Goal: Task Accomplishment & Management: Manage account settings

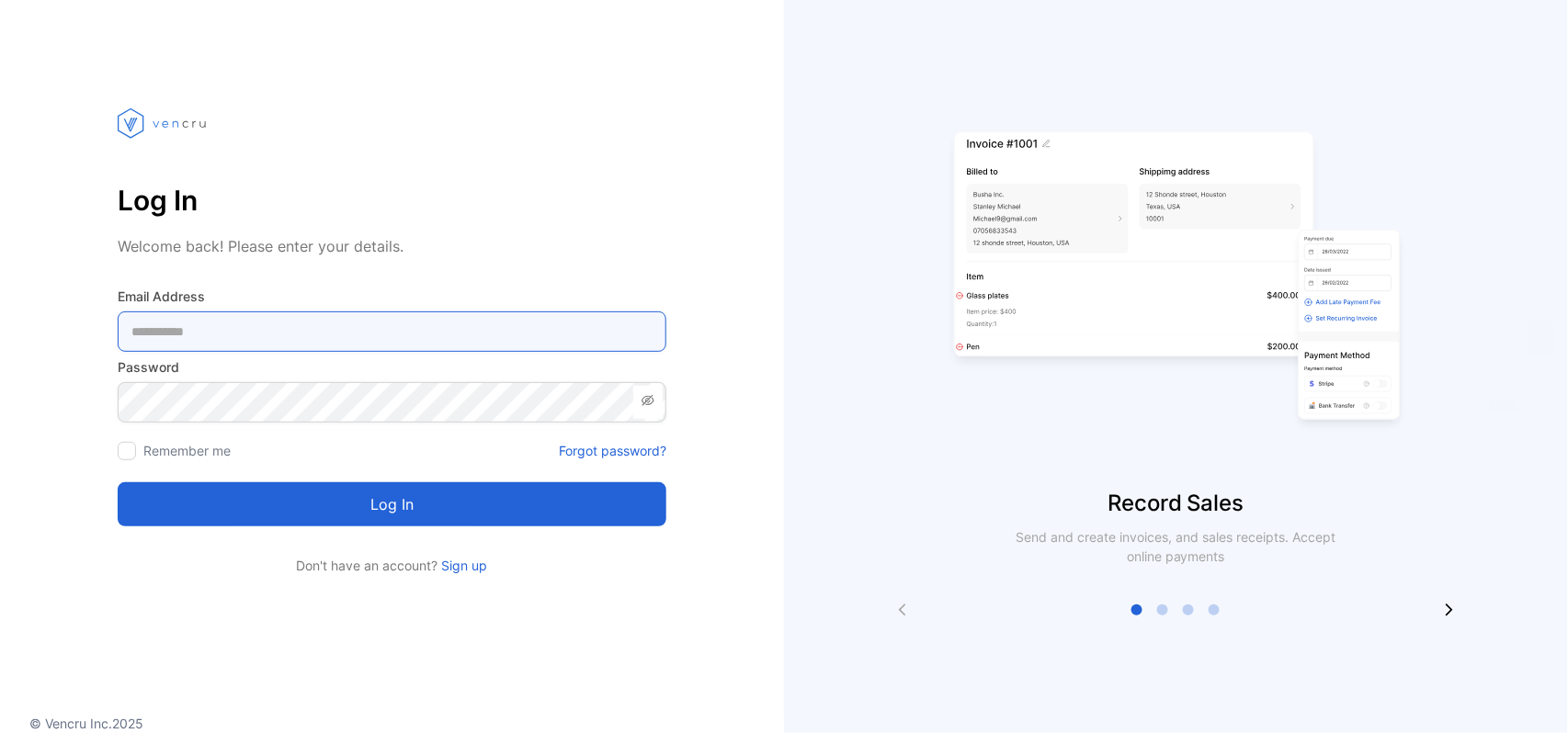
type Address-inputemail "**********"
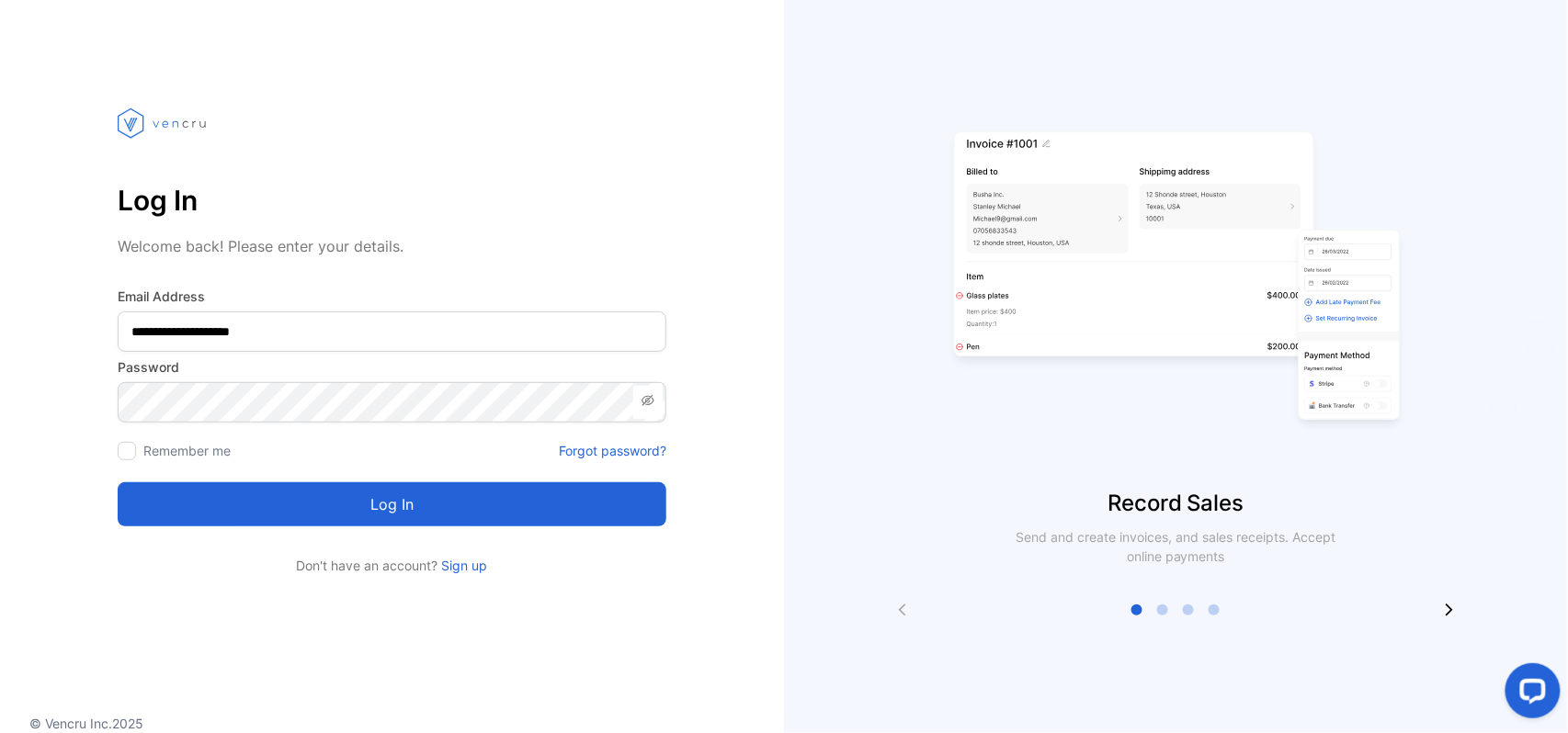
click at [313, 515] on button "Log in" at bounding box center [392, 504] width 549 height 44
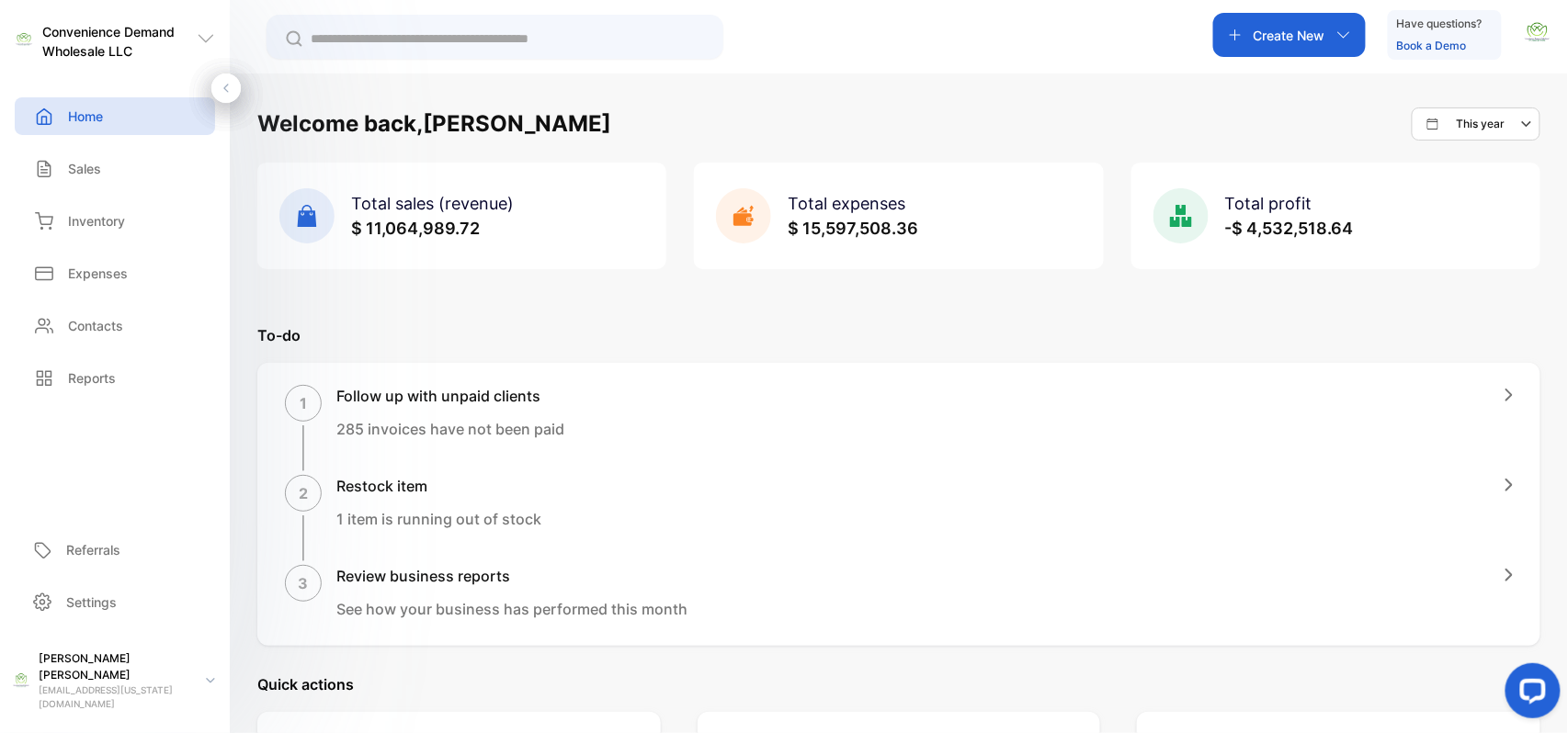
click at [1237, 30] on icon "button" at bounding box center [1236, 35] width 15 height 15
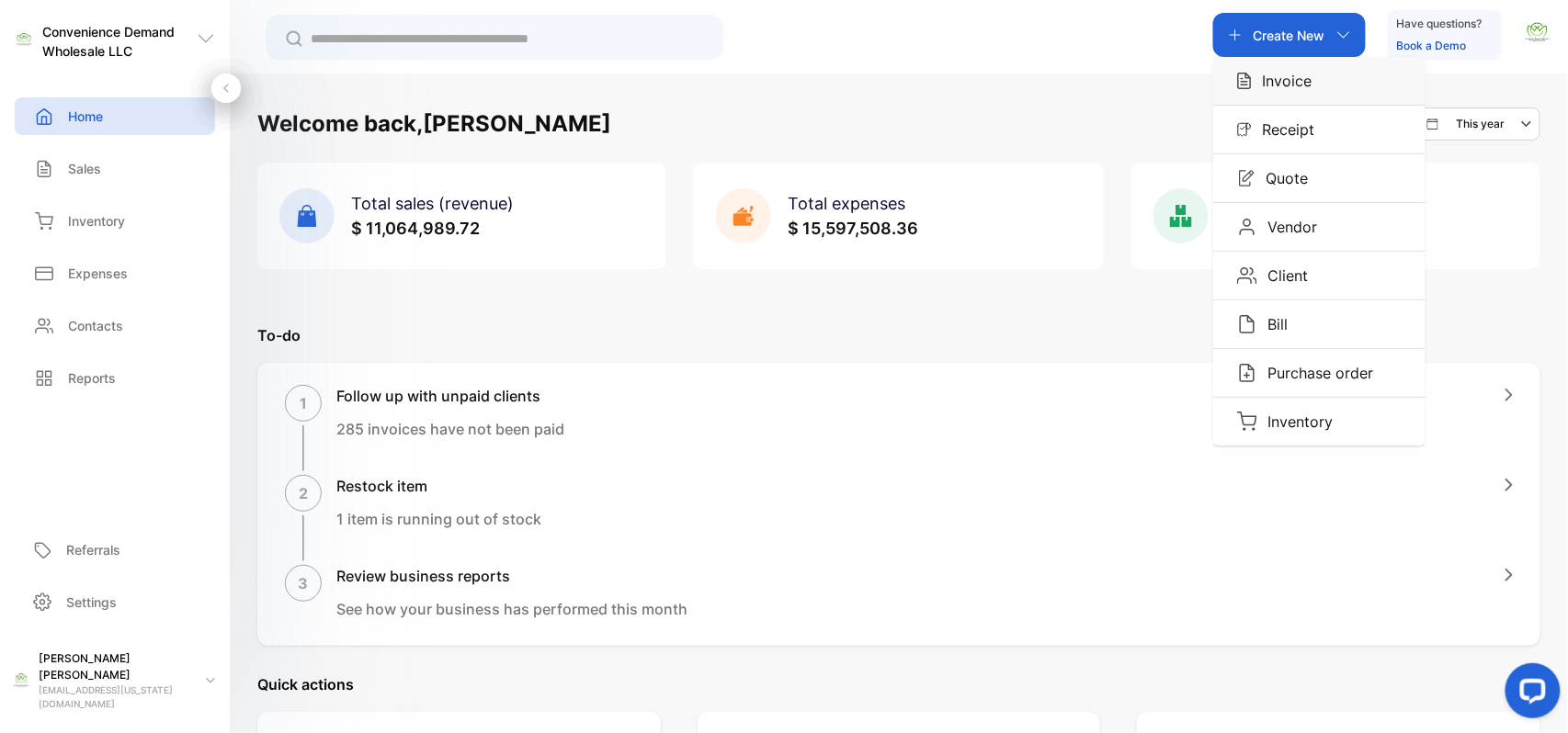
click at [1270, 78] on p "Invoice" at bounding box center [1282, 81] width 61 height 22
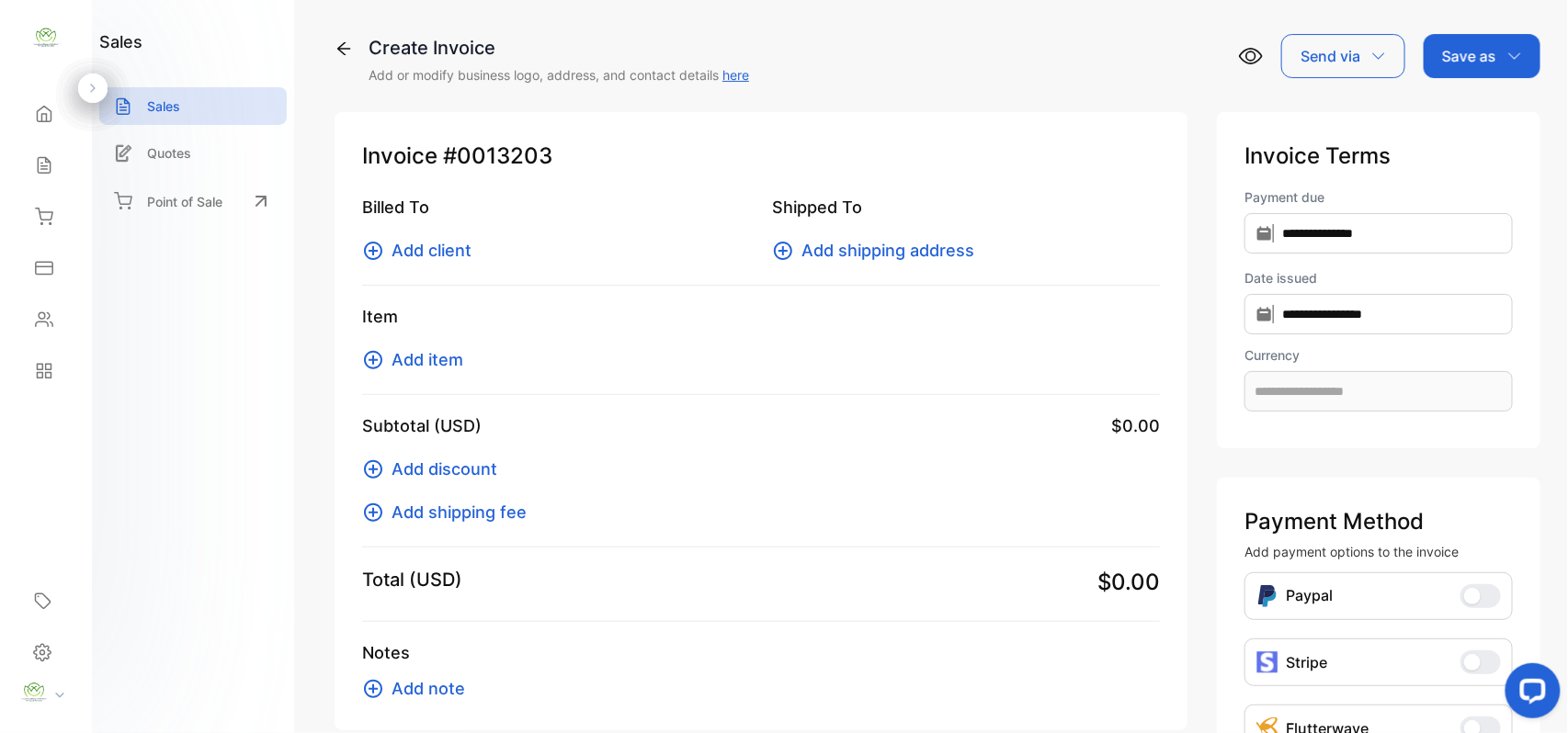
type input "**********"
click at [438, 369] on span "Add item" at bounding box center [428, 360] width 72 height 25
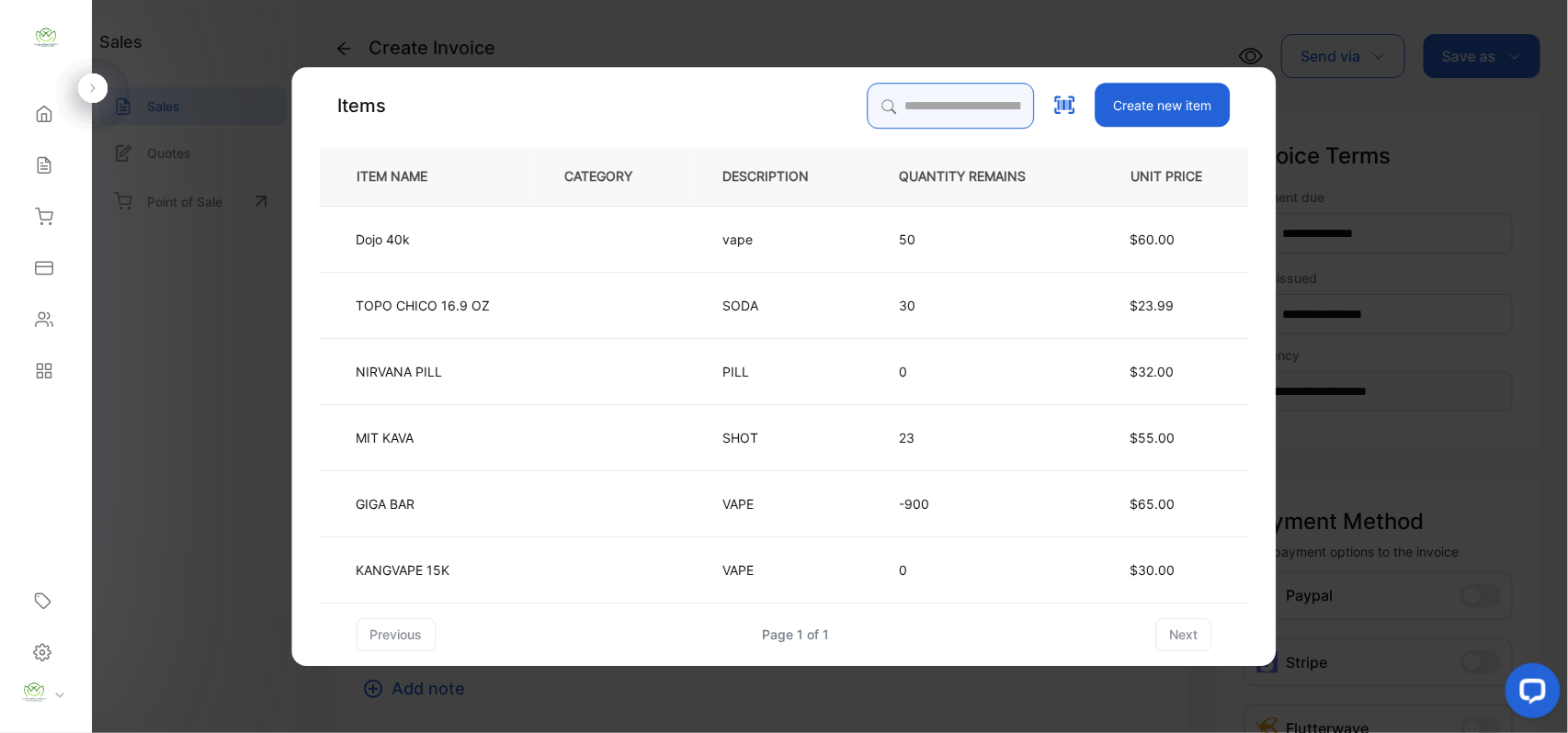
click at [868, 107] on input "search" at bounding box center [951, 106] width 167 height 46
type input "****"
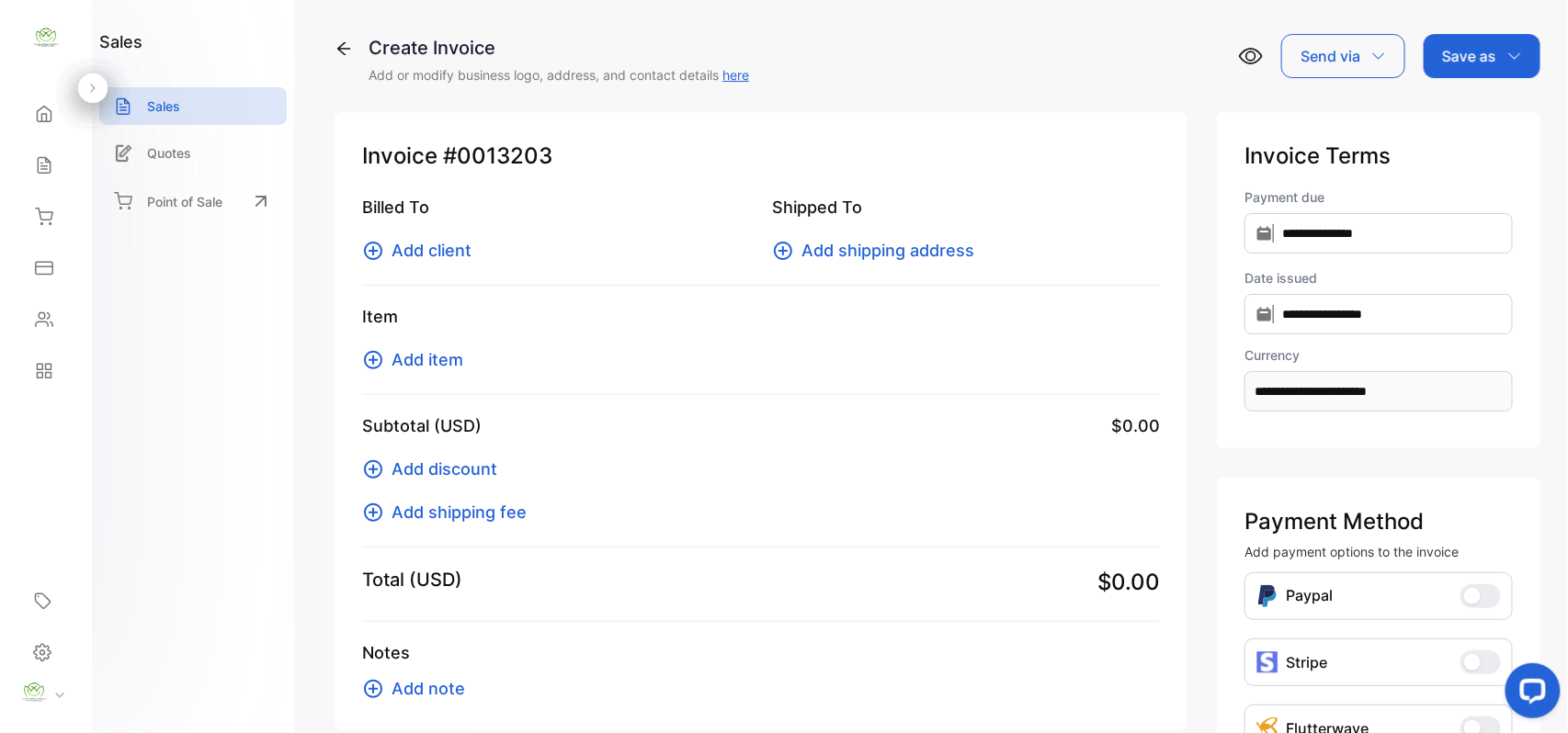
click at [437, 357] on span "Add item" at bounding box center [428, 360] width 72 height 25
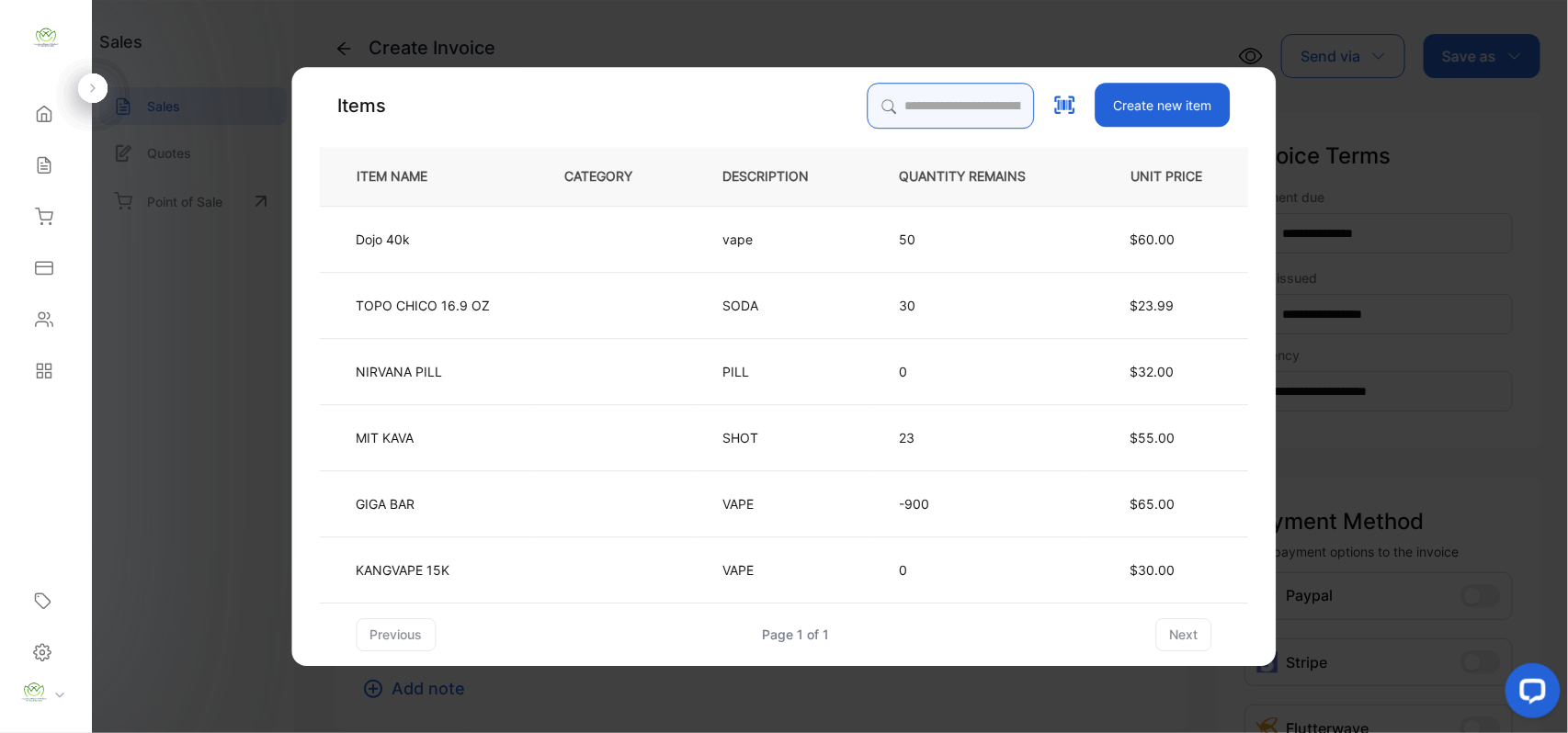
click at [902, 114] on input "search" at bounding box center [951, 106] width 167 height 46
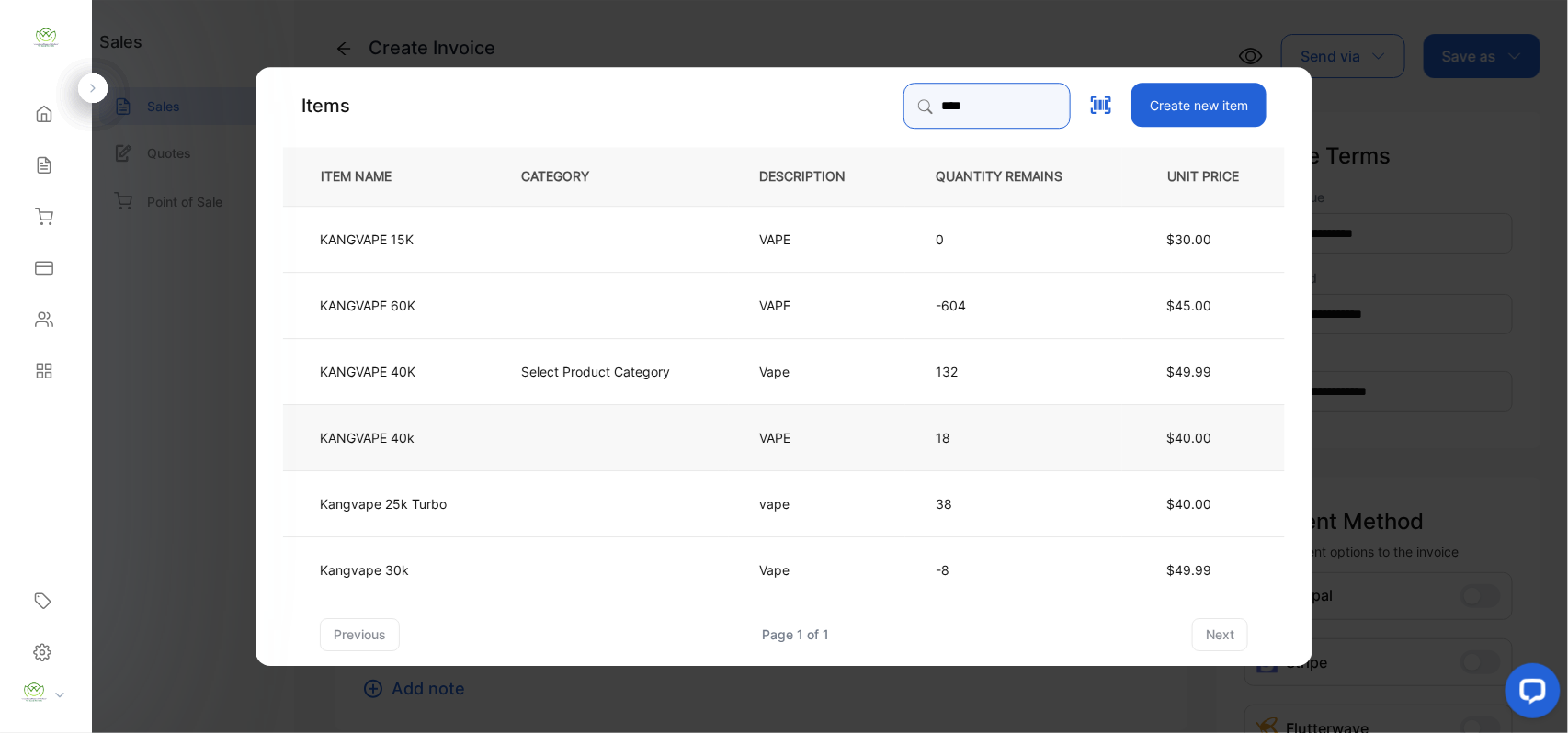
type input "**********"
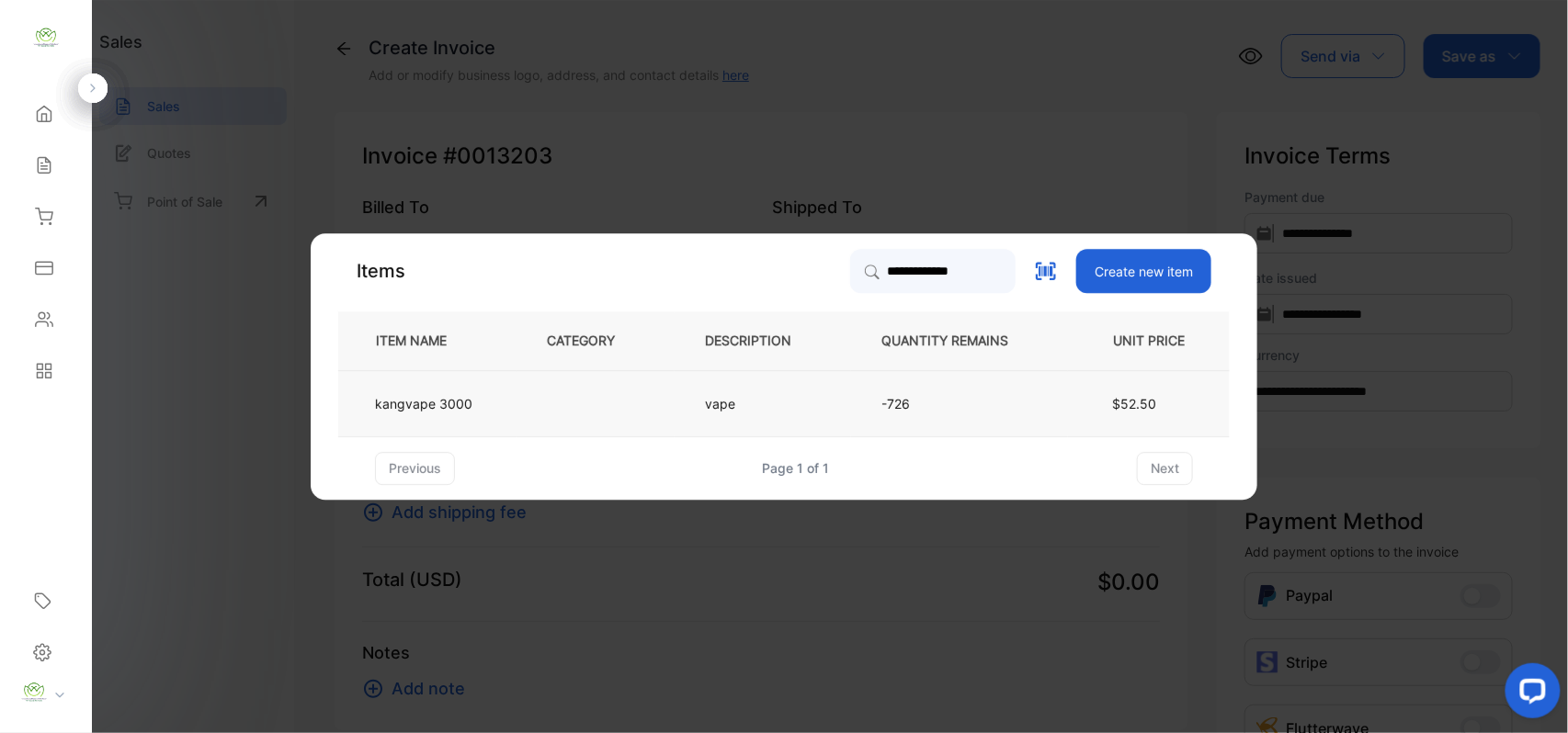
click at [725, 395] on p "vape" at bounding box center [729, 404] width 49 height 19
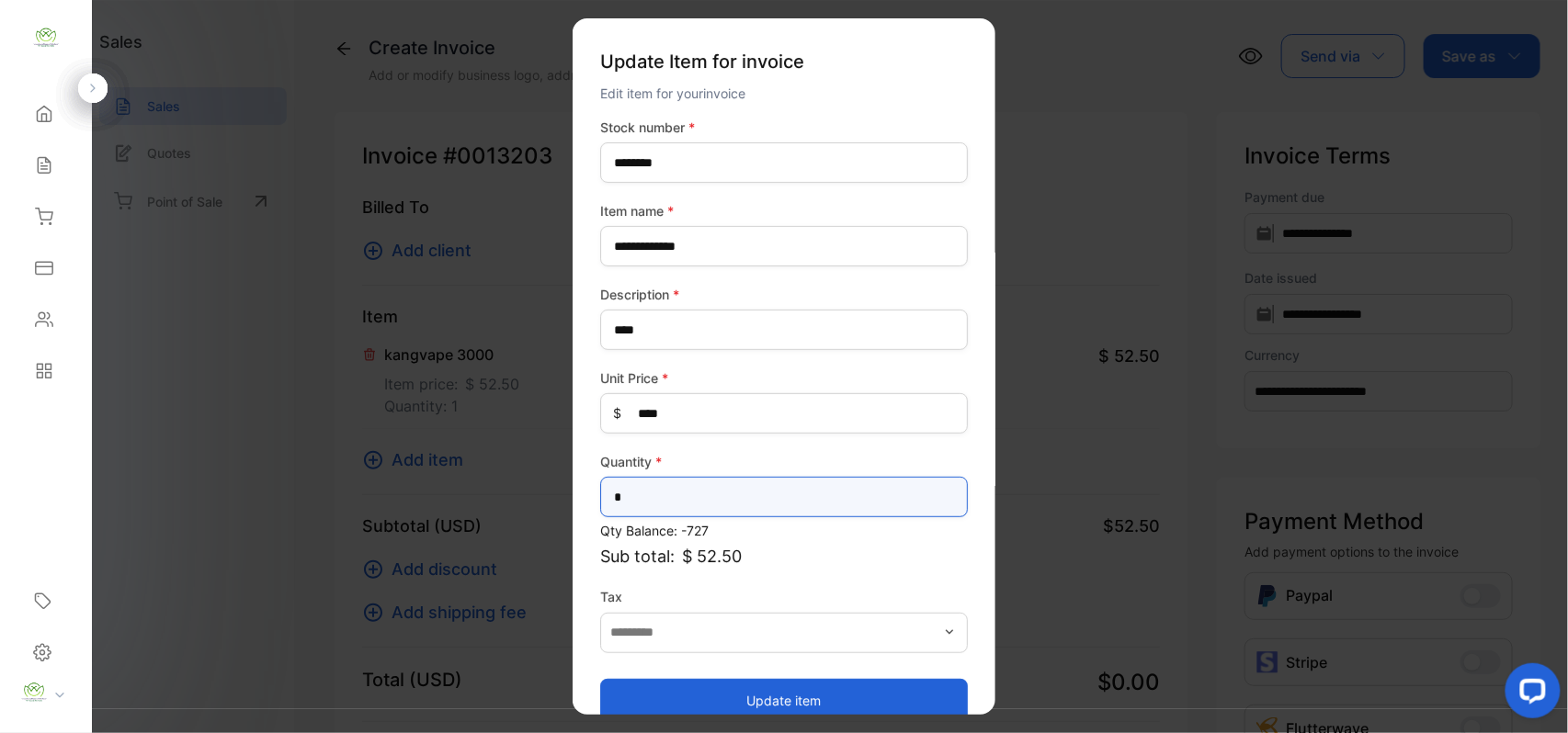
drag, startPoint x: 660, startPoint y: 492, endPoint x: 224, endPoint y: 550, distance: 439.8
type input "*"
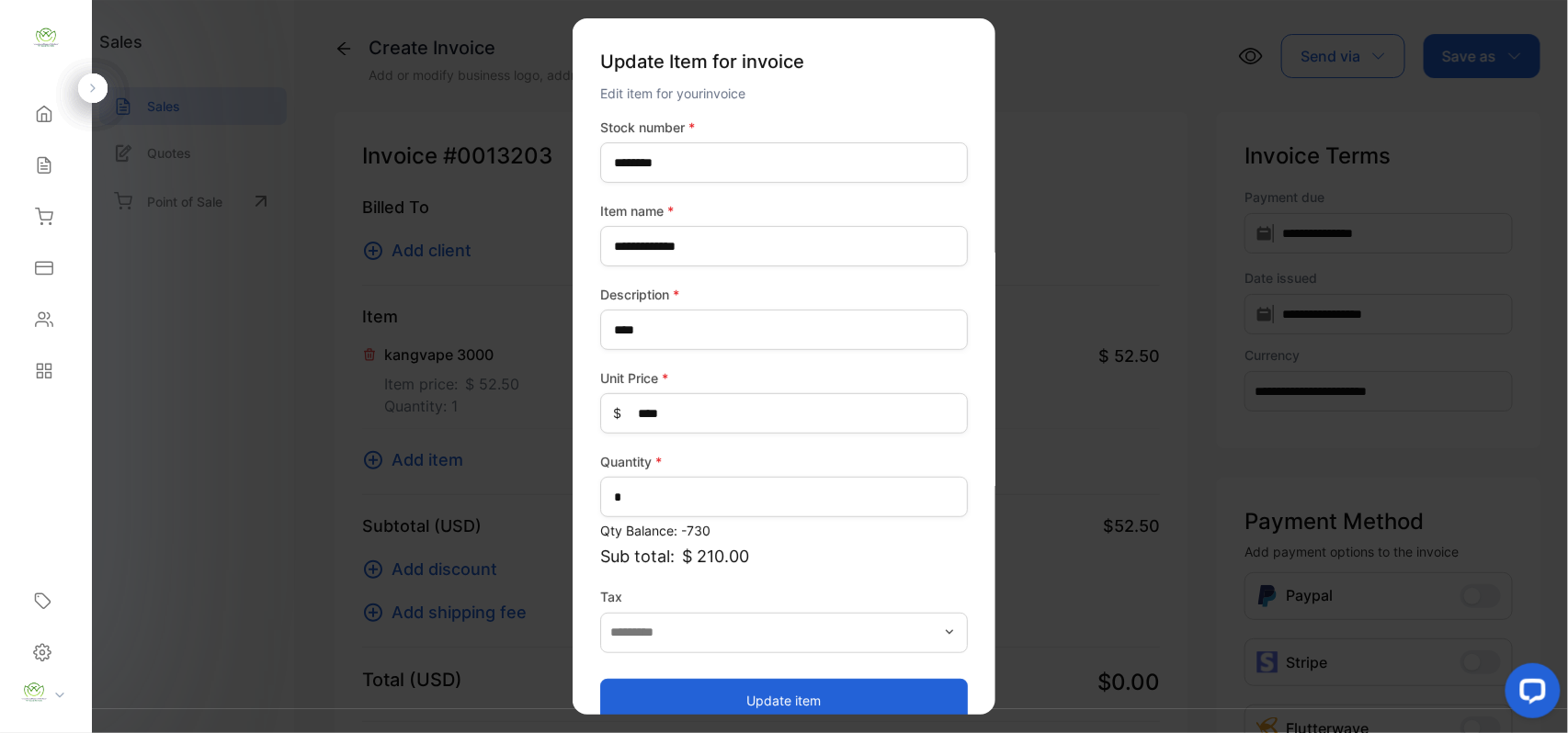
click at [646, 703] on button "Update item" at bounding box center [784, 701] width 368 height 44
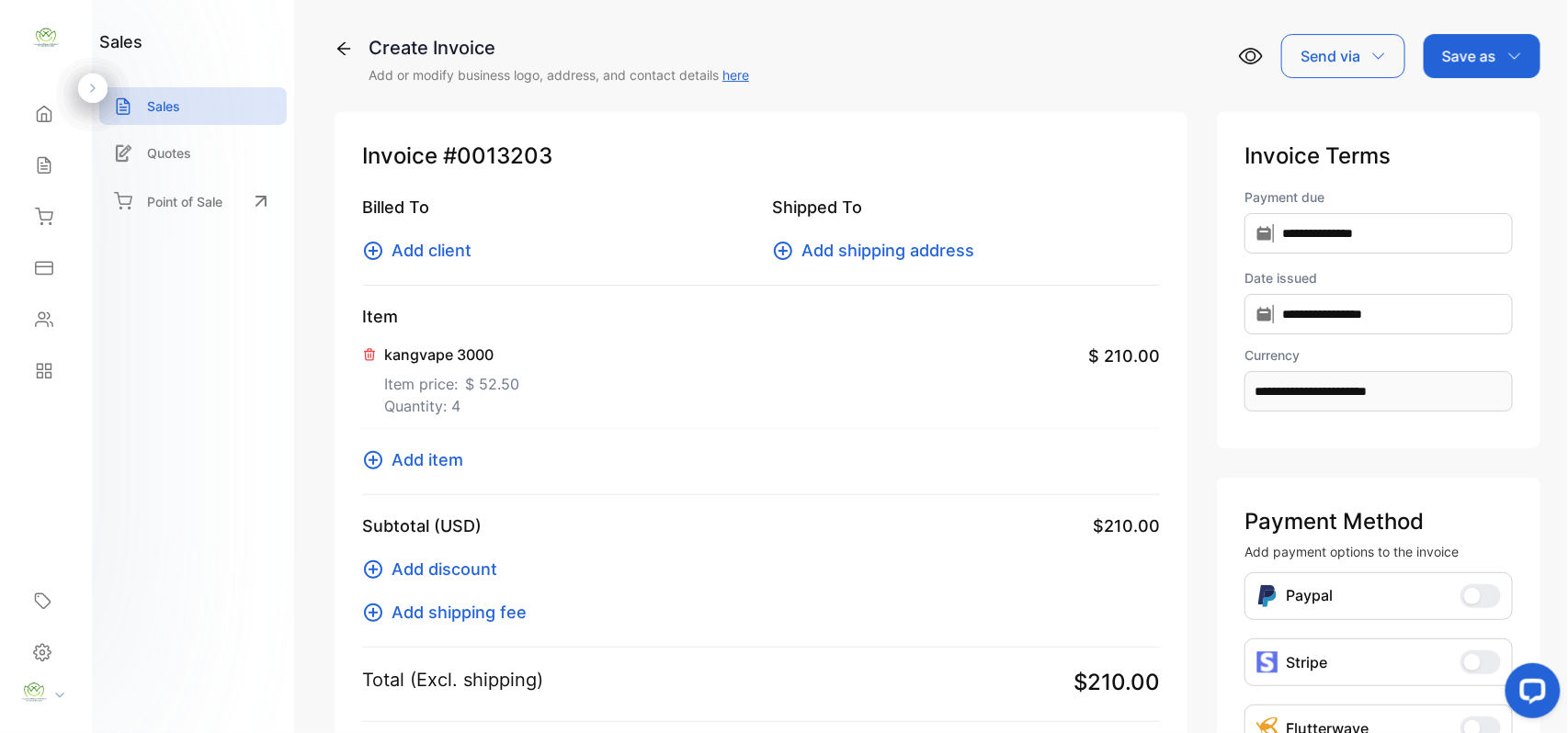
click at [413, 459] on span "Add item" at bounding box center [428, 459] width 72 height 25
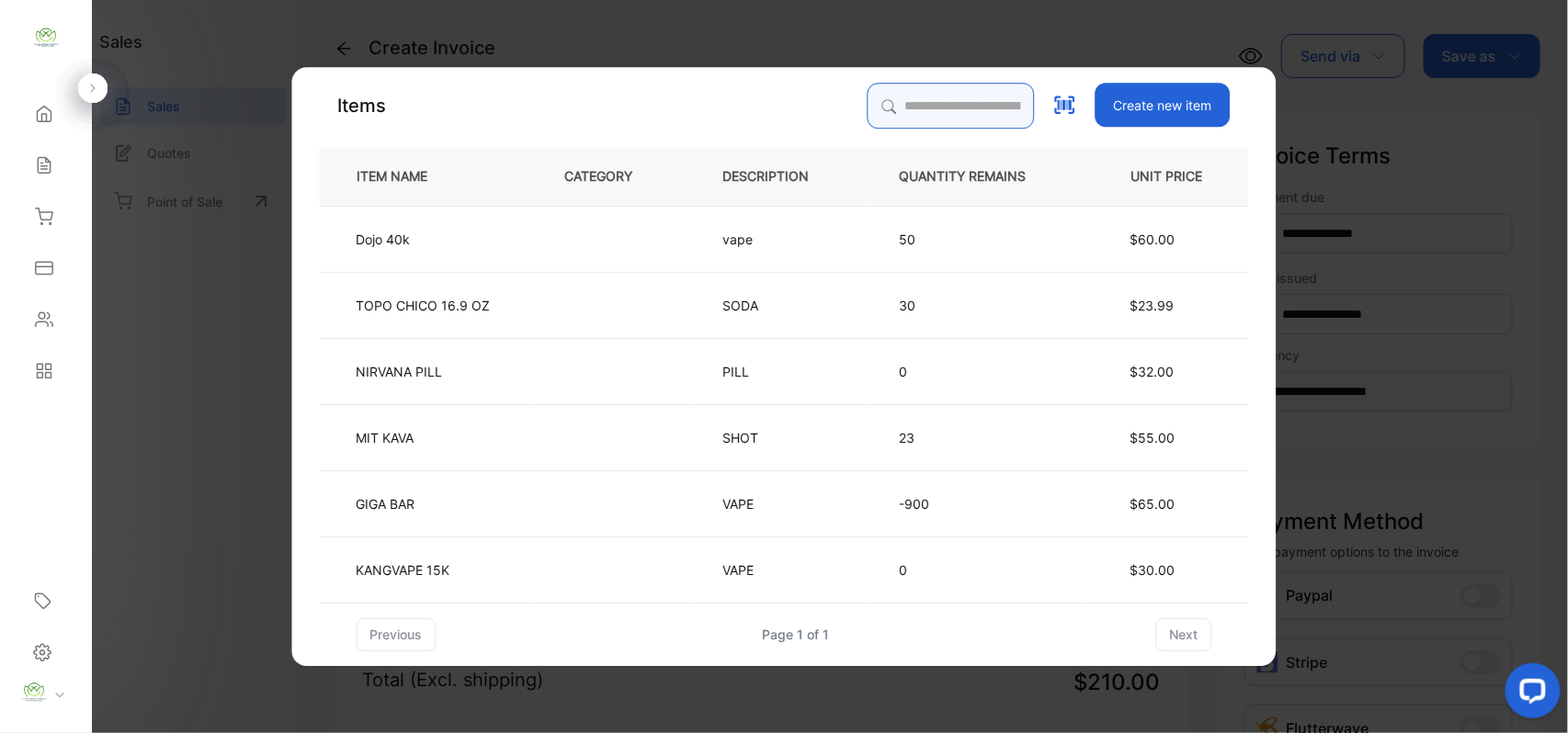
click at [885, 118] on input "search" at bounding box center [951, 106] width 167 height 46
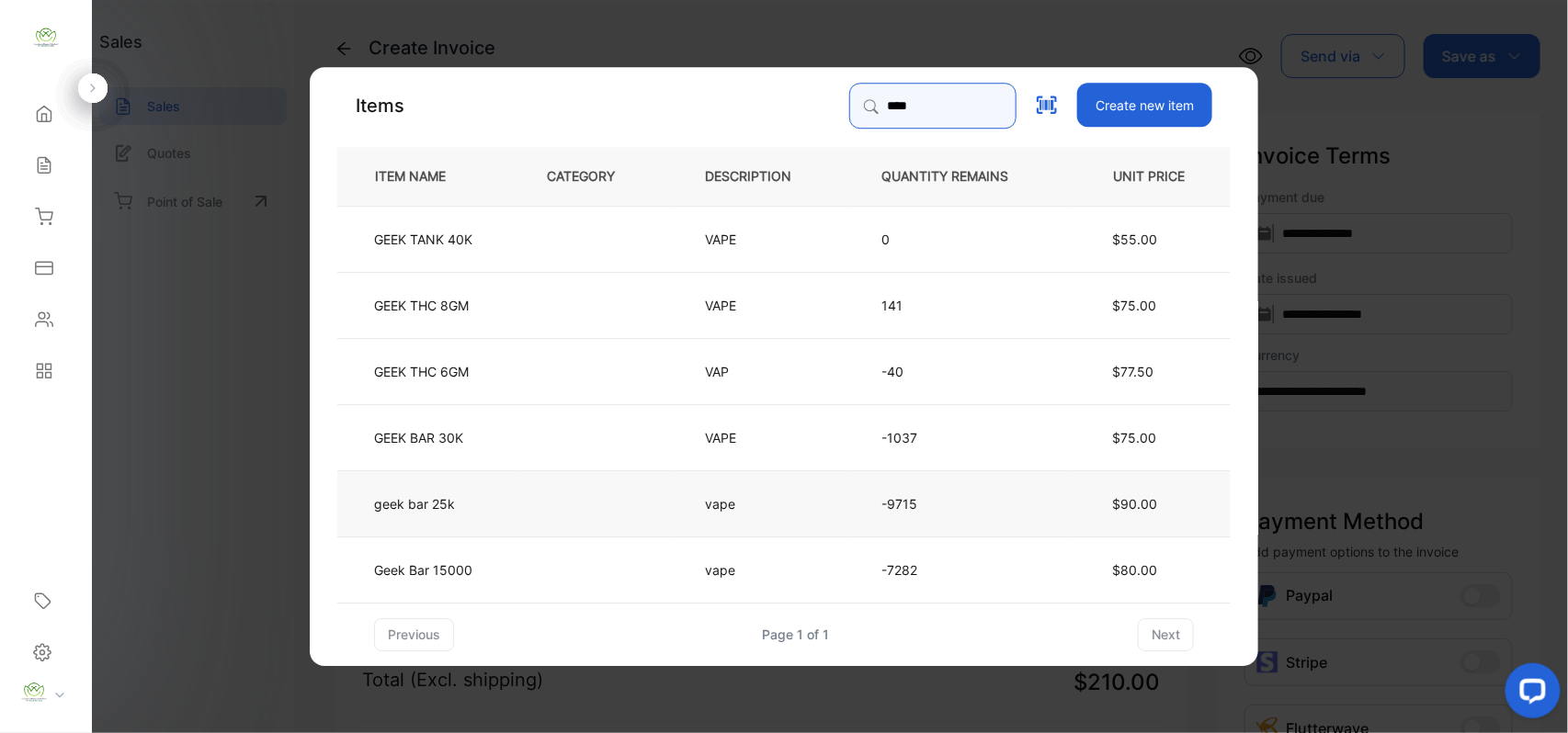
type input "****"
click at [516, 505] on td "geek bar 25k" at bounding box center [427, 502] width 179 height 66
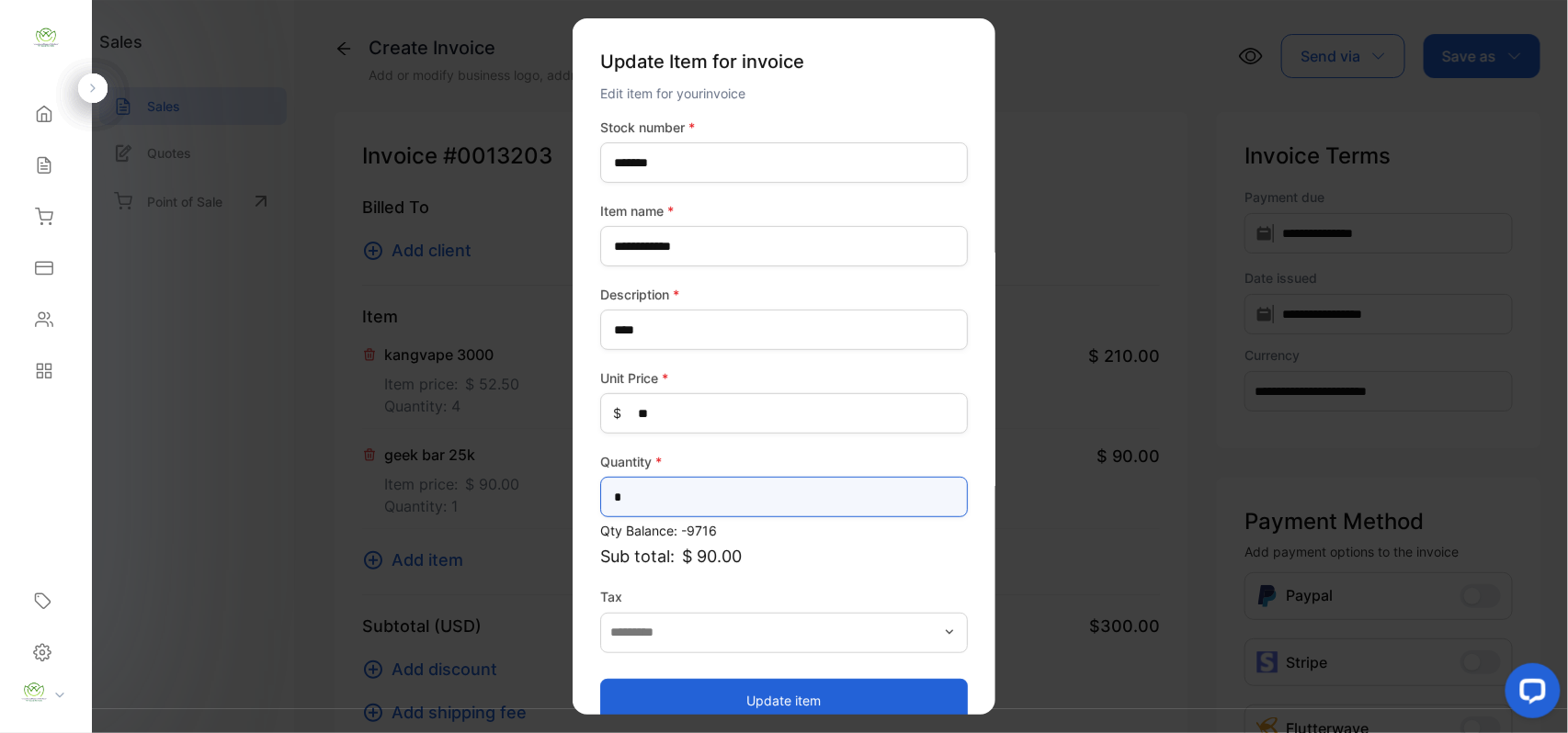
drag, startPoint x: 675, startPoint y: 507, endPoint x: 493, endPoint y: 500, distance: 182.1
type input "*"
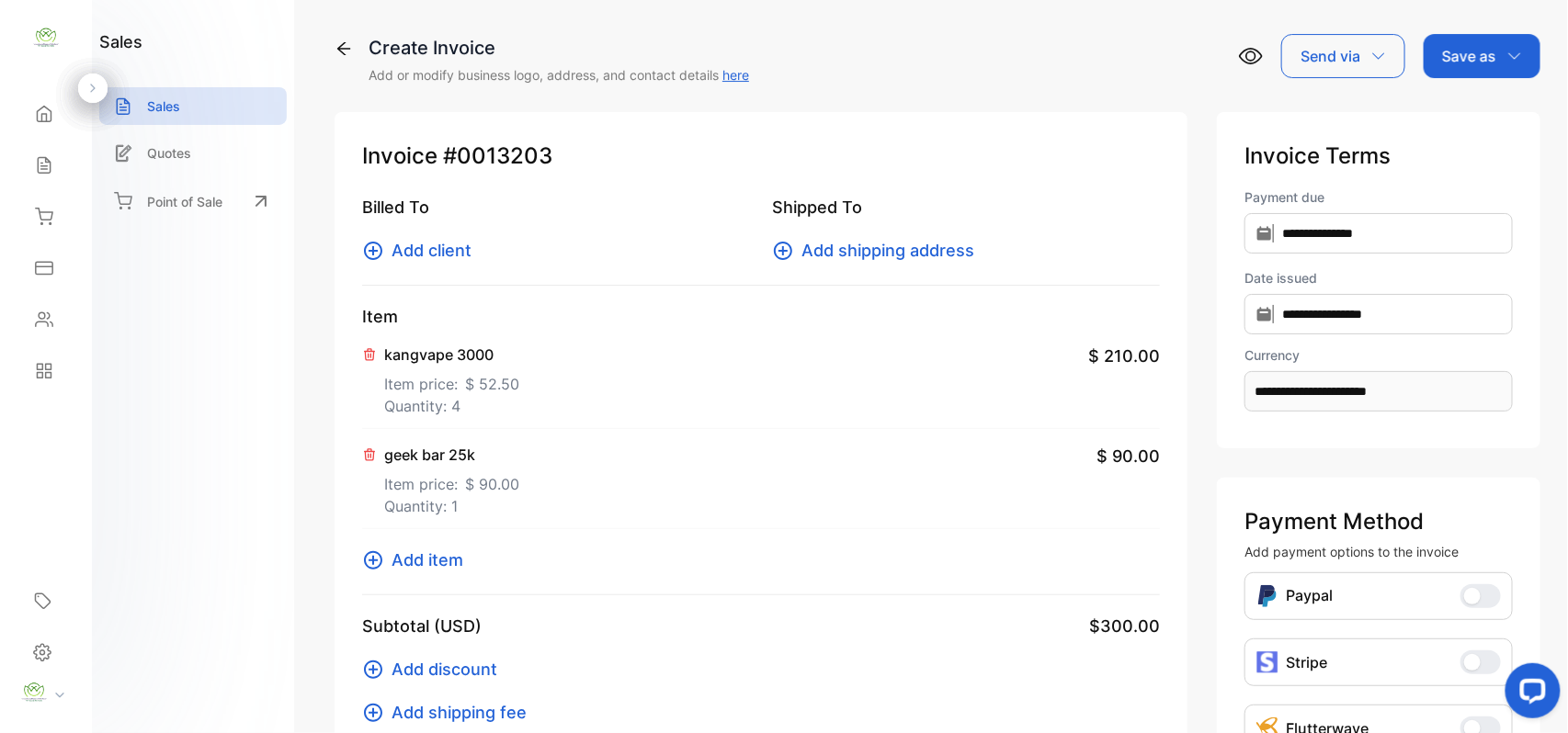
click at [369, 351] on icon at bounding box center [370, 355] width 15 height 15
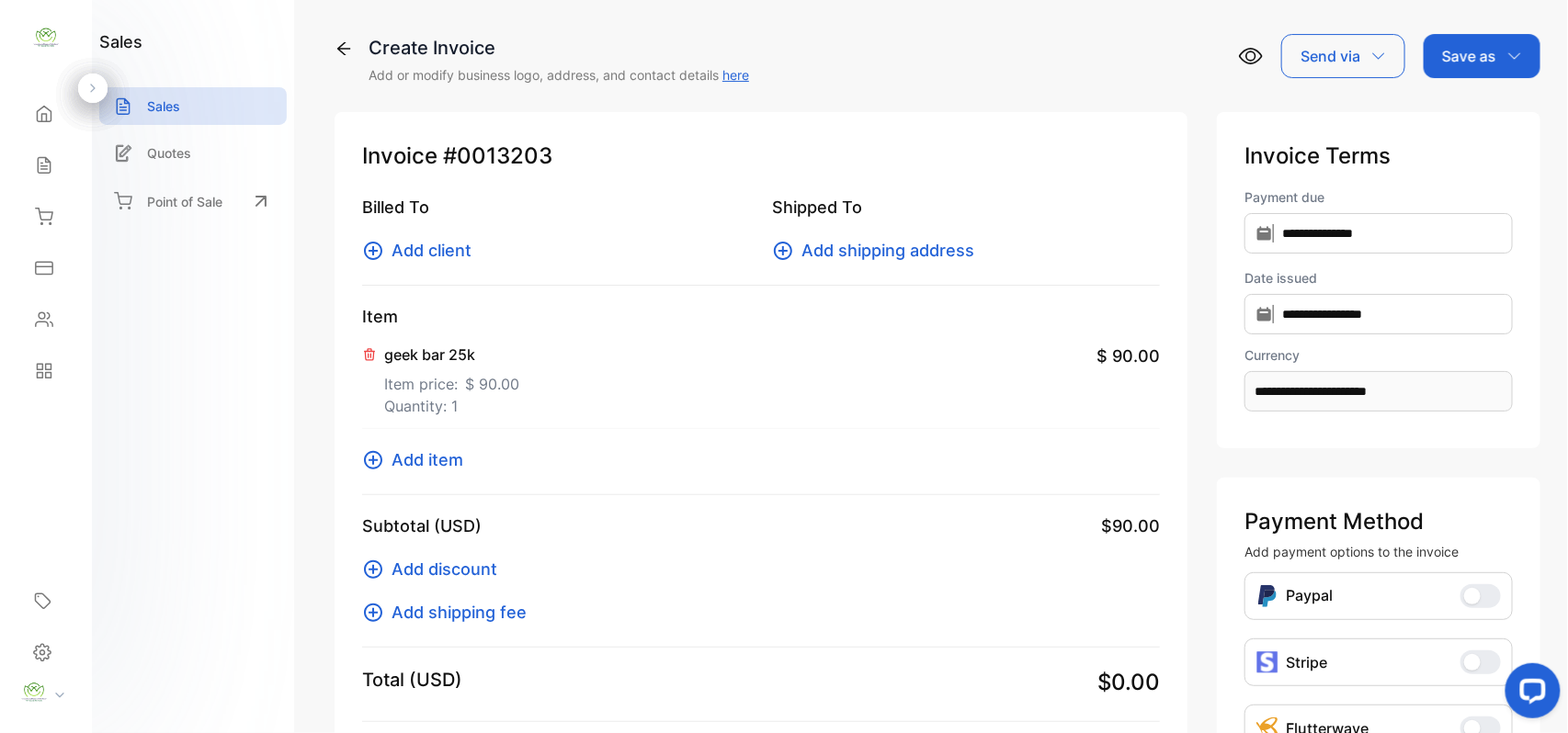
click at [375, 353] on icon at bounding box center [370, 355] width 15 height 15
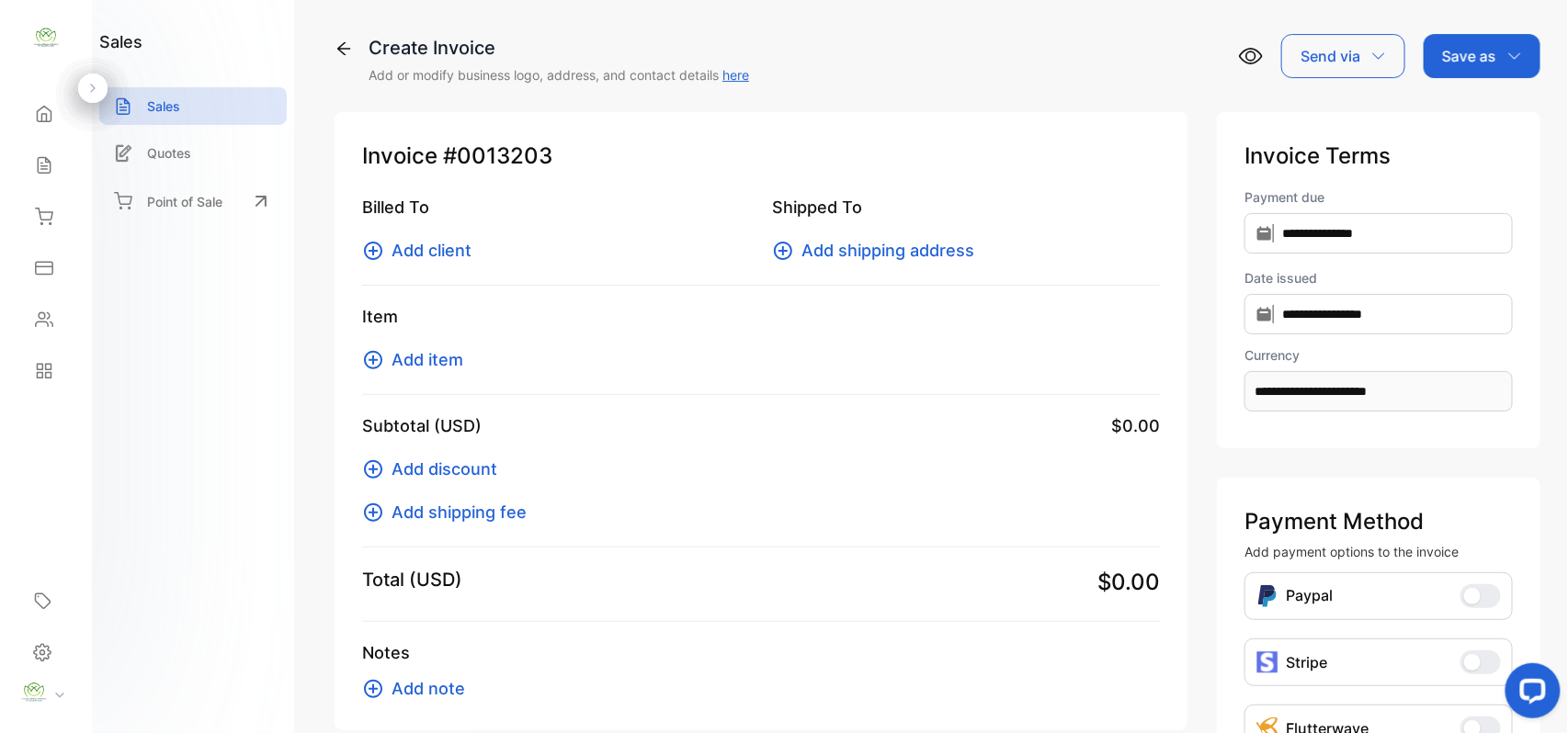
click at [419, 242] on span "Add client" at bounding box center [432, 250] width 80 height 25
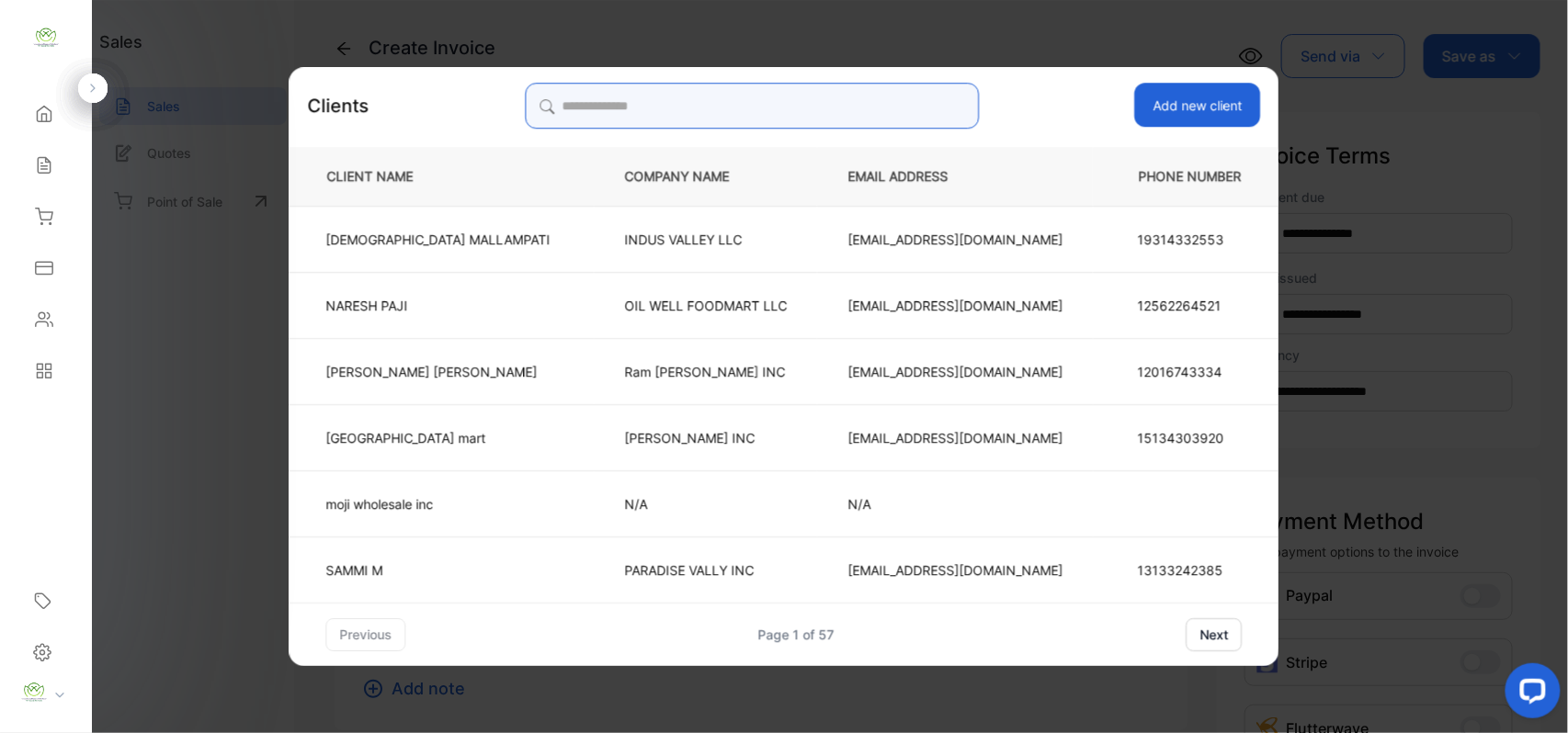
click at [774, 100] on input "search" at bounding box center [752, 106] width 454 height 46
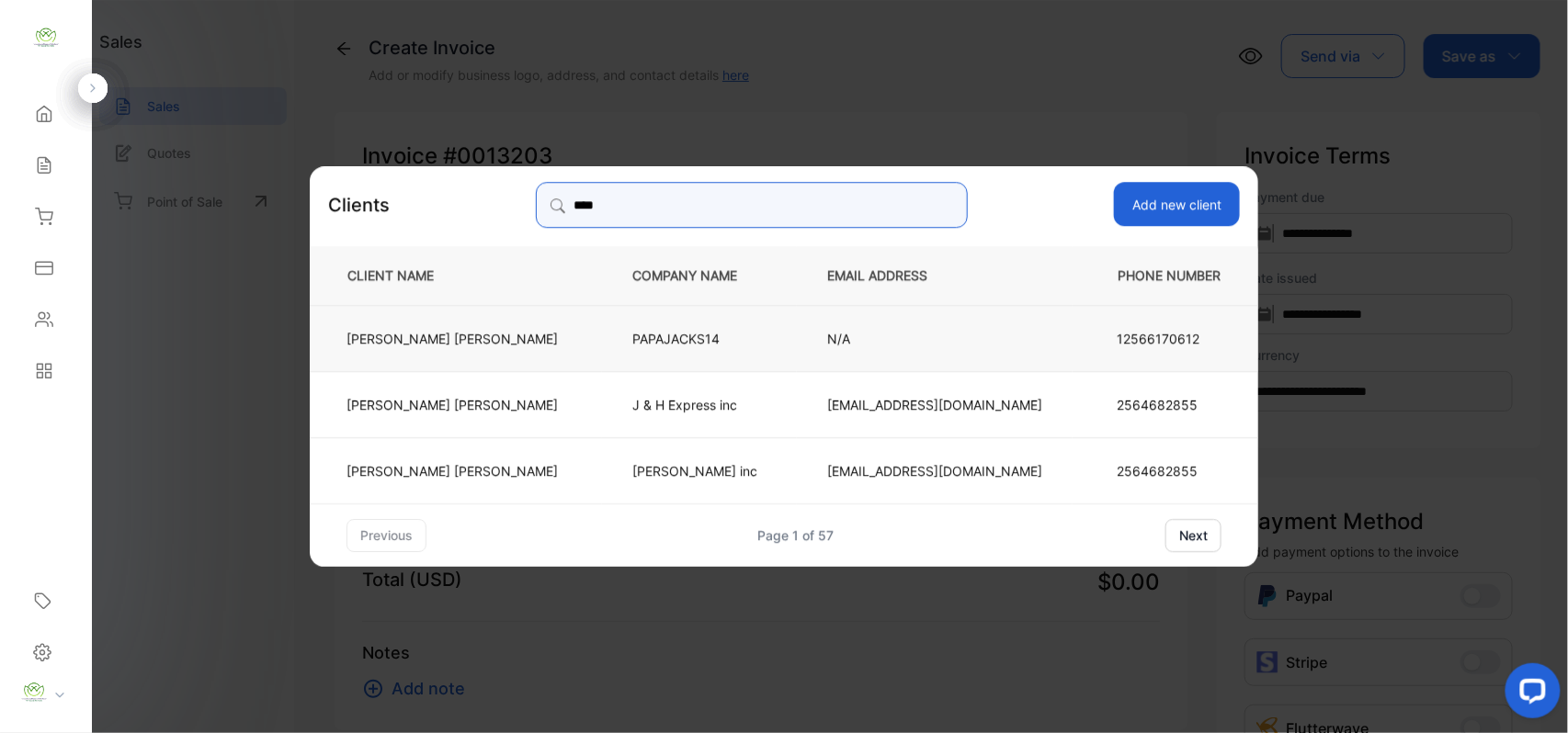
type input "****"
click at [456, 335] on p "HARDIK PATEL" at bounding box center [452, 337] width 211 height 19
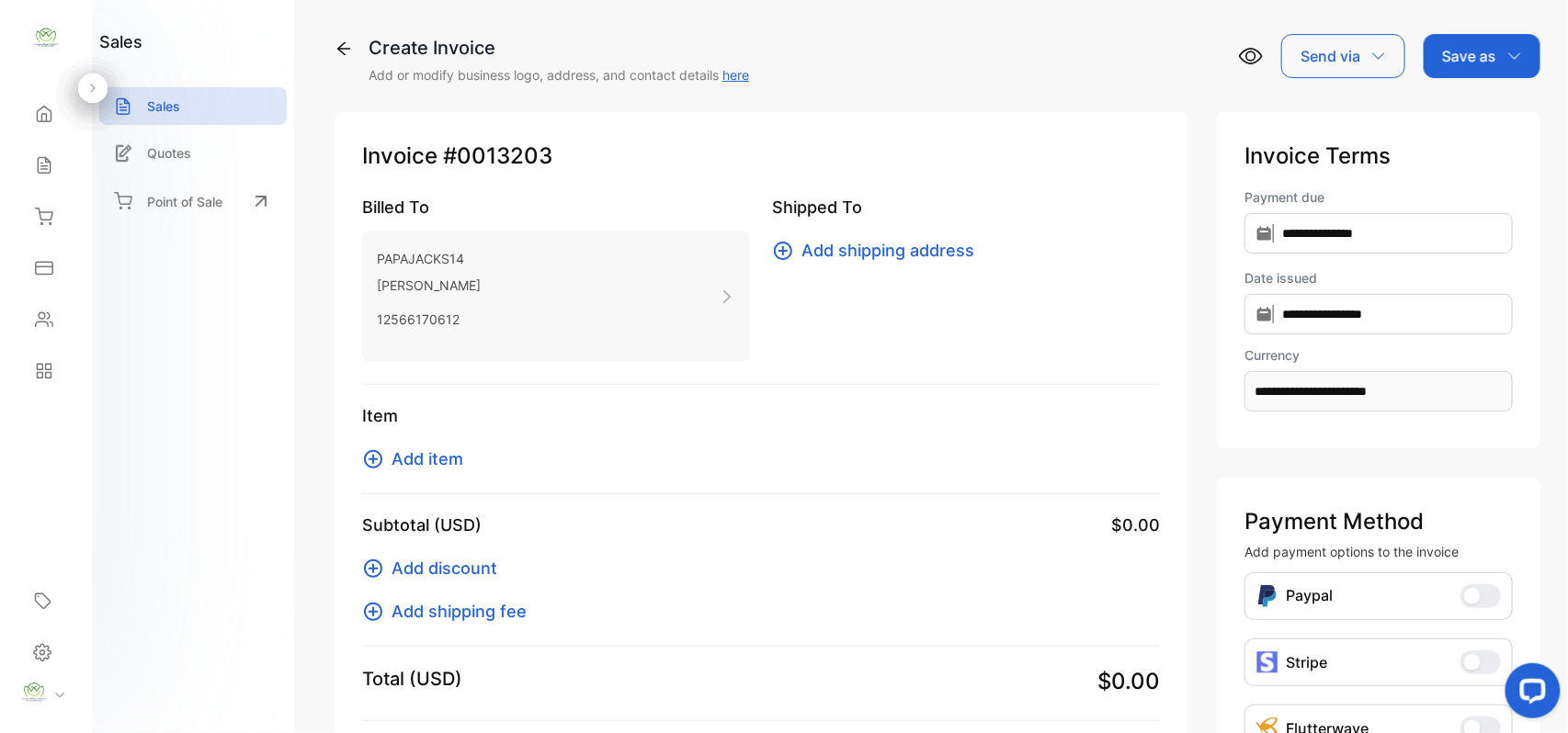
click at [441, 454] on span "Add item" at bounding box center [428, 458] width 72 height 25
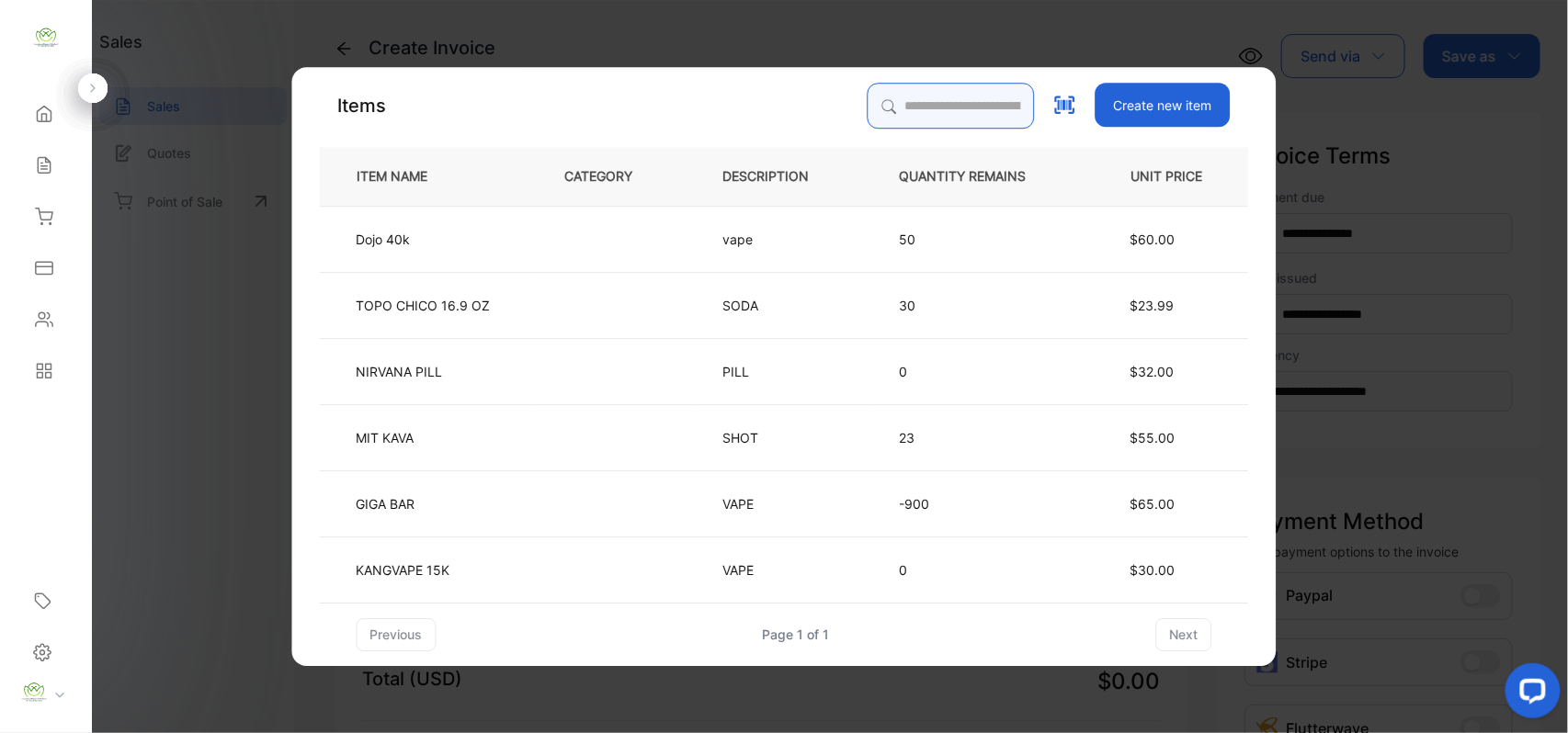
click at [909, 104] on input "search" at bounding box center [951, 106] width 167 height 46
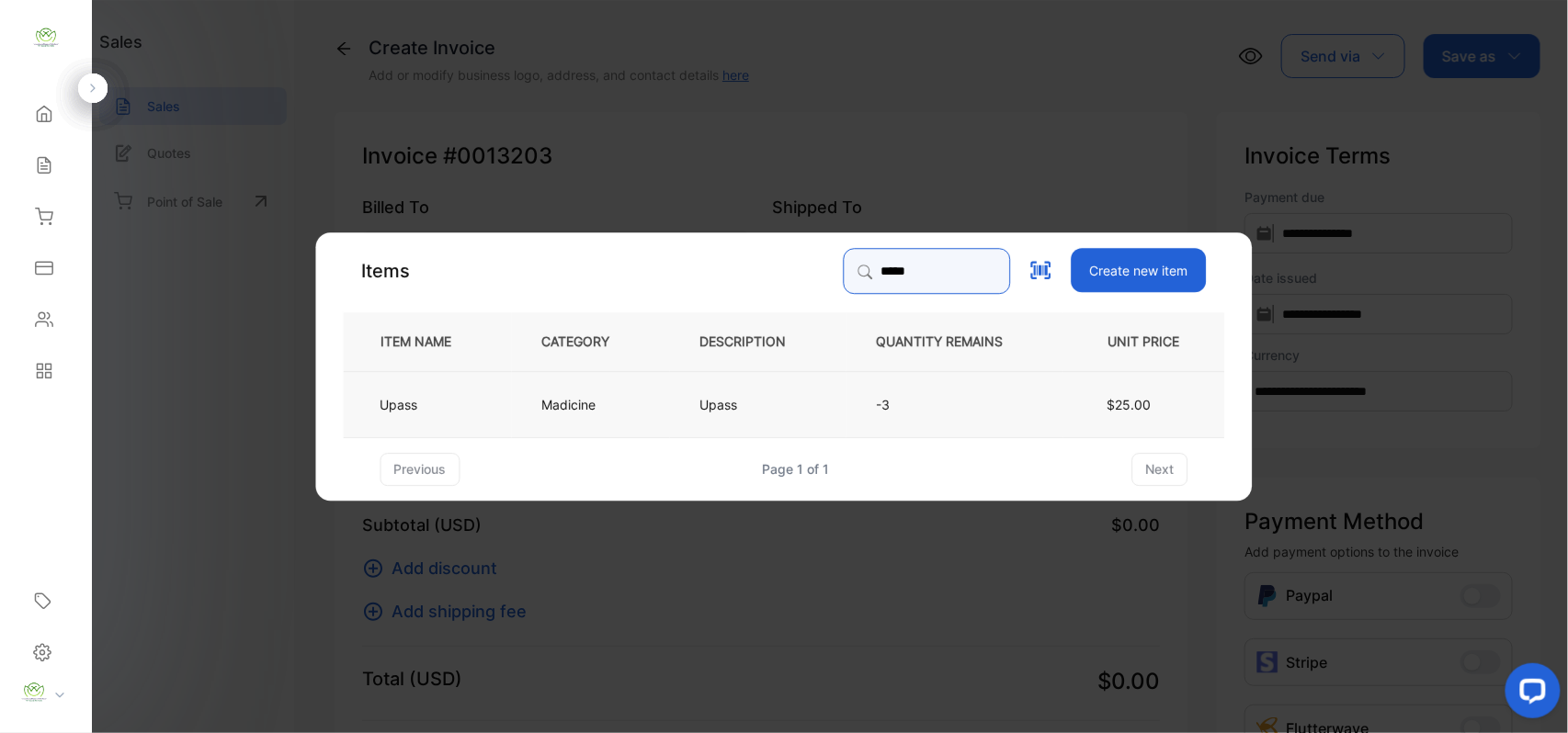
type input "*****"
click at [534, 412] on td "Madicine" at bounding box center [590, 404] width 158 height 66
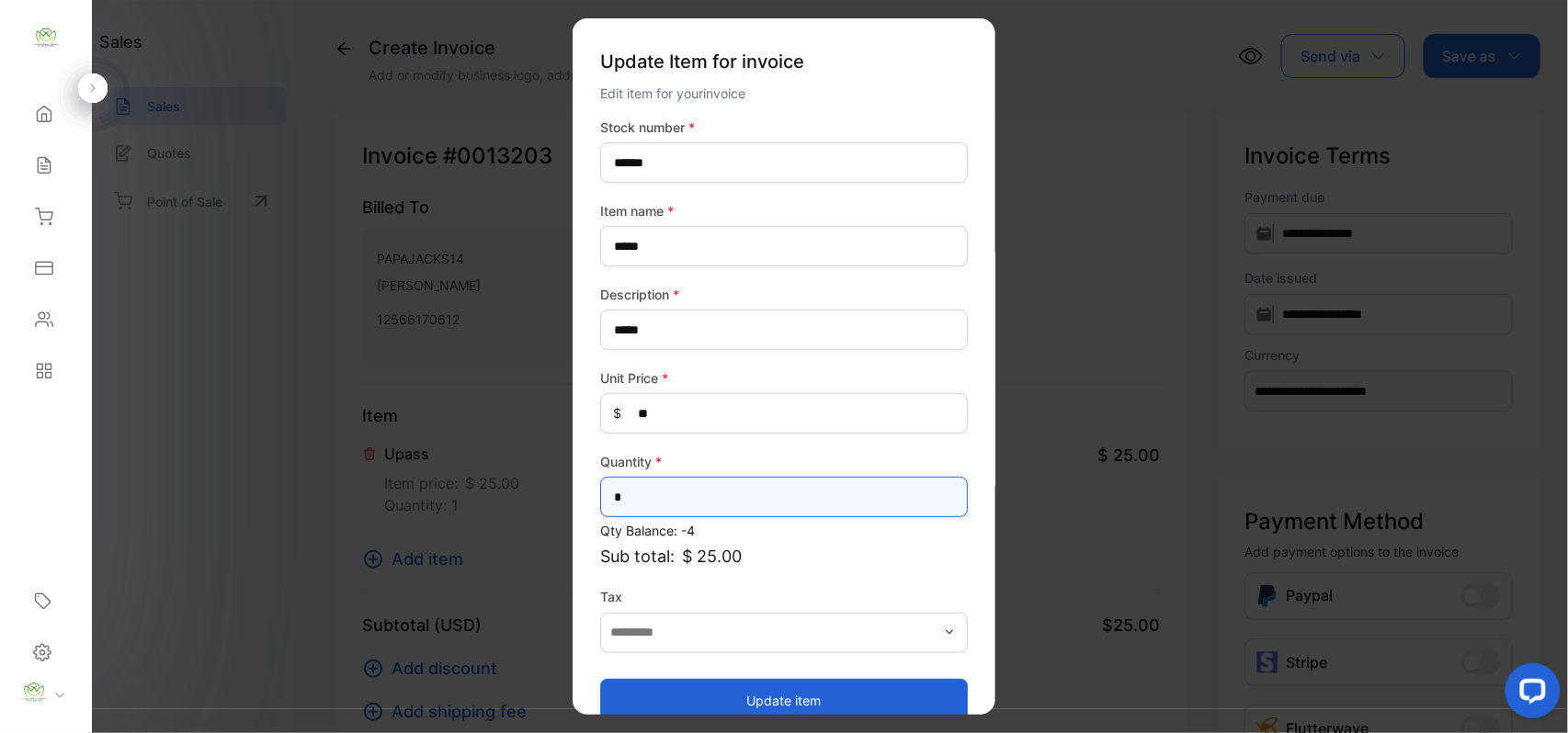
drag, startPoint x: 684, startPoint y: 487, endPoint x: 241, endPoint y: 586, distance: 453.9
type input "*"
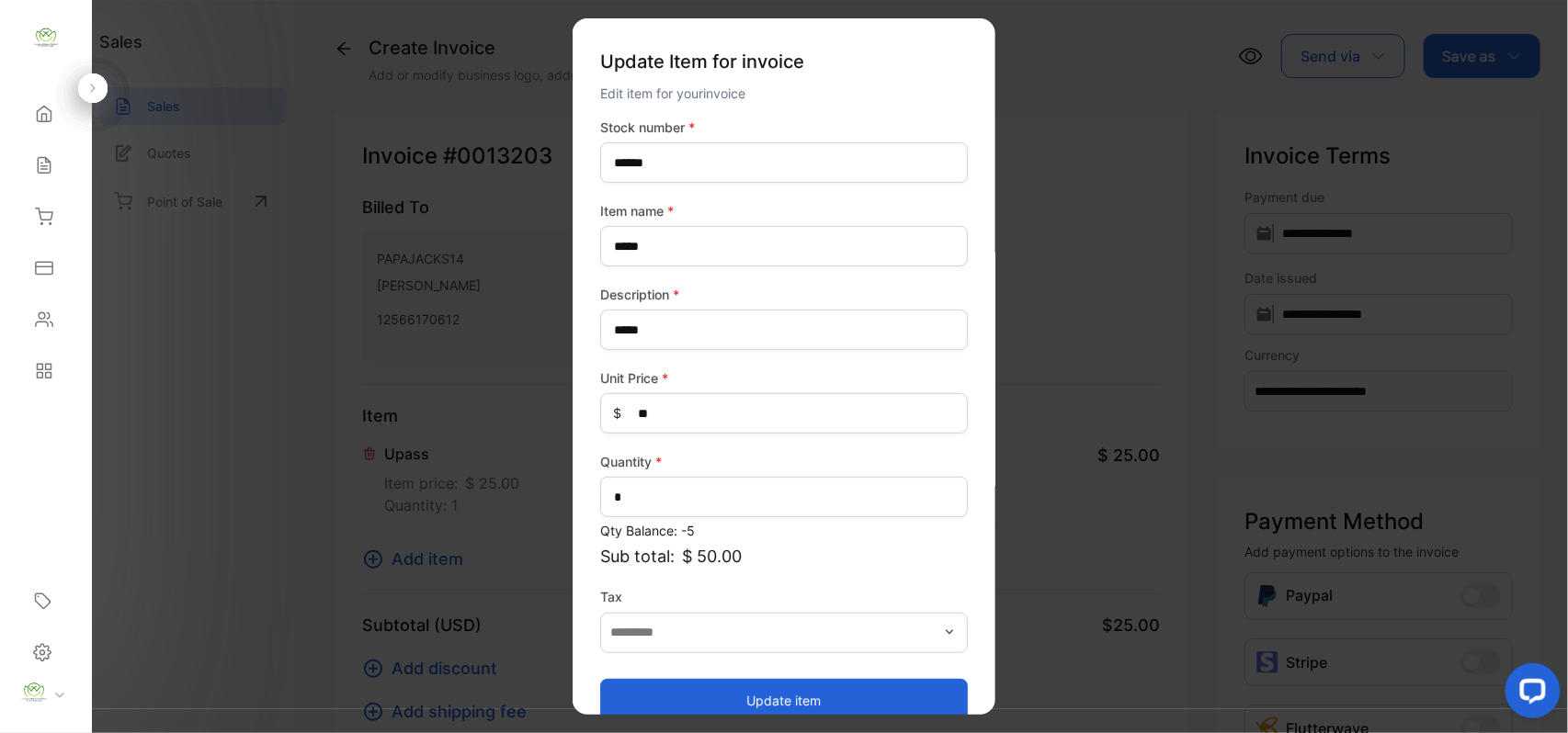
click at [700, 694] on button "Update item" at bounding box center [784, 701] width 368 height 44
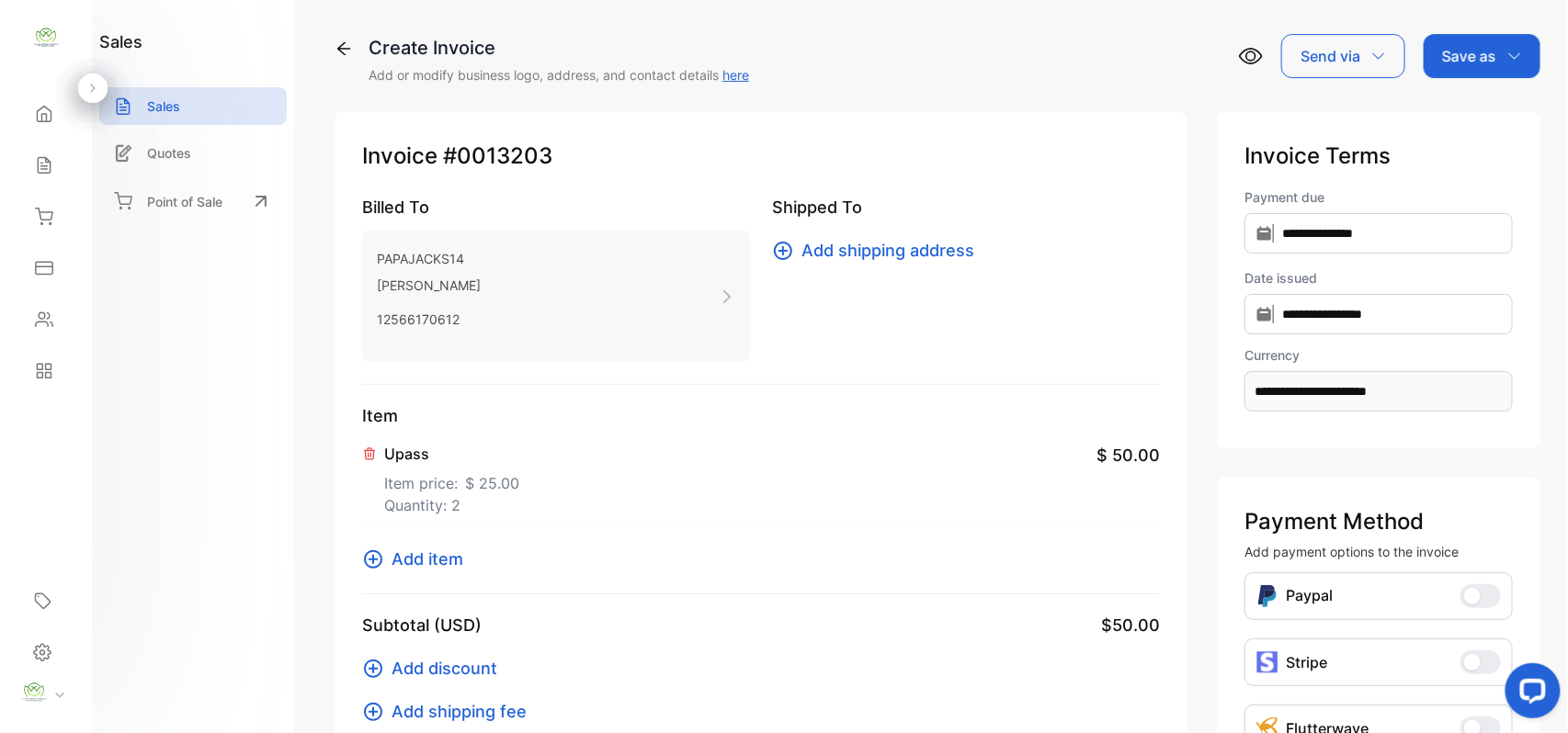
click at [428, 563] on span "Add item" at bounding box center [428, 559] width 72 height 25
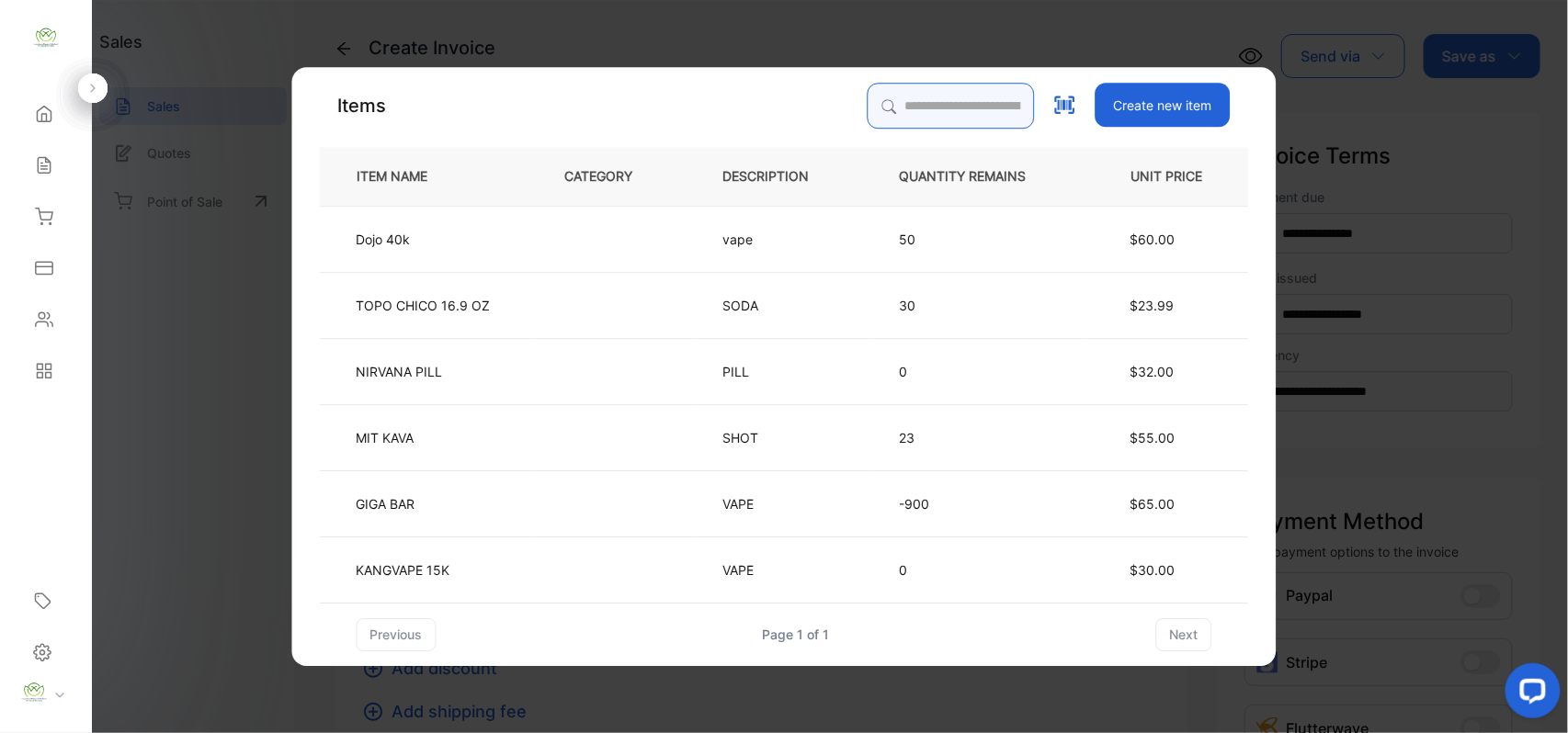
click at [924, 103] on input "search" at bounding box center [951, 106] width 167 height 46
type input "****"
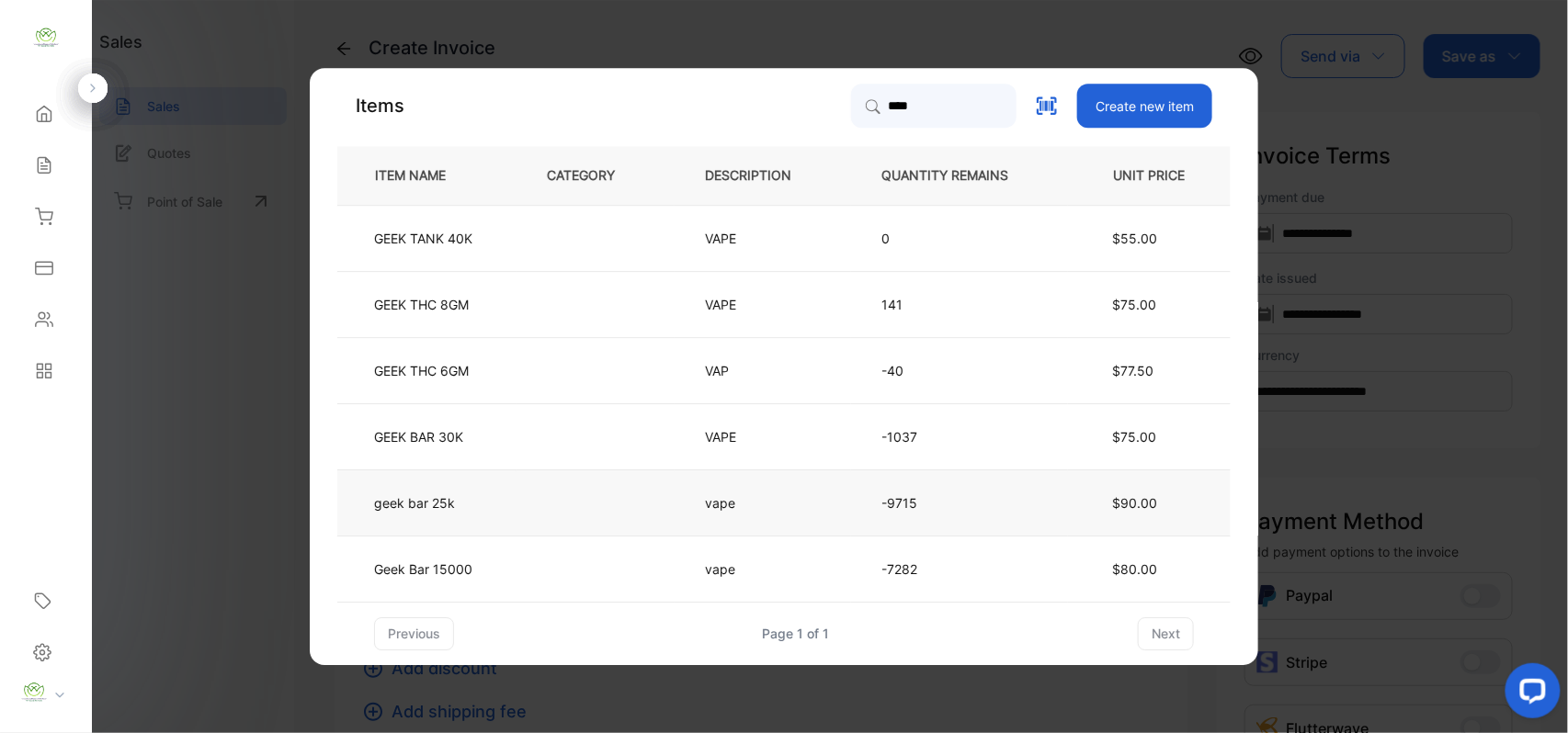
click at [479, 513] on td "geek bar 25k" at bounding box center [427, 502] width 179 height 66
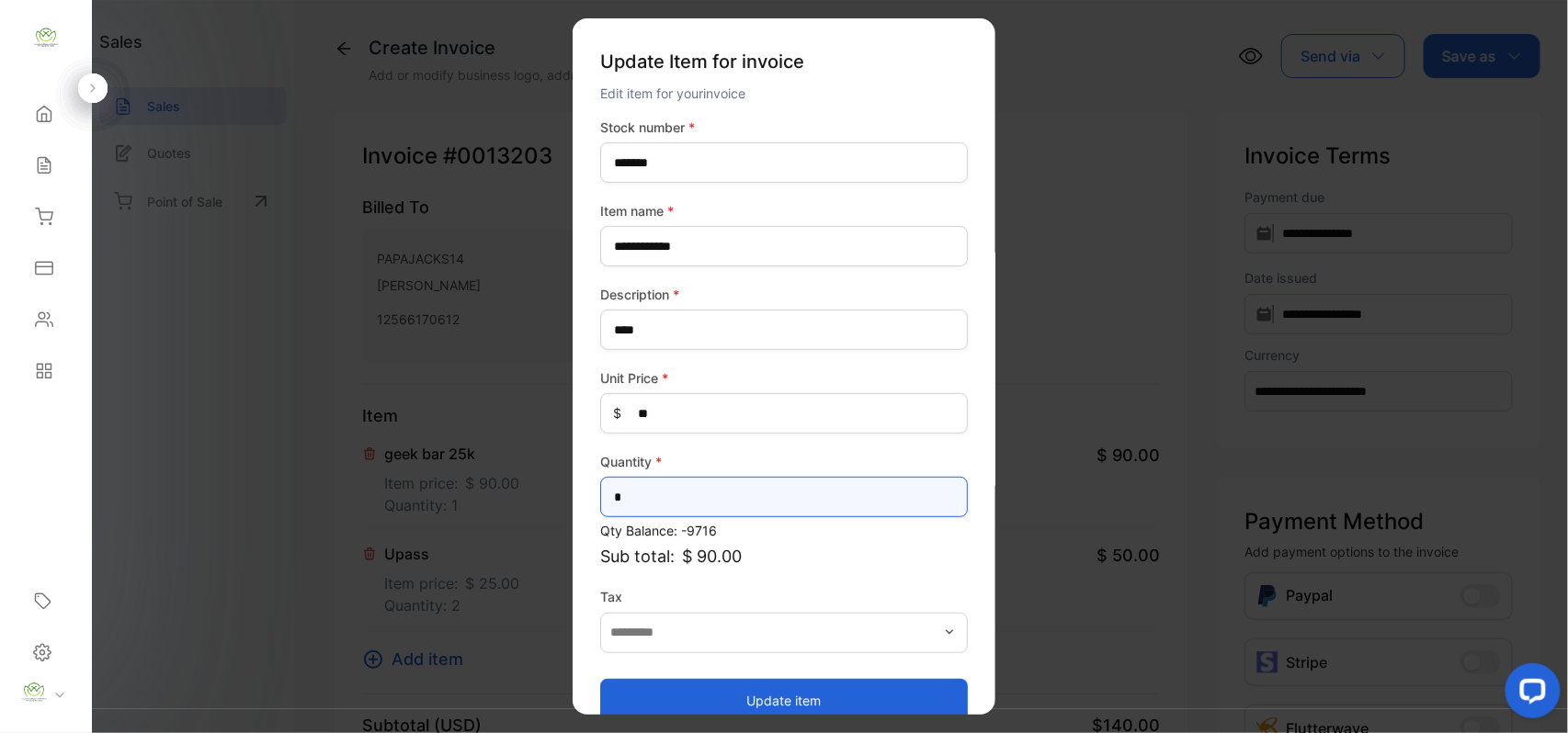
drag, startPoint x: 505, startPoint y: 492, endPoint x: 258, endPoint y: 500, distance: 247.1
type input "*"
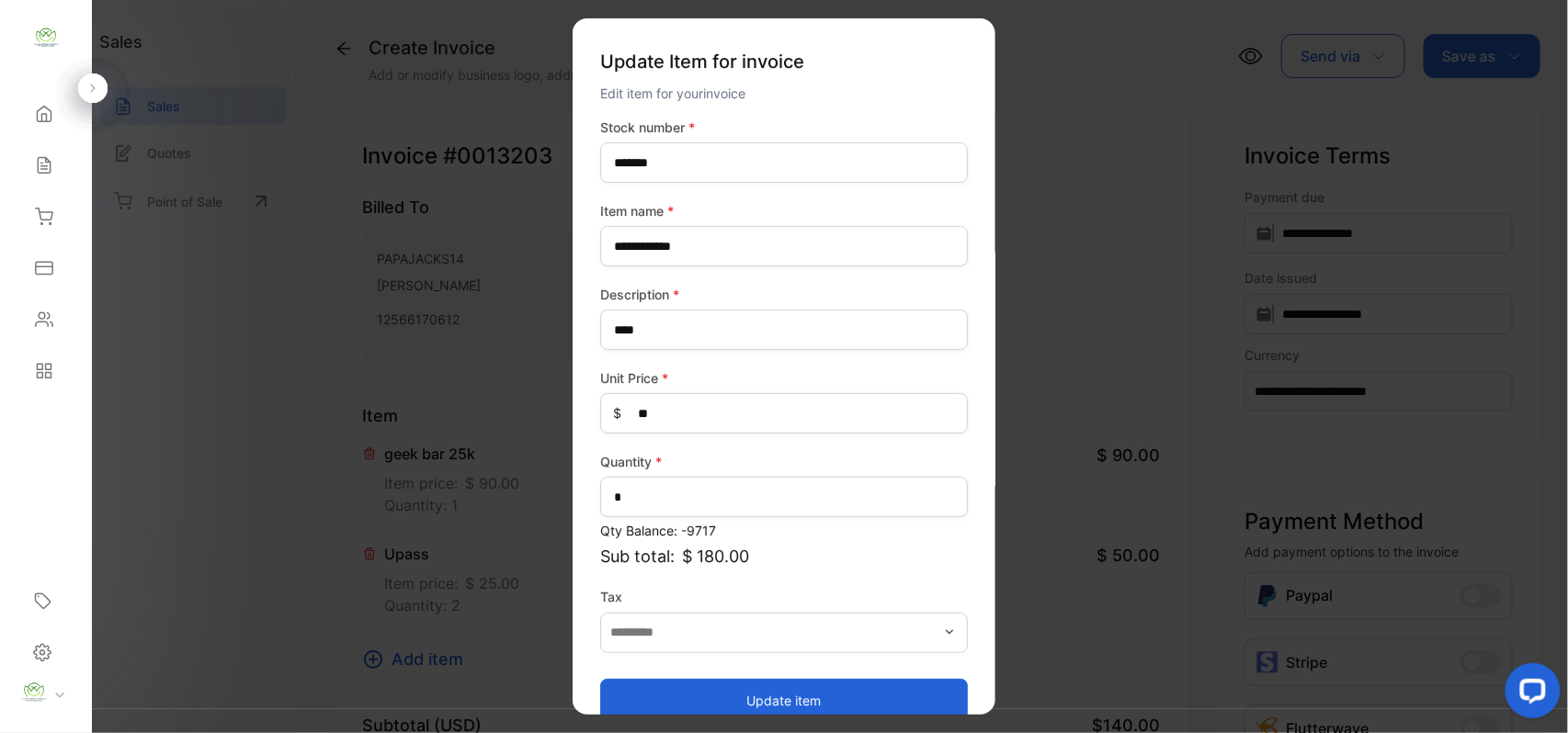
click at [839, 689] on button "Update item" at bounding box center [784, 701] width 368 height 44
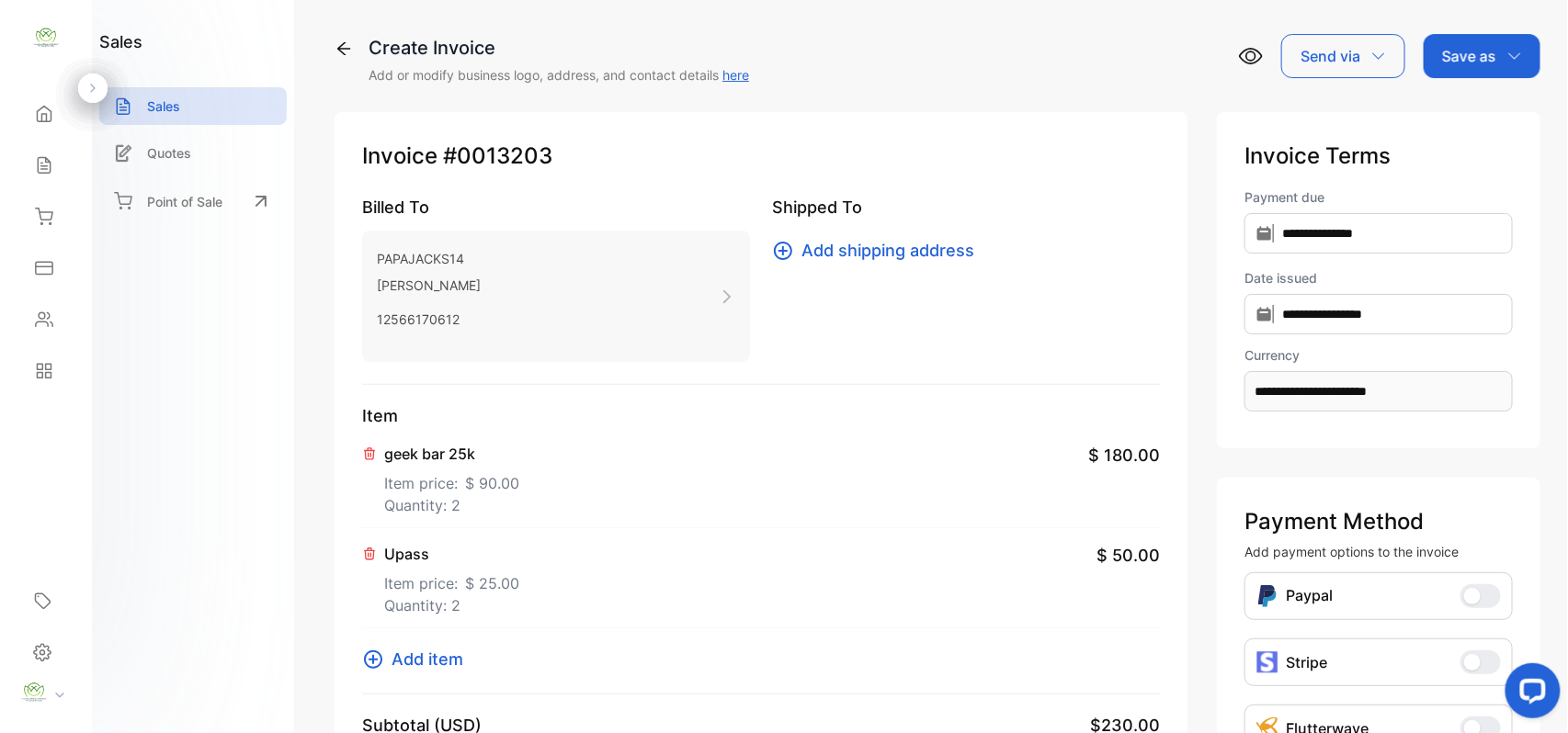
click at [428, 656] on span "Add item" at bounding box center [428, 659] width 72 height 25
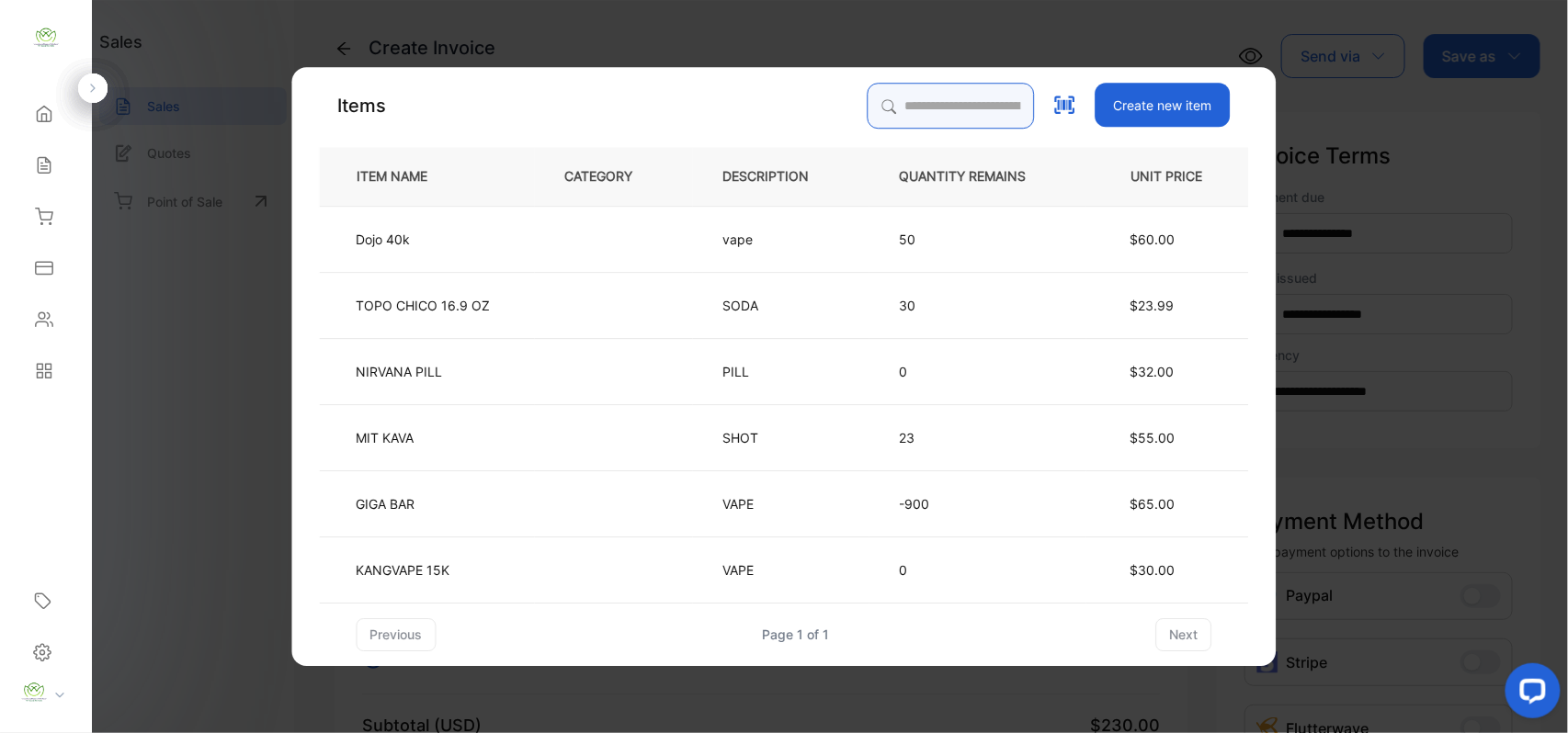
click at [914, 112] on input "search" at bounding box center [951, 106] width 167 height 46
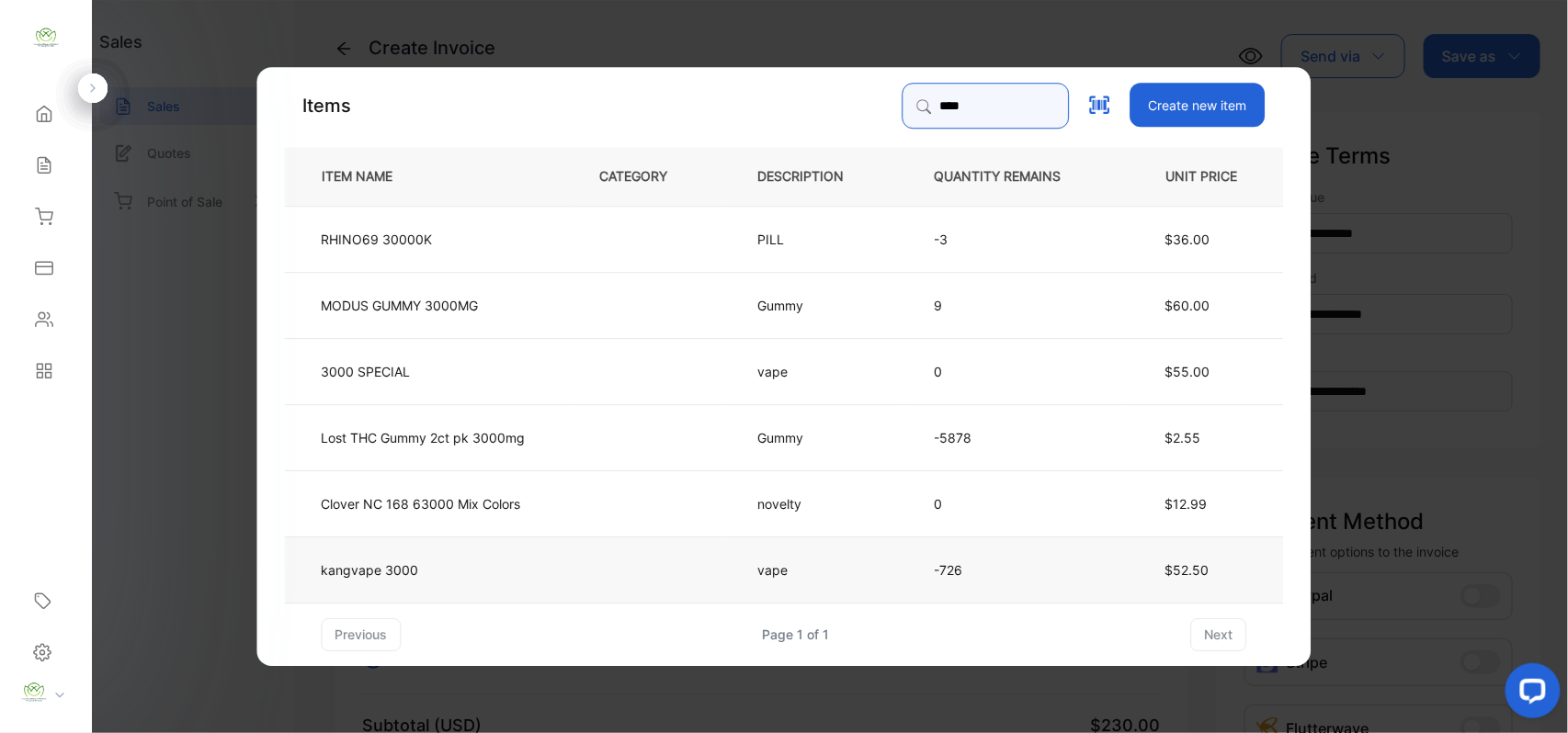
type input "****"
click at [453, 585] on td "kangvape 3000" at bounding box center [427, 569] width 285 height 66
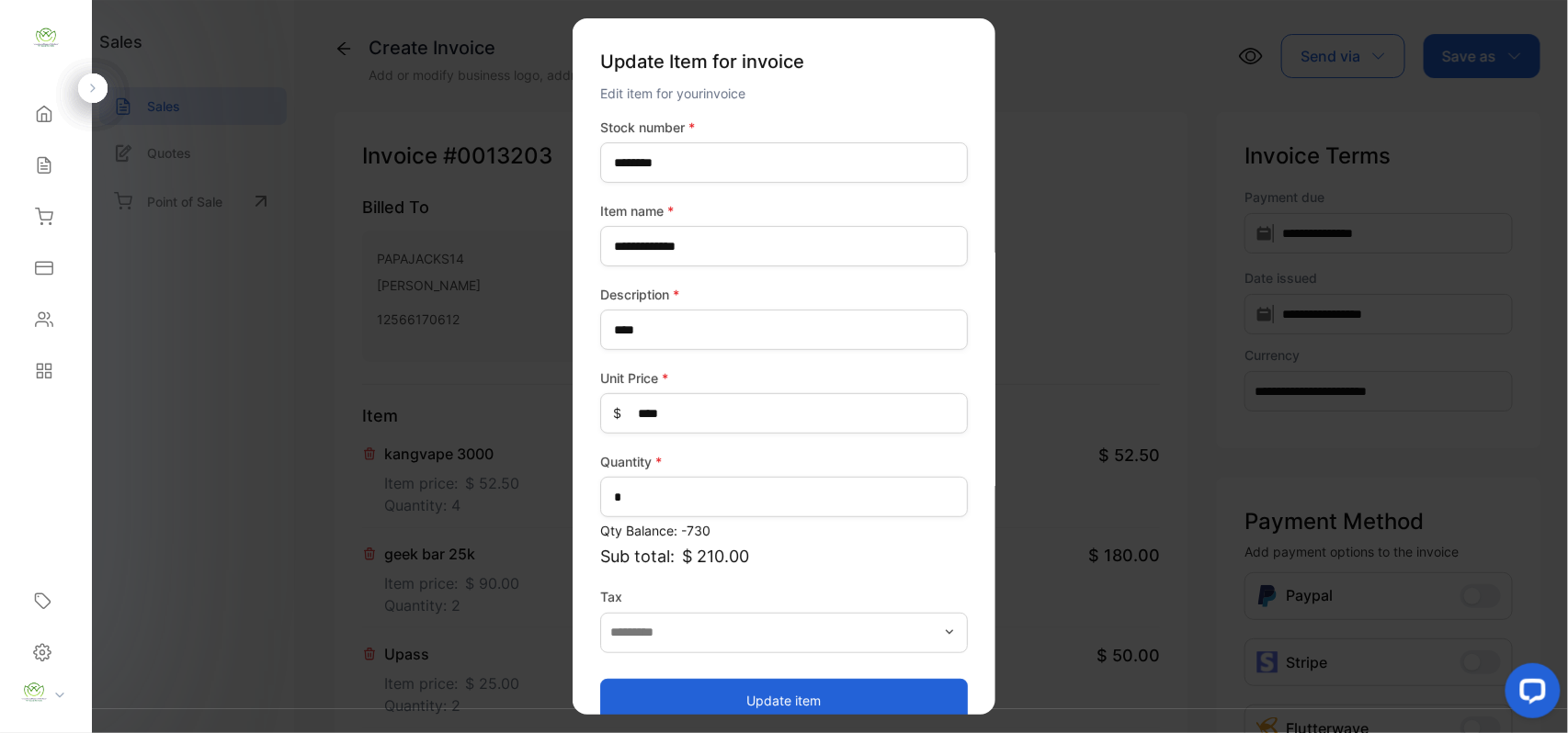
click at [827, 695] on button "Update item" at bounding box center [784, 701] width 368 height 44
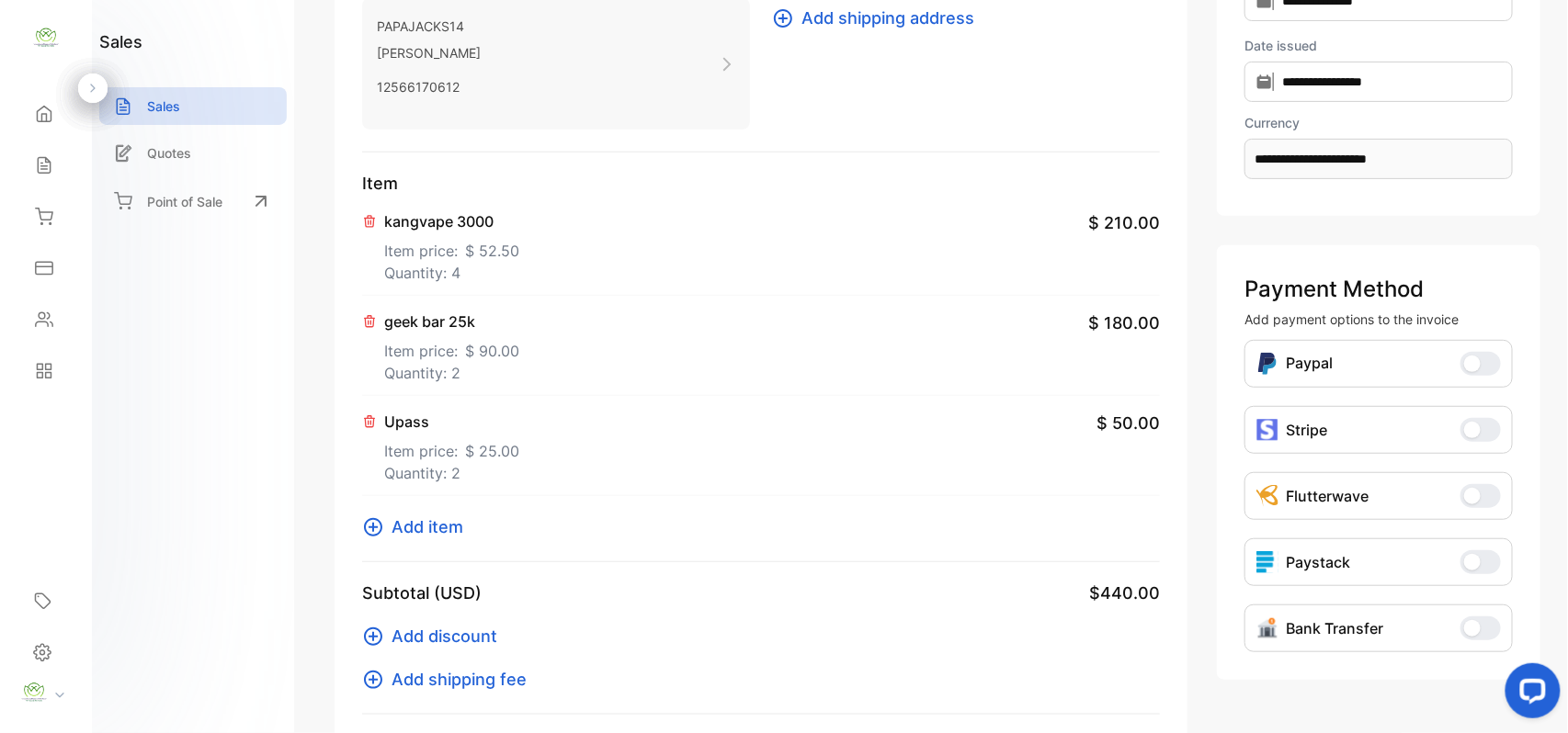
scroll to position [285, 0]
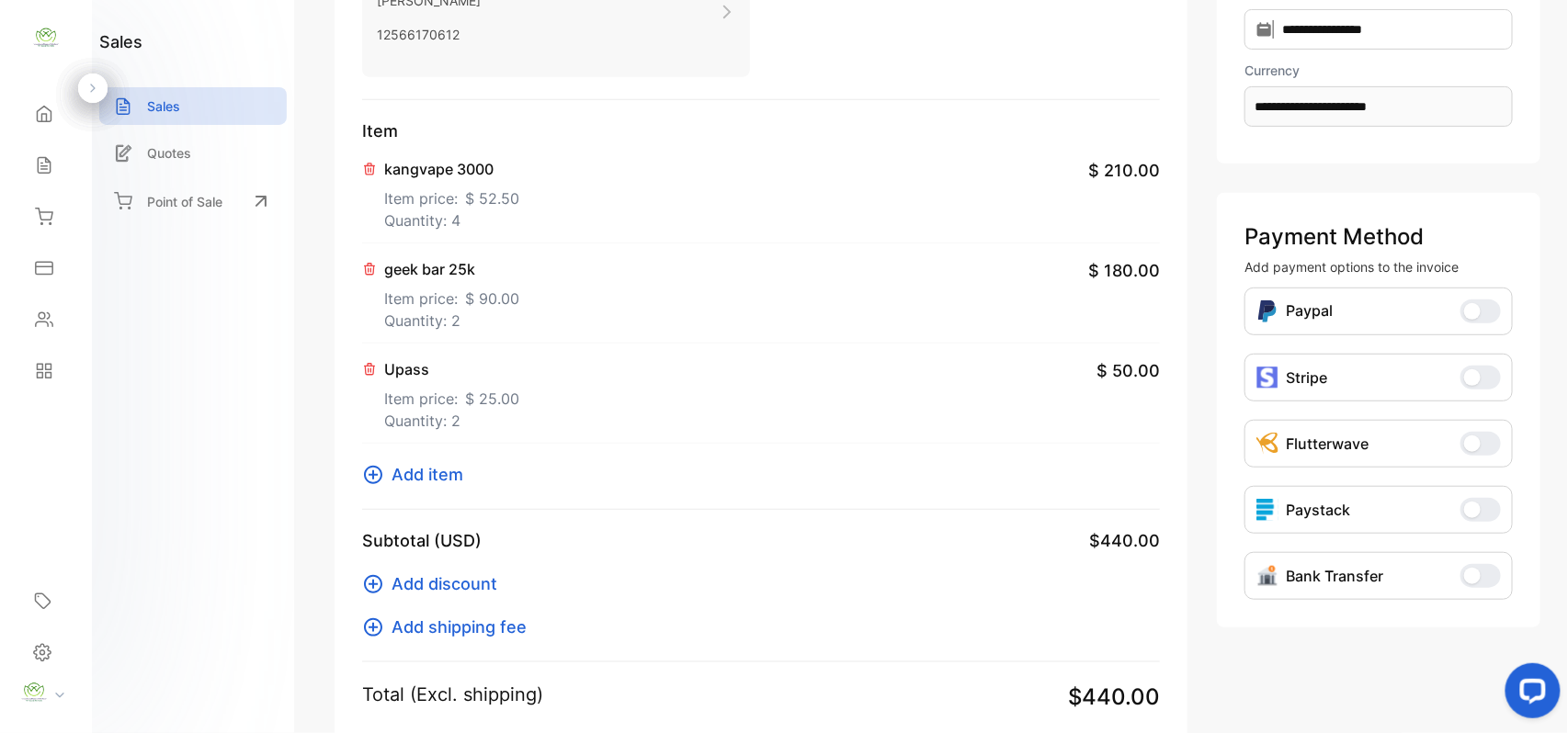
click at [399, 476] on span "Add item" at bounding box center [428, 474] width 72 height 25
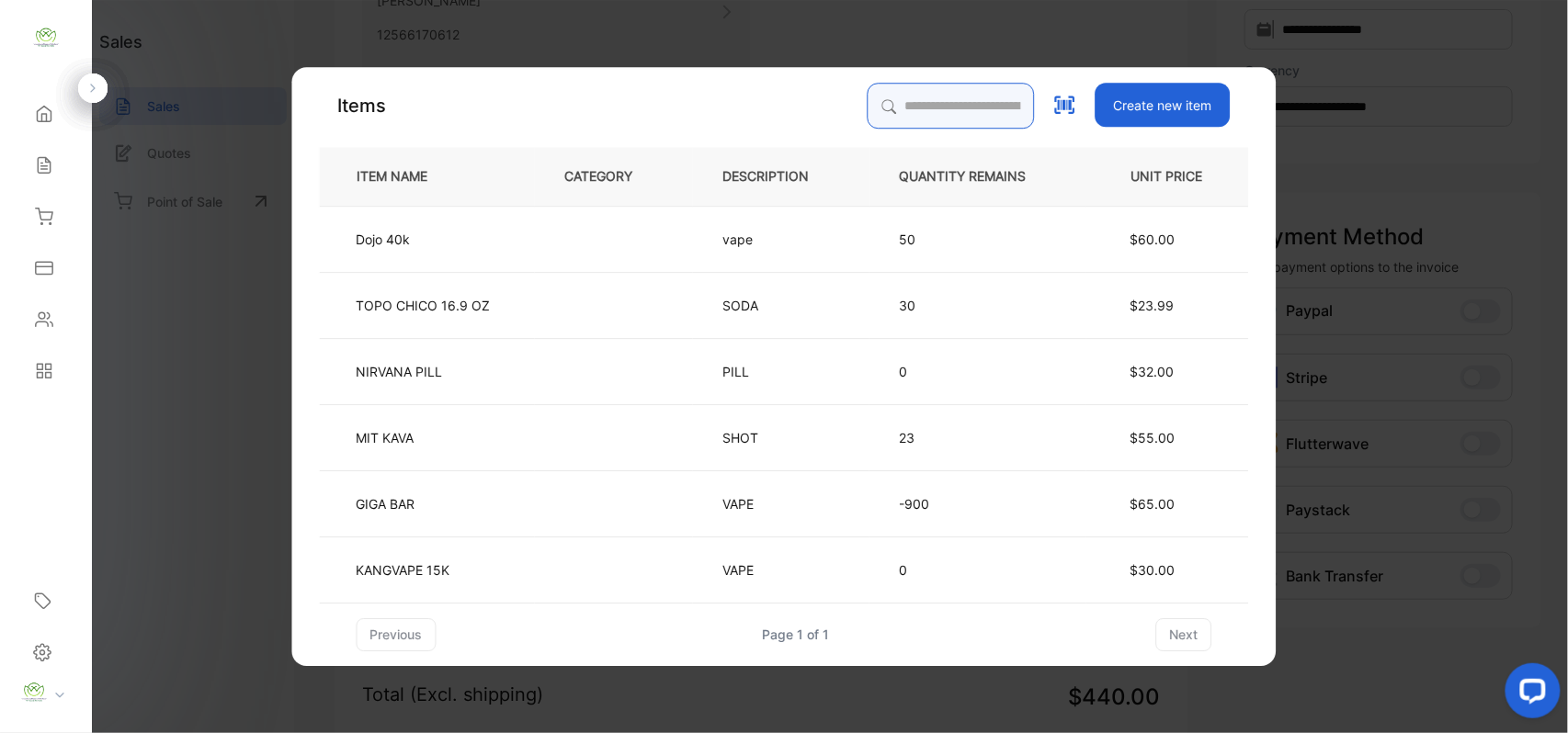
click at [917, 101] on input "search" at bounding box center [951, 106] width 167 height 46
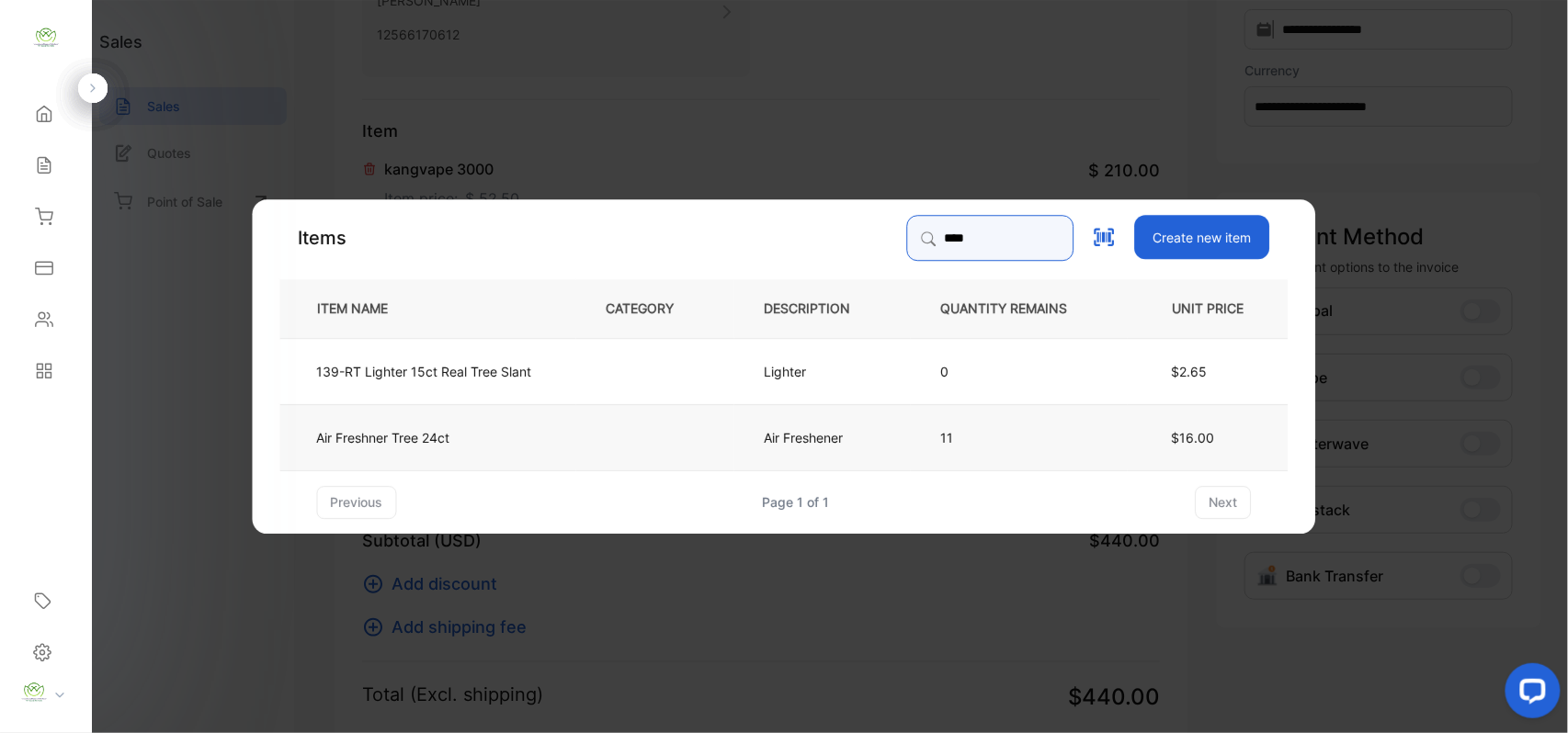
type input "****"
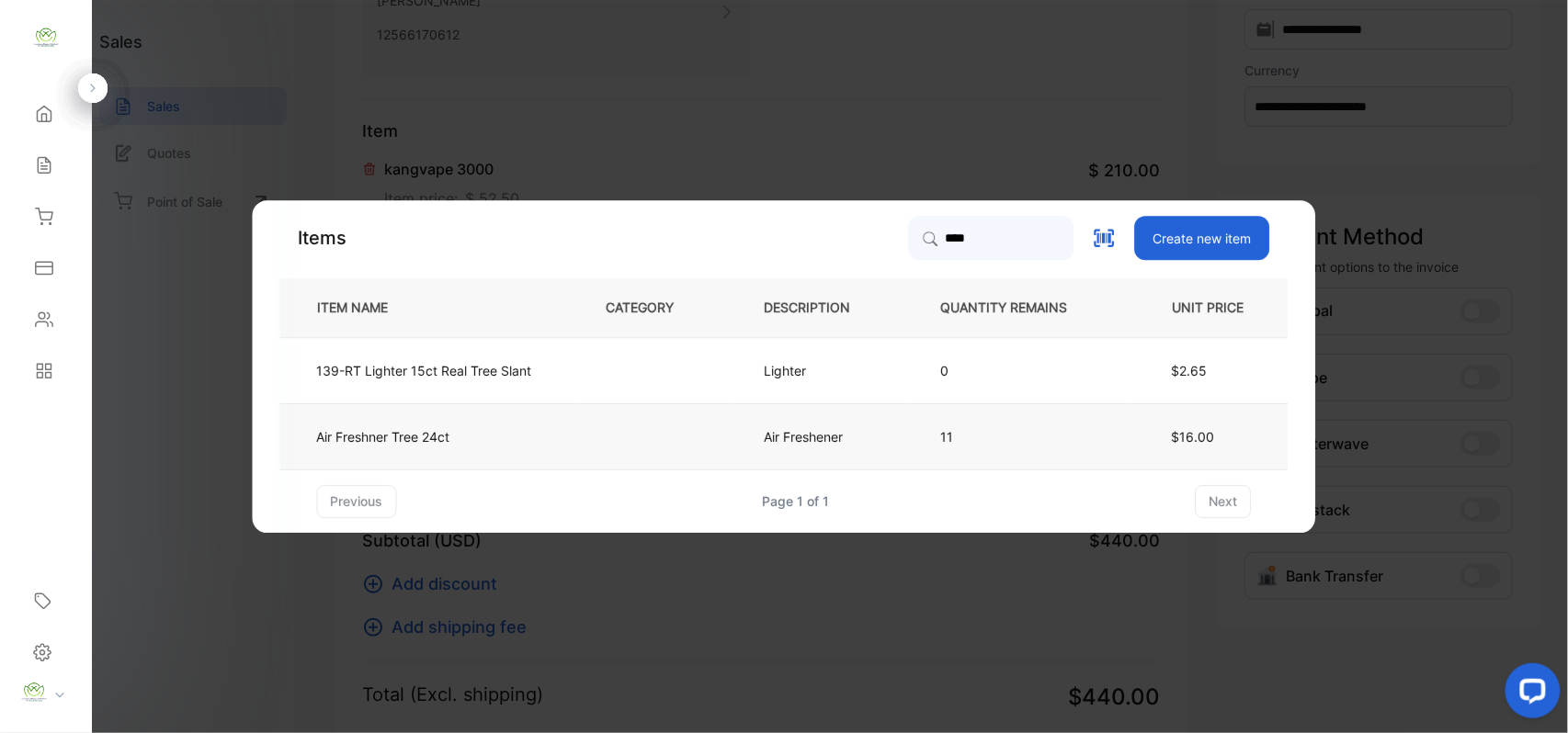
click at [476, 433] on td "Air Freshner Tree 24ct" at bounding box center [428, 437] width 296 height 66
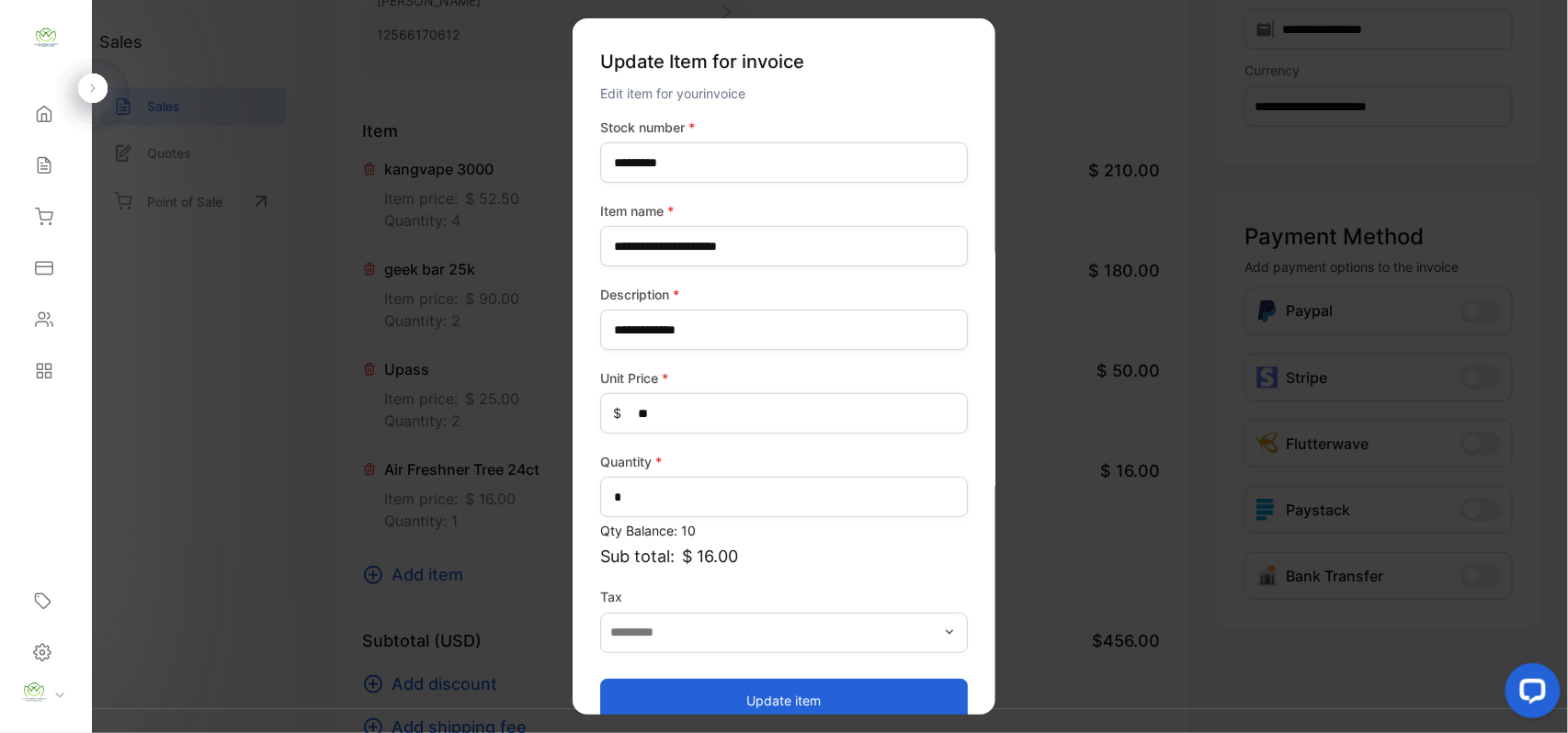
click at [743, 698] on button "Update item" at bounding box center [784, 701] width 368 height 44
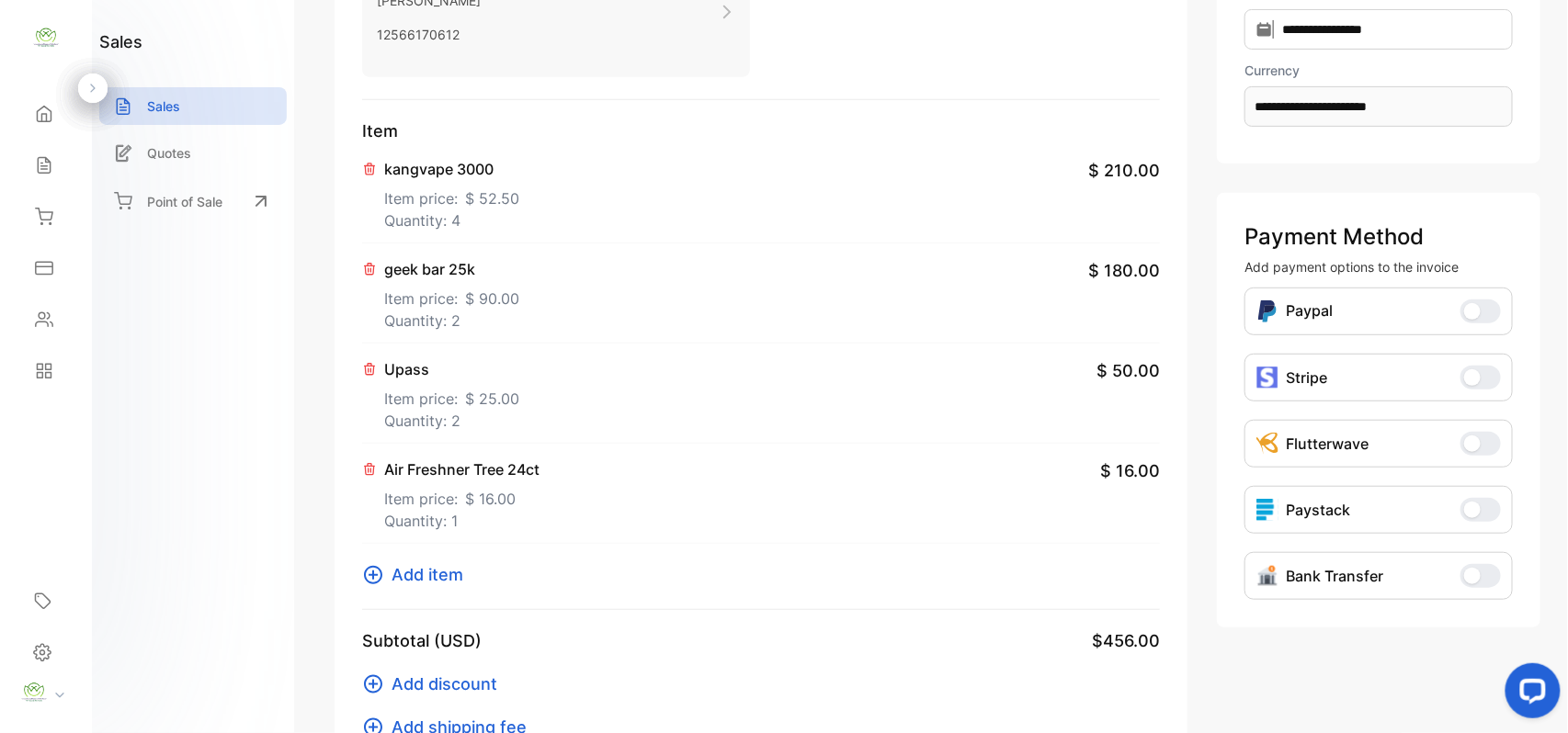
click at [437, 585] on span "Add item" at bounding box center [428, 574] width 72 height 25
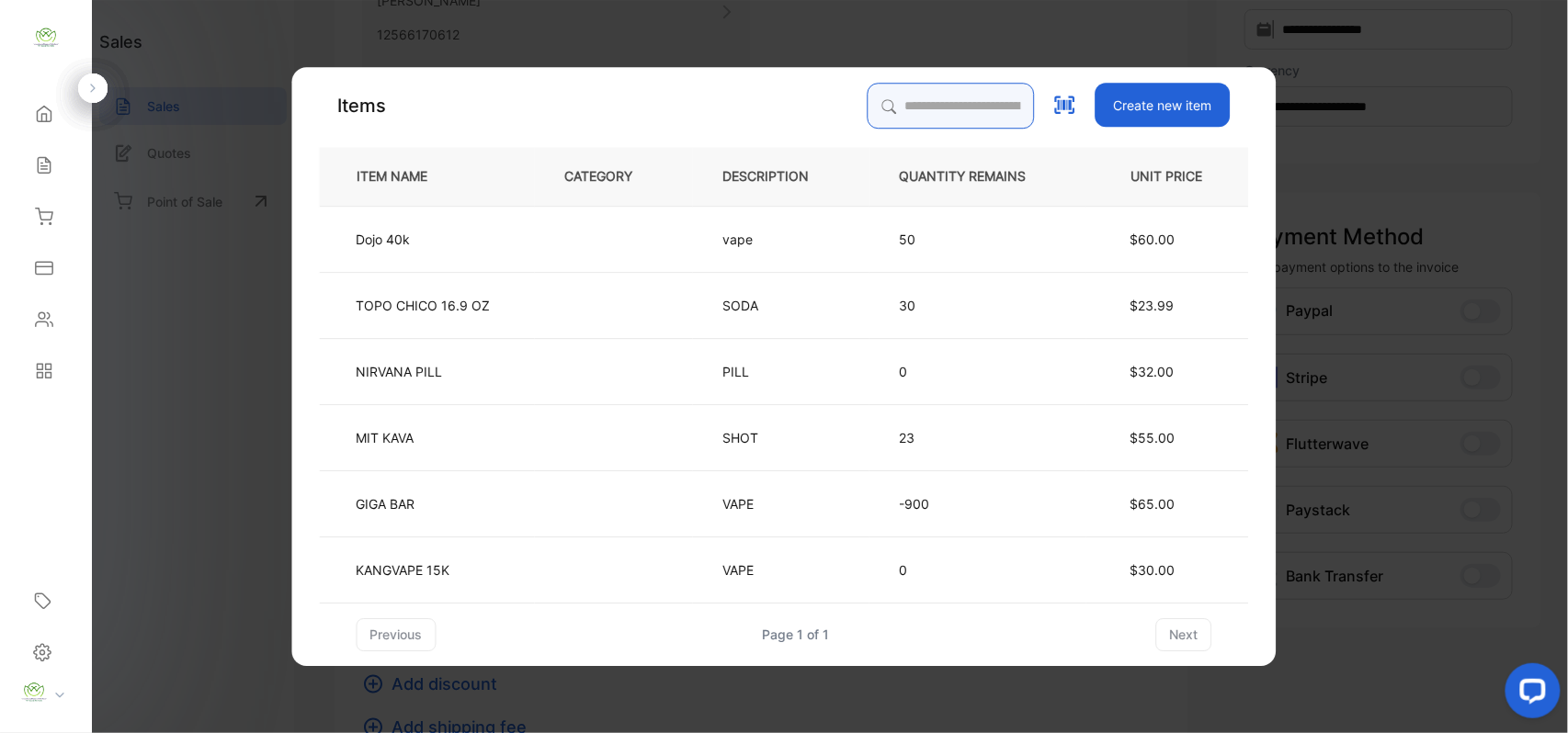
click at [955, 97] on input "search" at bounding box center [951, 106] width 167 height 46
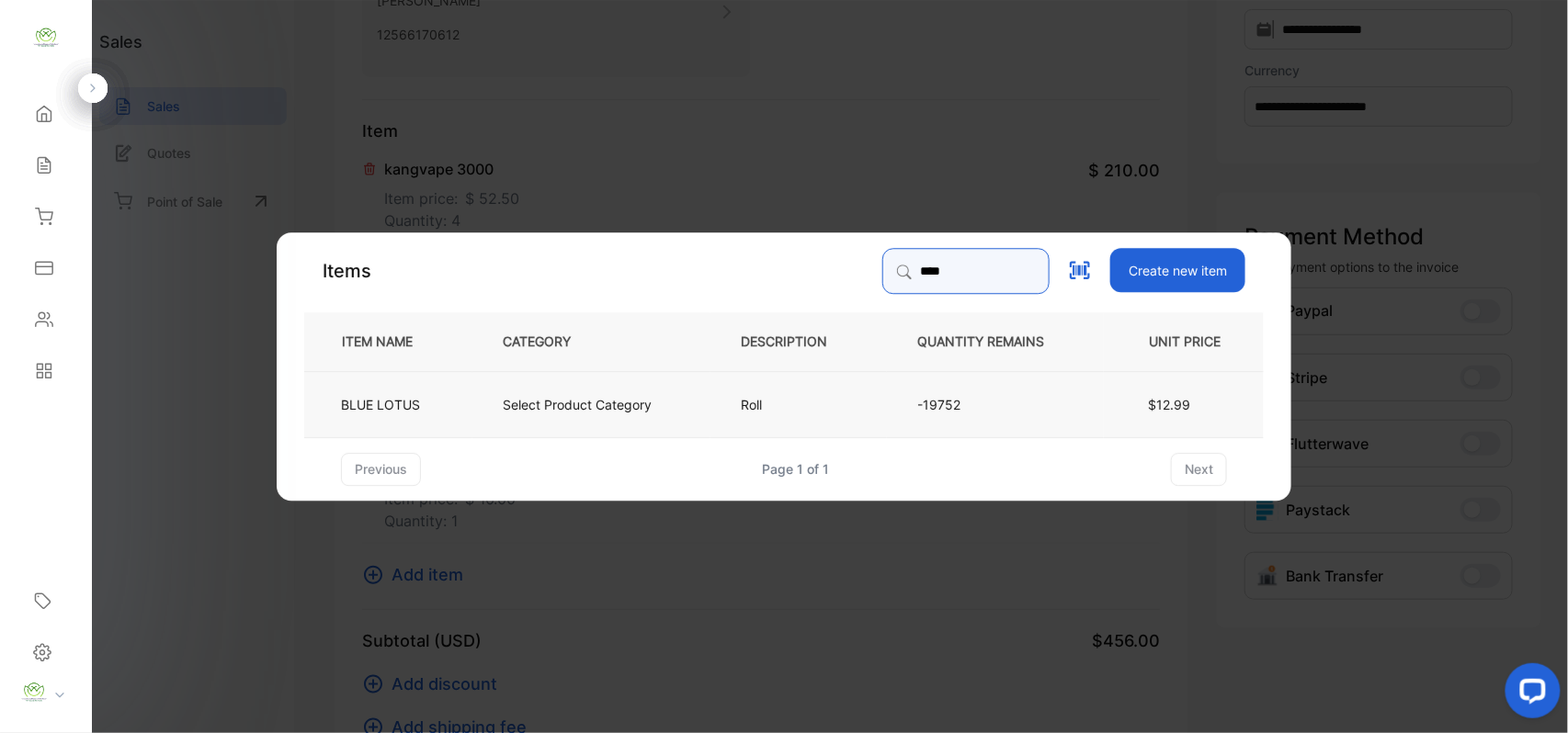
type input "****"
click at [474, 420] on td "Select Product Category" at bounding box center [591, 404] width 238 height 66
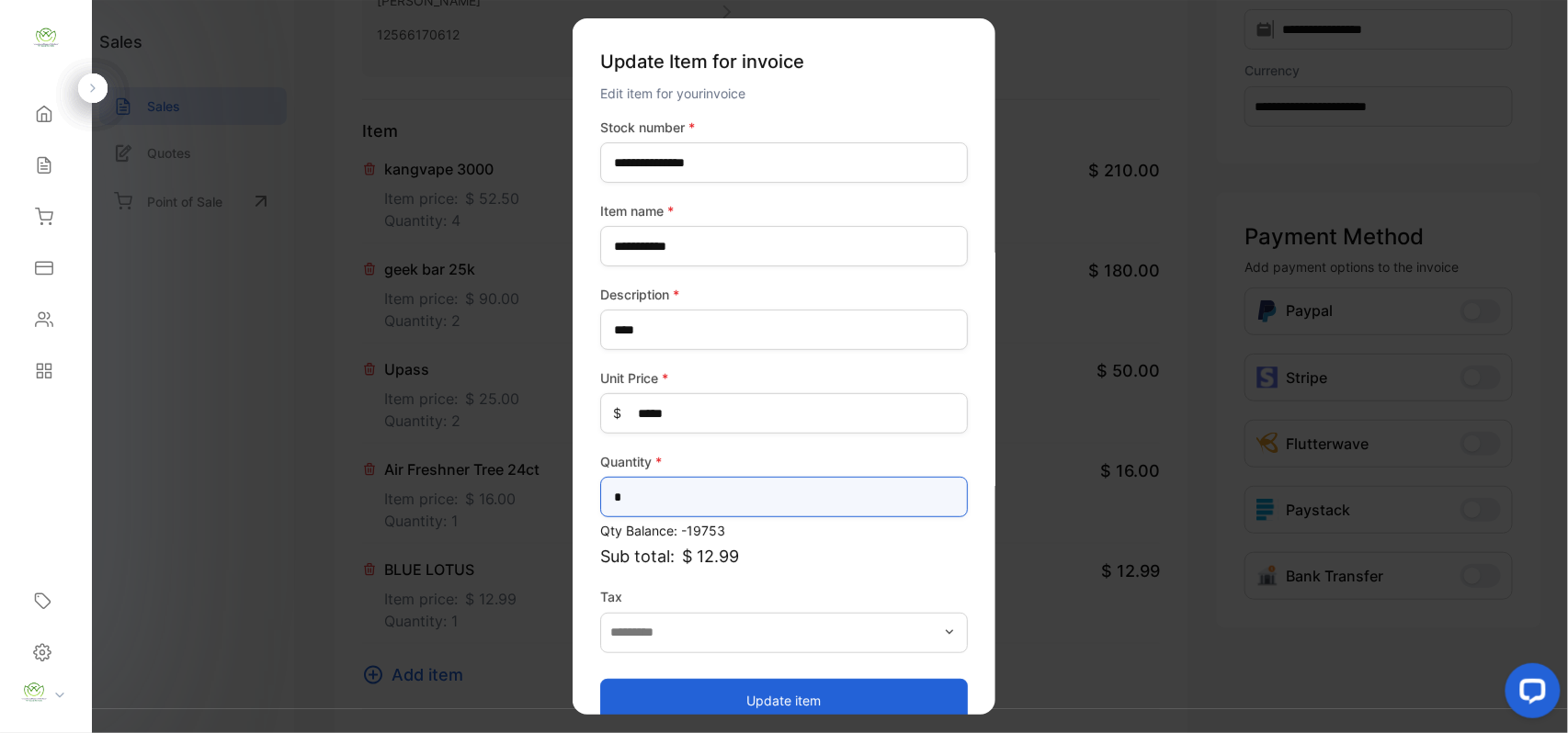
click at [645, 504] on input "*" at bounding box center [784, 497] width 368 height 41
type input "**"
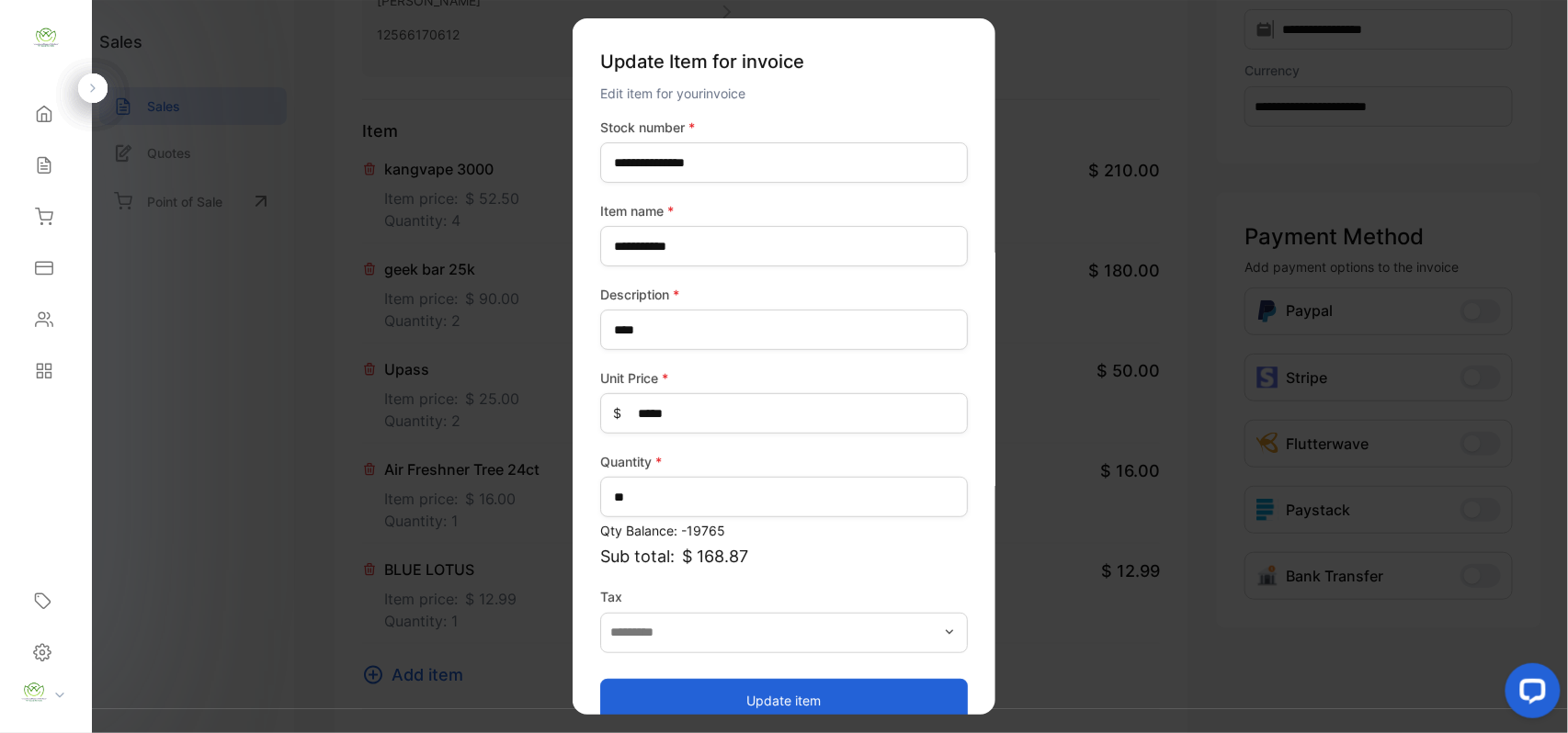
click at [670, 696] on button "Update item" at bounding box center [784, 701] width 368 height 44
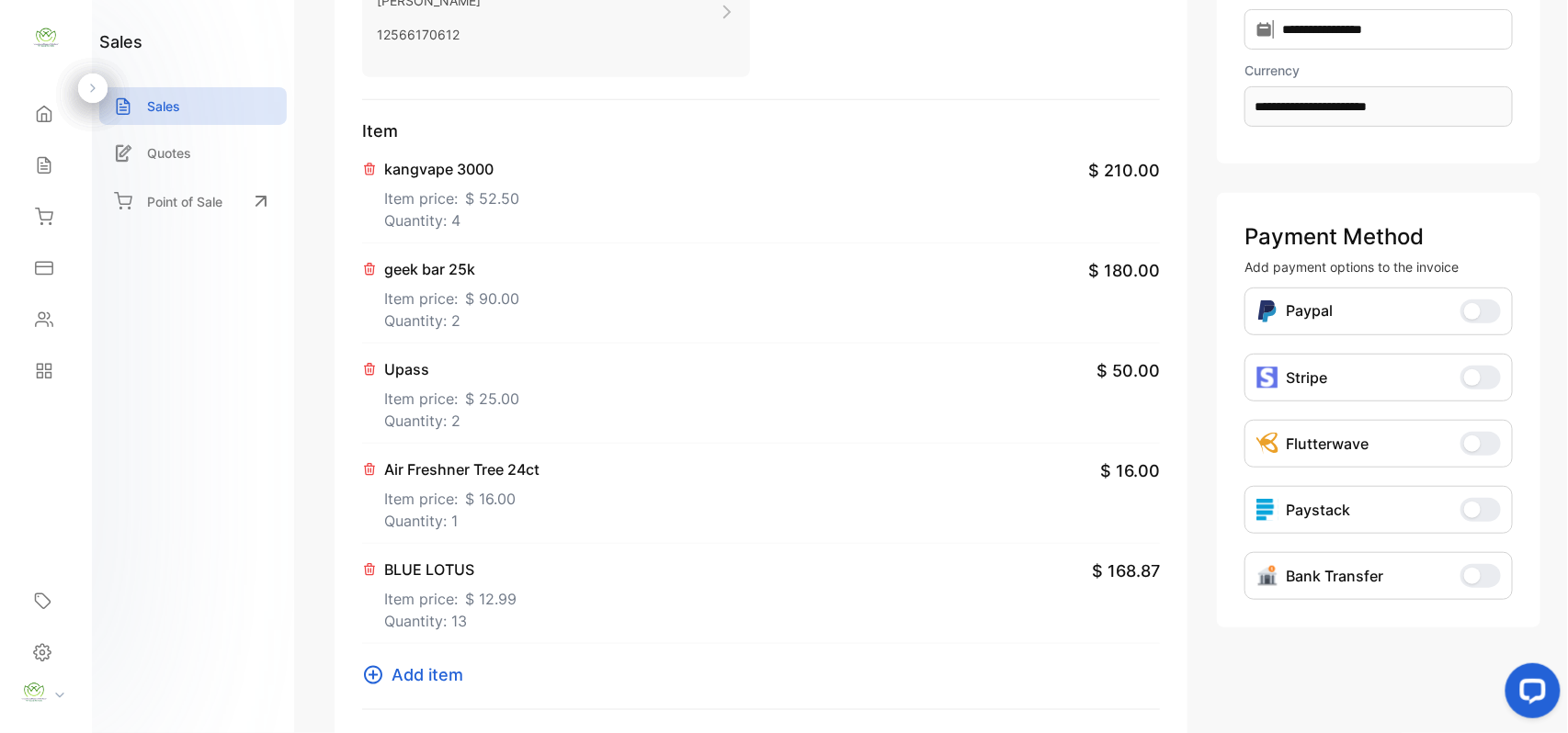
drag, startPoint x: 410, startPoint y: 671, endPoint x: 423, endPoint y: 668, distance: 13.3
click at [423, 668] on span "Add item" at bounding box center [428, 675] width 72 height 25
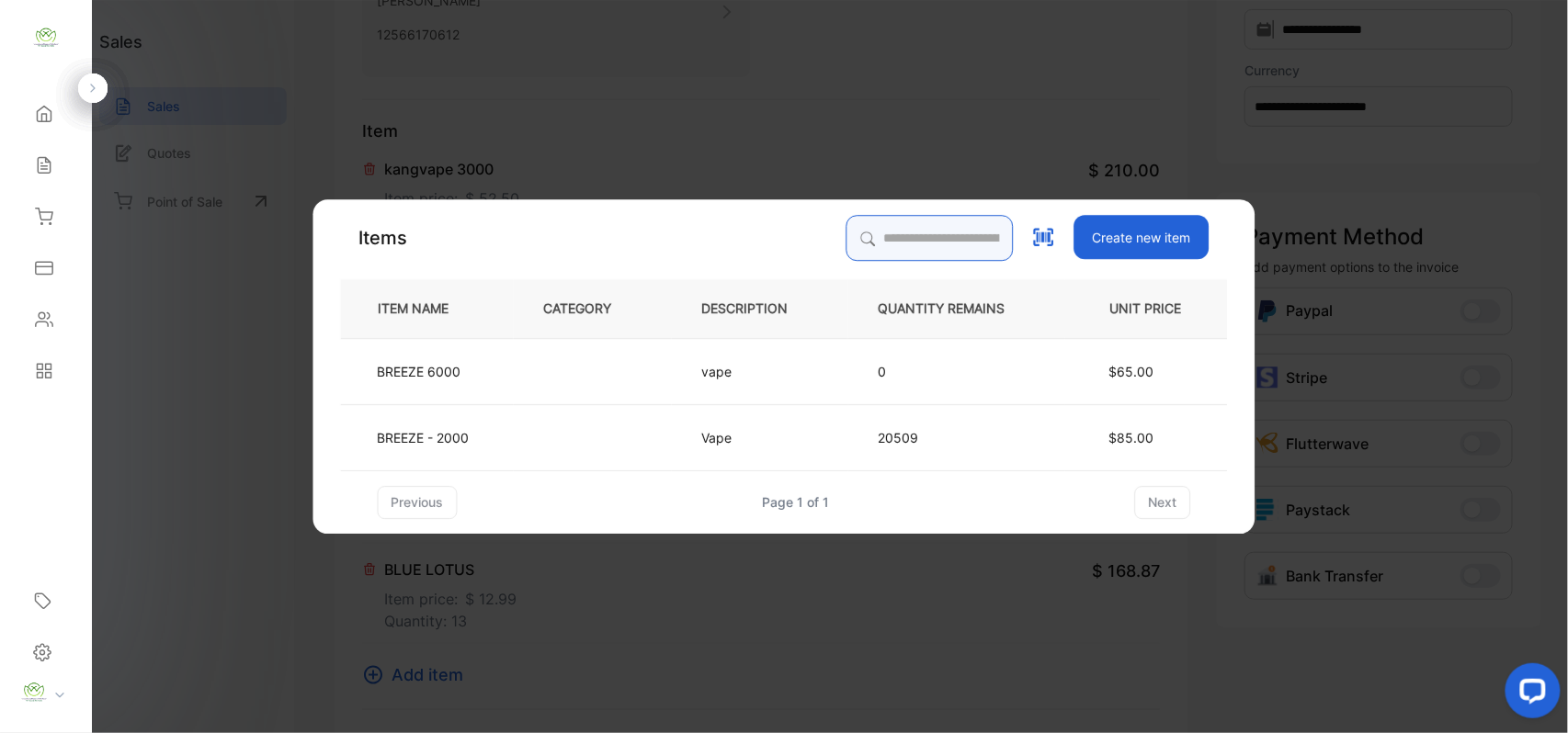
click at [890, 231] on input "search" at bounding box center [930, 238] width 167 height 46
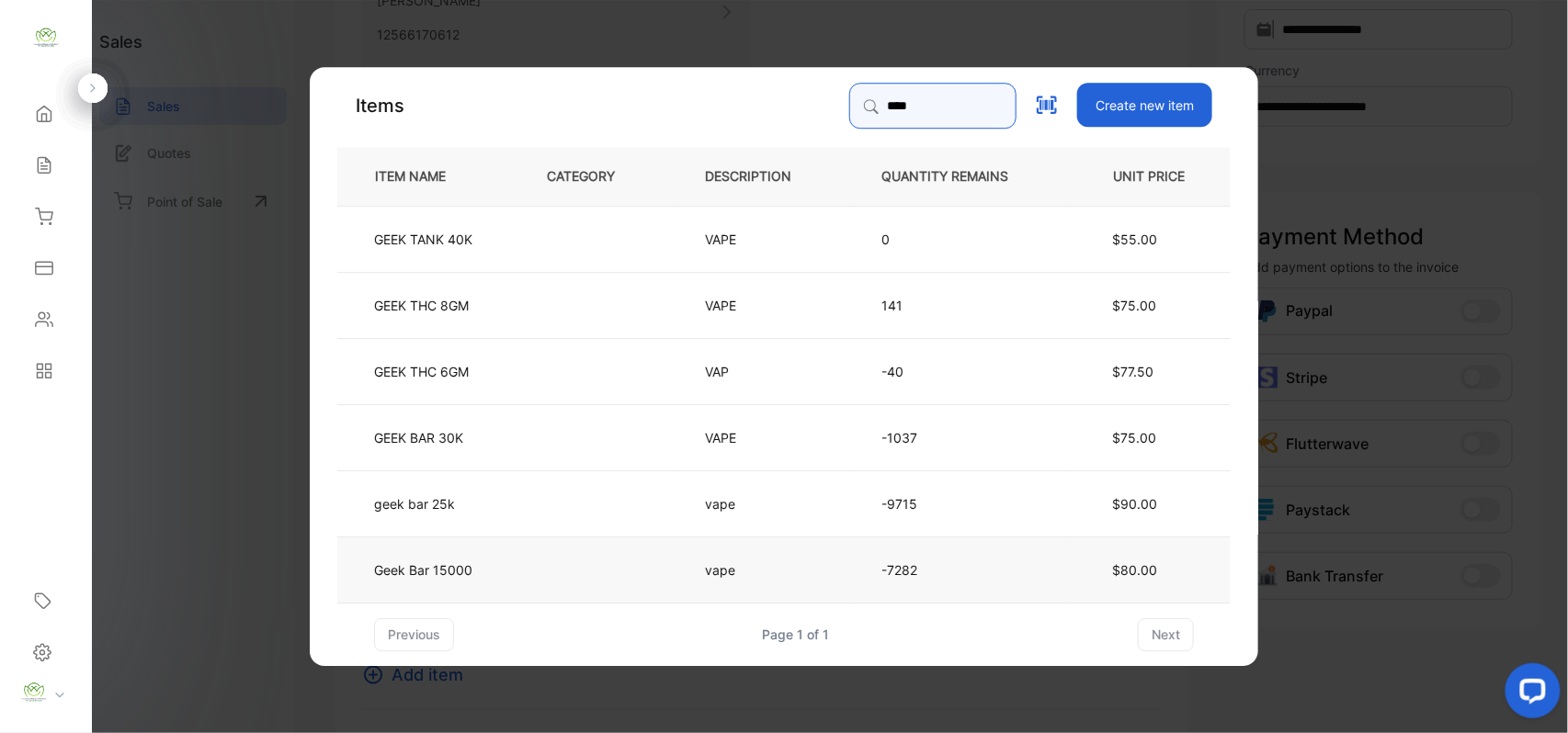
type input "****"
click at [585, 578] on td at bounding box center [595, 569] width 158 height 66
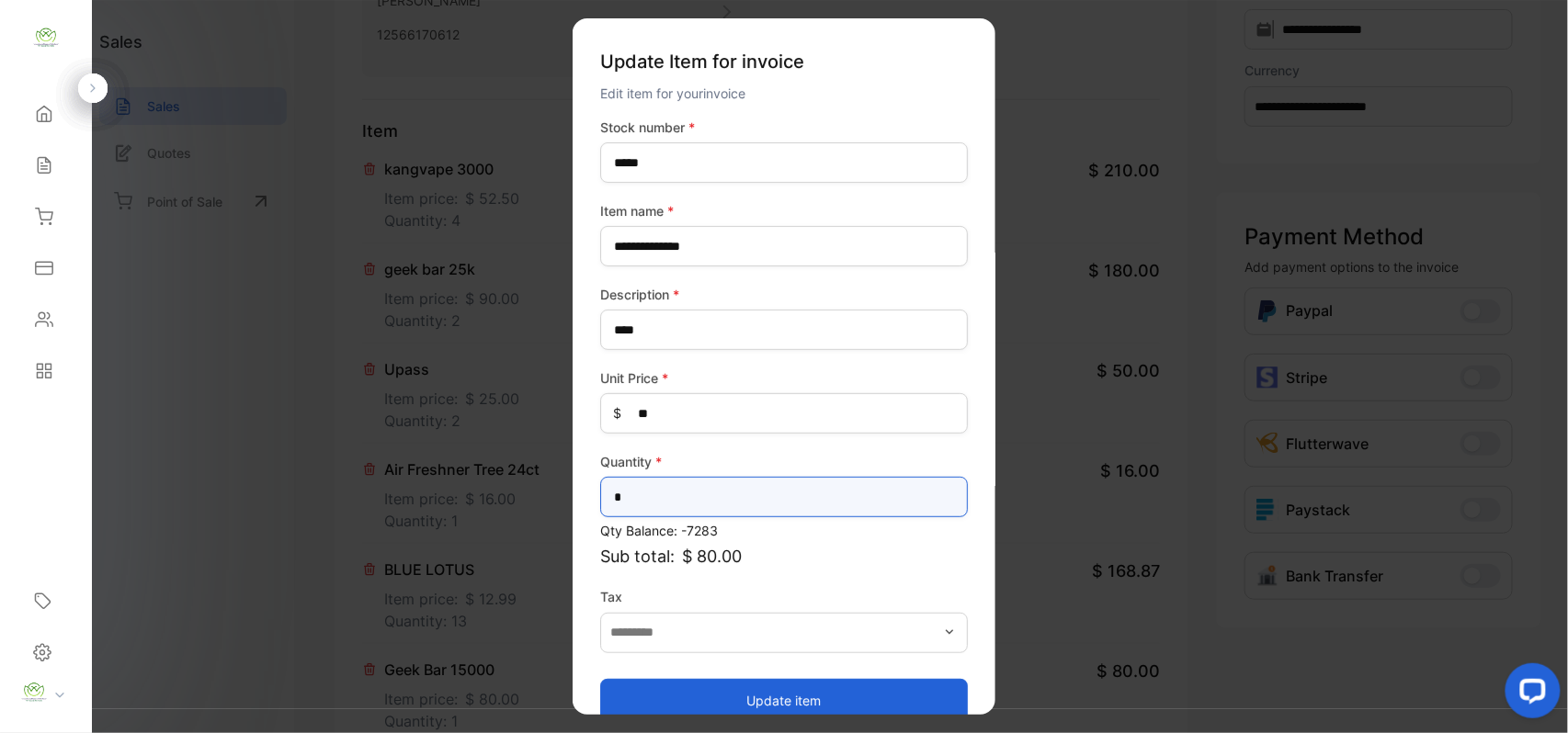
drag, startPoint x: 347, startPoint y: 523, endPoint x: 185, endPoint y: 526, distance: 162.0
type input "*"
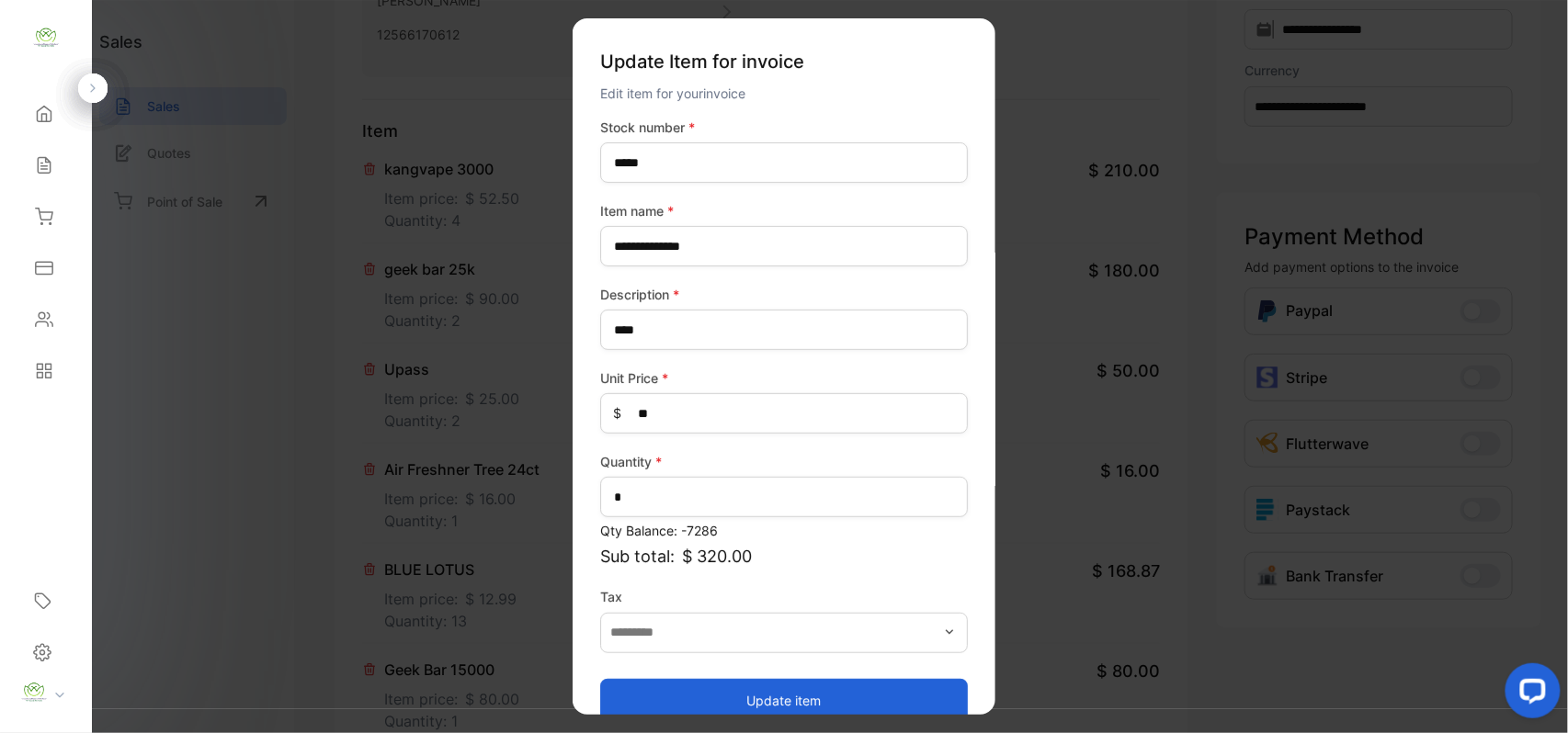
click at [633, 691] on button "Update item" at bounding box center [784, 701] width 368 height 44
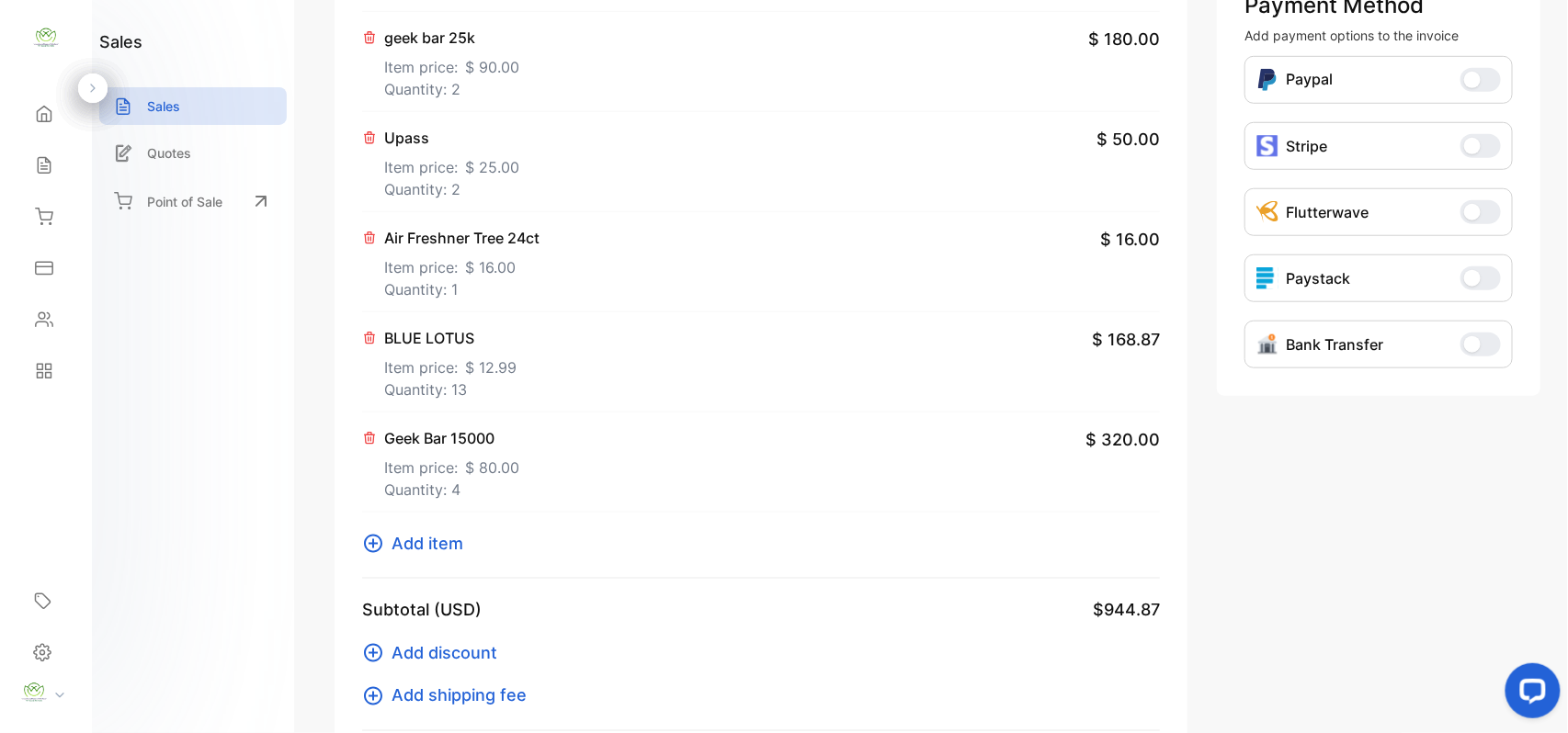
scroll to position [572, 0]
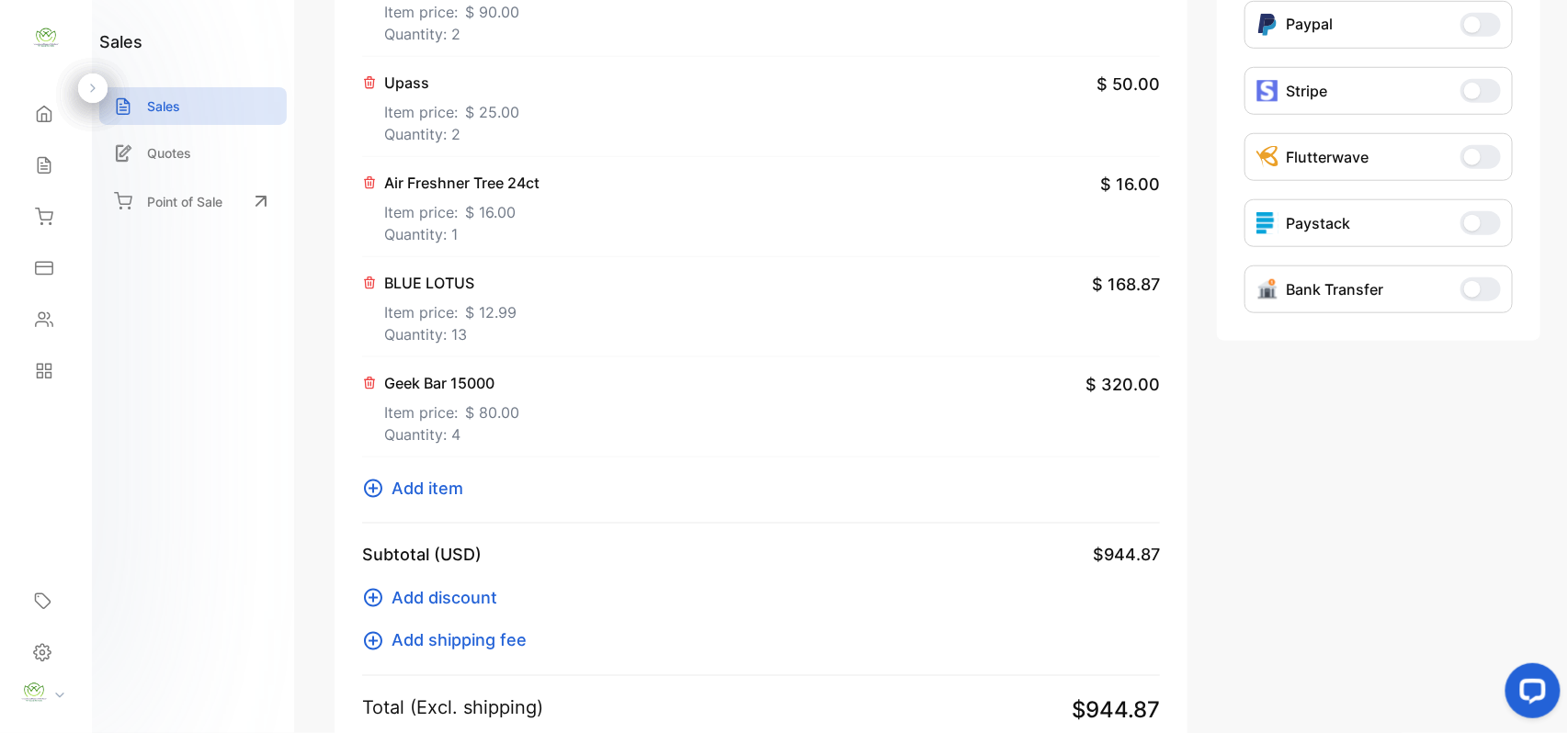
click at [424, 497] on span "Add item" at bounding box center [428, 488] width 72 height 25
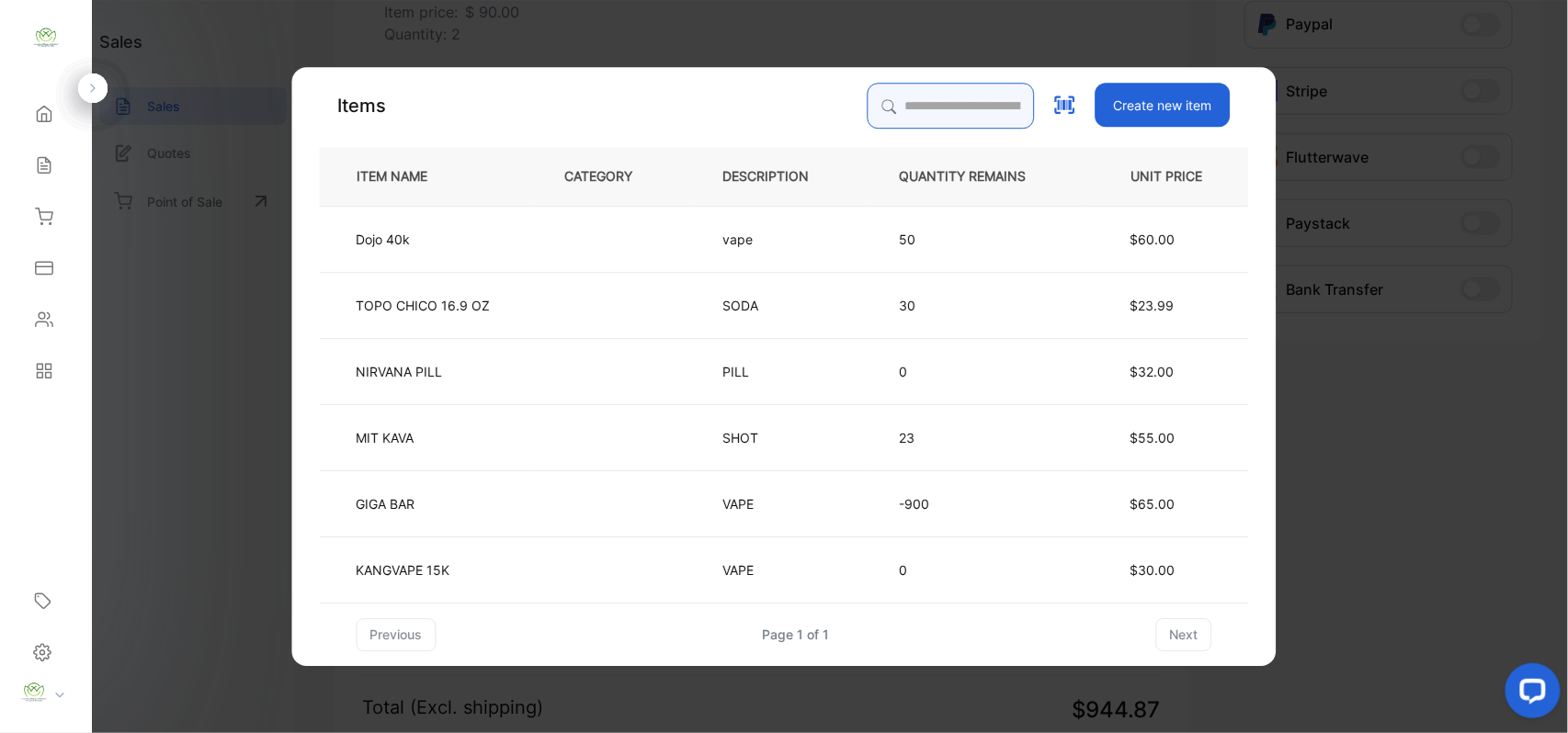
click at [943, 108] on input "search" at bounding box center [951, 106] width 167 height 46
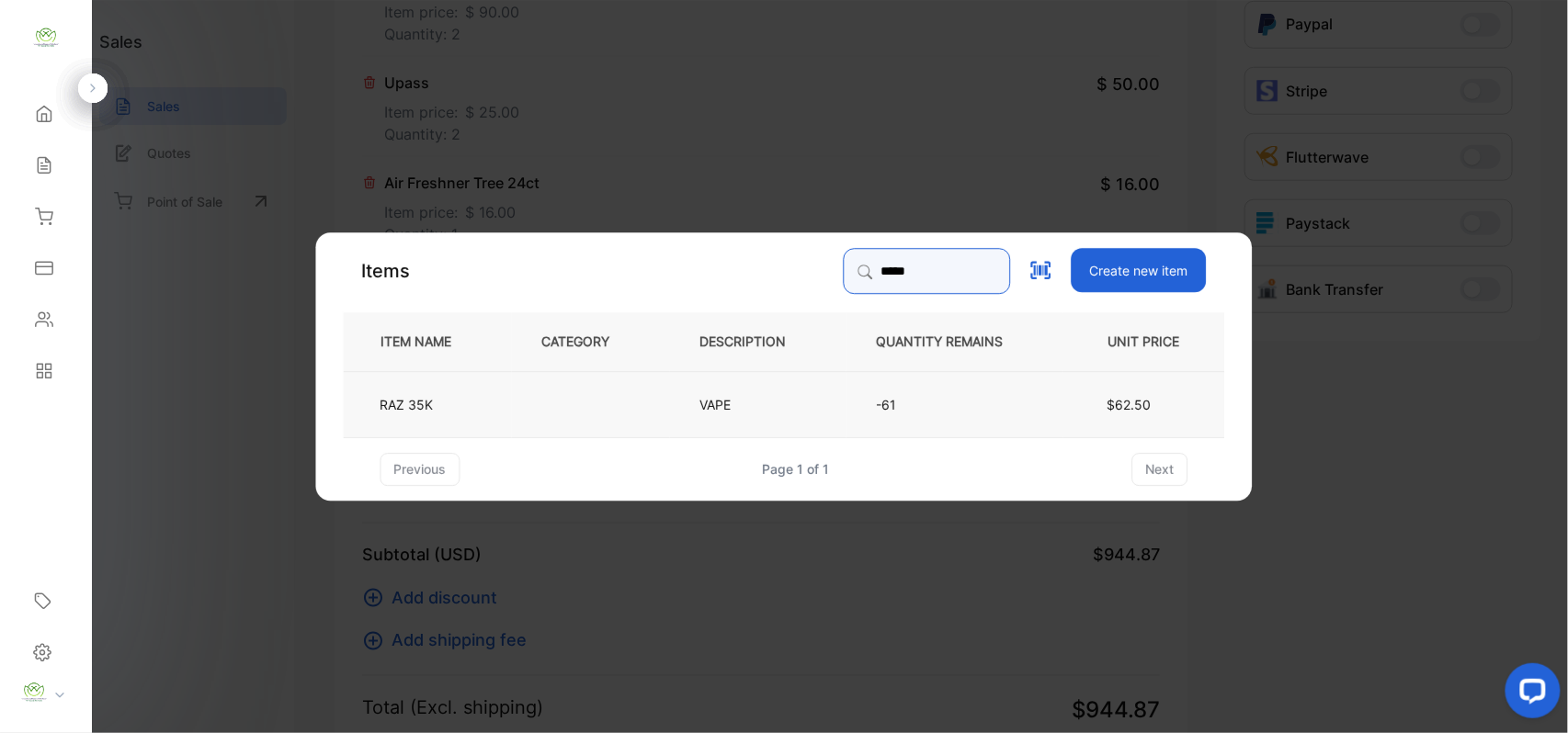
type input "*****"
click at [548, 410] on td at bounding box center [590, 404] width 158 height 66
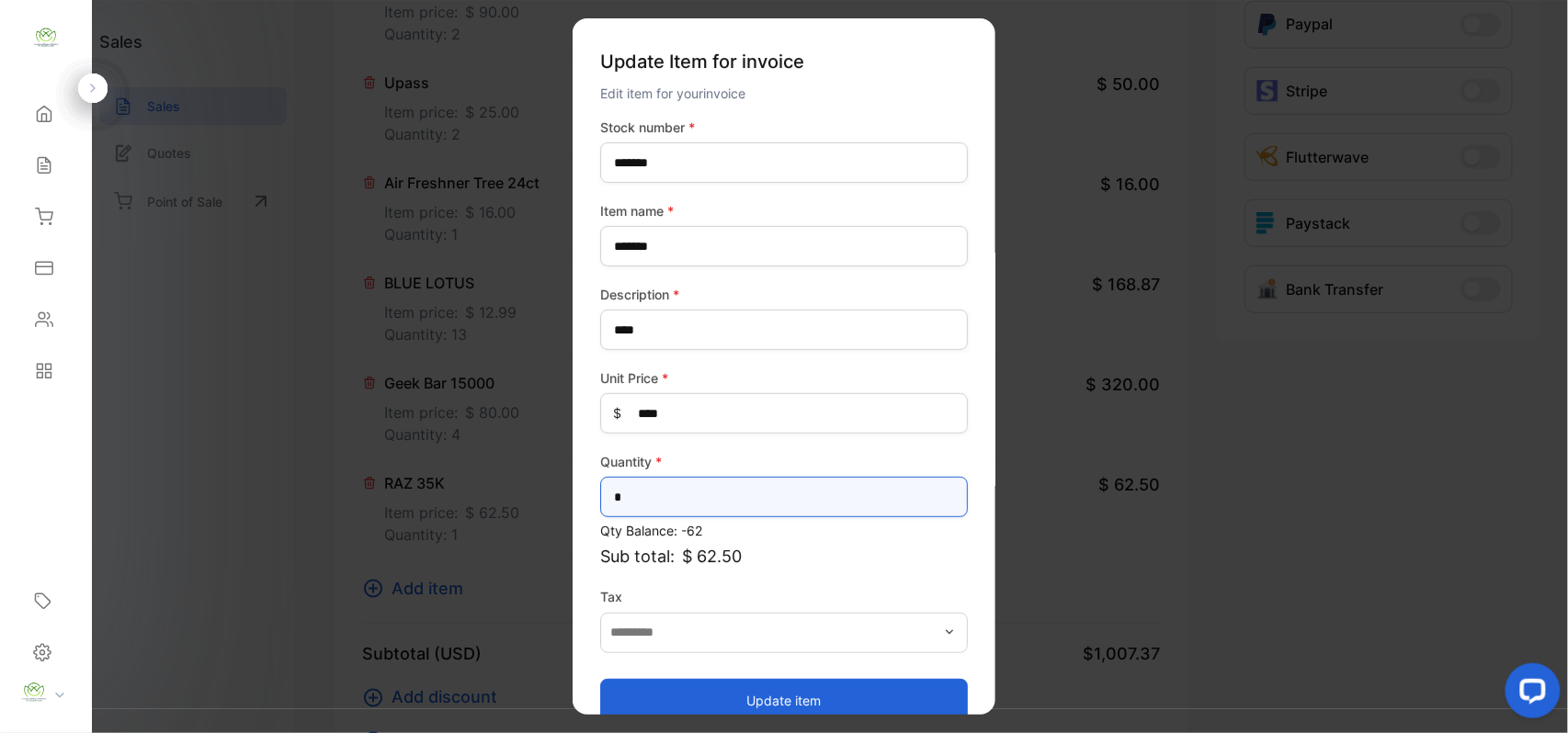
drag, startPoint x: 678, startPoint y: 501, endPoint x: 171, endPoint y: 513, distance: 507.1
type input "*"
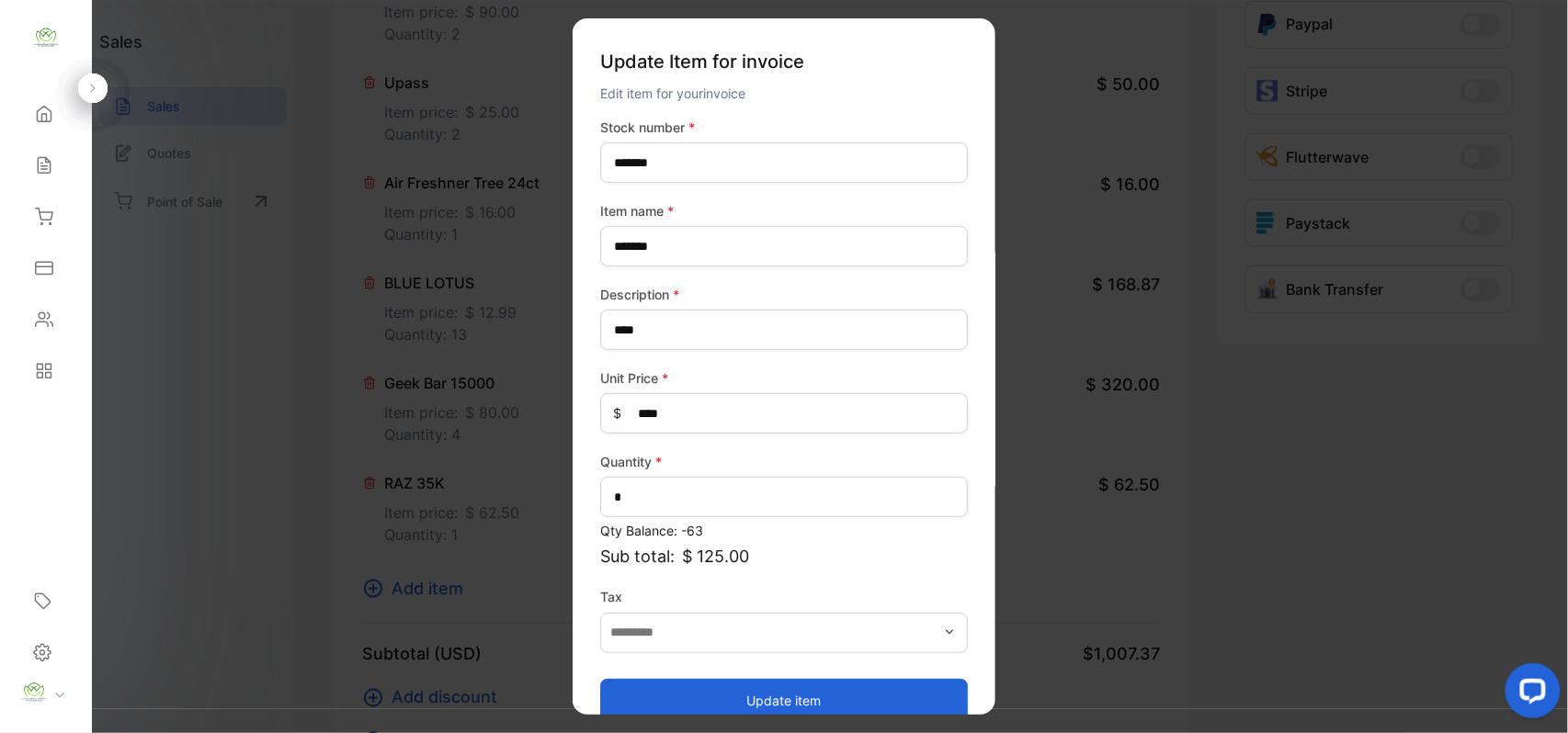
click at [657, 699] on button "Update item" at bounding box center [784, 701] width 368 height 44
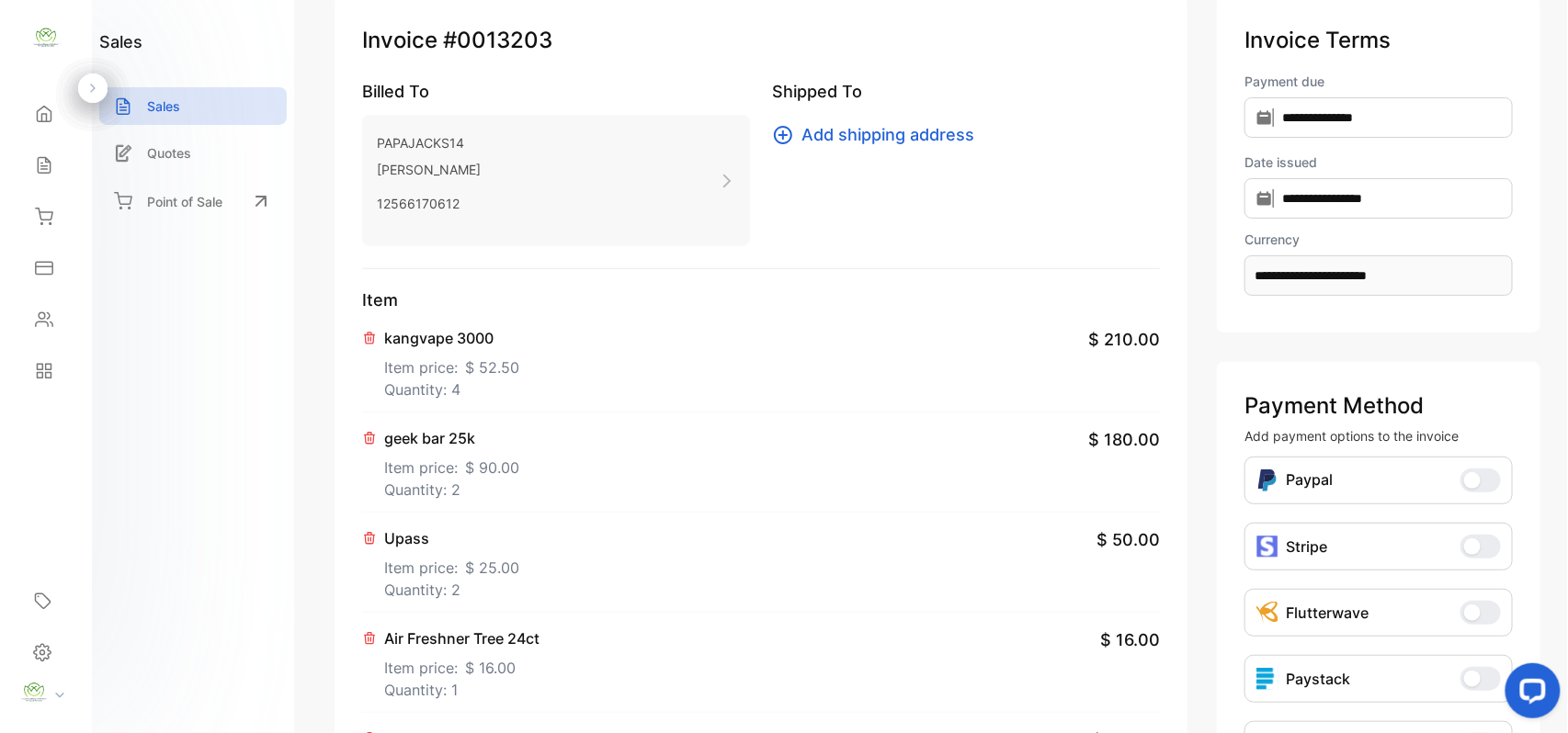
scroll to position [0, 0]
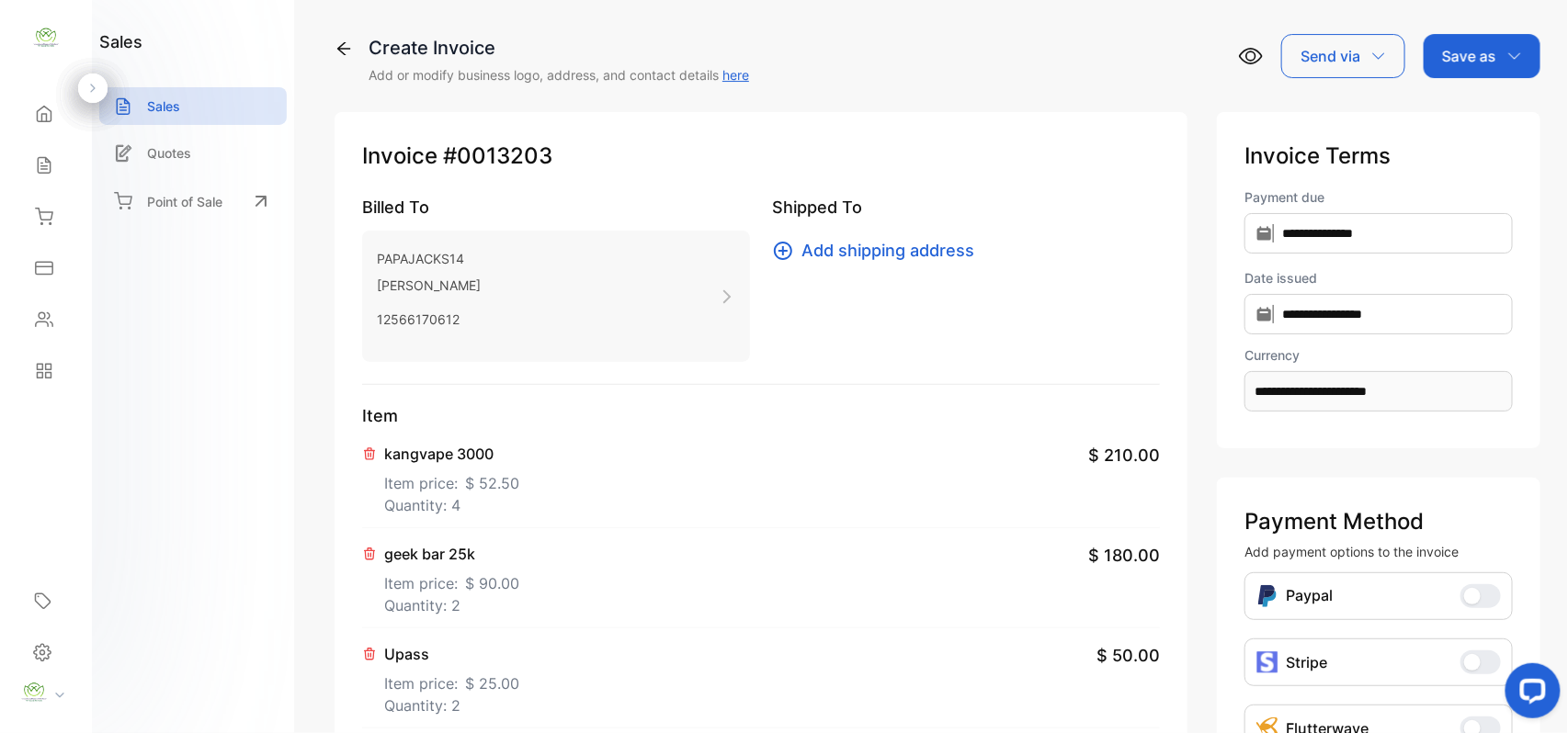
click at [1482, 45] on div "Save as" at bounding box center [1482, 56] width 117 height 44
click at [1469, 127] on div "Invoice" at bounding box center [1478, 117] width 106 height 37
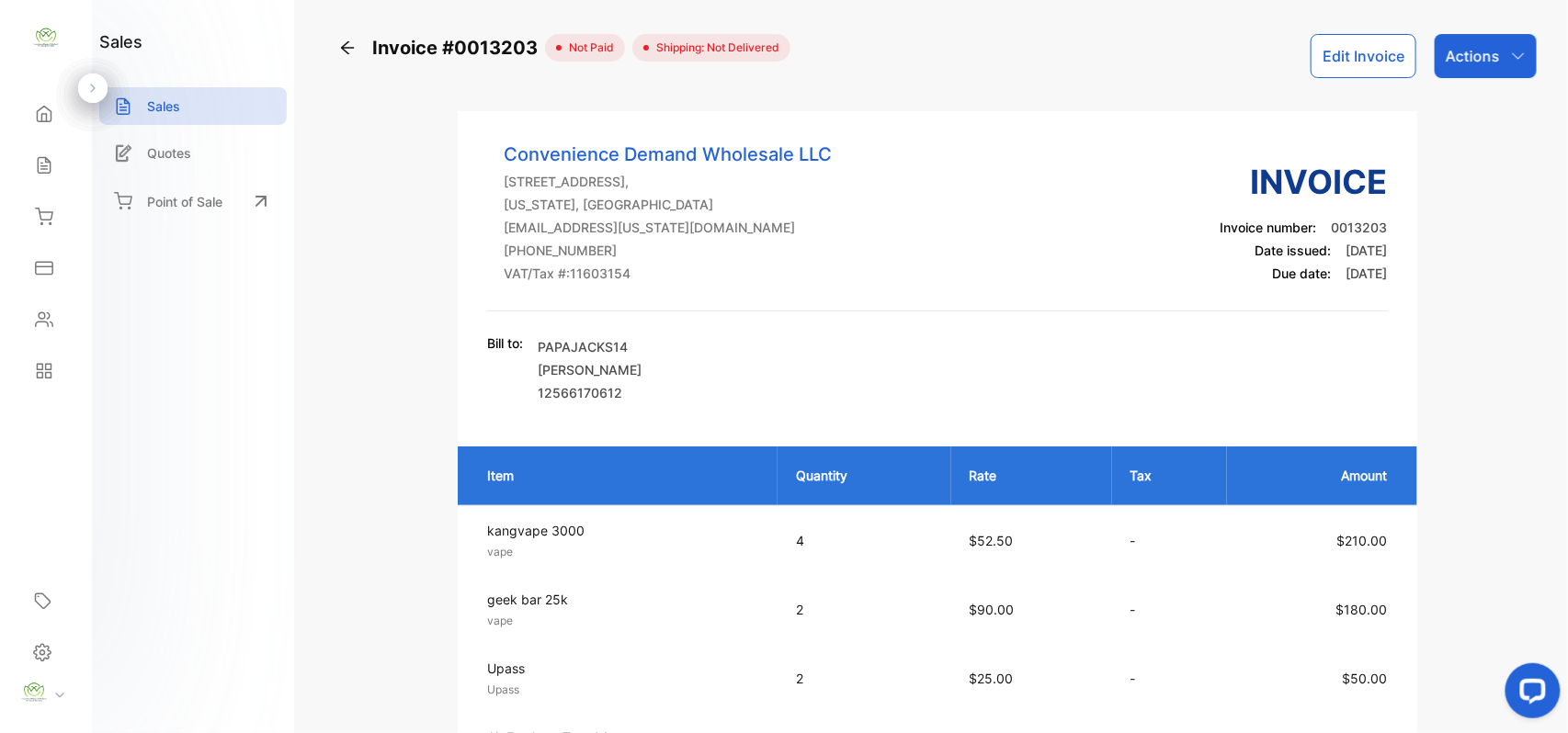
click at [1377, 56] on button "Edit Invoice" at bounding box center [1363, 56] width 106 height 44
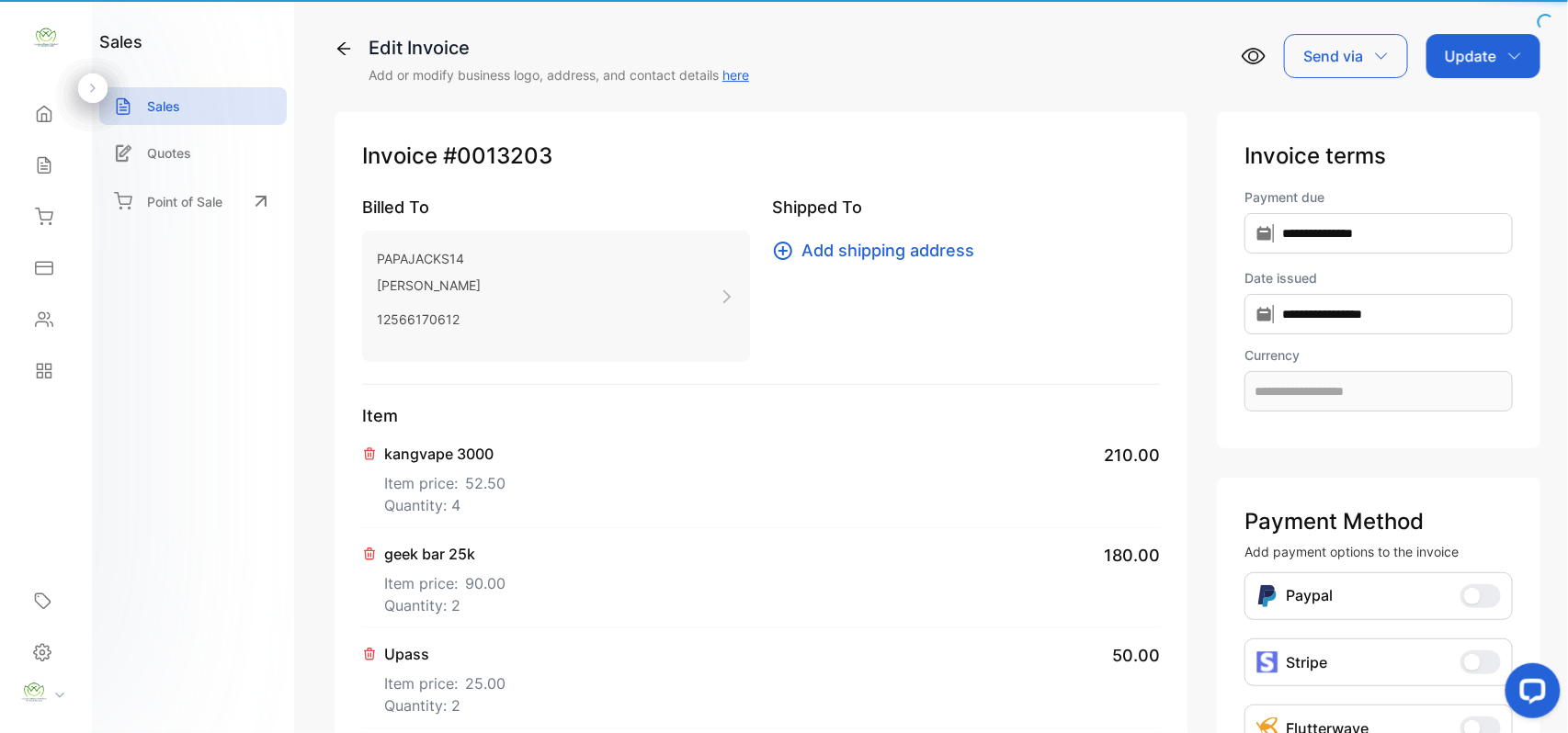
type input "**********"
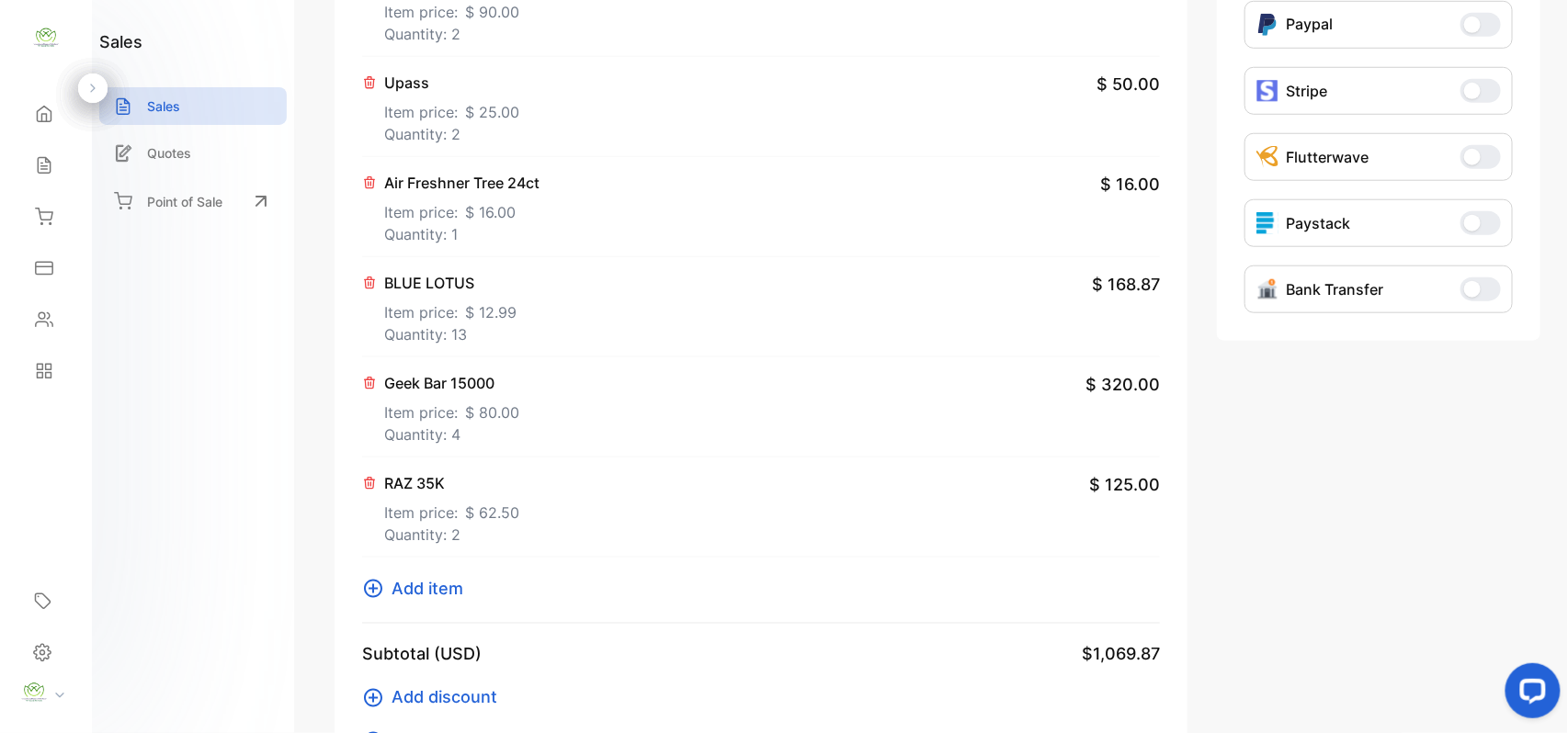
scroll to position [977, 0]
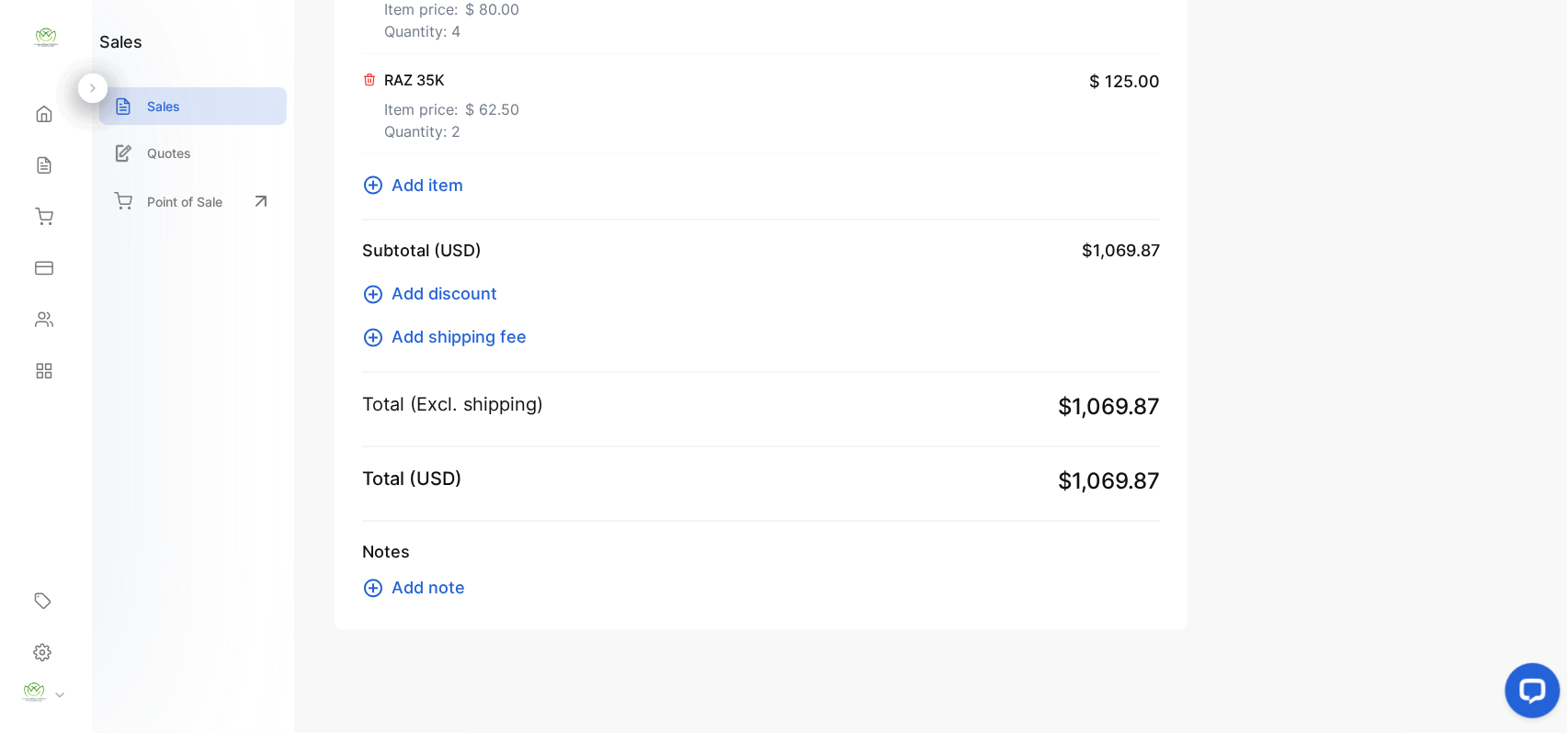
click at [431, 178] on span "Add item" at bounding box center [428, 184] width 72 height 25
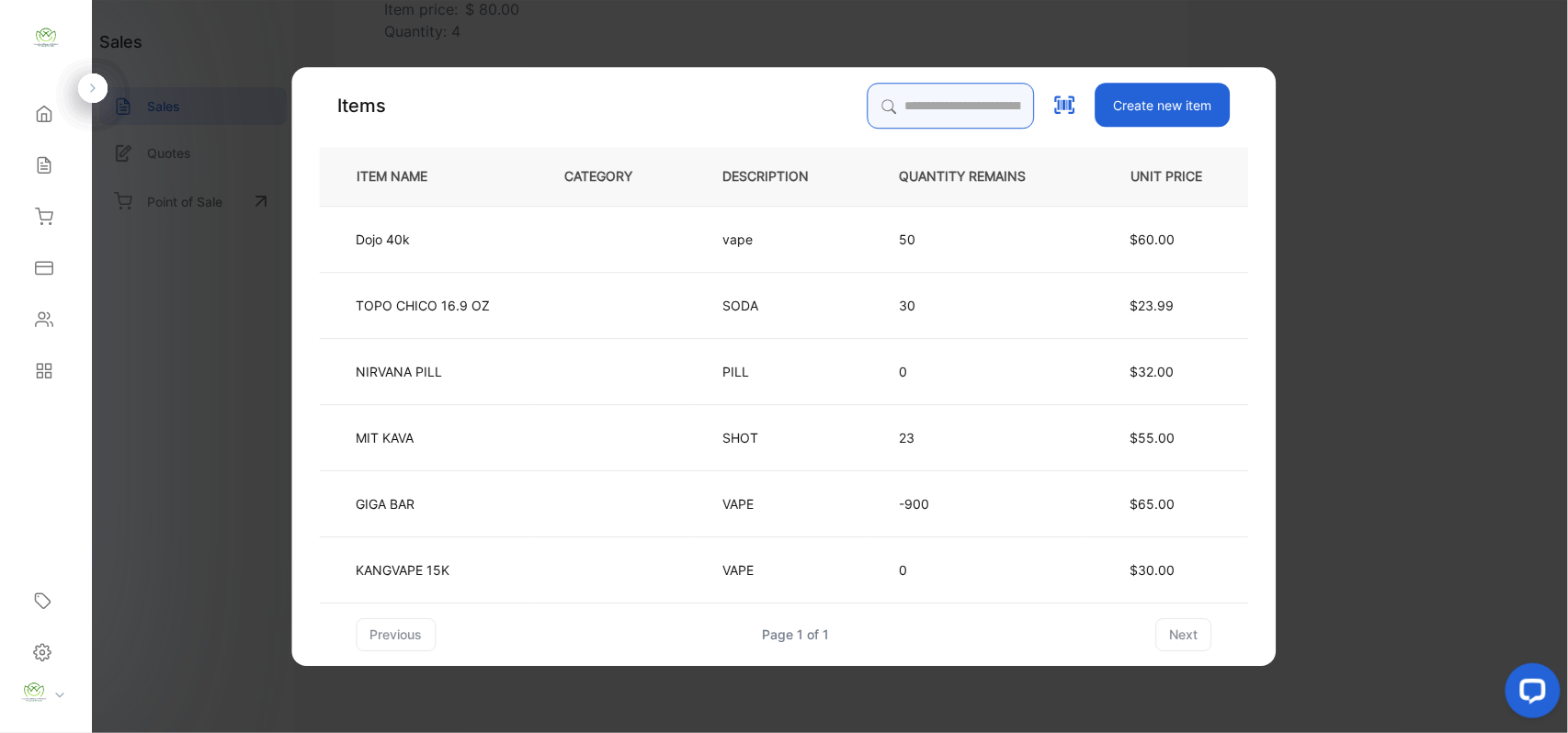
click at [982, 96] on input "search" at bounding box center [951, 106] width 167 height 46
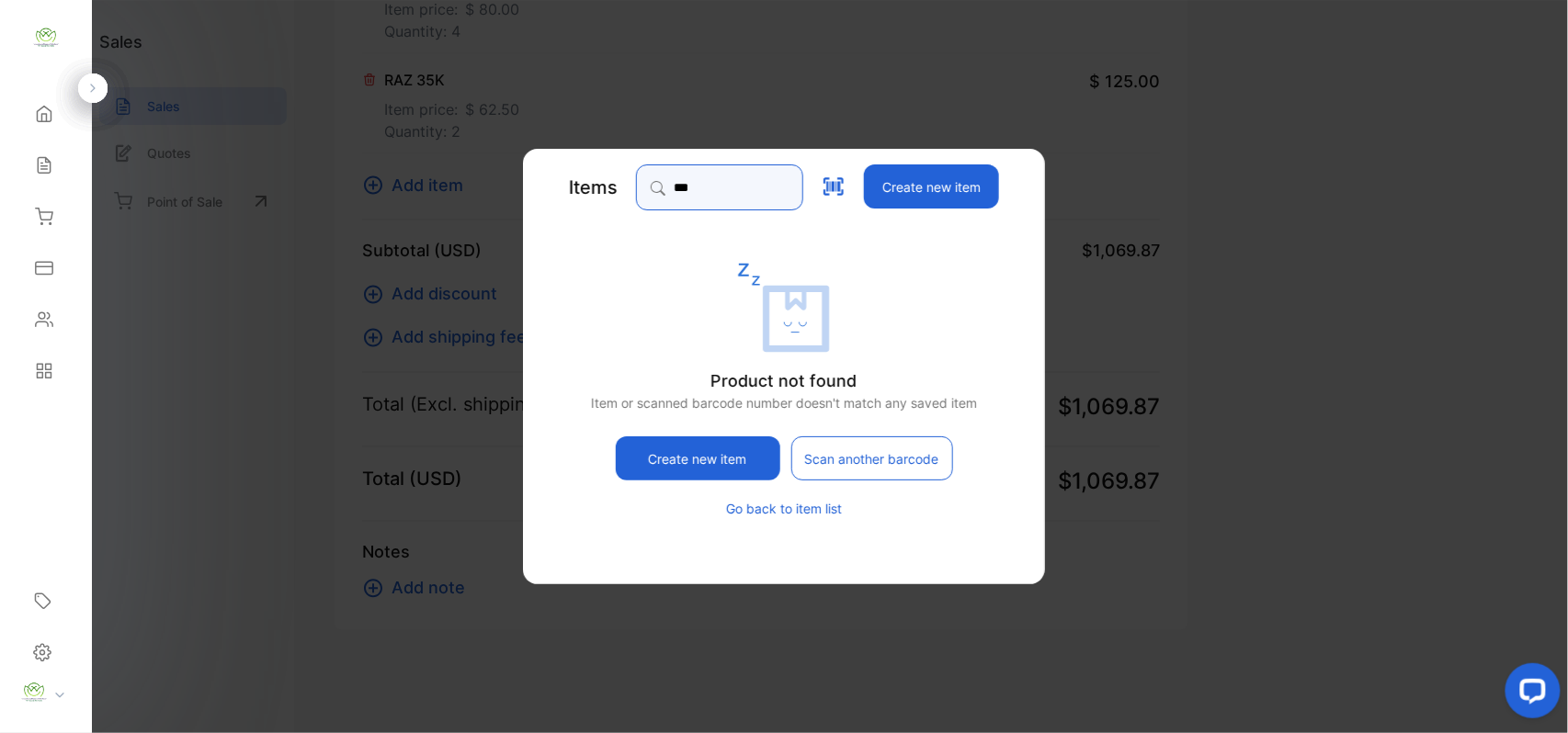
drag, startPoint x: 728, startPoint y: 196, endPoint x: 507, endPoint y: 192, distance: 221.0
click at [551, 191] on div "Items *** Create new item" at bounding box center [784, 187] width 467 height 46
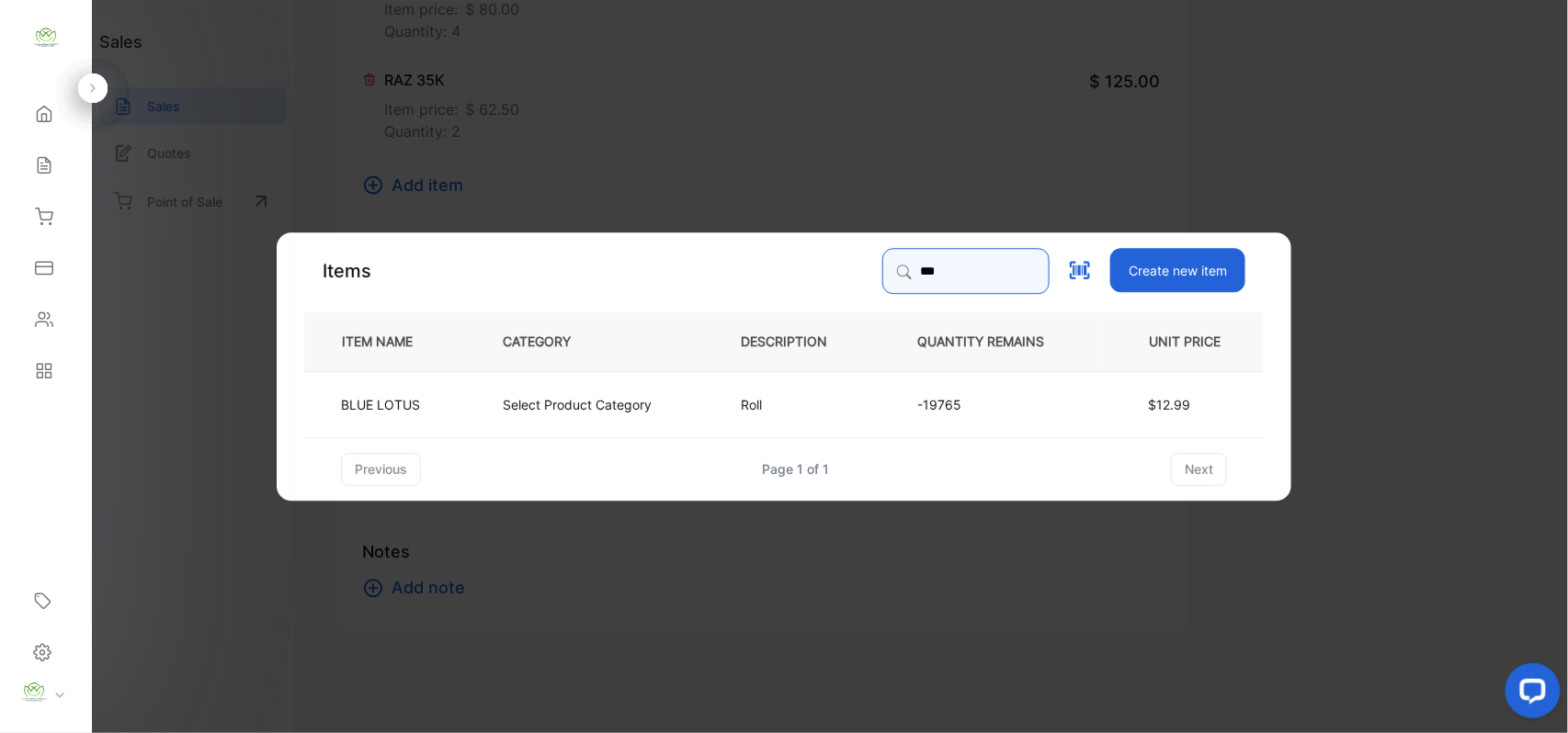
click at [1012, 263] on input "***" at bounding box center [966, 271] width 167 height 46
drag, startPoint x: 965, startPoint y: 273, endPoint x: 742, endPoint y: 290, distance: 223.6
click at [742, 290] on div "Items *** Create new item" at bounding box center [784, 271] width 960 height 46
type input "***"
click at [1166, 262] on button "Create new item" at bounding box center [1178, 271] width 136 height 44
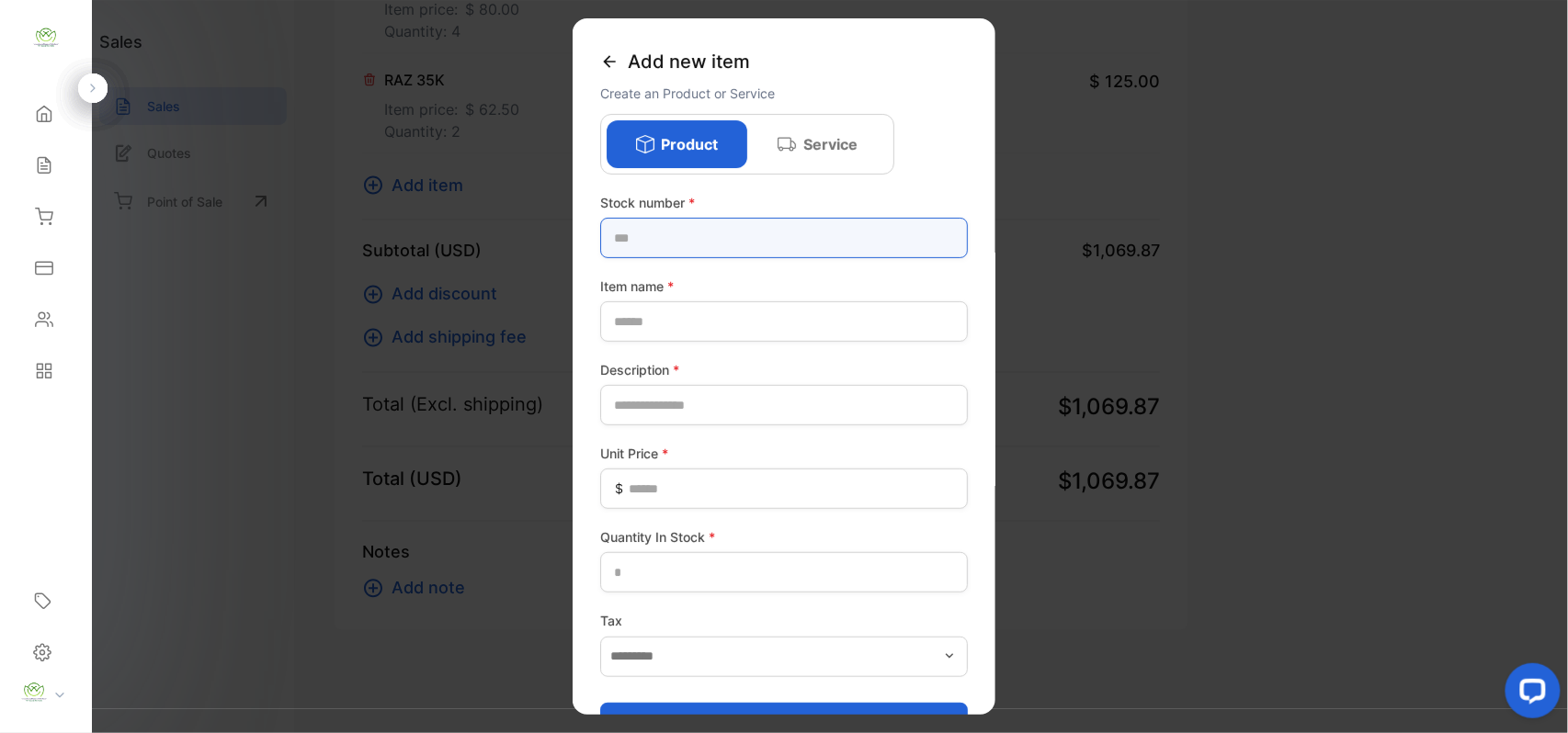
click at [706, 226] on number-inputstocknumber "text" at bounding box center [784, 238] width 368 height 41
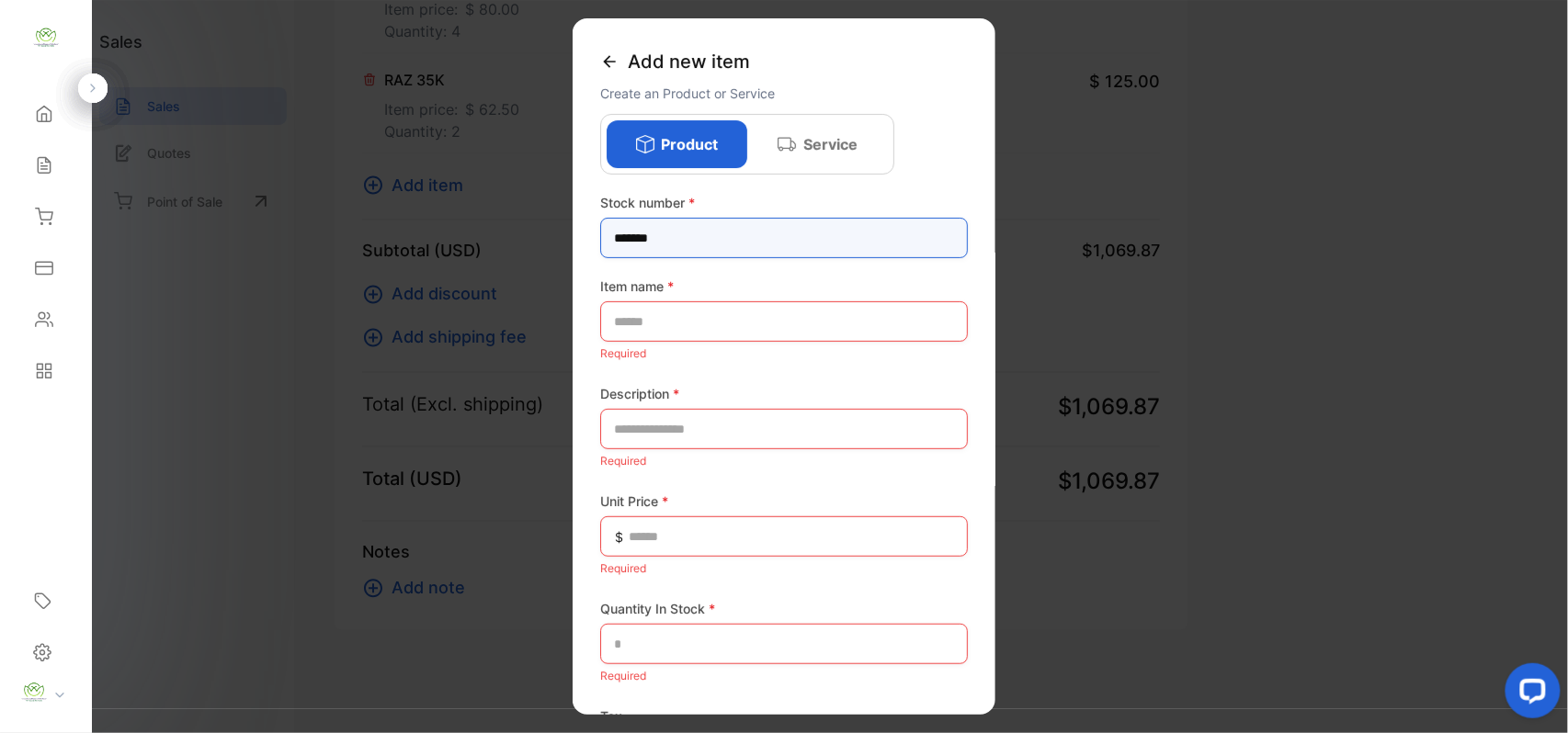
type number-inputstocknumber "*******"
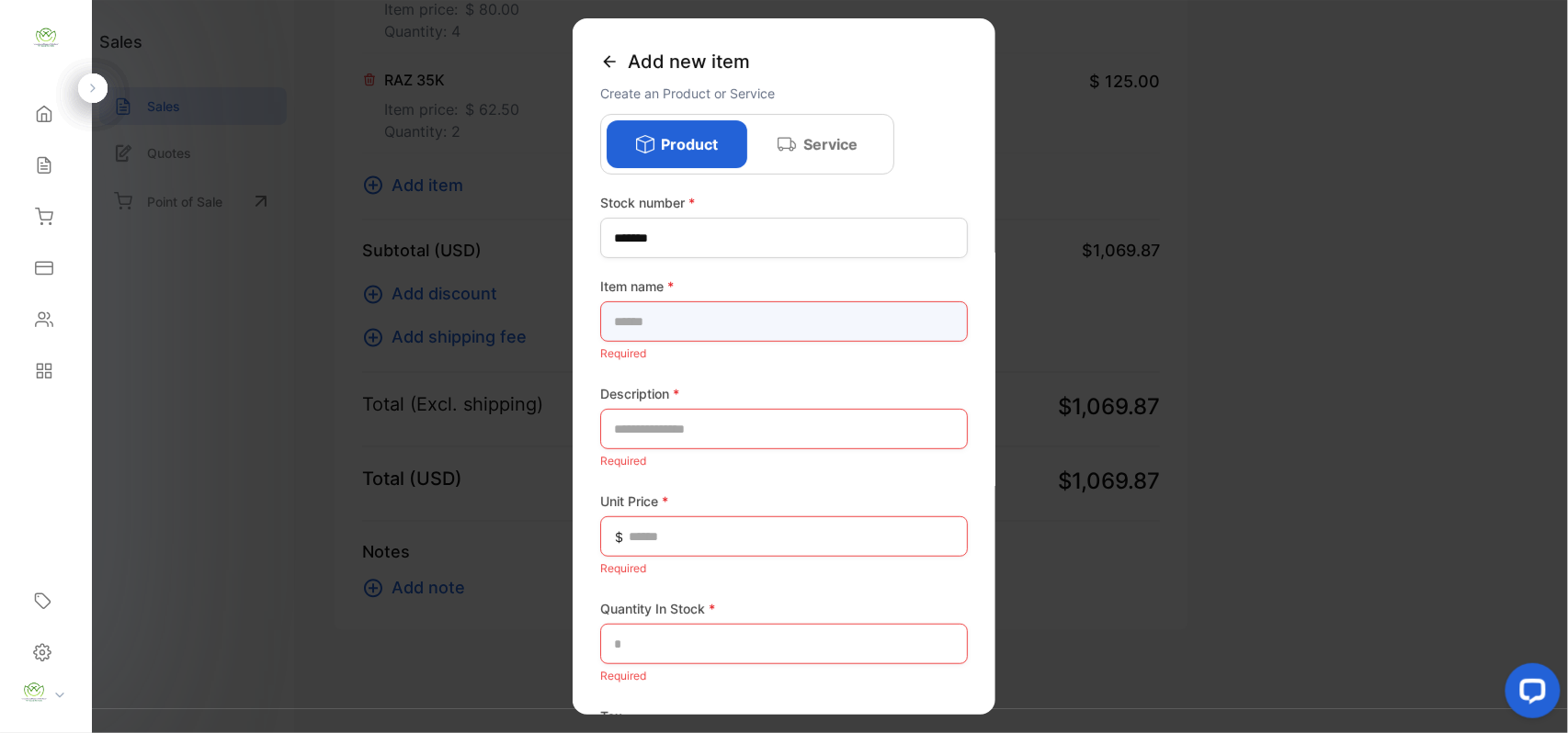
click at [682, 320] on name-inputproductname "text" at bounding box center [784, 322] width 368 height 41
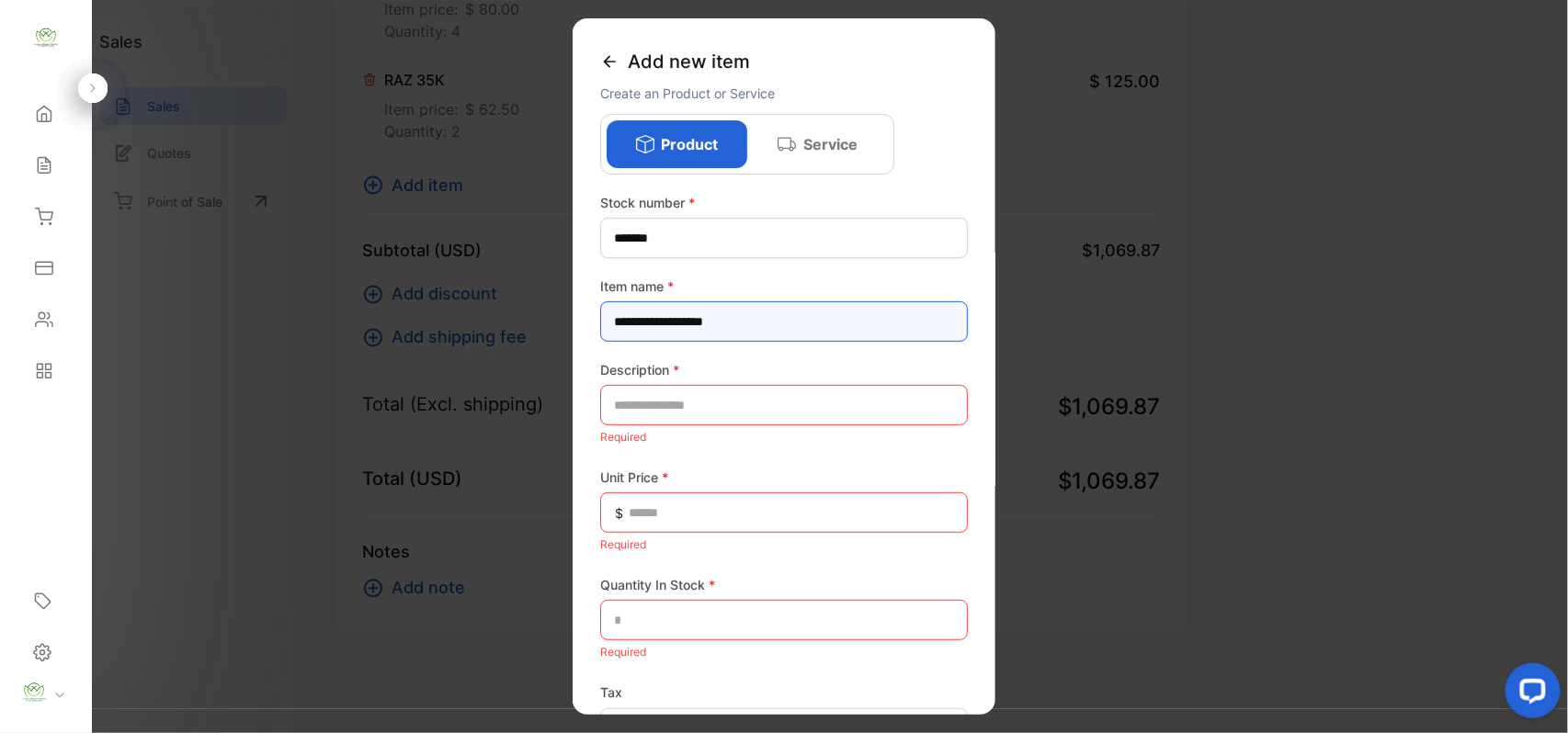
type name-inputproductname "**********"
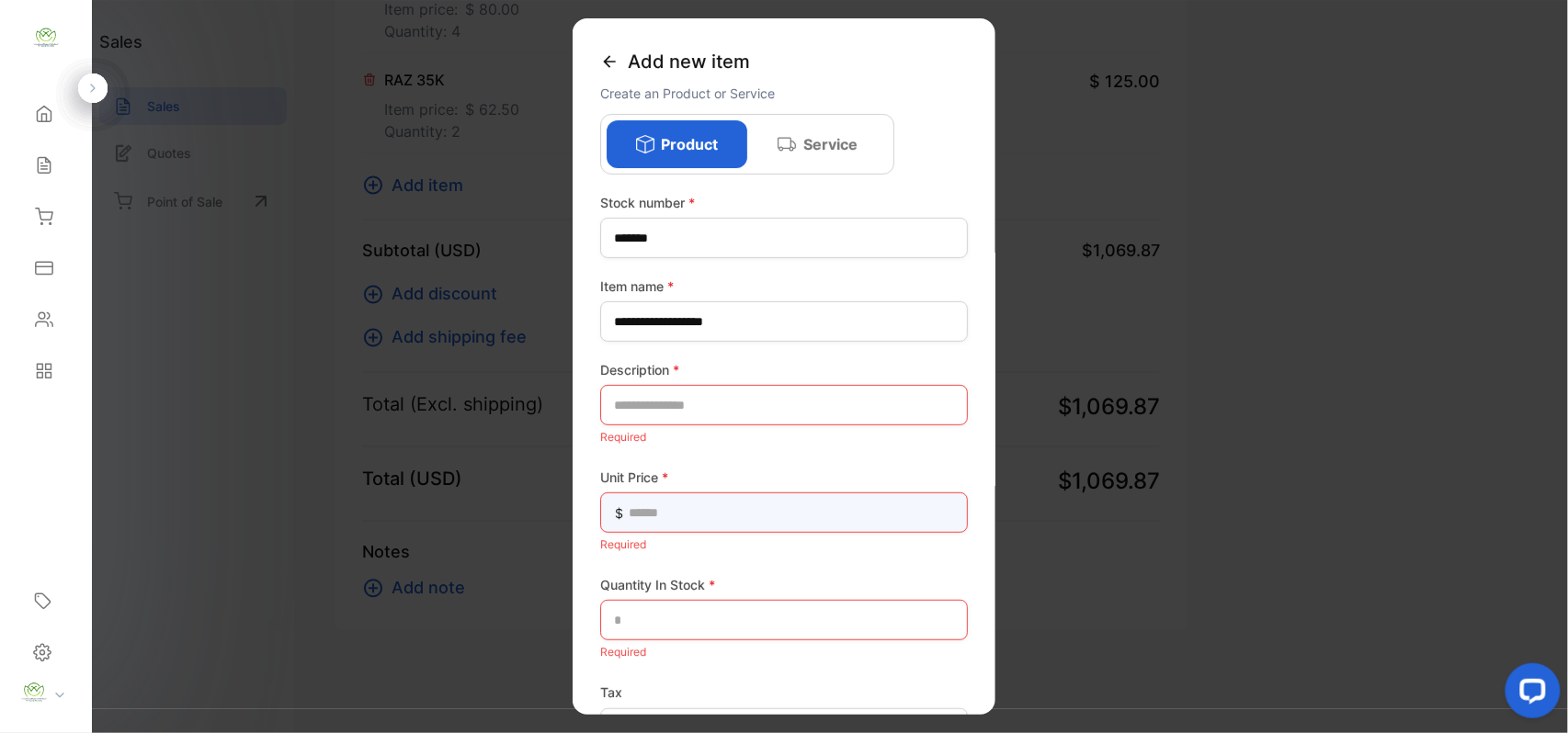
click at [668, 512] on Price-inputunitprice "text" at bounding box center [784, 513] width 368 height 41
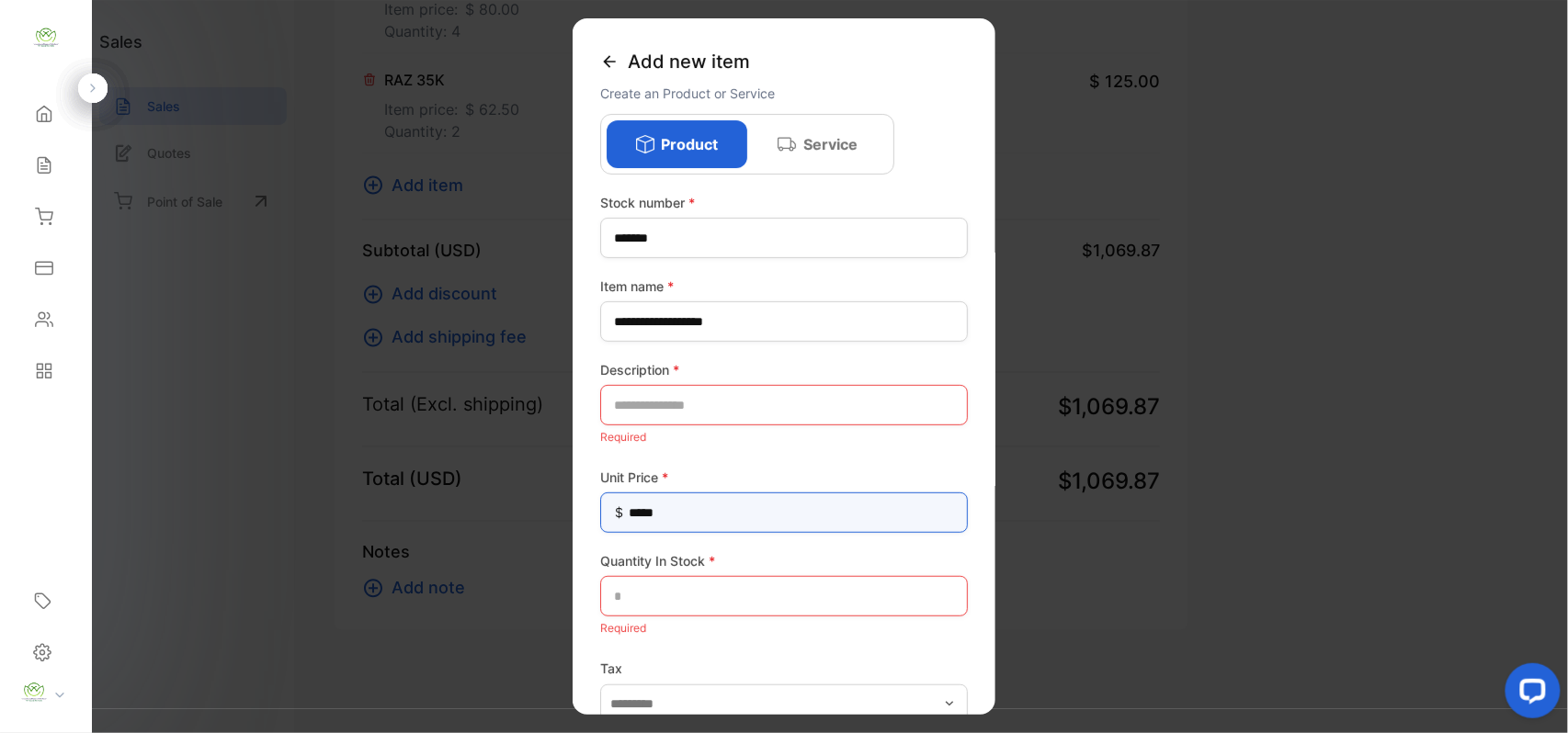
type Price-inputunitprice "*****"
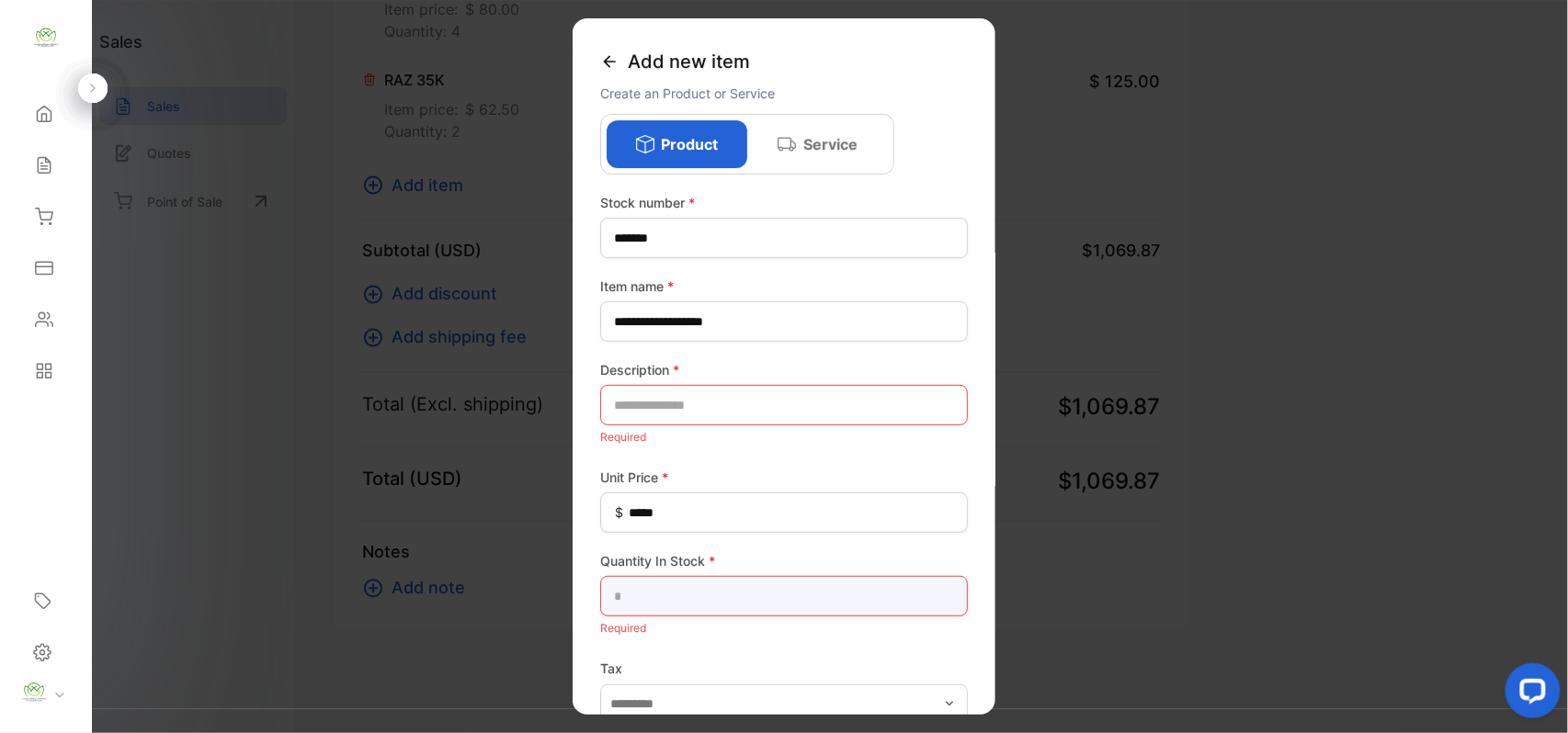
click at [696, 603] on Stock-inputQuantityInStock "text" at bounding box center [784, 597] width 368 height 41
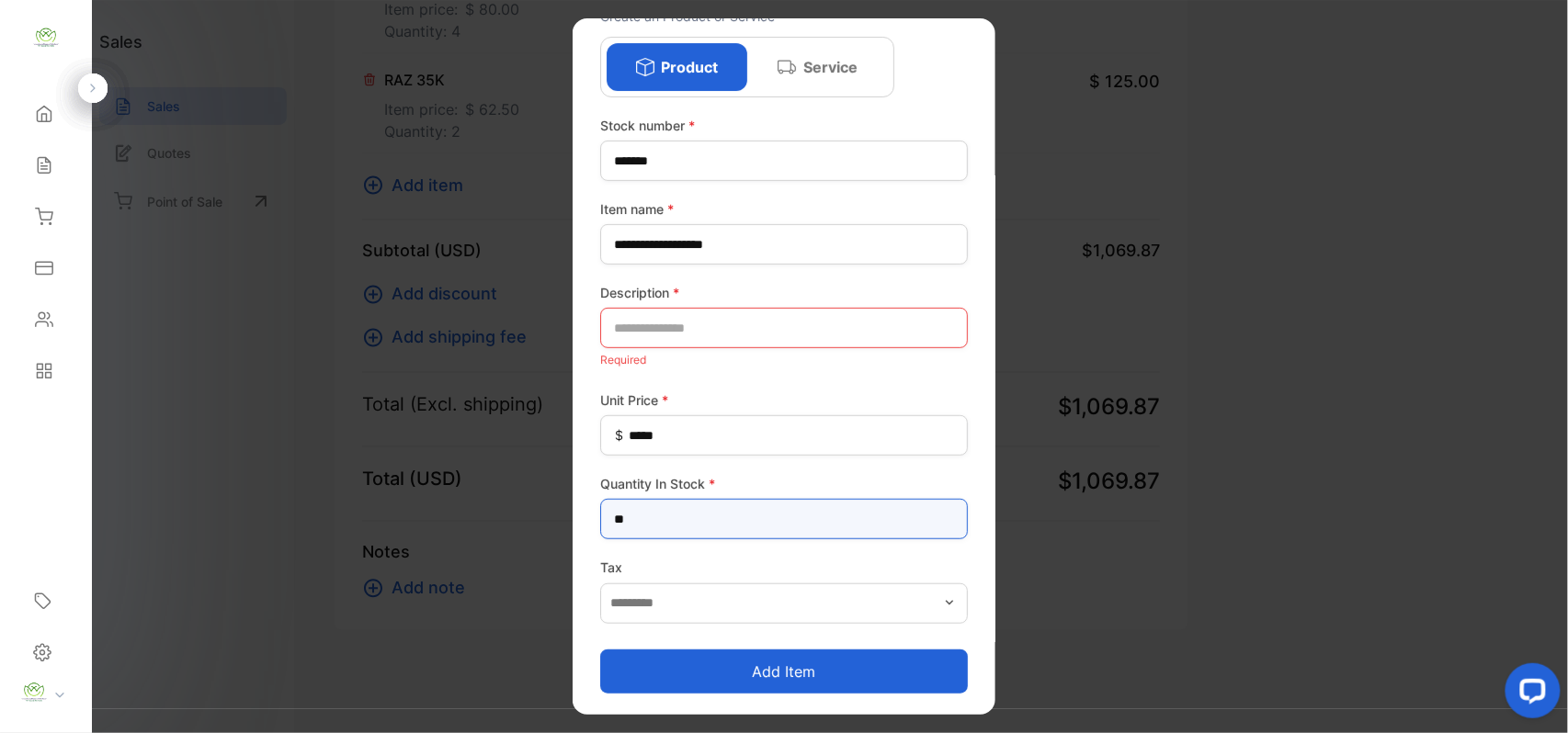
type Stock-inputQuantityInStock "**"
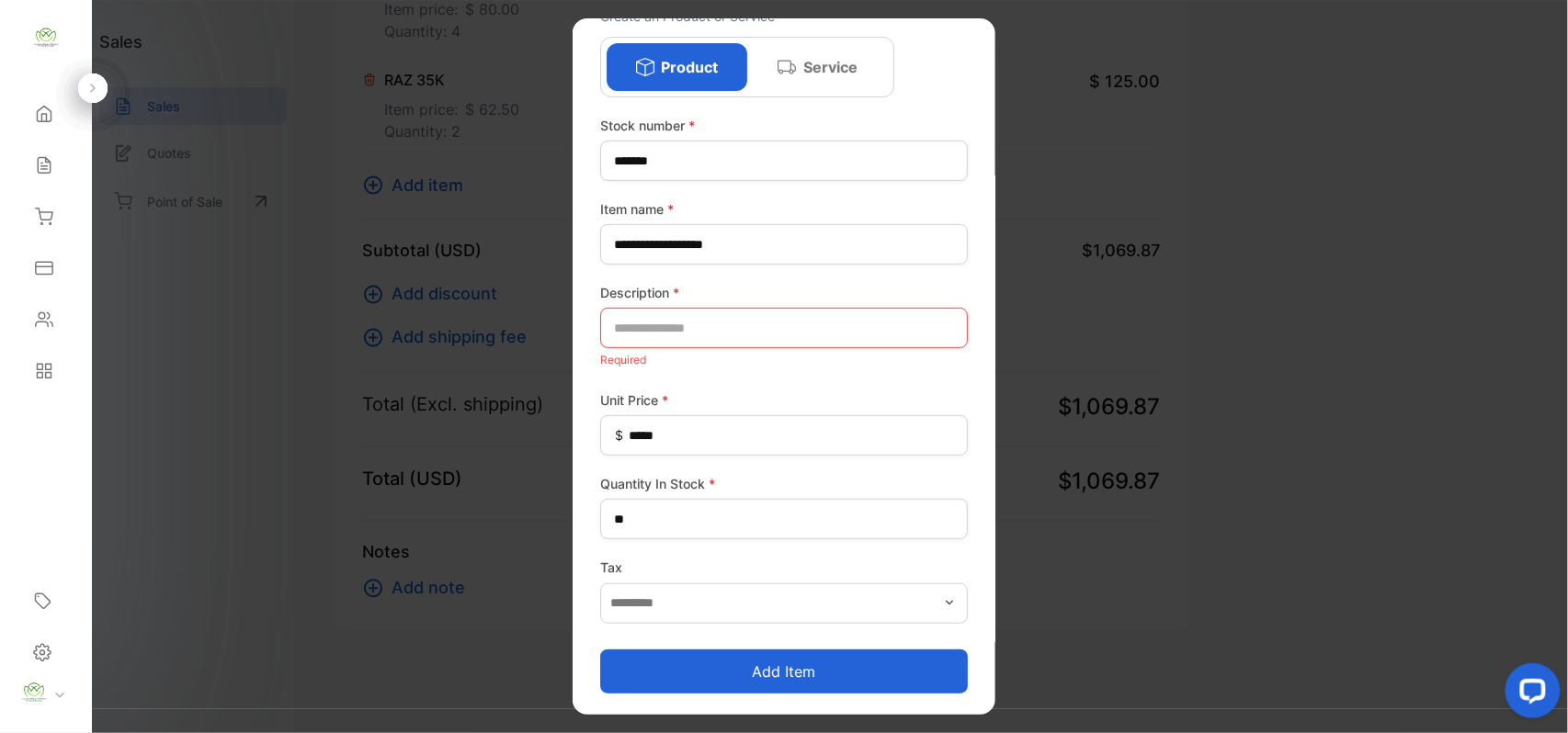
click at [683, 673] on button "Add item" at bounding box center [784, 671] width 368 height 44
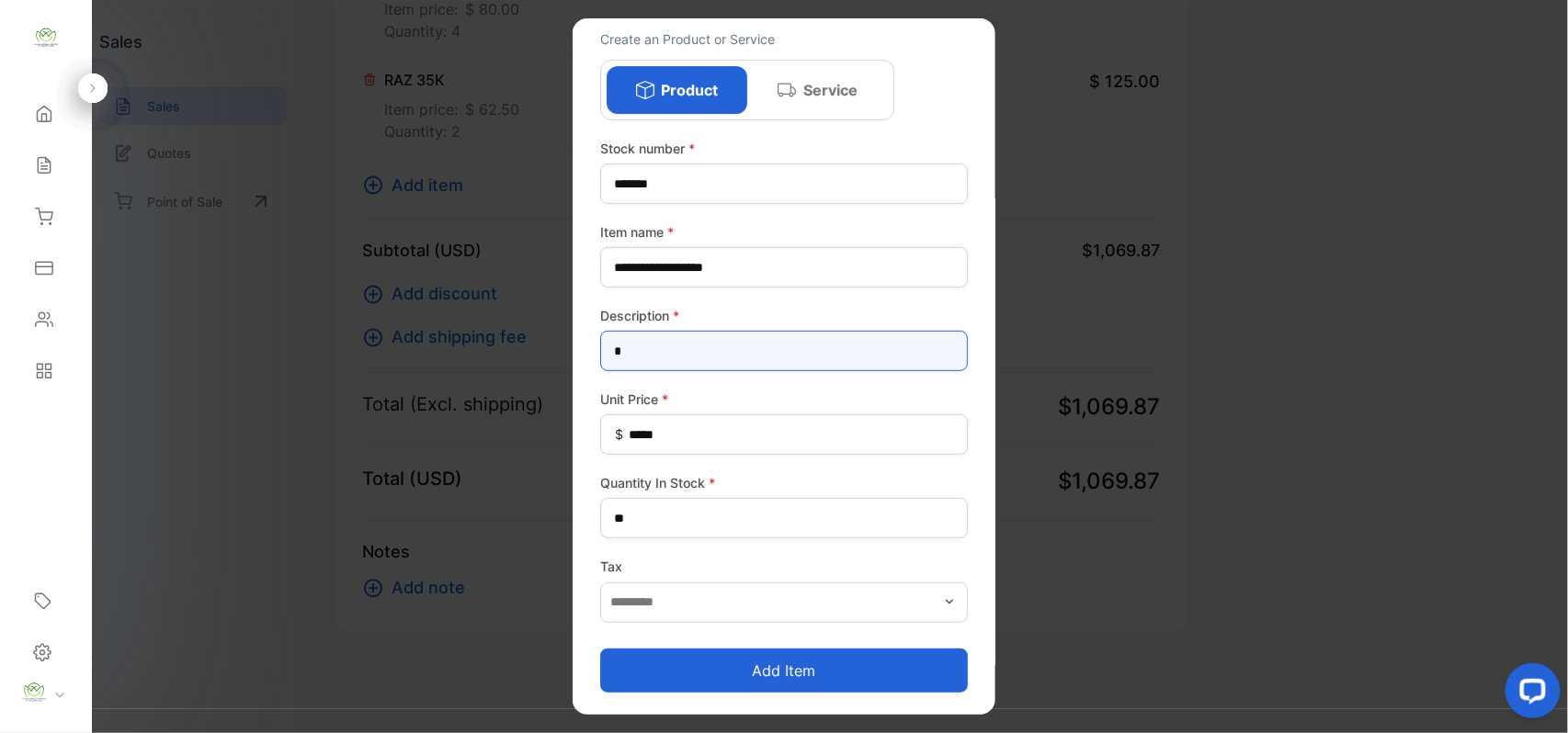
scroll to position [53, 0]
type input "*********"
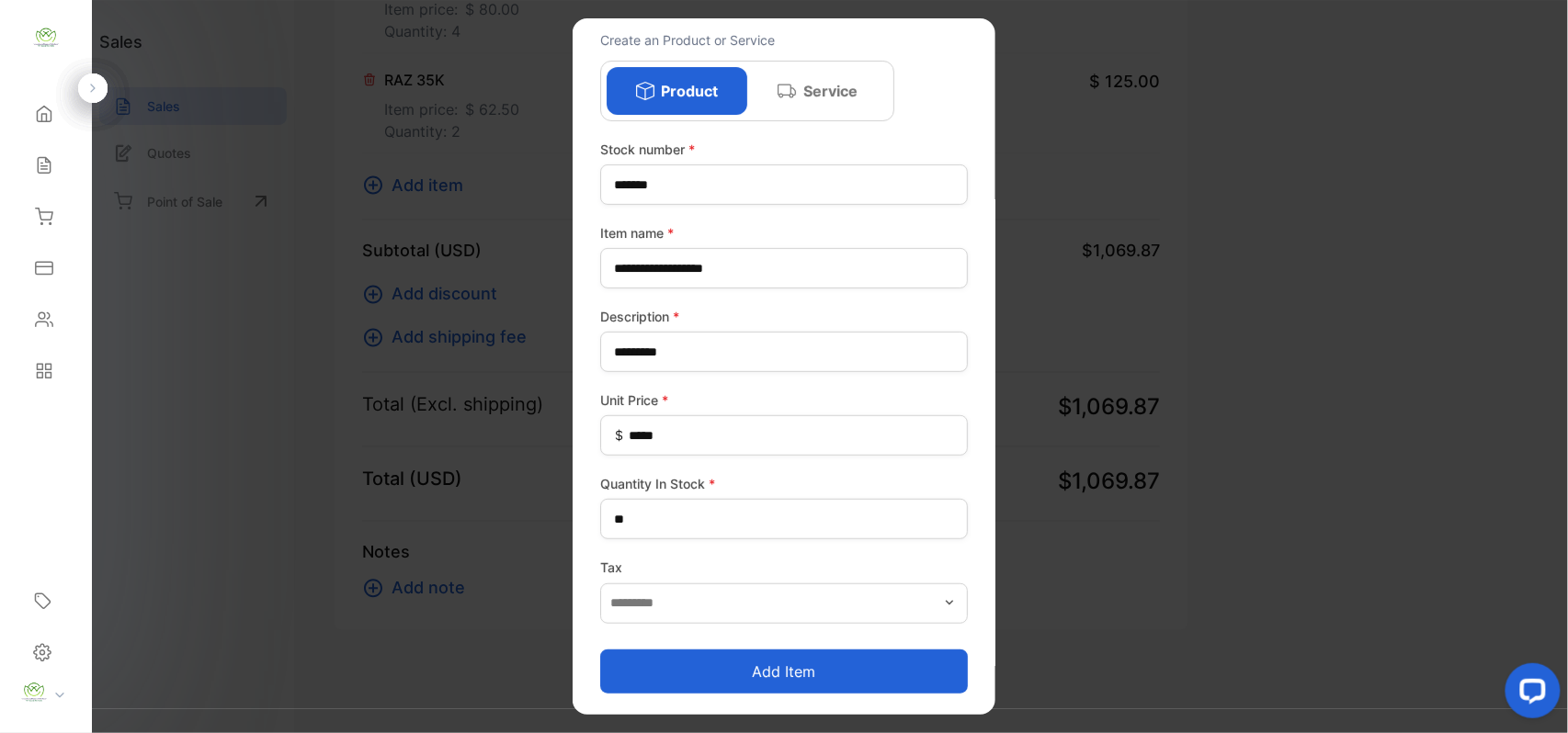
click at [757, 685] on button "Add item" at bounding box center [784, 671] width 368 height 44
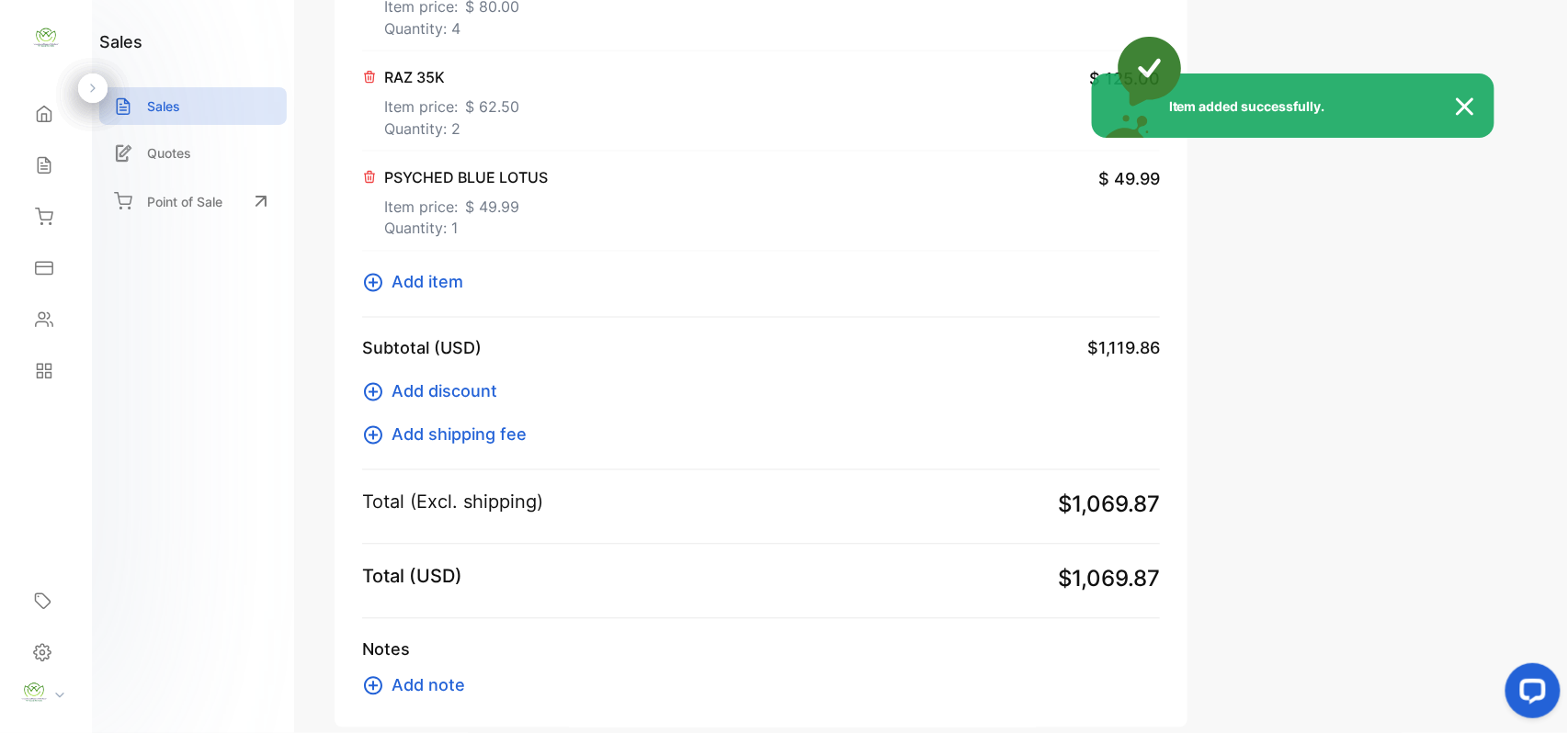
click at [741, 685] on div "Item added successfully." at bounding box center [784, 366] width 1568 height 733
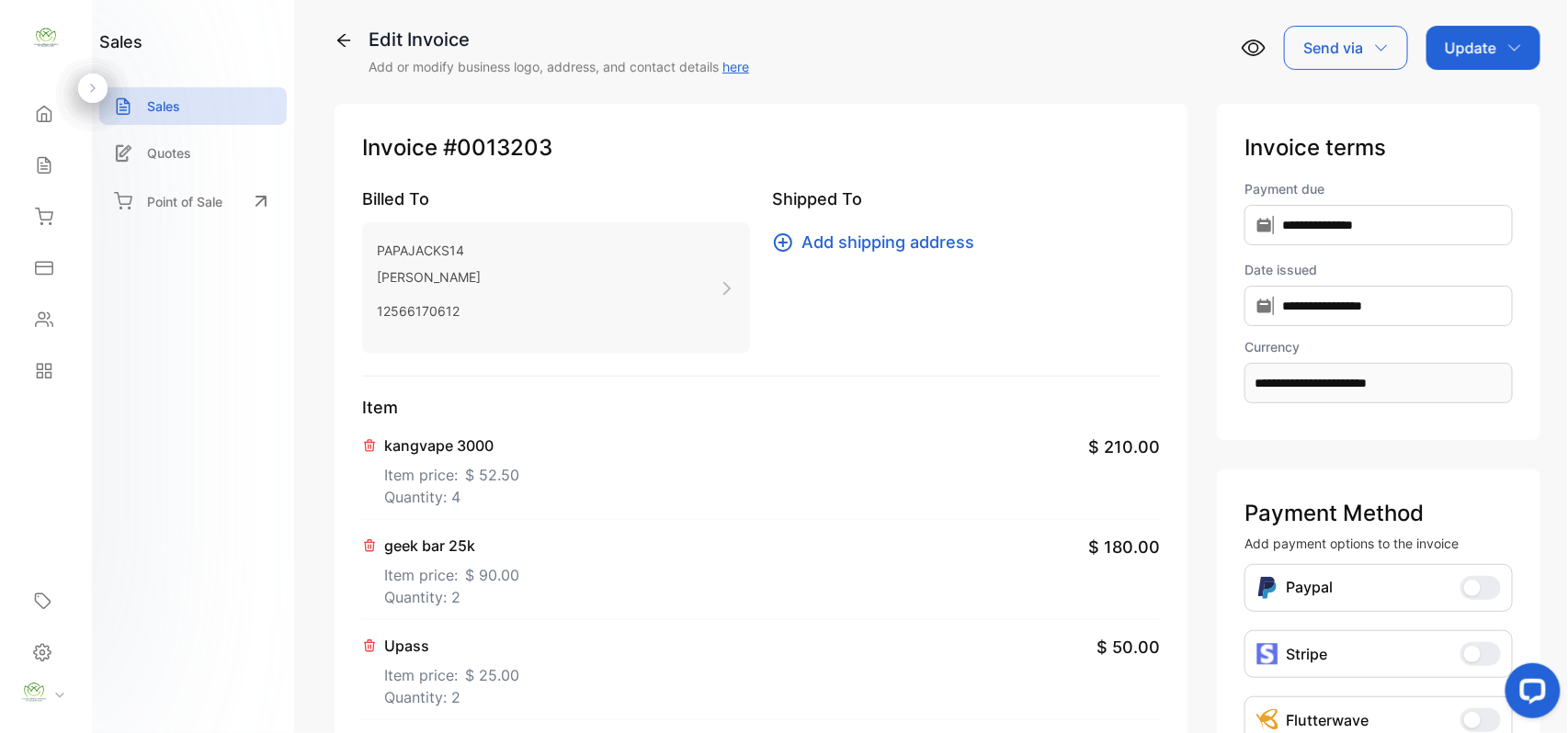
scroll to position [0, 0]
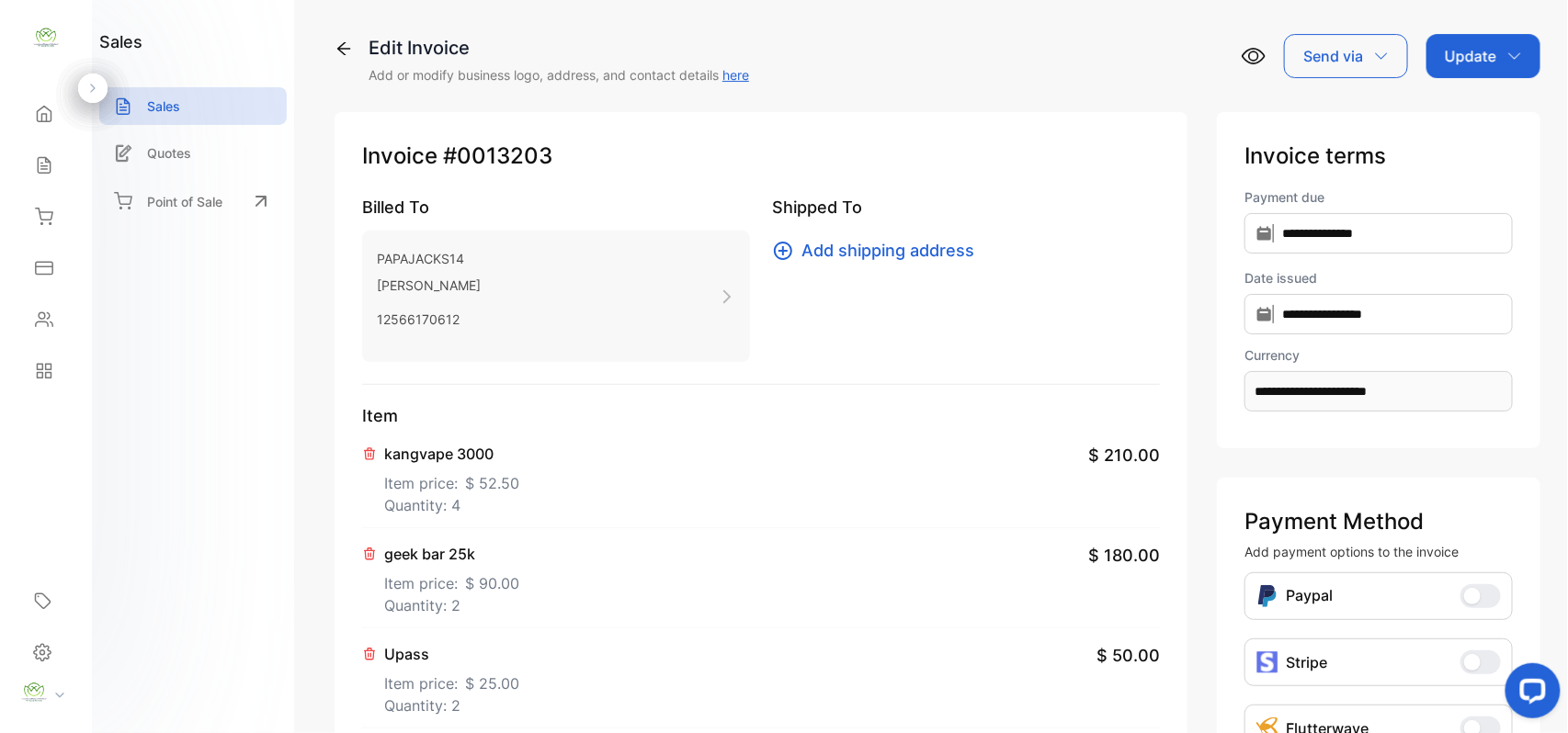
click at [1502, 39] on div "Update" at bounding box center [1484, 56] width 114 height 44
click at [1472, 119] on div "Invoice" at bounding box center [1487, 117] width 106 height 37
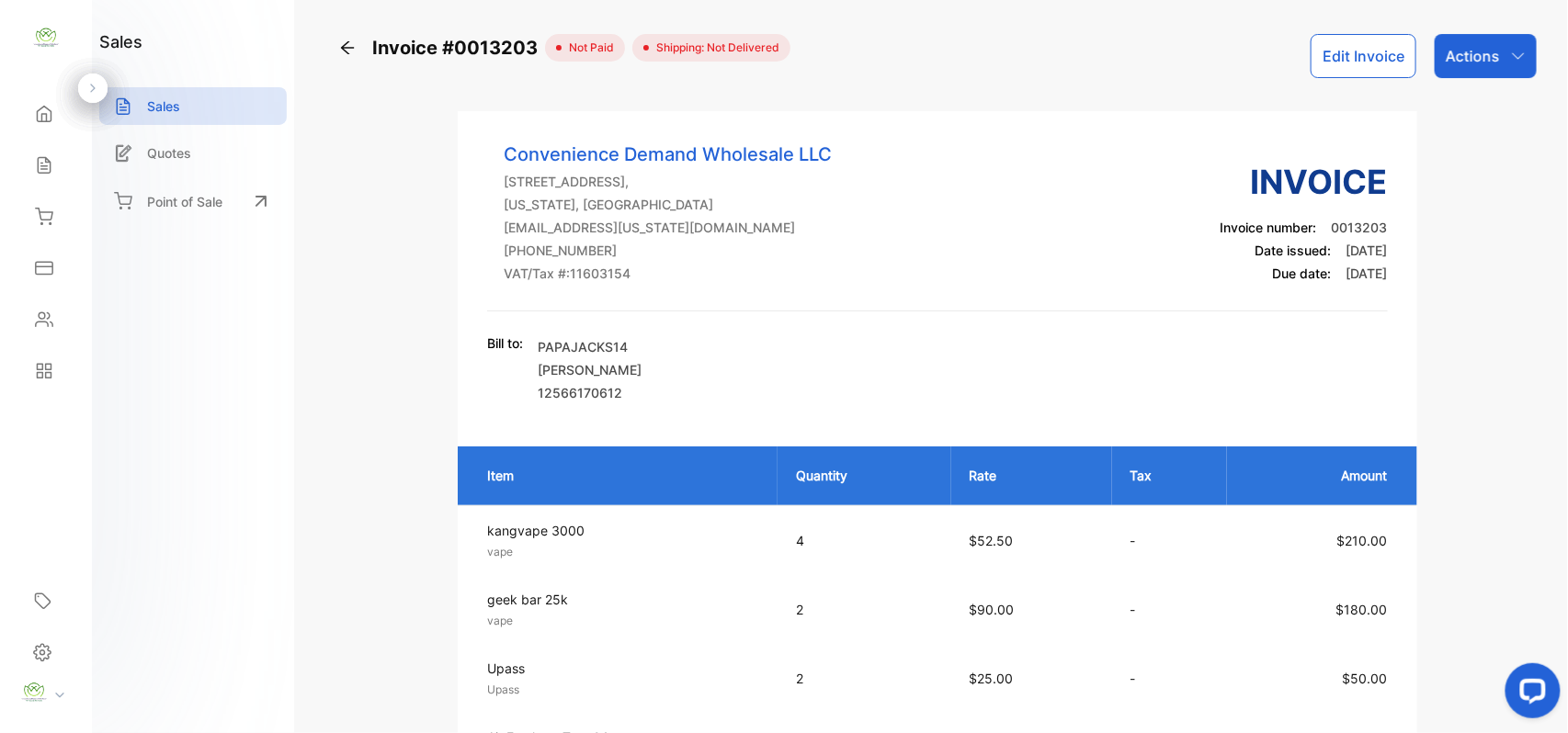
click at [1473, 64] on p "Actions" at bounding box center [1473, 56] width 54 height 22
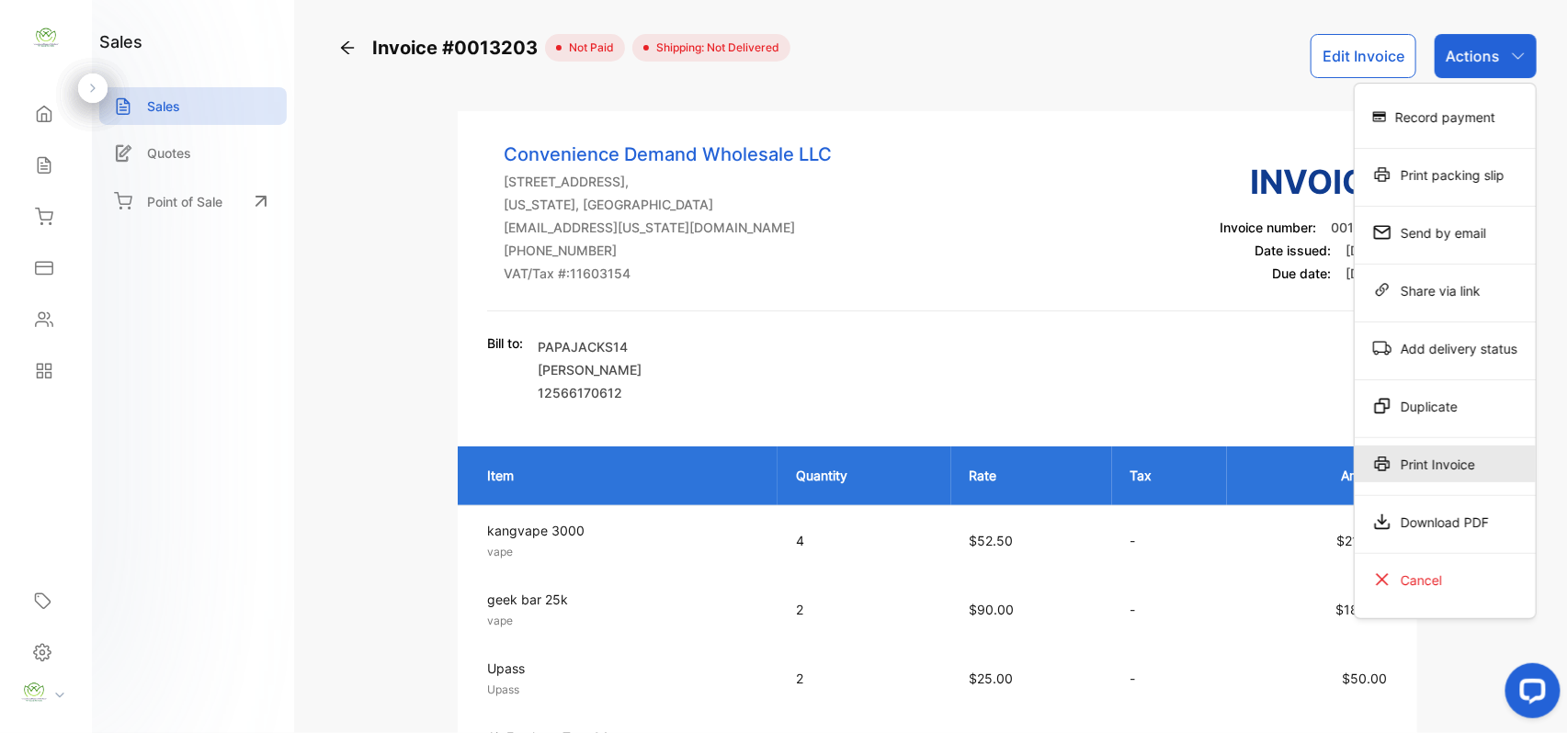
click at [1451, 463] on div "Print Invoice" at bounding box center [1445, 464] width 181 height 37
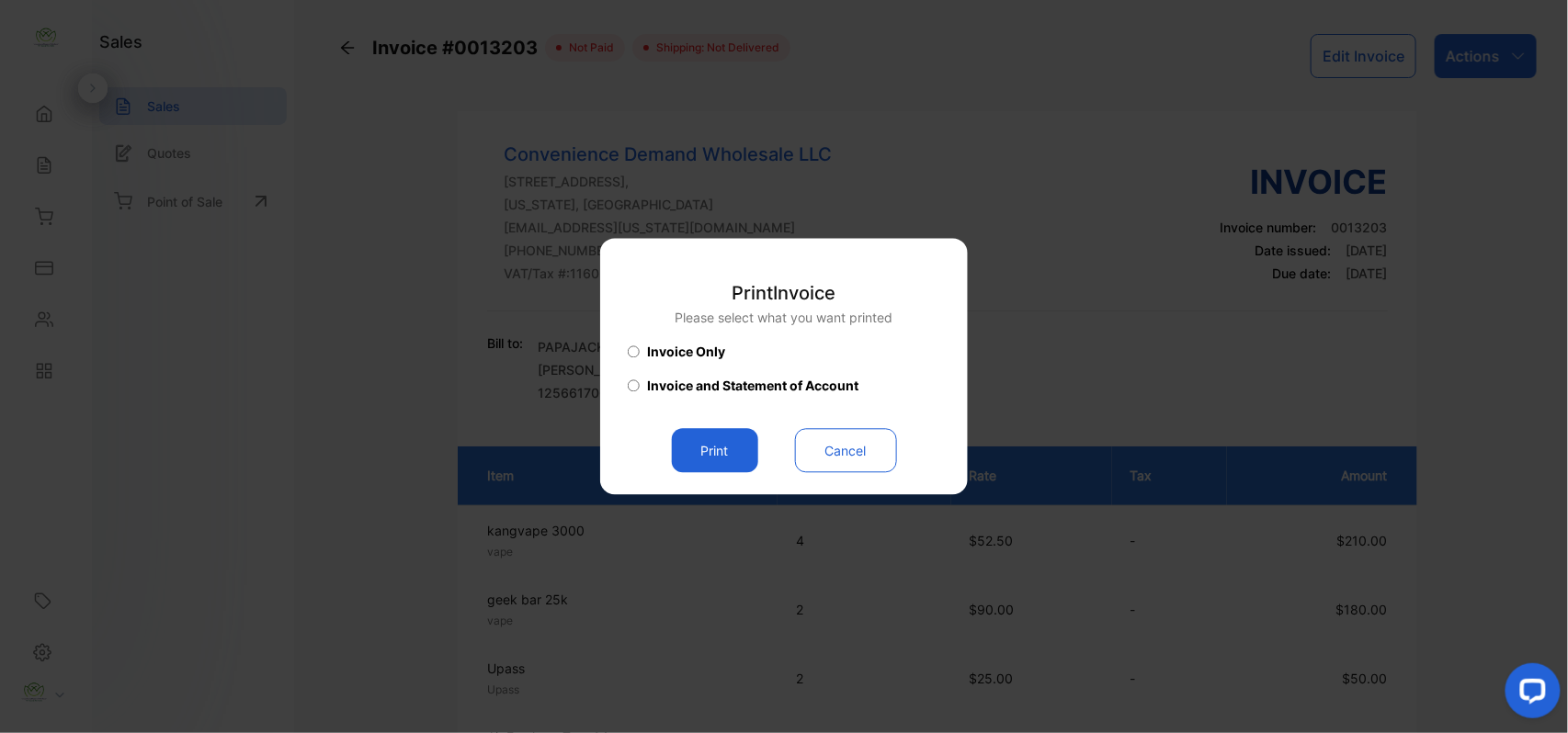
click at [717, 452] on button "Print" at bounding box center [716, 451] width 87 height 44
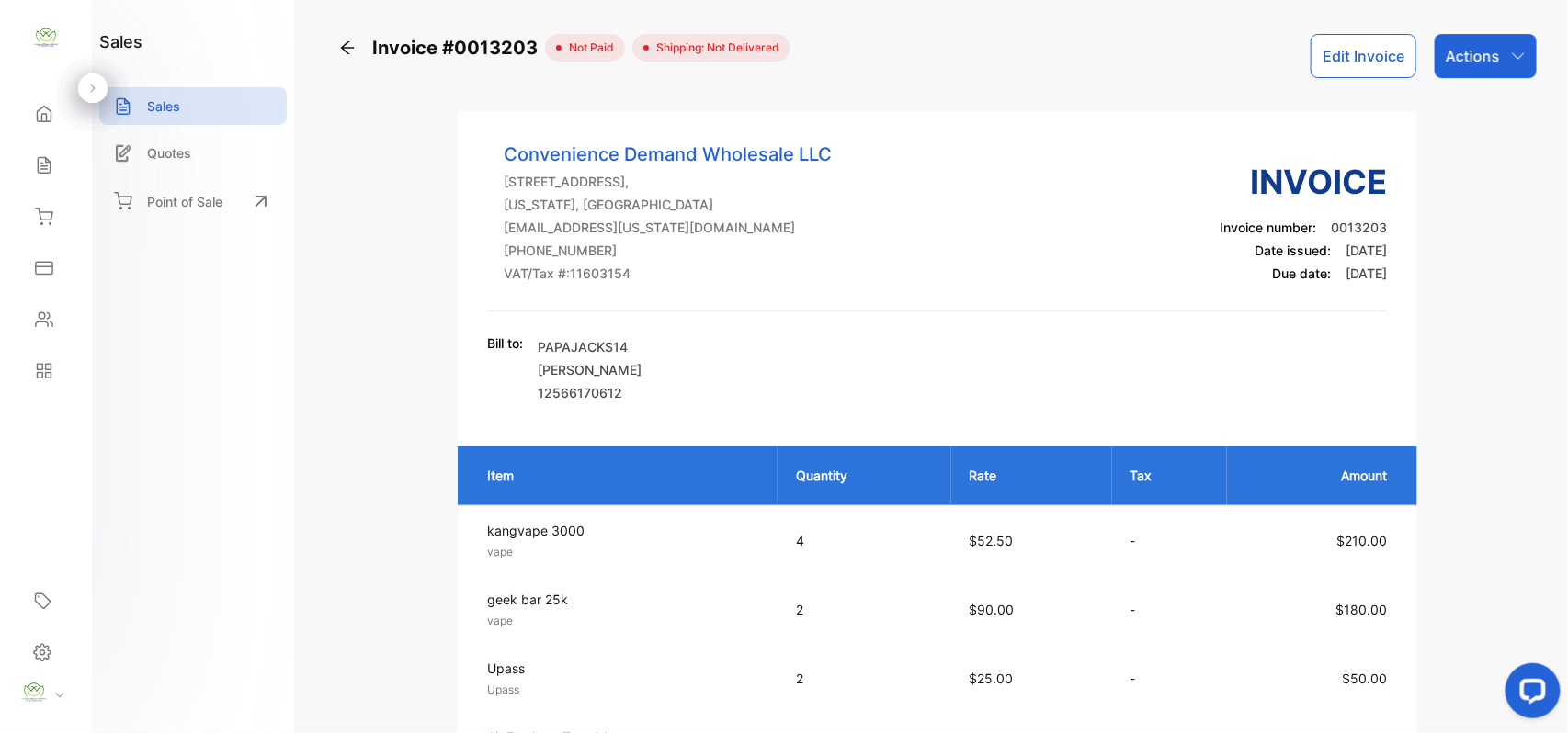
click at [1484, 52] on p "Actions" at bounding box center [1473, 56] width 54 height 22
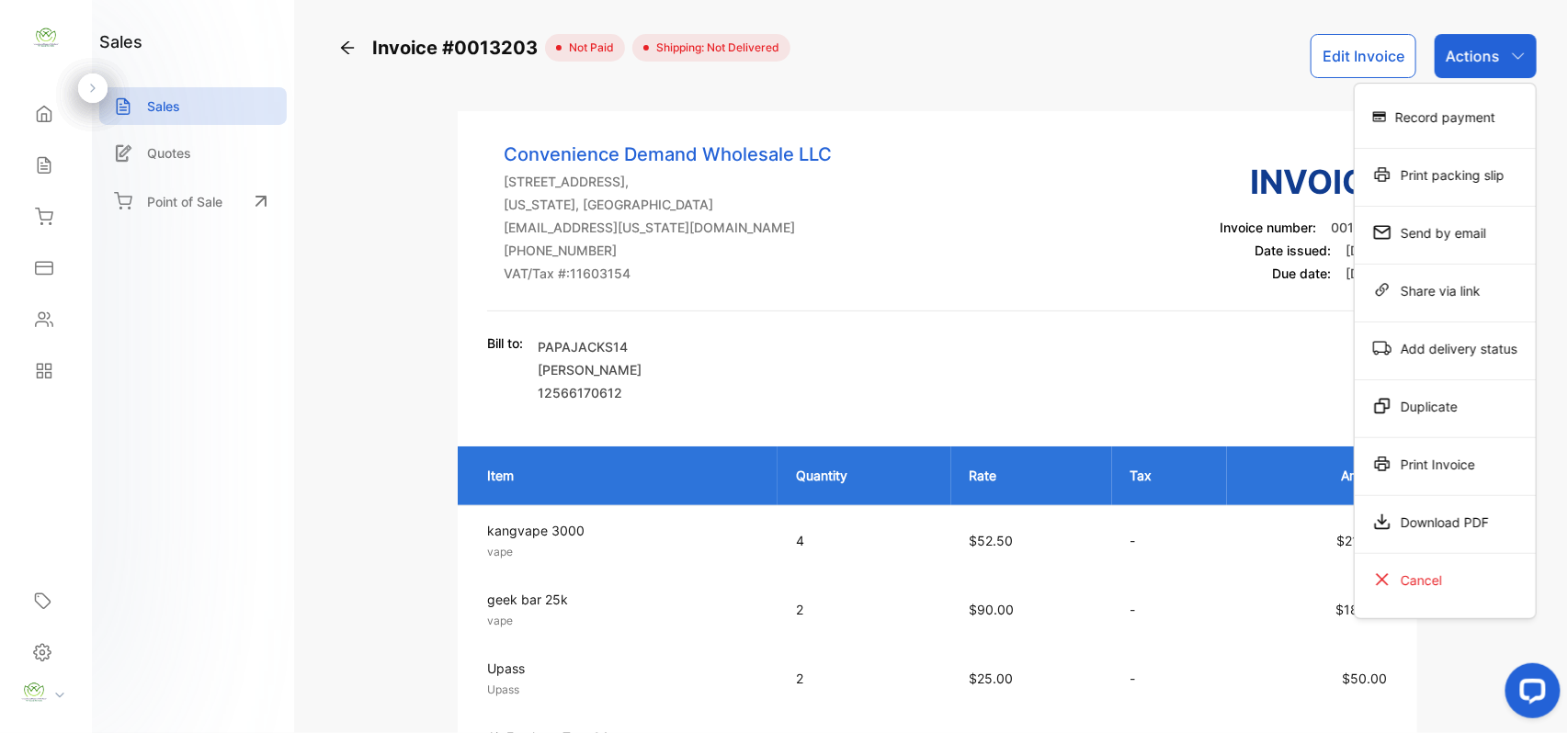
click at [1423, 464] on div "Print Invoice" at bounding box center [1445, 464] width 181 height 37
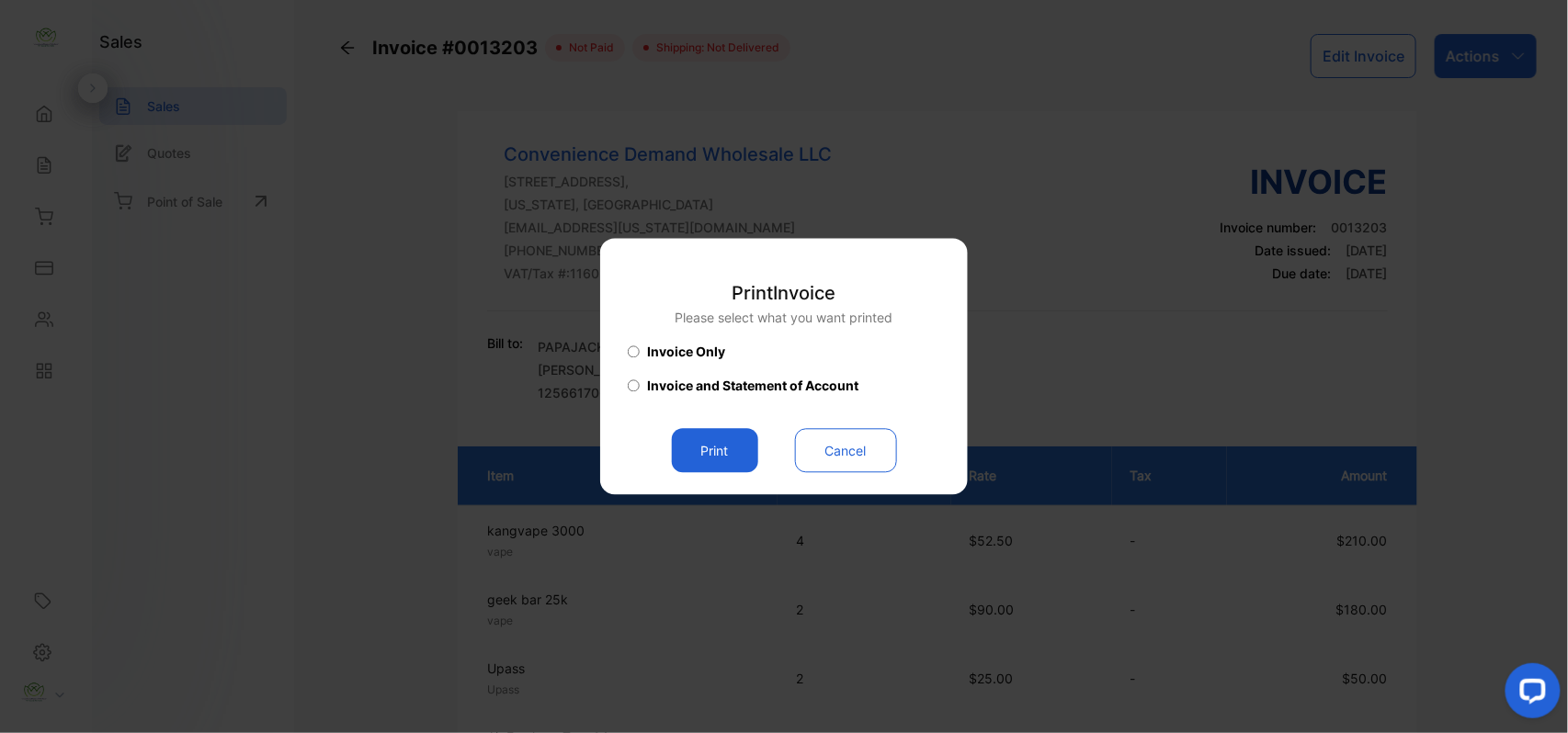
click at [714, 452] on button "Print" at bounding box center [716, 451] width 87 height 44
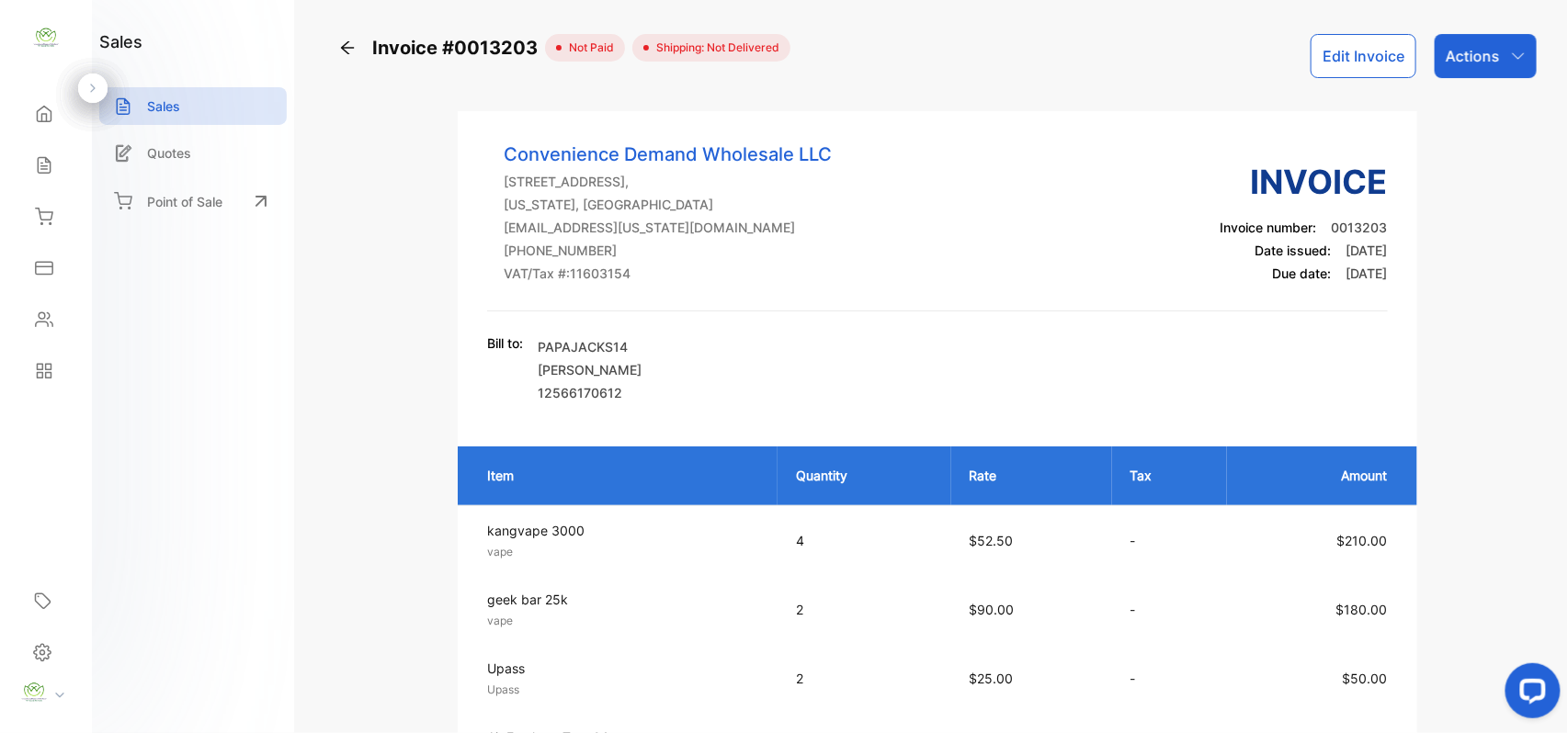
click at [1366, 68] on button "Edit Invoice" at bounding box center [1363, 56] width 106 height 44
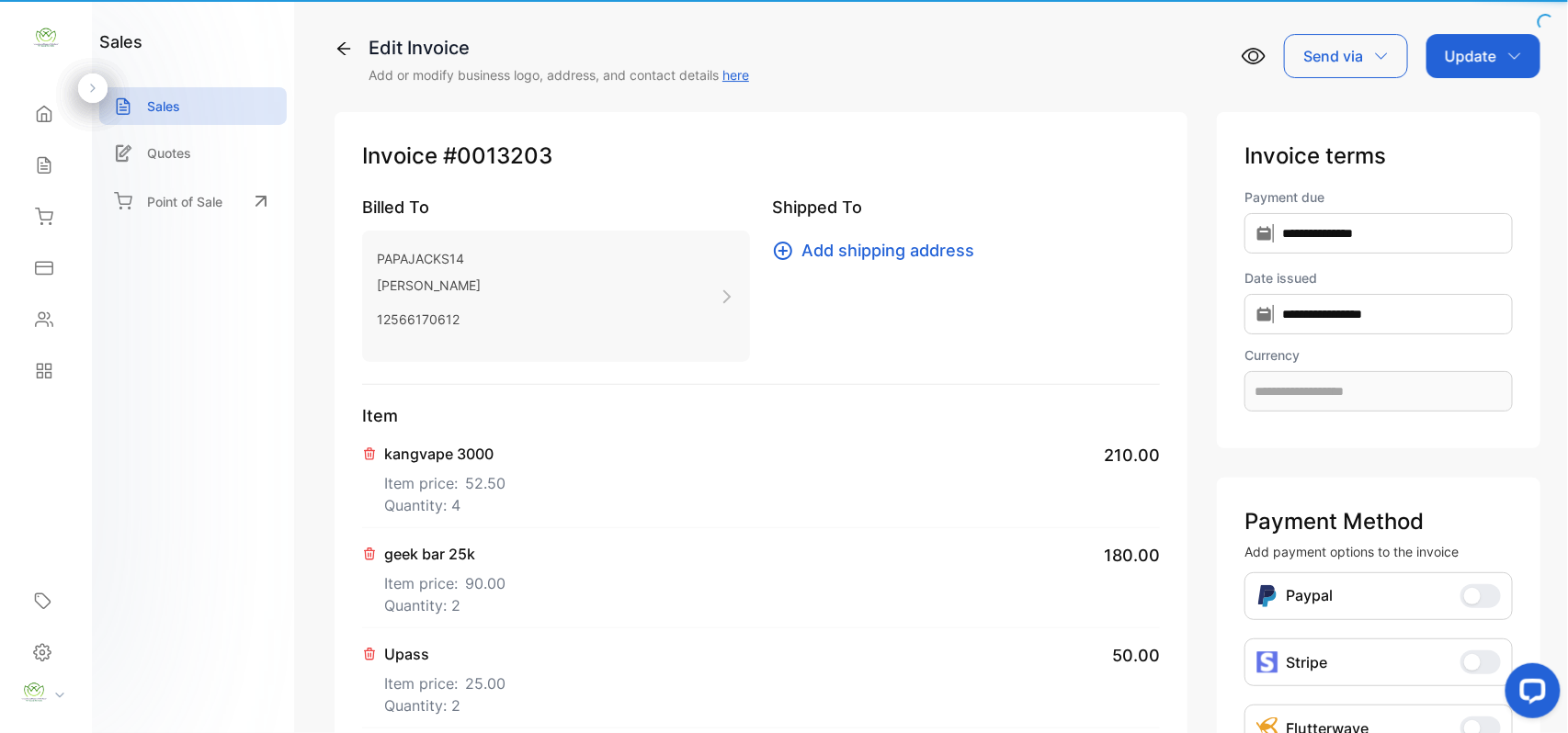
type input "**********"
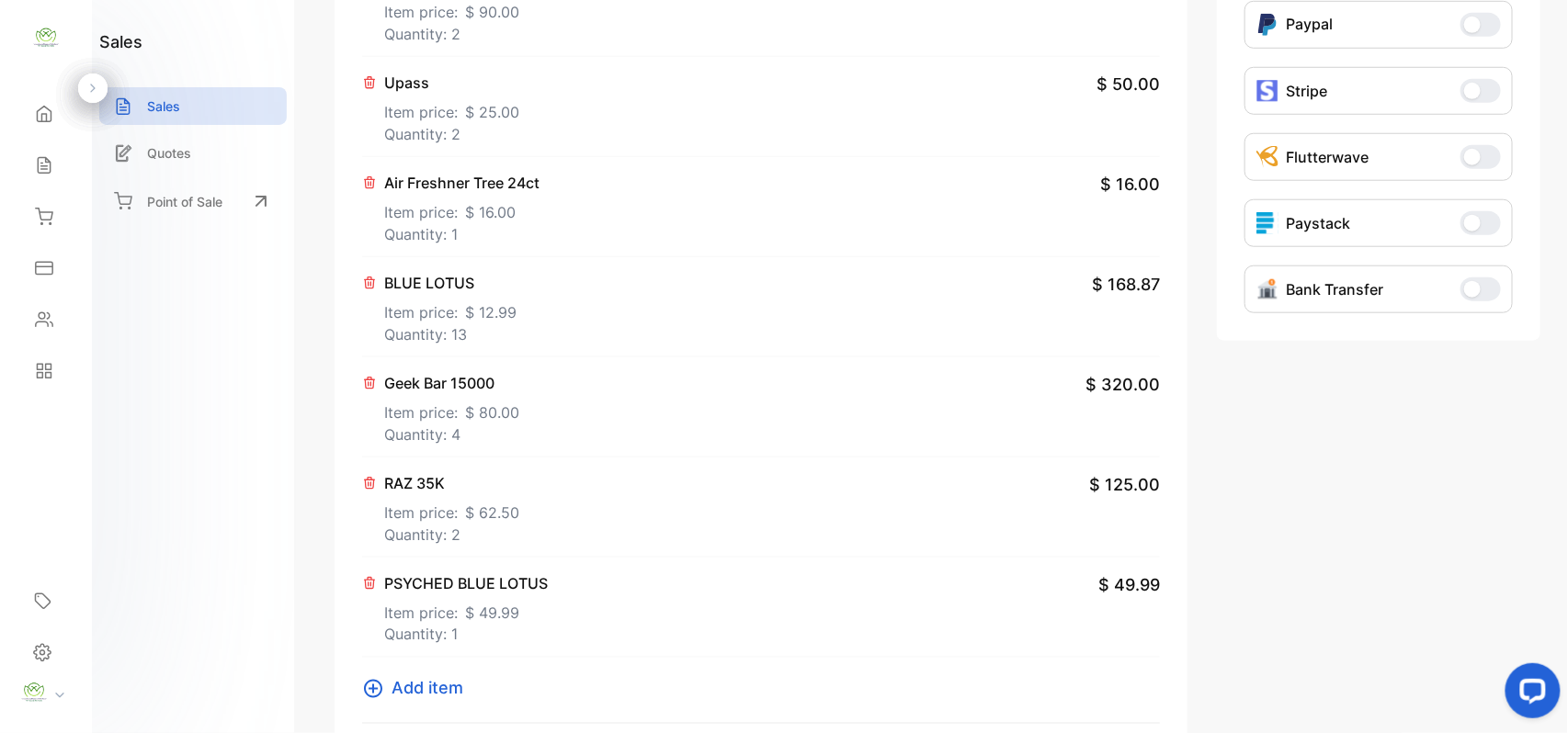
scroll to position [857, 0]
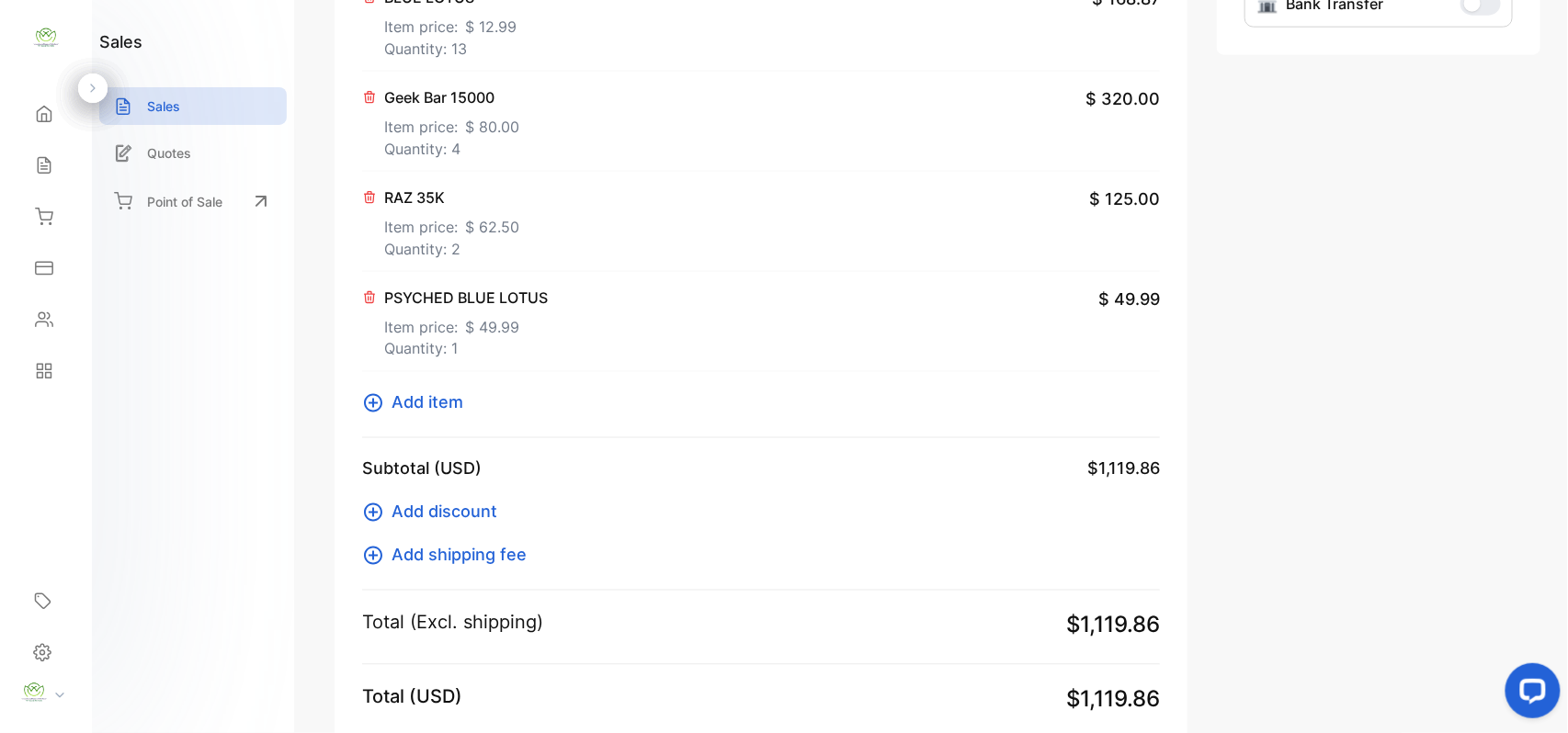
click at [366, 302] on icon at bounding box center [370, 298] width 15 height 15
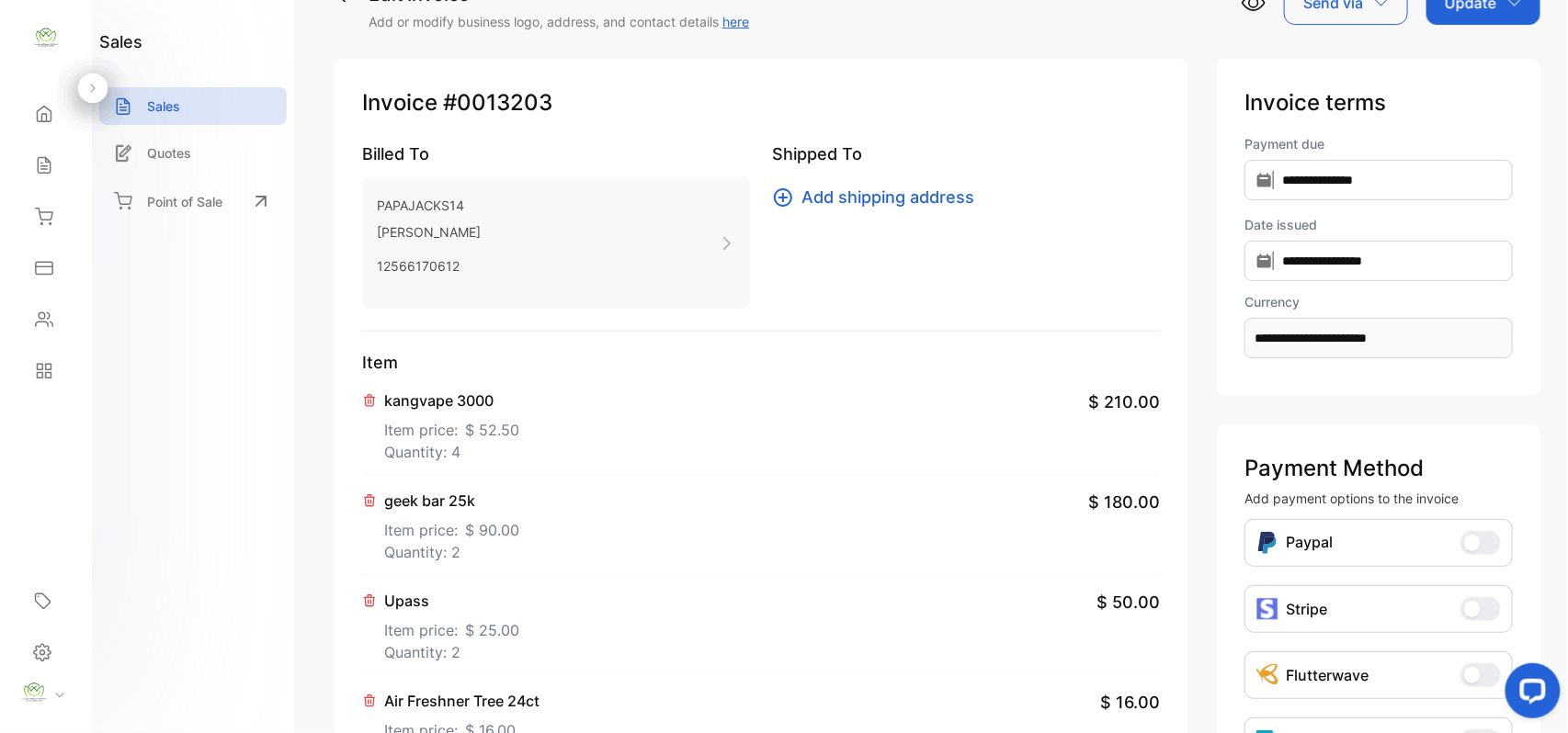
scroll to position [0, 0]
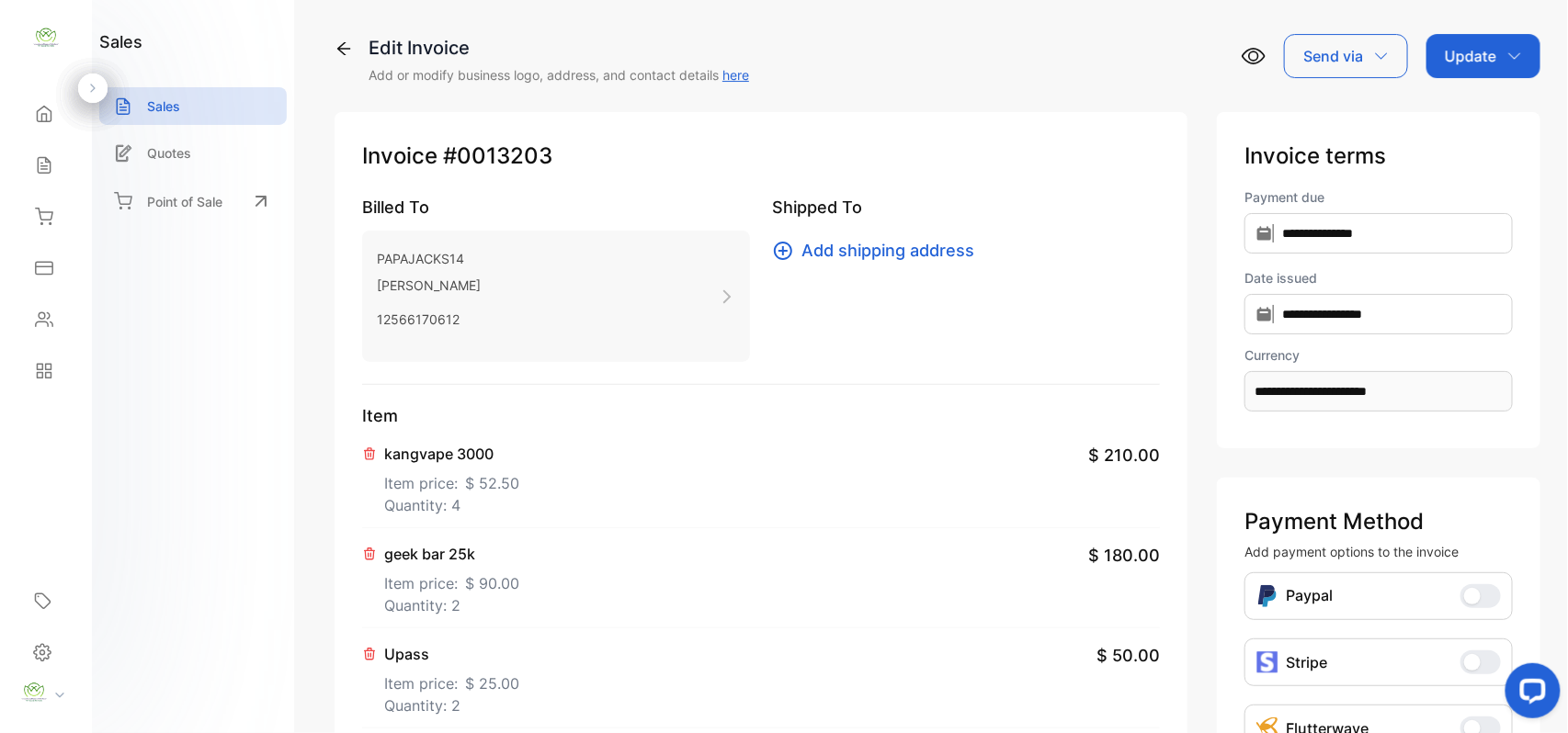
click at [1472, 56] on p "Update" at bounding box center [1471, 56] width 52 height 22
click at [1466, 125] on div "Invoice" at bounding box center [1487, 117] width 106 height 37
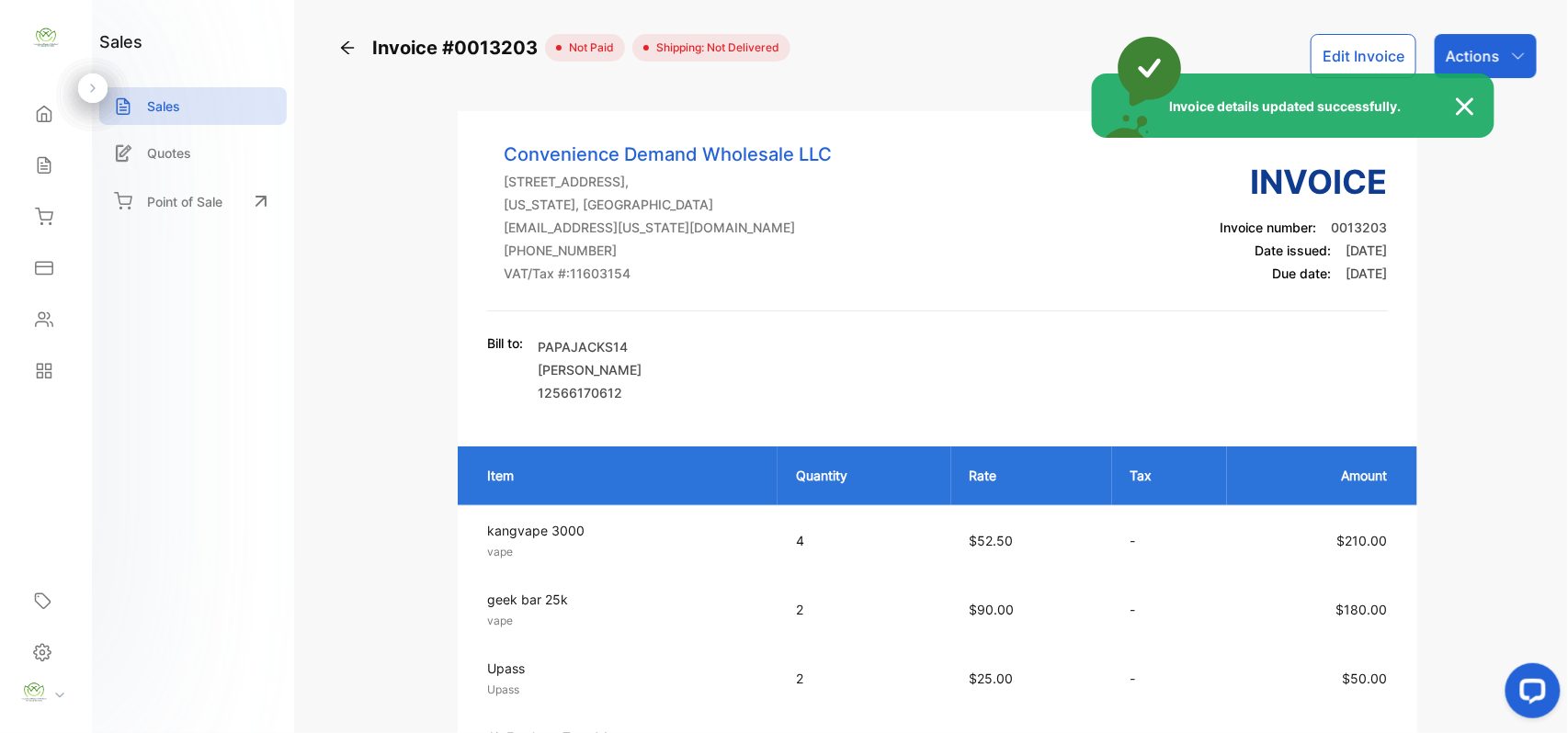
click at [1476, 52] on div "Invoice details updated successfully." at bounding box center [784, 366] width 1568 height 733
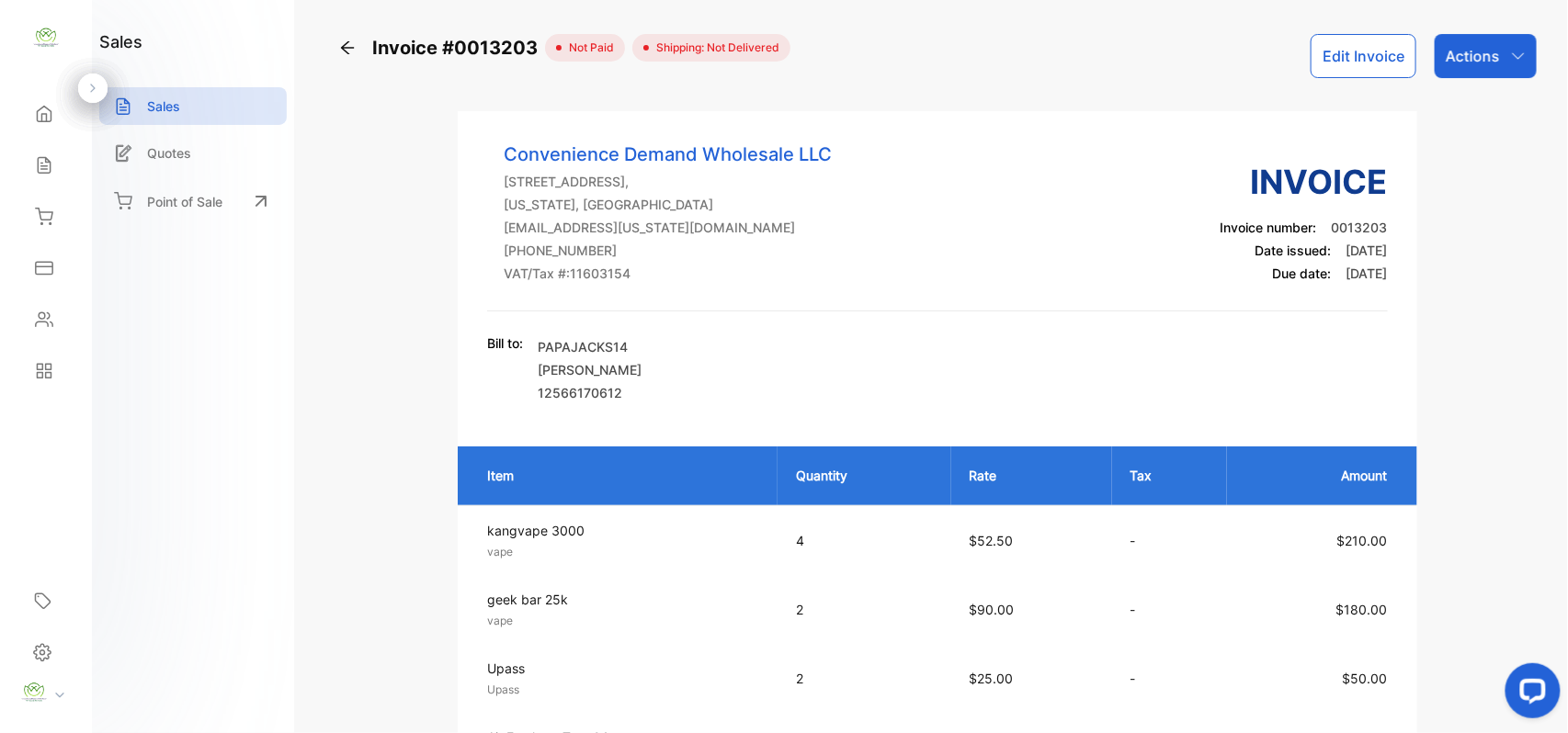
click at [1476, 52] on p "Actions" at bounding box center [1473, 56] width 54 height 22
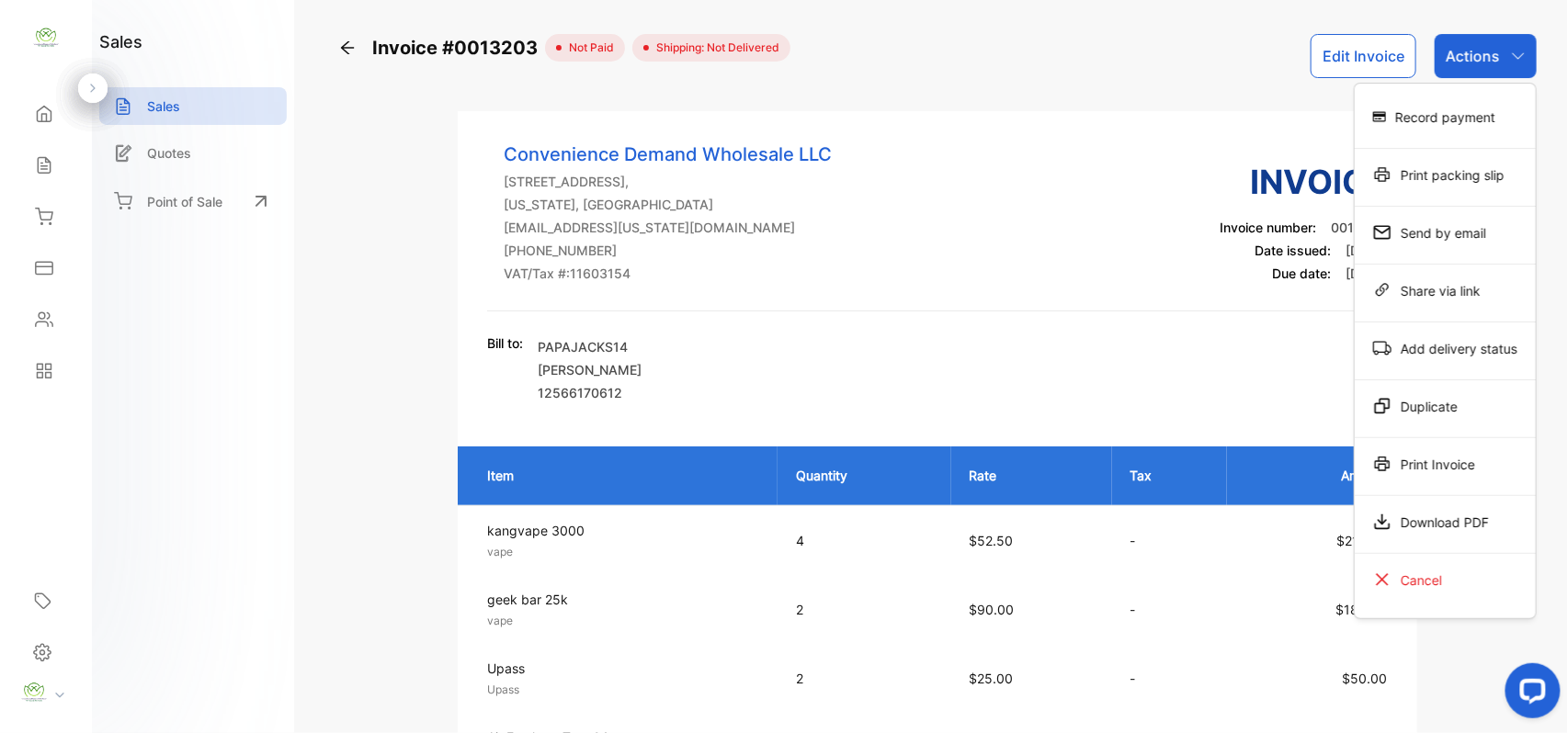
click at [1436, 468] on div "Print Invoice" at bounding box center [1445, 464] width 181 height 37
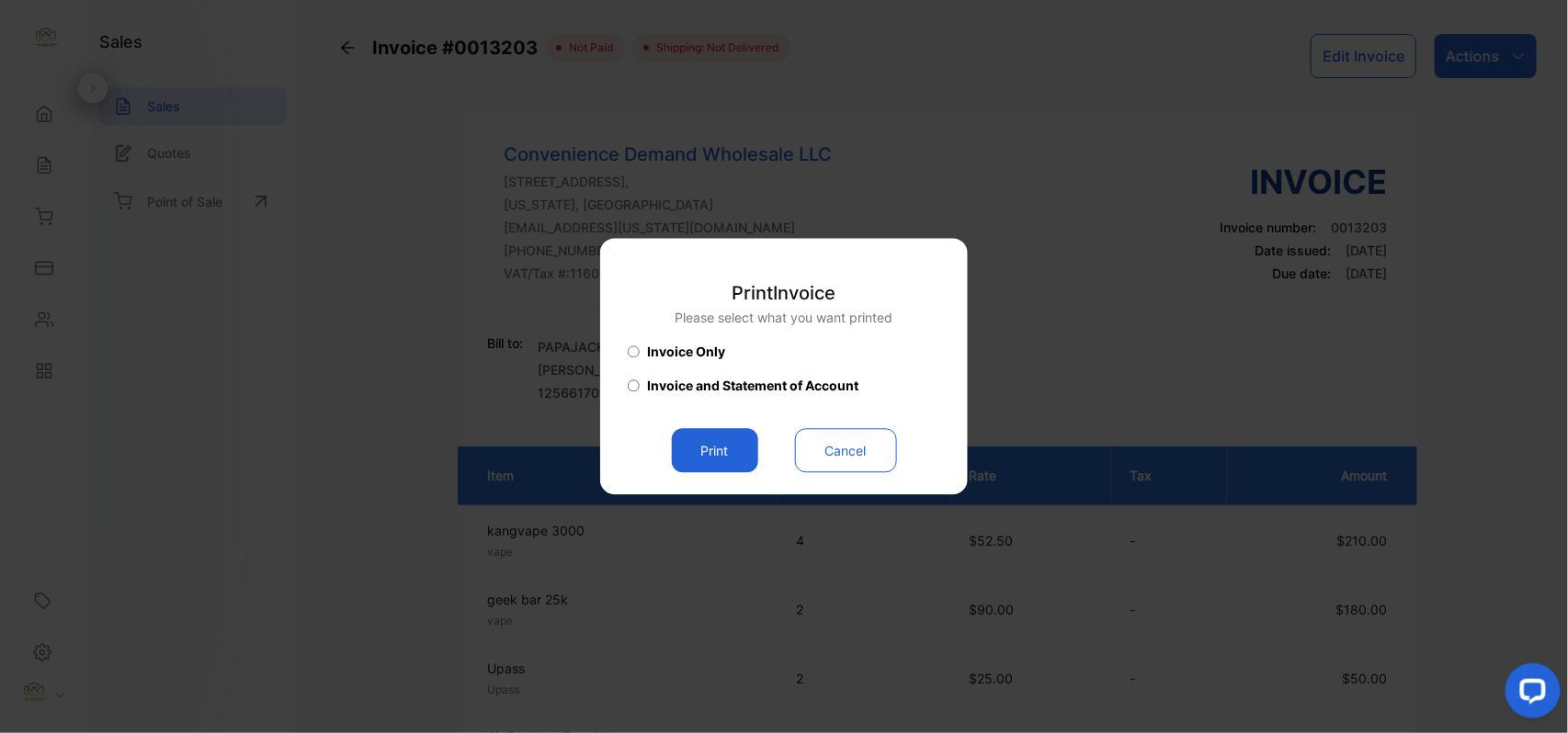
click at [710, 452] on button "Print" at bounding box center [716, 451] width 87 height 44
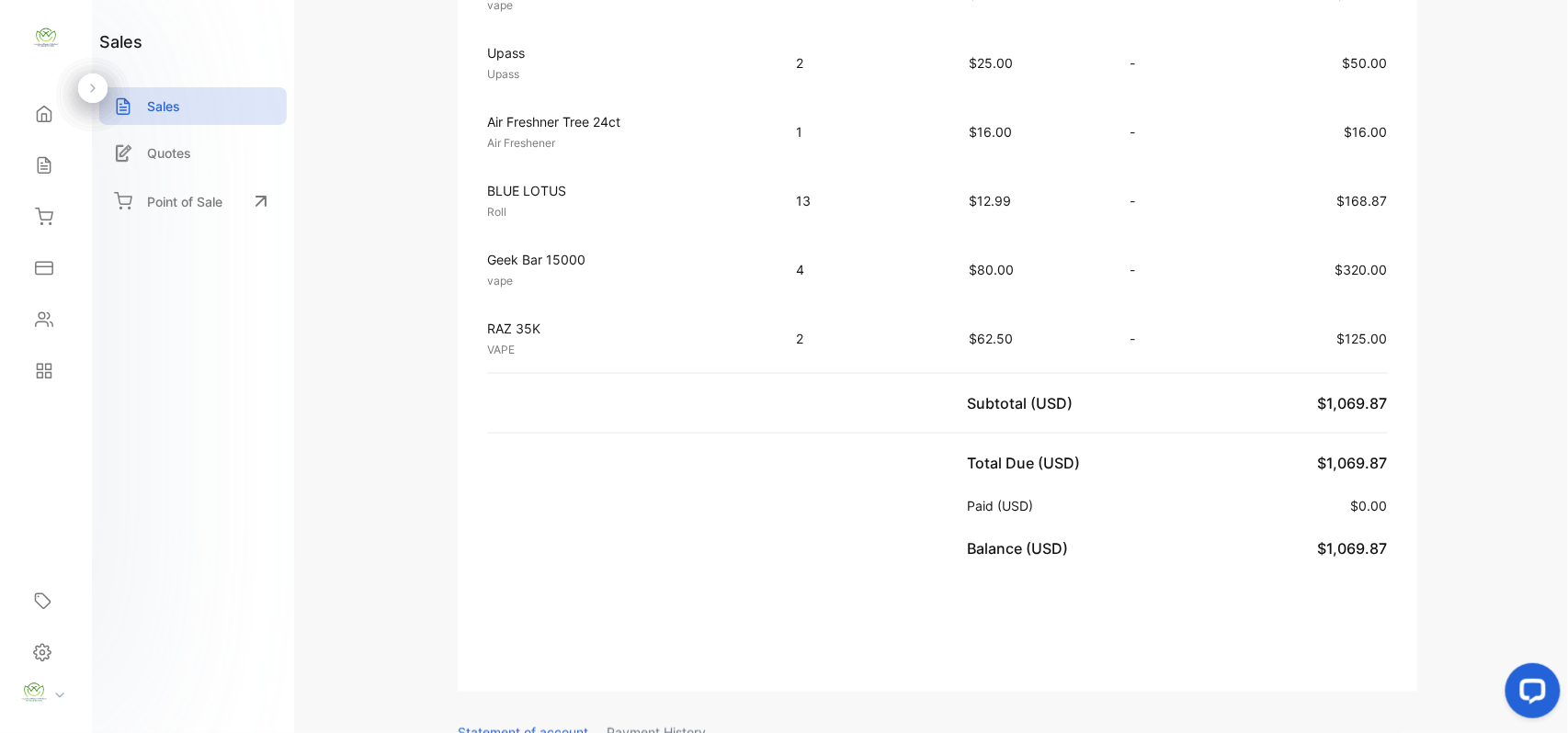
scroll to position [857, 0]
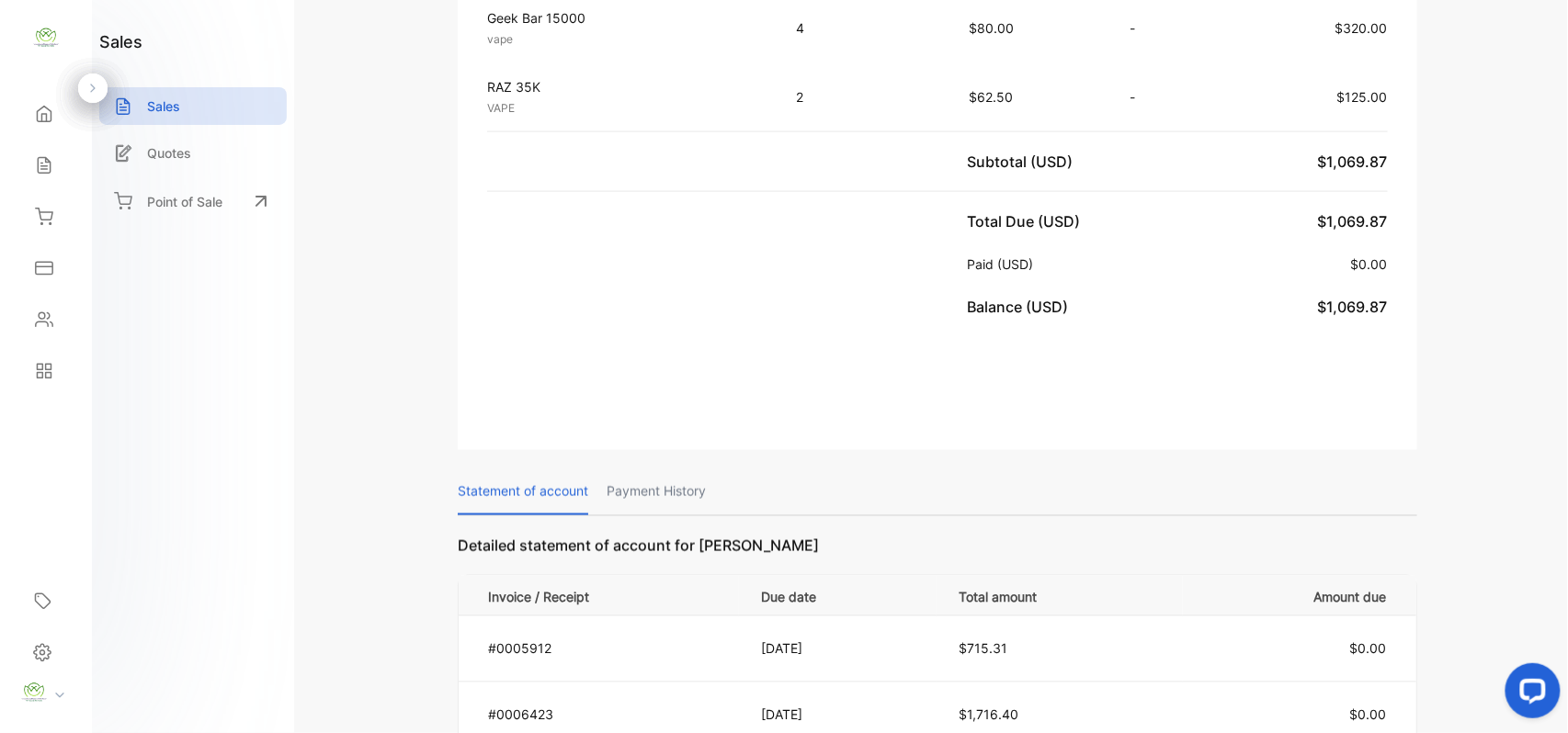
click at [57, 325] on div "Contacts" at bounding box center [46, 320] width 63 height 37
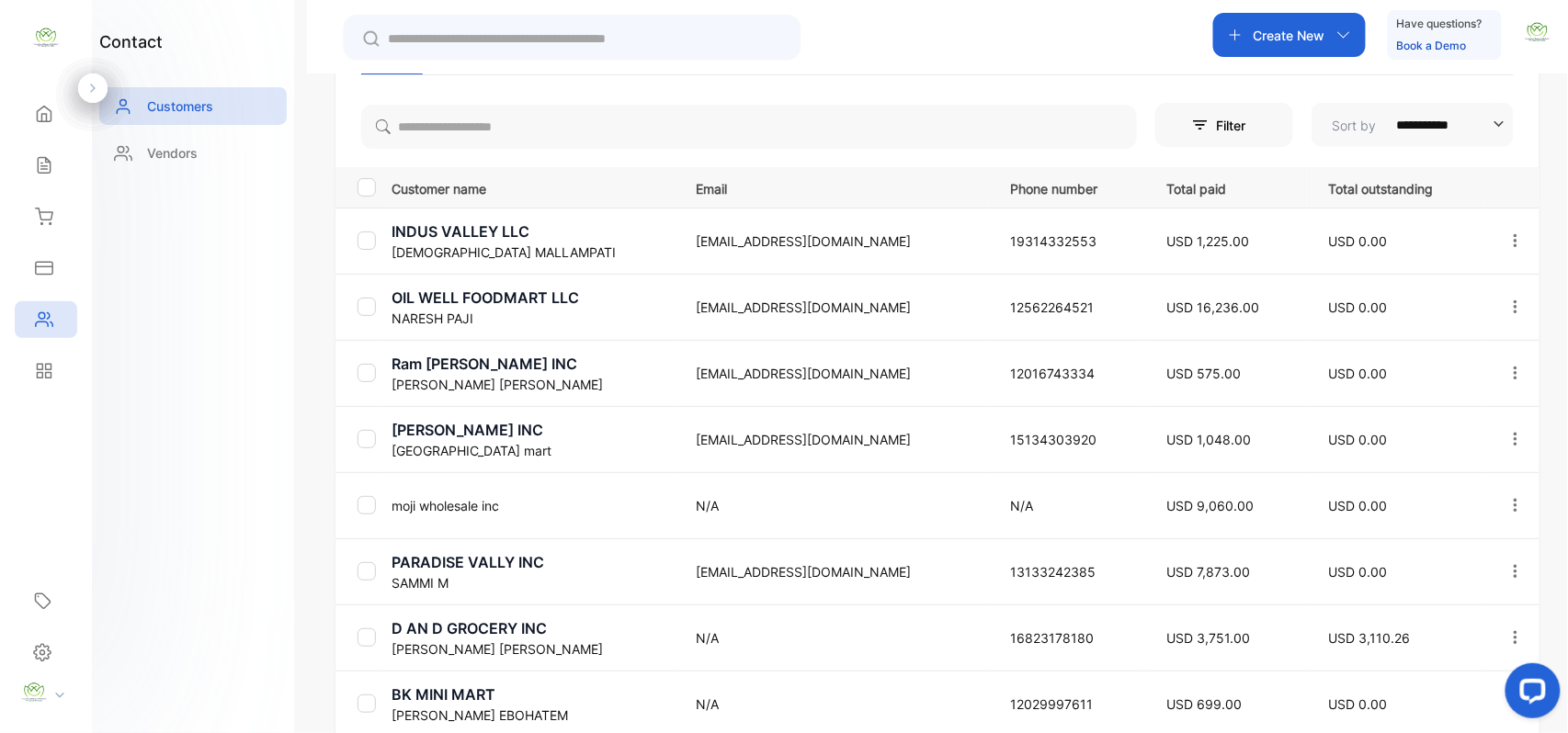
scroll to position [362, 0]
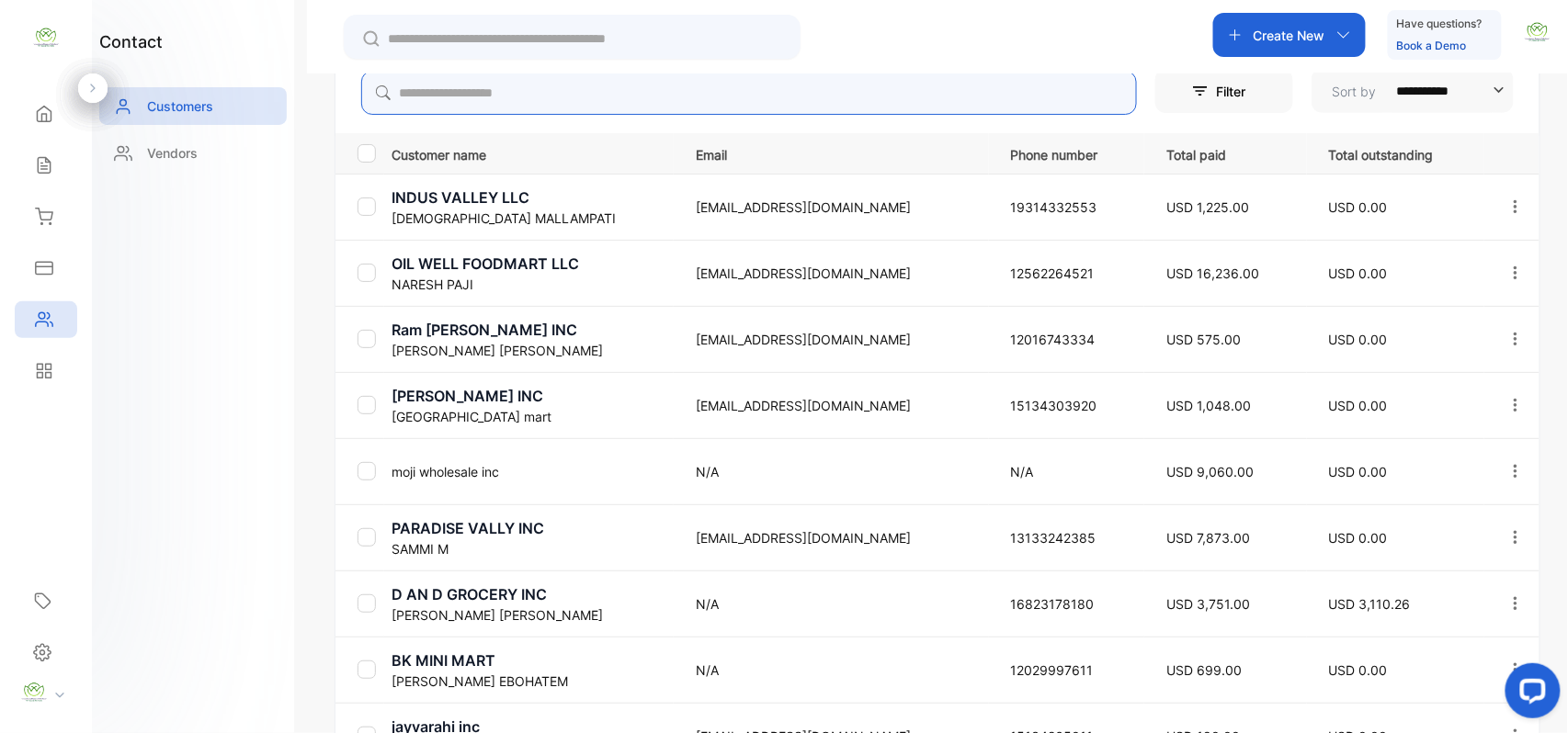
click at [634, 86] on input "search" at bounding box center [749, 93] width 776 height 44
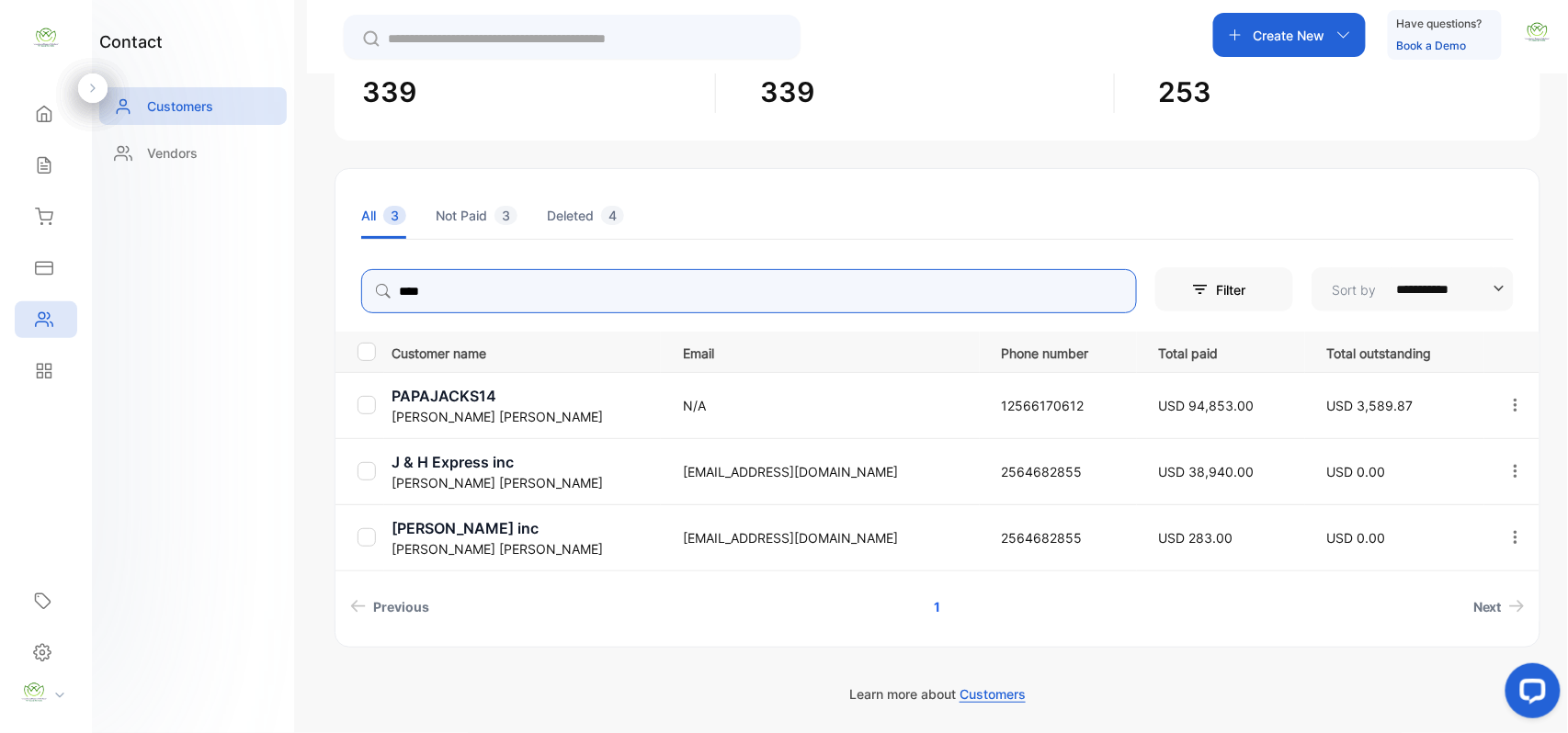
scroll to position [163, 0]
type input "****"
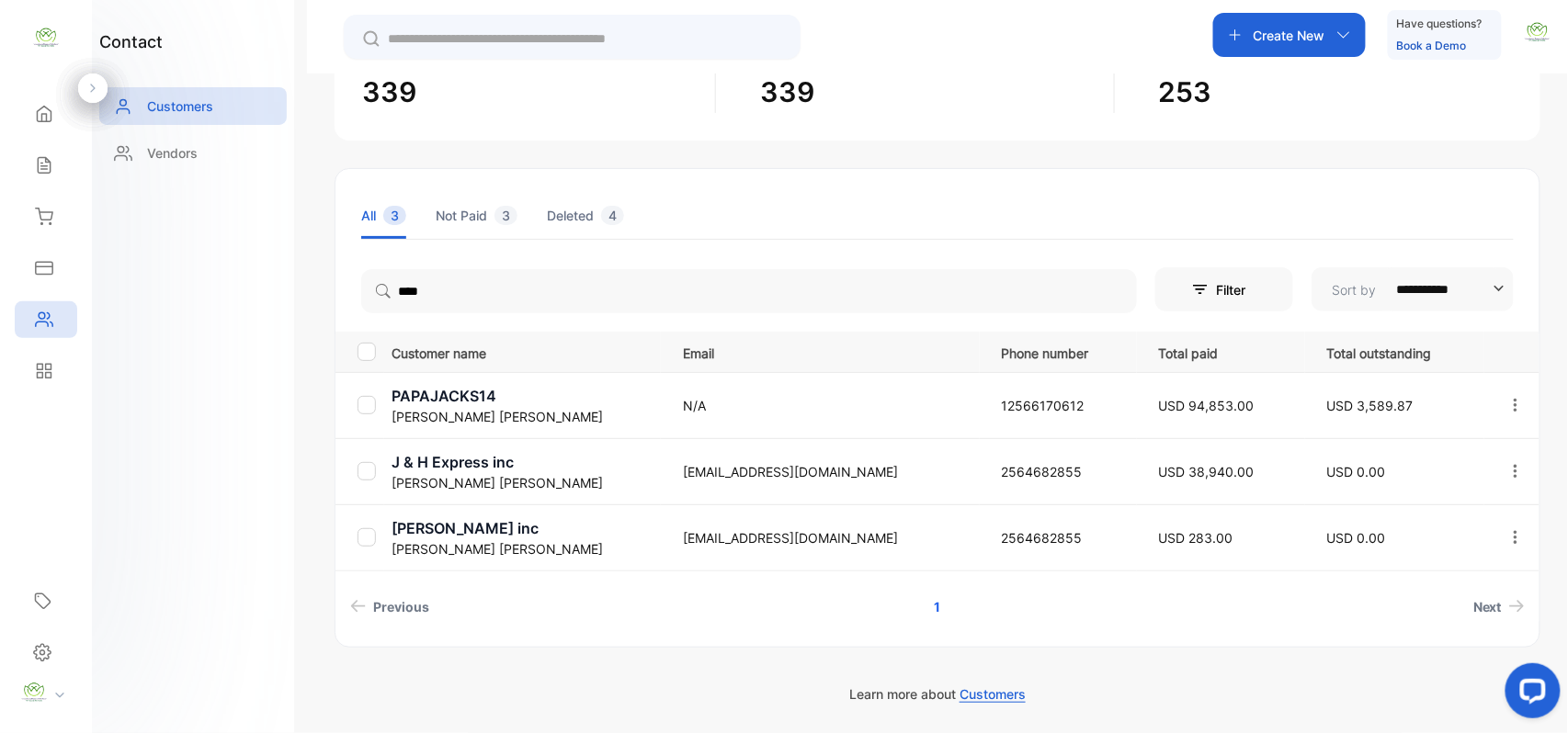
click at [24, 158] on div "Sales" at bounding box center [46, 165] width 63 height 37
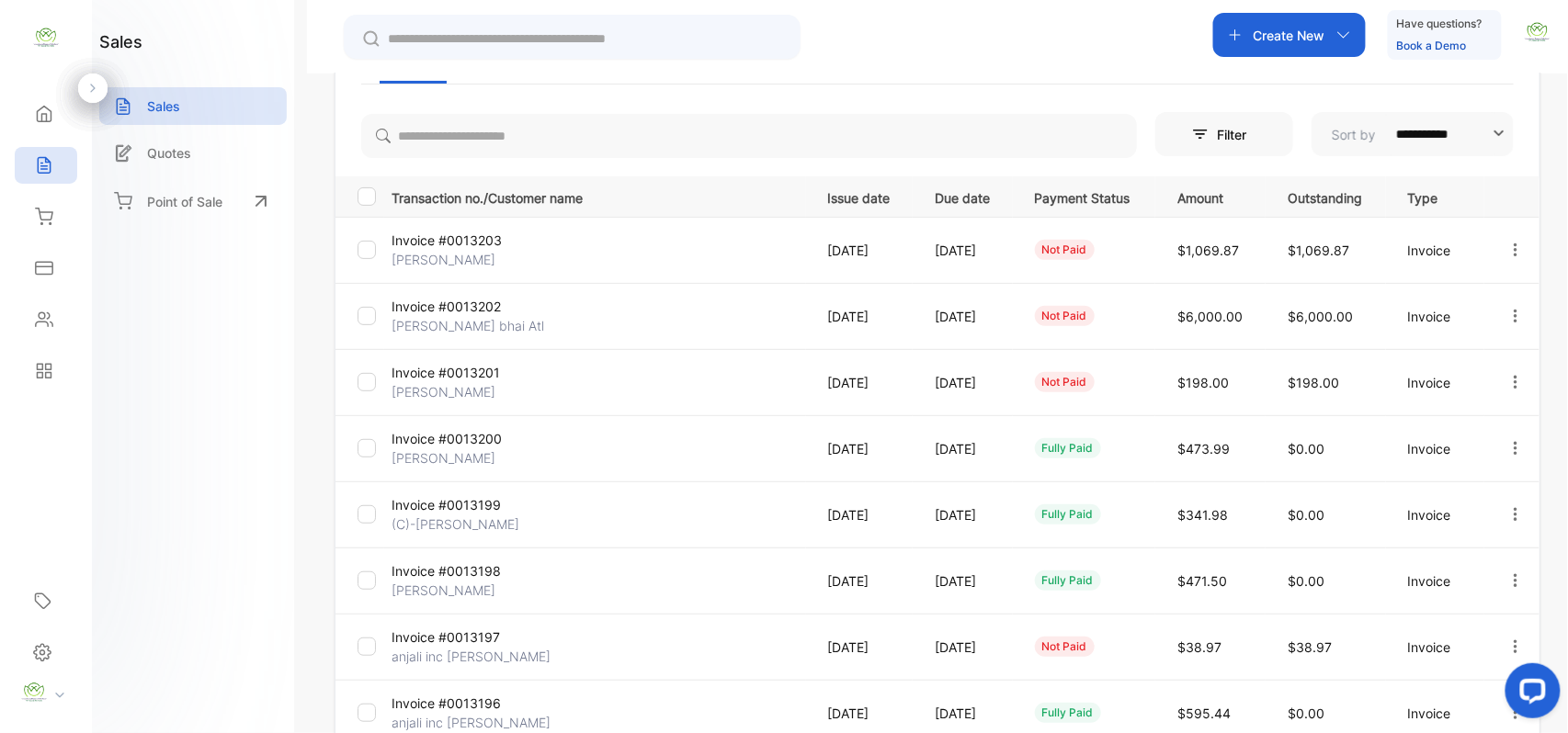
click at [48, 316] on icon at bounding box center [44, 320] width 18 height 18
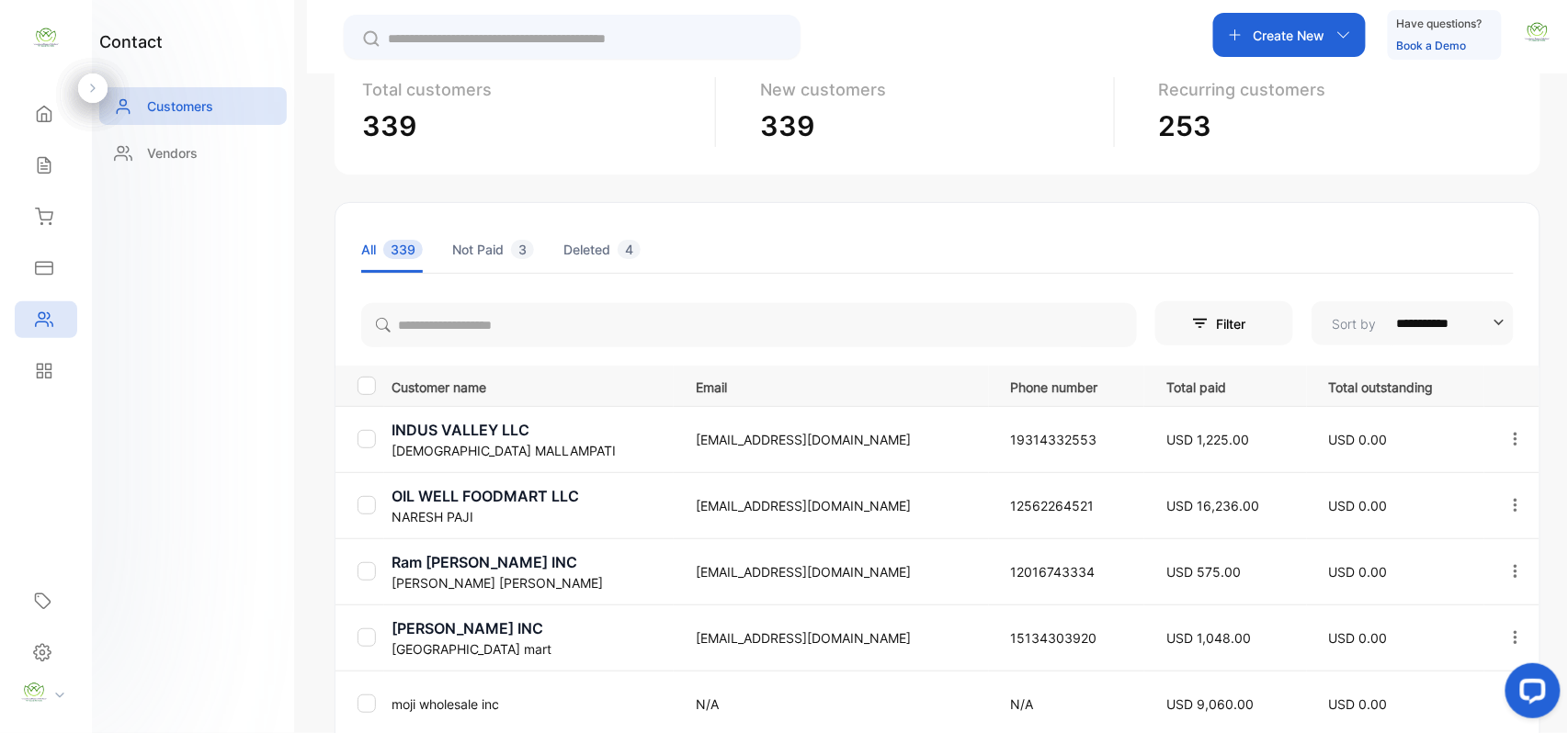
scroll to position [163, 0]
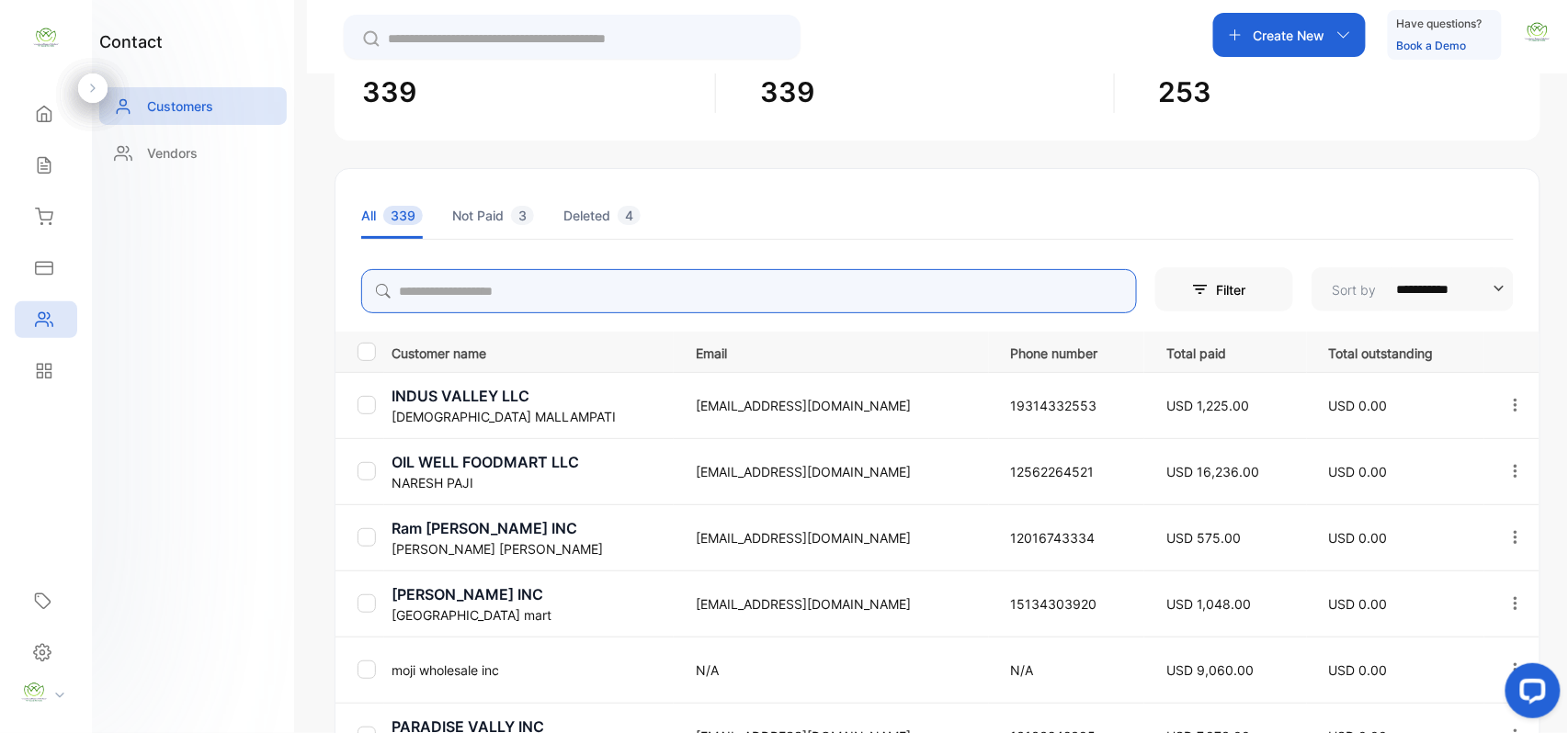
click at [542, 296] on input "search" at bounding box center [749, 291] width 776 height 44
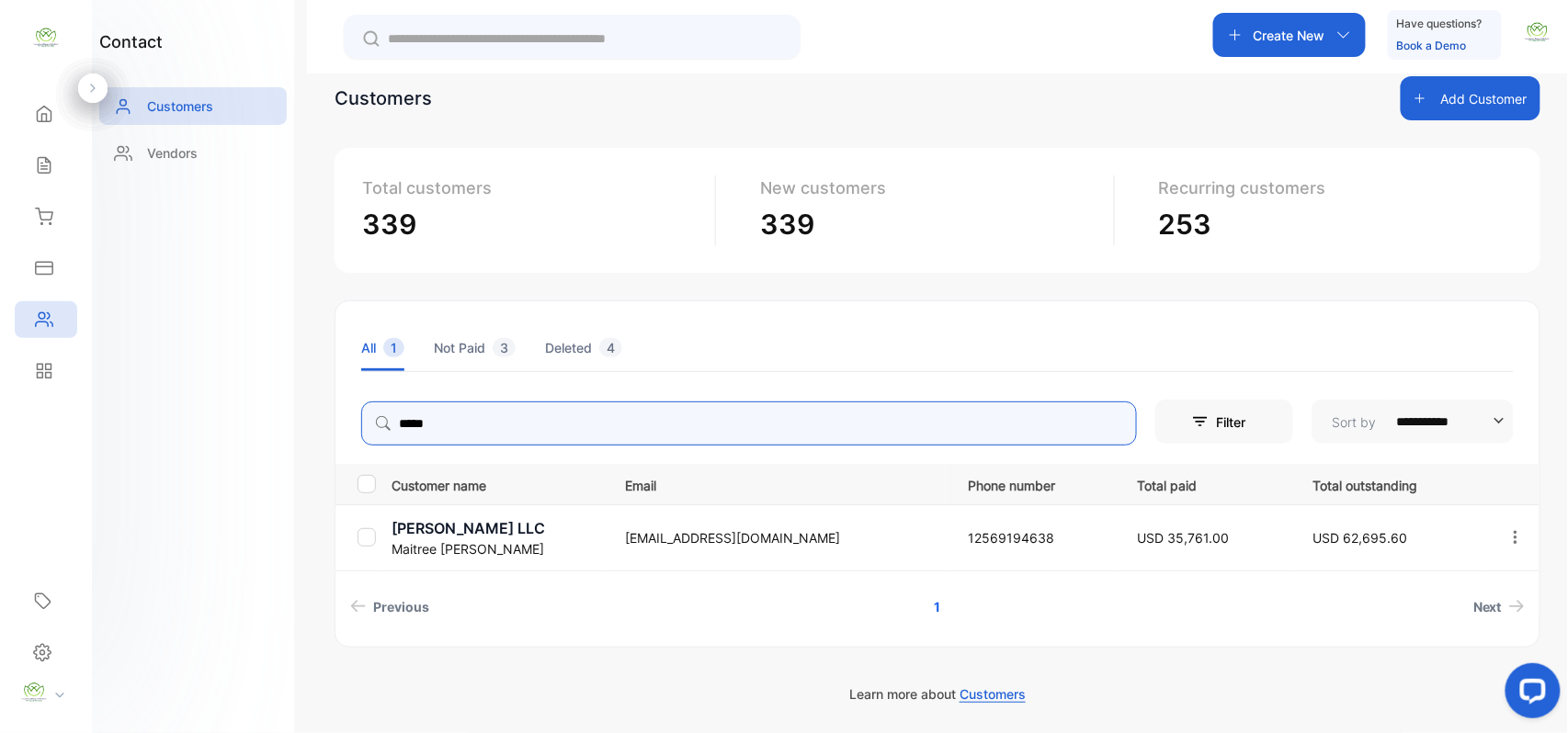
type input "*****"
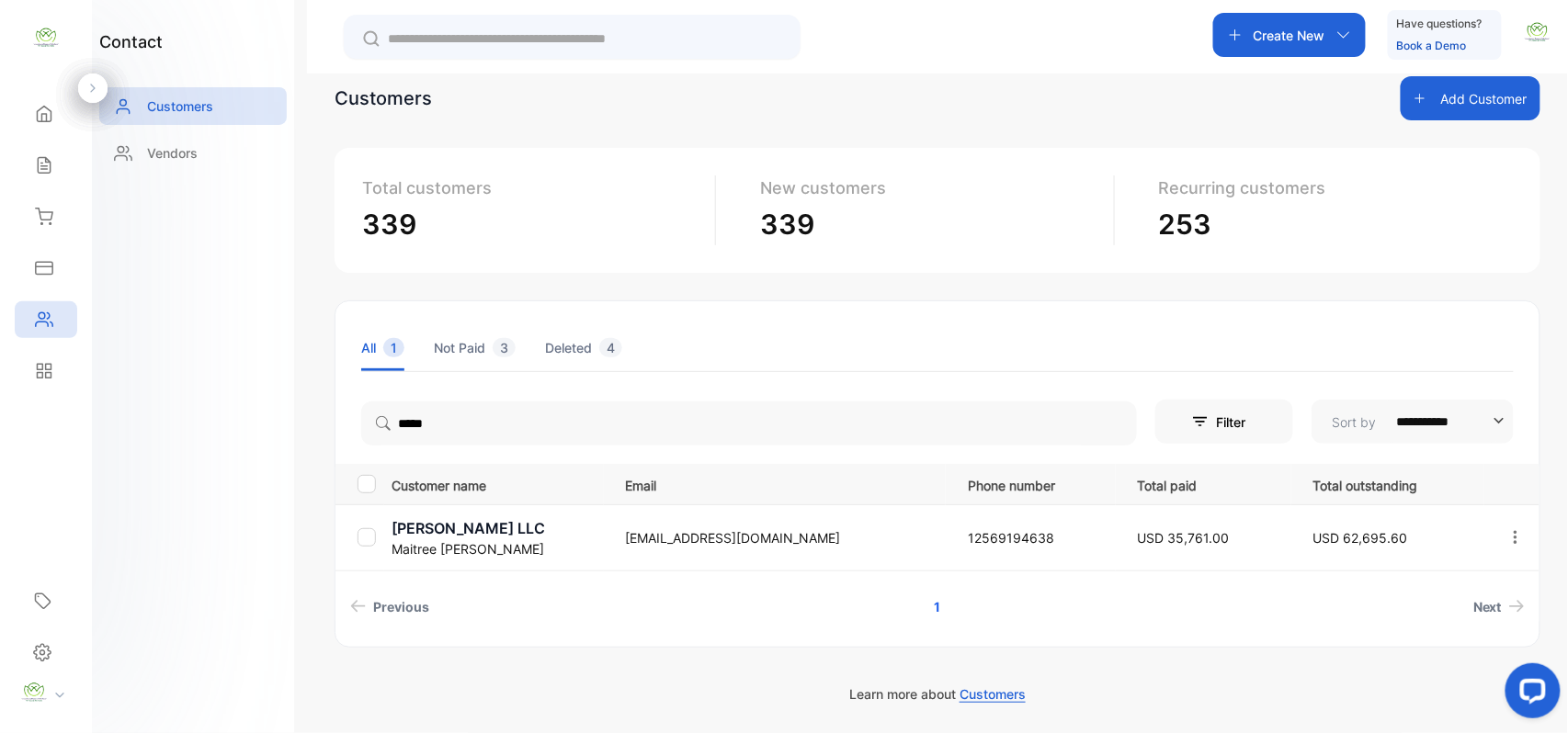
click at [237, 390] on div "contact Customers Vendors" at bounding box center [193, 366] width 202 height 733
click at [435, 540] on p "Maitree Patel" at bounding box center [497, 549] width 211 height 19
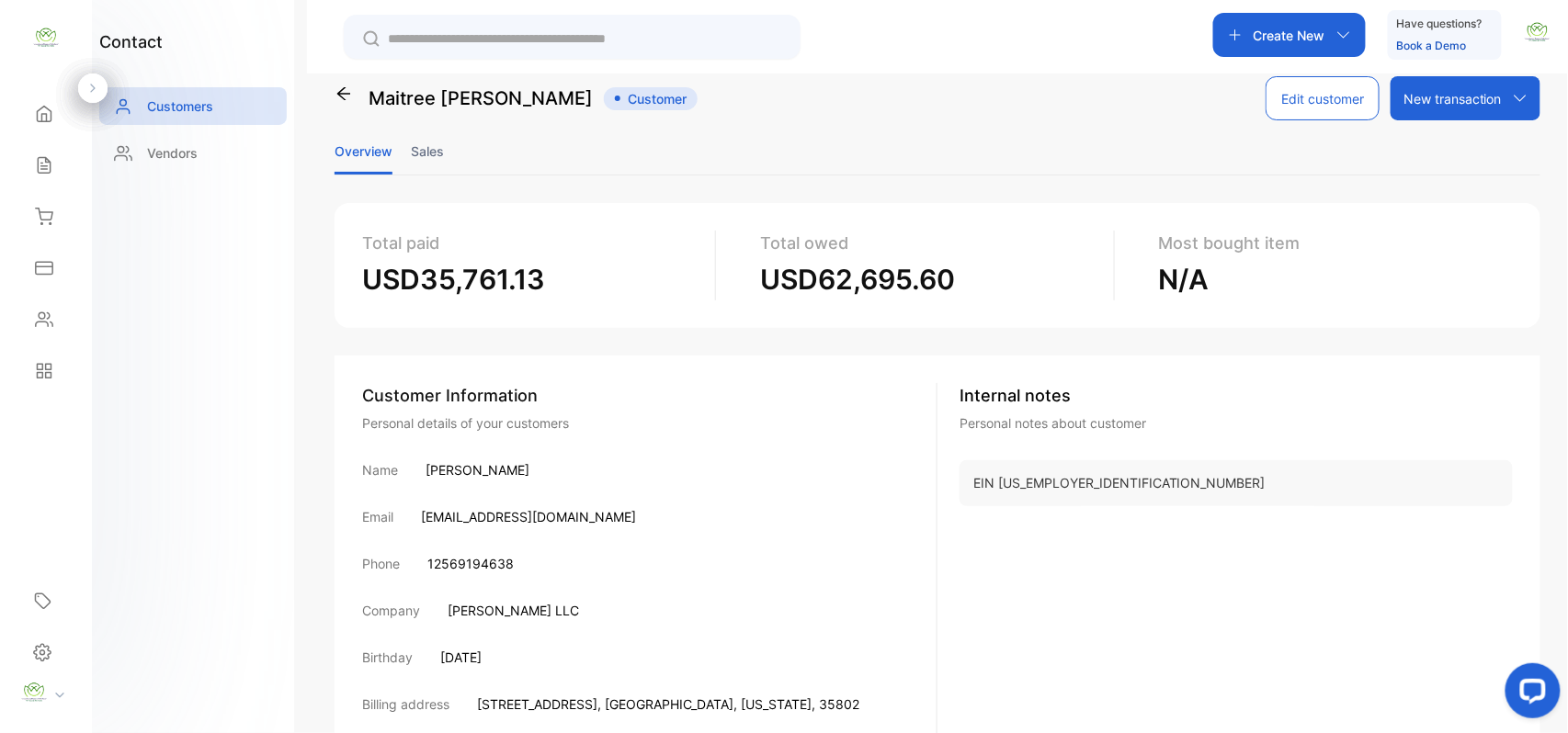
click at [426, 140] on li "Sales" at bounding box center [428, 151] width 33 height 47
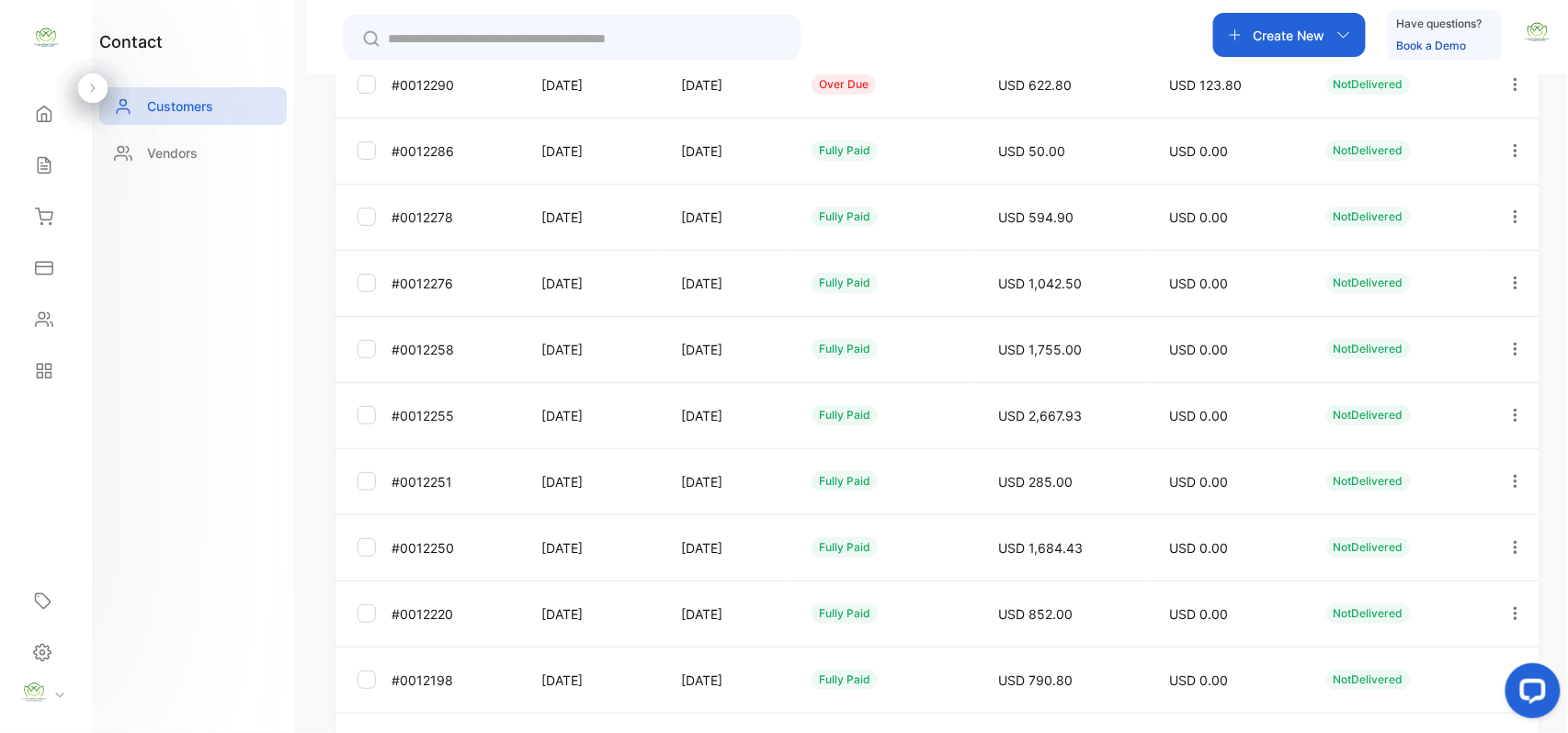
scroll to position [489, 0]
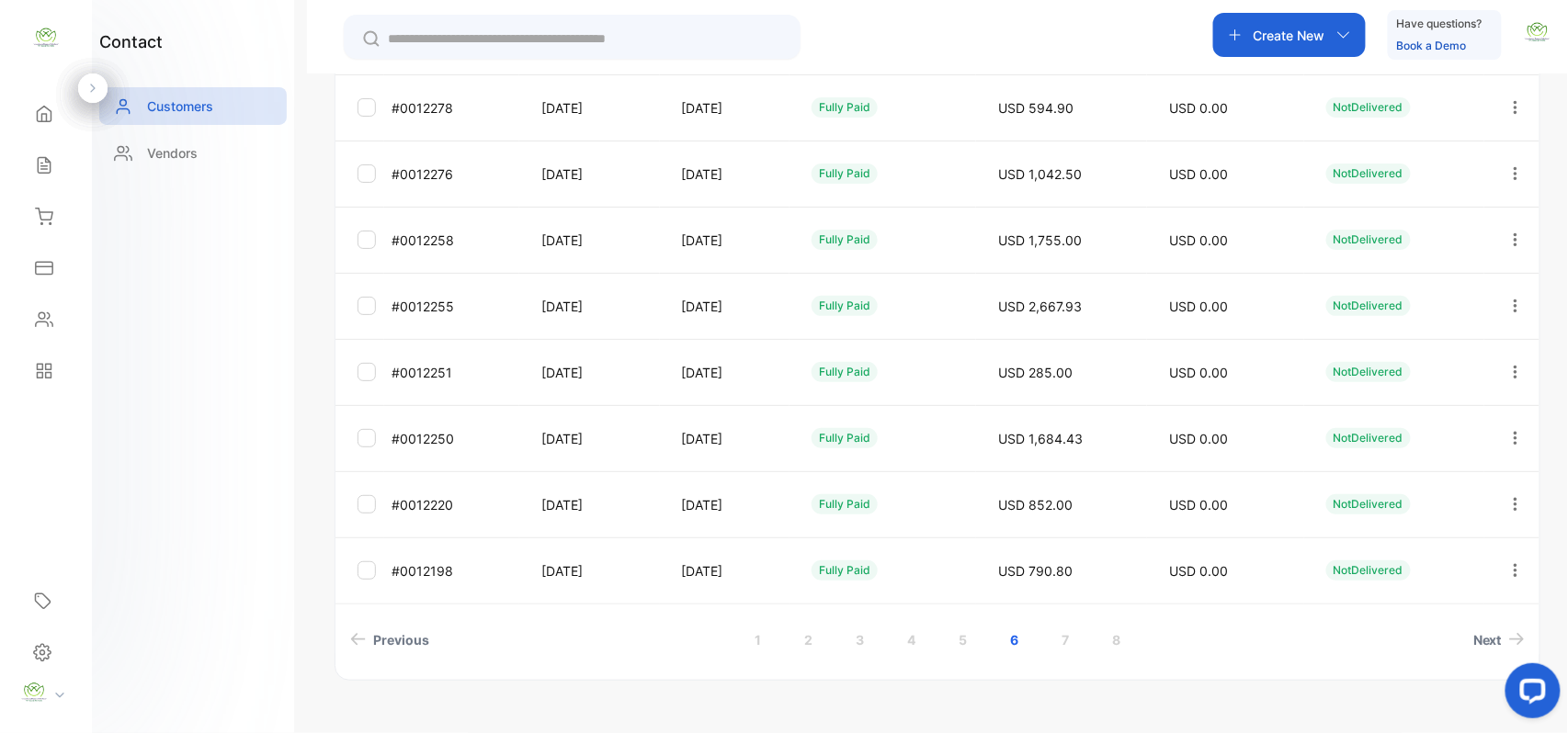
click at [955, 640] on link "5" at bounding box center [963, 640] width 53 height 34
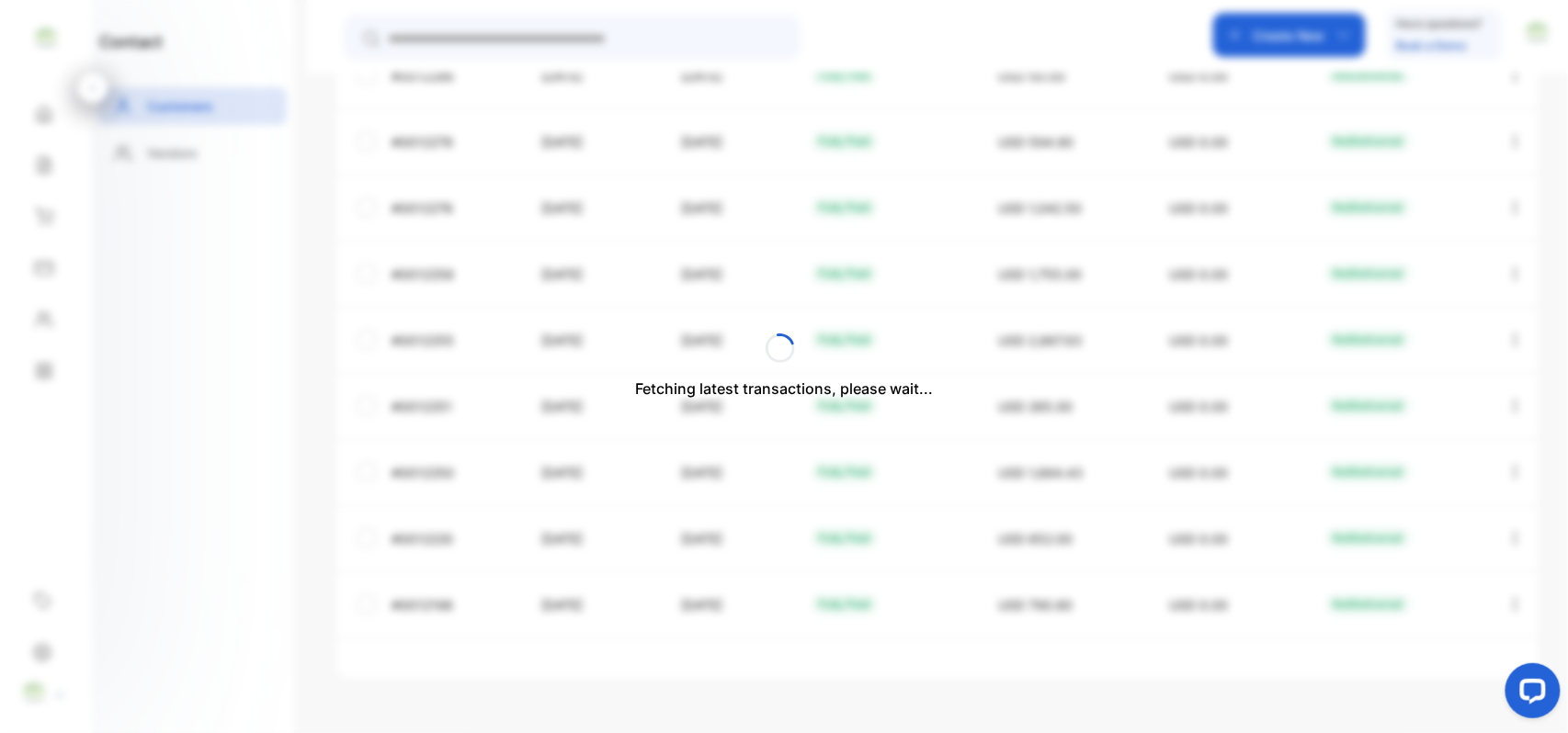
scroll to position [455, 0]
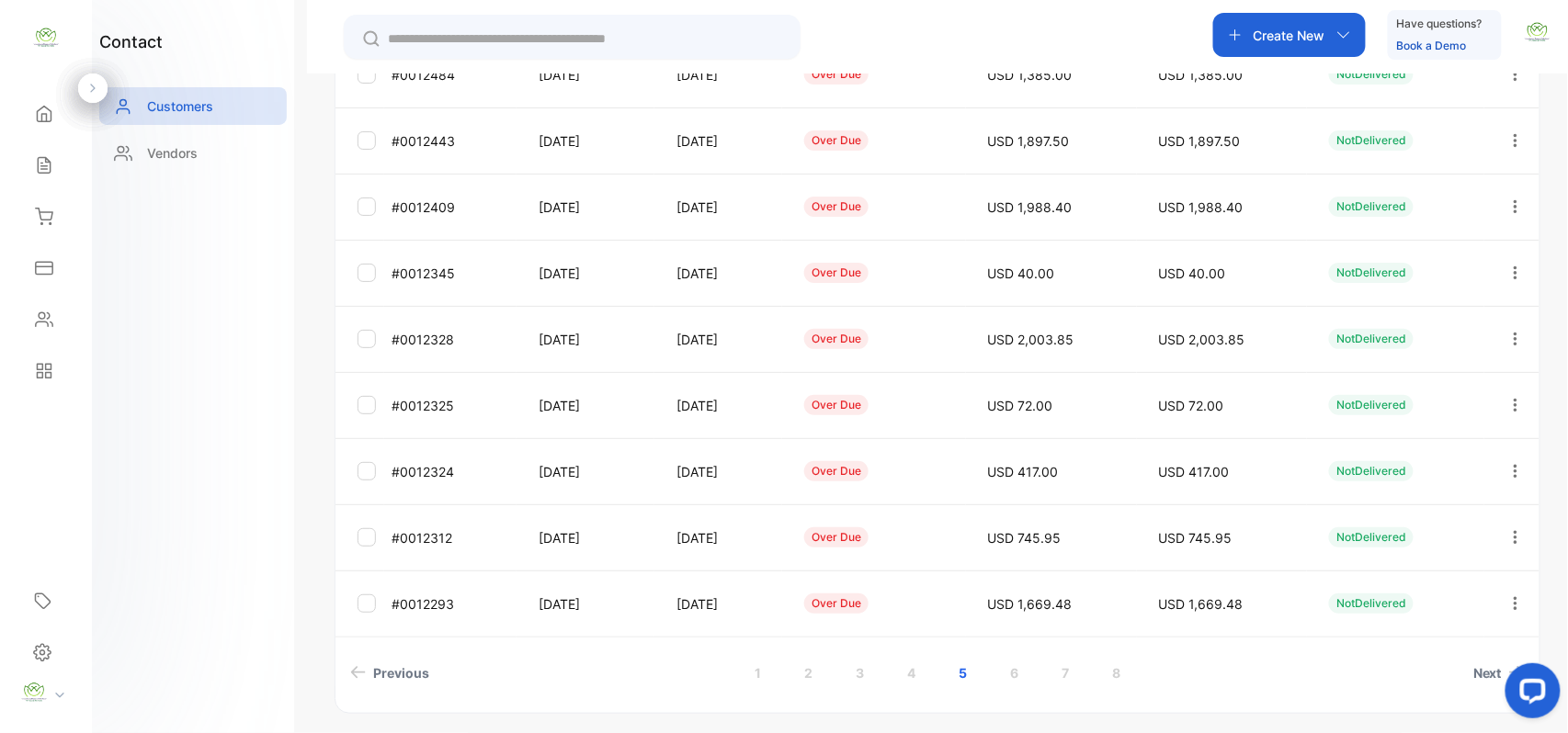
click at [1000, 669] on link "6" at bounding box center [1014, 673] width 53 height 34
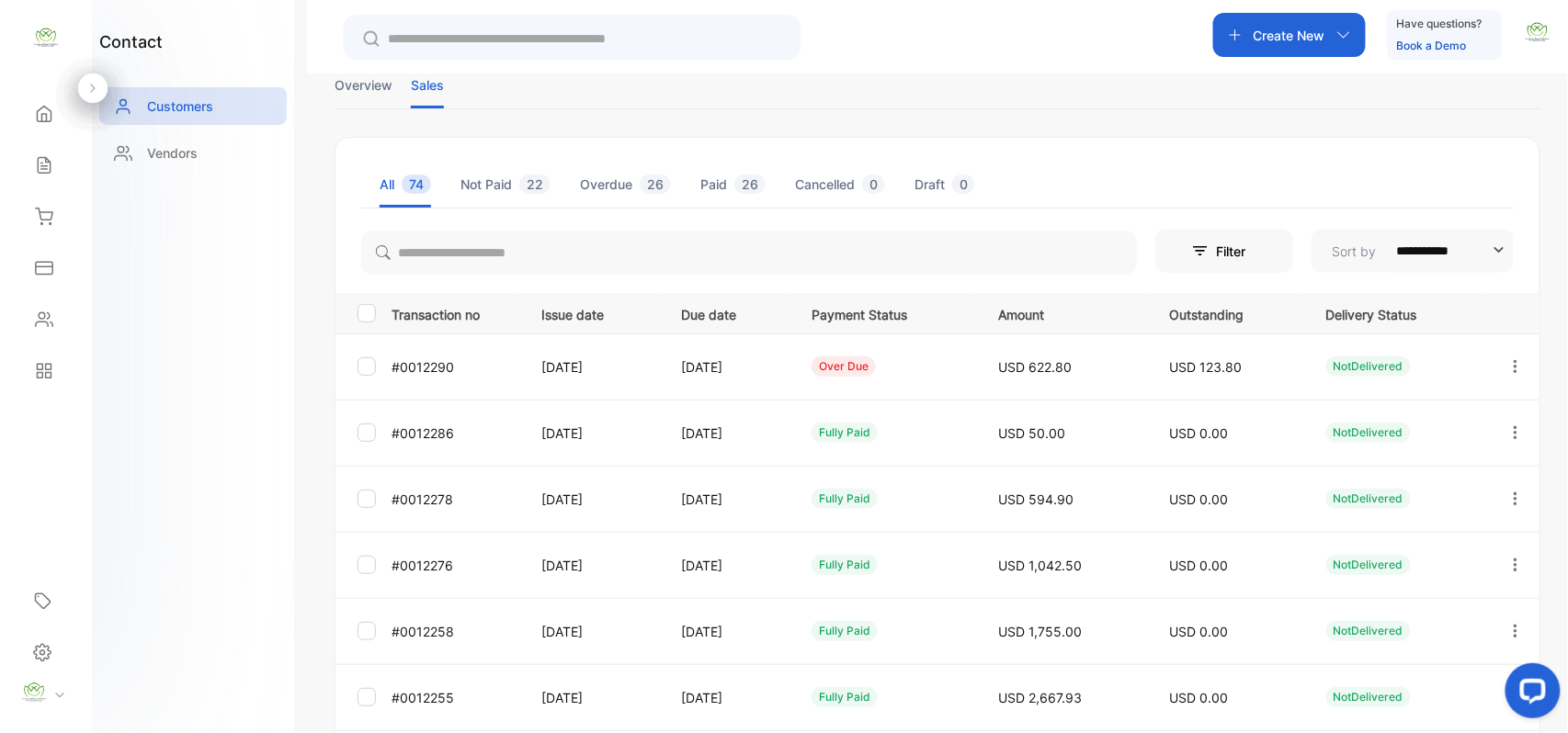
scroll to position [0, 0]
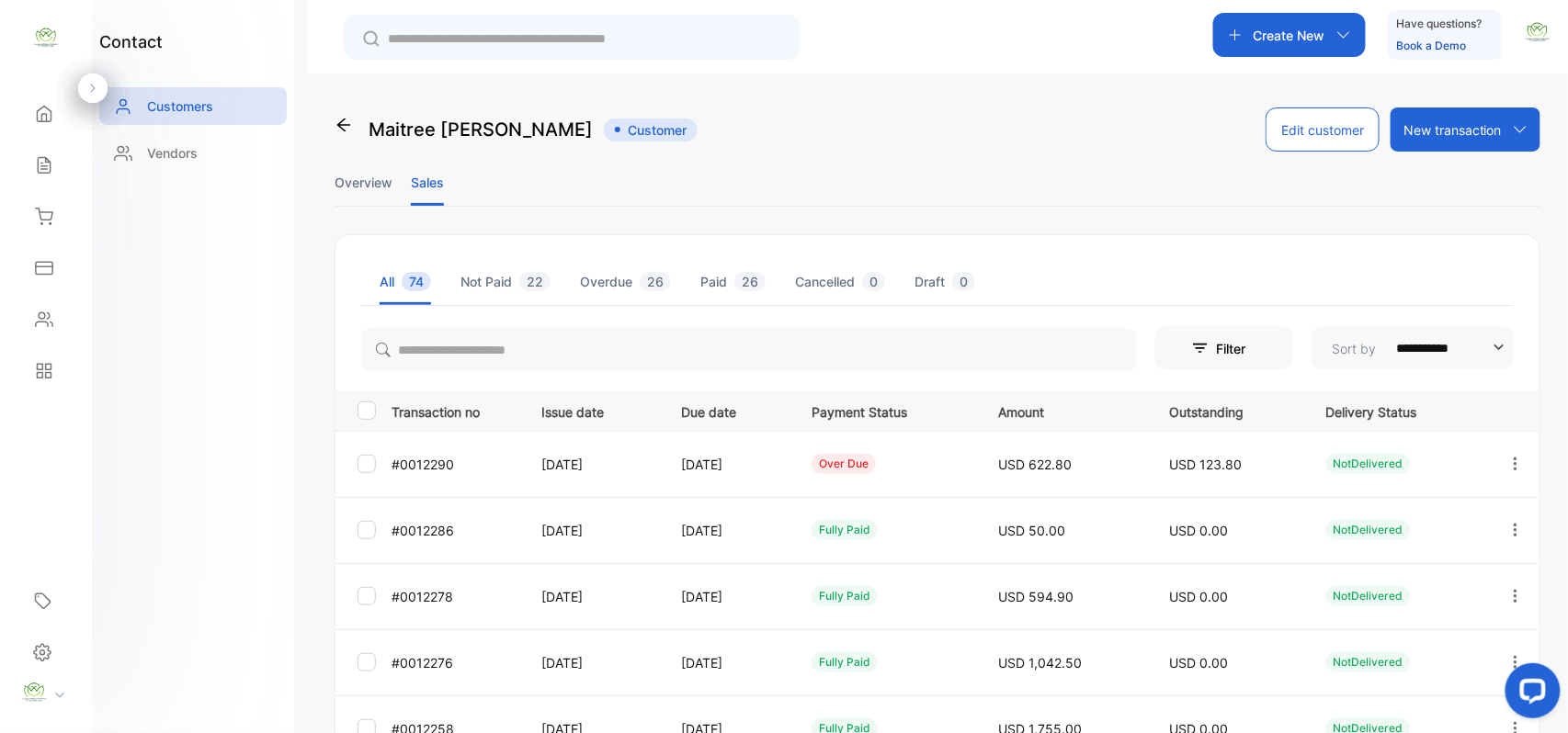
drag, startPoint x: 1509, startPoint y: 454, endPoint x: 1498, endPoint y: 467, distance: 17.0
click at [1509, 457] on button "button" at bounding box center [1516, 464] width 17 height 44
click at [1436, 581] on div "Add payment" at bounding box center [1432, 573] width 207 height 37
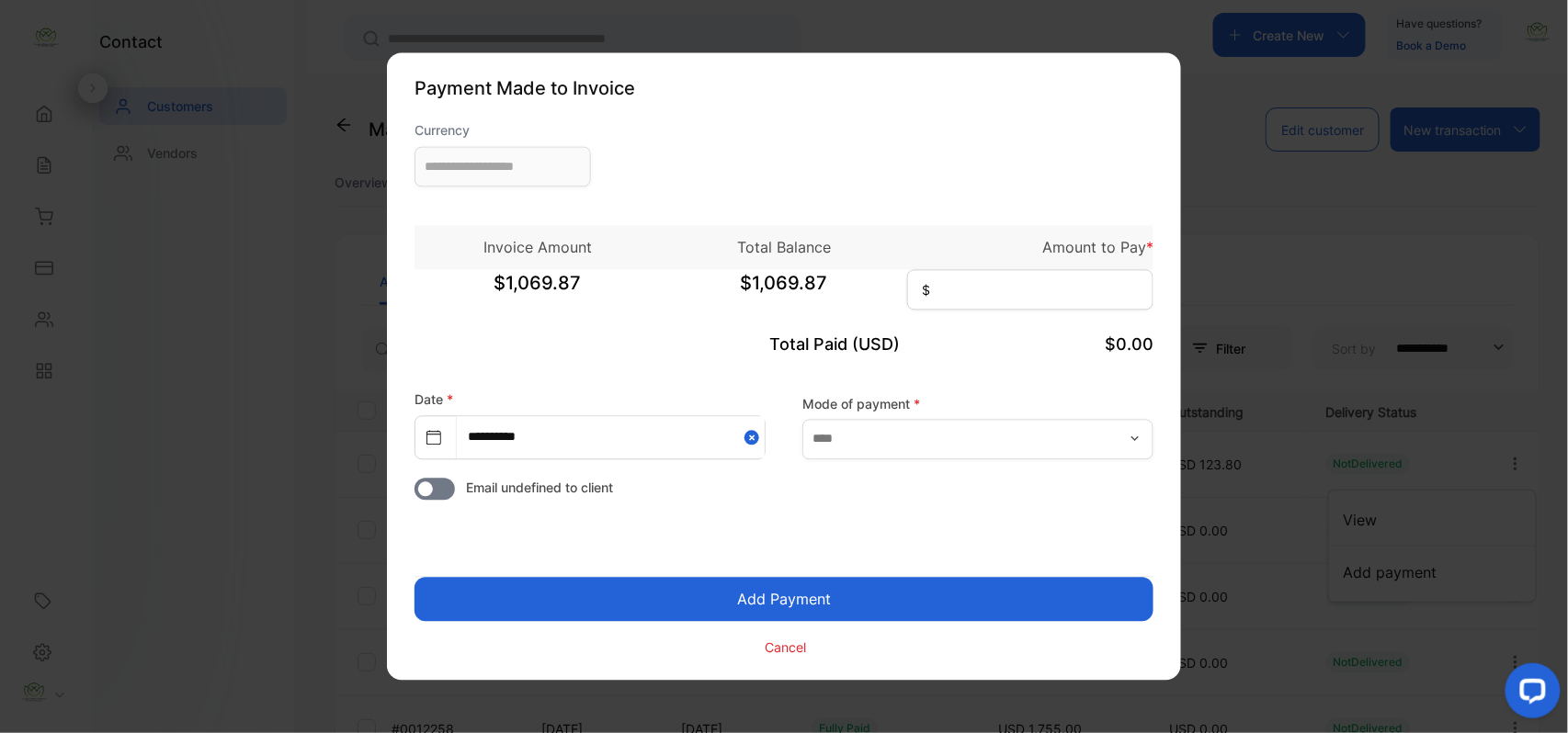
type input "**********"
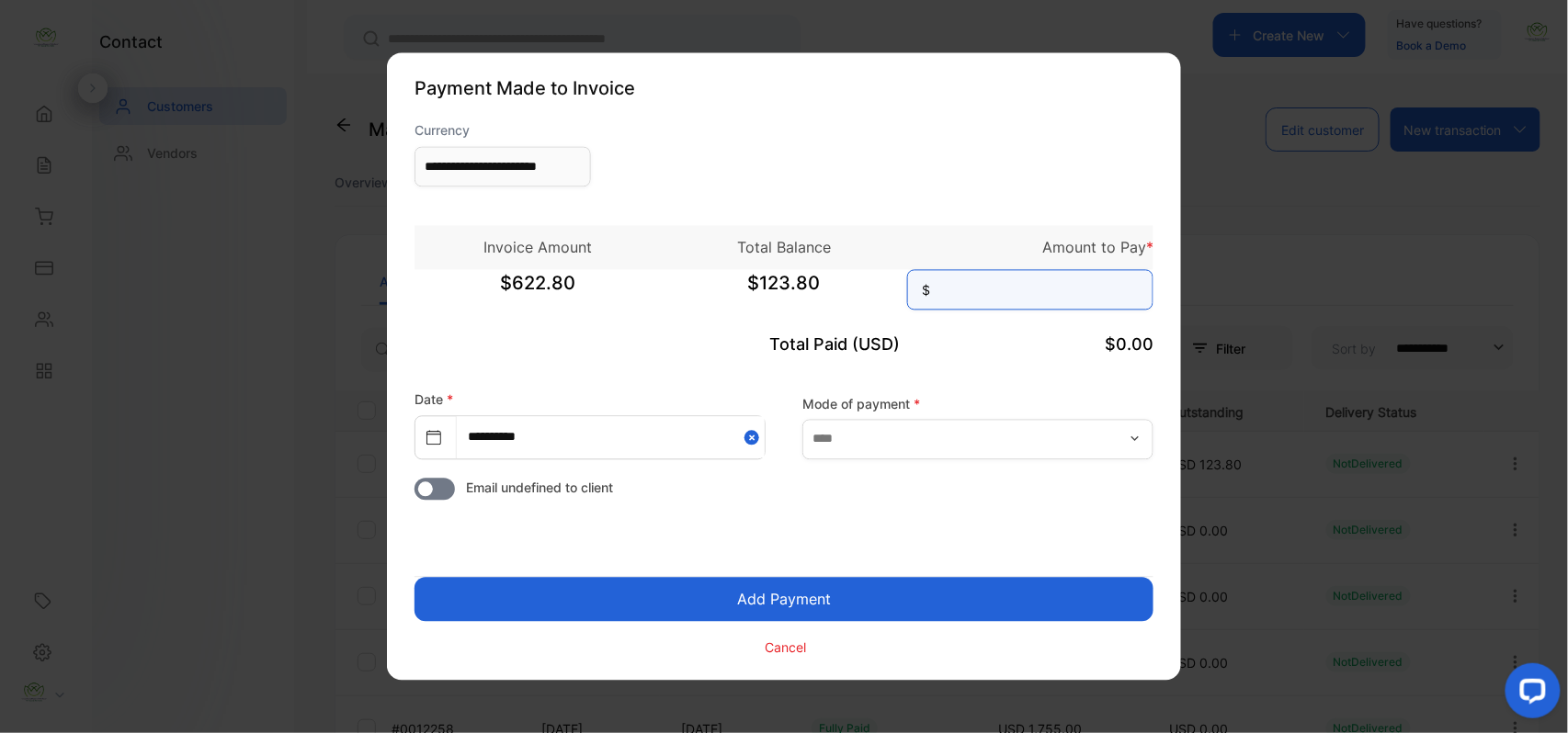
click at [1097, 299] on input at bounding box center [1030, 290] width 246 height 41
type input "******"
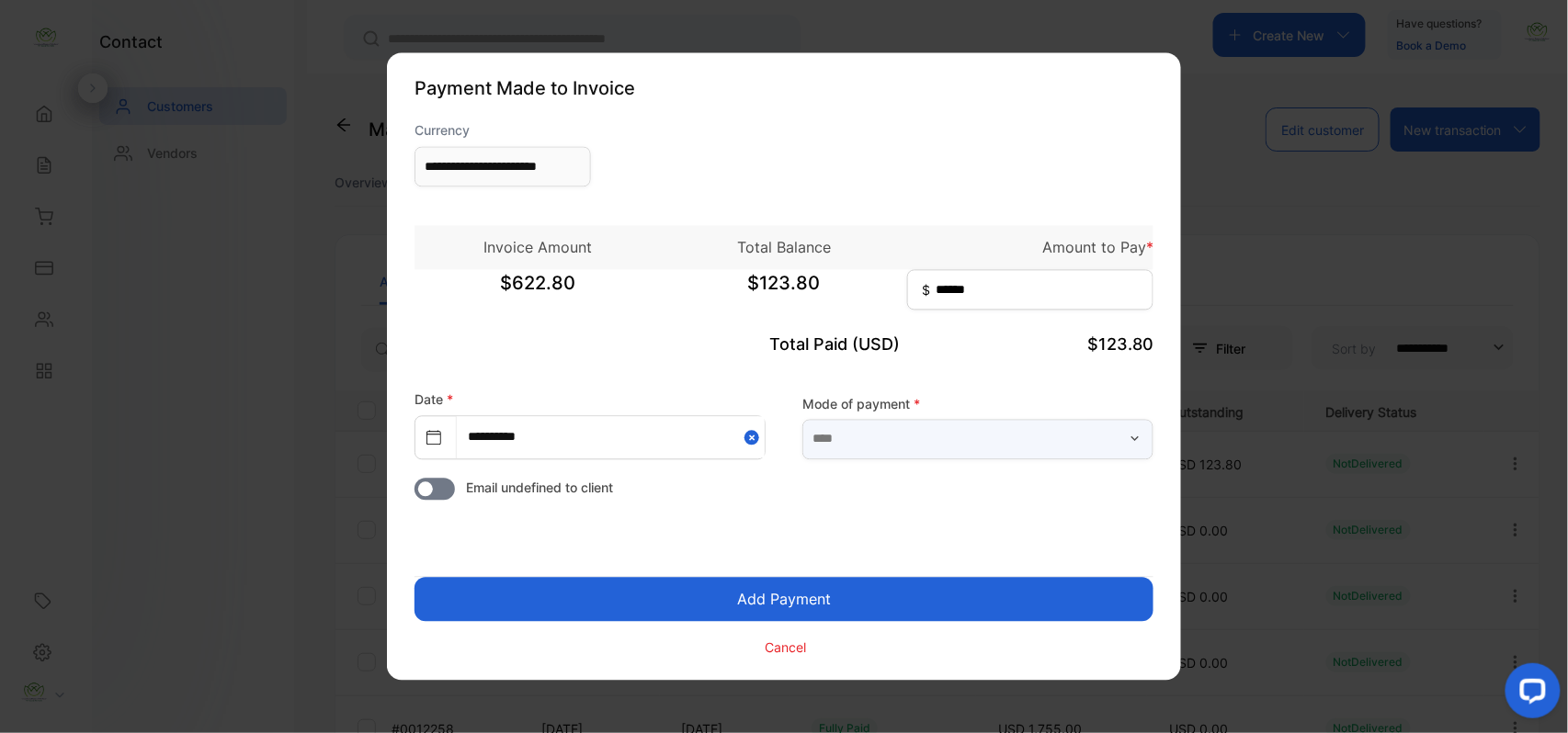
drag, startPoint x: 1077, startPoint y: 444, endPoint x: 1050, endPoint y: 459, distance: 30.9
click at [1075, 446] on input "text" at bounding box center [978, 439] width 351 height 41
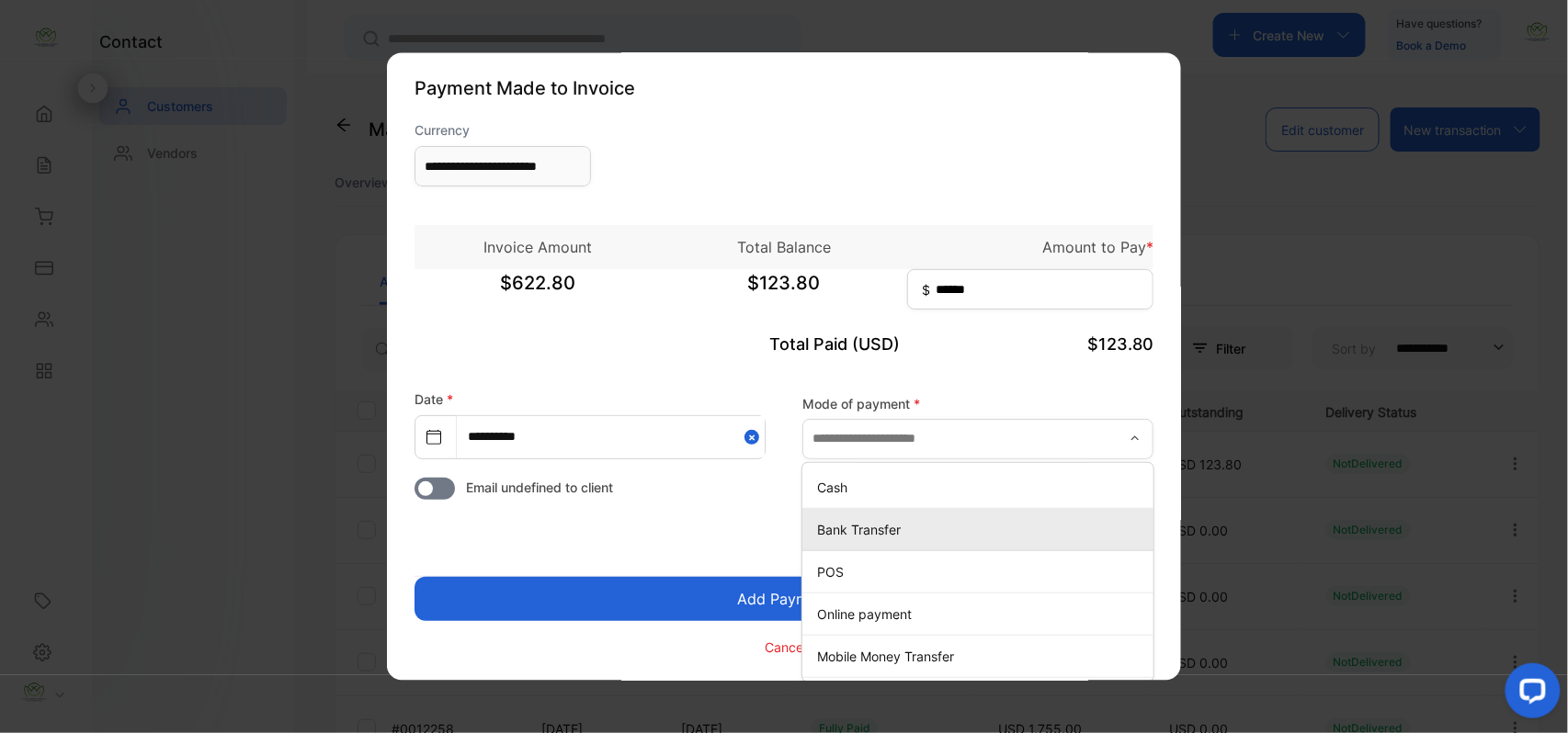
click at [825, 526] on p "Bank Transfer" at bounding box center [981, 529] width 329 height 19
type input "**********"
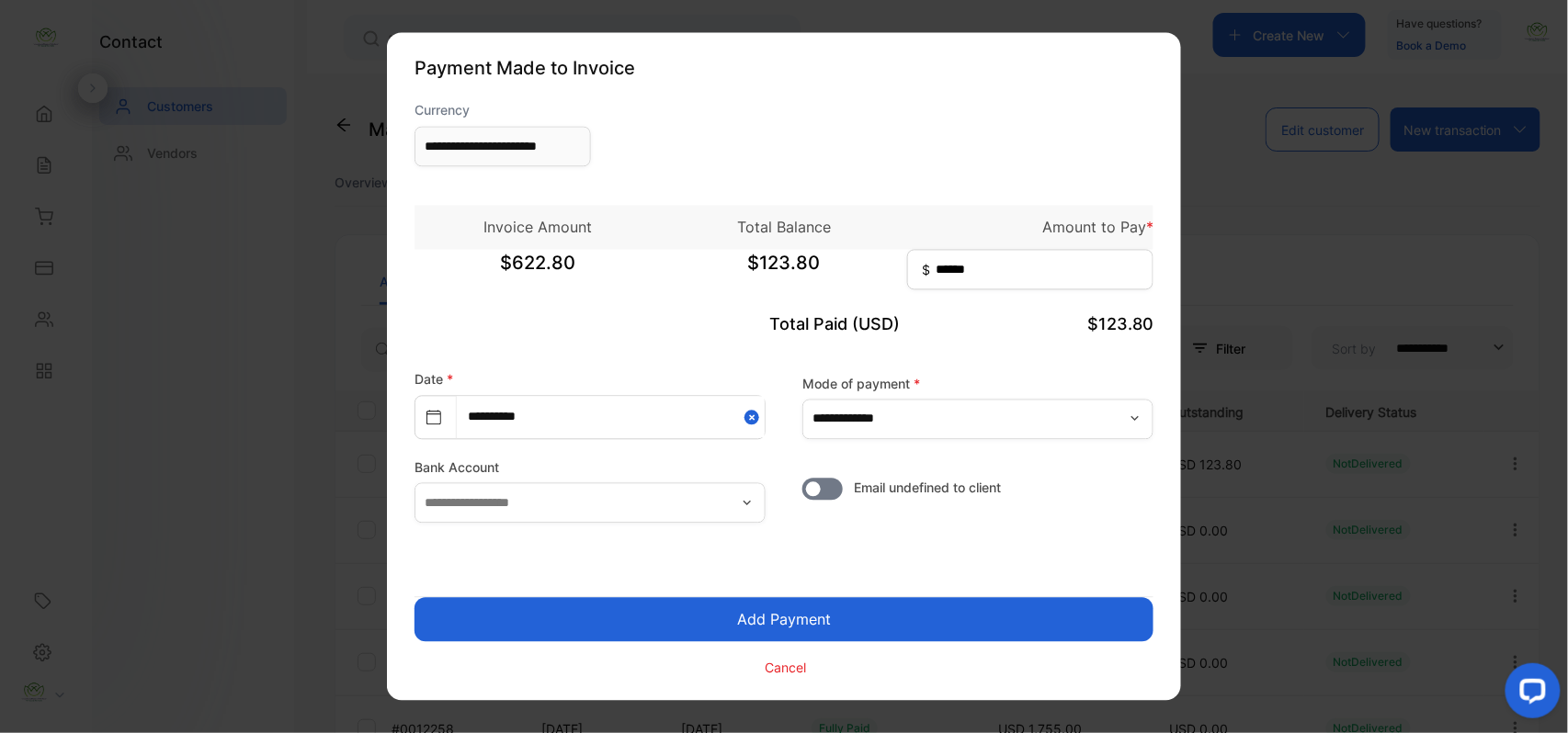
click at [794, 611] on button "Add Payment" at bounding box center [783, 621] width 739 height 44
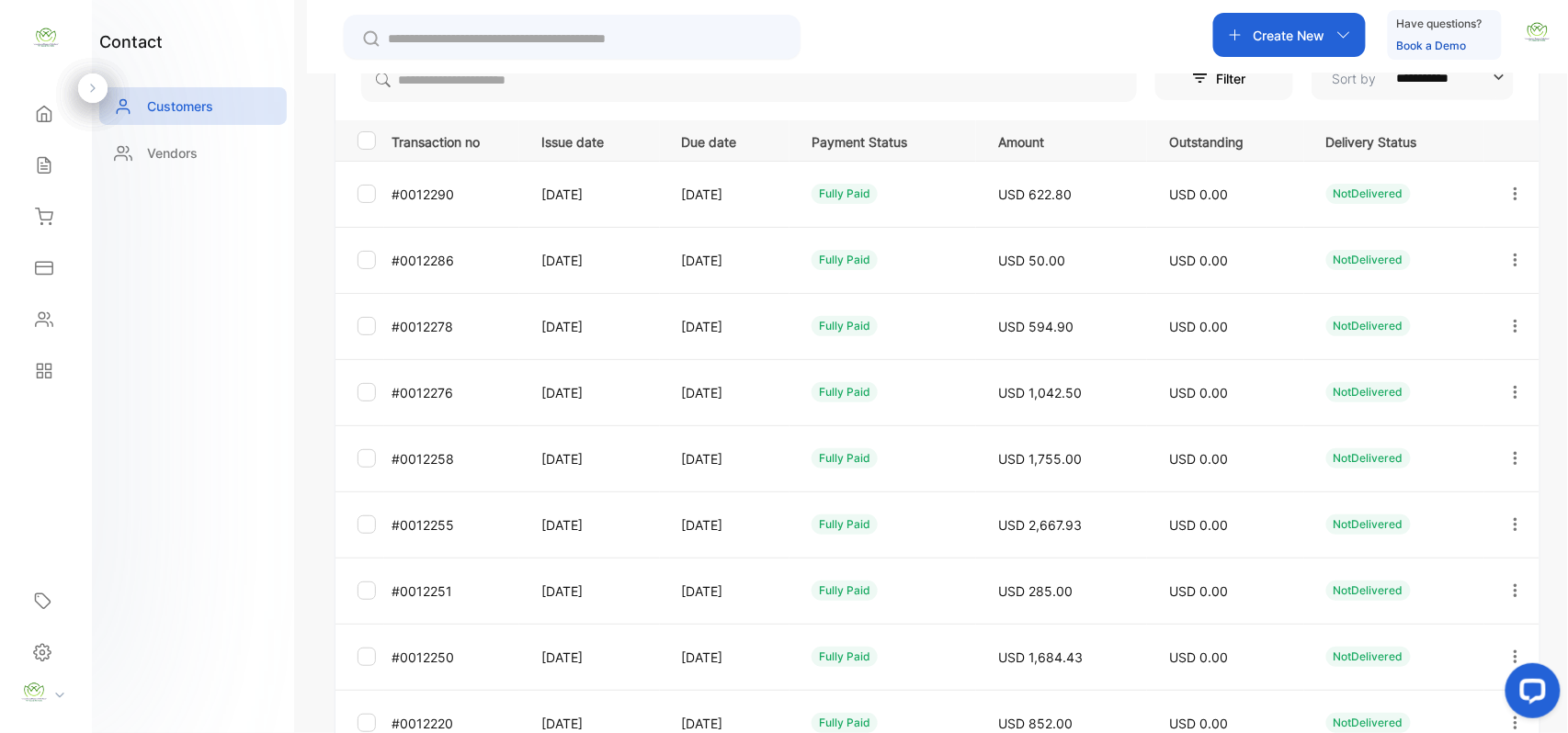
scroll to position [455, 0]
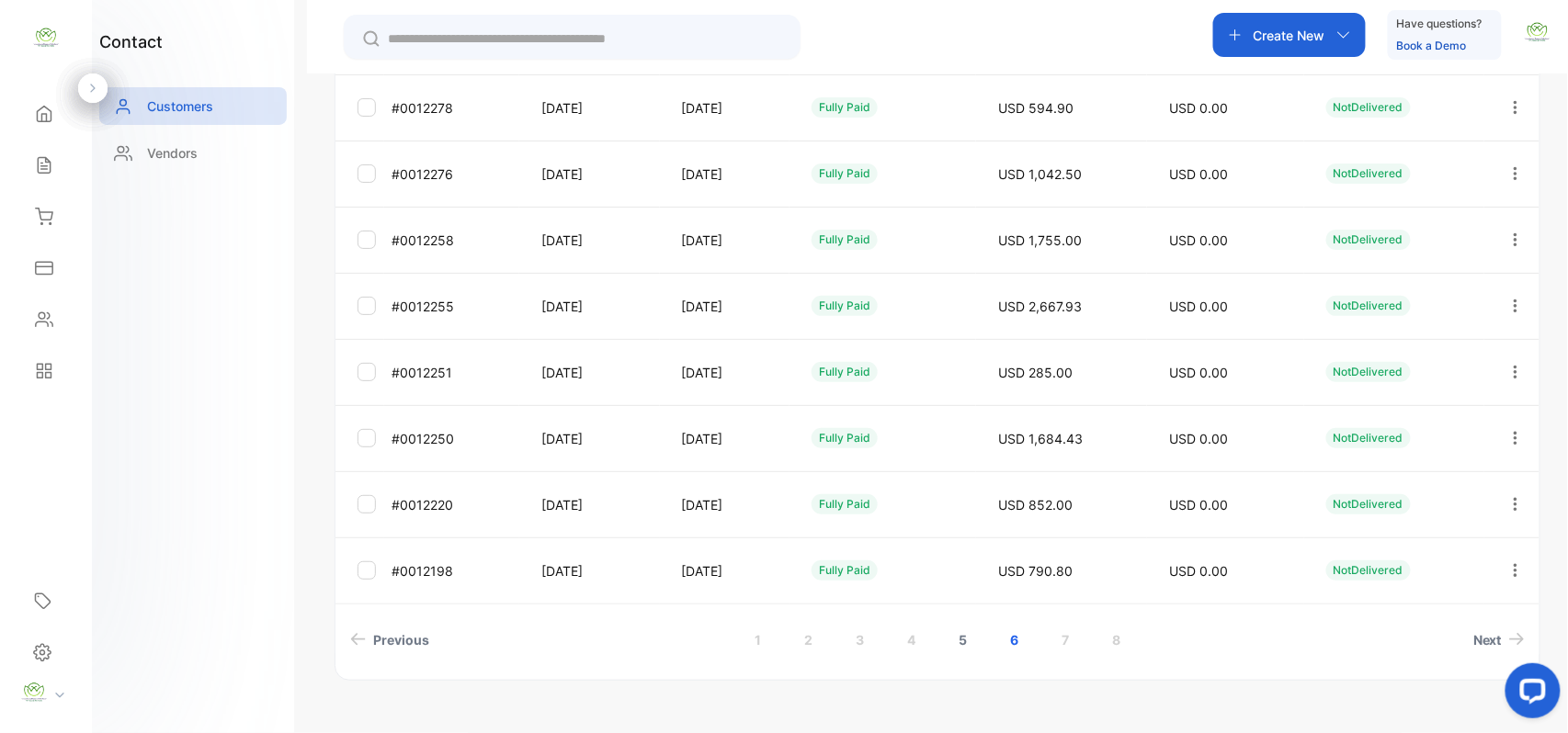
click at [970, 641] on link "5" at bounding box center [963, 640] width 53 height 34
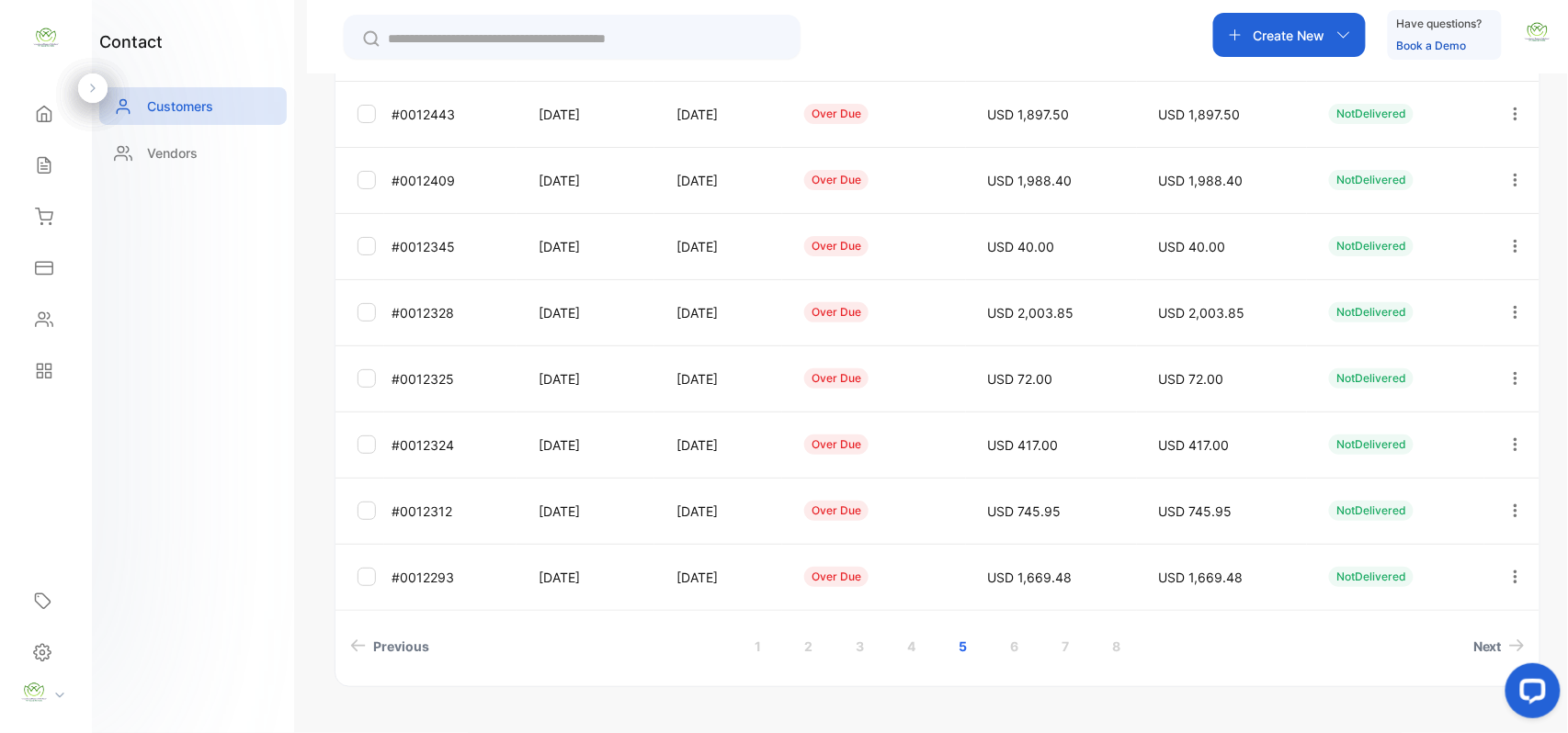
scroll to position [489, 0]
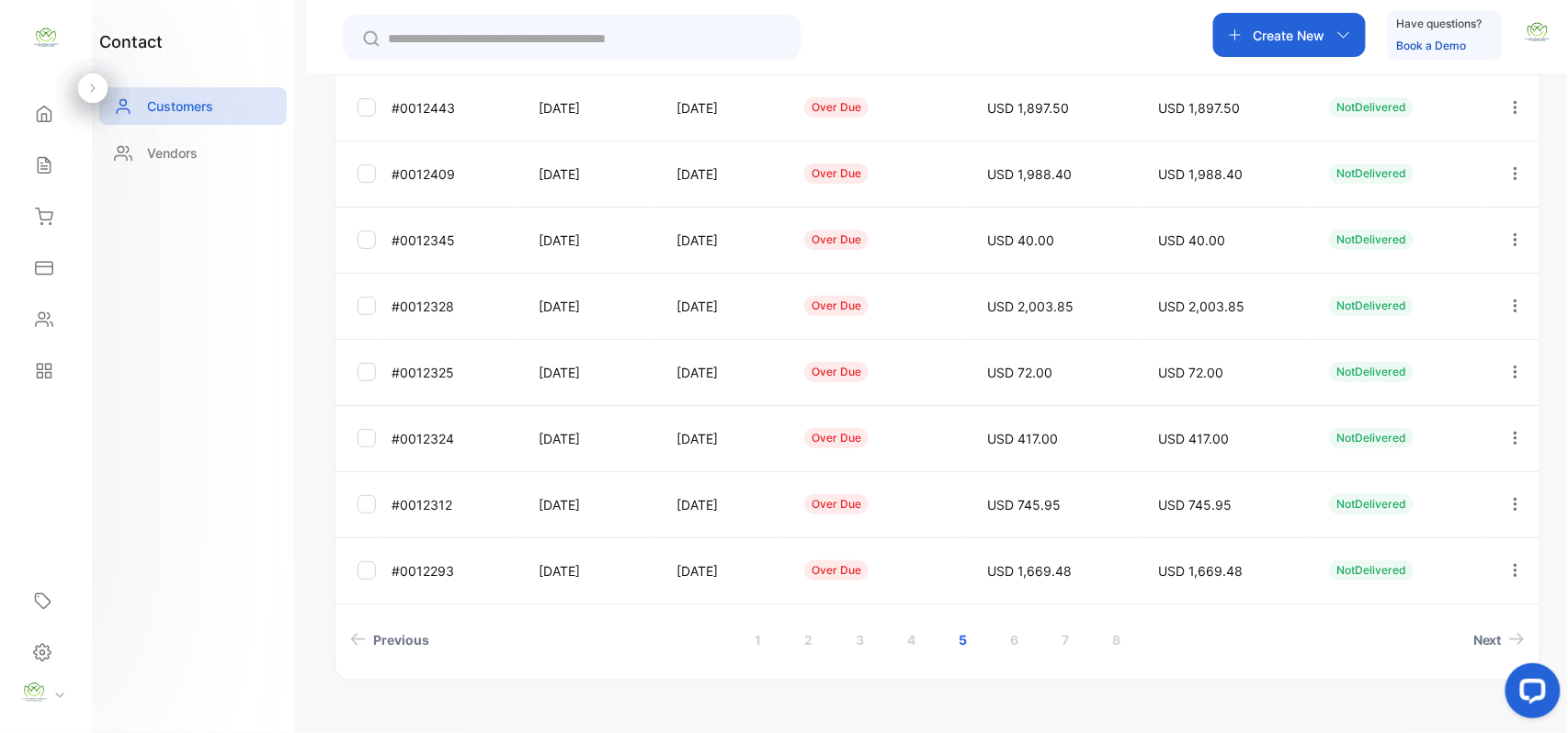
click at [1508, 568] on icon "button" at bounding box center [1516, 571] width 17 height 17
click at [1361, 687] on span "Add payment" at bounding box center [1391, 680] width 94 height 22
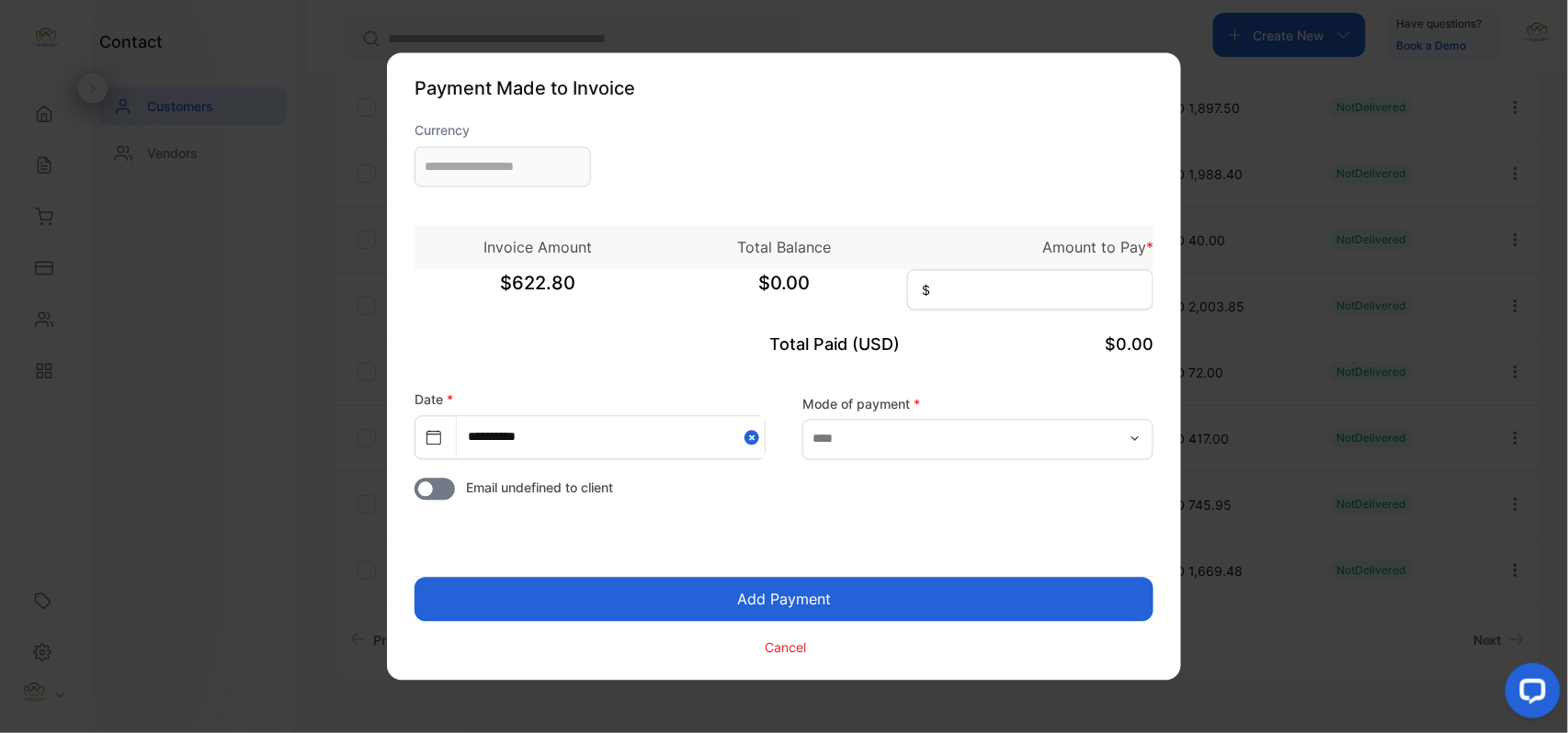
type input "**********"
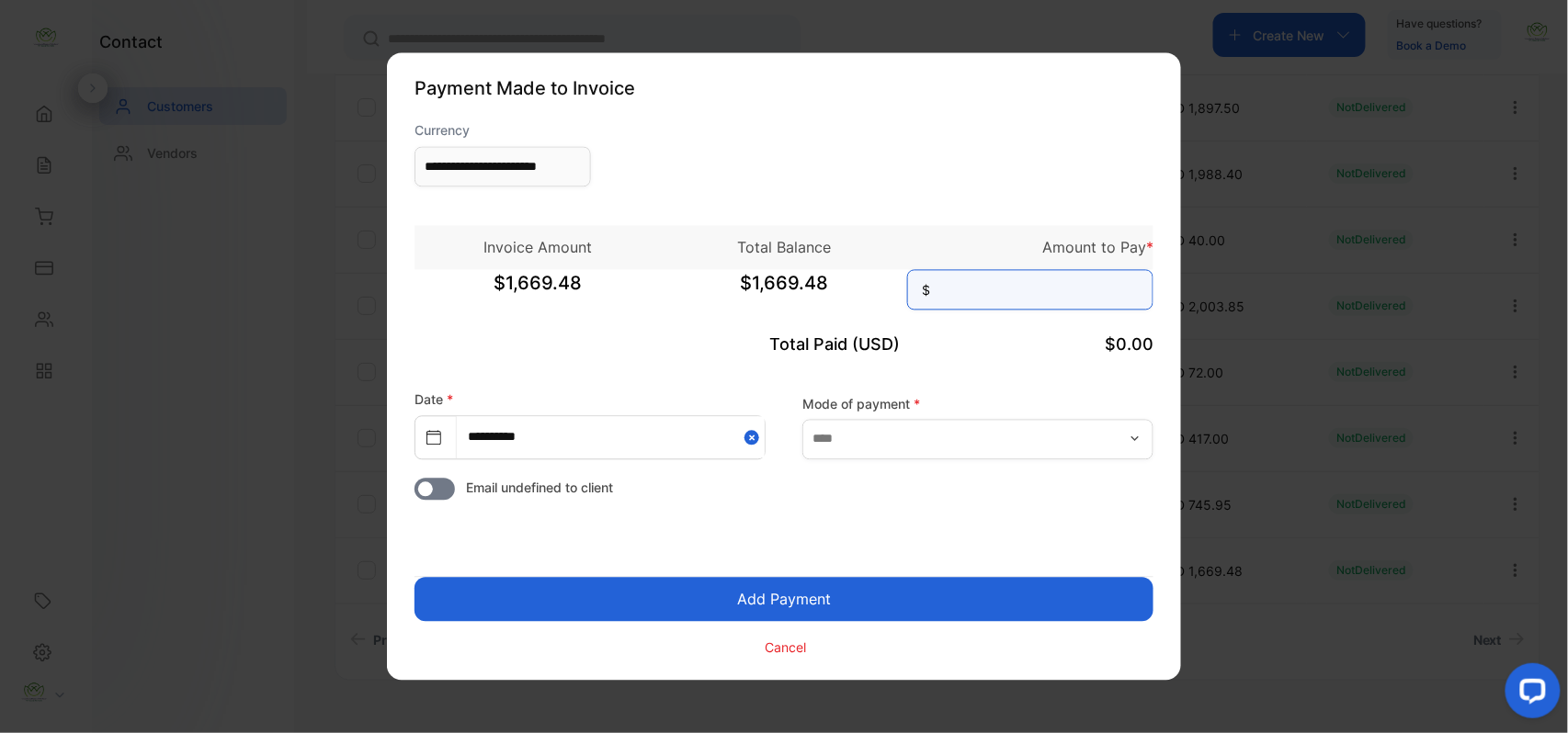
click at [1035, 309] on input at bounding box center [1030, 290] width 246 height 41
type input "********"
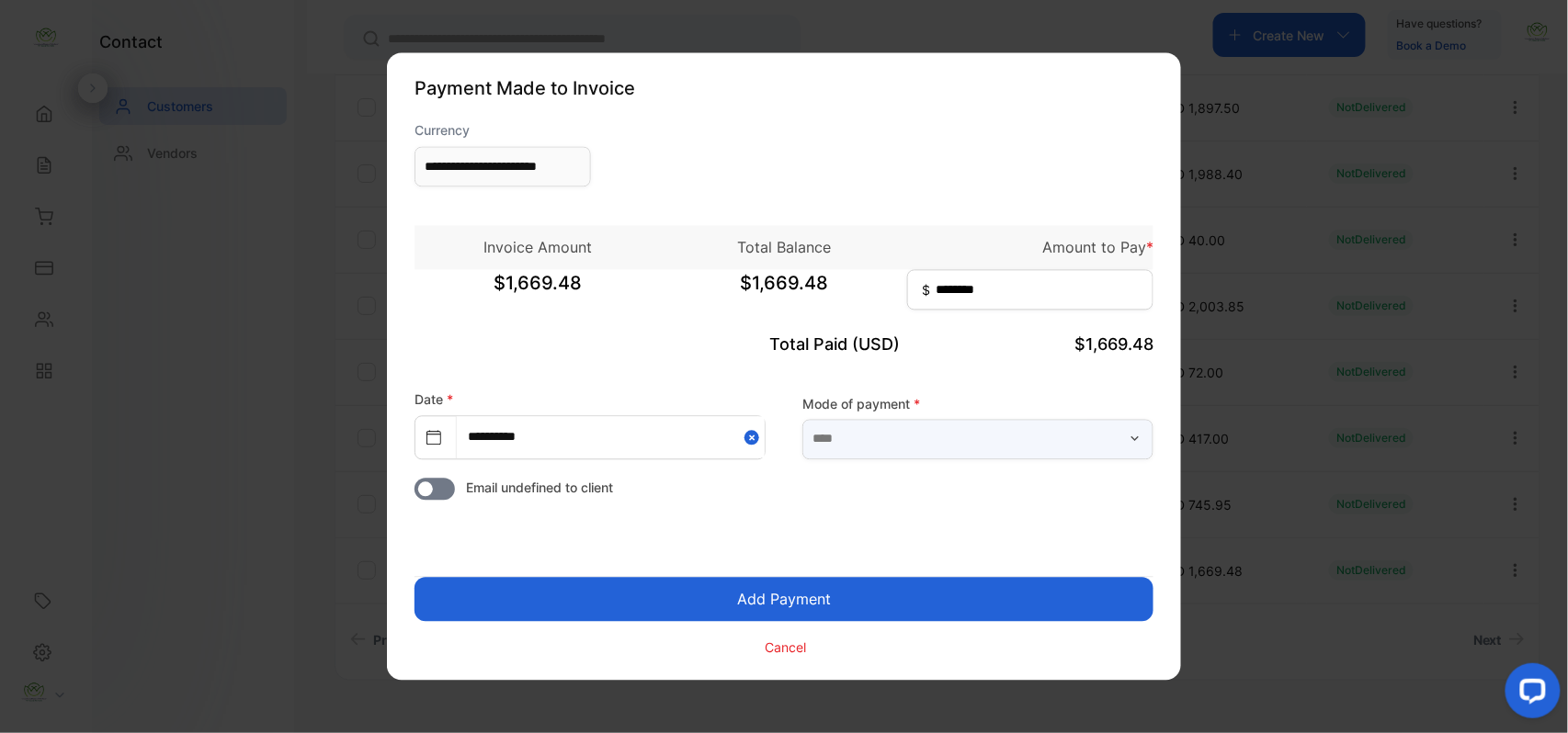
drag, startPoint x: 1085, startPoint y: 445, endPoint x: 1075, endPoint y: 448, distance: 10.4
click at [1086, 445] on input "text" at bounding box center [978, 439] width 351 height 41
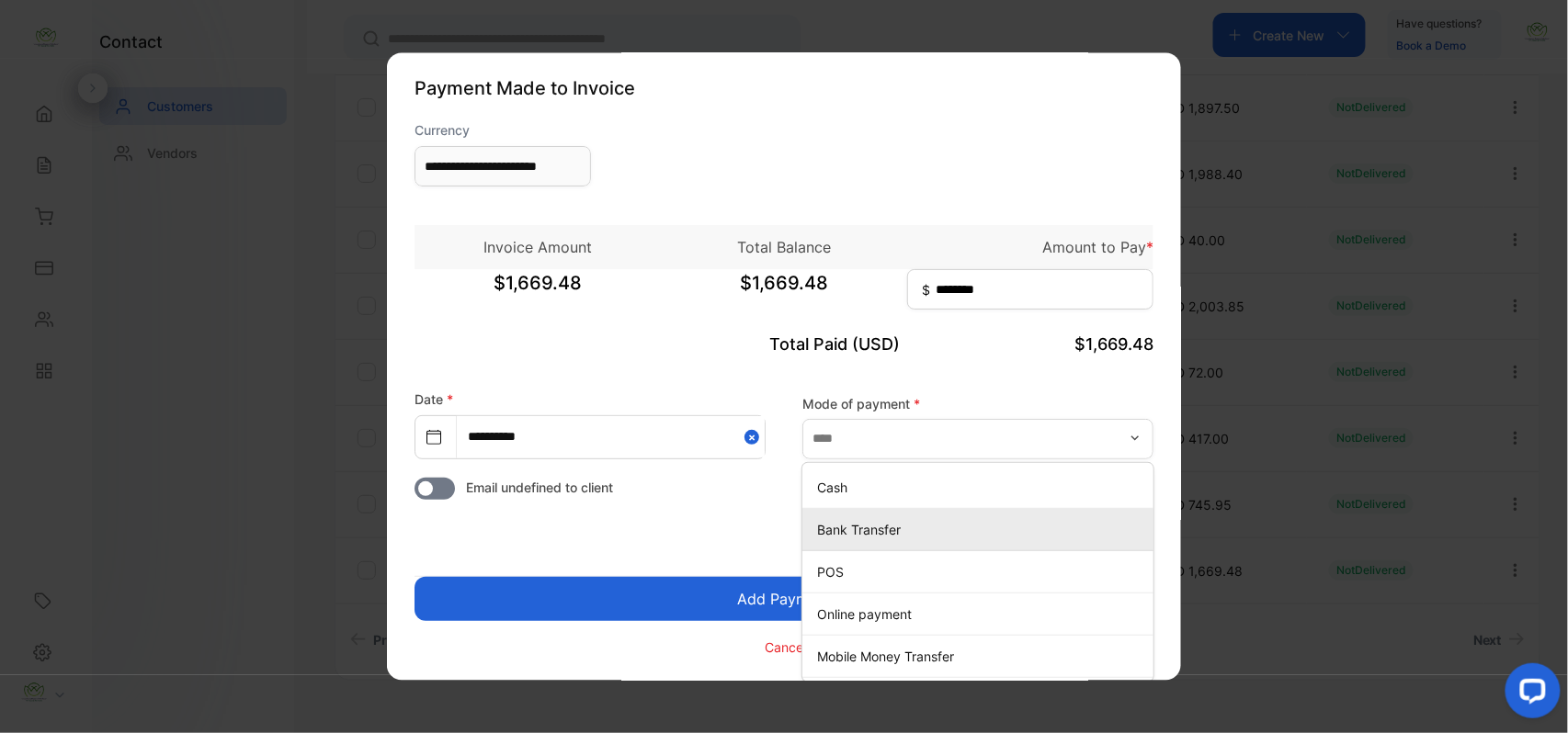
drag, startPoint x: 879, startPoint y: 535, endPoint x: 869, endPoint y: 535, distance: 10.0
click at [879, 535] on p "Bank Transfer" at bounding box center [981, 529] width 329 height 19
type input "**********"
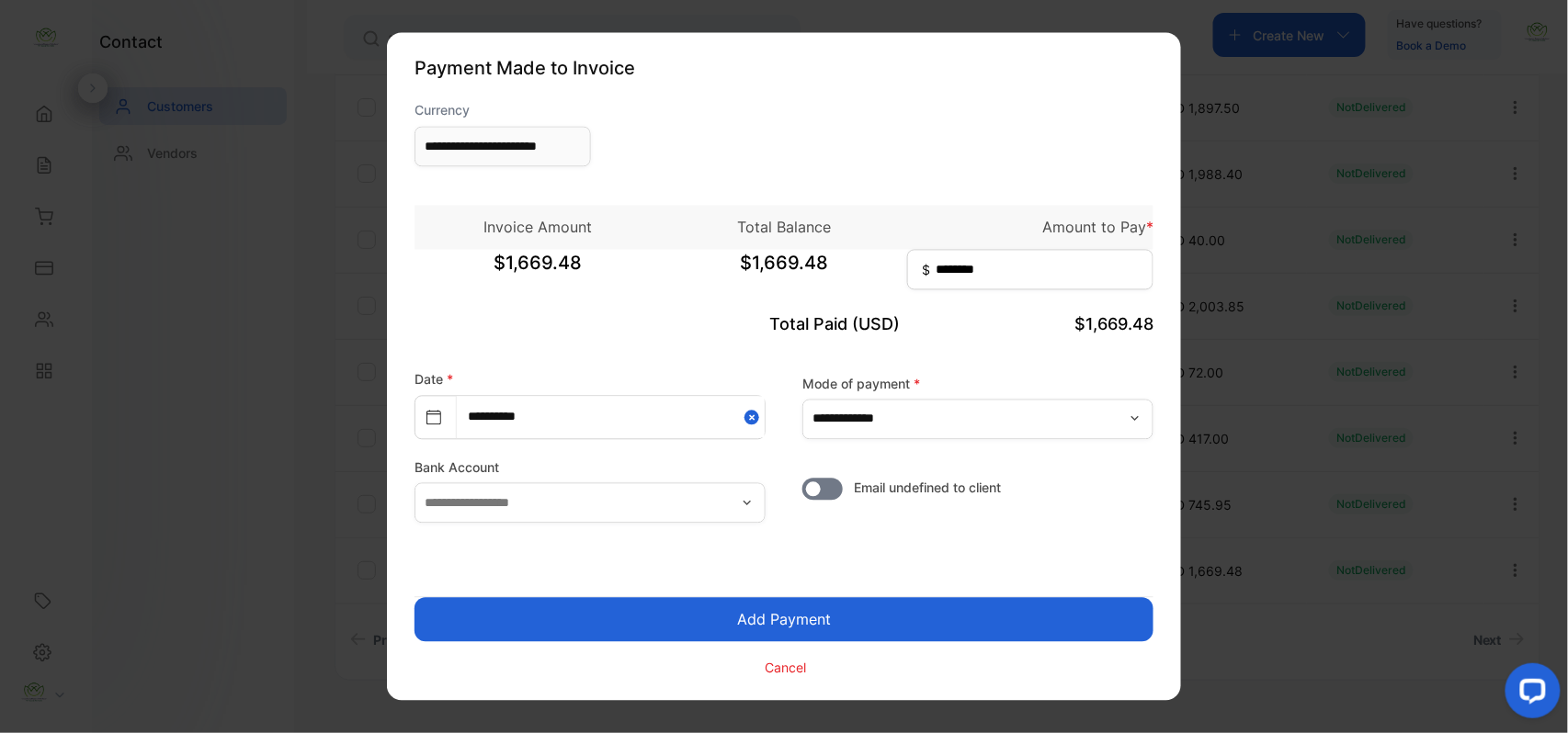
click at [831, 615] on button "Add Payment" at bounding box center [783, 621] width 739 height 44
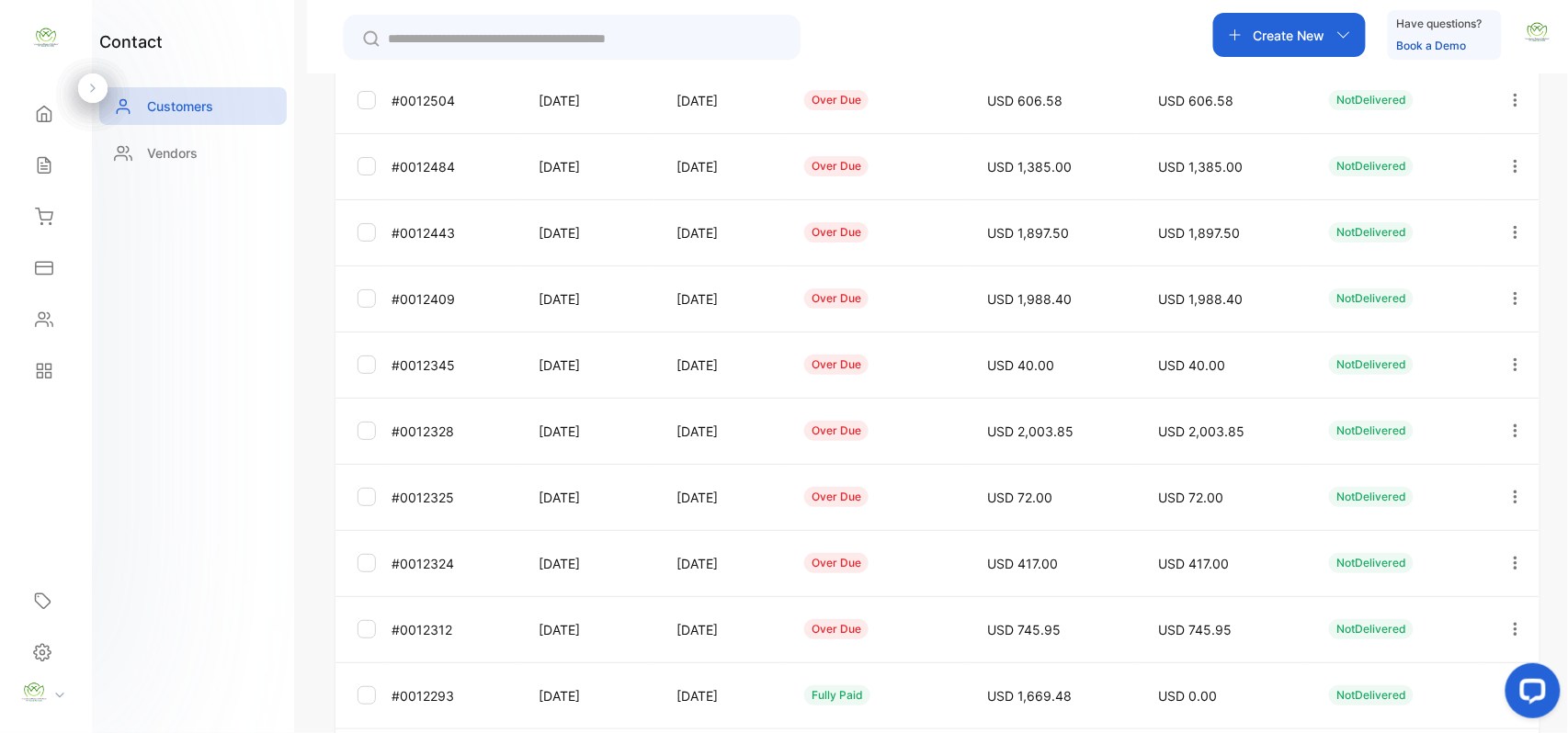
scroll to position [455, 0]
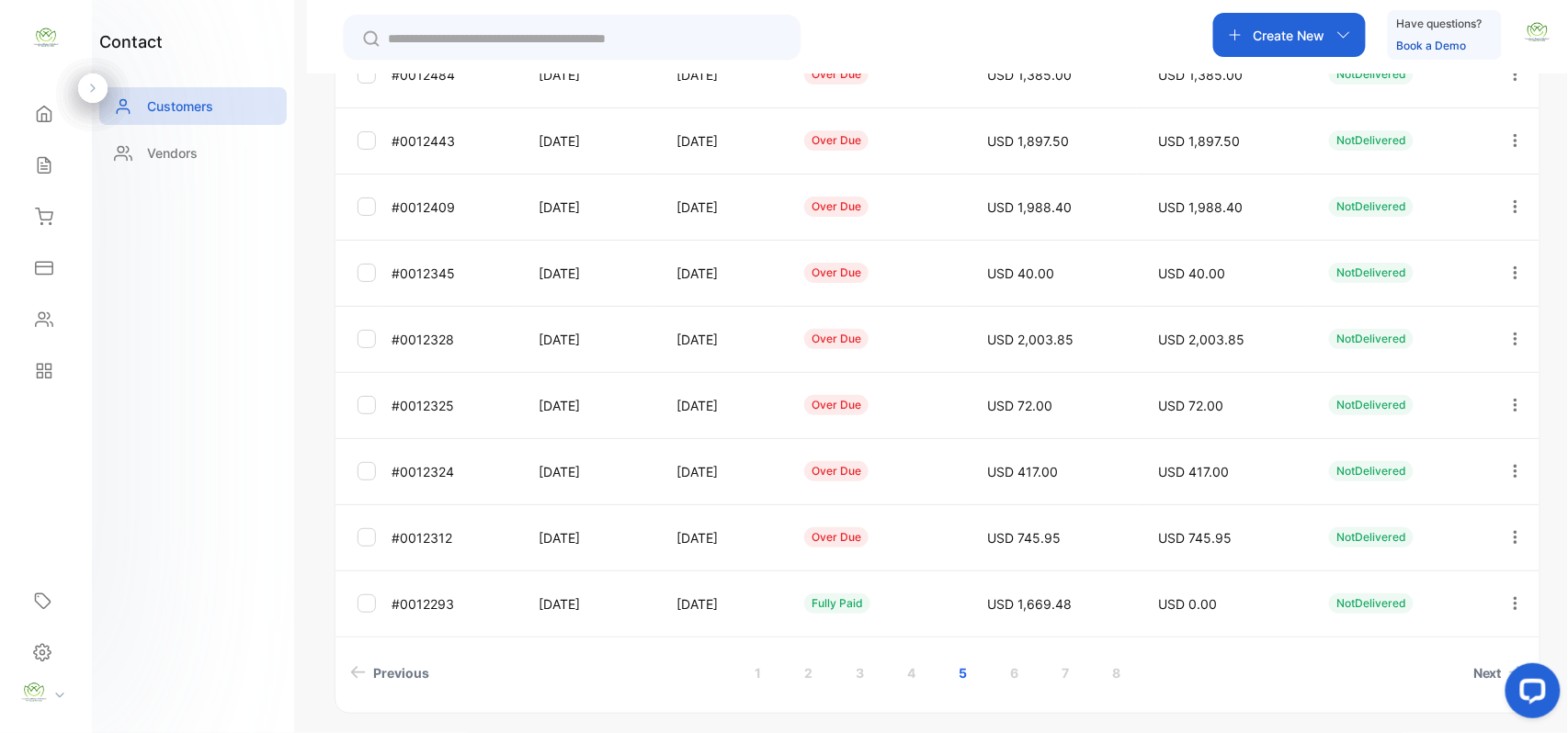
click at [1512, 530] on icon "button" at bounding box center [1516, 538] width 17 height 17
click at [1456, 534] on div "Add payment" at bounding box center [1432, 541] width 207 height 37
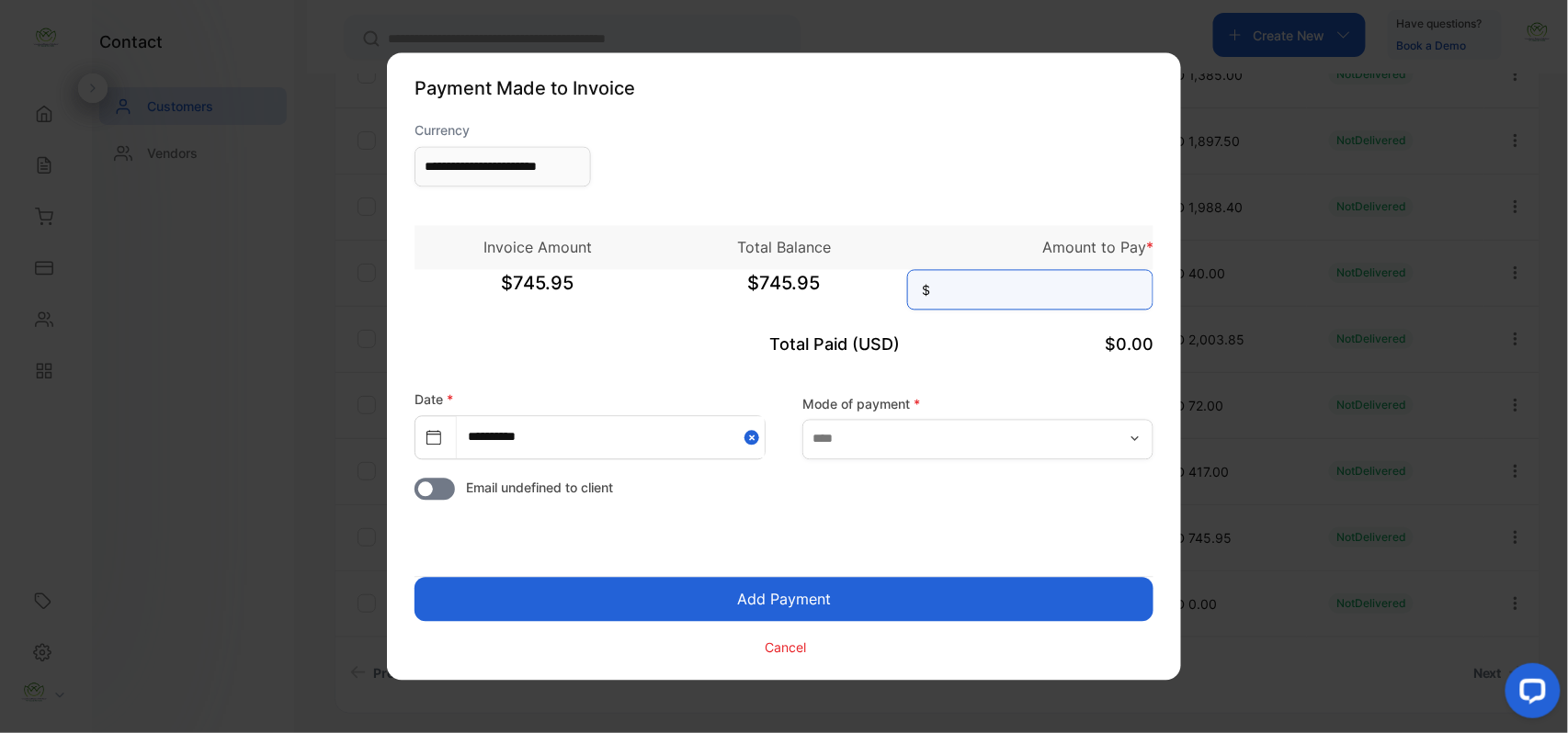
click at [1022, 306] on input at bounding box center [1030, 290] width 246 height 41
type input "******"
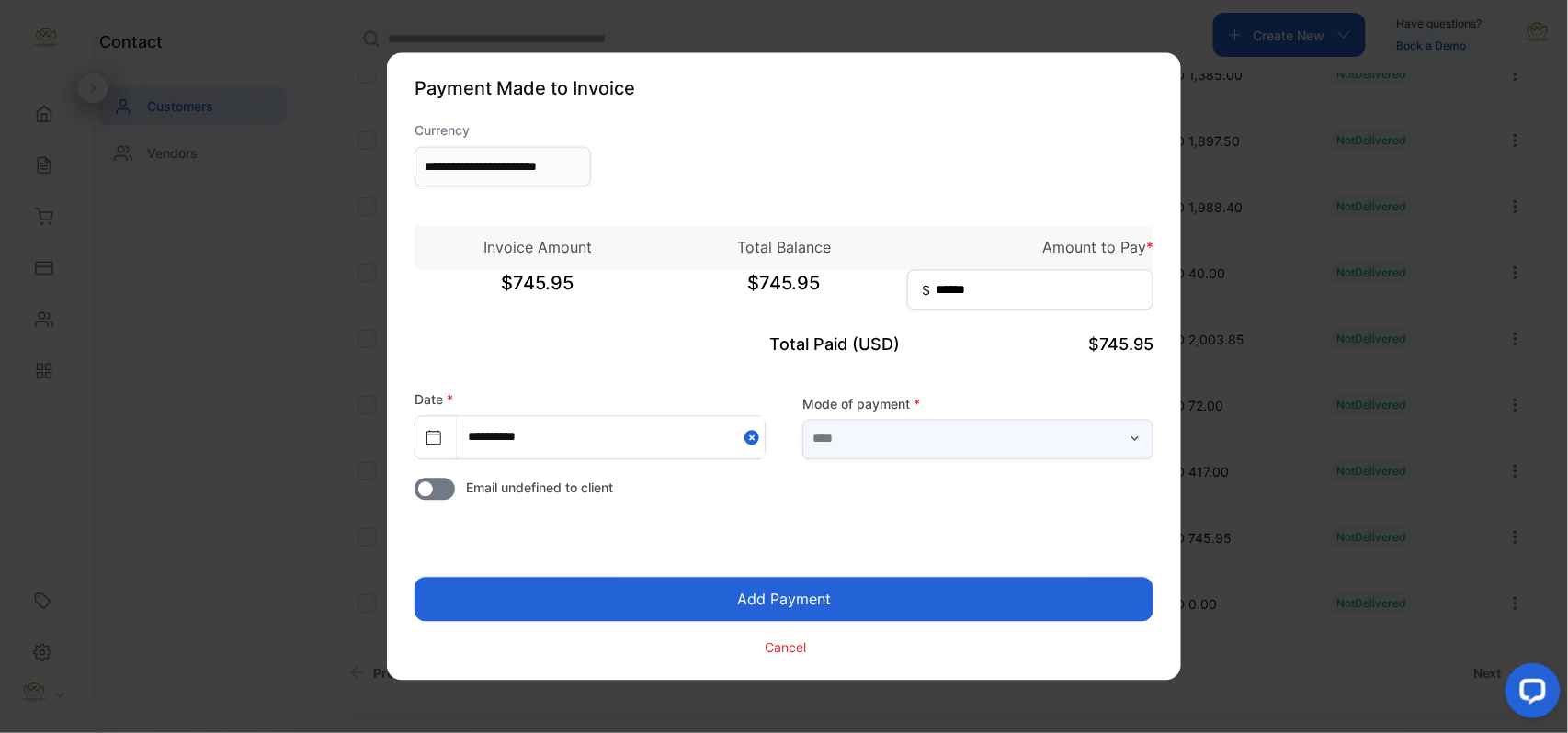
click at [996, 438] on input "text" at bounding box center [978, 439] width 351 height 41
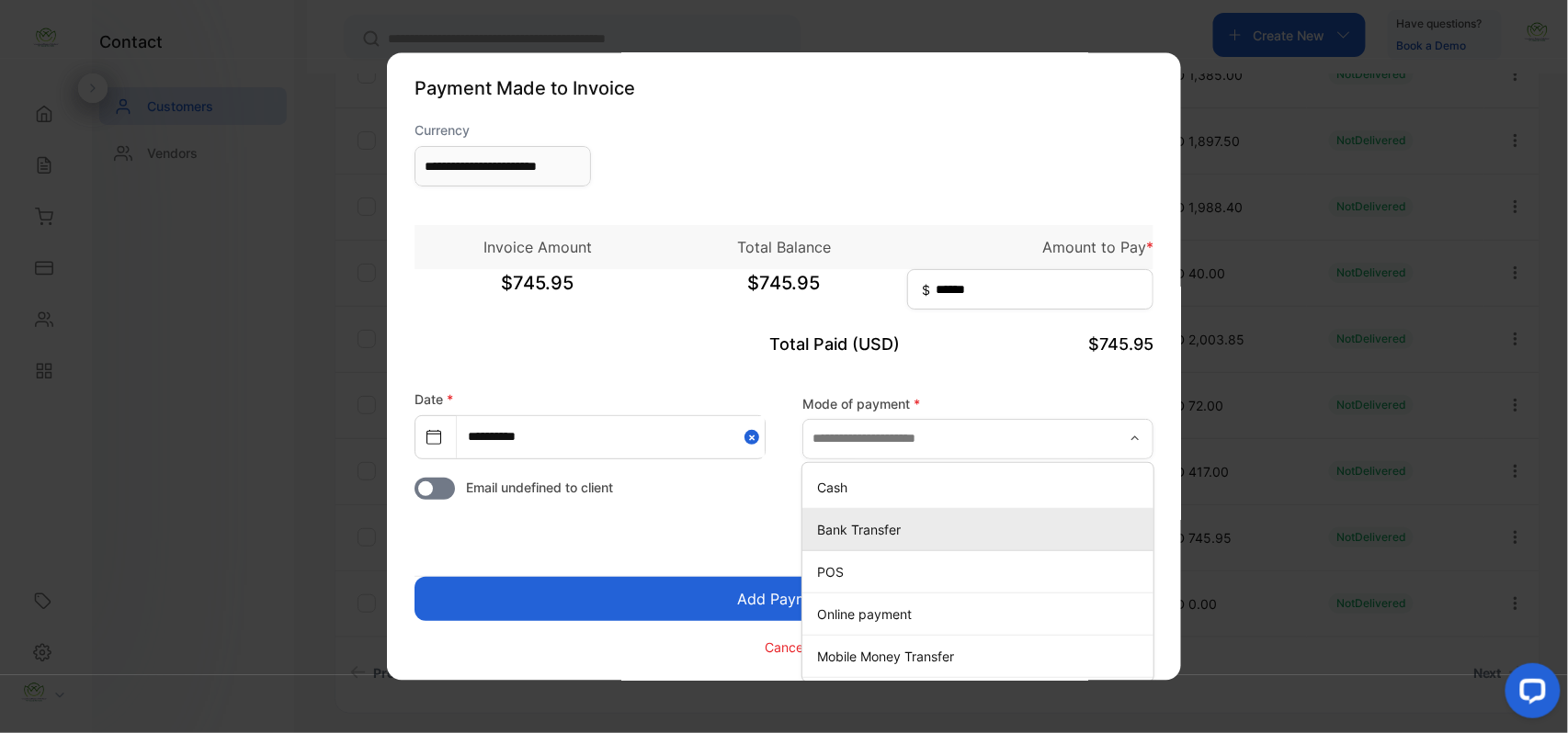
click at [872, 526] on p "Bank Transfer" at bounding box center [981, 529] width 329 height 19
type input "**********"
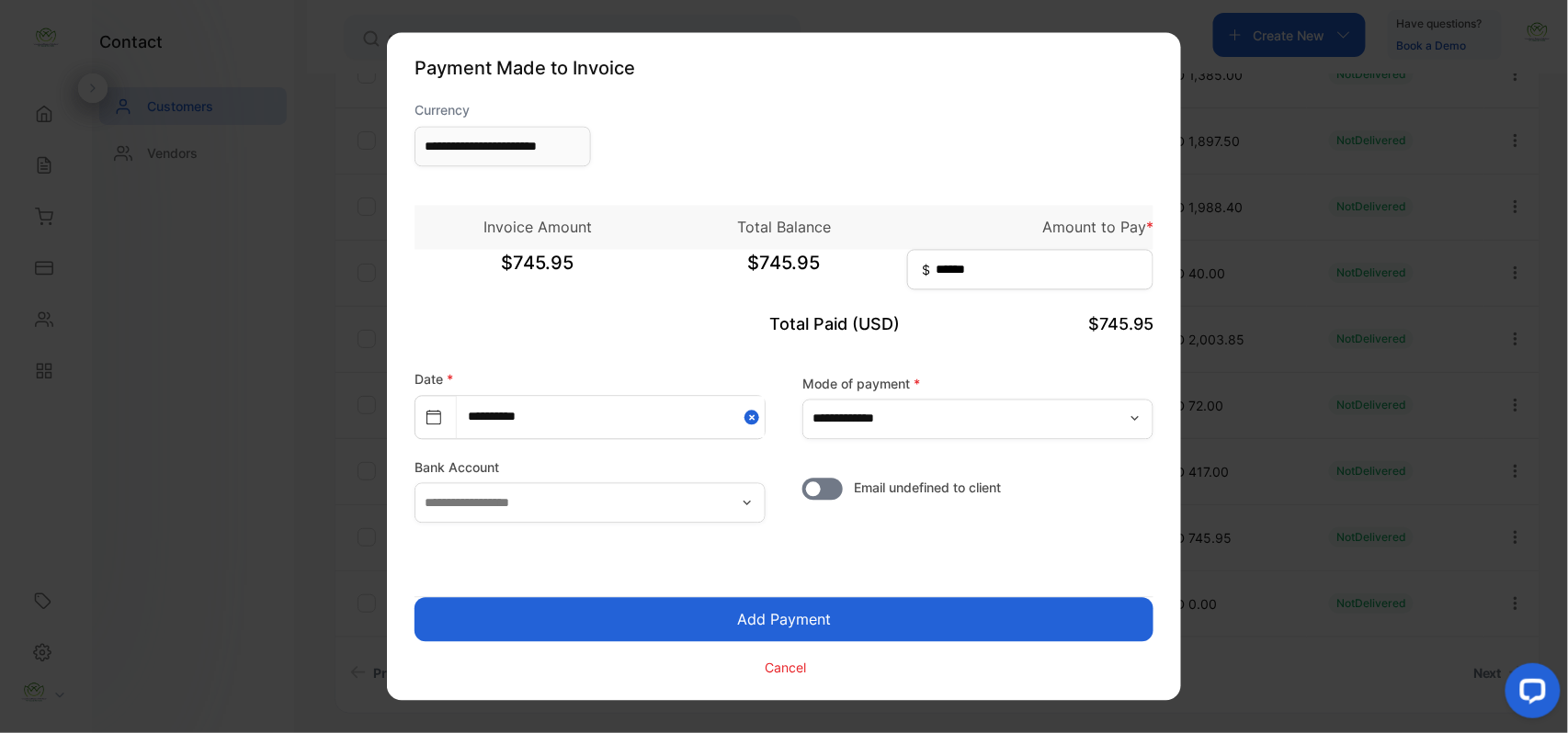
click at [758, 618] on button "Add Payment" at bounding box center [783, 621] width 739 height 44
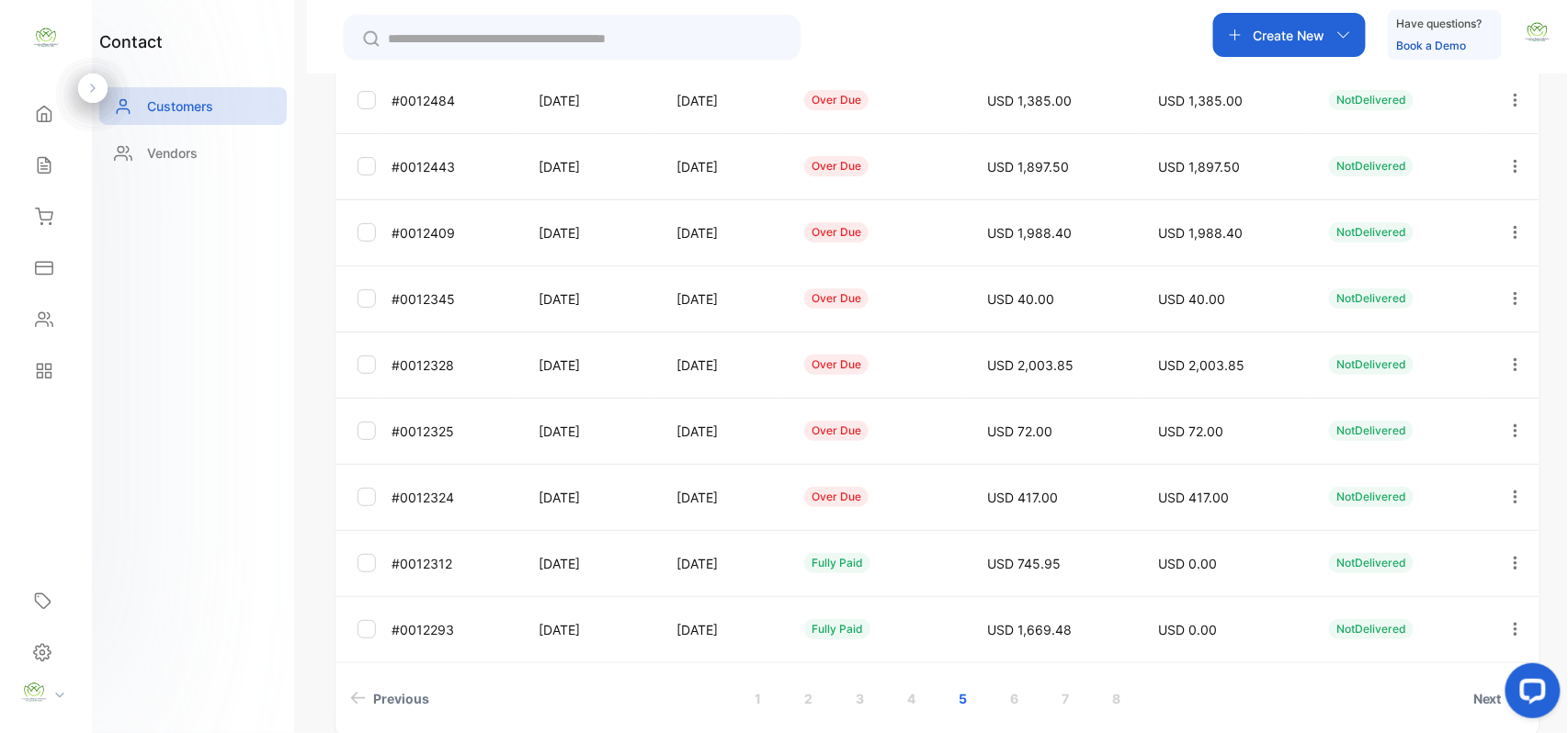
scroll to position [489, 0]
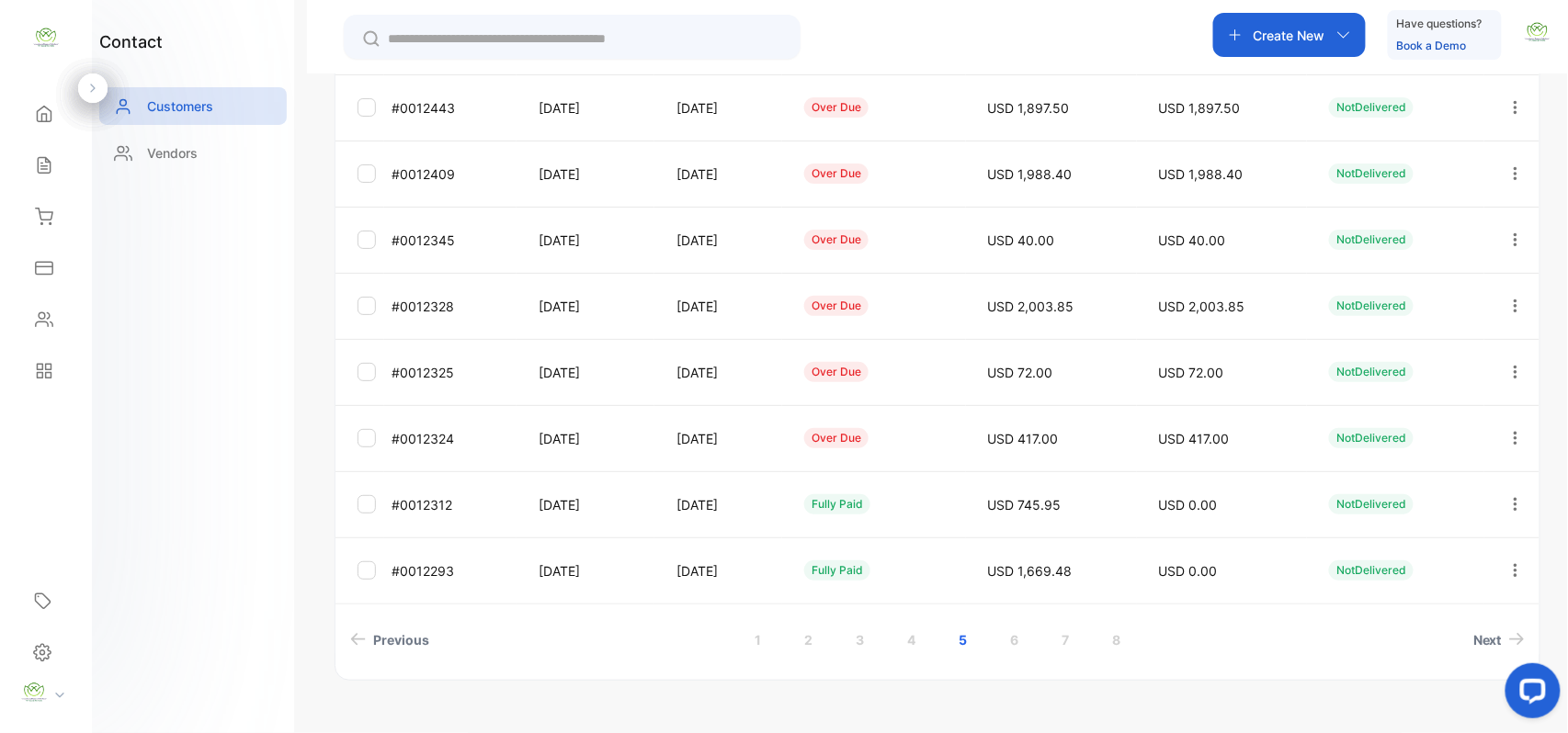
click at [1515, 433] on icon "button" at bounding box center [1516, 438] width 17 height 17
click at [1417, 444] on span "Add payment" at bounding box center [1391, 443] width 94 height 22
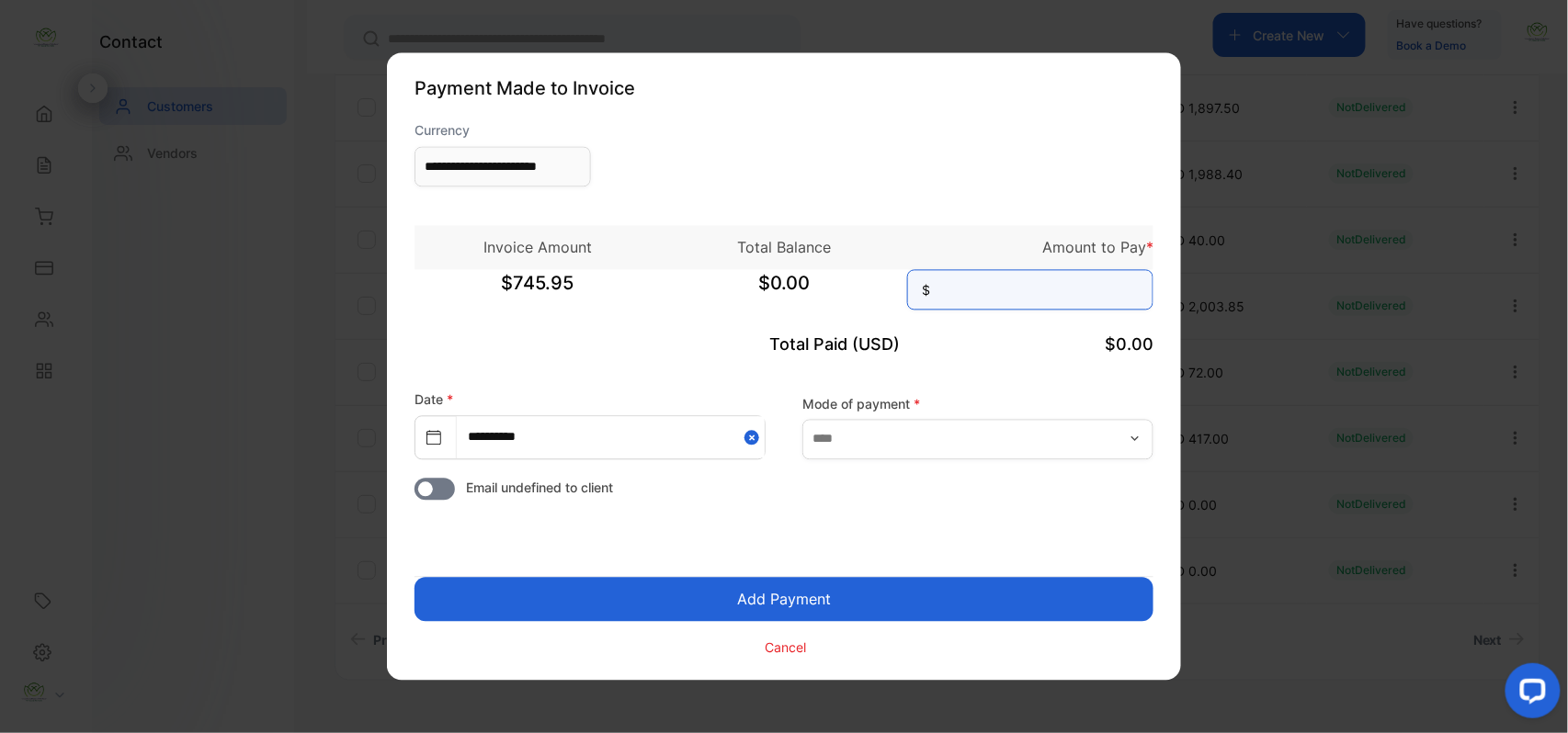
click at [1083, 291] on input at bounding box center [1030, 290] width 246 height 41
type input "***"
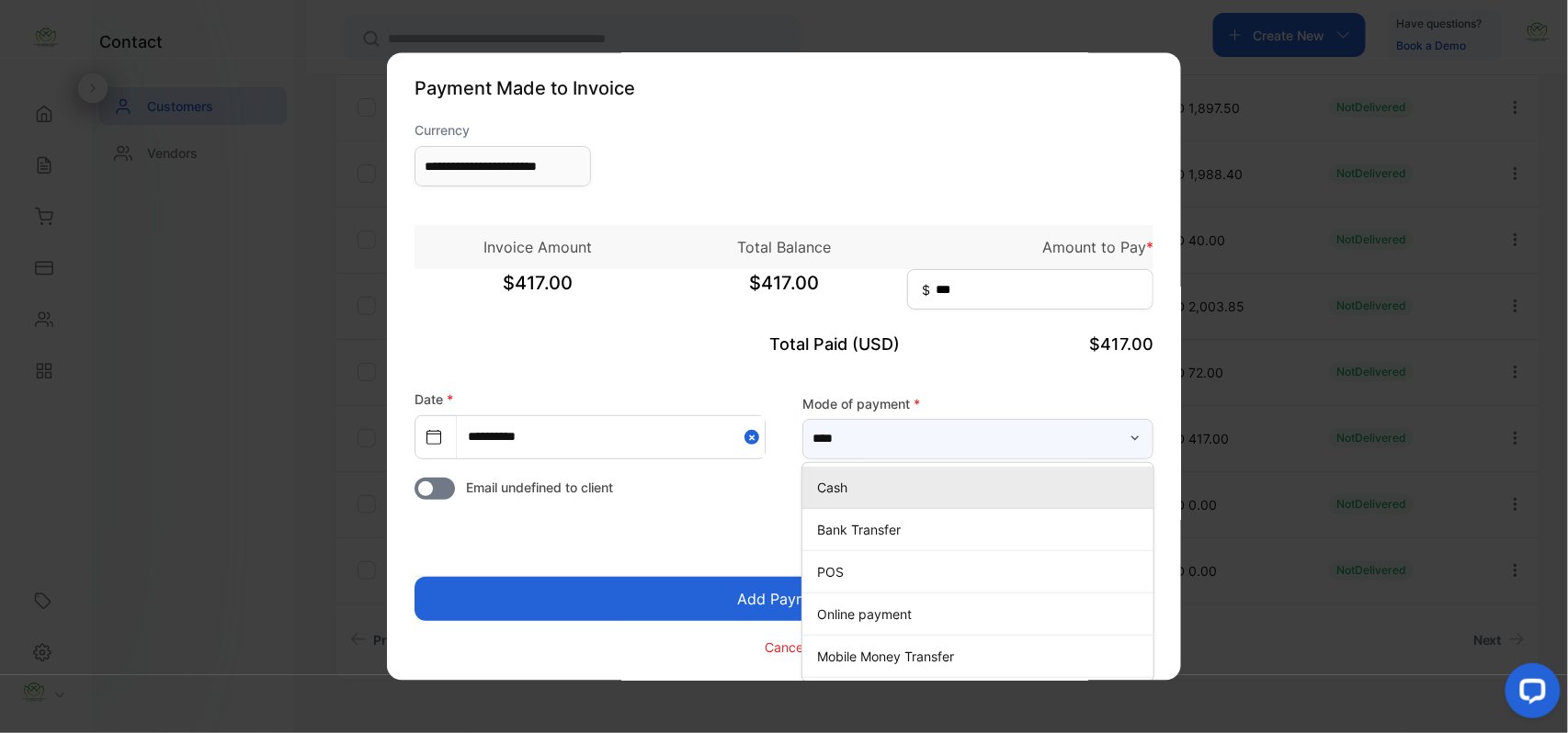
click at [950, 443] on input "text" at bounding box center [978, 439] width 351 height 41
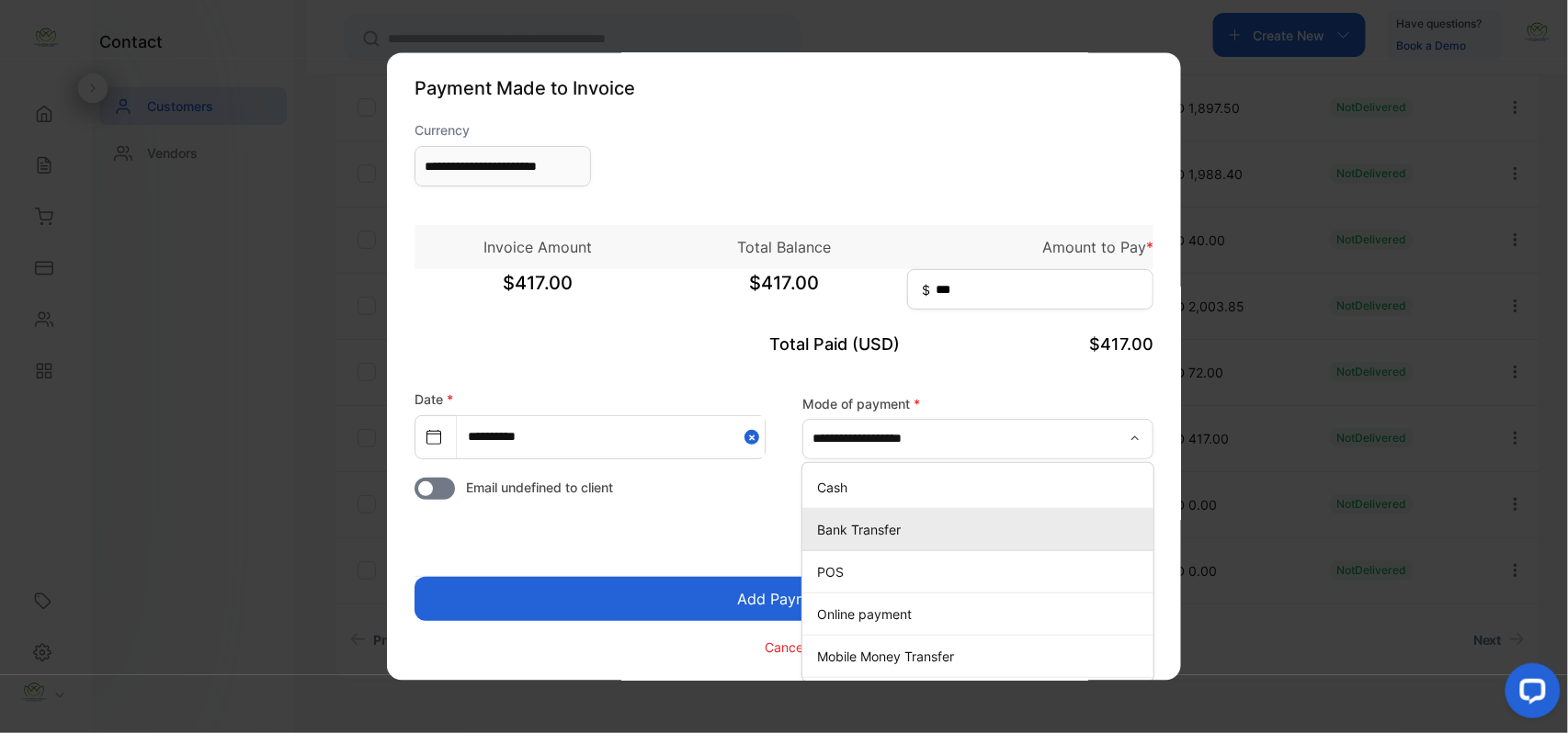
click at [851, 524] on p "Bank Transfer" at bounding box center [981, 529] width 329 height 19
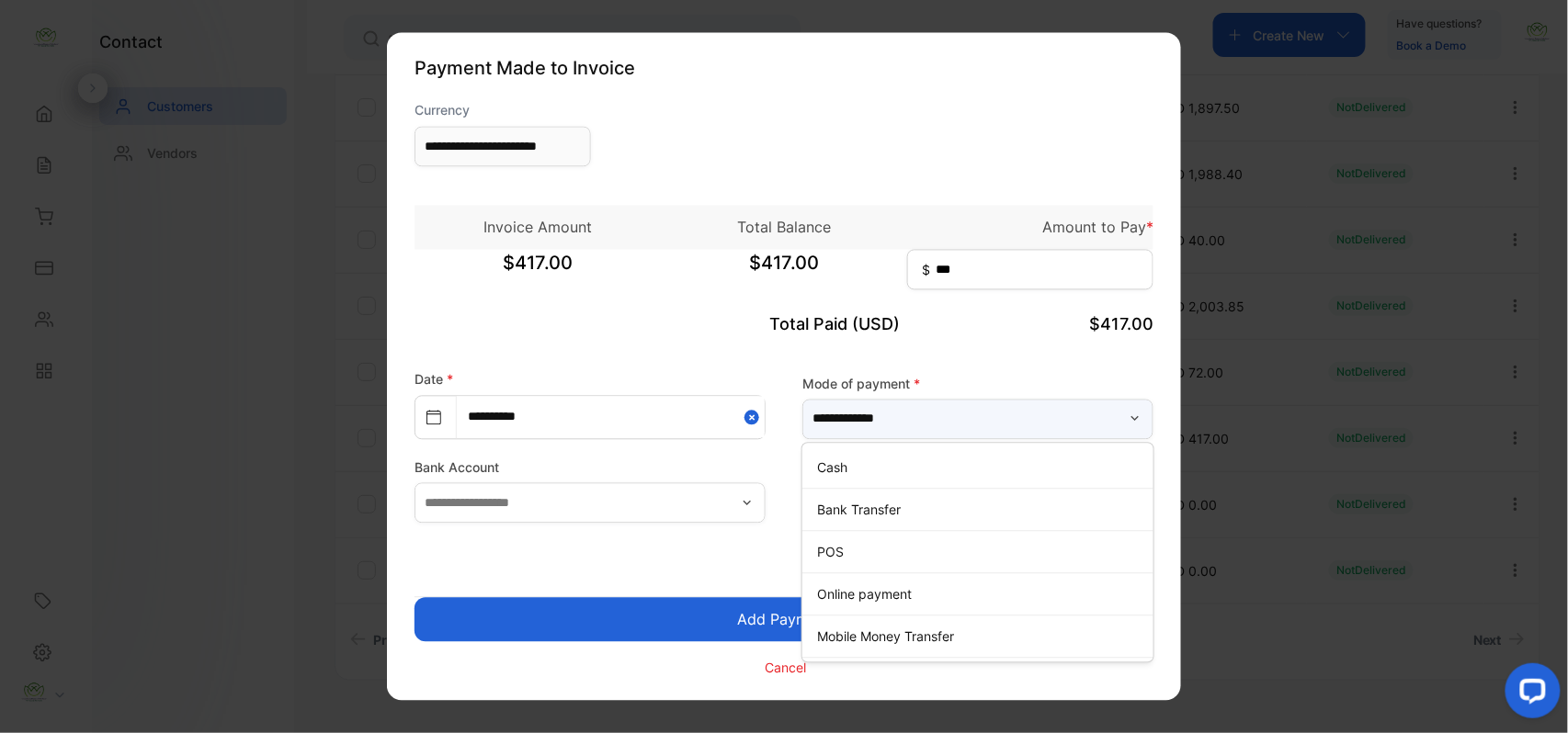
scroll to position [0, 0]
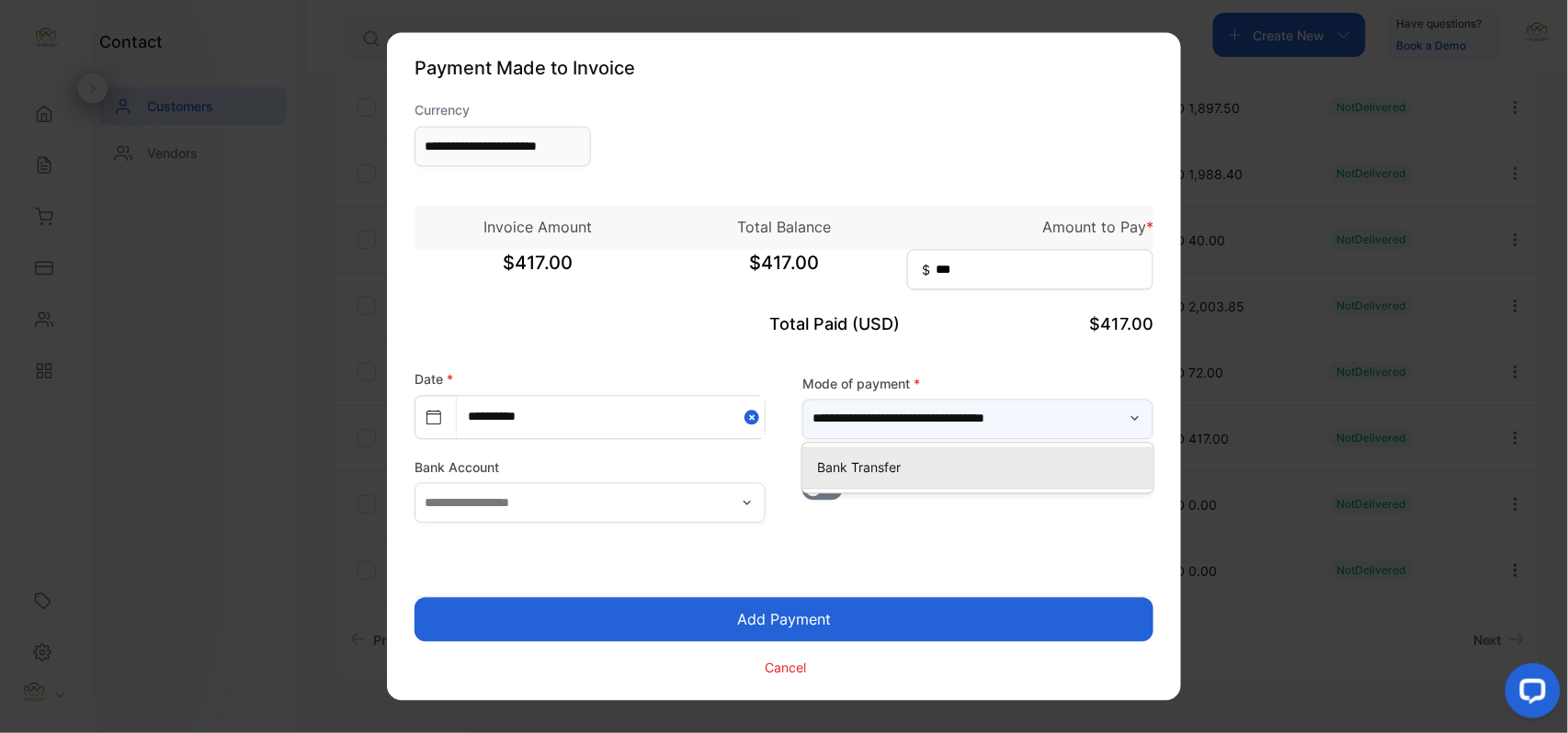
click at [802, 399] on button "**********" at bounding box center [978, 420] width 351 height 41
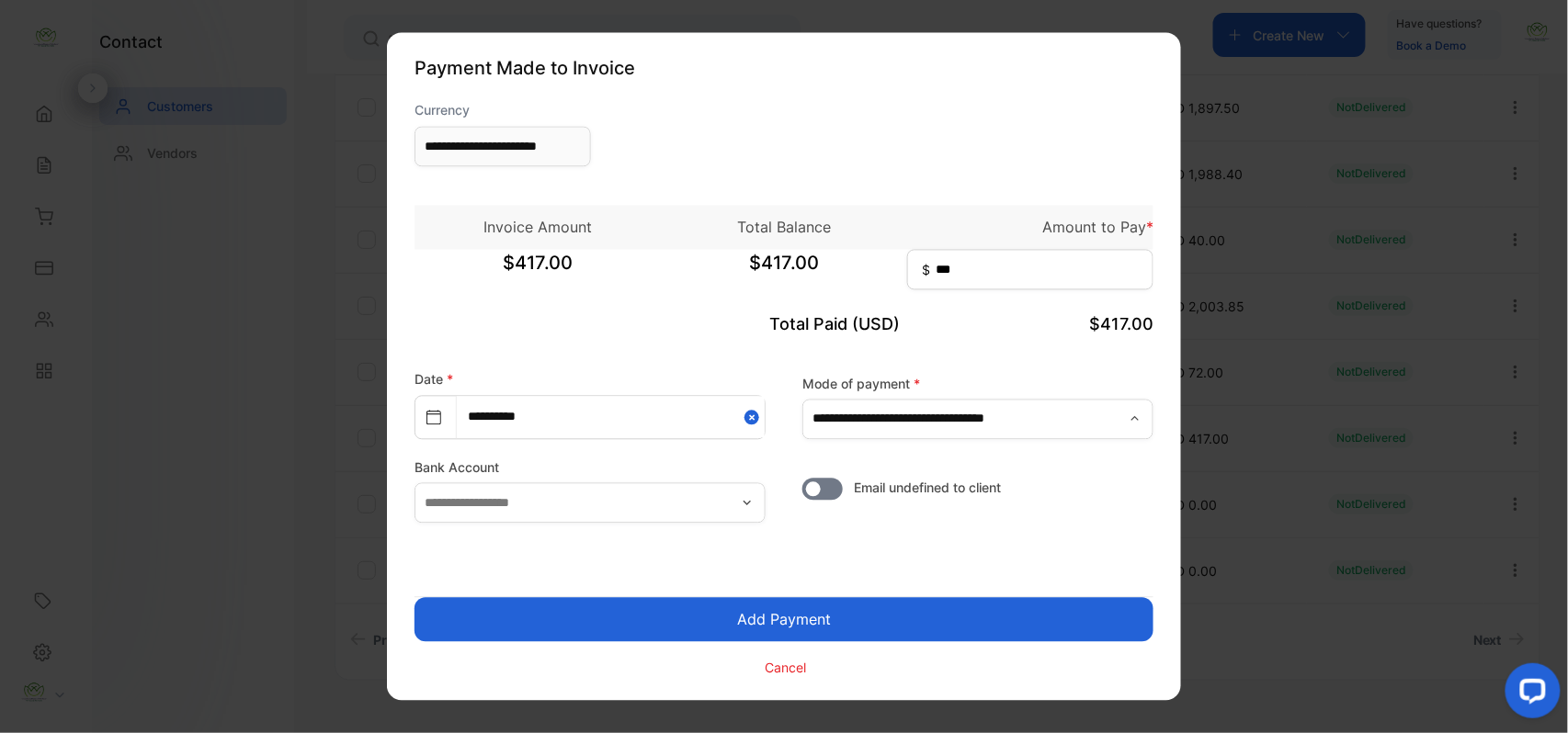
type input "**********"
click at [781, 618] on button "Add Payment" at bounding box center [783, 621] width 739 height 44
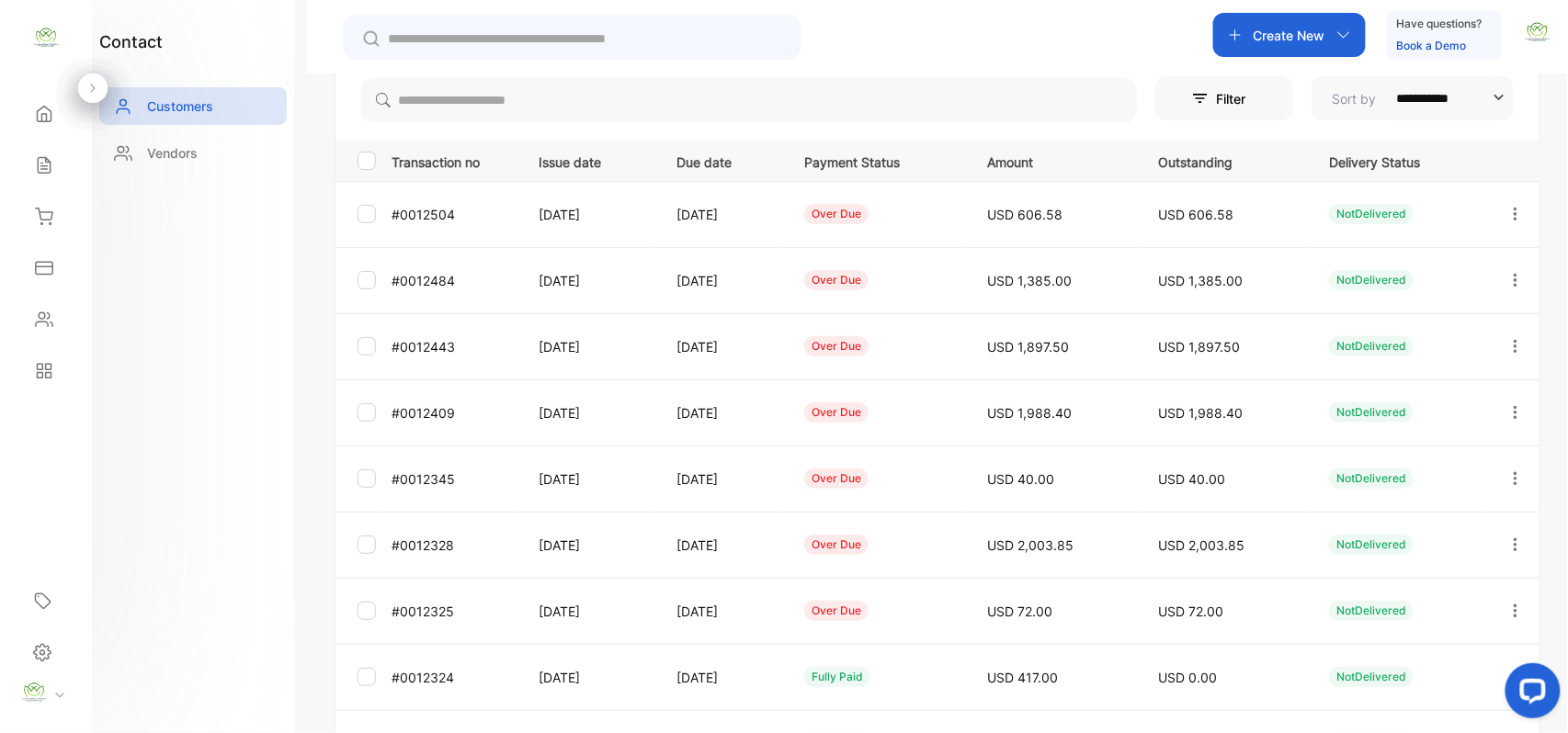
scroll to position [489, 0]
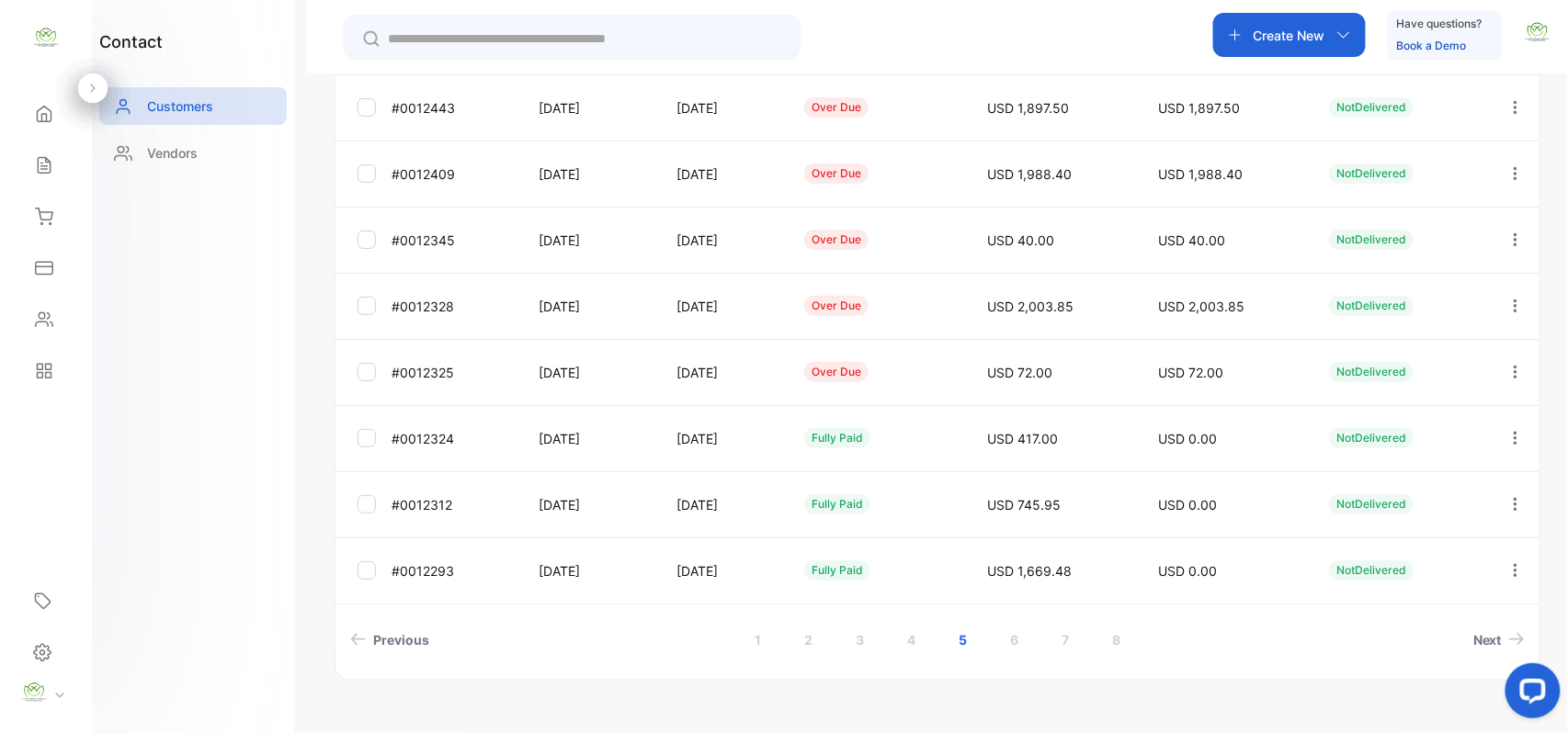
click at [1514, 369] on icon "button" at bounding box center [1515, 372] width 4 height 13
click at [1438, 476] on div "Add payment" at bounding box center [1432, 480] width 207 height 37
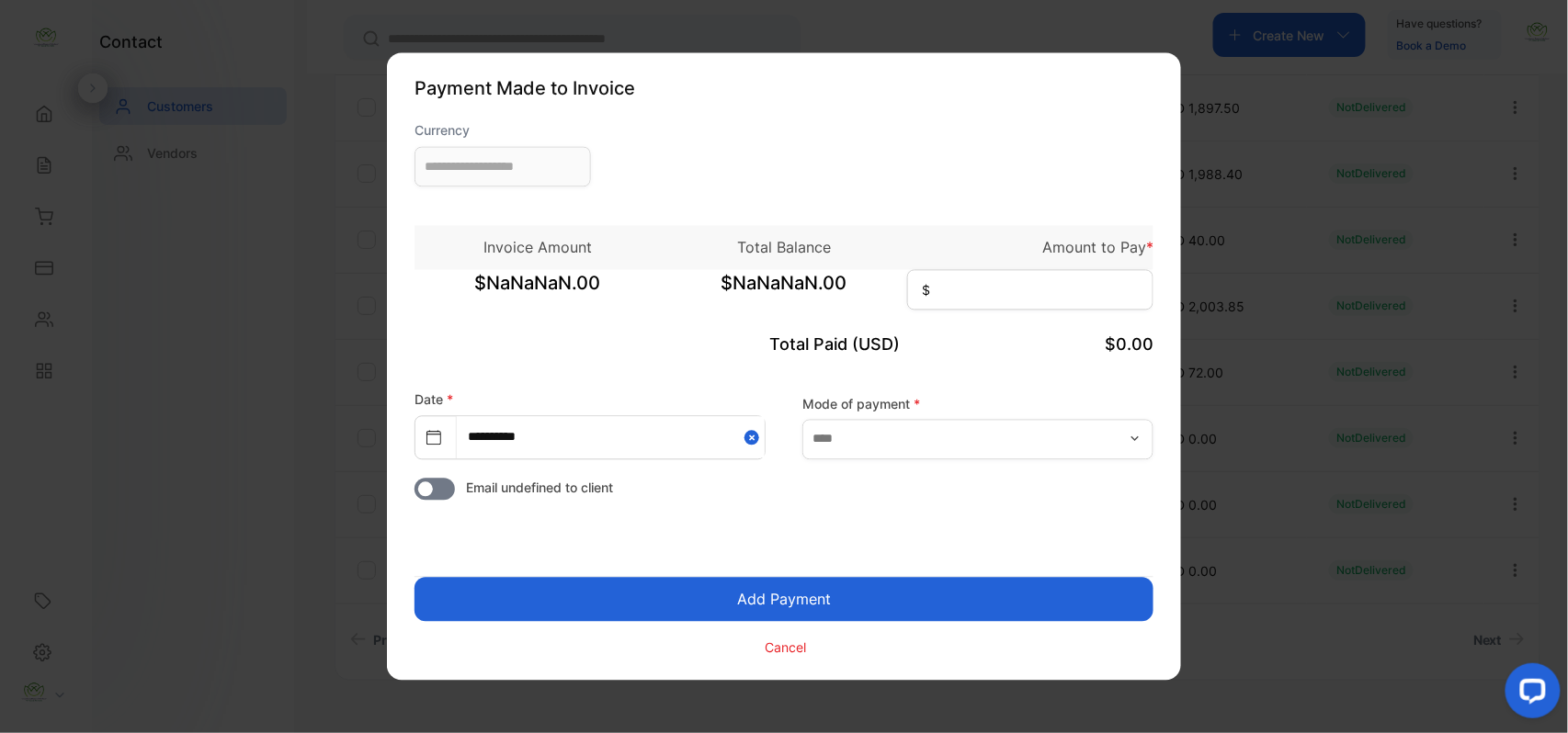
type input "**********"
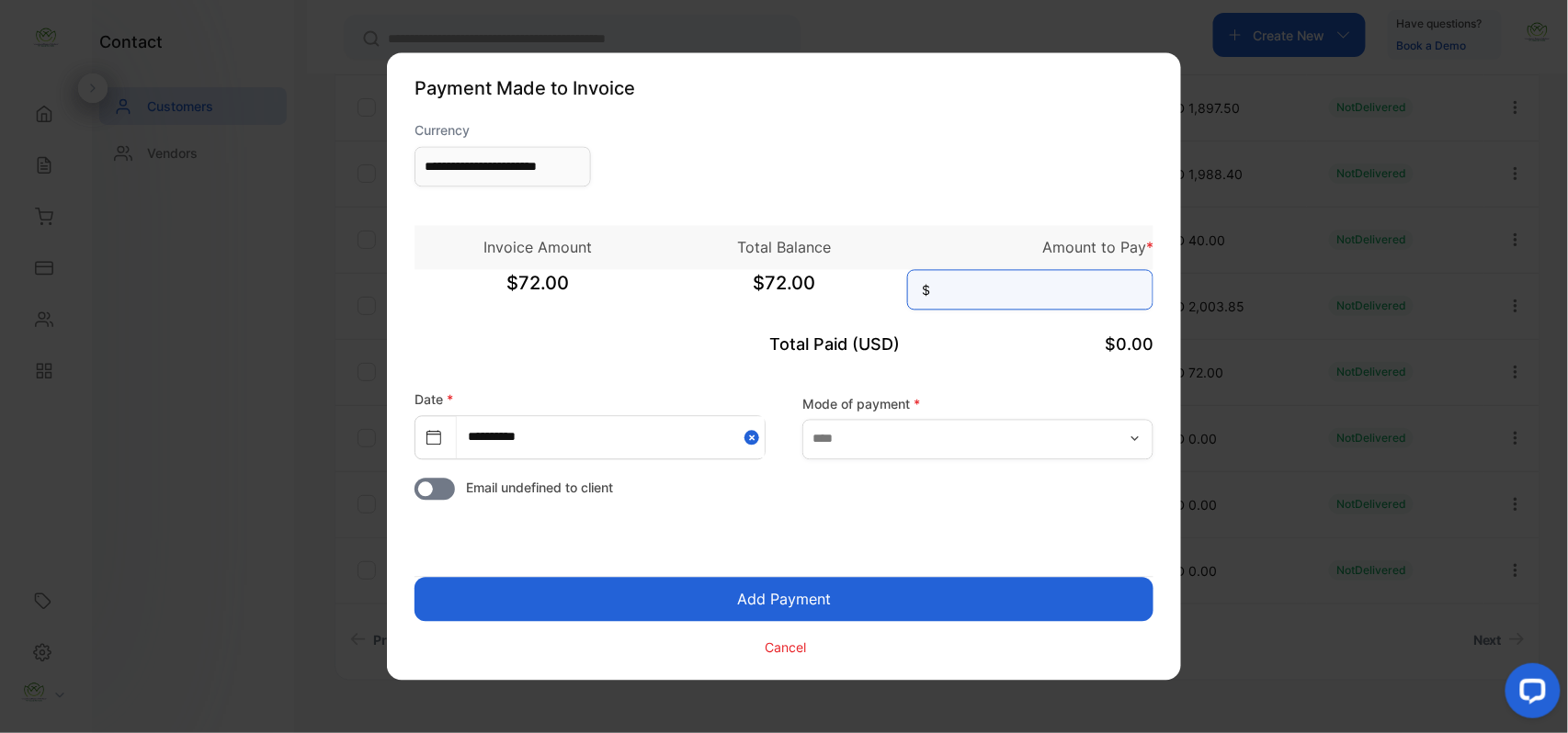
click at [1042, 301] on input at bounding box center [1030, 290] width 246 height 41
type input "**"
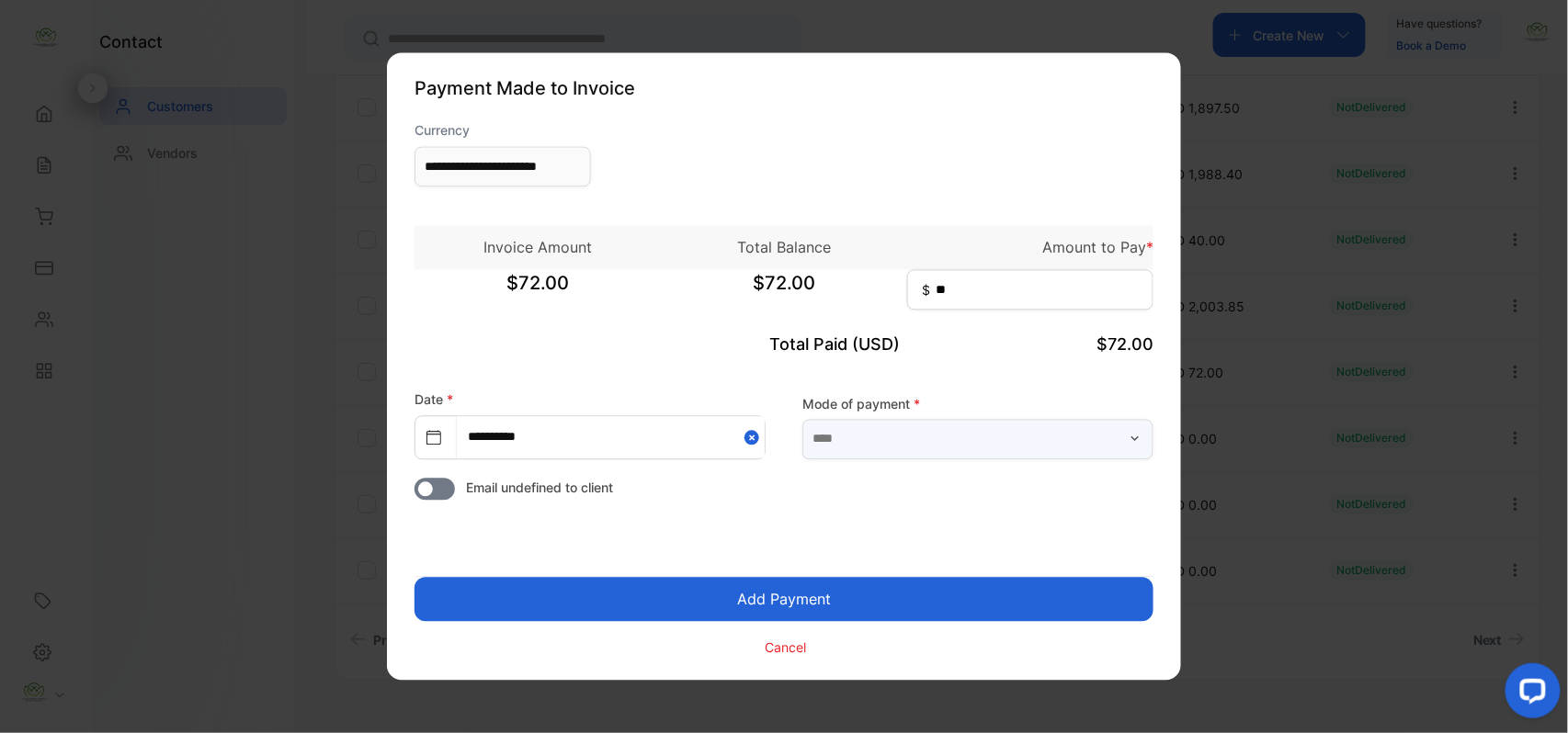
drag, startPoint x: 968, startPoint y: 435, endPoint x: 951, endPoint y: 455, distance: 26.2
click at [968, 435] on input "text" at bounding box center [978, 439] width 351 height 41
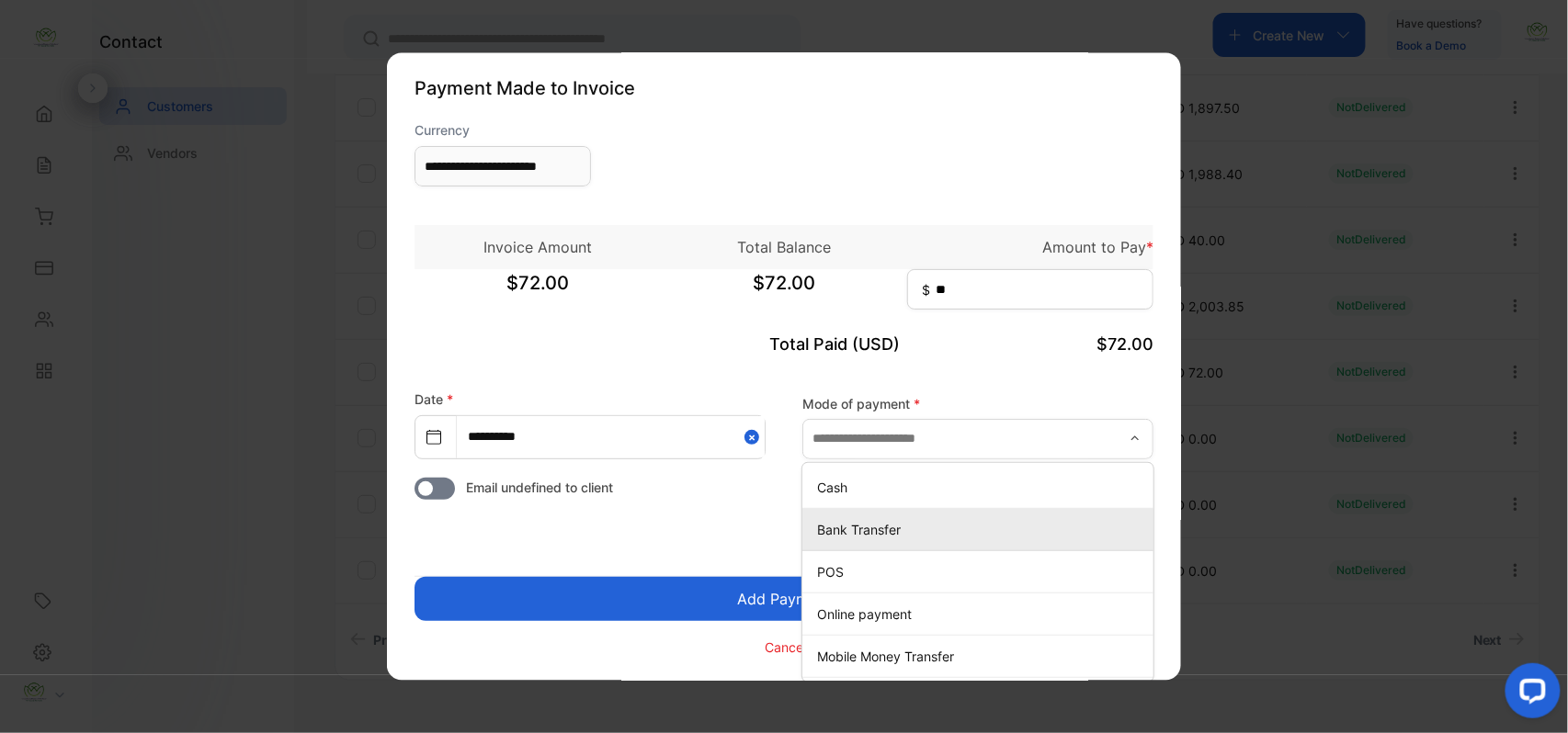
drag, startPoint x: 876, startPoint y: 530, endPoint x: 861, endPoint y: 533, distance: 15.3
click at [875, 530] on p "Bank Transfer" at bounding box center [981, 529] width 329 height 19
type input "**********"
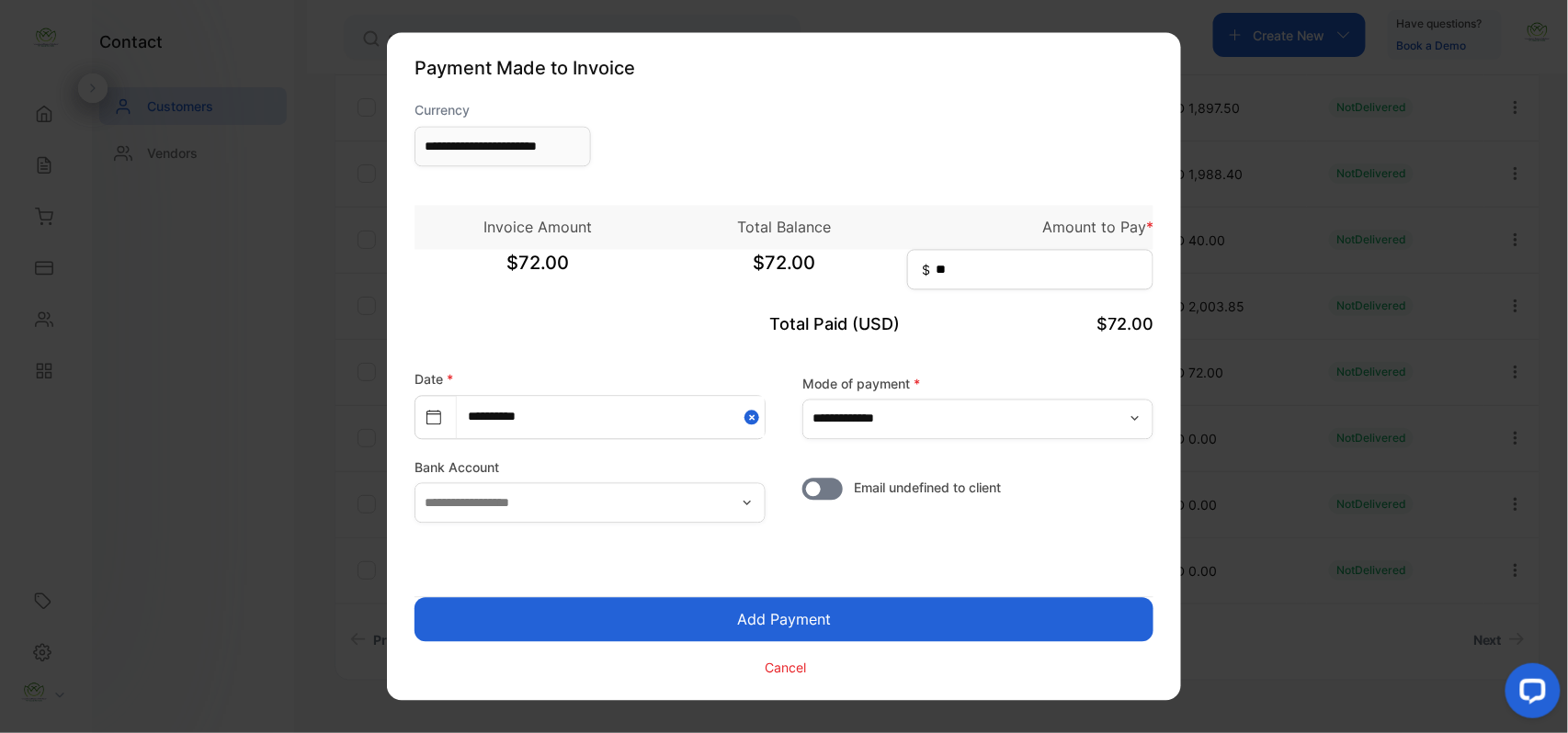
click at [725, 618] on button "Add Payment" at bounding box center [783, 621] width 739 height 44
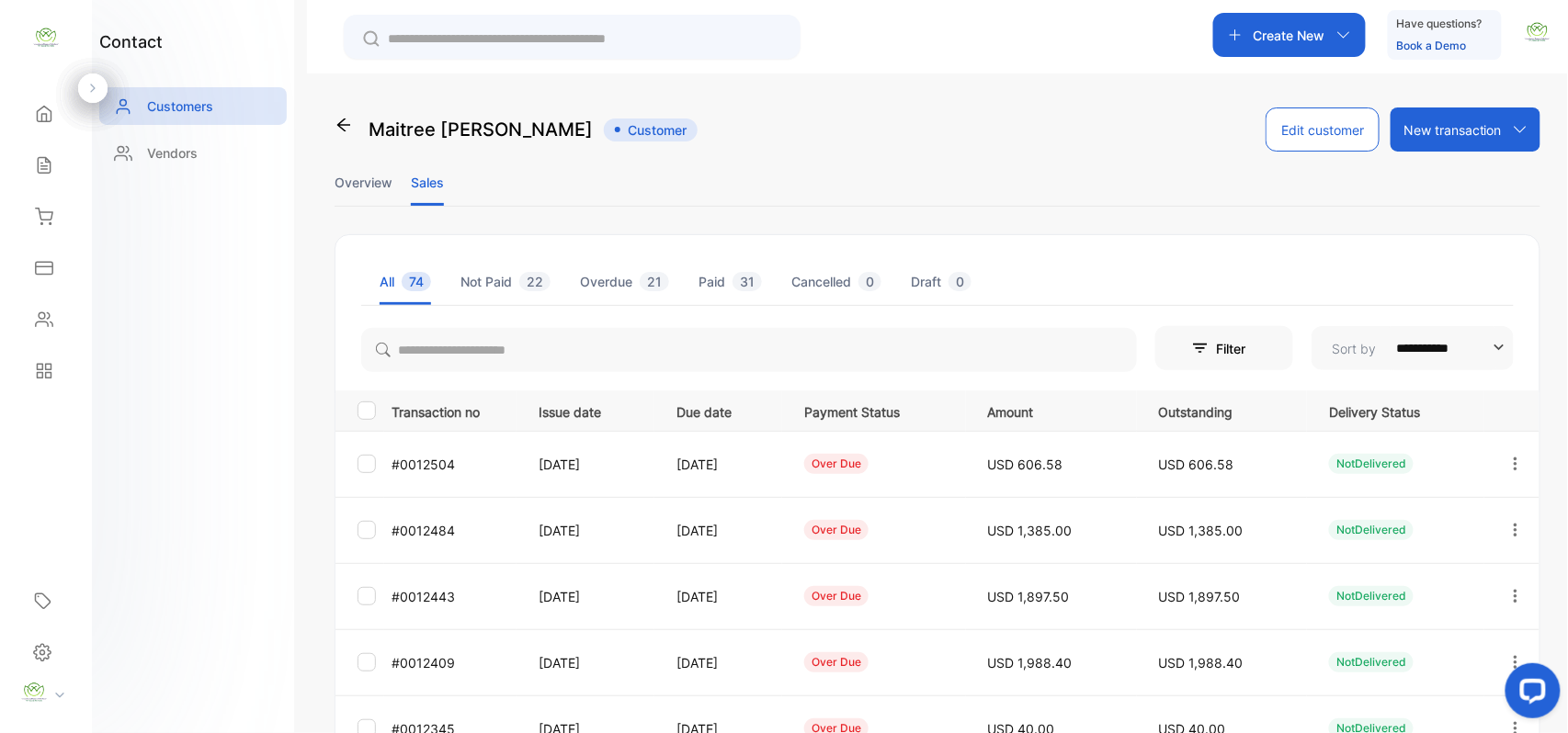
scroll to position [455, 0]
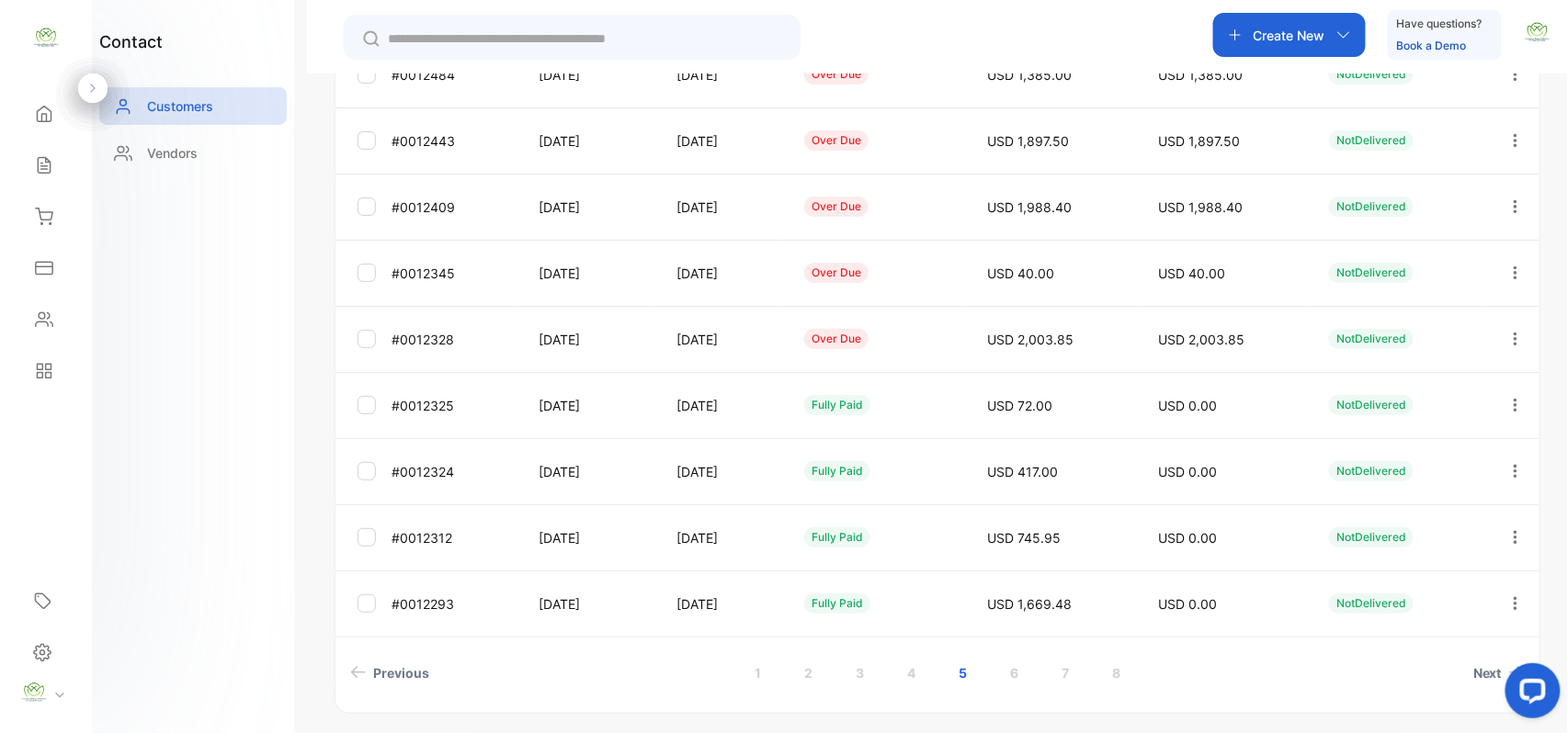
click at [1515, 335] on icon "button" at bounding box center [1516, 339] width 17 height 17
click at [1390, 441] on span "Add payment" at bounding box center [1391, 447] width 94 height 22
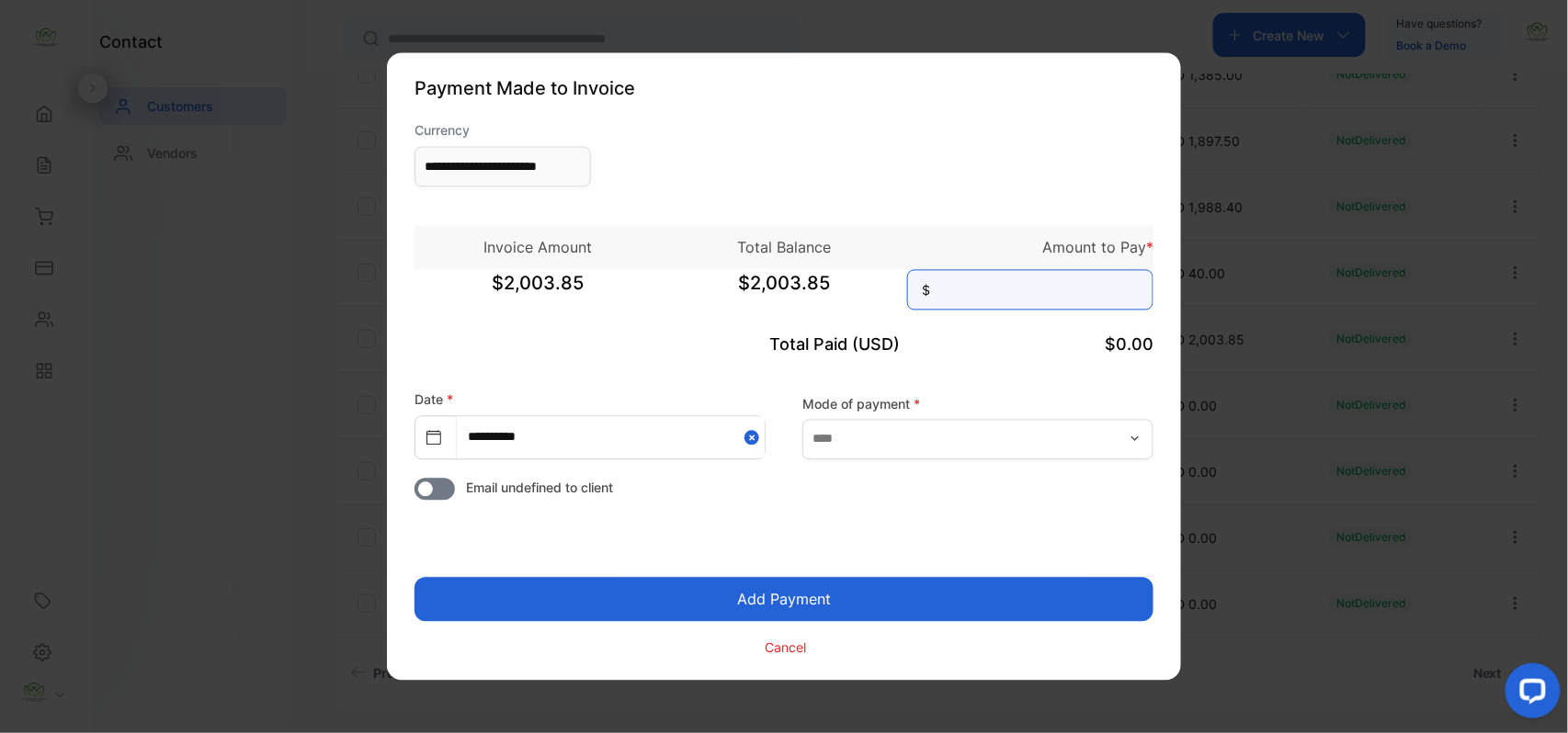
click at [1041, 279] on input at bounding box center [1030, 290] width 246 height 41
type input "******"
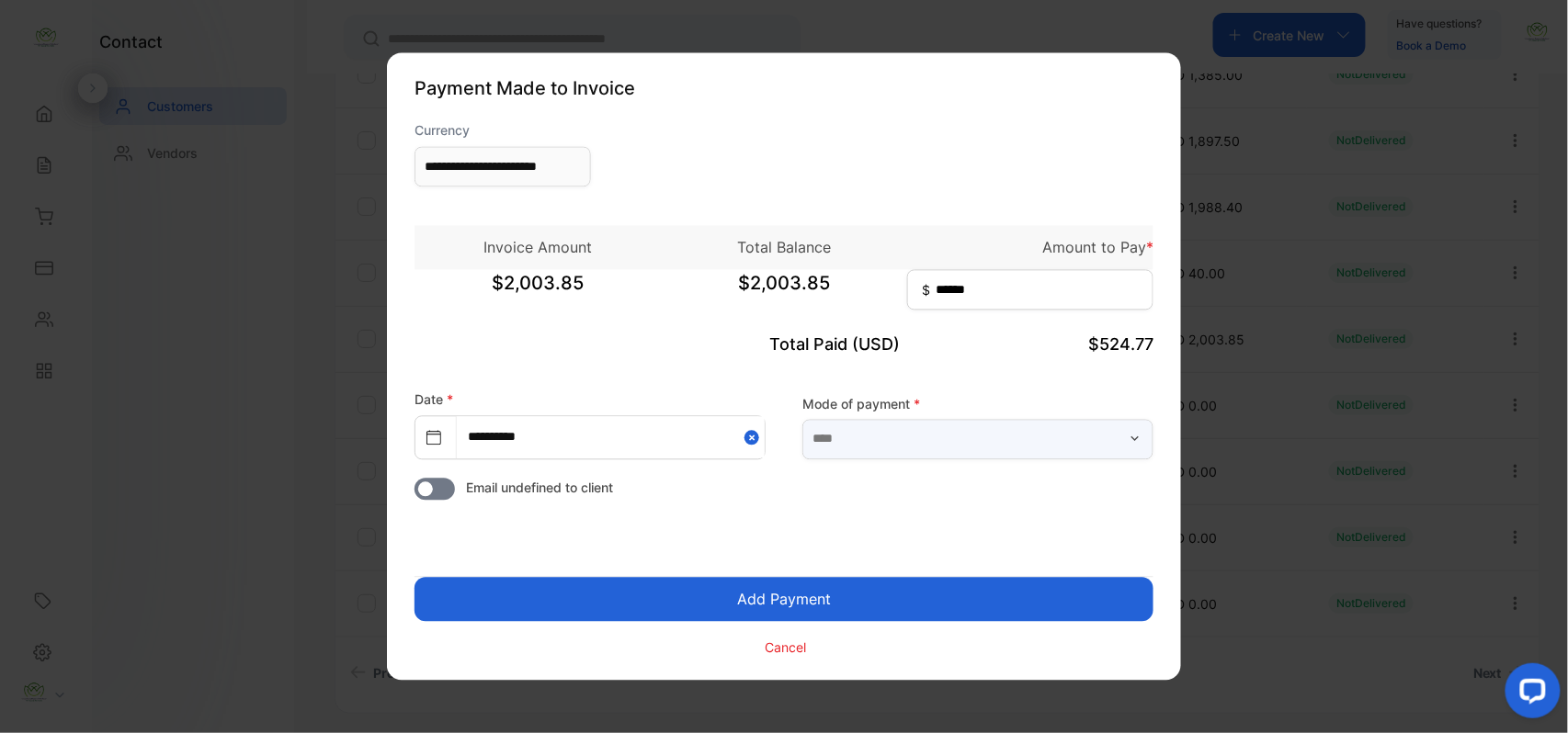
click at [1023, 434] on input "text" at bounding box center [978, 439] width 351 height 41
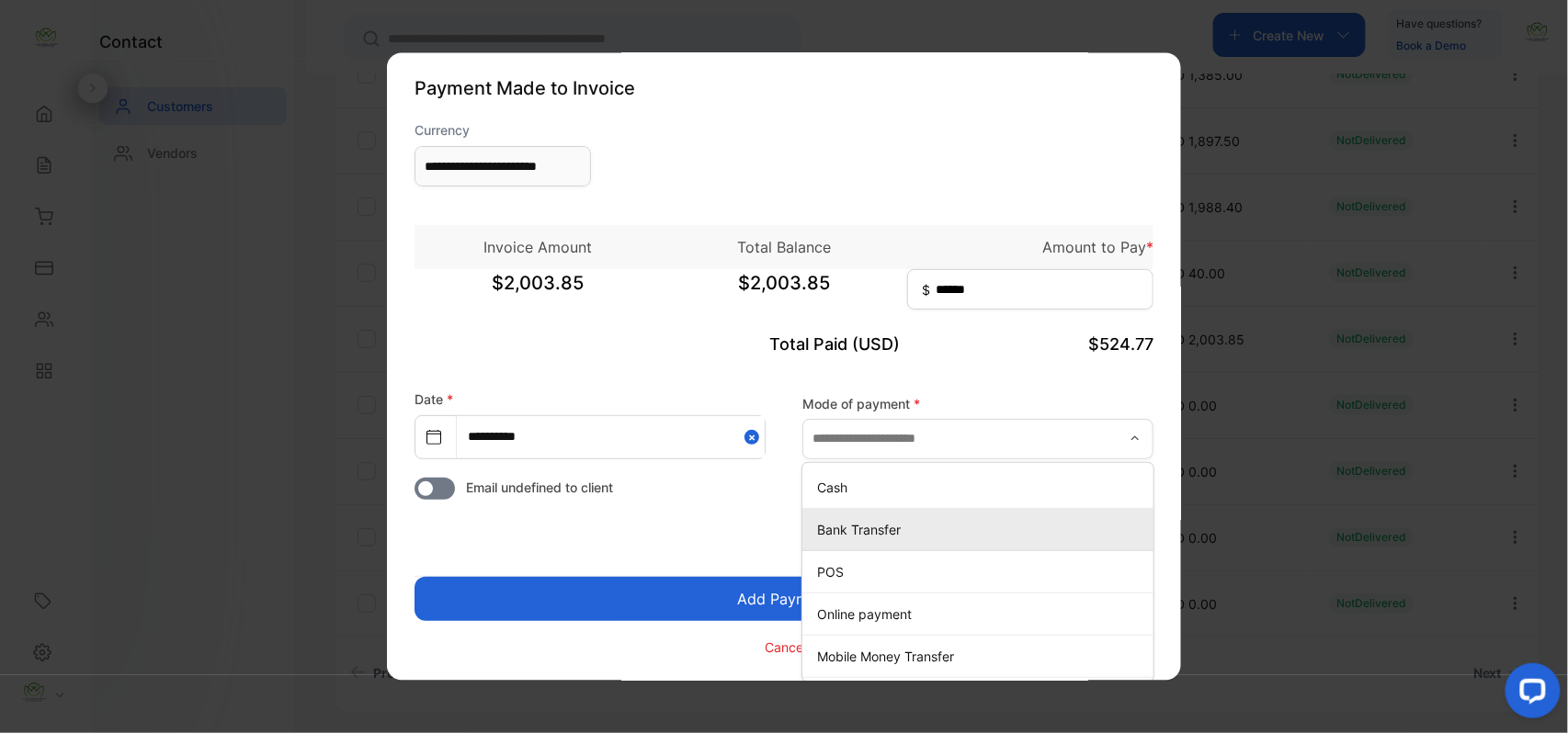
click at [883, 526] on p "Bank Transfer" at bounding box center [981, 529] width 329 height 19
type input "**********"
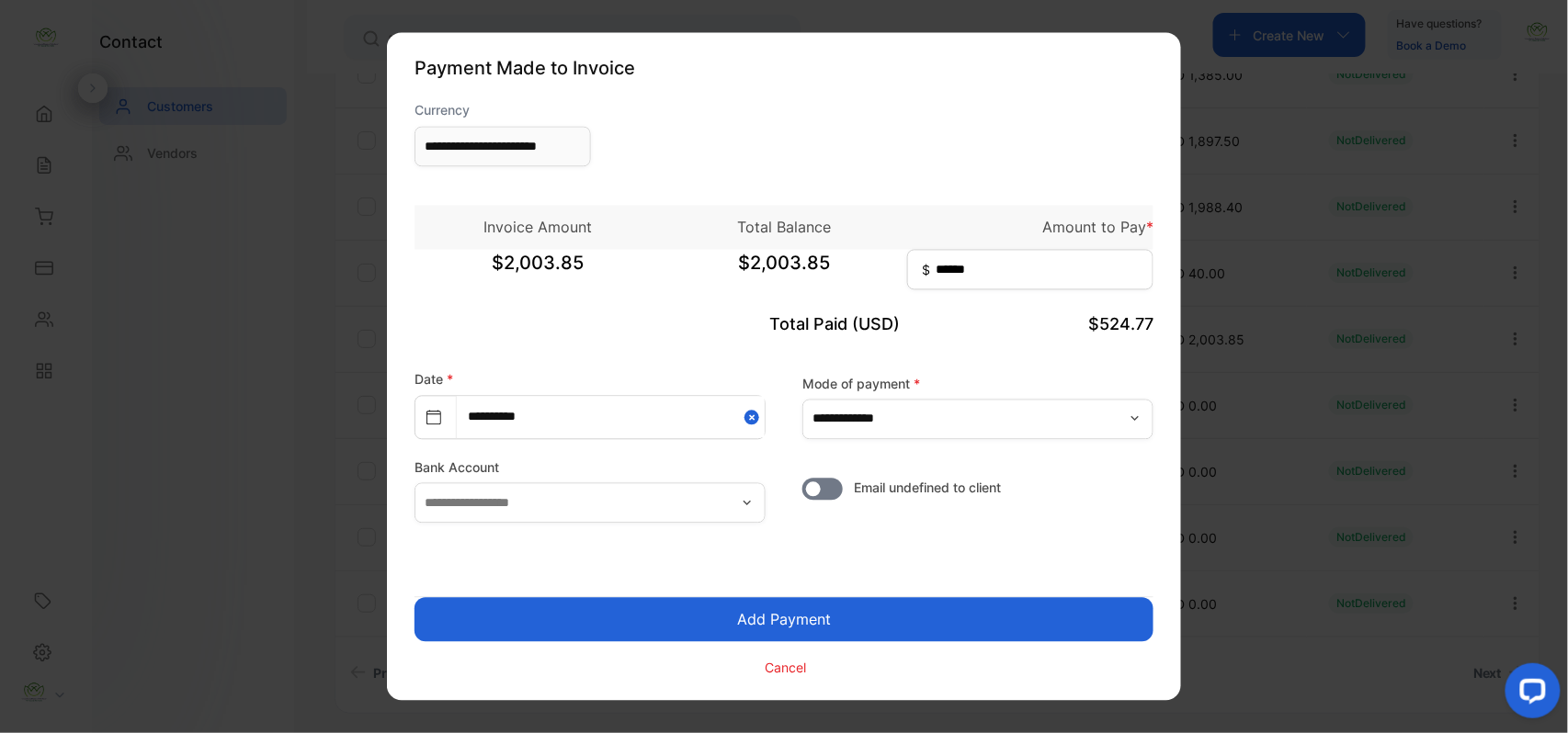
click at [921, 622] on button "Add Payment" at bounding box center [783, 621] width 739 height 44
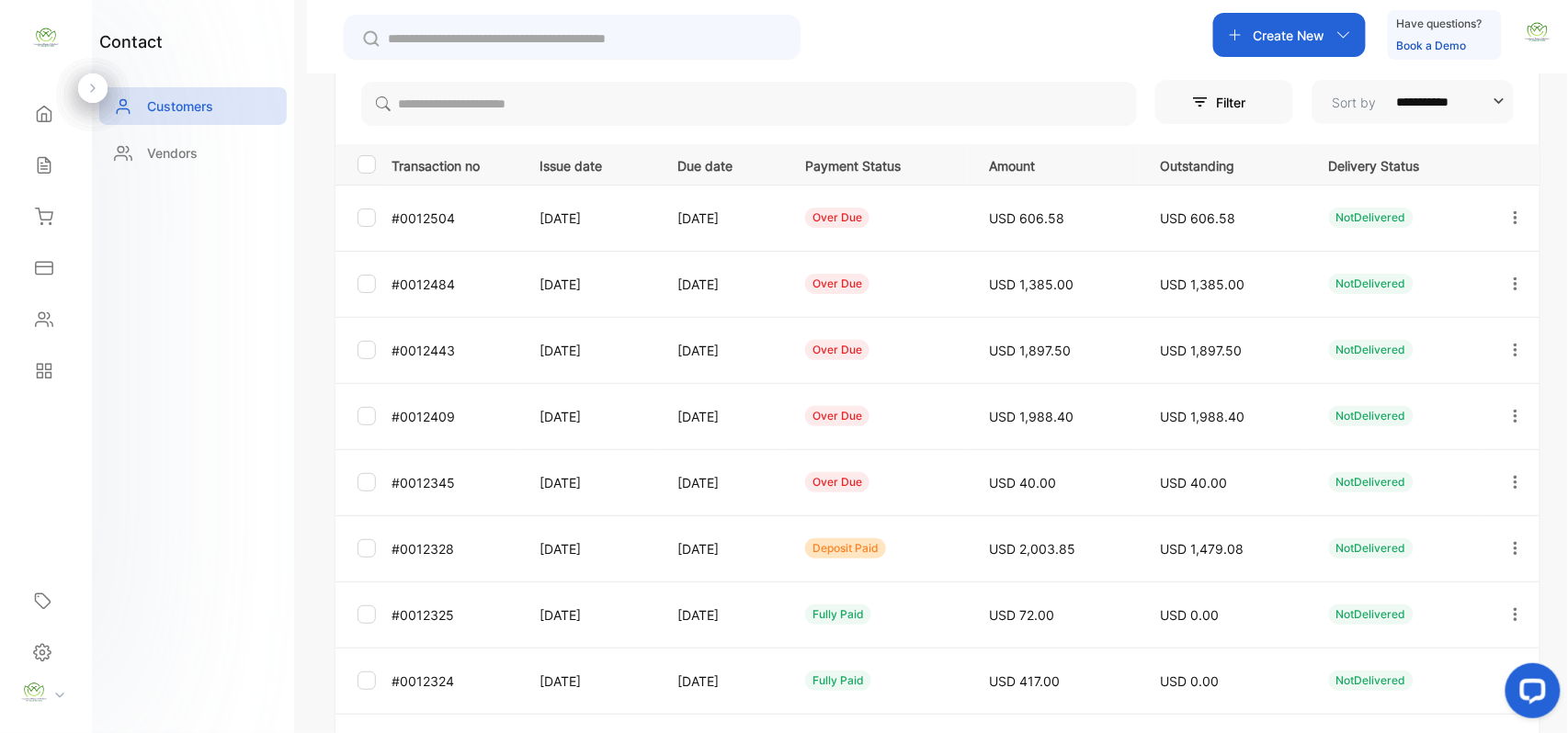
scroll to position [285, 0]
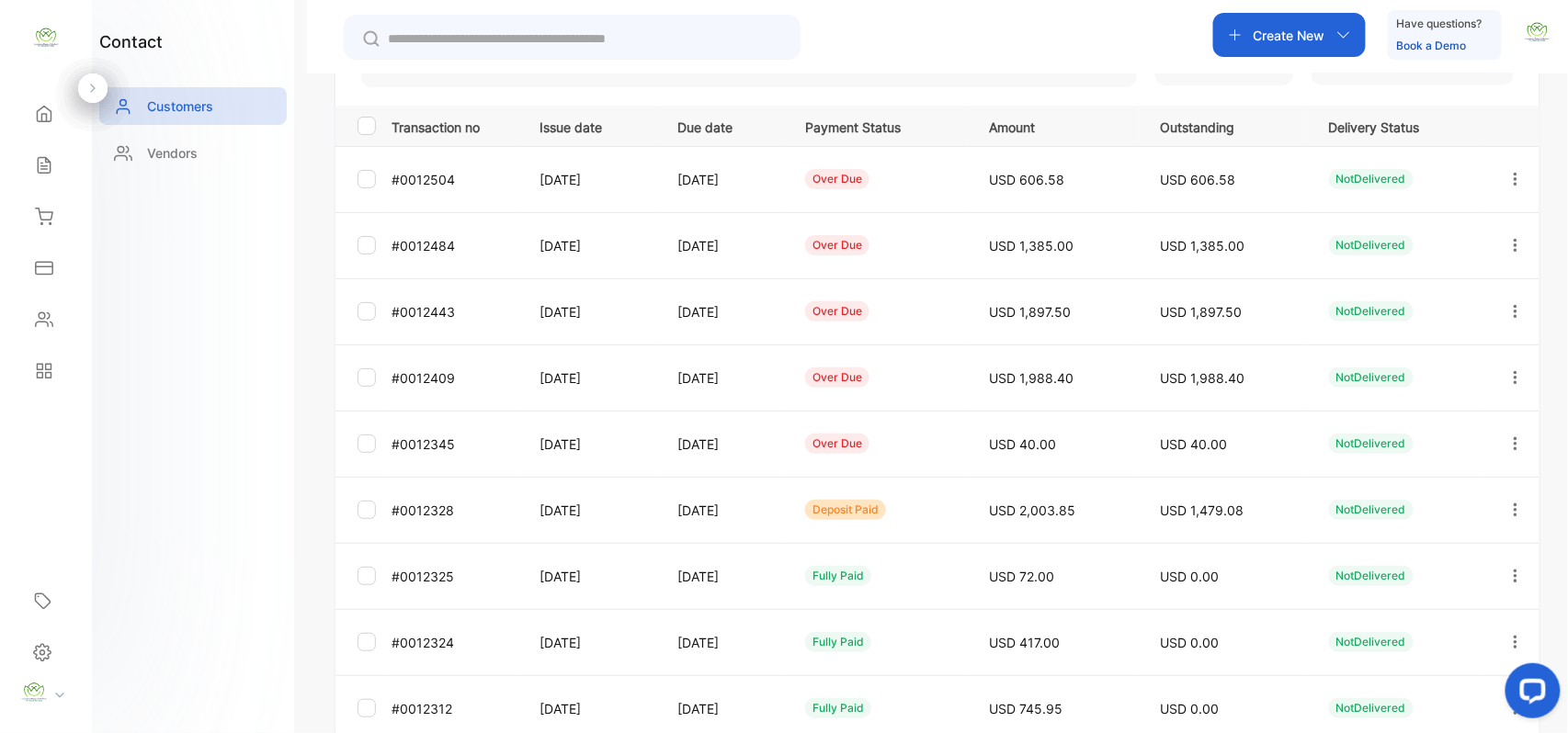
click at [1514, 504] on icon "button" at bounding box center [1515, 509] width 4 height 13
click at [1391, 609] on span "Add payment" at bounding box center [1391, 619] width 94 height 22
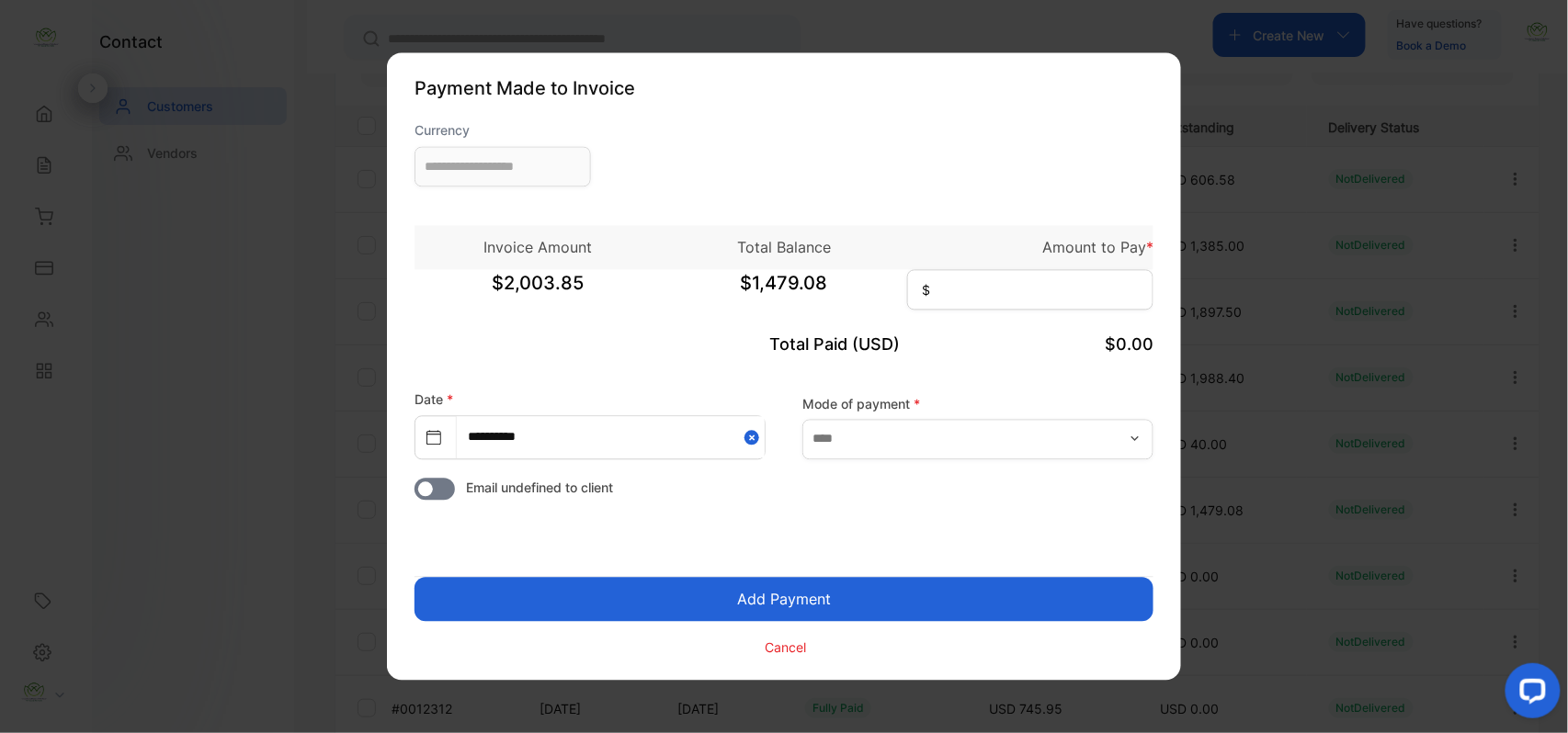
type input "**********"
click at [1085, 281] on input at bounding box center [1030, 290] width 246 height 41
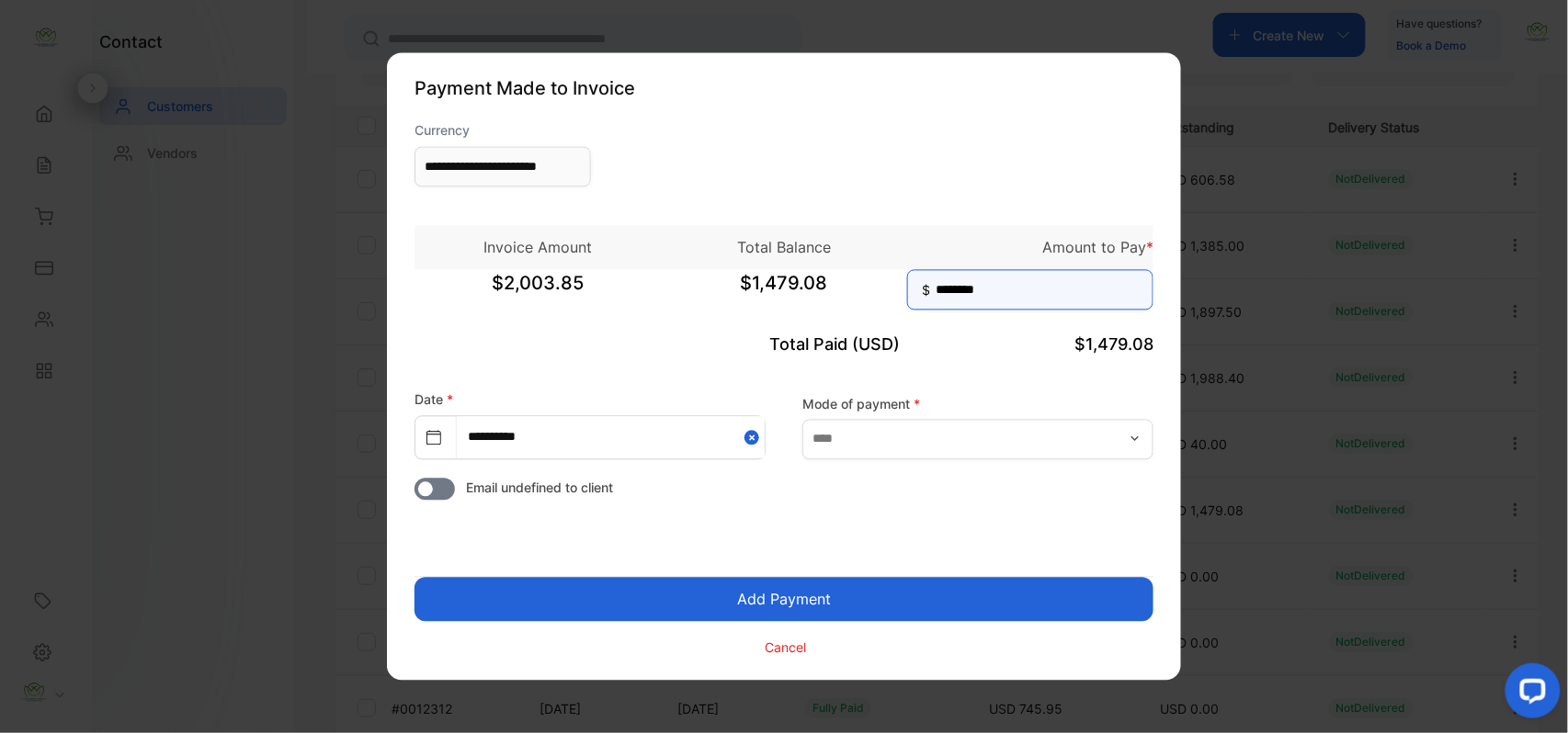
type input "********"
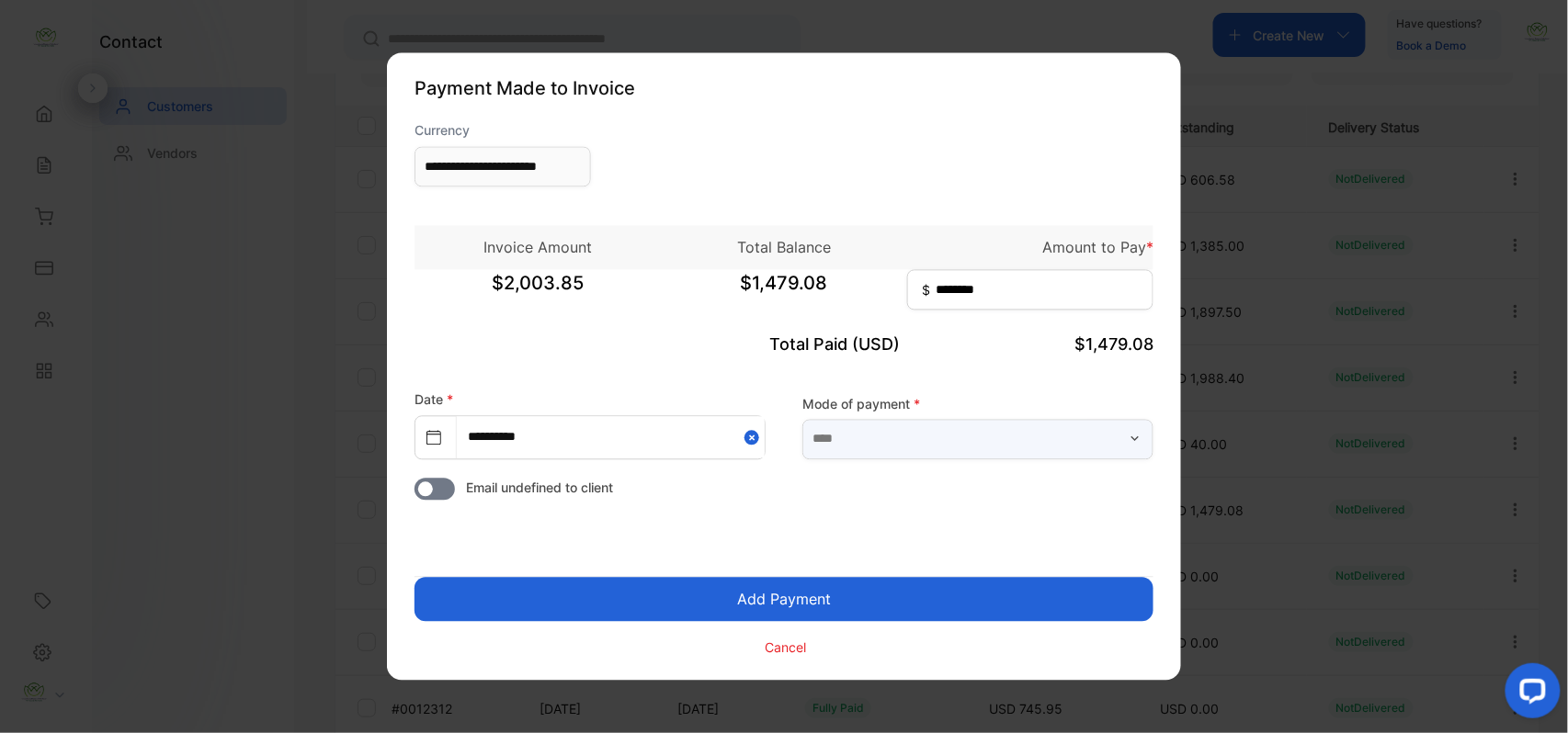
click at [1092, 438] on input "text" at bounding box center [978, 439] width 351 height 41
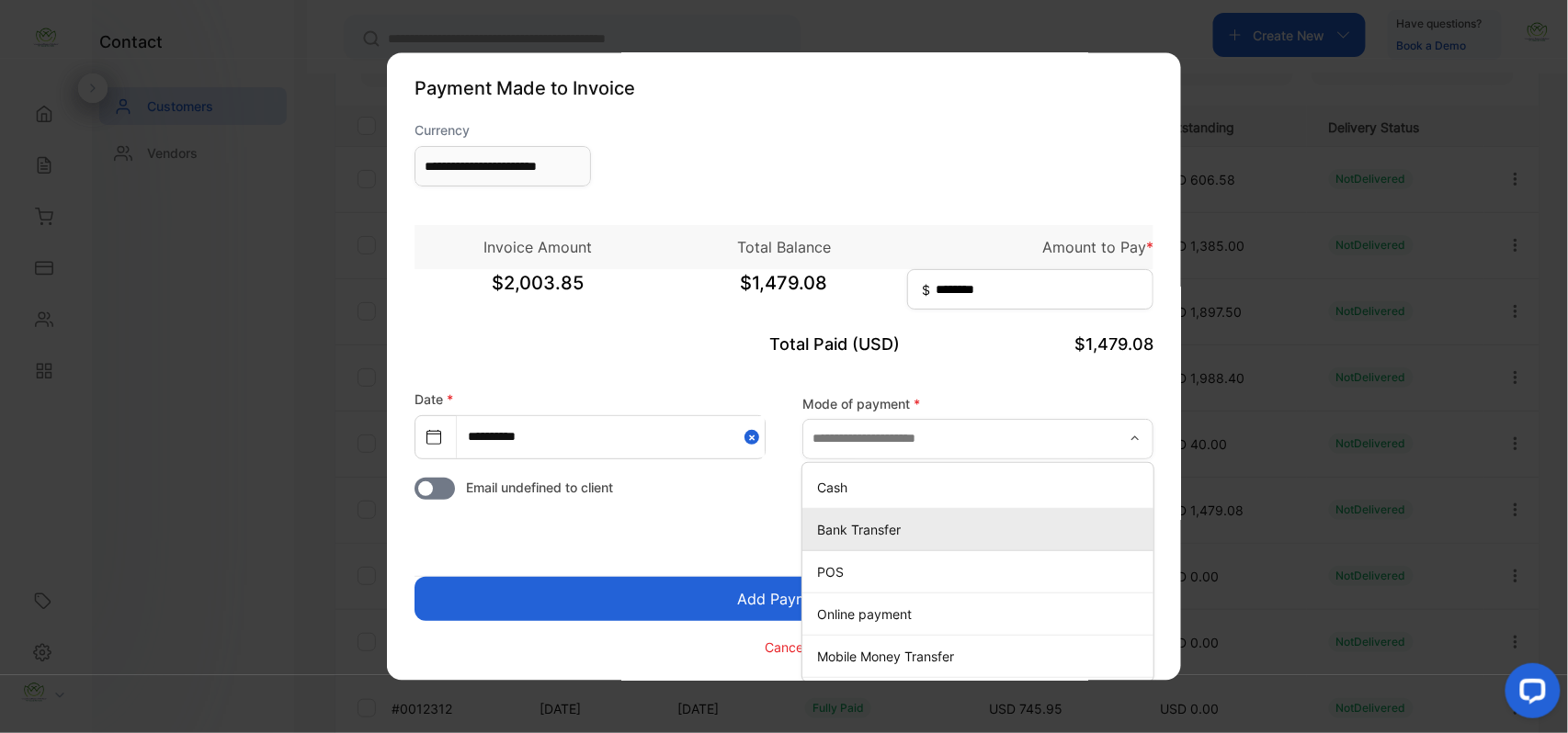
click at [832, 535] on p "Bank Transfer" at bounding box center [981, 529] width 329 height 19
type input "**********"
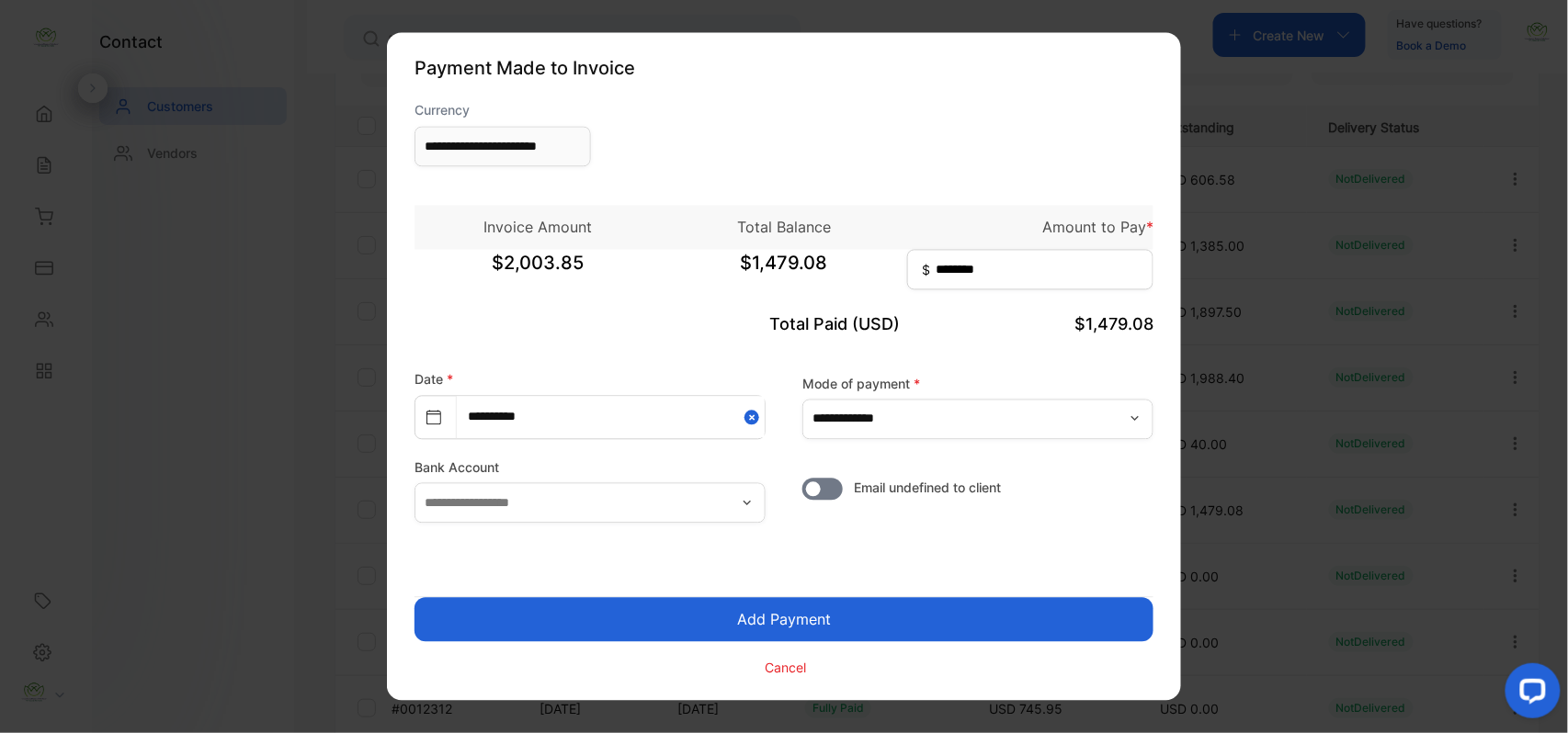
click at [837, 619] on button "Add Payment" at bounding box center [783, 621] width 739 height 44
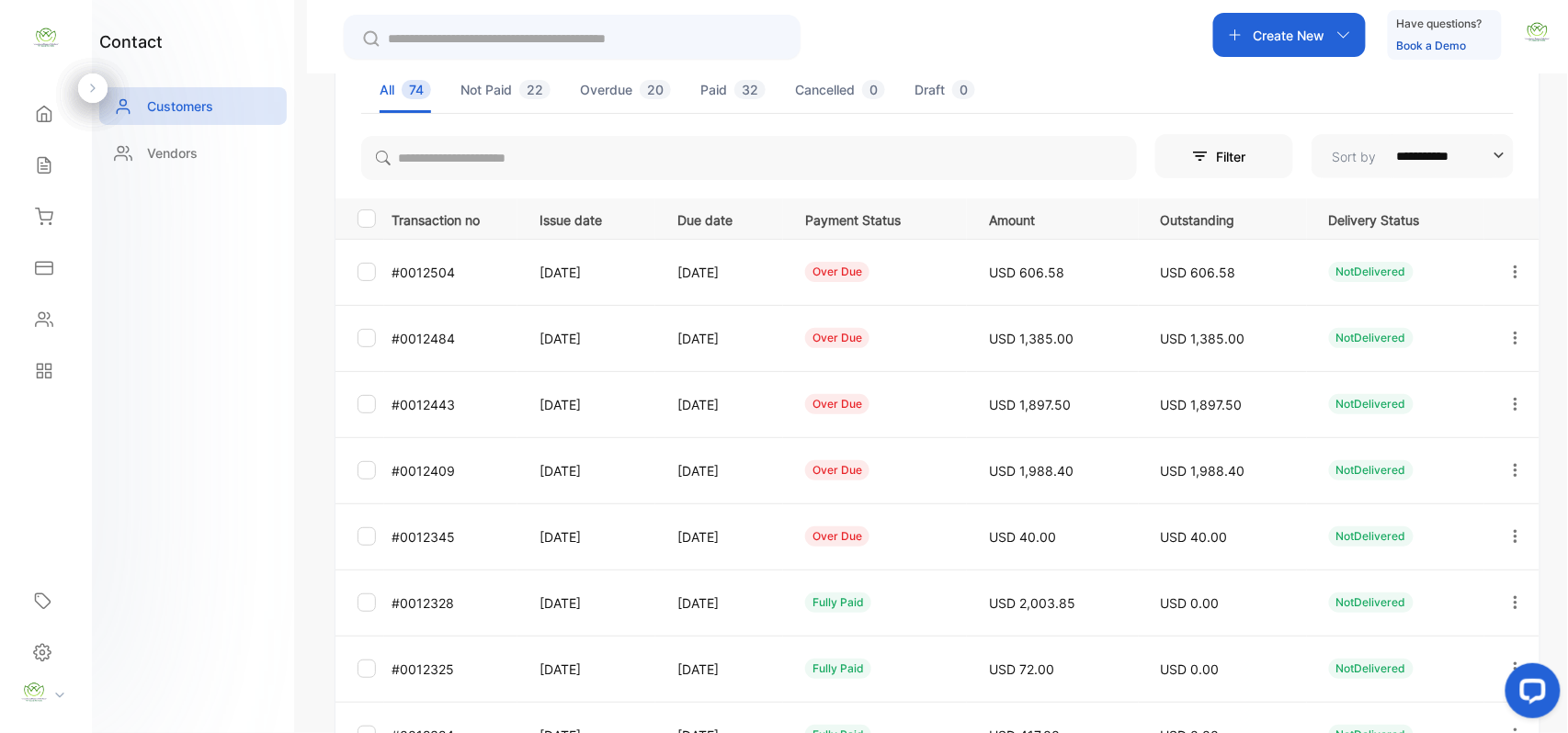
scroll to position [285, 0]
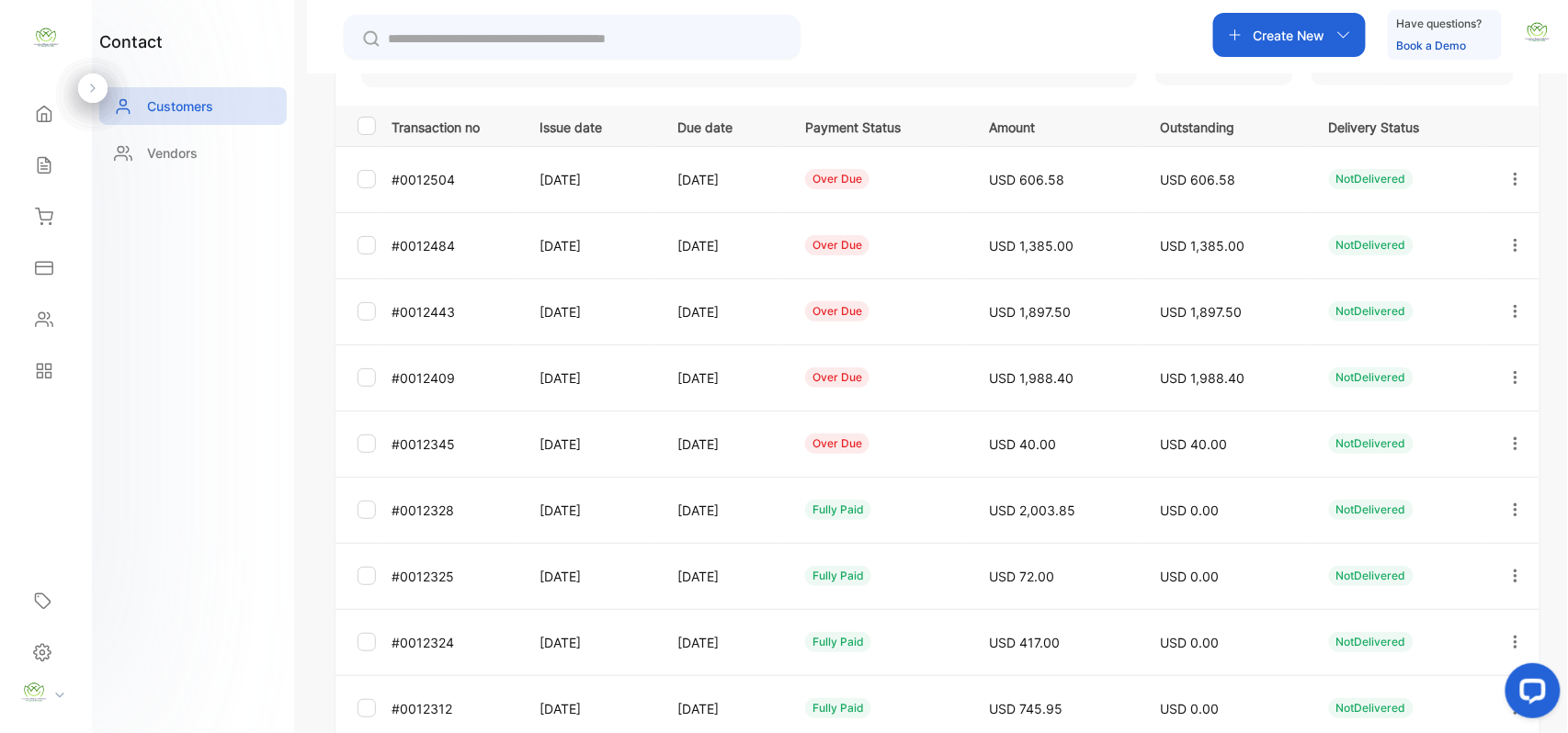
click at [1515, 444] on icon "button" at bounding box center [1516, 443] width 17 height 17
click at [1427, 556] on span "Add payment" at bounding box center [1391, 552] width 94 height 22
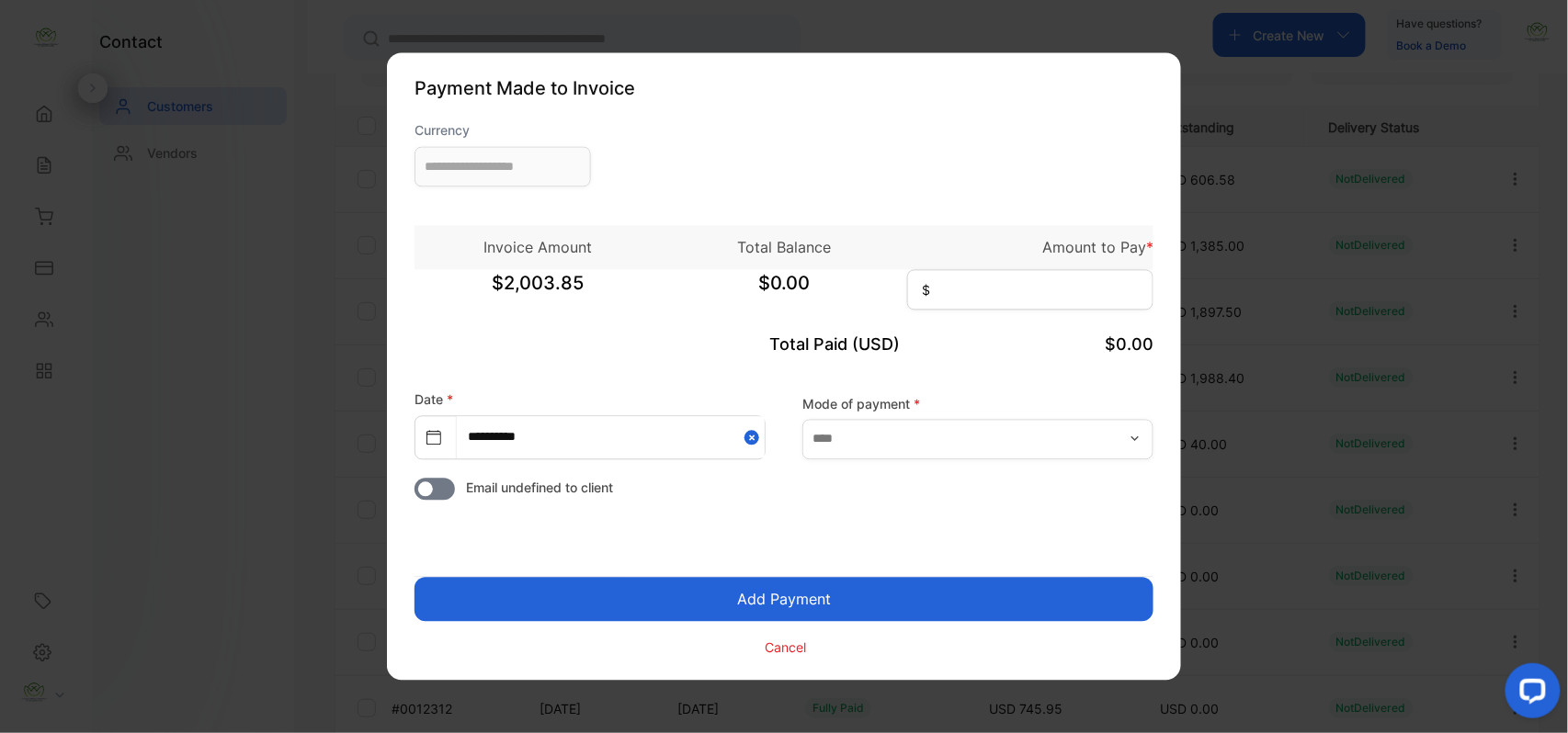
type input "**********"
click at [1068, 313] on div "$40.00 $40.00 $" at bounding box center [783, 293] width 739 height 46
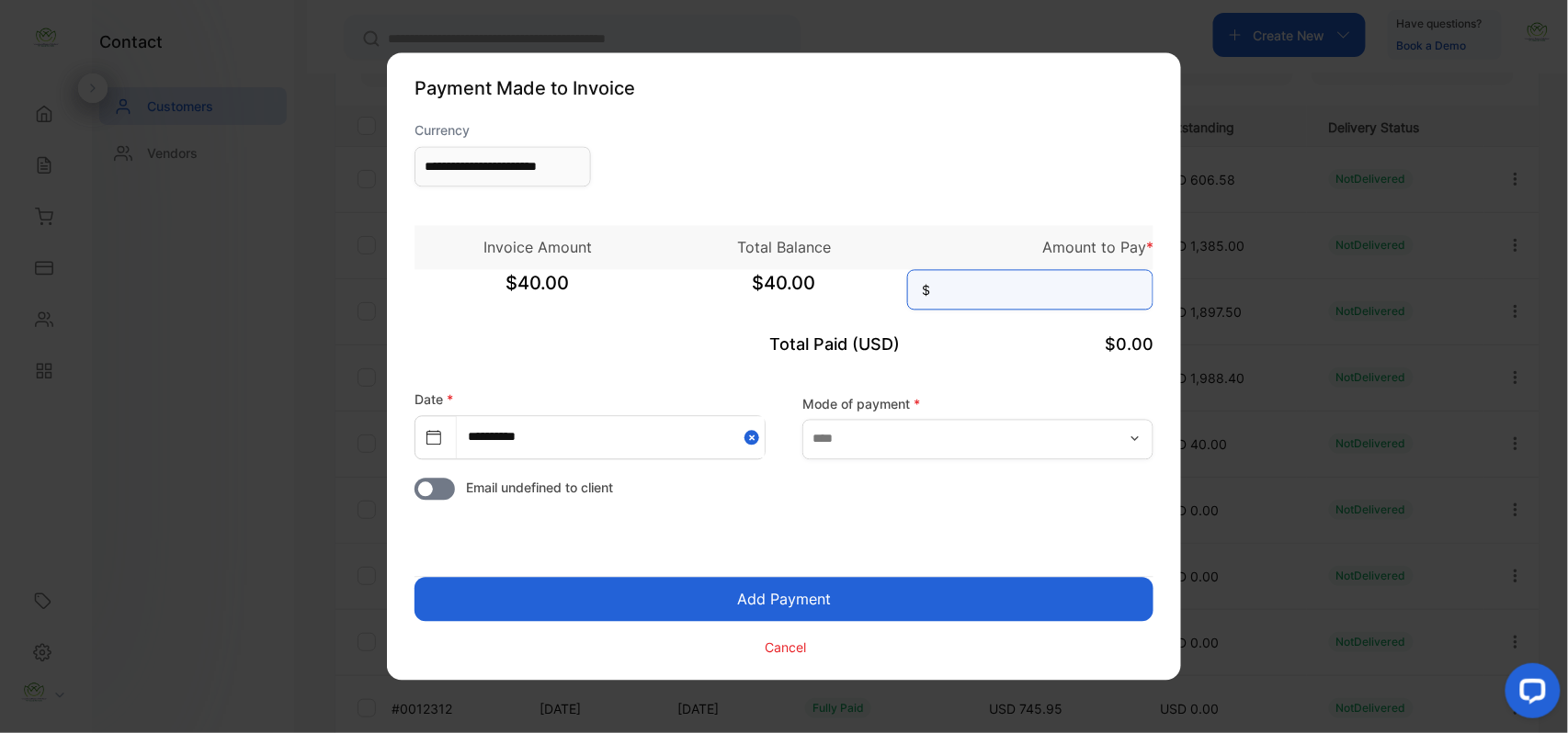
click at [1085, 283] on input at bounding box center [1030, 290] width 246 height 41
type input "**"
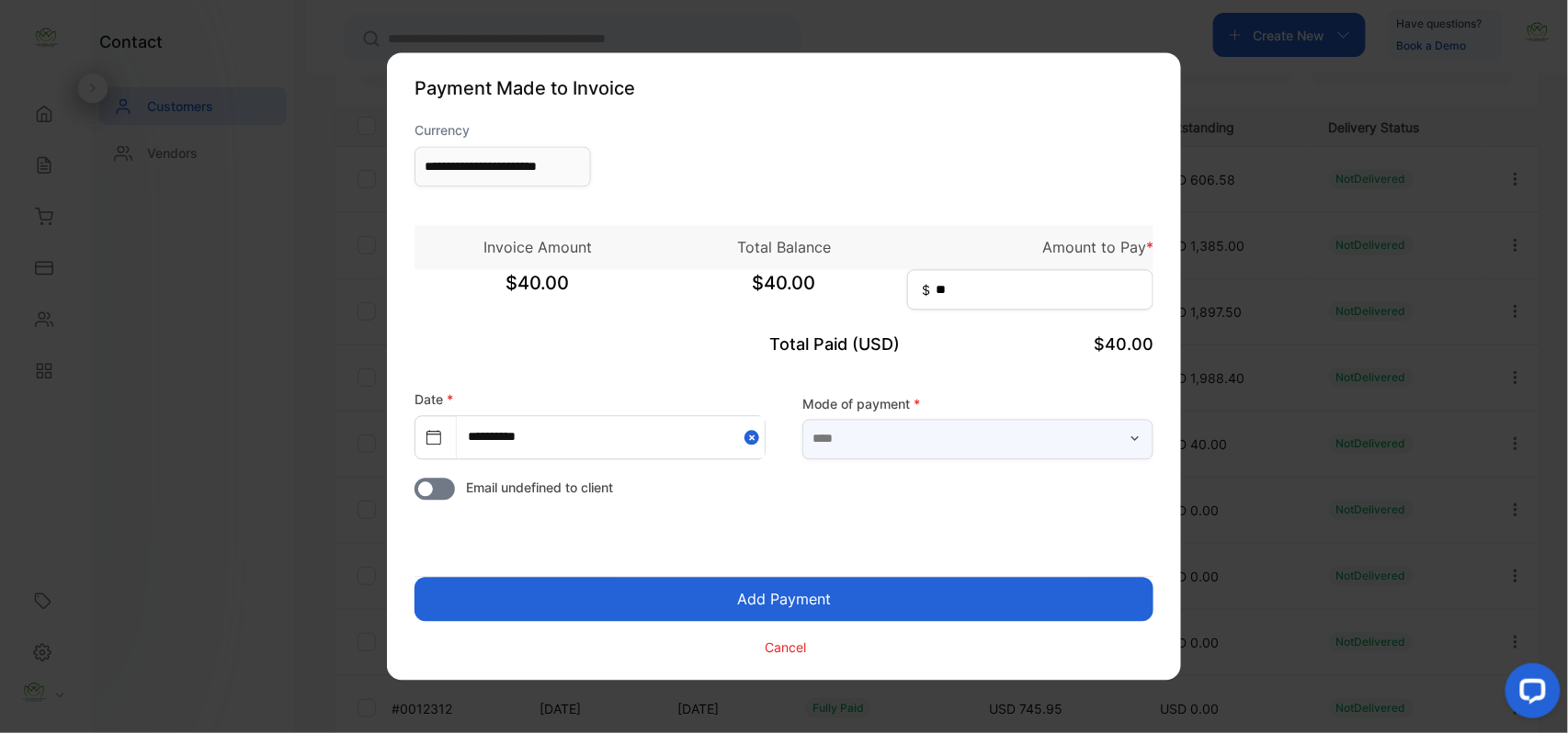
drag, startPoint x: 873, startPoint y: 427, endPoint x: 864, endPoint y: 448, distance: 22.8
click at [880, 437] on input "text" at bounding box center [978, 439] width 351 height 41
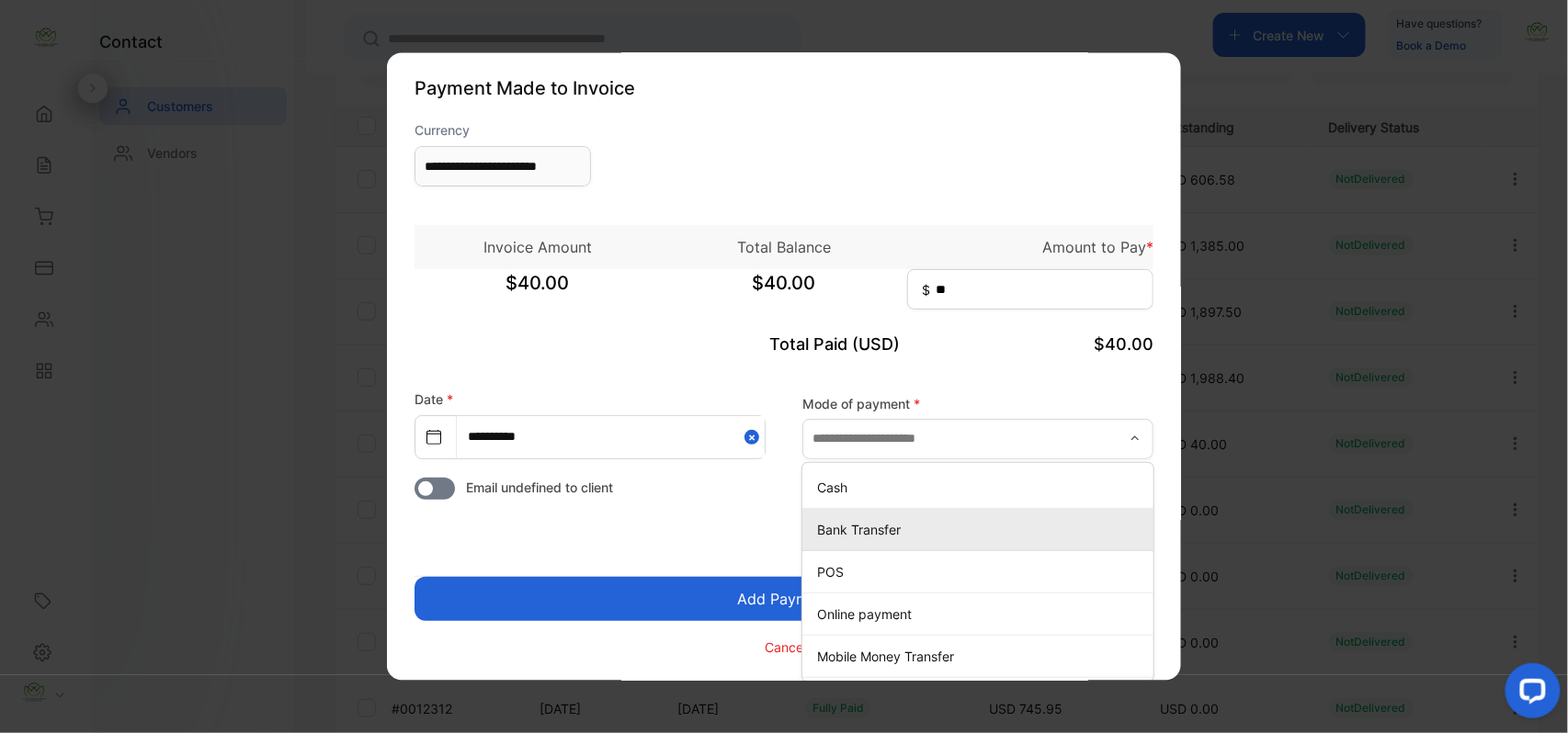
click at [839, 531] on p "Bank Transfer" at bounding box center [981, 529] width 329 height 19
type input "**********"
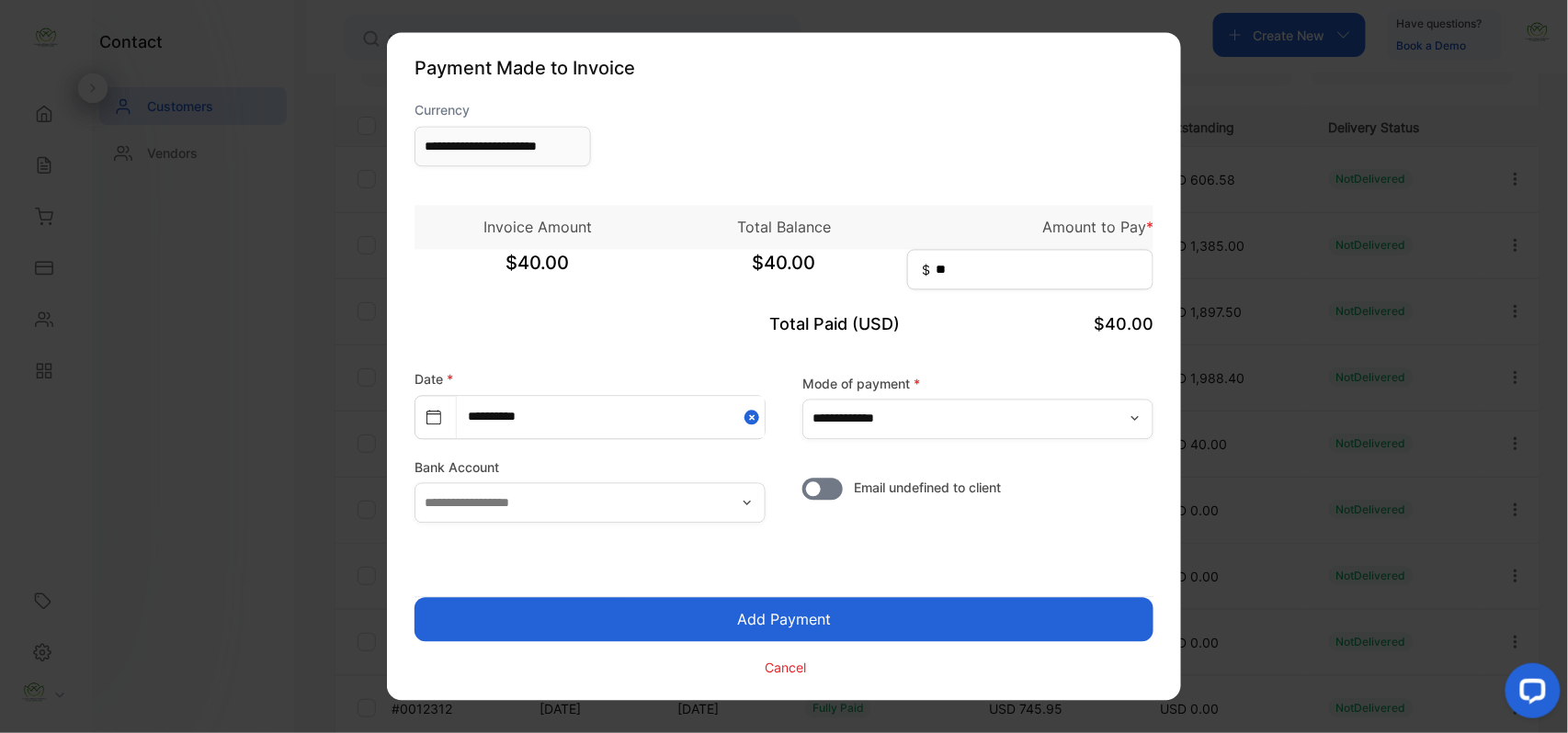
click at [858, 603] on button "Add Payment" at bounding box center [783, 621] width 739 height 44
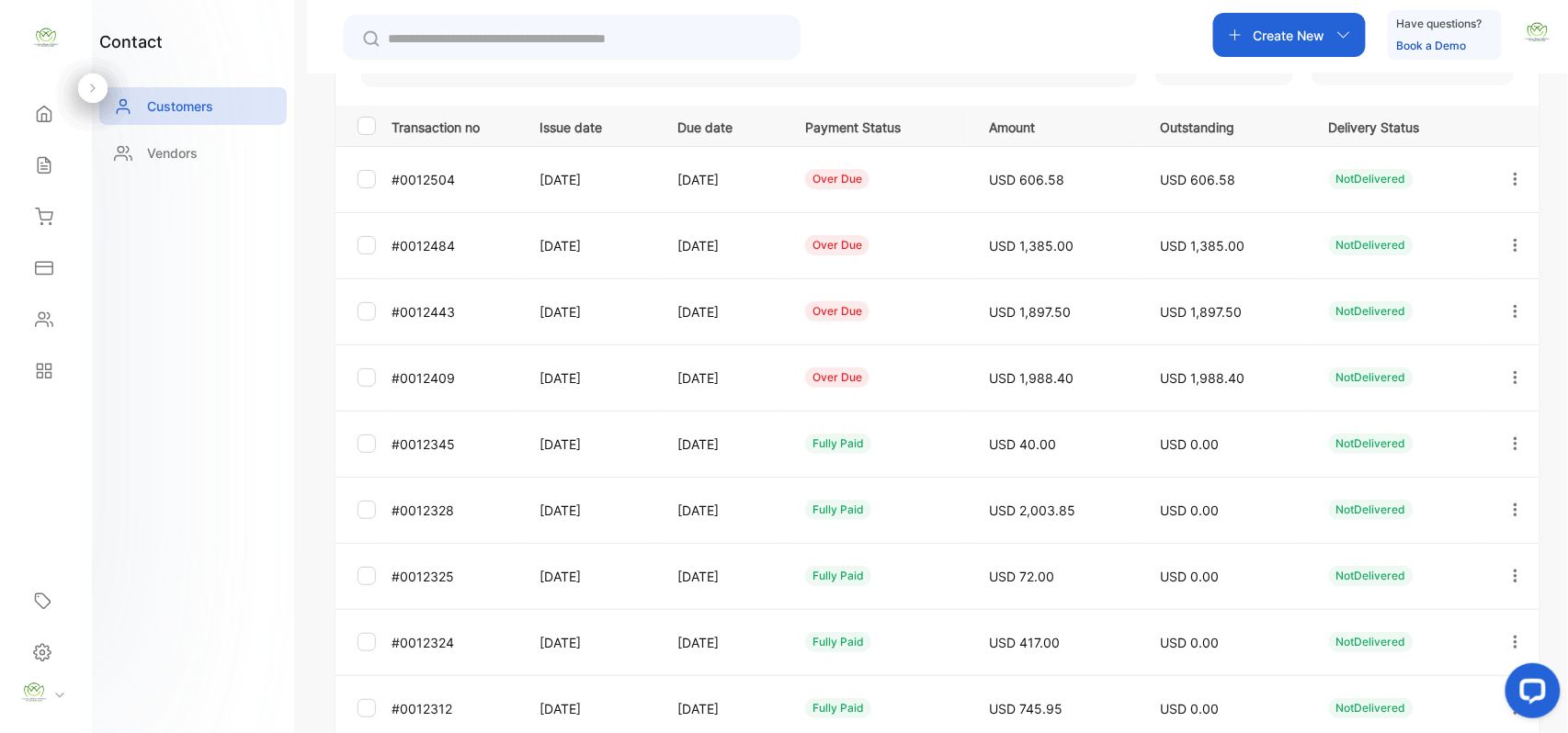
scroll to position [489, 0]
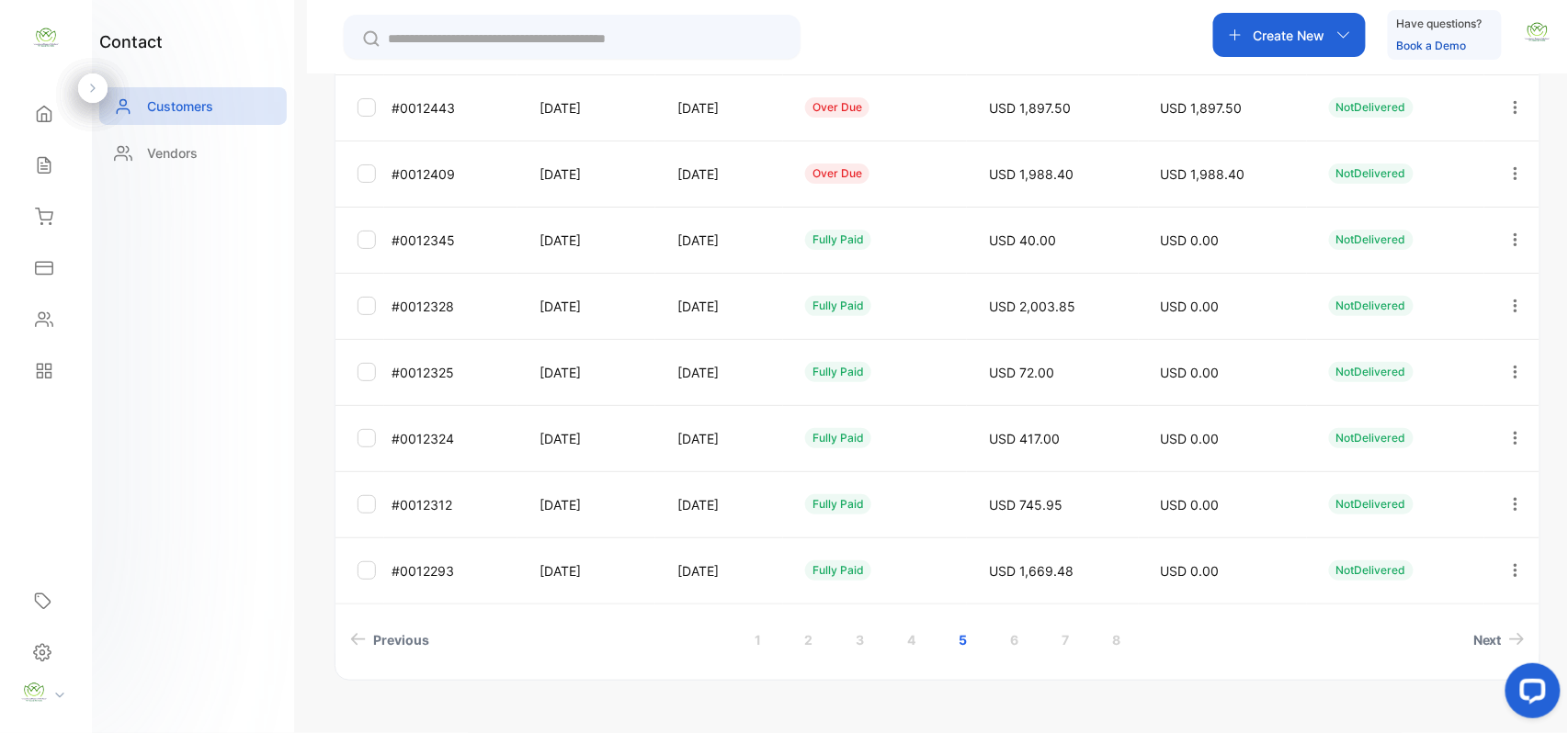
click at [1514, 174] on icon "button" at bounding box center [1515, 172] width 4 height 13
click at [1409, 277] on span "Add payment" at bounding box center [1391, 282] width 94 height 22
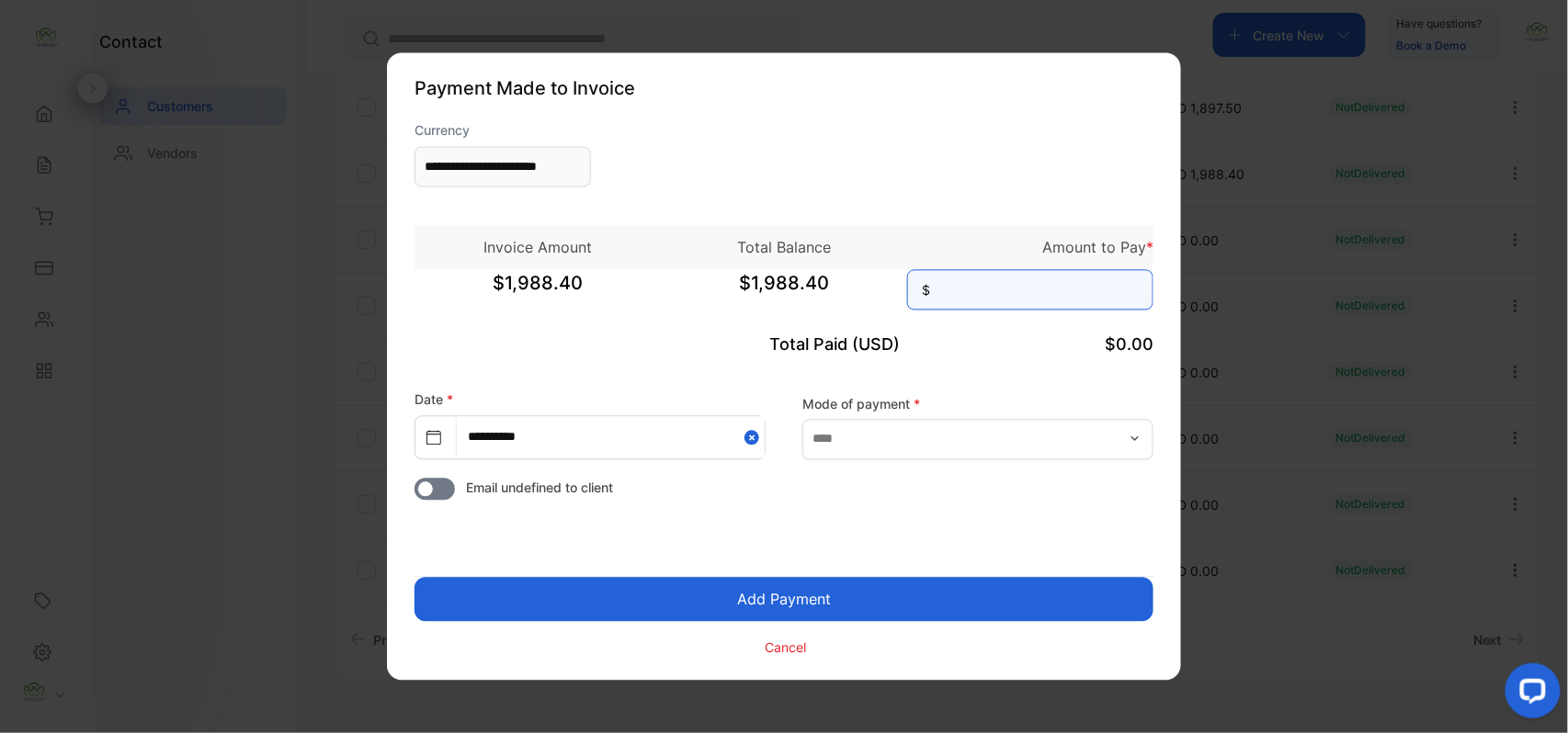
click at [1089, 296] on input at bounding box center [1030, 290] width 246 height 41
type input "********"
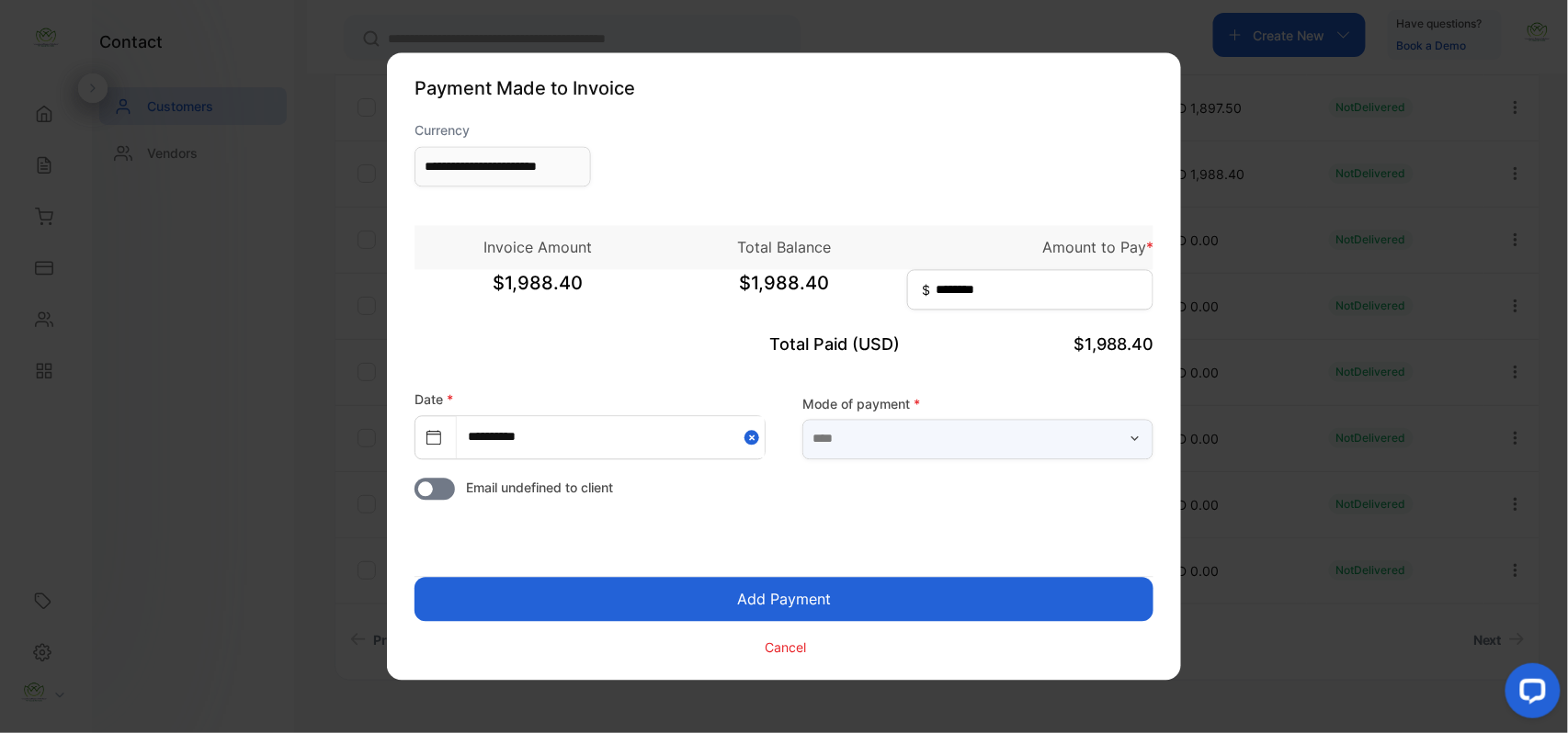
click at [1002, 431] on input "text" at bounding box center [978, 439] width 351 height 41
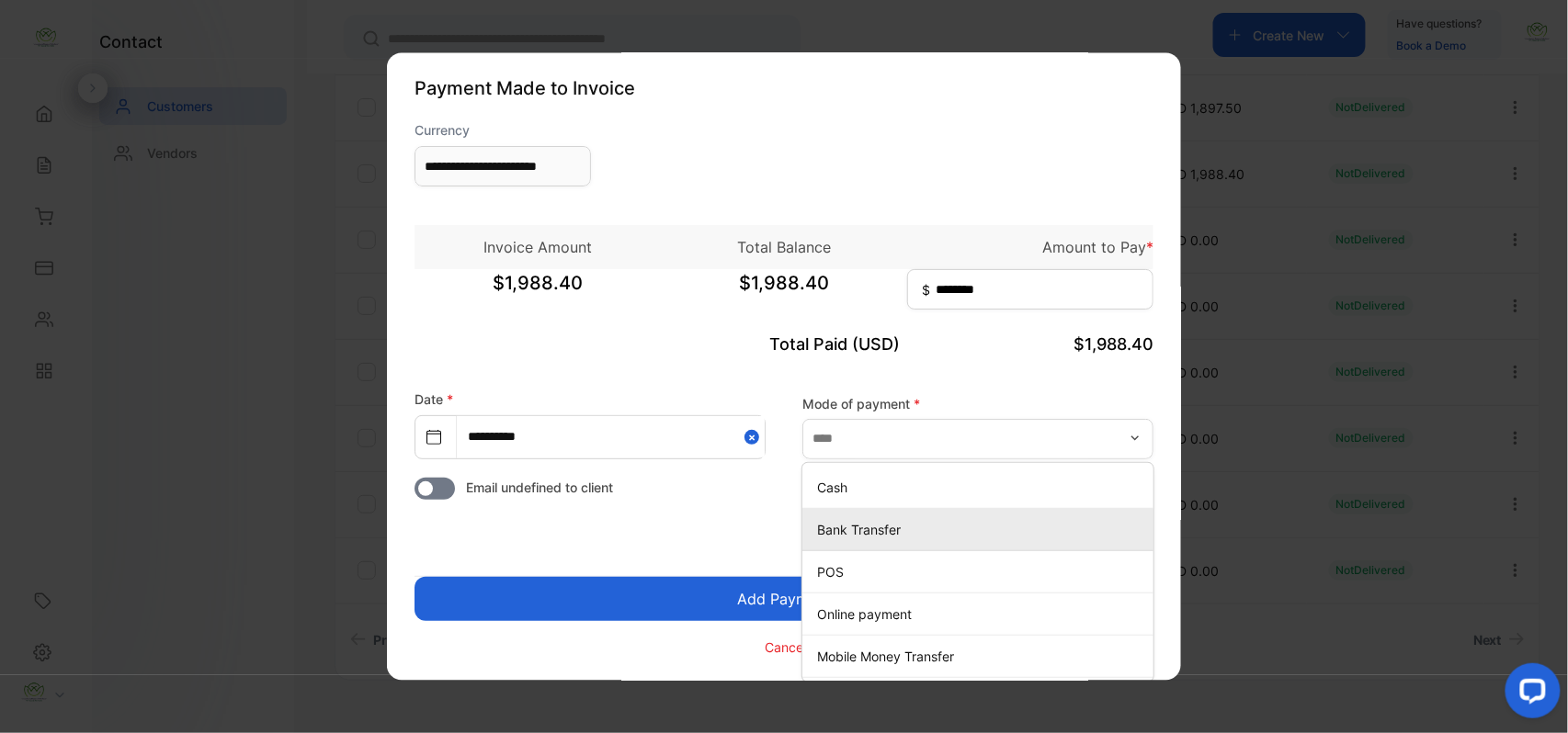
click at [869, 523] on p "Bank Transfer" at bounding box center [981, 529] width 329 height 19
type input "**********"
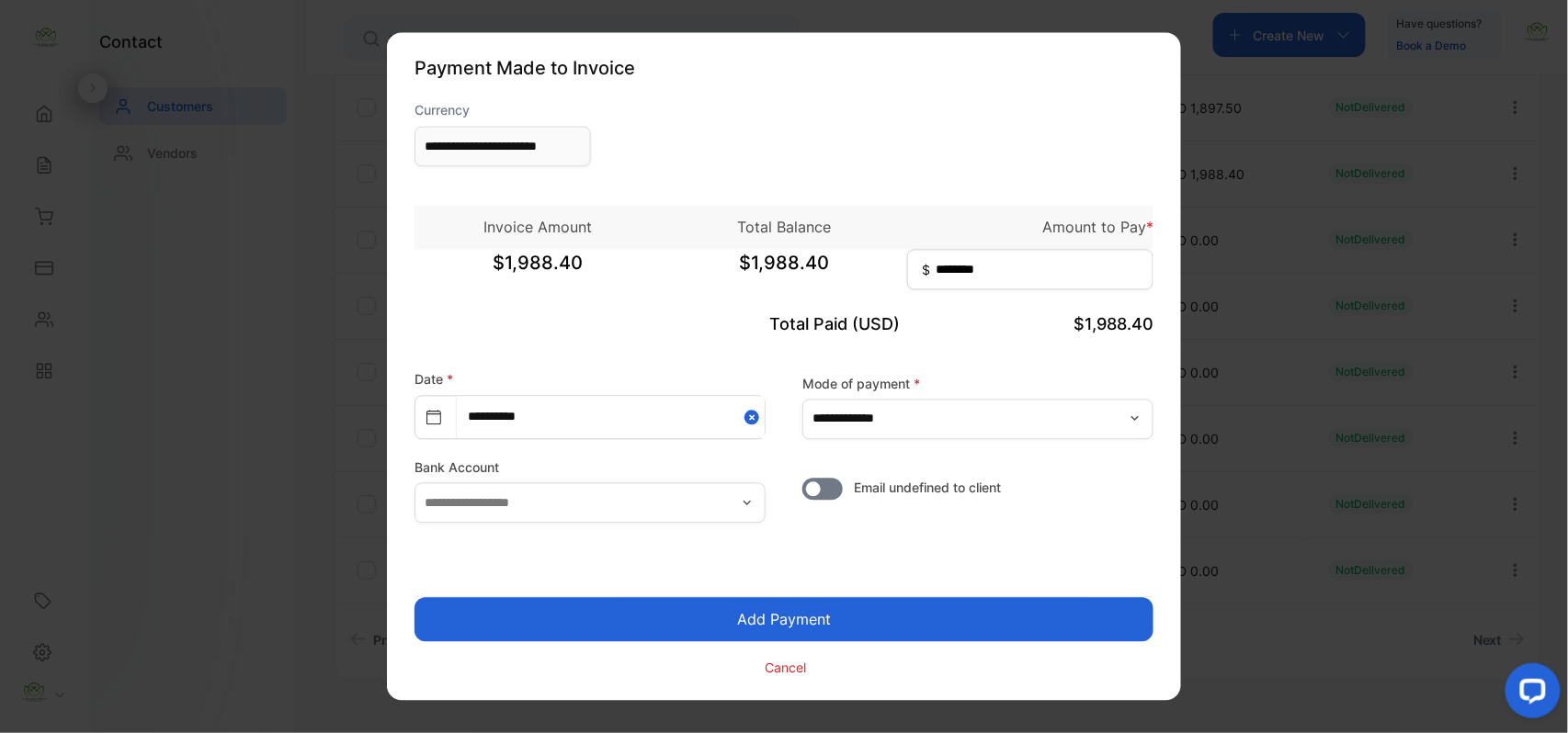
click at [983, 609] on button "Add Payment" at bounding box center [783, 621] width 739 height 44
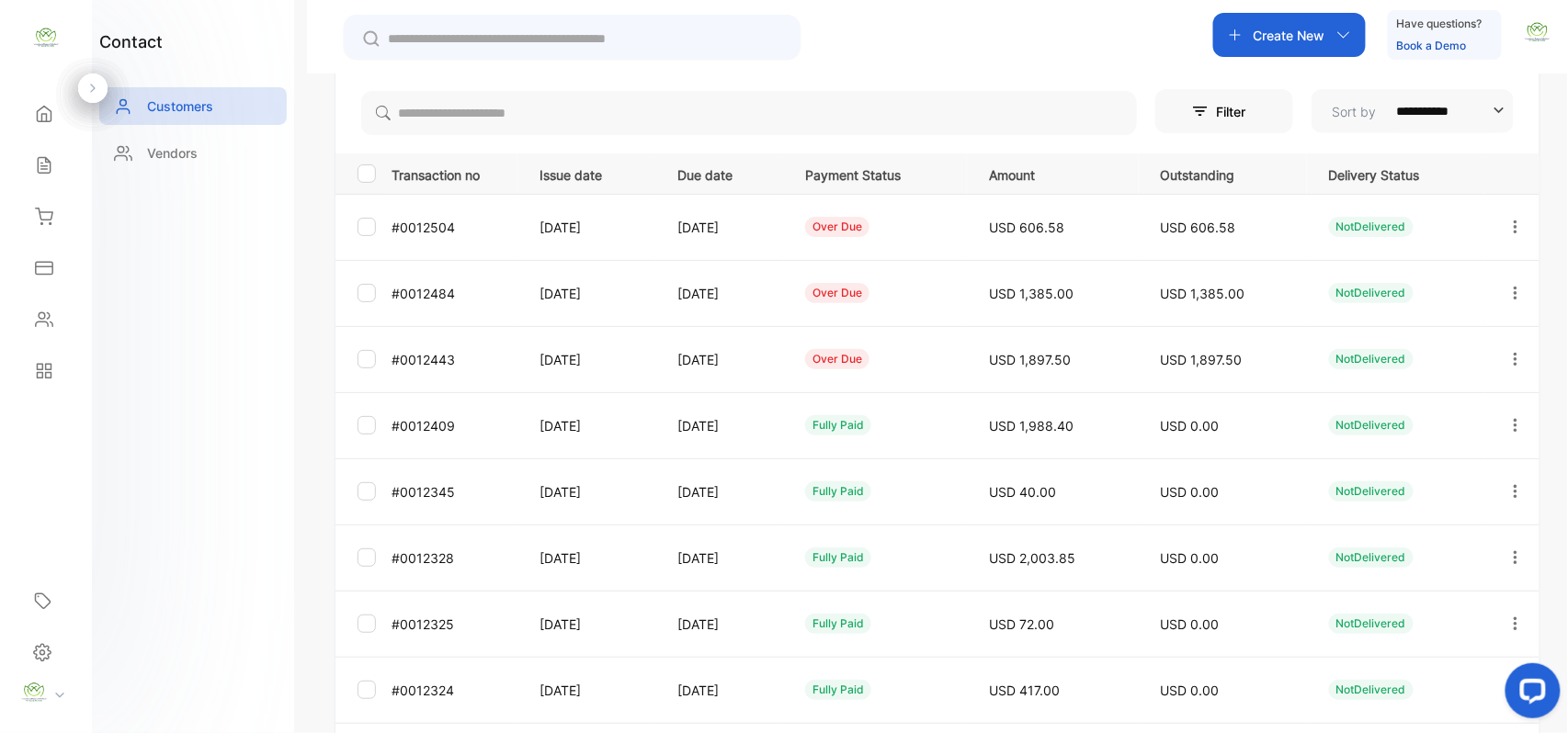
scroll to position [285, 0]
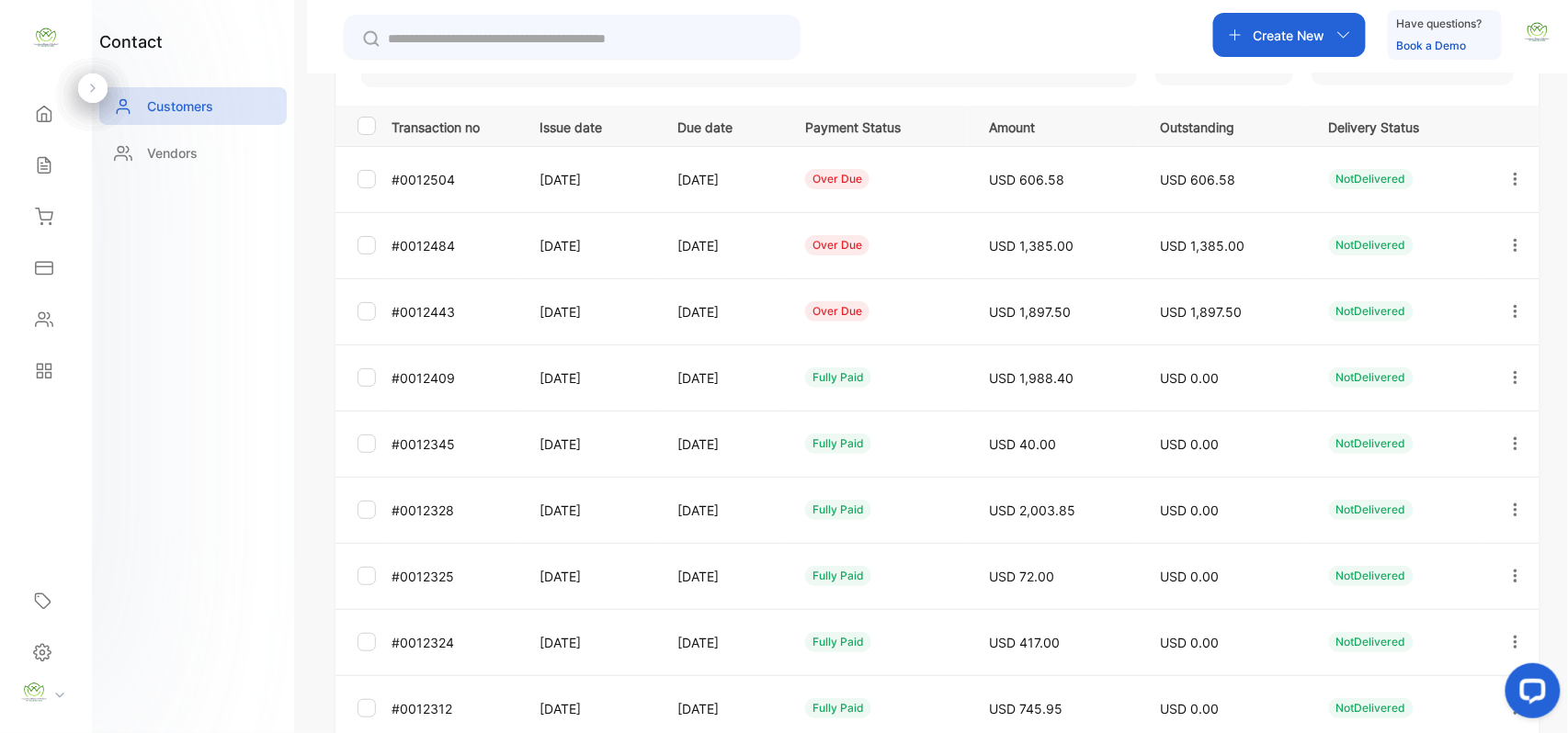
click at [1513, 313] on icon "button" at bounding box center [1516, 312] width 17 height 17
click at [1431, 410] on span "Add payment" at bounding box center [1391, 420] width 94 height 22
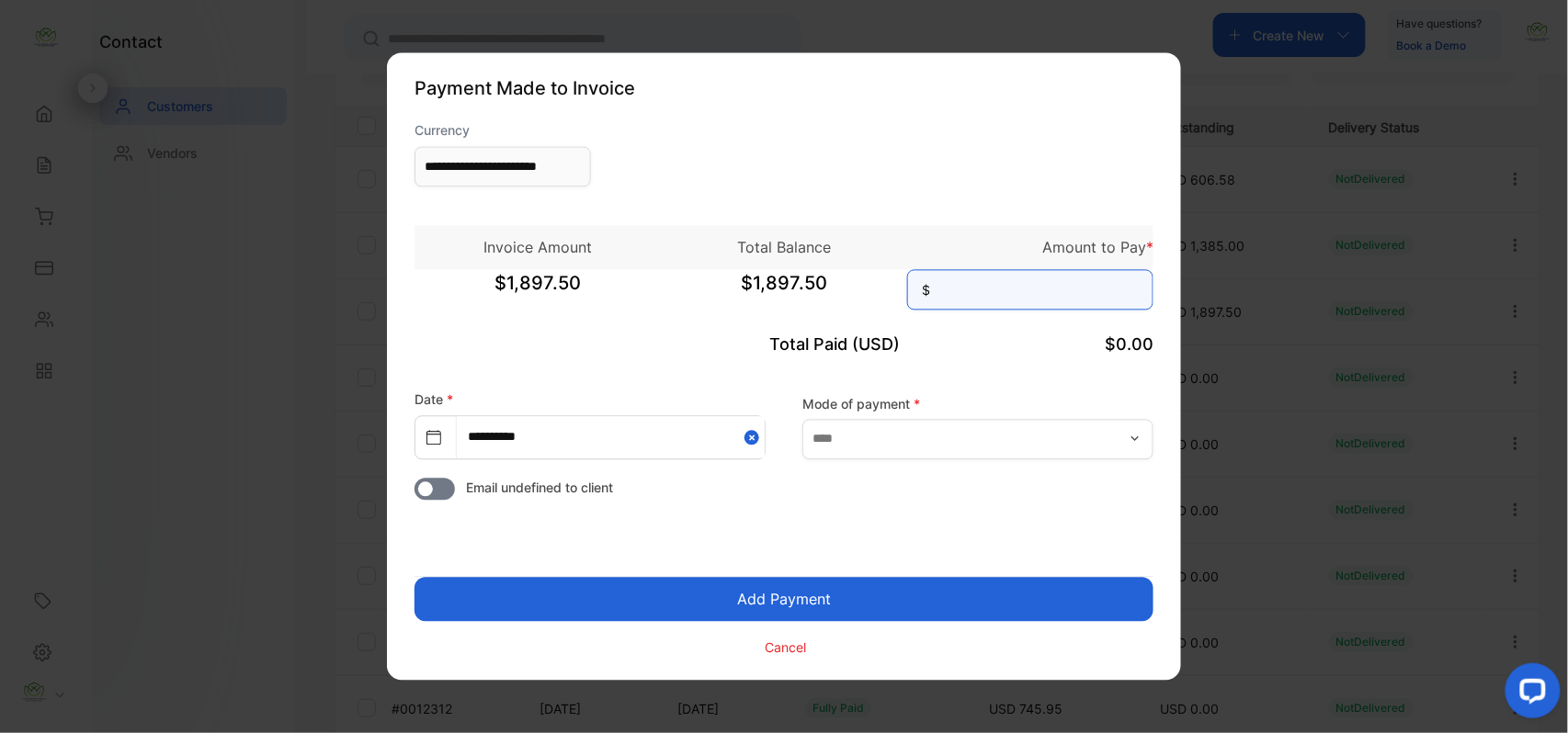
click at [1104, 296] on input at bounding box center [1030, 290] width 246 height 41
type input "*****"
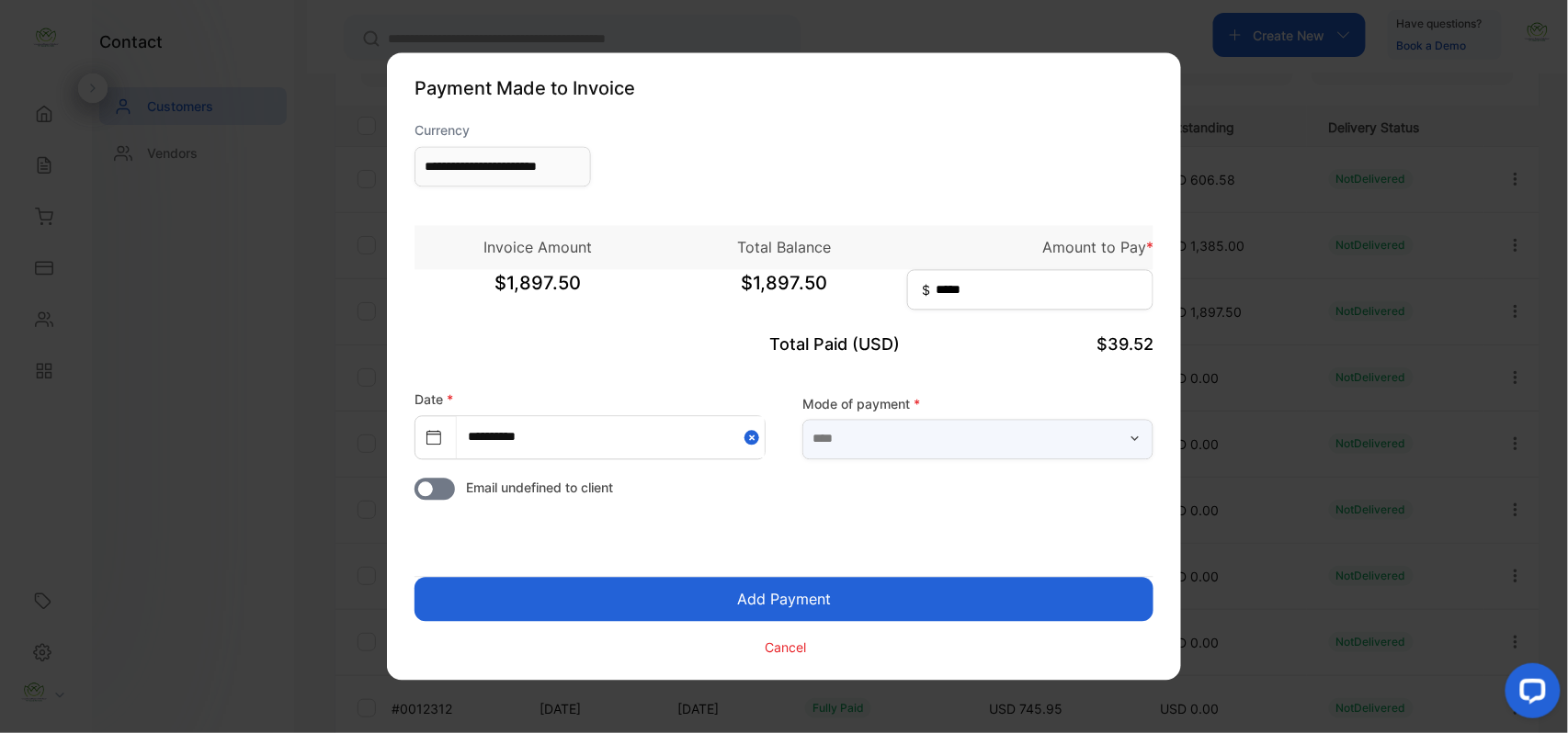
click at [1034, 450] on input "text" at bounding box center [978, 439] width 351 height 41
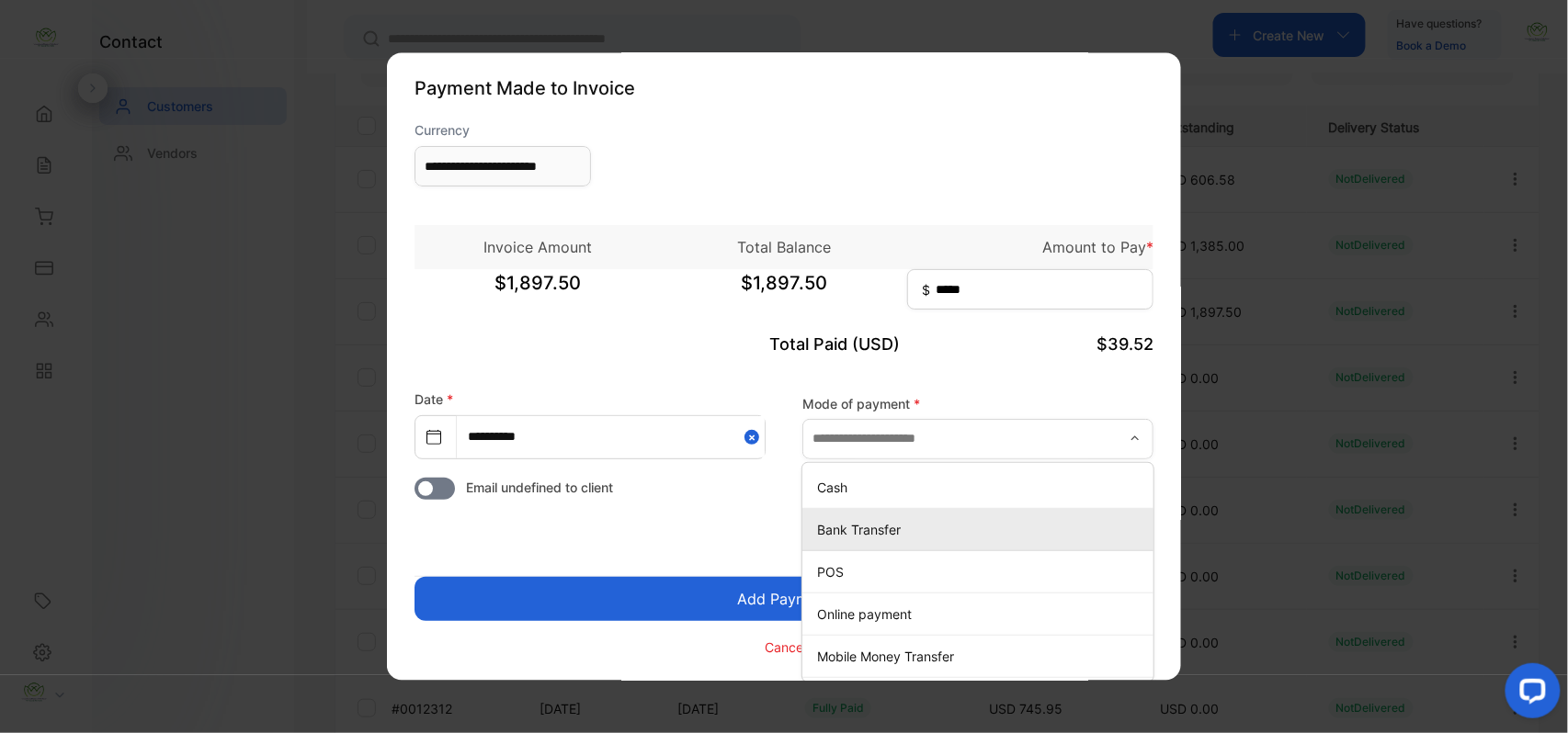
click at [883, 530] on p "Bank Transfer" at bounding box center [981, 529] width 329 height 19
type input "**********"
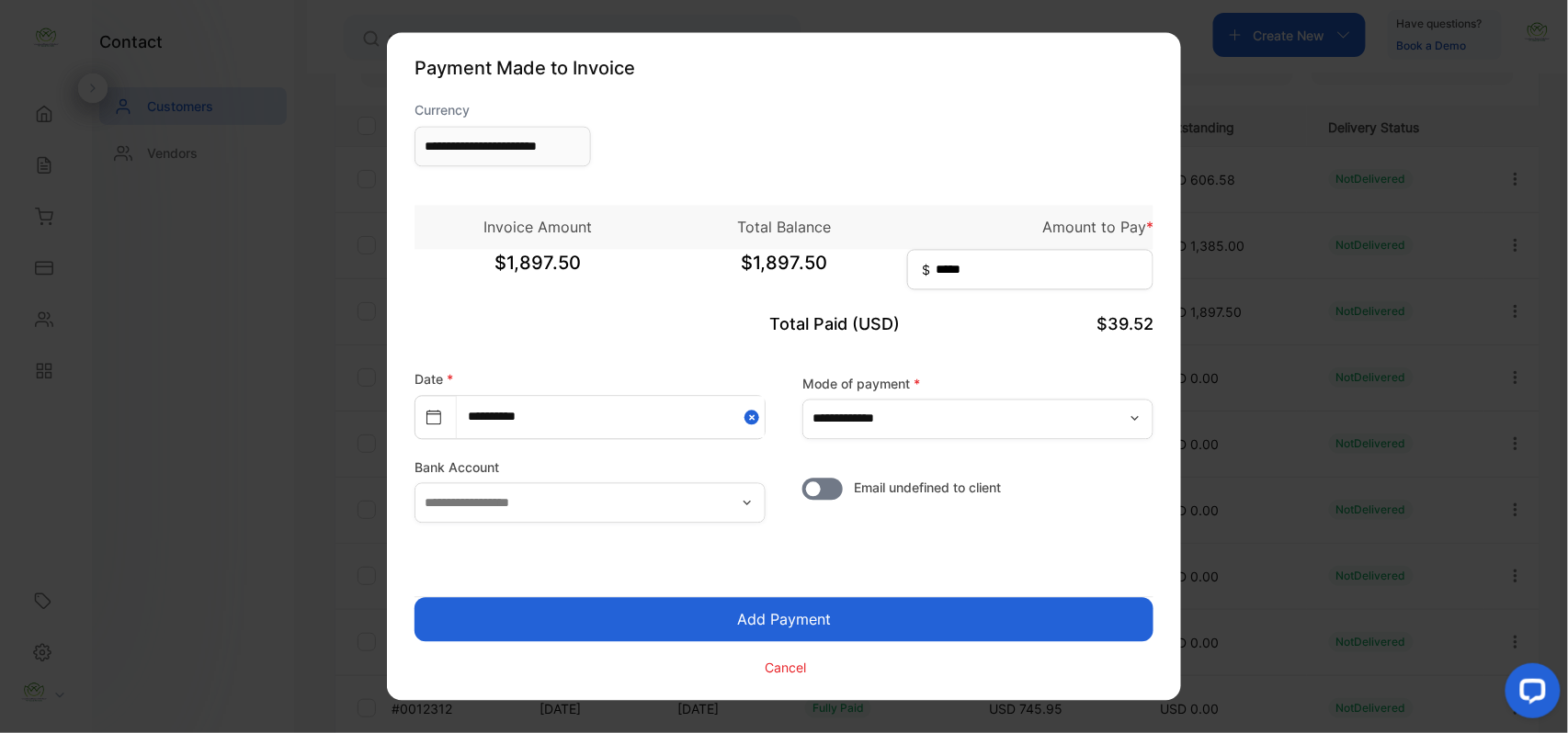
click at [923, 619] on button "Add Payment" at bounding box center [783, 621] width 739 height 44
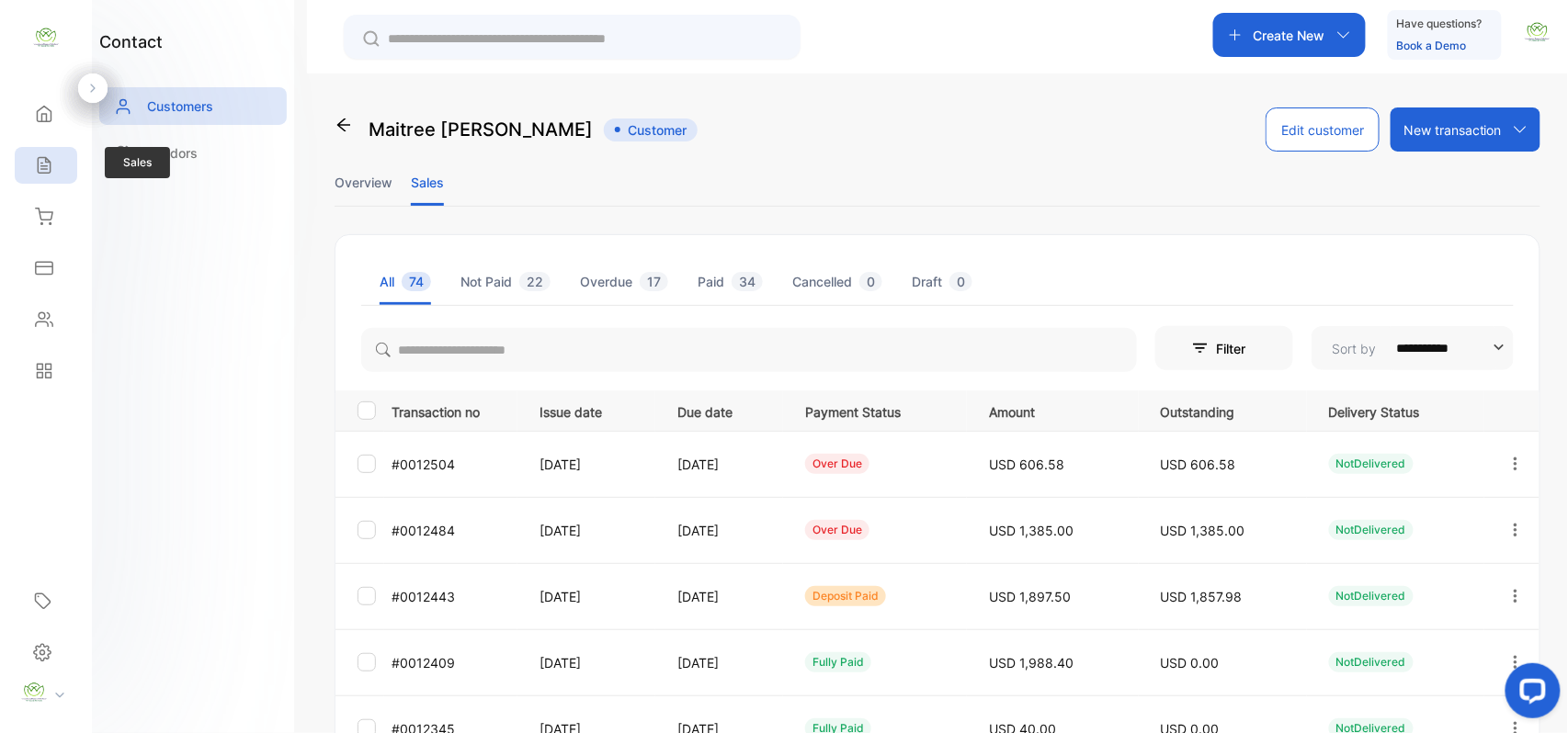
click at [53, 169] on div "Sales" at bounding box center [46, 165] width 63 height 37
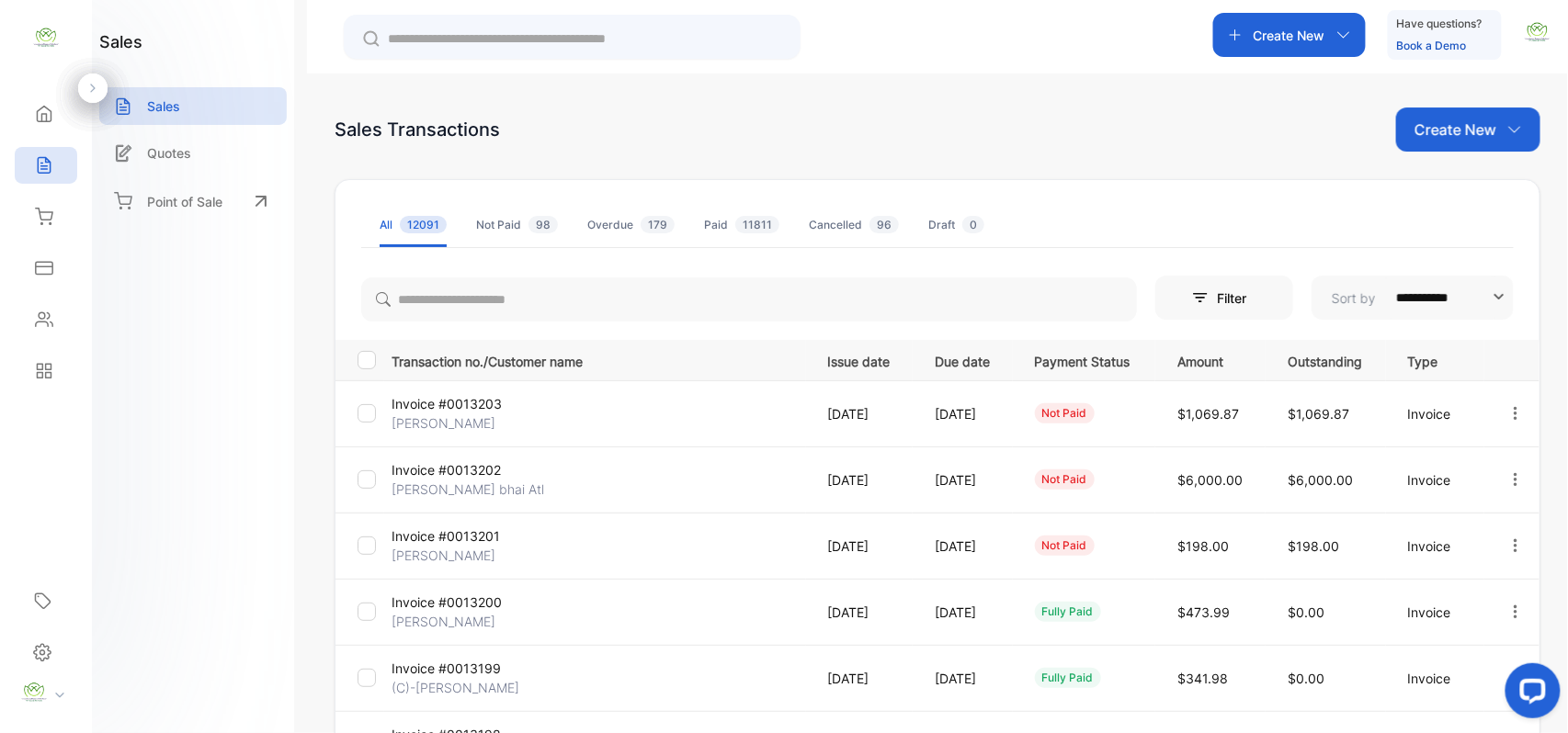
click at [1455, 139] on p "Create New" at bounding box center [1455, 130] width 82 height 22
click at [1472, 176] on div "Invoice" at bounding box center [1476, 190] width 129 height 37
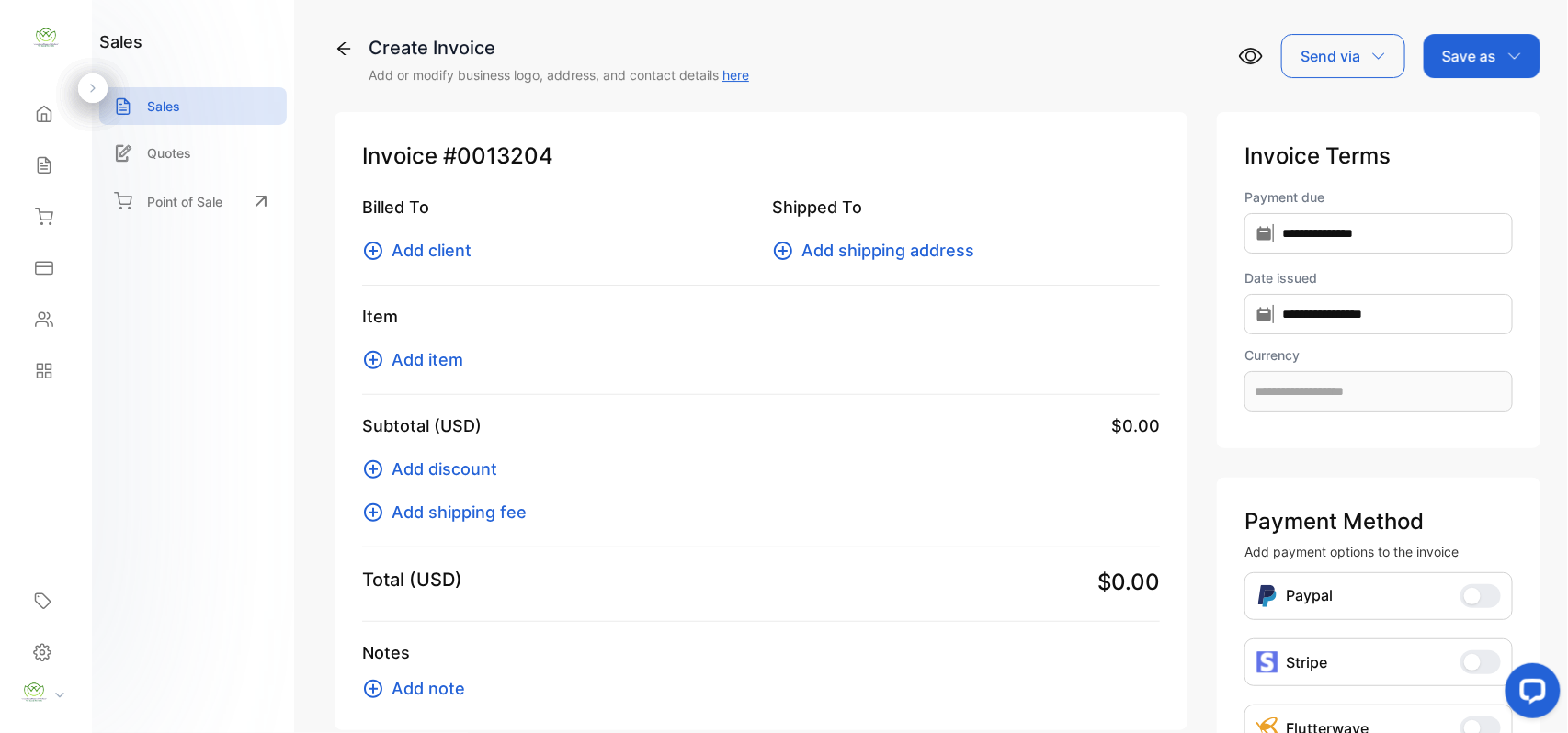
type input "**********"
click at [439, 247] on span "Add client" at bounding box center [432, 250] width 80 height 25
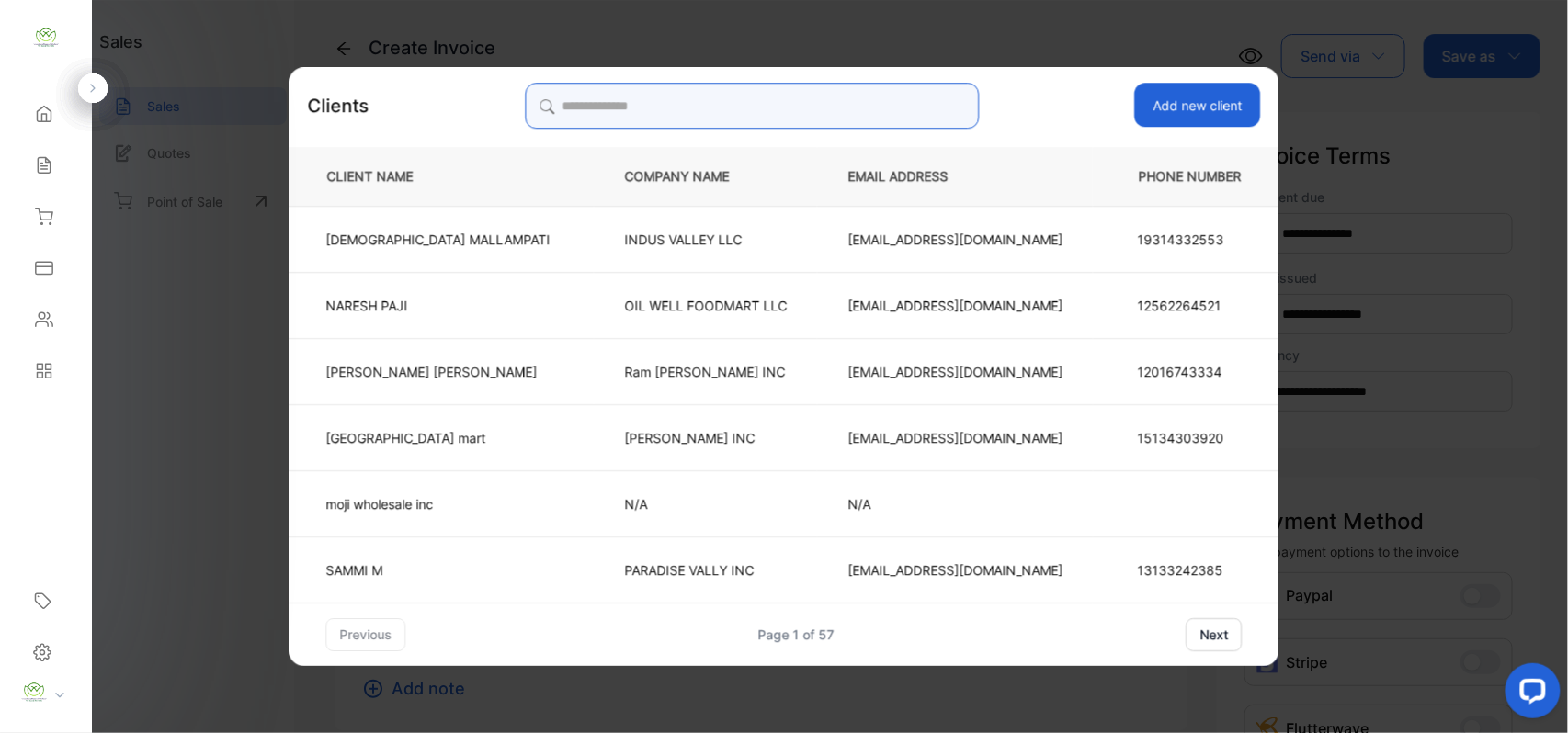
click at [686, 116] on input "search" at bounding box center [752, 106] width 454 height 46
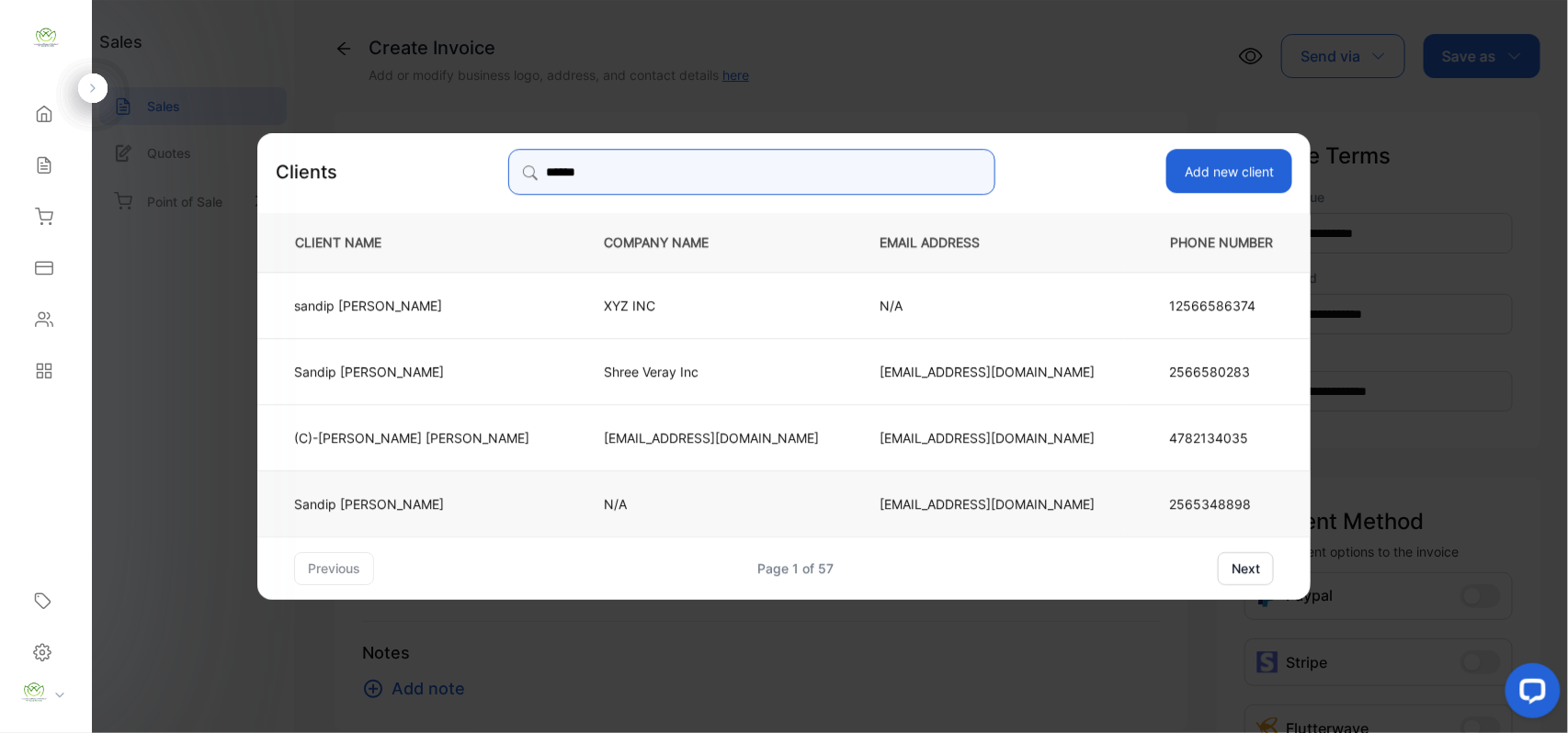
type input "******"
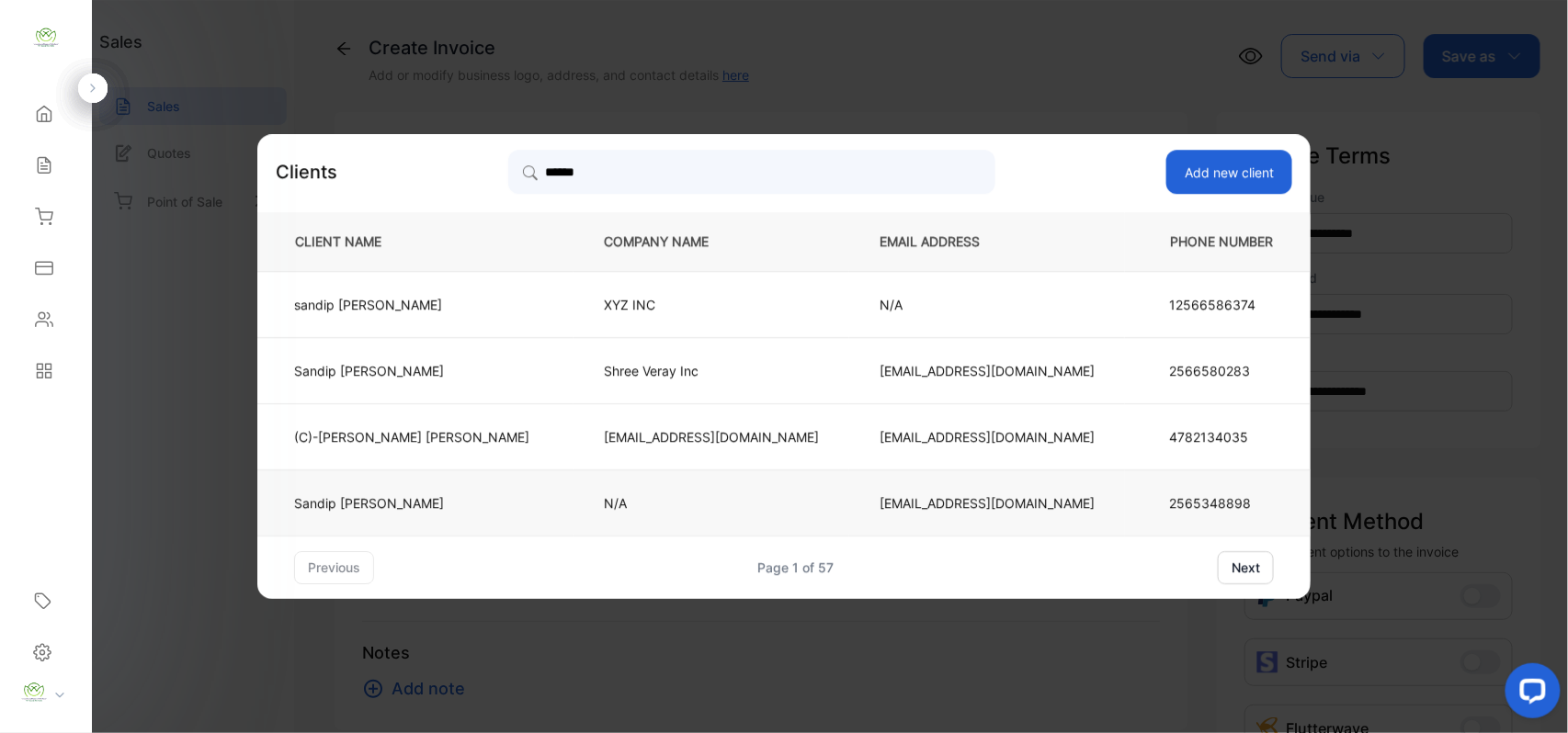
click at [696, 486] on td "N/A" at bounding box center [711, 502] width 276 height 66
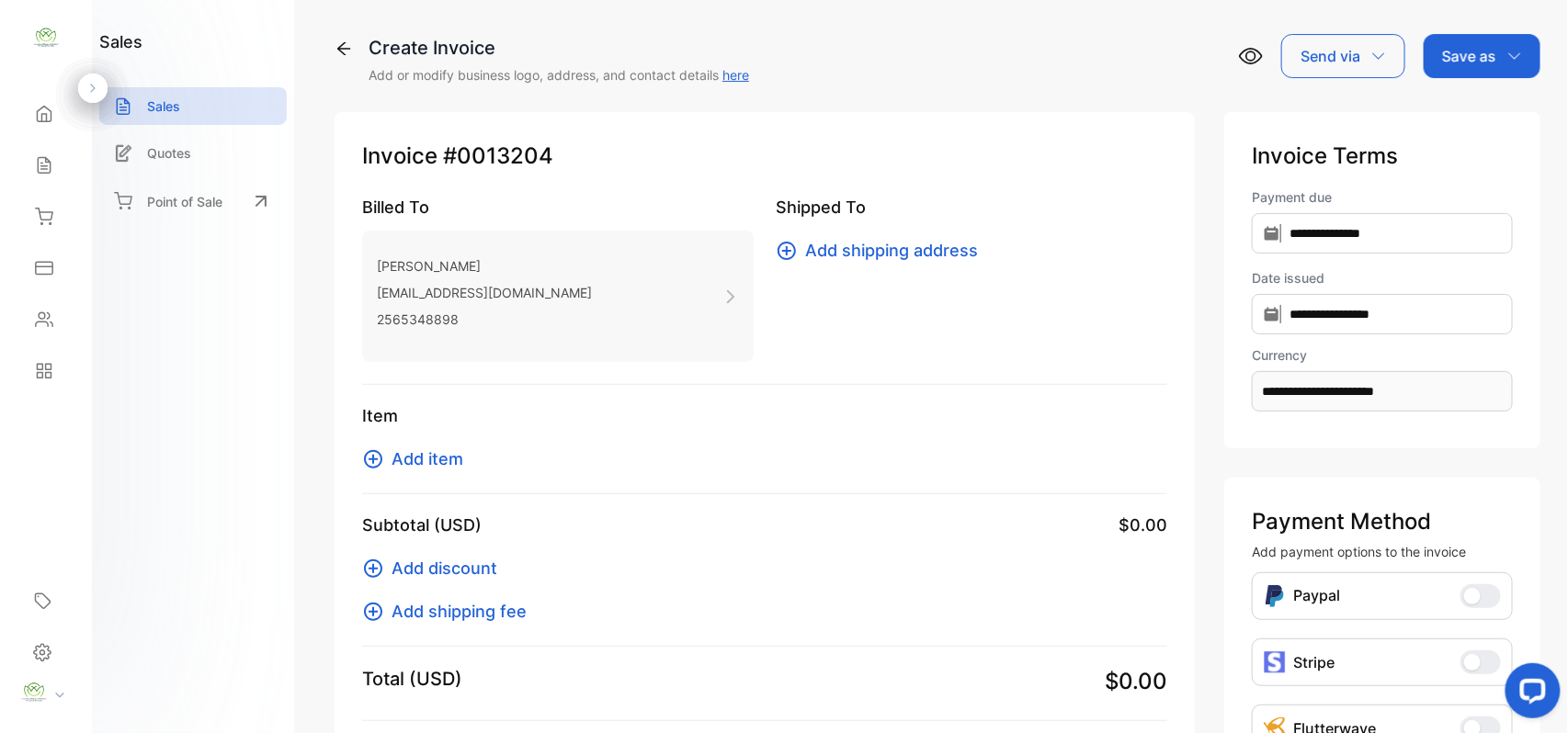
click at [437, 455] on span "Add item" at bounding box center [428, 458] width 72 height 25
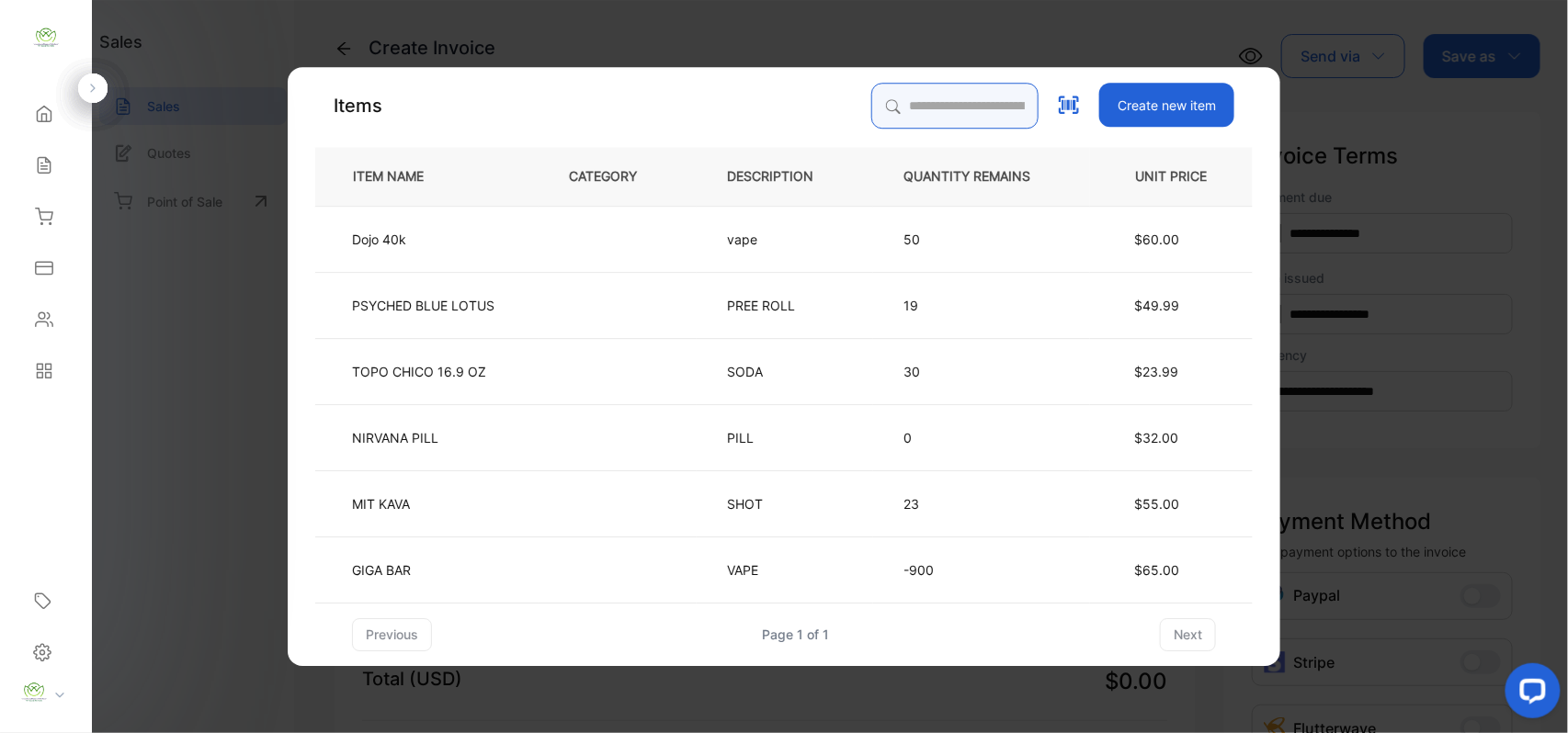
click at [943, 120] on input "search" at bounding box center [955, 106] width 167 height 46
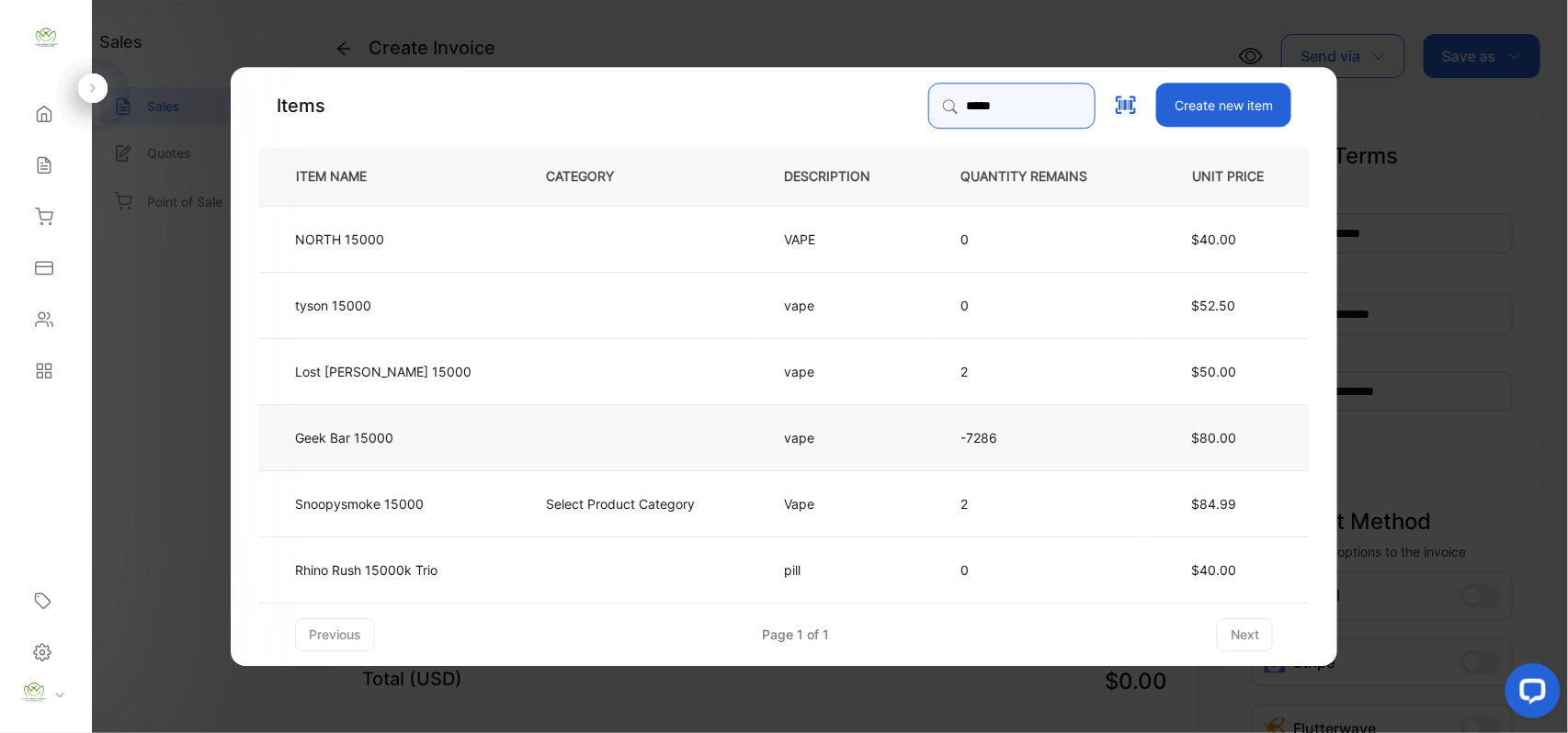
type input "*****"
click at [452, 432] on td "Geek Bar 15000" at bounding box center [386, 437] width 257 height 66
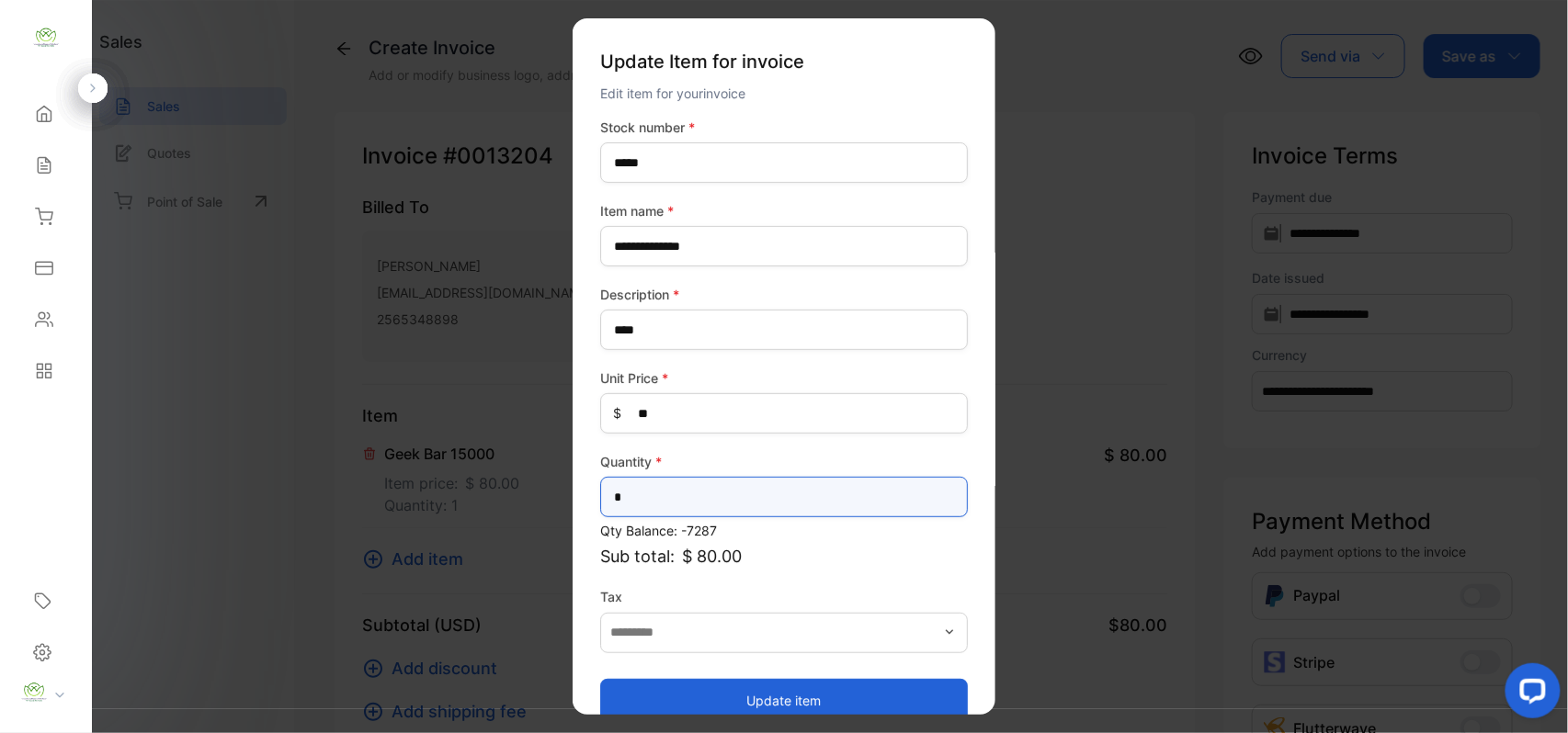
click at [641, 504] on input "*" at bounding box center [784, 497] width 368 height 41
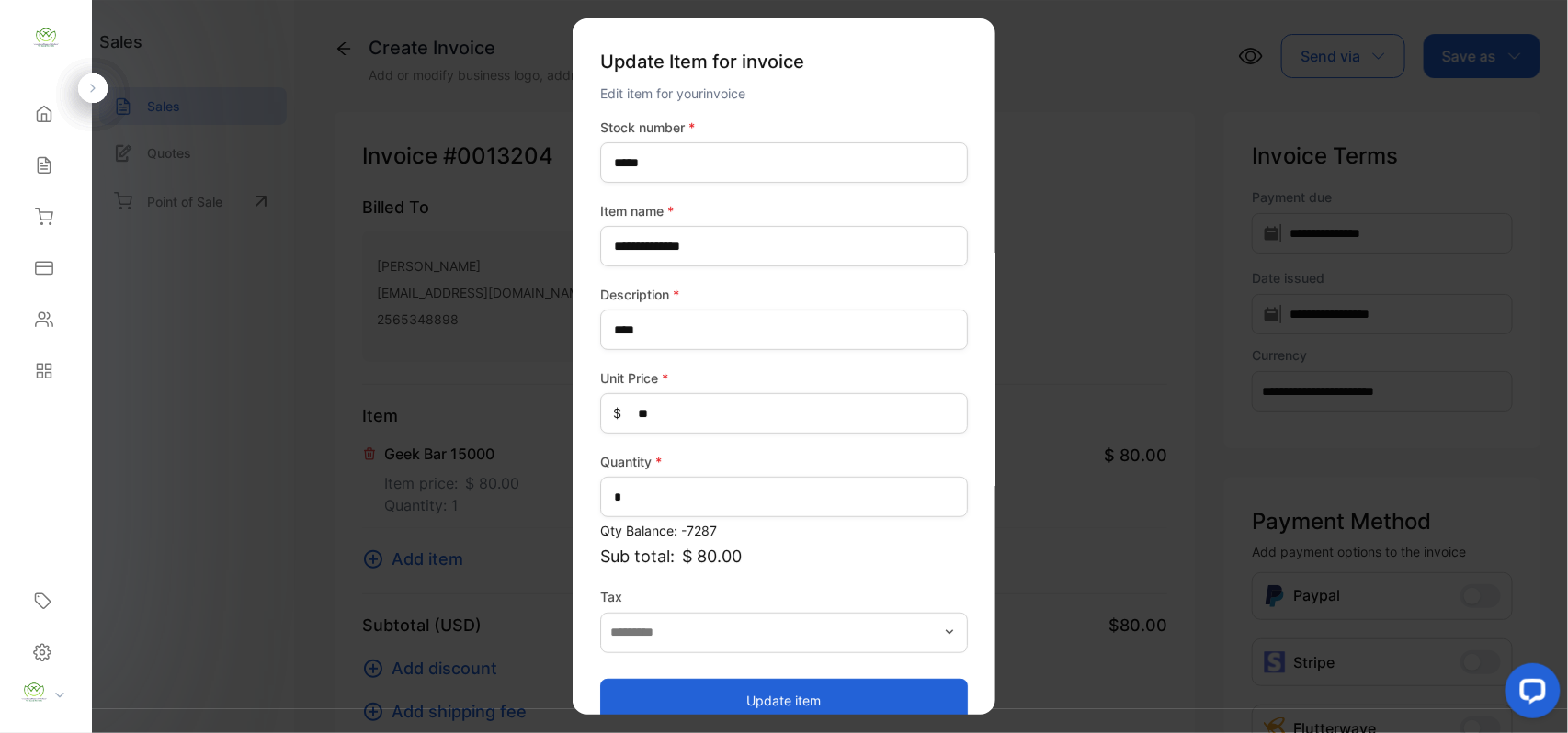
click at [696, 688] on button "Update item" at bounding box center [784, 701] width 368 height 44
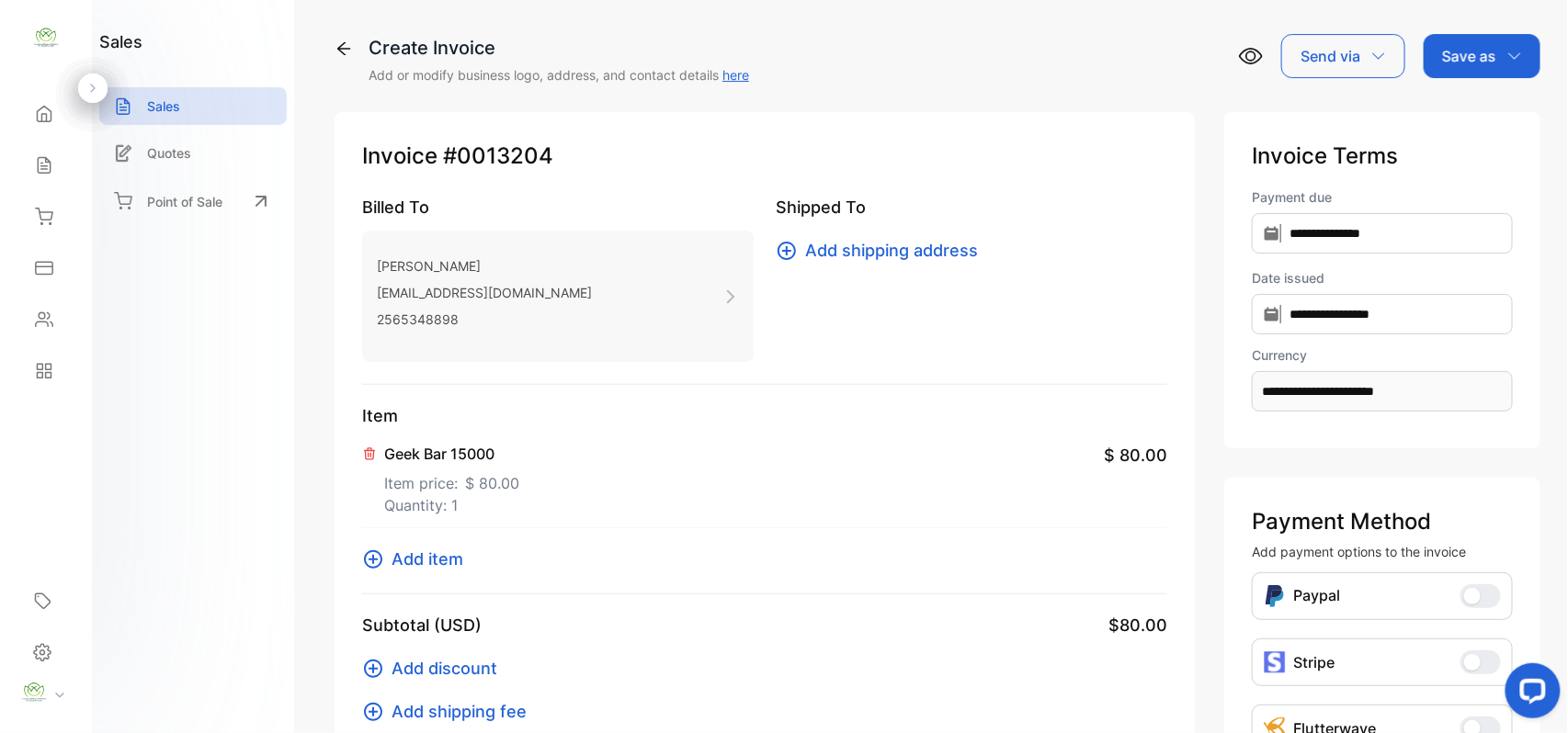
click at [434, 564] on span "Add item" at bounding box center [428, 559] width 72 height 25
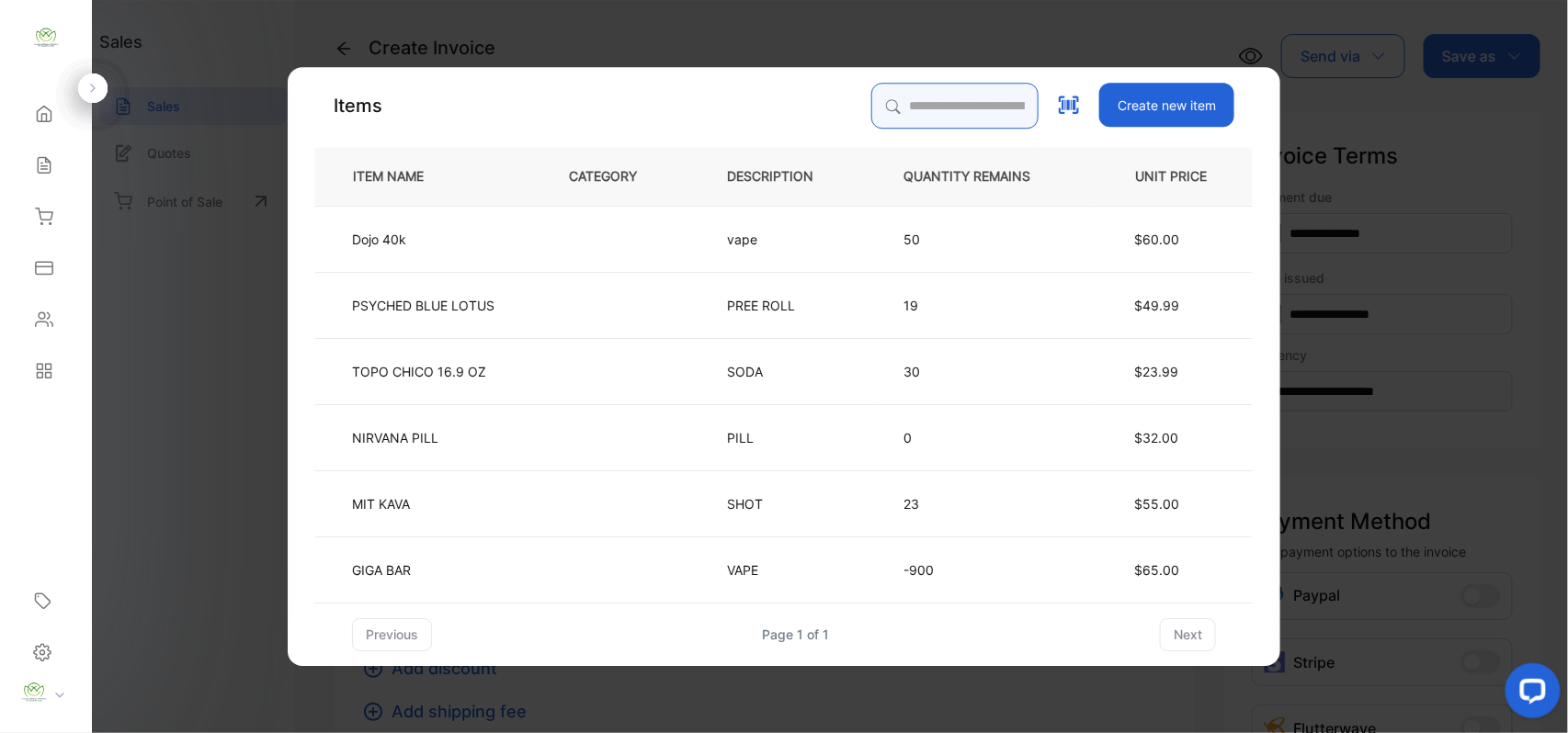
click at [963, 123] on input "search" at bounding box center [955, 106] width 167 height 46
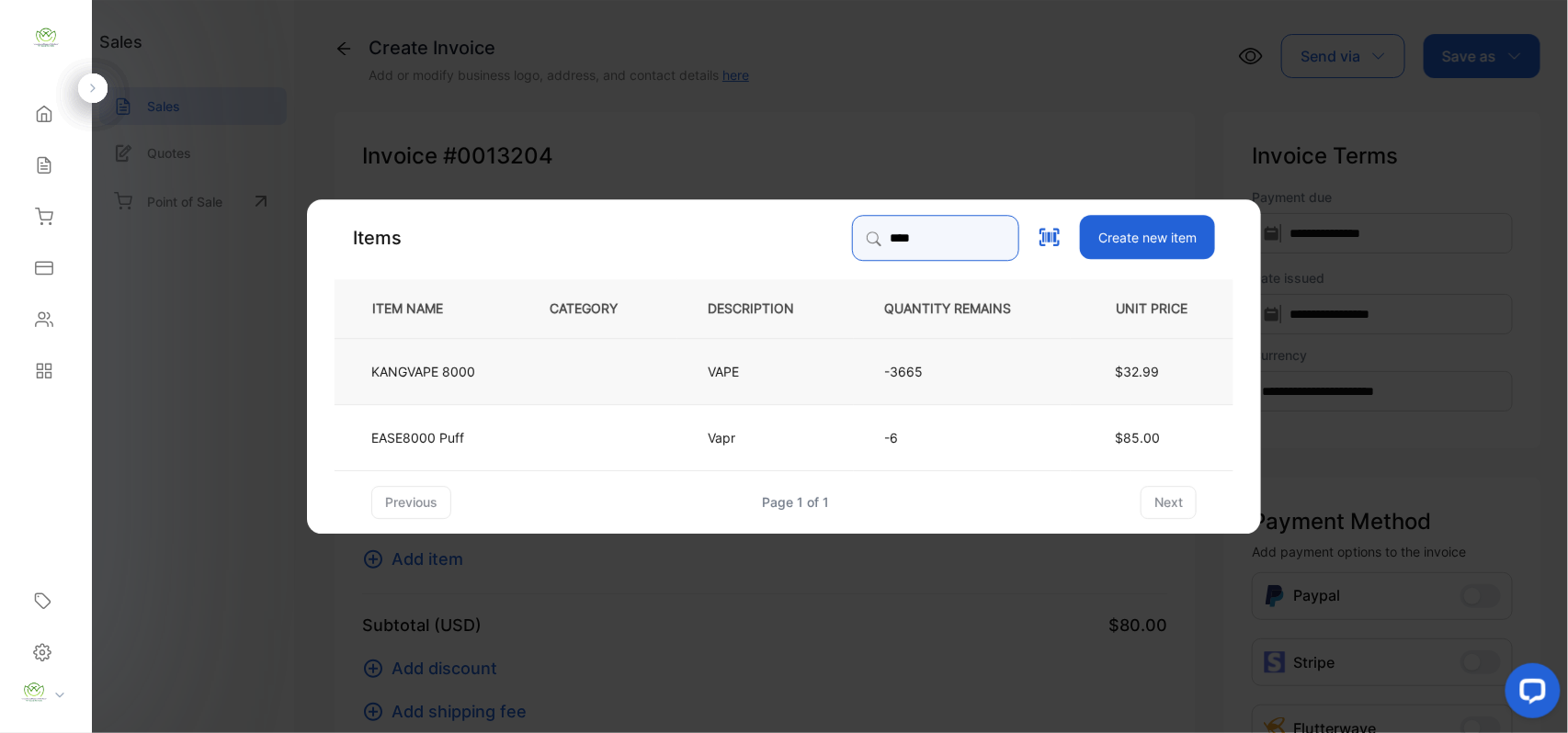
type input "****"
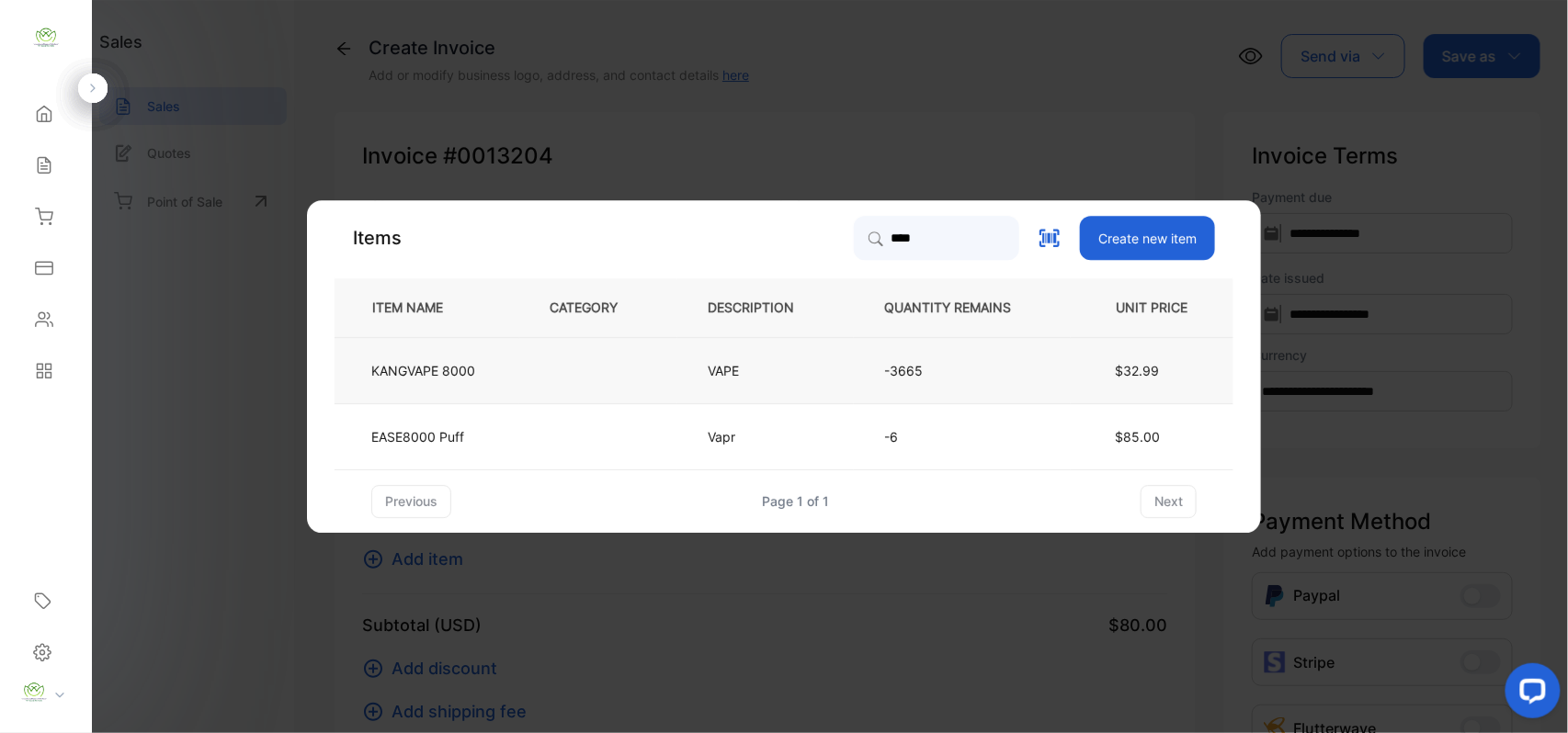
click at [645, 357] on td at bounding box center [598, 371] width 158 height 66
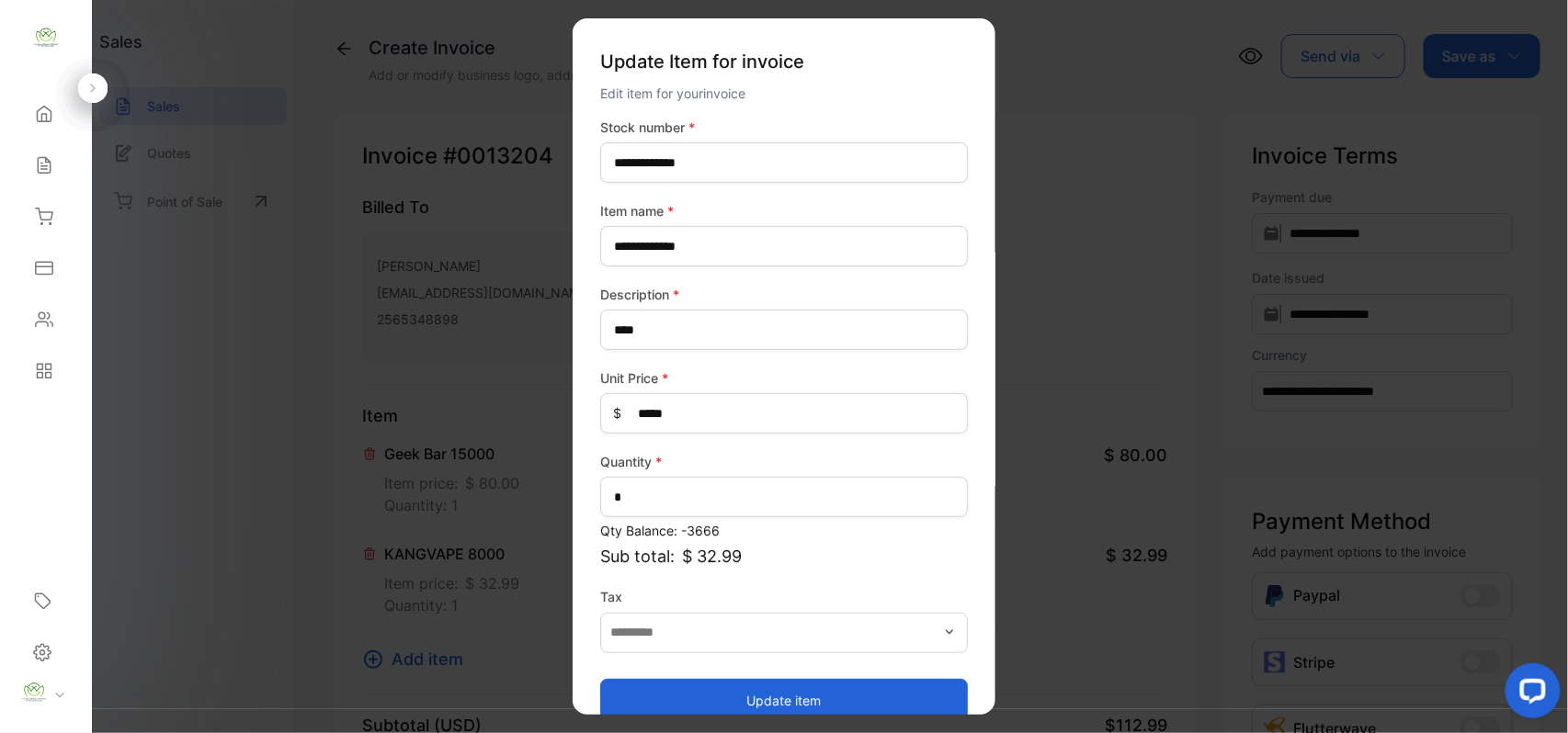
click at [813, 685] on button "Update item" at bounding box center [784, 701] width 368 height 44
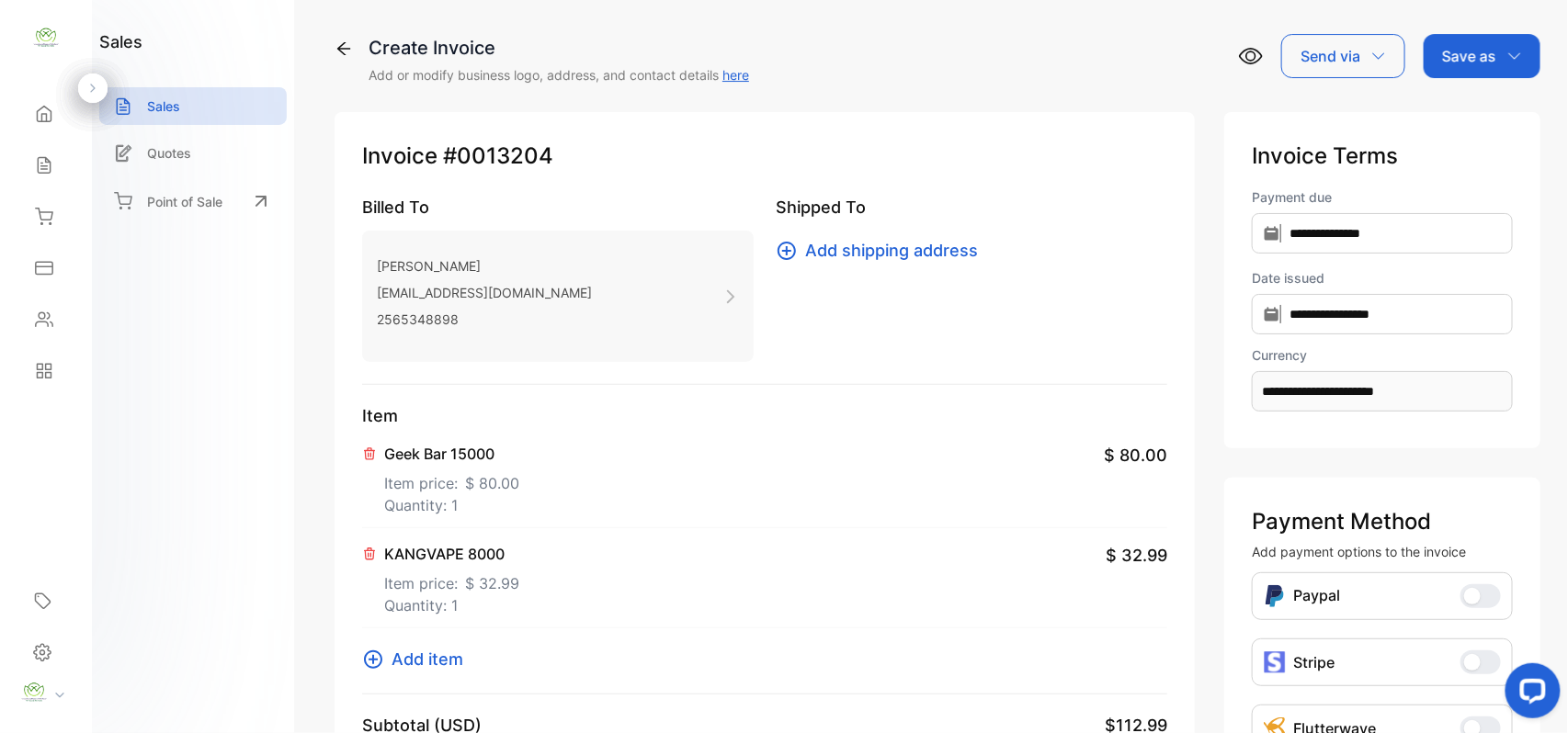
click at [1473, 60] on p "Save as" at bounding box center [1469, 56] width 54 height 22
click at [1468, 116] on div "Invoice" at bounding box center [1478, 117] width 106 height 37
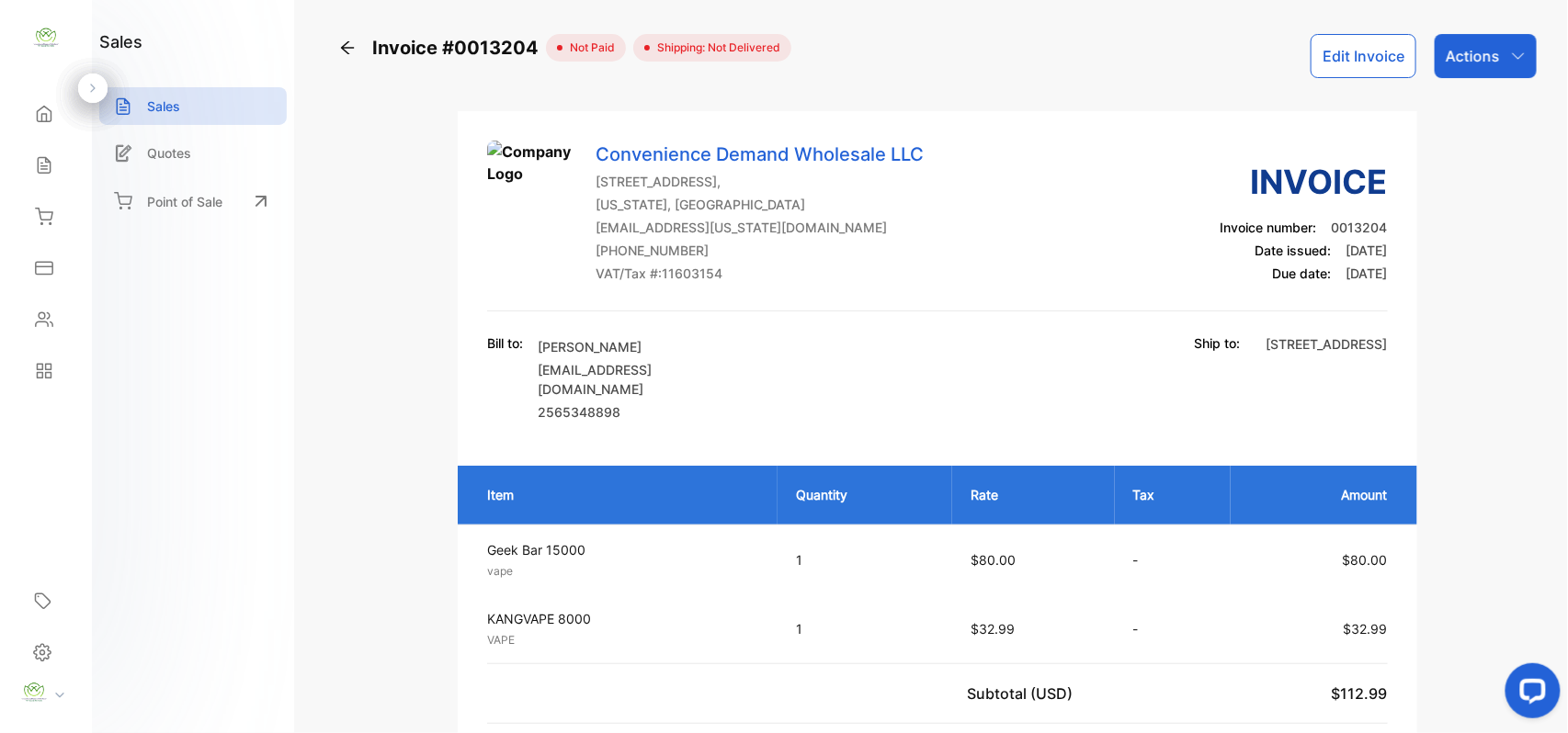
click at [1475, 57] on p "Actions" at bounding box center [1473, 56] width 54 height 22
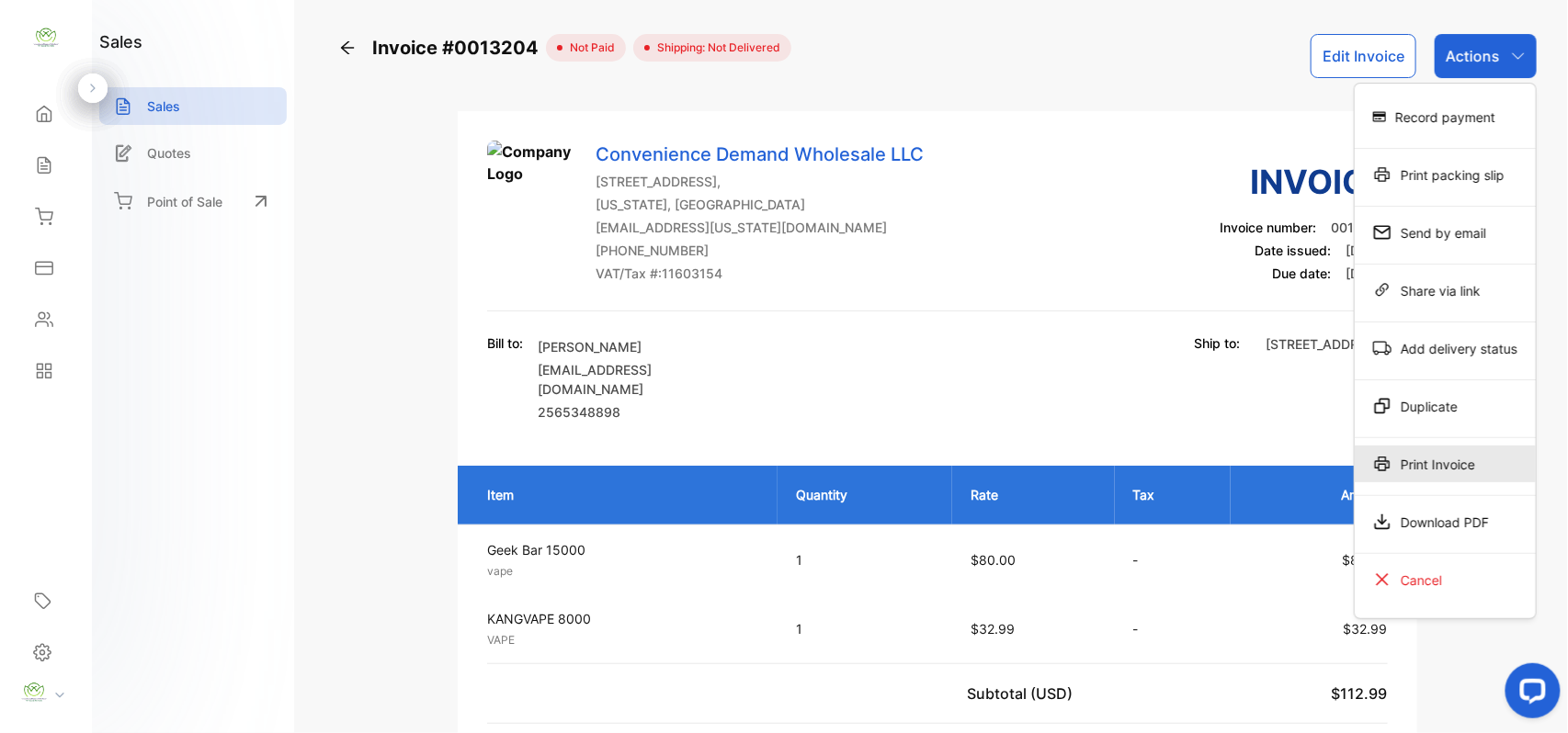
click at [1440, 463] on div "Print Invoice" at bounding box center [1445, 464] width 181 height 37
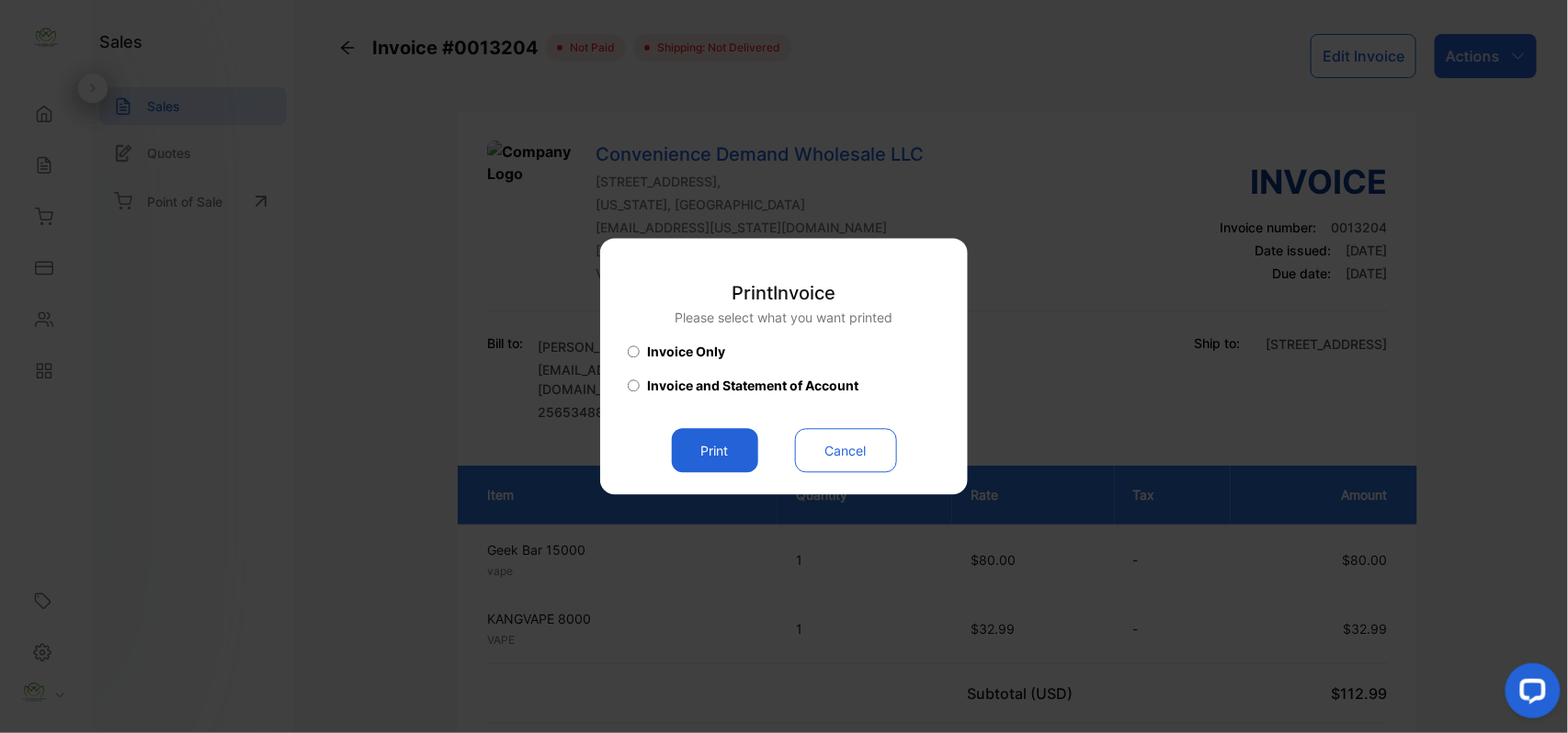
click at [721, 446] on button "Print" at bounding box center [716, 451] width 87 height 44
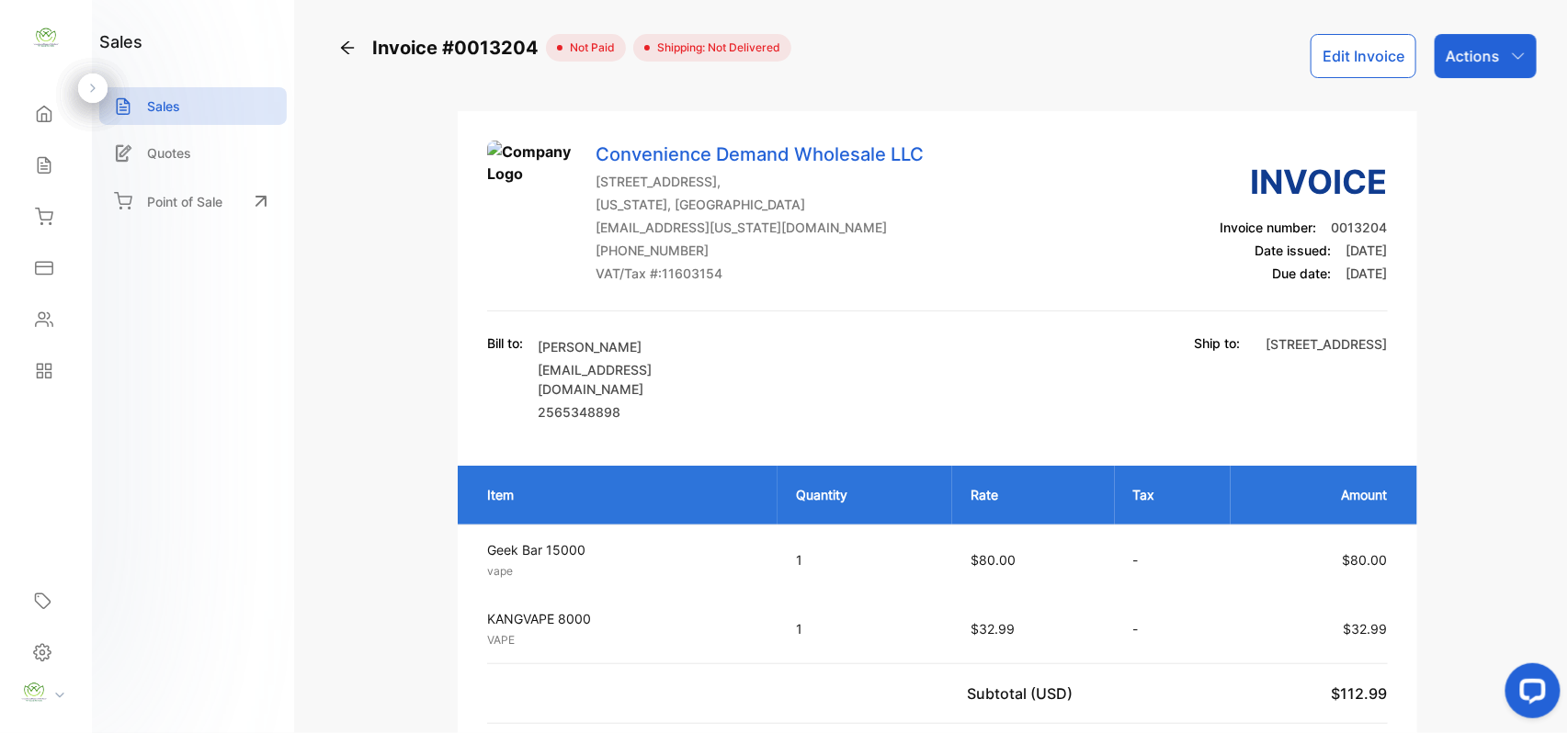
click at [1335, 57] on button "Edit Invoice" at bounding box center [1363, 56] width 106 height 44
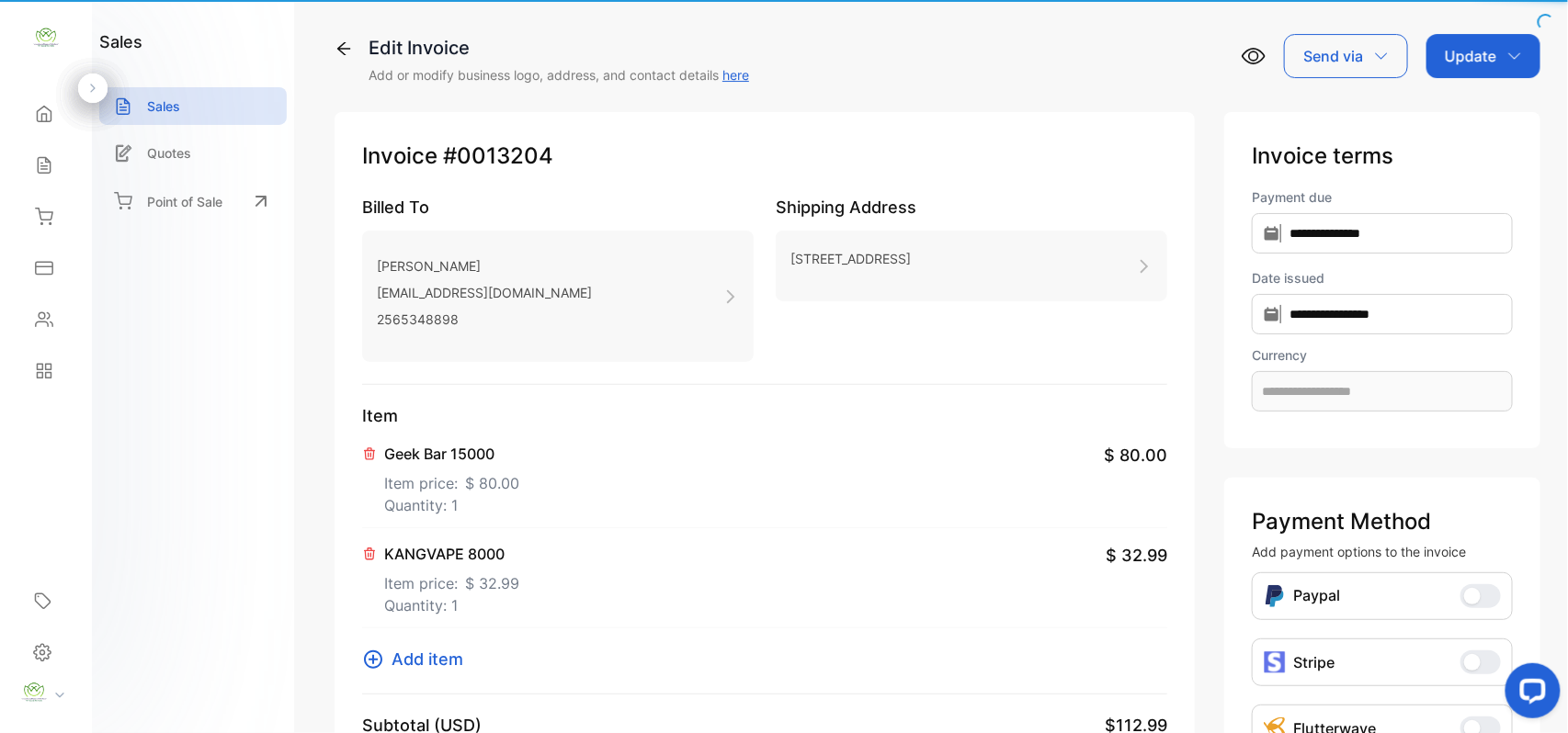
type input "**********"
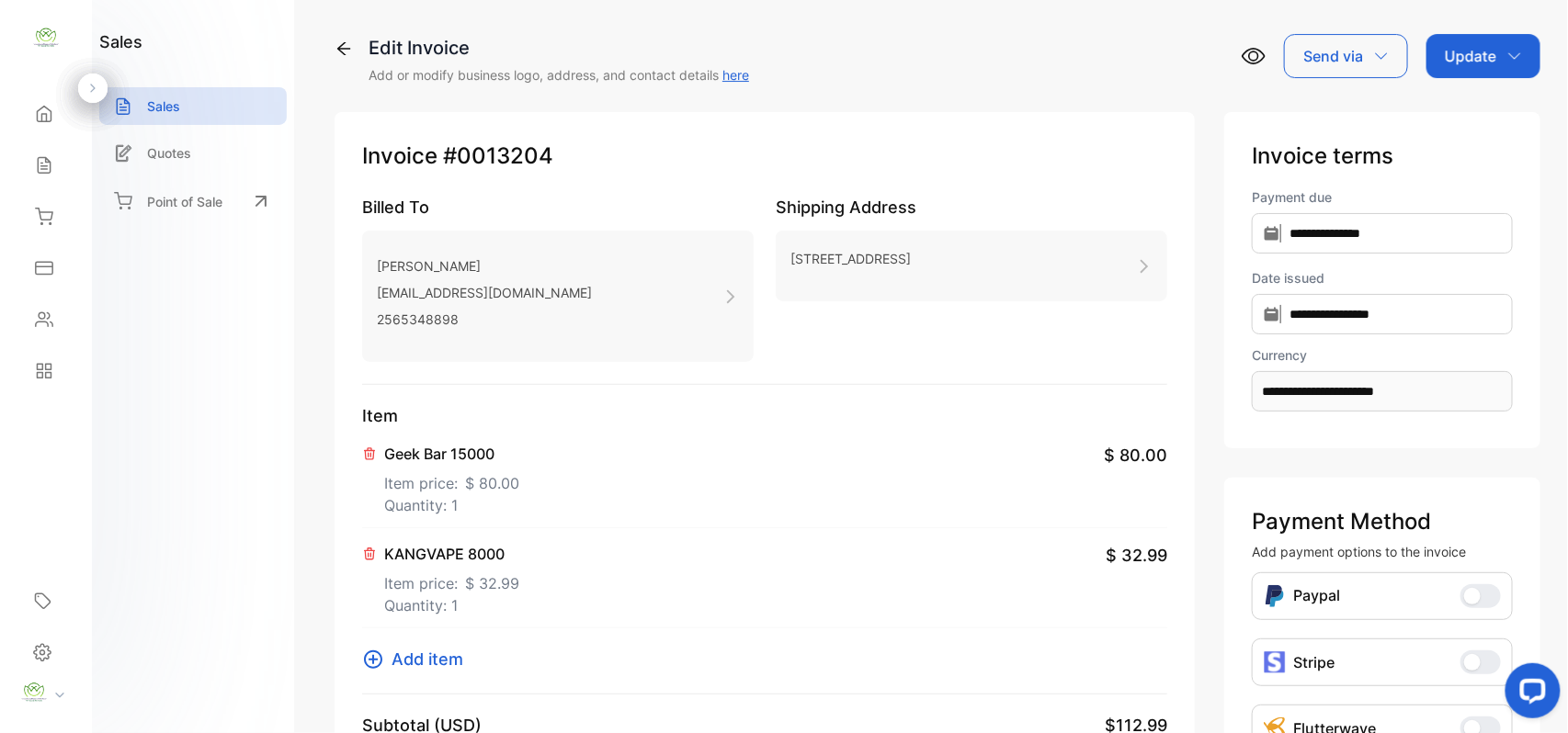
click at [364, 450] on icon at bounding box center [370, 454] width 15 height 15
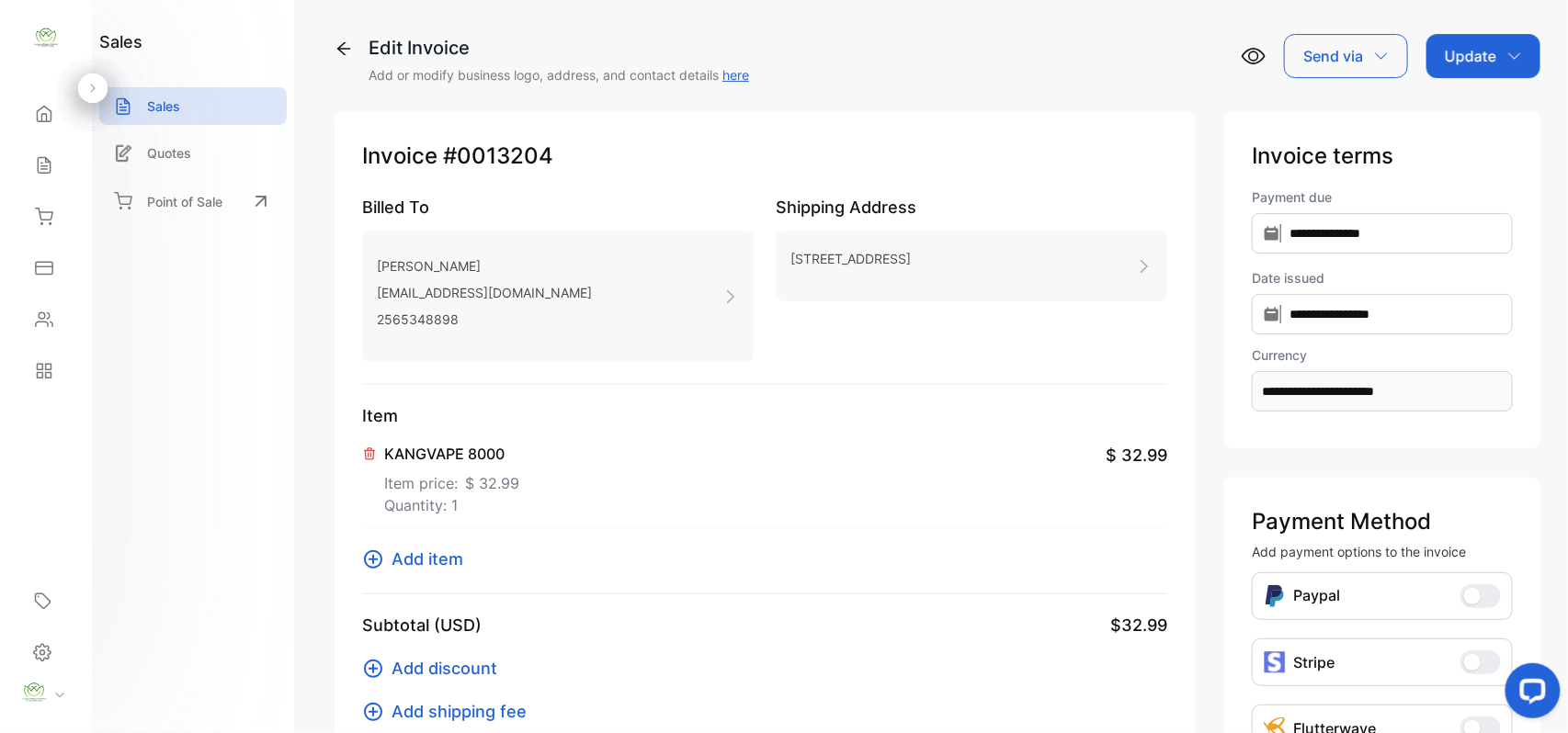
click at [1497, 63] on div "Update" at bounding box center [1484, 56] width 114 height 44
click at [1483, 109] on div "Invoice" at bounding box center [1487, 117] width 106 height 37
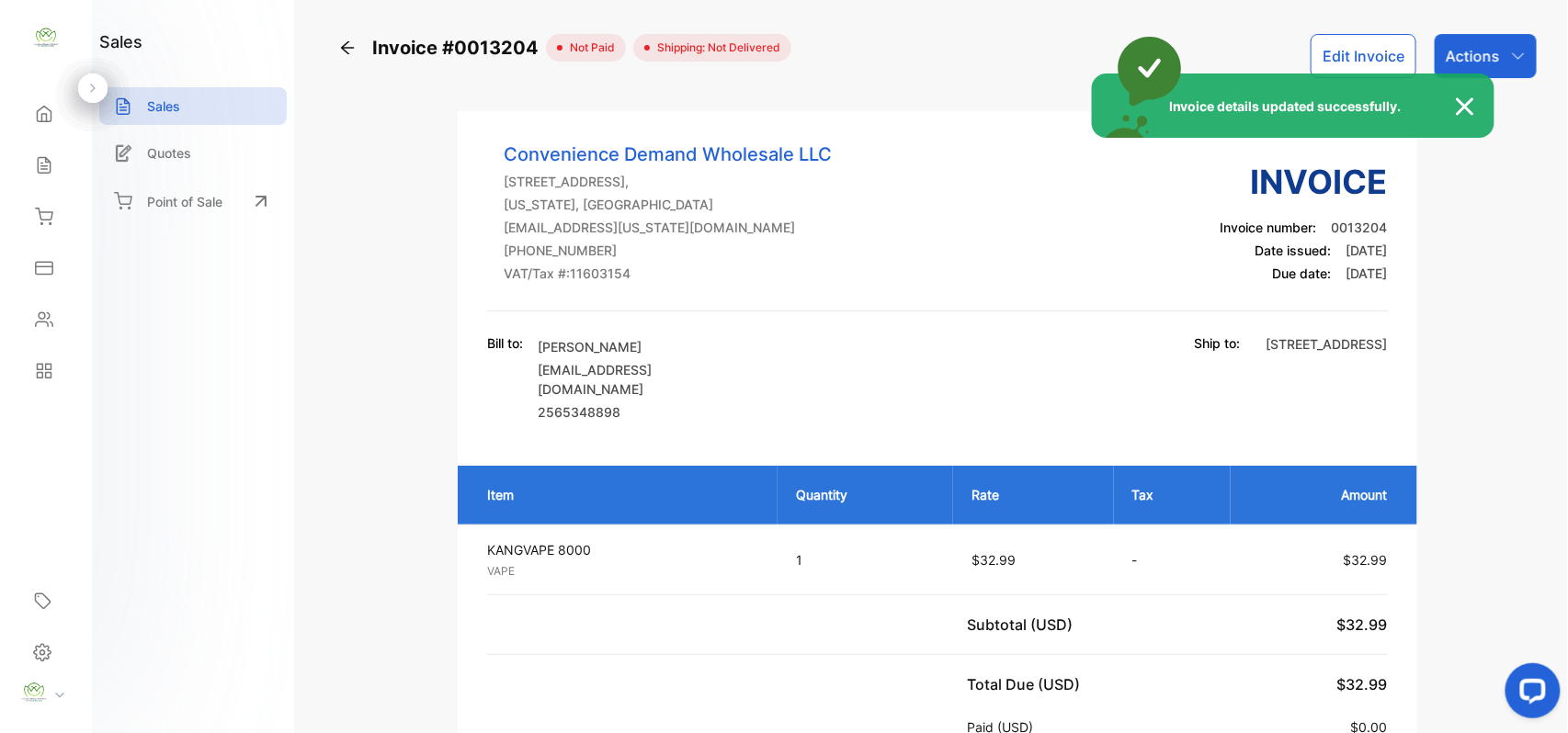
click at [1508, 53] on div "Invoice details updated successfully." at bounding box center [784, 366] width 1568 height 733
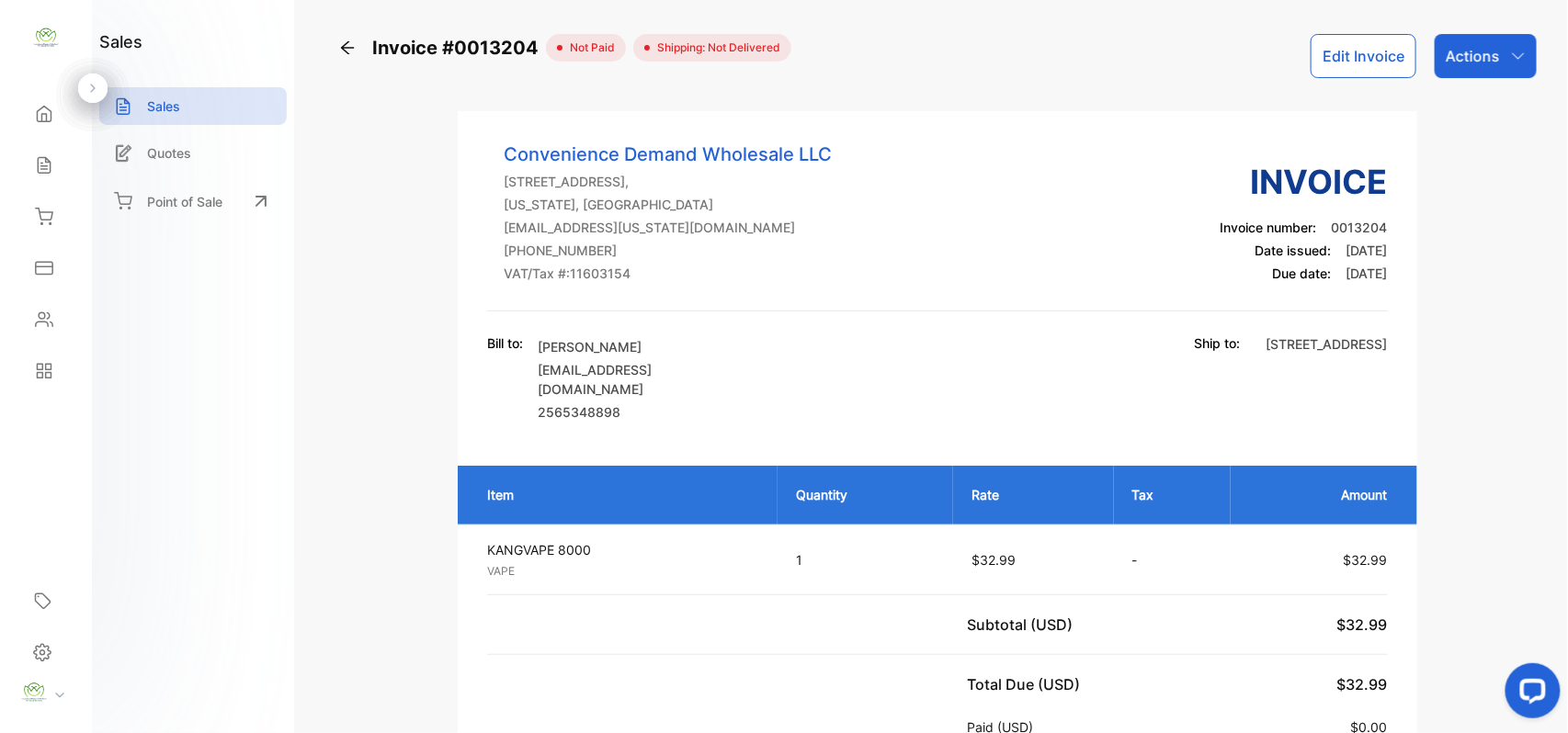
click at [1511, 53] on icon "button" at bounding box center [1518, 56] width 15 height 15
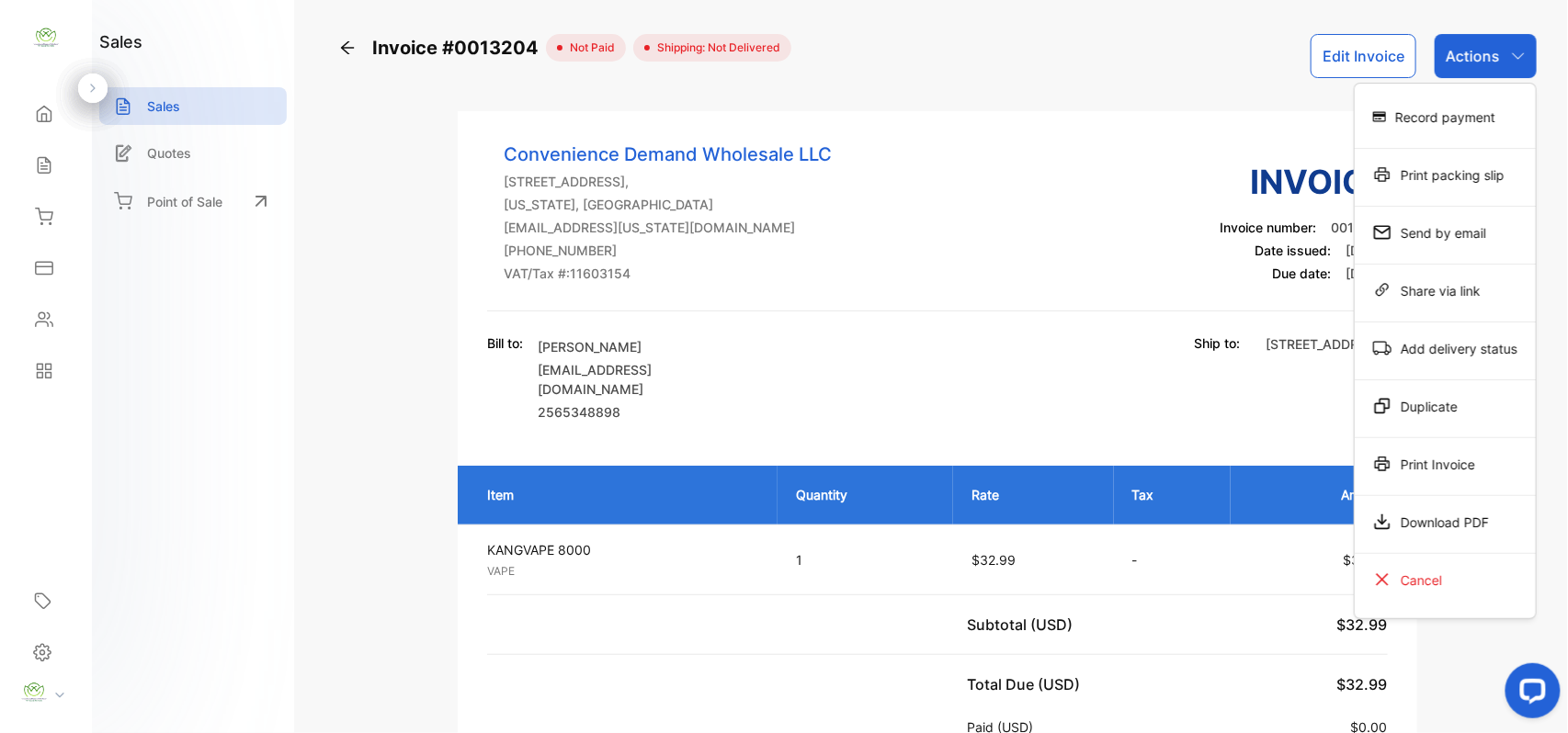
click at [1462, 453] on div "Print Invoice" at bounding box center [1445, 464] width 181 height 37
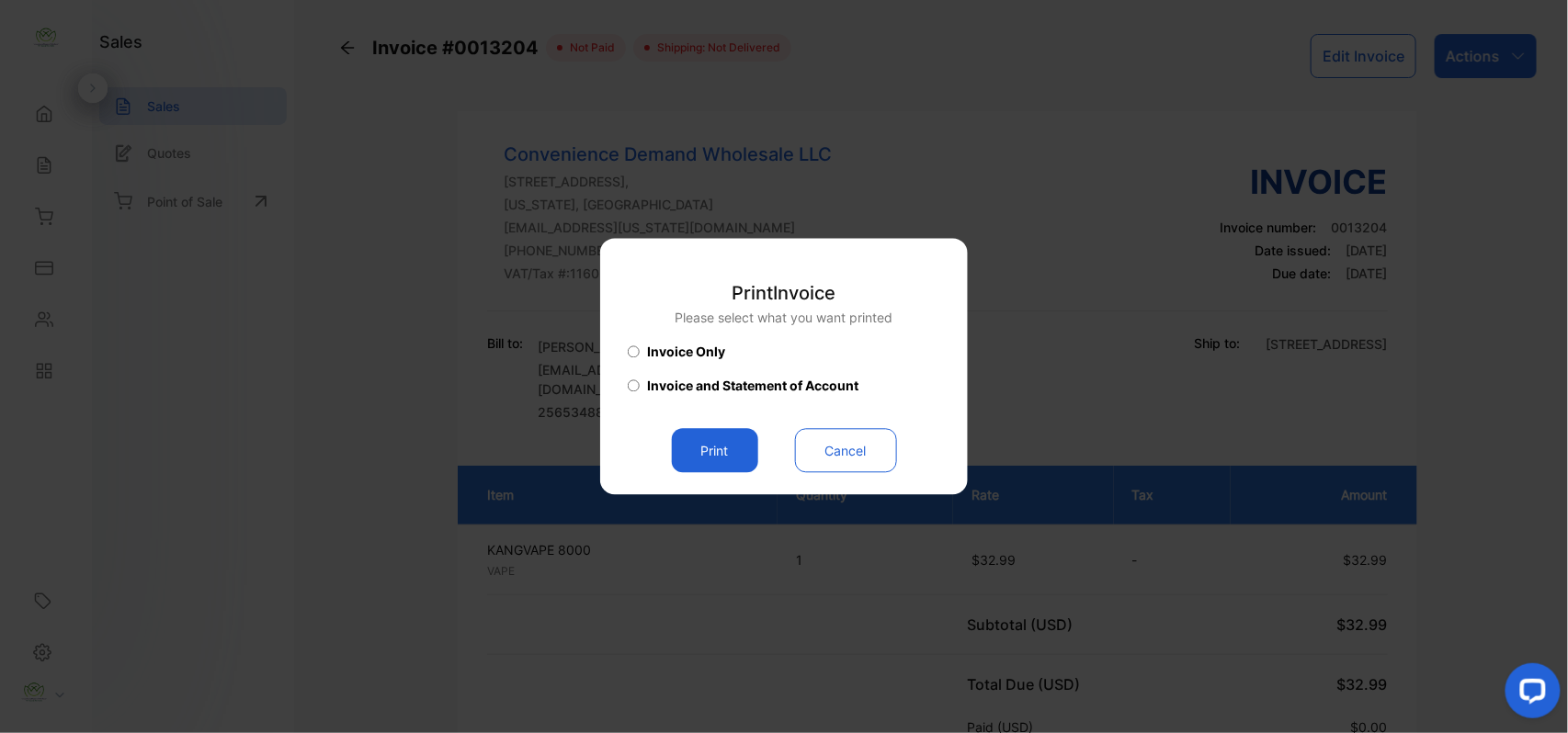
click at [739, 438] on button "Print" at bounding box center [716, 451] width 87 height 44
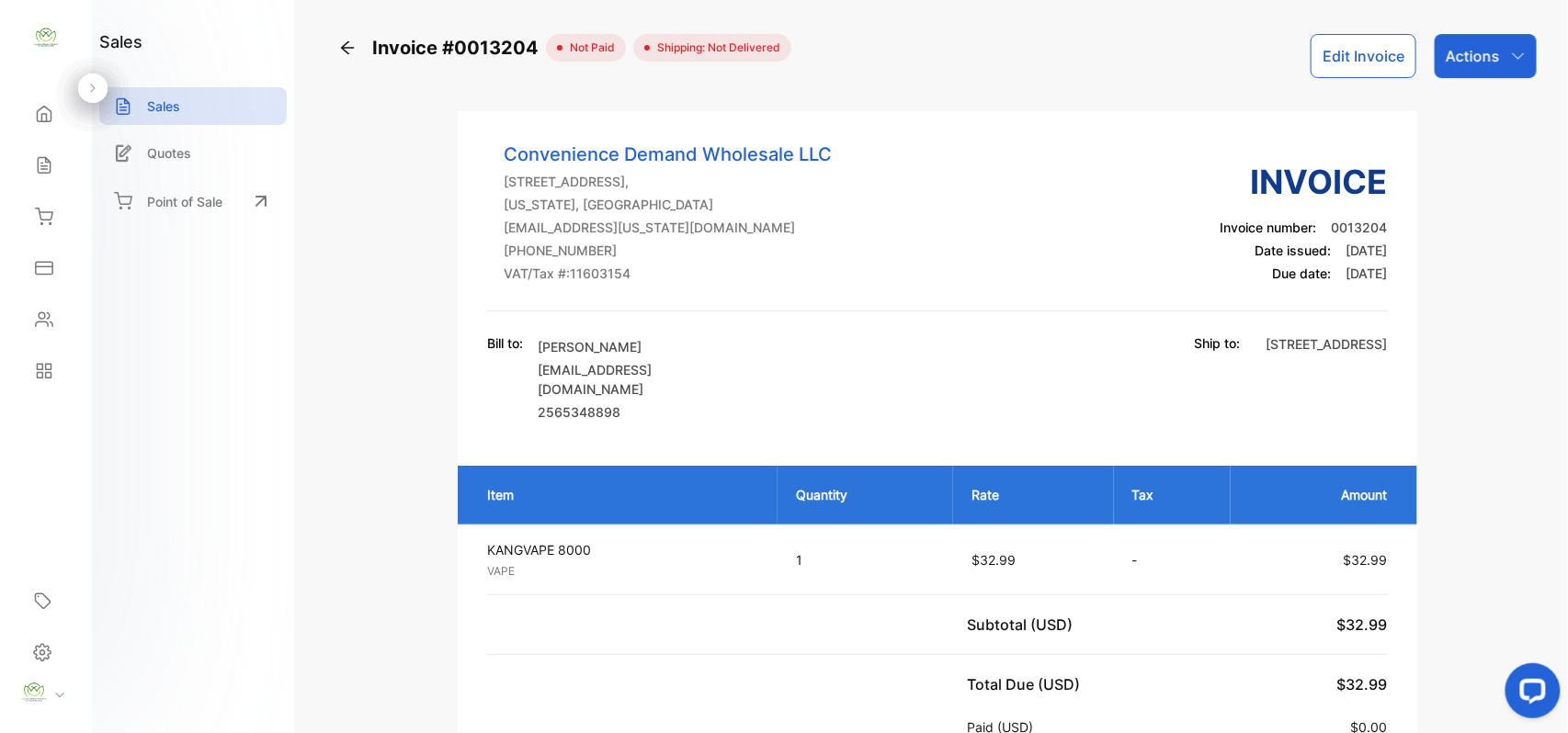
click at [1336, 55] on button "Edit Invoice" at bounding box center [1363, 56] width 106 height 44
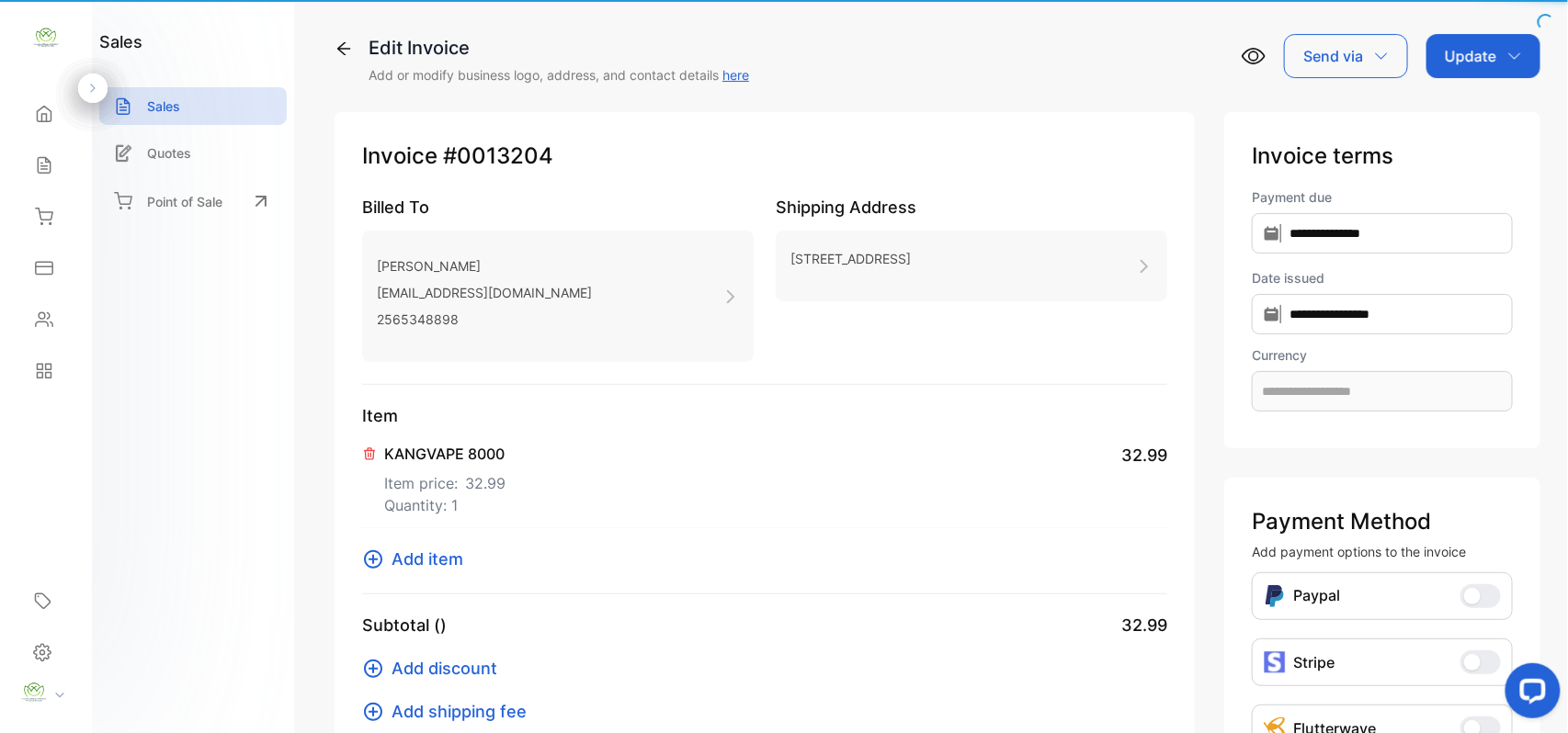
type input "**********"
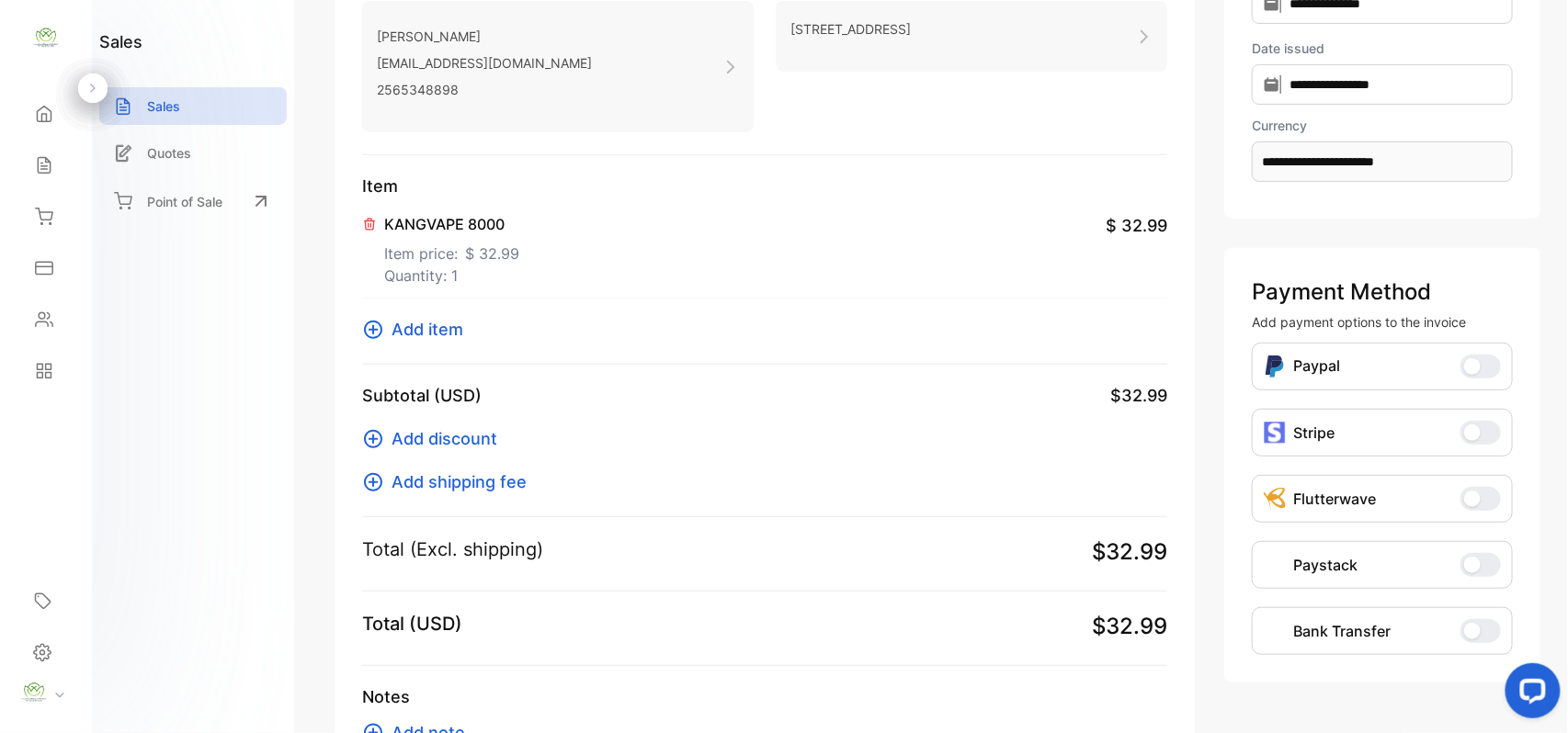
scroll to position [285, 0]
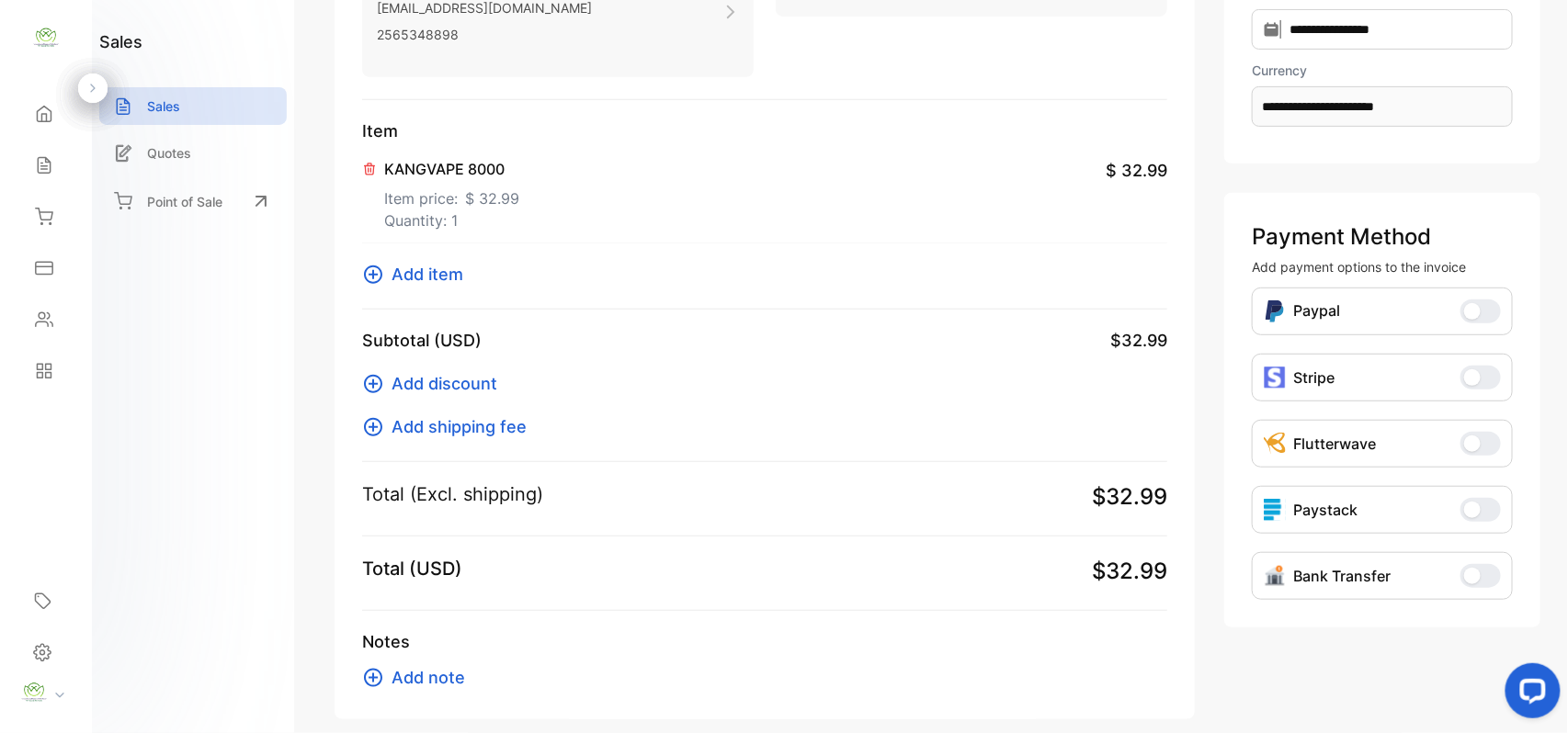
click at [412, 273] on span "Add item" at bounding box center [428, 274] width 72 height 25
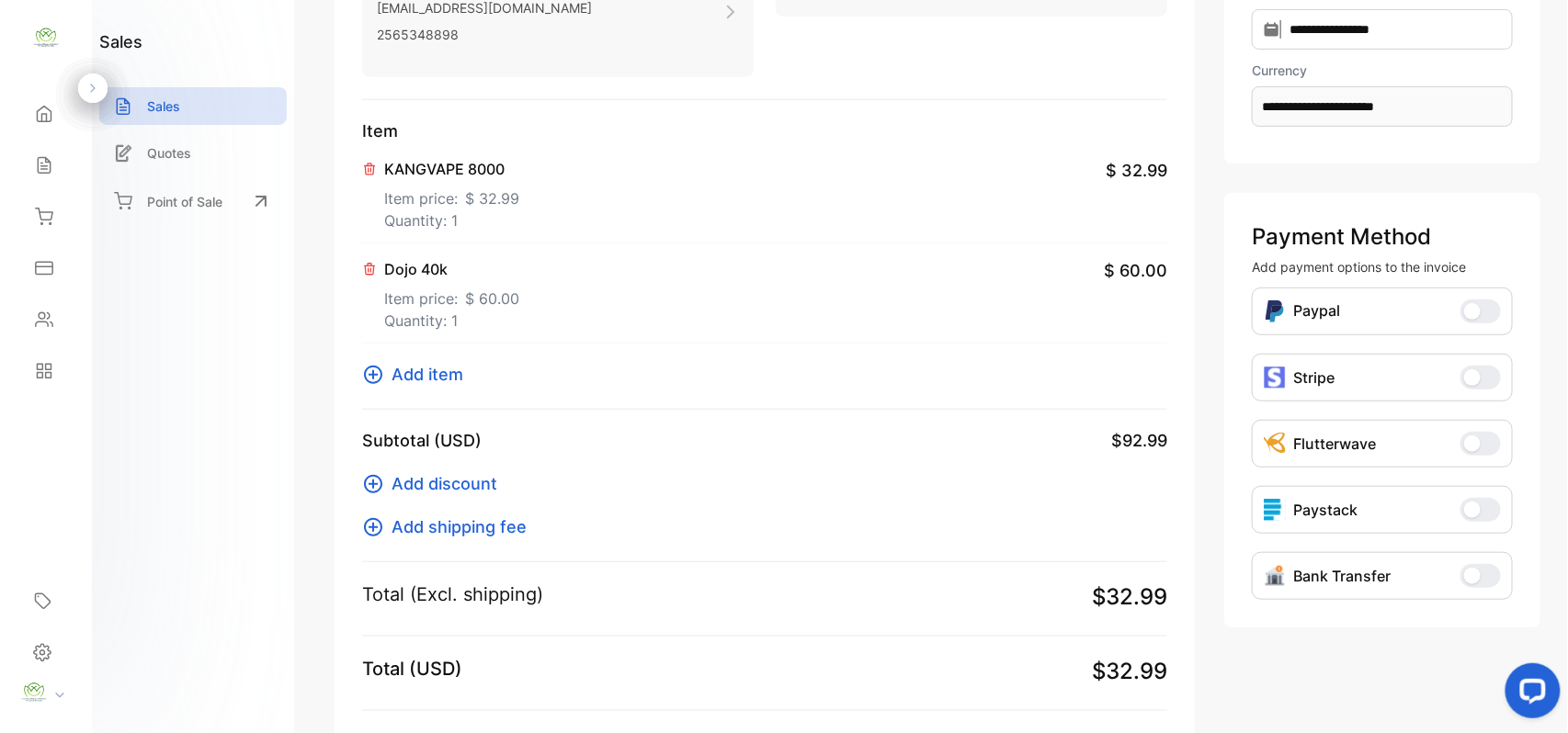
click at [372, 266] on icon at bounding box center [370, 269] width 15 height 15
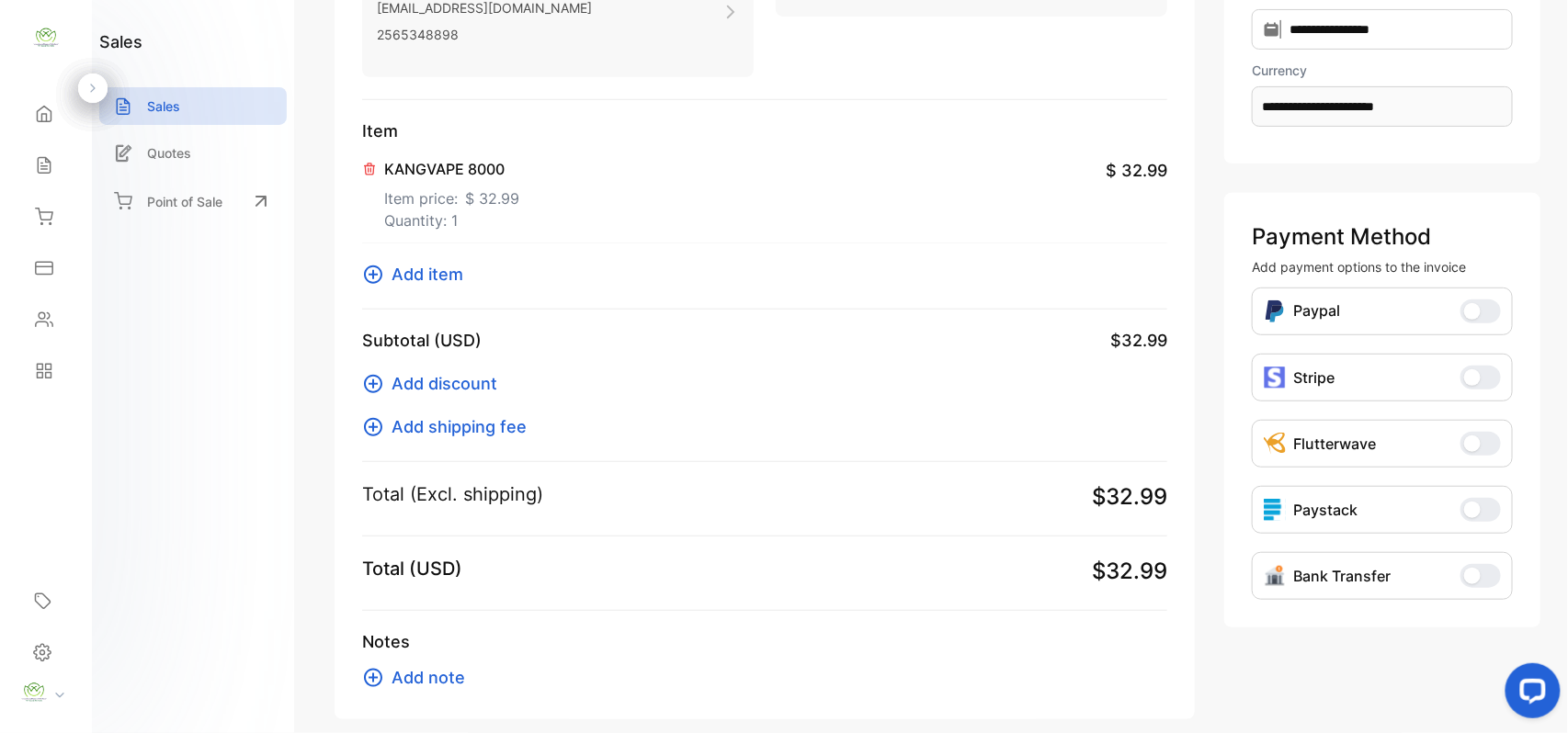
click at [423, 268] on span "Add item" at bounding box center [428, 274] width 72 height 25
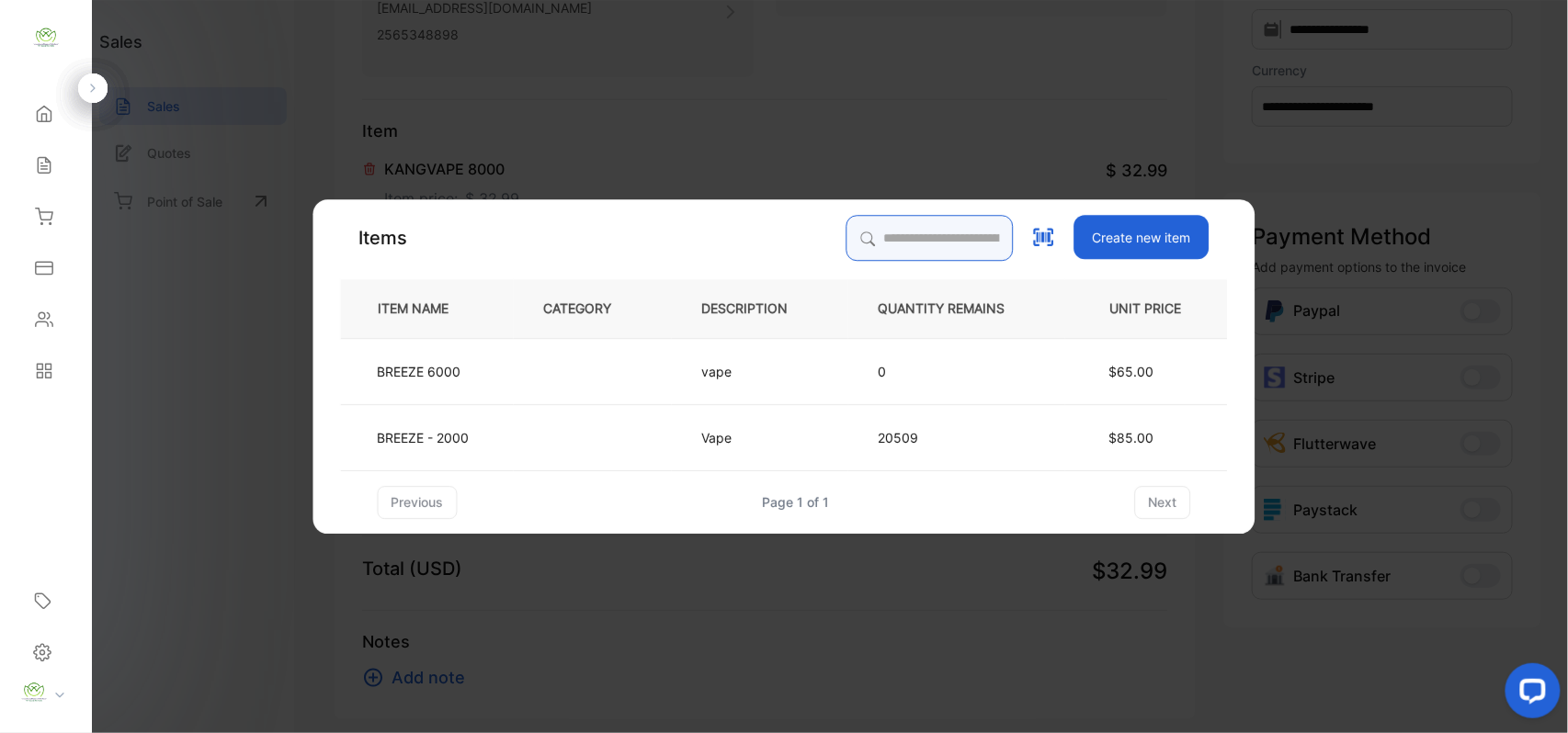
click at [884, 247] on input "search" at bounding box center [930, 238] width 167 height 46
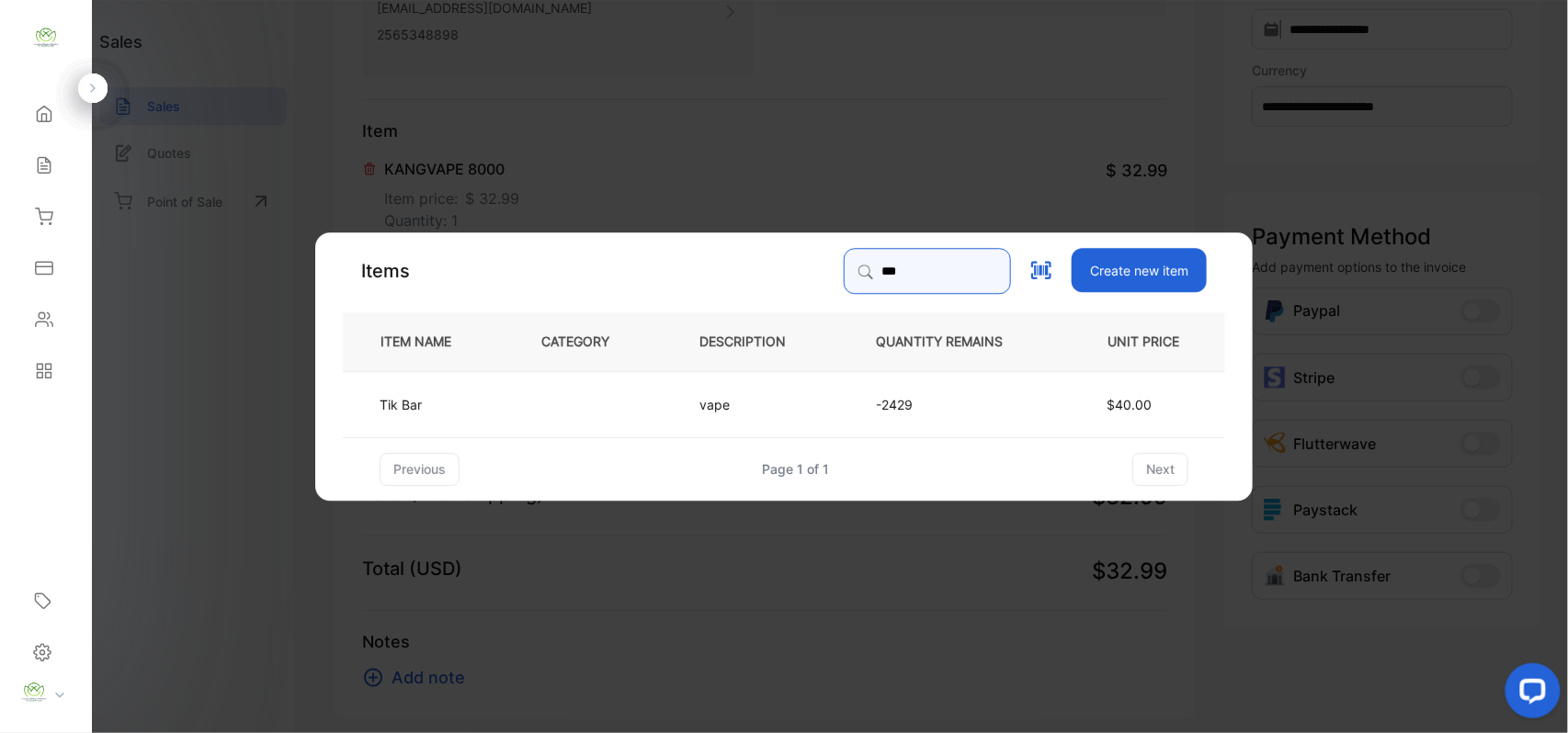
type input "***"
click at [589, 384] on td at bounding box center [589, 404] width 158 height 66
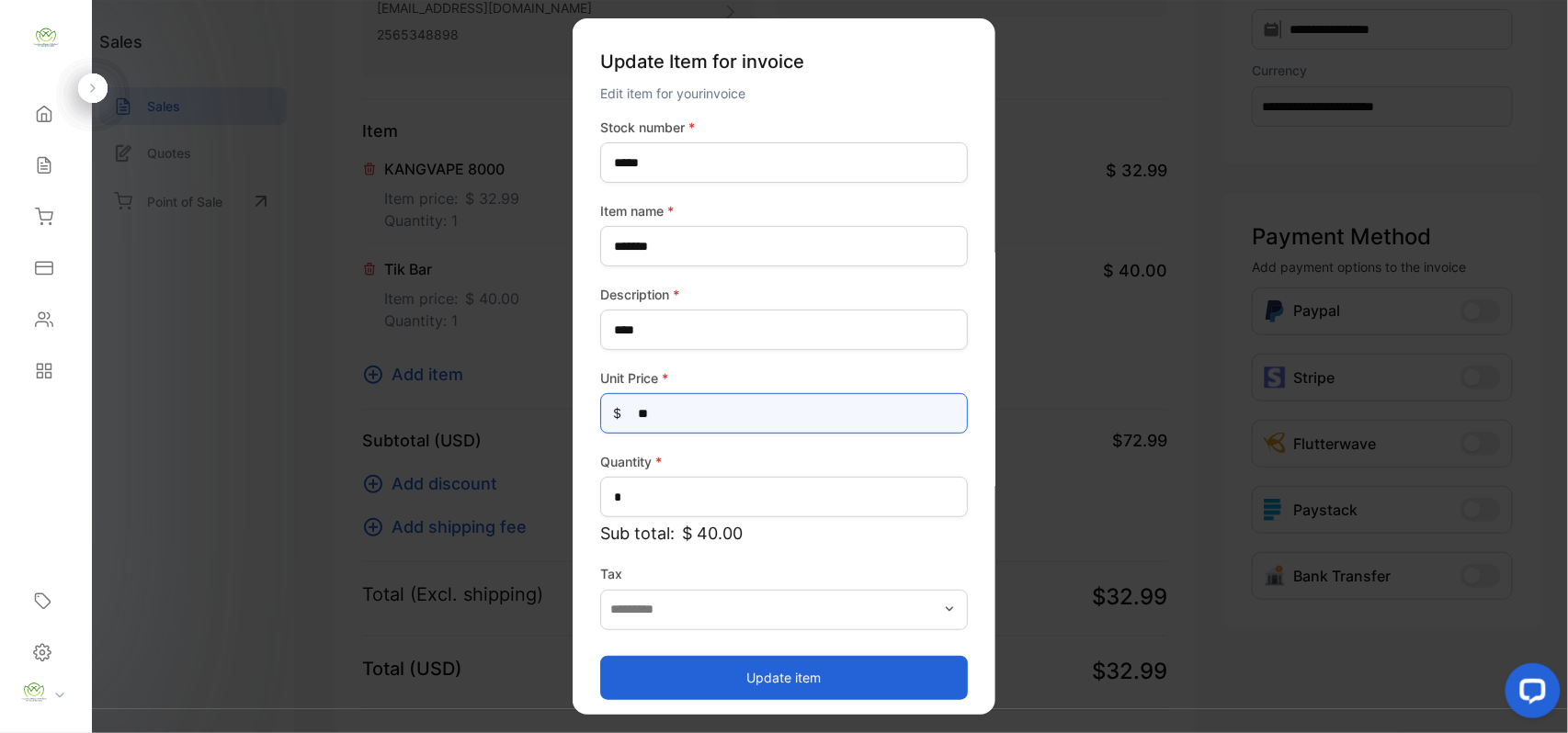
drag, startPoint x: 726, startPoint y: 419, endPoint x: 735, endPoint y: 416, distance: 9.5
click at [733, 416] on Price-inputprice "**" at bounding box center [784, 414] width 368 height 41
type Price-inputprice "*"
type Price-inputprice "**"
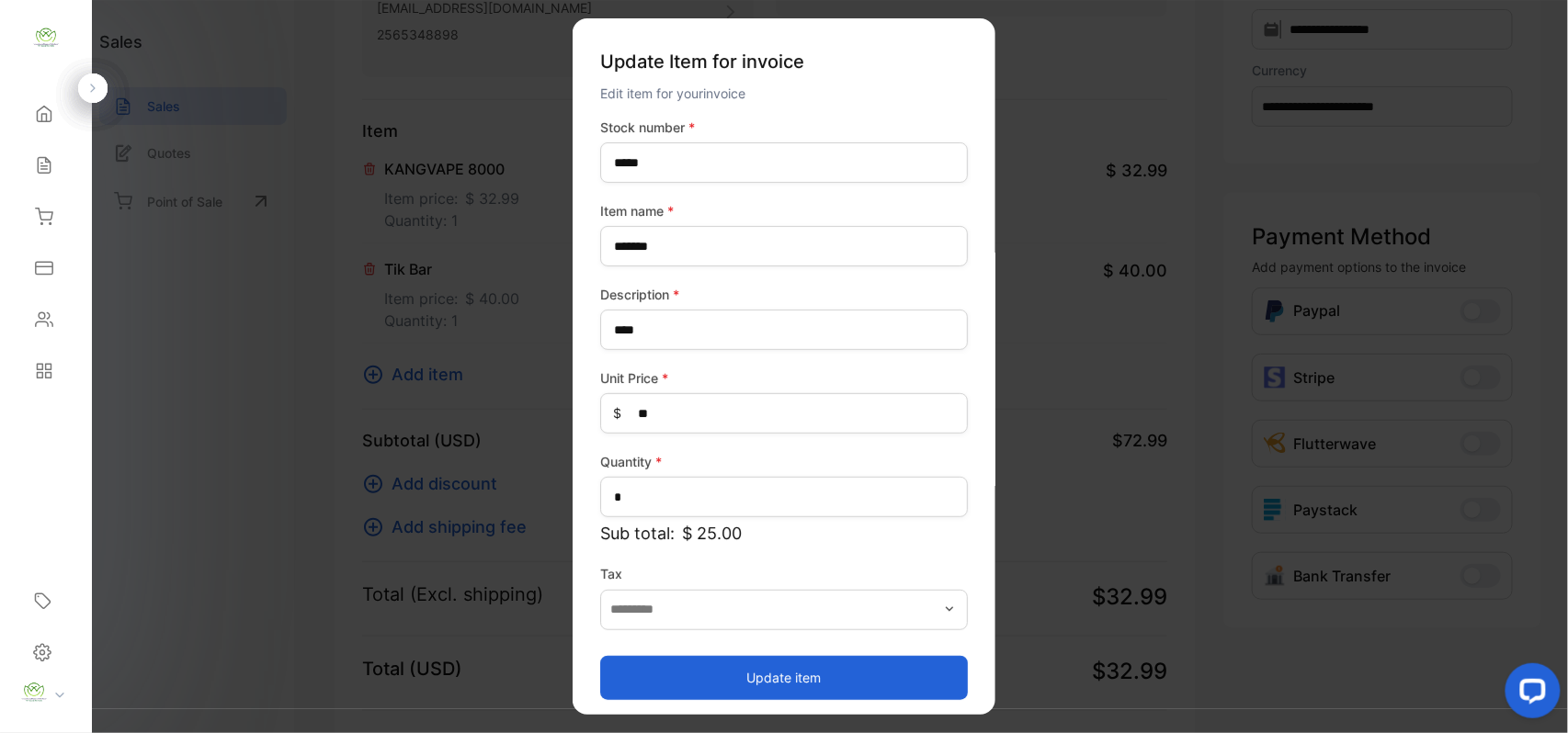
click at [633, 682] on button "Update item" at bounding box center [784, 678] width 368 height 44
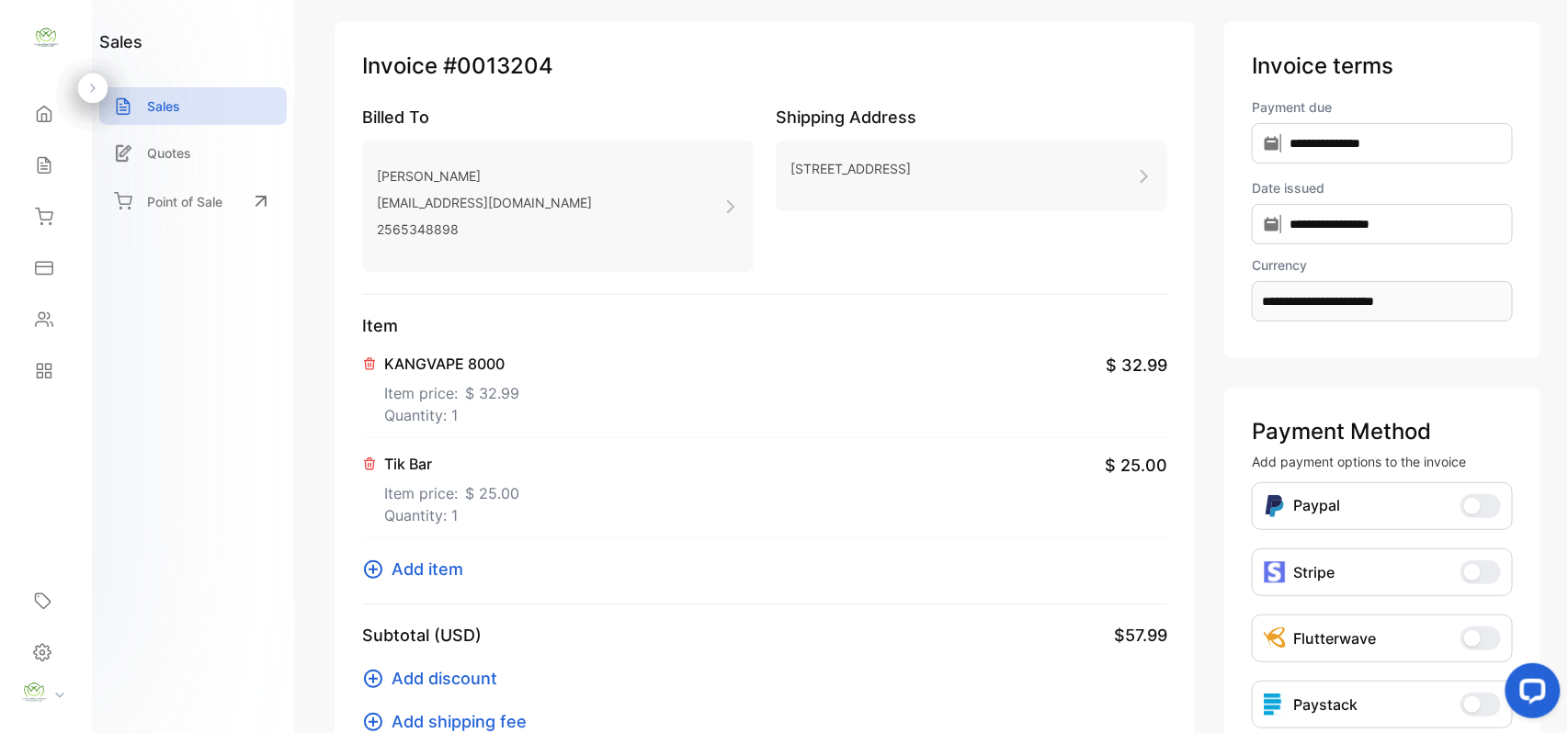
scroll to position [0, 0]
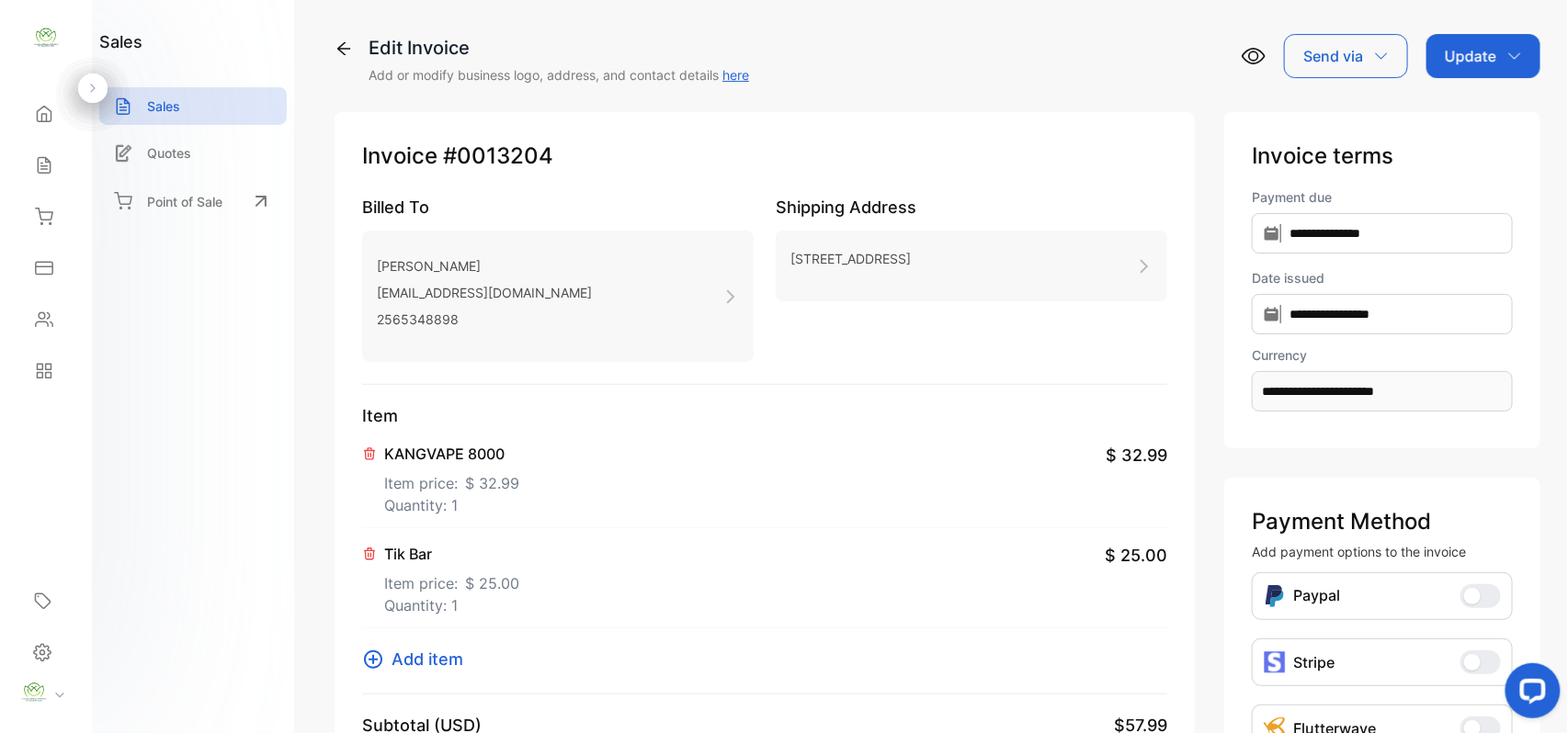
click at [1486, 59] on p "Update" at bounding box center [1471, 56] width 52 height 22
click at [1465, 109] on div "Invoice" at bounding box center [1487, 117] width 106 height 37
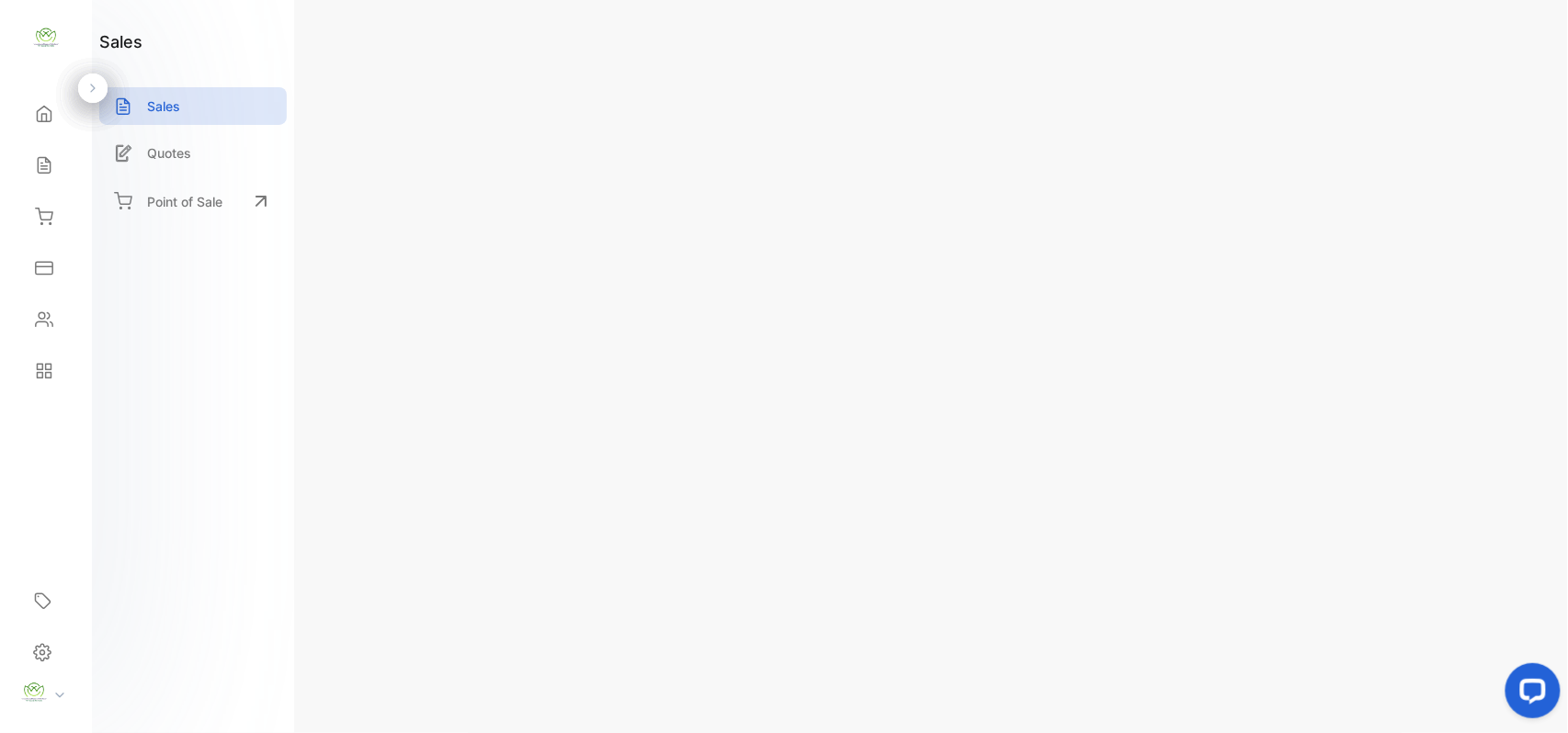
click at [1488, 35] on div "Actions" at bounding box center [1486, 56] width 102 height 44
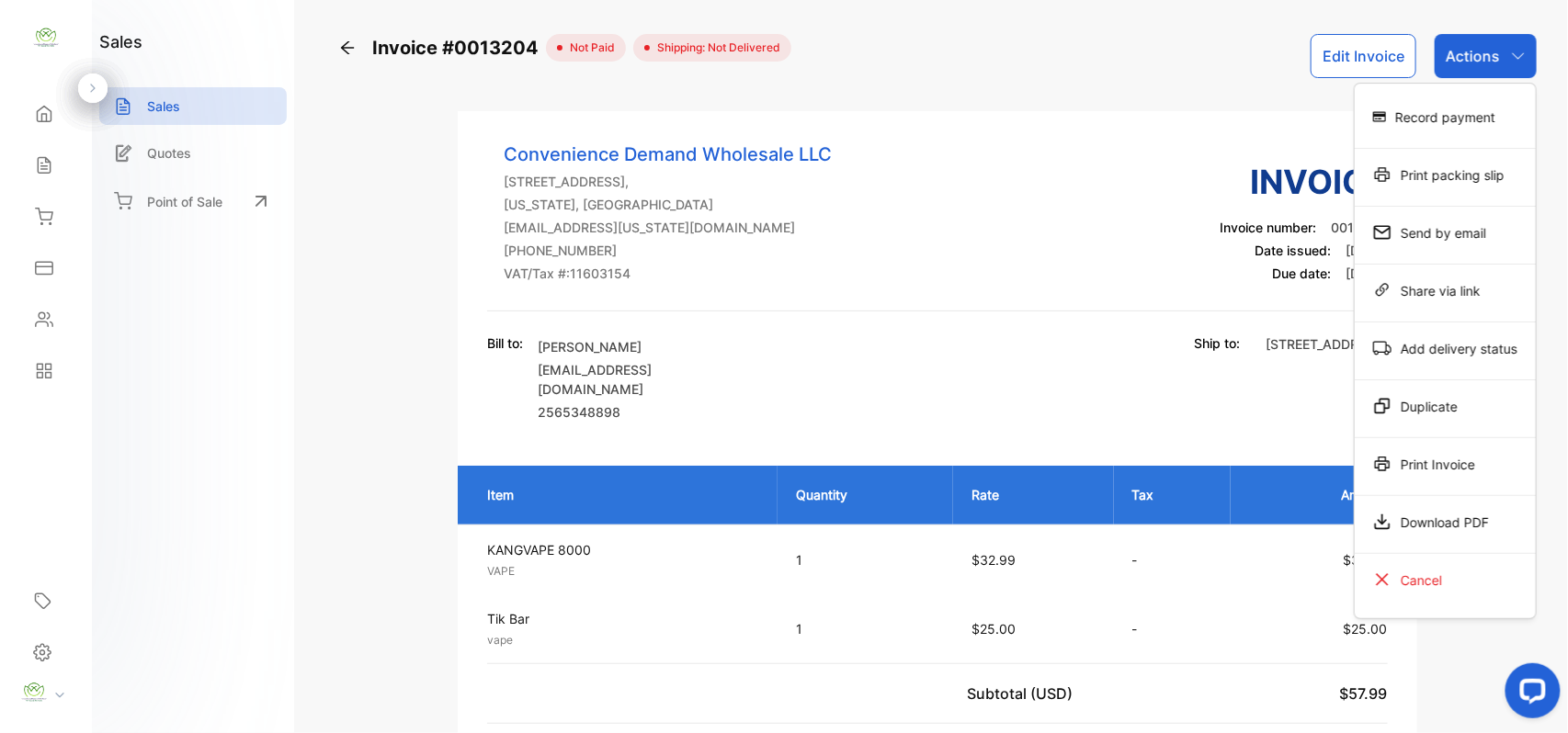
click at [1431, 476] on div "Print Invoice" at bounding box center [1445, 464] width 181 height 37
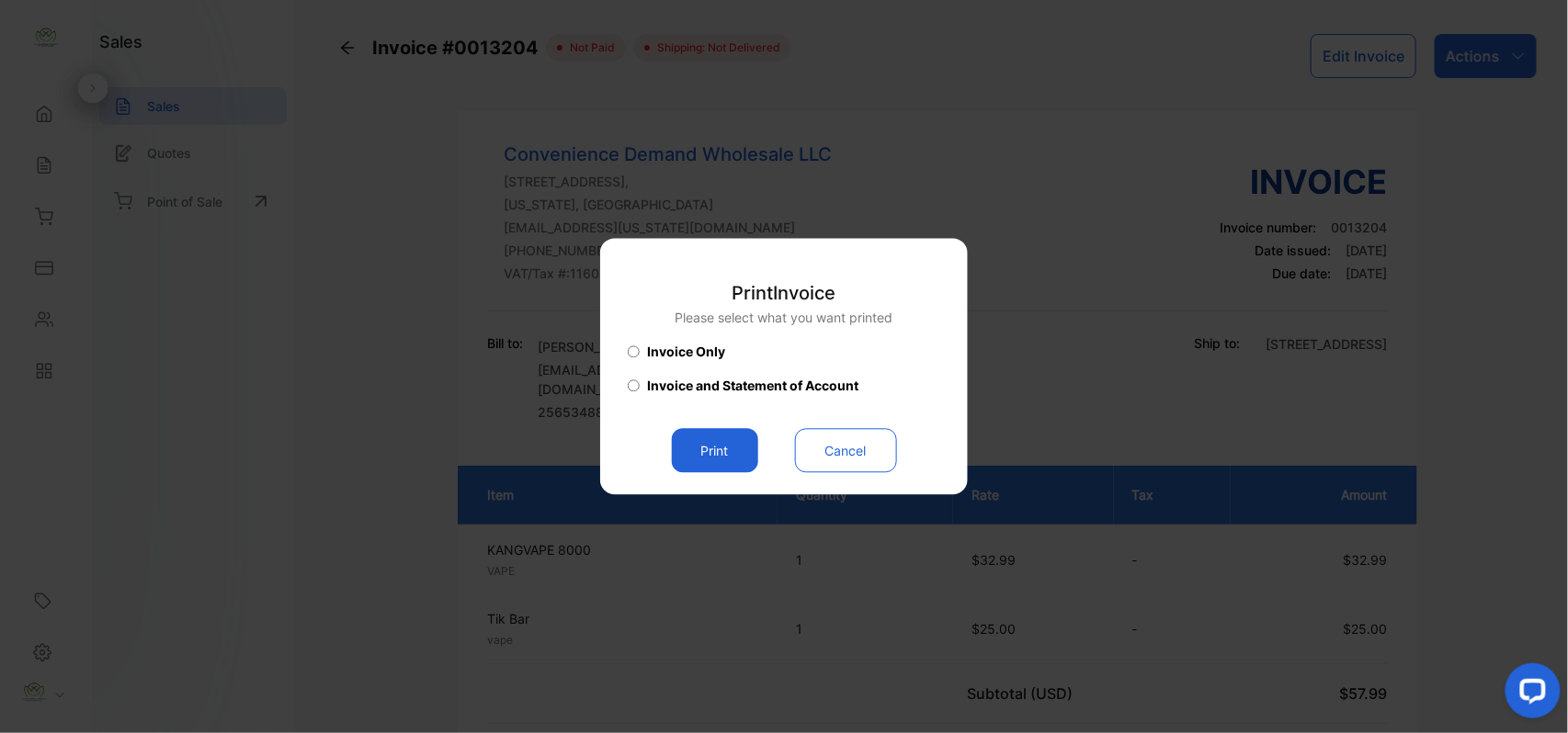
click at [733, 433] on button "Print" at bounding box center [716, 451] width 87 height 44
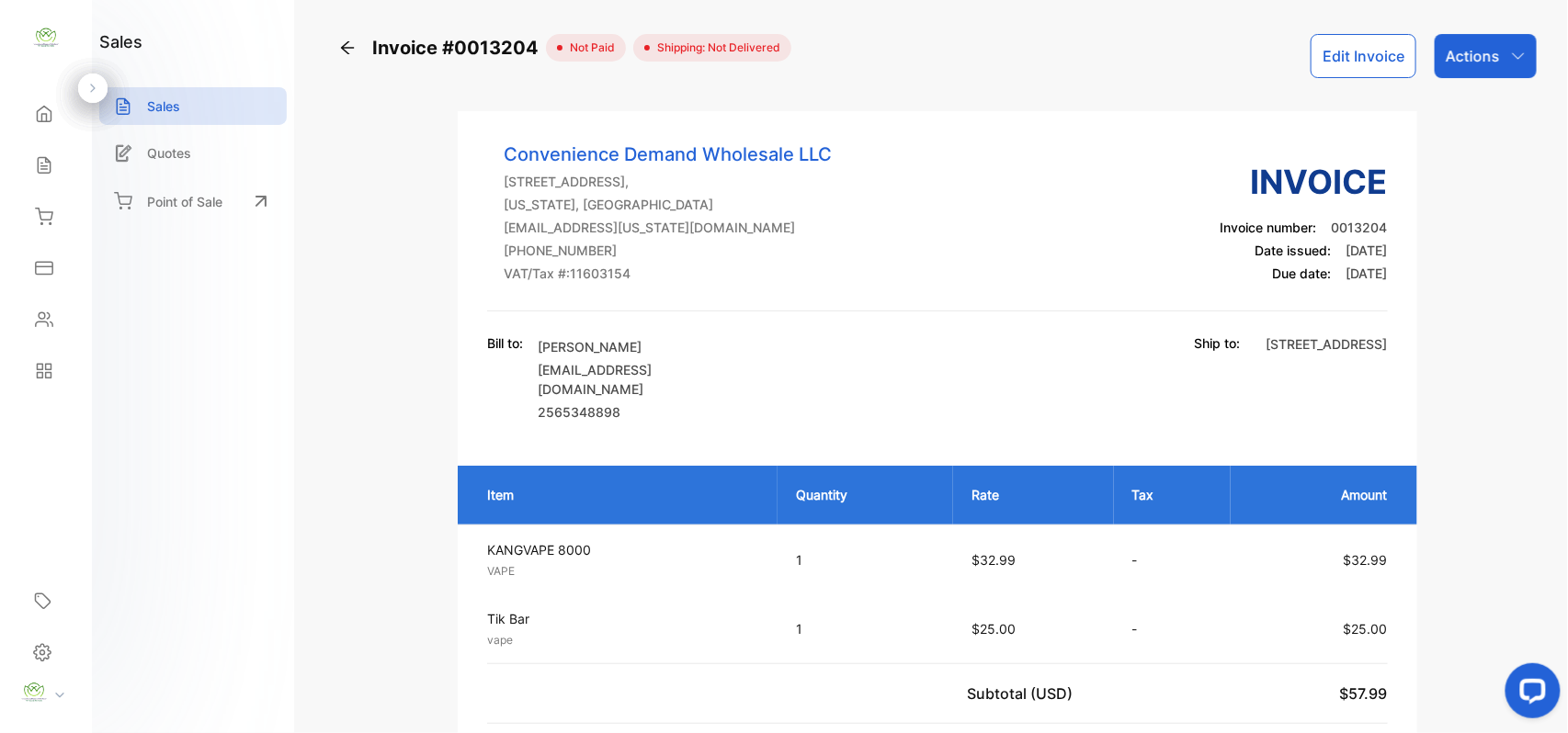
drag, startPoint x: 1482, startPoint y: 53, endPoint x: 1464, endPoint y: 77, distance: 30.0
click at [1482, 53] on p "Actions" at bounding box center [1473, 56] width 54 height 22
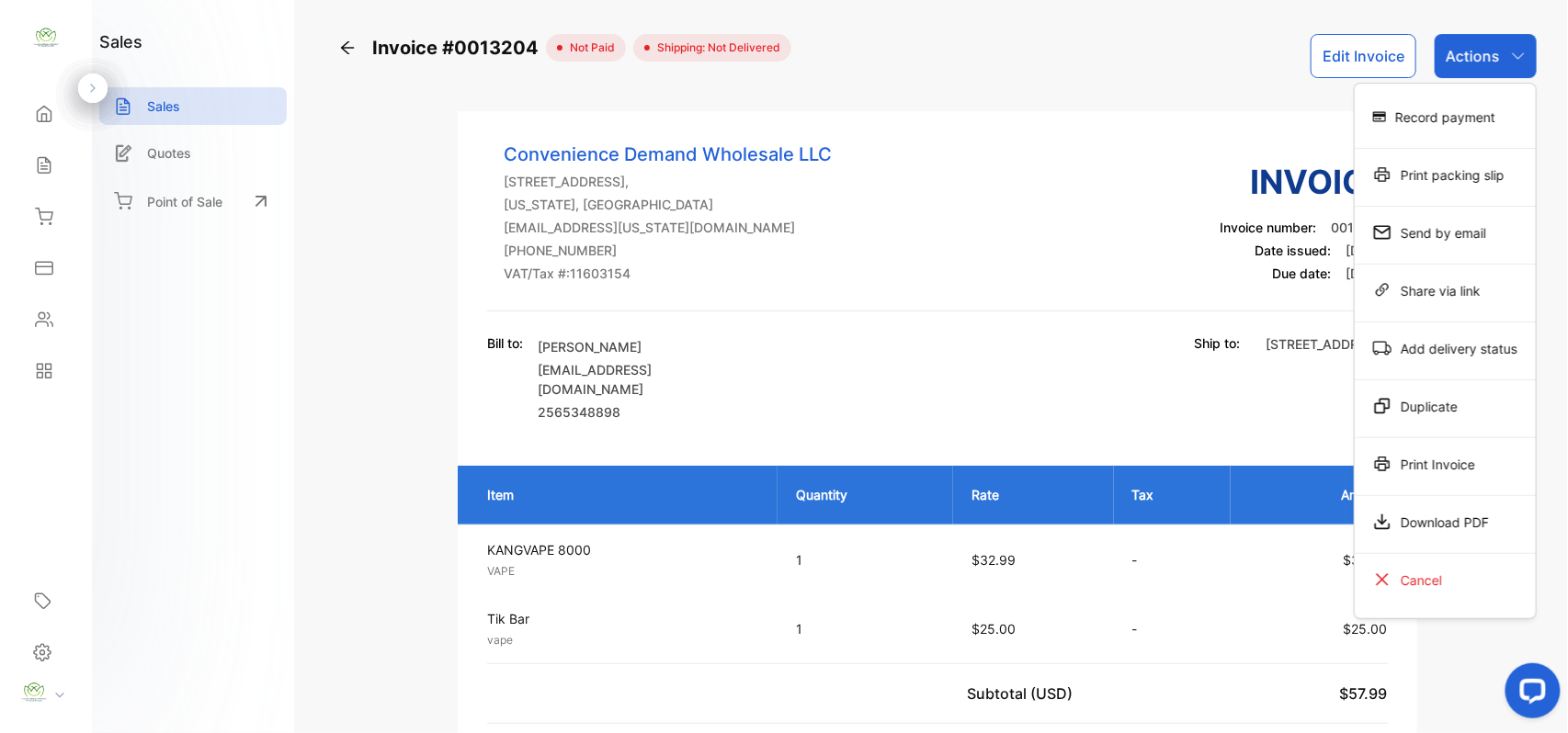
click at [1428, 123] on div "Record payment" at bounding box center [1445, 117] width 181 height 37
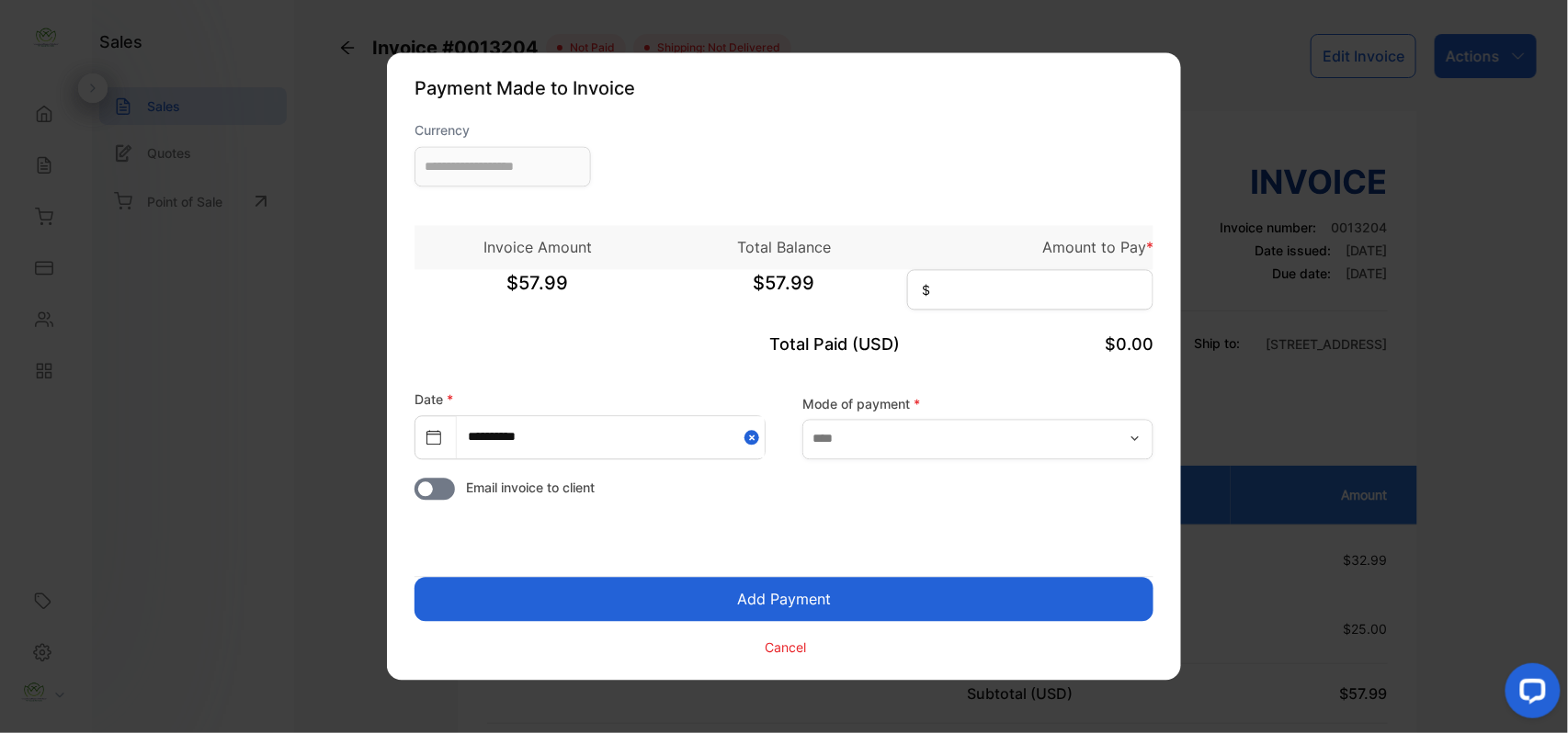
type input "**********"
click at [1004, 291] on input at bounding box center [1030, 290] width 246 height 41
type input "*****"
click at [414, 578] on button "Add Payment" at bounding box center [783, 600] width 739 height 44
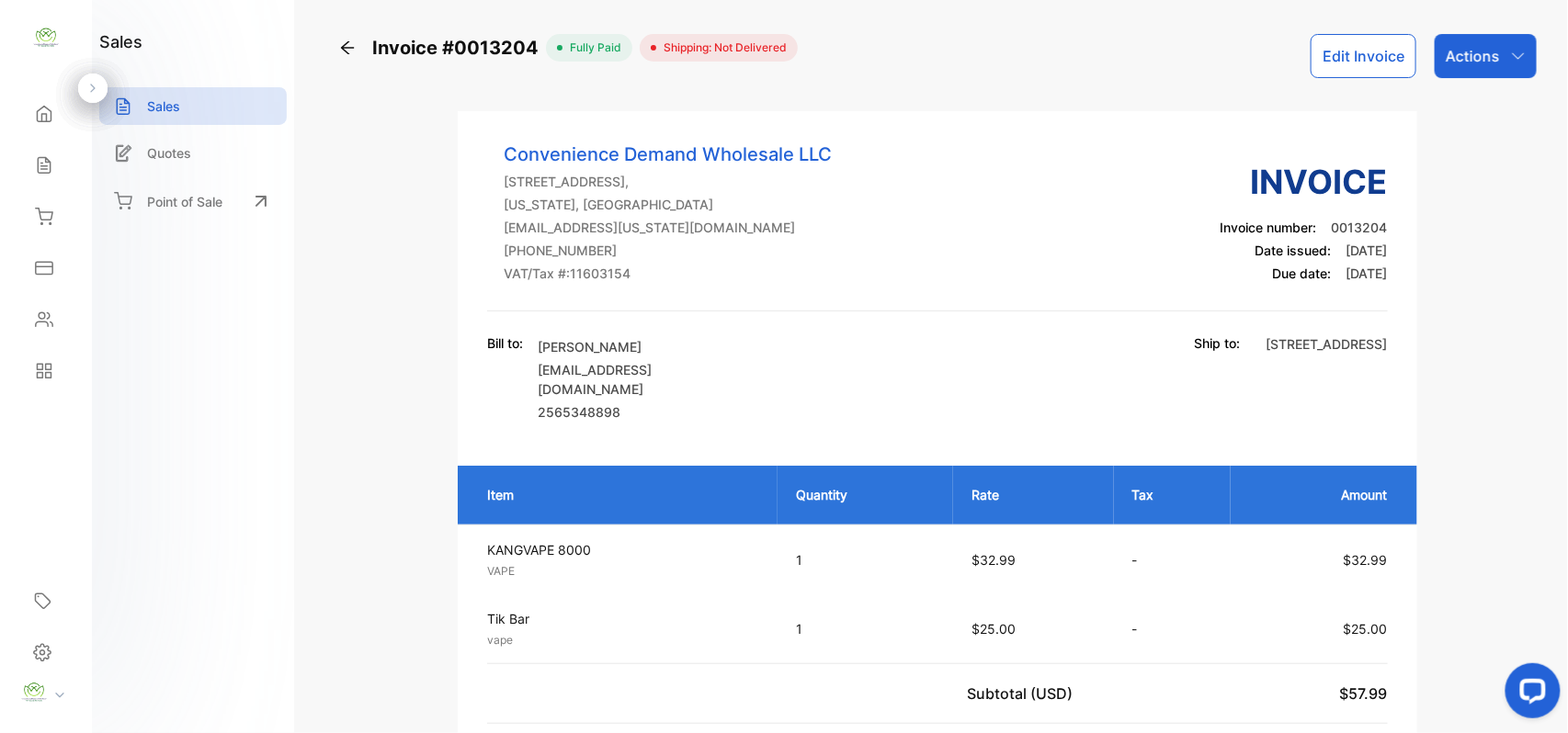
click at [1486, 71] on div "Actions" at bounding box center [1486, 56] width 102 height 44
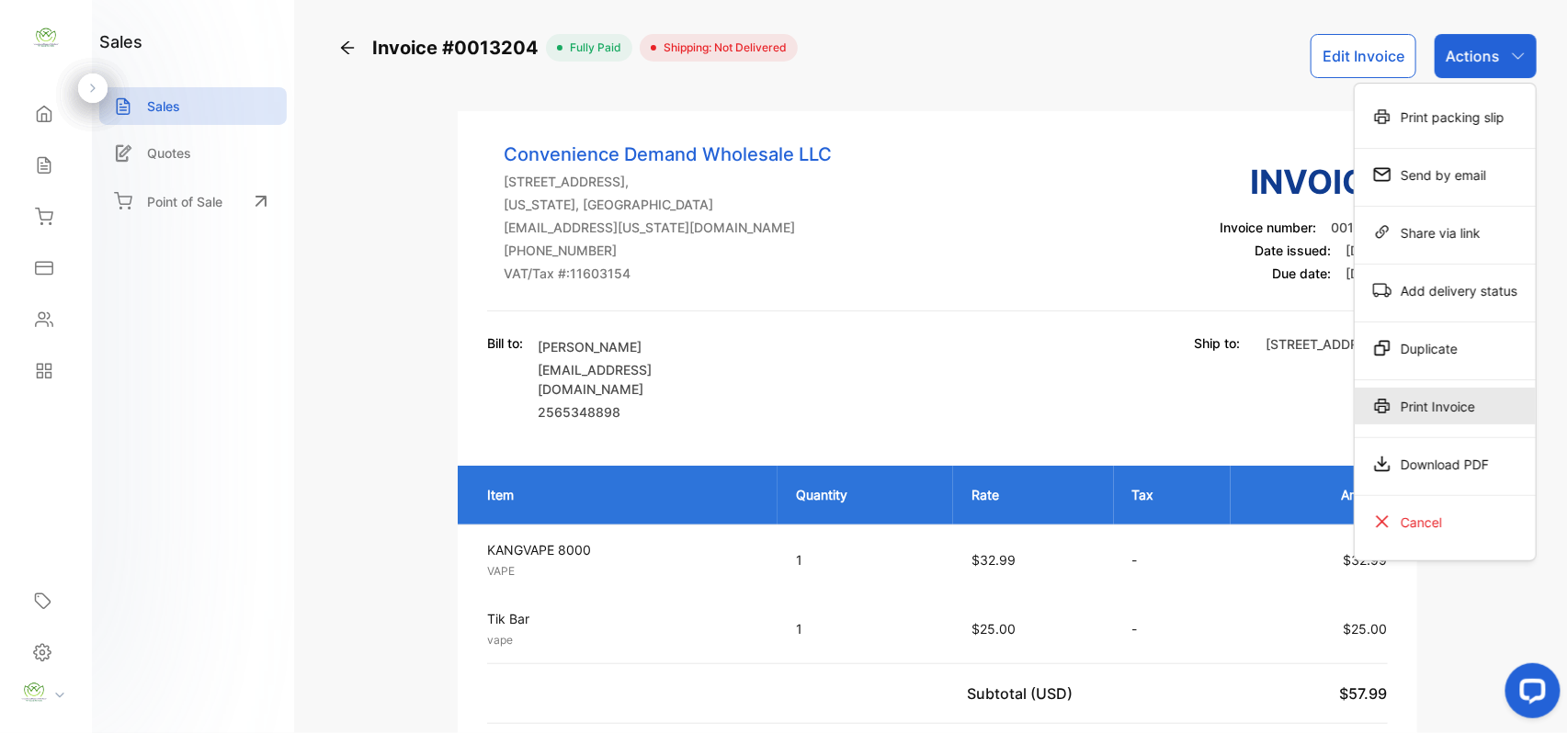
click at [1436, 415] on div "Print Invoice" at bounding box center [1445, 407] width 181 height 37
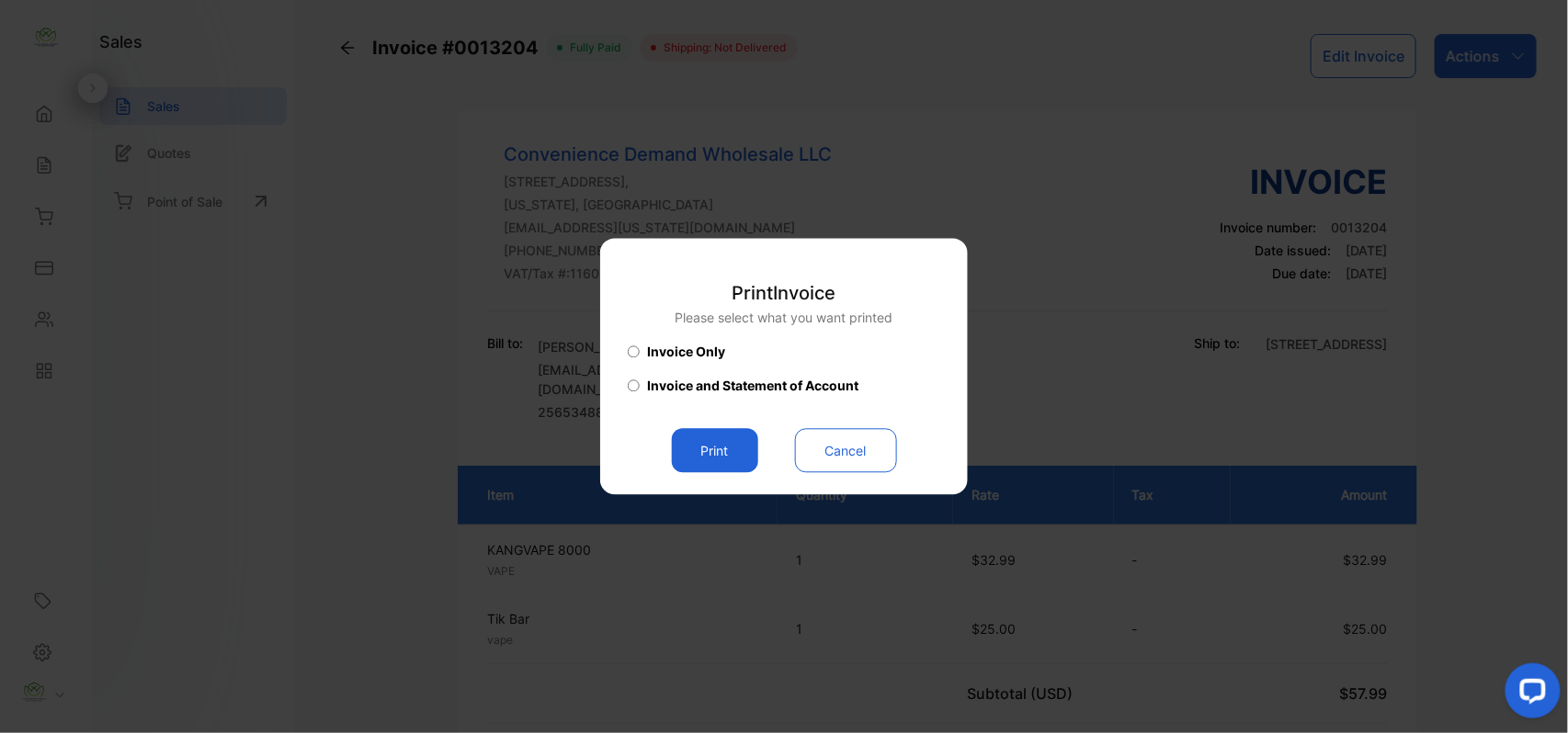
click at [721, 445] on button "Print" at bounding box center [716, 451] width 87 height 44
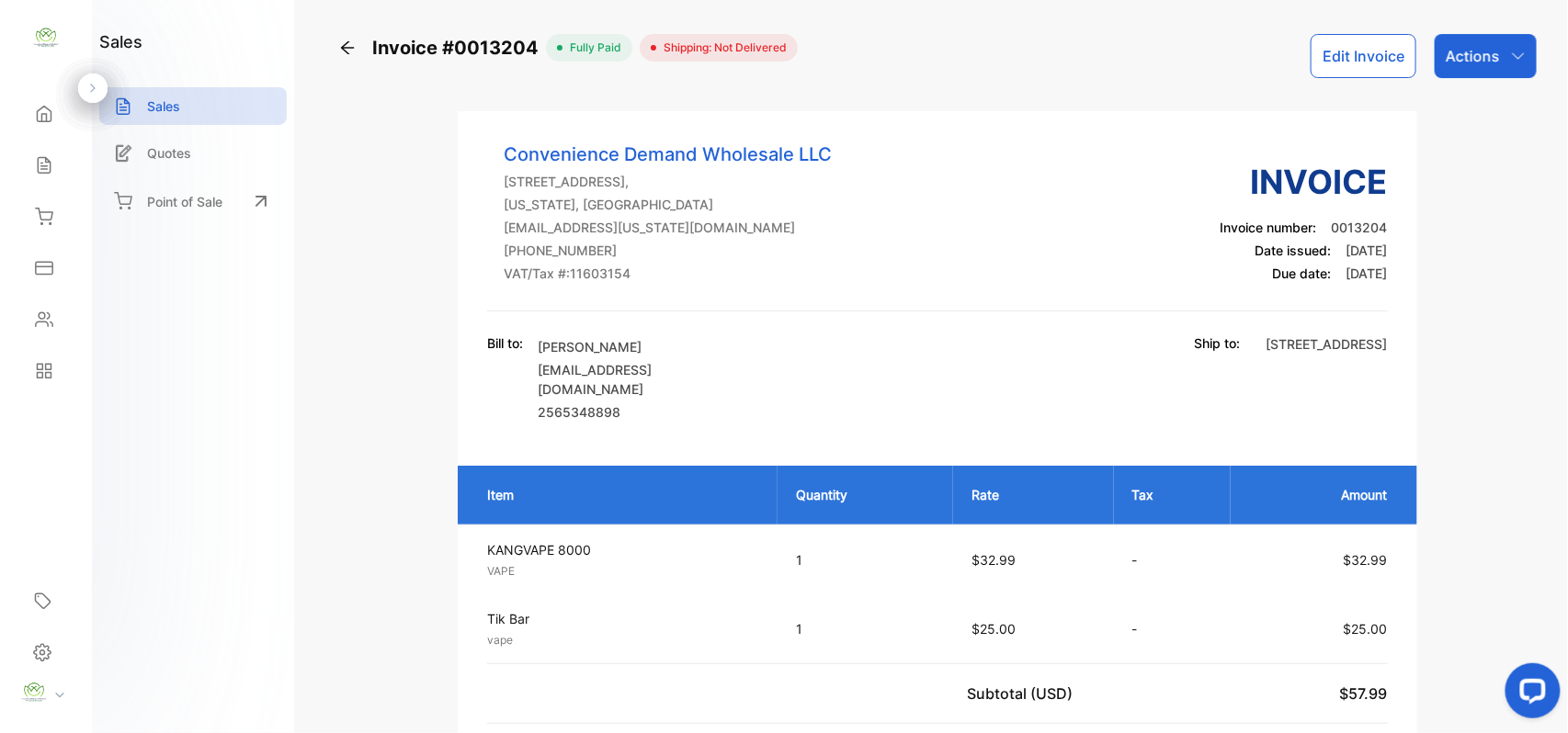
click at [57, 306] on div "Contacts" at bounding box center [46, 320] width 63 height 37
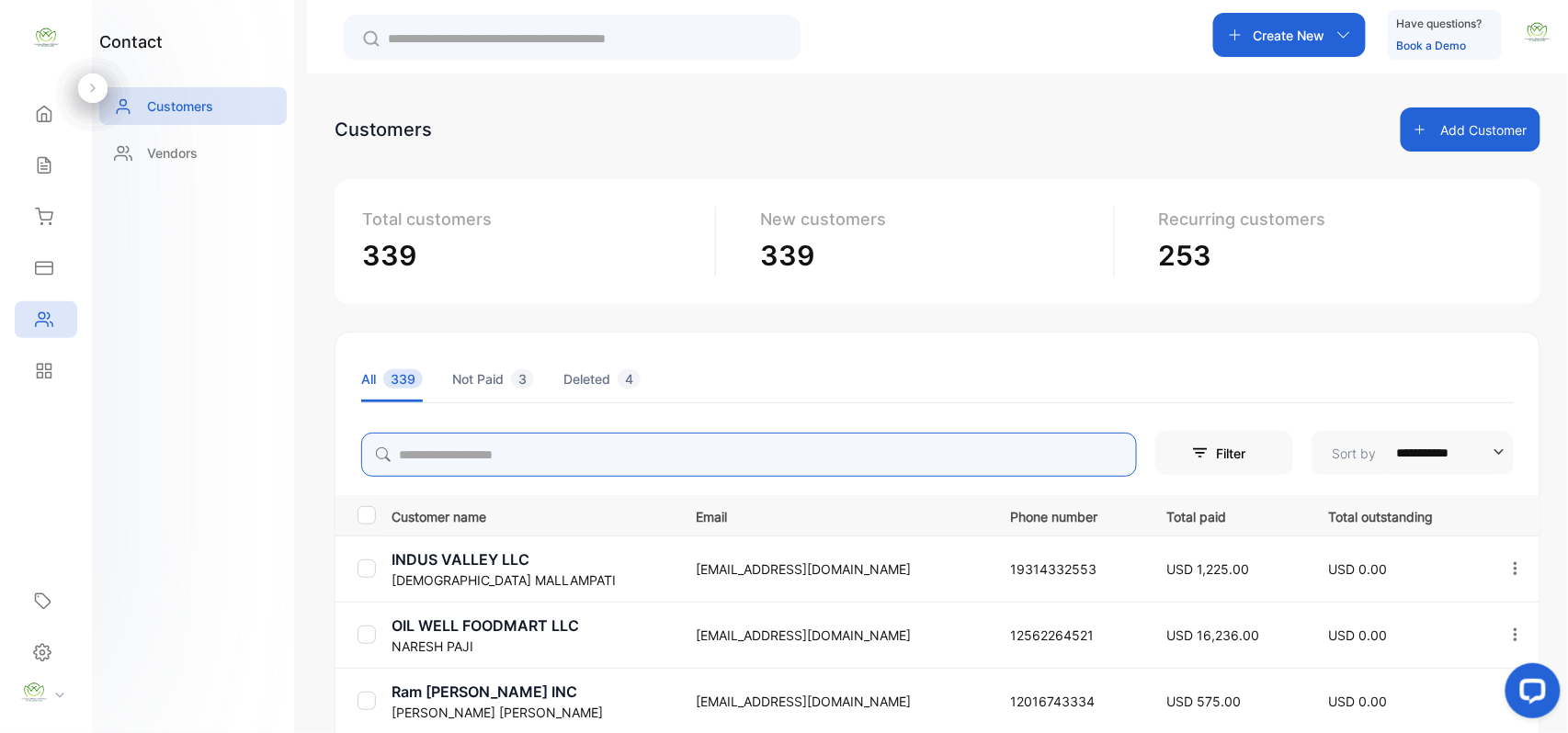
click at [483, 438] on input "search" at bounding box center [749, 455] width 776 height 44
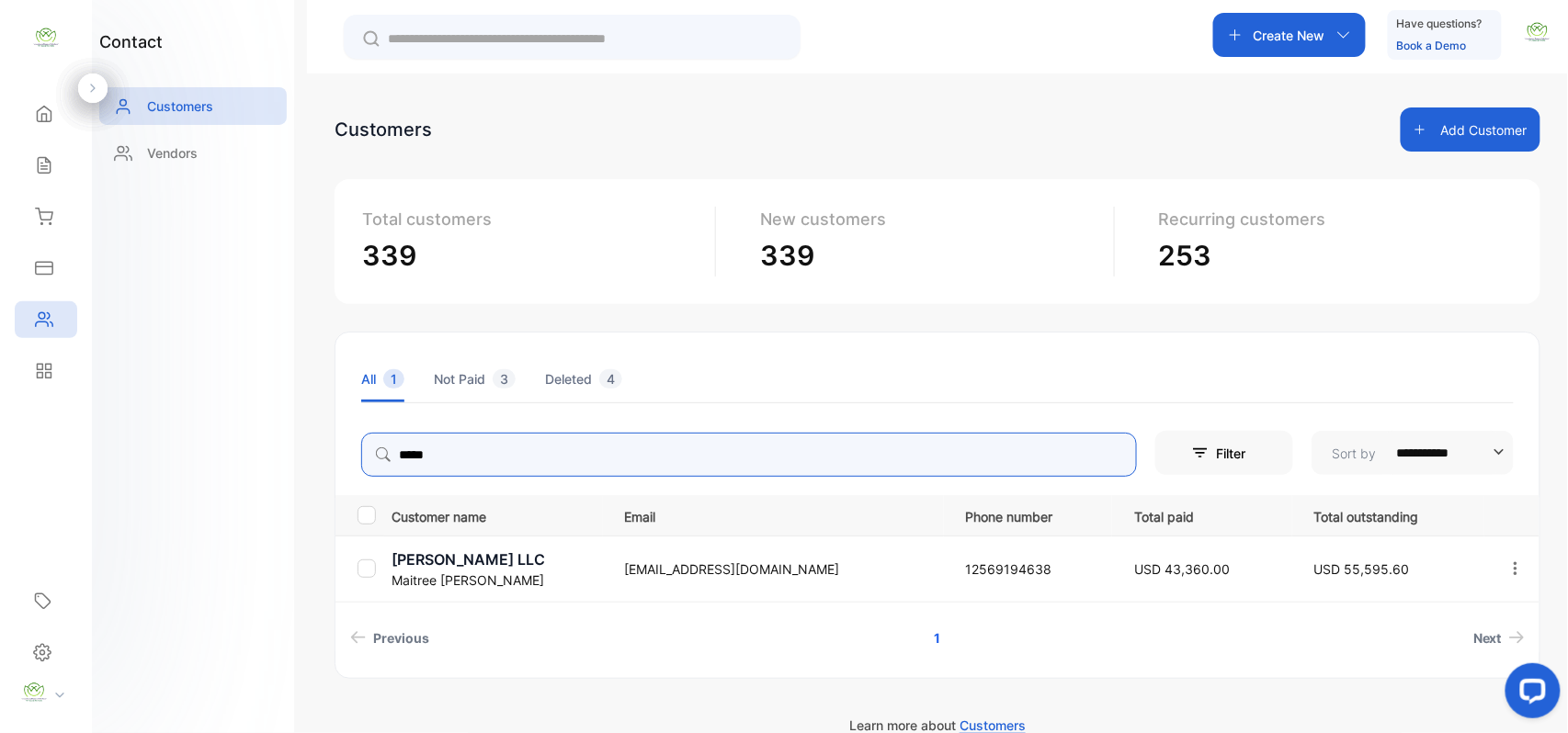
type input "*****"
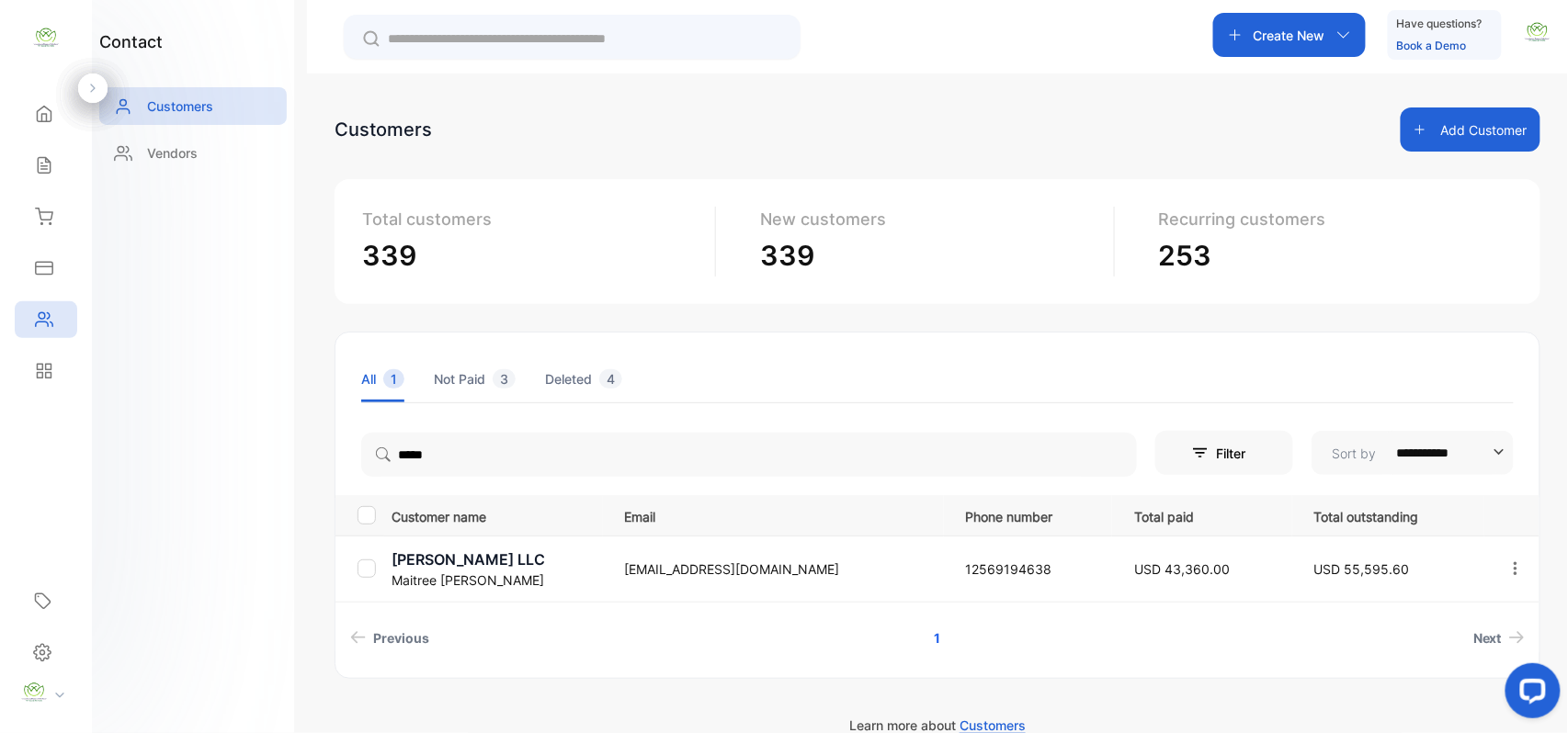
click at [302, 454] on div "**********" at bounding box center [784, 421] width 1568 height 844
click at [446, 563] on p "[PERSON_NAME] LLC" at bounding box center [497, 560] width 210 height 22
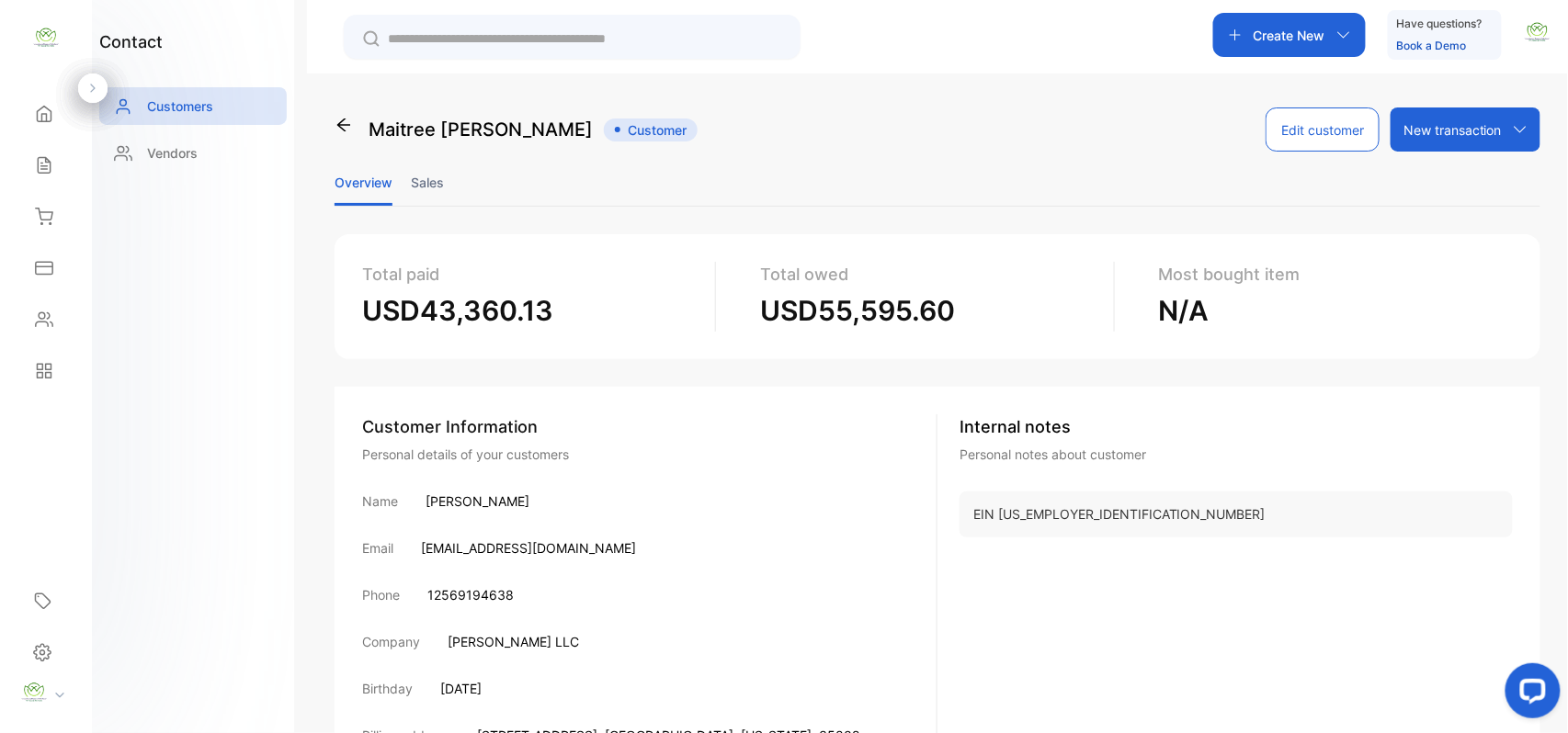
click at [421, 173] on li "Sales" at bounding box center [428, 182] width 33 height 47
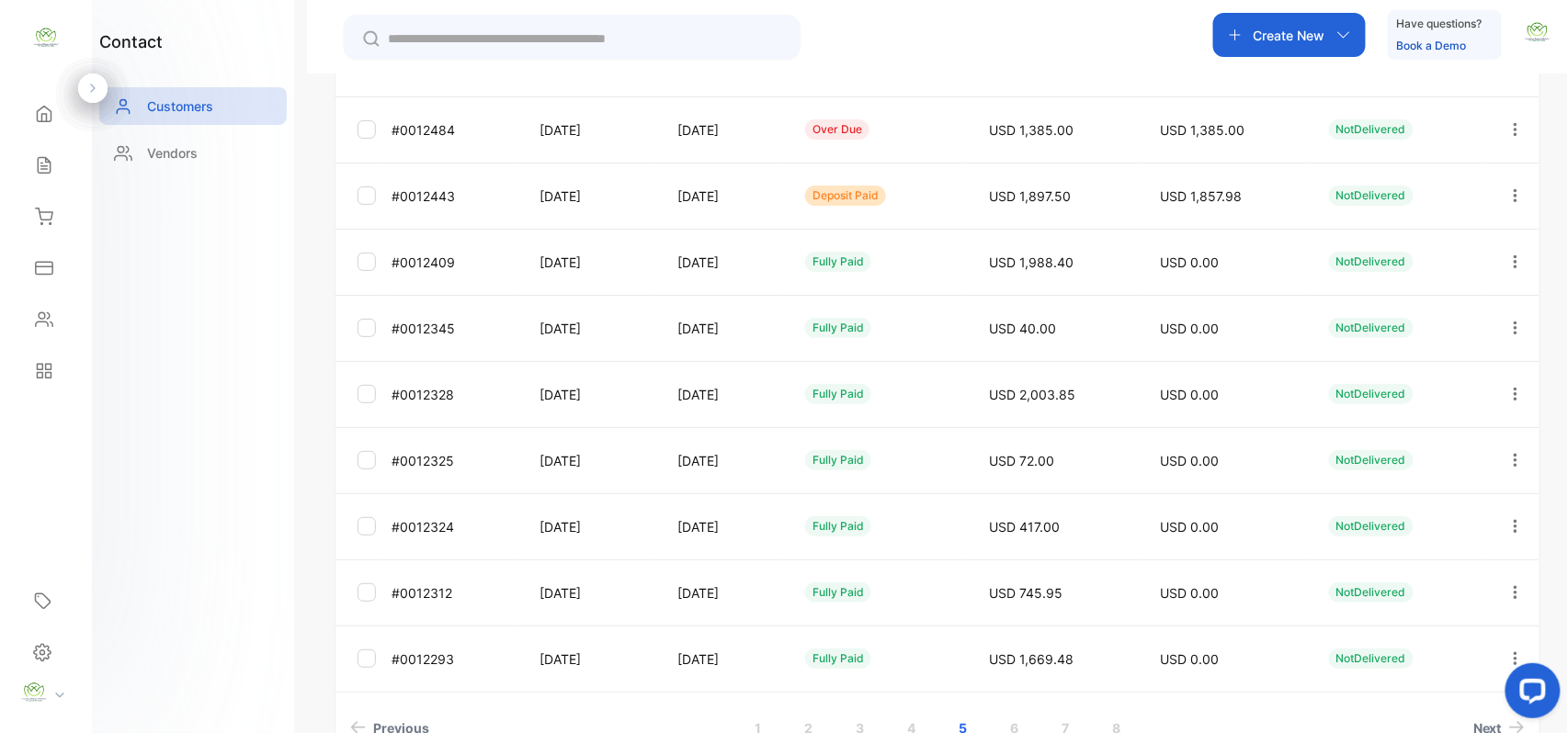
scroll to position [489, 0]
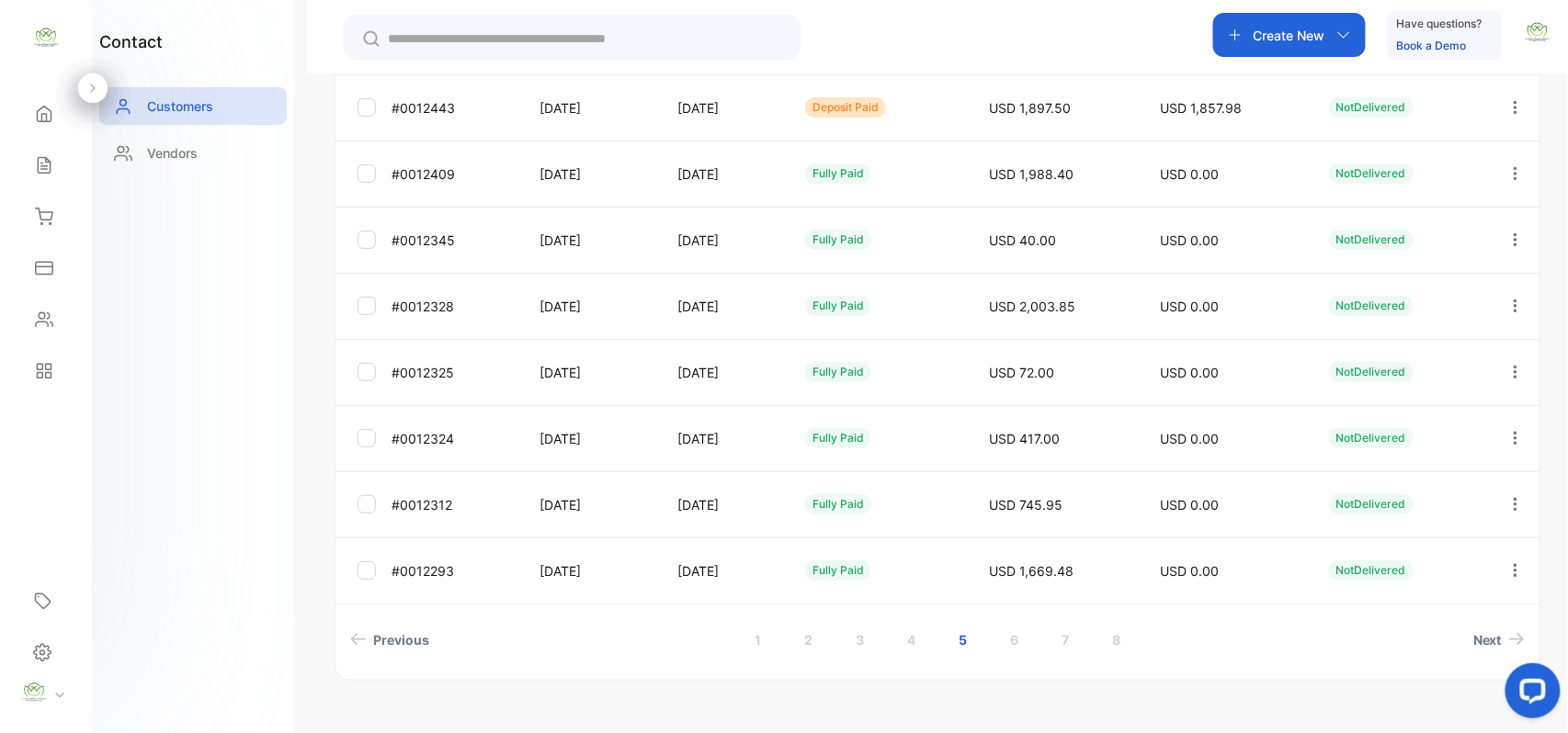
click at [916, 633] on link "4" at bounding box center [911, 640] width 53 height 34
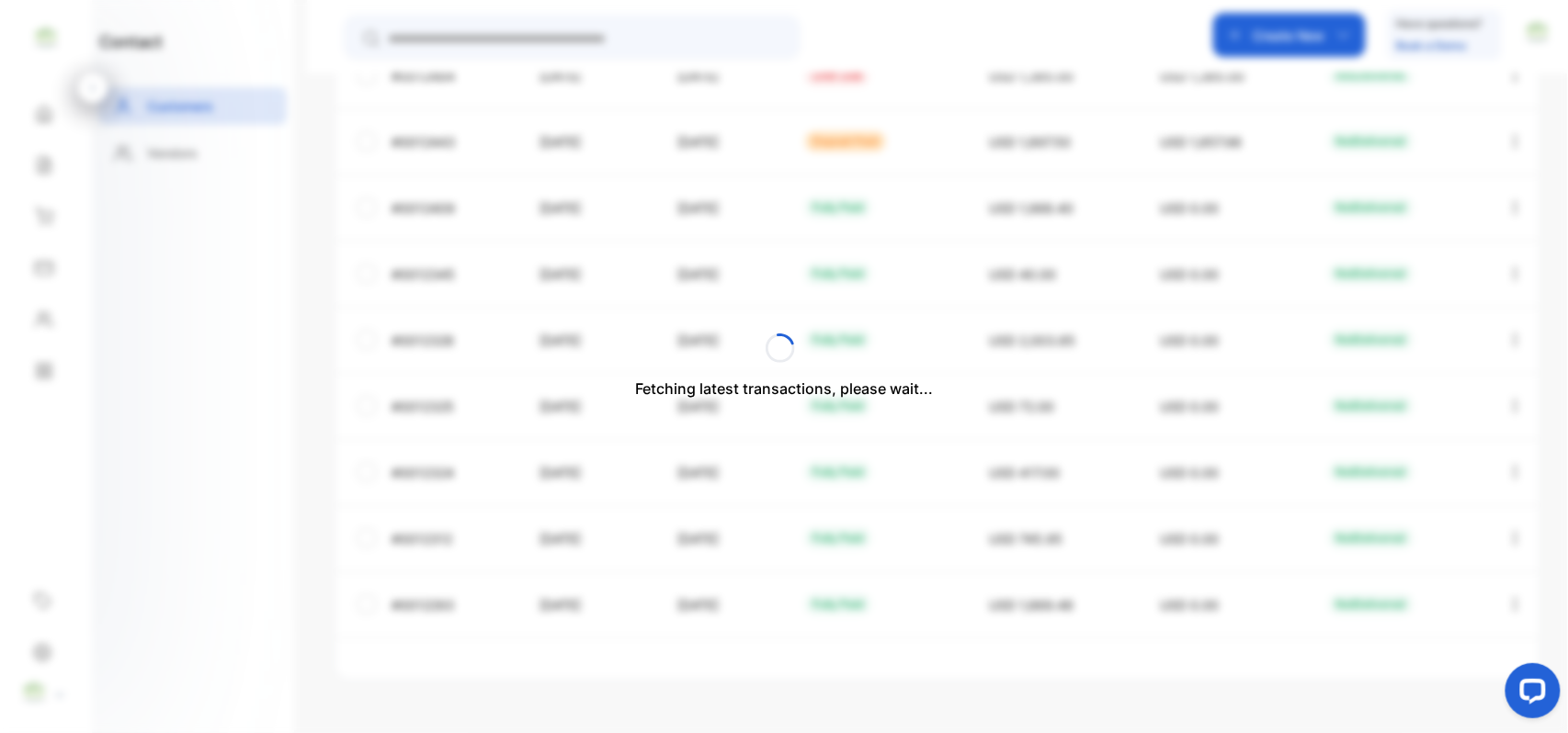
scroll to position [455, 0]
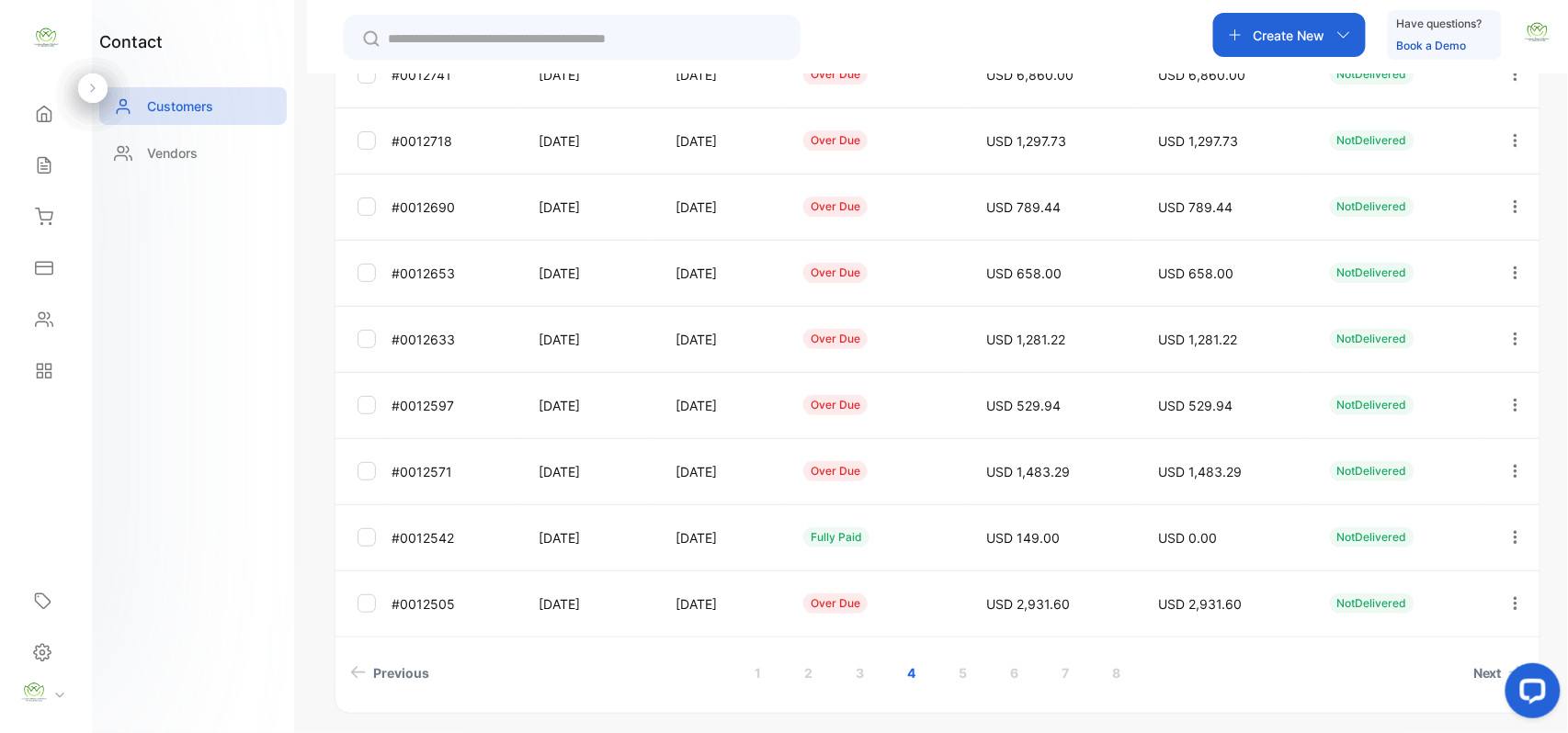
click at [957, 687] on link "5" at bounding box center [963, 673] width 53 height 34
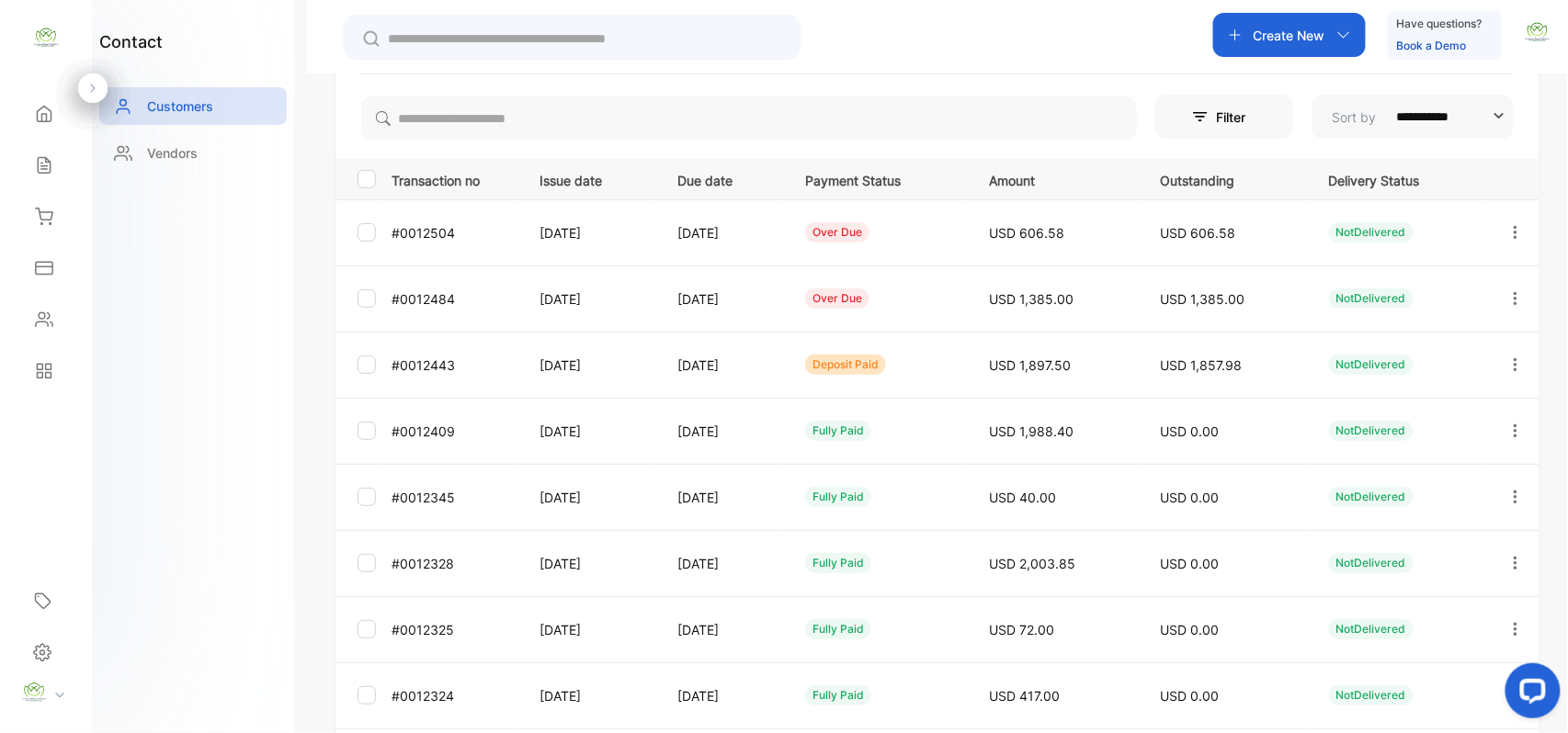
scroll to position [285, 0]
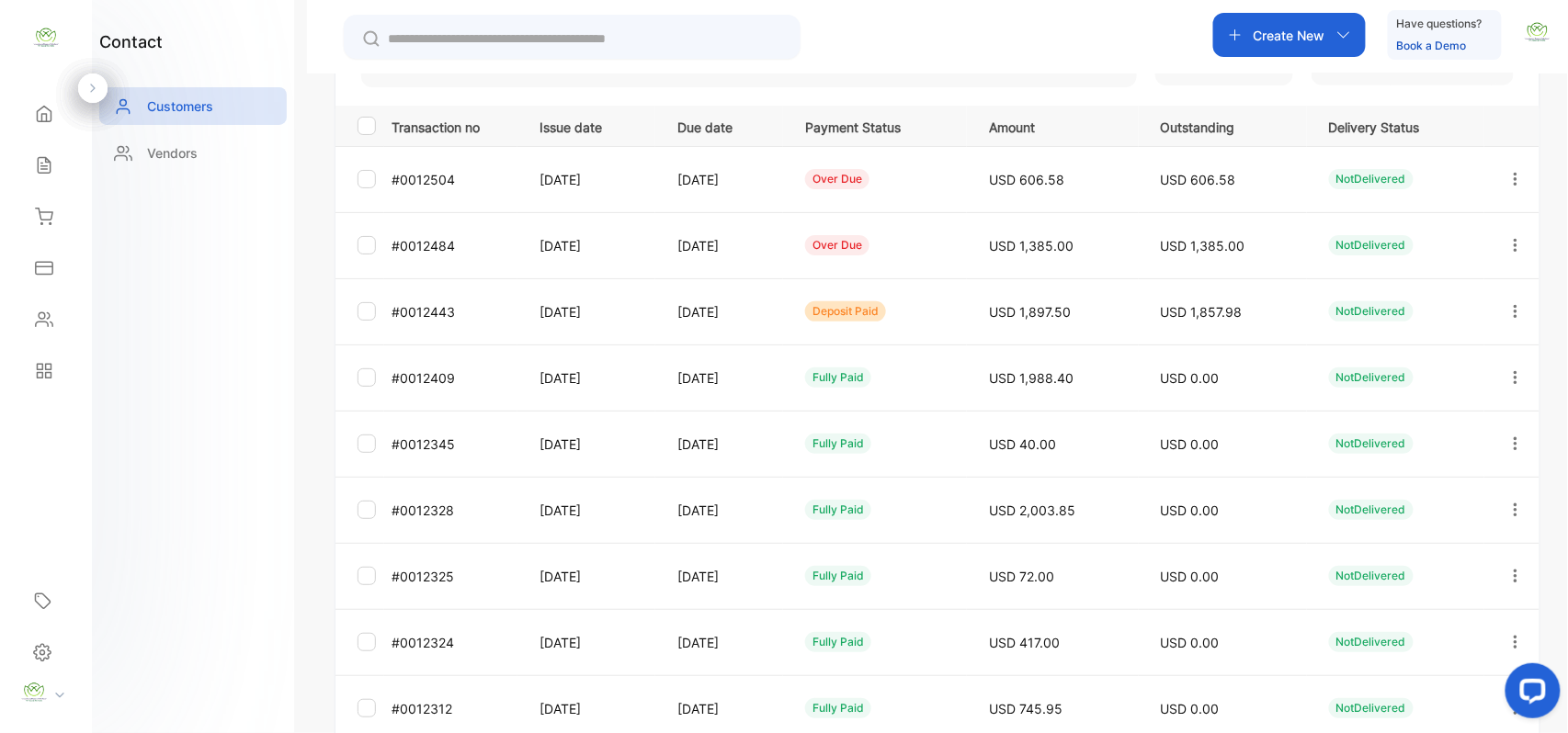
click at [1514, 316] on icon "button" at bounding box center [1515, 311] width 4 height 13
click at [1427, 423] on span "Add payment" at bounding box center [1391, 420] width 94 height 22
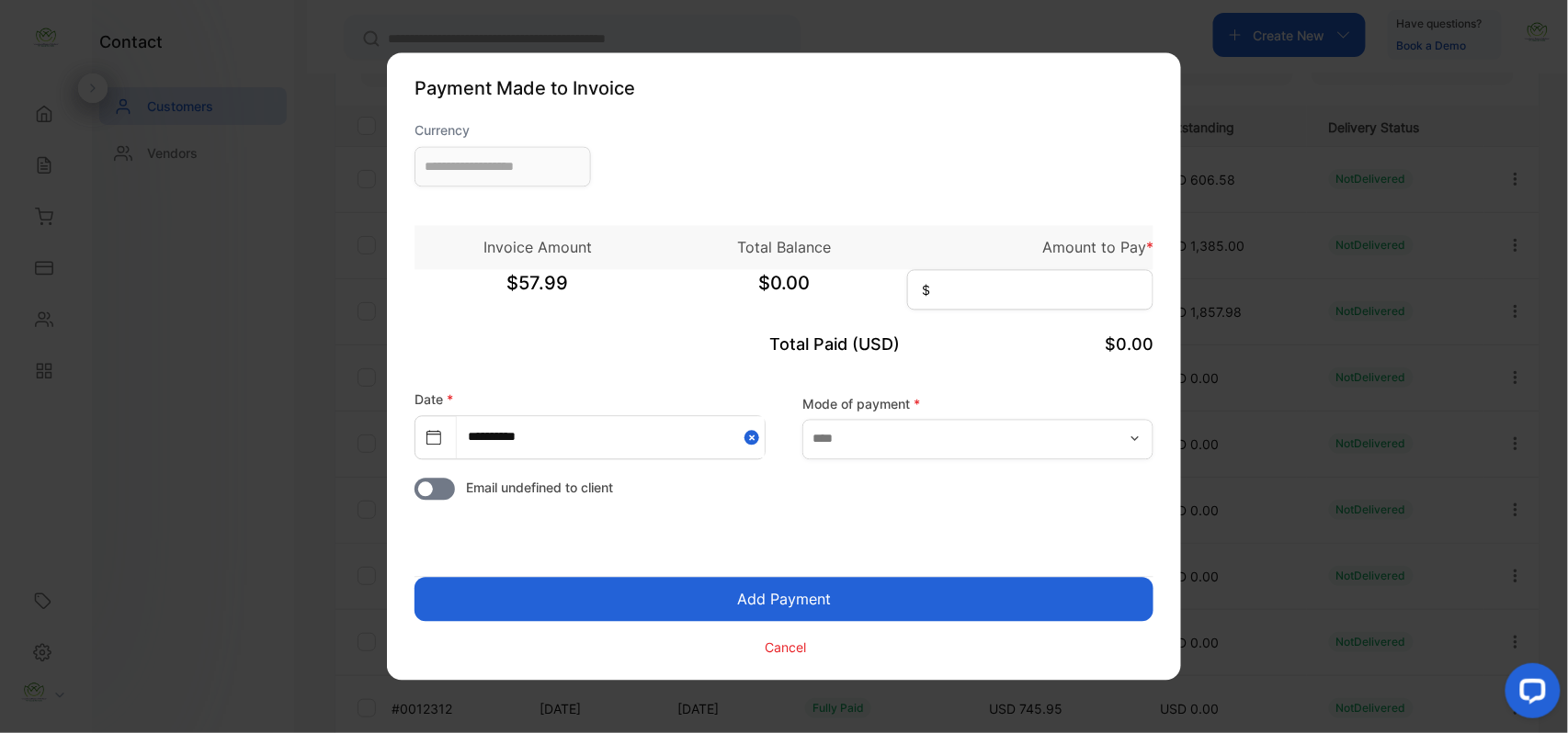
type input "**********"
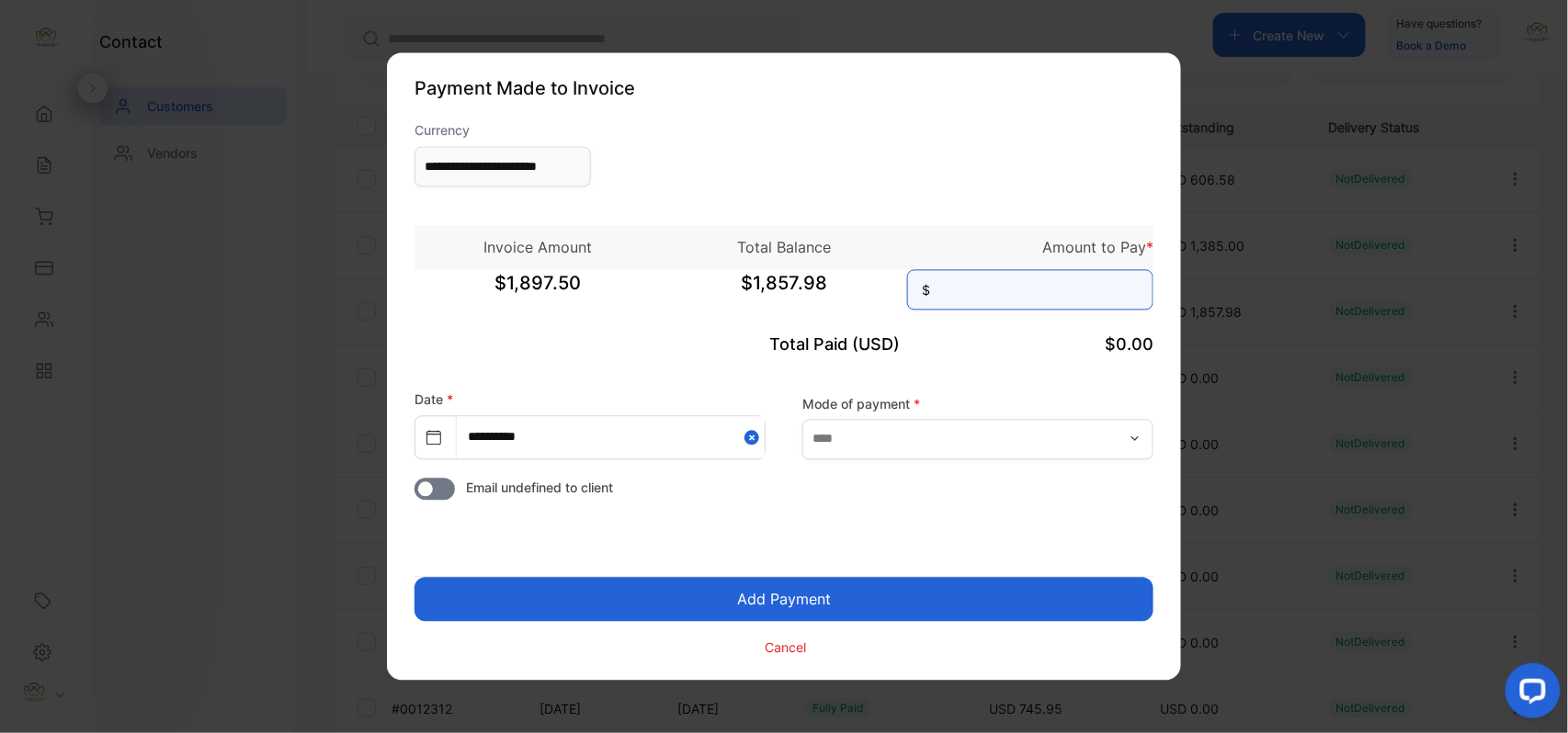
click at [1087, 285] on input at bounding box center [1030, 290] width 246 height 41
type input "********"
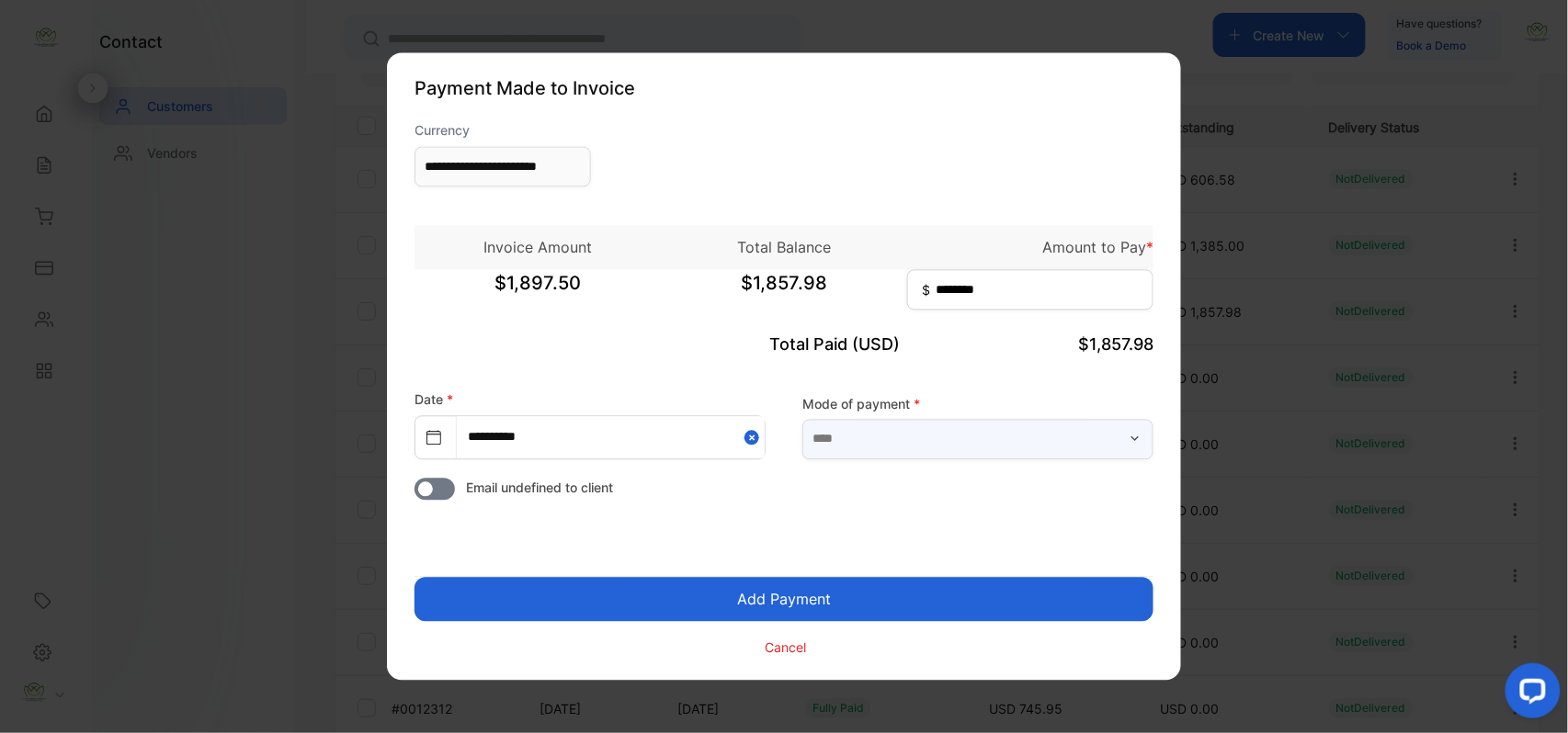
click at [1086, 441] on input "text" at bounding box center [978, 439] width 351 height 41
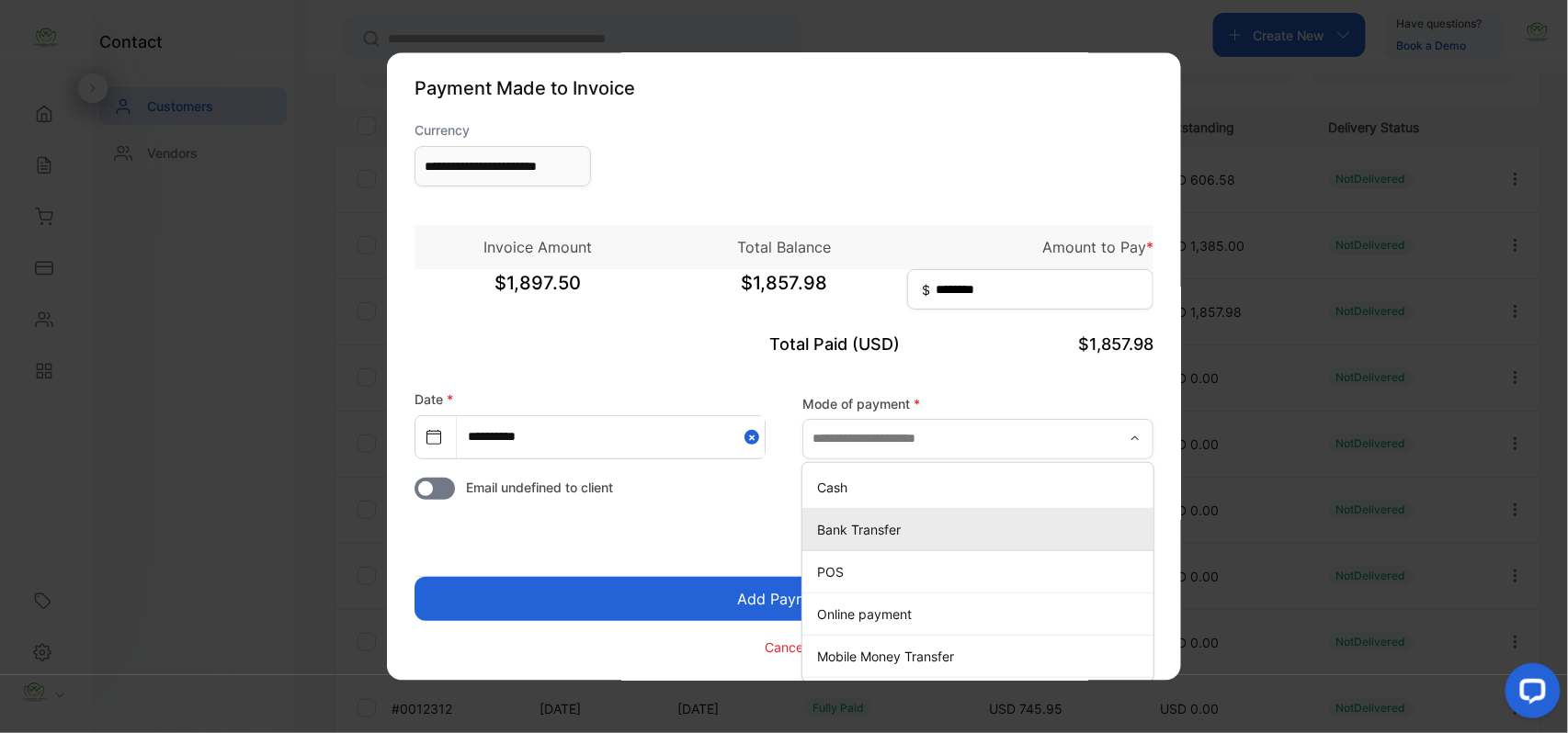
click at [864, 540] on div "Bank Transfer" at bounding box center [978, 529] width 351 height 27
type input "**********"
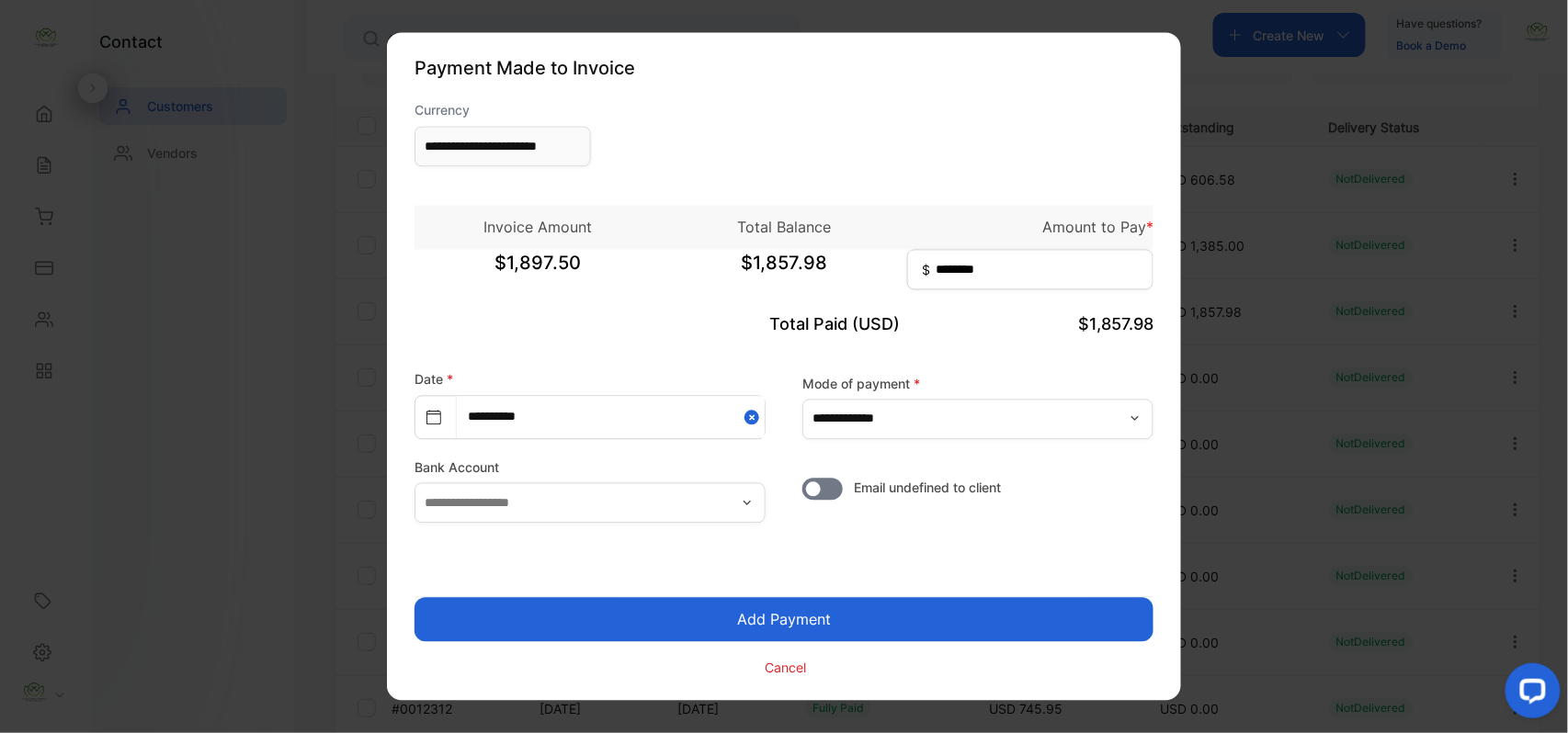
click at [873, 626] on button "Add Payment" at bounding box center [783, 621] width 739 height 44
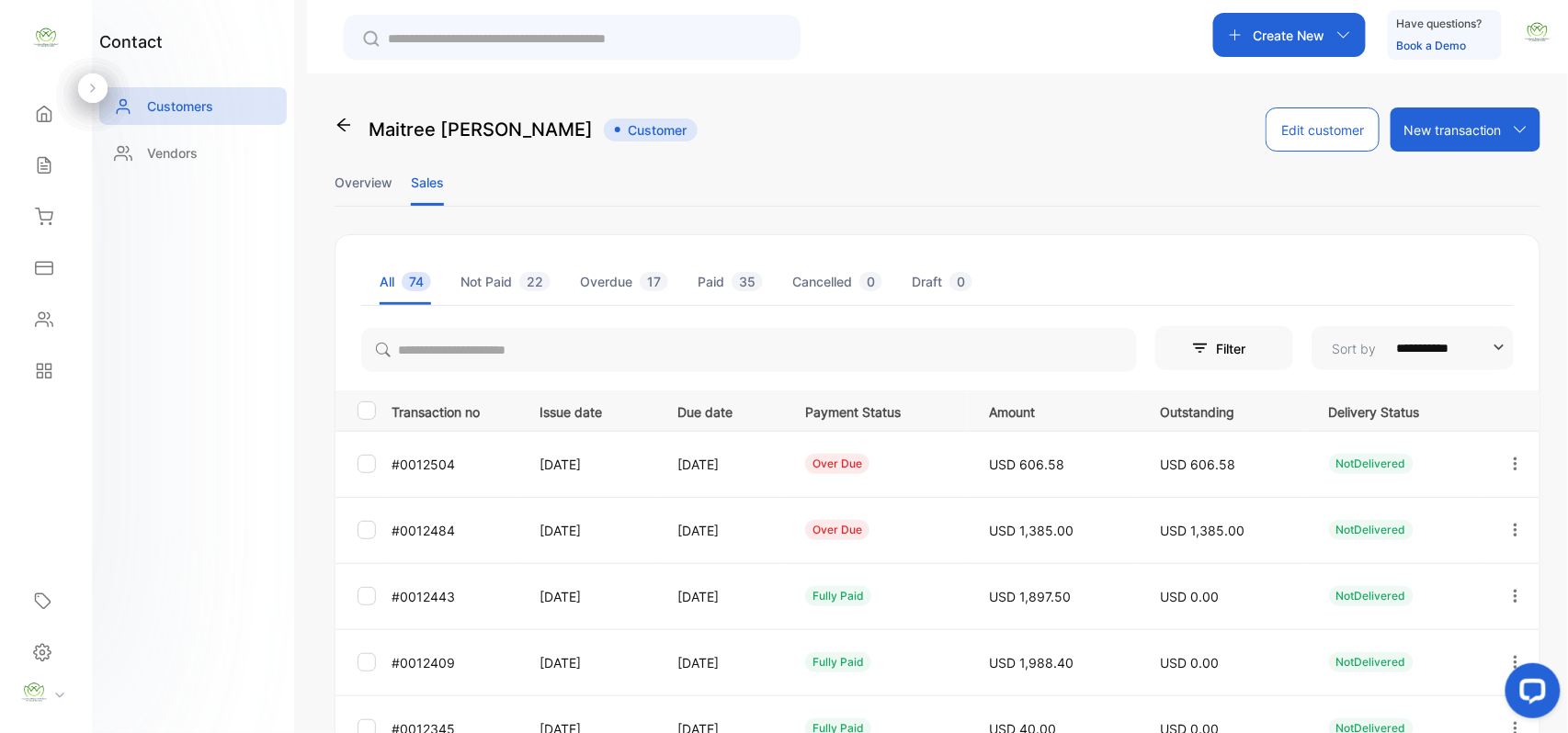
click at [1508, 522] on icon "button" at bounding box center [1516, 530] width 17 height 17
click at [1431, 625] on div "Add payment" at bounding box center [1432, 639] width 207 height 37
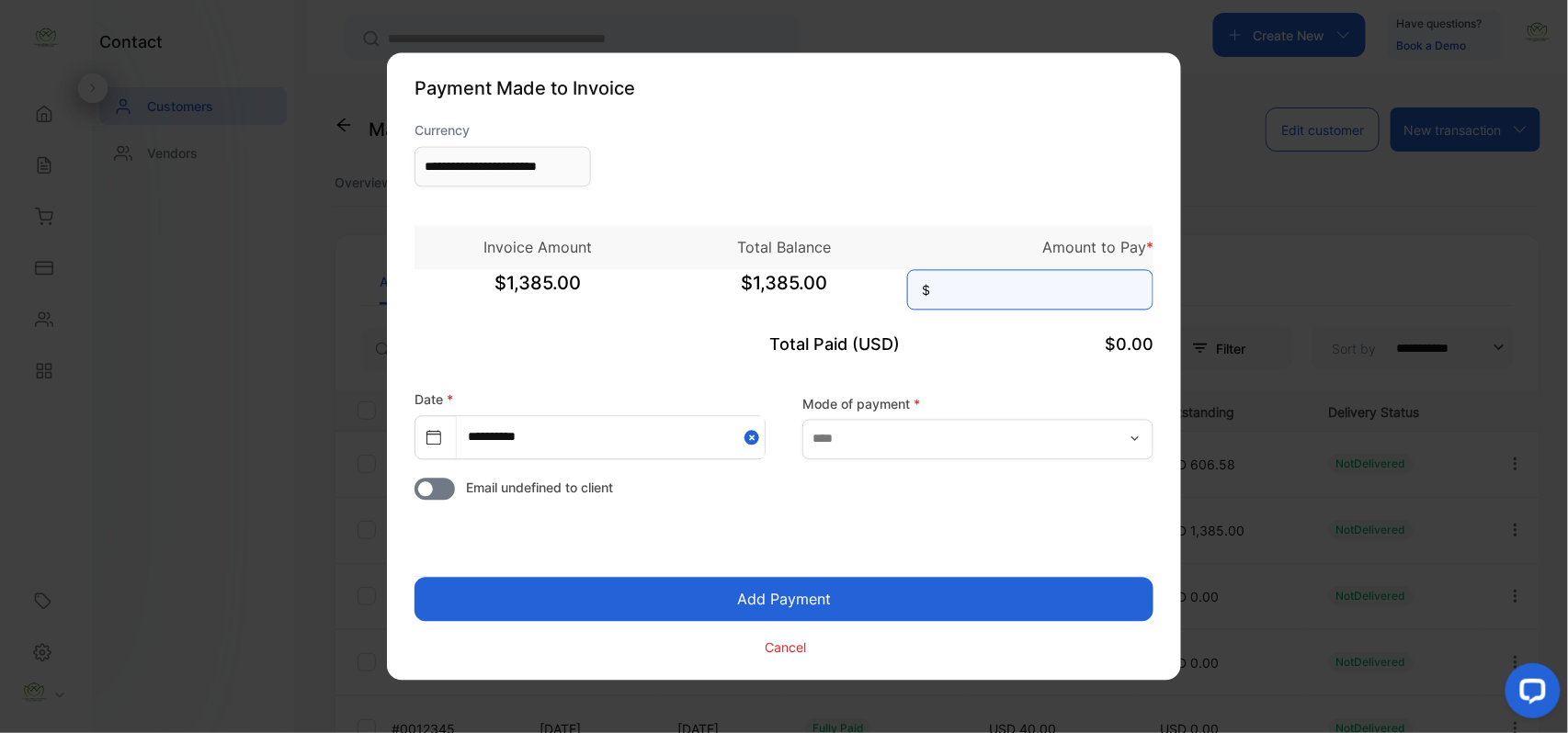
click at [1059, 299] on input at bounding box center [1030, 290] width 246 height 41
type input "*****"
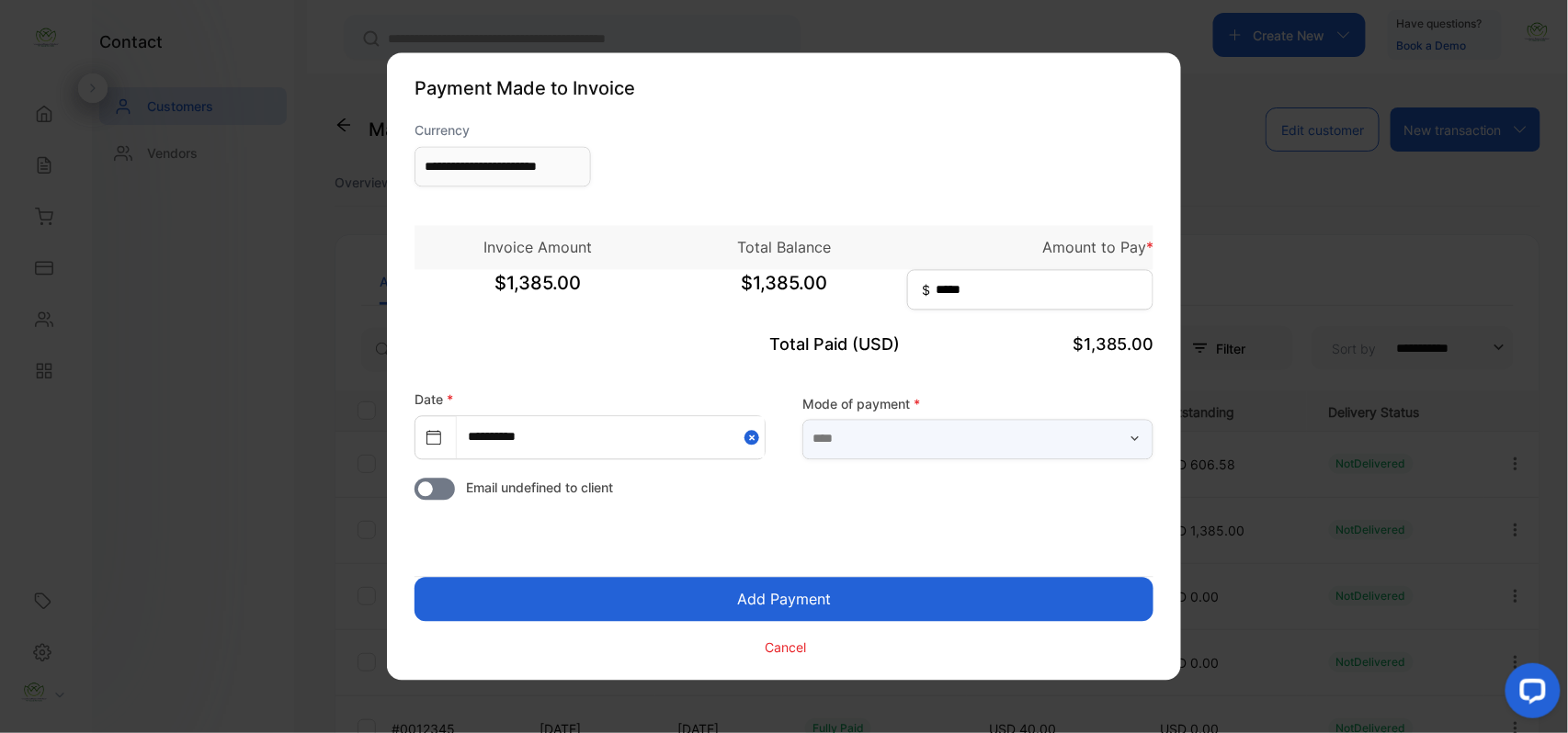
click at [1042, 431] on input "text" at bounding box center [978, 439] width 351 height 41
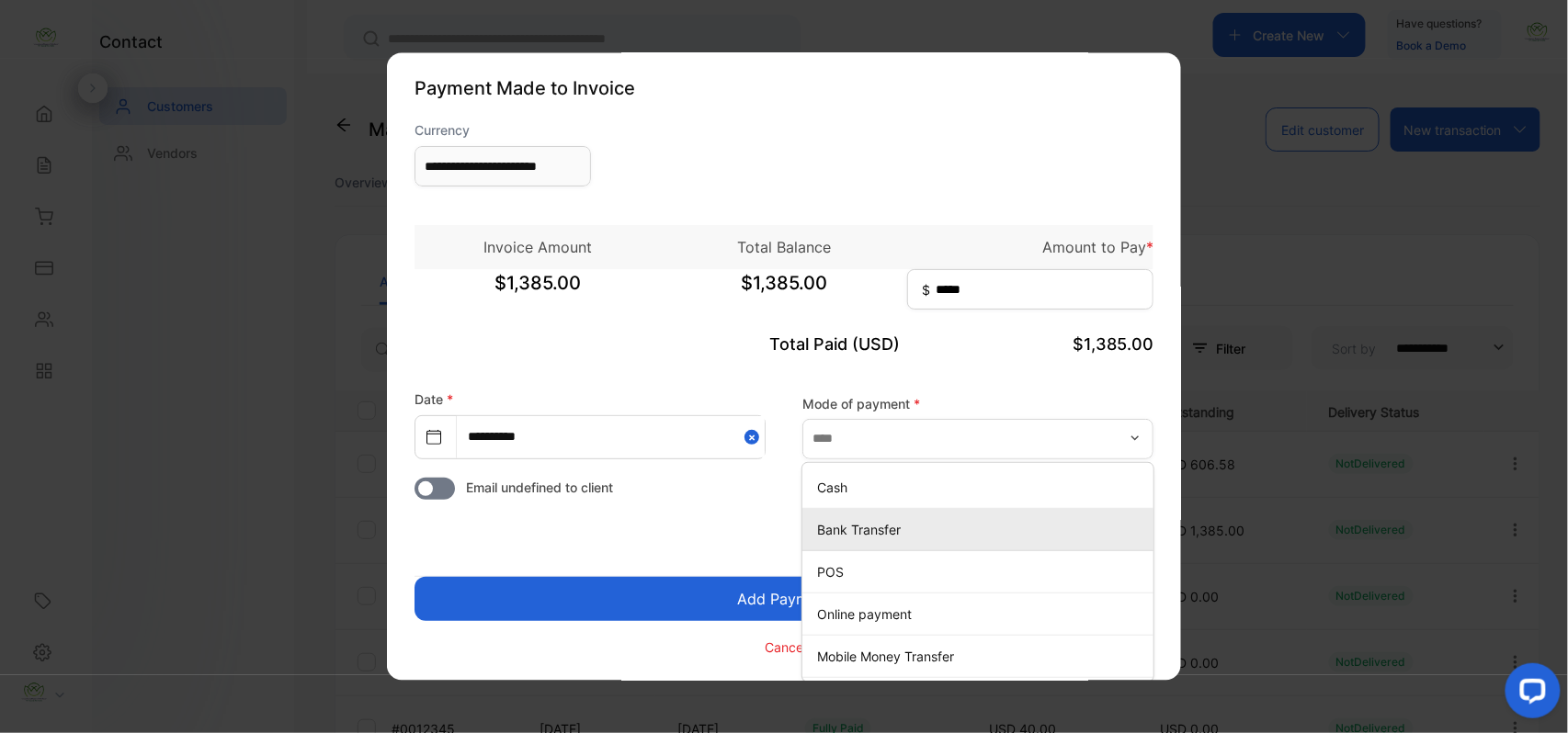
click at [877, 533] on p "Bank Transfer" at bounding box center [981, 529] width 329 height 19
type input "**********"
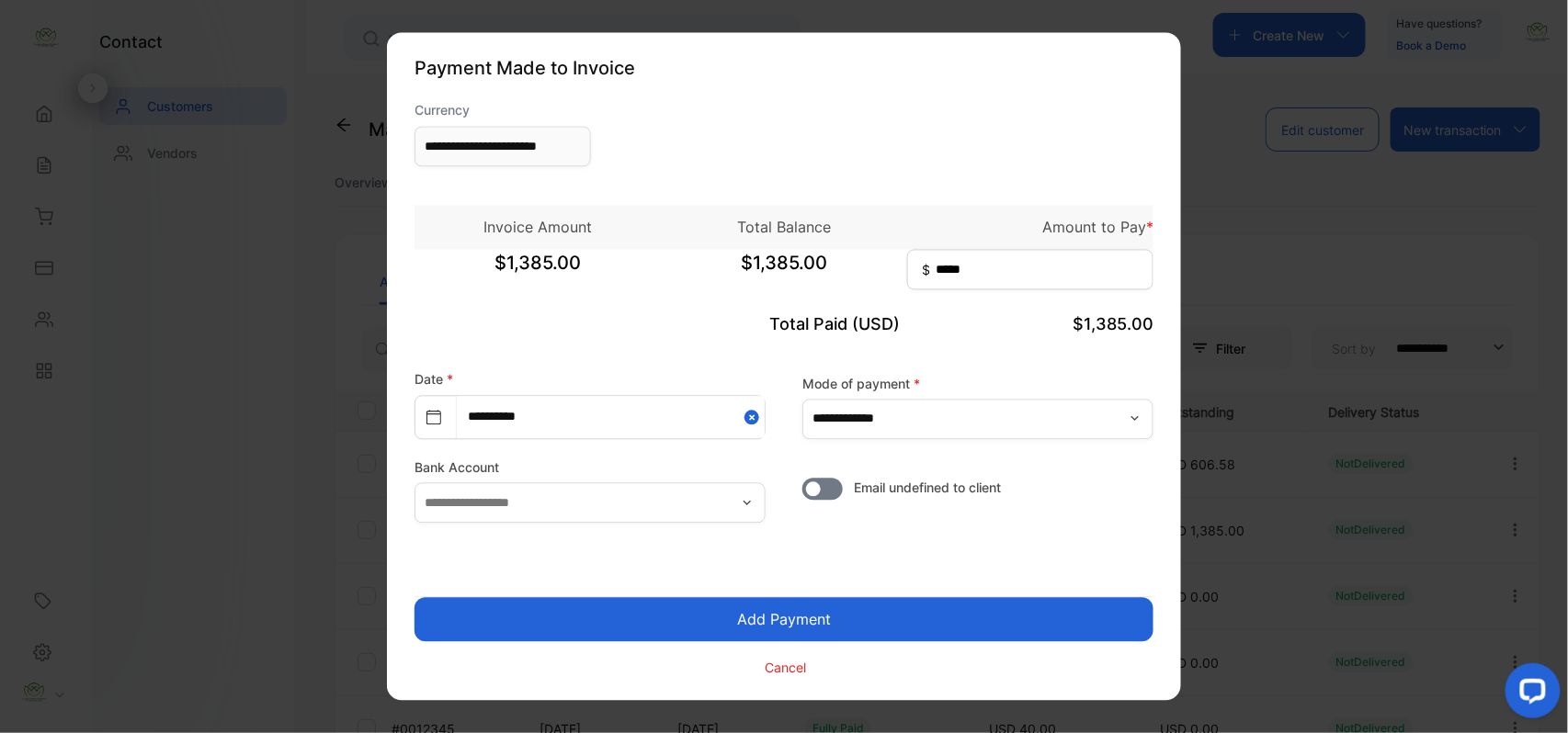
click at [861, 611] on button "Add Payment" at bounding box center [783, 621] width 739 height 44
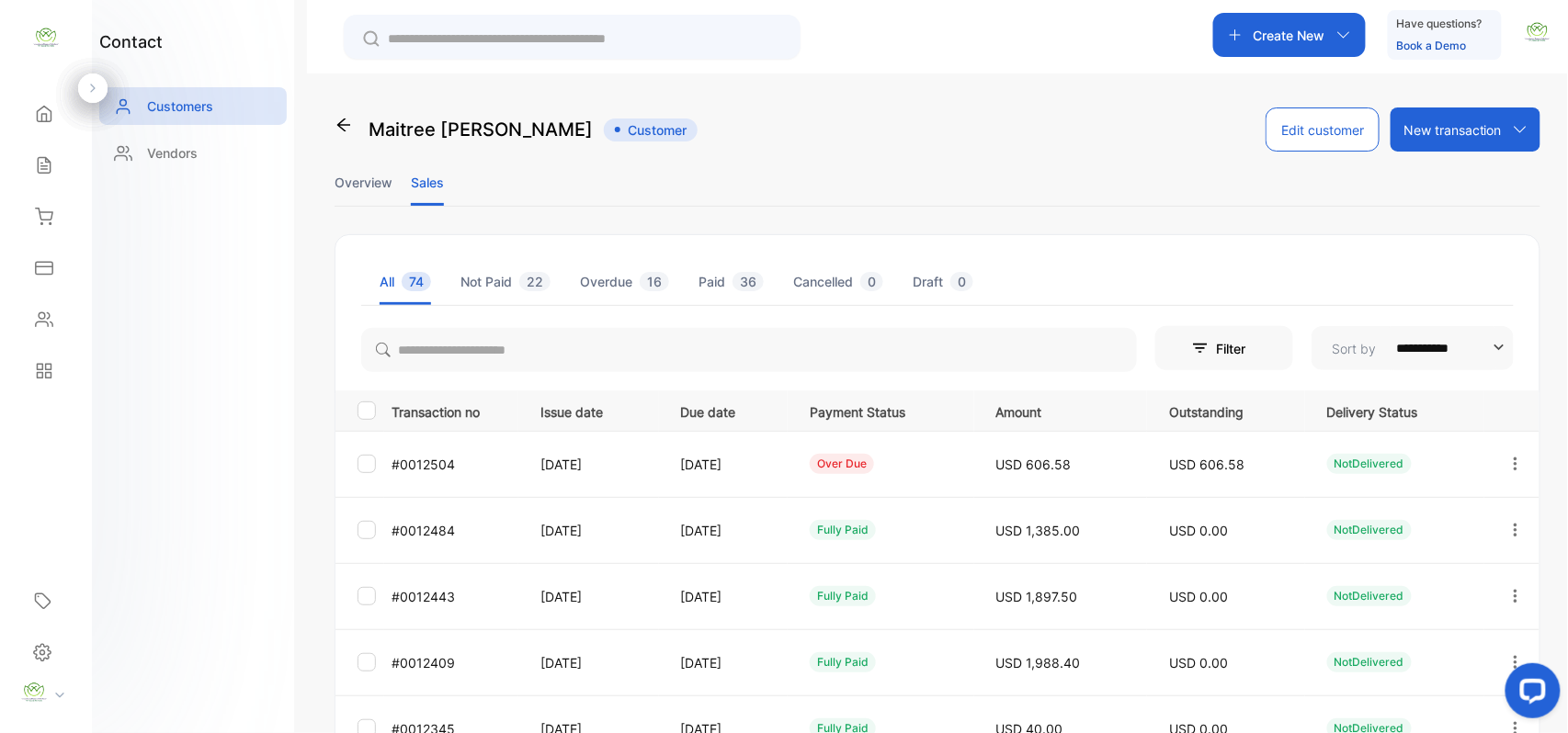
click at [1513, 463] on icon "button" at bounding box center [1516, 464] width 17 height 17
click at [1431, 567] on div "Add payment" at bounding box center [1432, 573] width 207 height 37
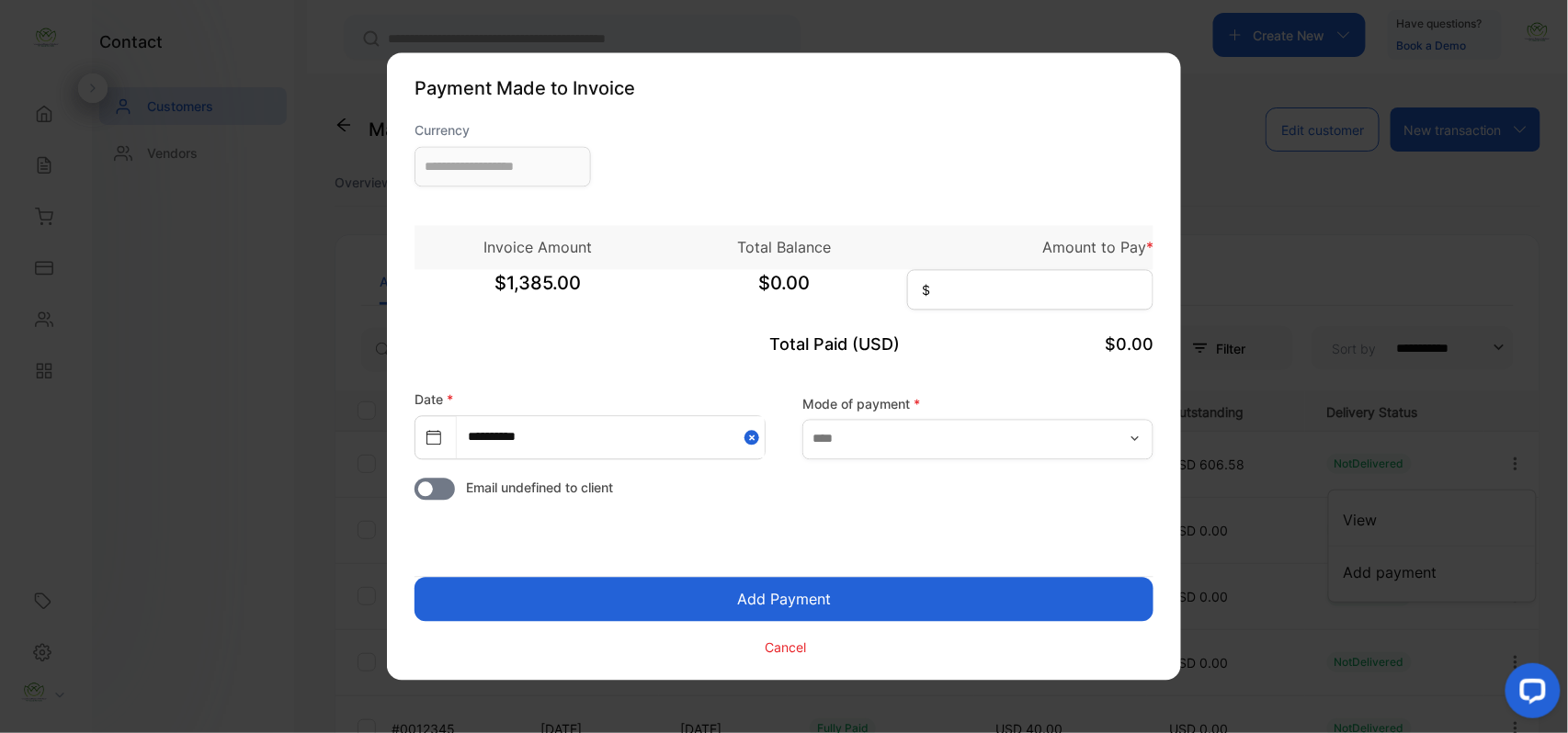
type input "**********"
click at [1071, 291] on input at bounding box center [1030, 290] width 246 height 41
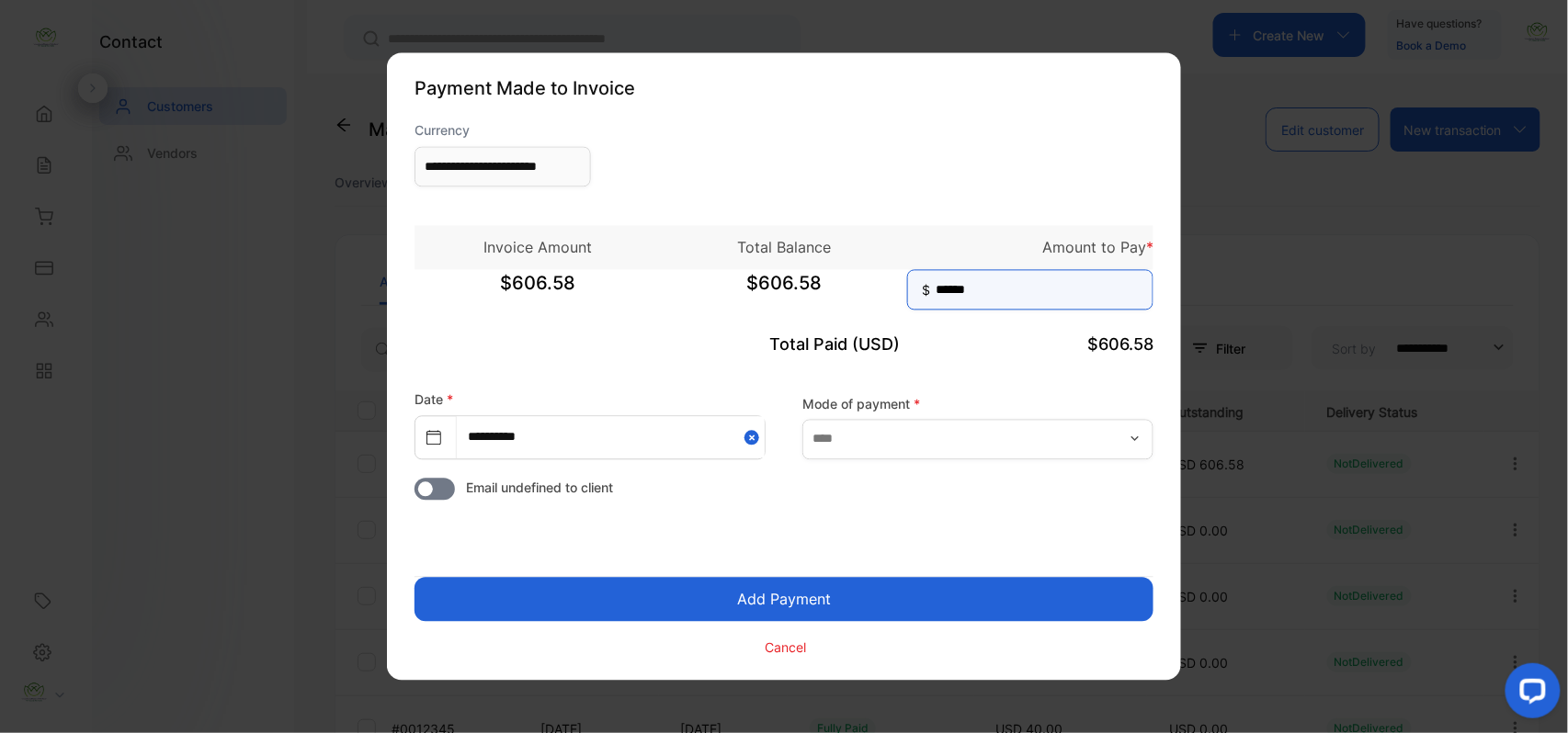
type input "******"
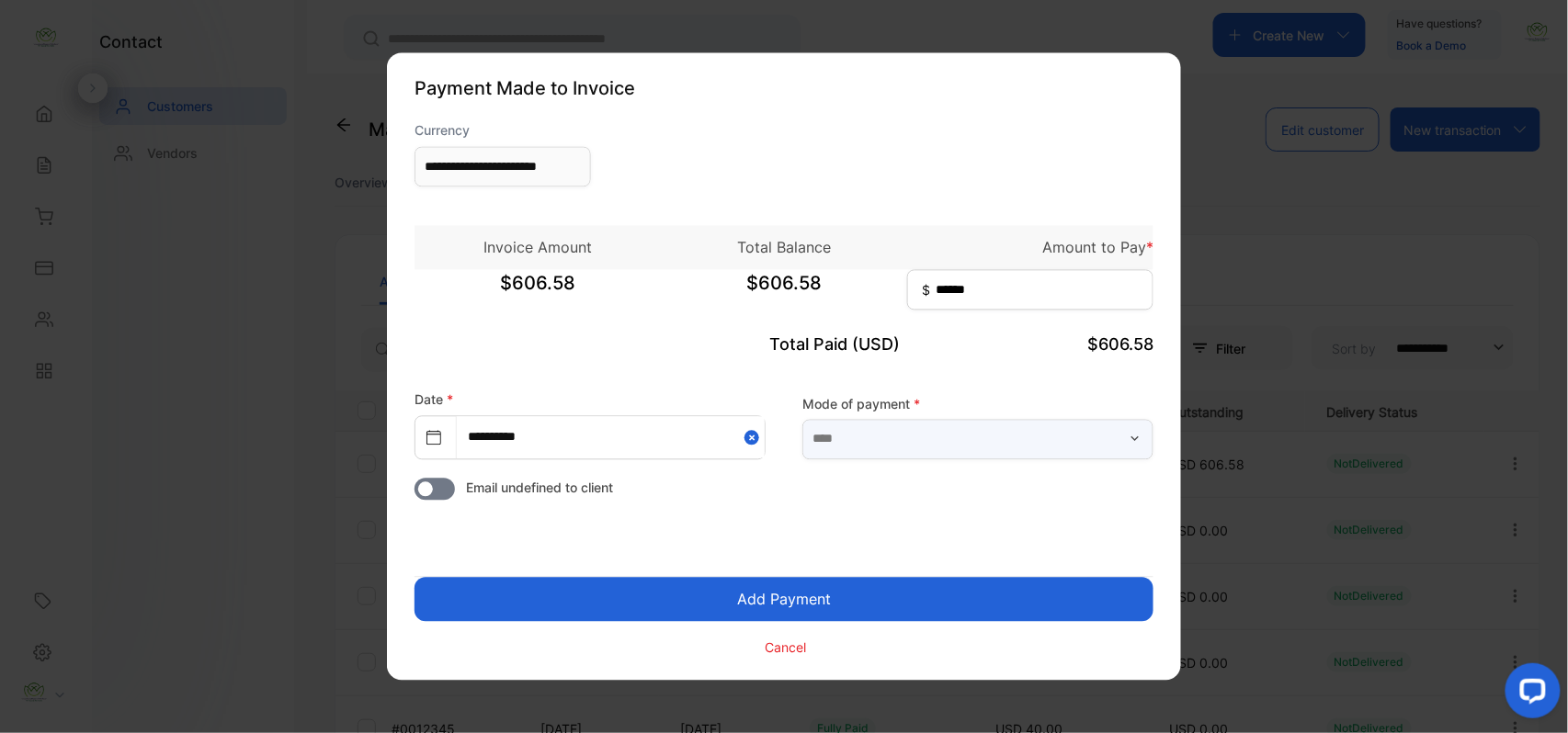
drag, startPoint x: 1099, startPoint y: 437, endPoint x: 1090, endPoint y: 439, distance: 9.2
click at [1099, 437] on input "text" at bounding box center [978, 439] width 351 height 41
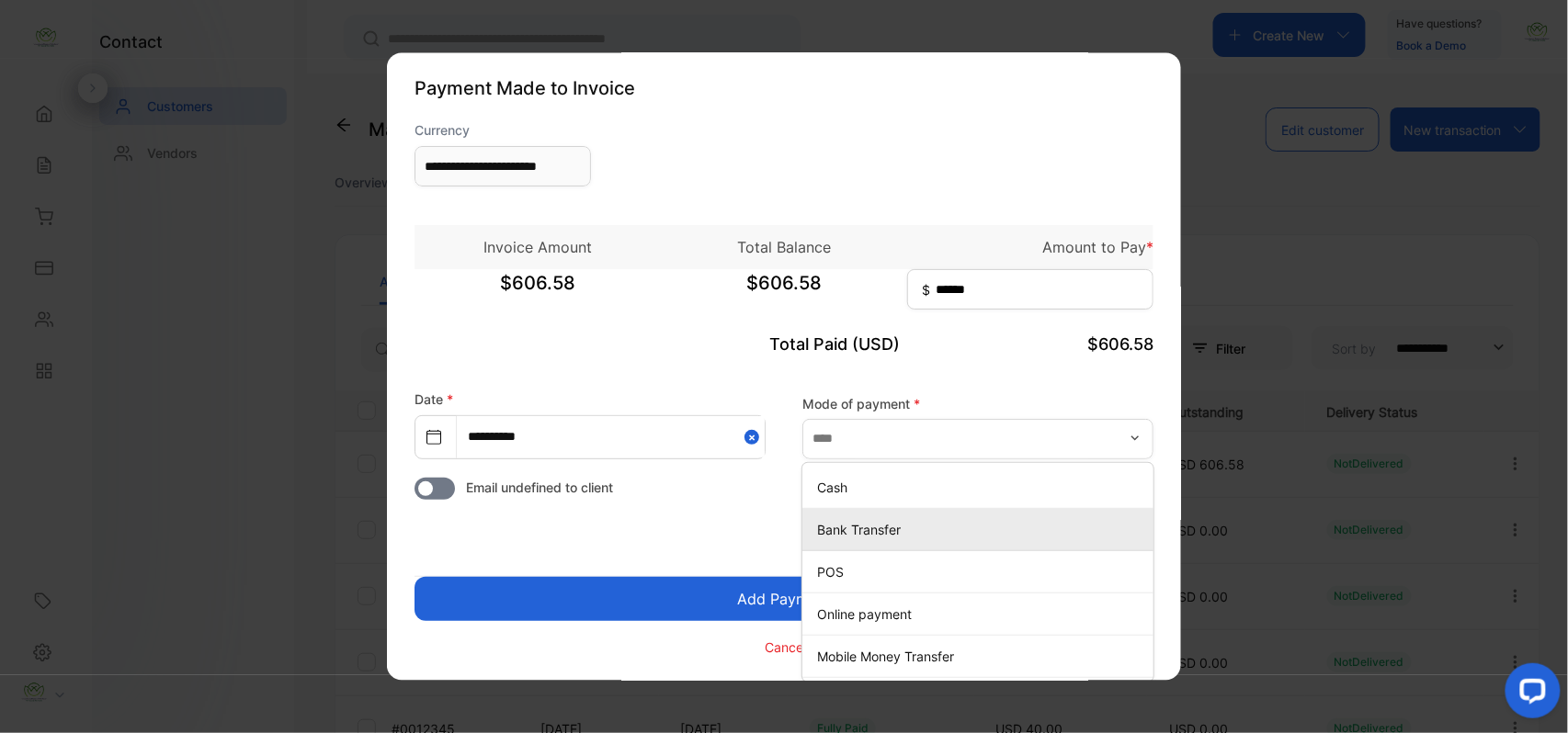
click at [872, 520] on p "Bank Transfer" at bounding box center [981, 529] width 329 height 19
type input "**********"
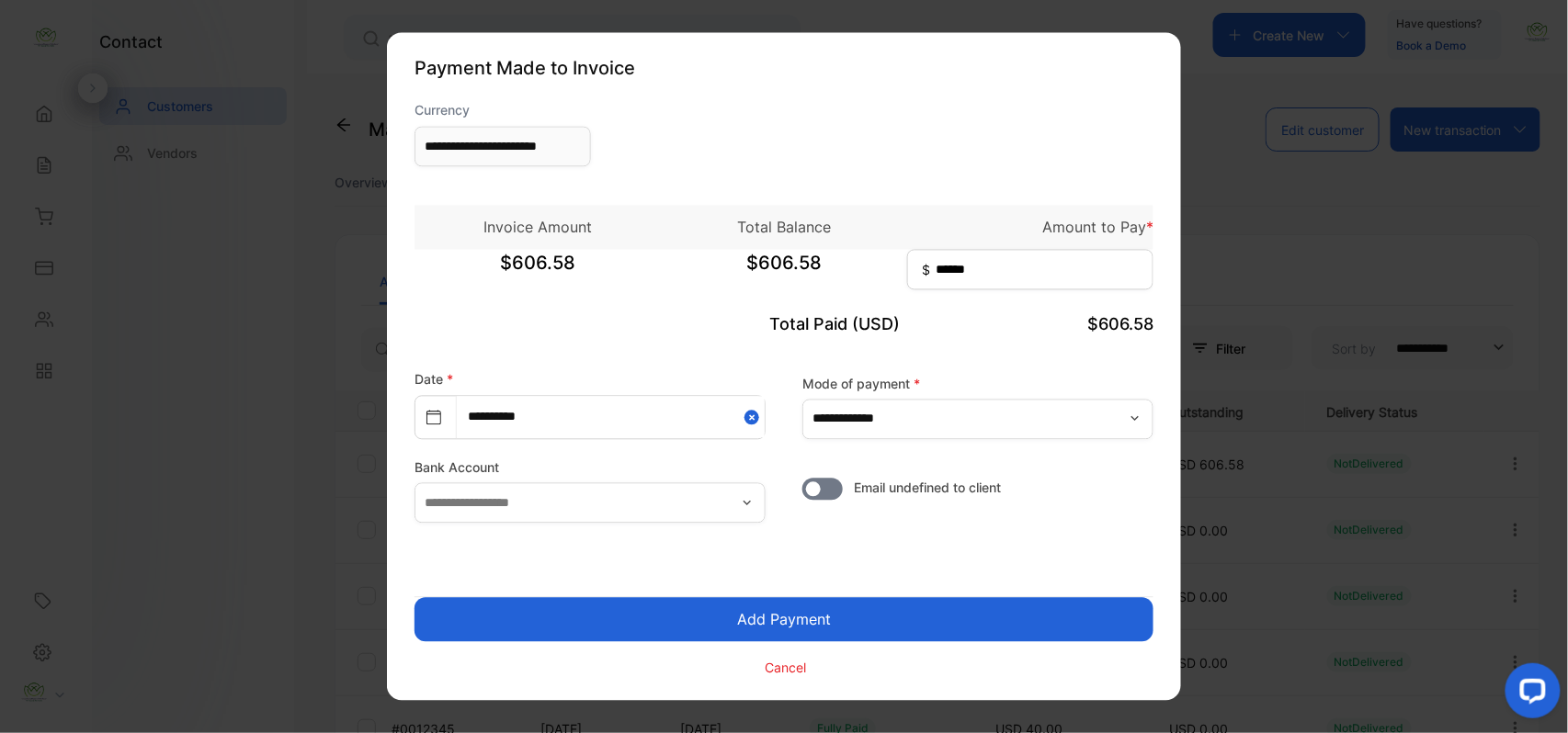
click at [827, 620] on button "Add Payment" at bounding box center [783, 621] width 739 height 44
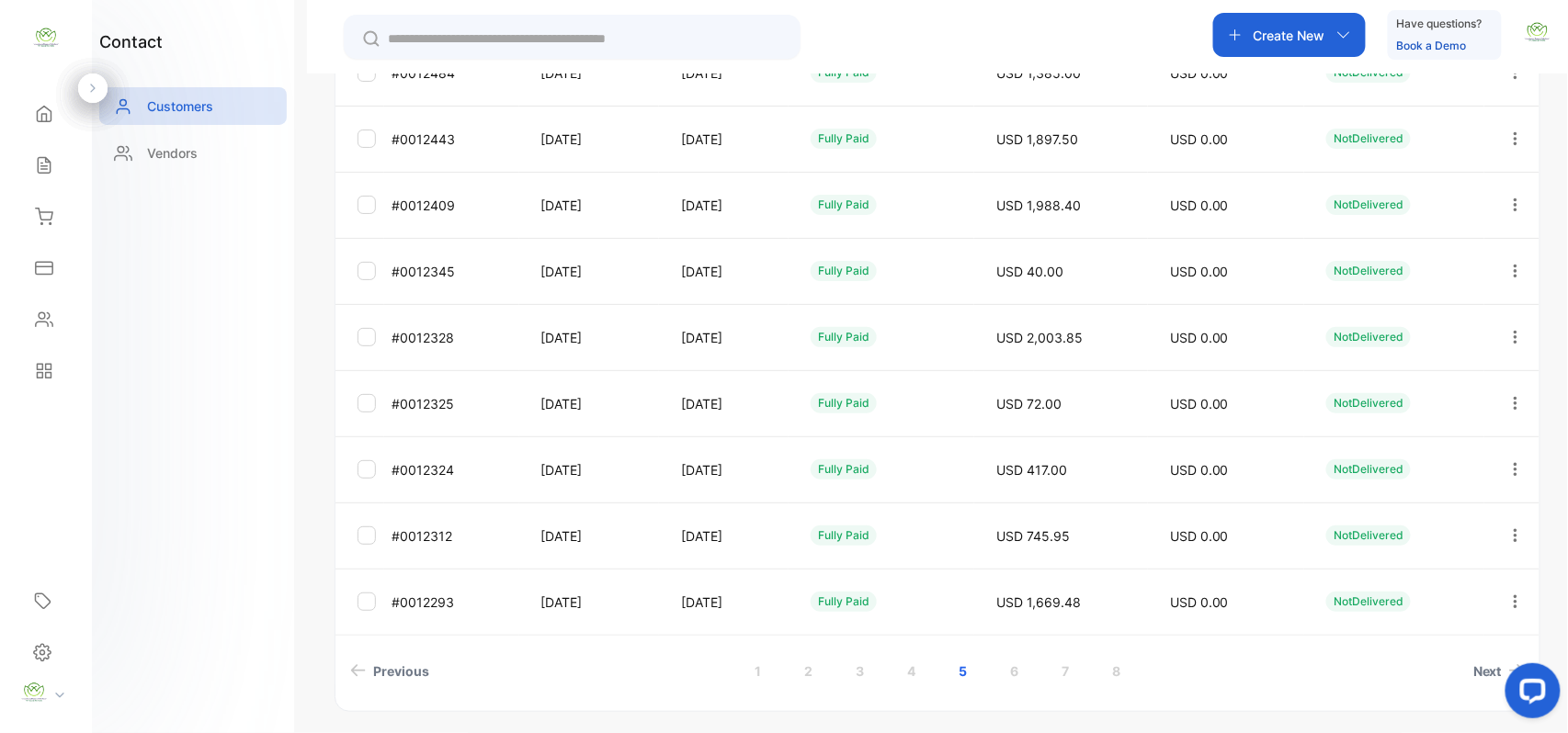
scroll to position [489, 0]
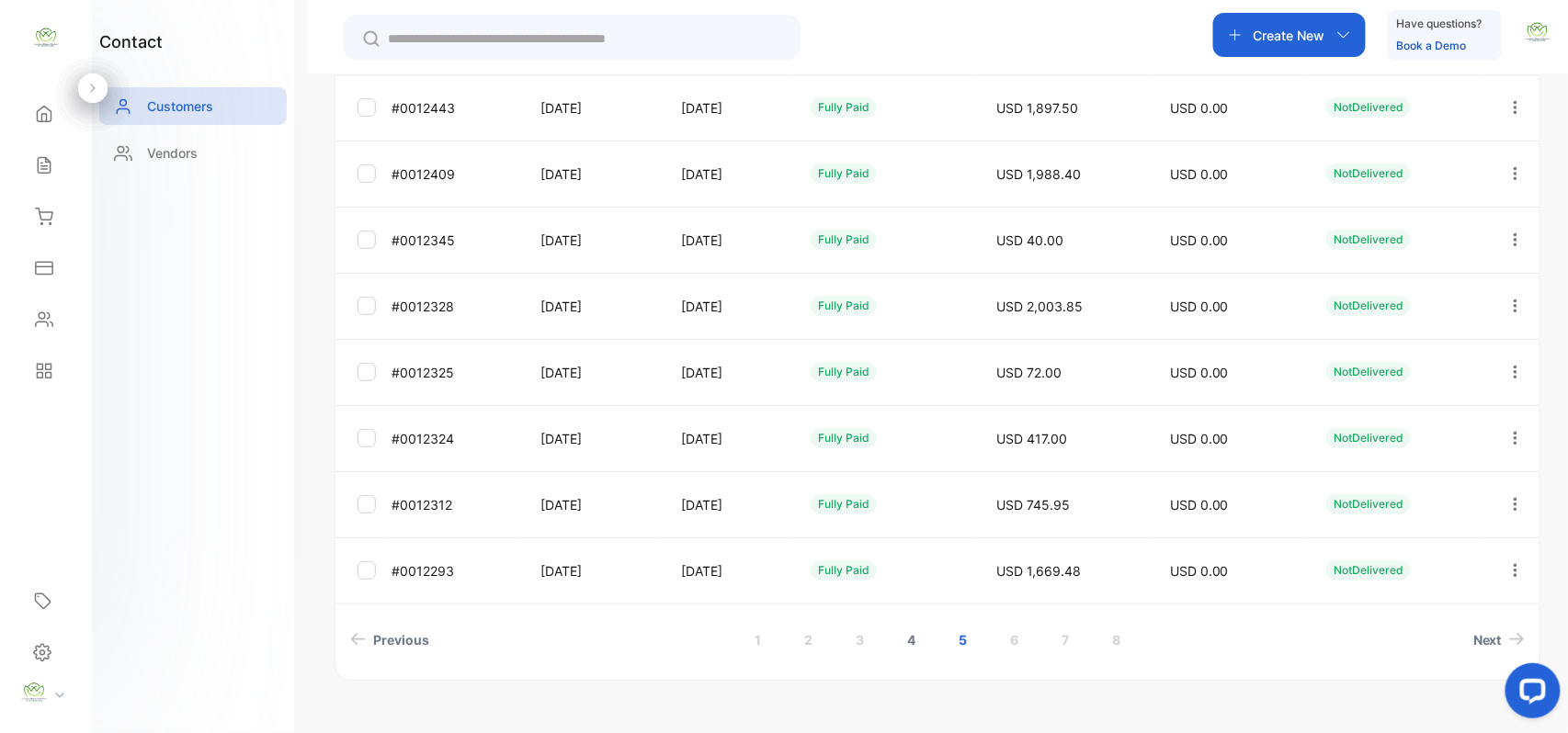
click at [902, 633] on link "4" at bounding box center [911, 640] width 53 height 34
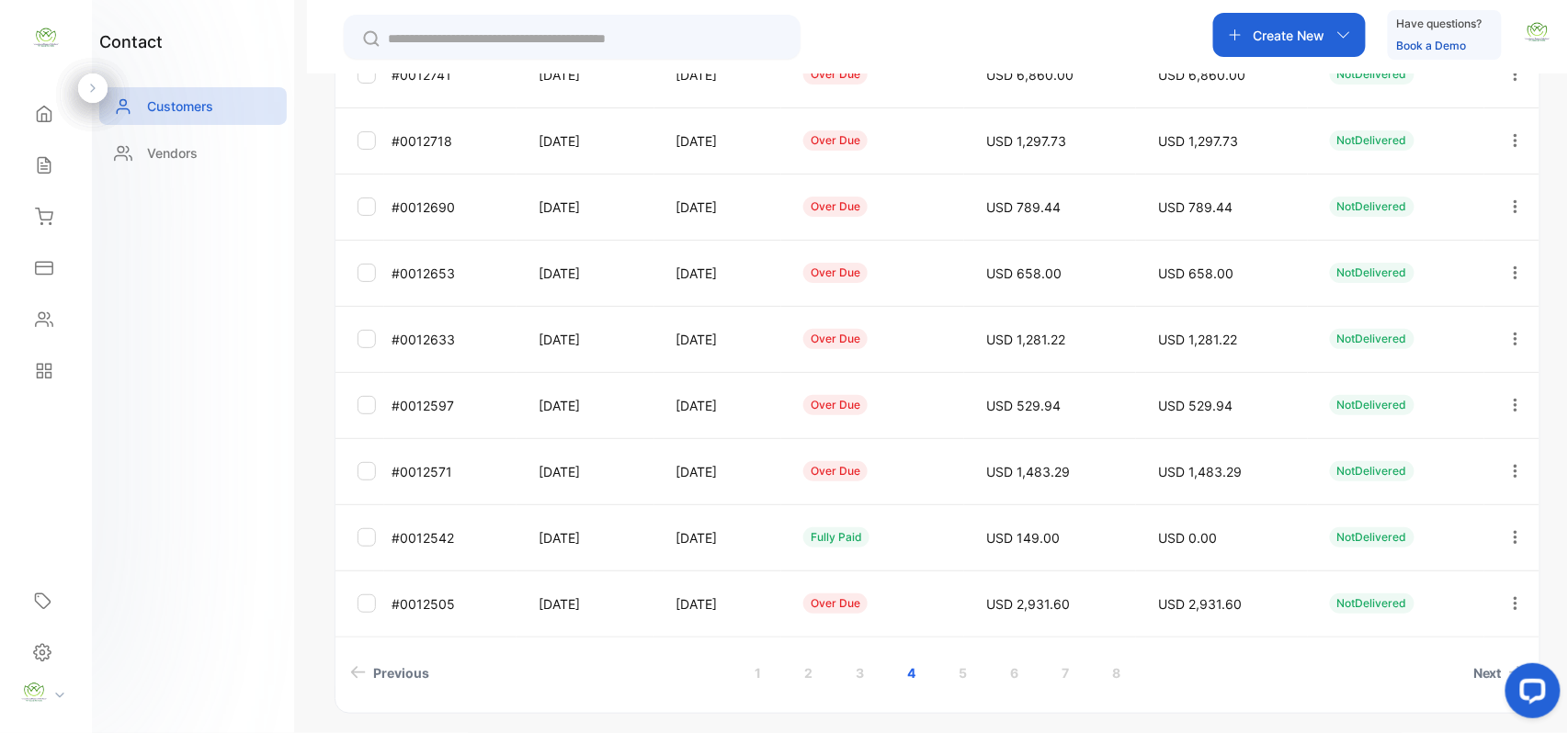
click at [1512, 600] on icon "button" at bounding box center [1516, 604] width 17 height 17
click at [1379, 701] on span "Add payment" at bounding box center [1391, 712] width 94 height 22
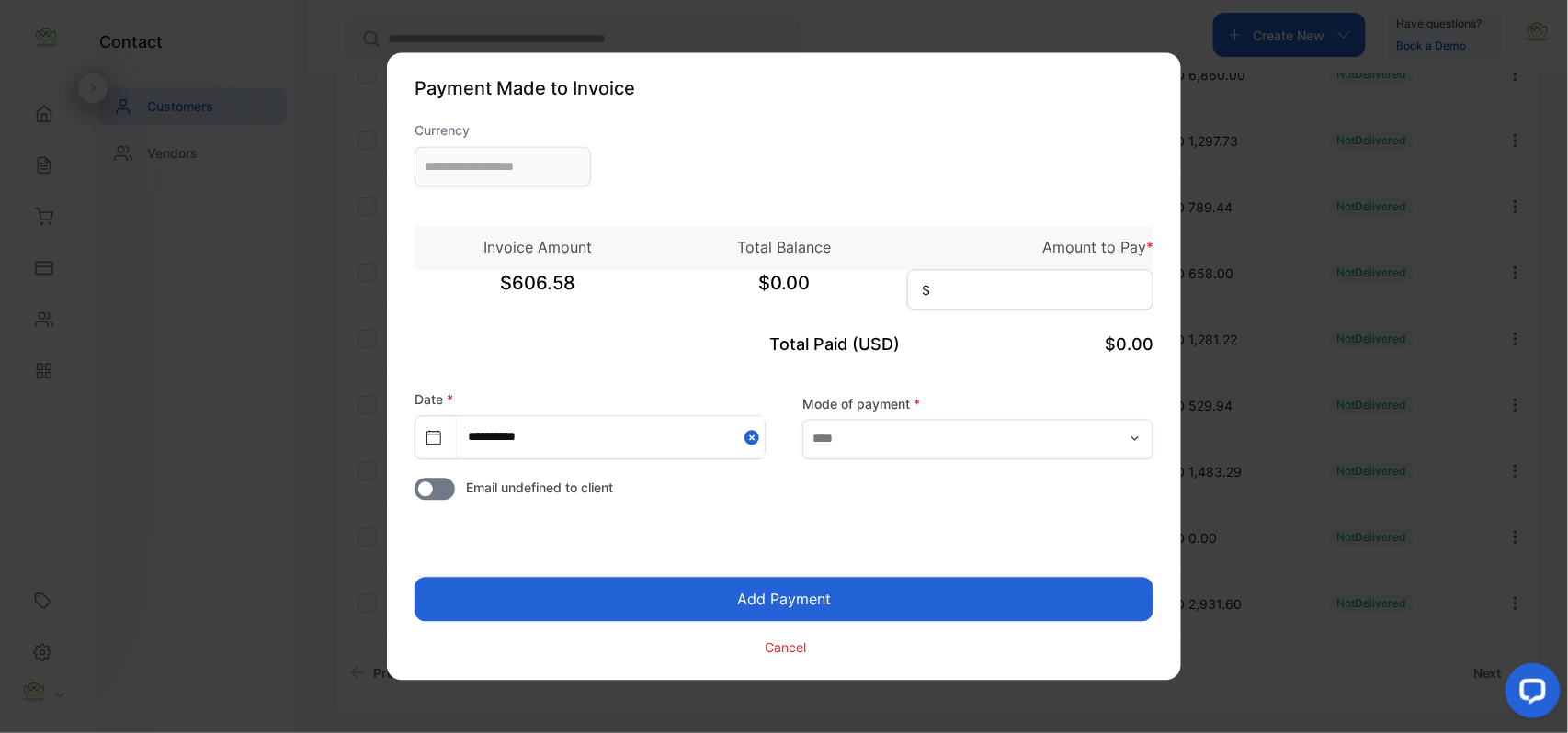
type input "**********"
click at [1044, 299] on input at bounding box center [1030, 290] width 246 height 41
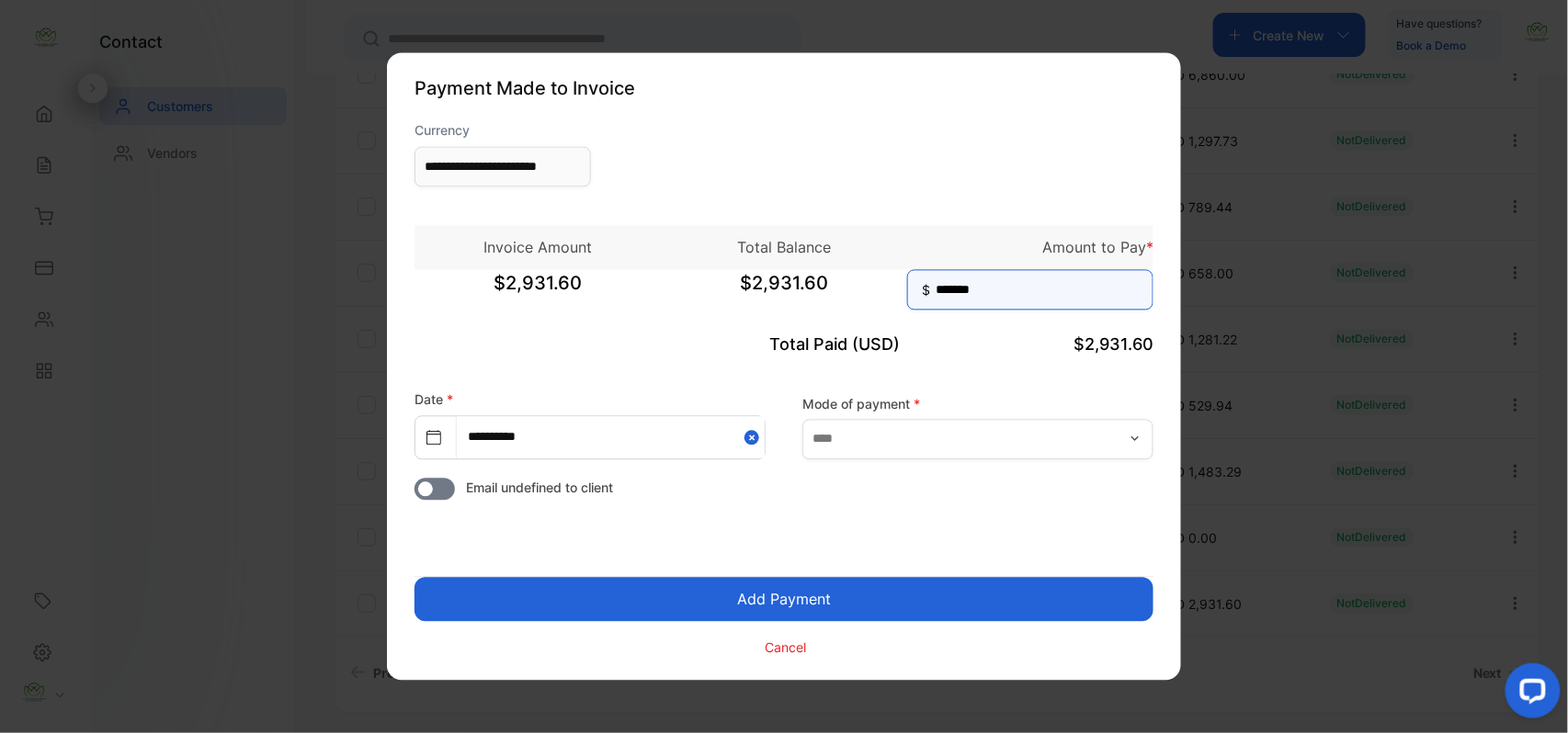
type input "*******"
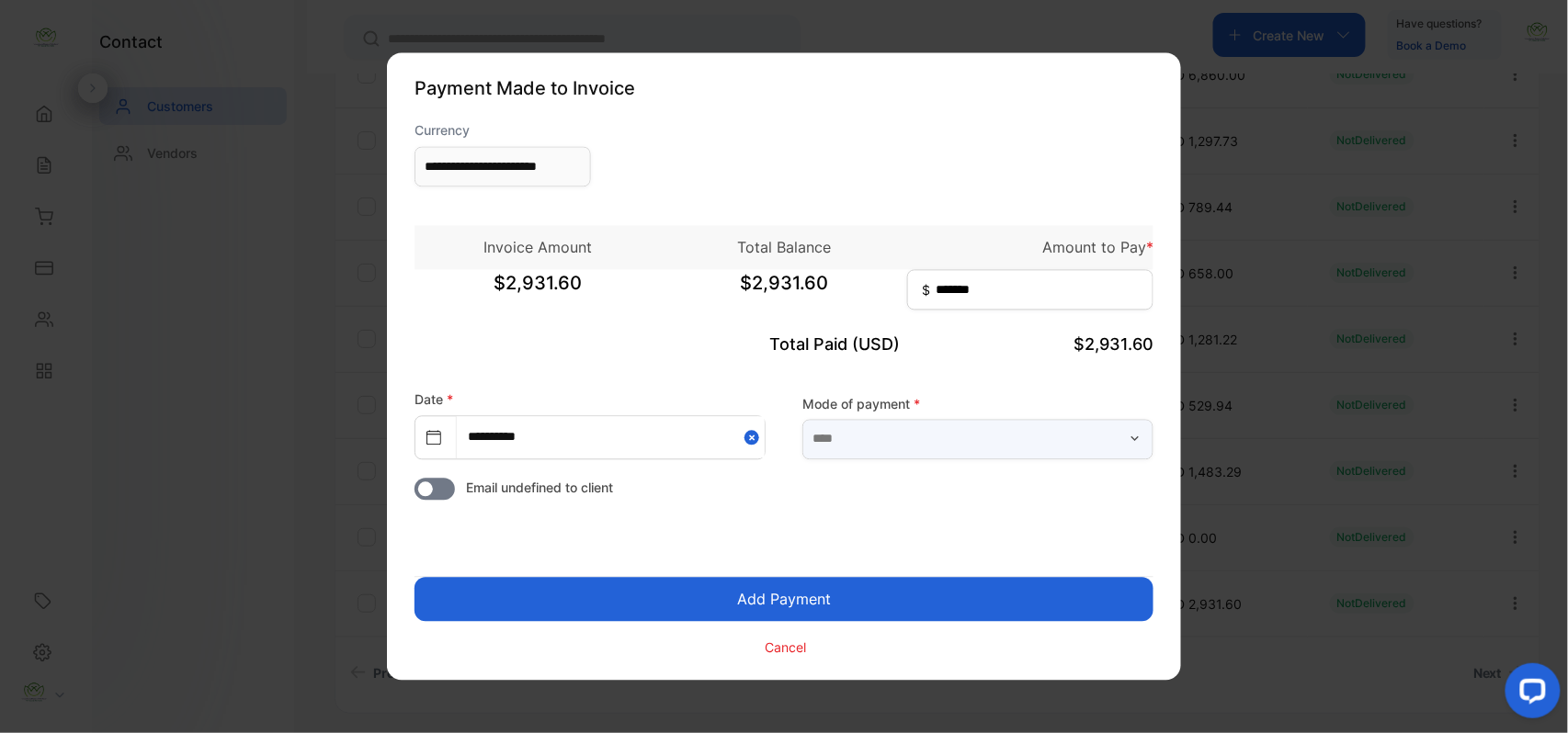
click at [1004, 432] on input "text" at bounding box center [978, 439] width 351 height 41
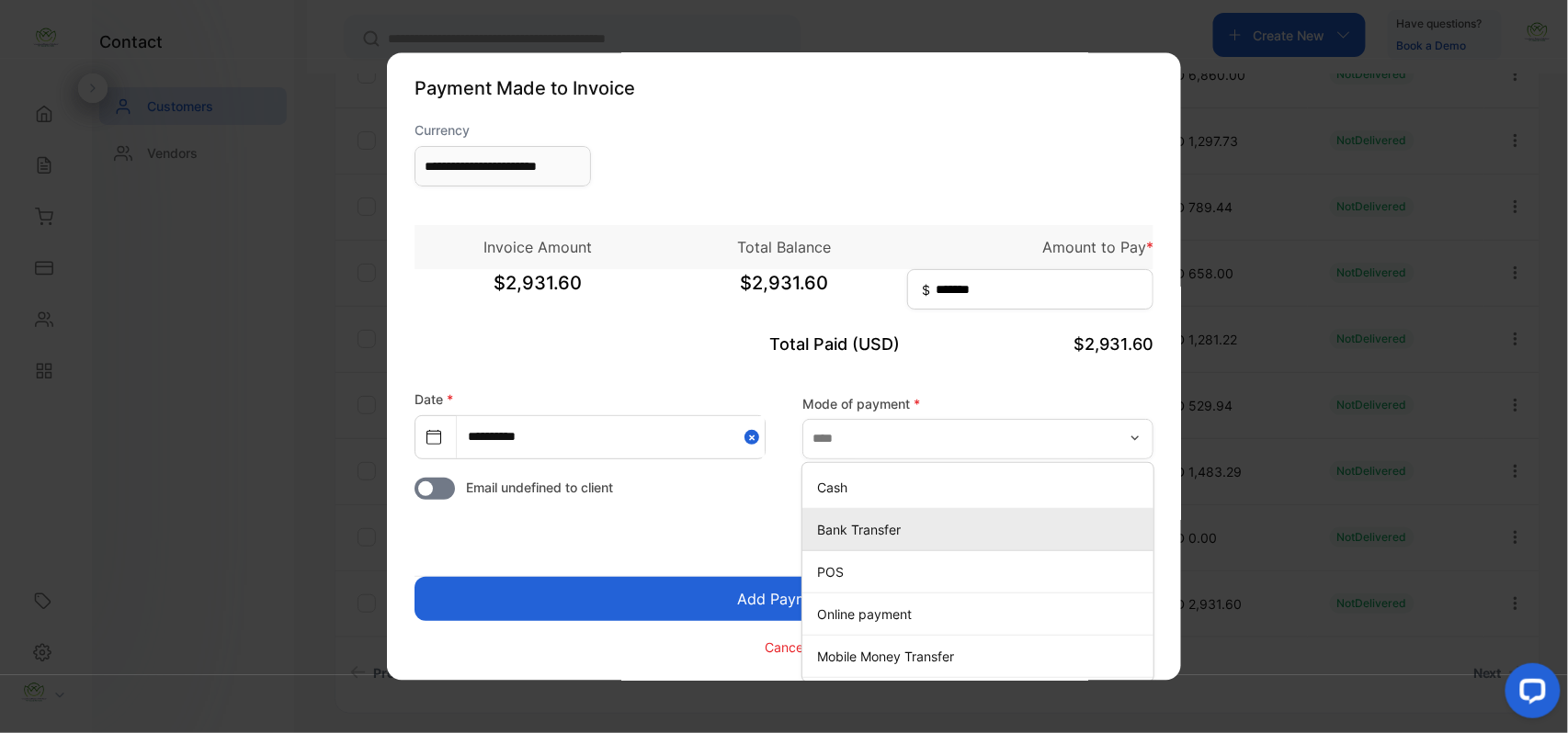
click at [861, 531] on p "Bank Transfer" at bounding box center [981, 529] width 329 height 19
type input "**********"
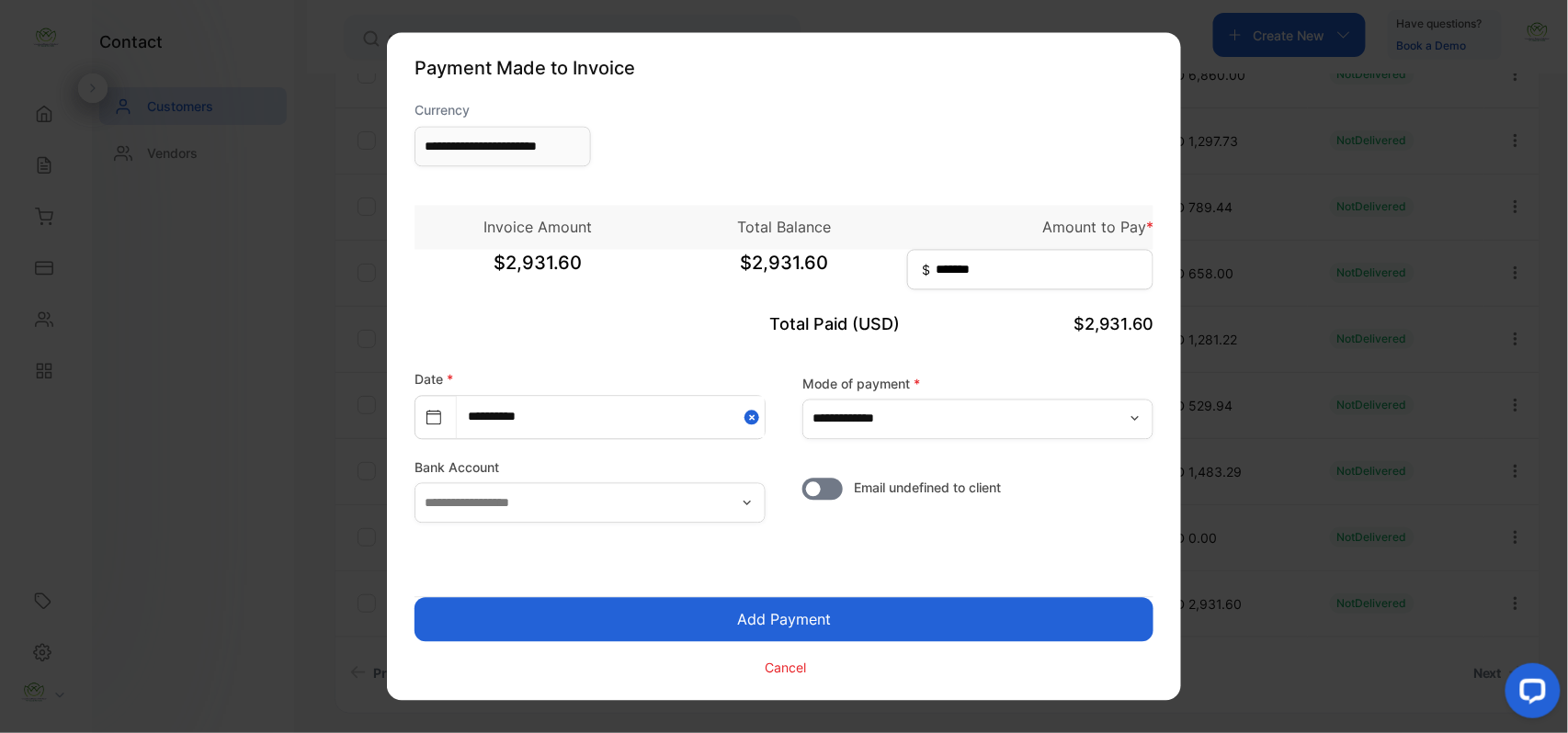
click at [785, 611] on button "Add Payment" at bounding box center [783, 621] width 739 height 44
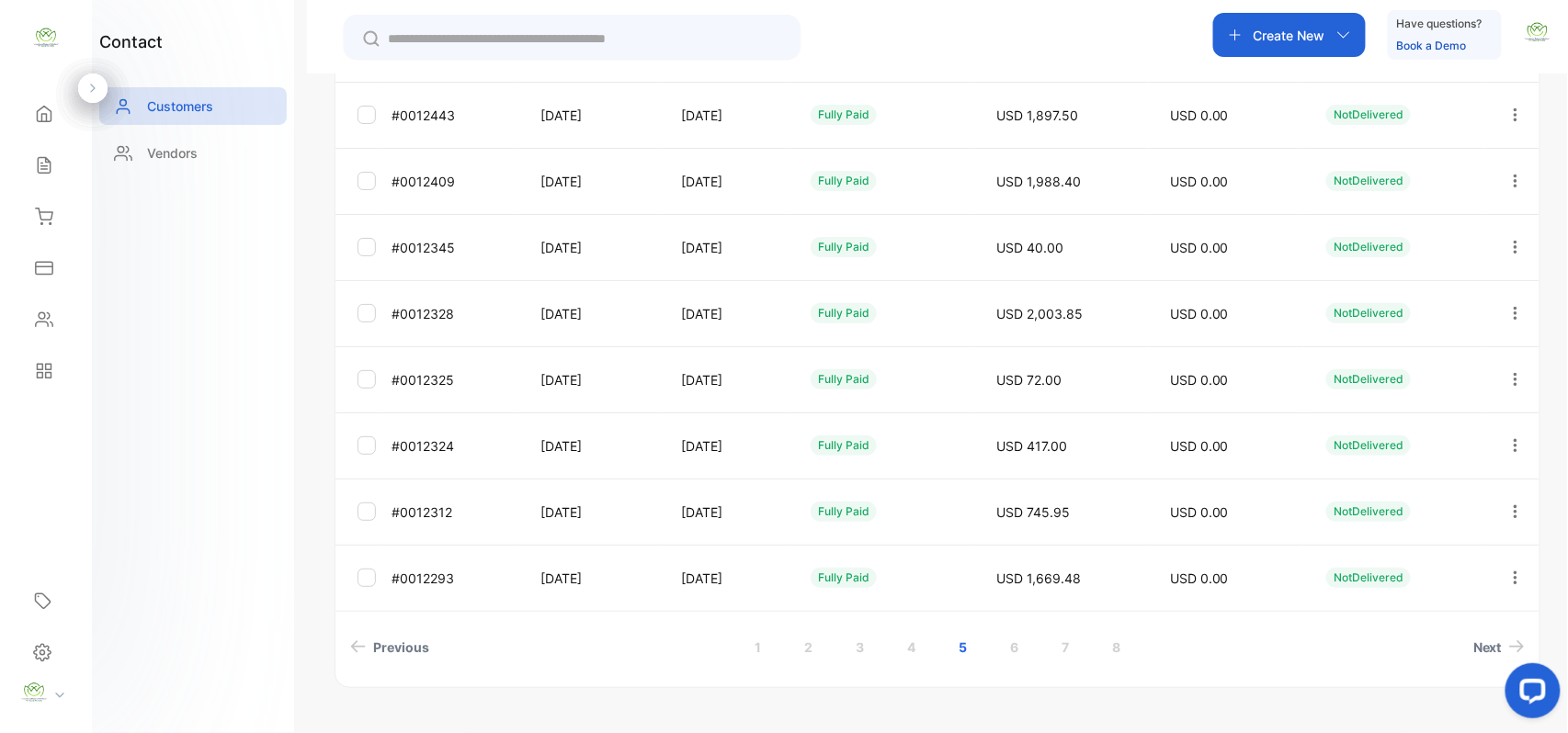
scroll to position [489, 0]
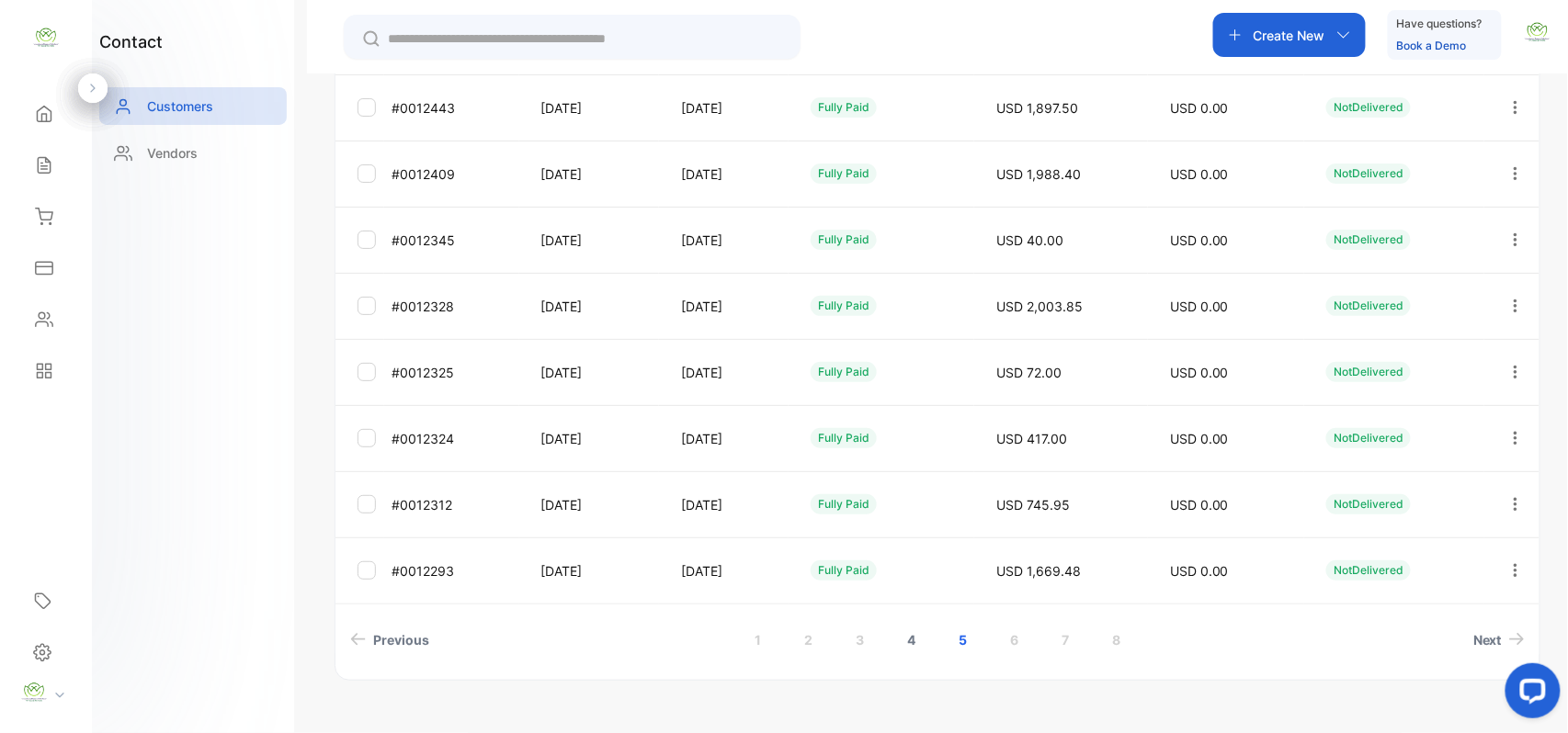
click at [903, 629] on link "4" at bounding box center [911, 640] width 53 height 34
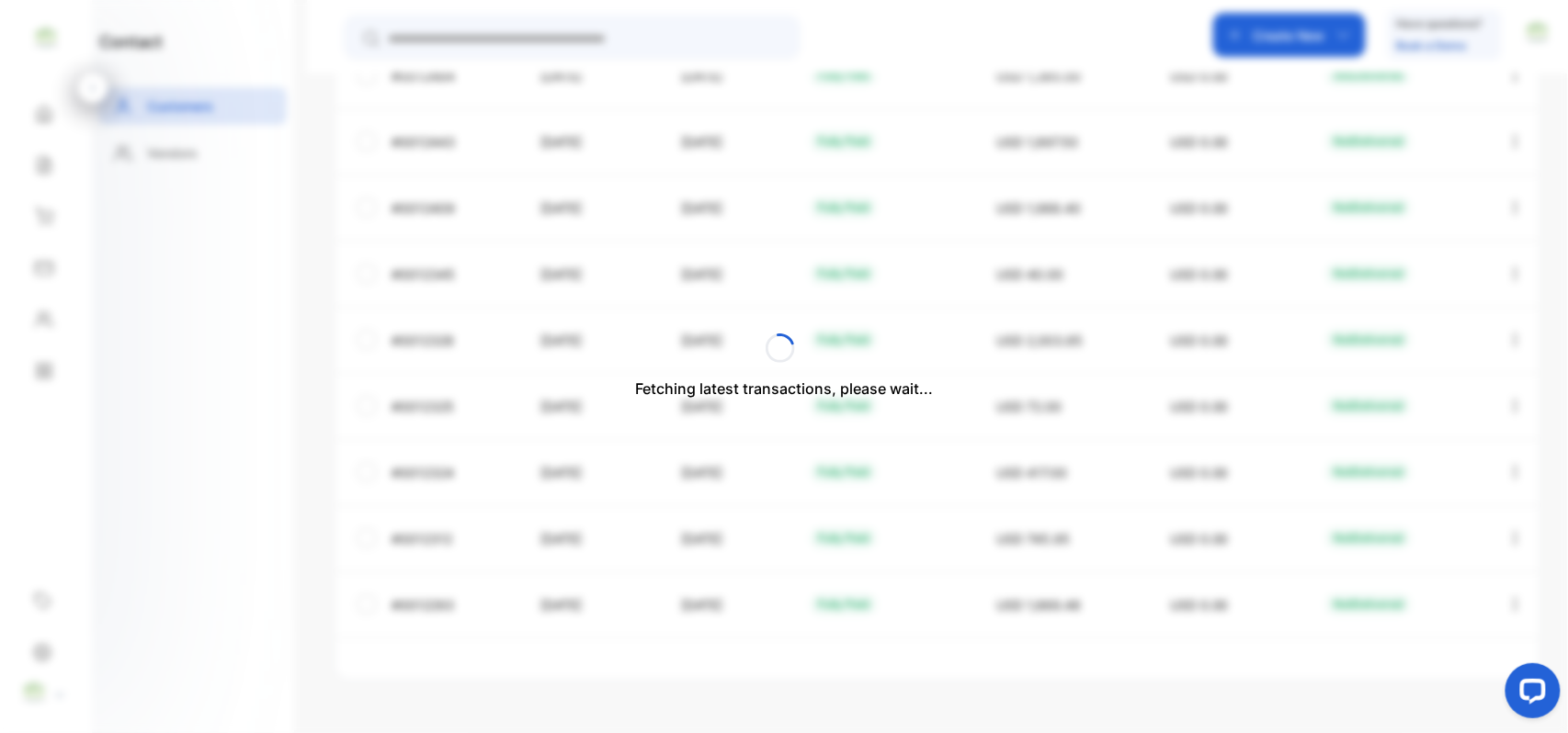
scroll to position [455, 0]
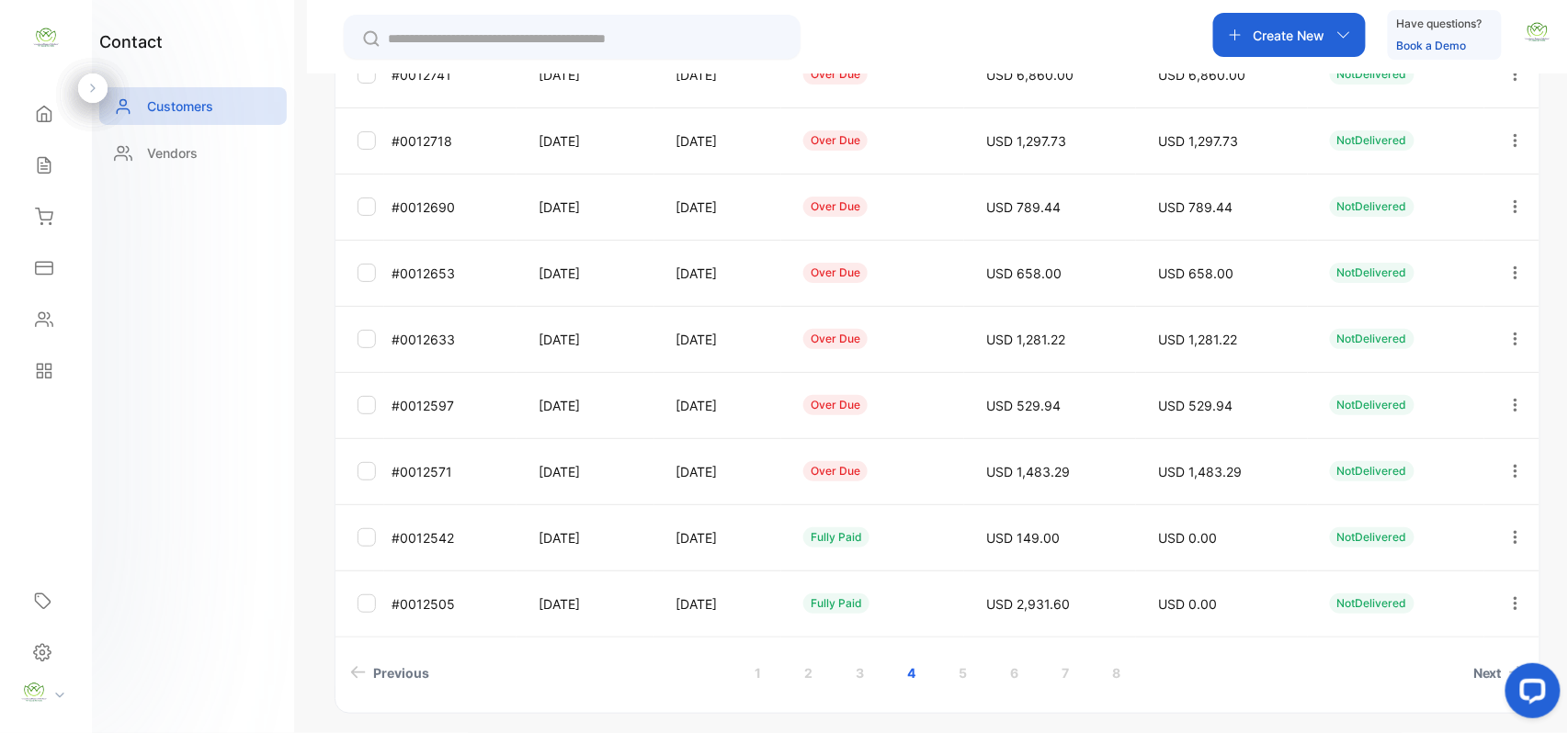
click at [1515, 474] on icon "button" at bounding box center [1516, 471] width 17 height 17
click at [1427, 476] on span "Add payment" at bounding box center [1391, 477] width 94 height 22
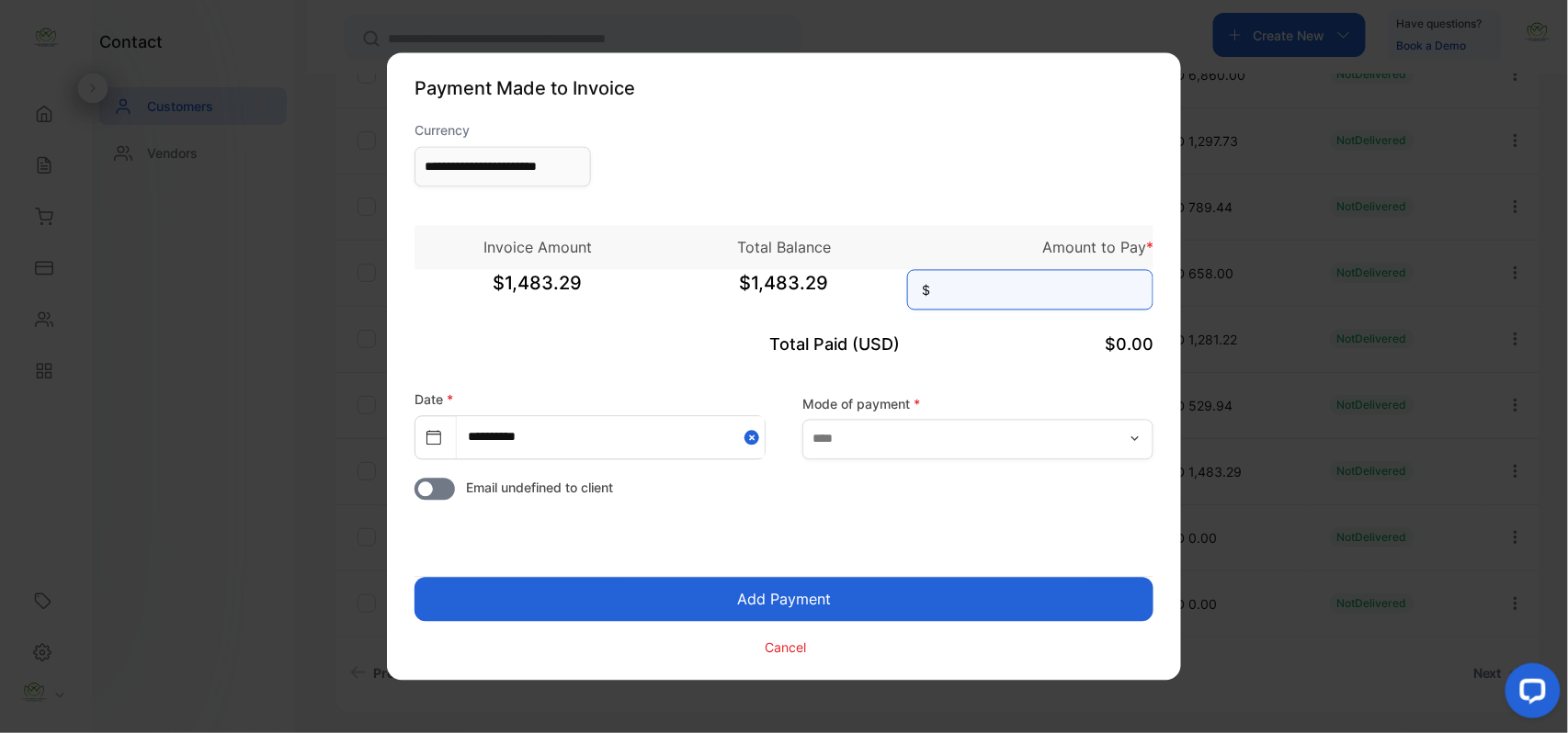
click at [1063, 284] on input at bounding box center [1030, 290] width 246 height 41
type input "******"
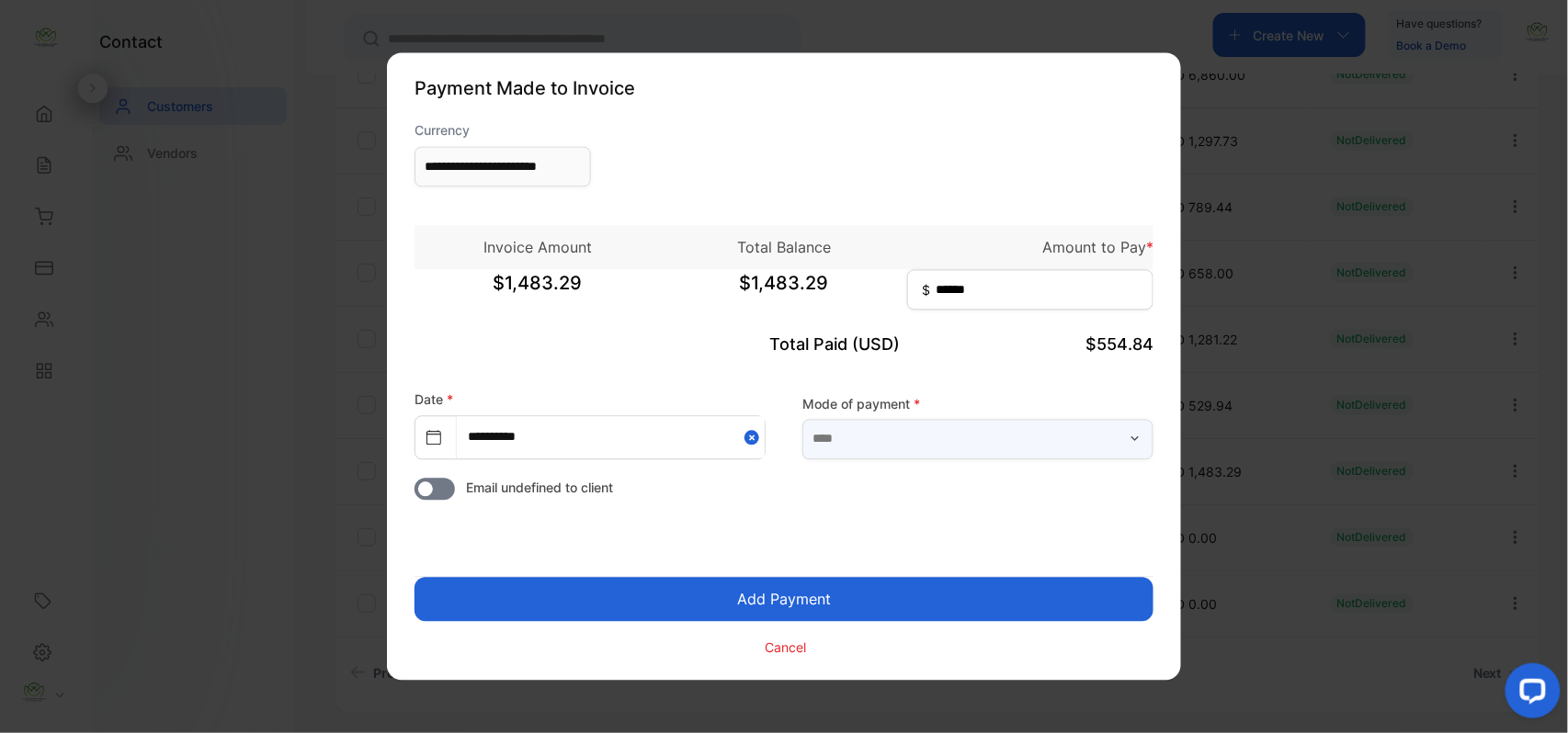
drag, startPoint x: 1009, startPoint y: 442, endPoint x: 956, endPoint y: 456, distance: 54.8
click at [1009, 441] on input "text" at bounding box center [978, 439] width 351 height 41
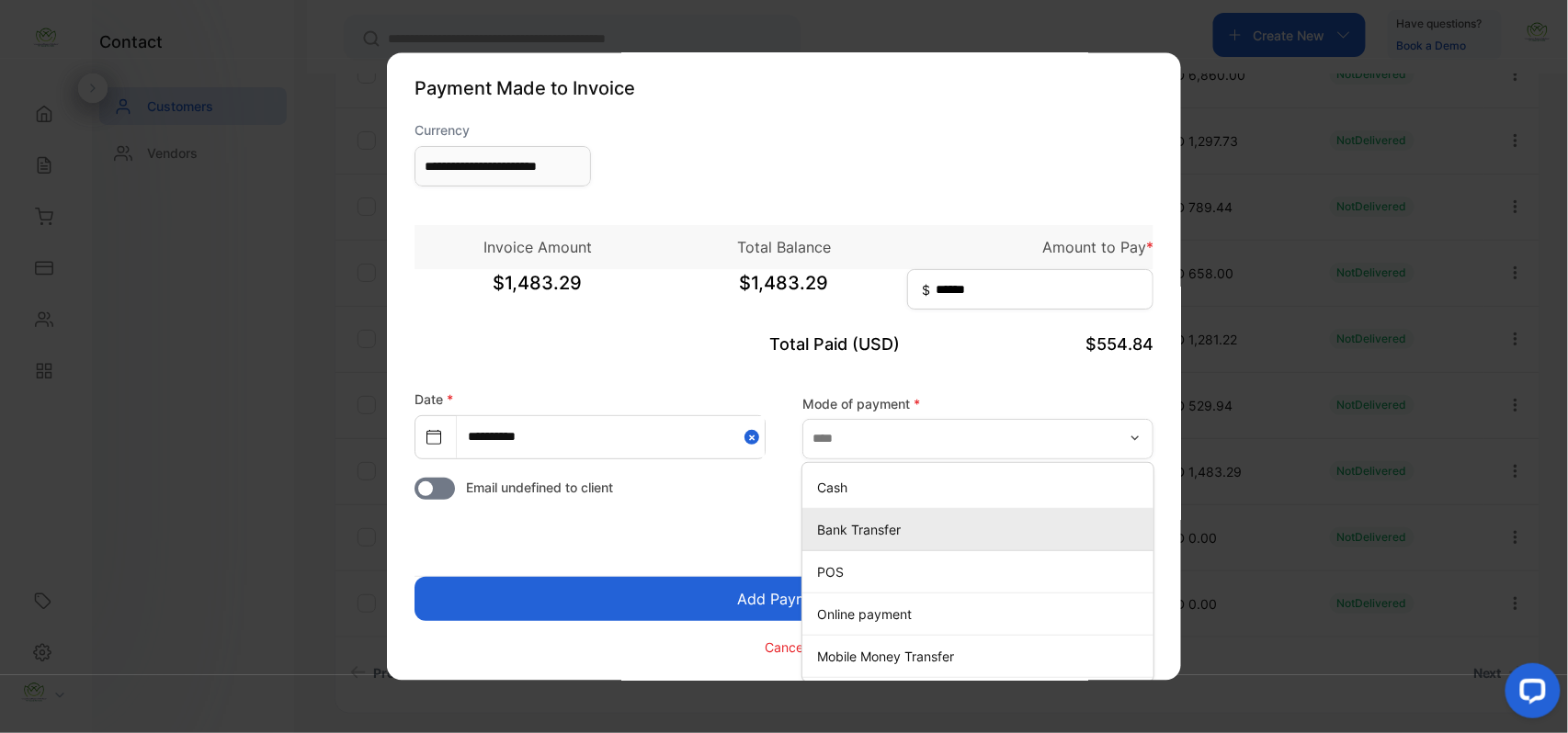
click at [857, 526] on p "Bank Transfer" at bounding box center [981, 529] width 329 height 19
type input "**********"
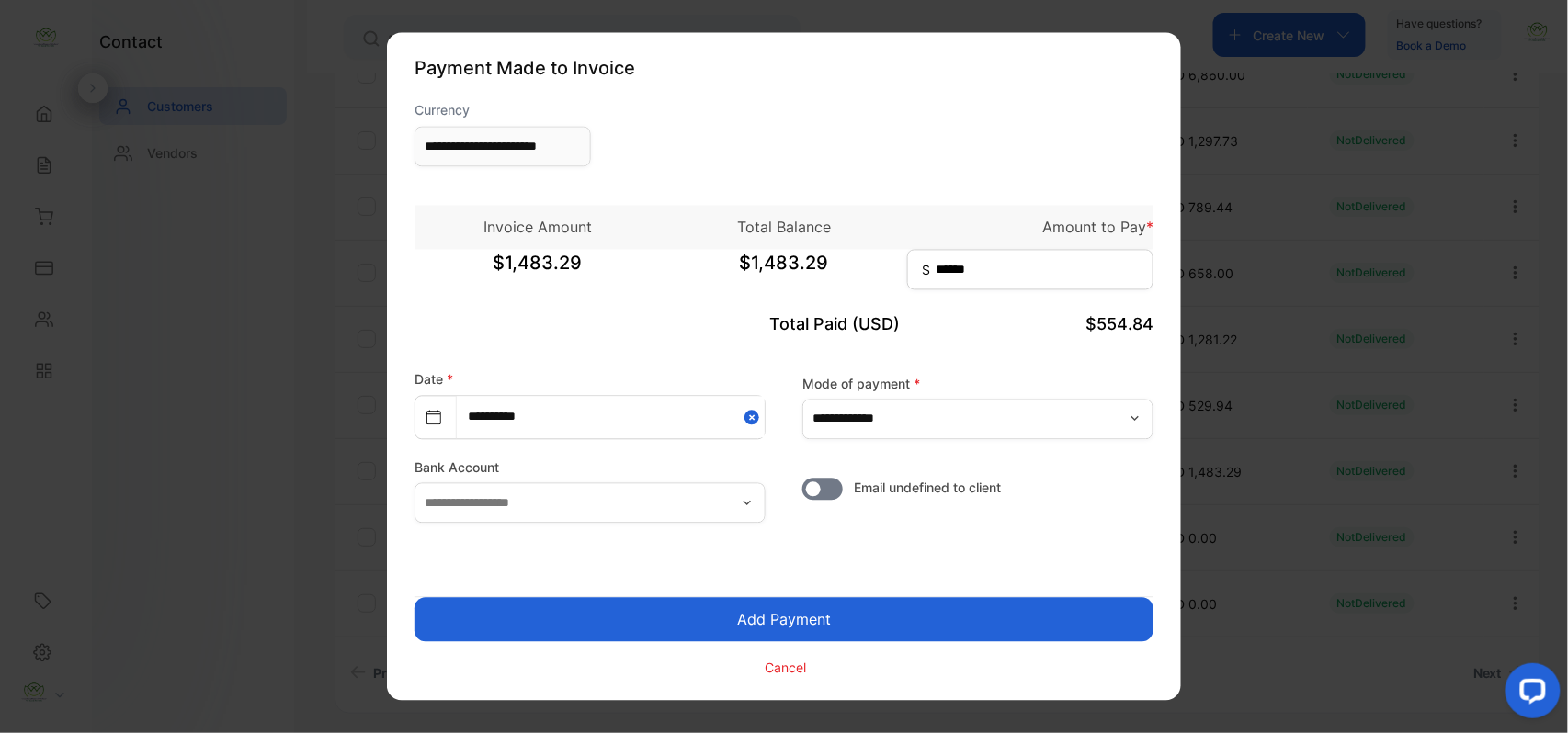
click at [806, 615] on button "Add Payment" at bounding box center [783, 621] width 739 height 44
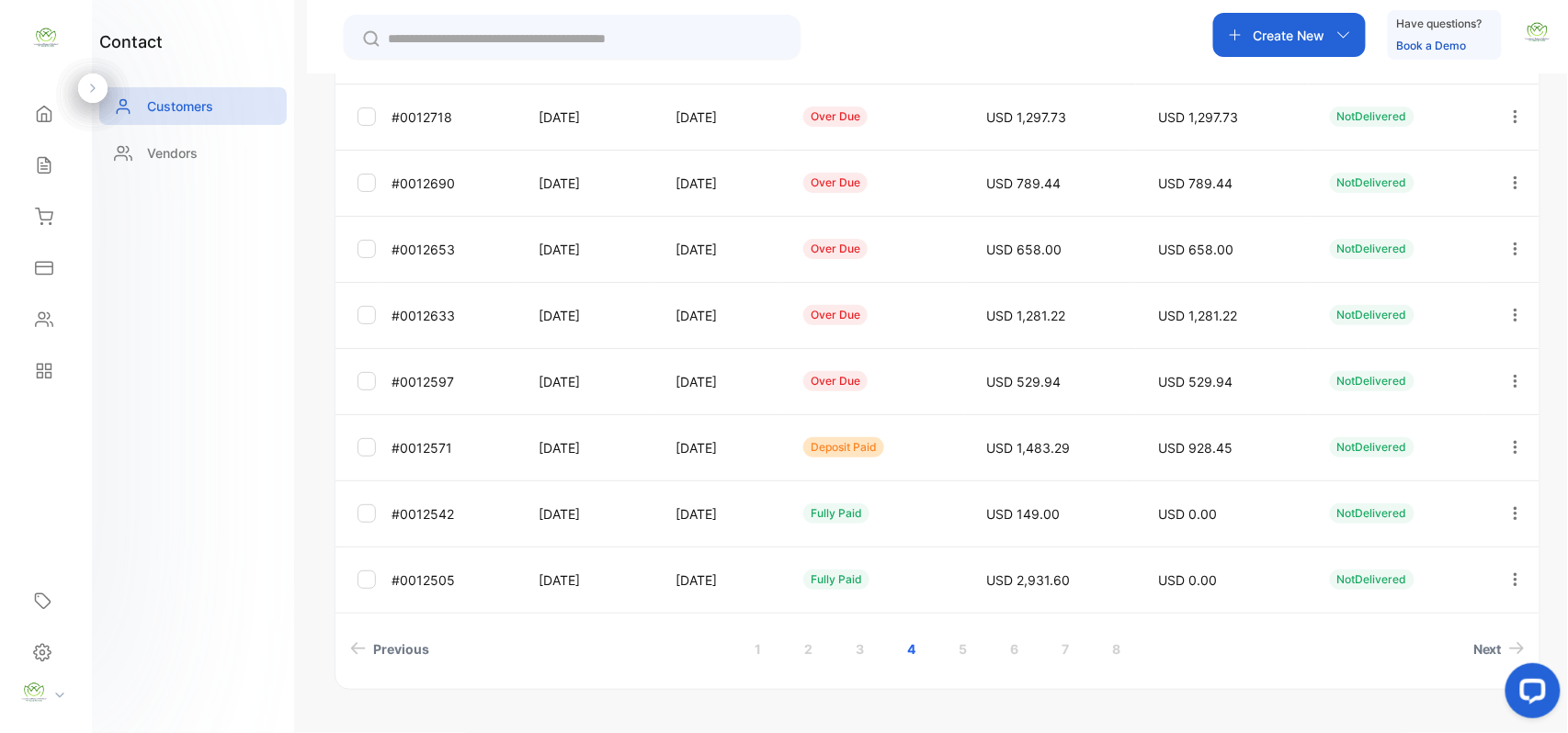
scroll to position [489, 0]
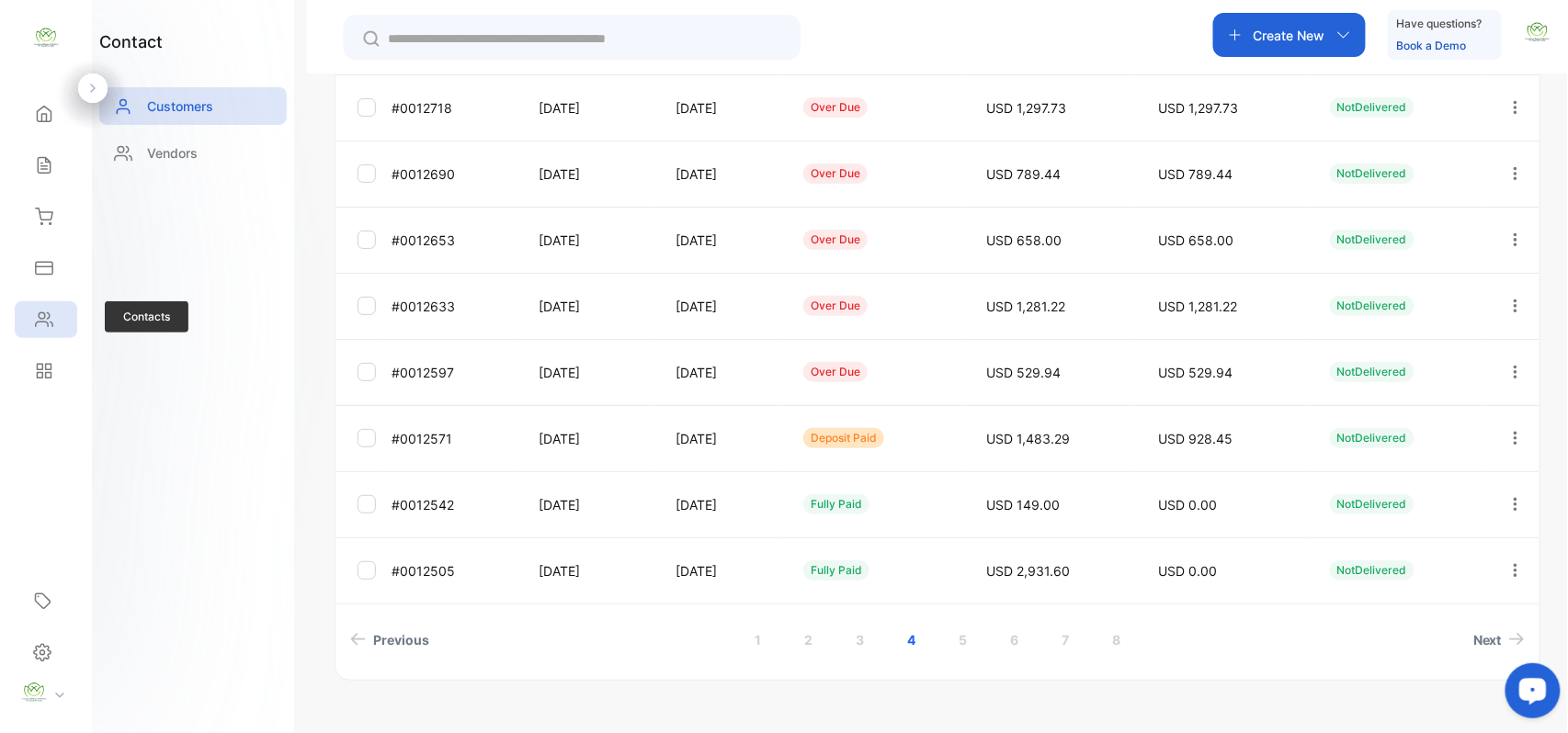
click at [27, 311] on div "Contacts" at bounding box center [46, 320] width 63 height 37
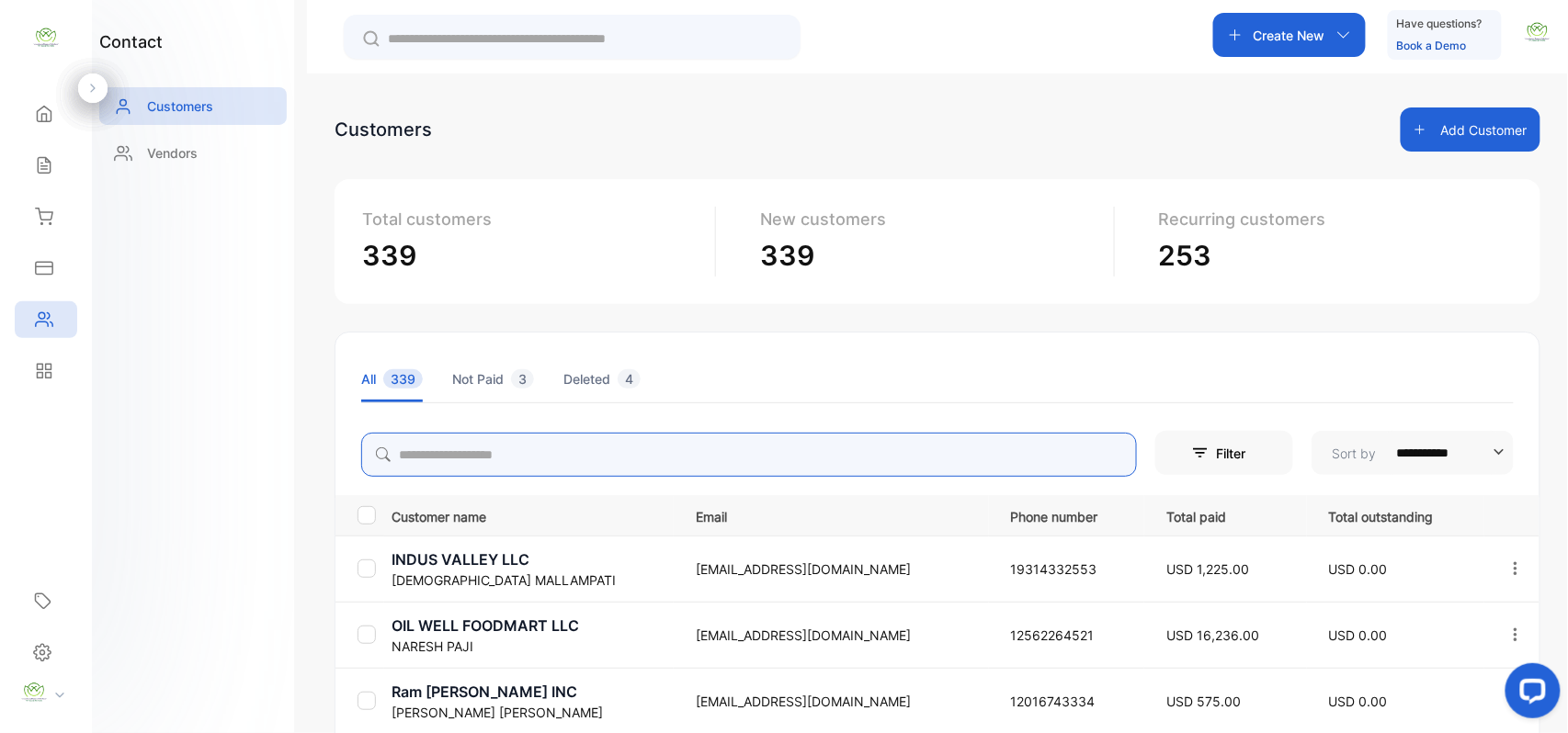
click at [464, 459] on input "search" at bounding box center [749, 455] width 776 height 44
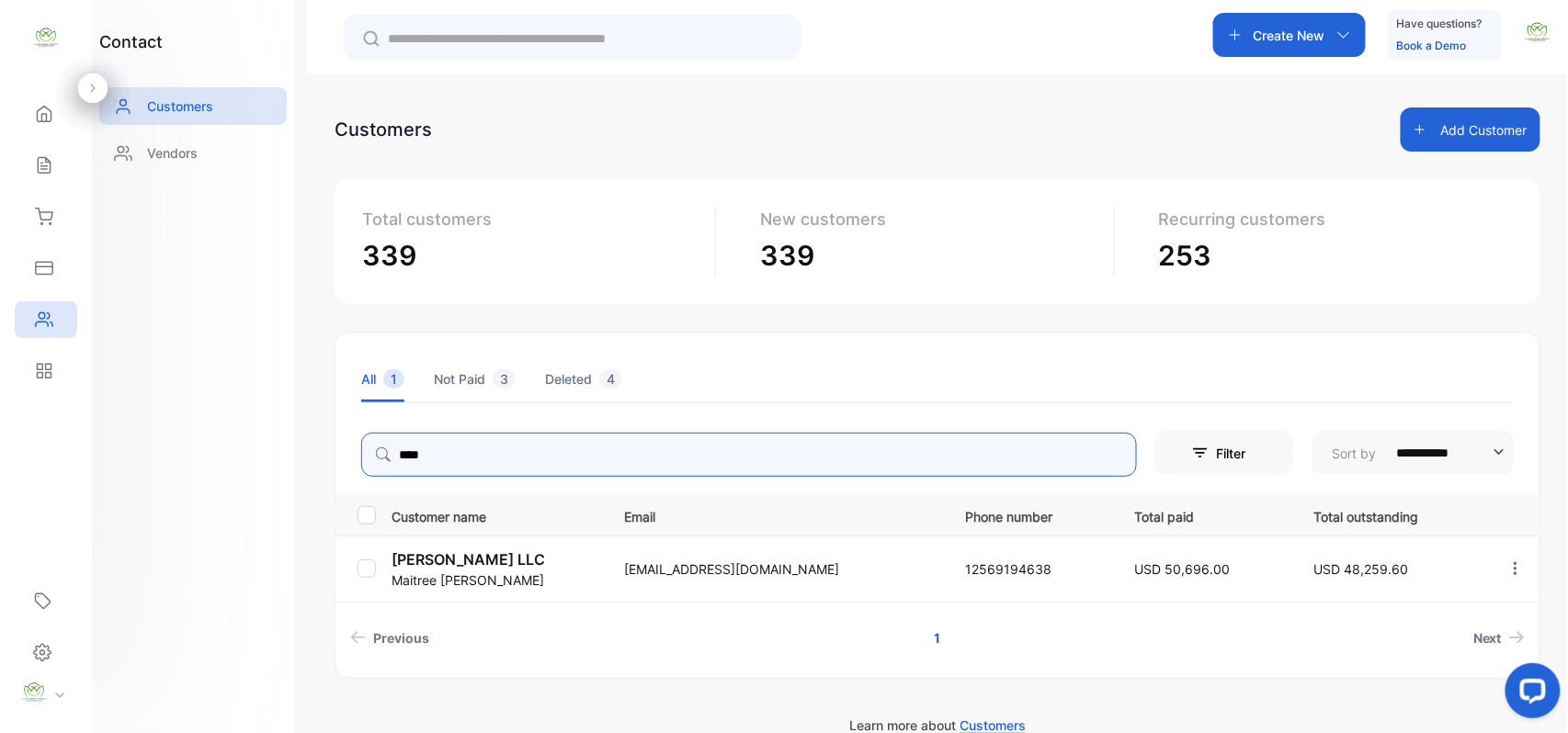
type input "****"
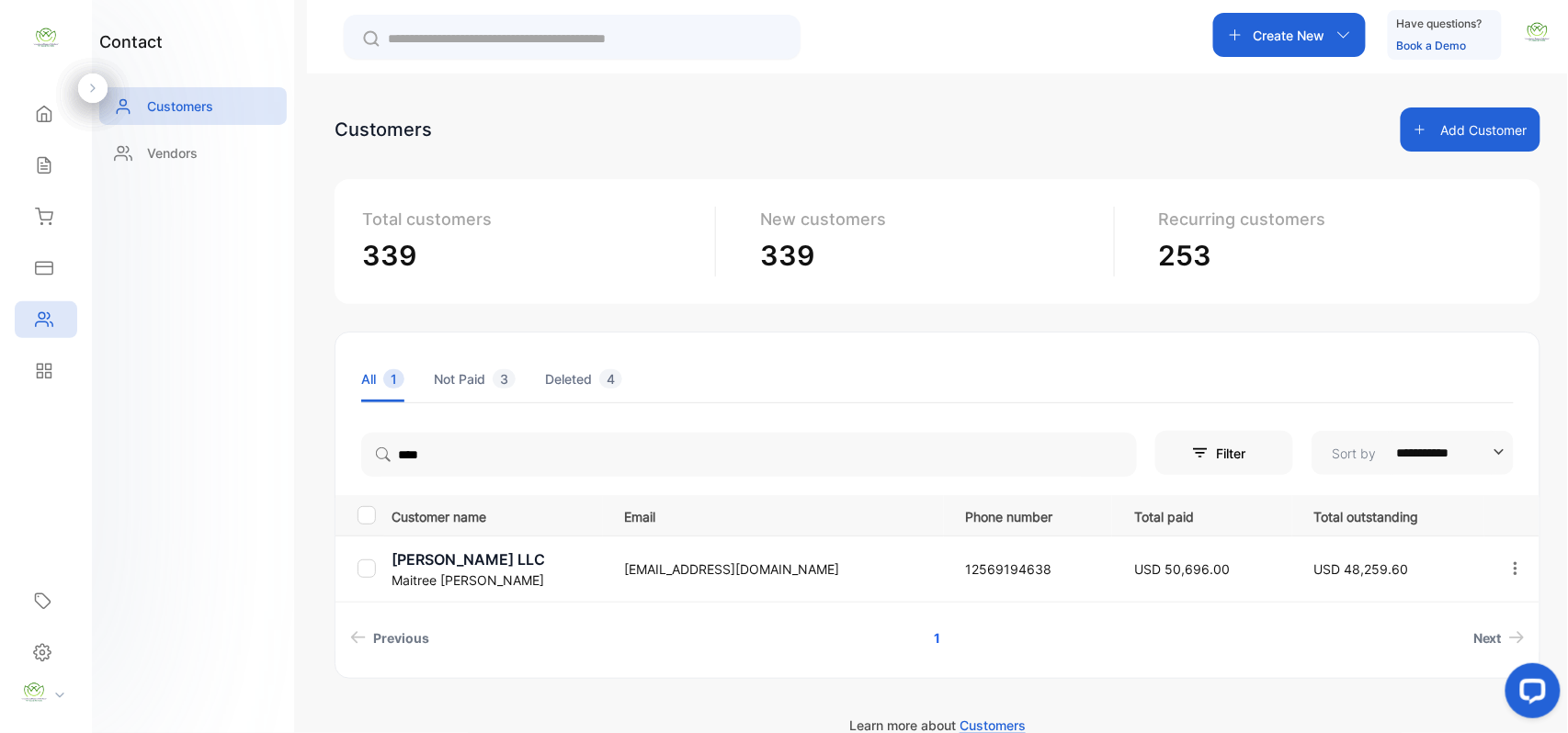
click at [251, 504] on div "contact Customers Vendors" at bounding box center [193, 366] width 202 height 733
click at [465, 575] on p "Maitree Patel" at bounding box center [497, 580] width 210 height 19
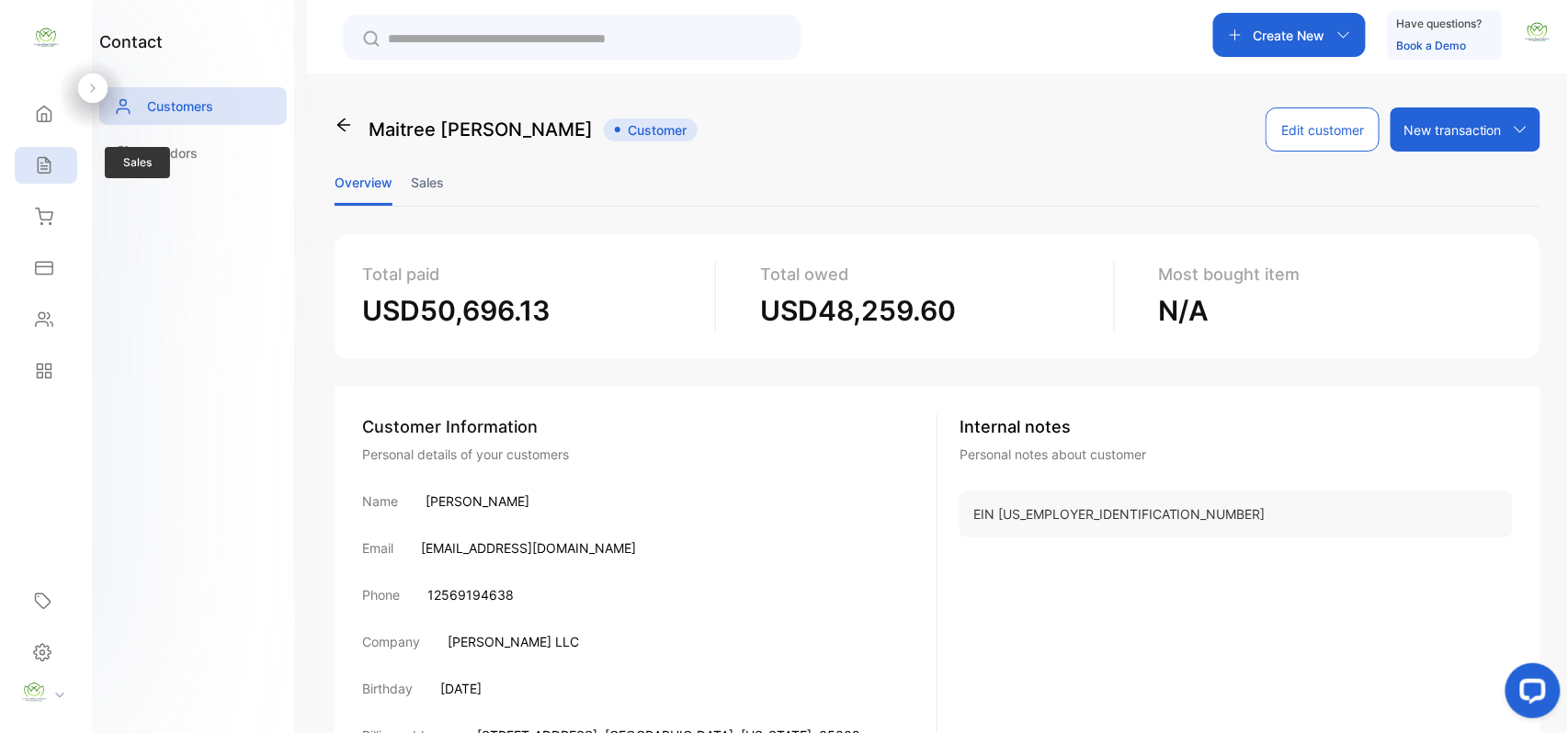
click at [55, 162] on div "Sales" at bounding box center [46, 165] width 63 height 37
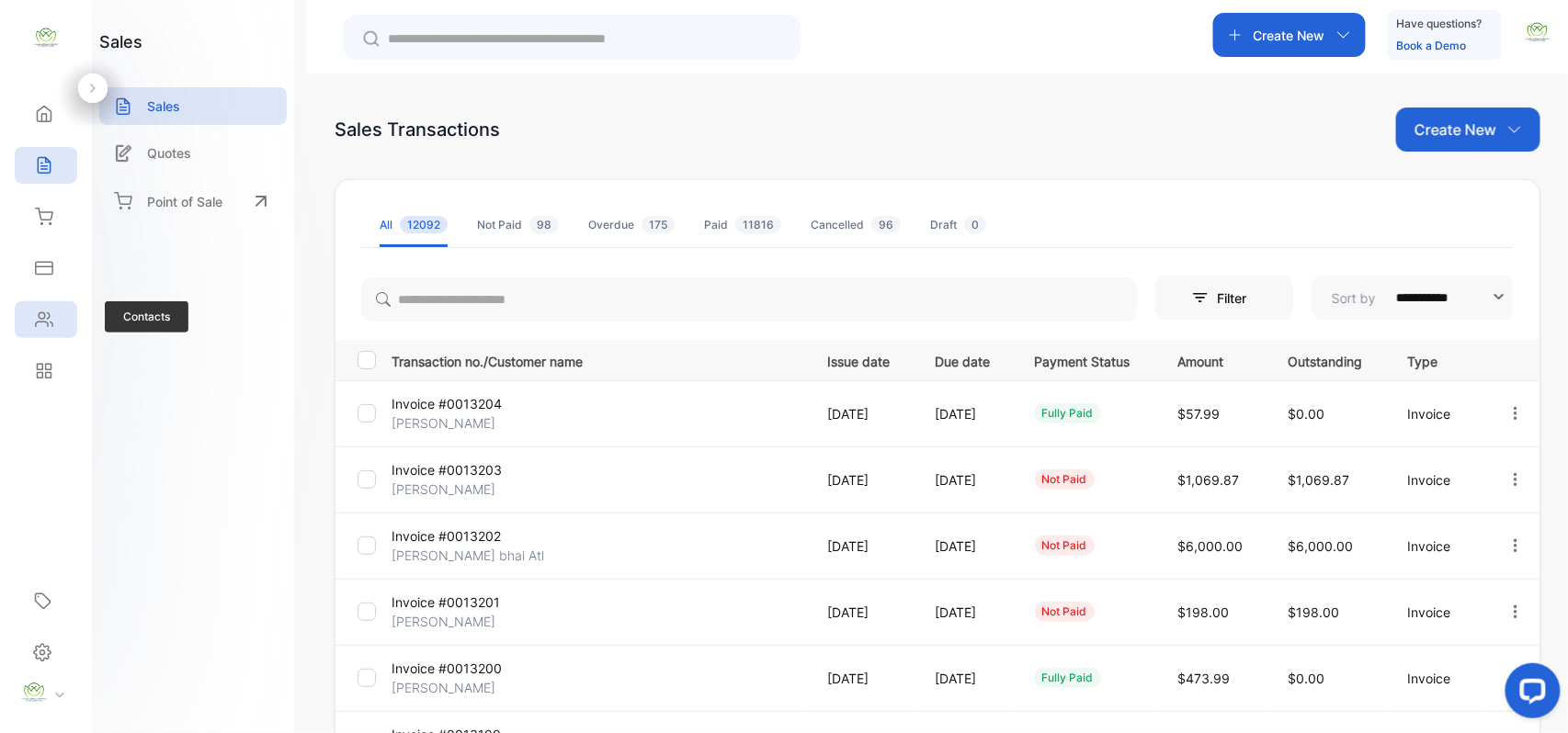
click at [53, 313] on icon at bounding box center [44, 320] width 18 height 18
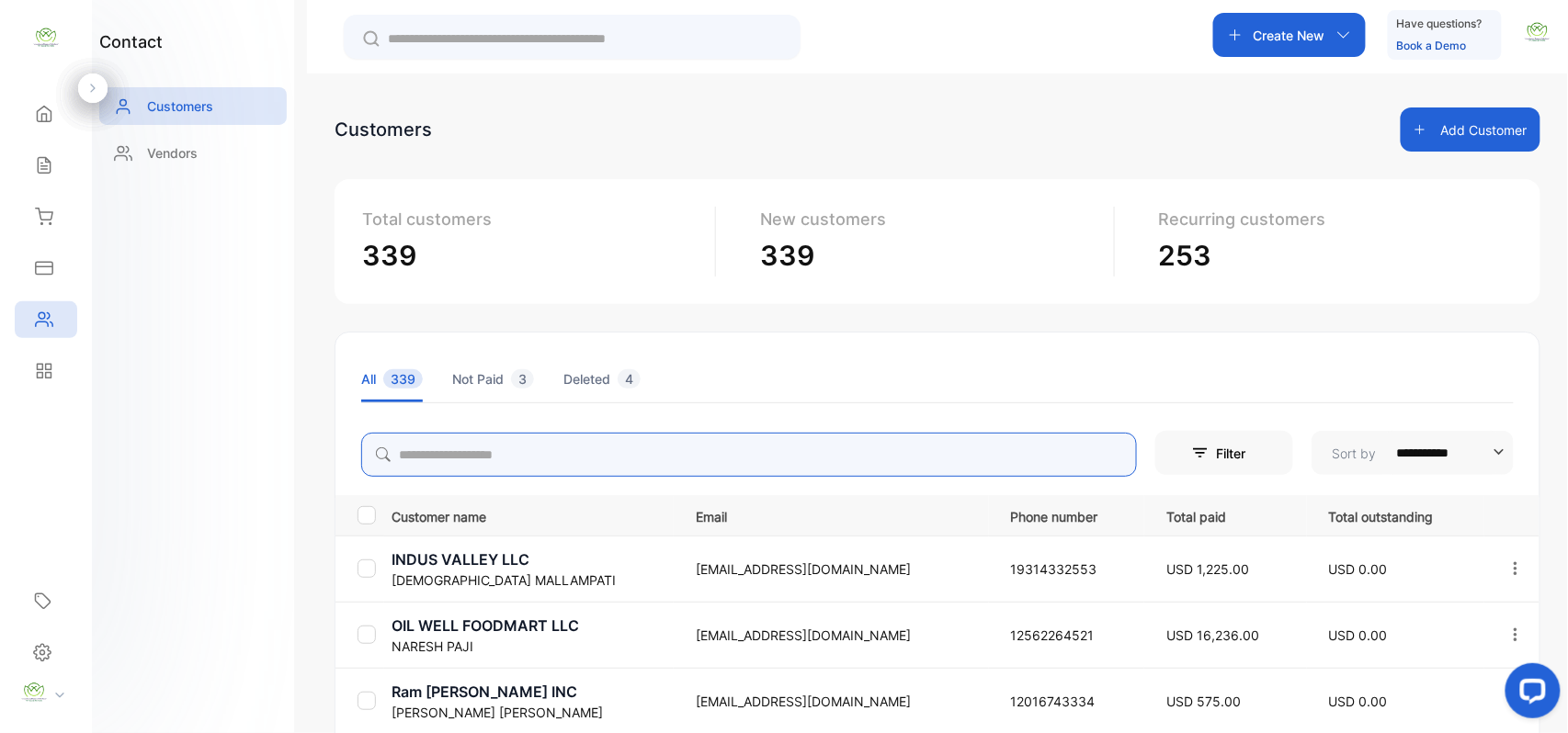
click at [431, 437] on input "search" at bounding box center [749, 455] width 776 height 44
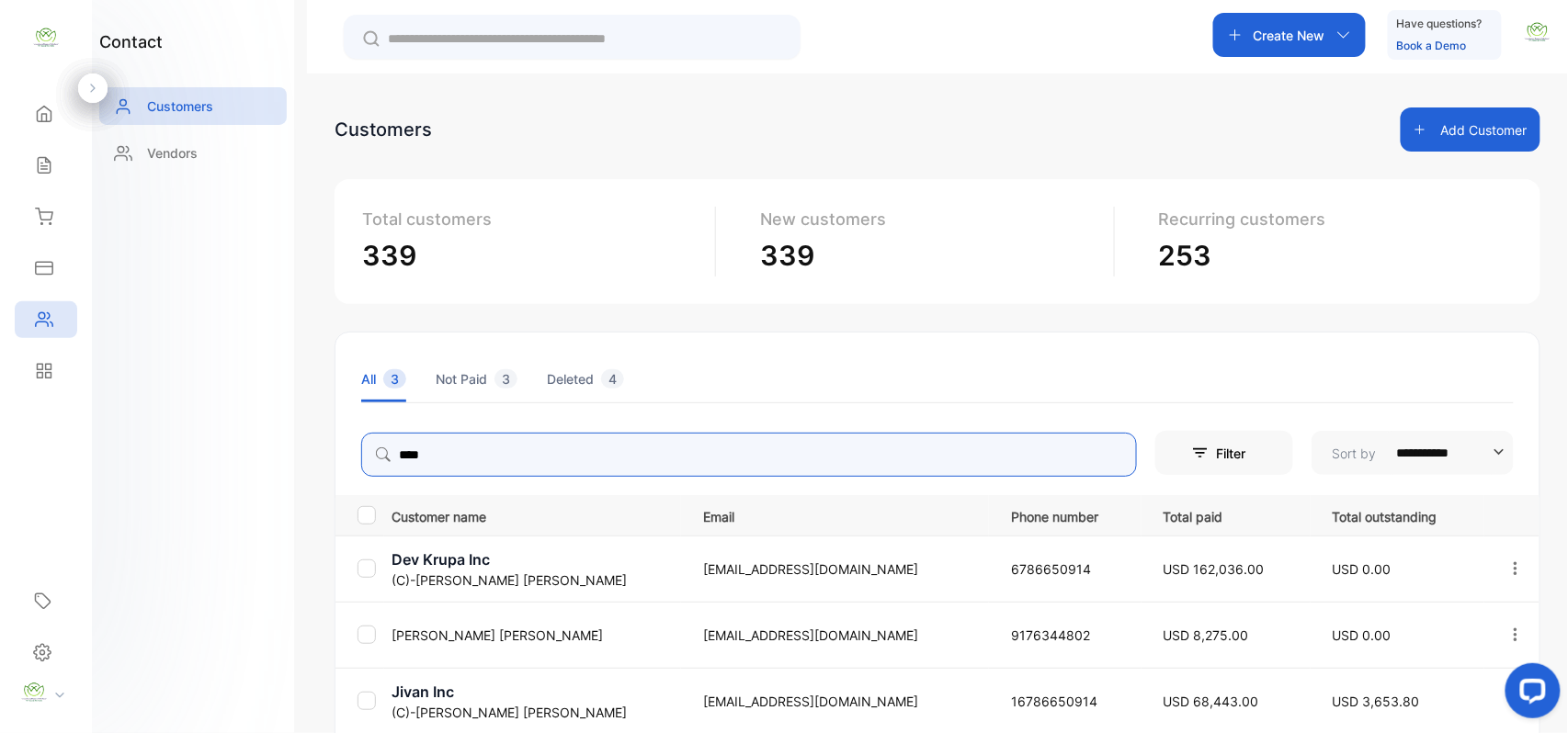
type input "****"
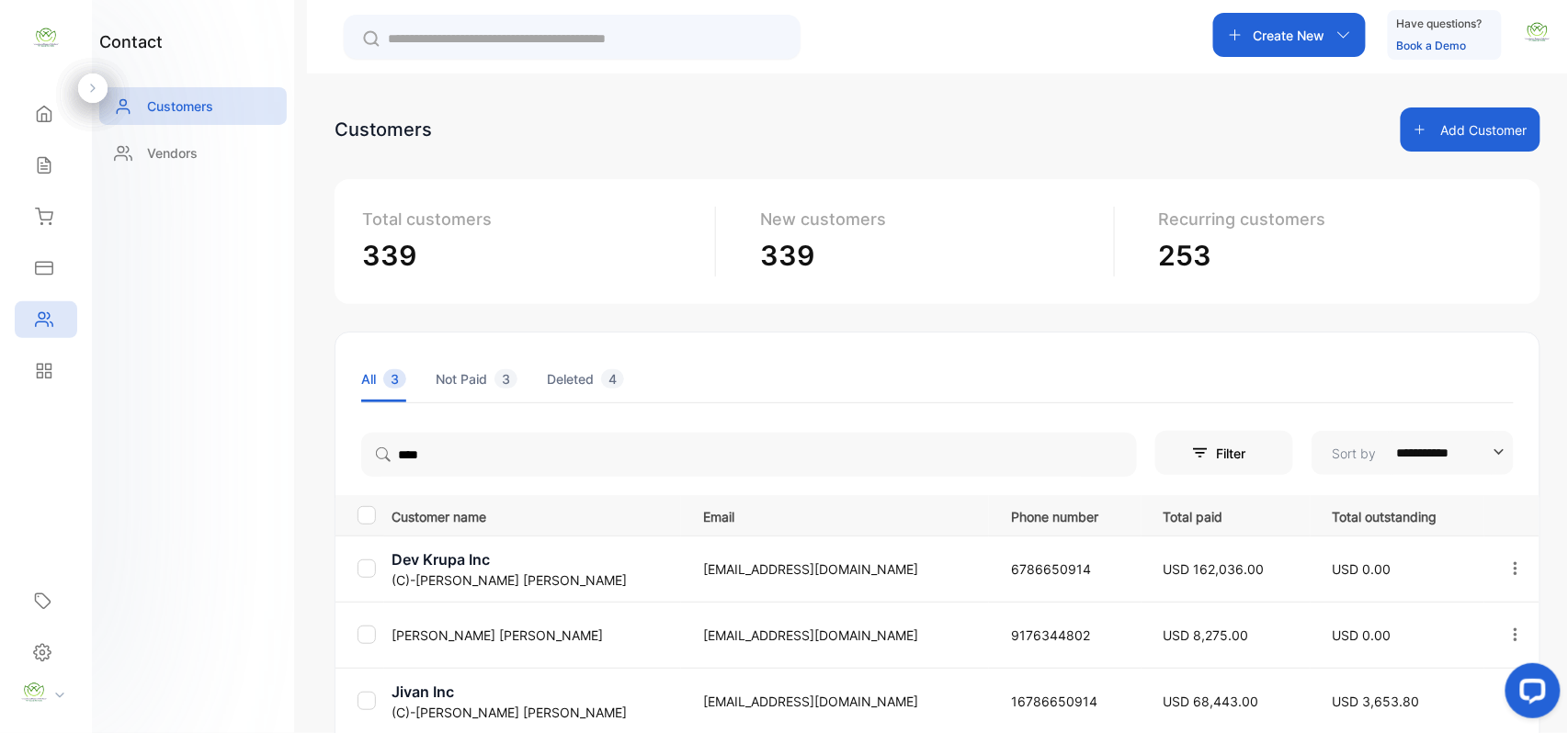
click at [274, 485] on div "contact Customers Vendors" at bounding box center [193, 366] width 202 height 733
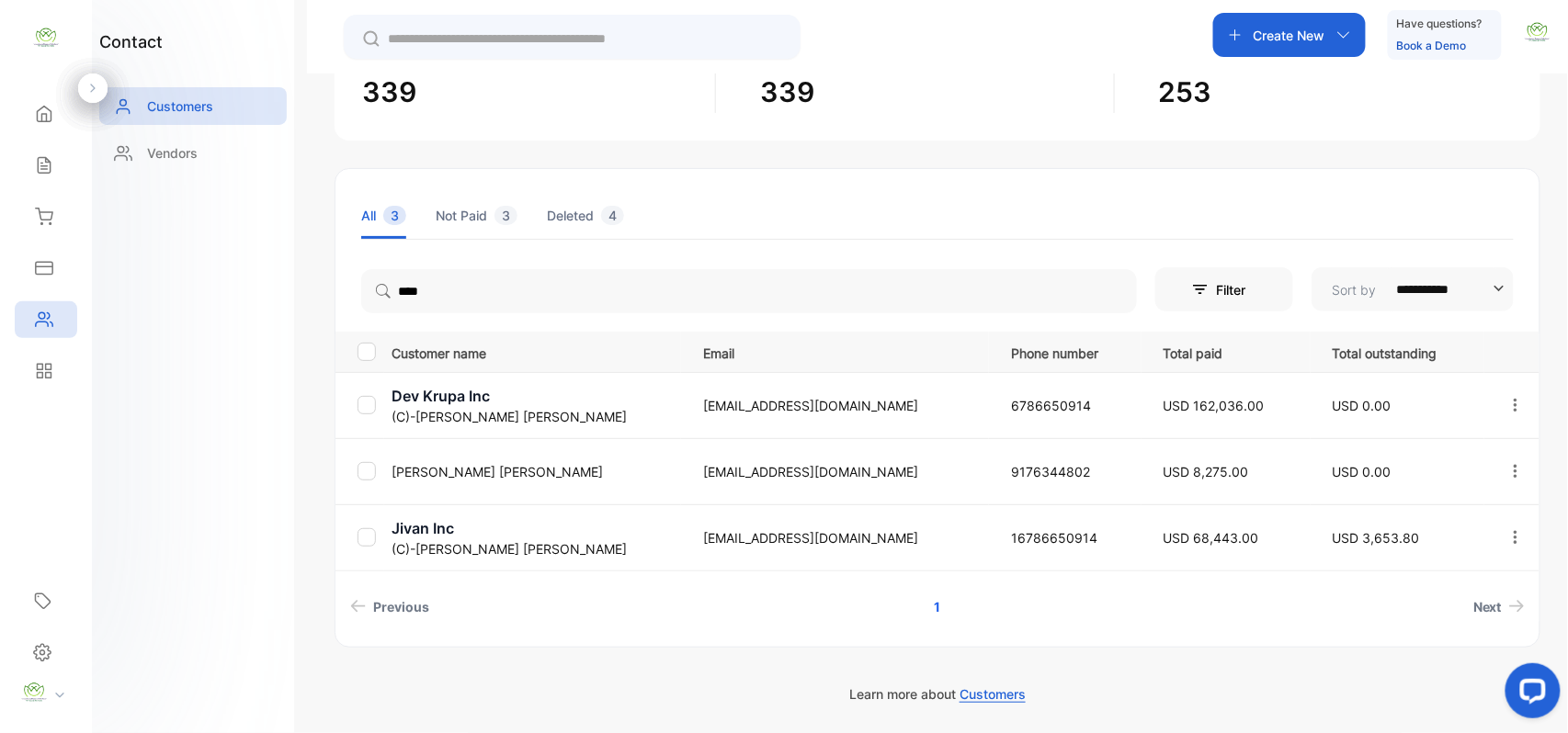
click at [469, 542] on p "(C)-[PERSON_NAME]" at bounding box center [536, 549] width 289 height 19
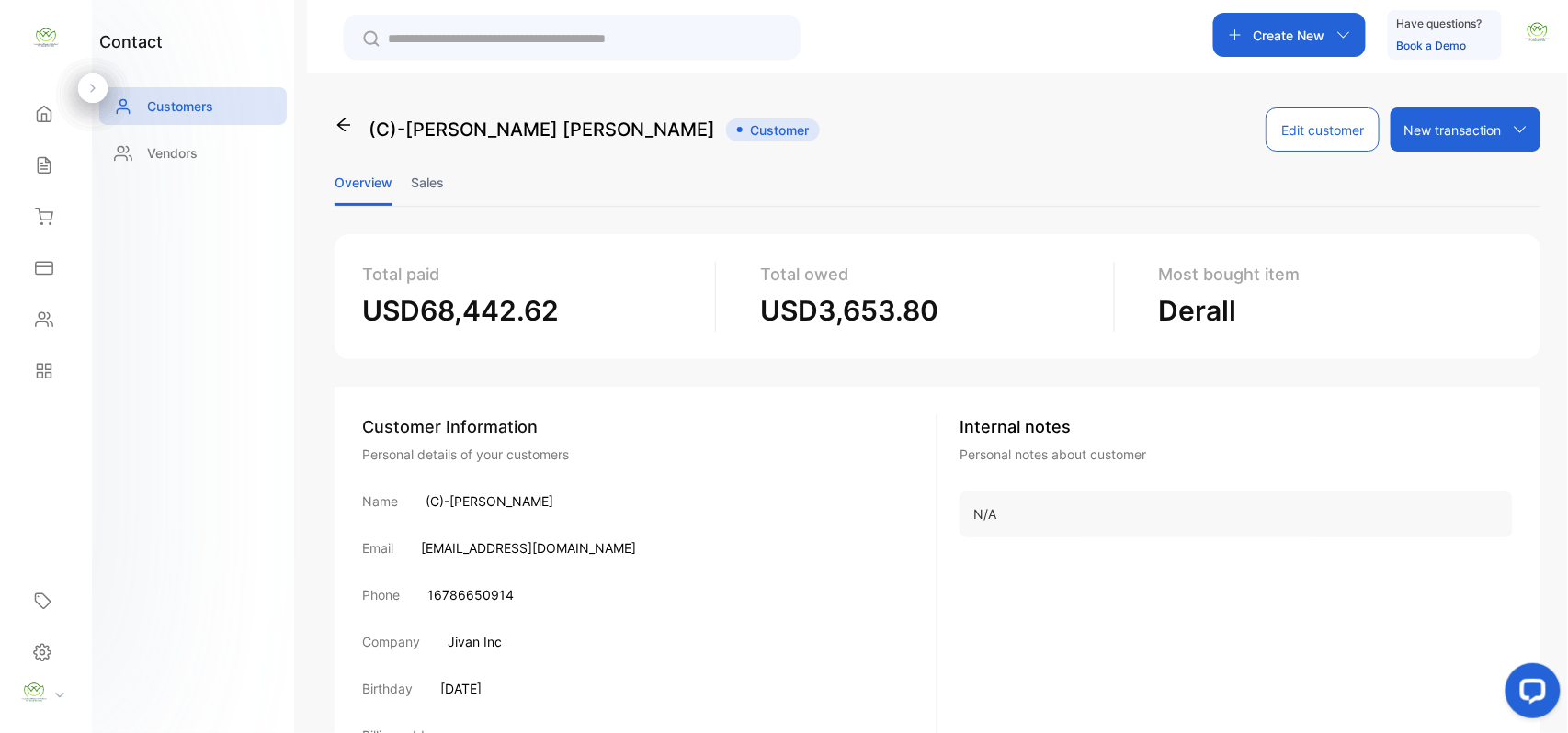
click at [437, 182] on li "Sales" at bounding box center [428, 182] width 33 height 47
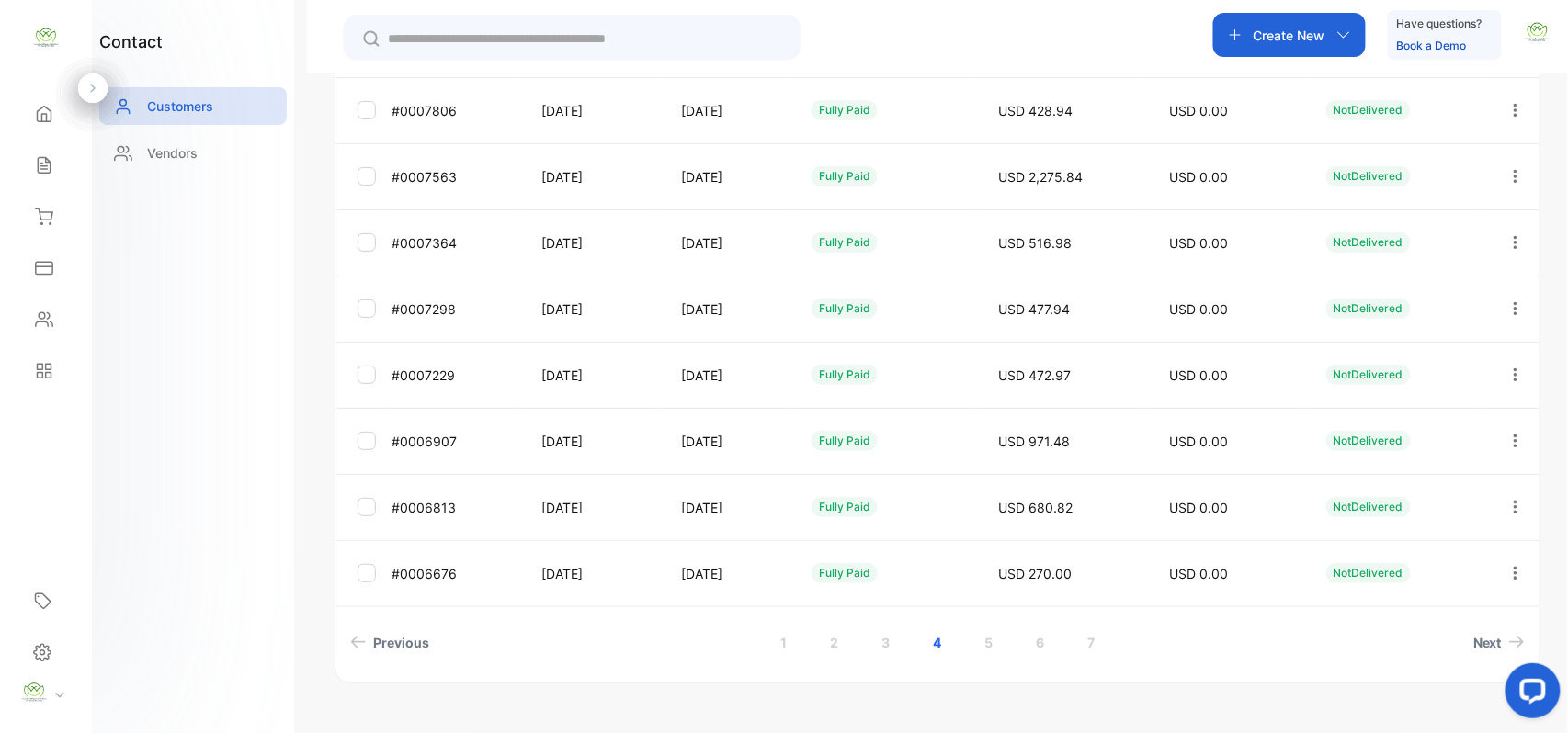
scroll to position [489, 0]
click at [784, 640] on link "1" at bounding box center [783, 640] width 51 height 34
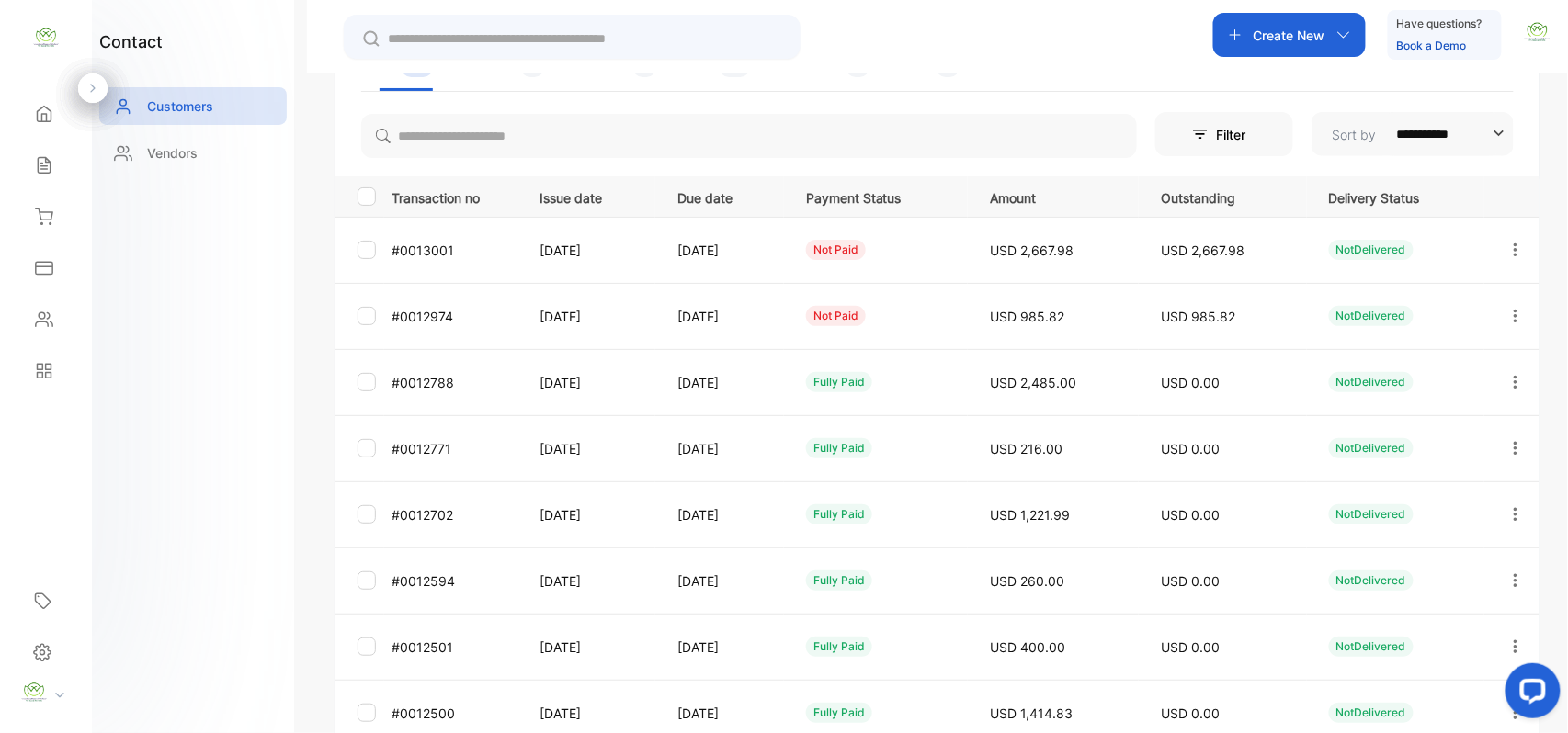
scroll to position [0, 0]
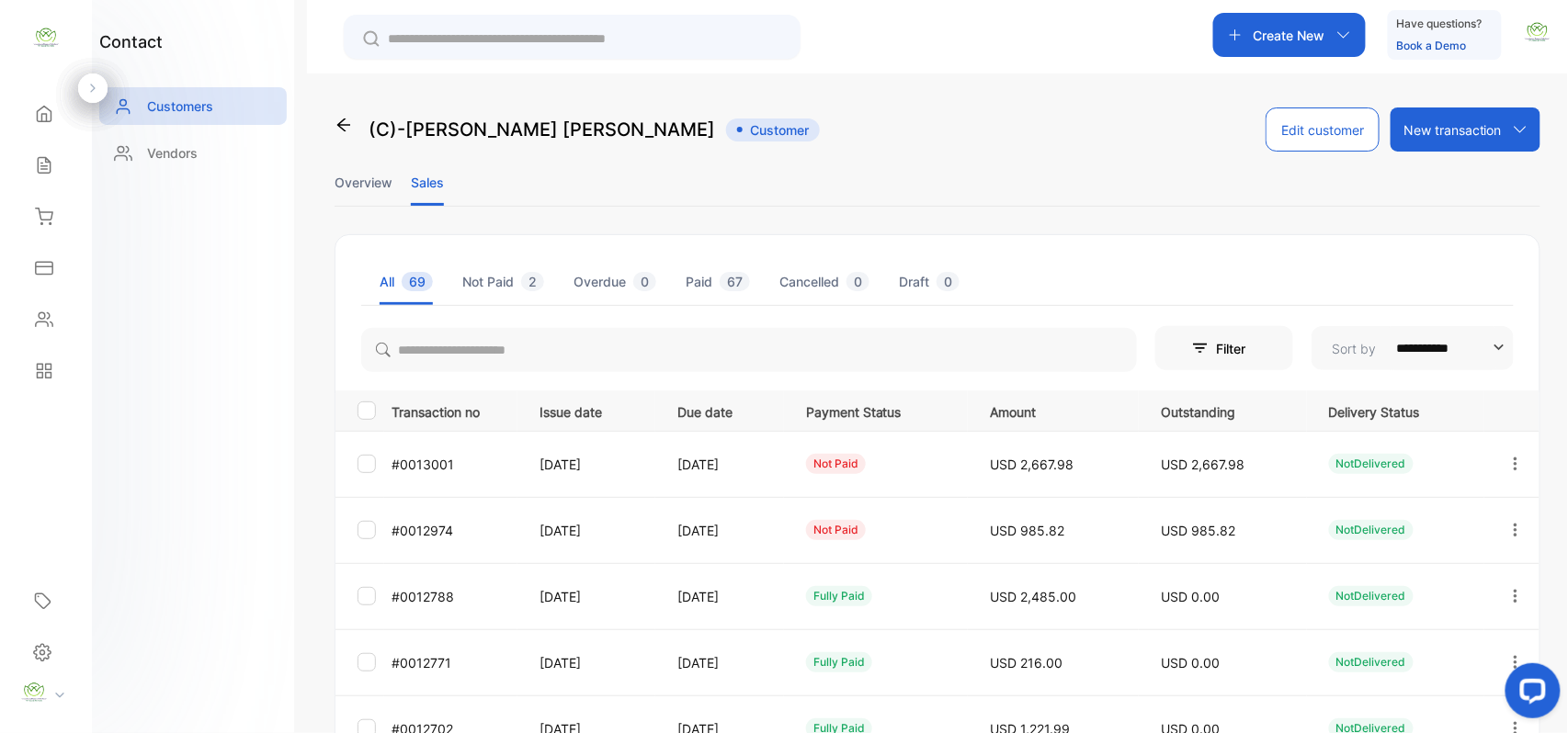
click at [353, 182] on li "Overview" at bounding box center [363, 182] width 58 height 47
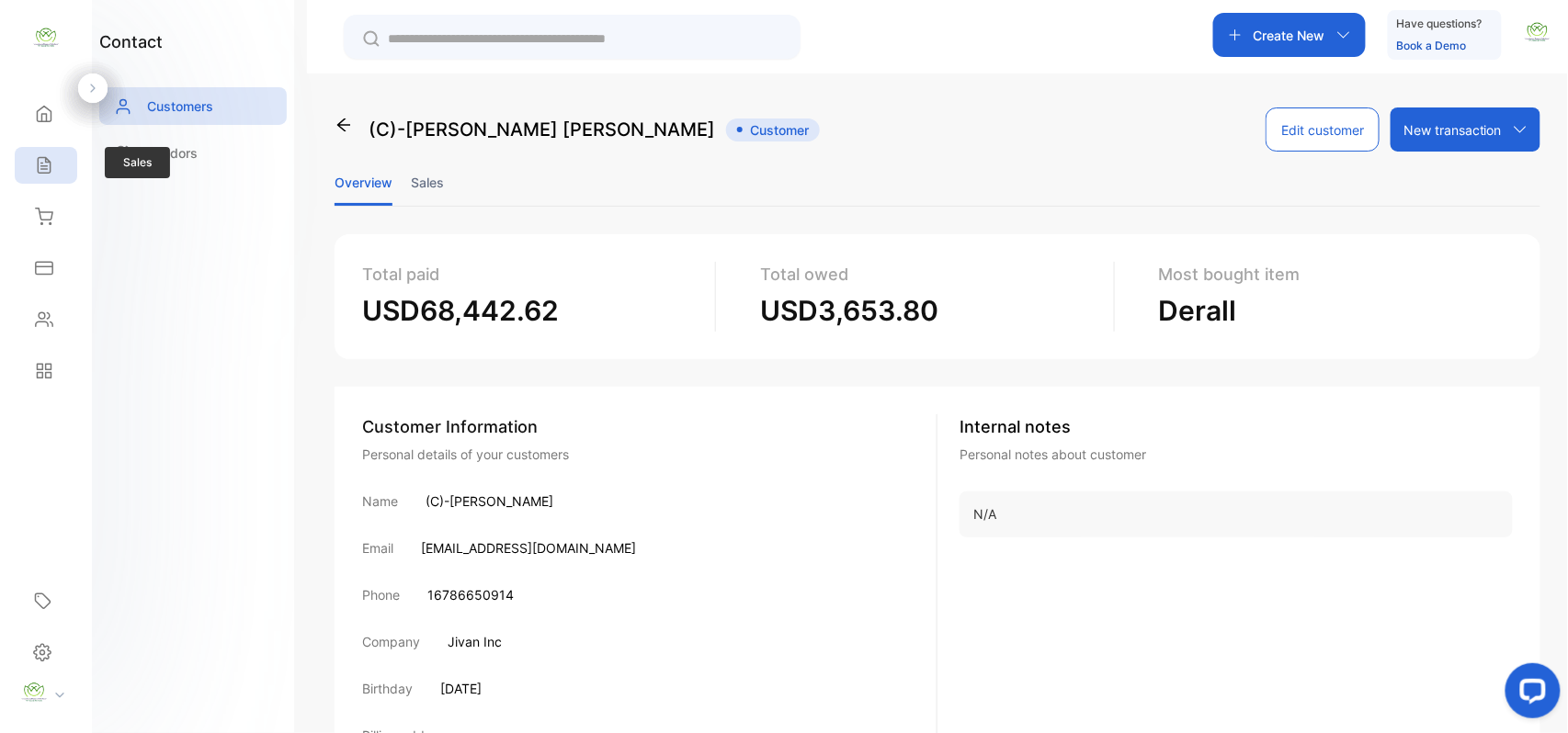
click at [42, 163] on icon at bounding box center [43, 165] width 12 height 16
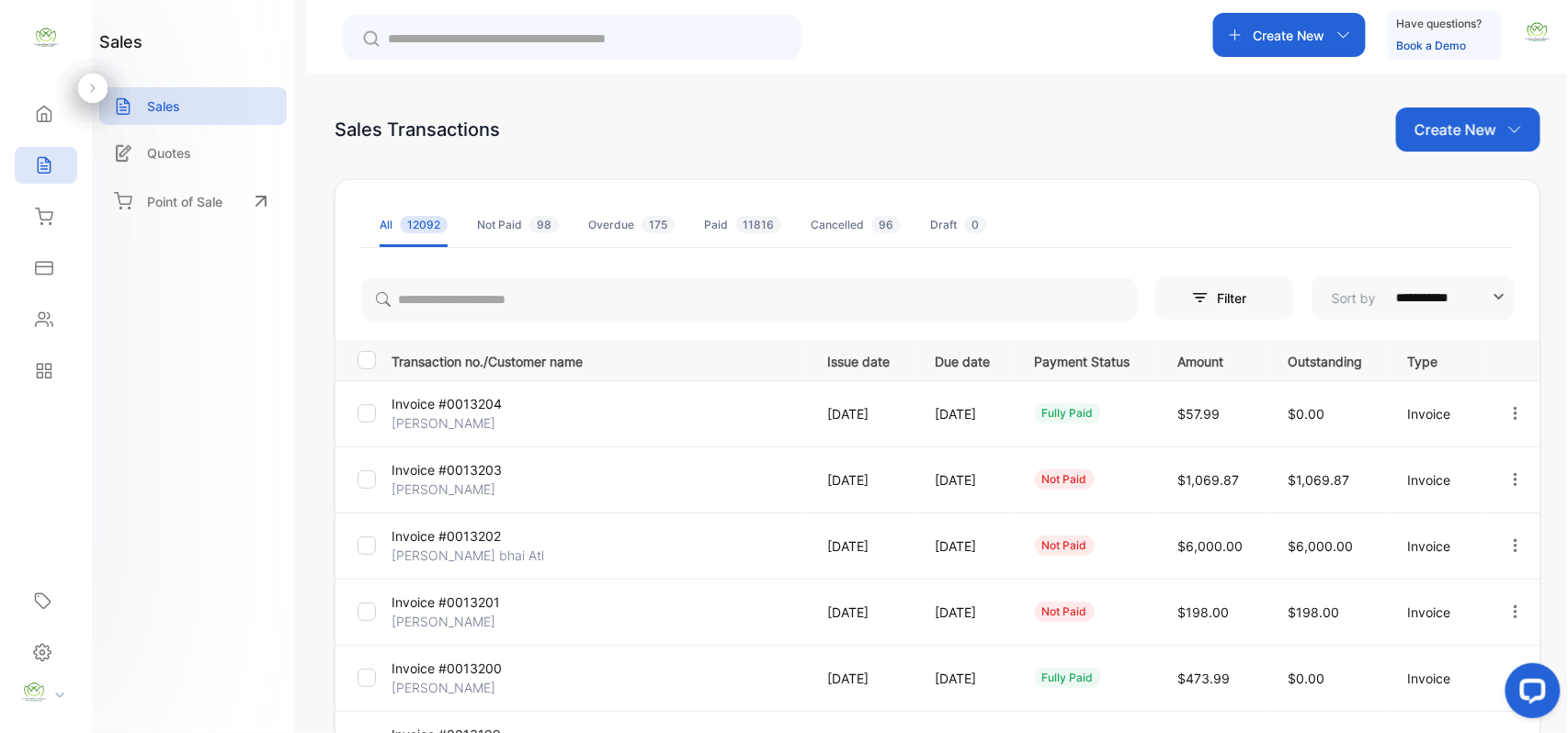
click at [1477, 144] on div "Create New" at bounding box center [1468, 130] width 144 height 44
click at [1454, 193] on span "Invoice" at bounding box center [1471, 190] width 43 height 19
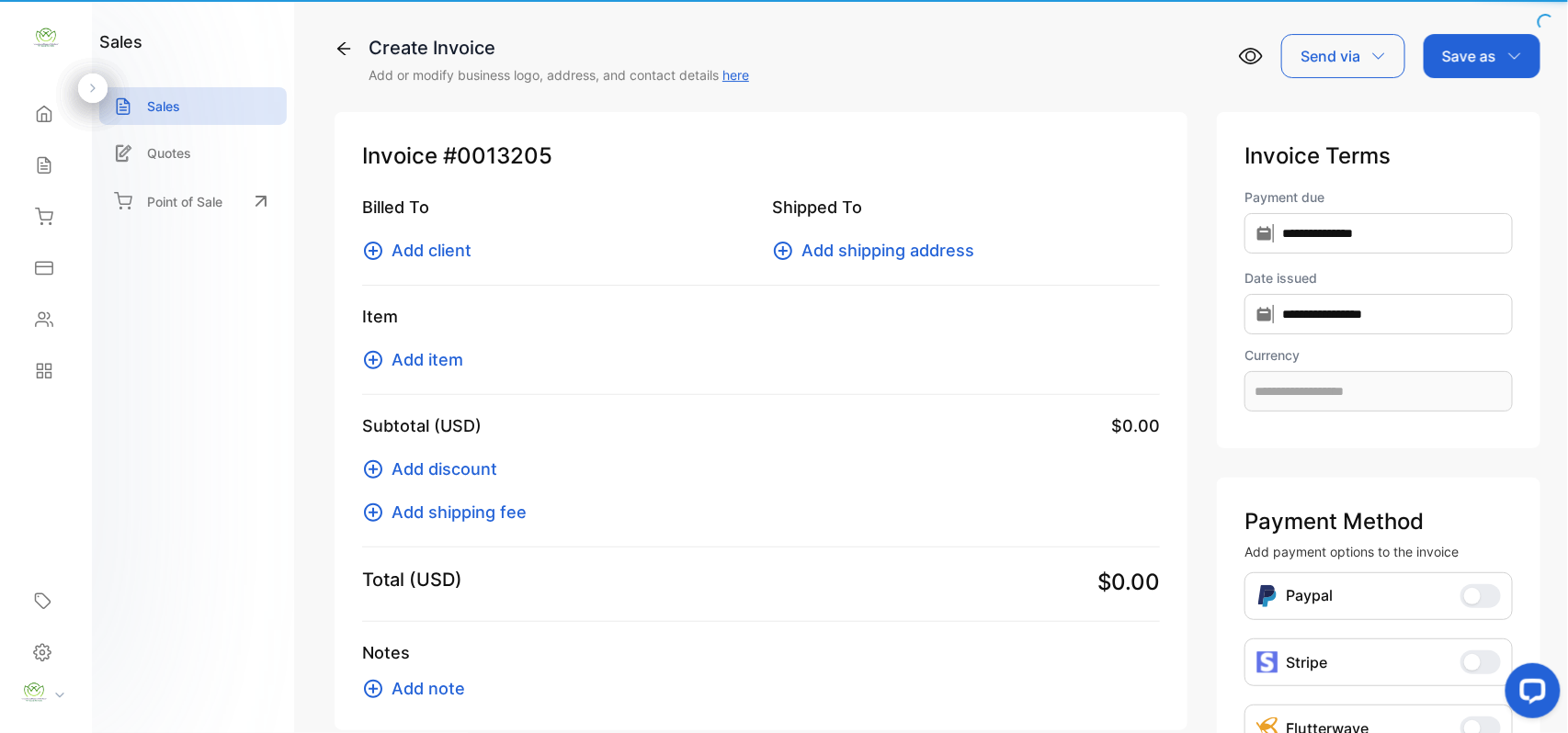
type input "**********"
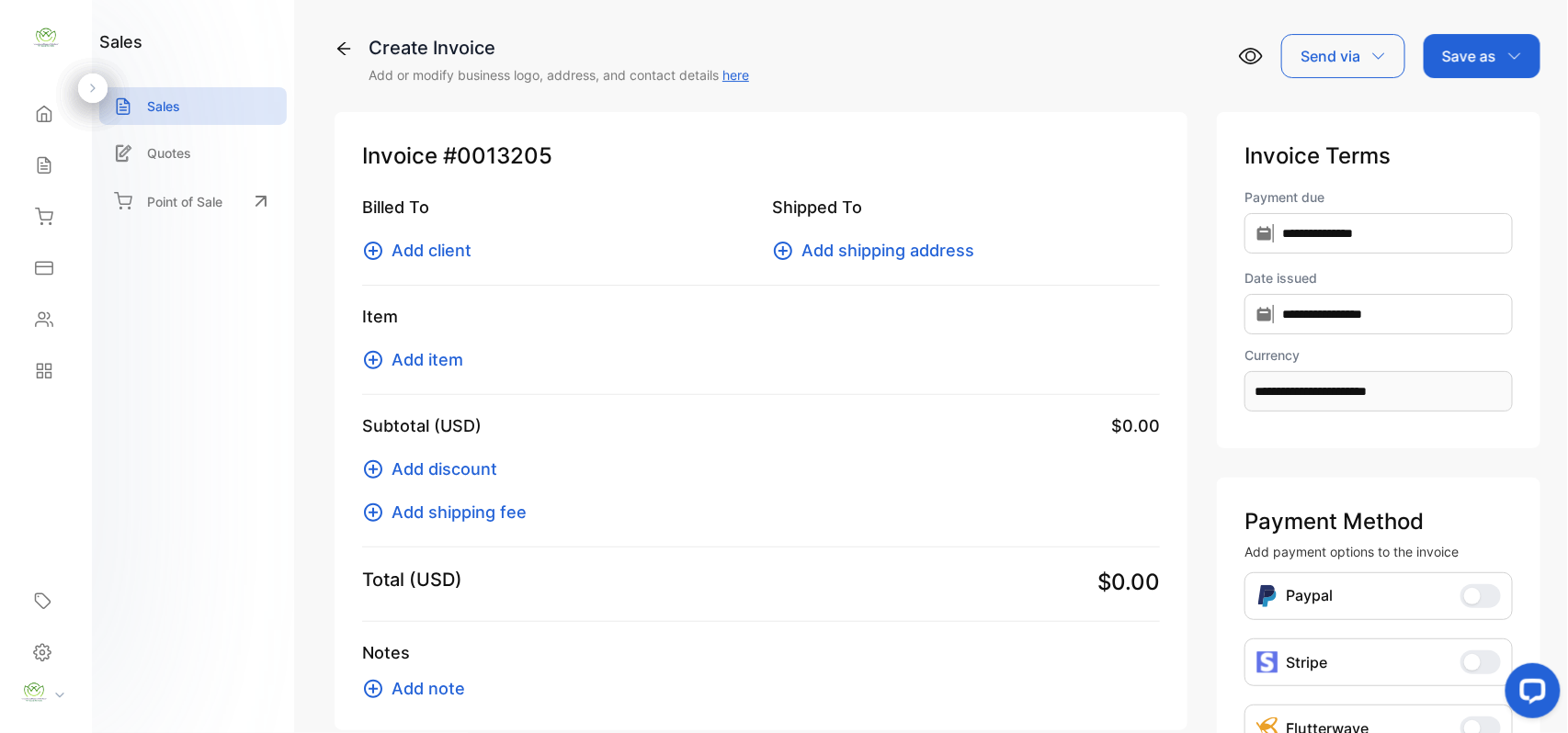
click at [457, 263] on div "Billed To Add client Shipped To Add shipping address" at bounding box center [761, 240] width 798 height 91
click at [469, 246] on span "Add client" at bounding box center [432, 250] width 80 height 25
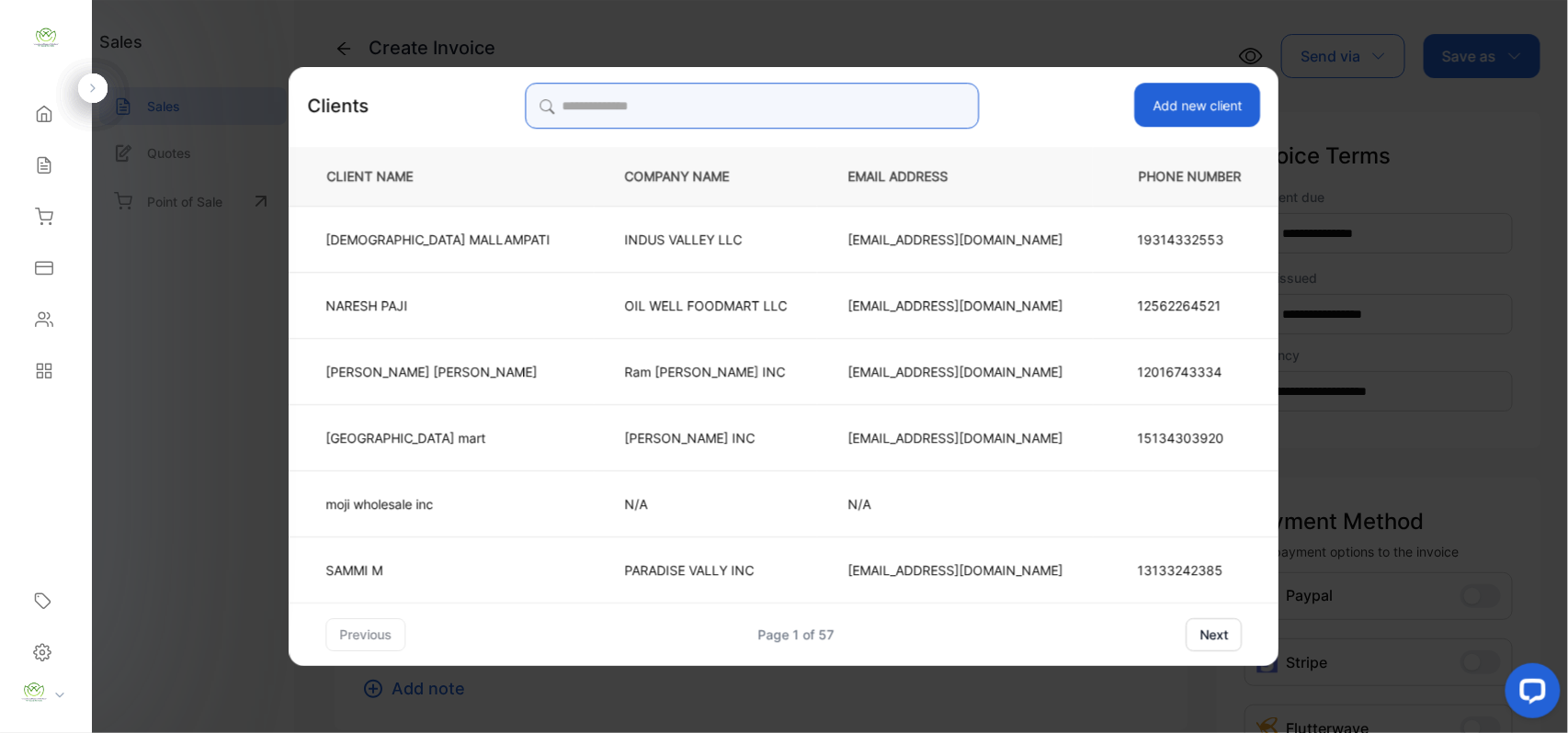
click at [766, 93] on input "search" at bounding box center [752, 106] width 454 height 46
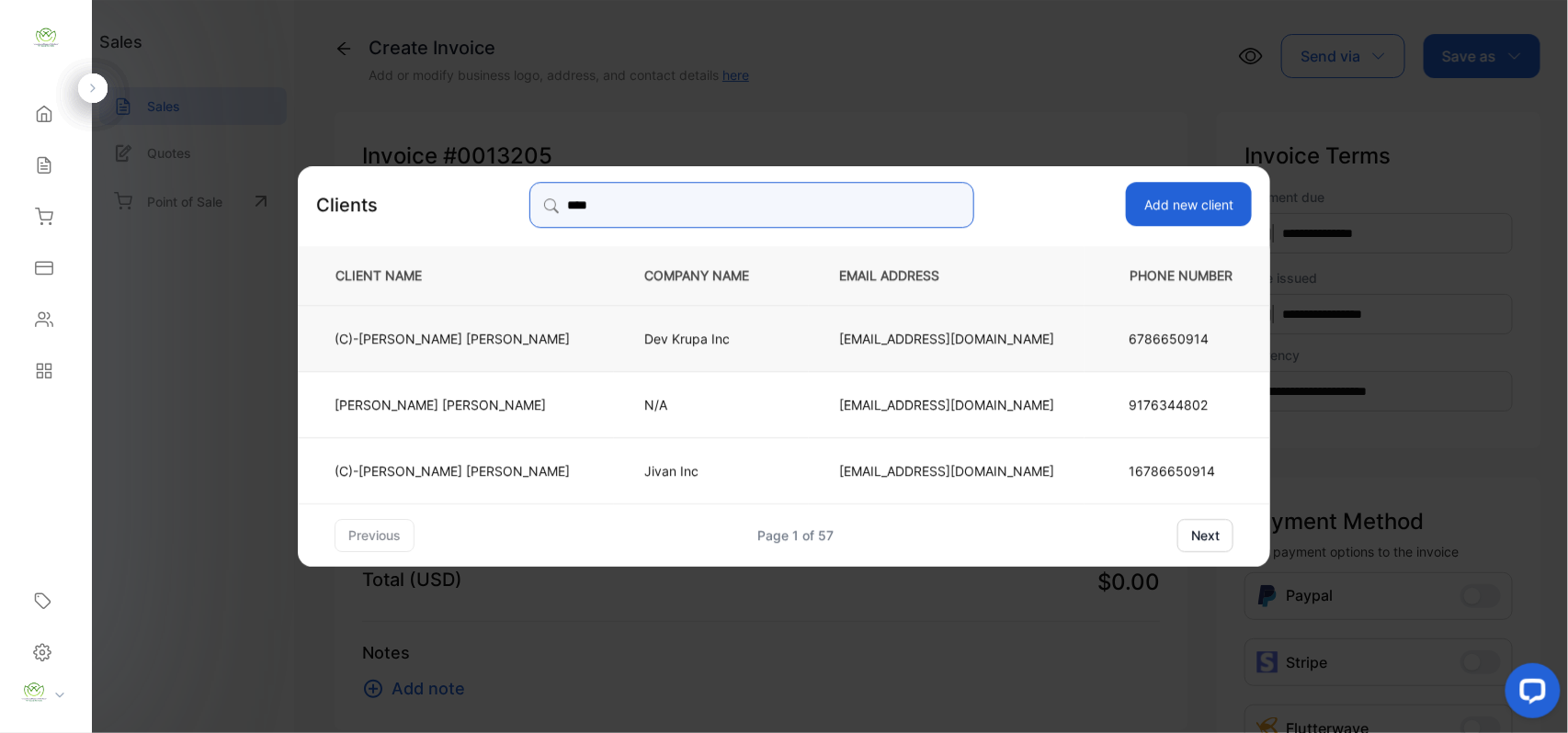
type input "****"
click at [651, 328] on p "Dev Krupa Inc" at bounding box center [712, 337] width 135 height 19
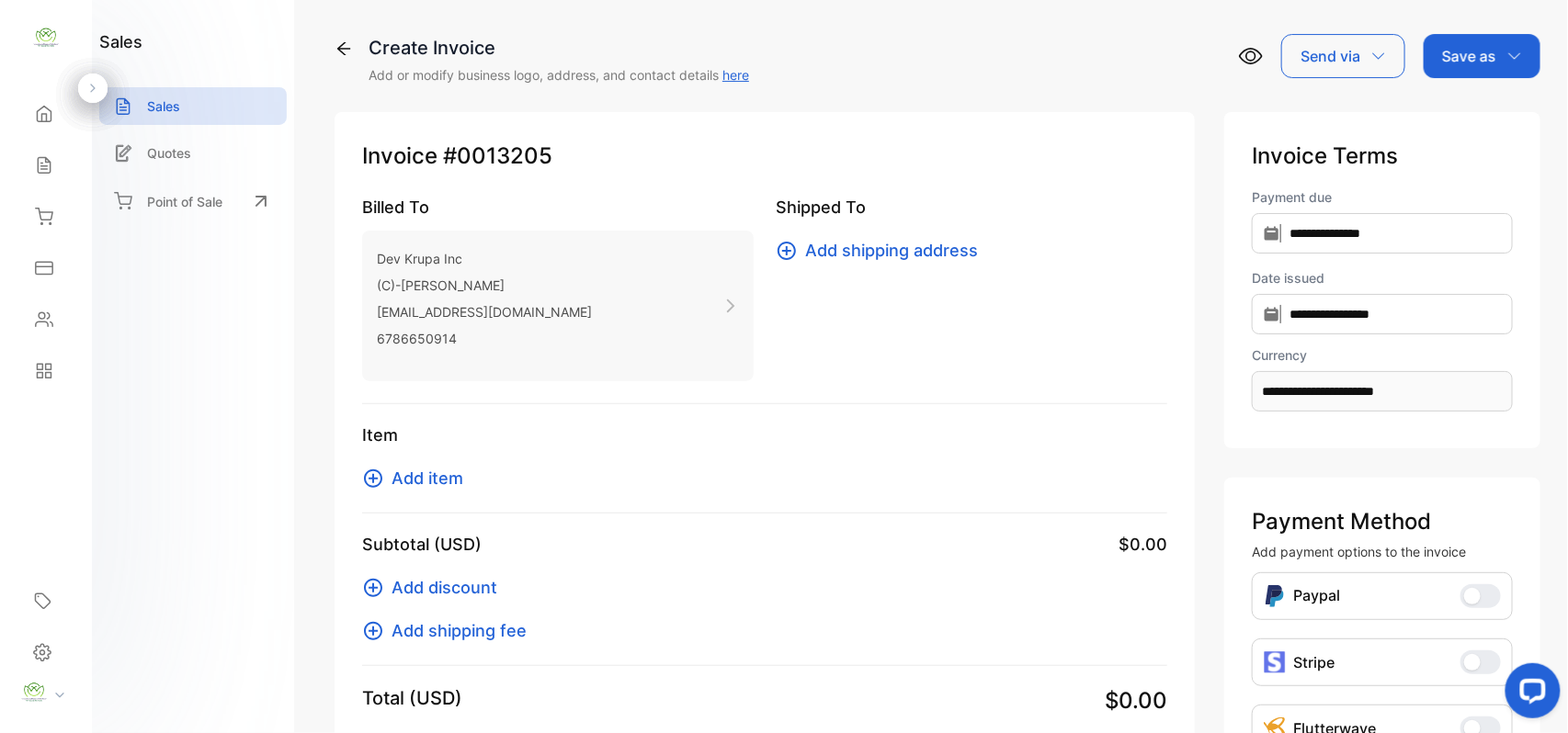
click at [407, 474] on span "Add item" at bounding box center [428, 478] width 72 height 25
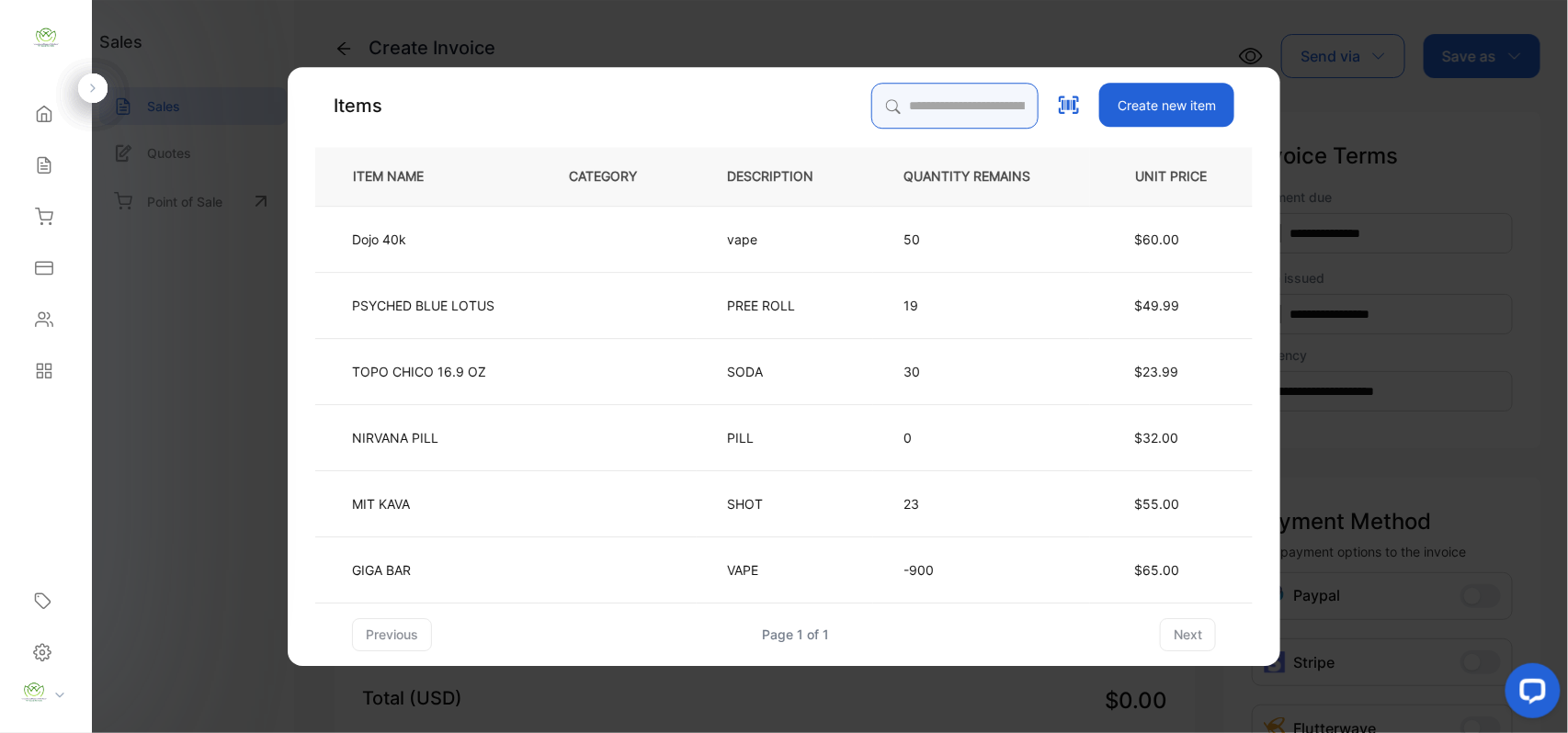
click at [958, 111] on input "search" at bounding box center [955, 106] width 167 height 46
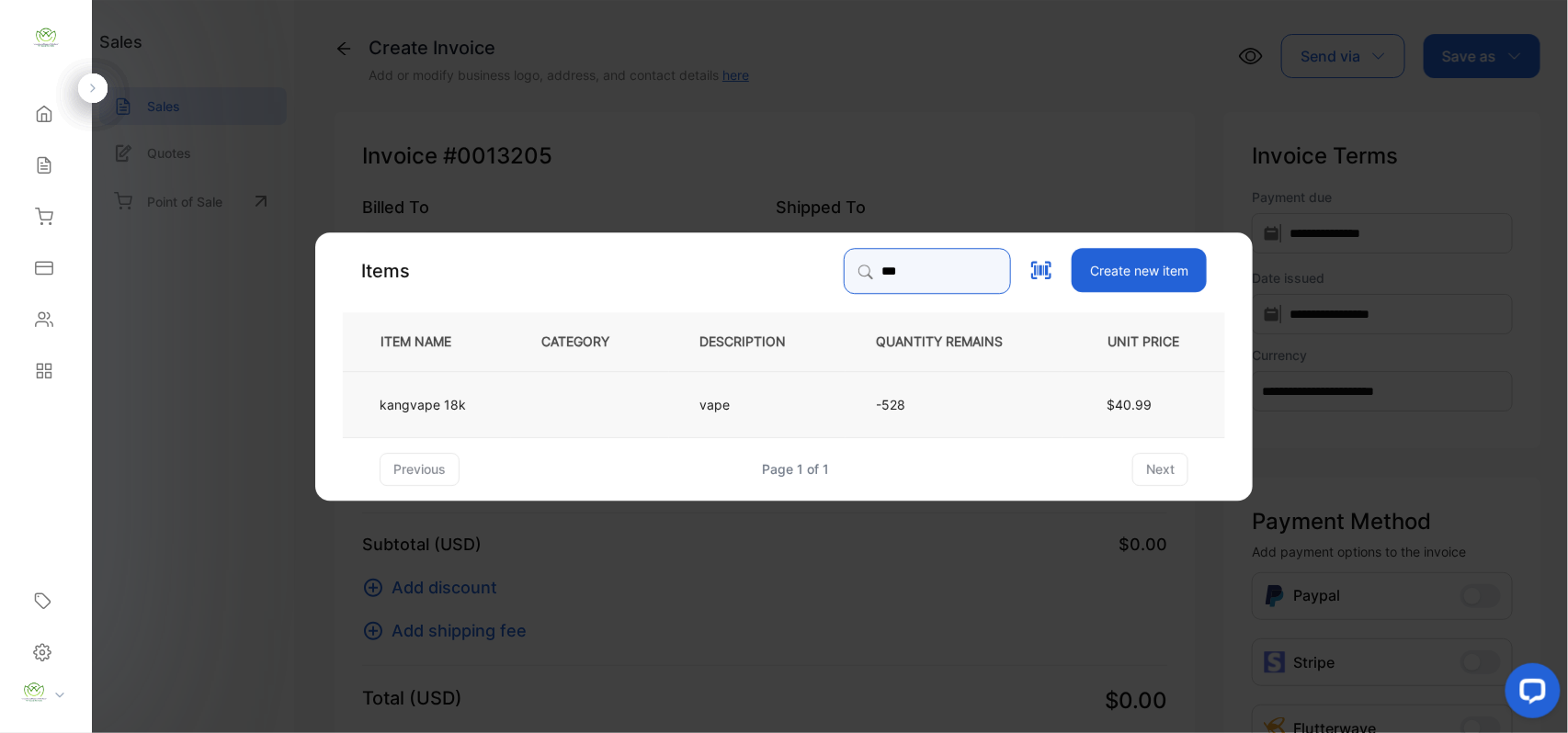
type input "***"
click at [682, 387] on td "vape" at bounding box center [757, 404] width 176 height 66
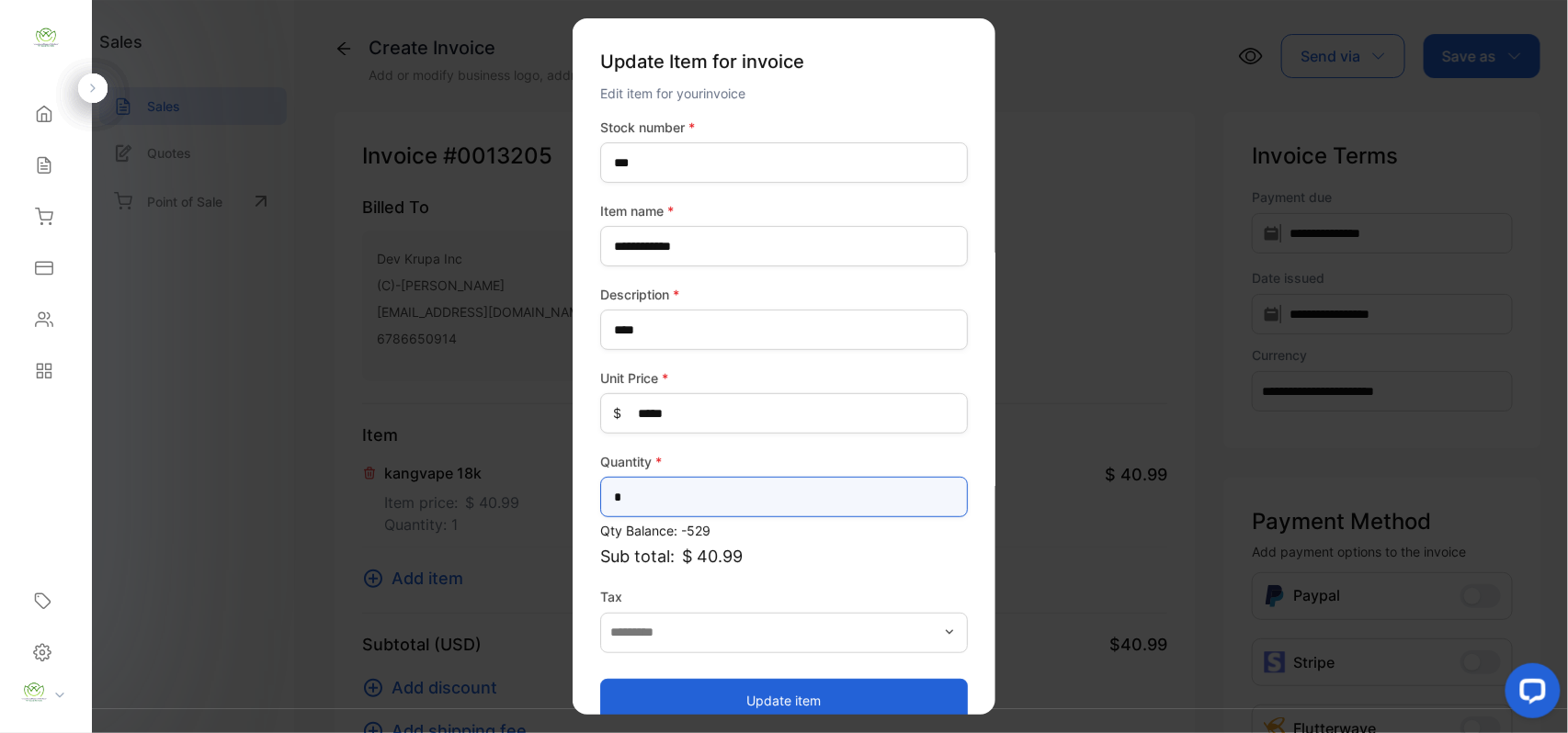
click at [849, 496] on input "*" at bounding box center [784, 497] width 368 height 41
type input "**"
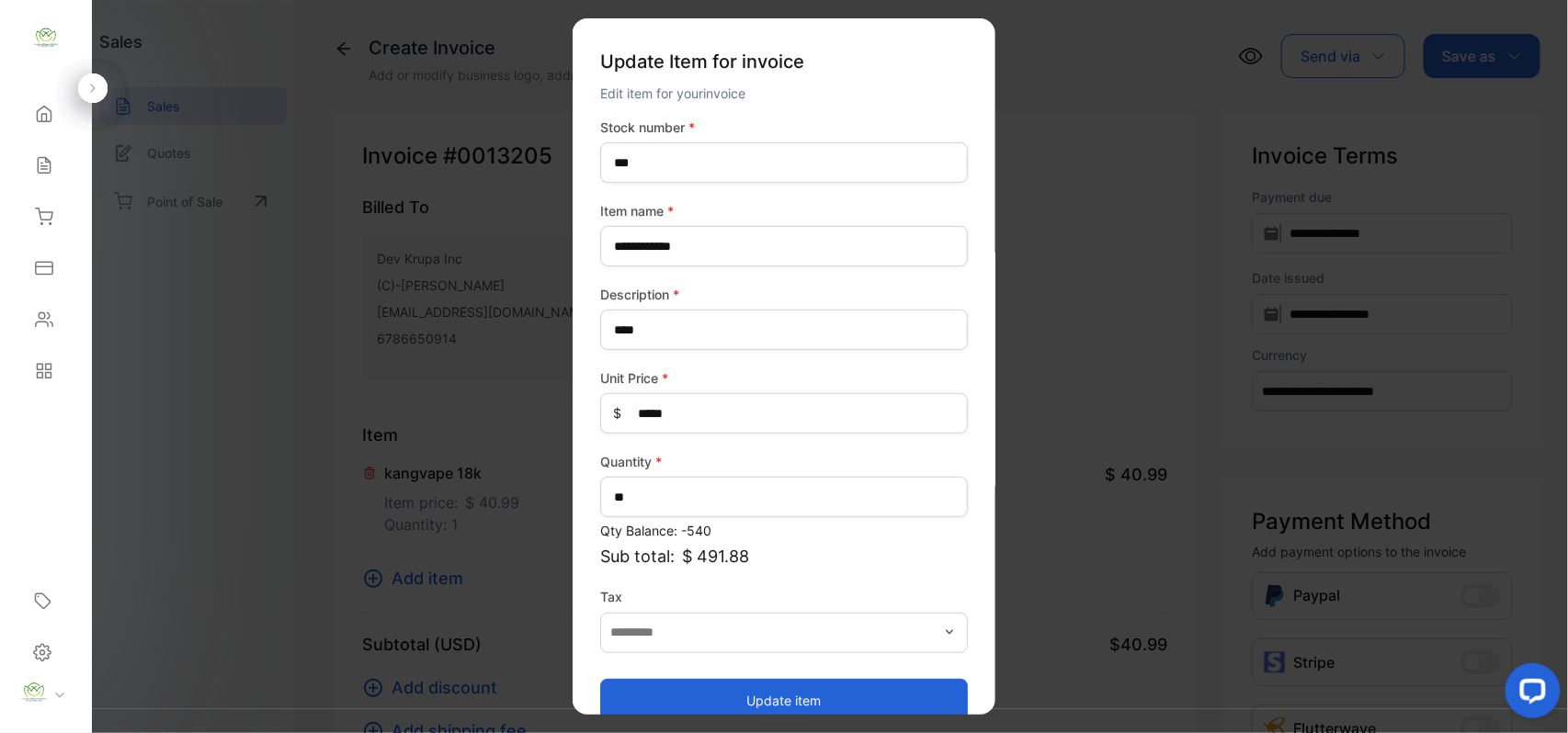
click at [631, 691] on button "Update item" at bounding box center [784, 701] width 368 height 44
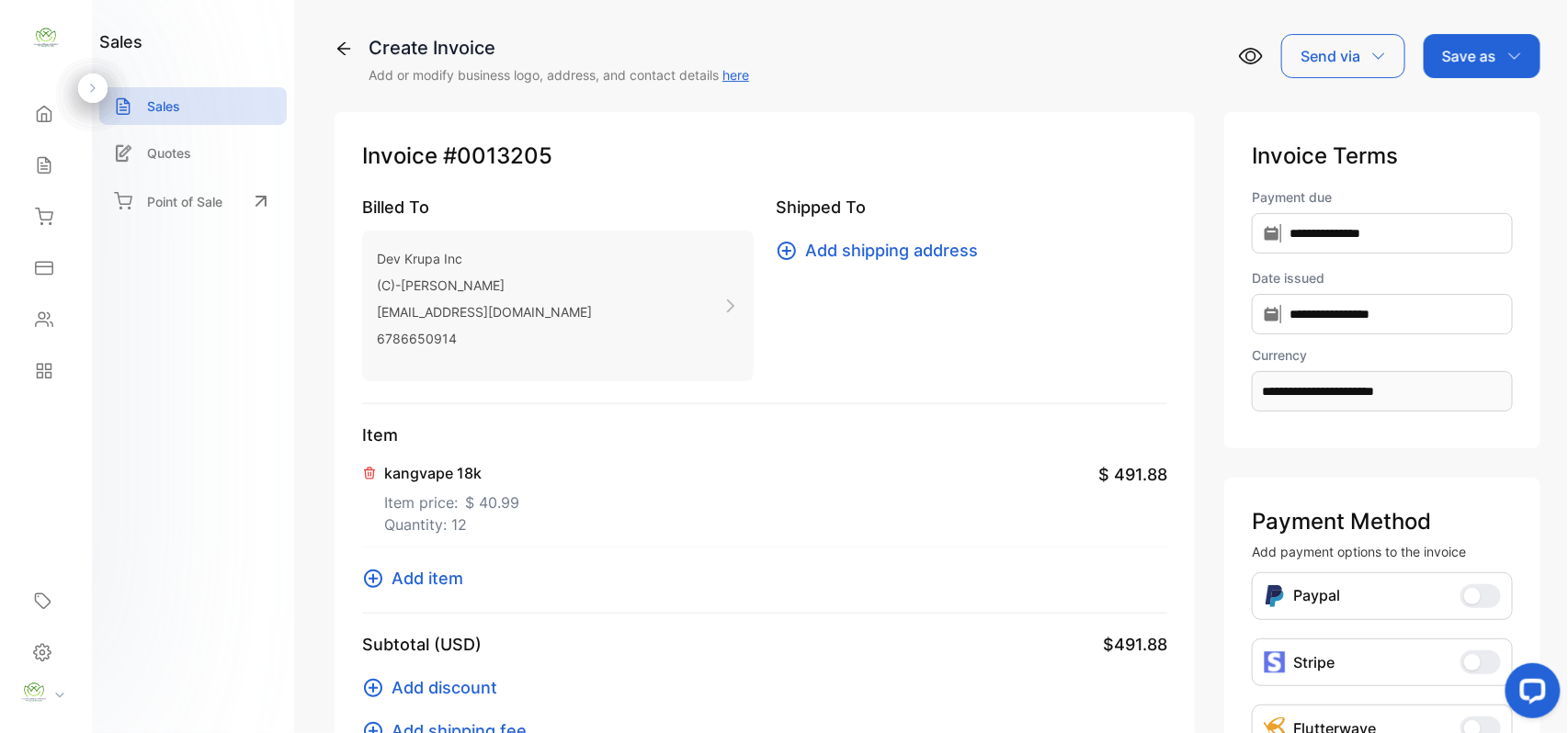
click at [409, 571] on span "Add item" at bounding box center [428, 578] width 72 height 25
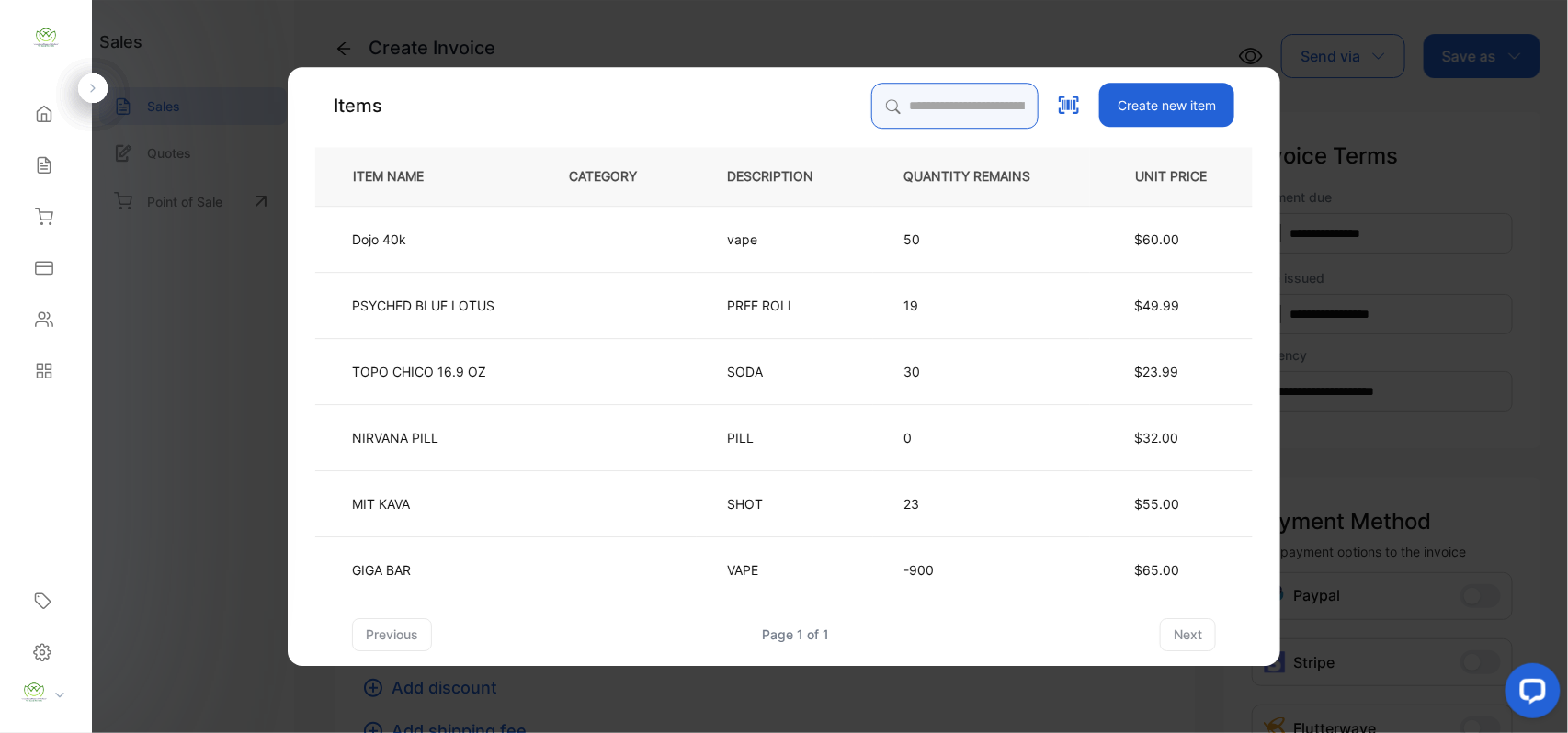
click at [928, 100] on input "search" at bounding box center [955, 106] width 167 height 46
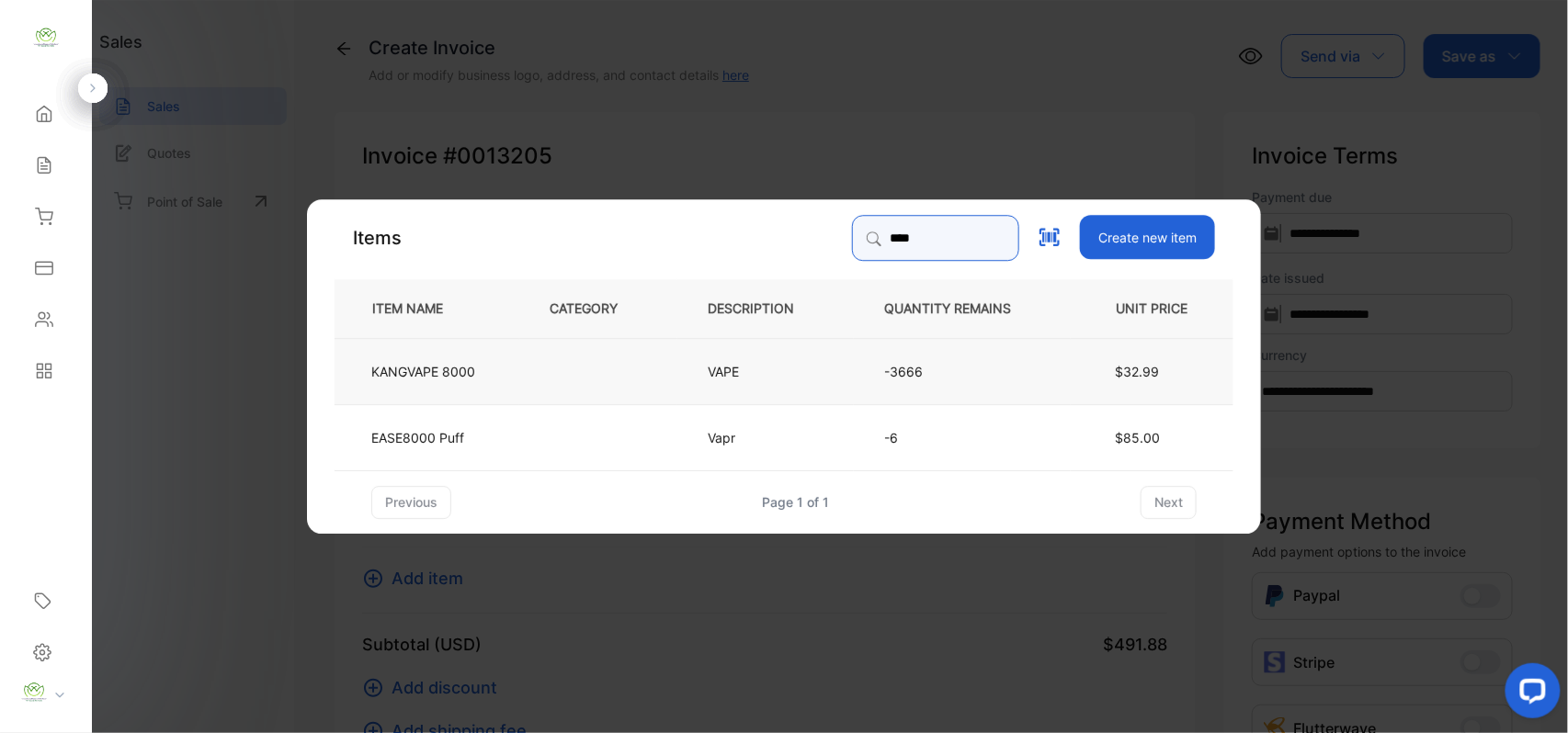
type input "****"
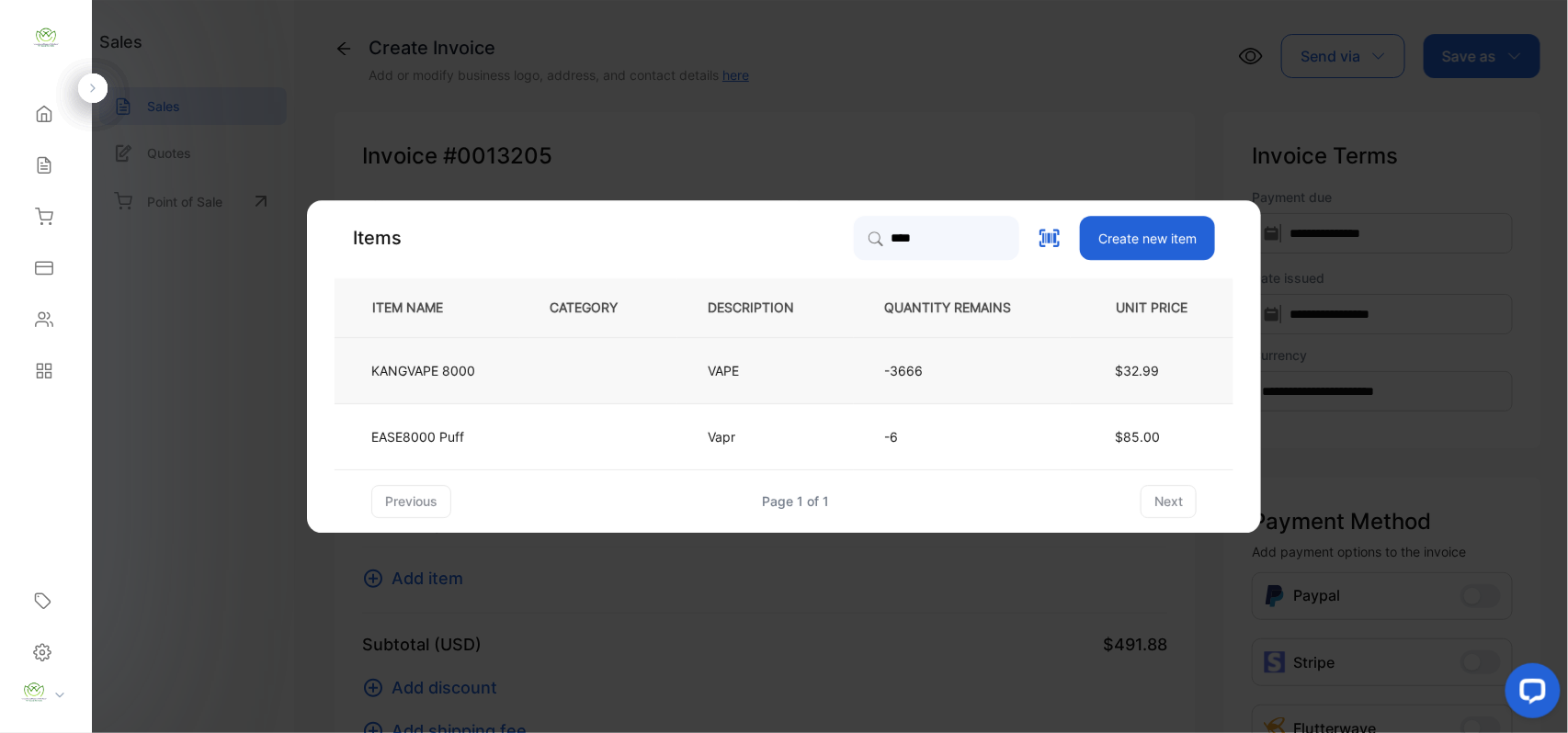
drag, startPoint x: 480, startPoint y: 368, endPoint x: 490, endPoint y: 372, distance: 10.8
click at [490, 372] on td "KANGVAPE 8000" at bounding box center [427, 371] width 184 height 66
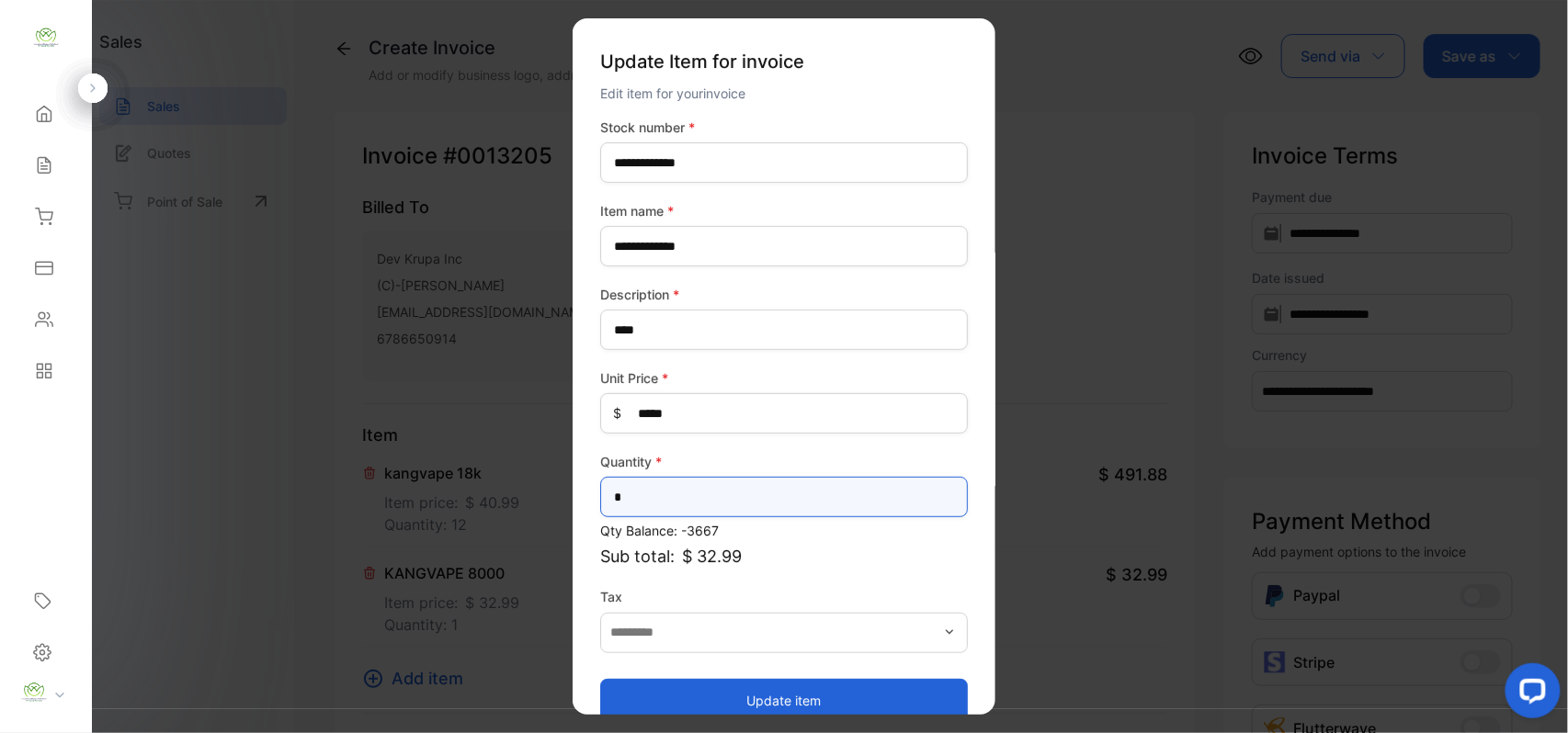
click at [698, 494] on input "*" at bounding box center [784, 497] width 368 height 41
type input "*"
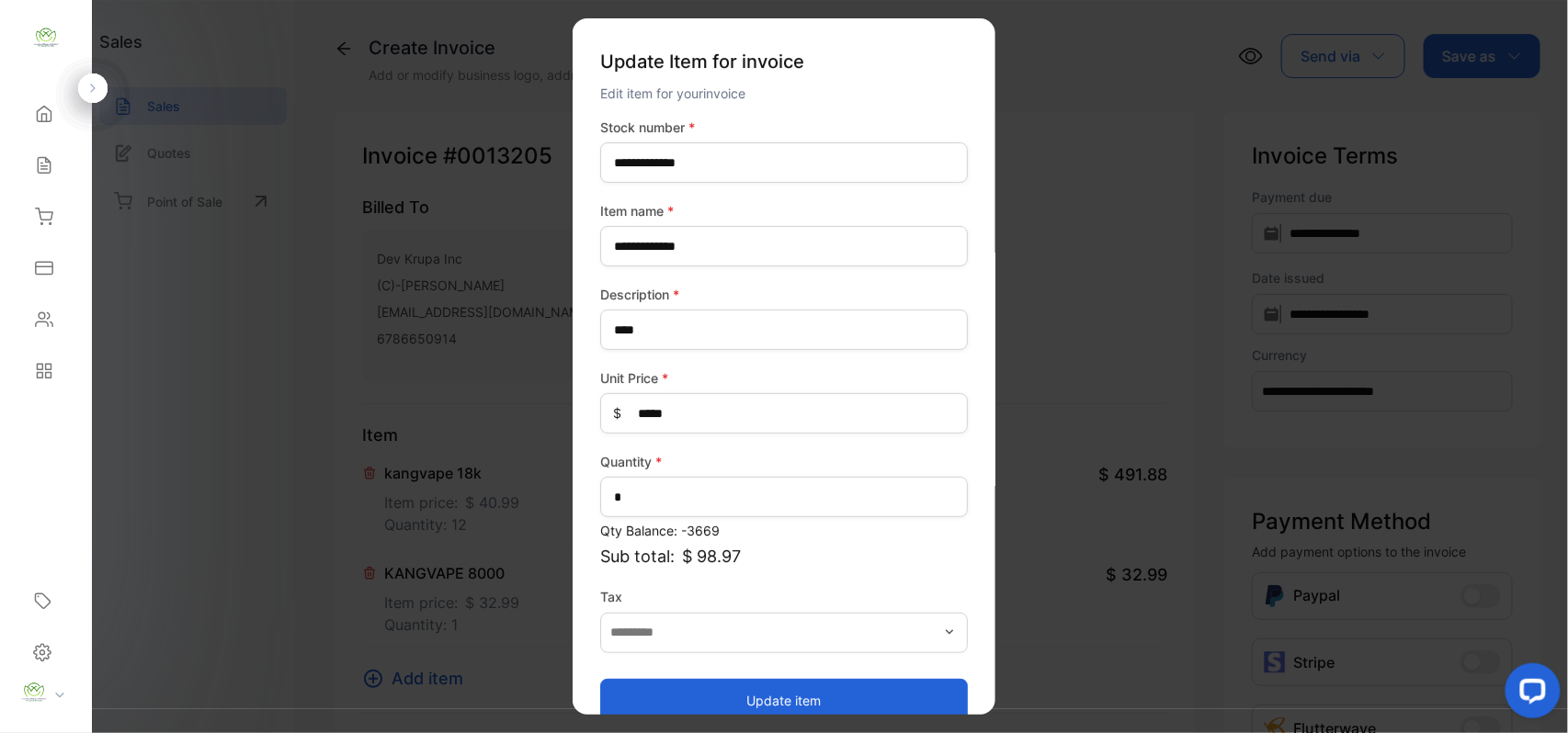
drag, startPoint x: 671, startPoint y: 692, endPoint x: 659, endPoint y: 688, distance: 12.6
click at [671, 692] on button "Update item" at bounding box center [784, 701] width 368 height 44
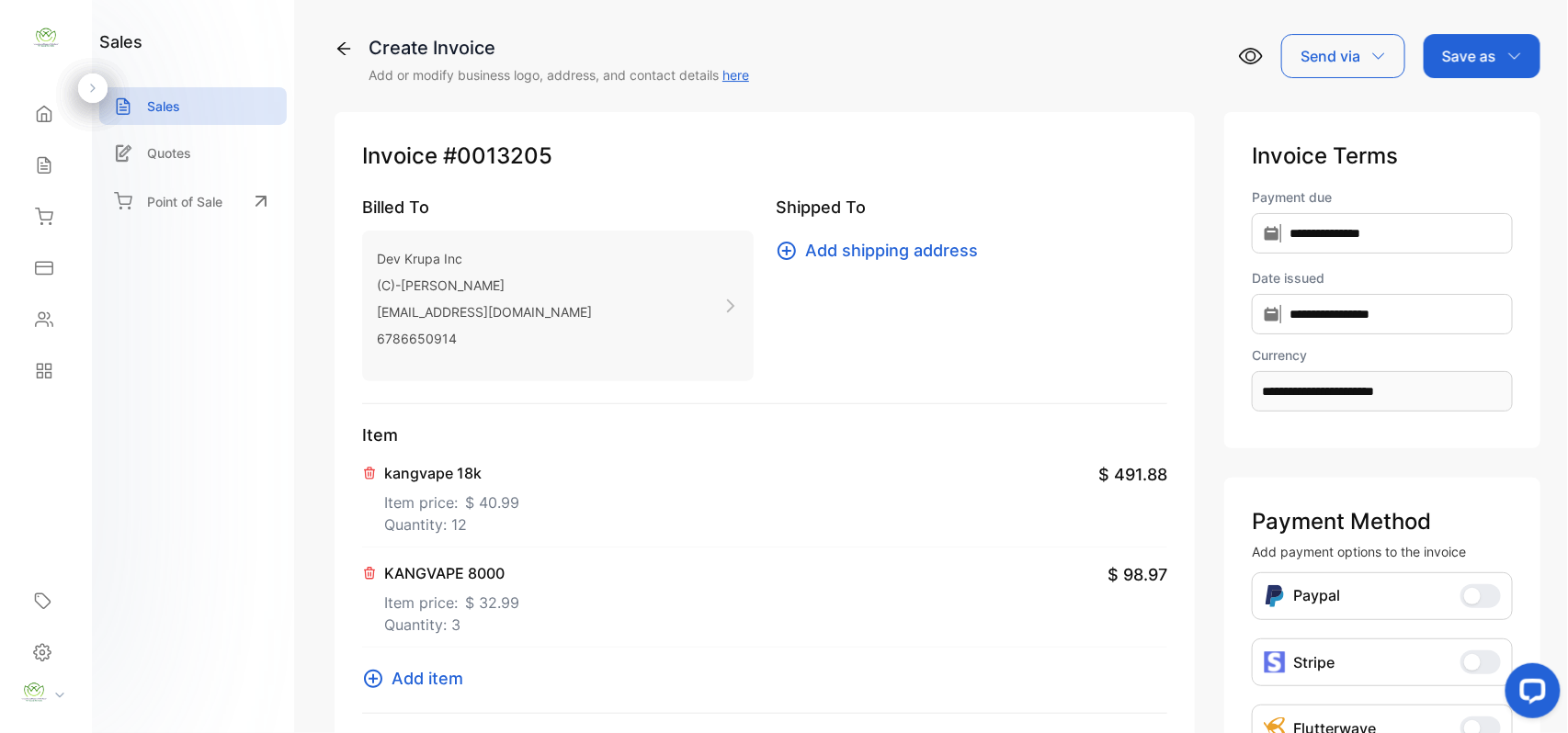
click at [450, 669] on span "Add item" at bounding box center [428, 679] width 72 height 25
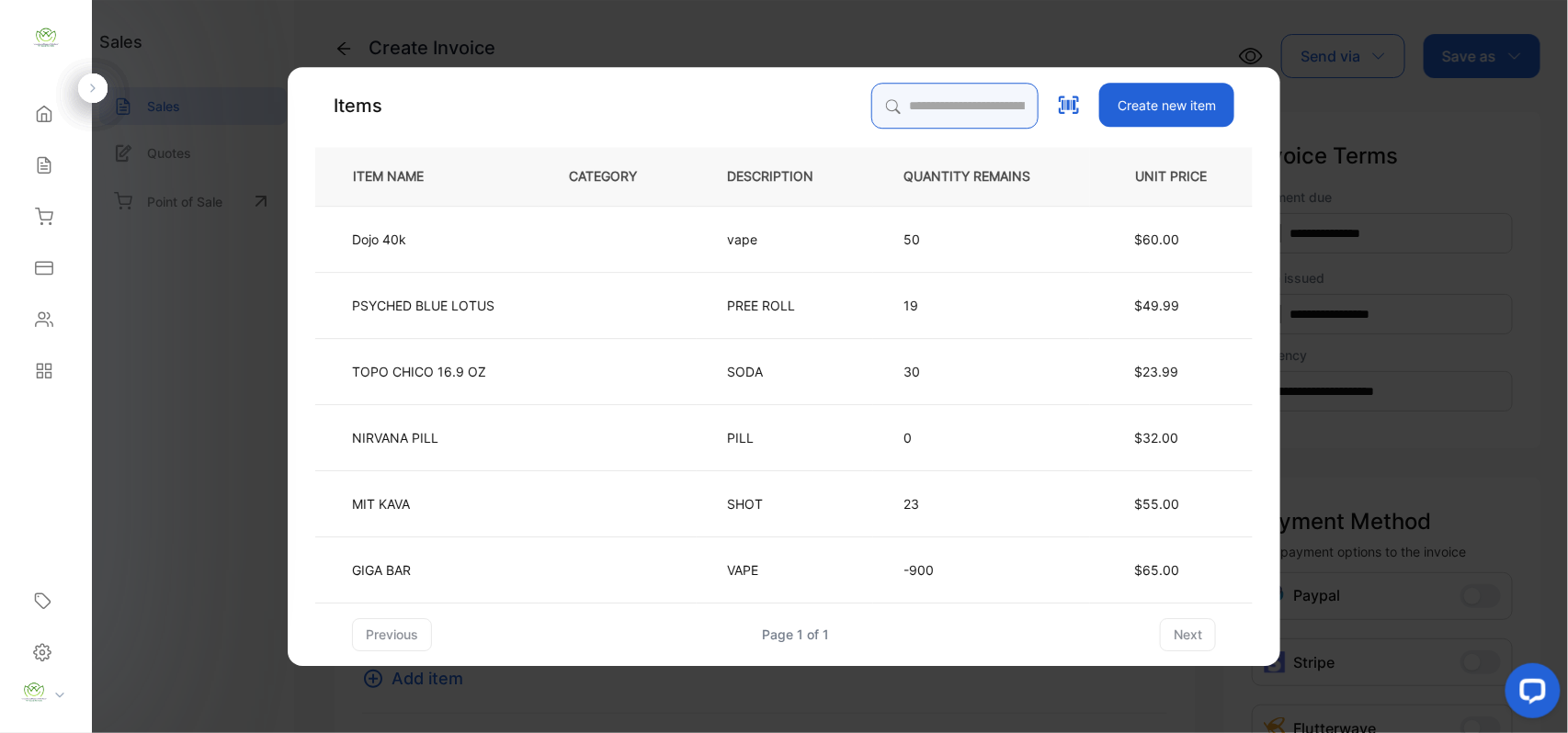
click at [905, 86] on input "search" at bounding box center [955, 106] width 167 height 46
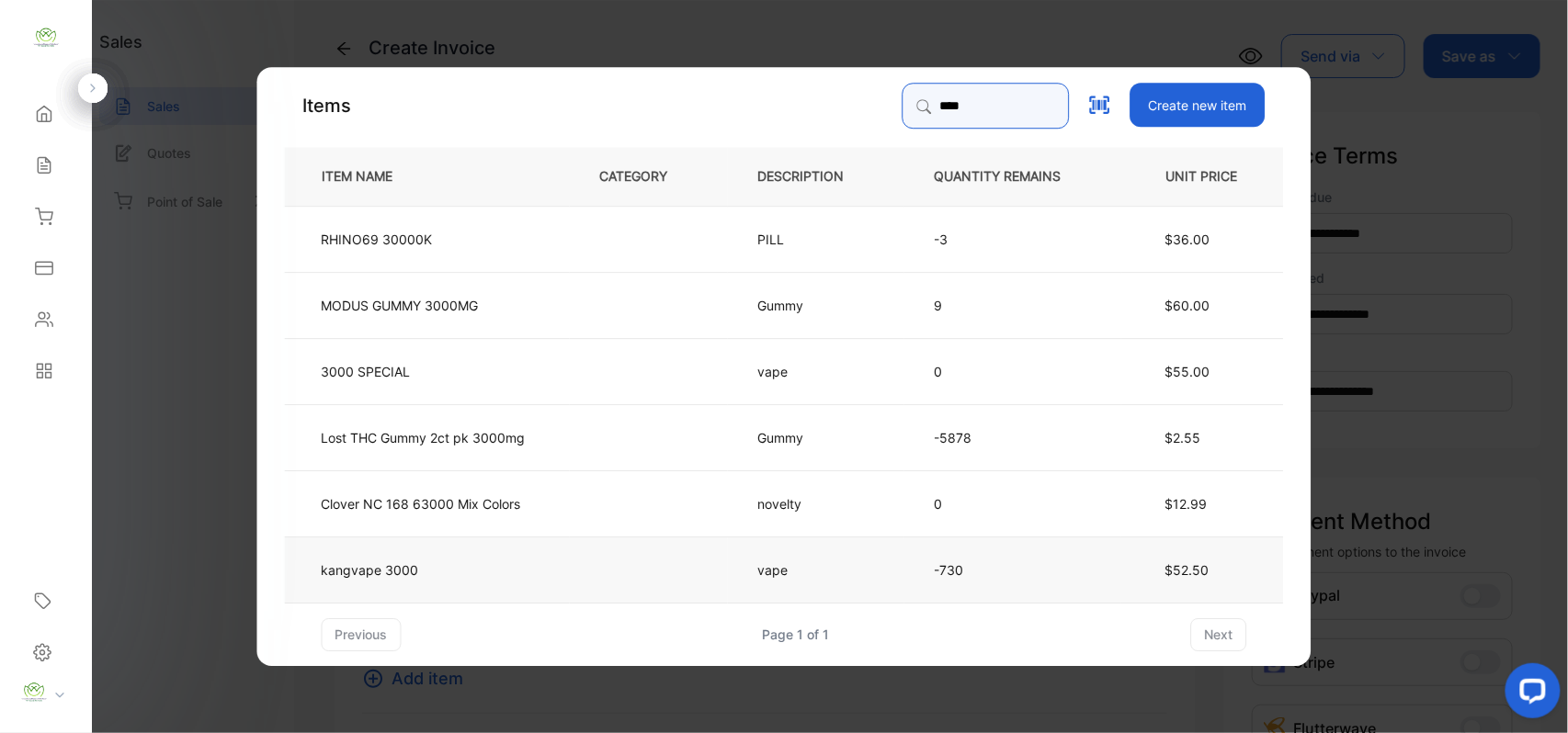
type input "****"
click at [470, 557] on td "kangvape 3000" at bounding box center [427, 569] width 285 height 66
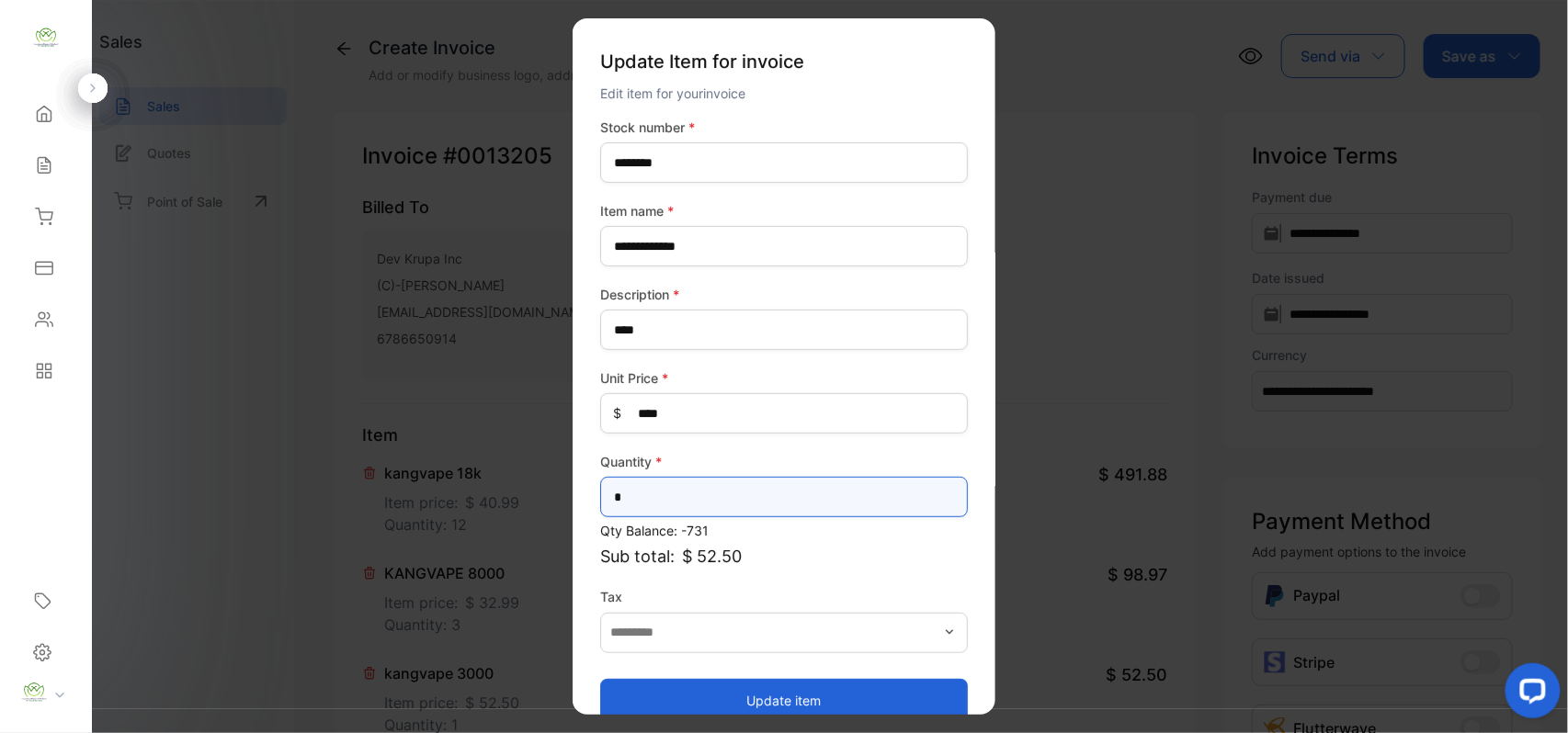
click at [755, 487] on input "*" at bounding box center [784, 497] width 368 height 41
type input "*"
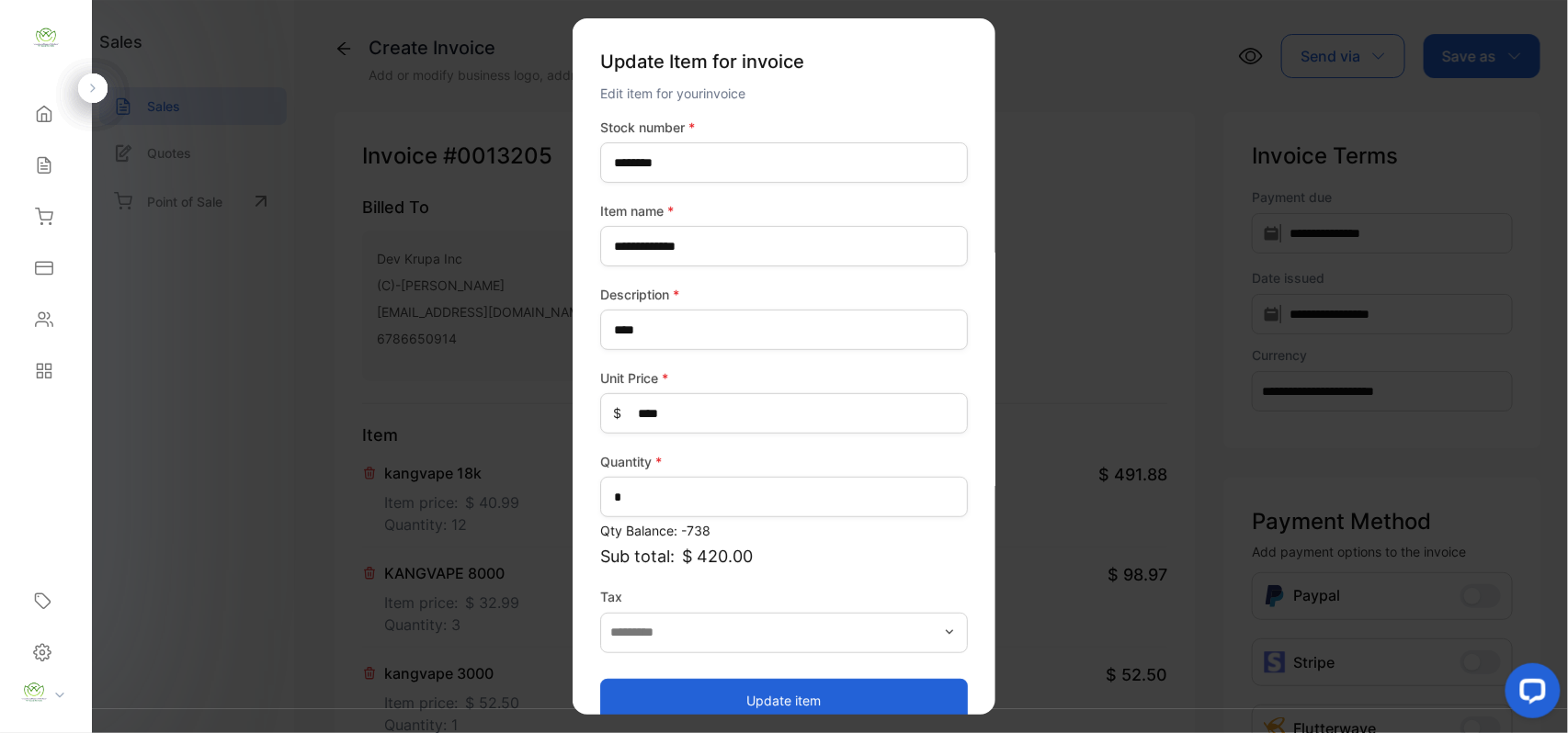
click at [729, 692] on button "Update item" at bounding box center [784, 701] width 368 height 44
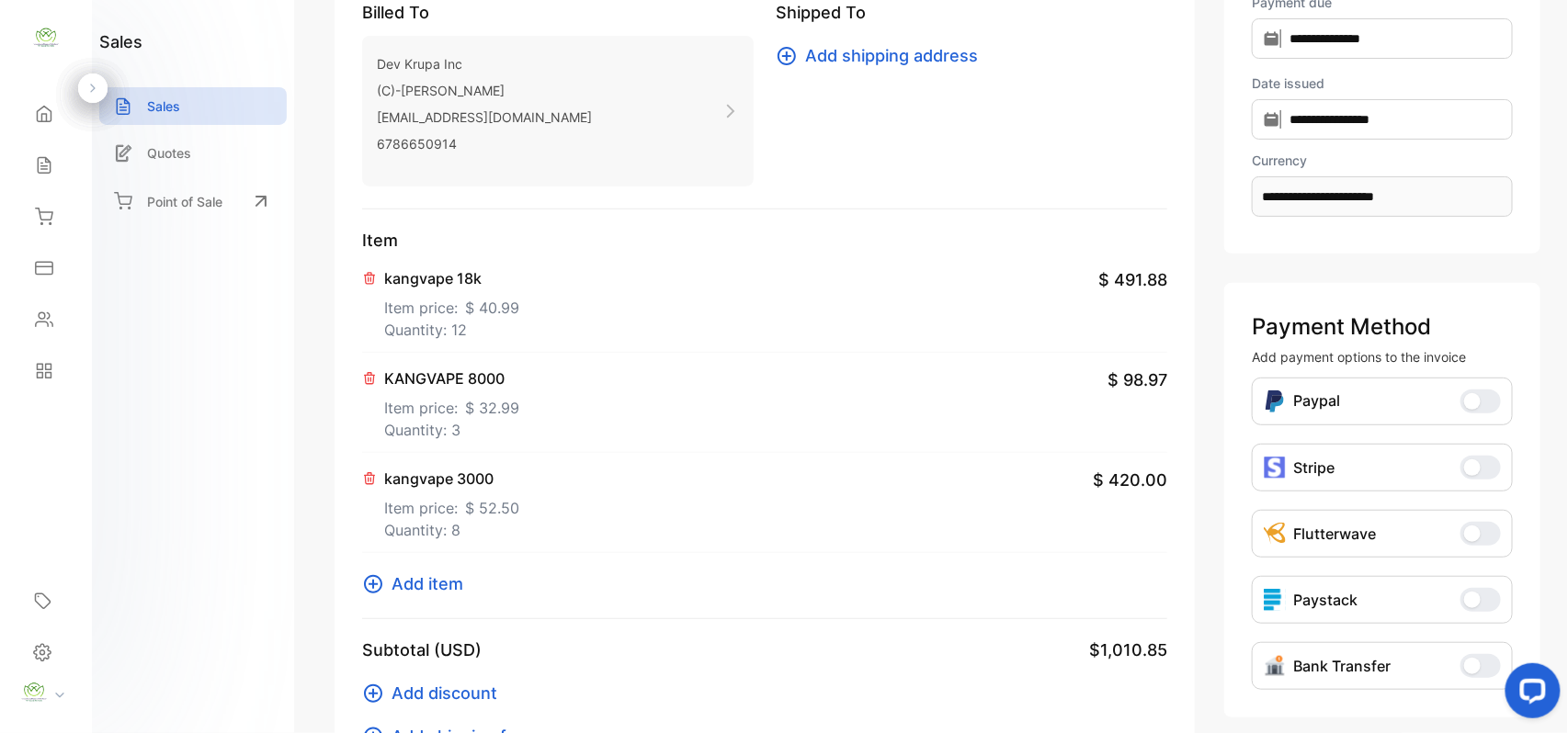
scroll to position [285, 0]
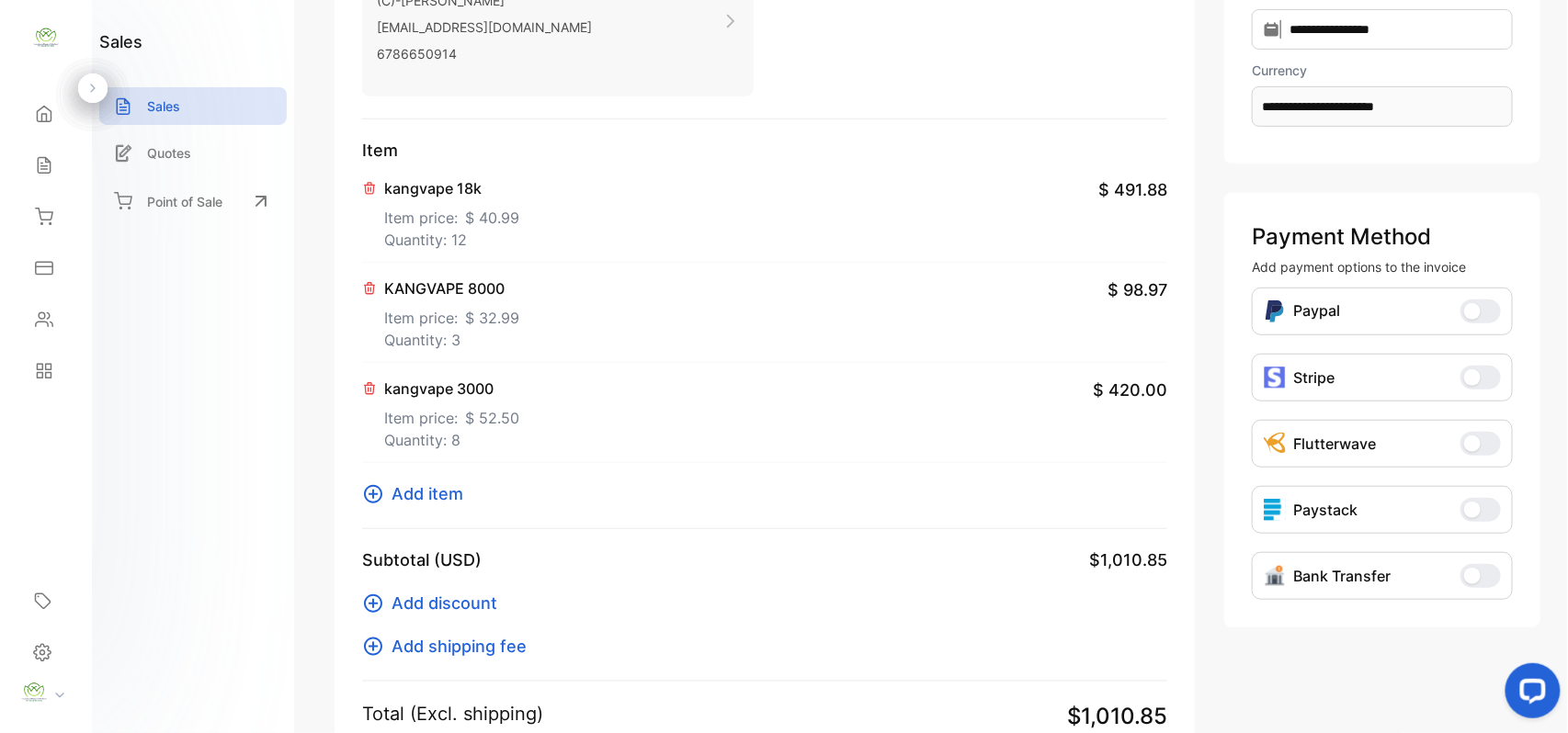
click at [445, 490] on span "Add item" at bounding box center [428, 493] width 72 height 25
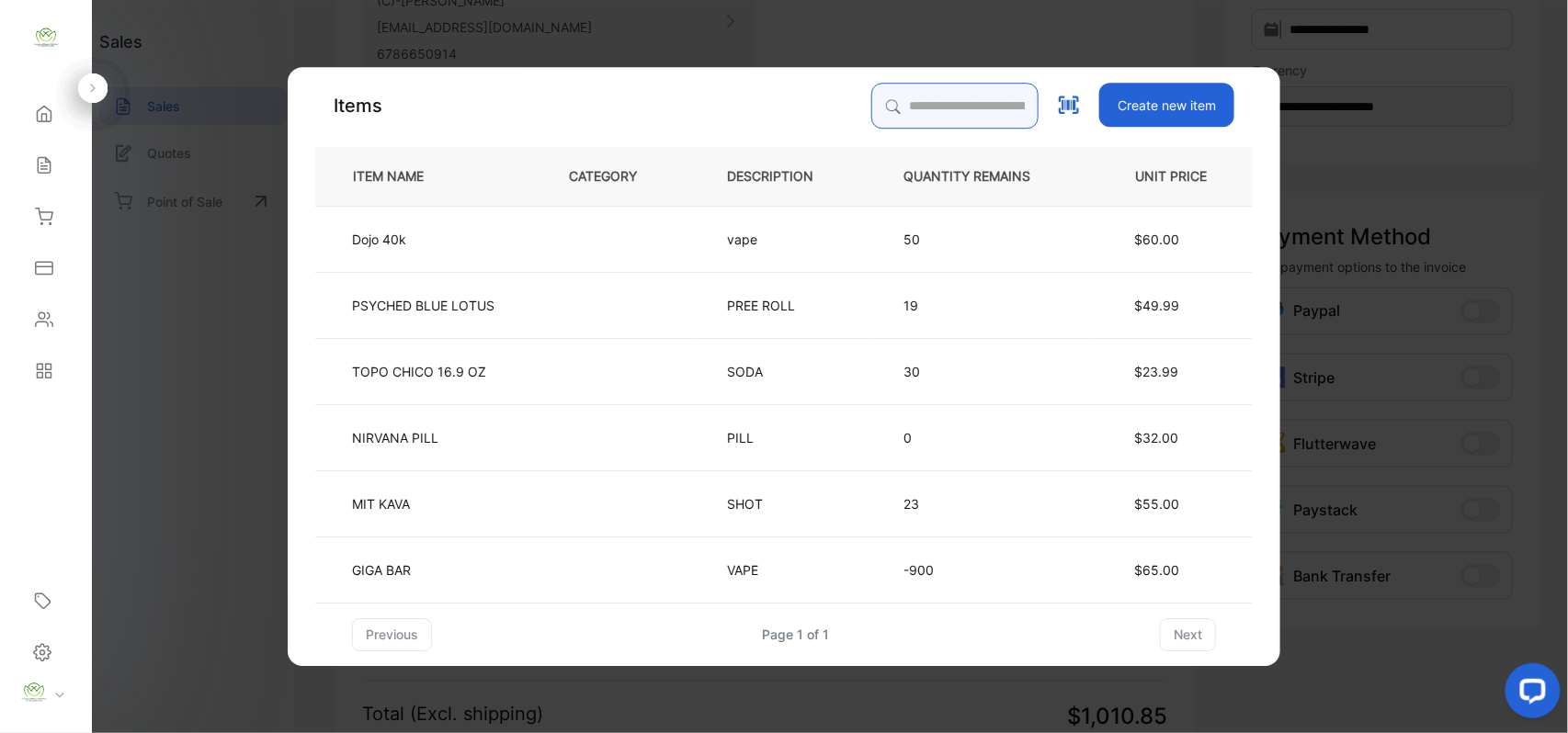
click at [987, 105] on input "search" at bounding box center [955, 106] width 167 height 46
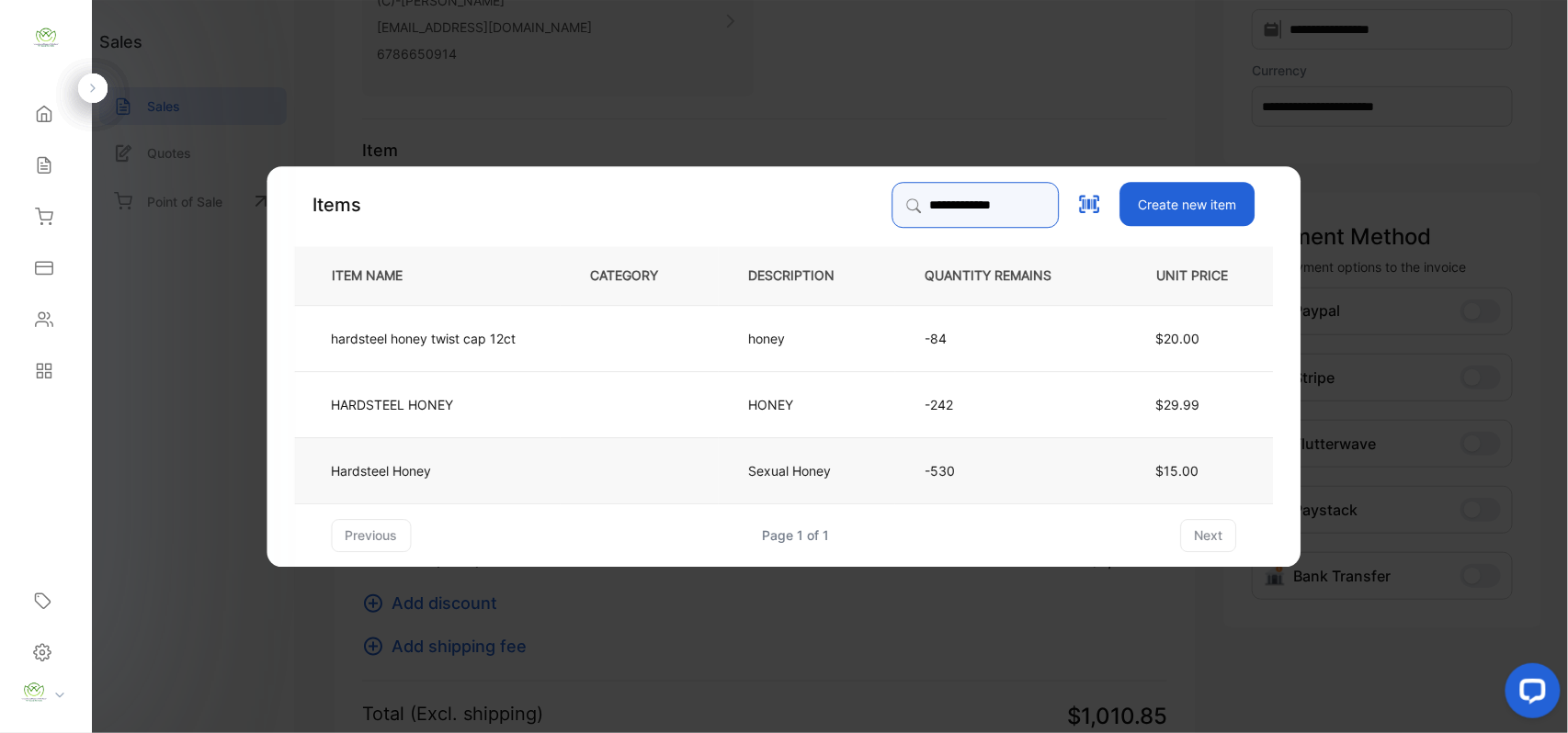
type input "**********"
click at [679, 452] on td at bounding box center [639, 469] width 158 height 66
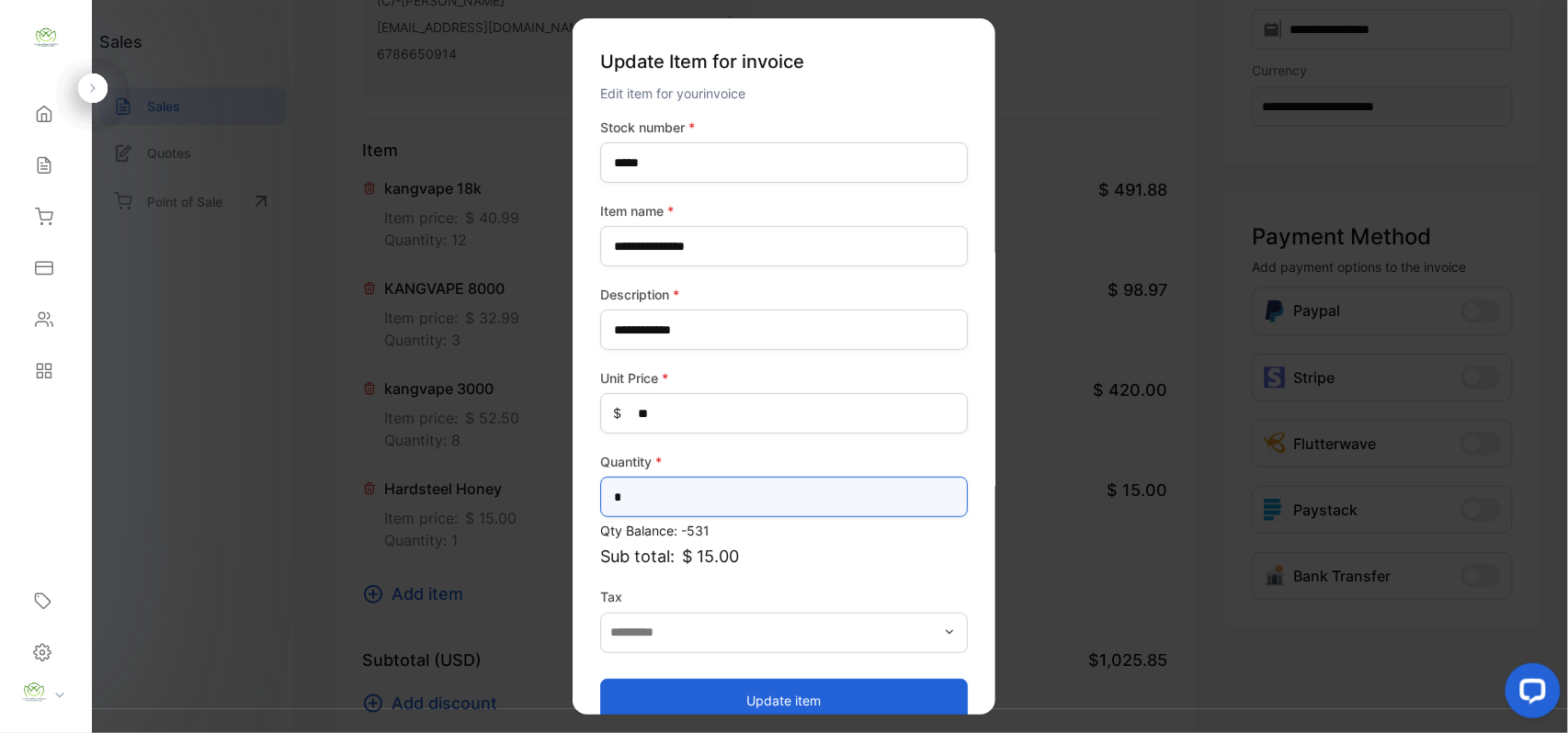
click at [802, 489] on input "*" at bounding box center [784, 497] width 368 height 41
type input "*"
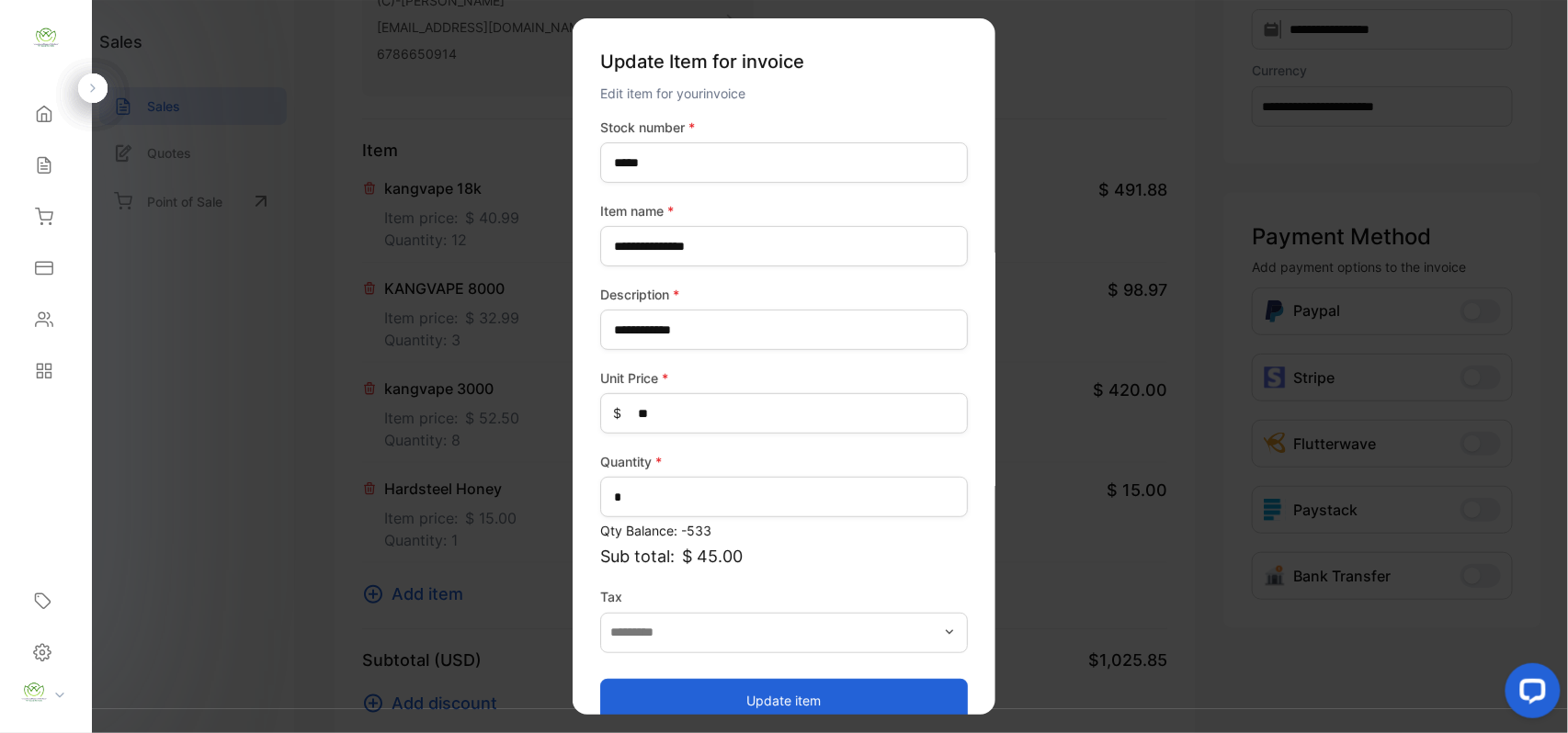
click at [769, 688] on button "Update item" at bounding box center [784, 701] width 368 height 44
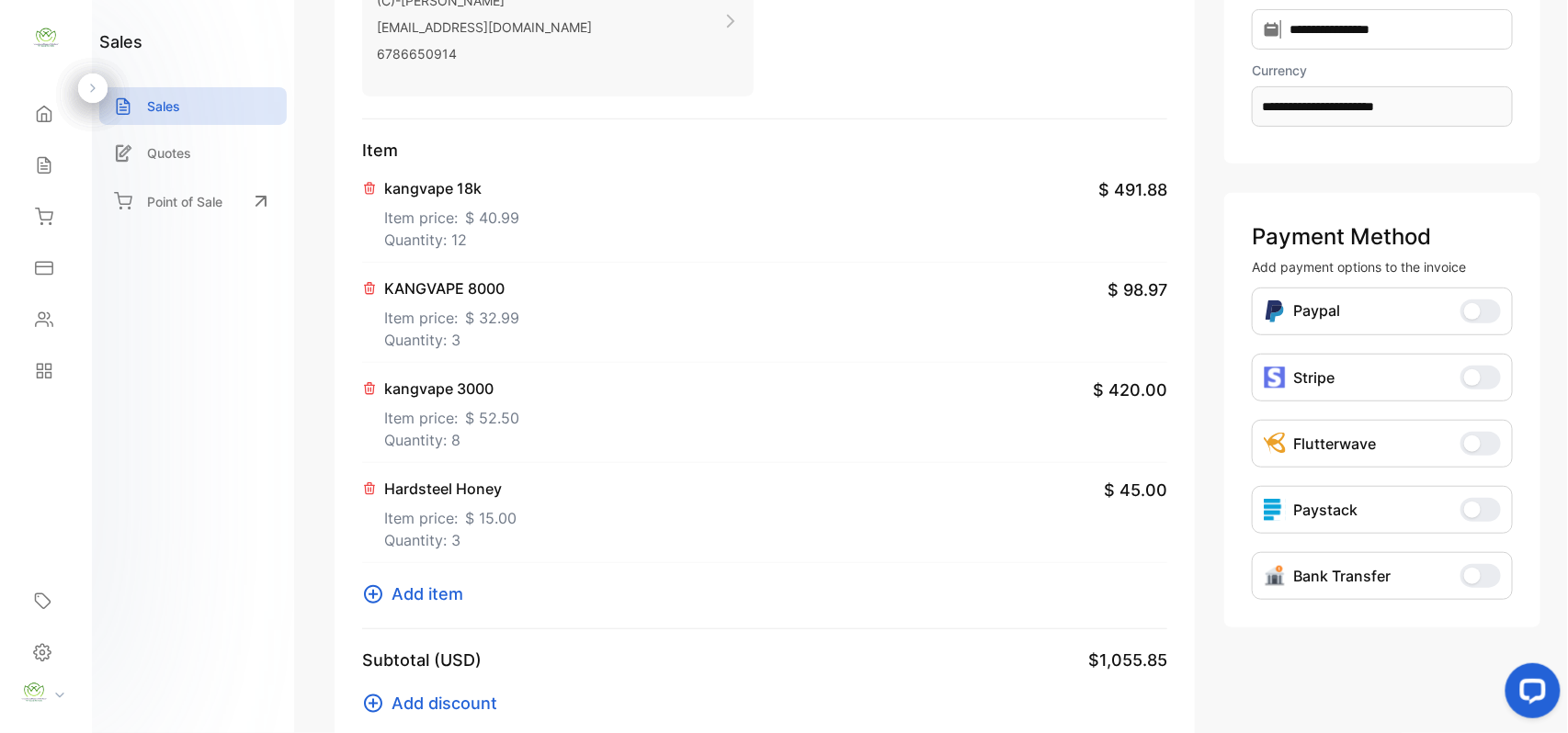
click at [419, 592] on span "Add item" at bounding box center [428, 594] width 72 height 25
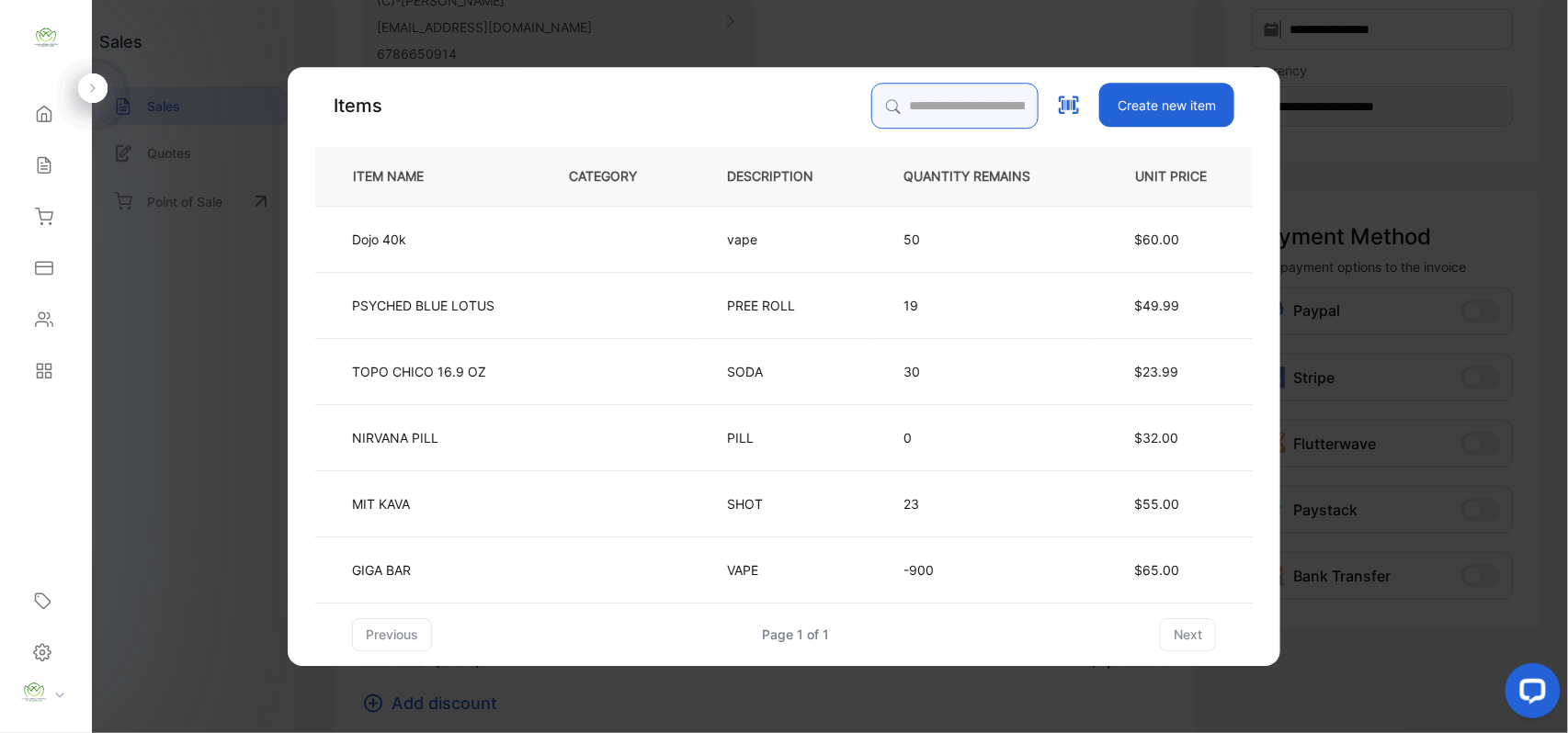
click at [954, 109] on input "search" at bounding box center [955, 106] width 167 height 46
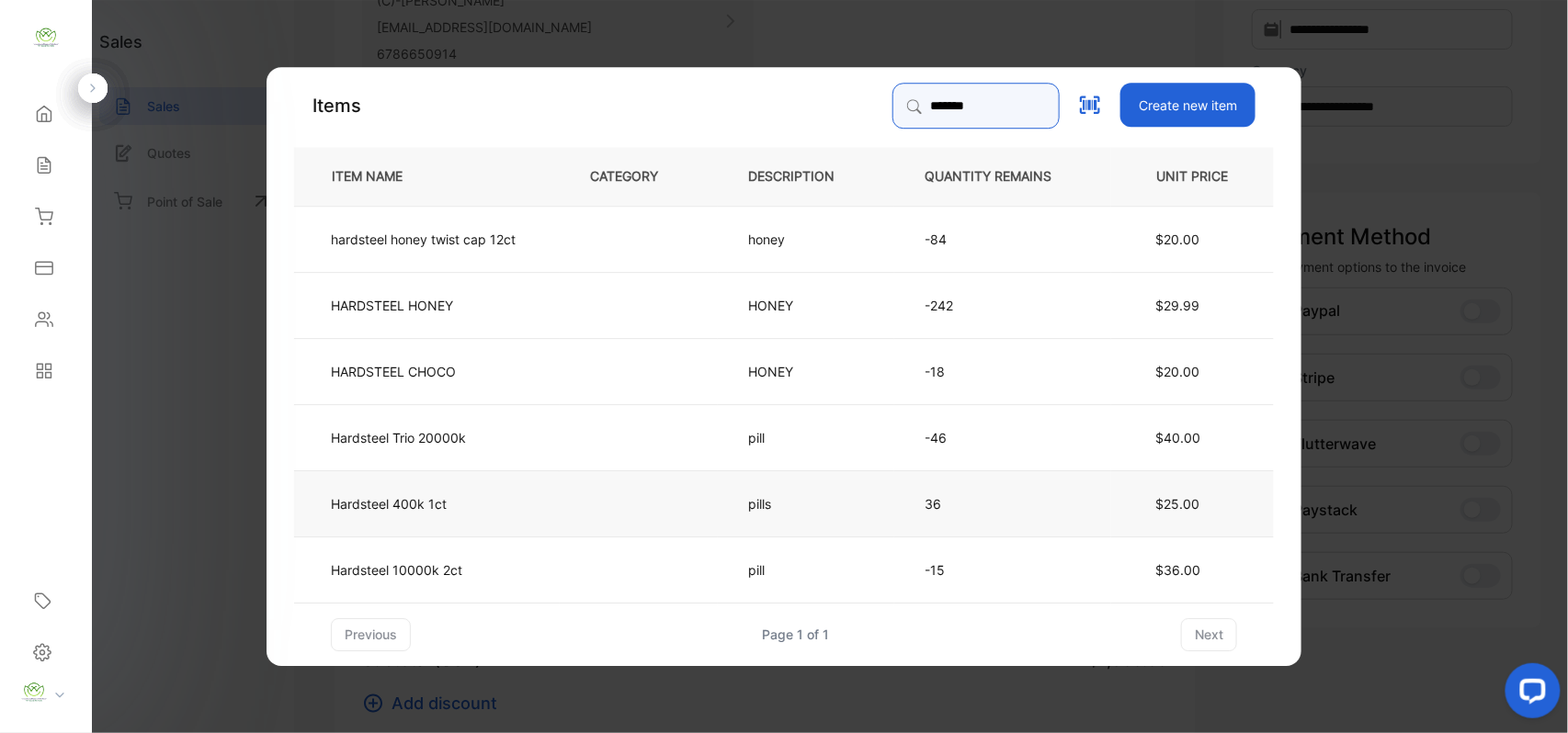
type input "*******"
click at [476, 494] on td "Hardsteel 400k 1ct" at bounding box center [427, 502] width 266 height 66
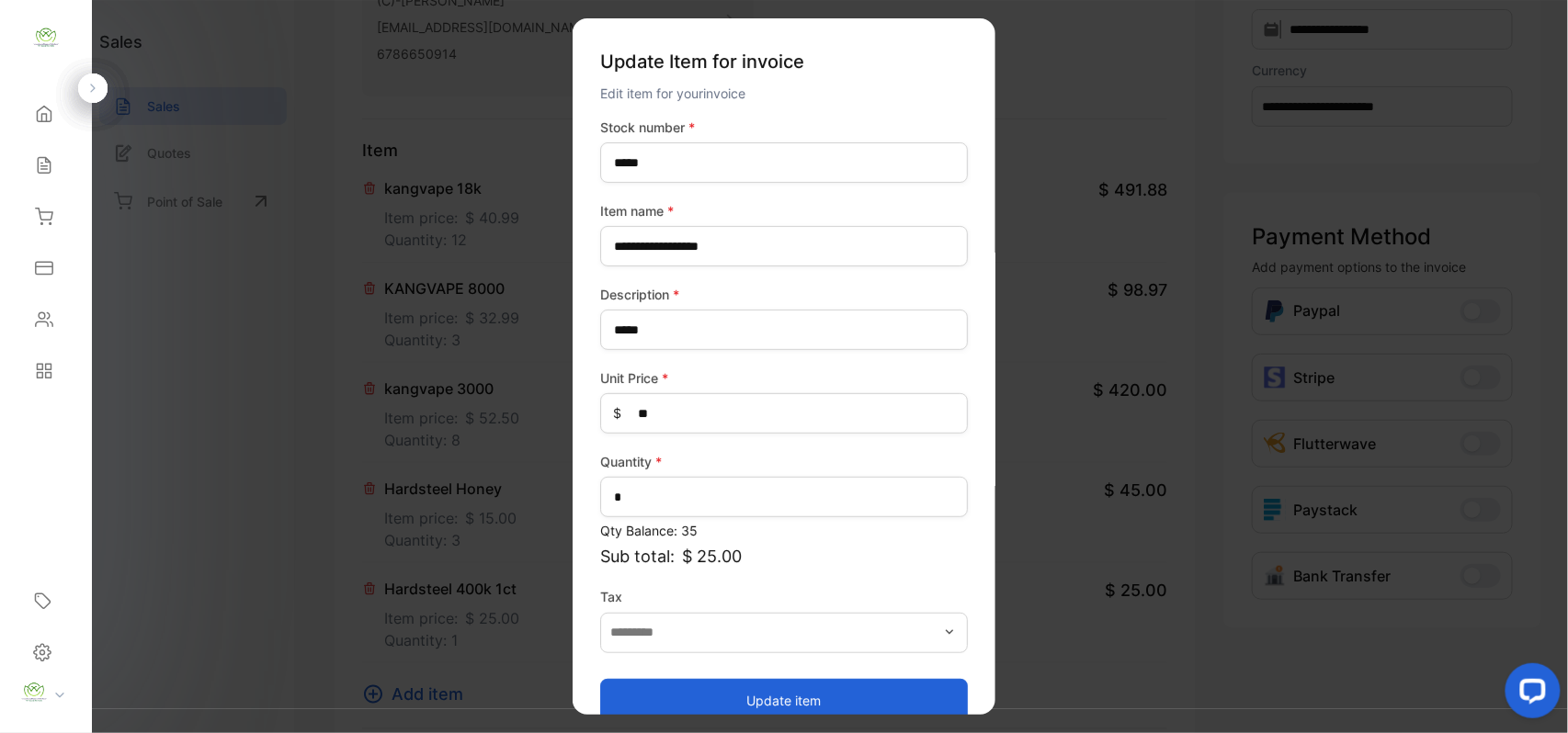
click at [894, 695] on button "Update item" at bounding box center [784, 701] width 368 height 44
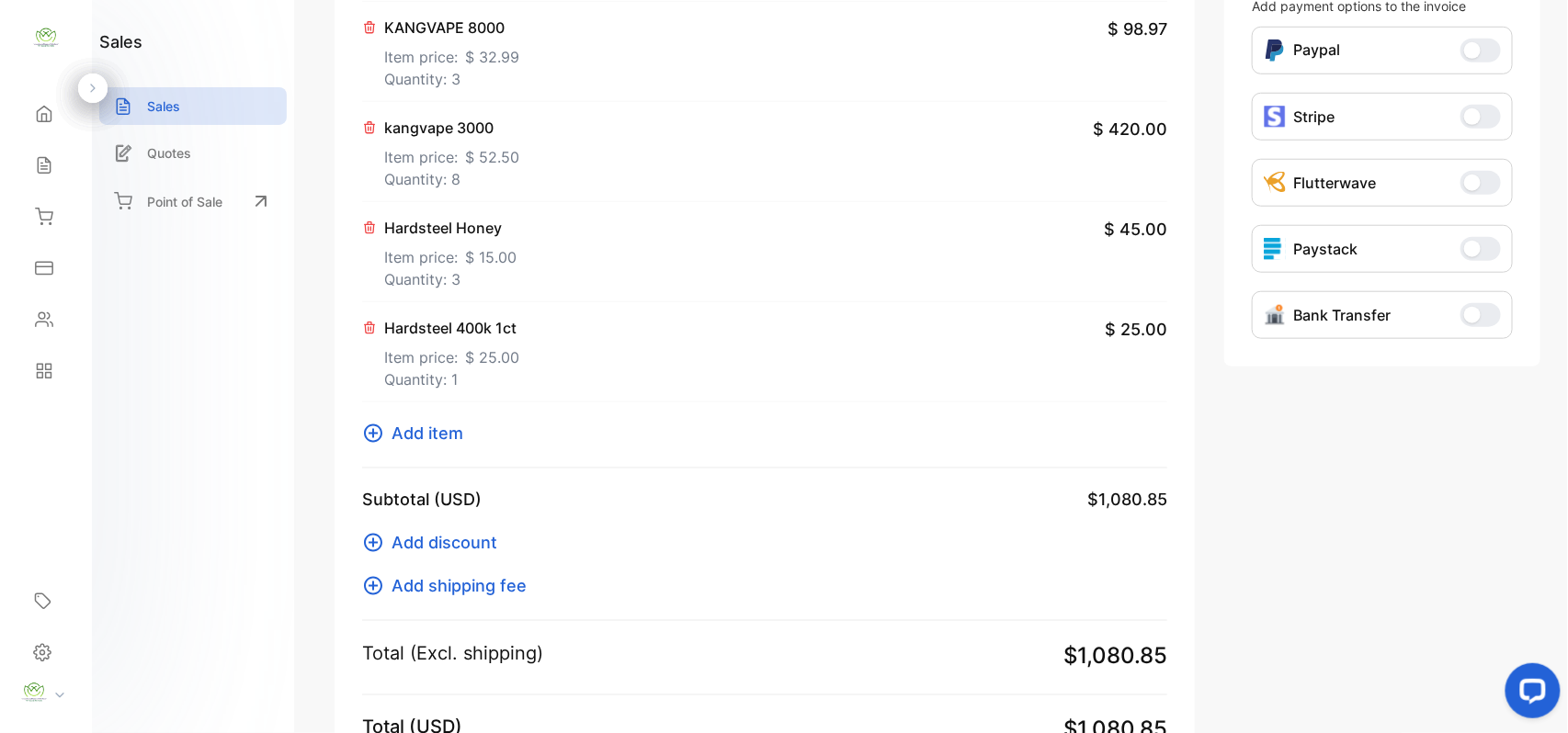
scroll to position [796, 0]
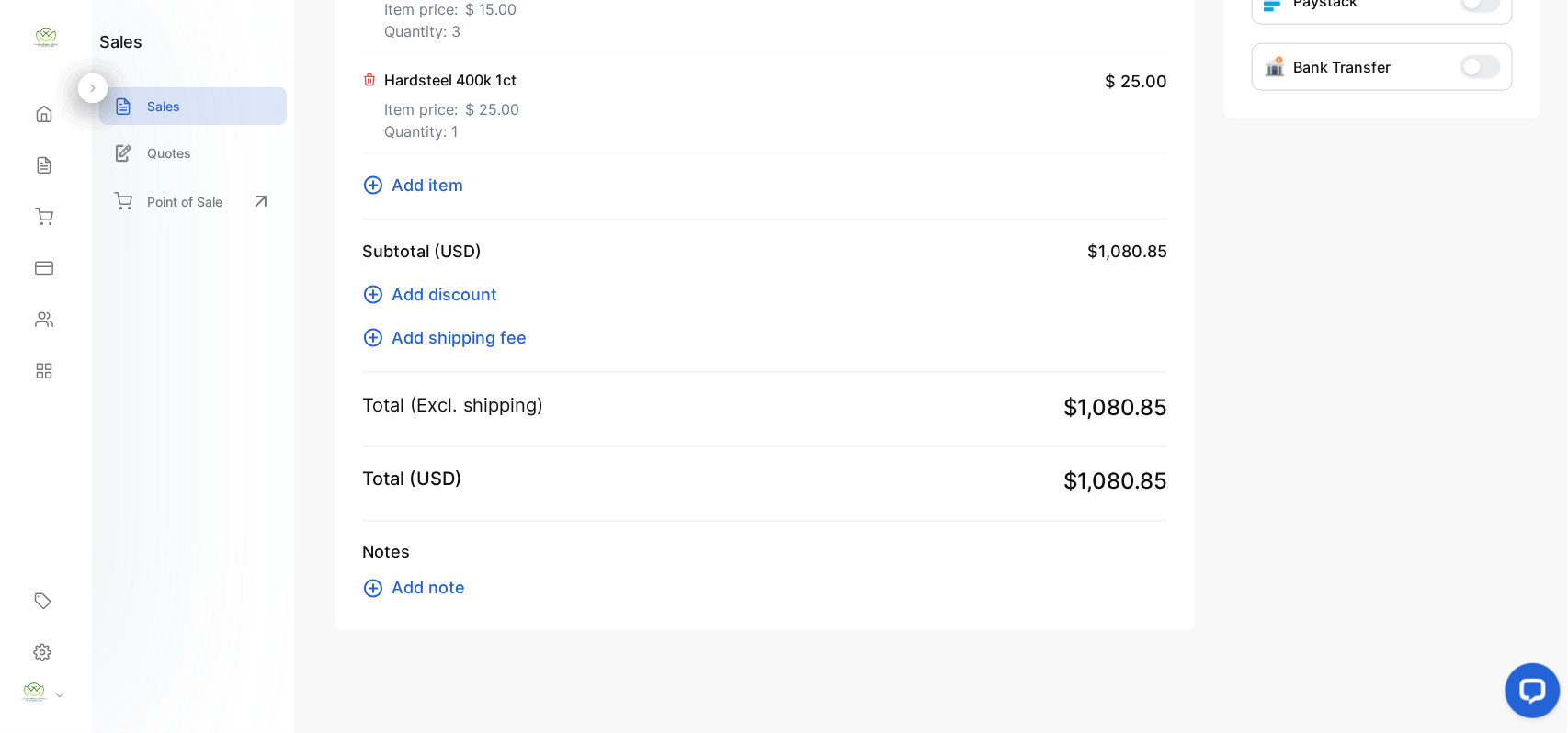
click at [412, 176] on span "Add item" at bounding box center [428, 184] width 72 height 25
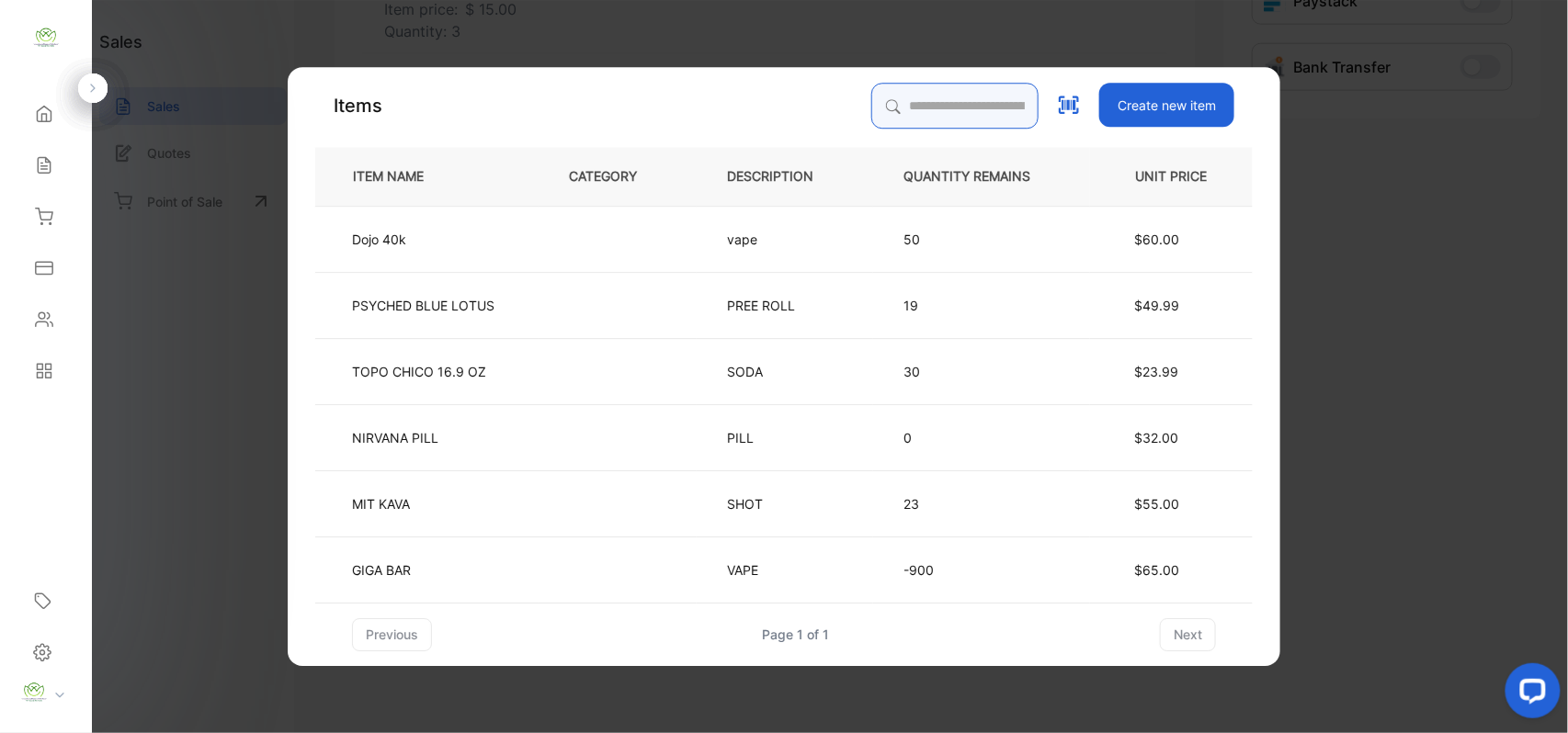
click at [921, 118] on input "search" at bounding box center [955, 106] width 167 height 46
type input "**********"
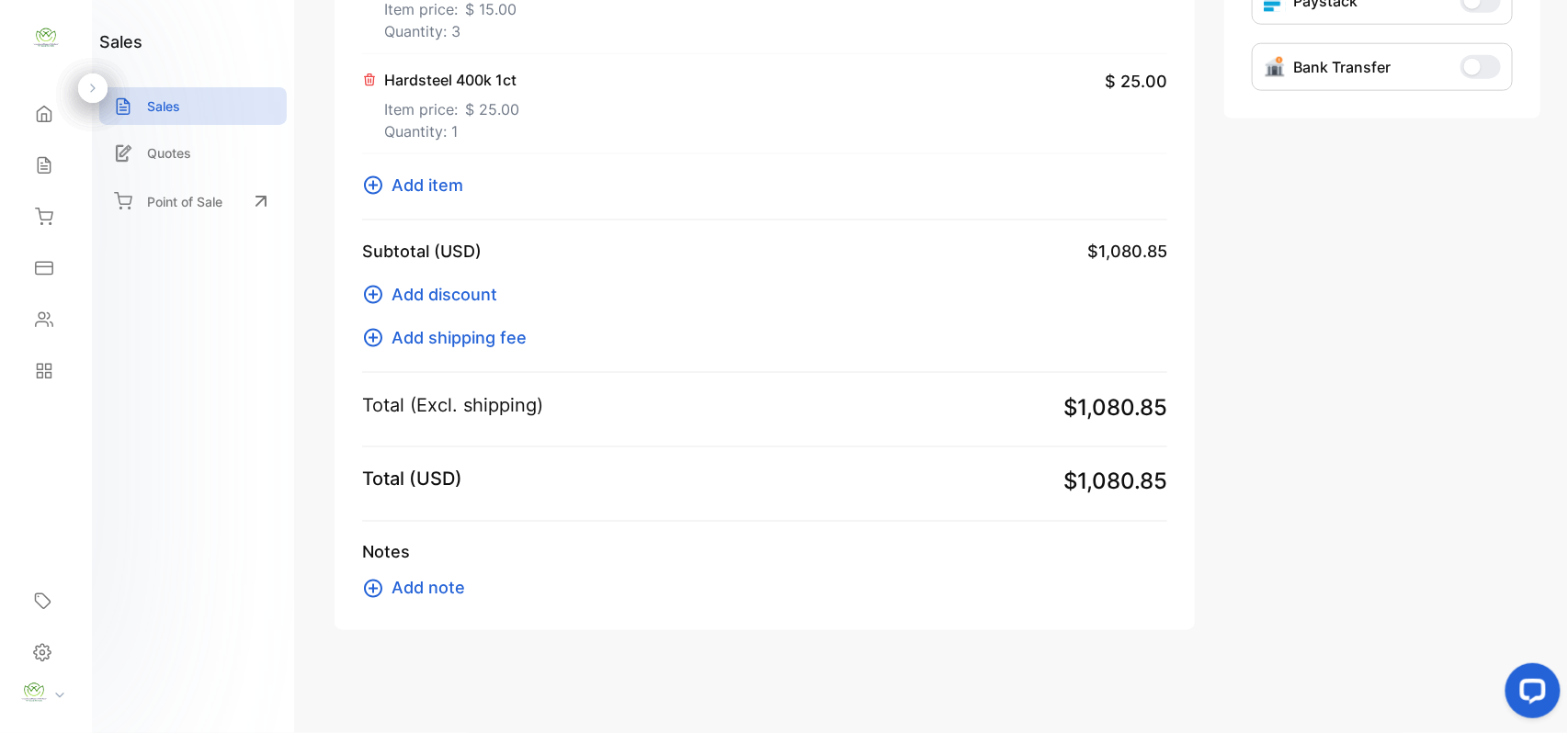
drag, startPoint x: 870, startPoint y: 87, endPoint x: 861, endPoint y: 115, distance: 29.4
click at [443, 180] on span "Add item" at bounding box center [428, 184] width 72 height 25
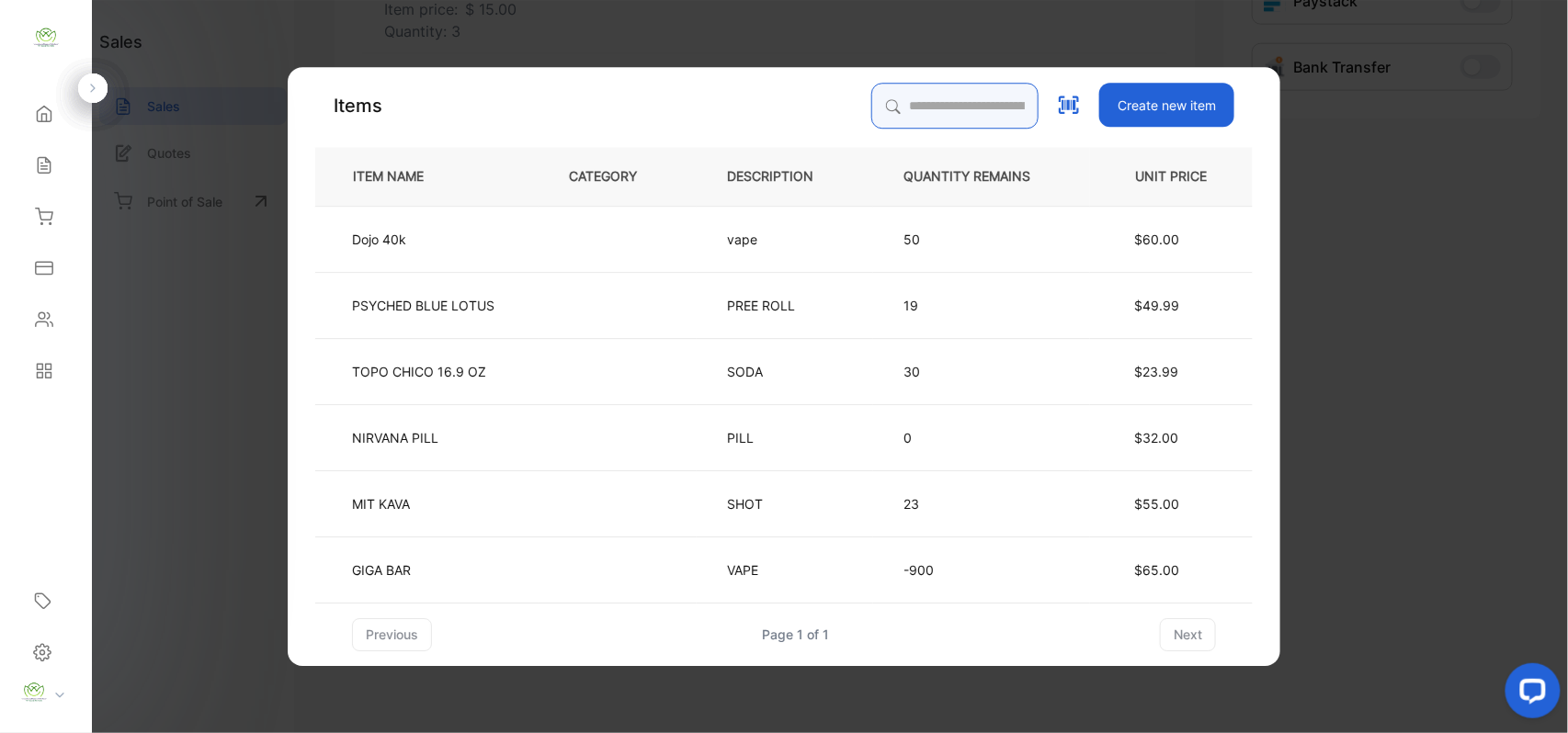
click at [954, 94] on input "search" at bounding box center [955, 106] width 167 height 46
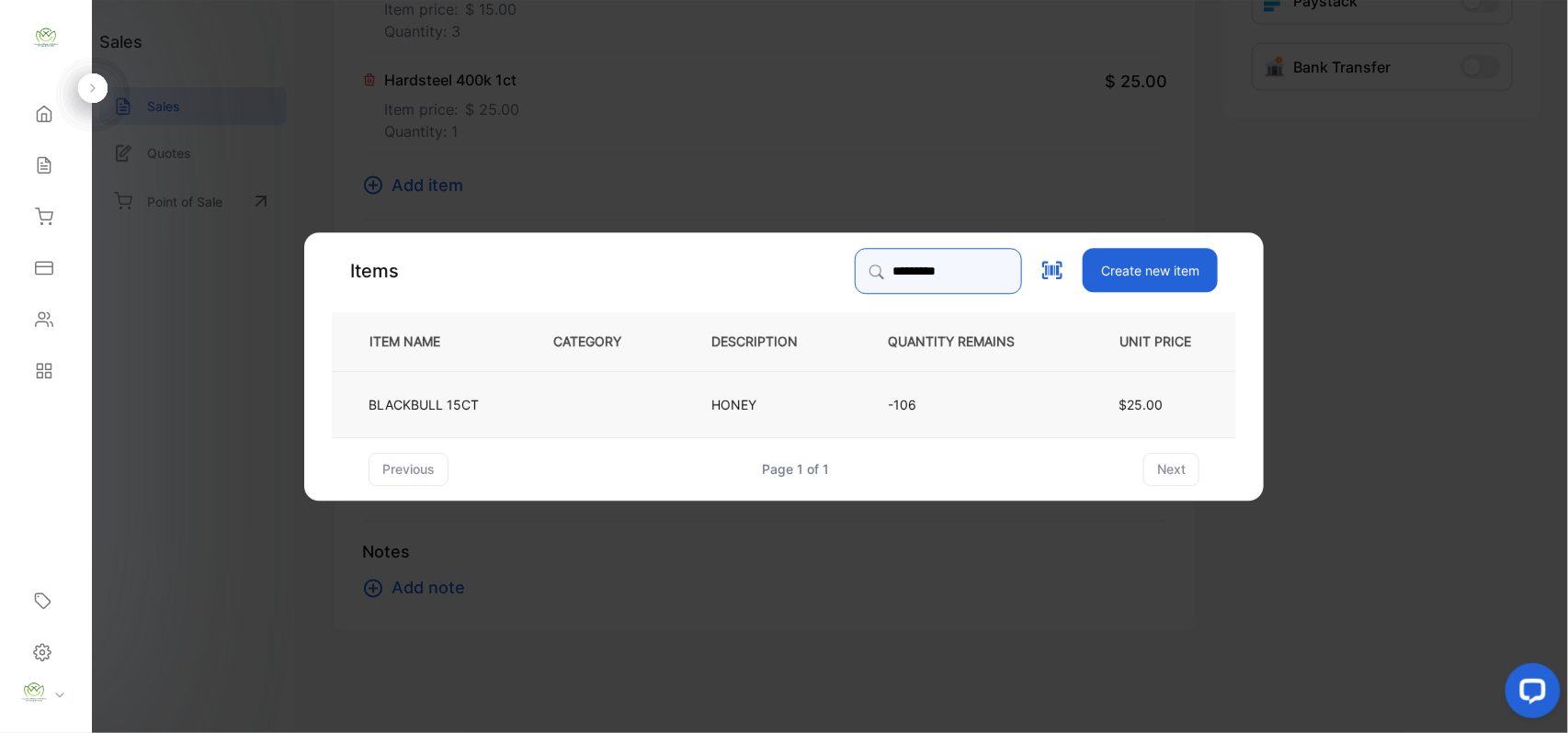
type input "*********"
click at [505, 413] on td "BLACKBULL 15CT" at bounding box center [427, 404] width 191 height 66
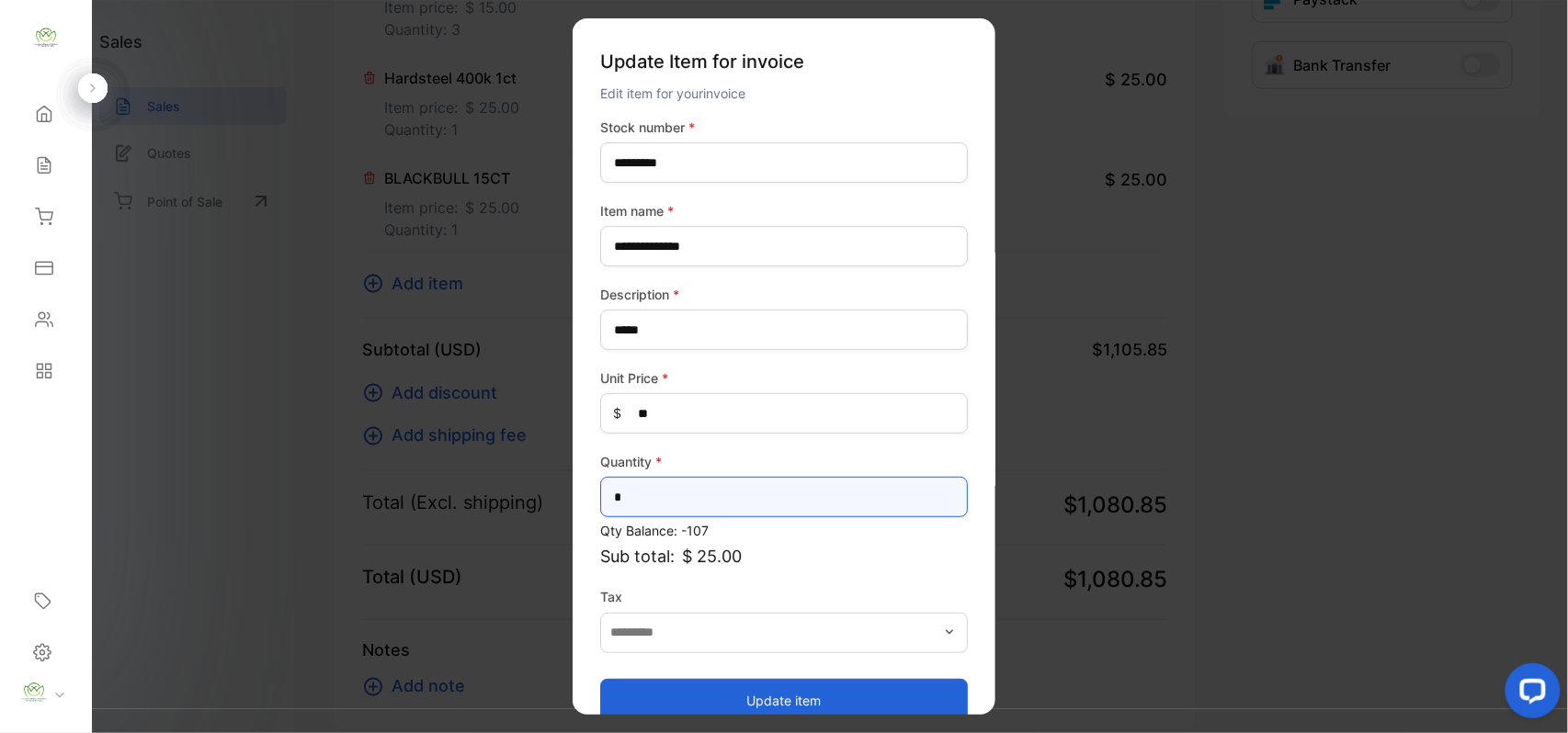
click at [851, 504] on input "*" at bounding box center [784, 497] width 368 height 41
type input "*"
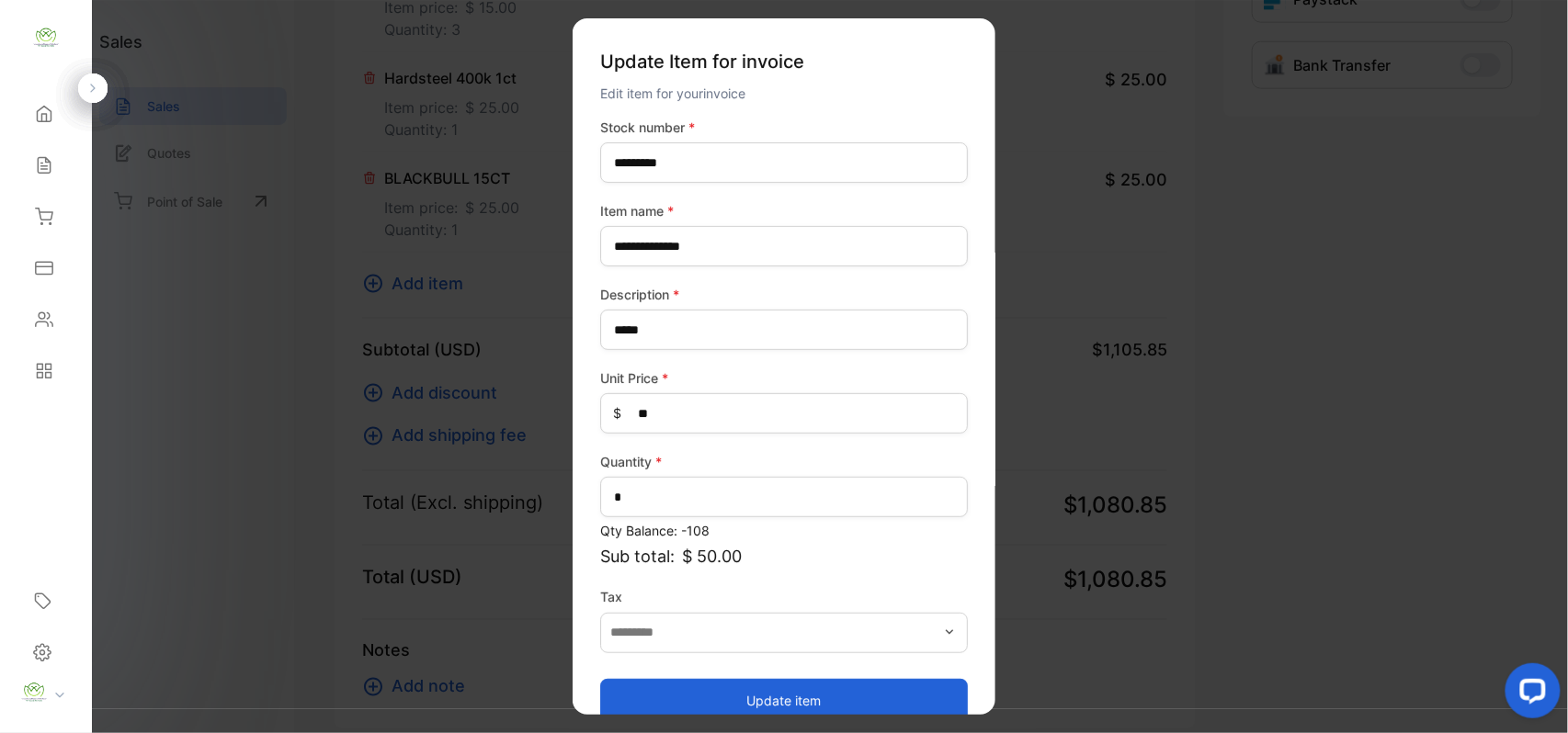
click at [847, 706] on button "Update item" at bounding box center [784, 701] width 368 height 44
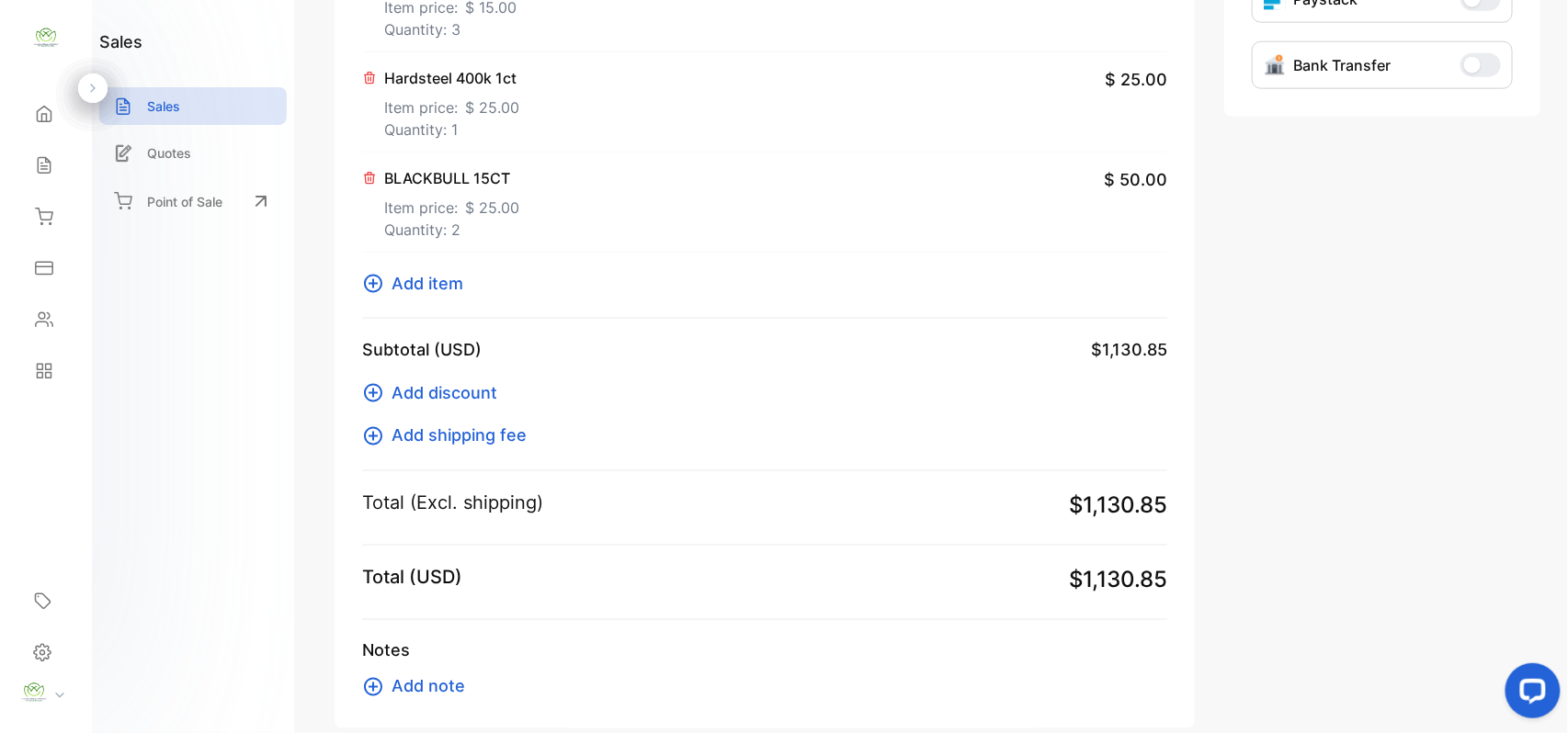
click at [441, 292] on span "Add item" at bounding box center [428, 283] width 72 height 25
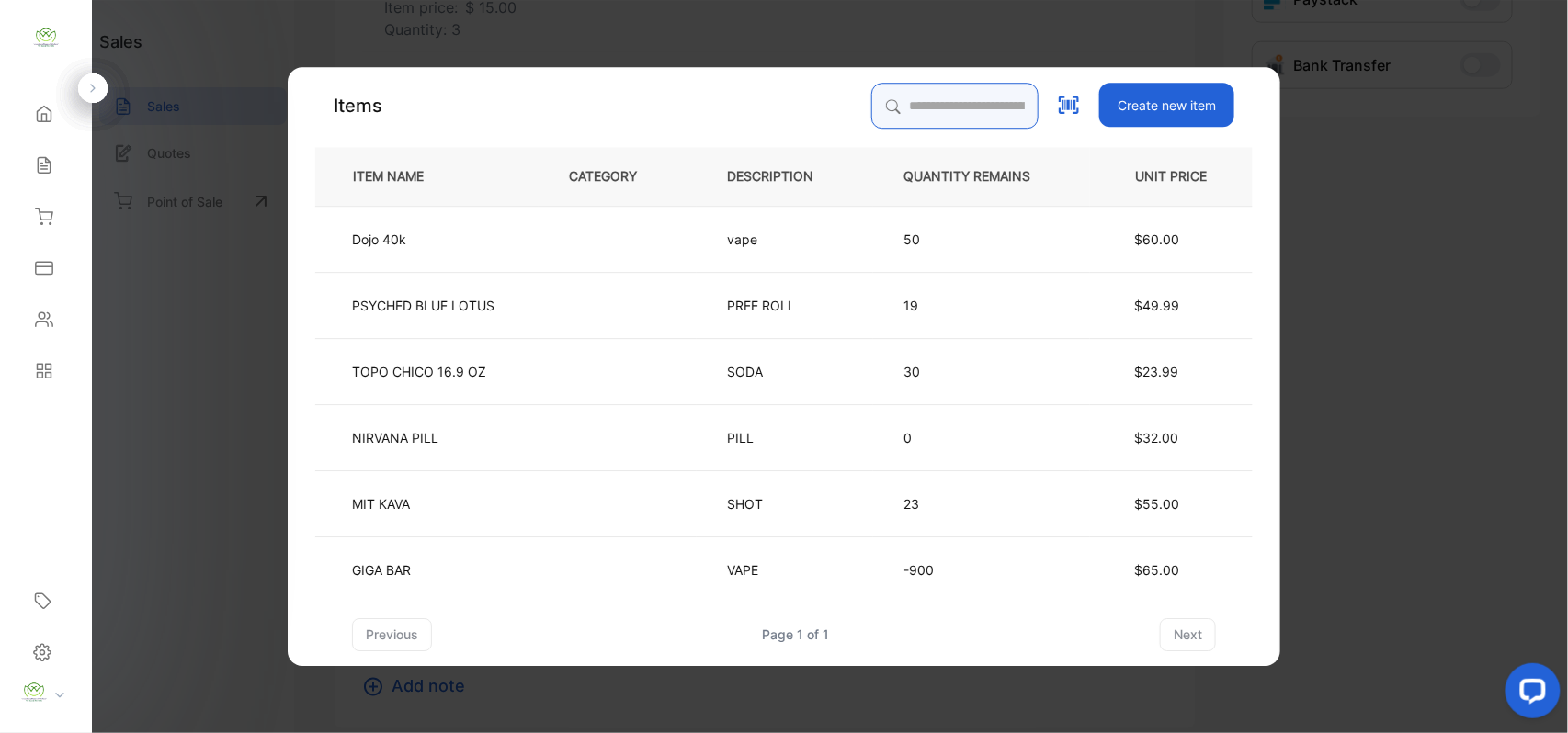
click at [935, 114] on input "search" at bounding box center [955, 106] width 167 height 46
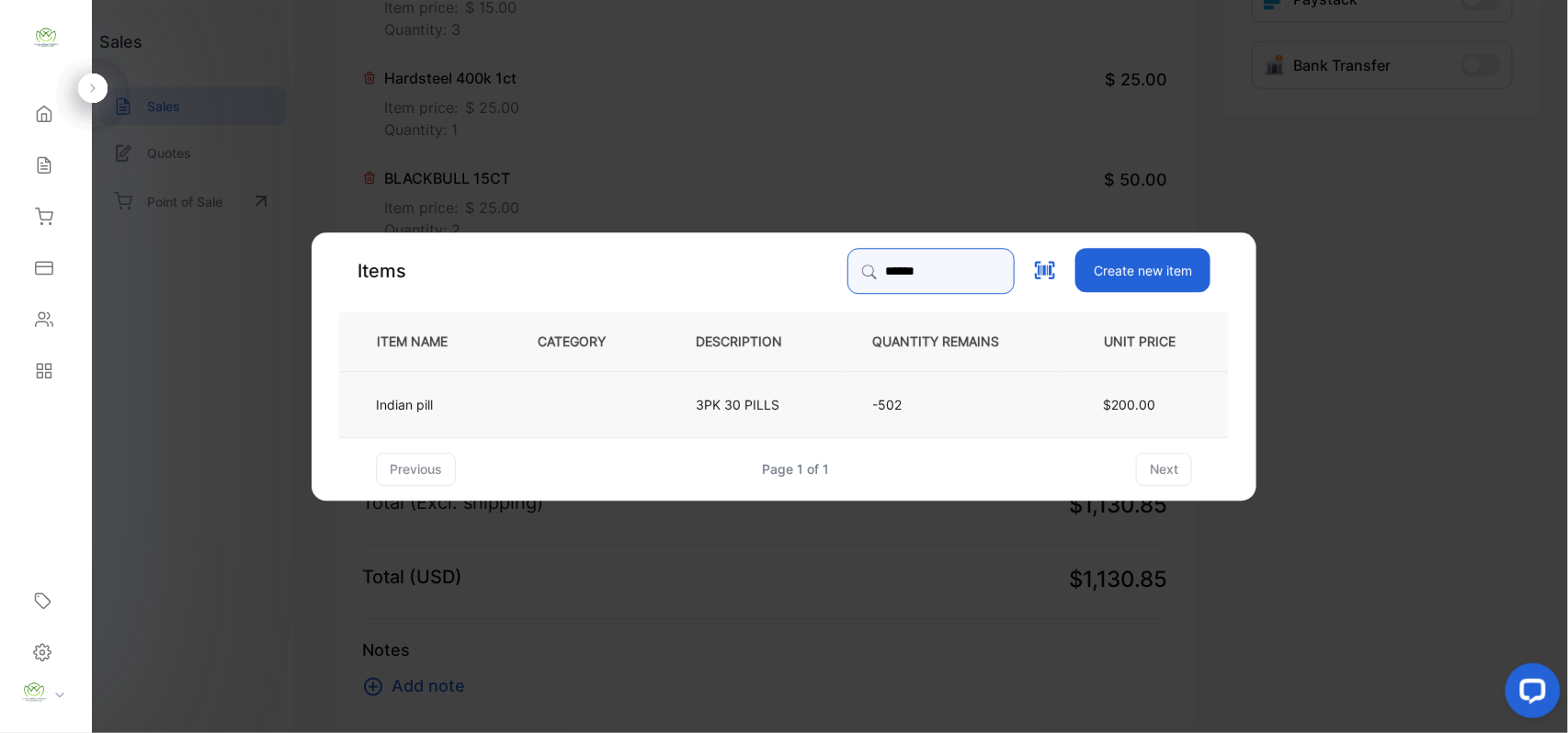
type input "******"
click at [489, 373] on td "Indian pill" at bounding box center [423, 404] width 168 height 66
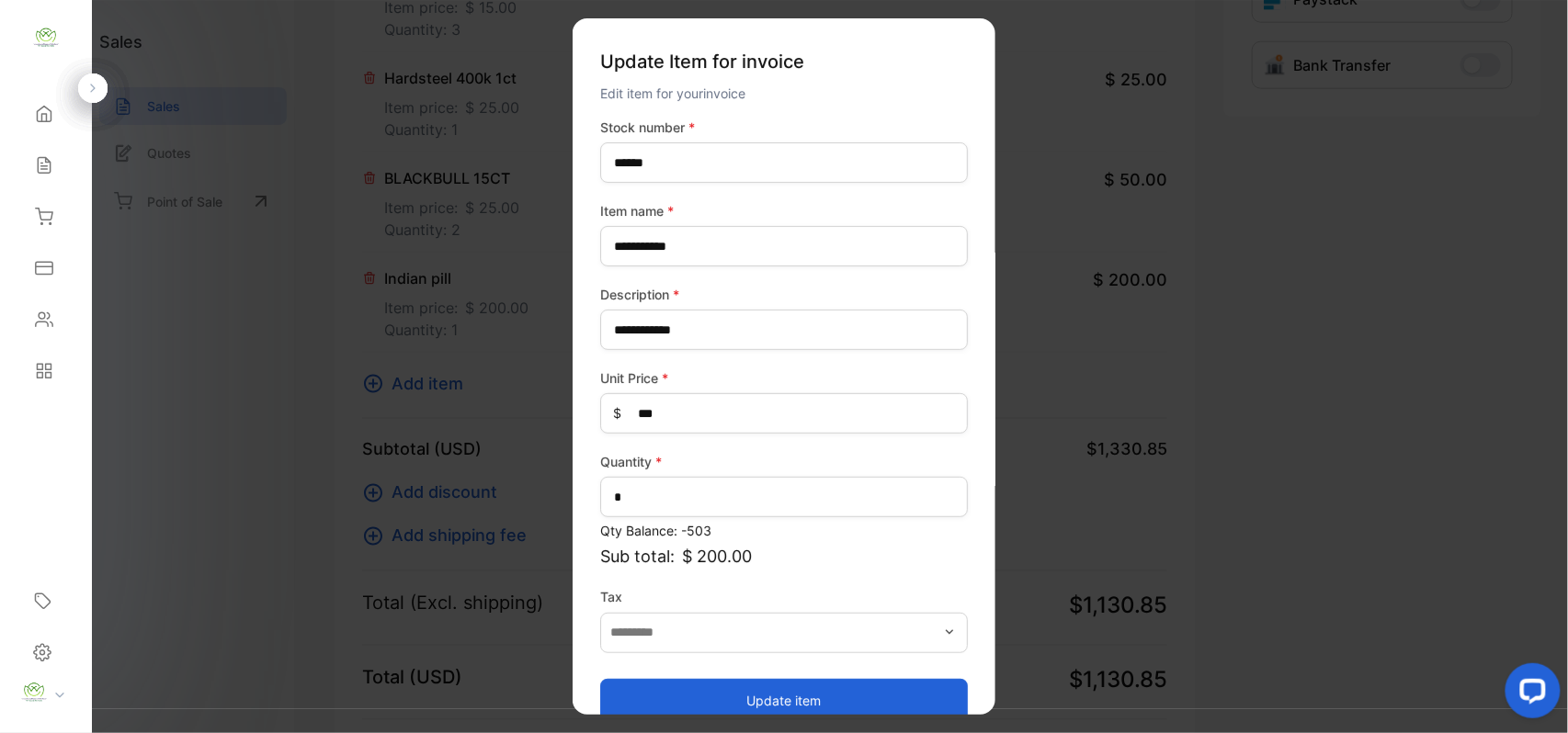
click at [743, 675] on div "Update item" at bounding box center [784, 692] width 368 height 63
click at [741, 692] on button "Update item" at bounding box center [784, 701] width 368 height 44
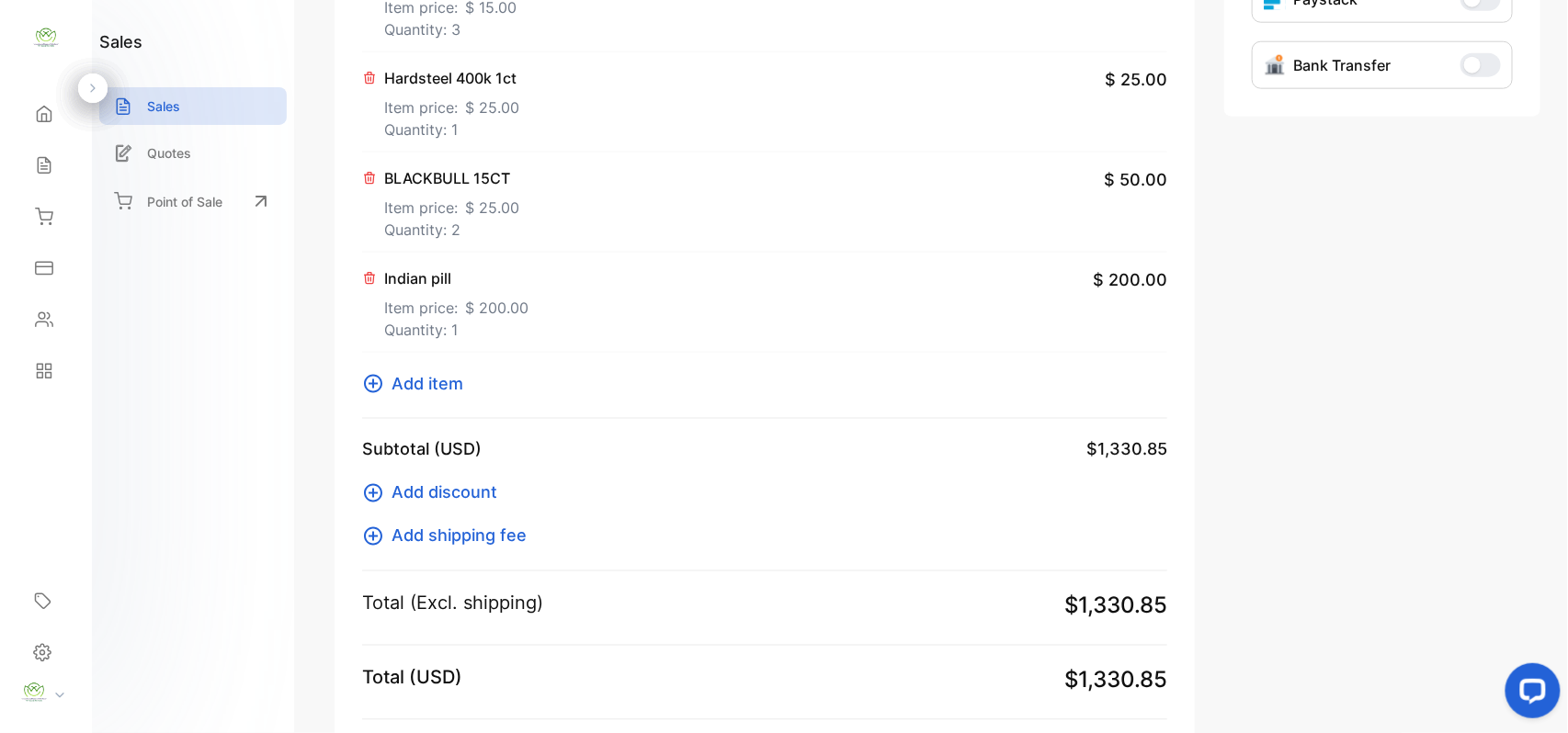
click at [431, 386] on span "Add item" at bounding box center [428, 384] width 72 height 25
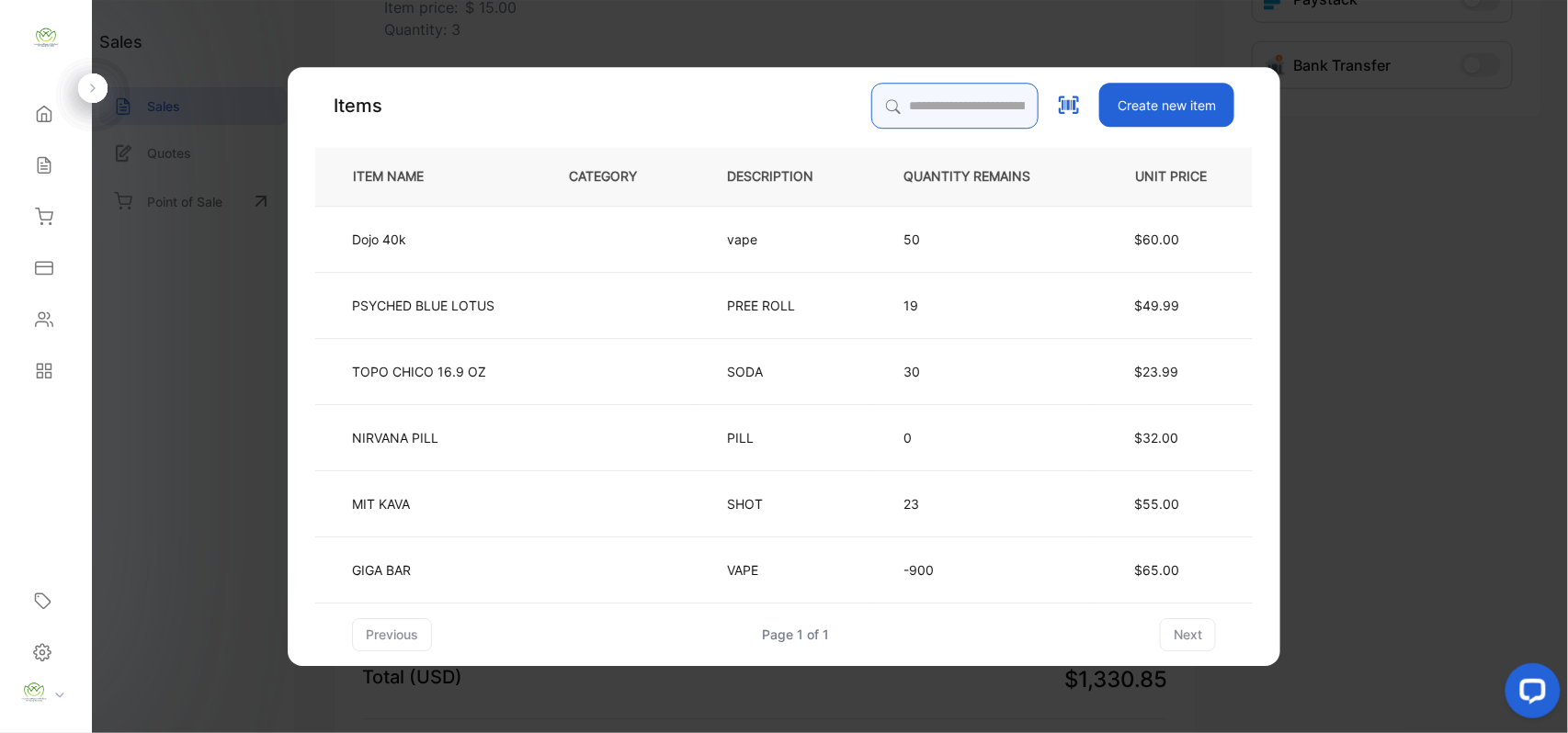
click at [965, 103] on input "search" at bounding box center [955, 106] width 167 height 46
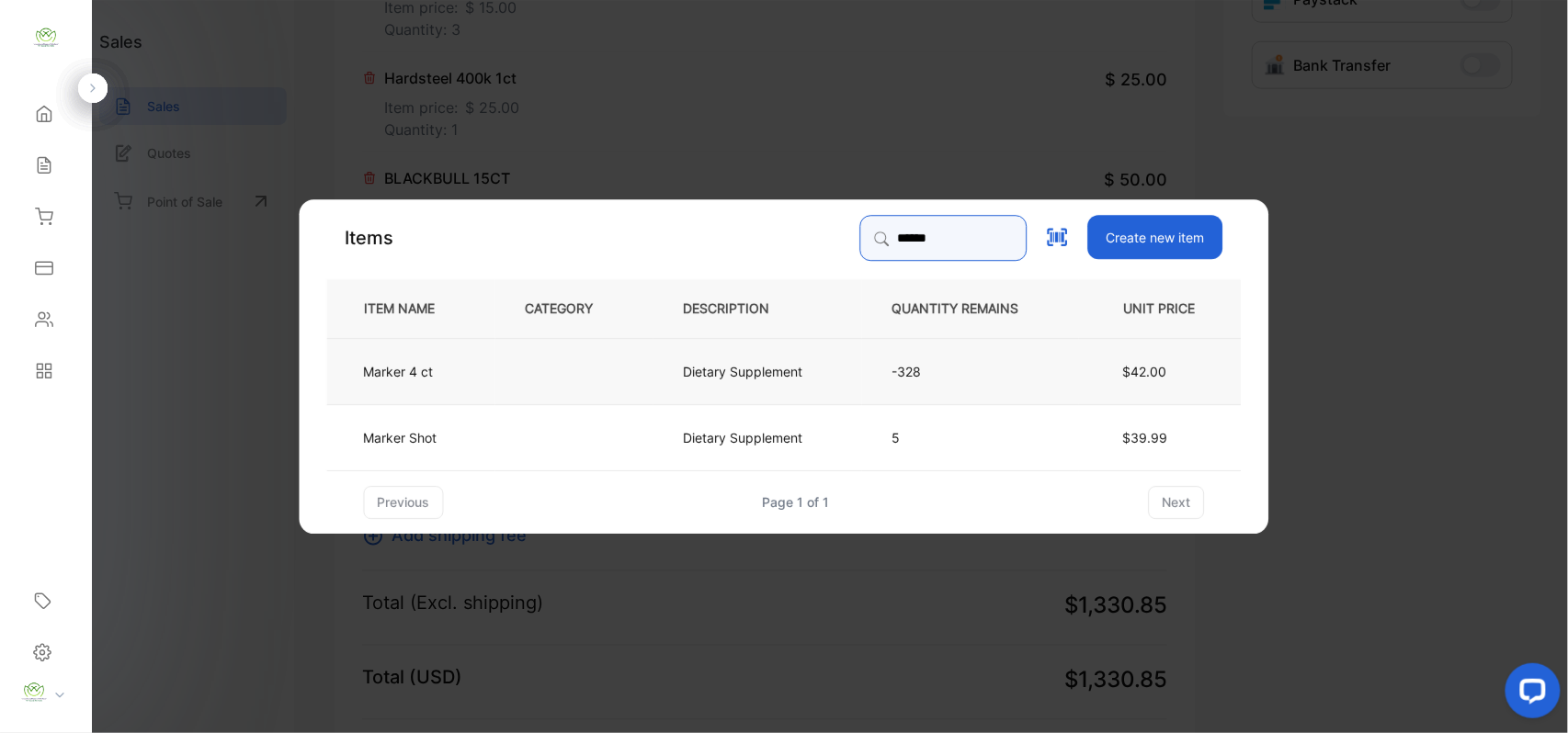
type input "******"
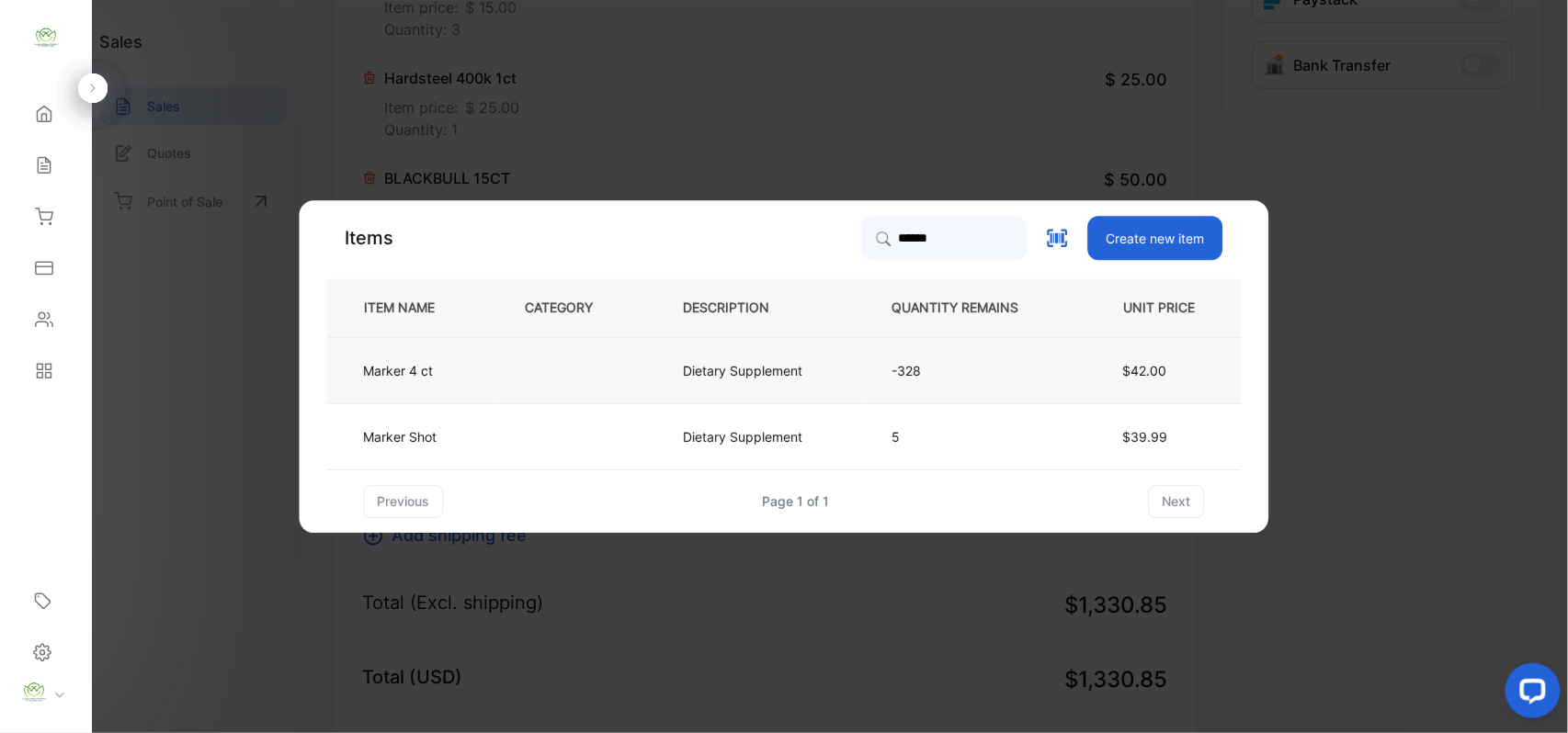
click at [600, 366] on td at bounding box center [574, 371] width 158 height 66
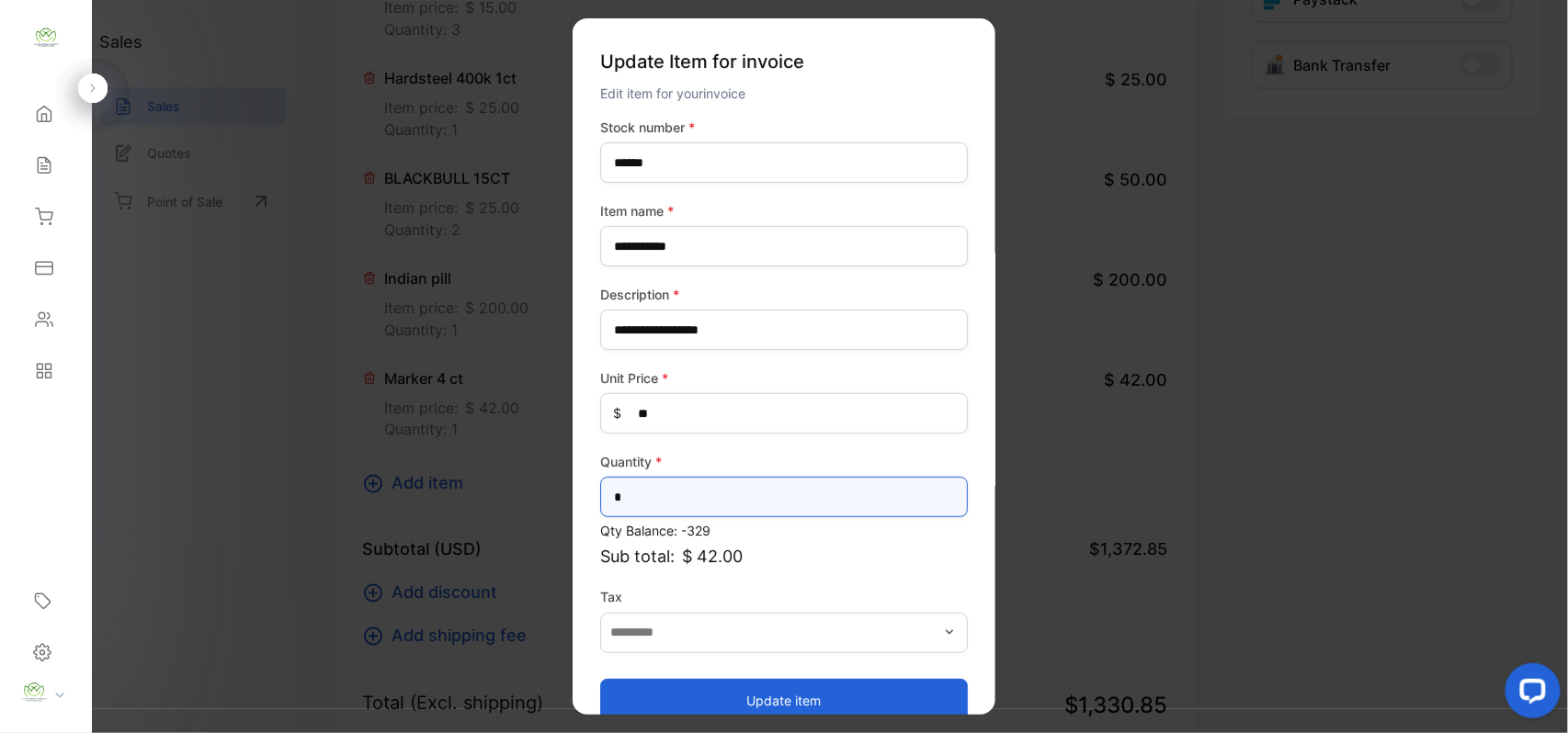
click at [791, 487] on input "*" at bounding box center [784, 497] width 368 height 41
type input "*"
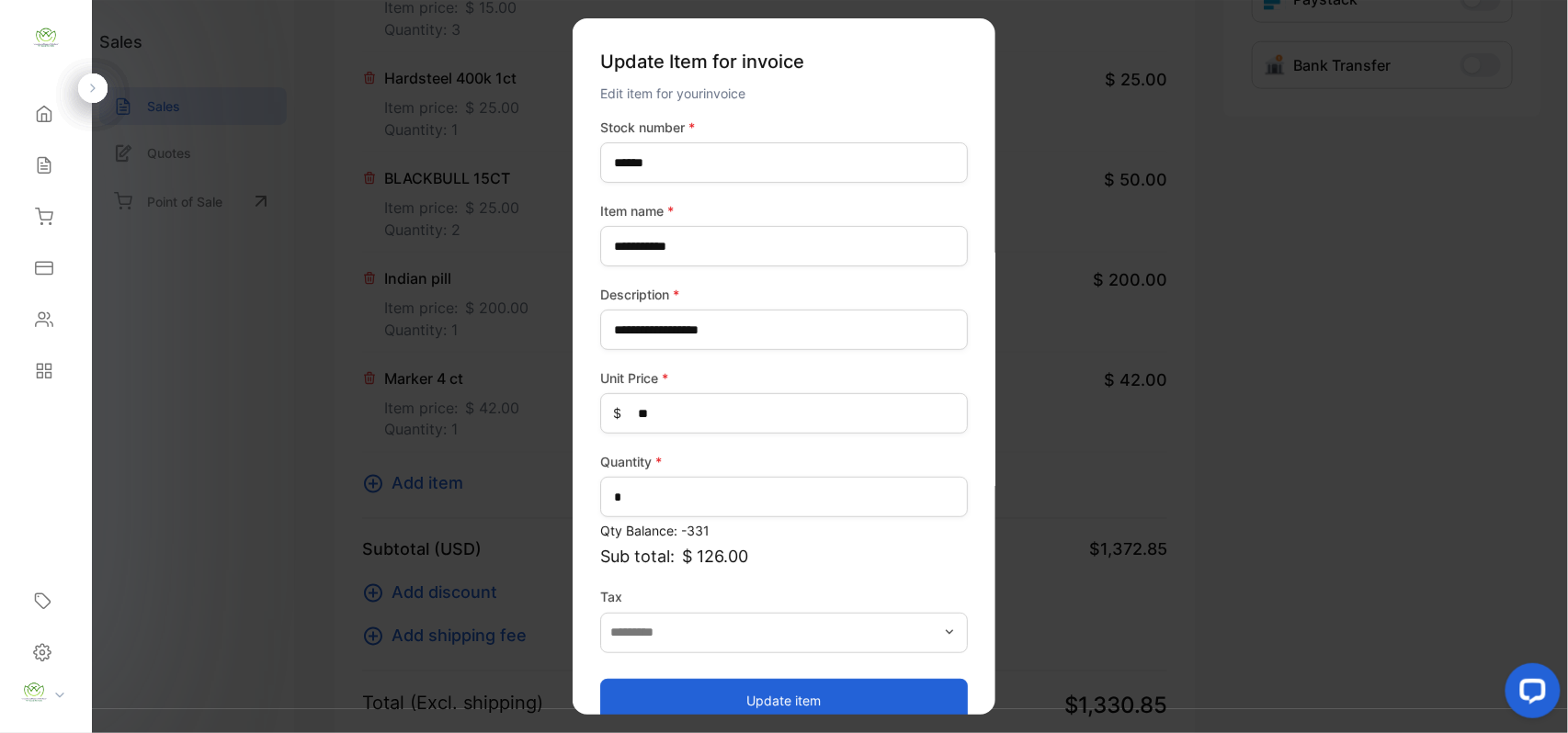
click at [750, 688] on button "Update item" at bounding box center [784, 701] width 368 height 44
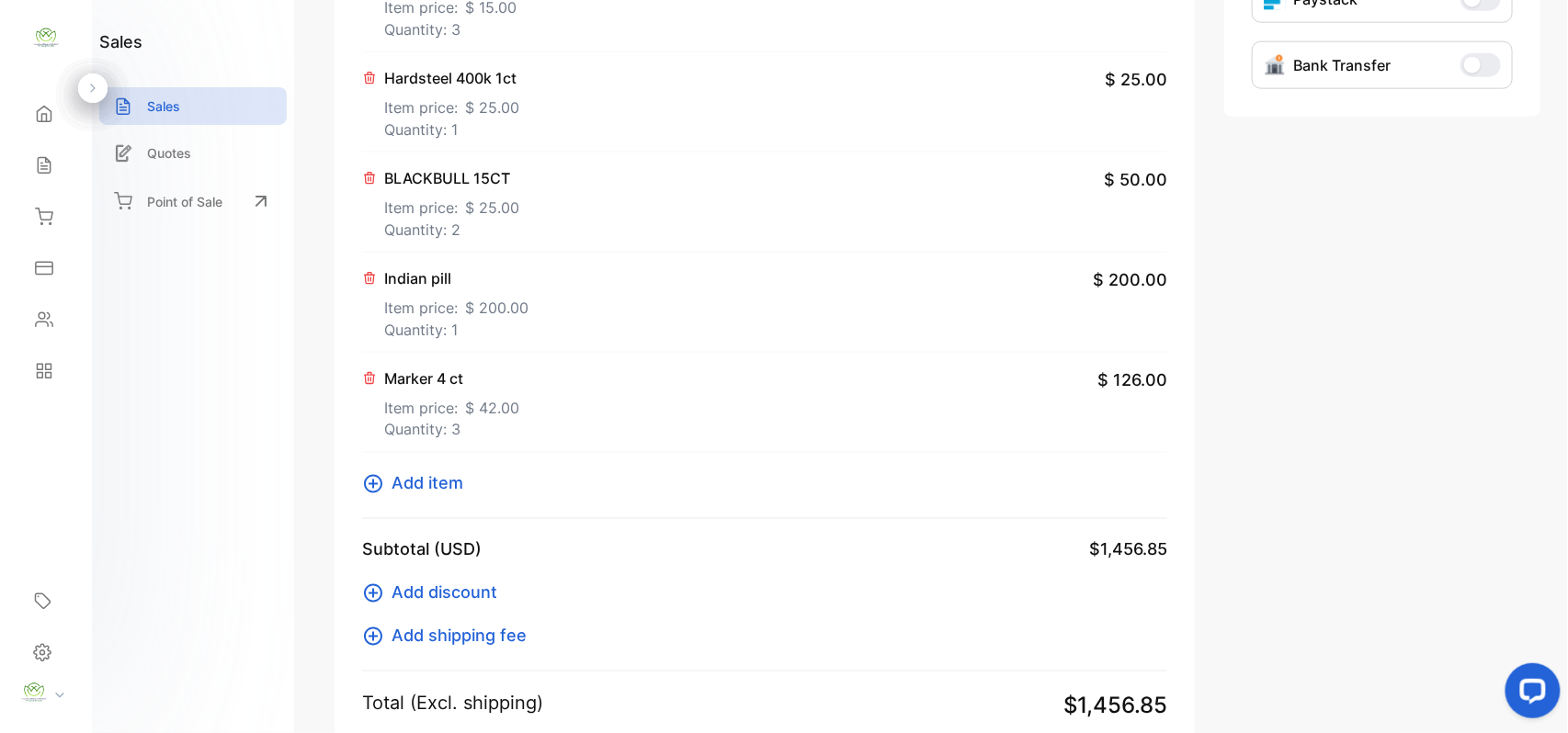
click at [450, 478] on span "Add item" at bounding box center [428, 483] width 72 height 25
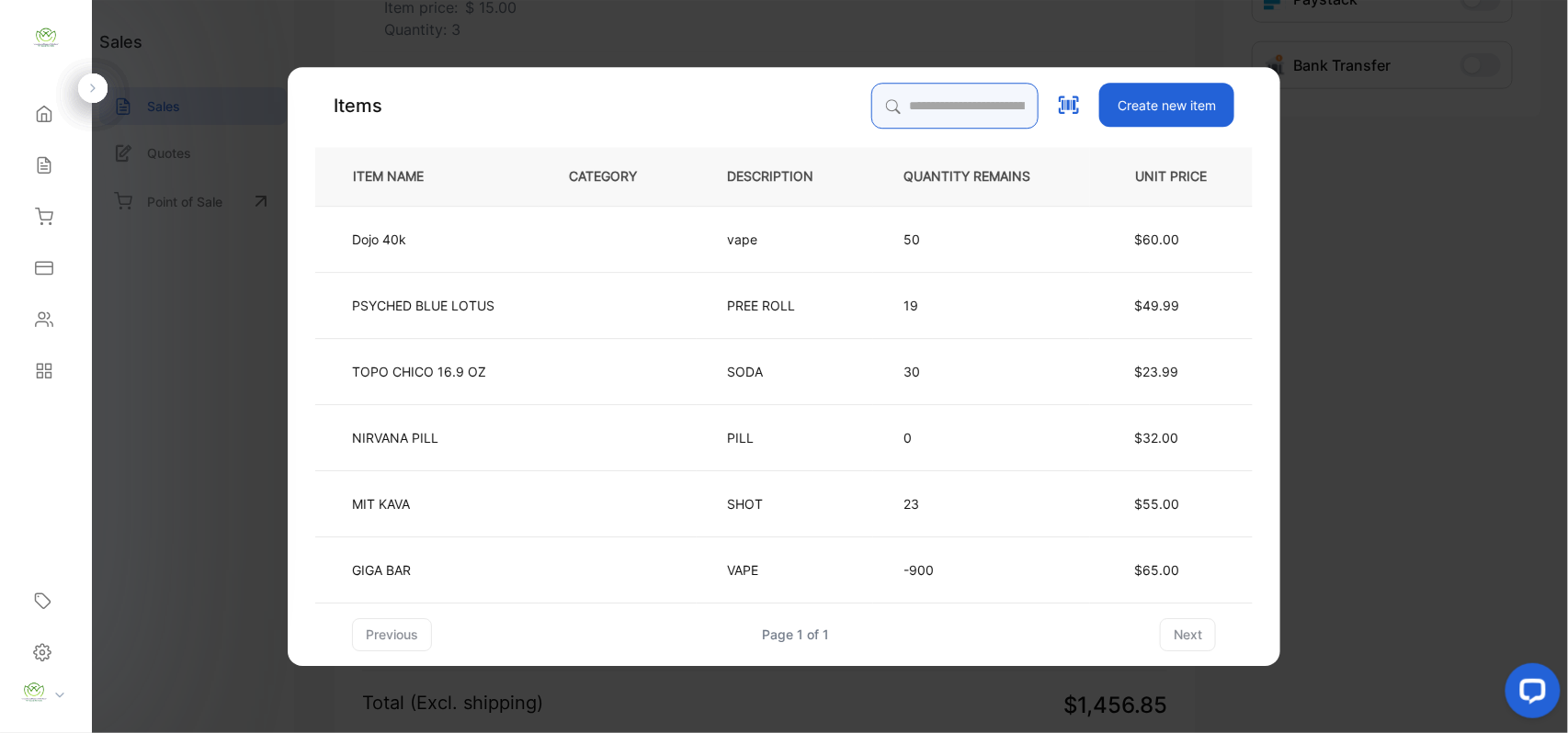
click at [934, 105] on input "search" at bounding box center [955, 106] width 167 height 46
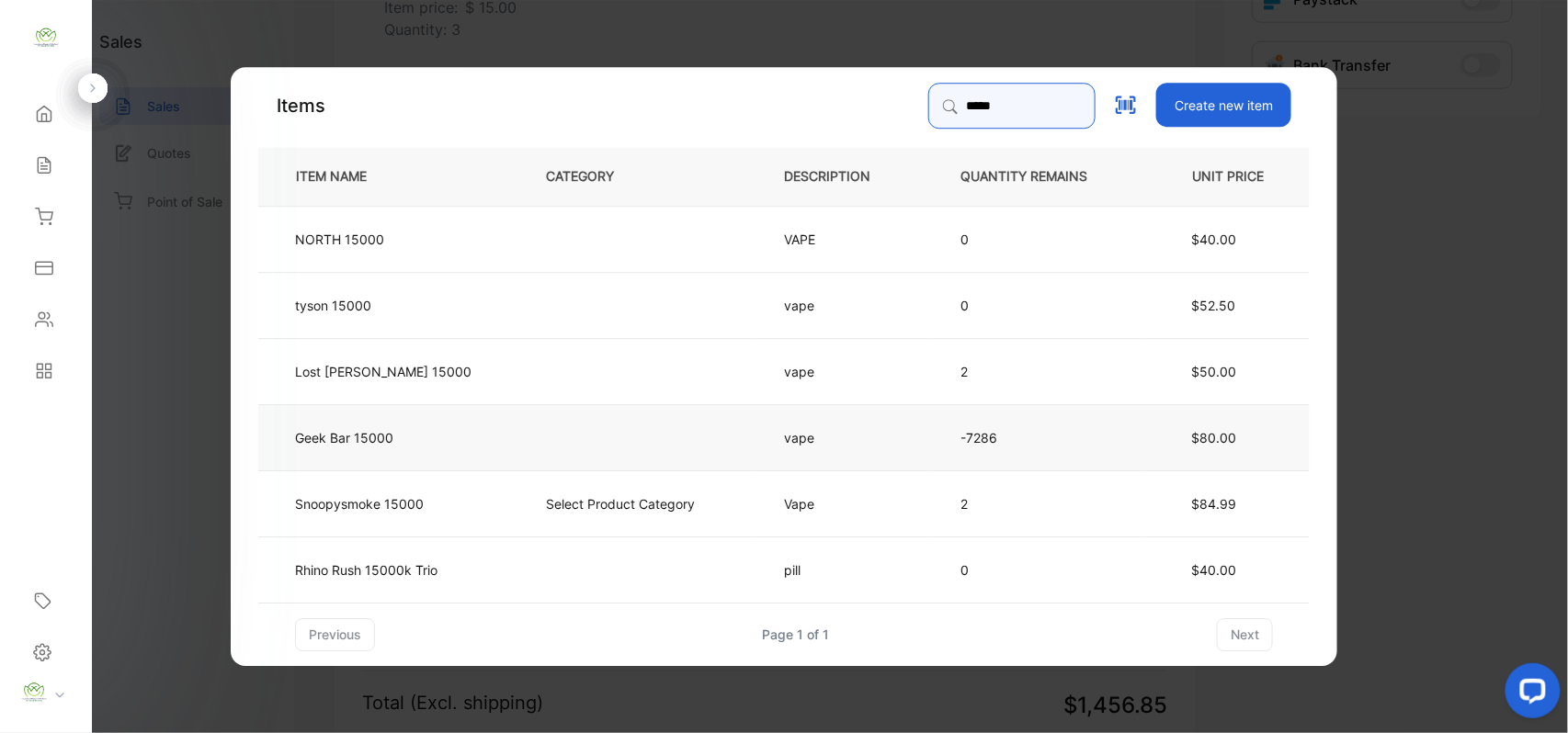
type input "*****"
click at [516, 442] on td at bounding box center [635, 437] width 238 height 66
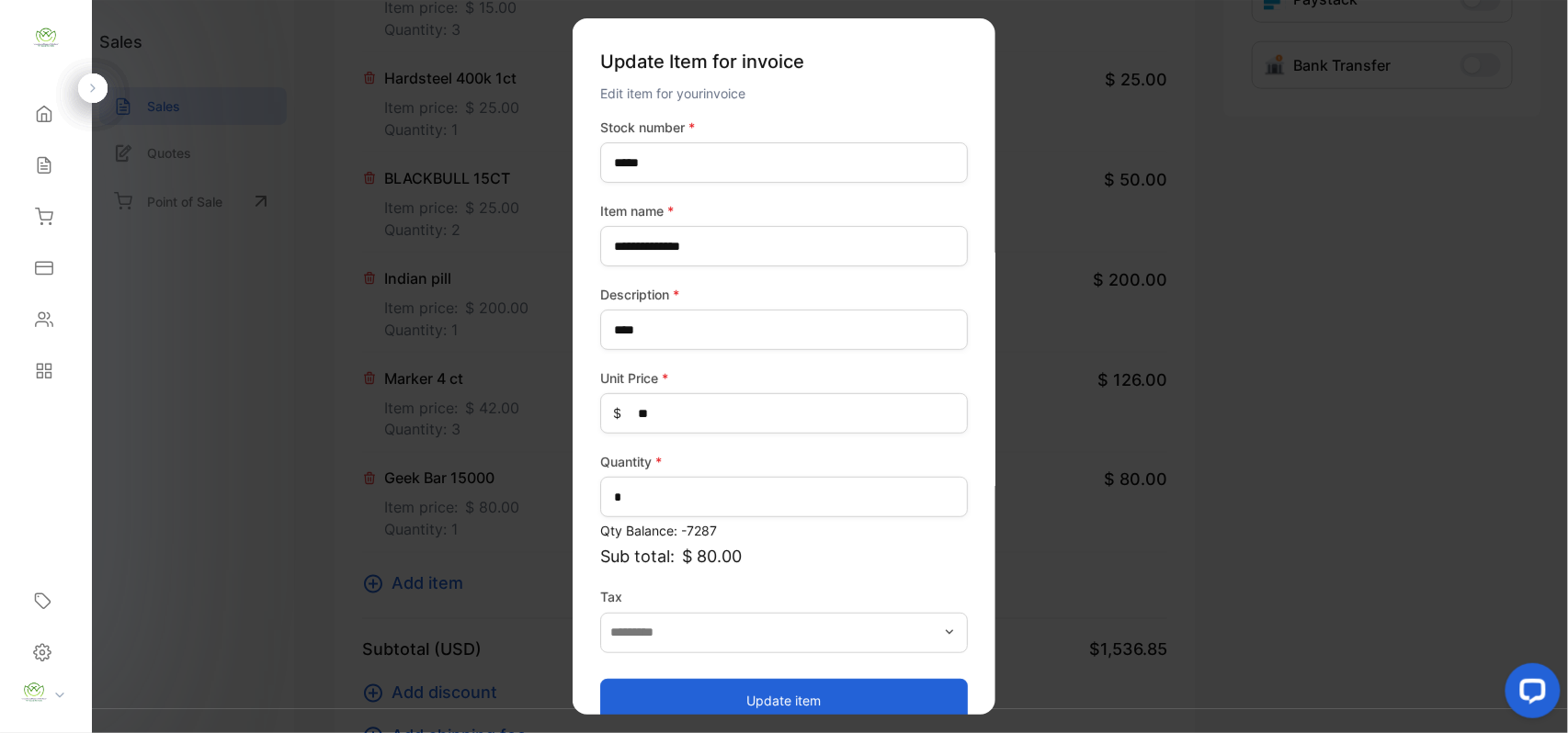
click at [715, 689] on button "Update item" at bounding box center [784, 701] width 368 height 44
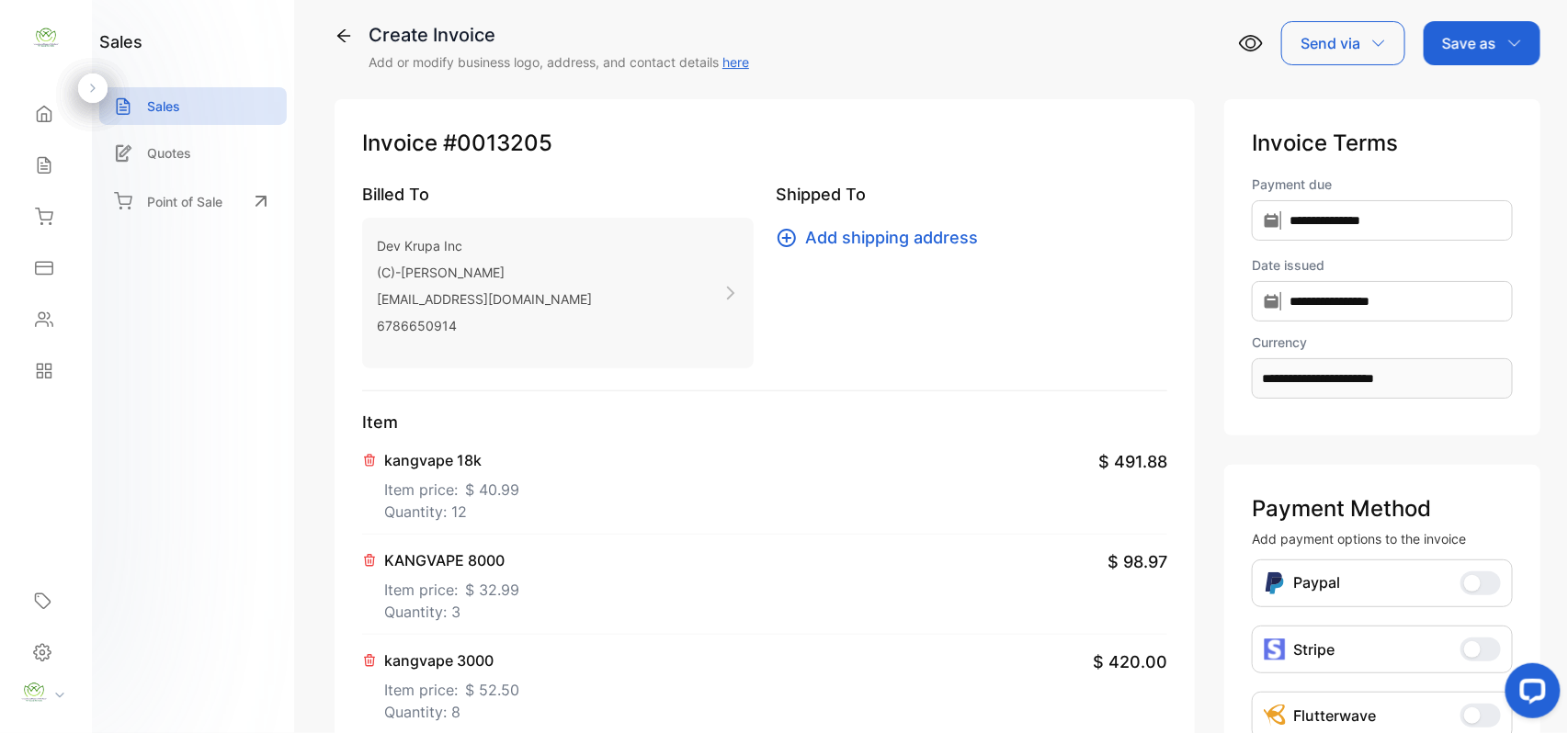
scroll to position [0, 0]
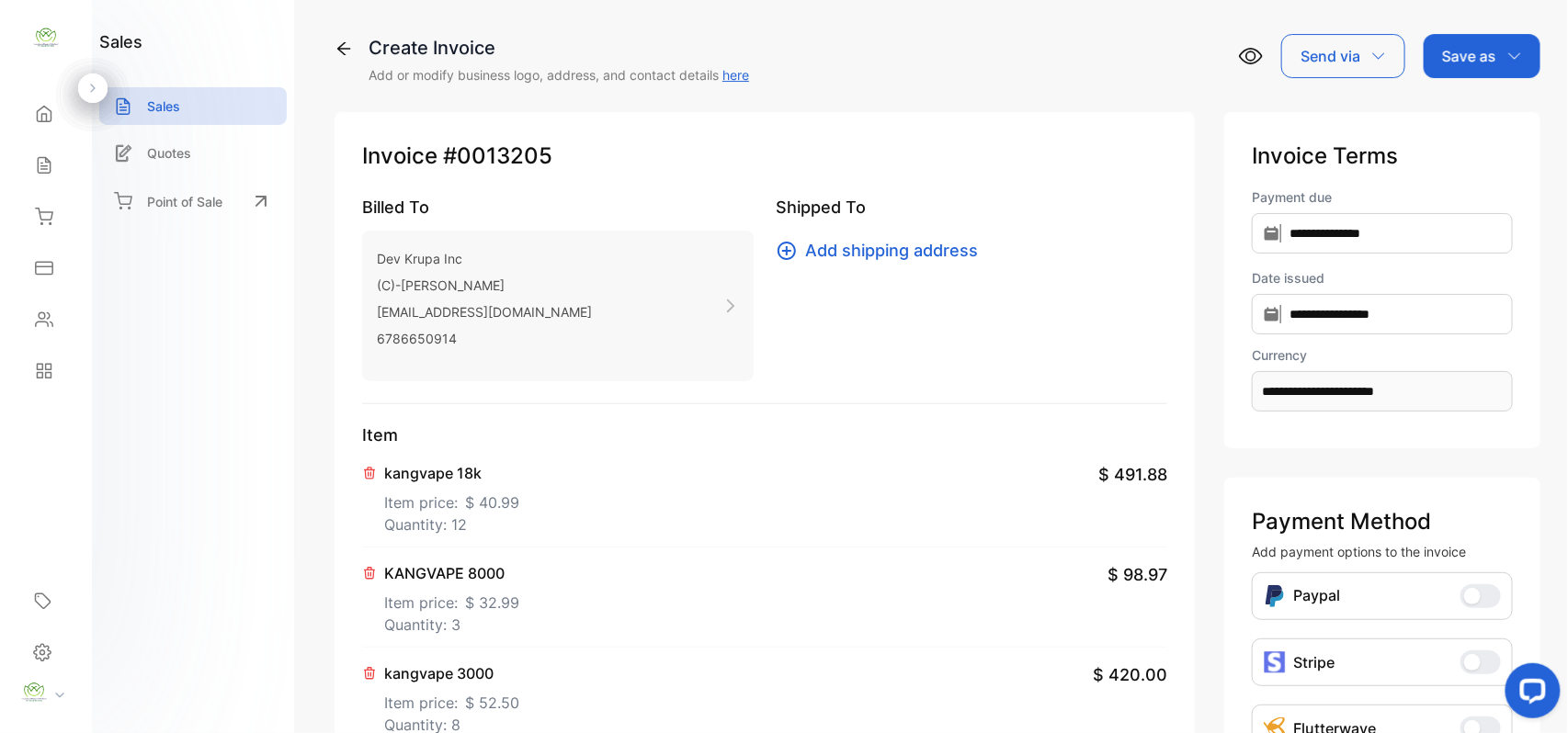
click at [1487, 41] on div "Save as" at bounding box center [1482, 56] width 117 height 44
click at [1488, 122] on div "Invoice" at bounding box center [1478, 117] width 106 height 37
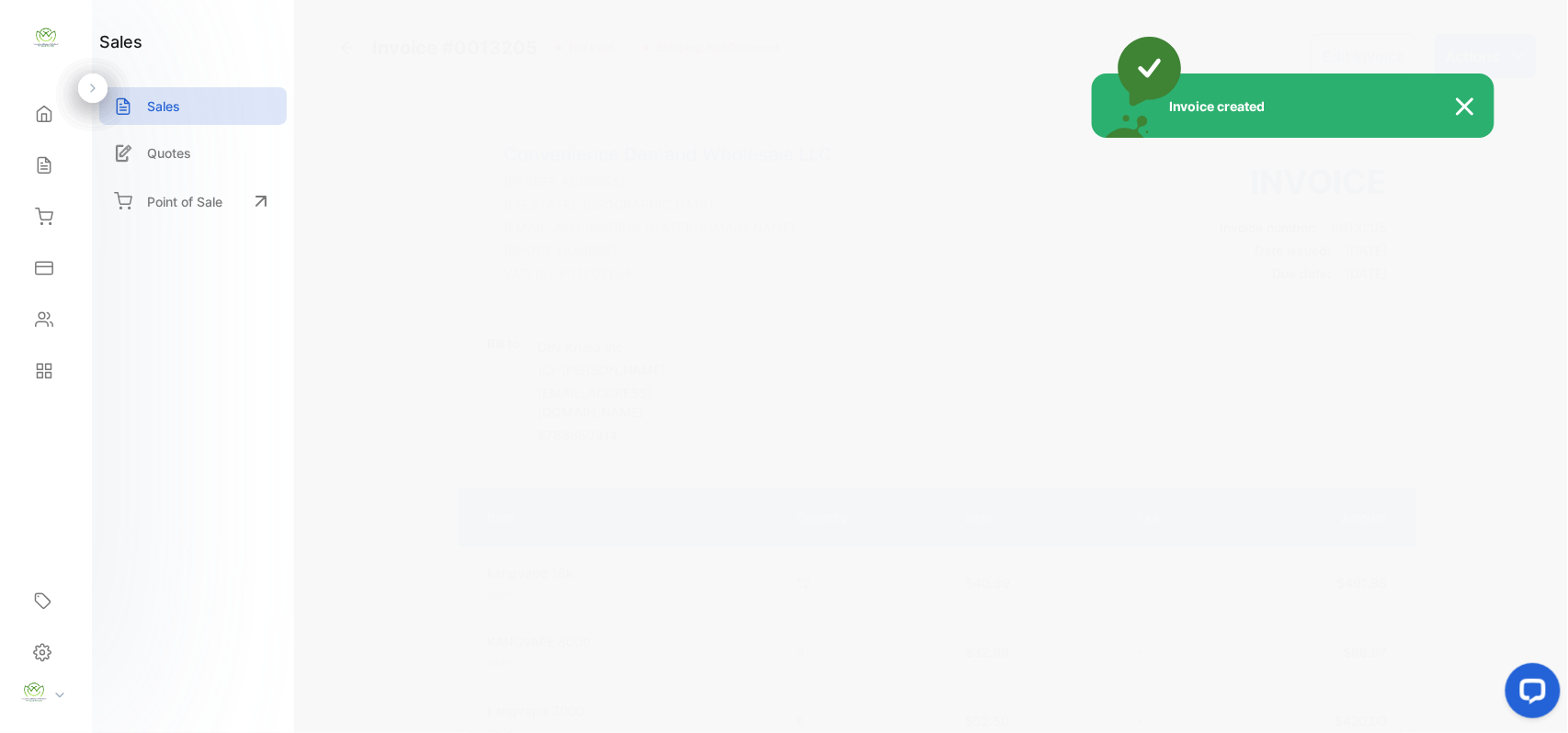
click at [1506, 66] on div "Invoice created" at bounding box center [784, 366] width 1568 height 733
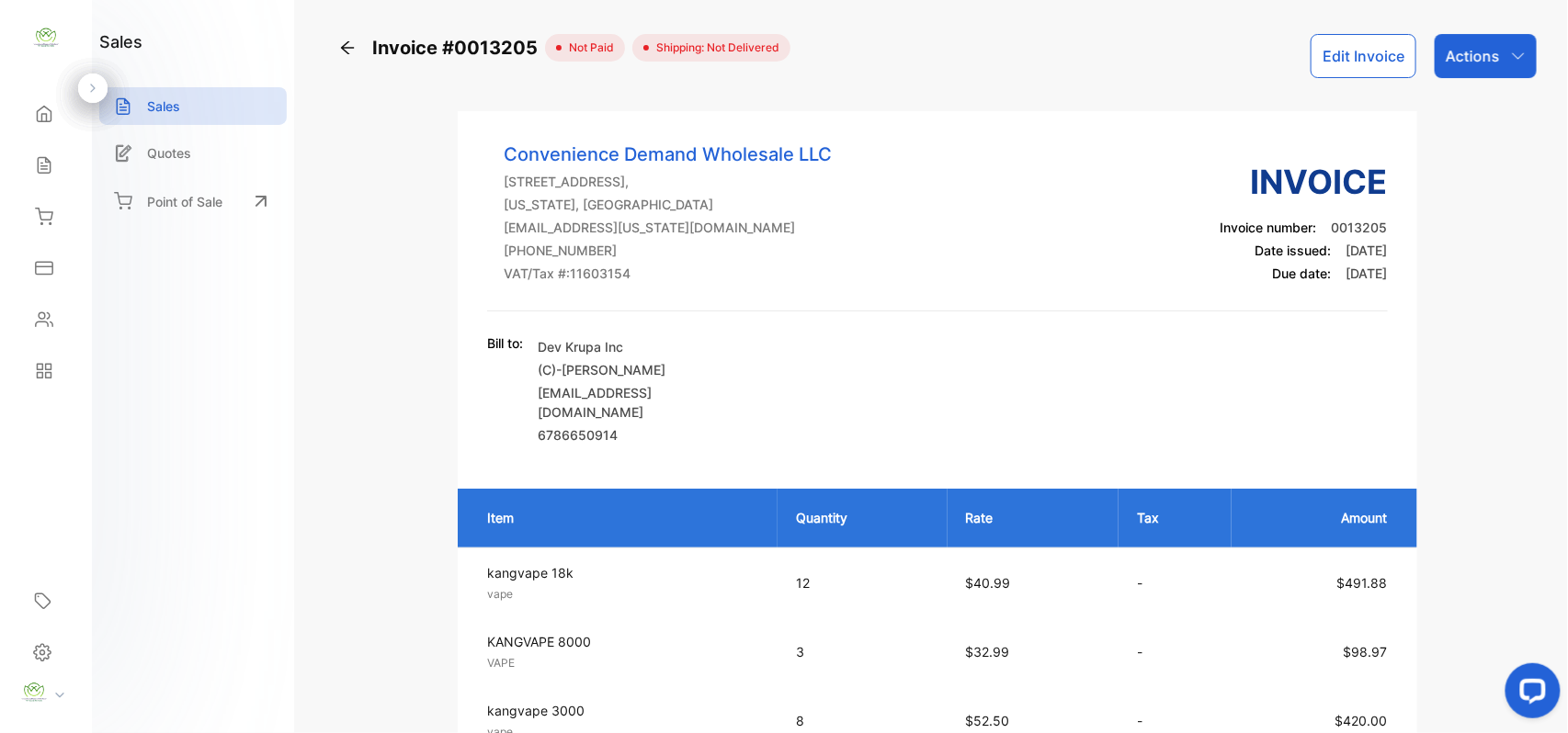
click at [1506, 66] on div "Actions" at bounding box center [1486, 56] width 102 height 44
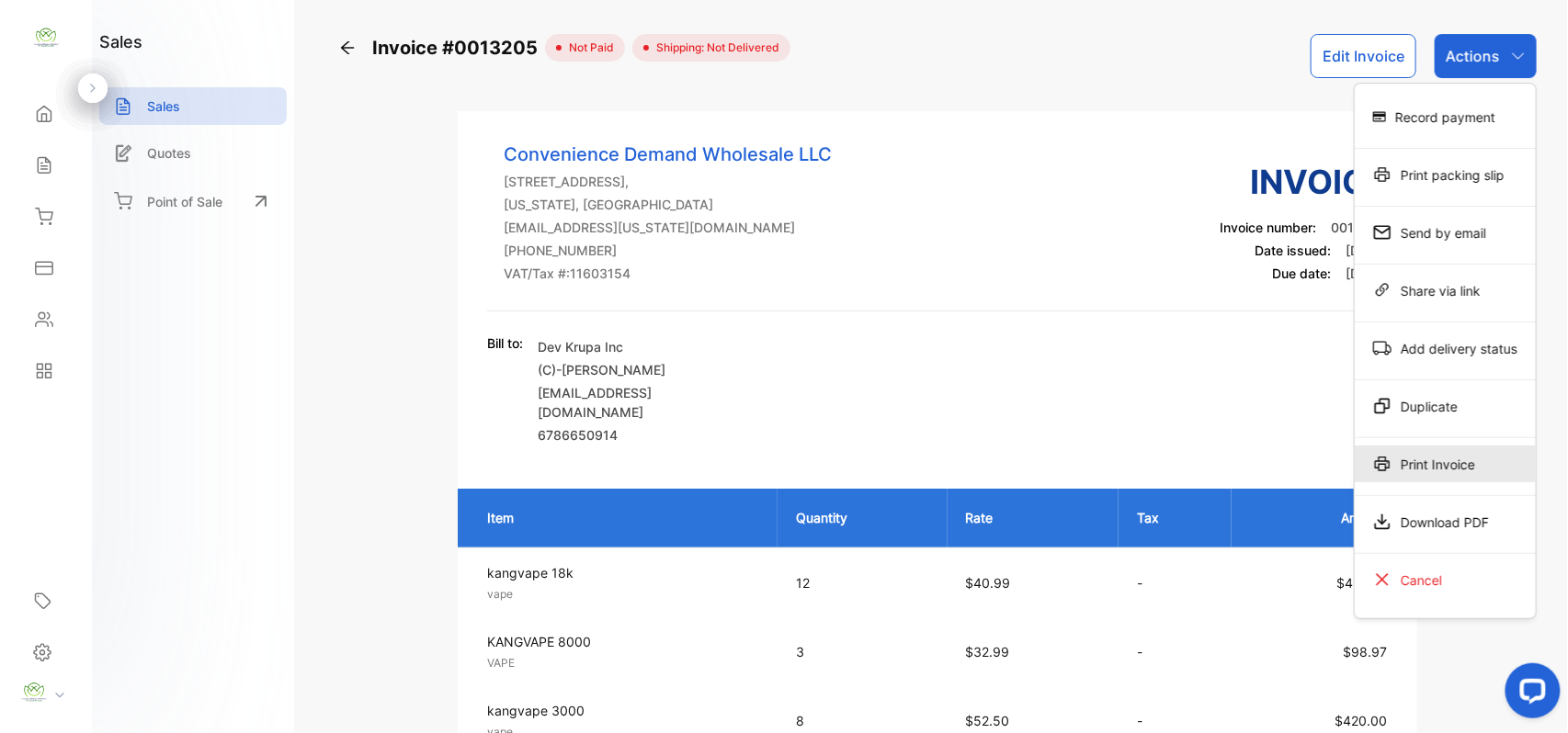
click at [1429, 468] on div "Print Invoice" at bounding box center [1445, 464] width 181 height 37
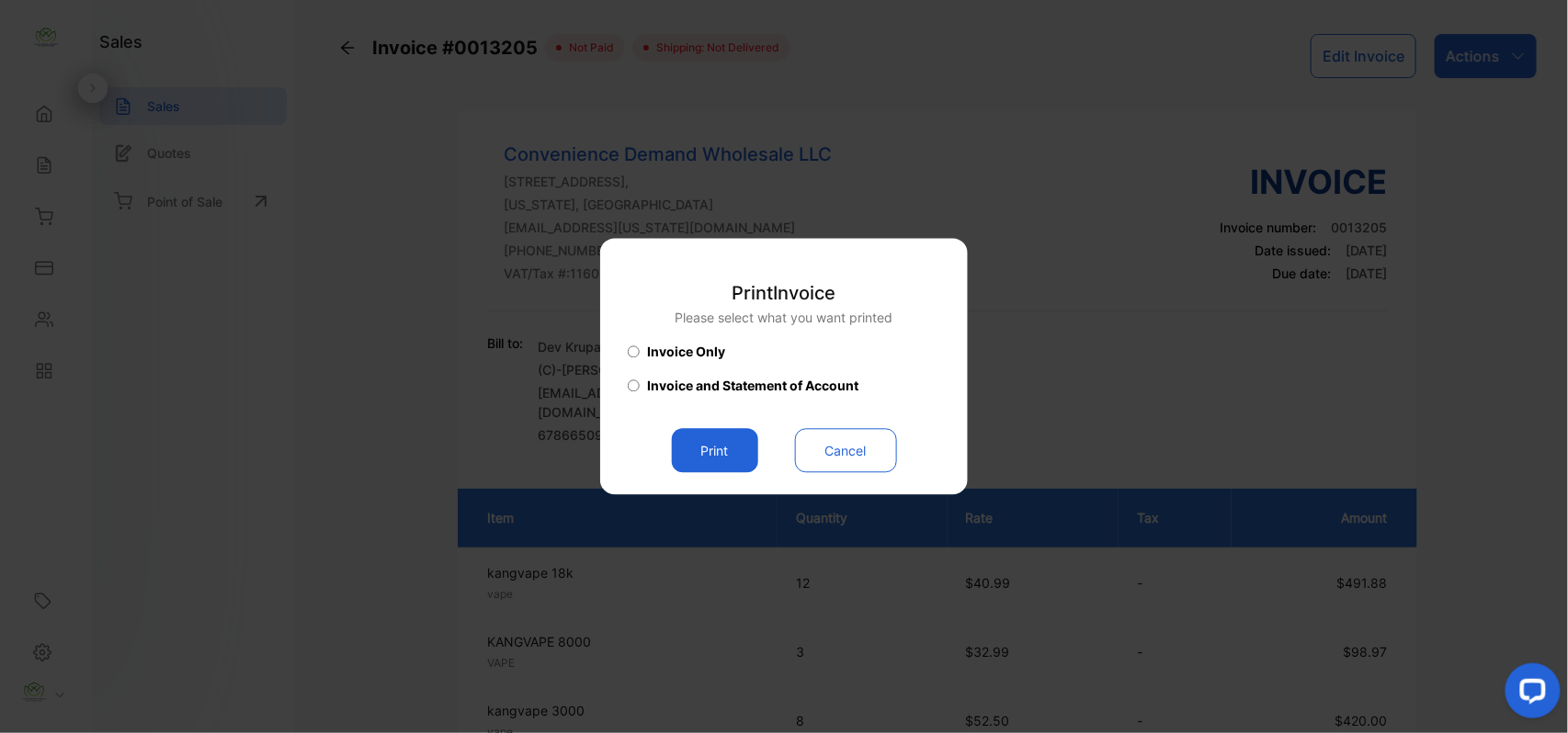
click at [700, 445] on button "Print" at bounding box center [716, 451] width 87 height 44
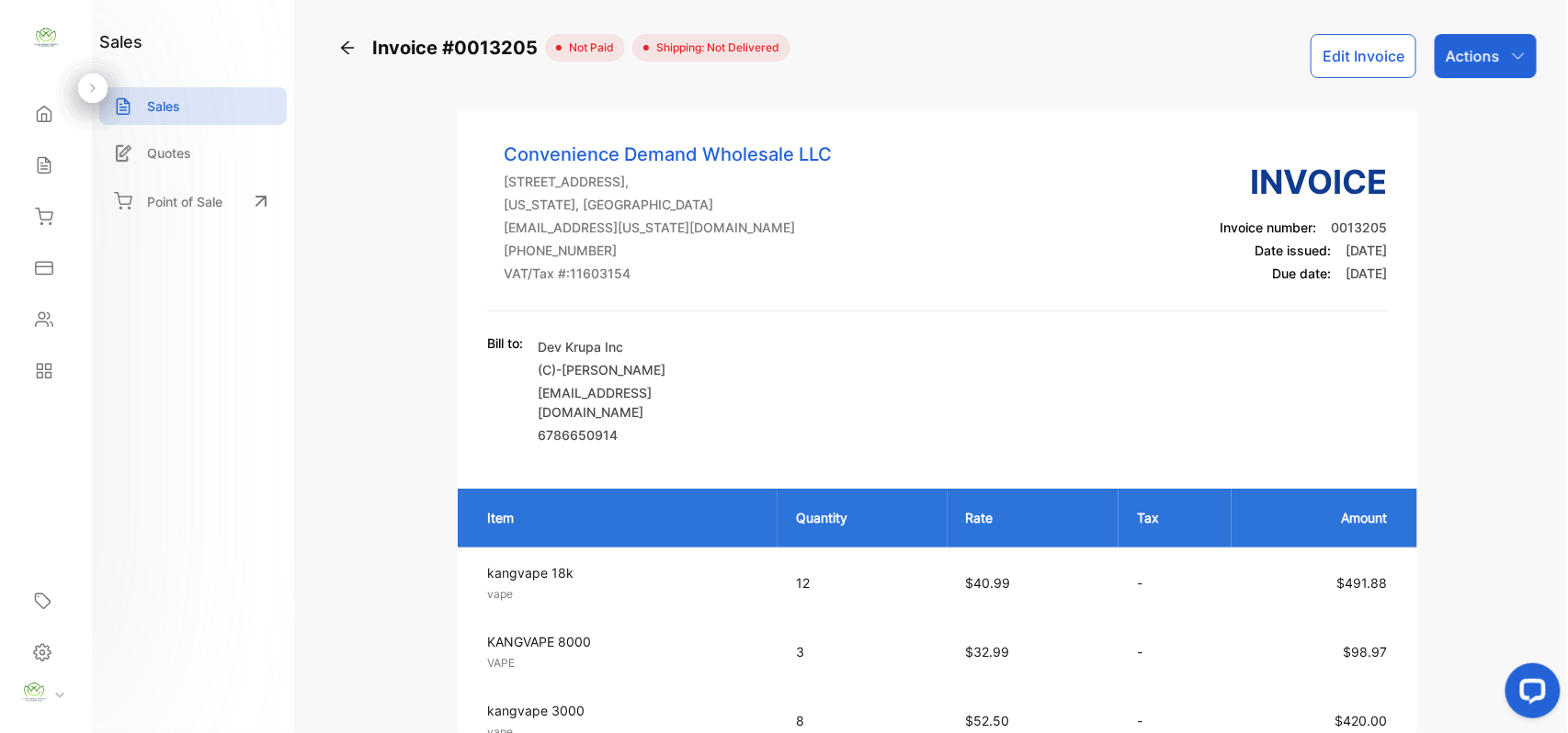
click at [1379, 56] on button "Edit Invoice" at bounding box center [1363, 56] width 106 height 44
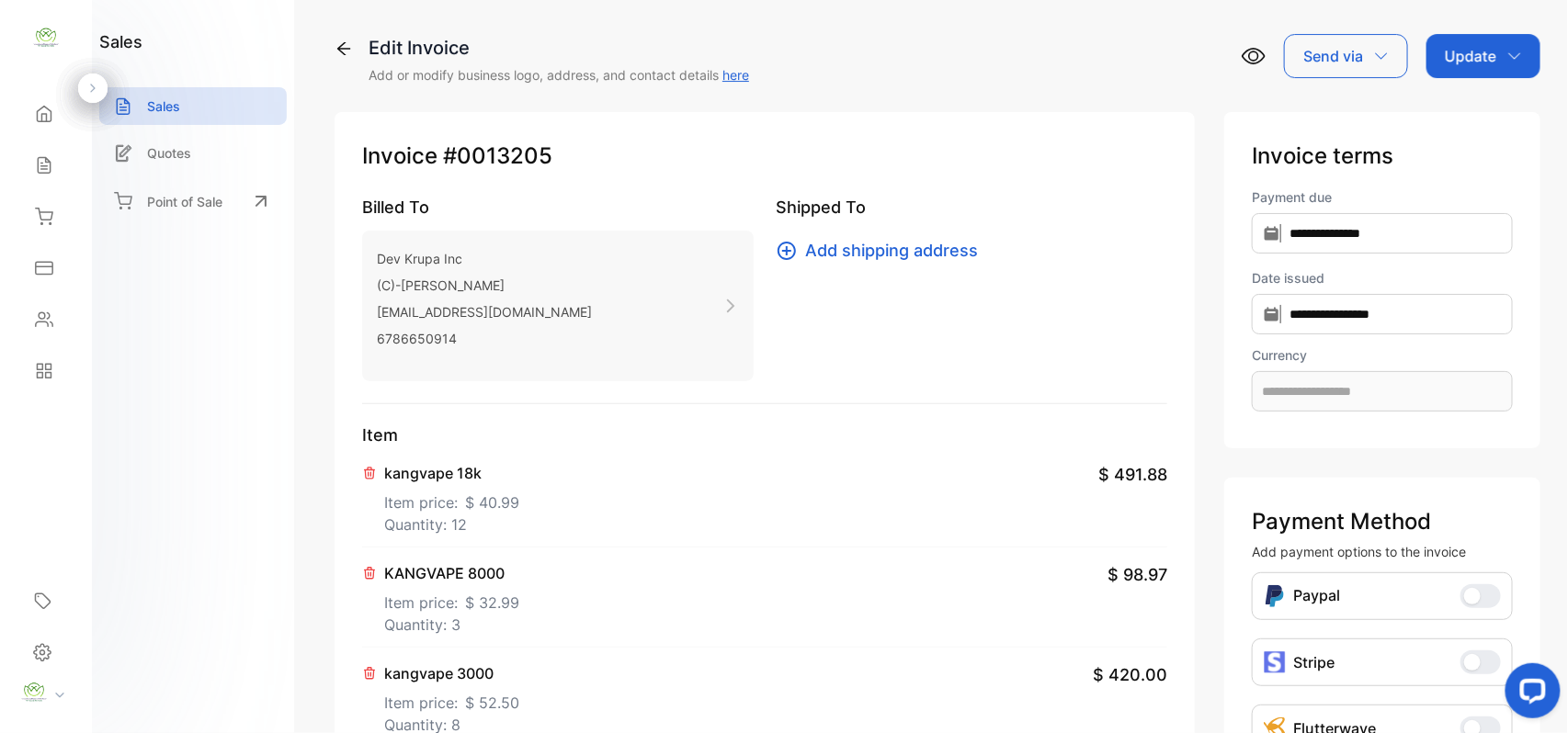
type input "**********"
click at [540, 320] on div "Dev Krupa Inc (C)-Kanubhai Patel elginmarket1@gmail.com 6786650914" at bounding box center [558, 305] width 392 height 150
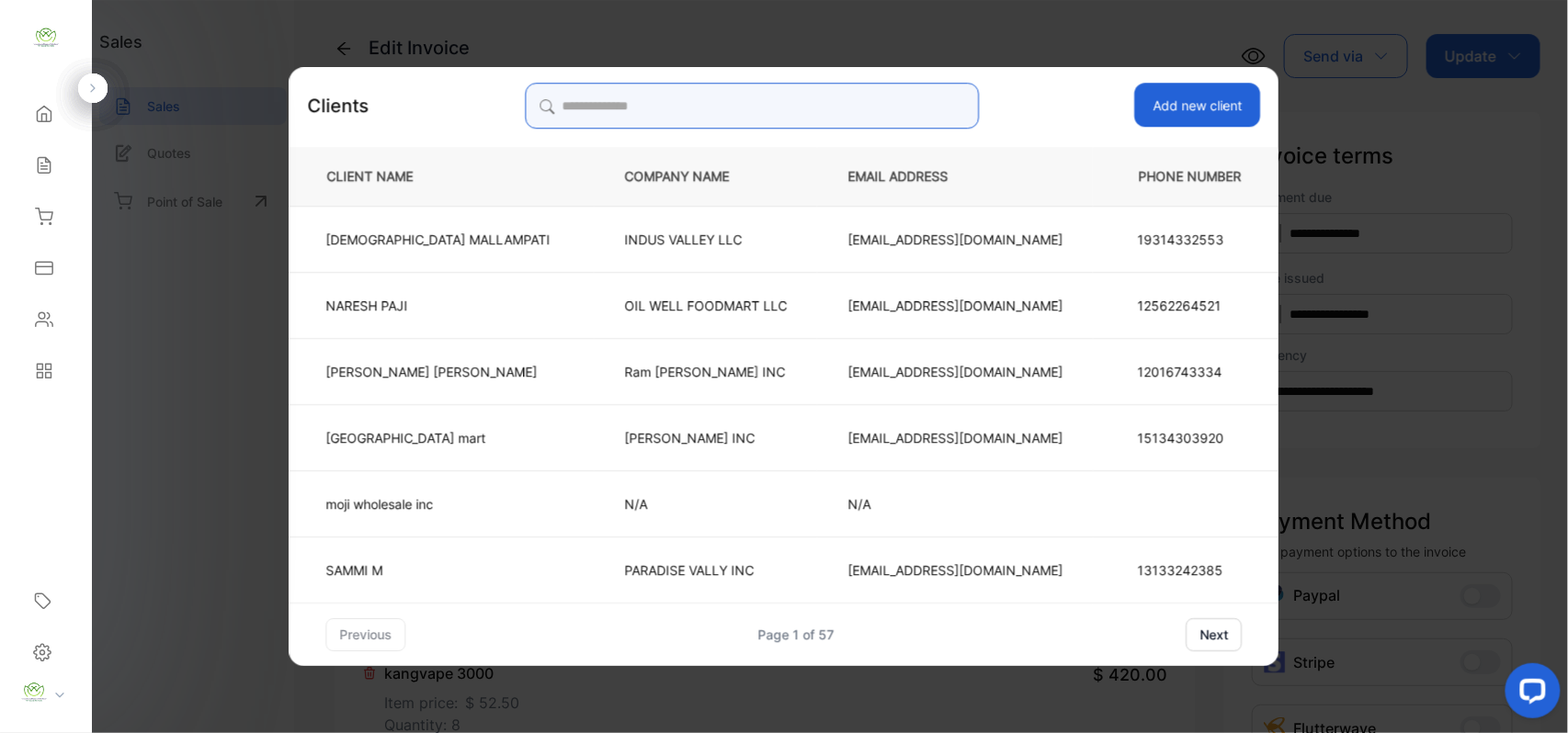
click at [737, 101] on input "search" at bounding box center [752, 106] width 454 height 46
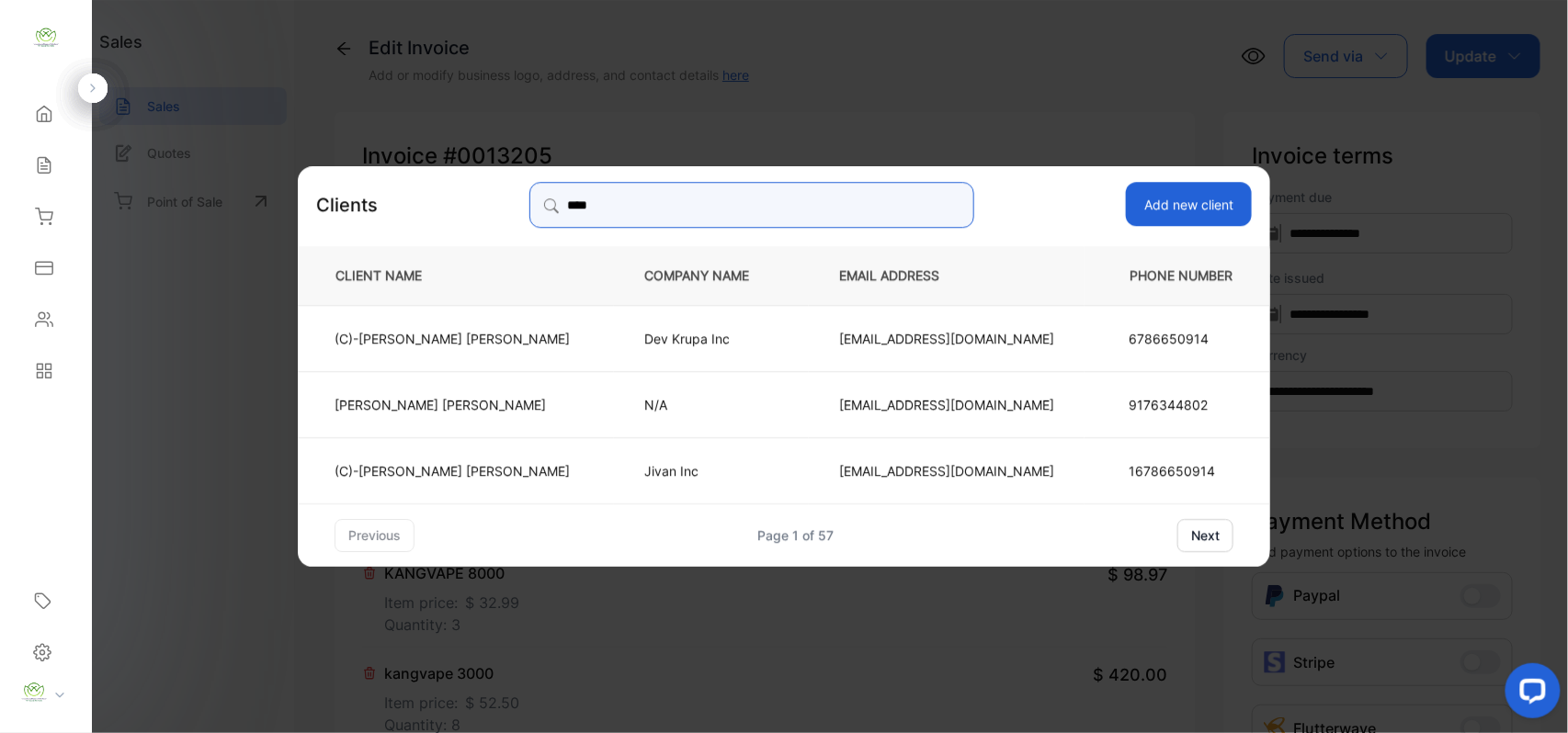
type input "****"
click at [541, 346] on p "(C)-Kanubhai Patel" at bounding box center [452, 337] width 235 height 19
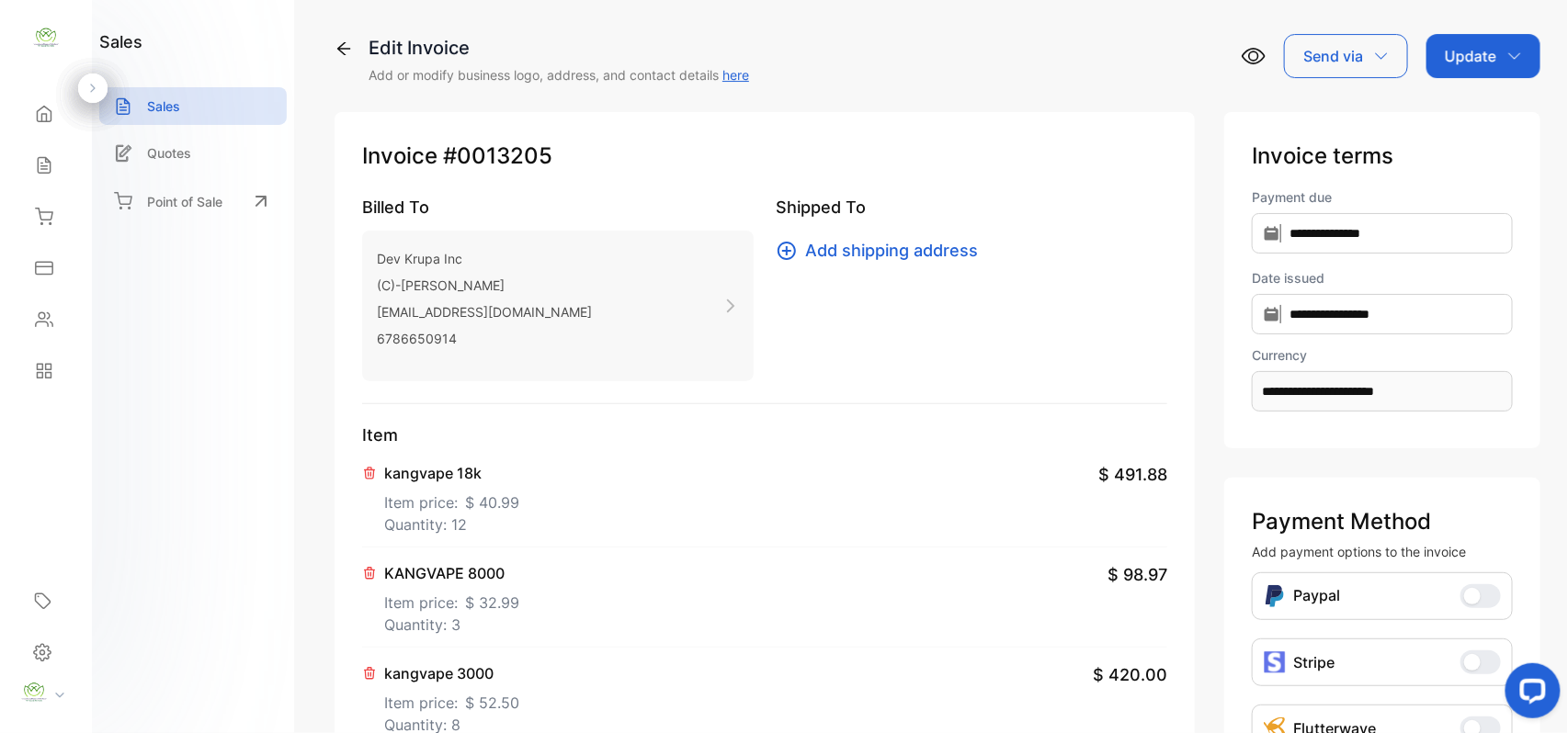
click at [556, 307] on div "Dev Krupa Inc (C)-Kanubhai Patel elginmarket1@gmail.com 6786650914" at bounding box center [558, 305] width 392 height 150
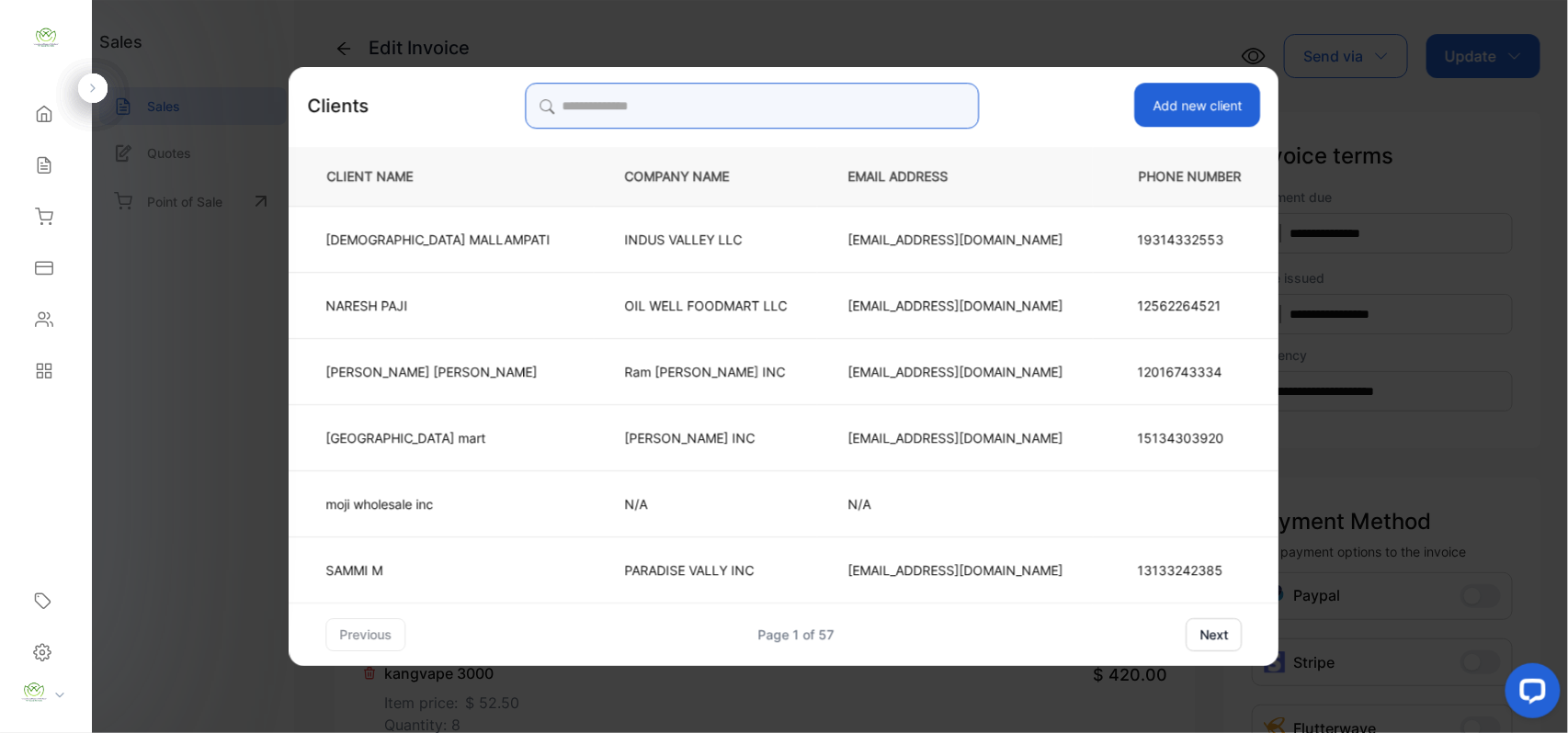
click at [730, 108] on input "search" at bounding box center [752, 106] width 454 height 46
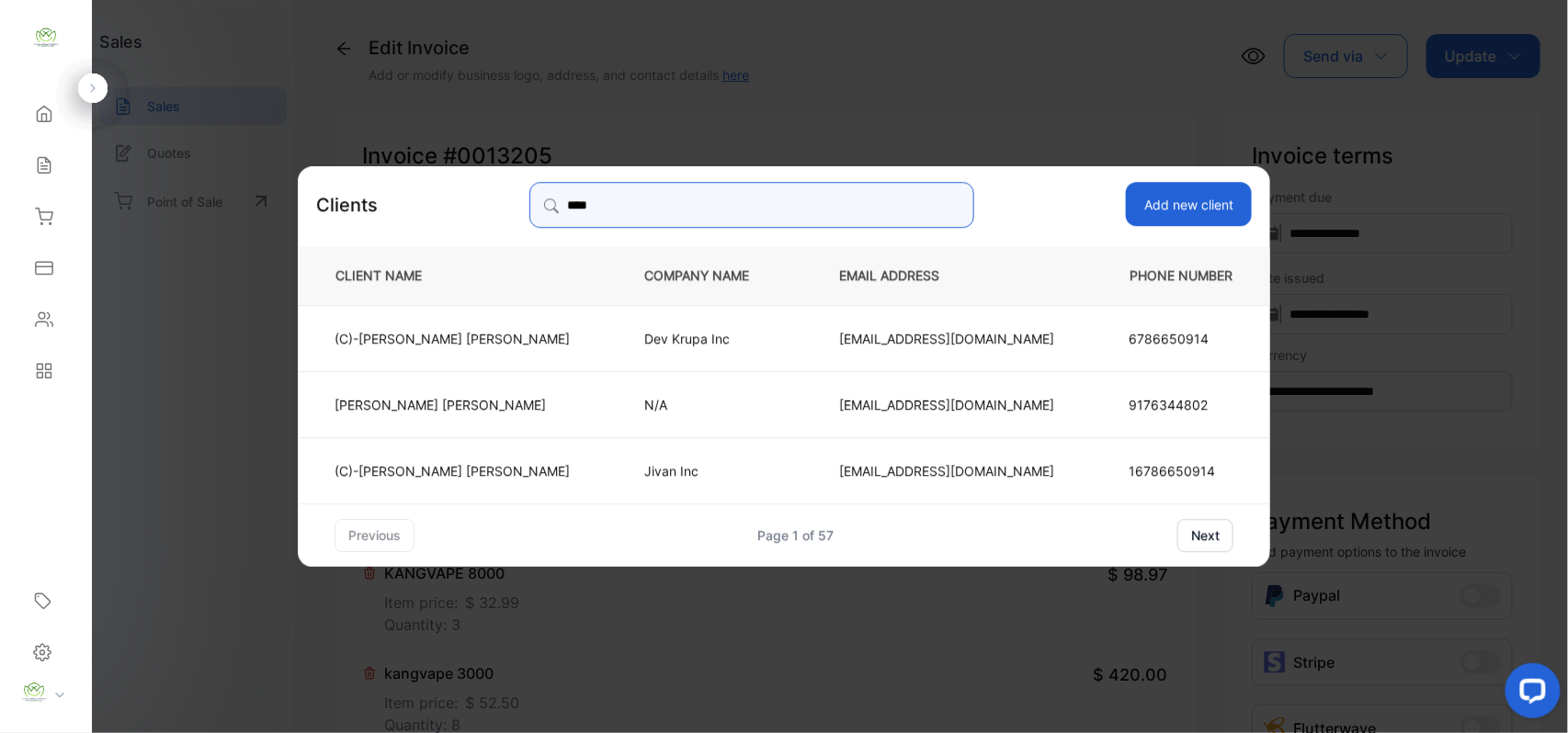
type input "****"
click at [614, 476] on td "Jivan Inc" at bounding box center [711, 469] width 195 height 66
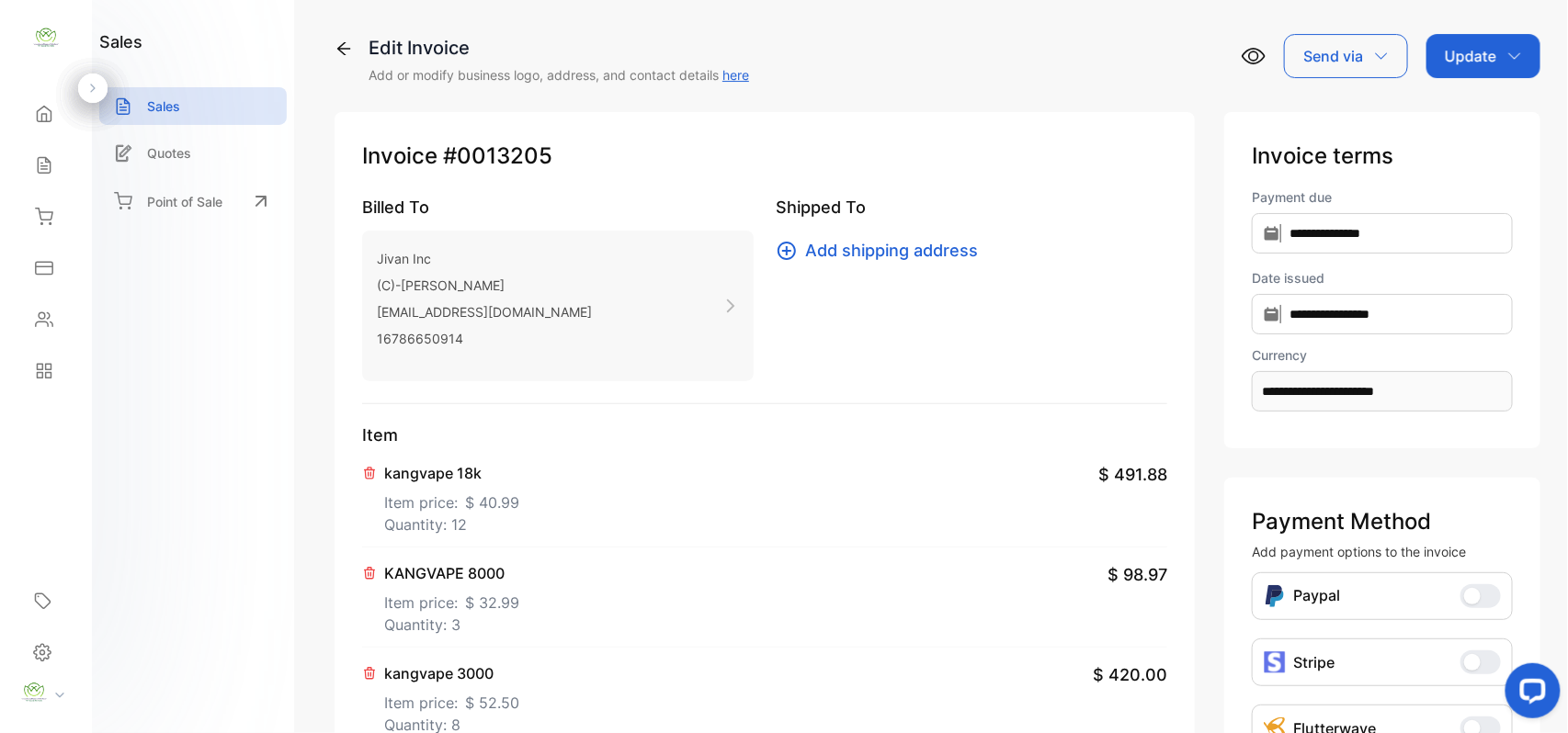
drag, startPoint x: 1458, startPoint y: 52, endPoint x: 1466, endPoint y: 60, distance: 11.3
click at [1465, 56] on p "Update" at bounding box center [1471, 56] width 52 height 22
click at [1461, 120] on div "Invoice" at bounding box center [1487, 117] width 106 height 37
drag, startPoint x: 1434, startPoint y: 155, endPoint x: 1432, endPoint y: 236, distance: 81.0
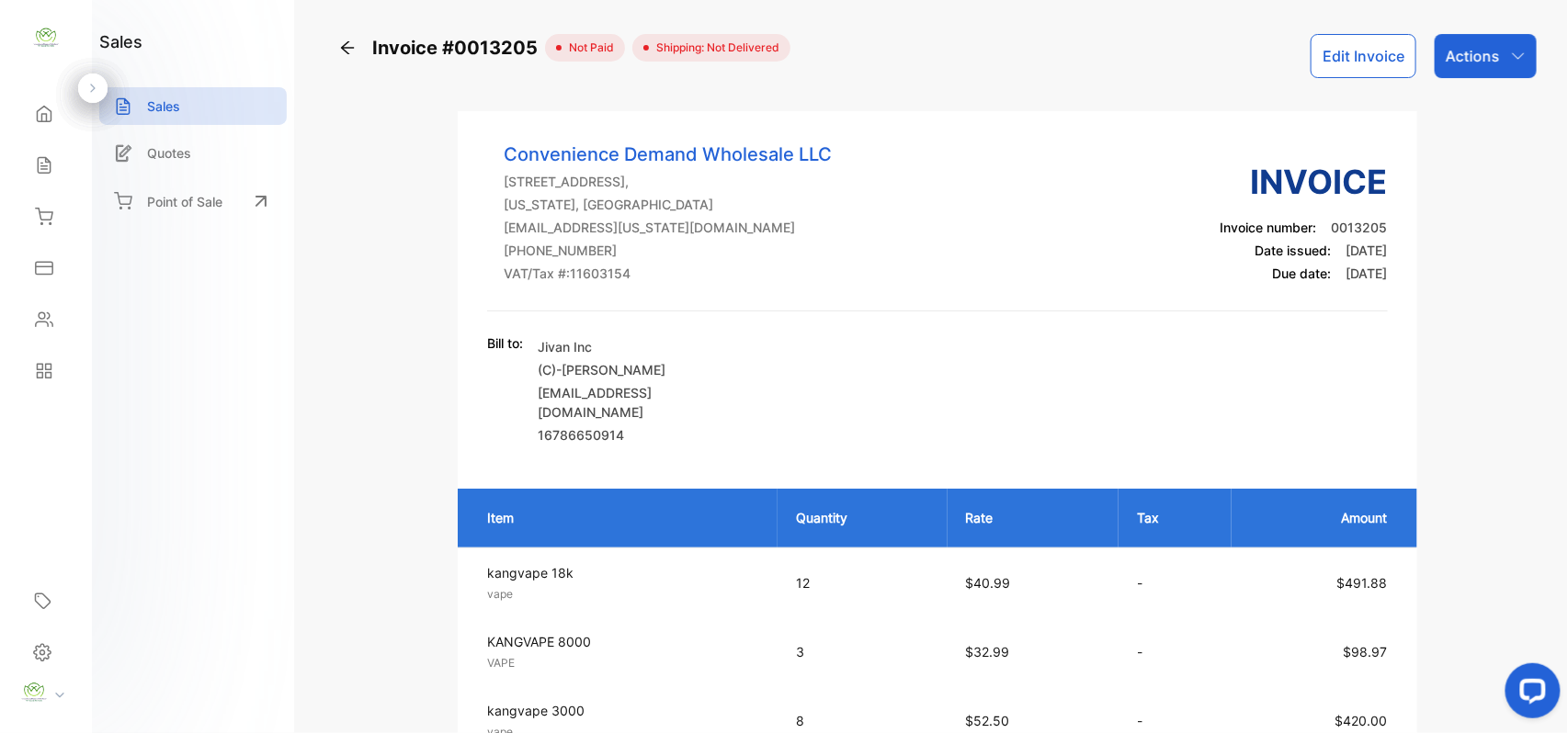
drag, startPoint x: 1432, startPoint y: 236, endPoint x: 806, endPoint y: 317, distance: 631.2
click at [806, 312] on div "Convenience Demand Wholesale LLC 418 Jordan Ln NW Suite #A Huntsville AL 35805,…" at bounding box center [937, 225] width 900 height 171
click at [1501, 53] on div "Actions" at bounding box center [1486, 56] width 102 height 44
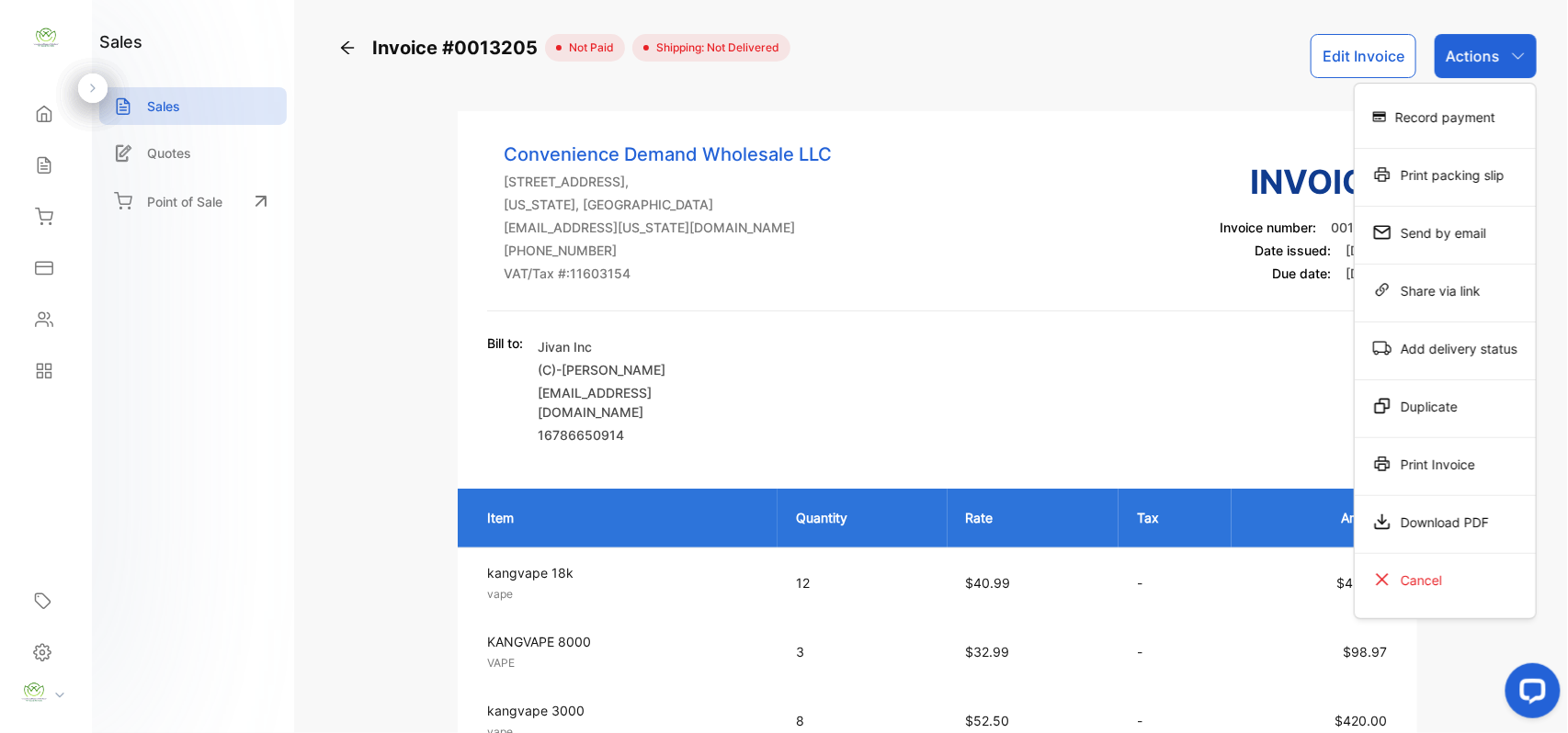
click at [1504, 464] on div "Print Invoice" at bounding box center [1445, 464] width 181 height 37
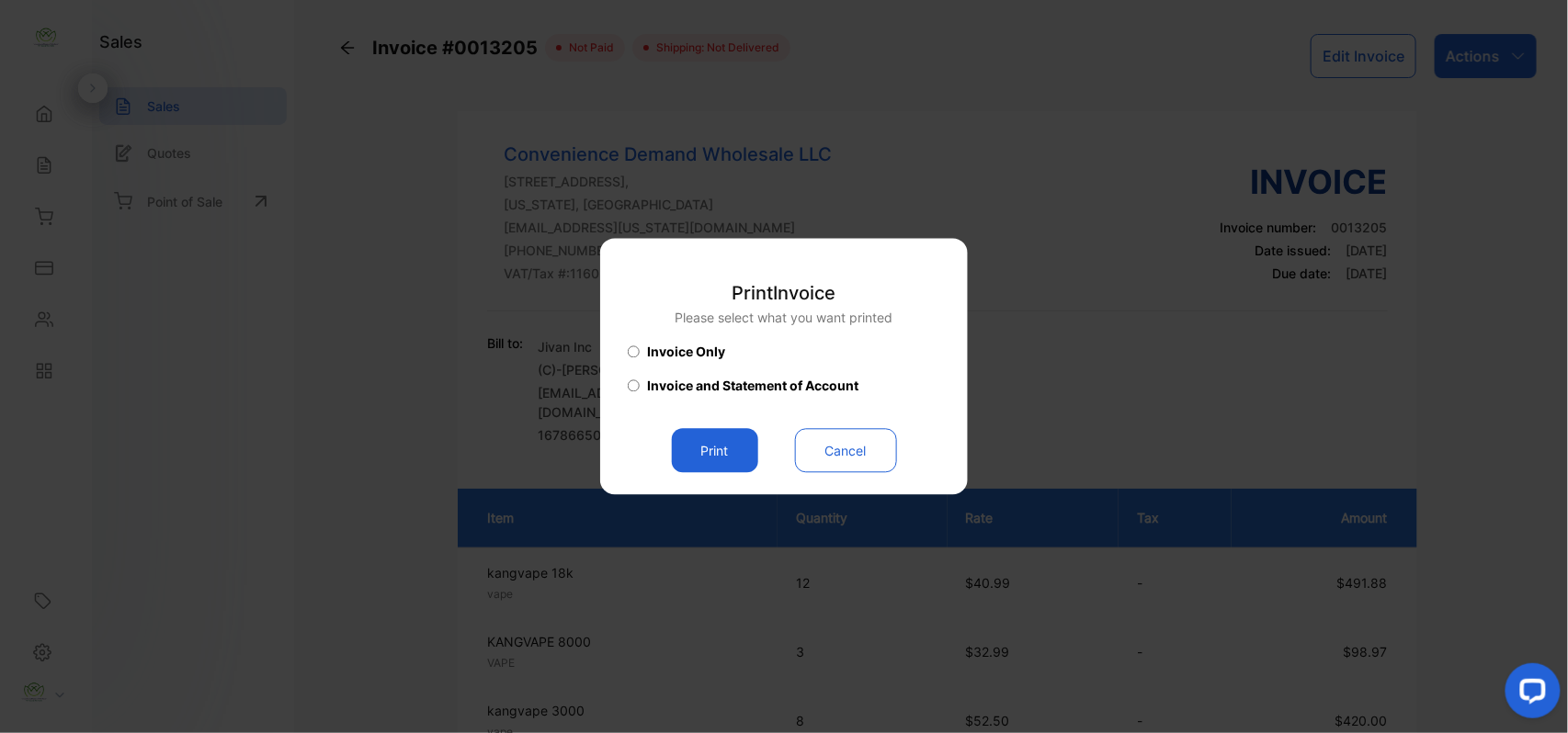
click at [725, 452] on button "Print" at bounding box center [716, 451] width 87 height 44
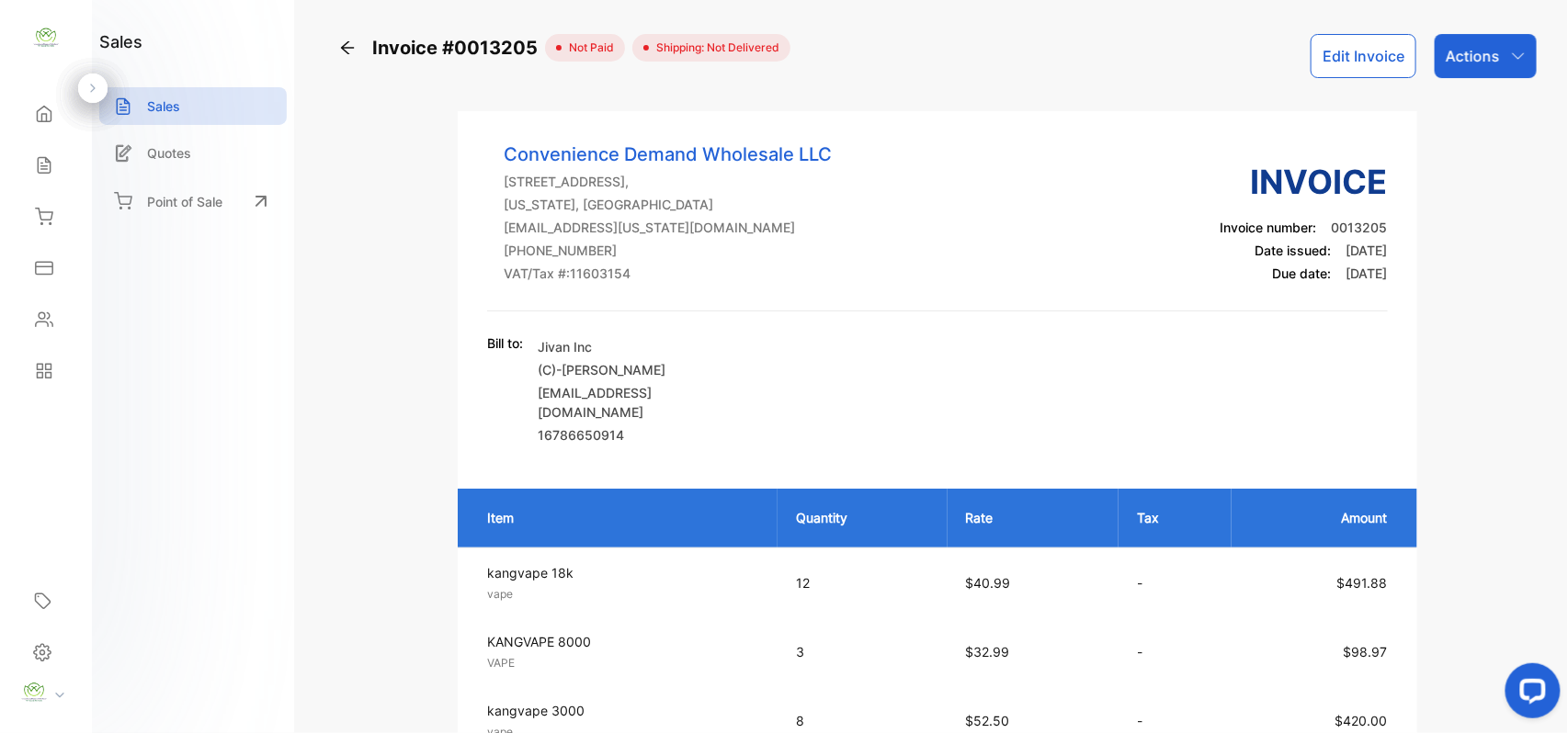
click at [50, 169] on icon at bounding box center [44, 165] width 18 height 18
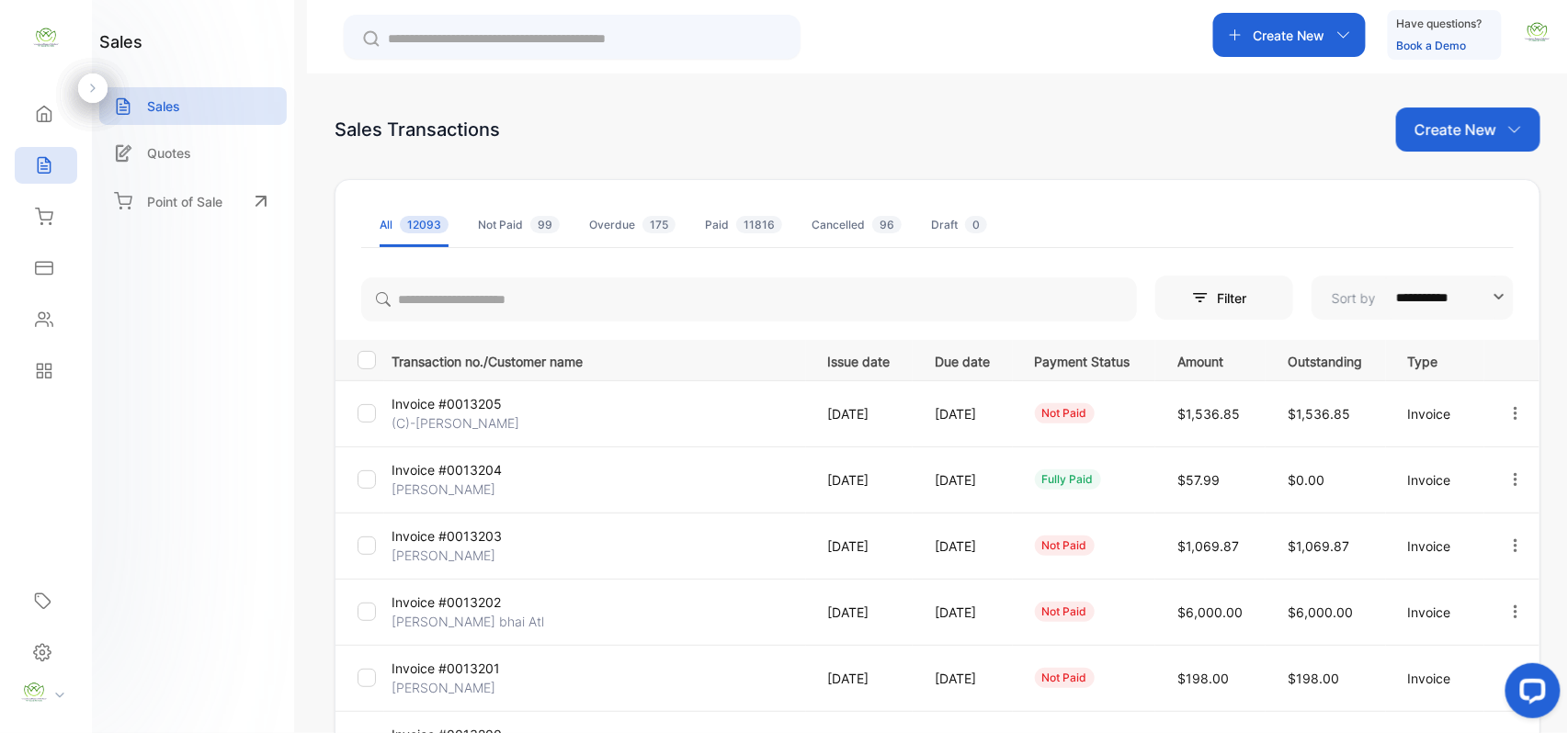
click at [1480, 130] on p "Create New" at bounding box center [1455, 130] width 82 height 22
click at [1466, 187] on span "Invoice" at bounding box center [1471, 190] width 43 height 19
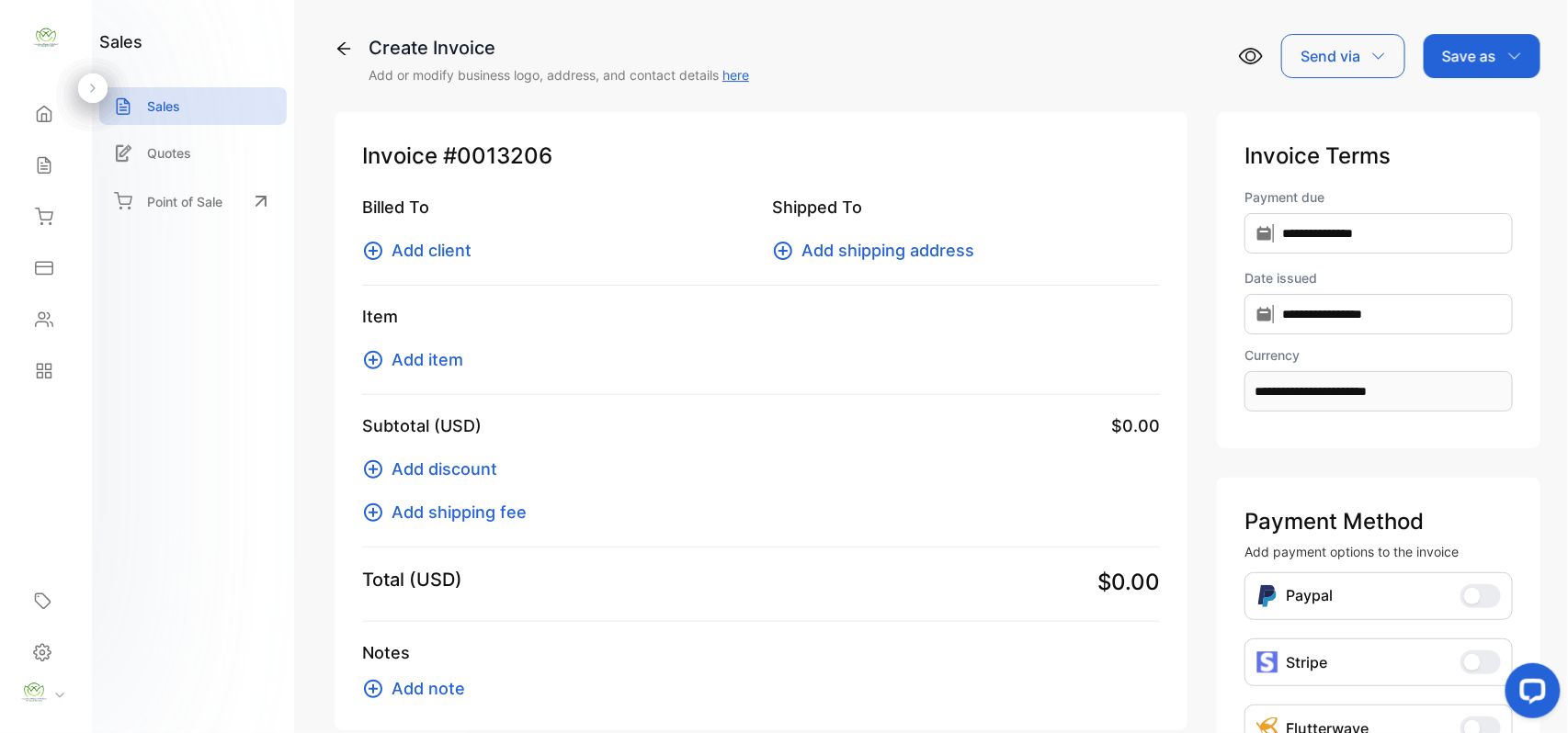
click at [443, 250] on span "Add client" at bounding box center [432, 250] width 80 height 25
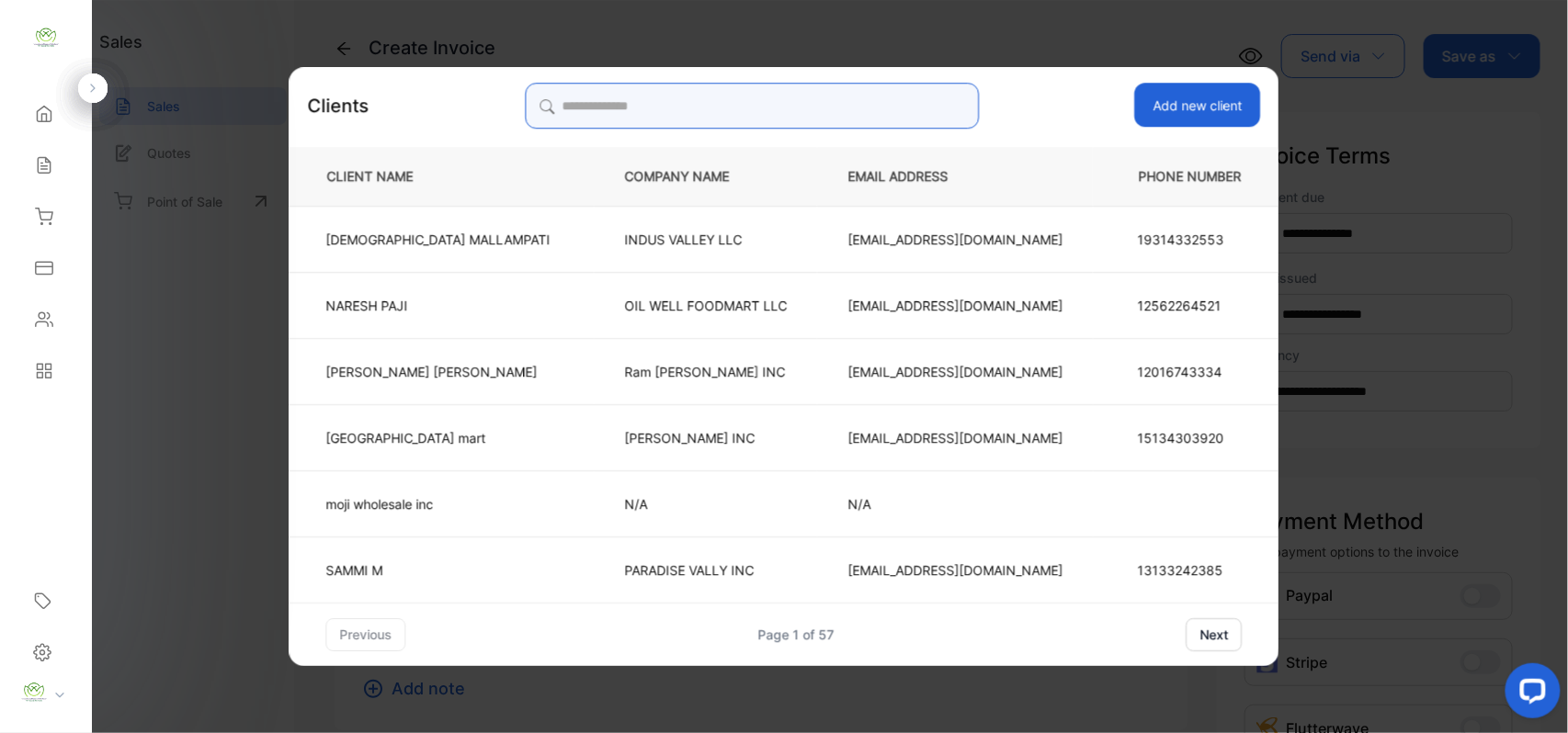
click at [766, 112] on input "search" at bounding box center [752, 106] width 454 height 46
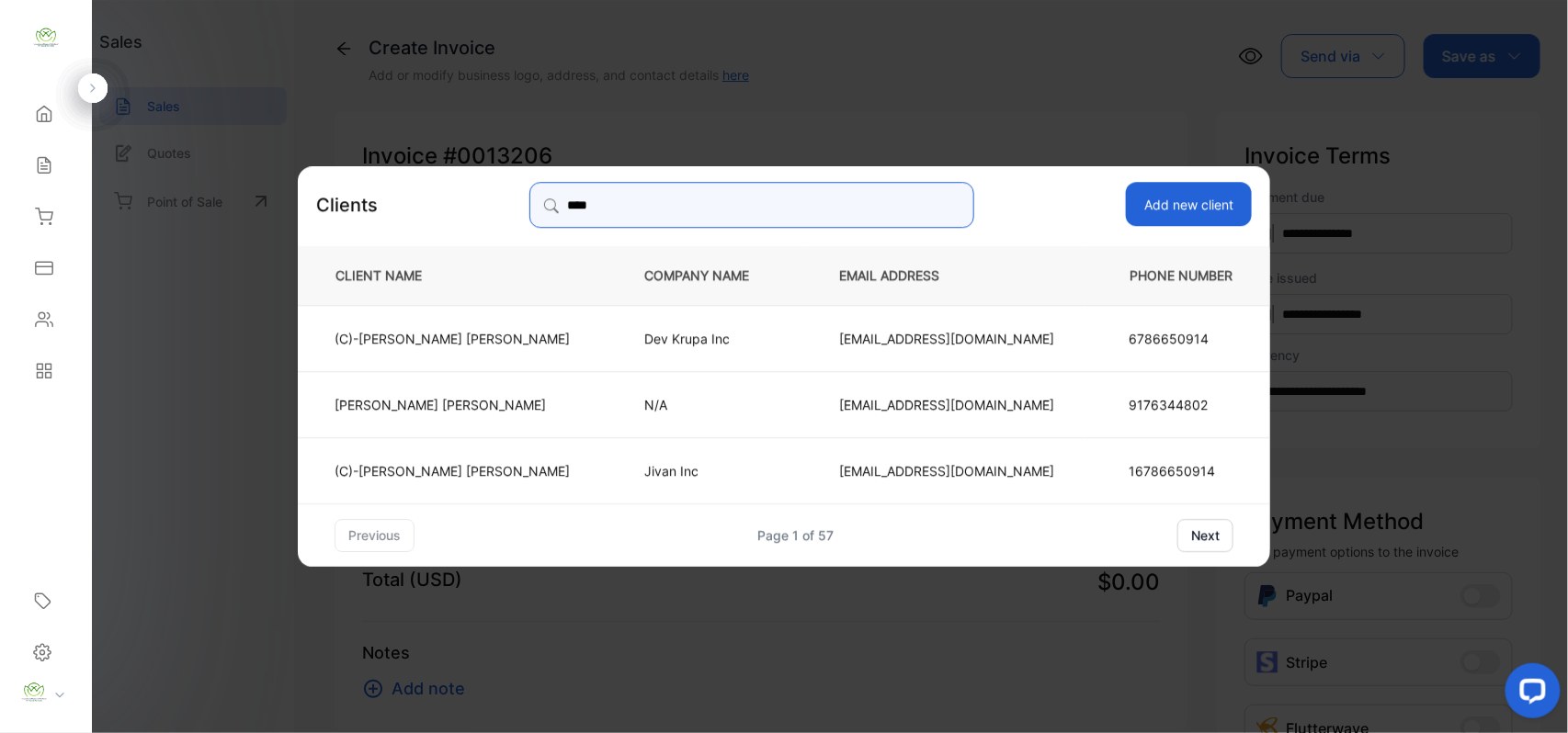
type input "****"
drag, startPoint x: 659, startPoint y: 459, endPoint x: 647, endPoint y: 465, distance: 13.4
click at [659, 459] on td "Jivan Inc" at bounding box center [711, 469] width 195 height 66
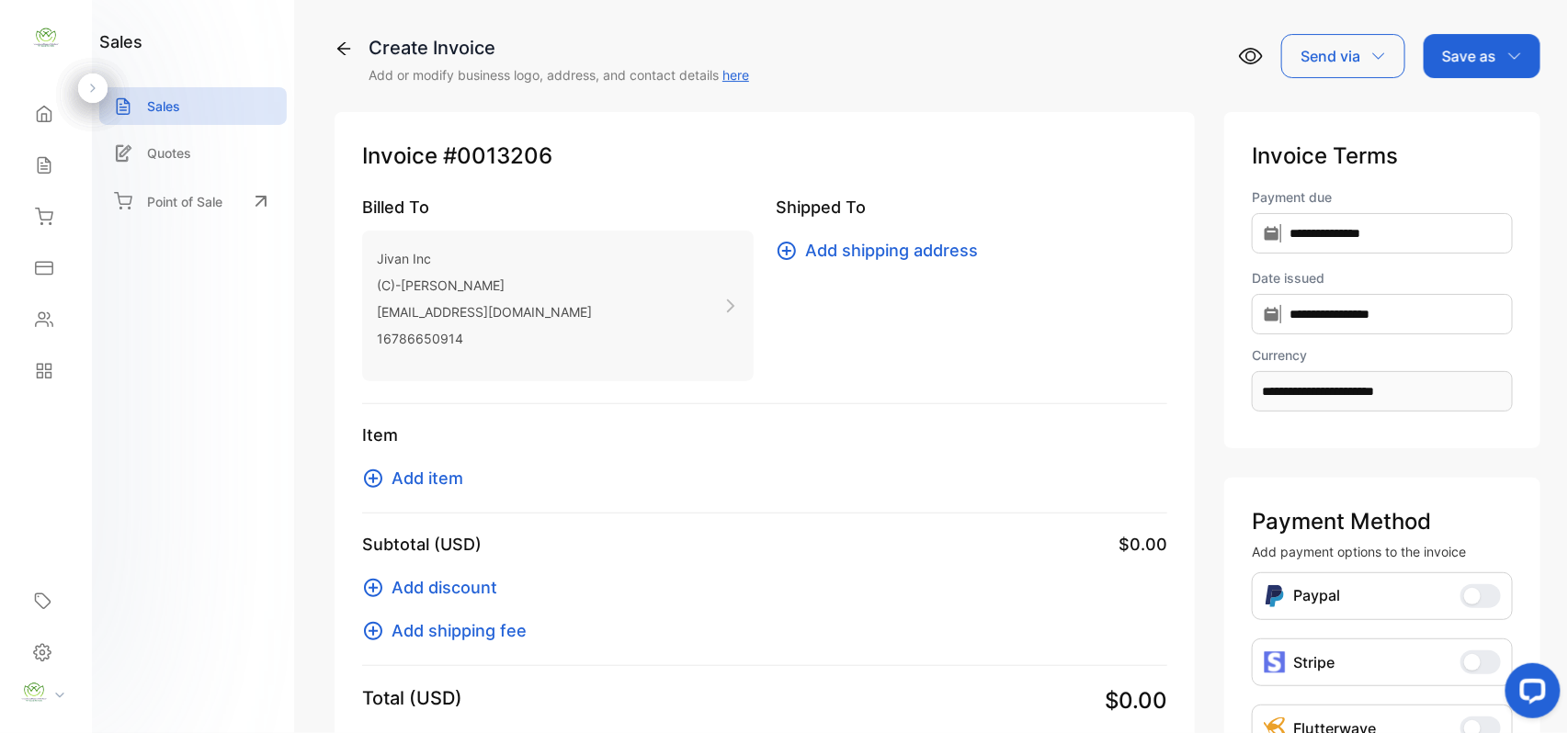
click at [434, 467] on span "Add item" at bounding box center [428, 478] width 72 height 25
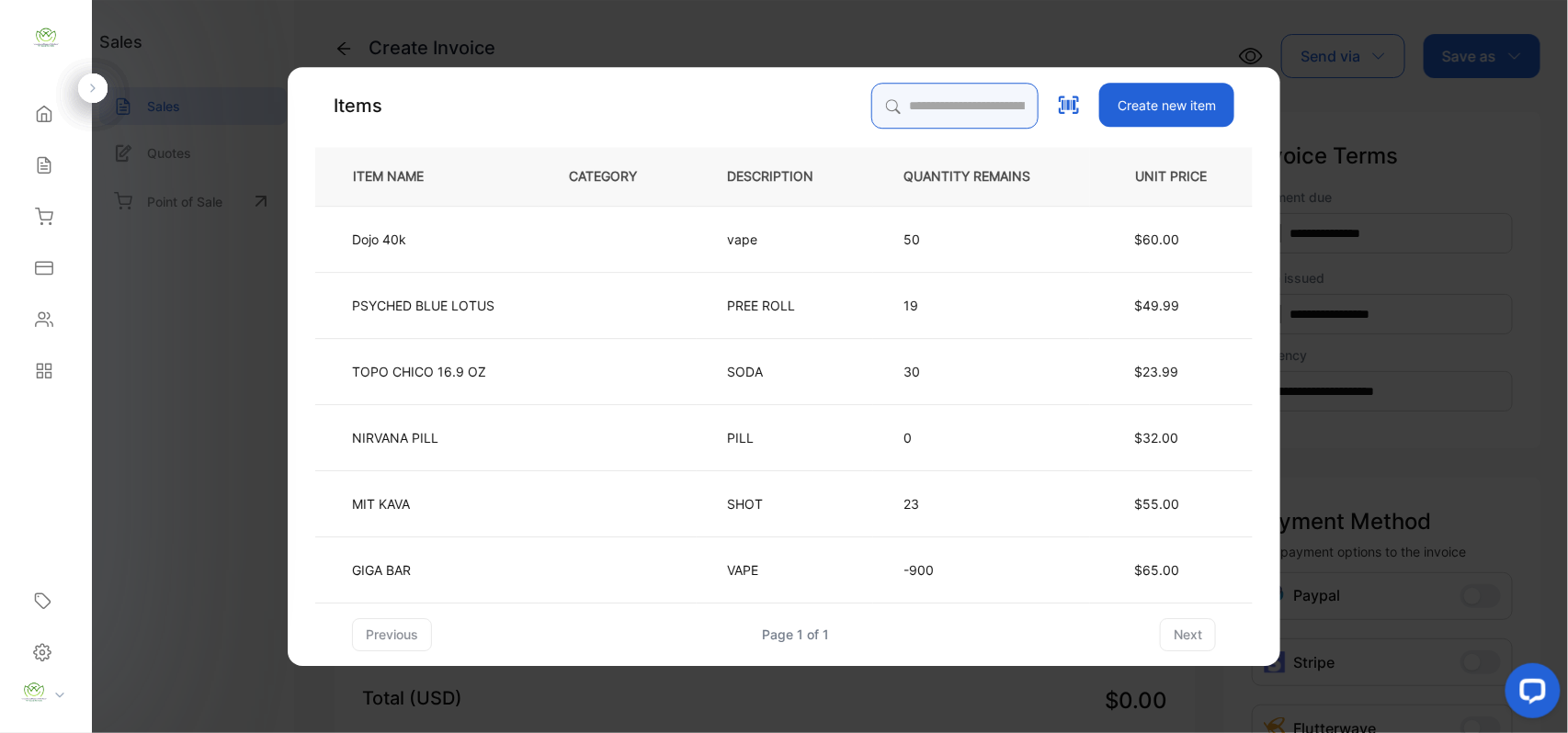
click at [886, 108] on input "search" at bounding box center [955, 106] width 167 height 46
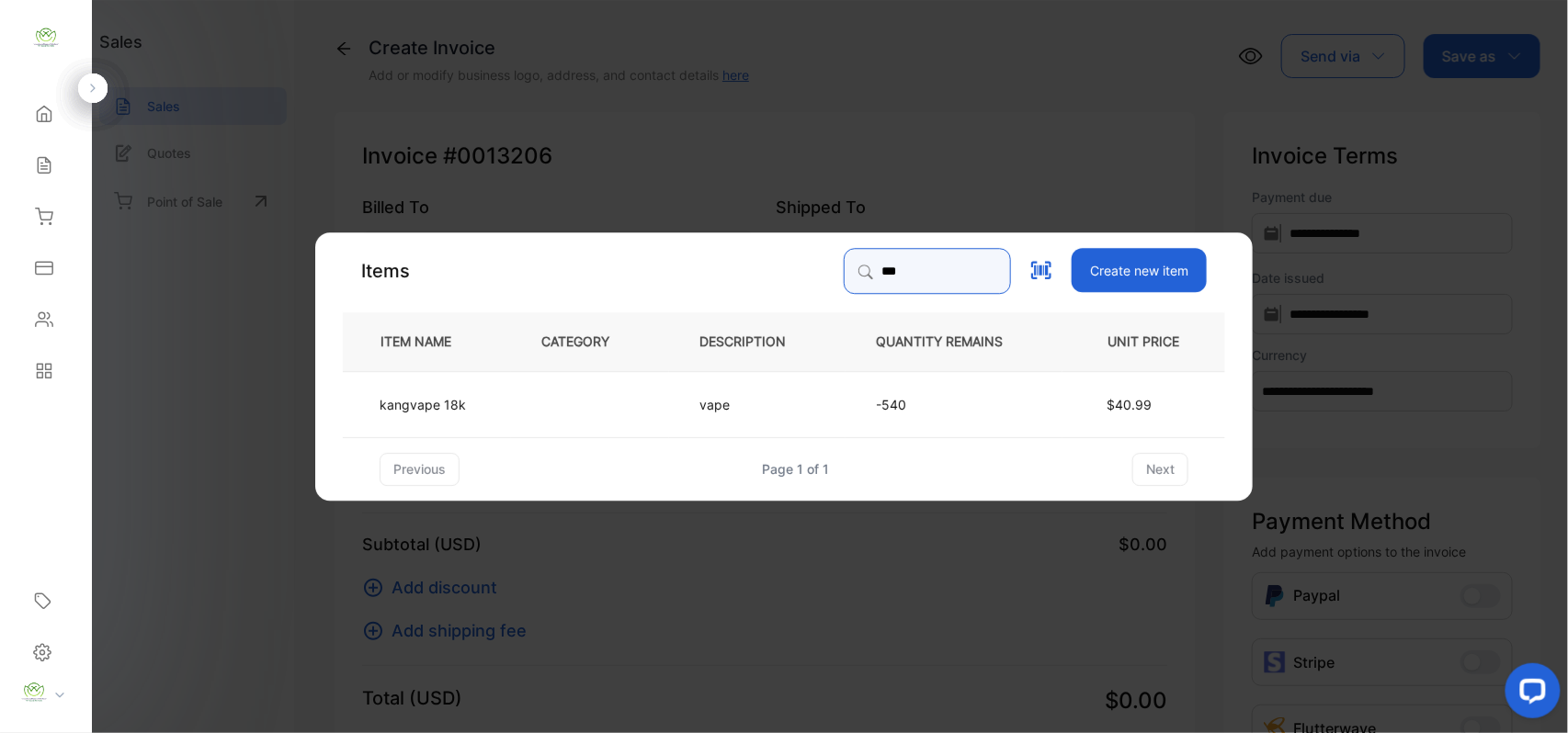
type input "***"
click at [470, 402] on td "kangvape 18k" at bounding box center [427, 404] width 168 height 66
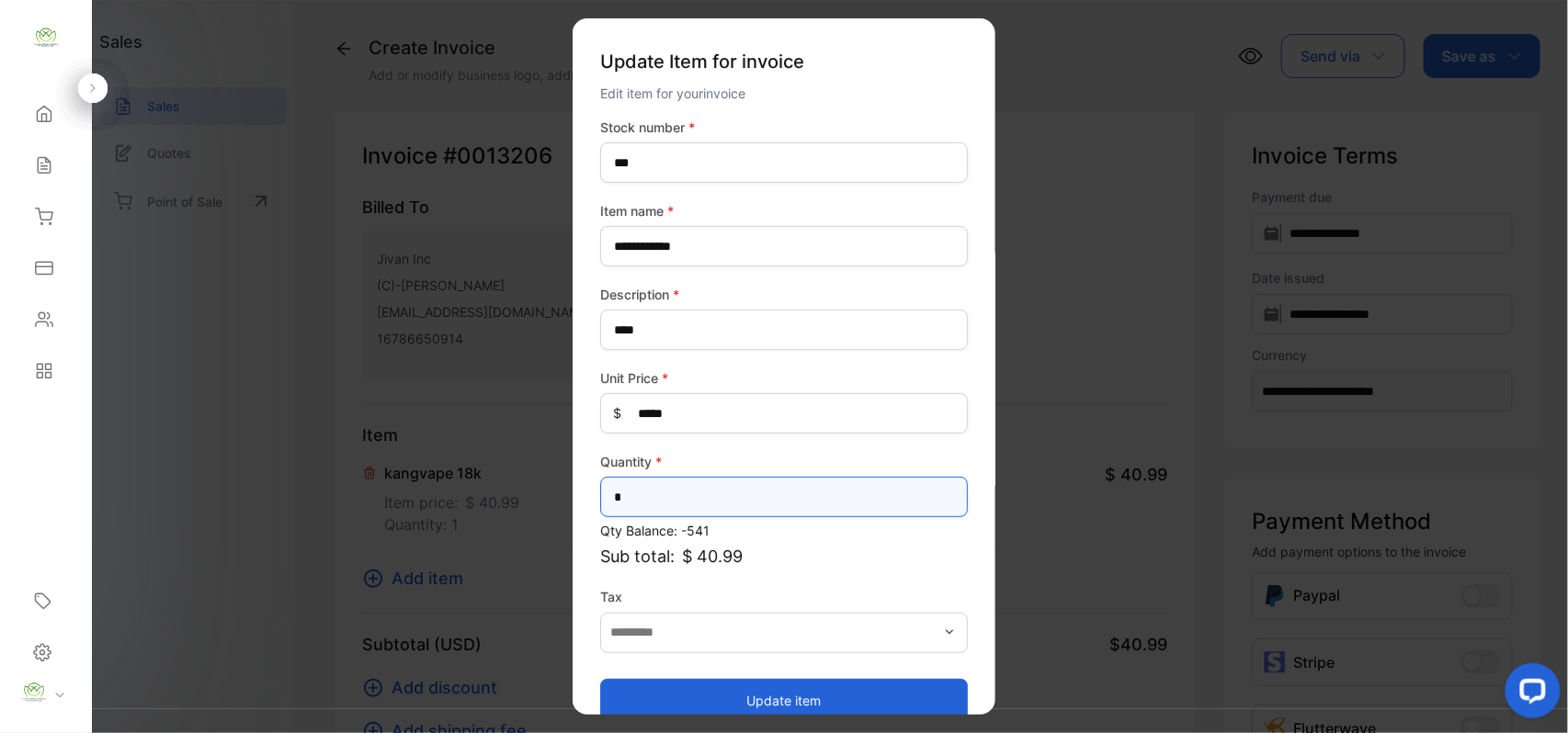
click at [838, 487] on input "*" at bounding box center [784, 497] width 368 height 41
type input "*"
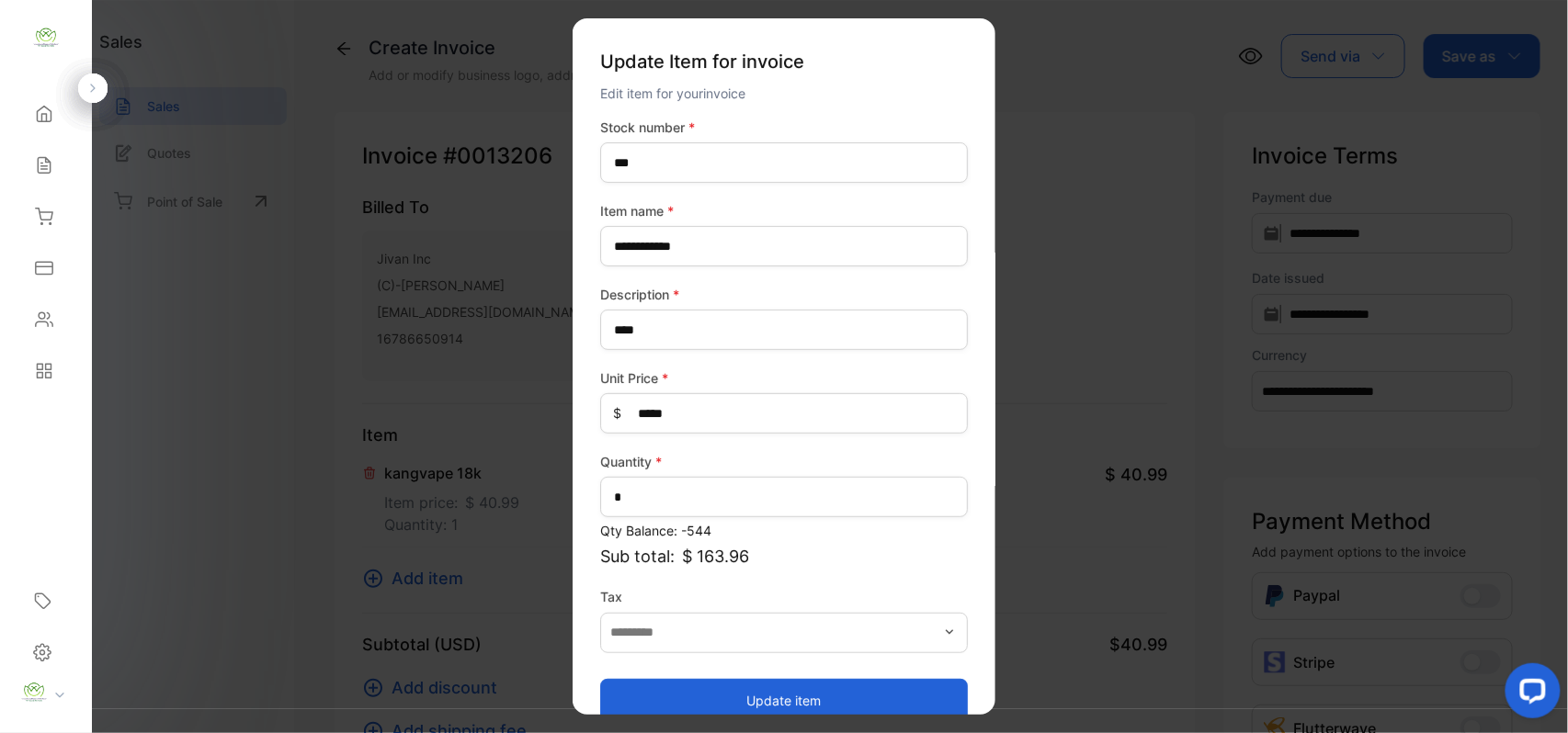
click at [780, 681] on button "Update item" at bounding box center [784, 701] width 368 height 44
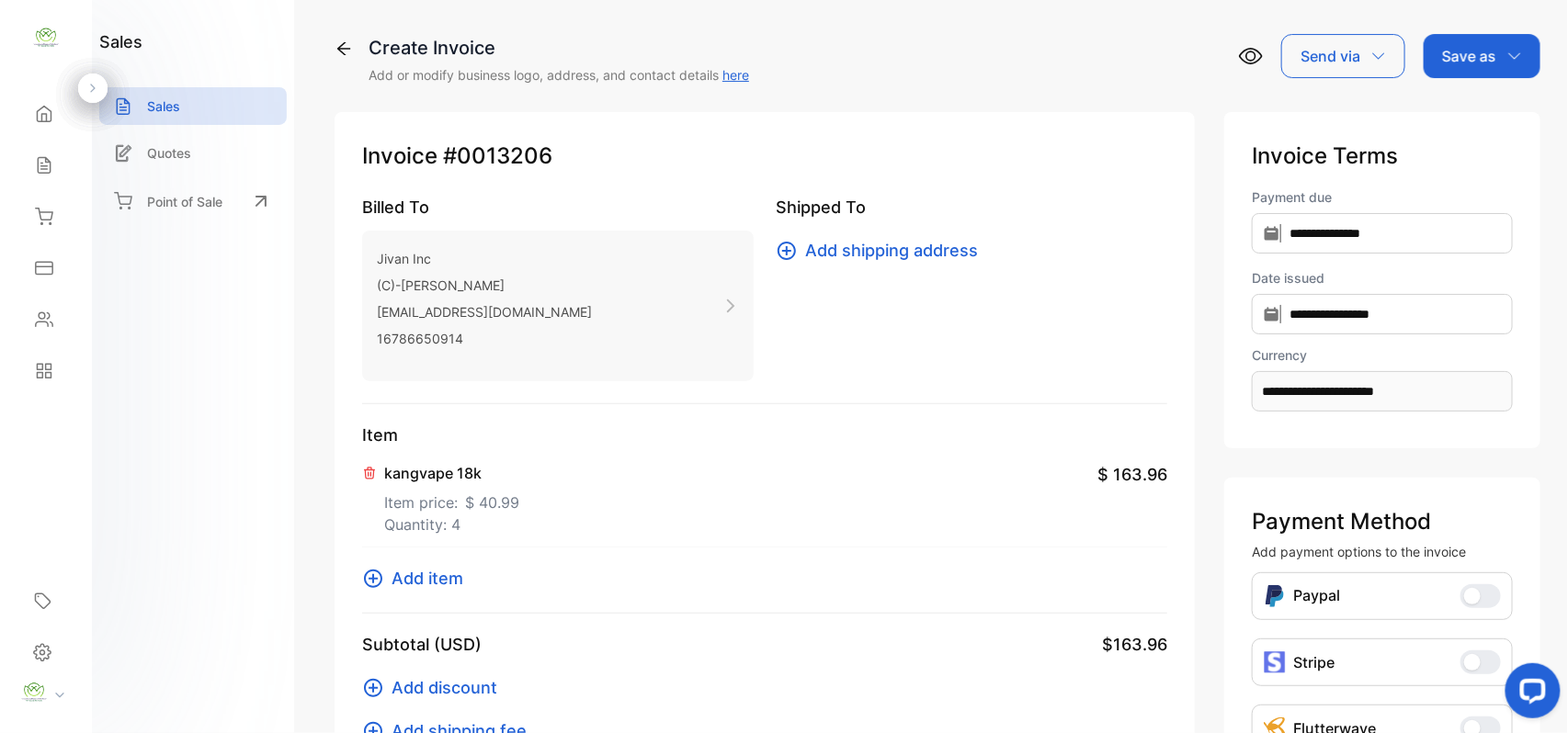
click at [442, 582] on span "Add item" at bounding box center [428, 578] width 72 height 25
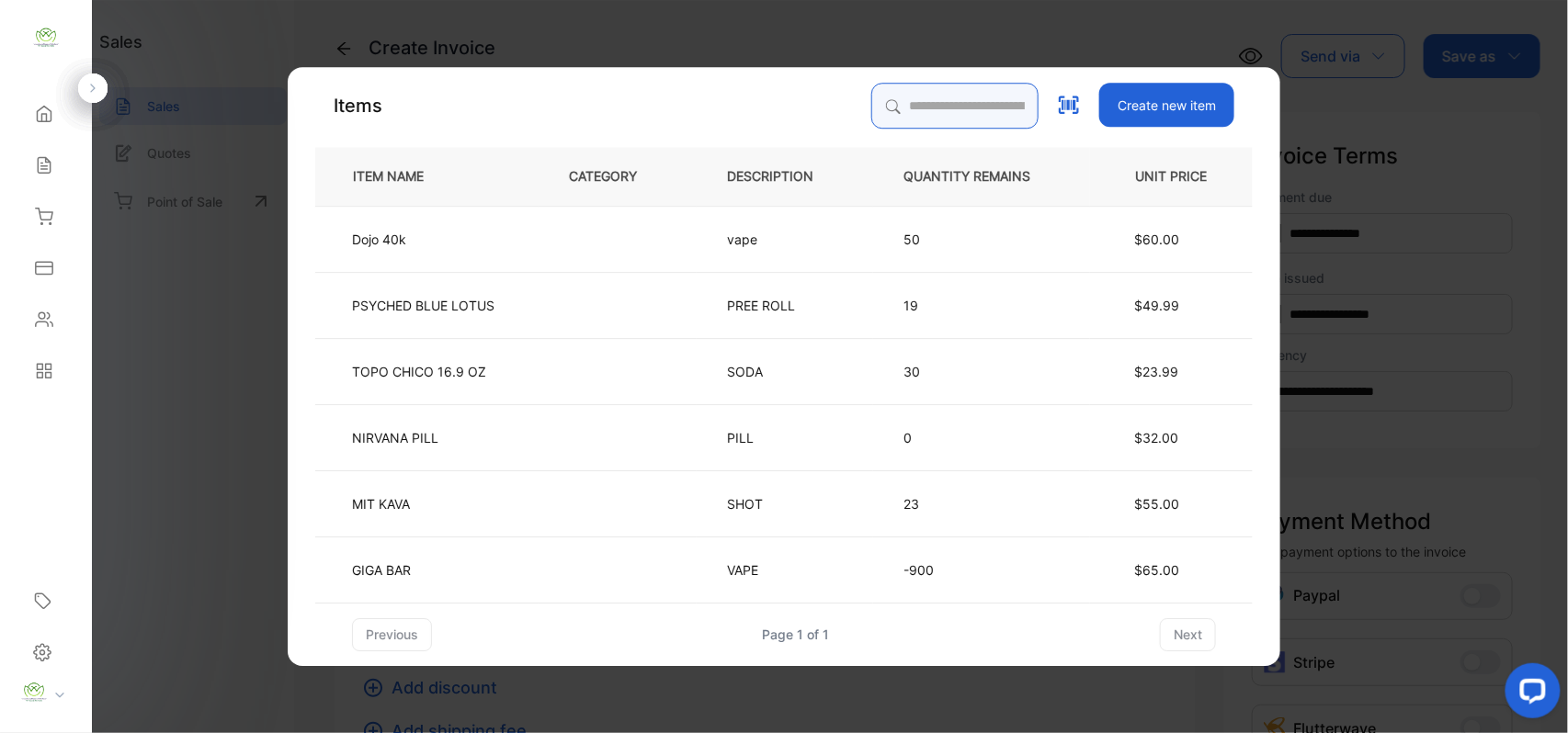
click at [992, 116] on input "search" at bounding box center [955, 106] width 167 height 46
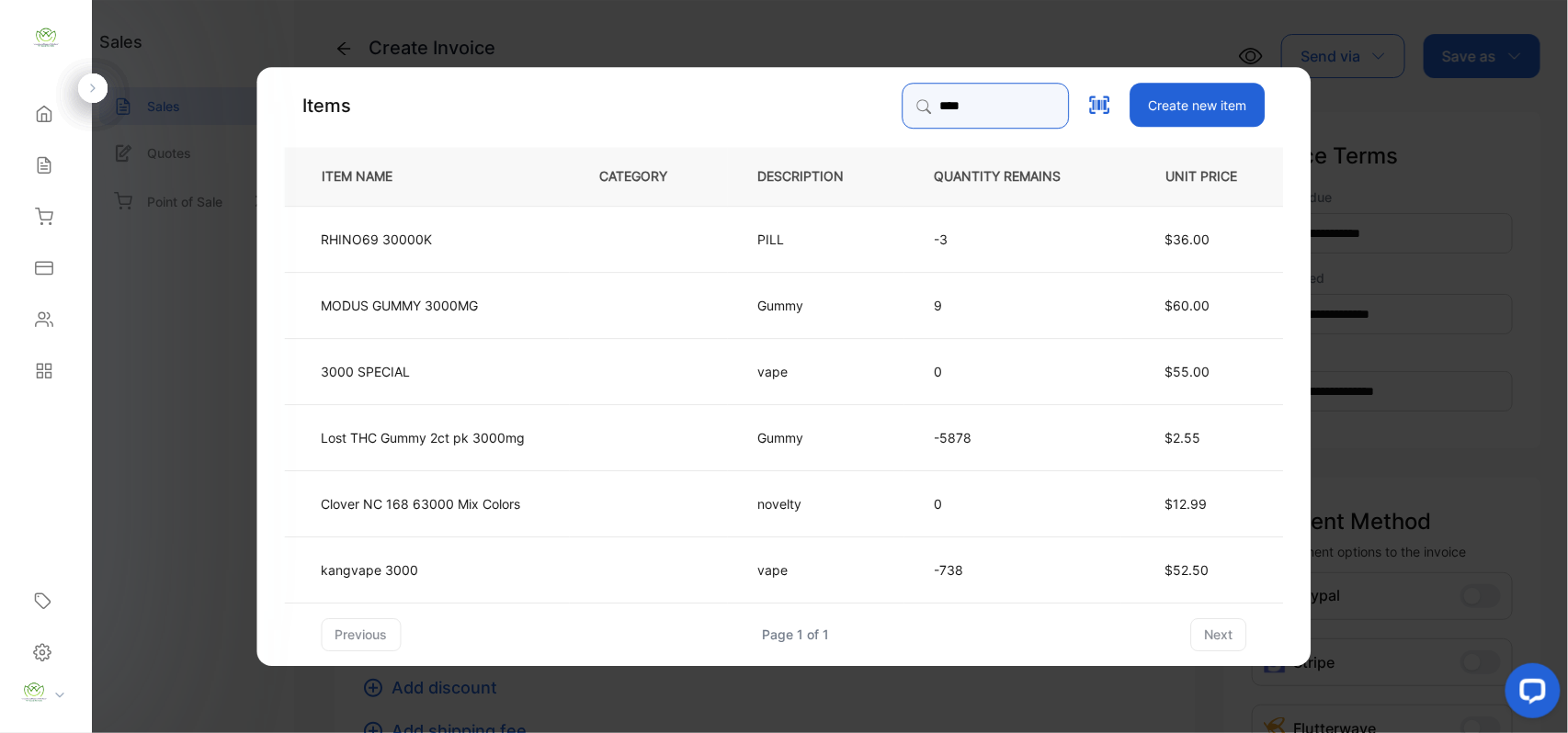
type input "****"
drag, startPoint x: 395, startPoint y: 549, endPoint x: 416, endPoint y: 549, distance: 21.0
click at [416, 549] on td "kangvape 3000" at bounding box center [427, 569] width 285 height 66
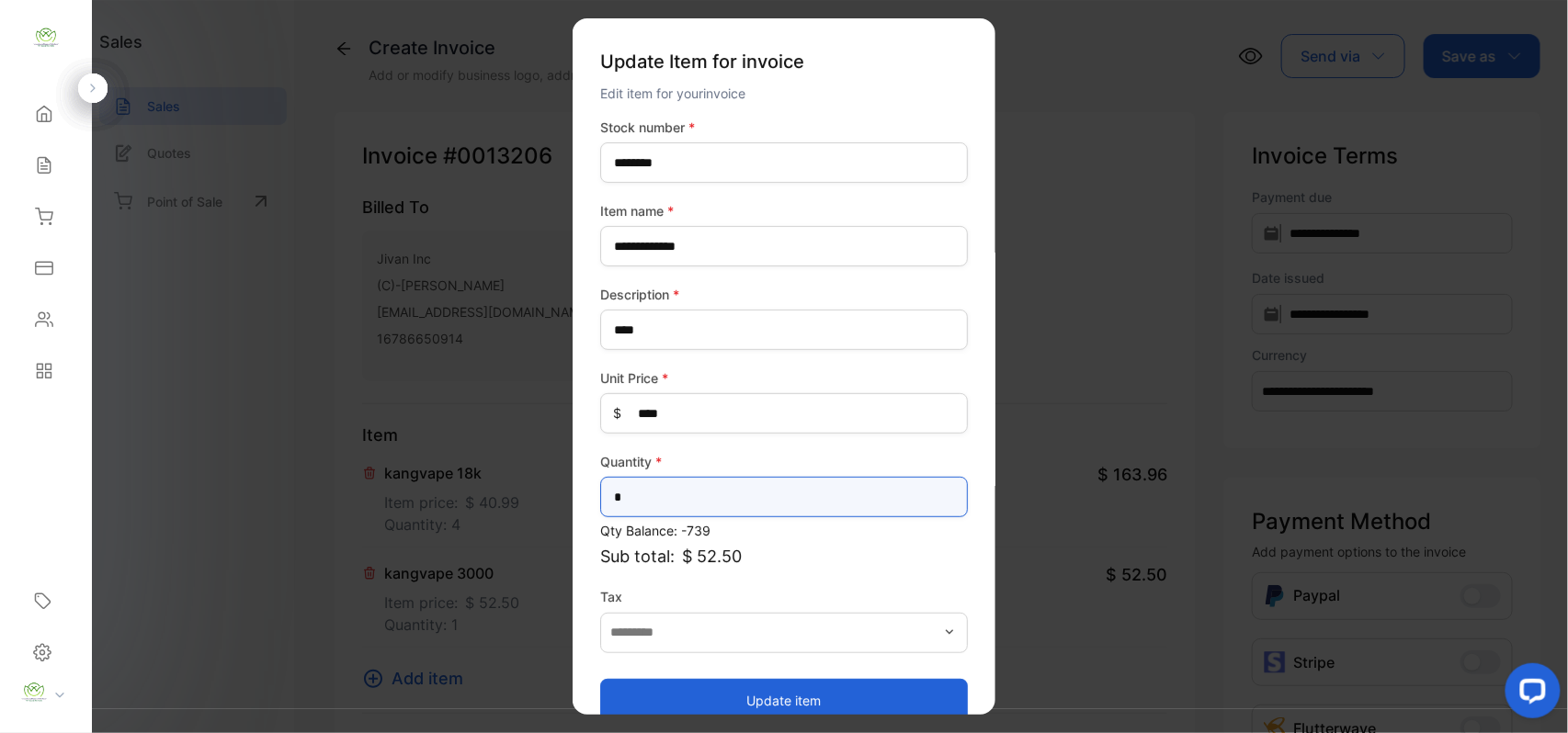
click at [718, 491] on input "*" at bounding box center [784, 497] width 368 height 41
type input "*"
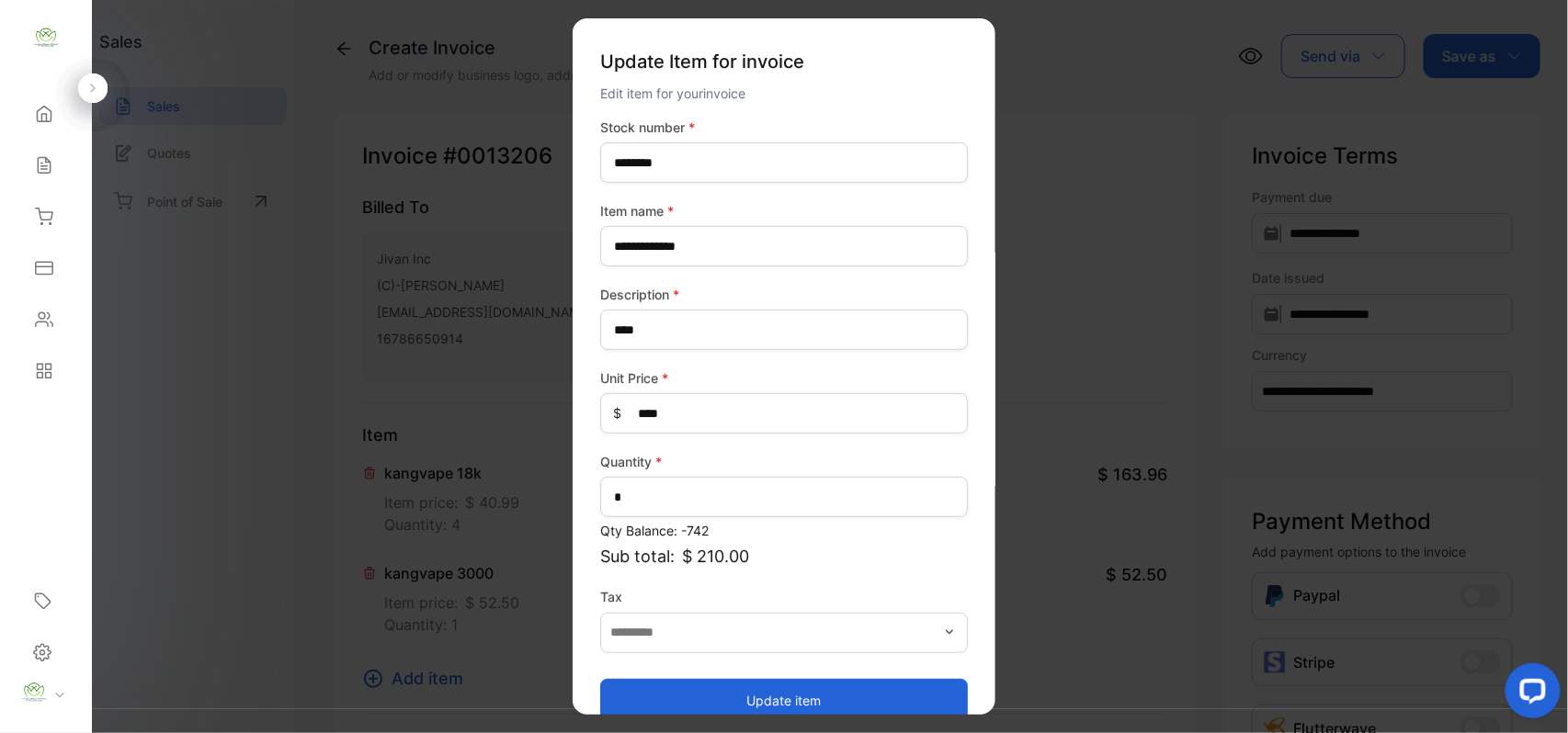
drag, startPoint x: 755, startPoint y: 695, endPoint x: 717, endPoint y: 696, distance: 38.0
click at [754, 695] on button "Update item" at bounding box center [784, 701] width 368 height 44
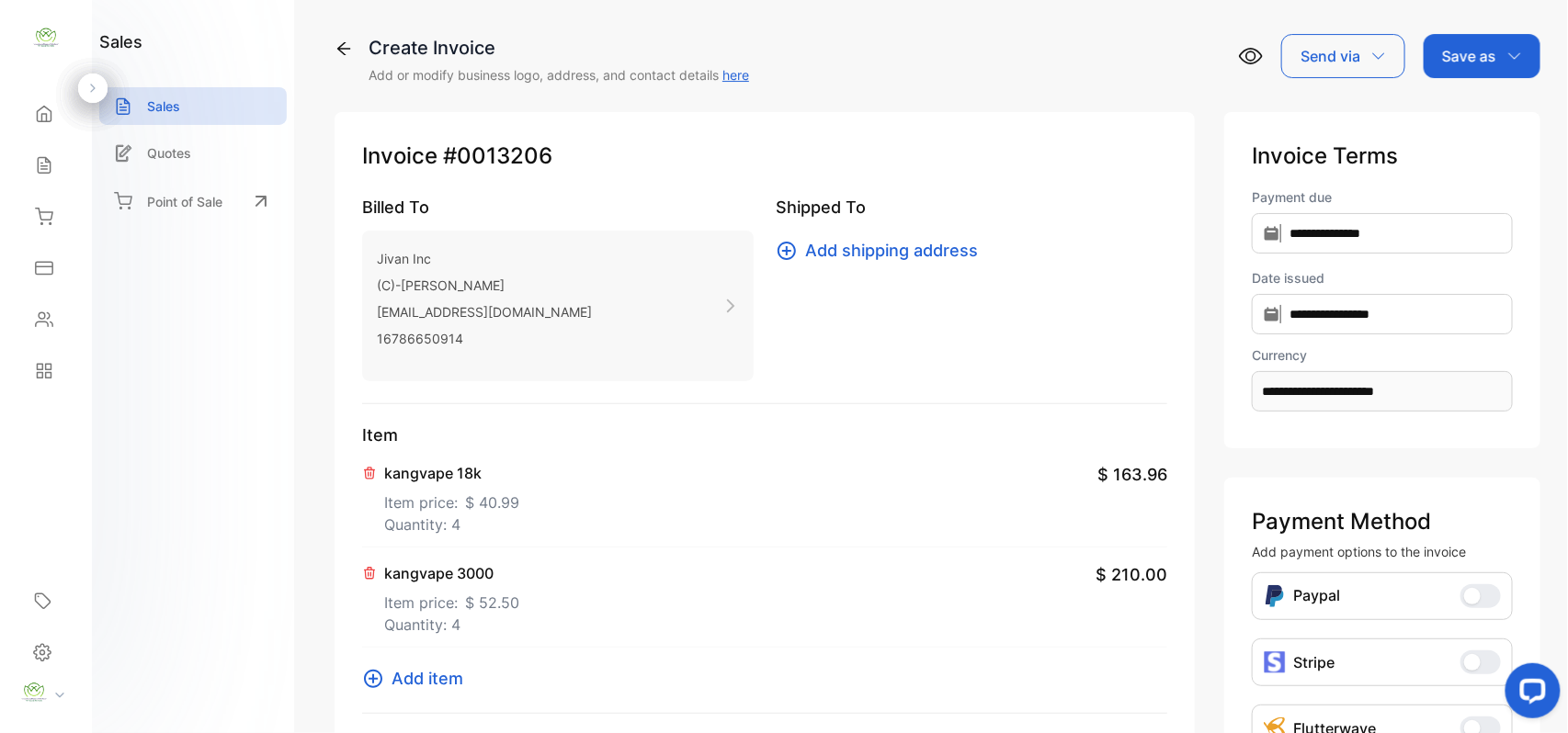
click at [445, 674] on span "Add item" at bounding box center [428, 679] width 72 height 25
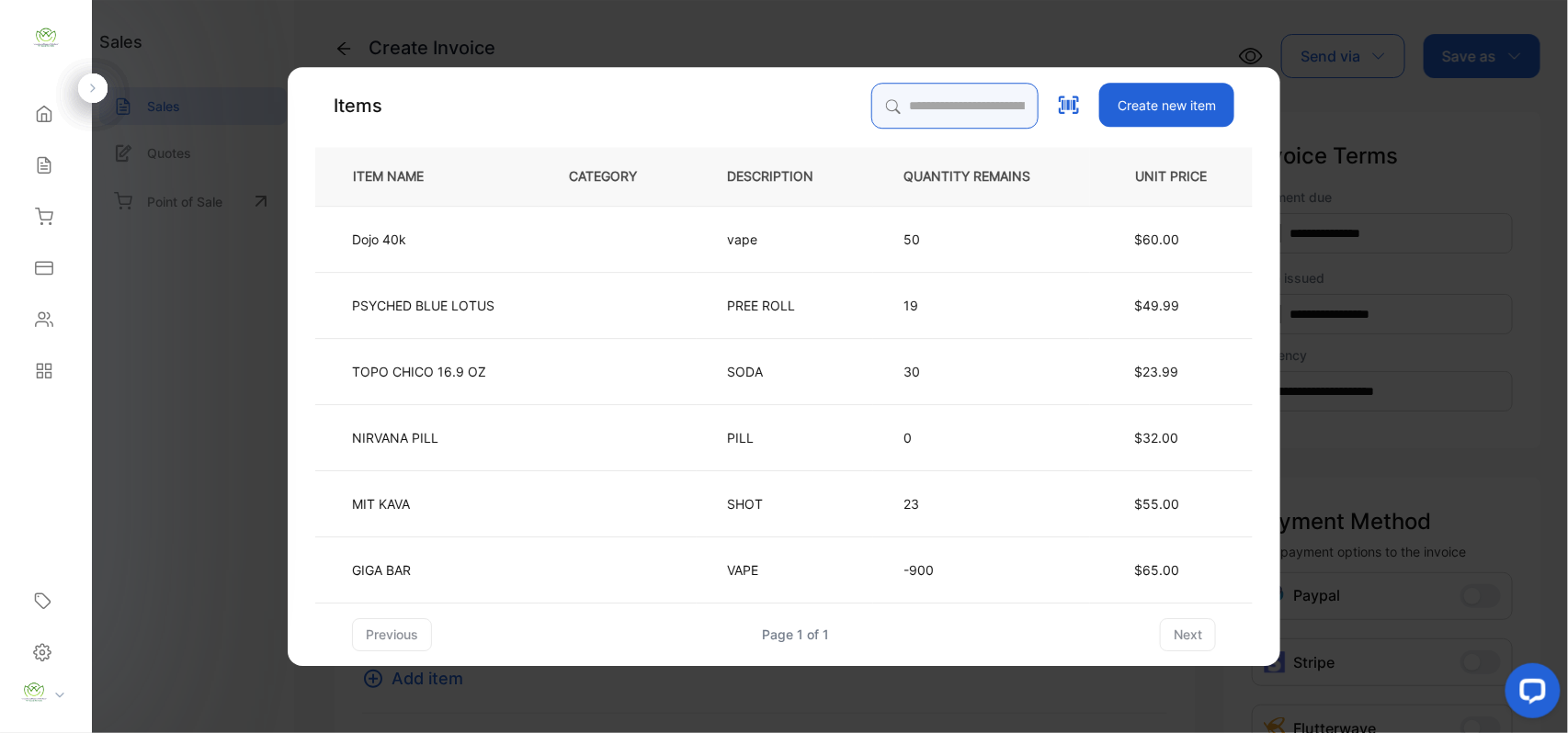
click at [1000, 89] on input "search" at bounding box center [955, 106] width 167 height 46
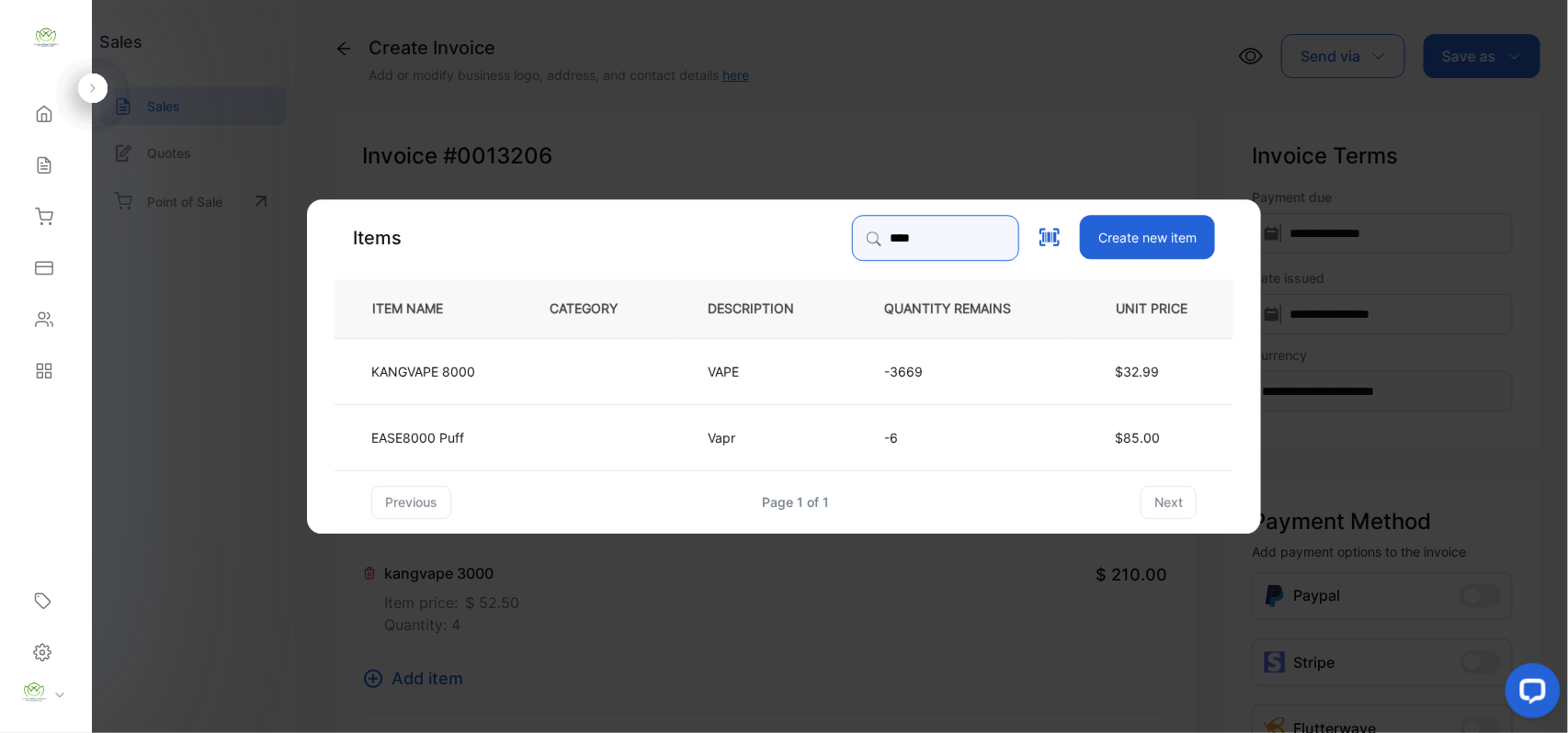
type input "****"
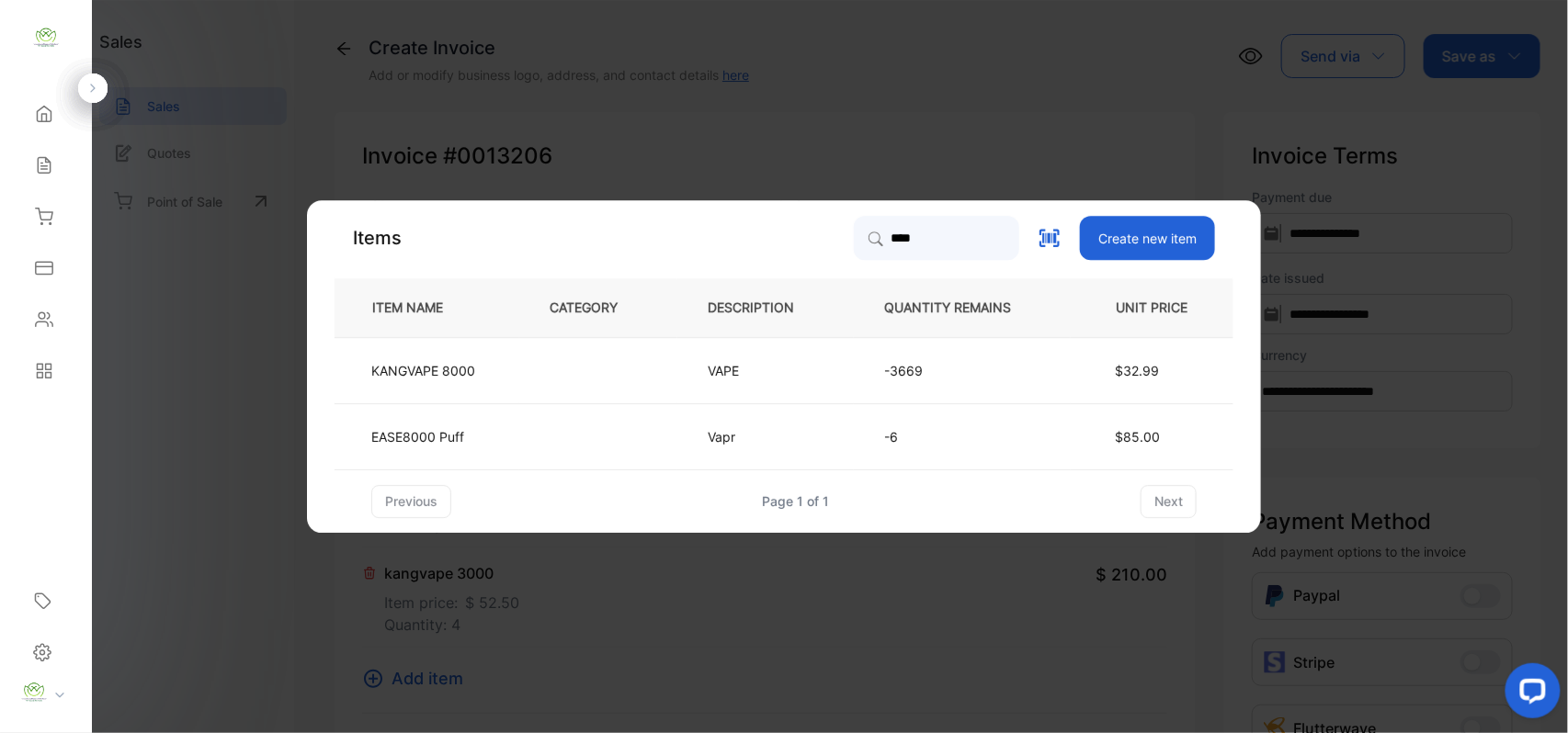
click at [594, 347] on td at bounding box center [598, 371] width 158 height 66
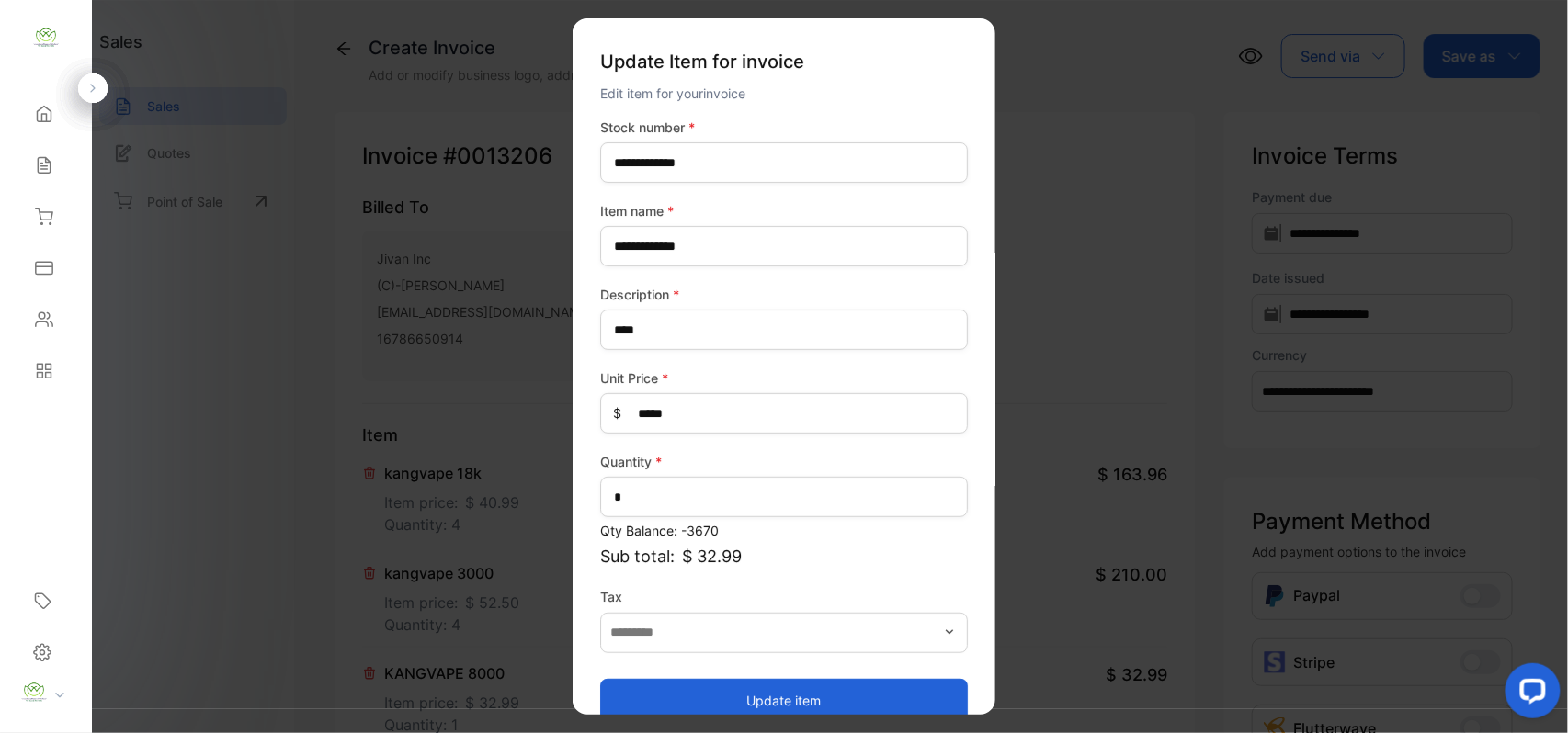
click at [766, 695] on button "Update item" at bounding box center [784, 701] width 368 height 44
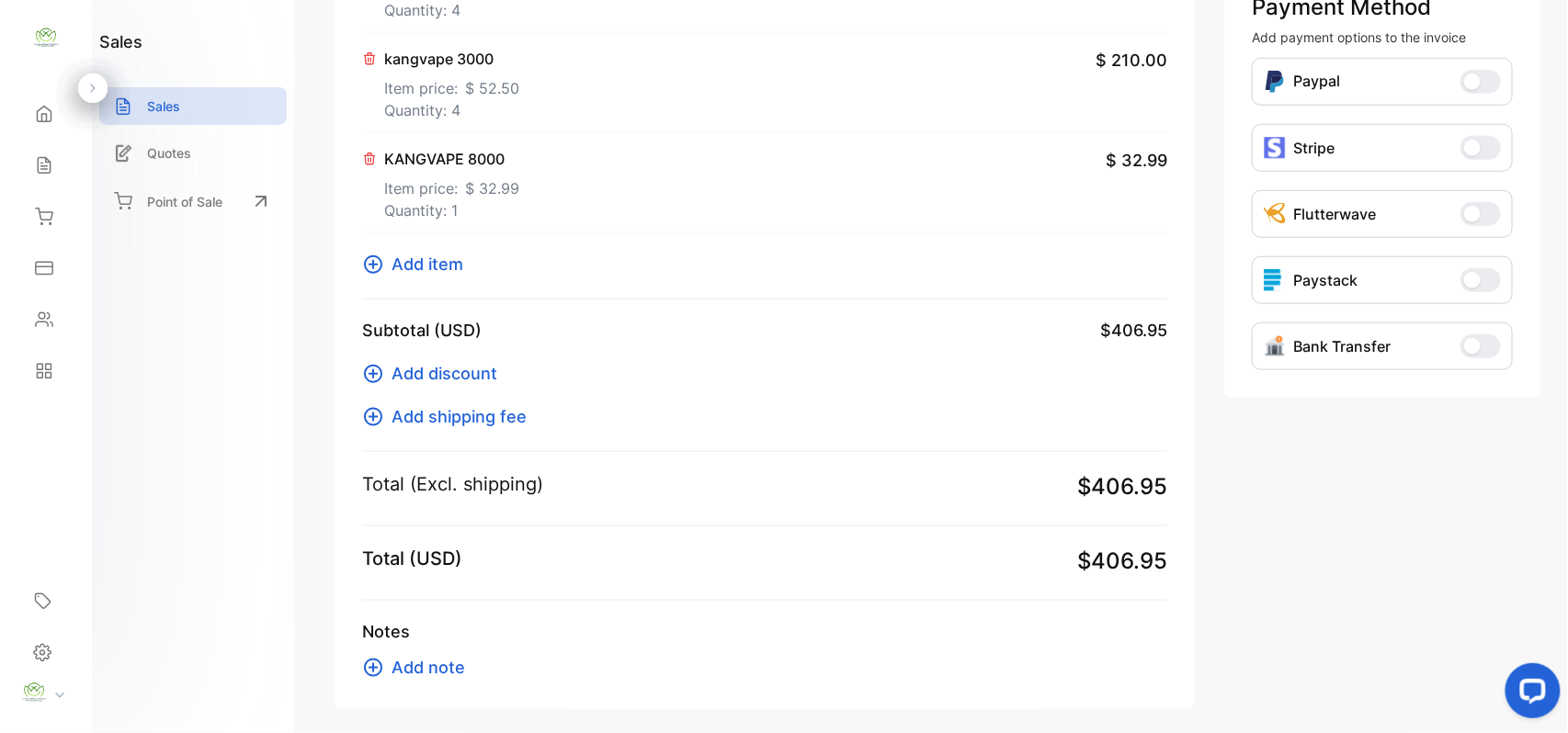
scroll to position [572, 0]
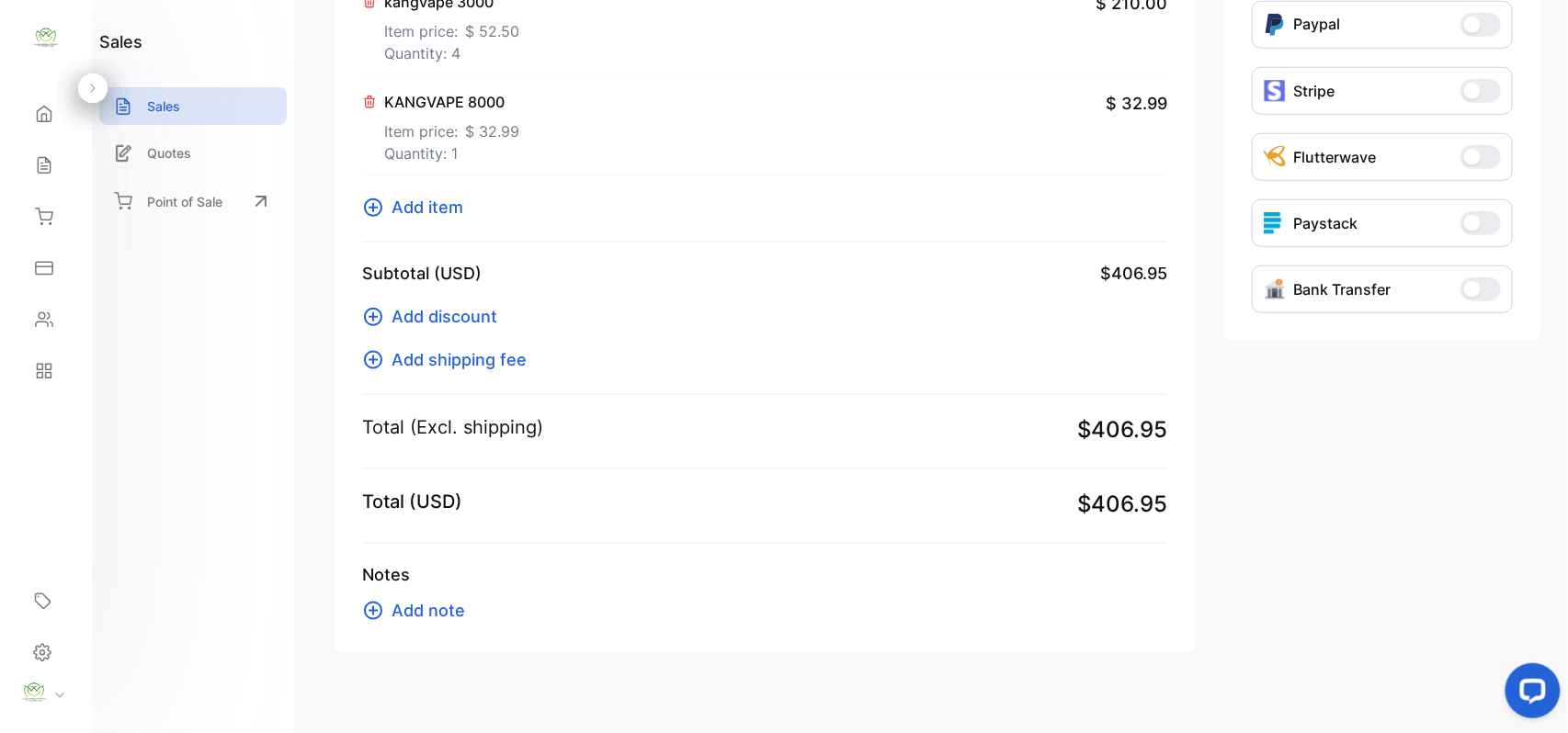
click at [442, 200] on span "Add item" at bounding box center [428, 207] width 72 height 25
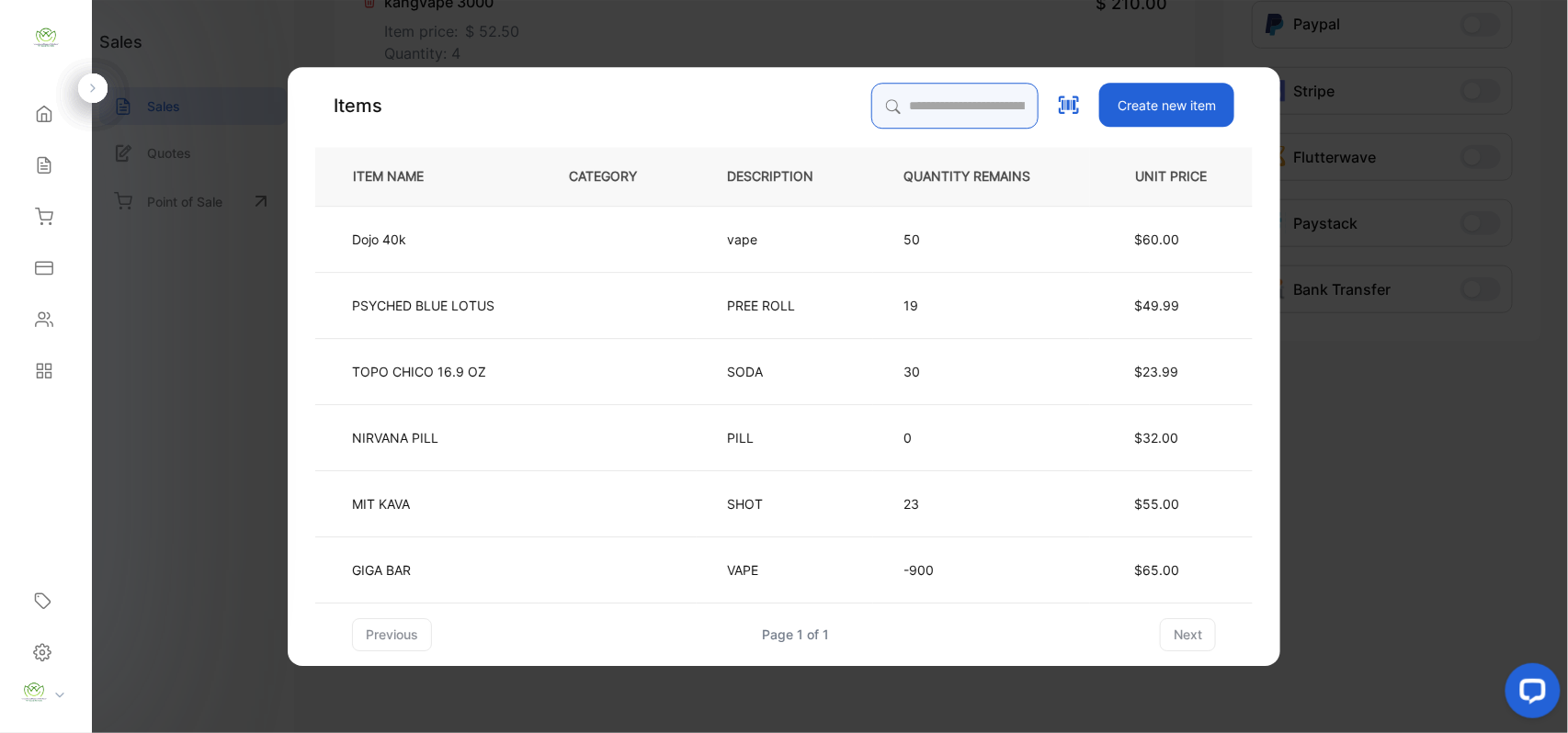
click at [929, 108] on input "search" at bounding box center [955, 106] width 167 height 46
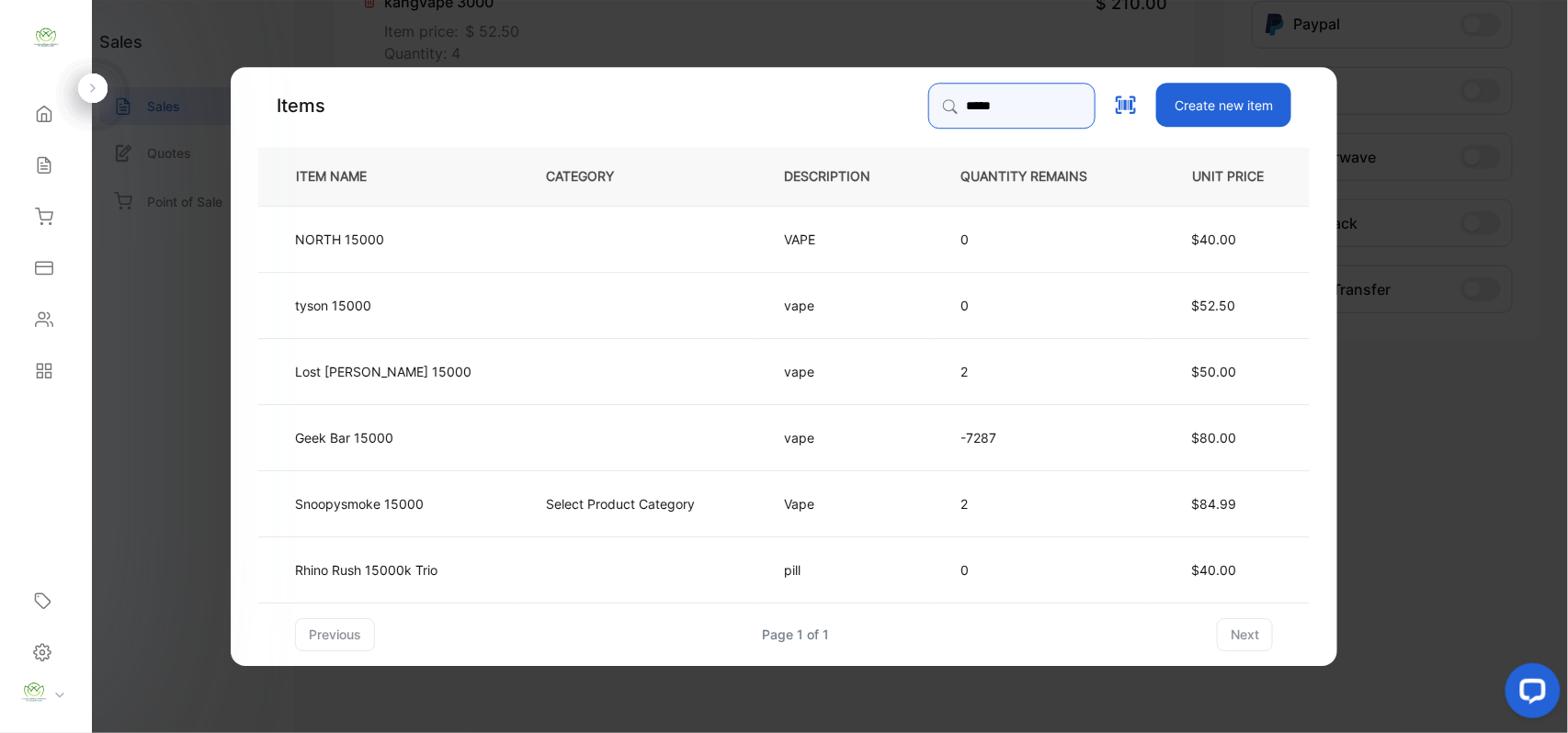
type input "*****"
click at [449, 428] on td "Geek Bar 15000" at bounding box center [386, 437] width 257 height 66
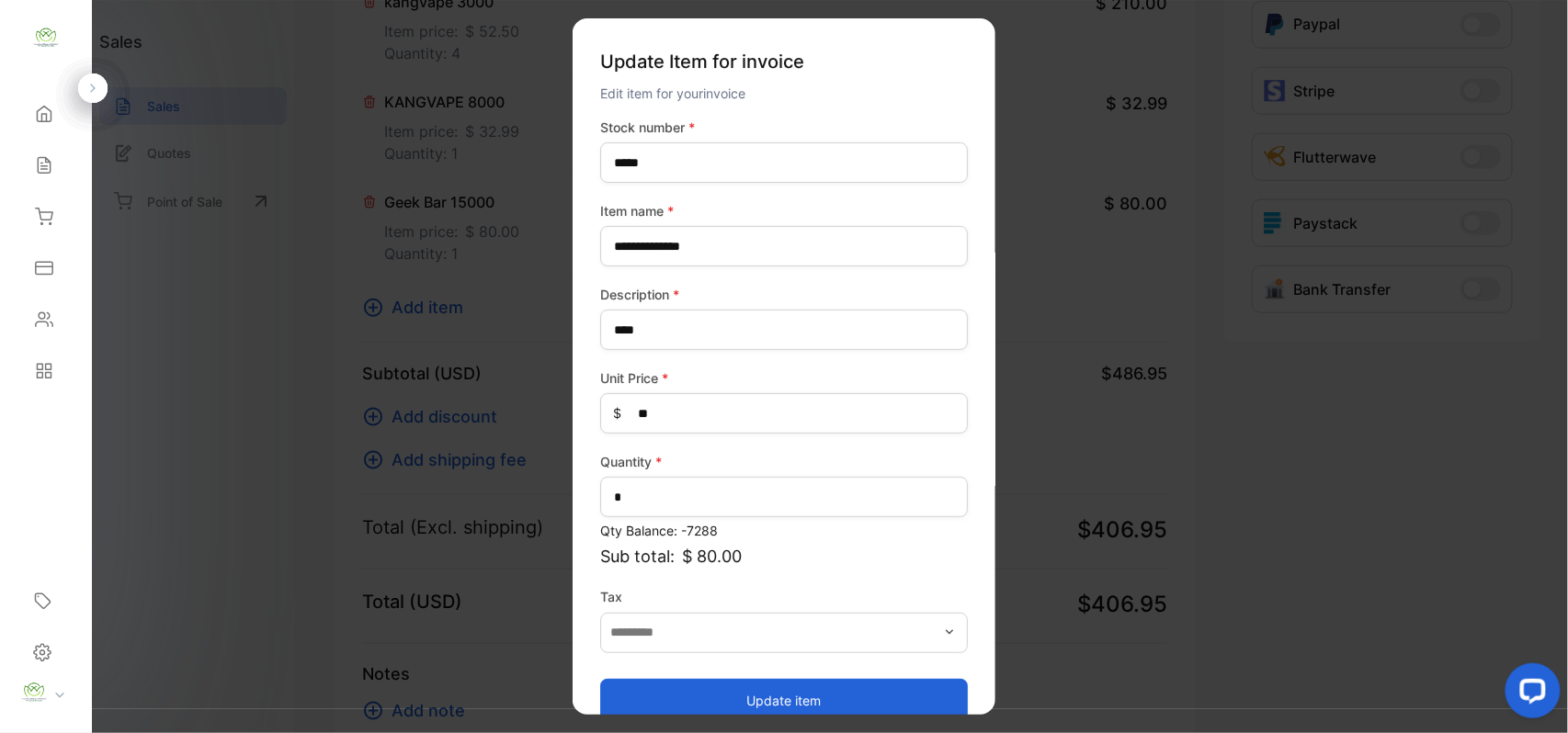
click at [800, 682] on button "Update item" at bounding box center [784, 701] width 368 height 44
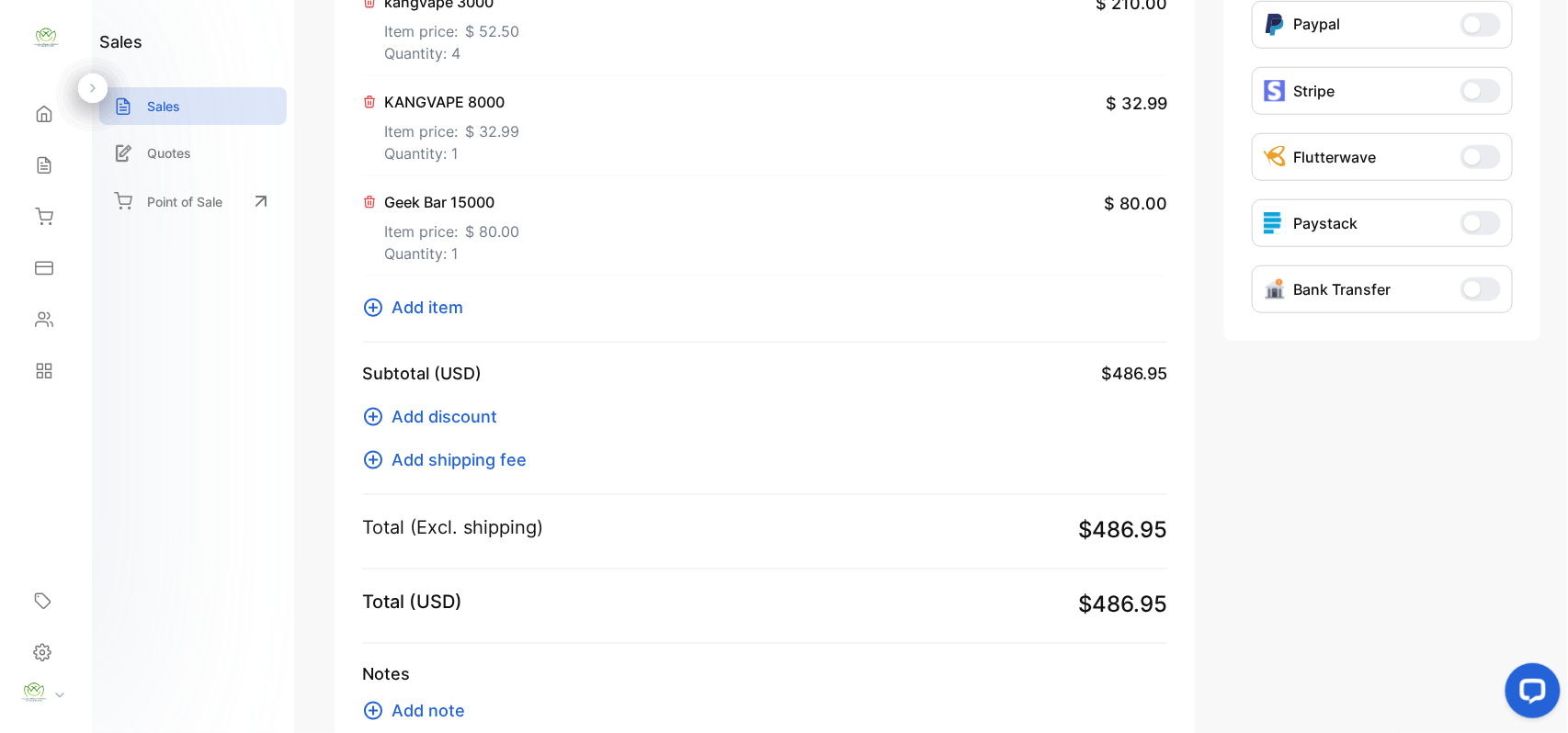
click at [430, 295] on span "Add item" at bounding box center [428, 307] width 72 height 25
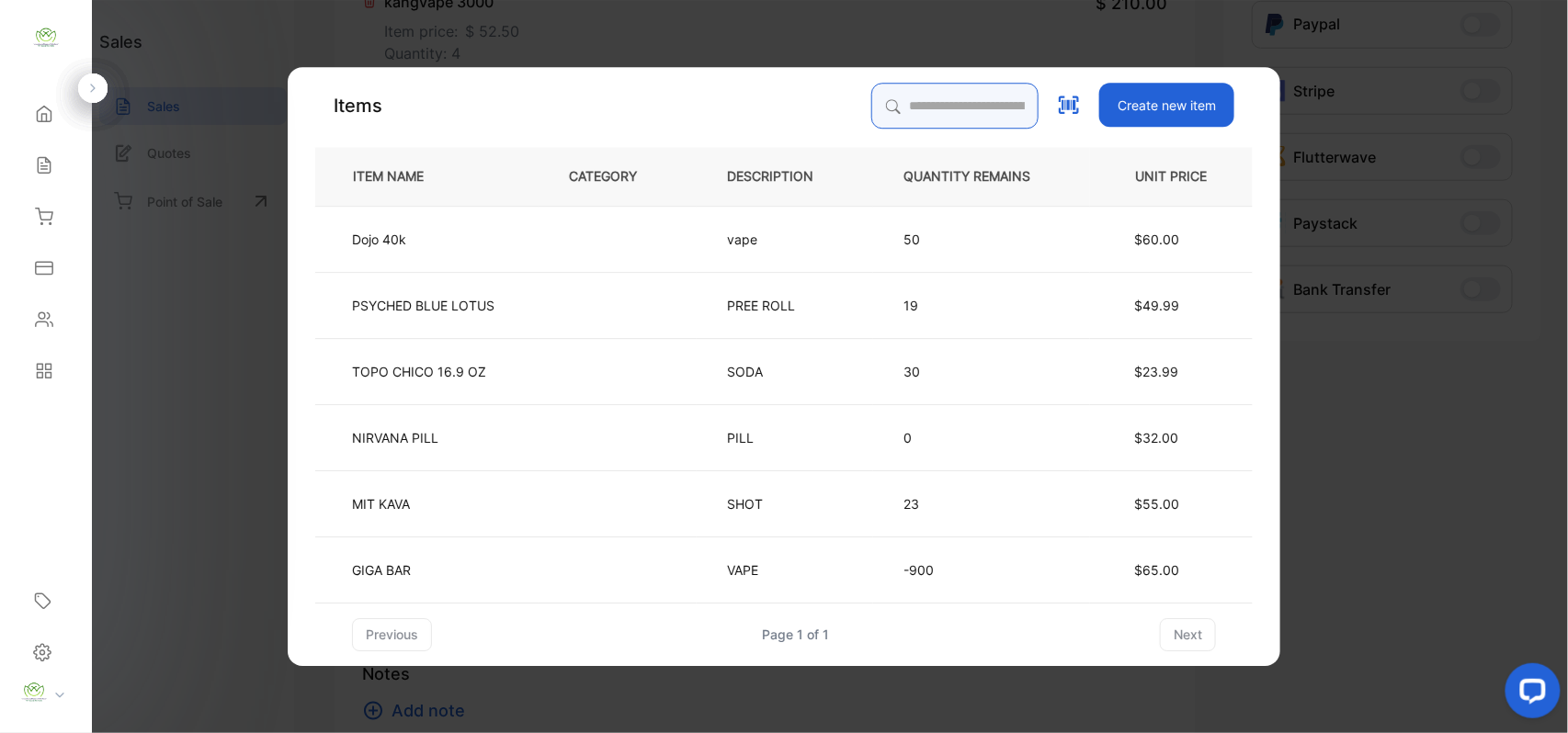
click at [891, 104] on input "search" at bounding box center [955, 106] width 167 height 46
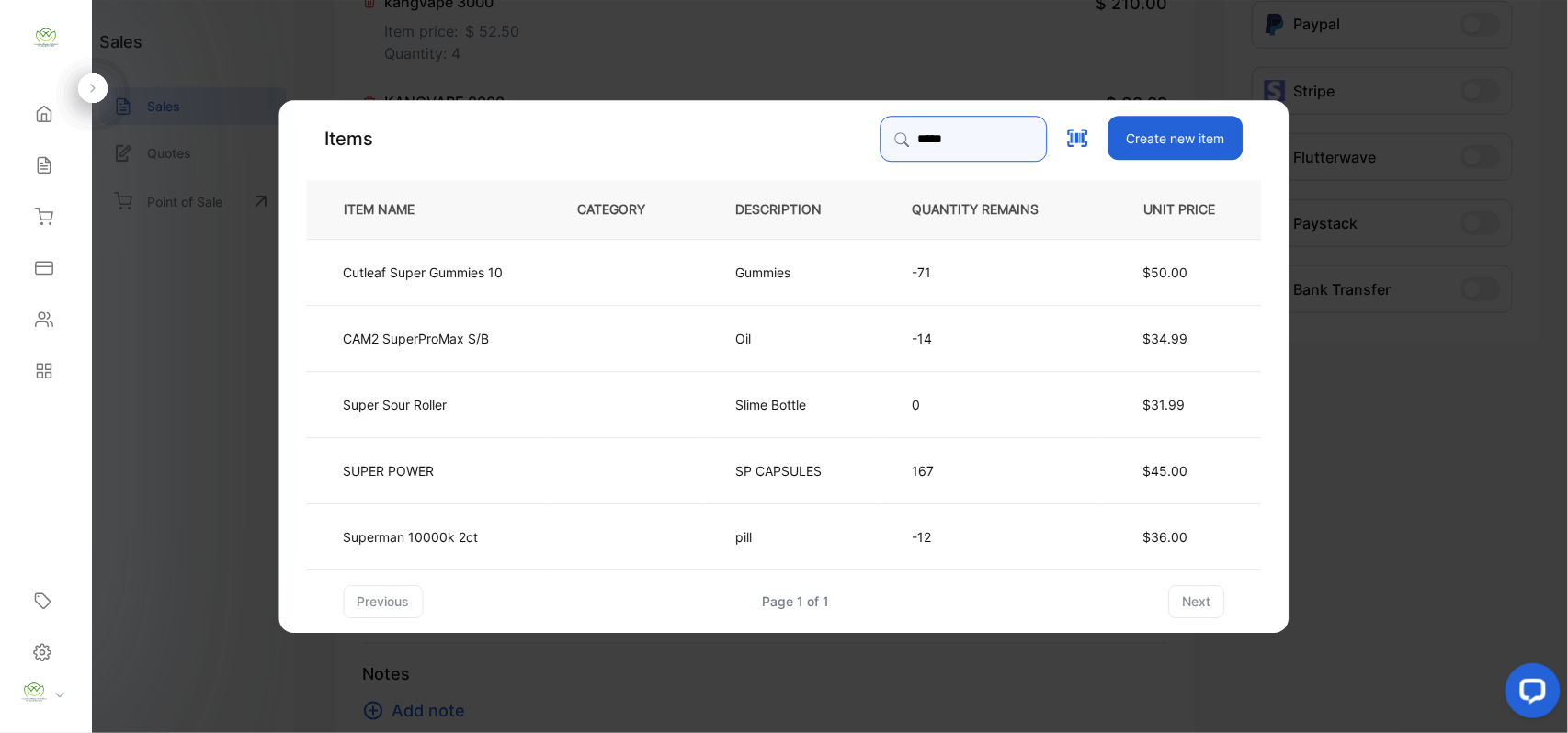
type input "*****"
click at [481, 544] on td "Superman 10000k 2ct" at bounding box center [427, 536] width 241 height 66
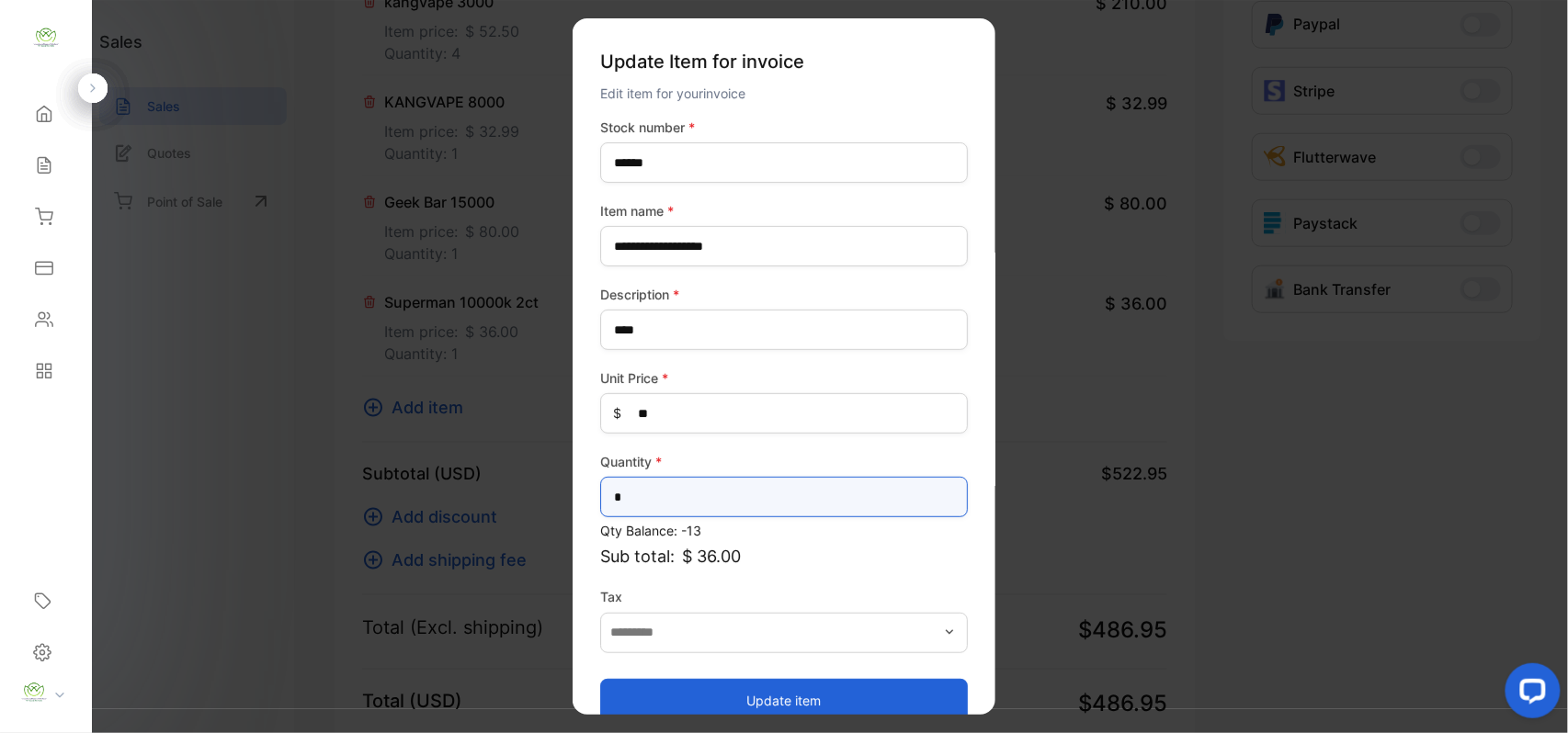
click at [824, 482] on input "*" at bounding box center [784, 497] width 368 height 41
type input "*"
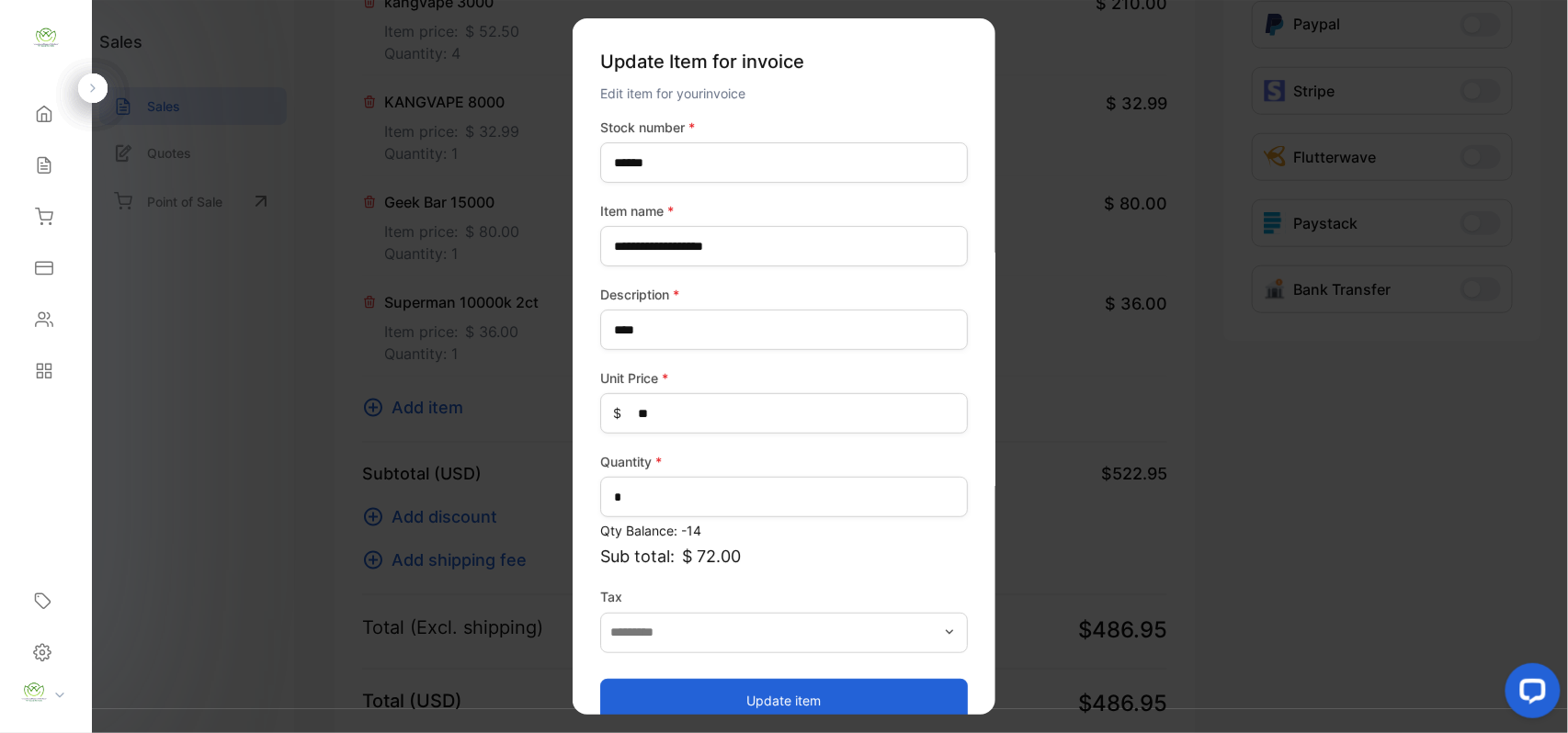
drag, startPoint x: 772, startPoint y: 703, endPoint x: 743, endPoint y: 670, distance: 43.9
click at [769, 695] on button "Update item" at bounding box center [784, 701] width 368 height 44
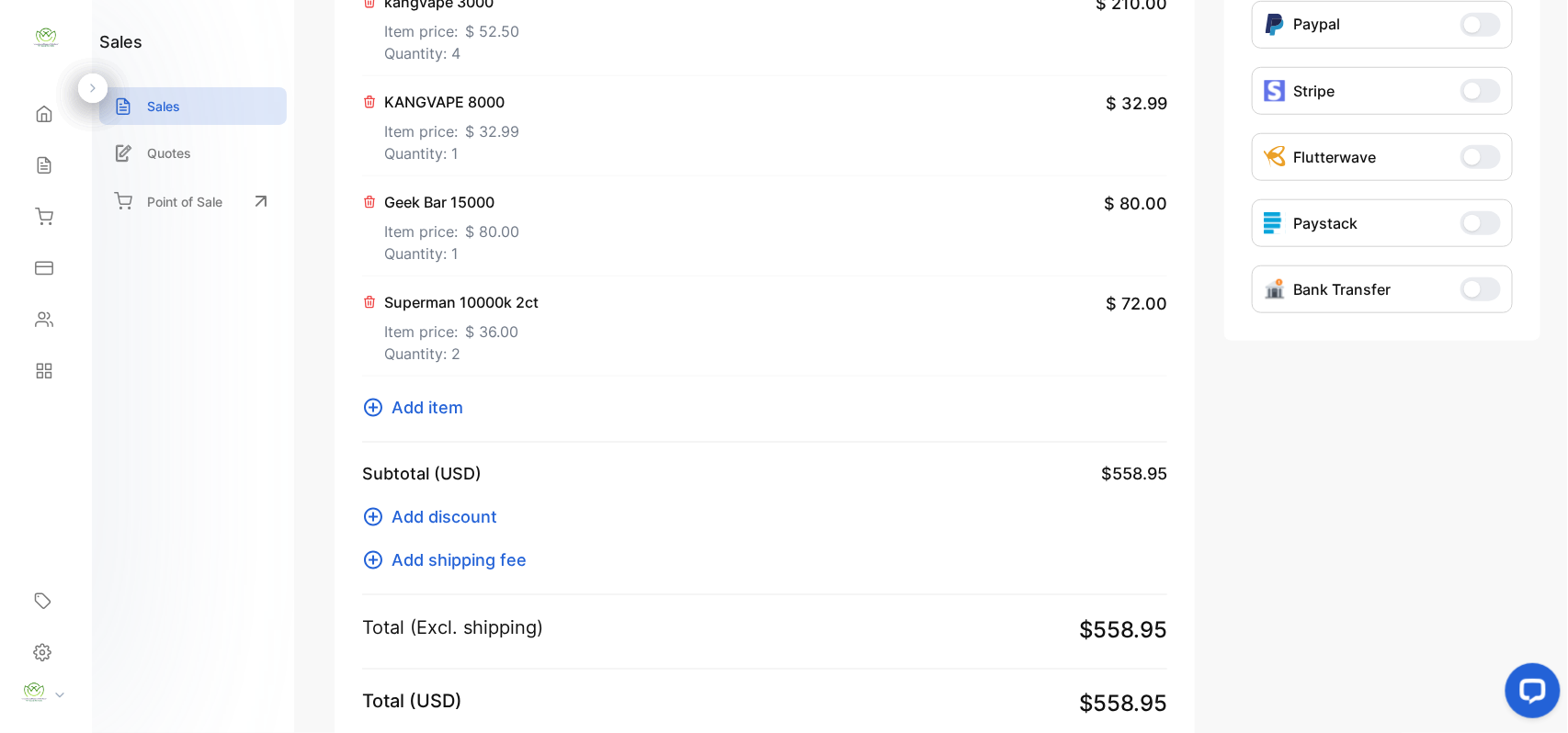
click at [423, 406] on span "Add item" at bounding box center [428, 408] width 72 height 25
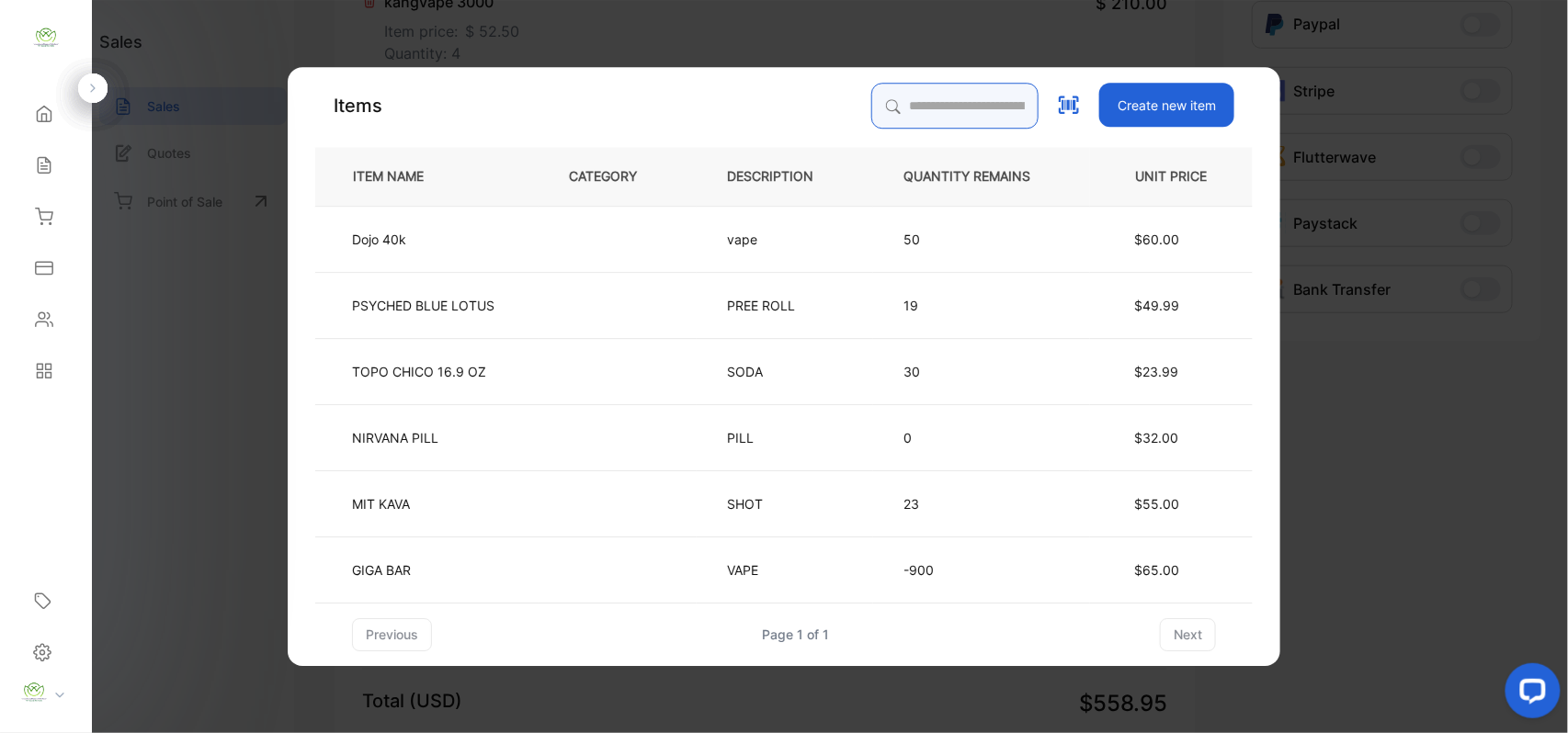
click at [954, 107] on input "search" at bounding box center [955, 106] width 167 height 46
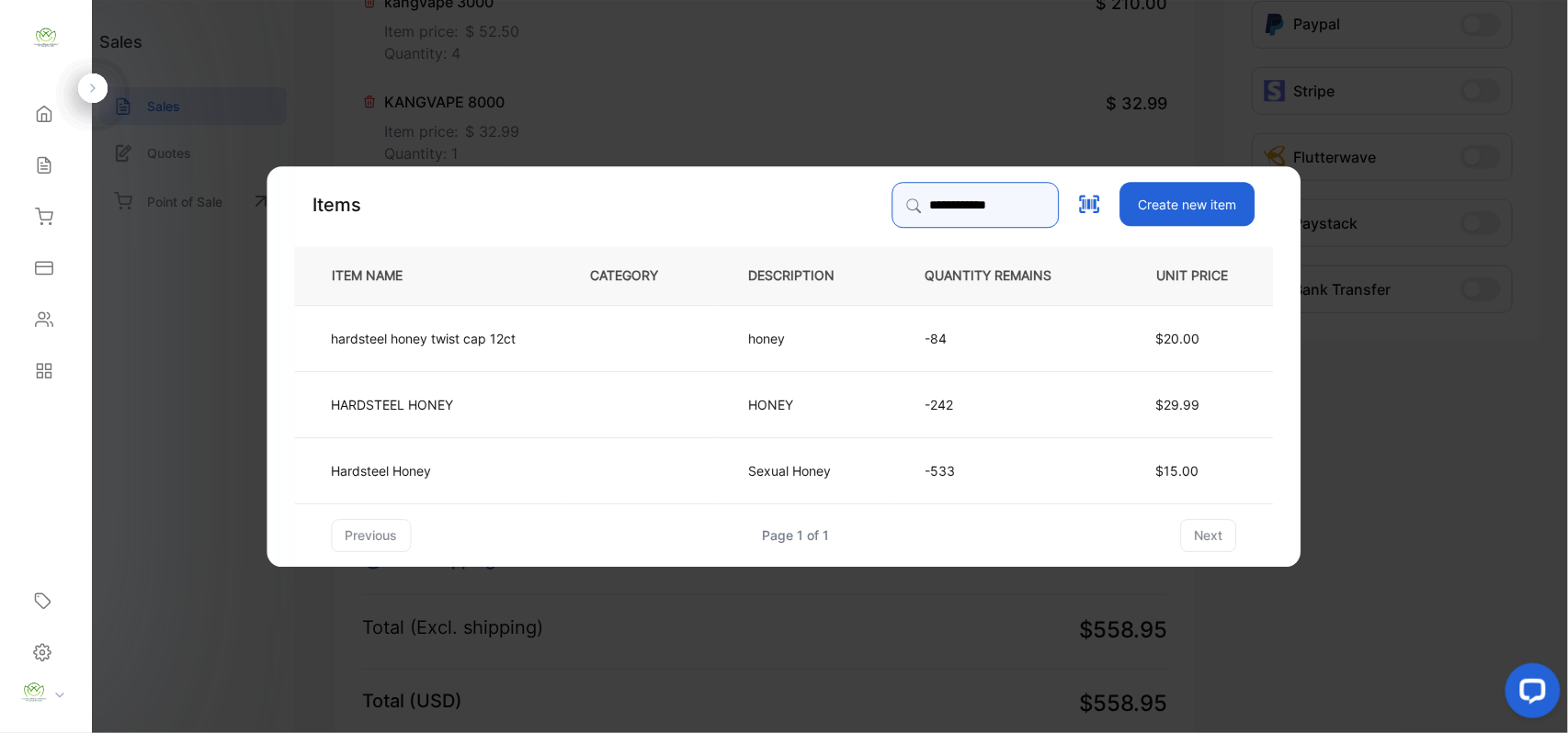
type input "**********"
click at [490, 461] on td "Hardsteel Honey" at bounding box center [428, 469] width 266 height 66
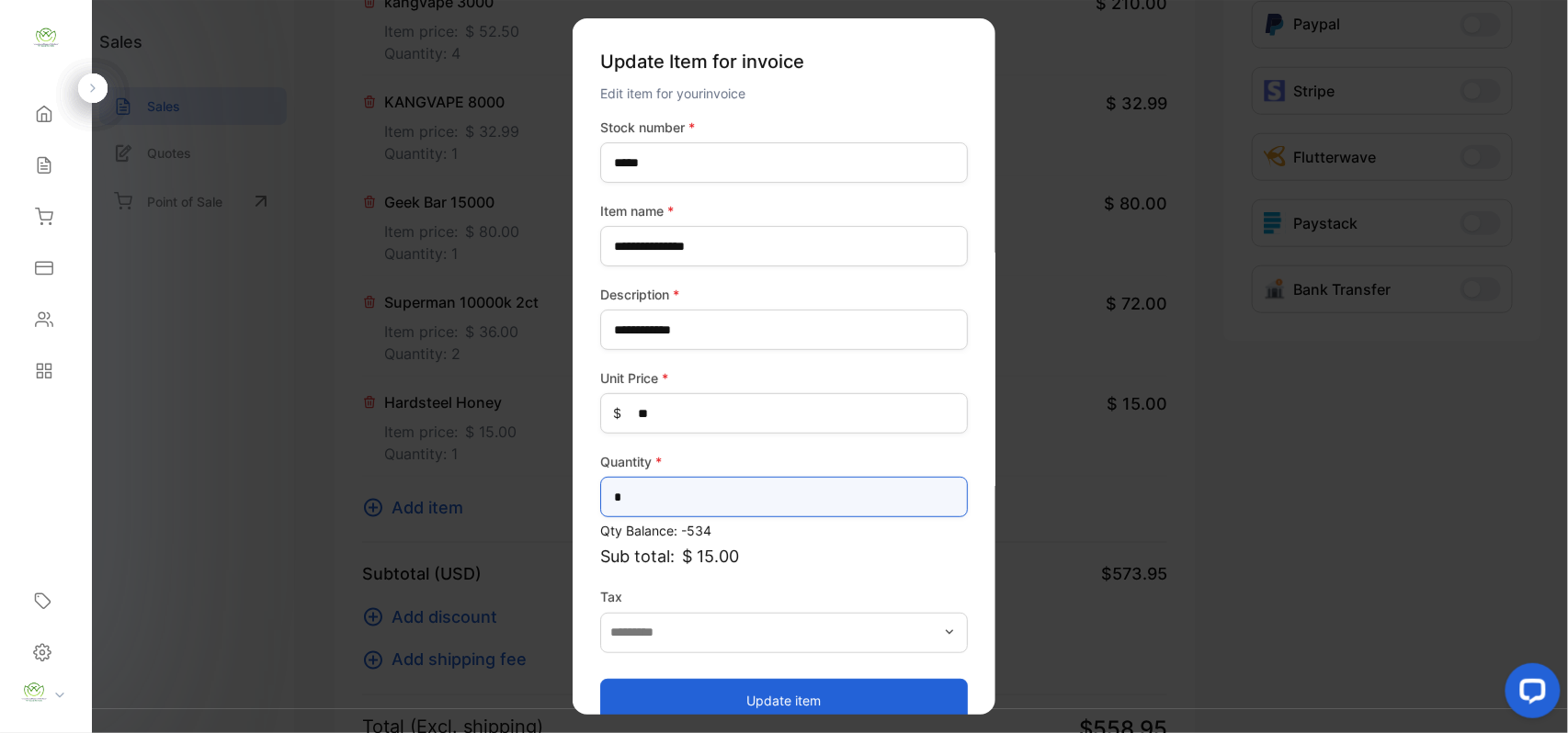
click at [779, 502] on input "*" at bounding box center [784, 497] width 368 height 41
type input "*"
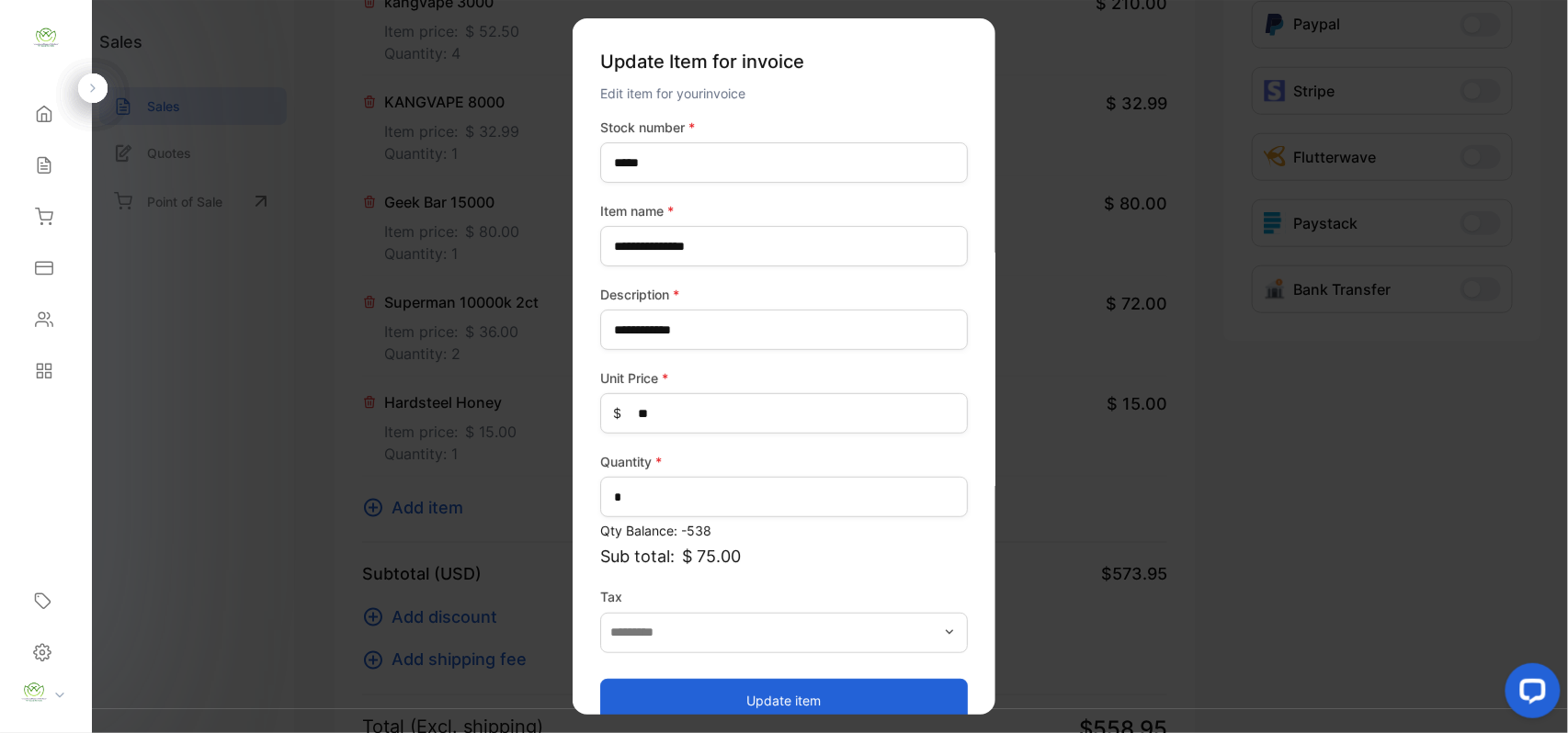
click at [776, 703] on button "Update item" at bounding box center [784, 701] width 368 height 44
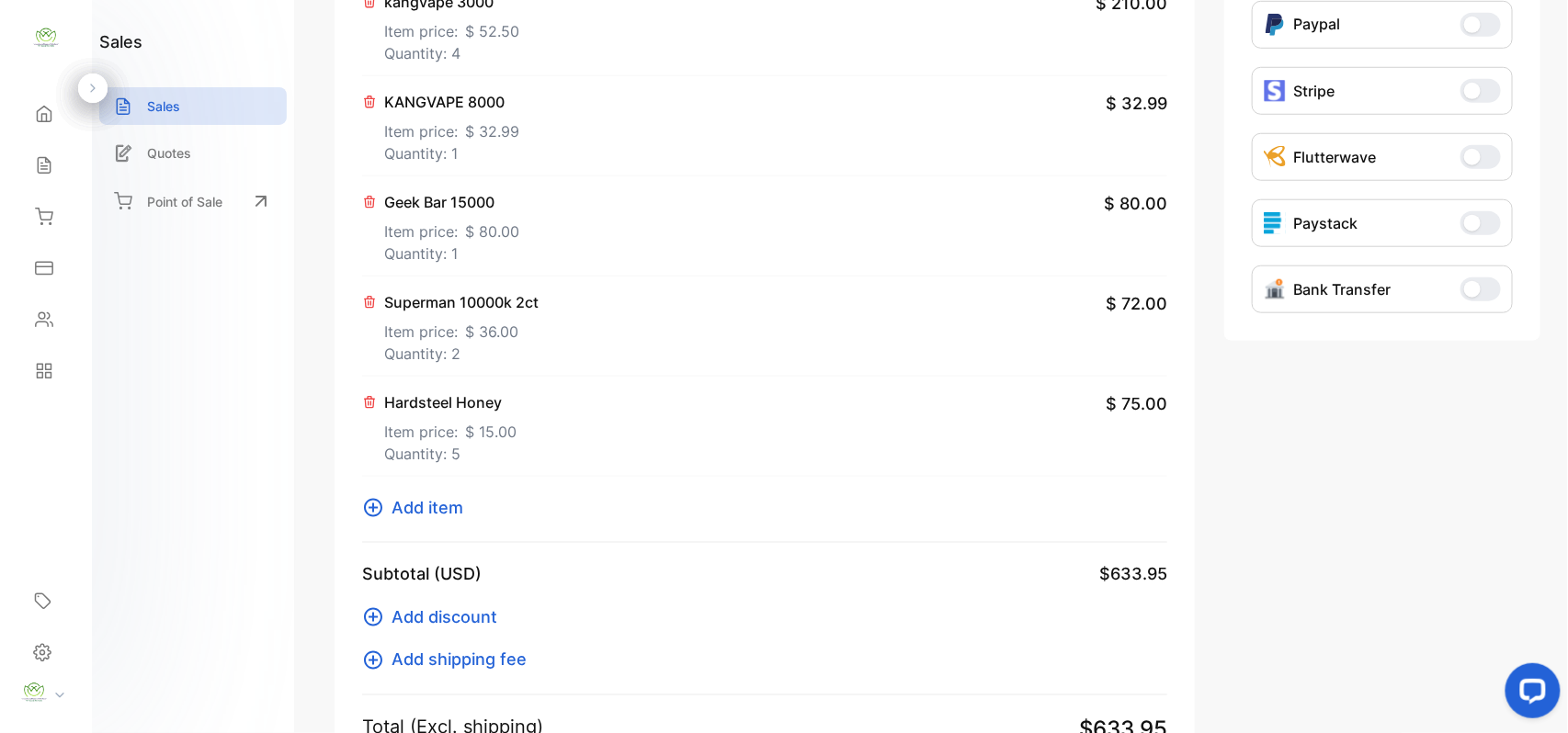
click at [441, 505] on span "Add item" at bounding box center [428, 507] width 72 height 25
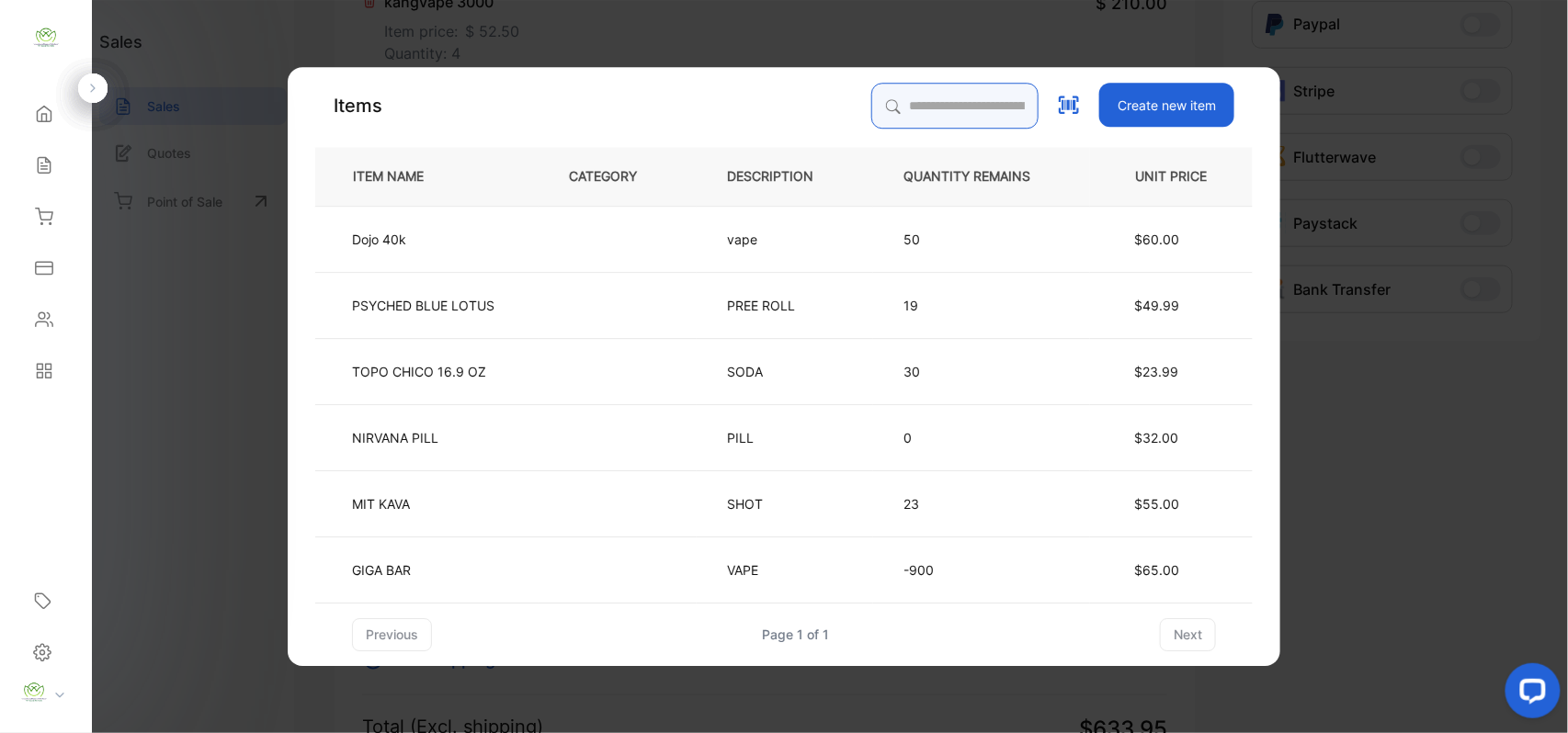
click at [944, 89] on input "search" at bounding box center [955, 106] width 167 height 46
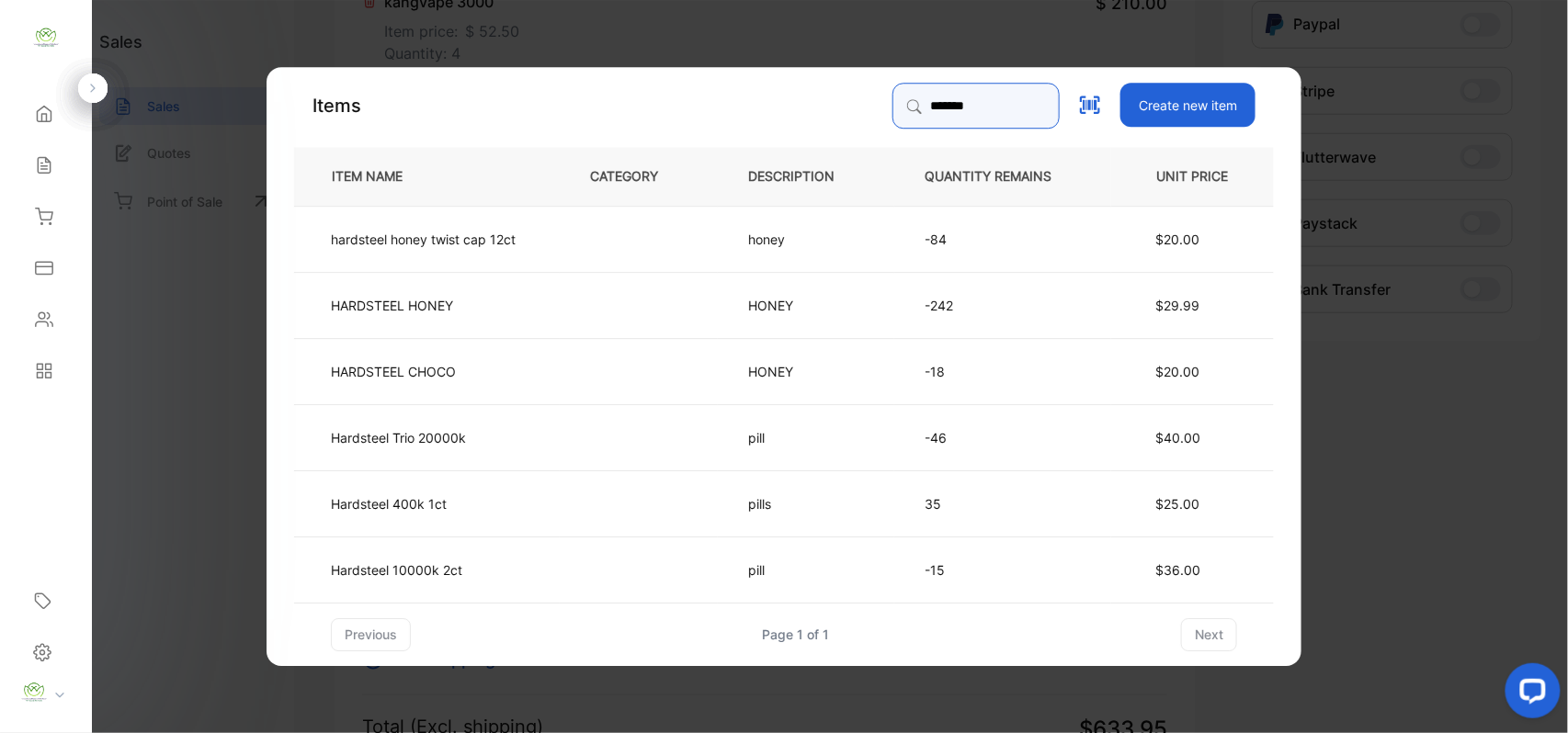
type input "*******"
click at [478, 435] on td "Hardsteel Trio 20000k" at bounding box center [427, 437] width 266 height 66
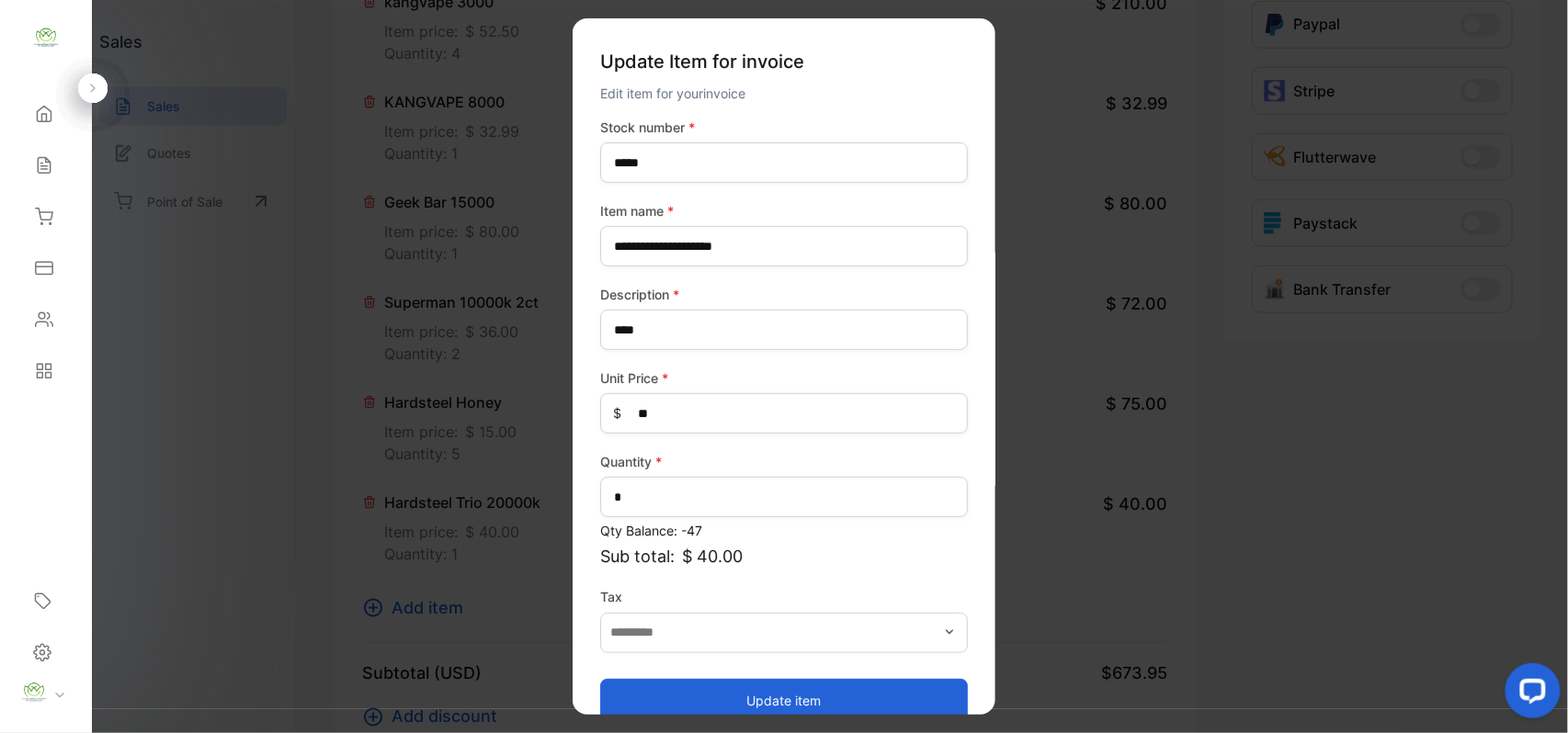
click at [750, 695] on button "Update item" at bounding box center [784, 701] width 368 height 44
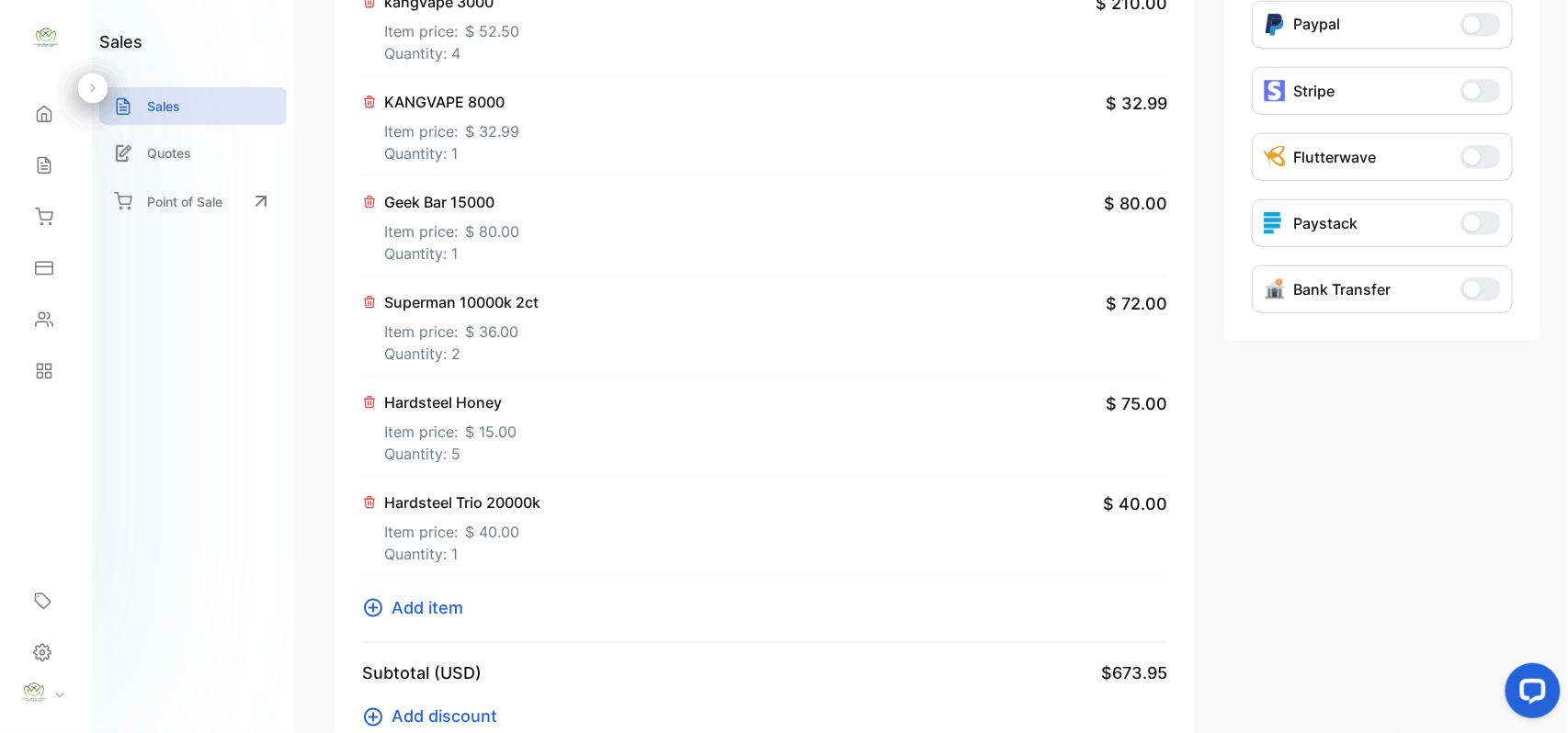
click at [430, 604] on span "Add item" at bounding box center [428, 608] width 72 height 25
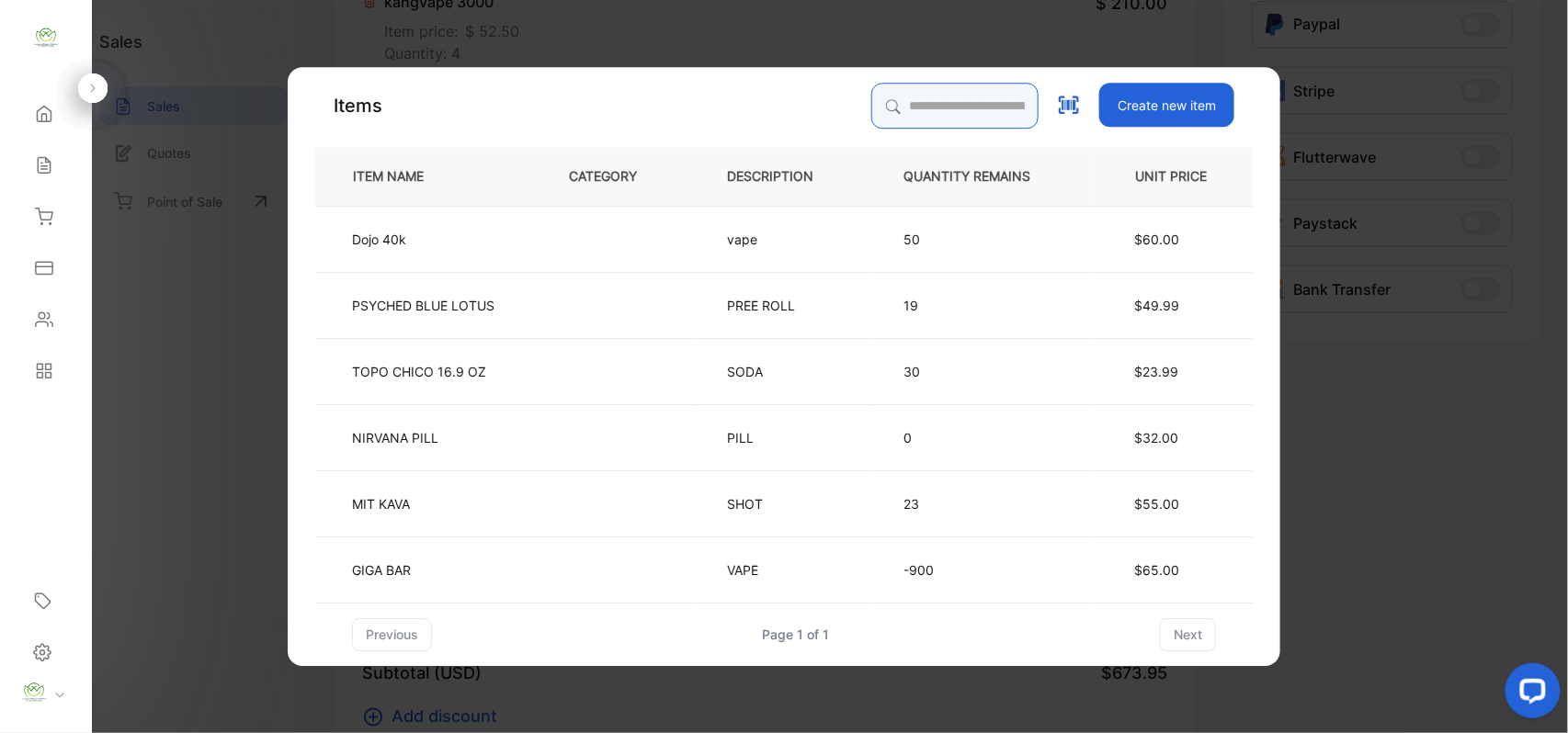
click at [944, 105] on input "search" at bounding box center [955, 106] width 167 height 46
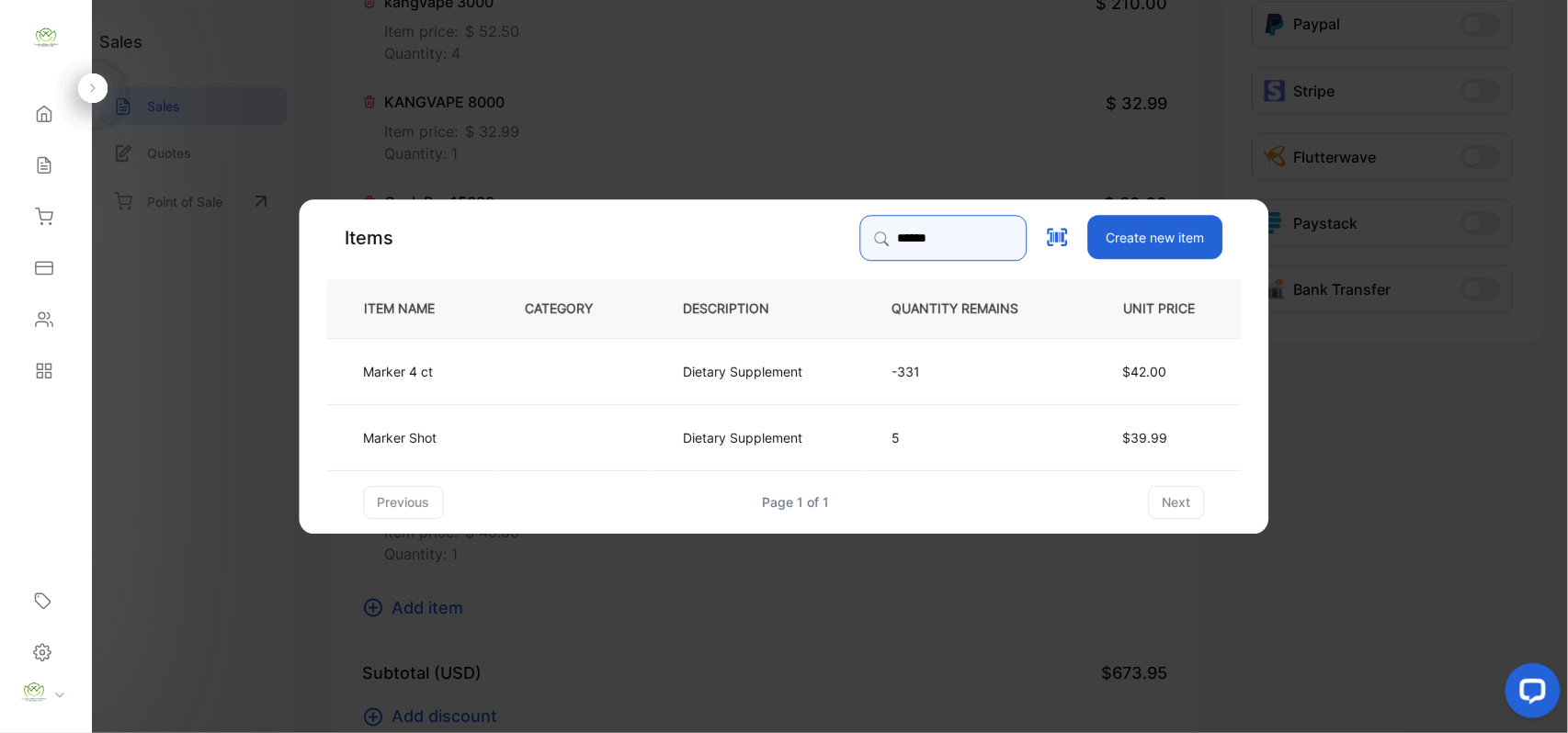
type input "******"
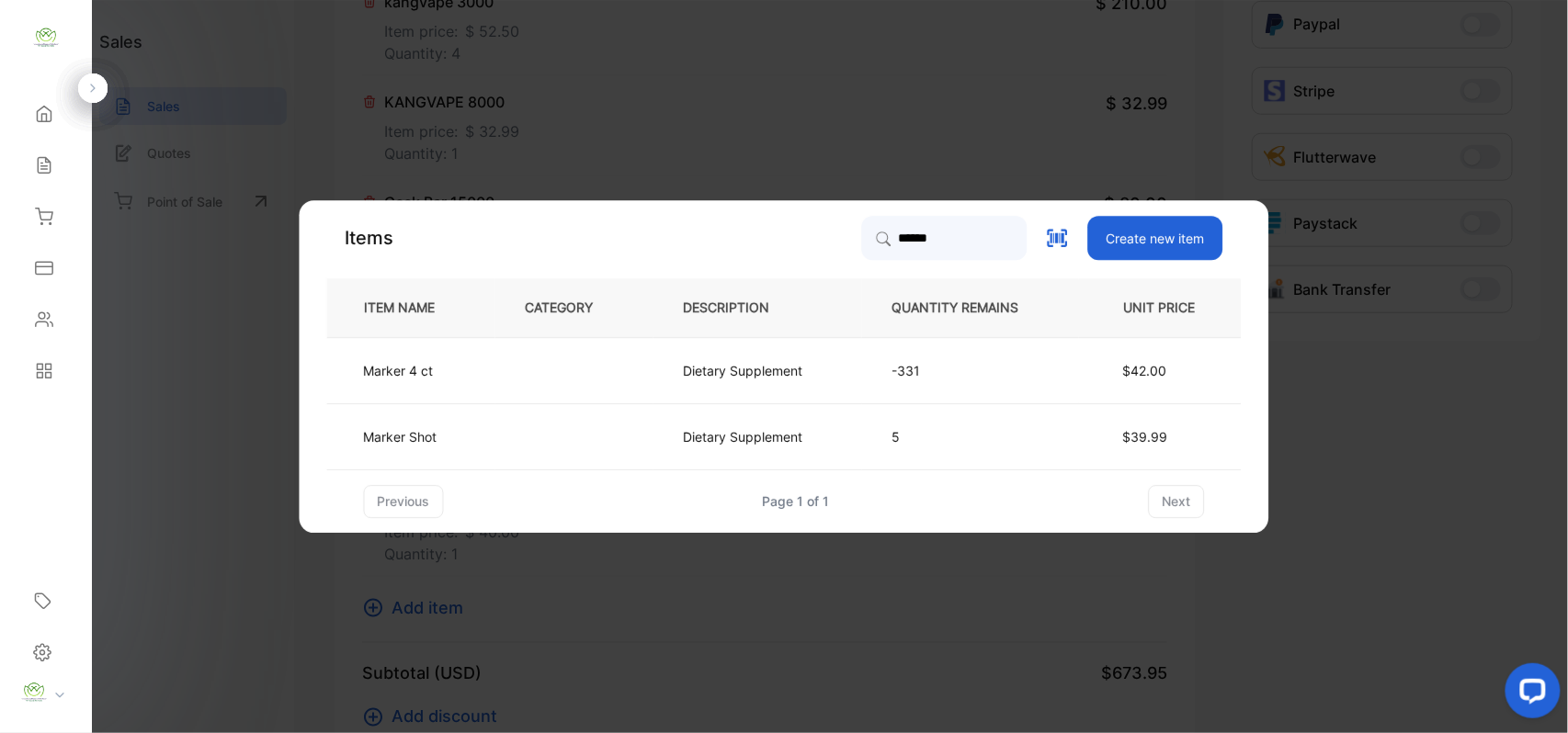
click at [513, 368] on td at bounding box center [574, 371] width 158 height 66
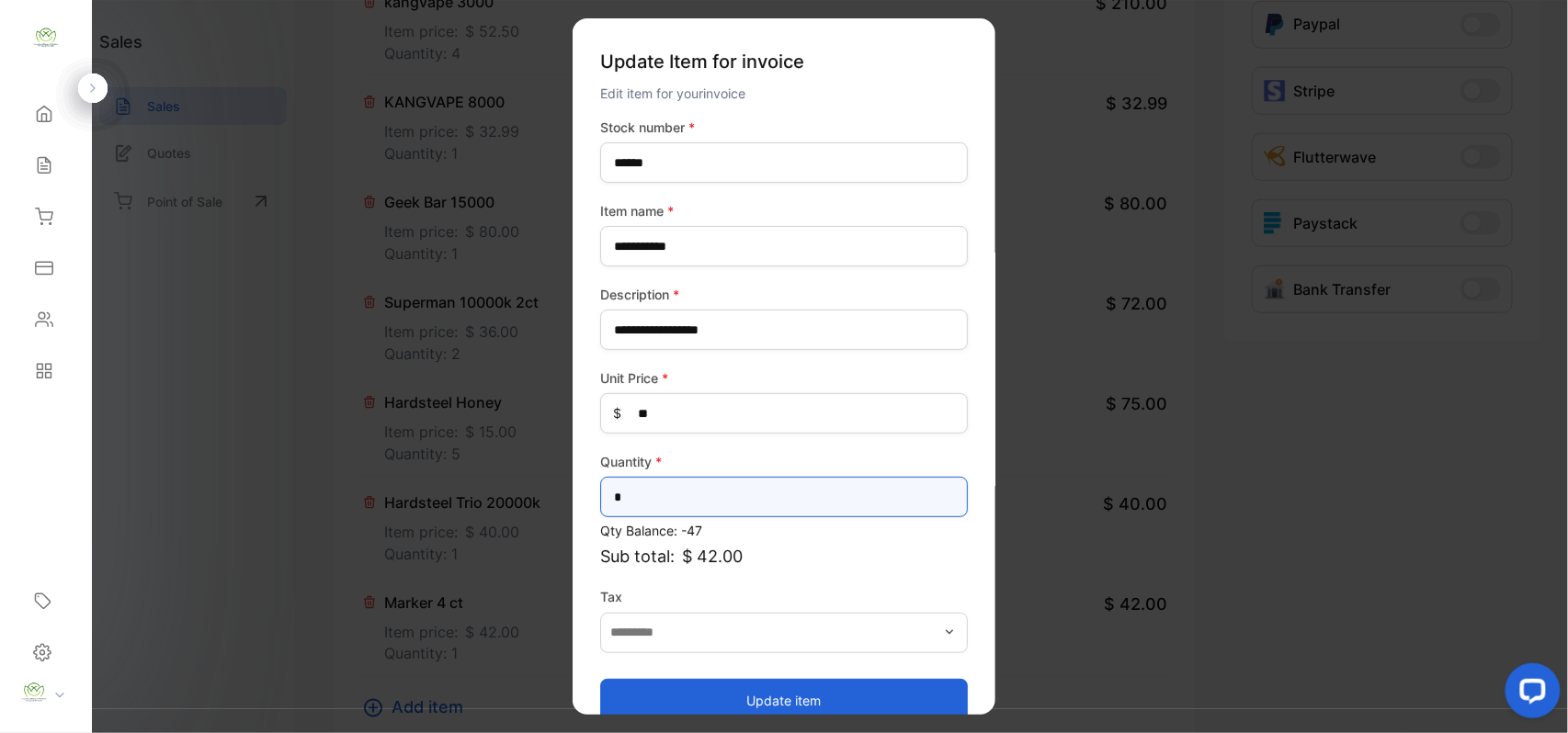
click at [685, 490] on input "*" at bounding box center [784, 497] width 368 height 41
type input "*"
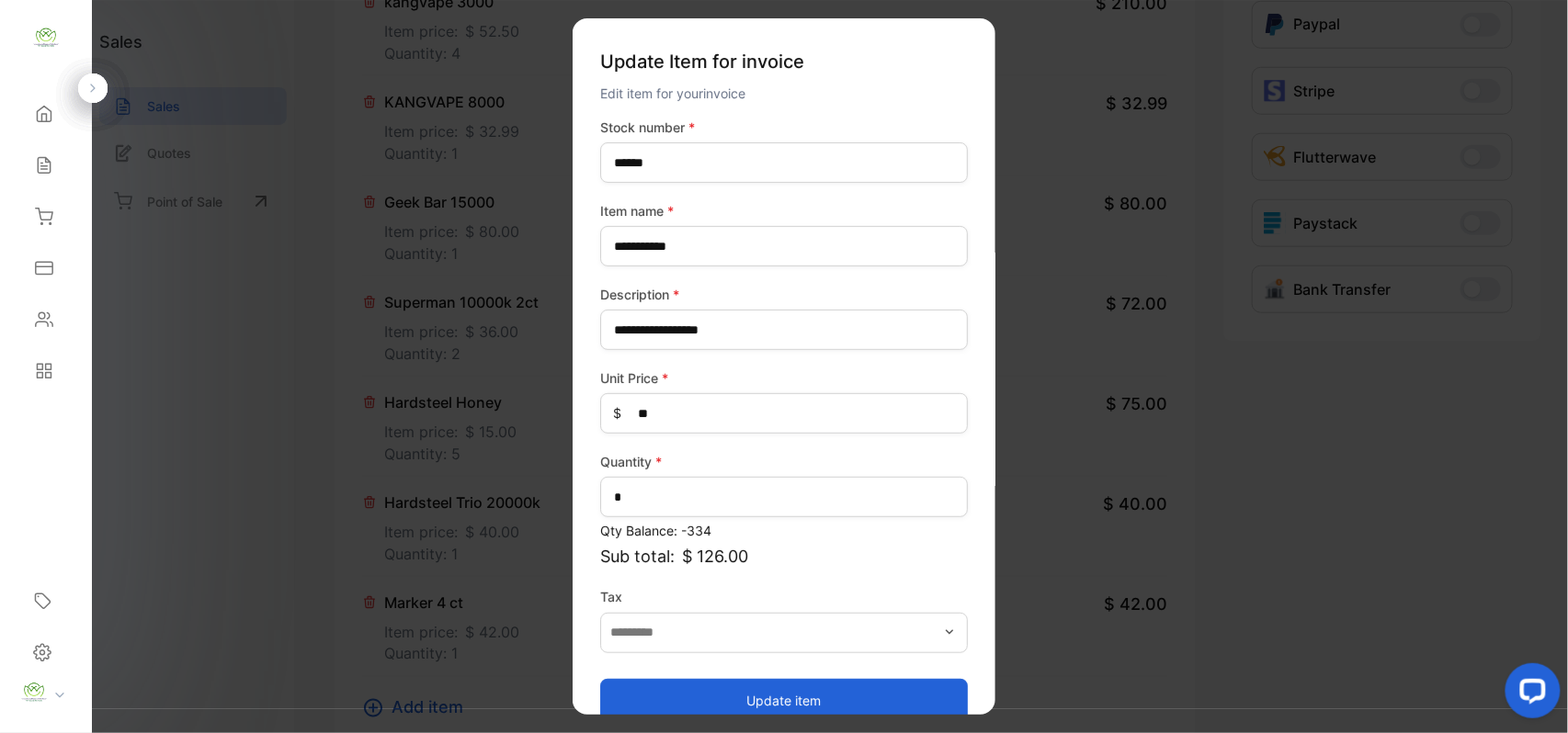
drag, startPoint x: 763, startPoint y: 692, endPoint x: 686, endPoint y: 669, distance: 80.4
click at [754, 691] on button "Update item" at bounding box center [784, 701] width 368 height 44
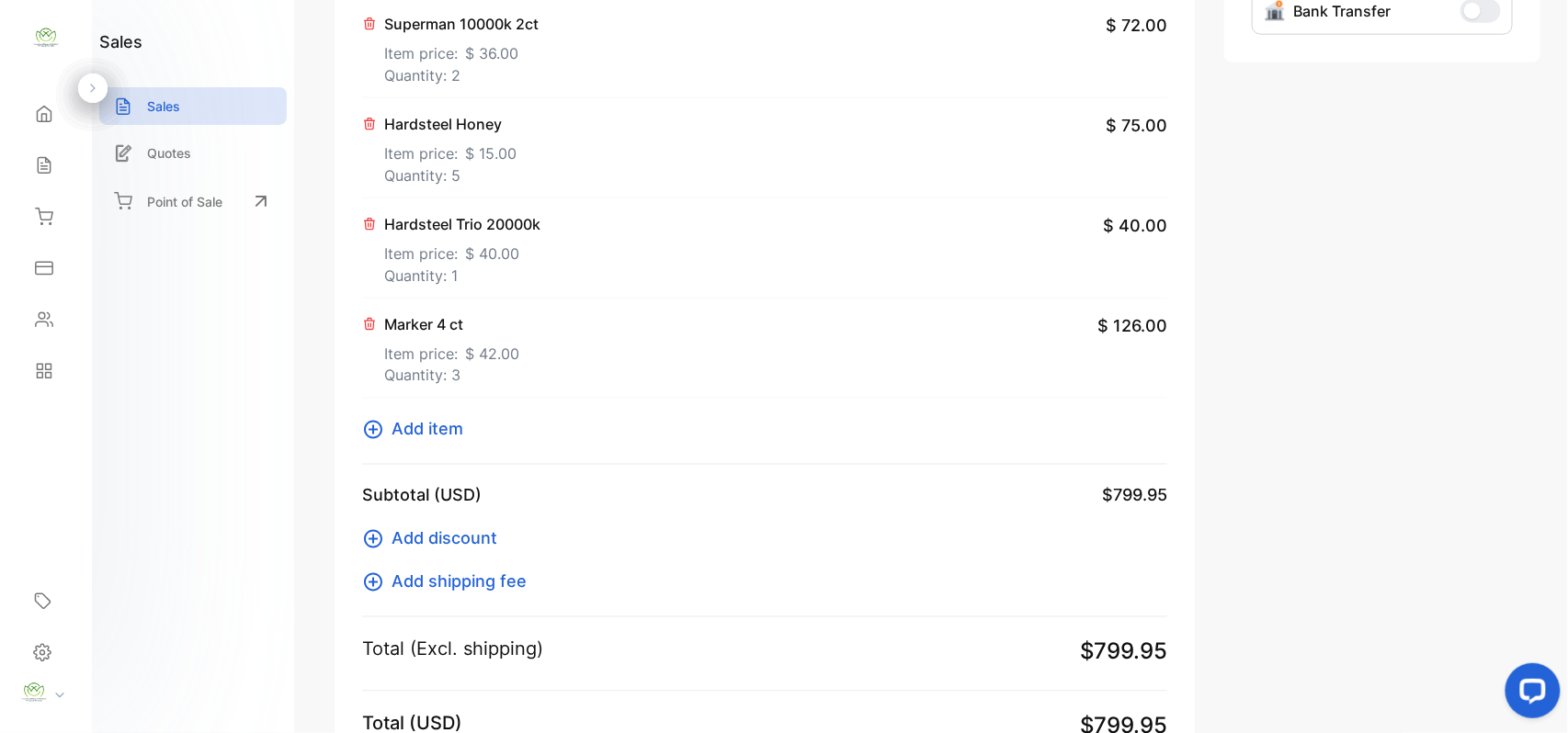
scroll to position [1097, 0]
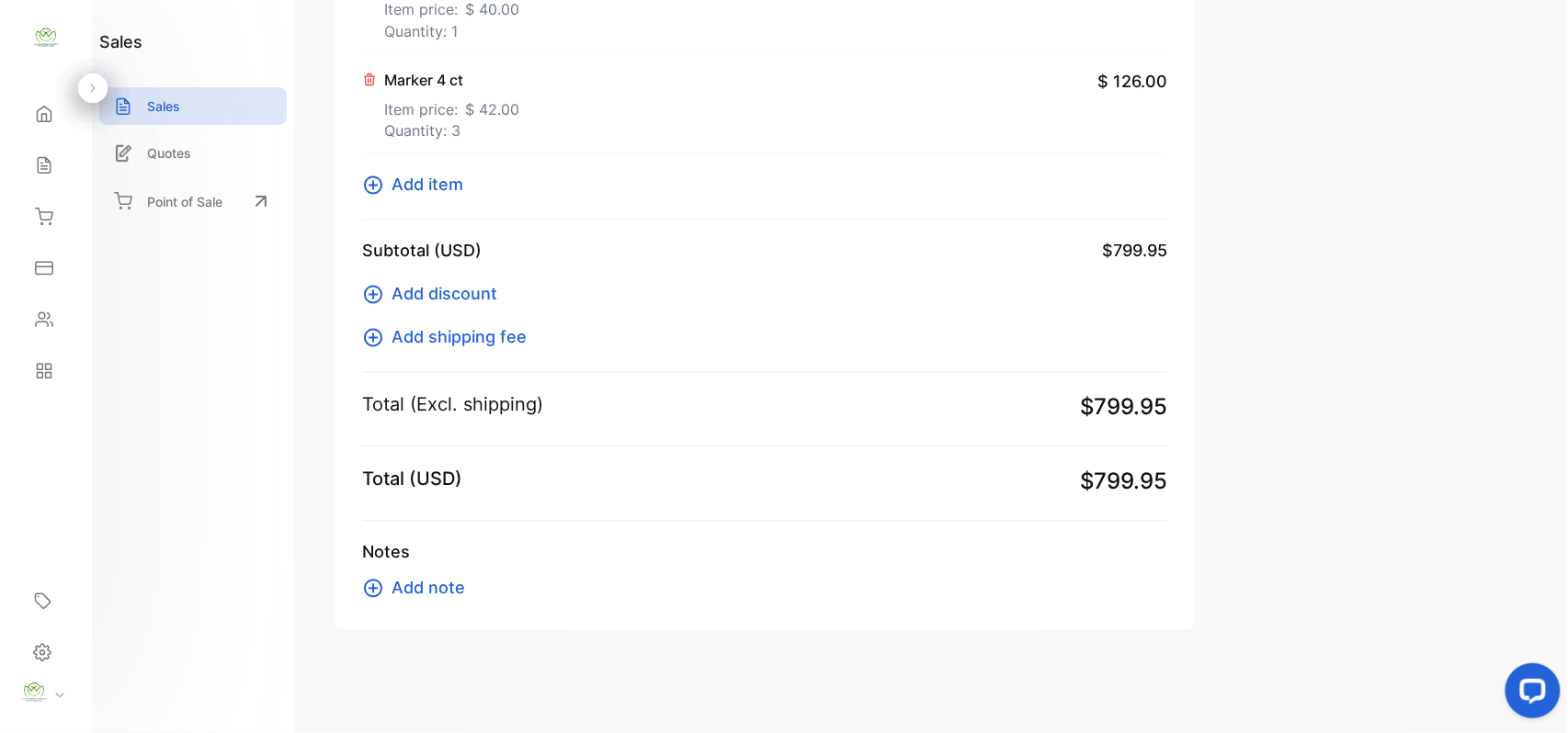
click at [452, 183] on span "Add item" at bounding box center [428, 184] width 72 height 25
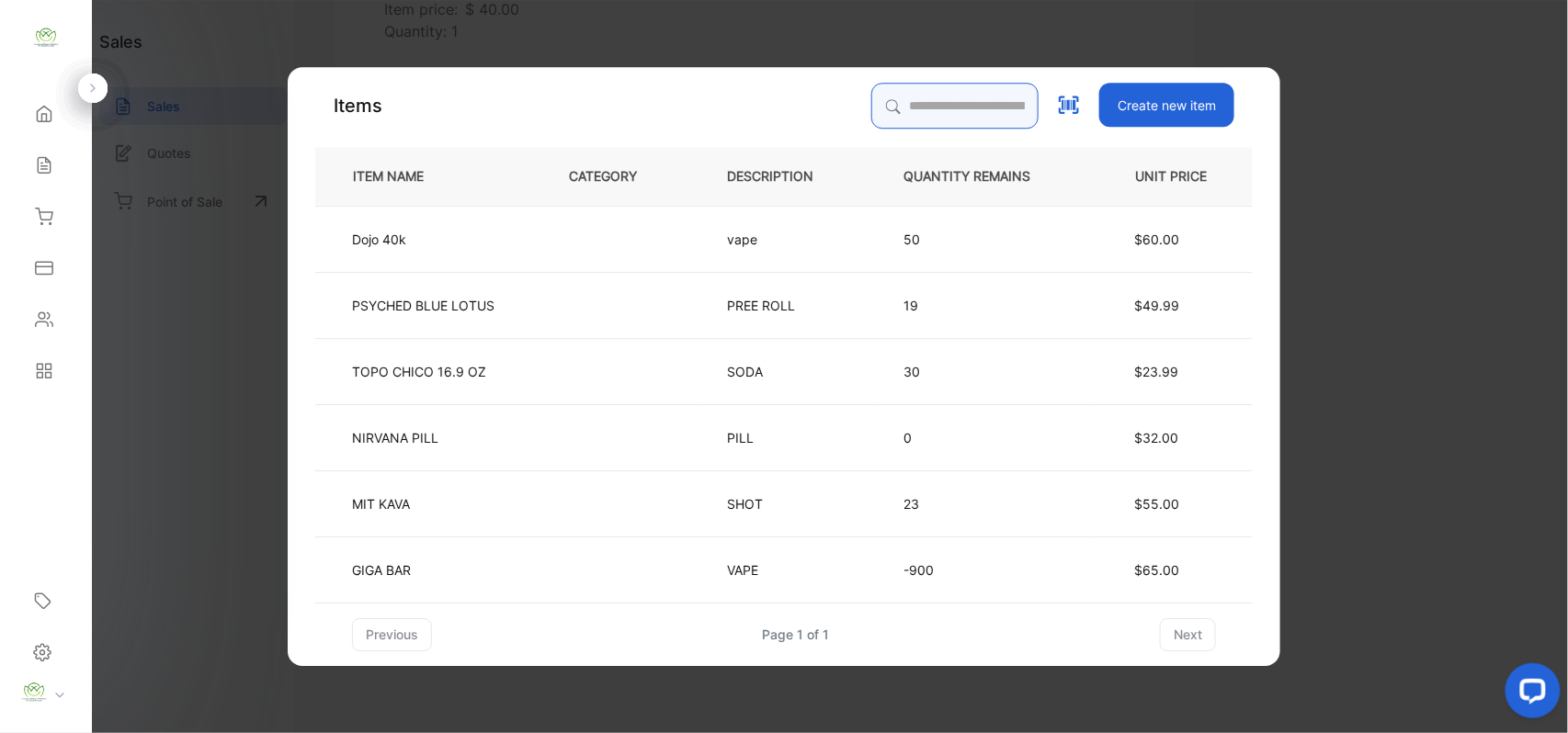
click at [875, 100] on input "search" at bounding box center [955, 106] width 167 height 46
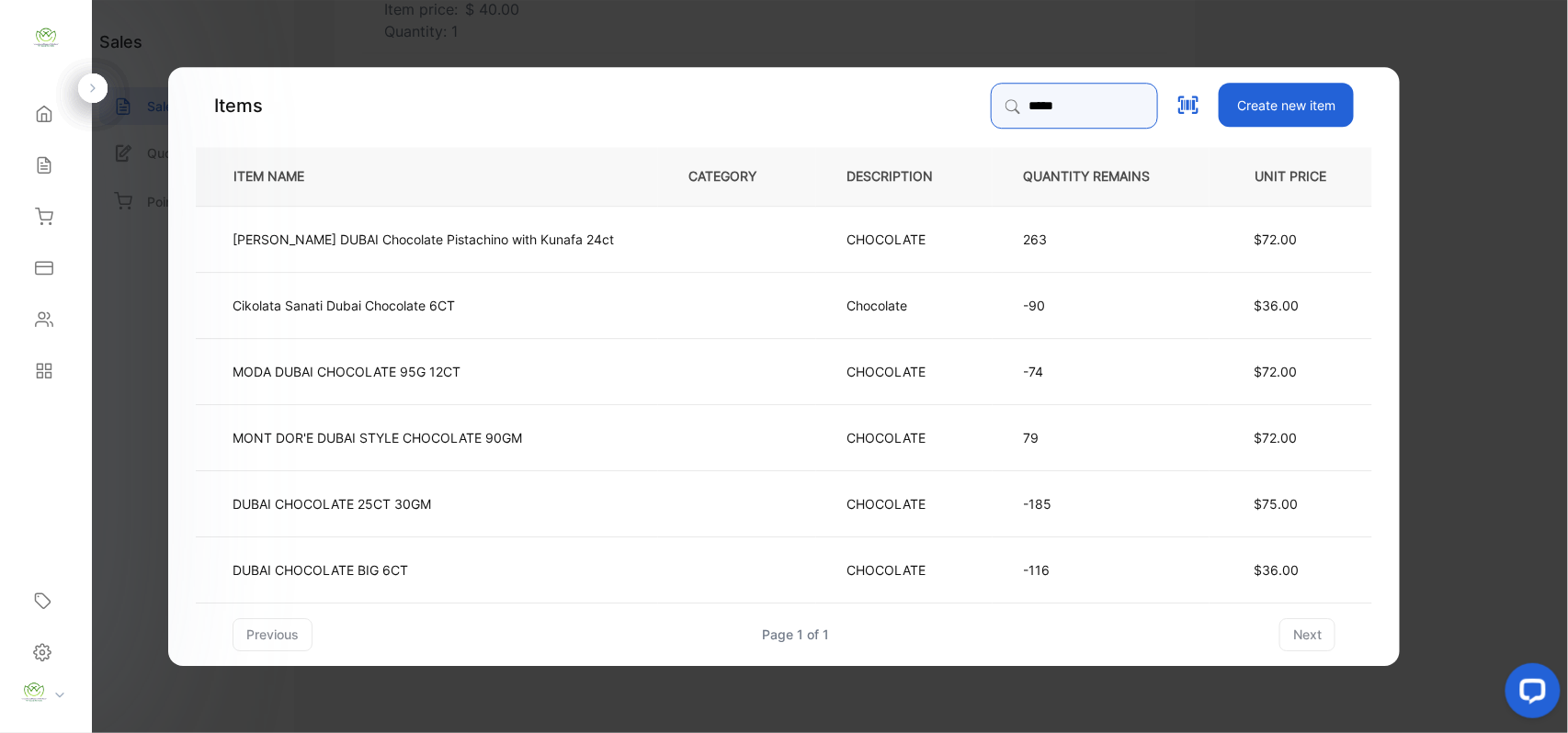
type input "*****"
drag, startPoint x: 493, startPoint y: 555, endPoint x: 505, endPoint y: 557, distance: 12.2
click at [505, 557] on td "DUBAI CHOCOLATE BIG 6CT" at bounding box center [426, 569] width 462 height 66
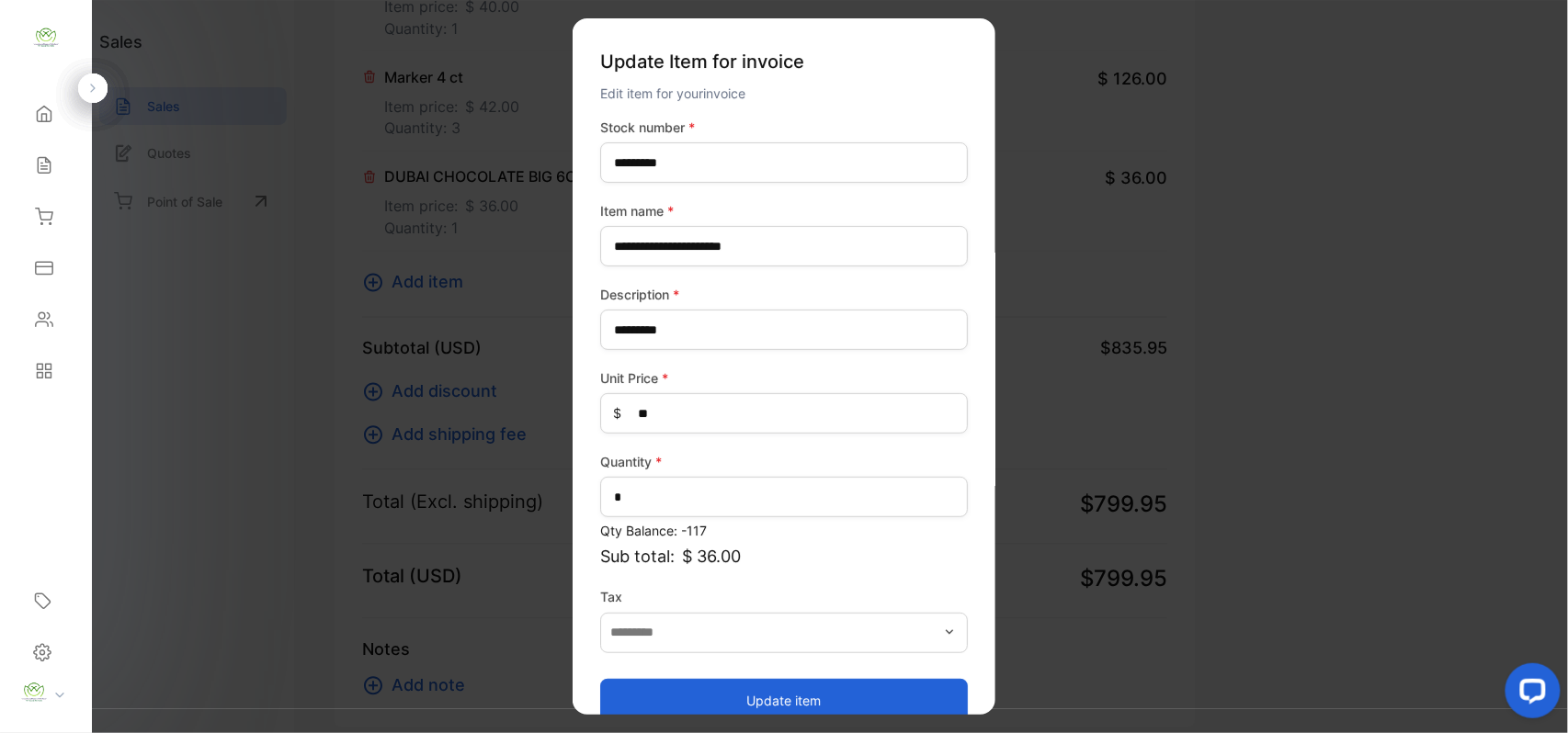
click at [816, 684] on button "Update item" at bounding box center [784, 701] width 368 height 44
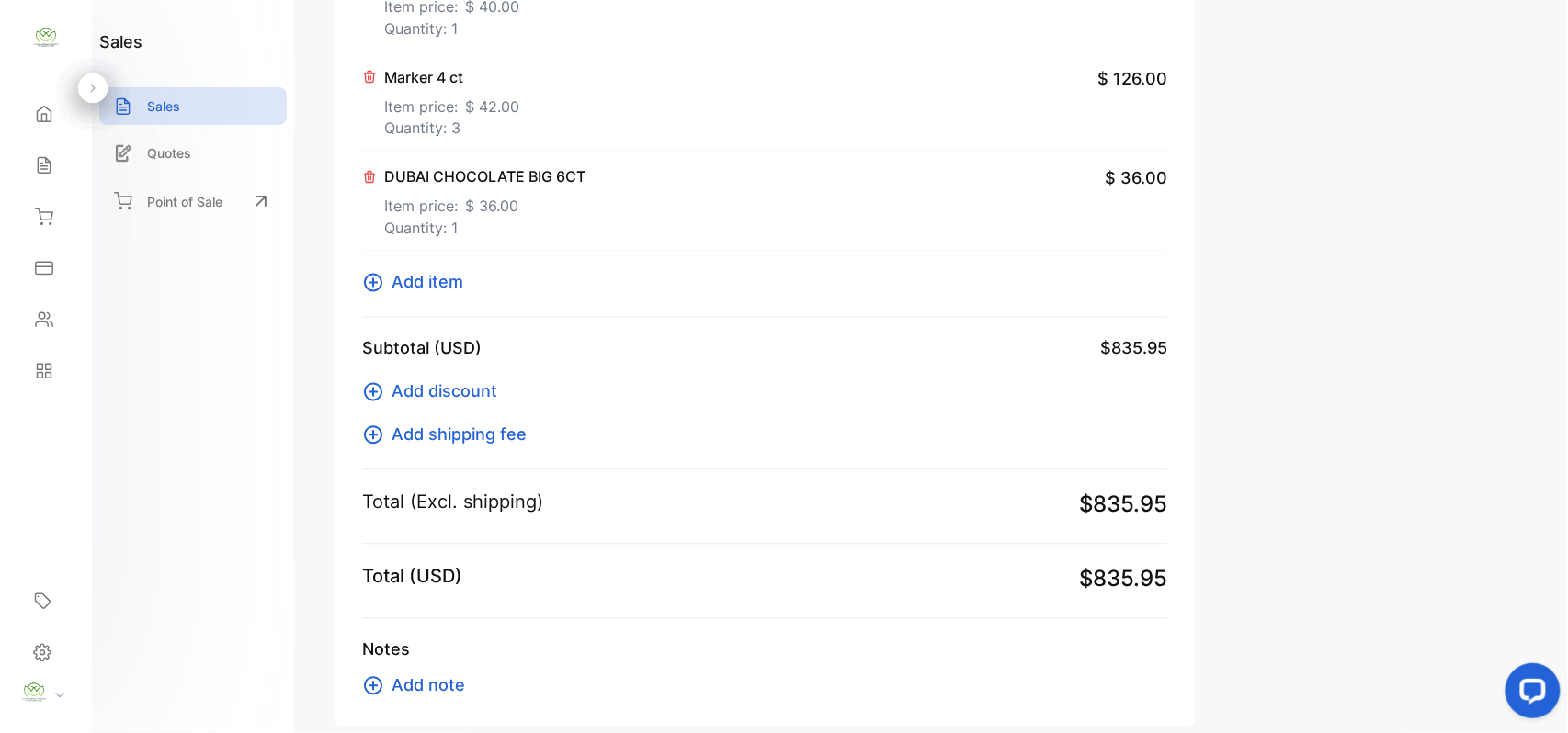
click at [431, 274] on span "Add item" at bounding box center [428, 282] width 72 height 25
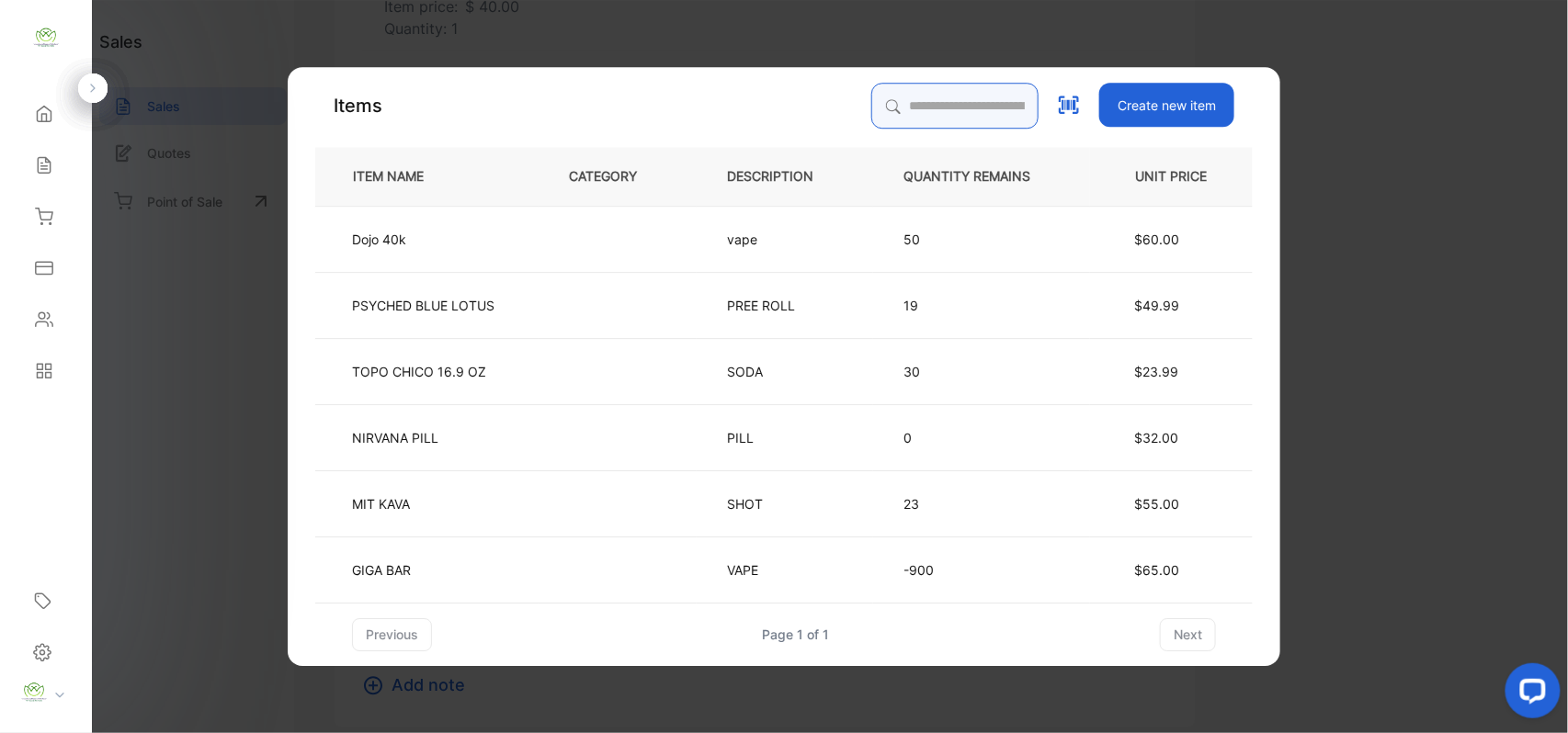
click at [923, 116] on input "search" at bounding box center [955, 106] width 167 height 46
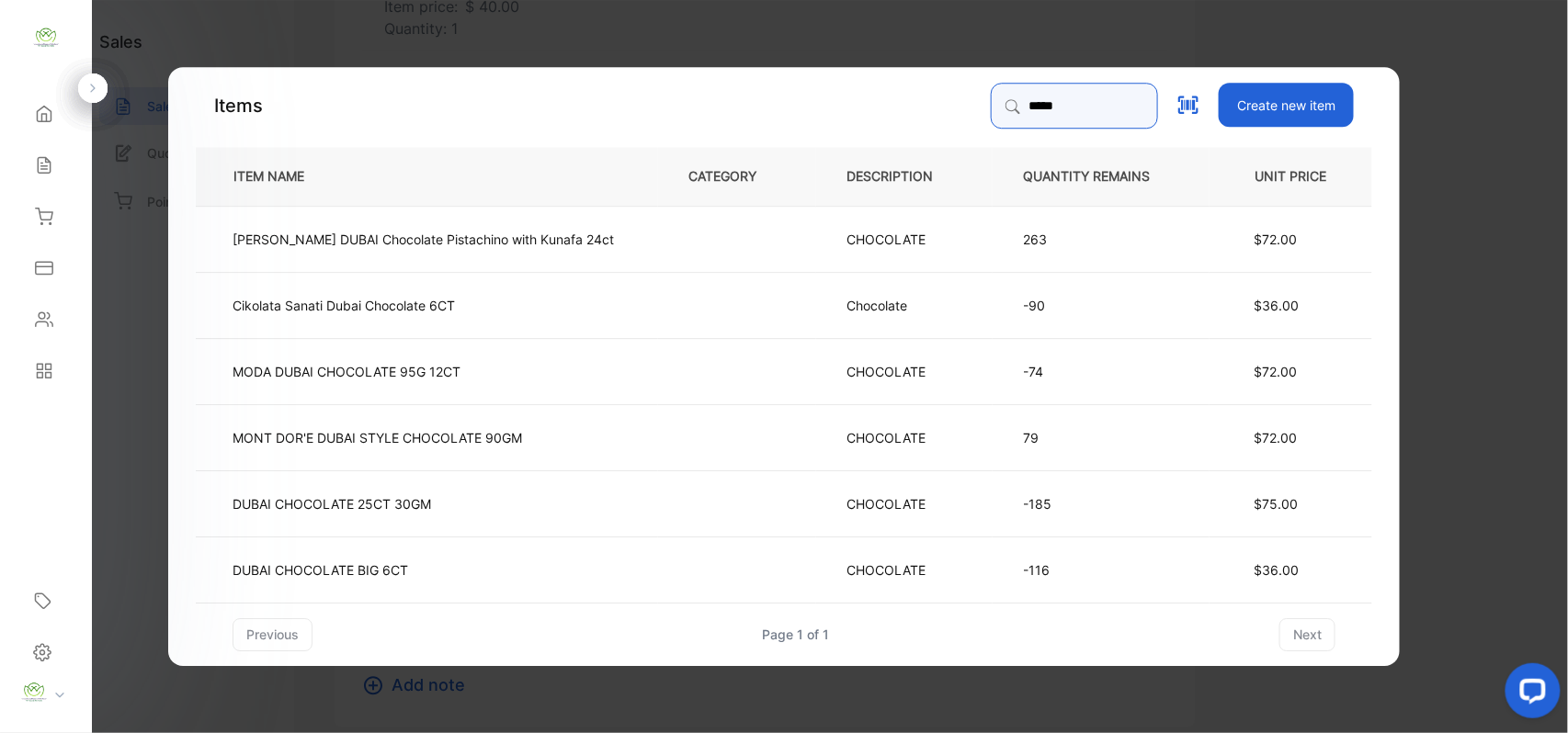
type input "*****"
click at [502, 487] on td "DUBAI CHOCOLATE 25CT 30GM" at bounding box center [426, 502] width 462 height 66
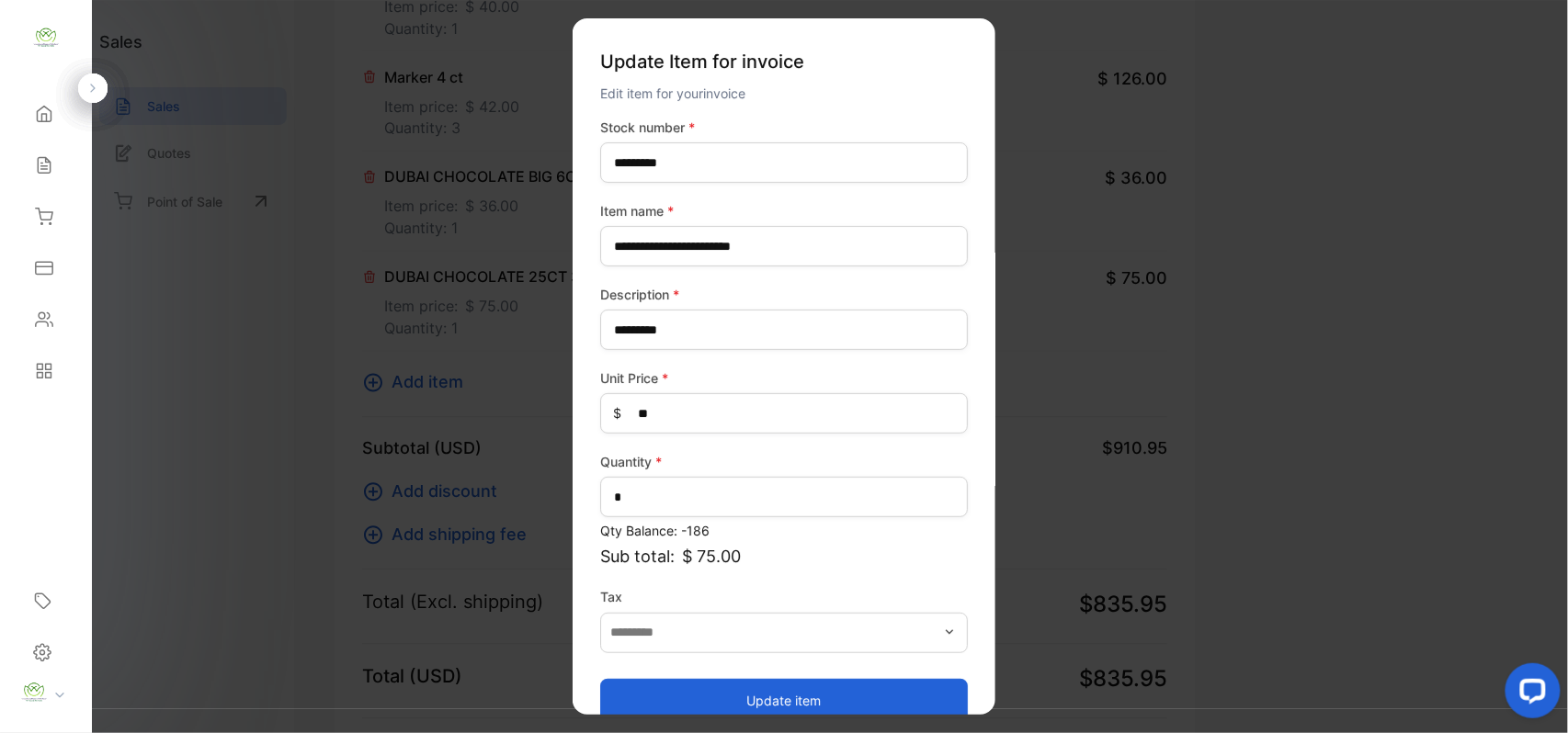
click at [789, 692] on button "Update item" at bounding box center [784, 701] width 368 height 44
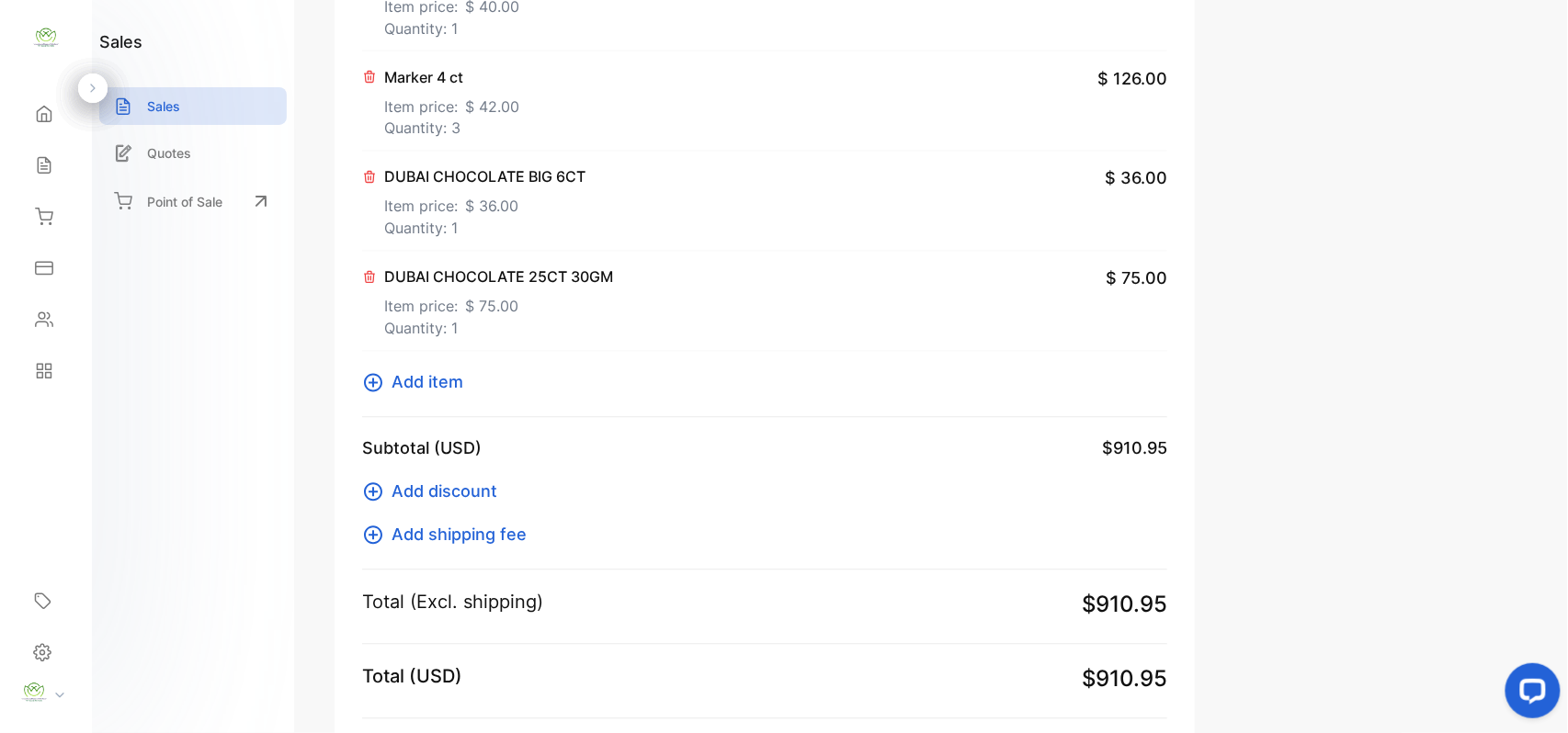
click at [469, 218] on span "$ 36.00" at bounding box center [492, 207] width 53 height 22
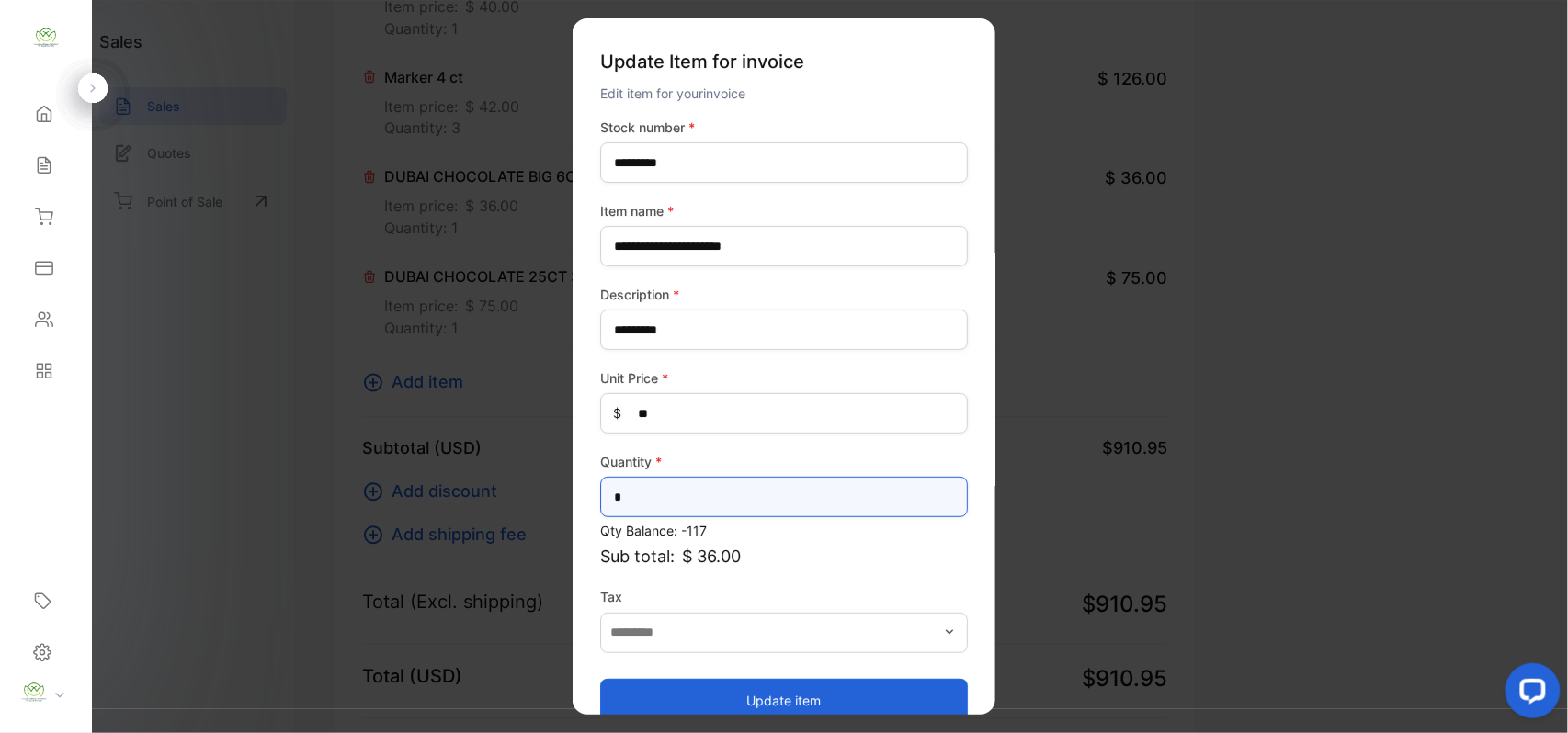
click at [718, 491] on input "*" at bounding box center [784, 497] width 368 height 41
type input "*"
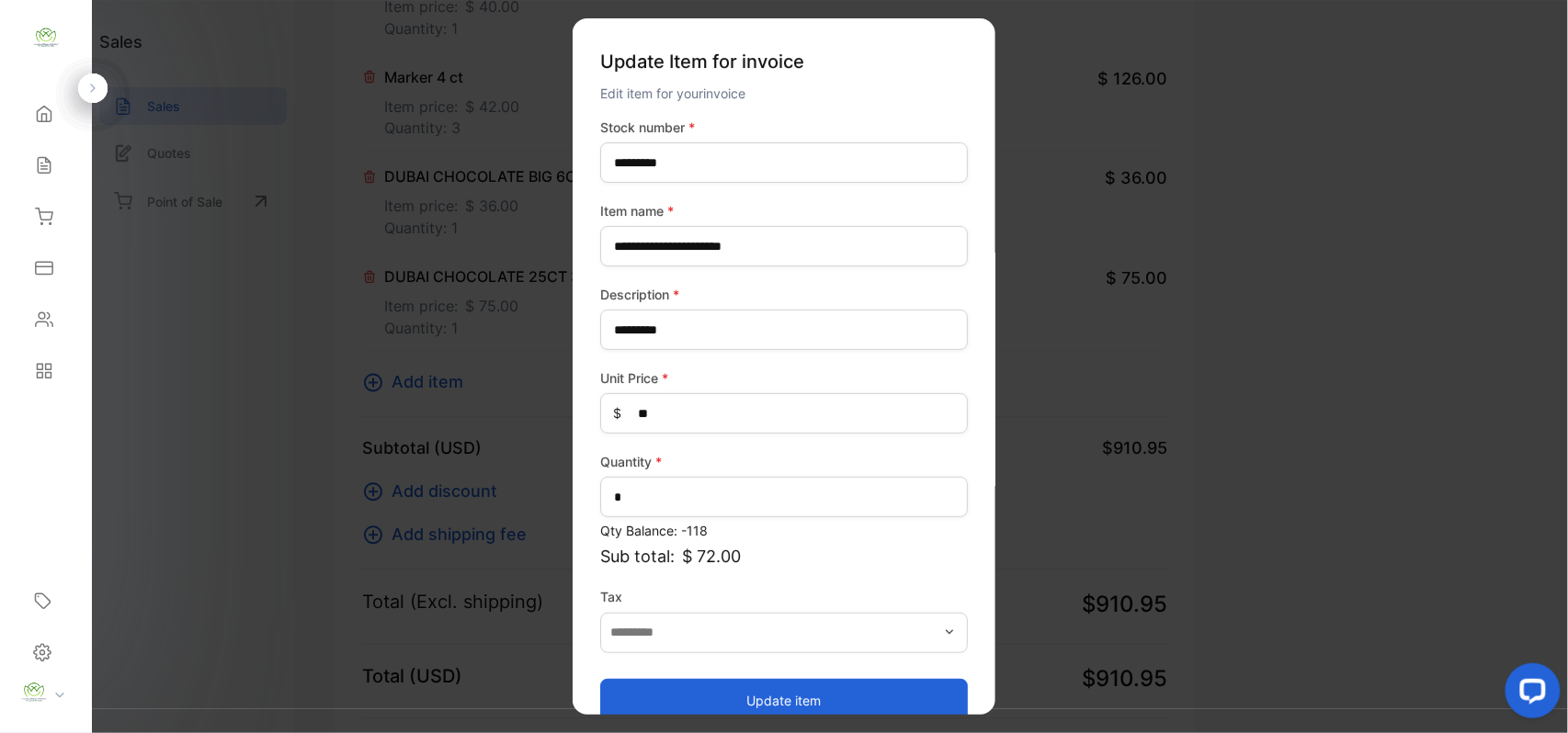
click at [704, 692] on button "Update item" at bounding box center [784, 701] width 368 height 44
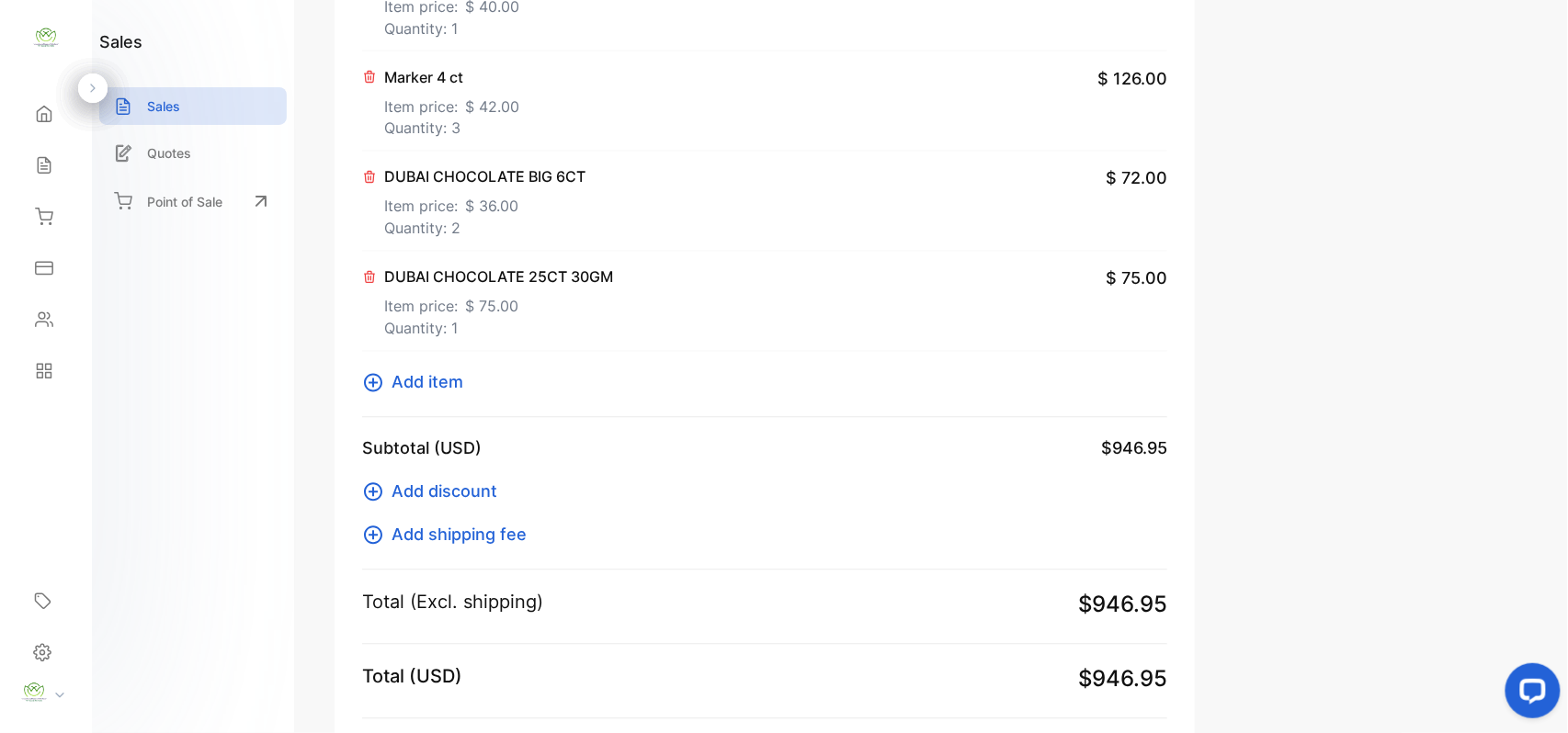
click at [457, 387] on span "Add item" at bounding box center [428, 383] width 72 height 25
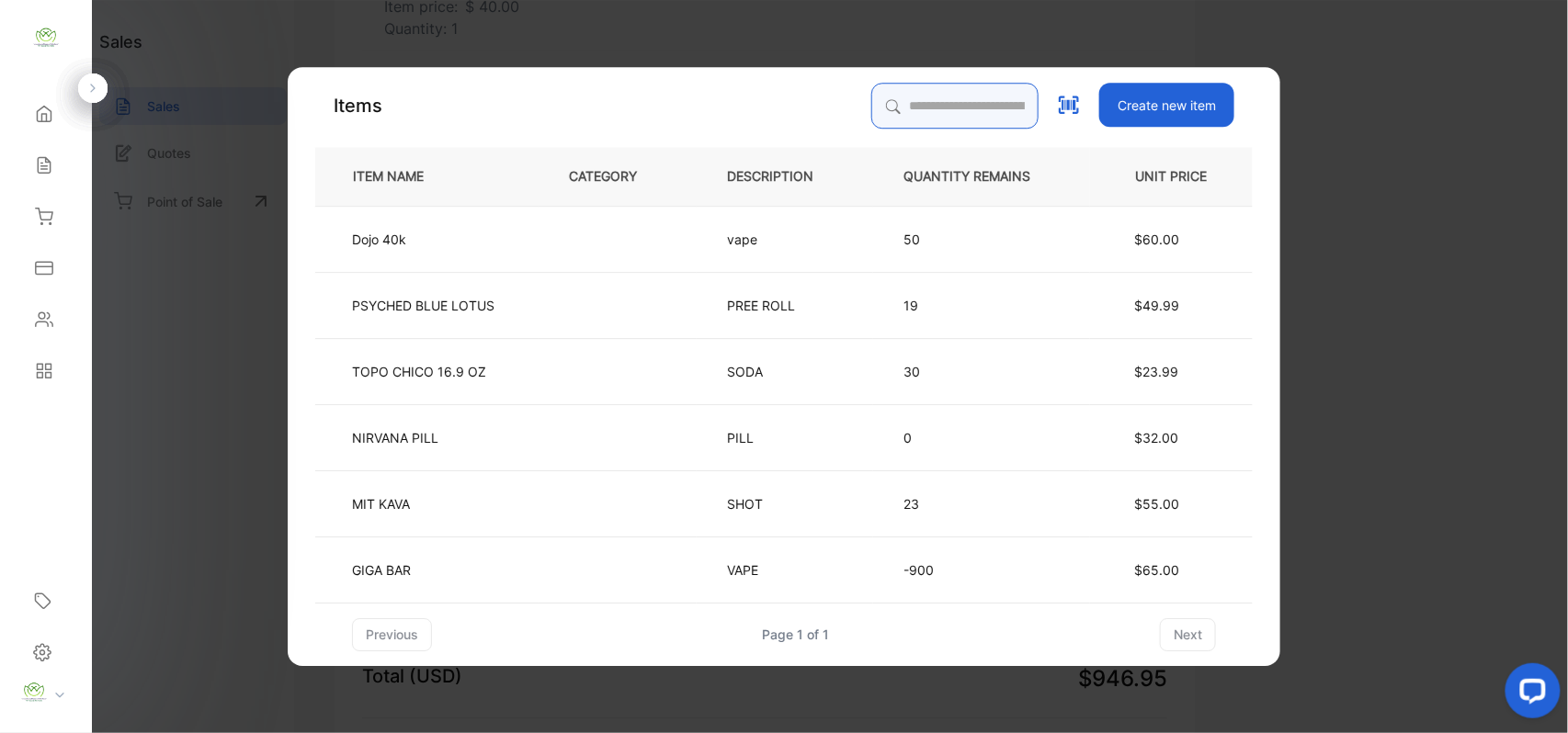
click at [942, 104] on input "search" at bounding box center [955, 106] width 167 height 46
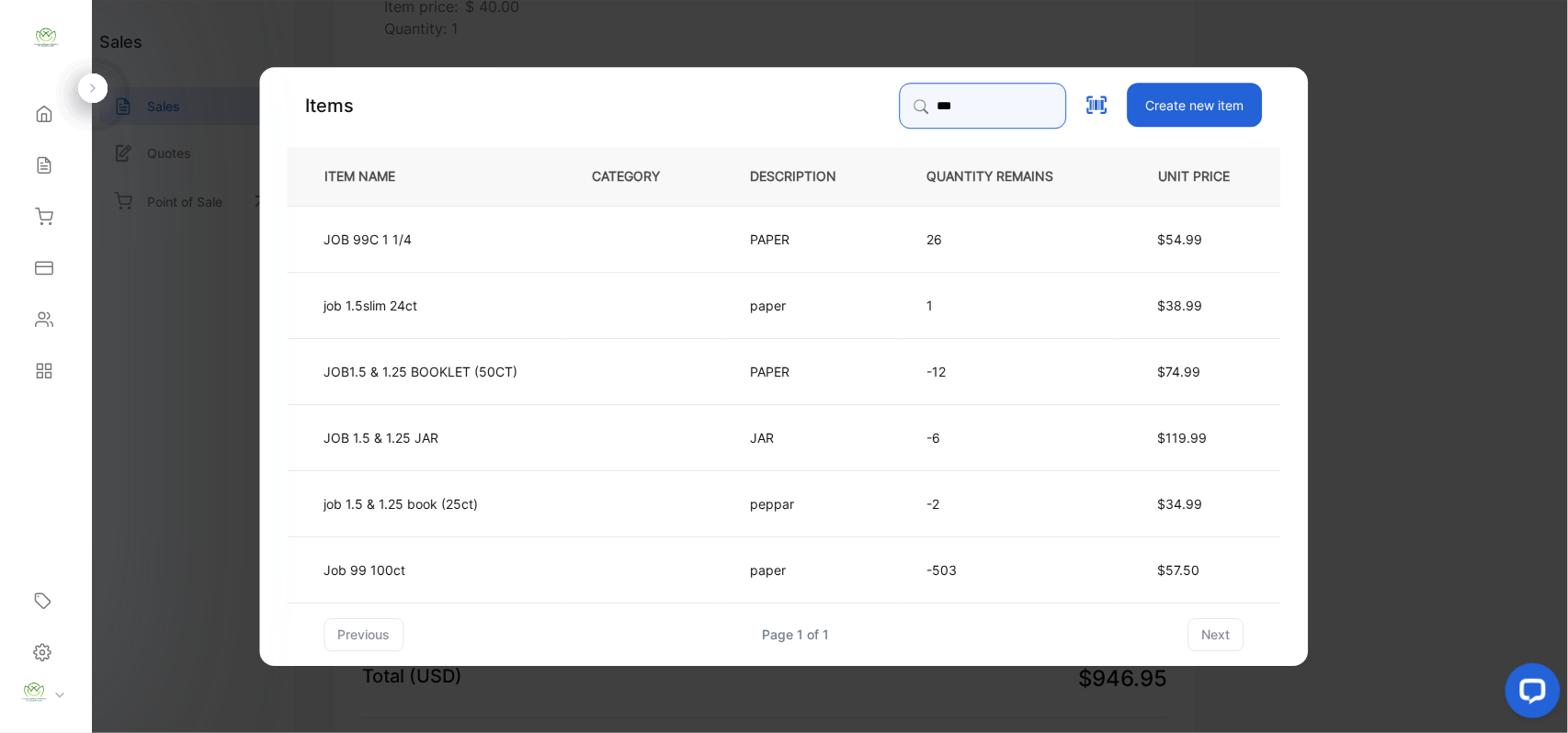
type input "***"
click at [430, 567] on td "Job 99 100ct" at bounding box center [425, 569] width 275 height 66
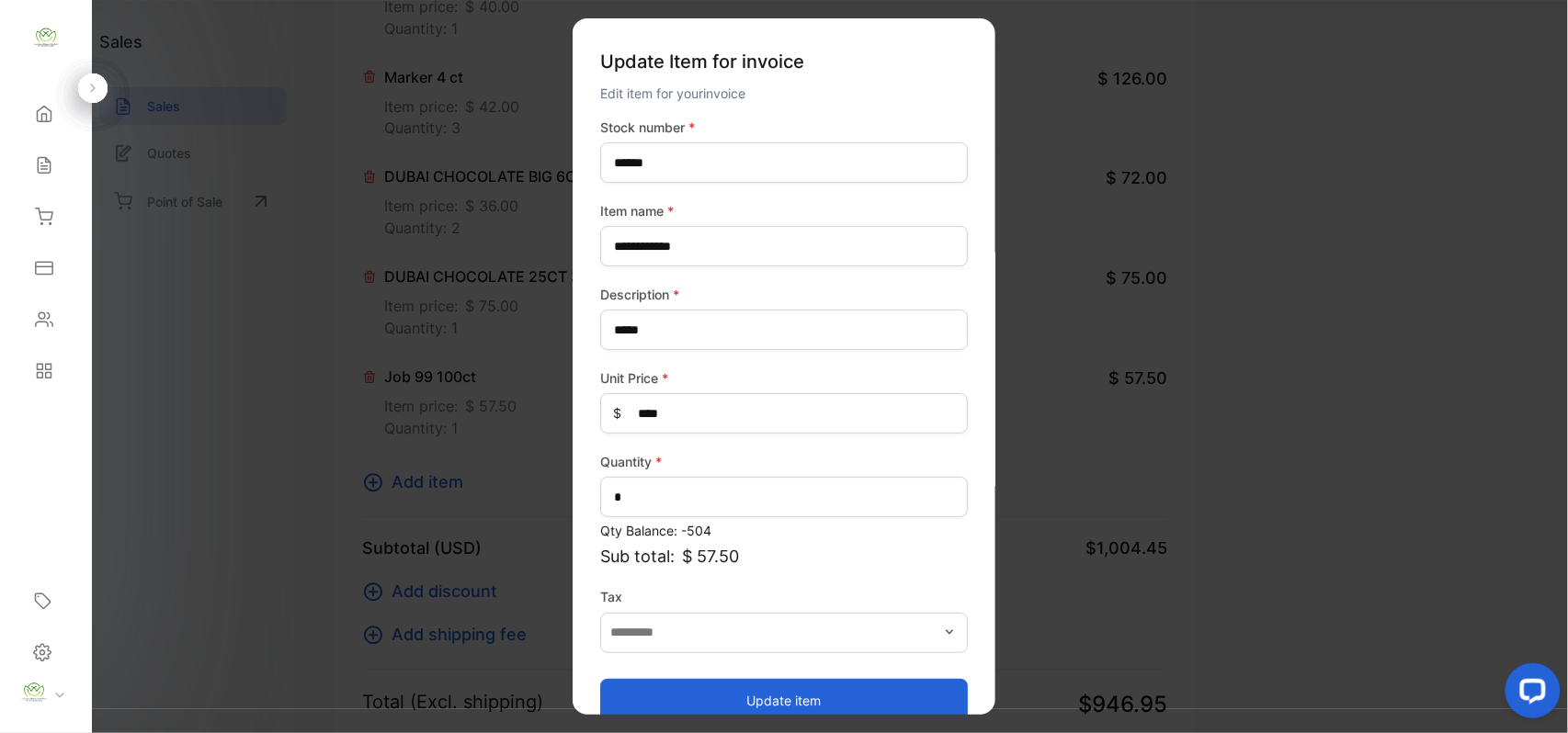
click at [853, 691] on button "Update item" at bounding box center [784, 701] width 368 height 44
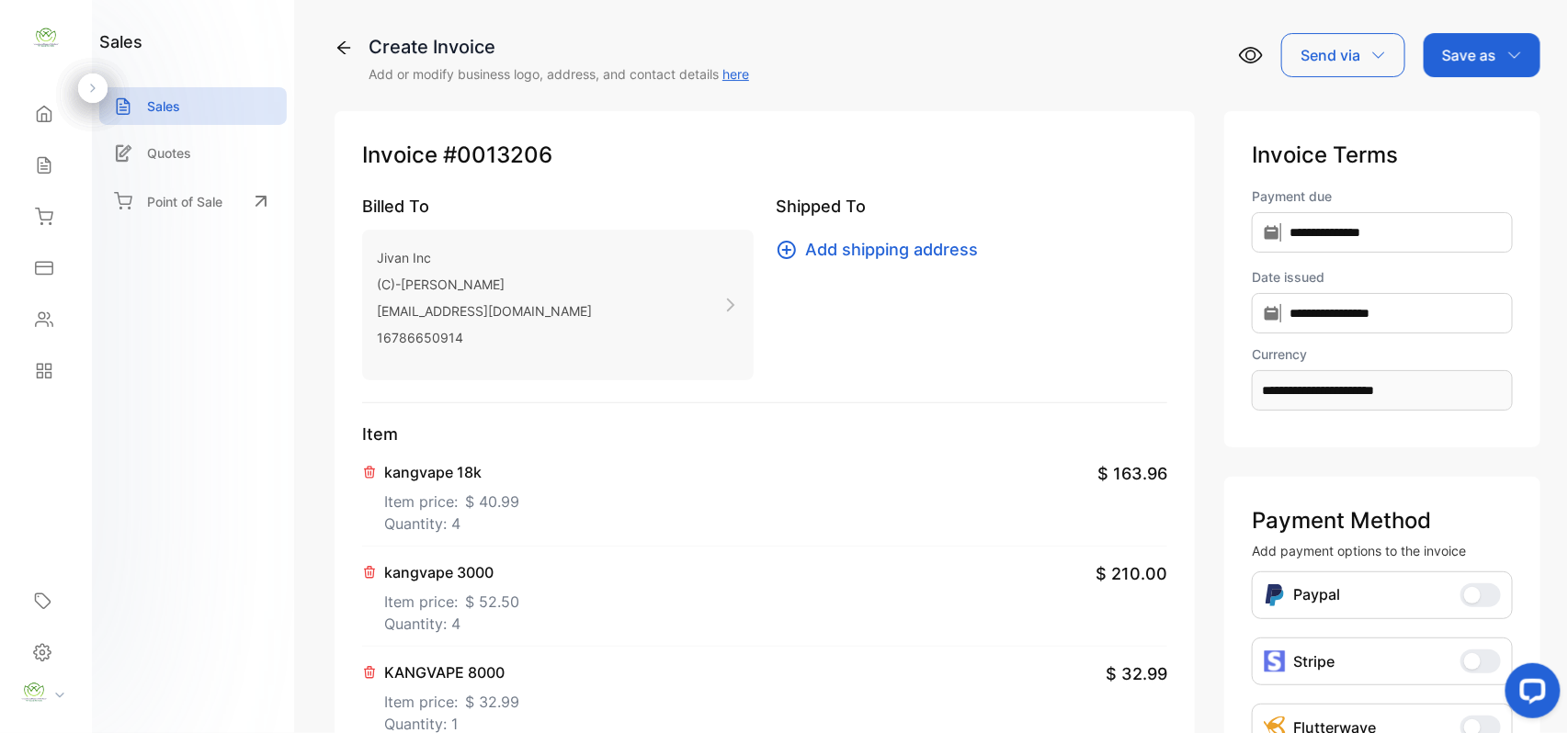
scroll to position [0, 0]
click at [1453, 52] on p "Save as" at bounding box center [1469, 56] width 54 height 22
click at [1450, 116] on div "Invoice" at bounding box center [1478, 117] width 106 height 37
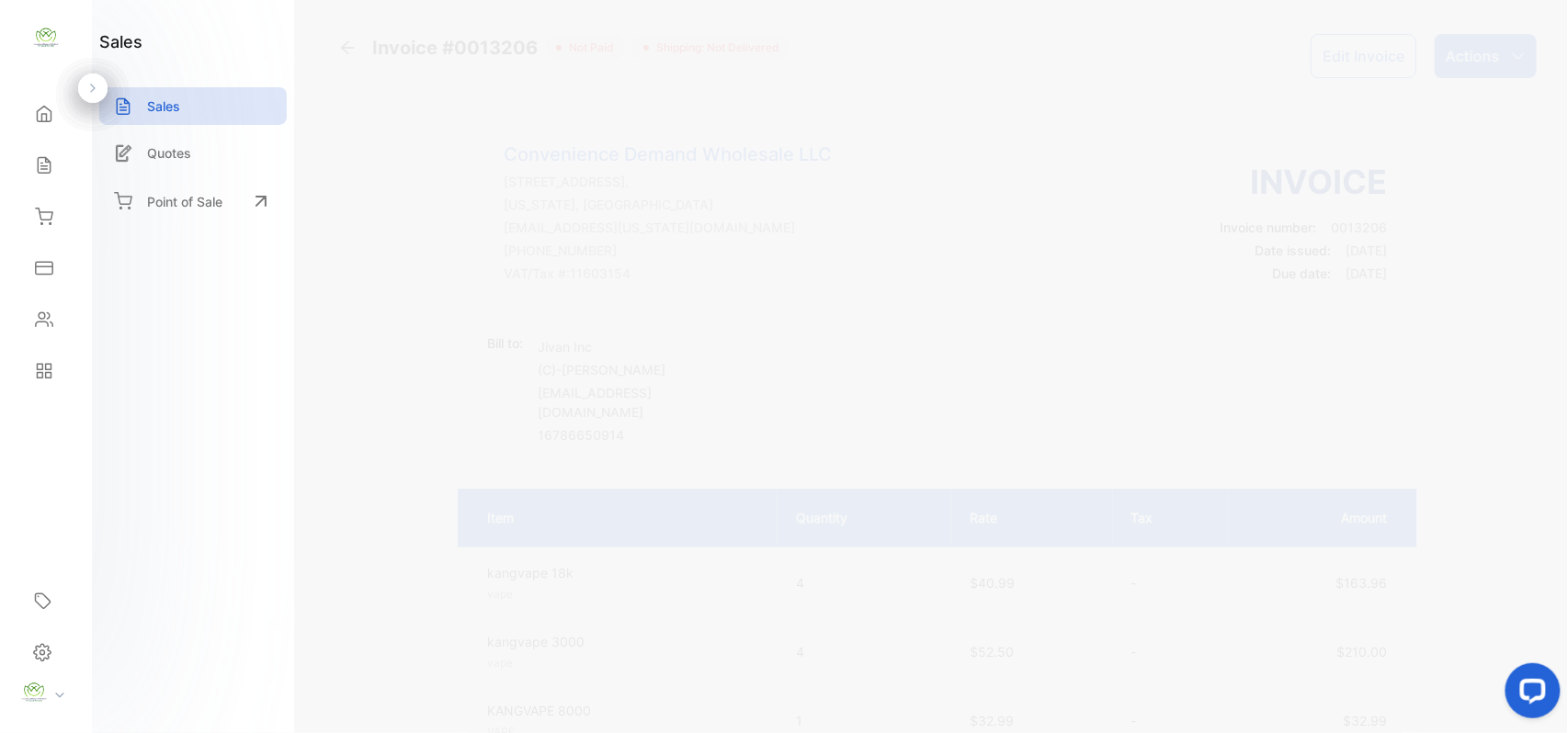
click at [1487, 53] on p "Actions" at bounding box center [1473, 56] width 54 height 22
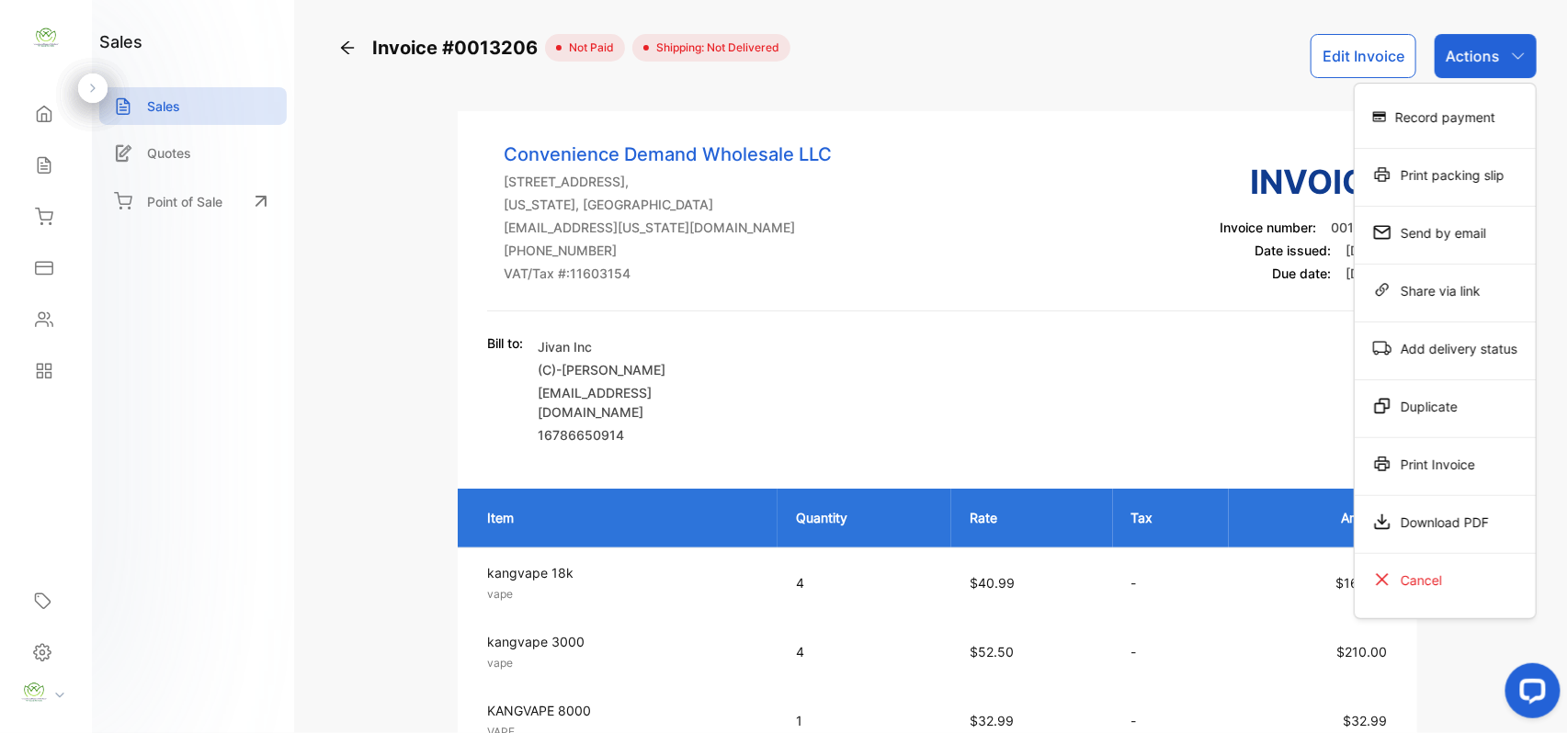
click at [1420, 467] on div "Print Invoice" at bounding box center [1445, 464] width 181 height 37
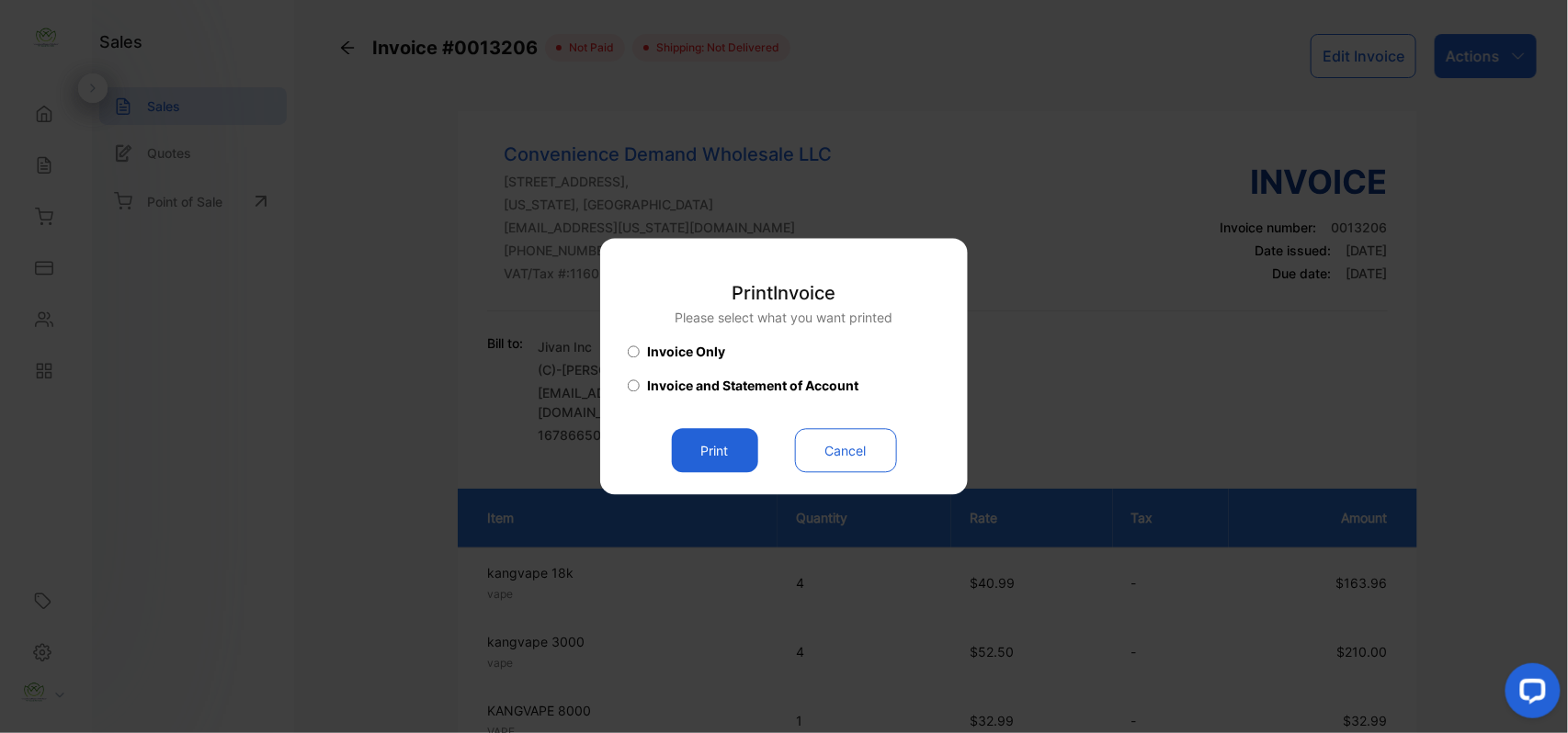
click at [730, 448] on button "Print" at bounding box center [716, 451] width 87 height 44
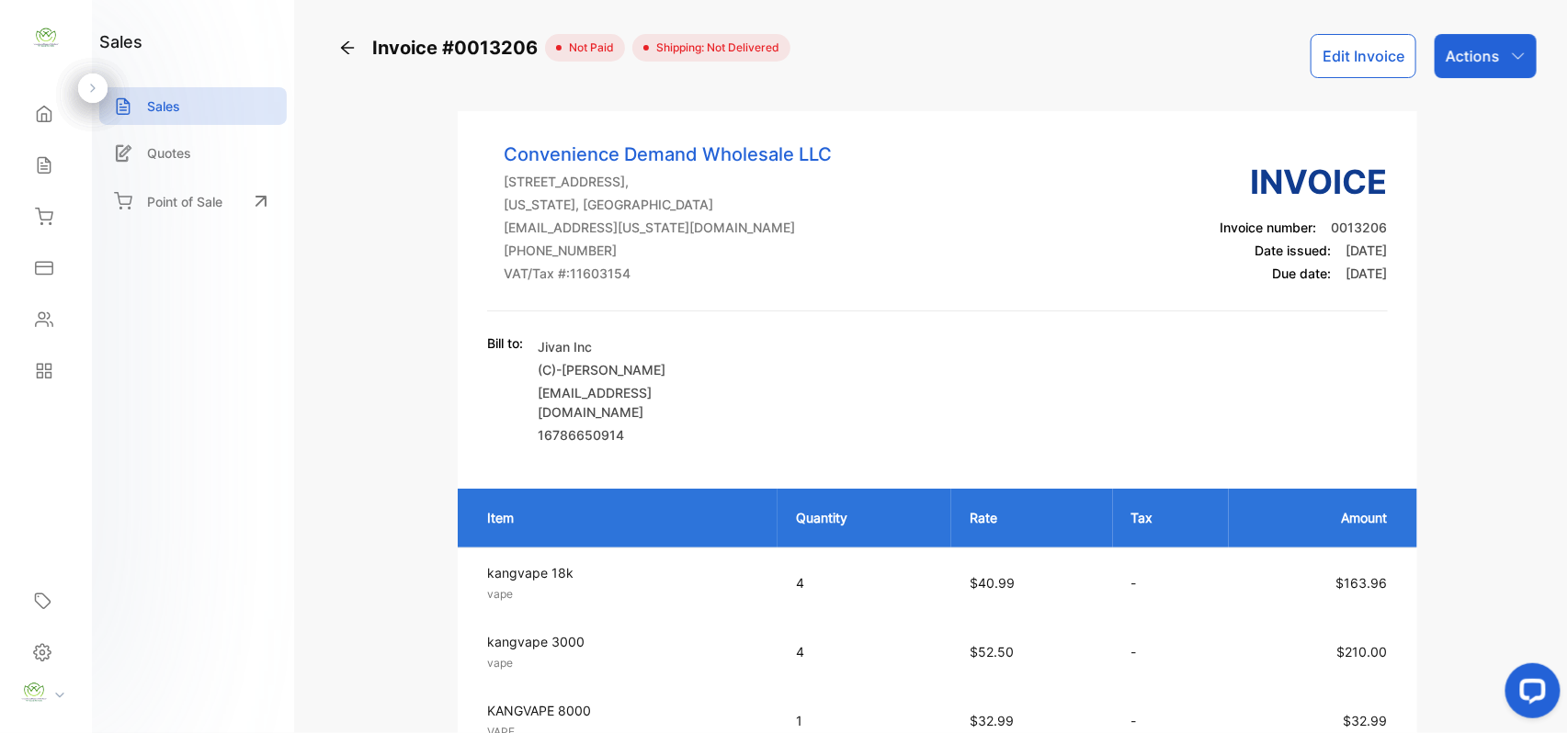
click at [39, 172] on icon at bounding box center [44, 165] width 18 height 18
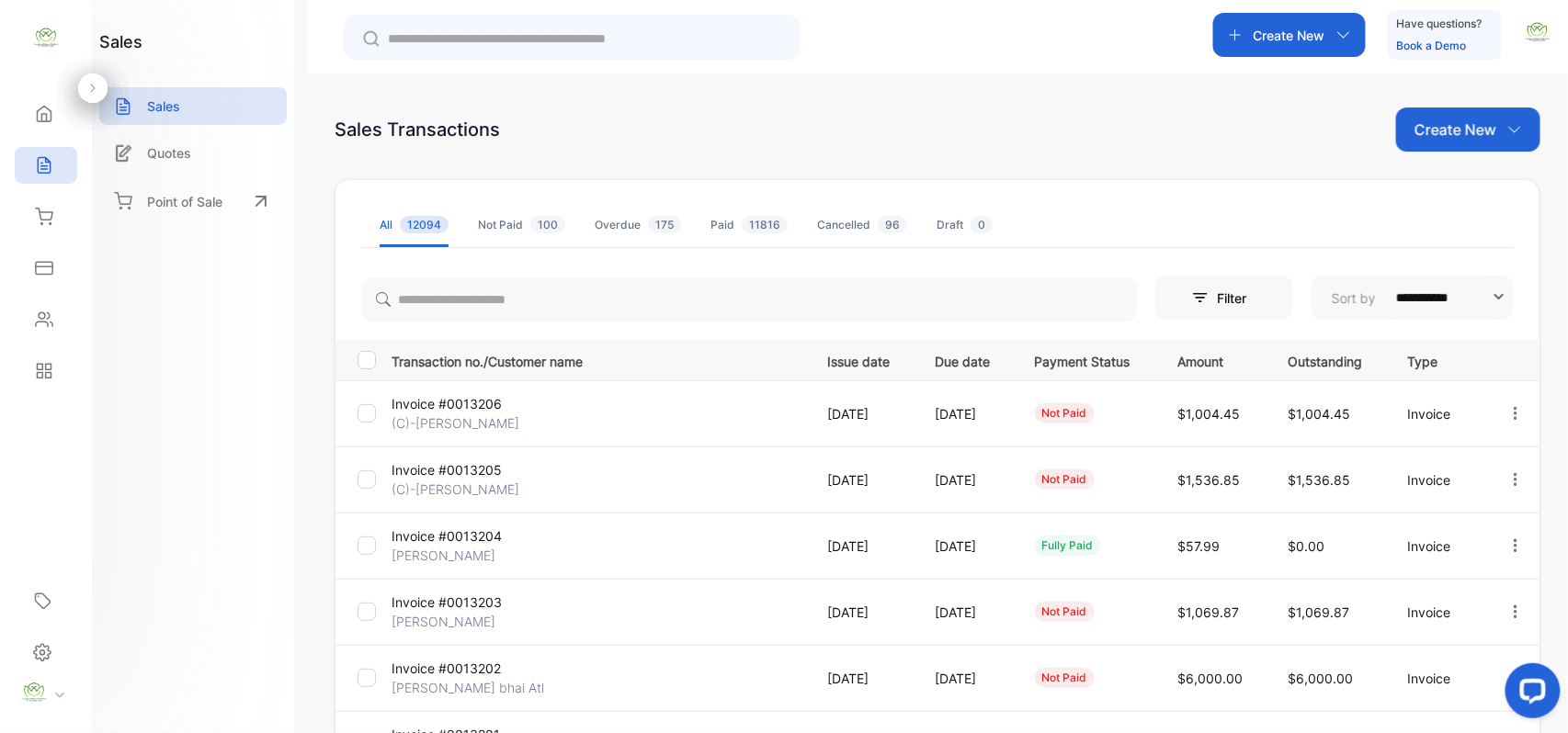
click at [30, 309] on div "Contacts" at bounding box center [46, 320] width 63 height 37
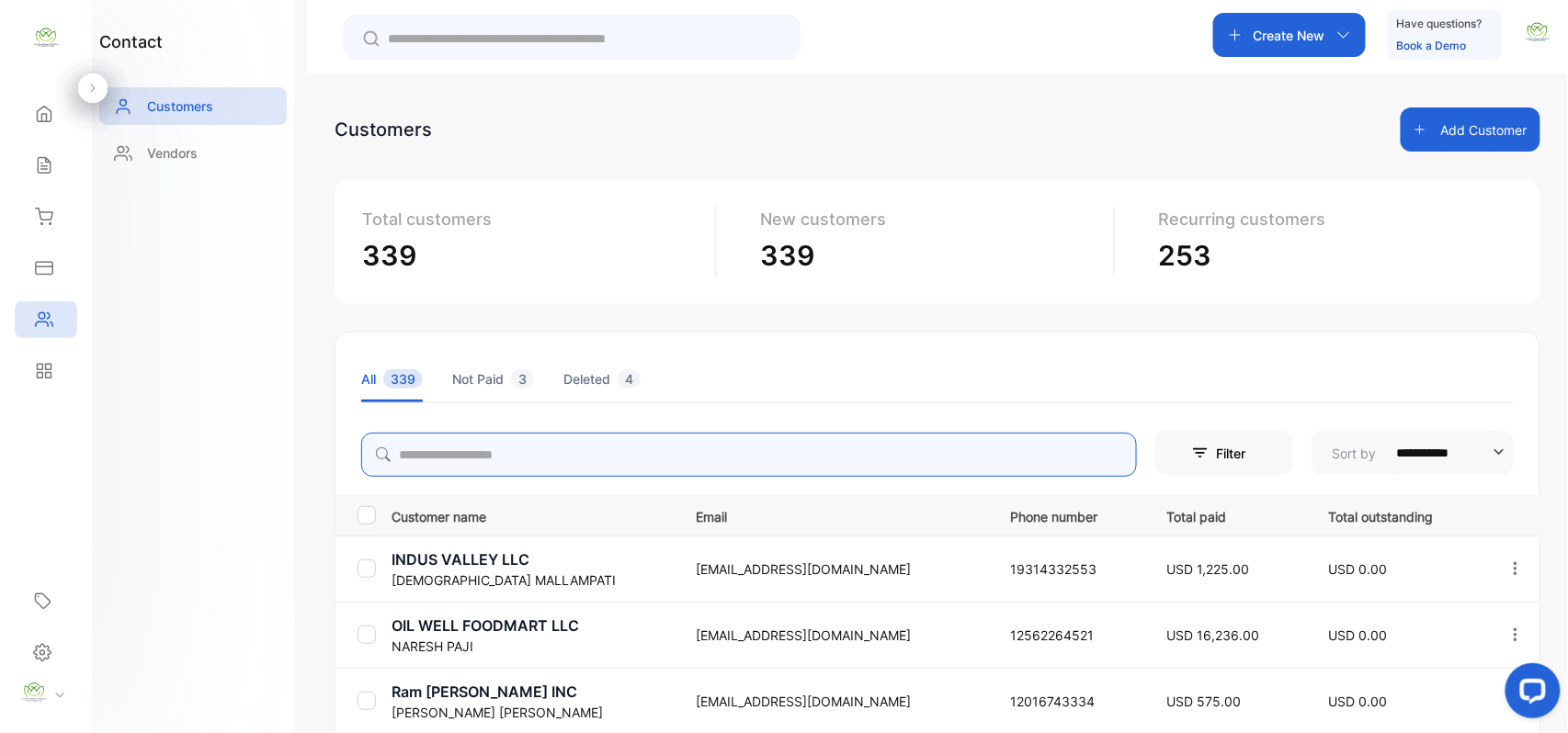
click at [640, 457] on input "search" at bounding box center [749, 455] width 776 height 44
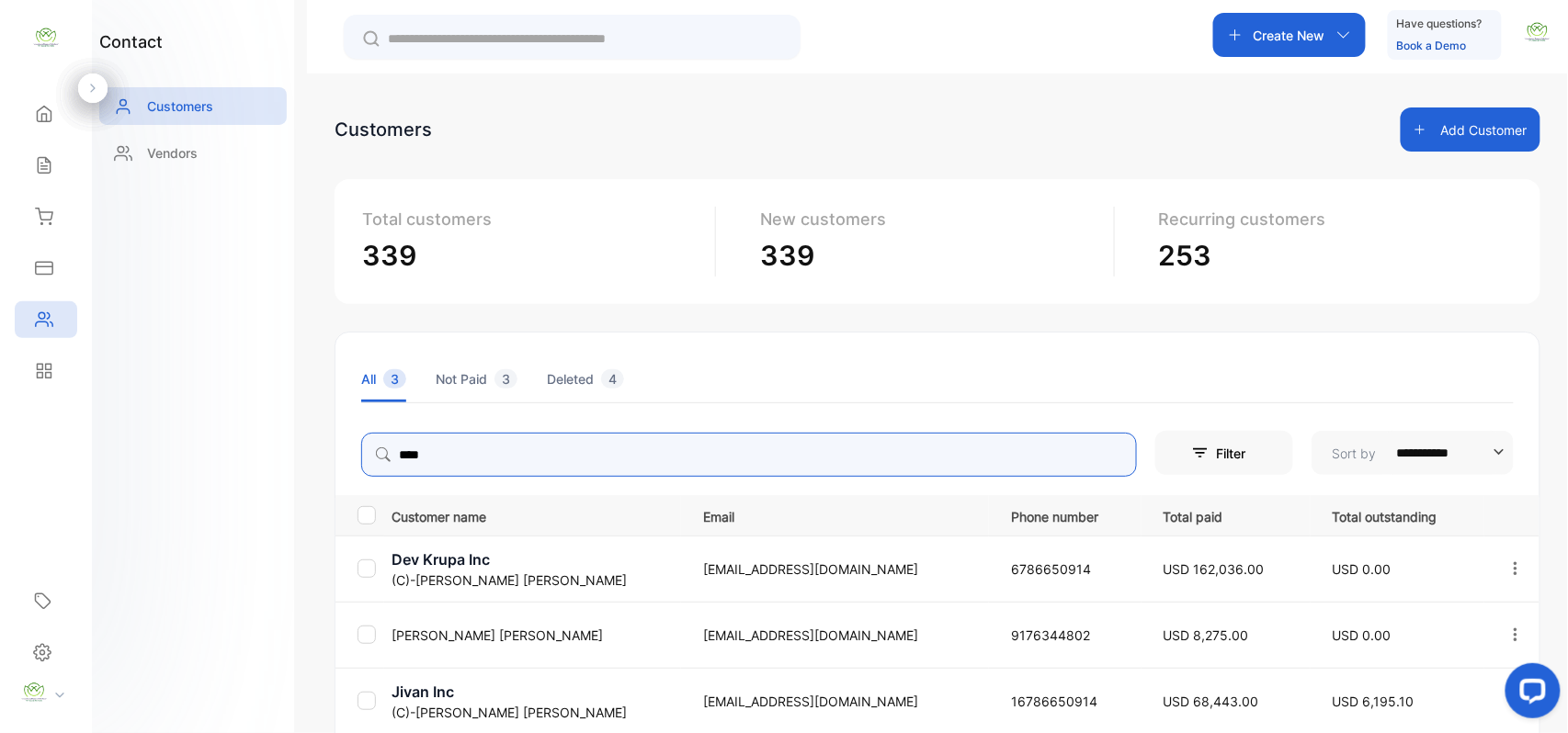
type input "****"
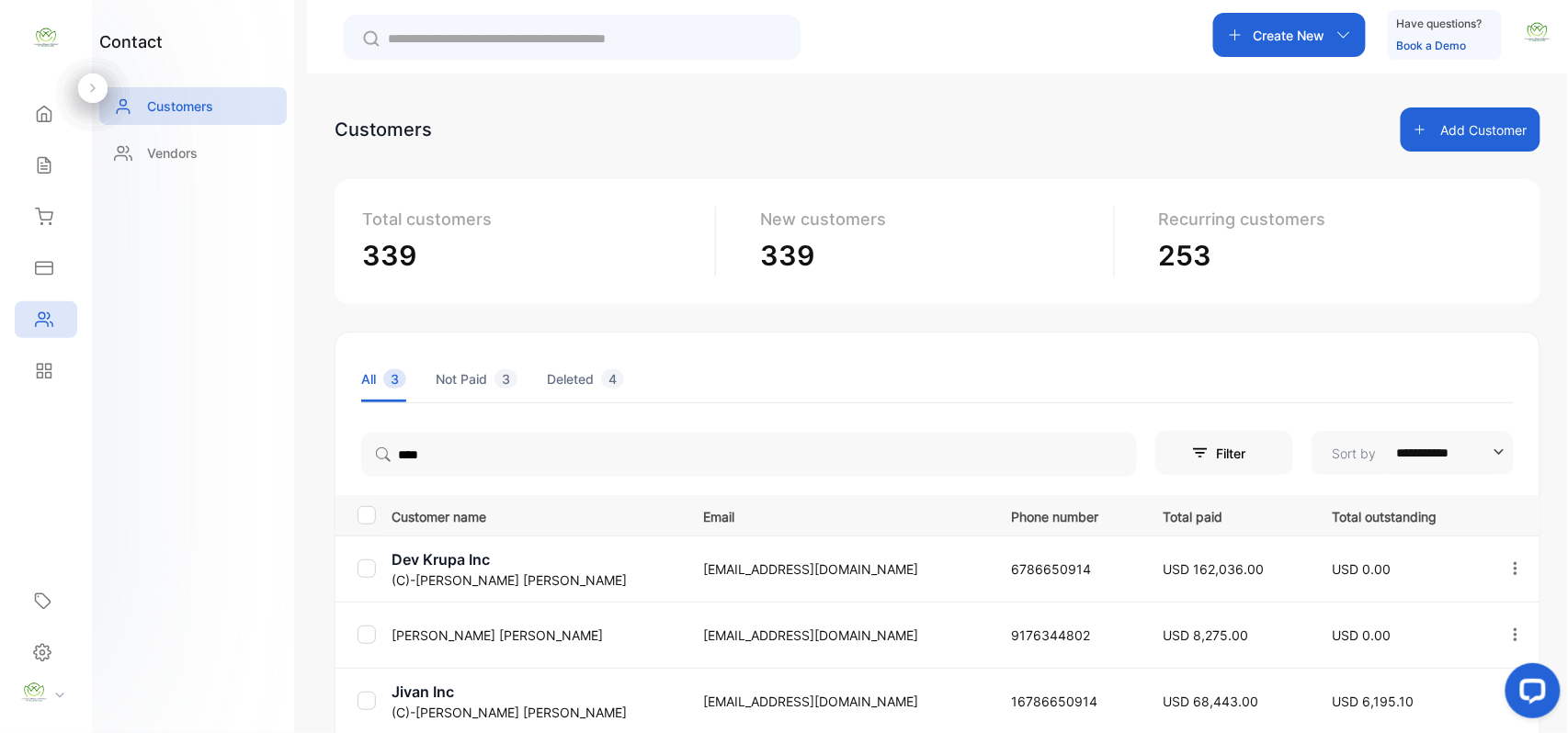
click at [221, 500] on div "contact Customers Vendors" at bounding box center [193, 366] width 202 height 733
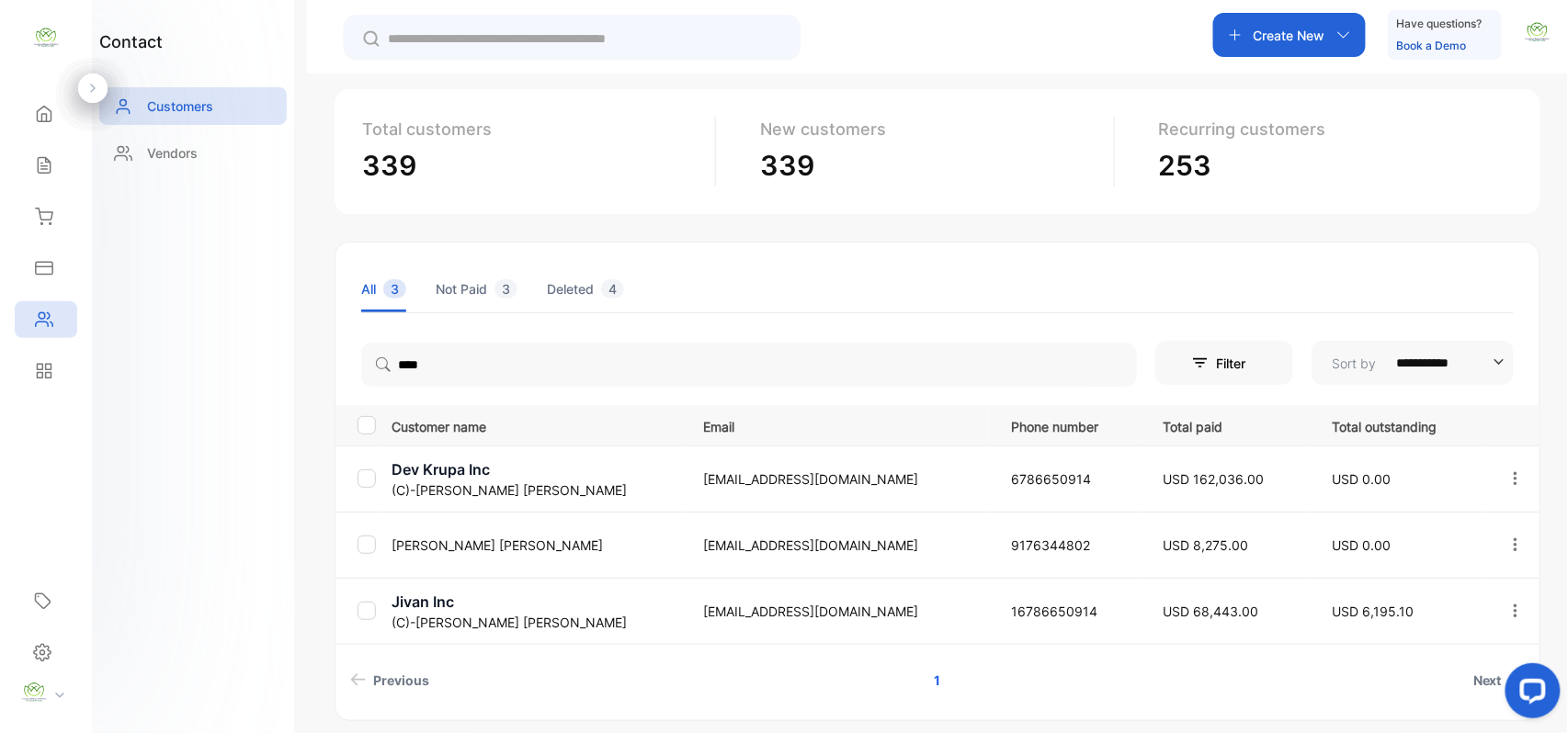
scroll to position [163, 0]
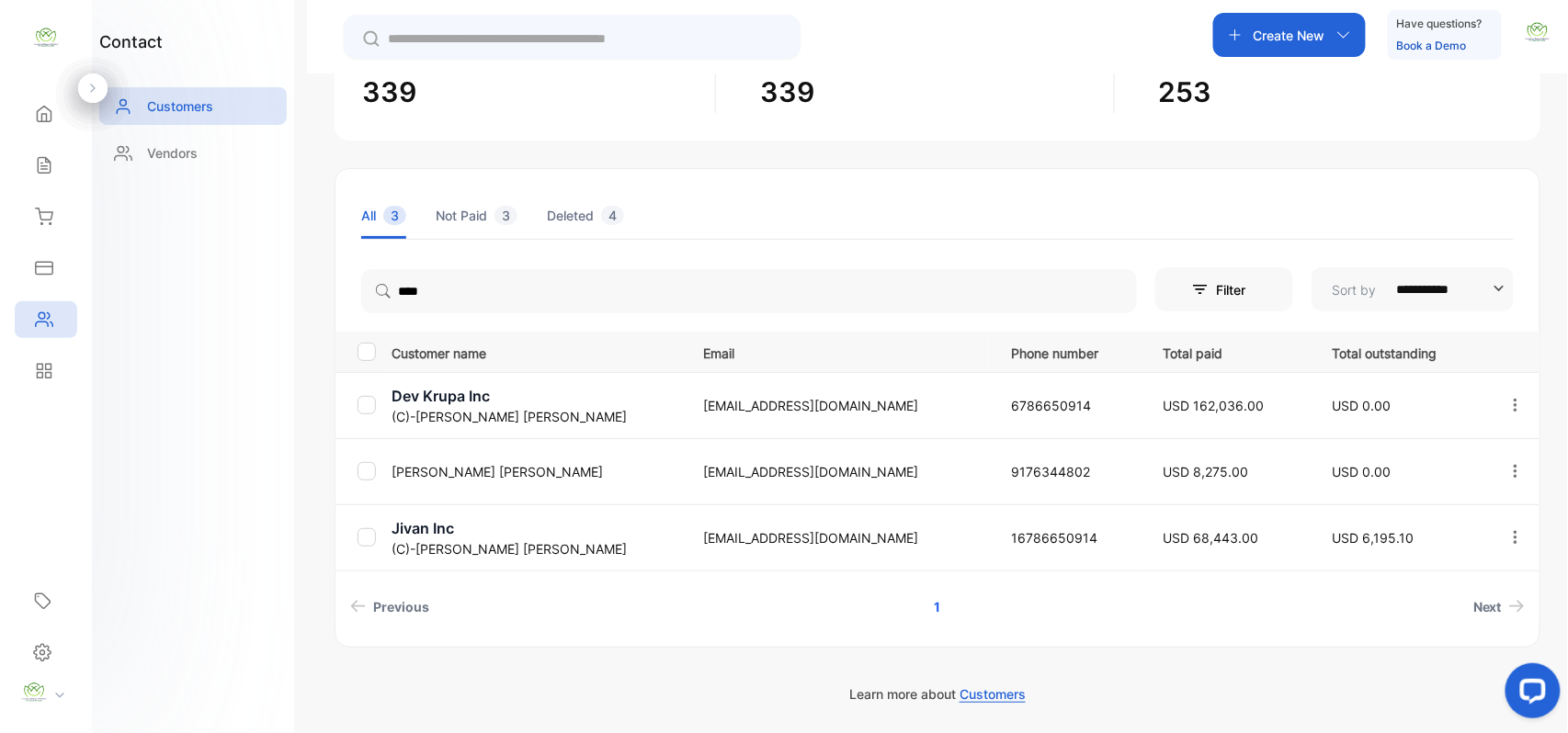
click at [439, 540] on p "(C)-kanu Jivan patel" at bounding box center [536, 549] width 289 height 19
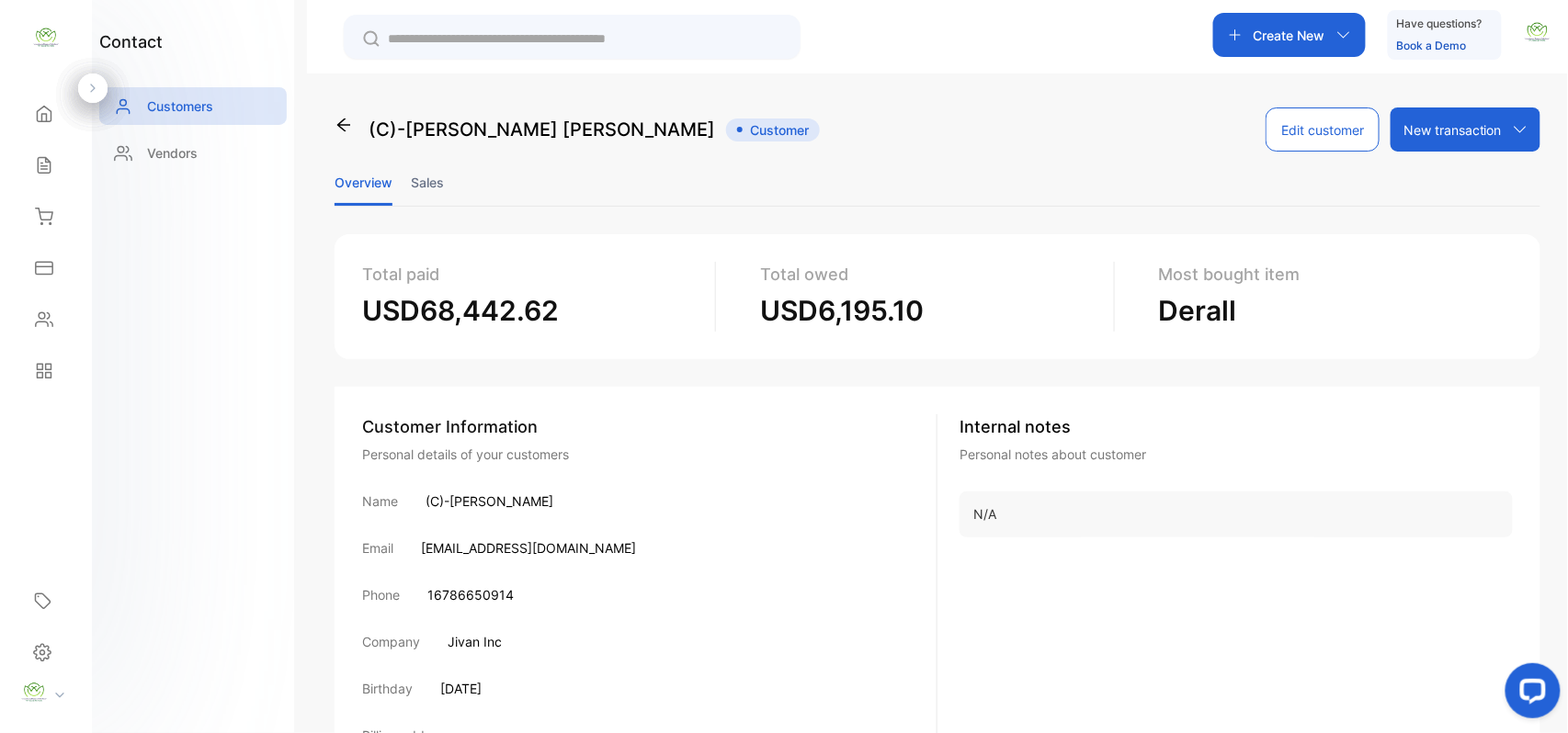
click at [426, 178] on li "Sales" at bounding box center [428, 182] width 33 height 47
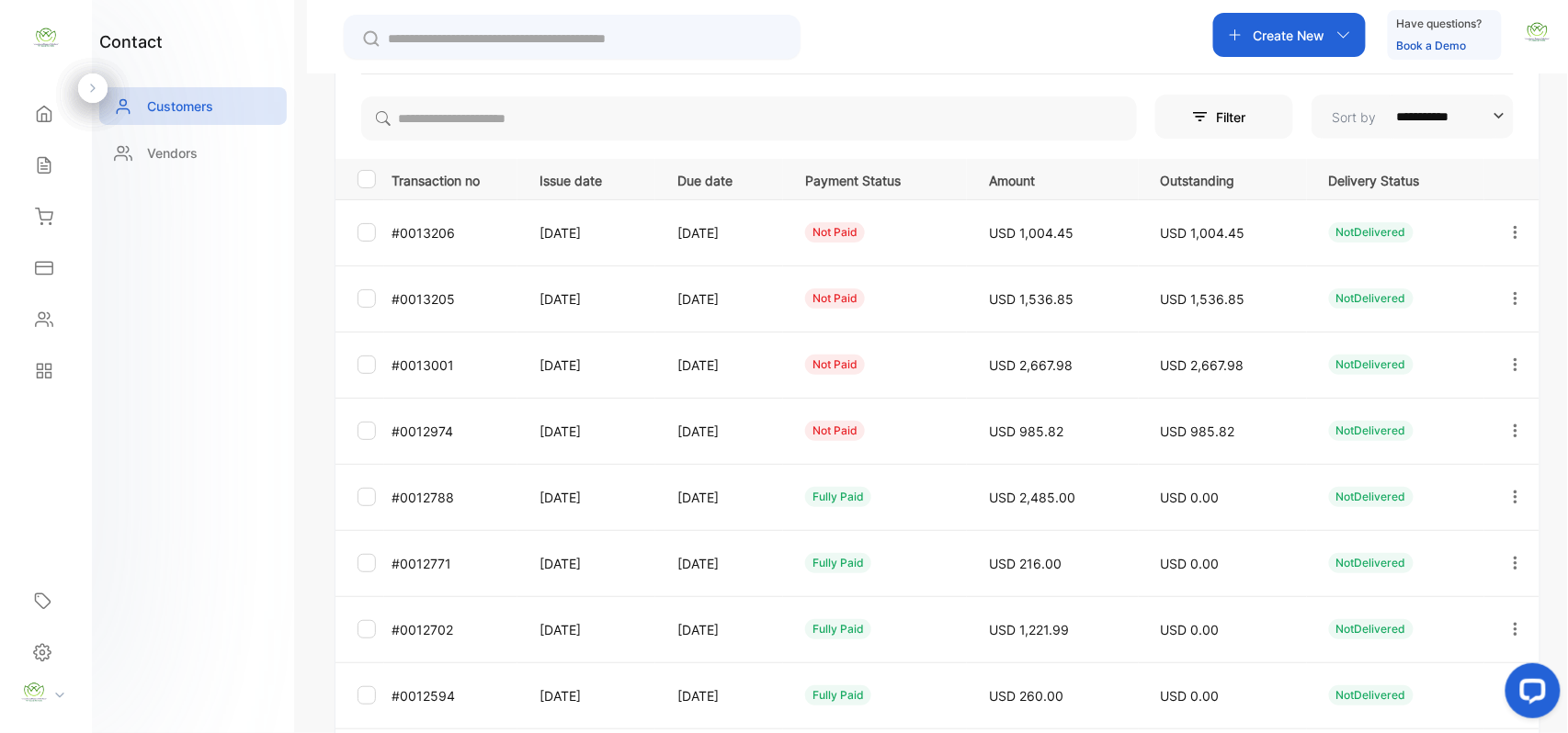
scroll to position [285, 0]
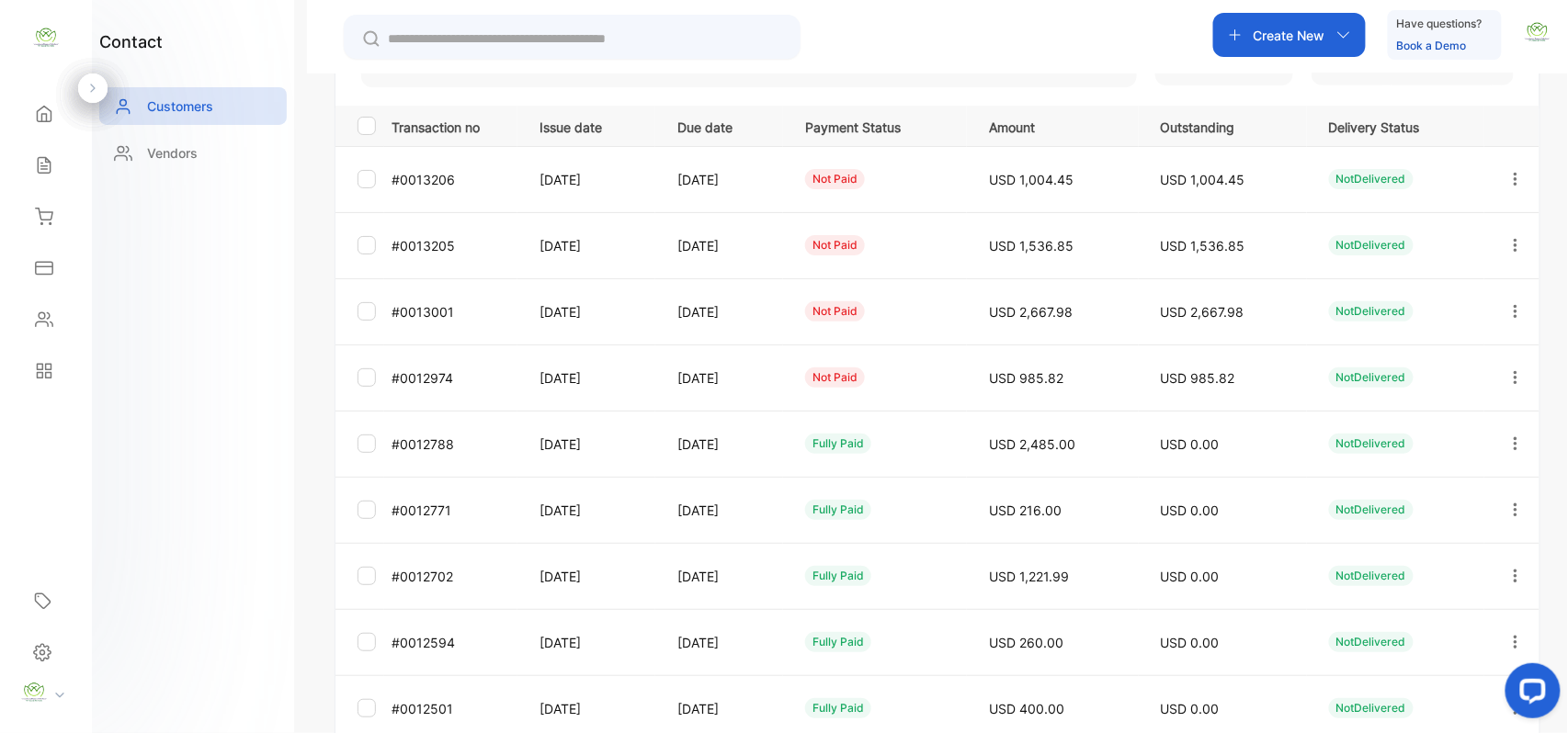
drag, startPoint x: 1516, startPoint y: 368, endPoint x: 1512, endPoint y: 376, distance: 8.9
click at [1516, 370] on button "button" at bounding box center [1516, 378] width 17 height 44
click at [1505, 482] on div "Add payment" at bounding box center [1432, 486] width 207 height 37
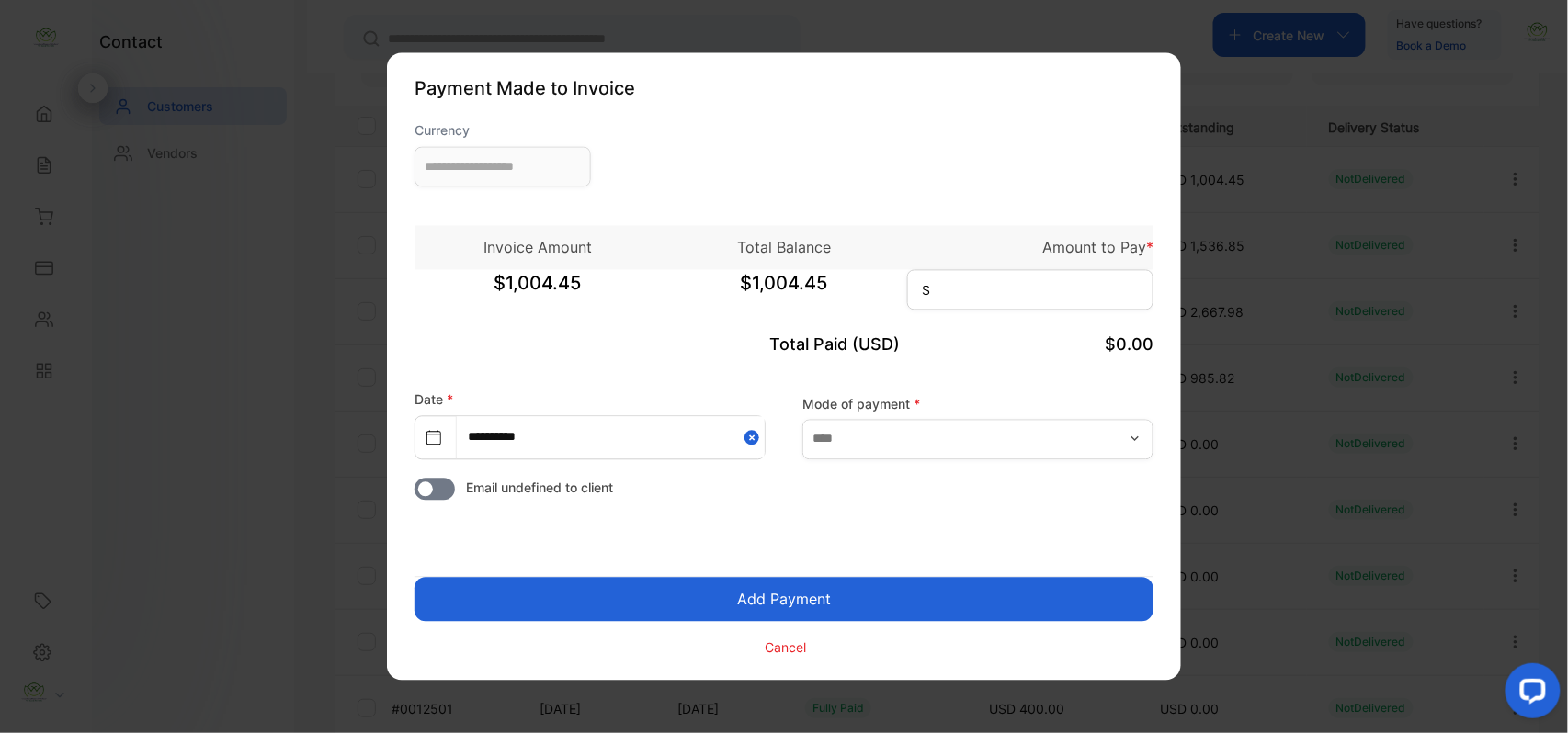
type input "**********"
click at [1099, 290] on input at bounding box center [1030, 290] width 246 height 41
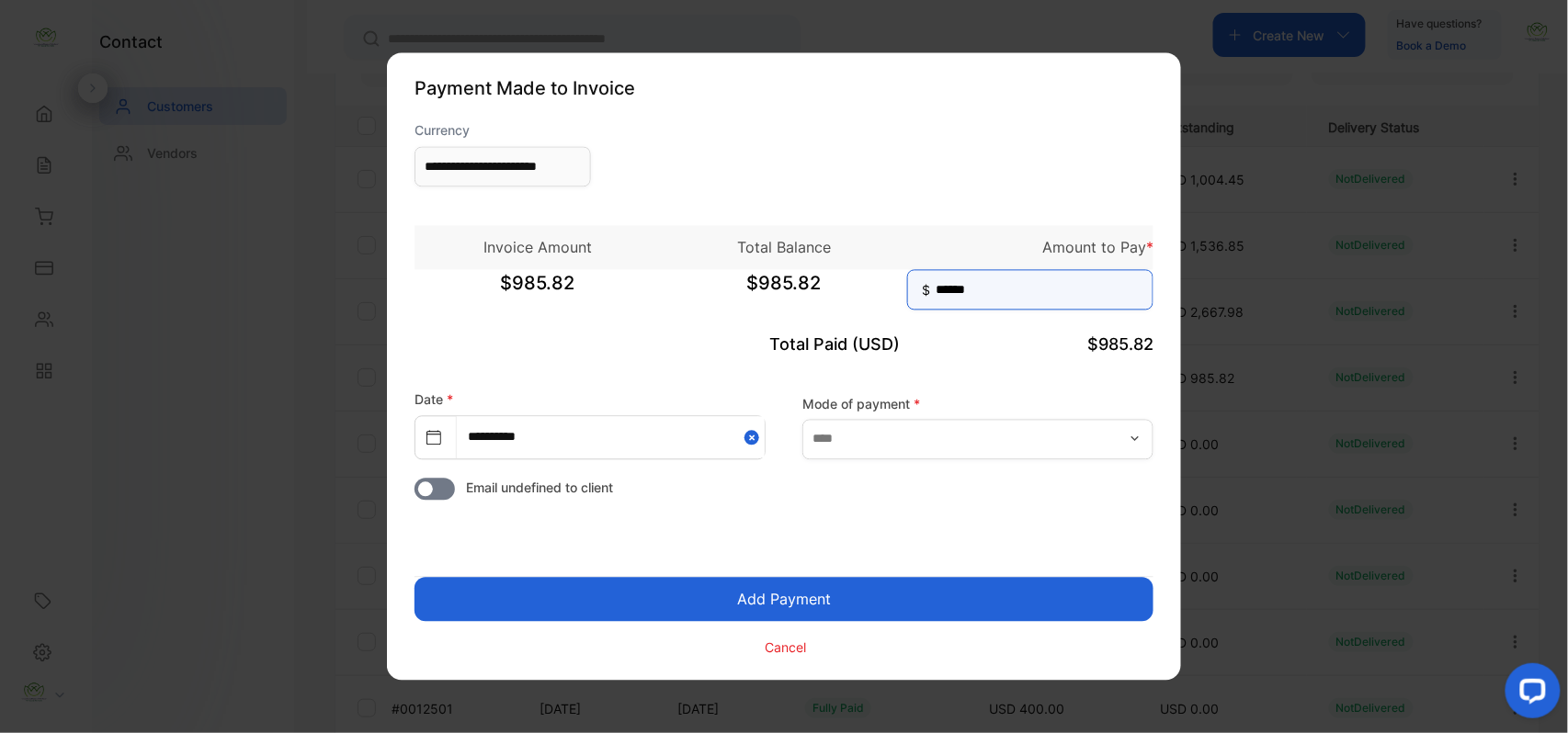
type input "******"
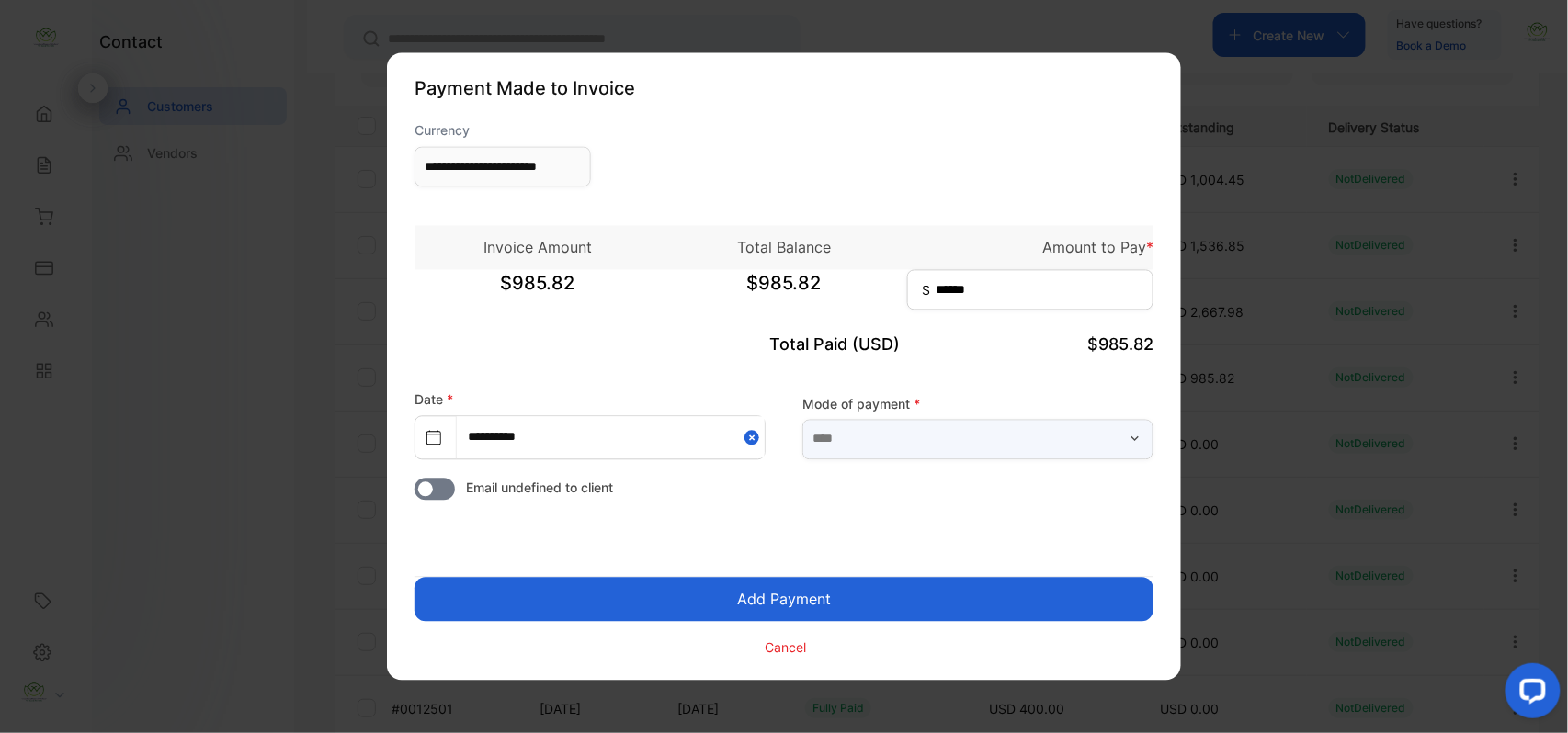
click at [1104, 434] on input "text" at bounding box center [978, 439] width 351 height 41
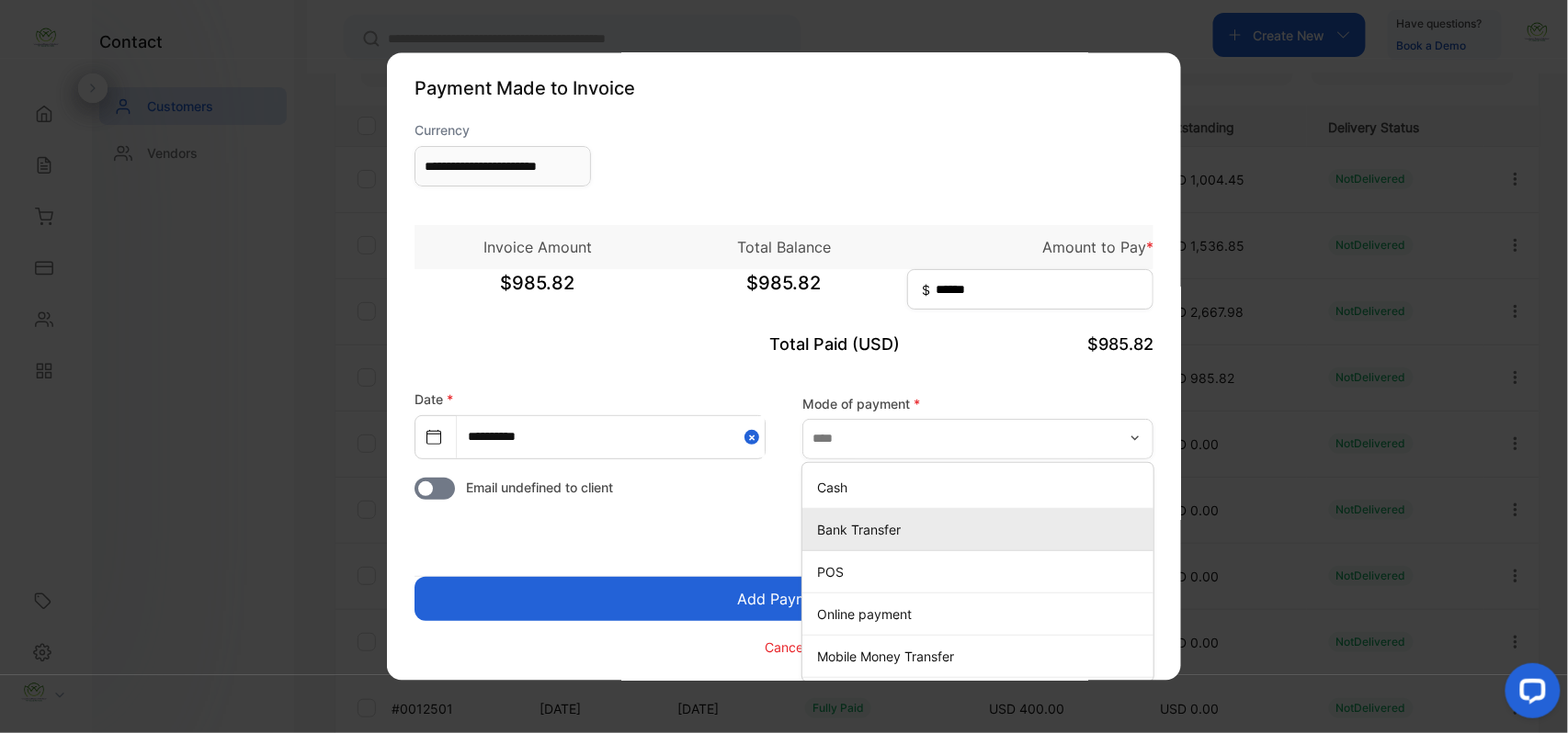
drag, startPoint x: 855, startPoint y: 537, endPoint x: 847, endPoint y: 542, distance: 9.4
click at [855, 537] on p "Bank Transfer" at bounding box center [981, 529] width 329 height 19
type input "**********"
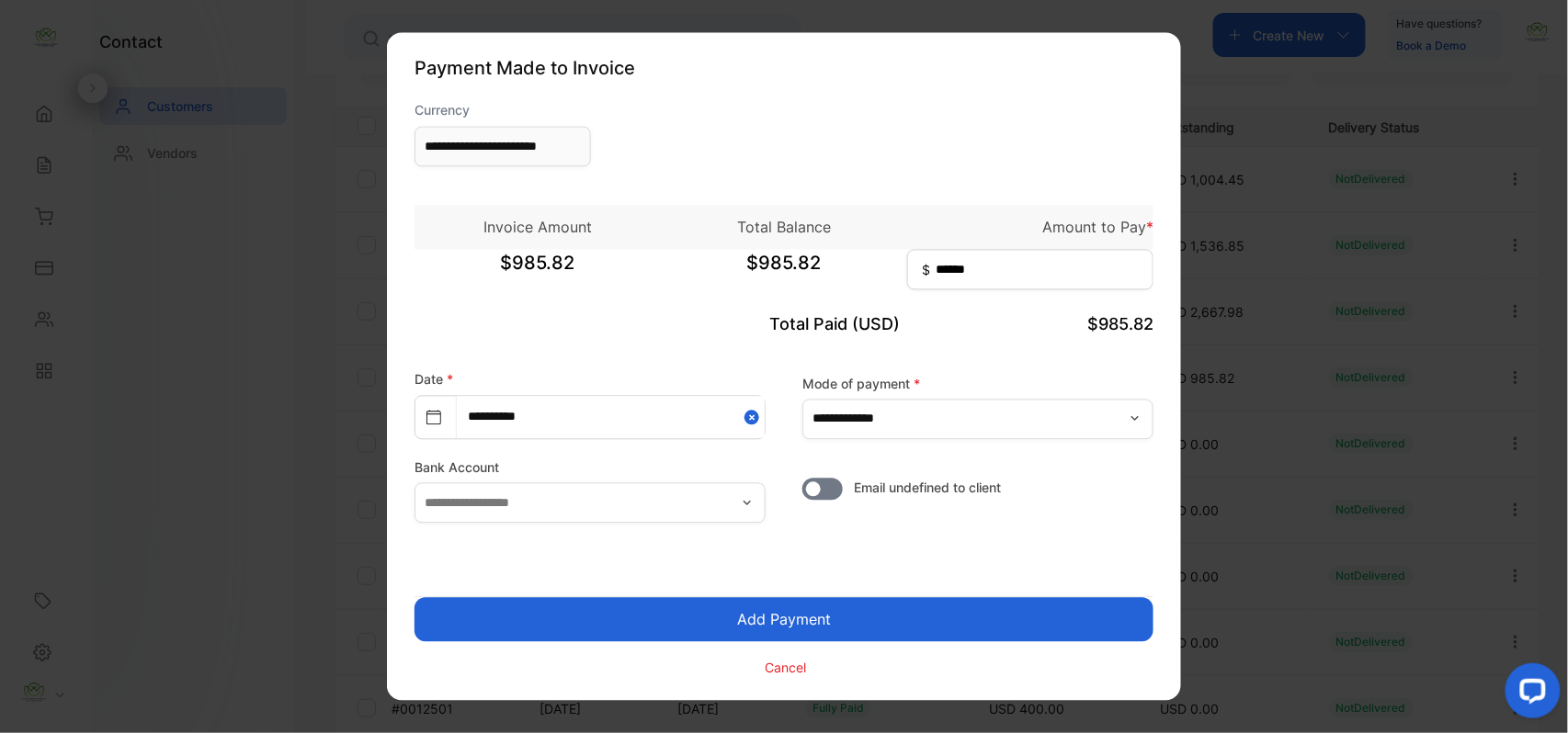
click at [750, 621] on button "Add Payment" at bounding box center [783, 621] width 739 height 44
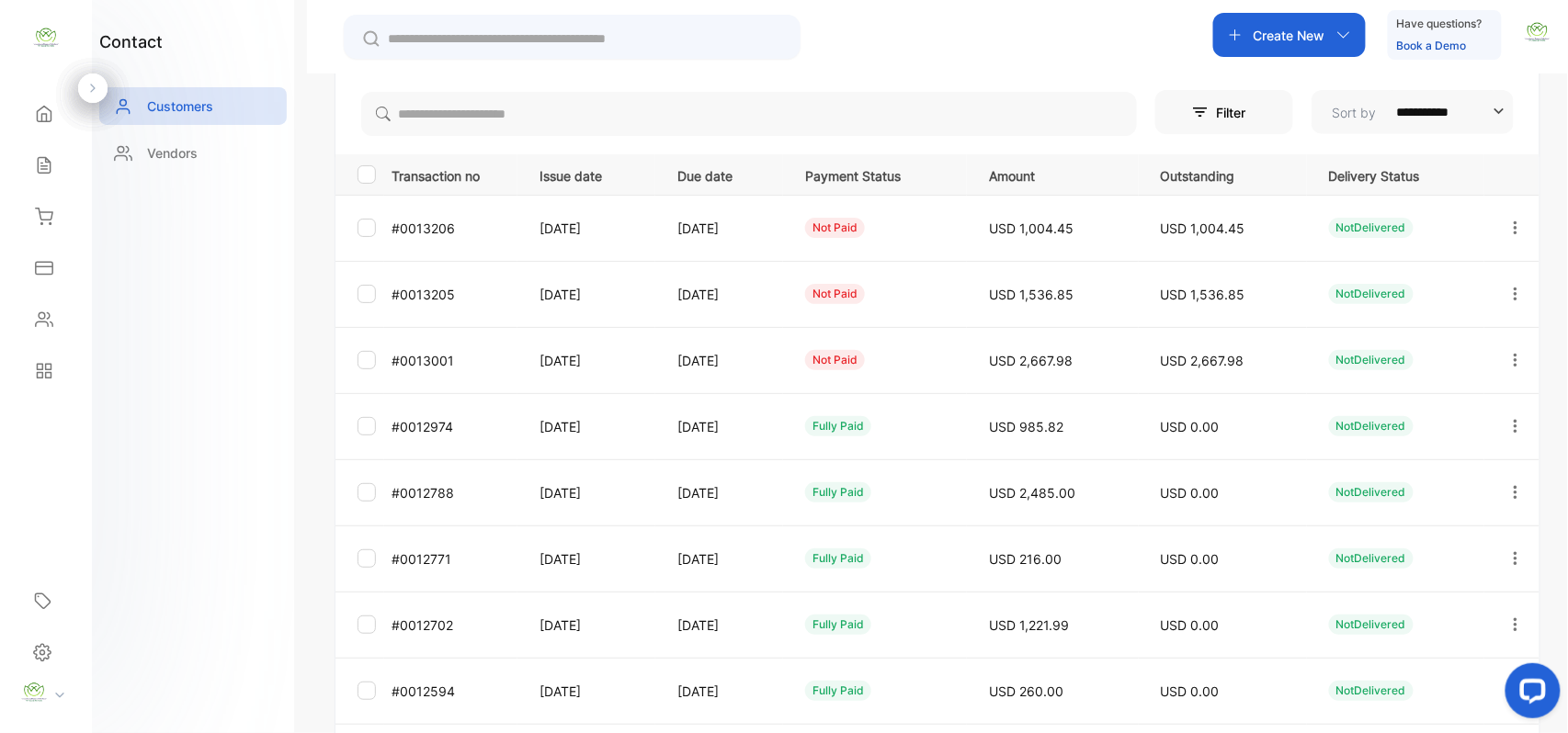
scroll to position [285, 0]
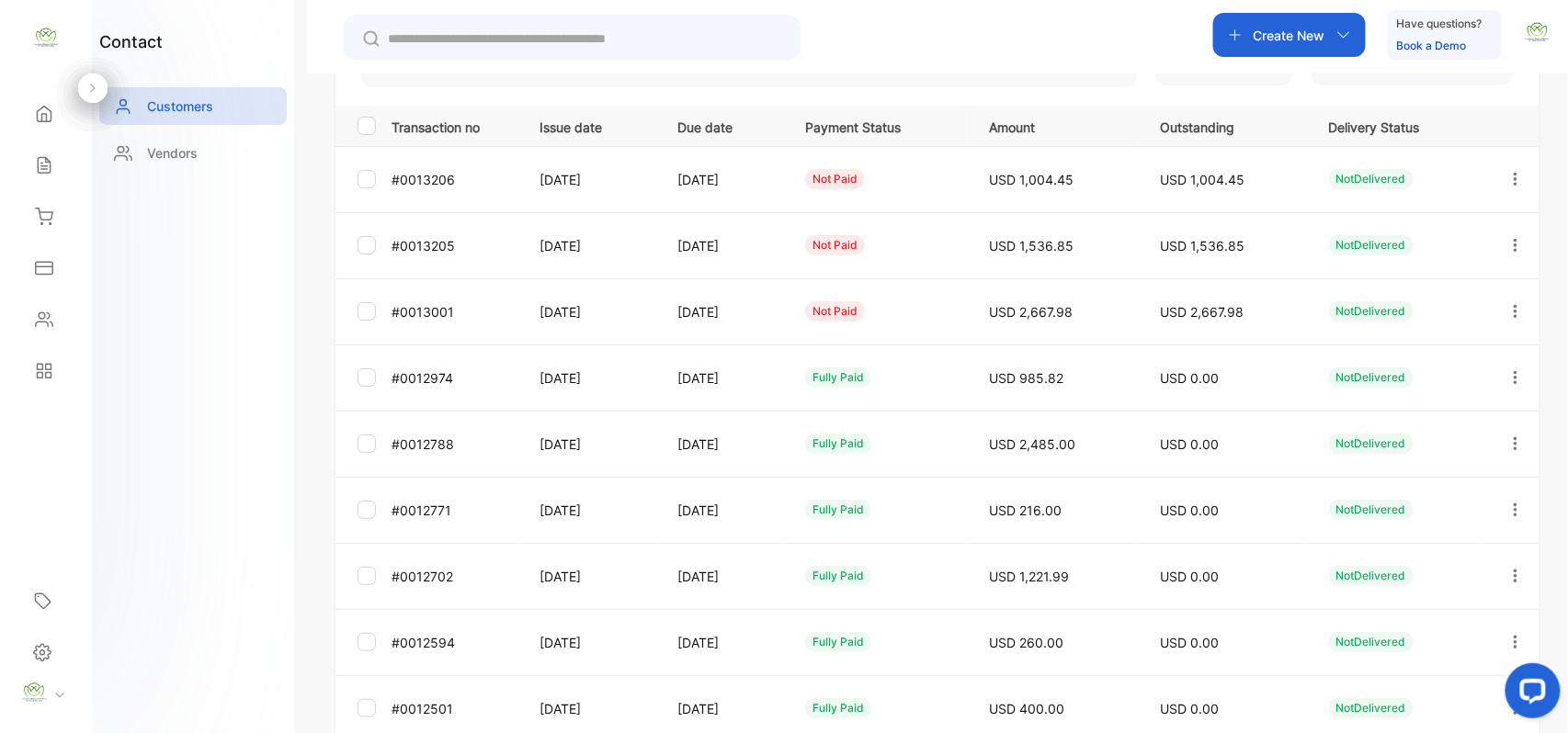
drag, startPoint x: 1508, startPoint y: 373, endPoint x: 1491, endPoint y: 383, distance: 19.7
click at [1511, 375] on icon "button" at bounding box center [1516, 378] width 17 height 17
click at [1436, 427] on div "View" at bounding box center [1432, 433] width 207 height 37
click at [1508, 372] on icon "button" at bounding box center [1516, 378] width 17 height 17
click at [1438, 433] on div "View" at bounding box center [1432, 433] width 207 height 37
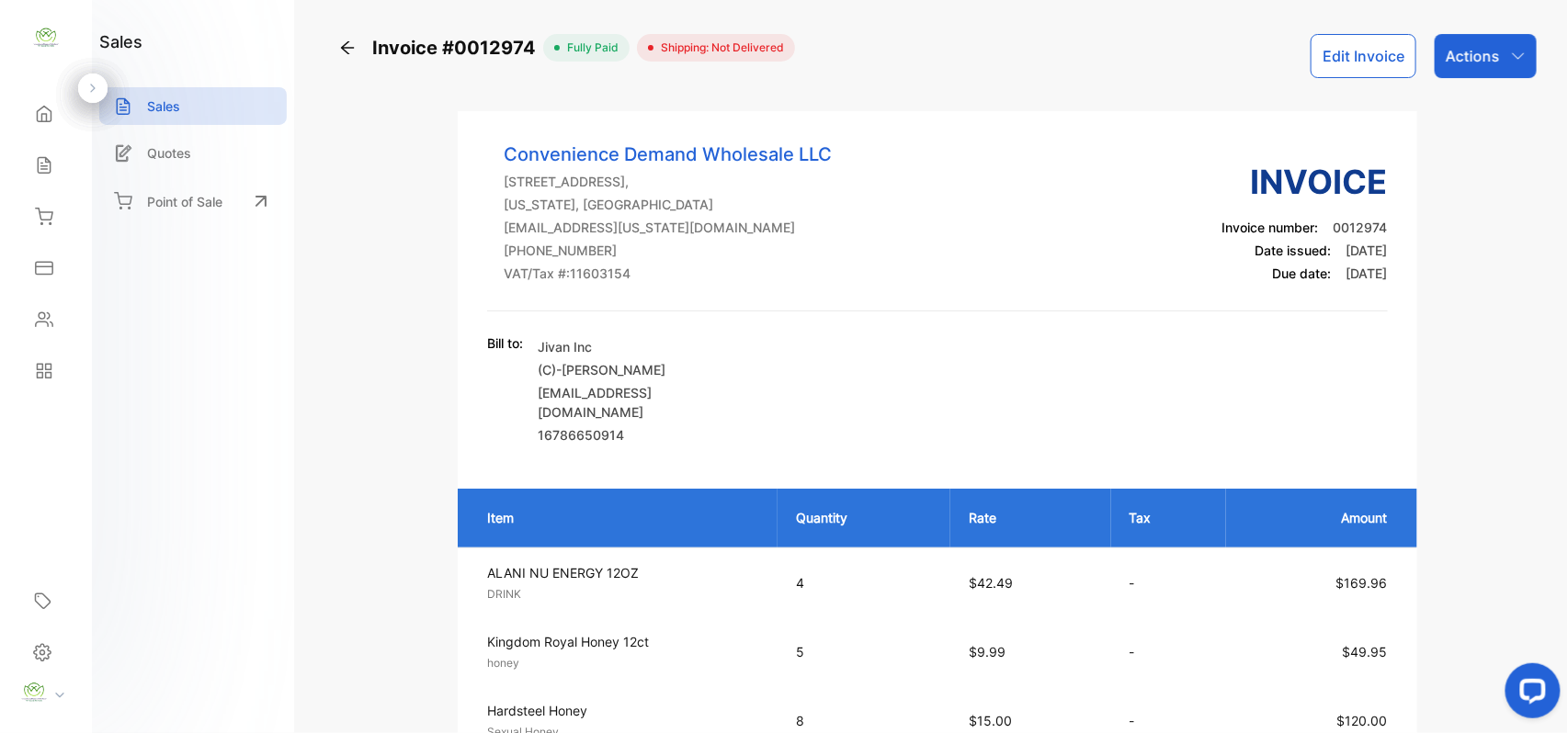
click at [1486, 45] on p "Actions" at bounding box center [1473, 56] width 54 height 22
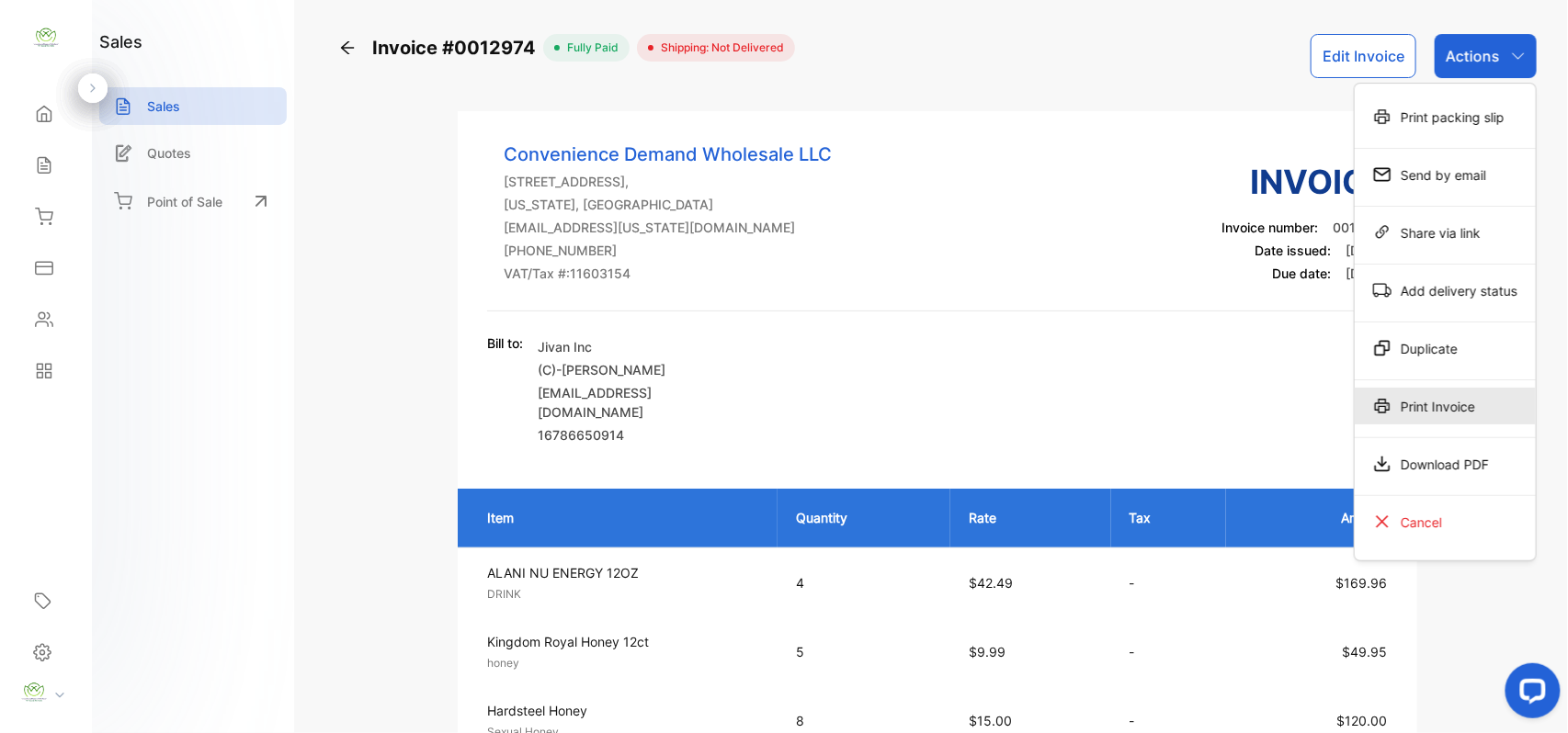
click at [1479, 402] on div "Print Invoice" at bounding box center [1445, 407] width 181 height 37
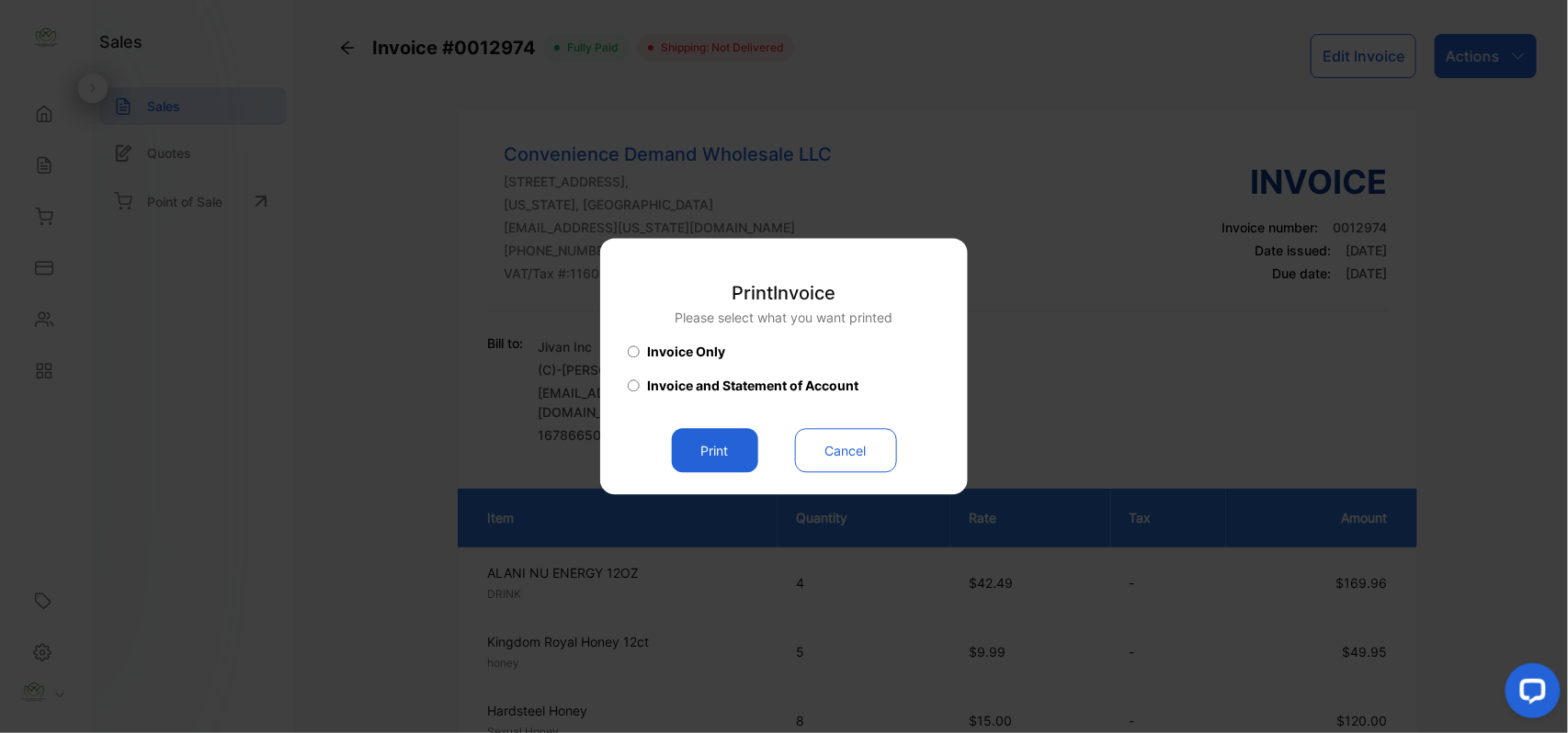
click at [721, 455] on button "Print" at bounding box center [716, 451] width 87 height 44
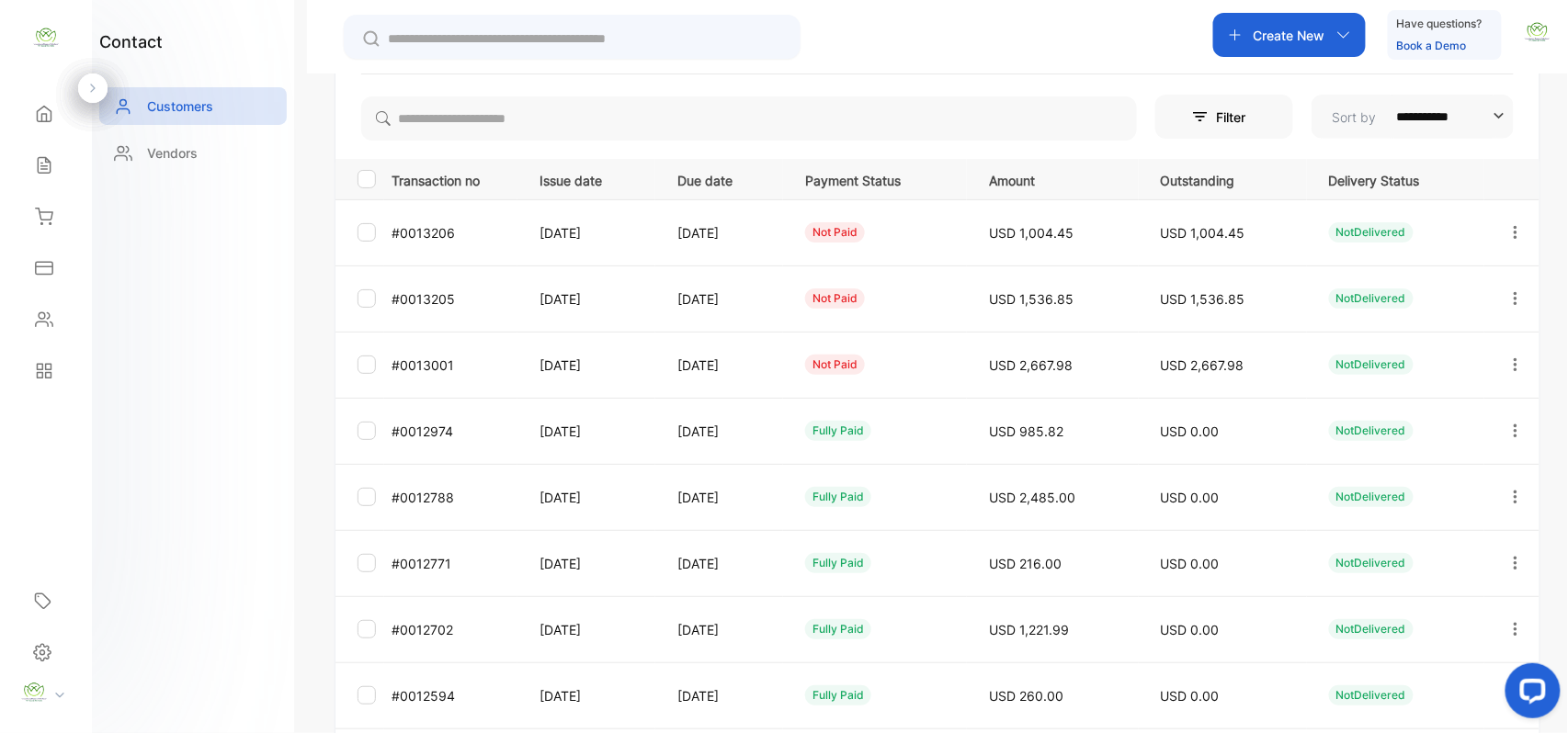
scroll to position [285, 0]
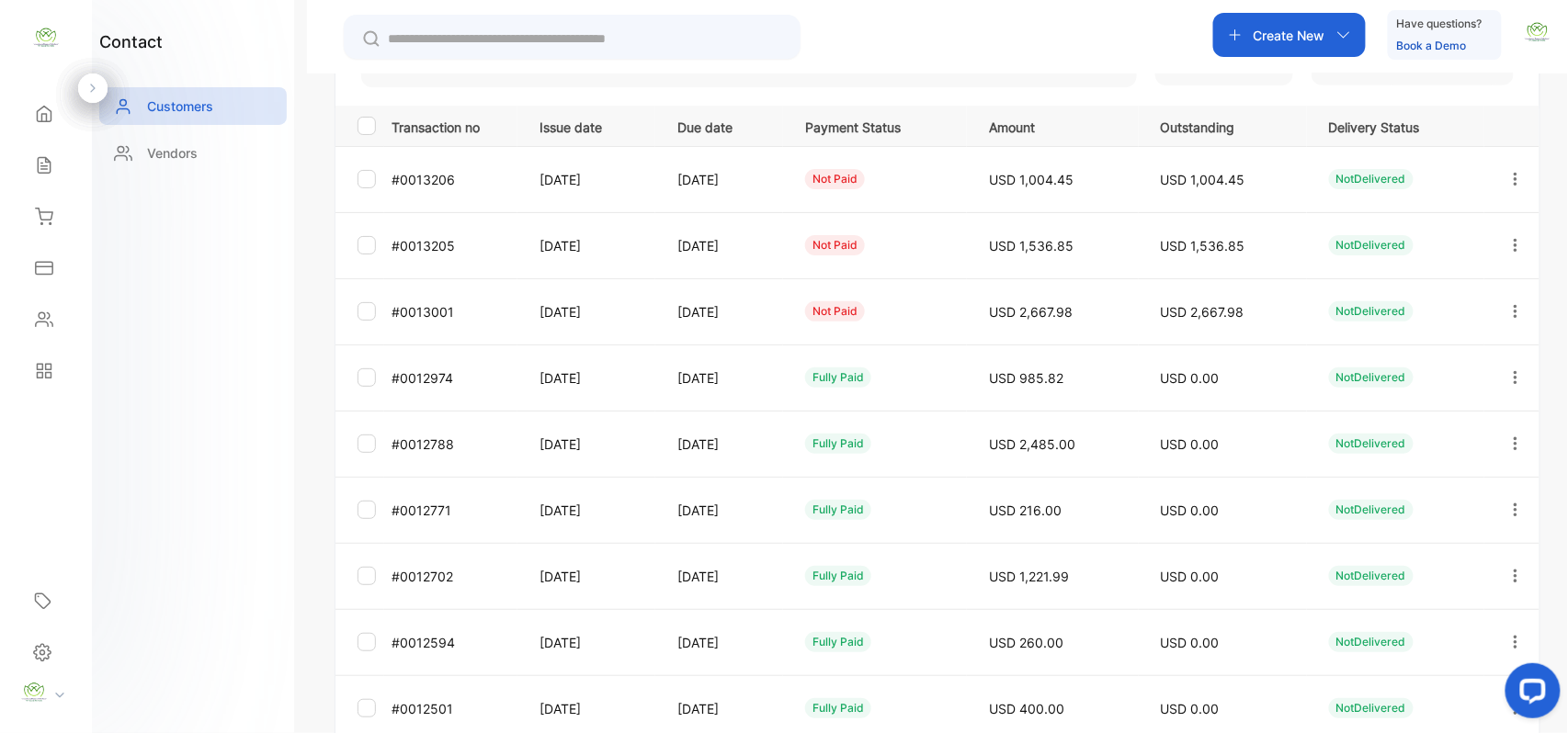
click at [1499, 306] on div at bounding box center [1515, 312] width 47 height 45
click at [1461, 369] on div "View" at bounding box center [1432, 368] width 207 height 37
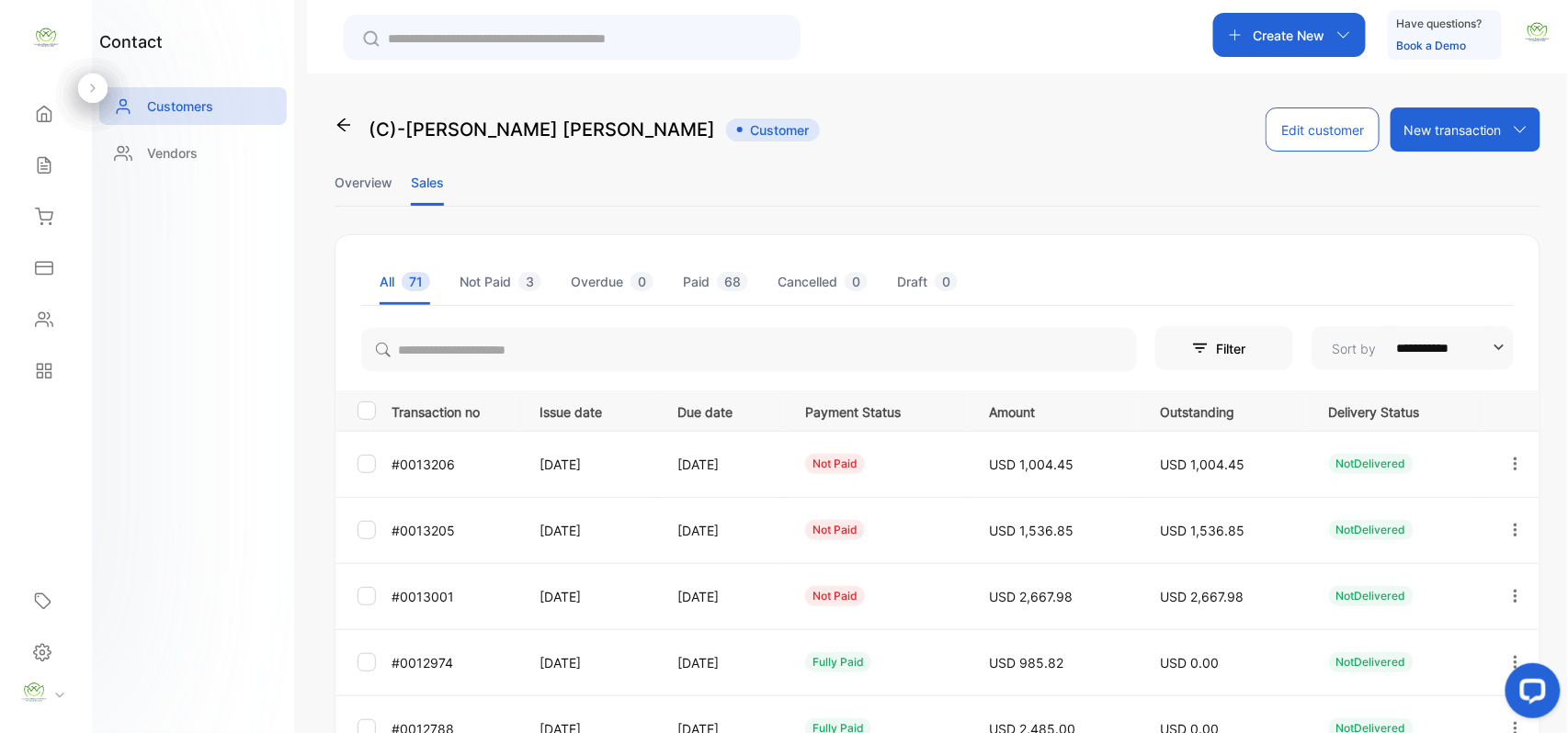
click at [1515, 529] on icon "button" at bounding box center [1516, 530] width 17 height 17
click at [1423, 575] on div "View" at bounding box center [1432, 586] width 207 height 37
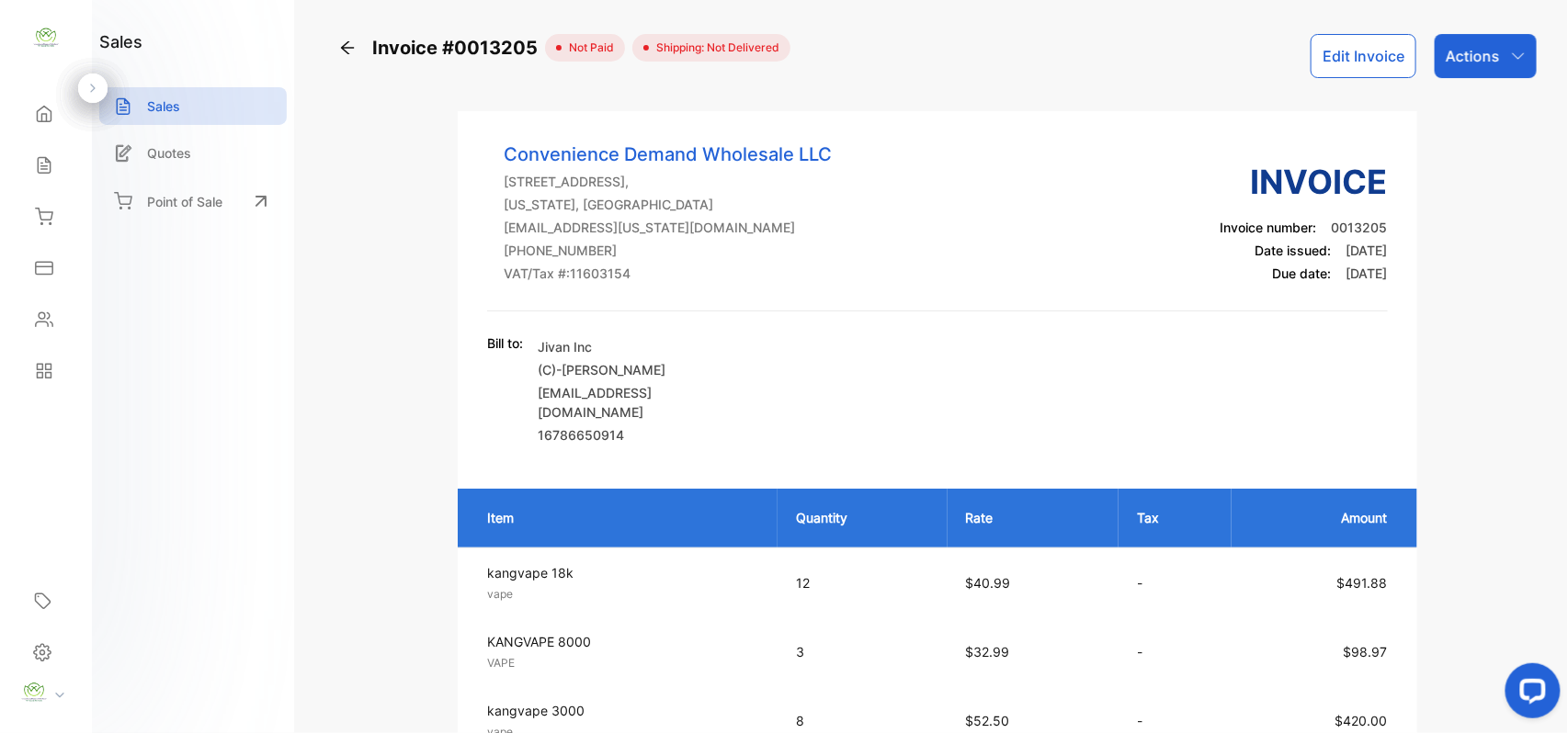
click at [48, 161] on icon at bounding box center [44, 165] width 18 height 18
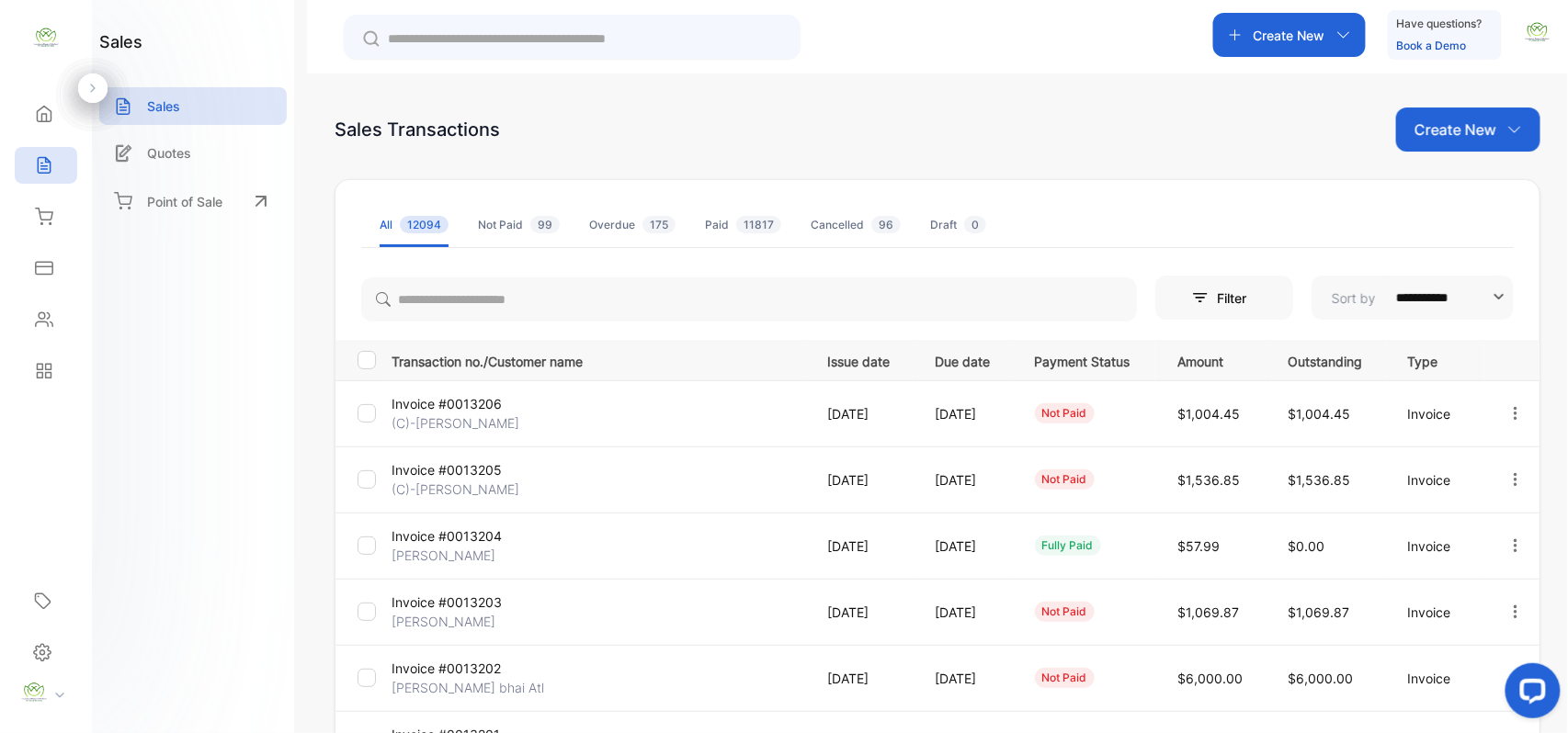
click at [50, 310] on div "Contacts" at bounding box center [46, 320] width 63 height 37
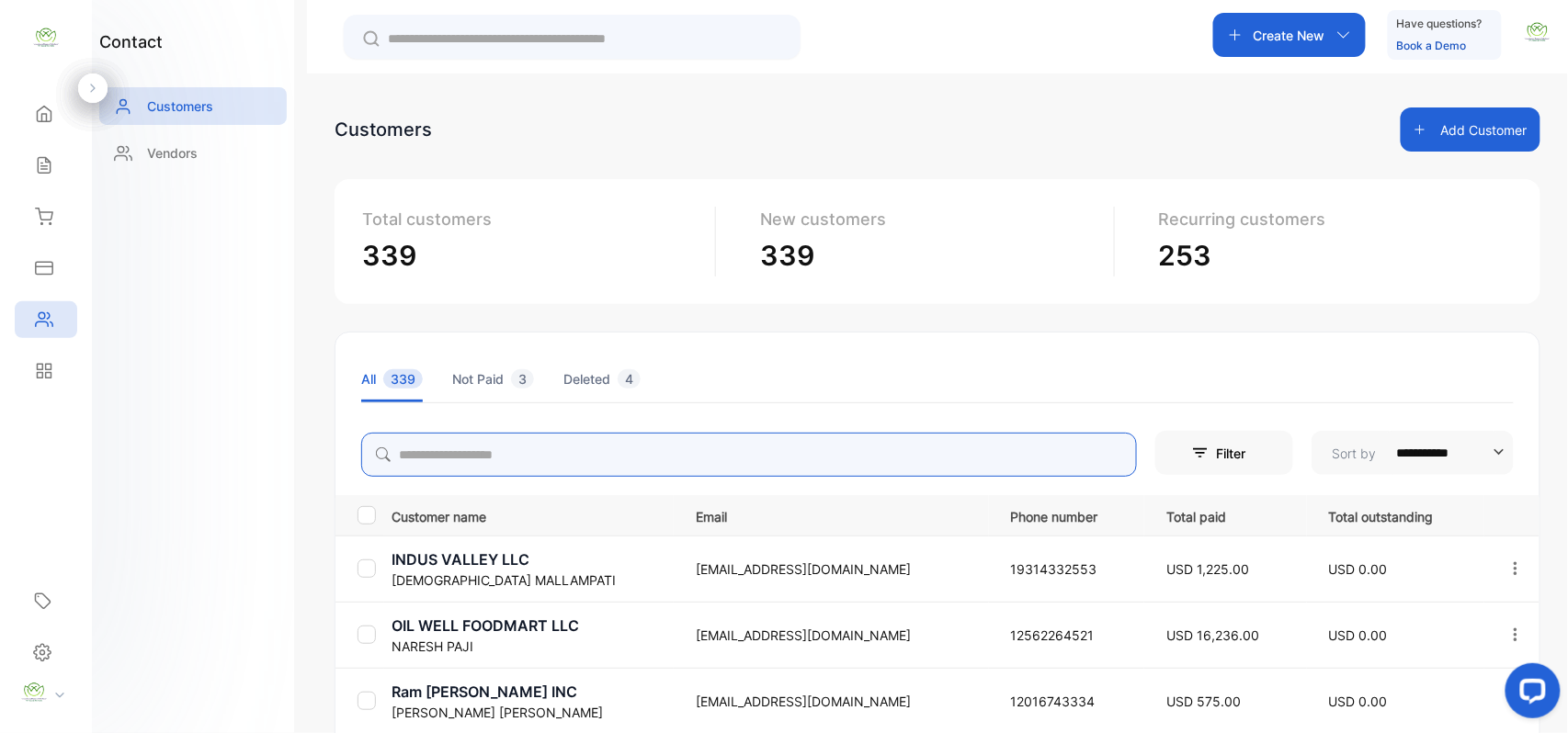
click at [475, 460] on input "search" at bounding box center [749, 455] width 776 height 44
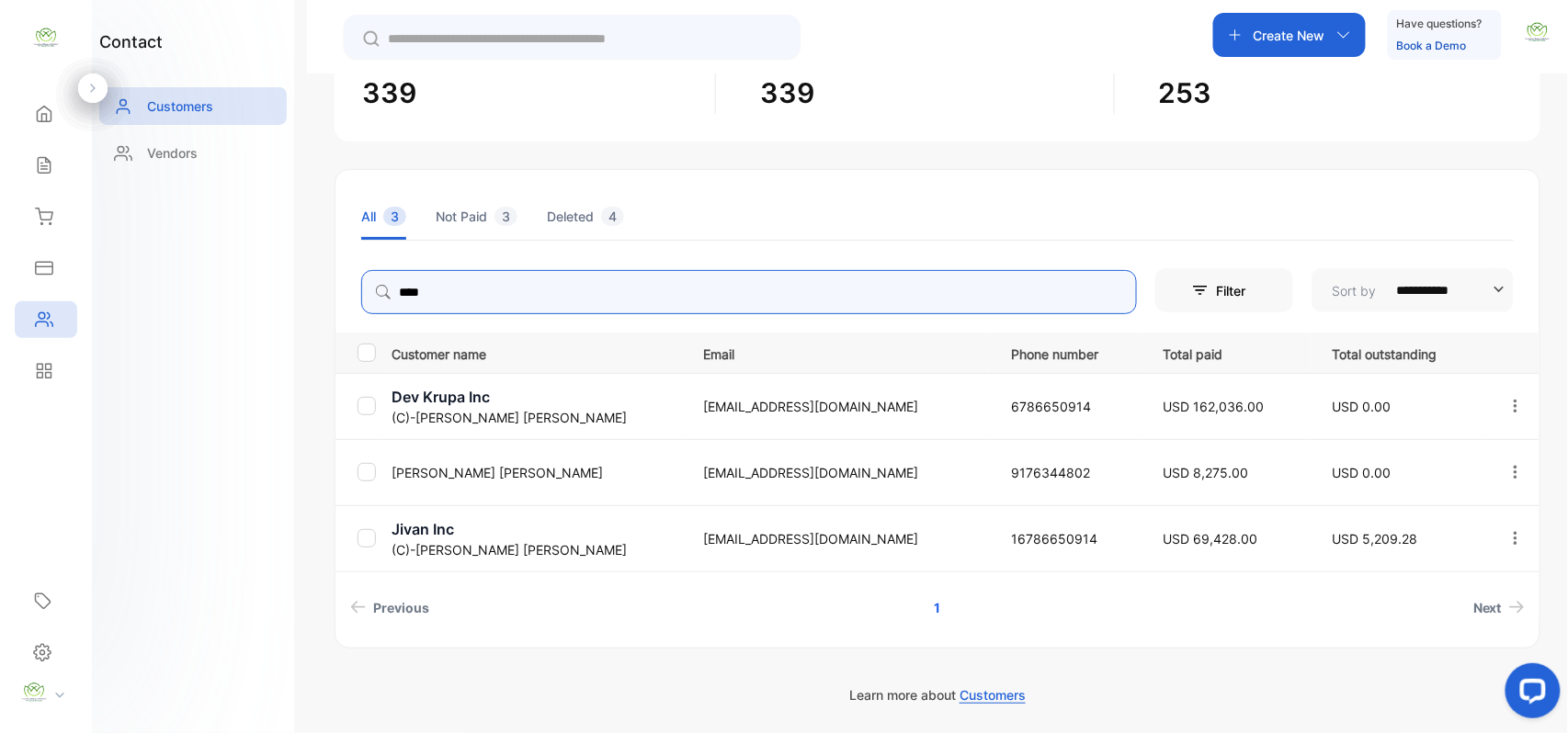
scroll to position [163, 0]
type input "****"
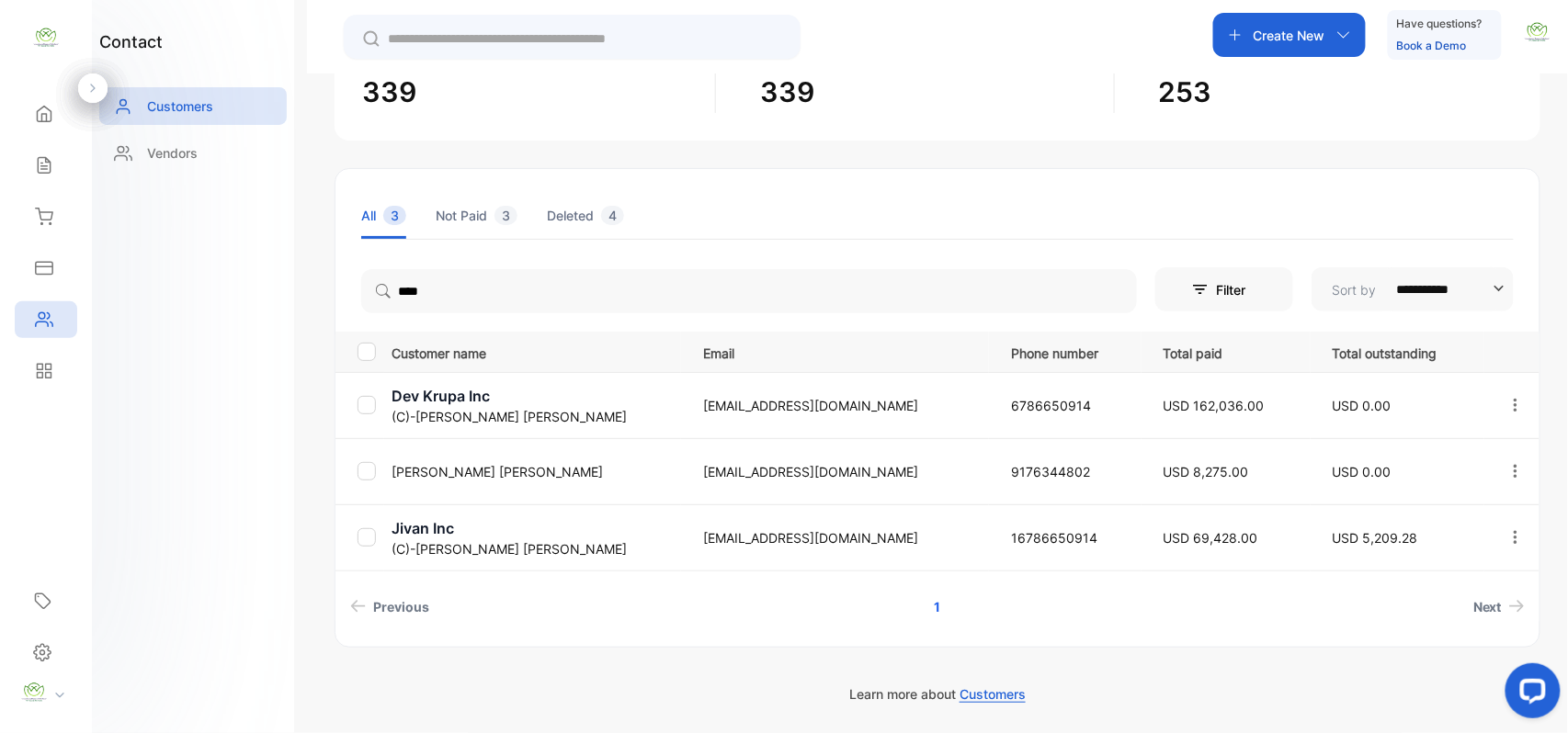
click at [421, 541] on p "(C)-[PERSON_NAME]" at bounding box center [536, 549] width 289 height 19
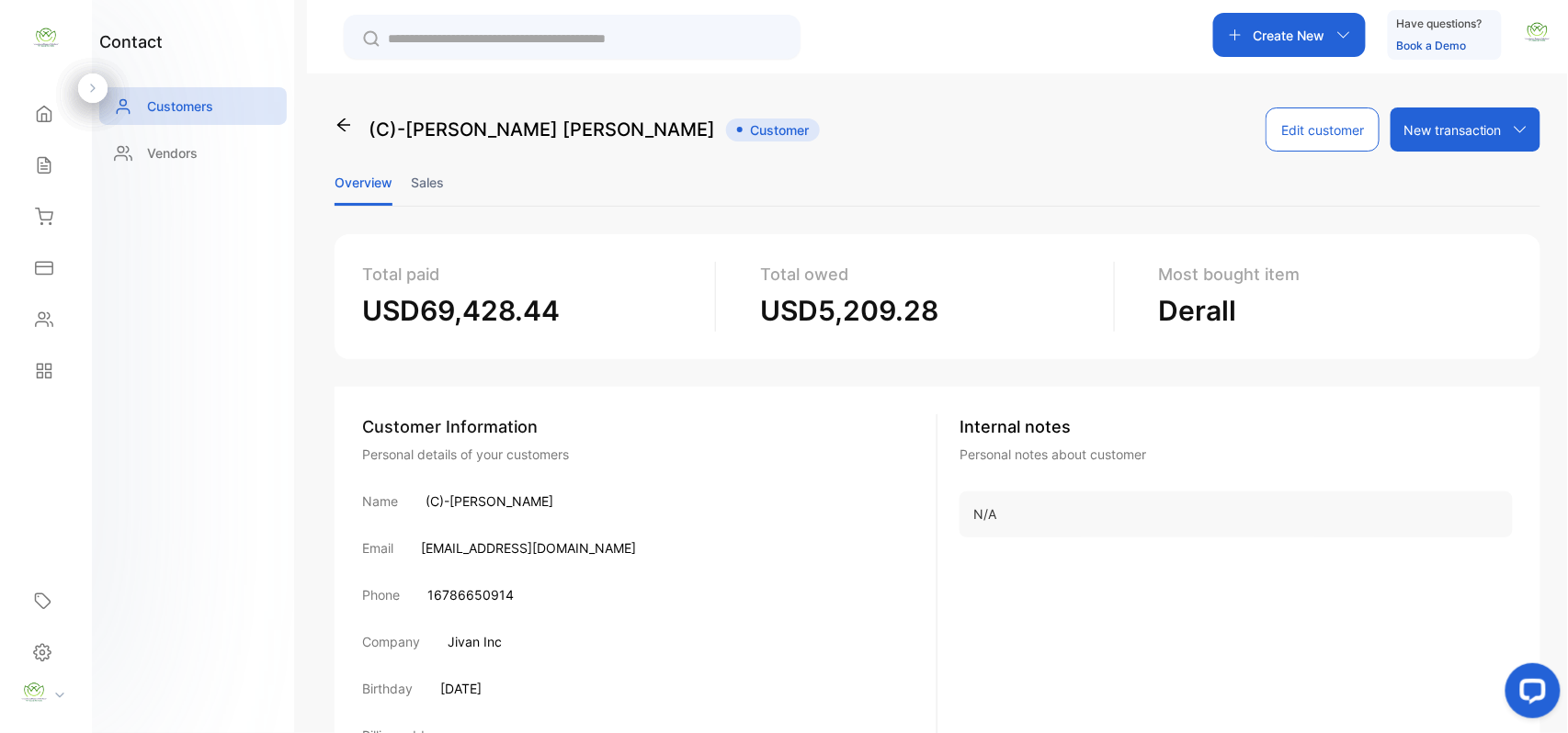
click at [421, 172] on li "Sales" at bounding box center [428, 182] width 33 height 47
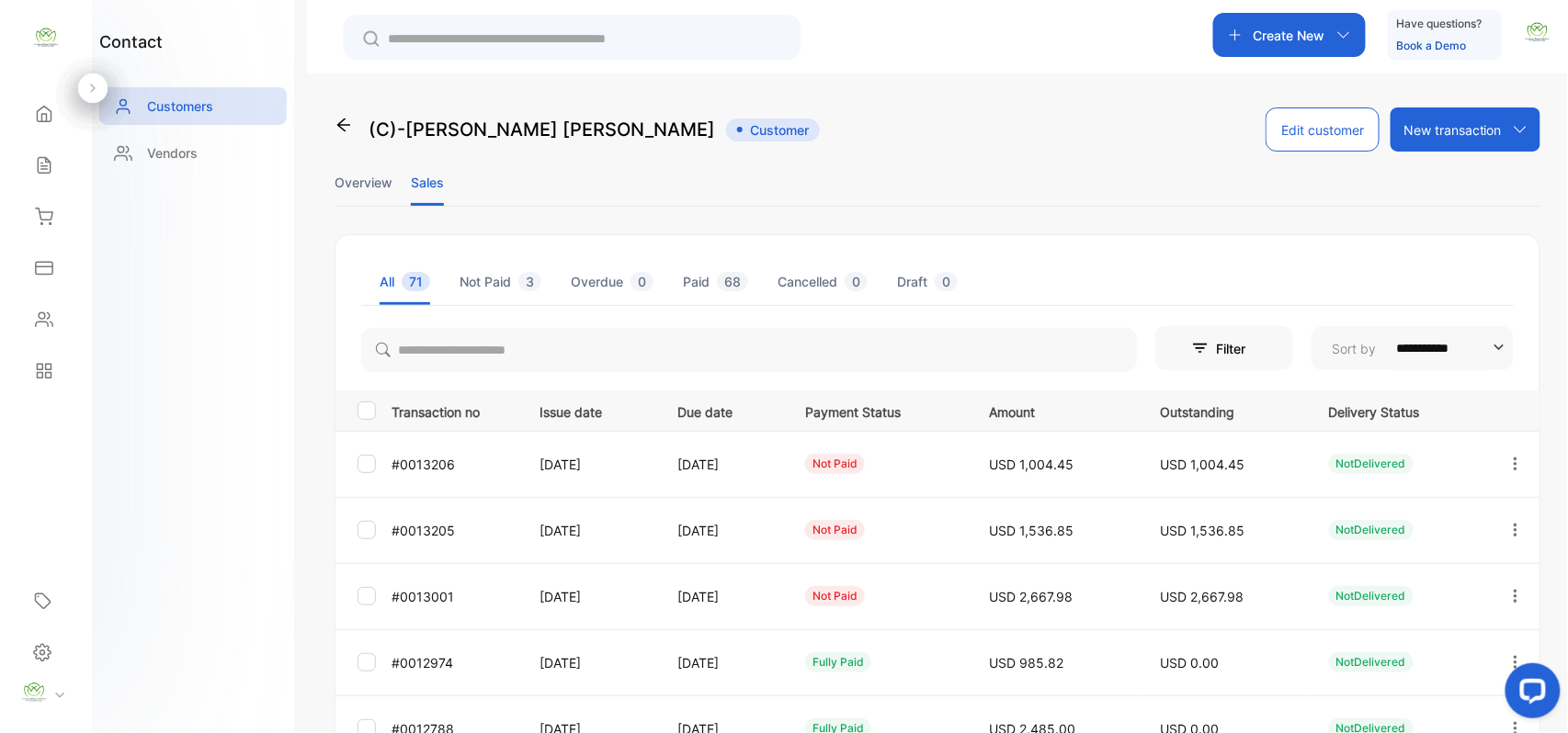
scroll to position [489, 0]
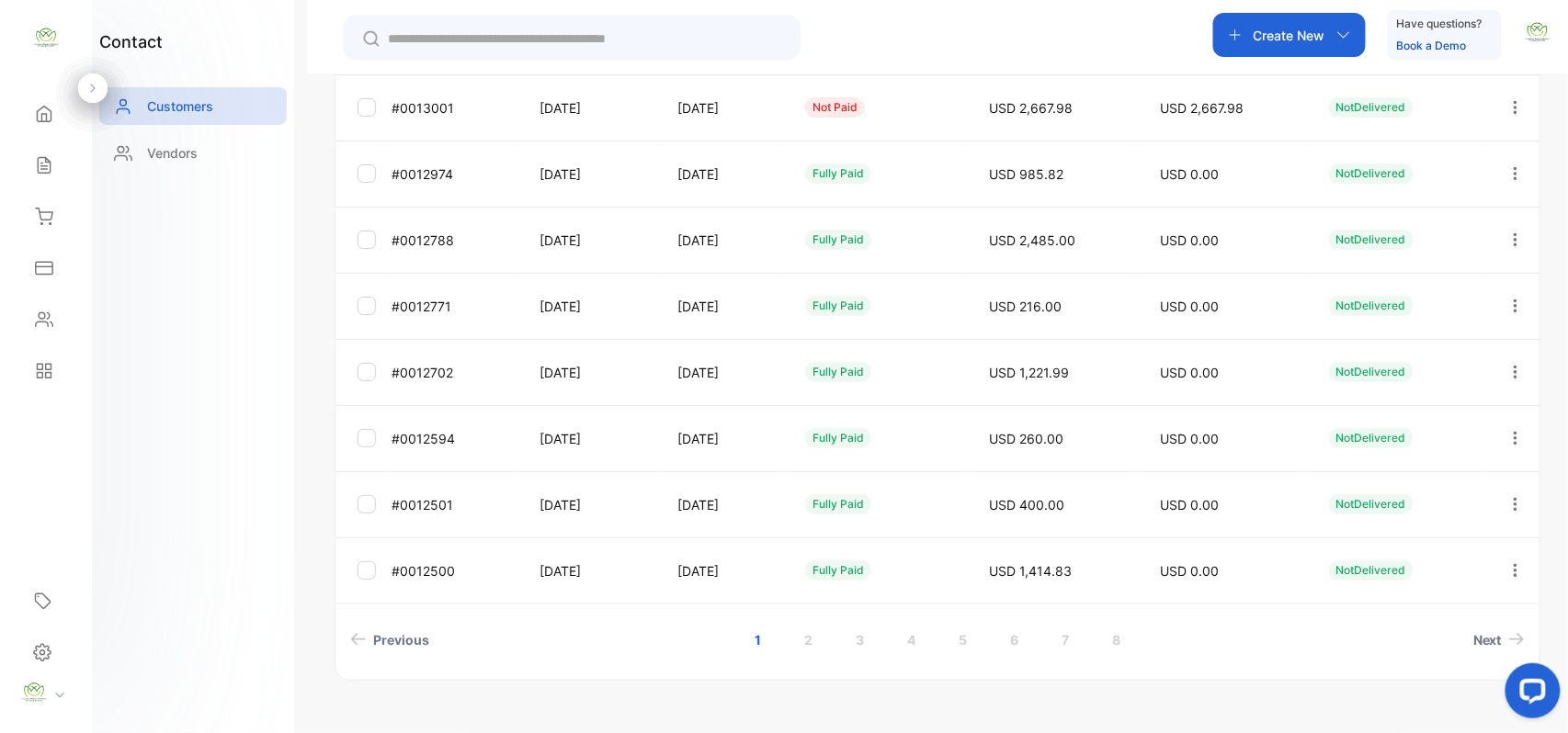
click at [1509, 109] on icon "button" at bounding box center [1516, 108] width 17 height 17
click at [1450, 229] on div "Add payment" at bounding box center [1432, 216] width 207 height 37
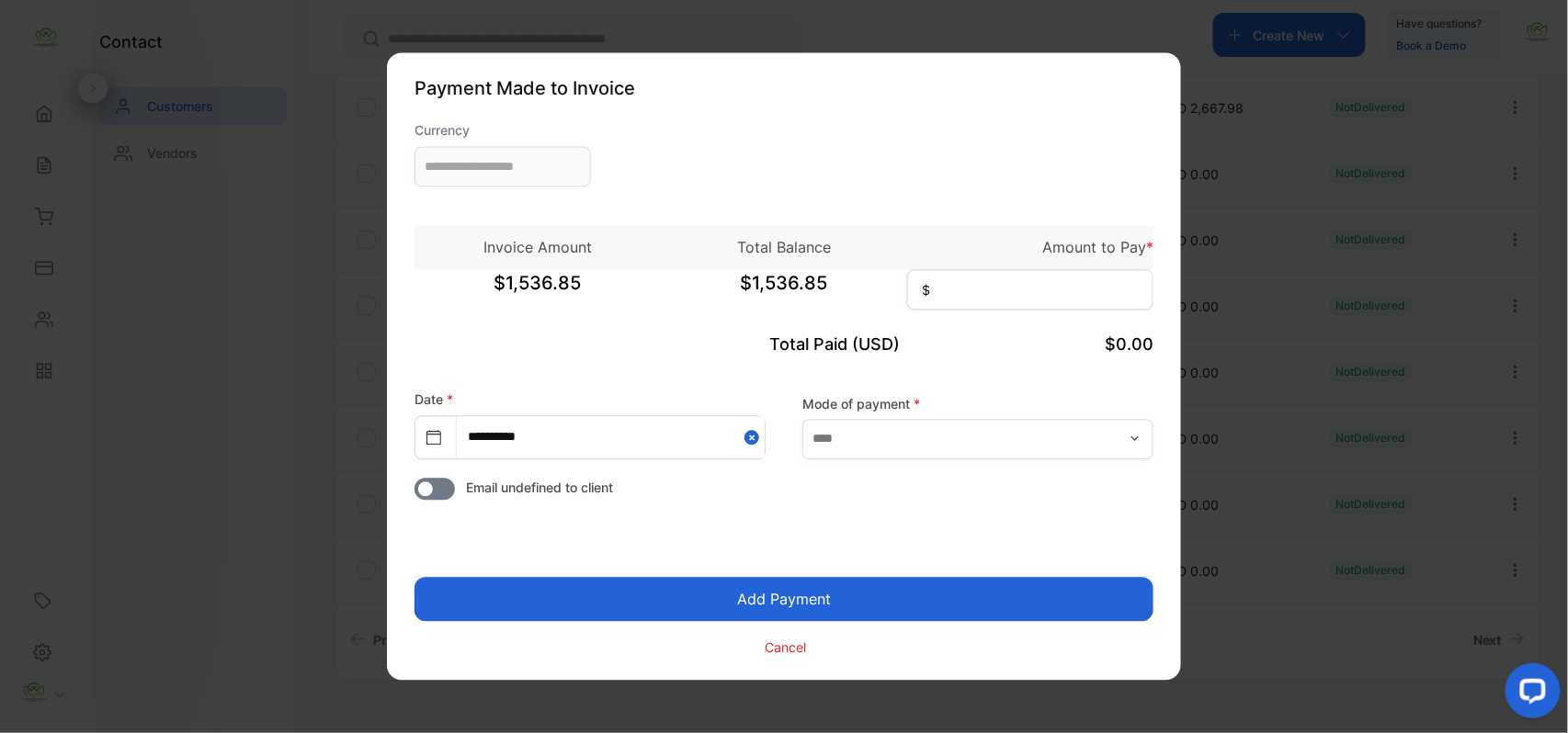
type input "**********"
click at [1041, 284] on input at bounding box center [1030, 290] width 246 height 41
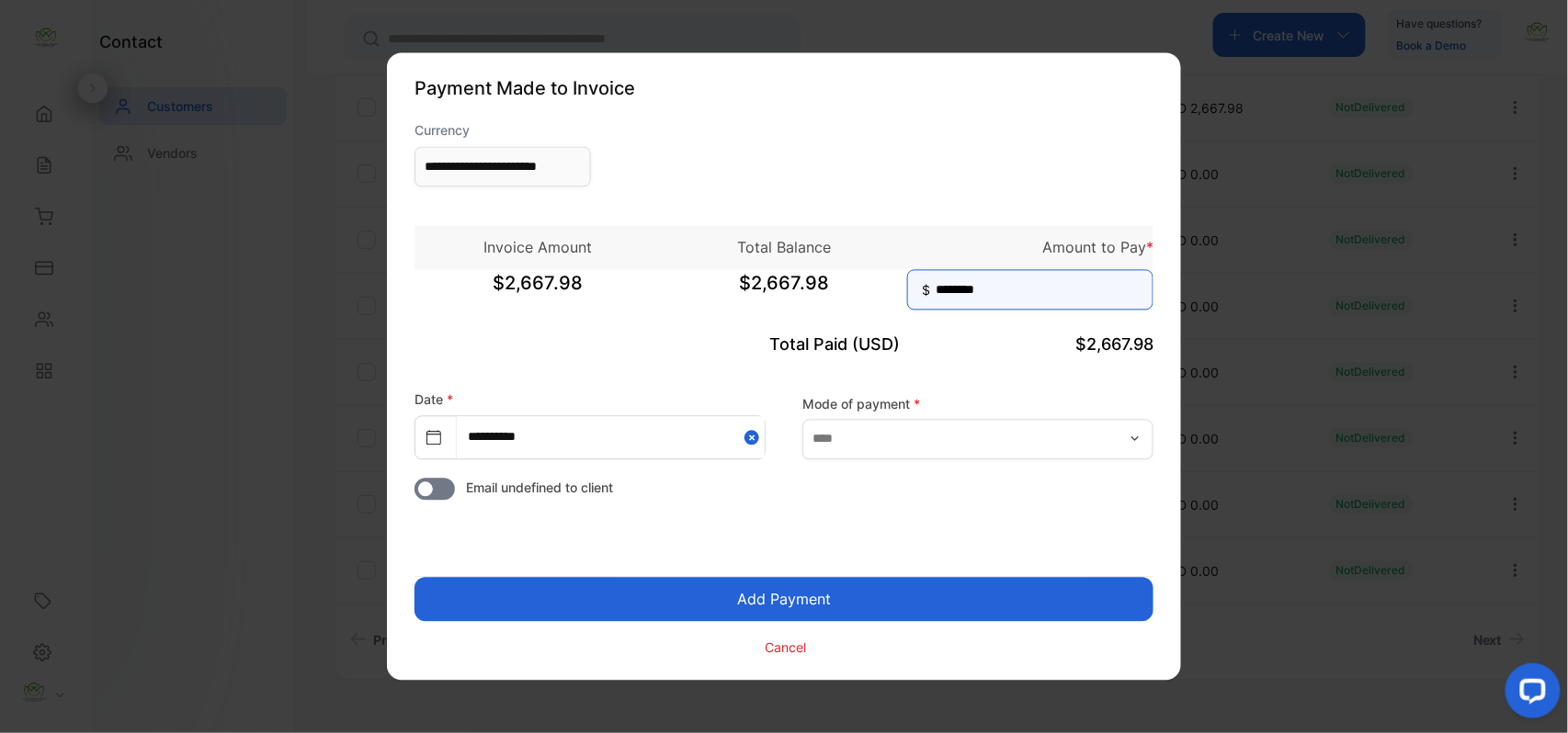
type input "********"
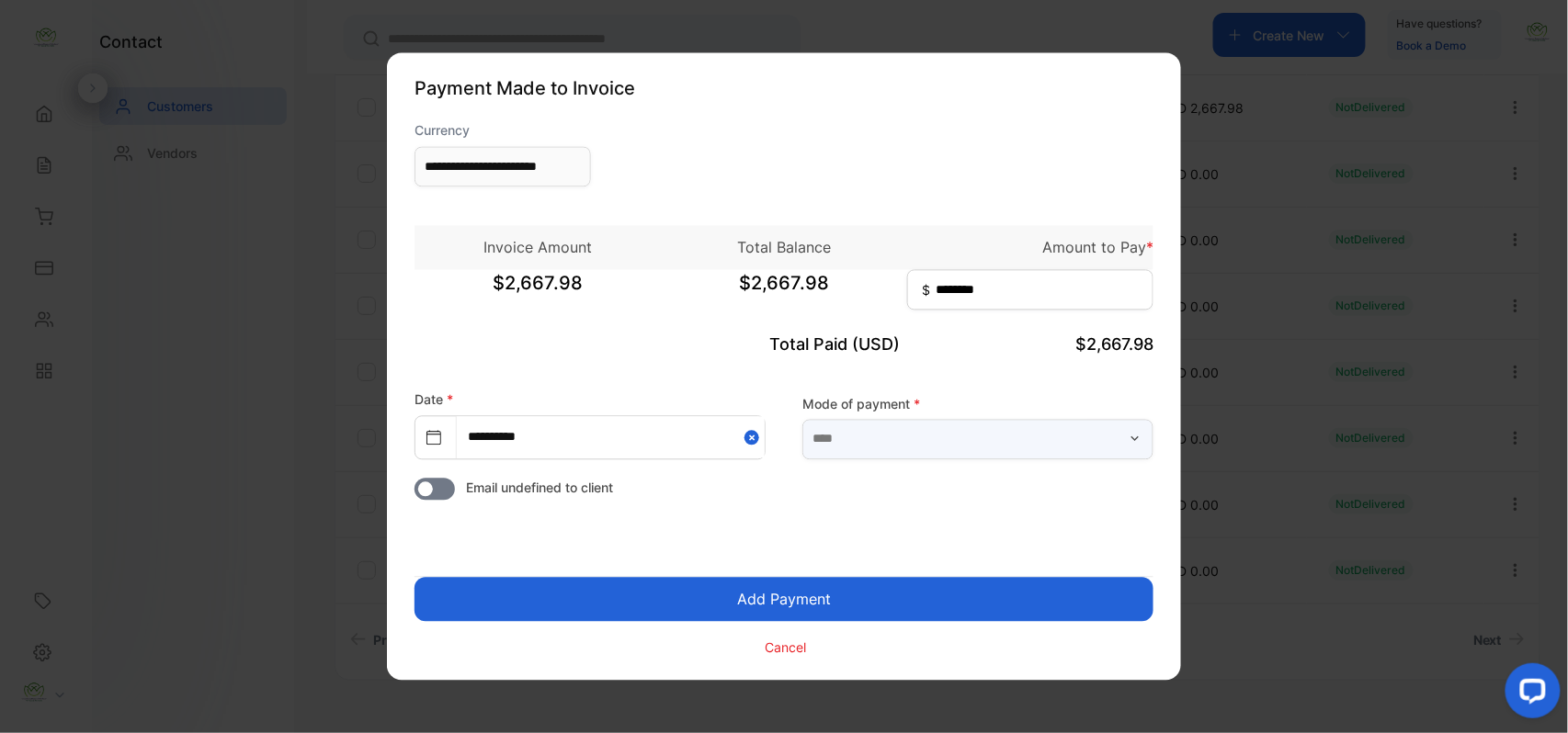
click at [939, 427] on input "text" at bounding box center [978, 439] width 351 height 41
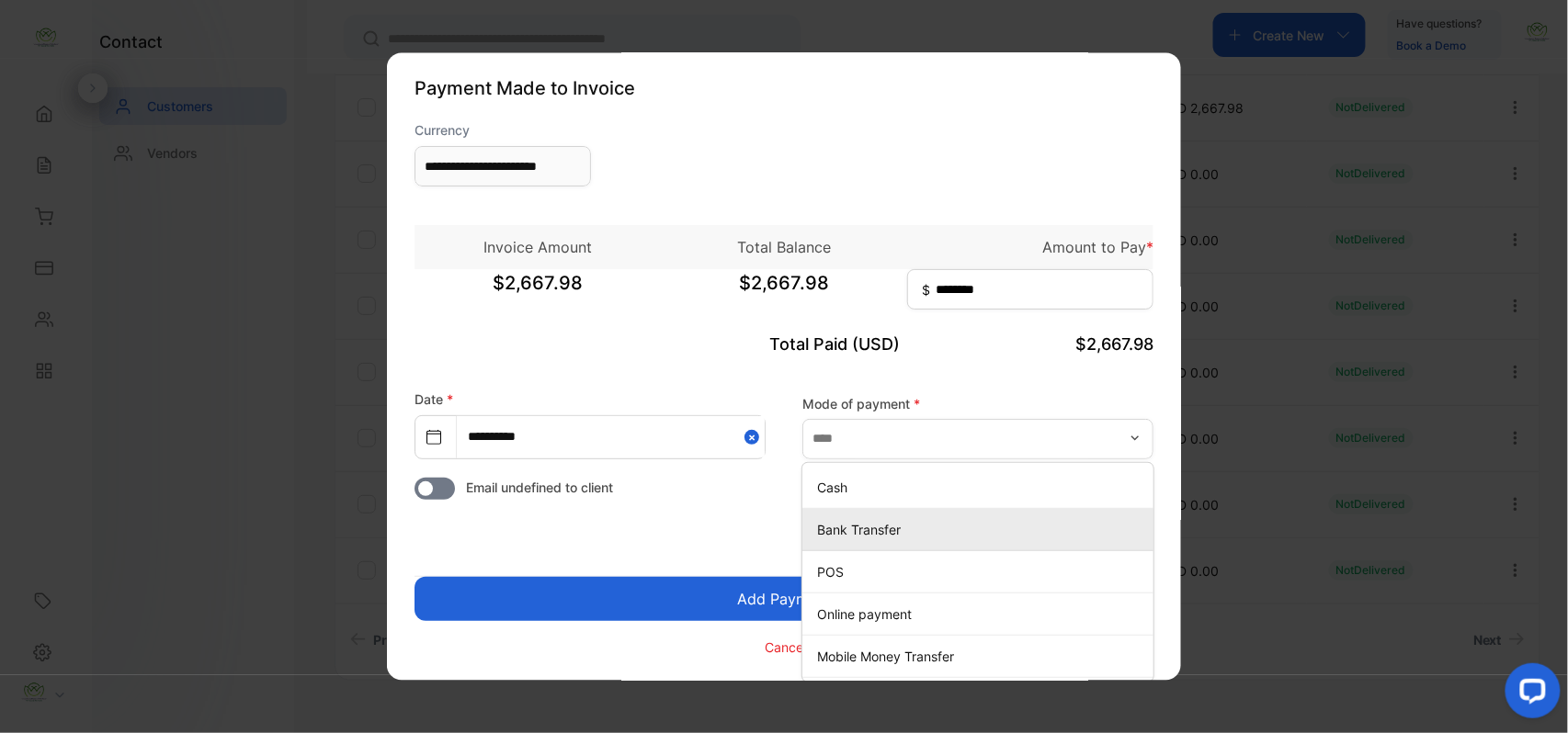
click at [839, 538] on p "Bank Transfer" at bounding box center [981, 529] width 329 height 19
type input "**********"
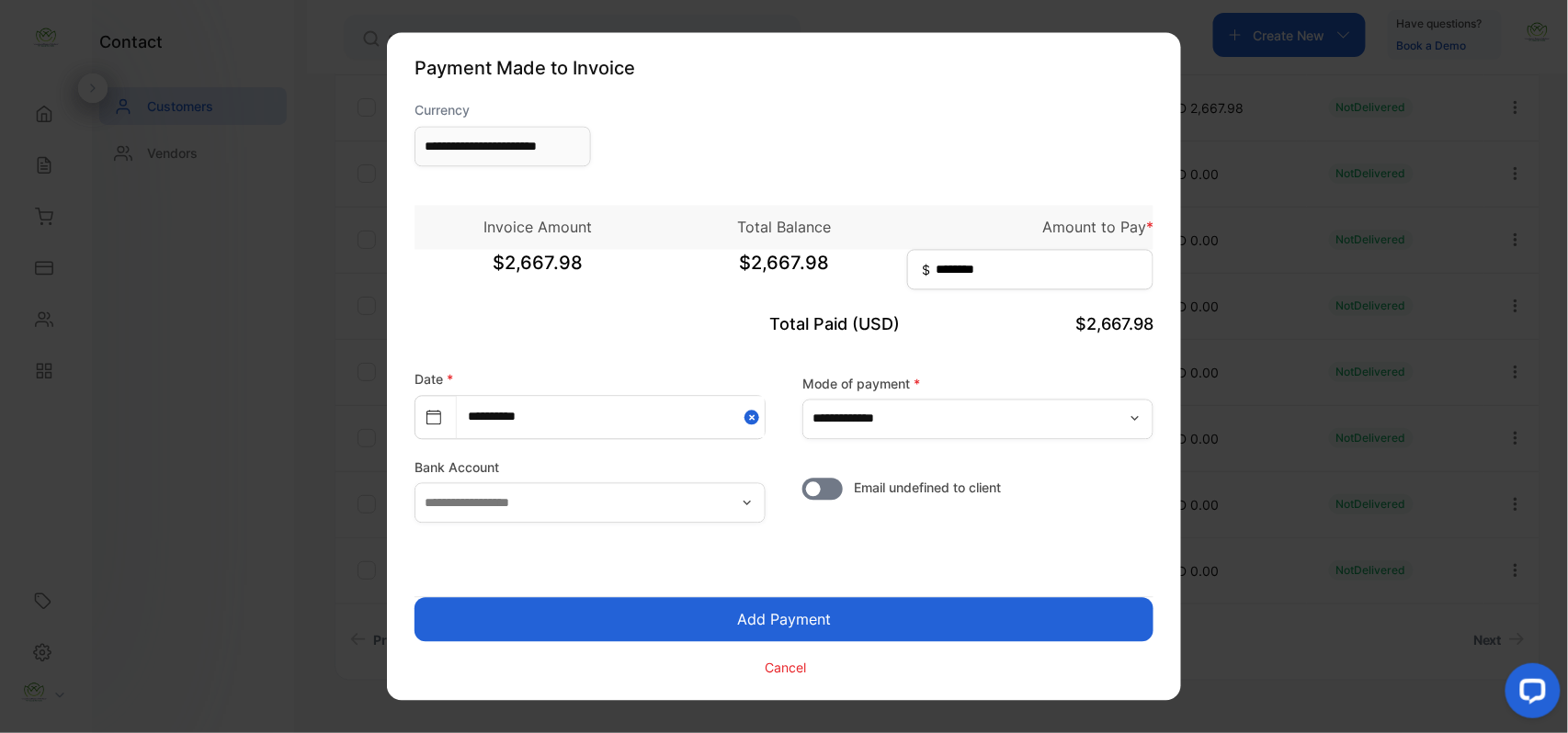
click at [791, 609] on button "Add Payment" at bounding box center [783, 621] width 739 height 44
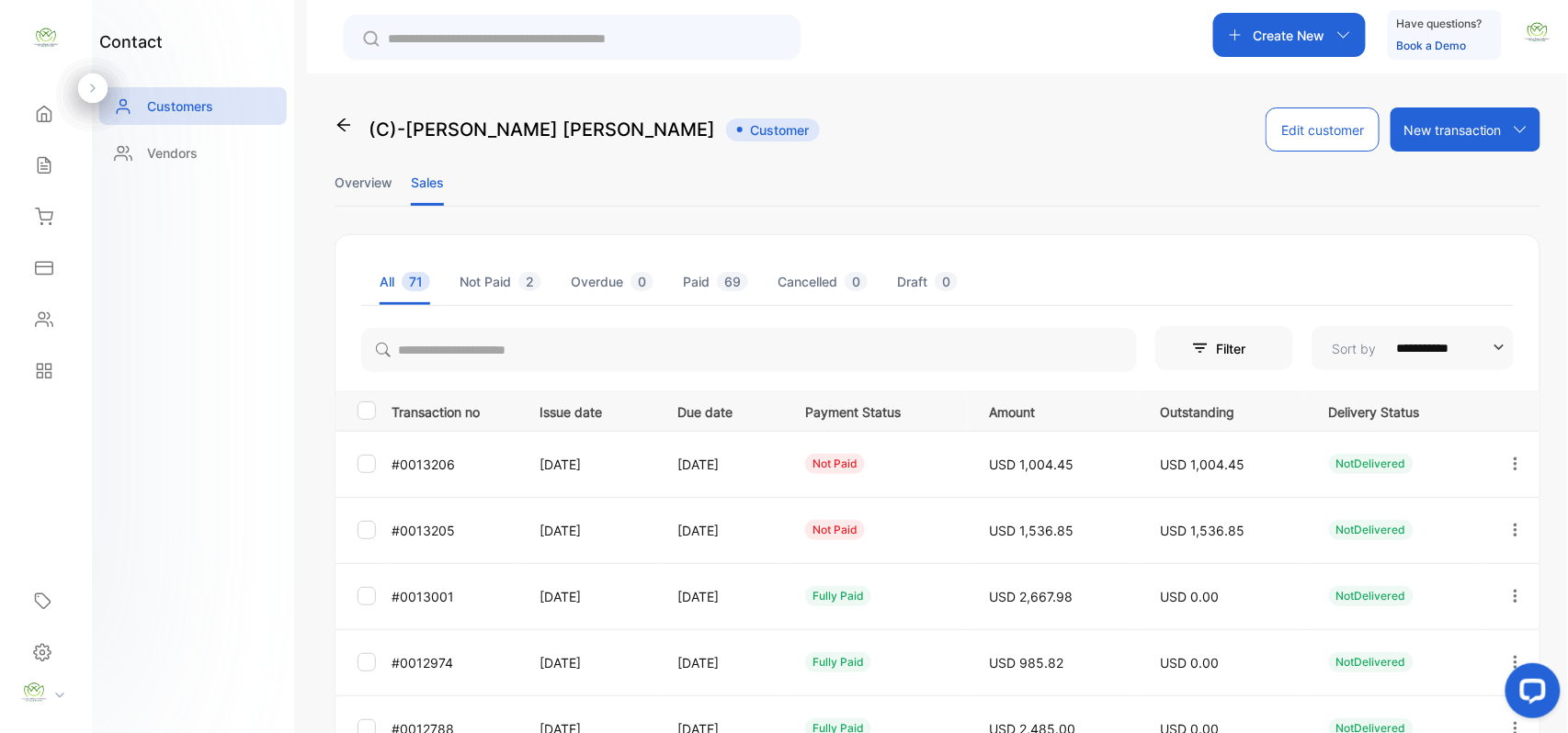
click at [1514, 526] on icon "button" at bounding box center [1515, 529] width 4 height 13
click at [1409, 637] on span "Add payment" at bounding box center [1391, 639] width 94 height 22
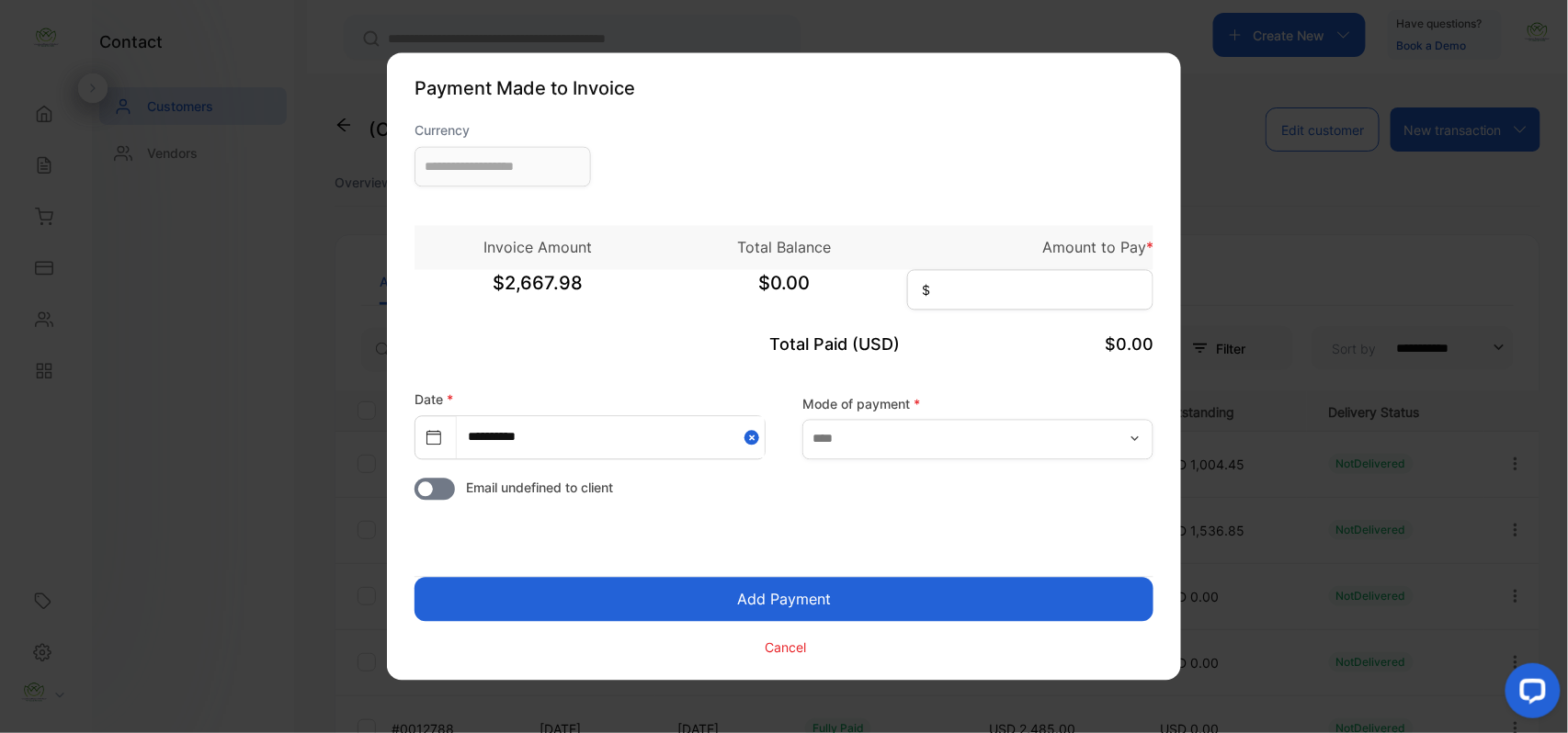
type input "**********"
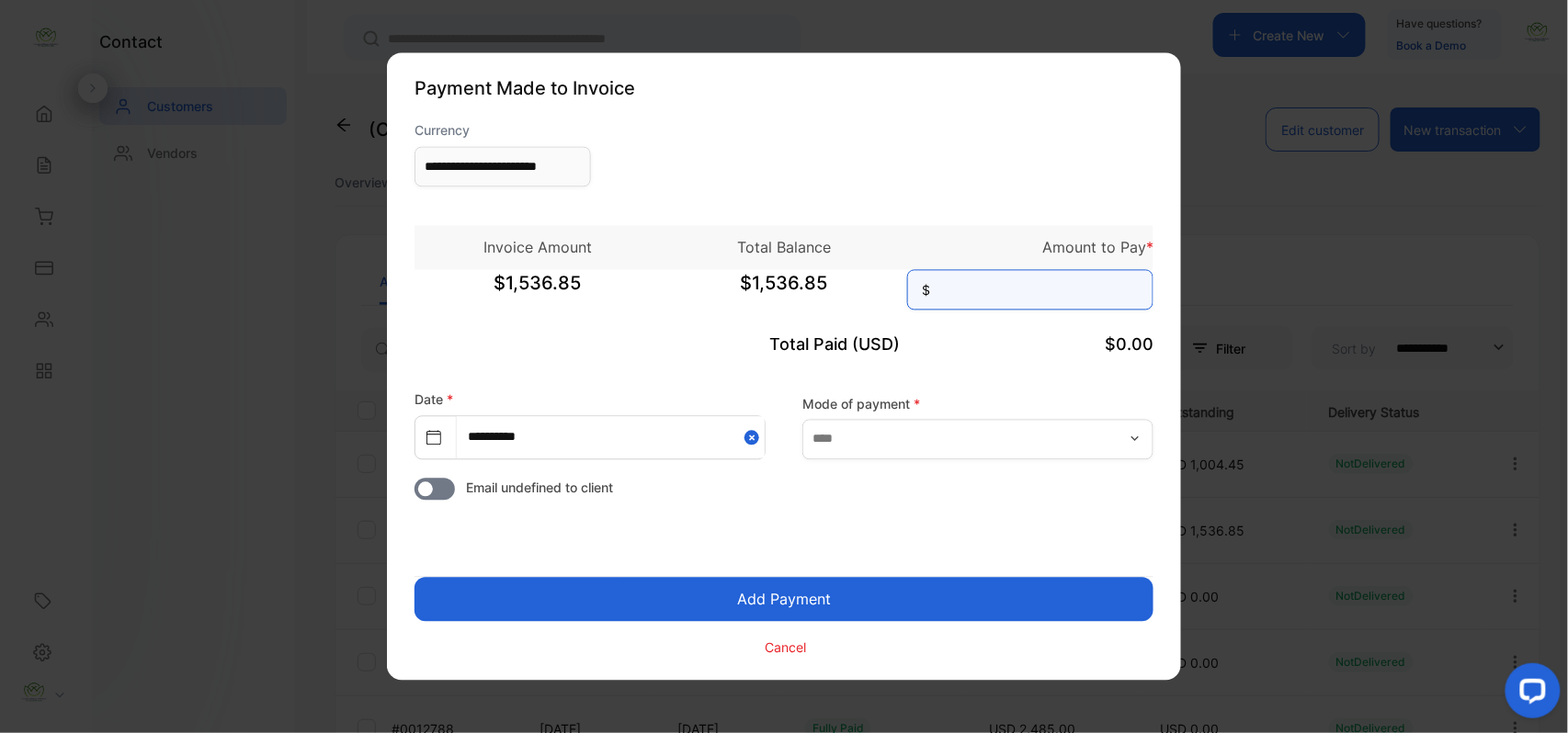
click at [1075, 289] on input at bounding box center [1030, 290] width 246 height 41
type input "********"
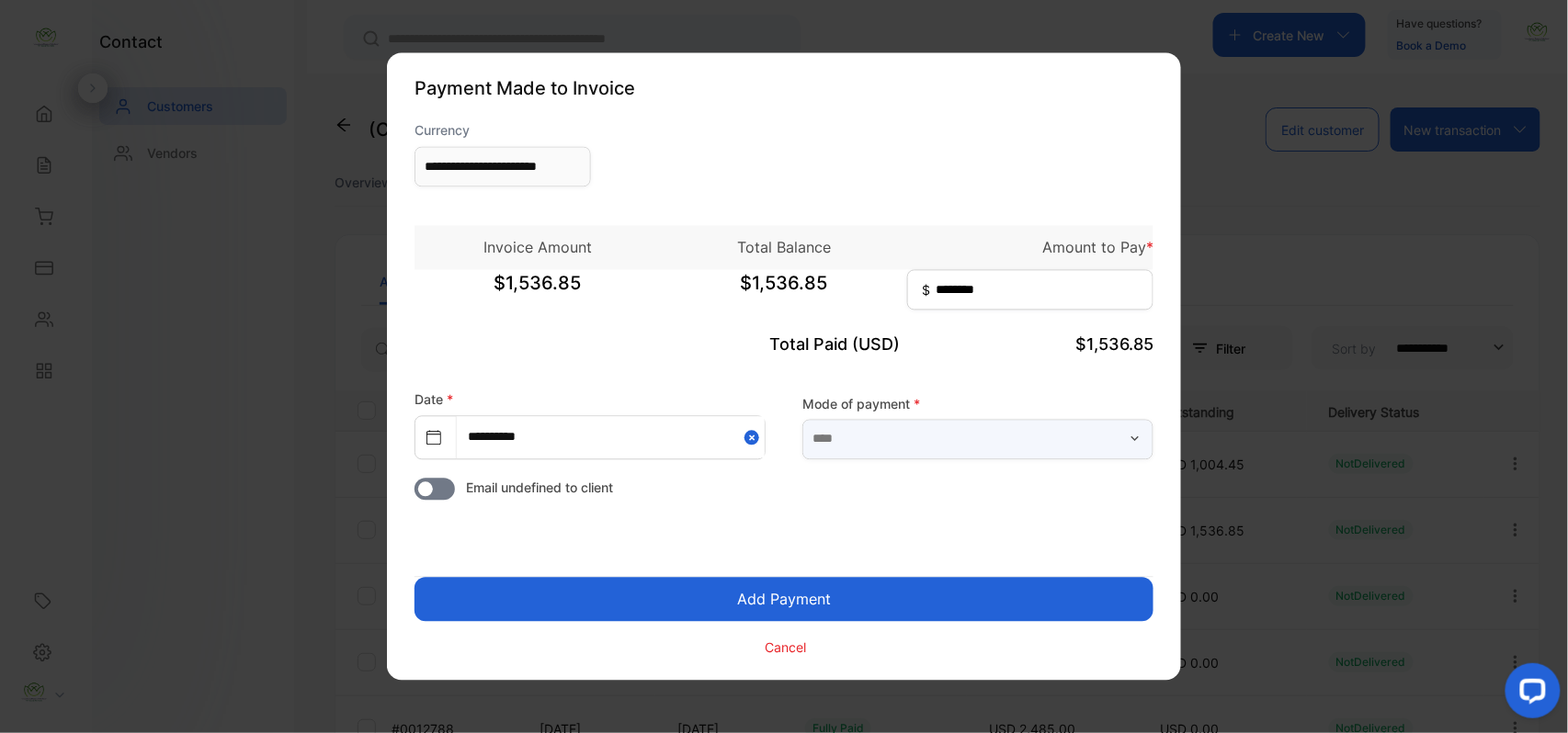
drag, startPoint x: 1012, startPoint y: 450, endPoint x: 997, endPoint y: 457, distance: 16.6
click at [1012, 450] on input "text" at bounding box center [978, 439] width 351 height 41
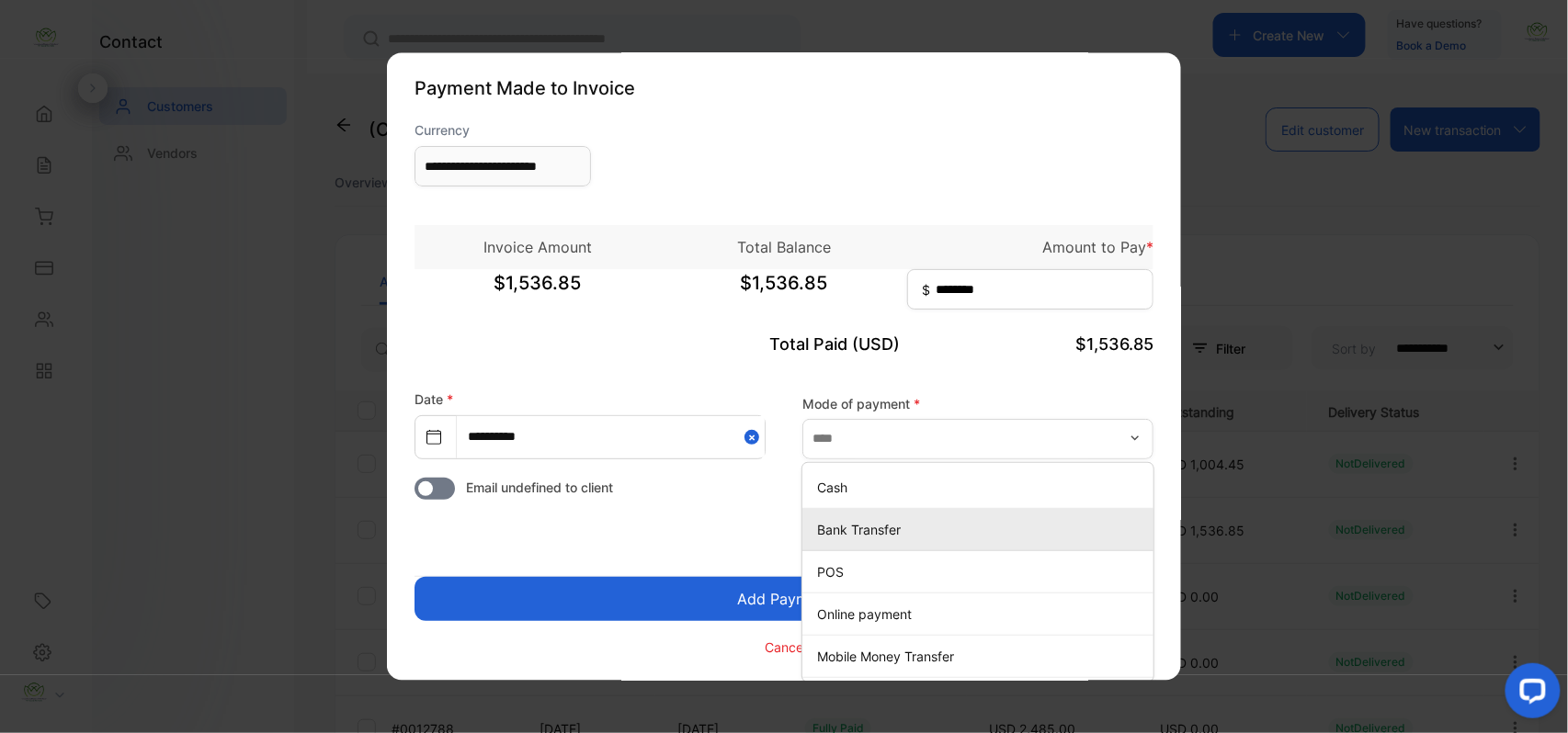
click at [873, 533] on p "Bank Transfer" at bounding box center [981, 529] width 329 height 19
type input "**********"
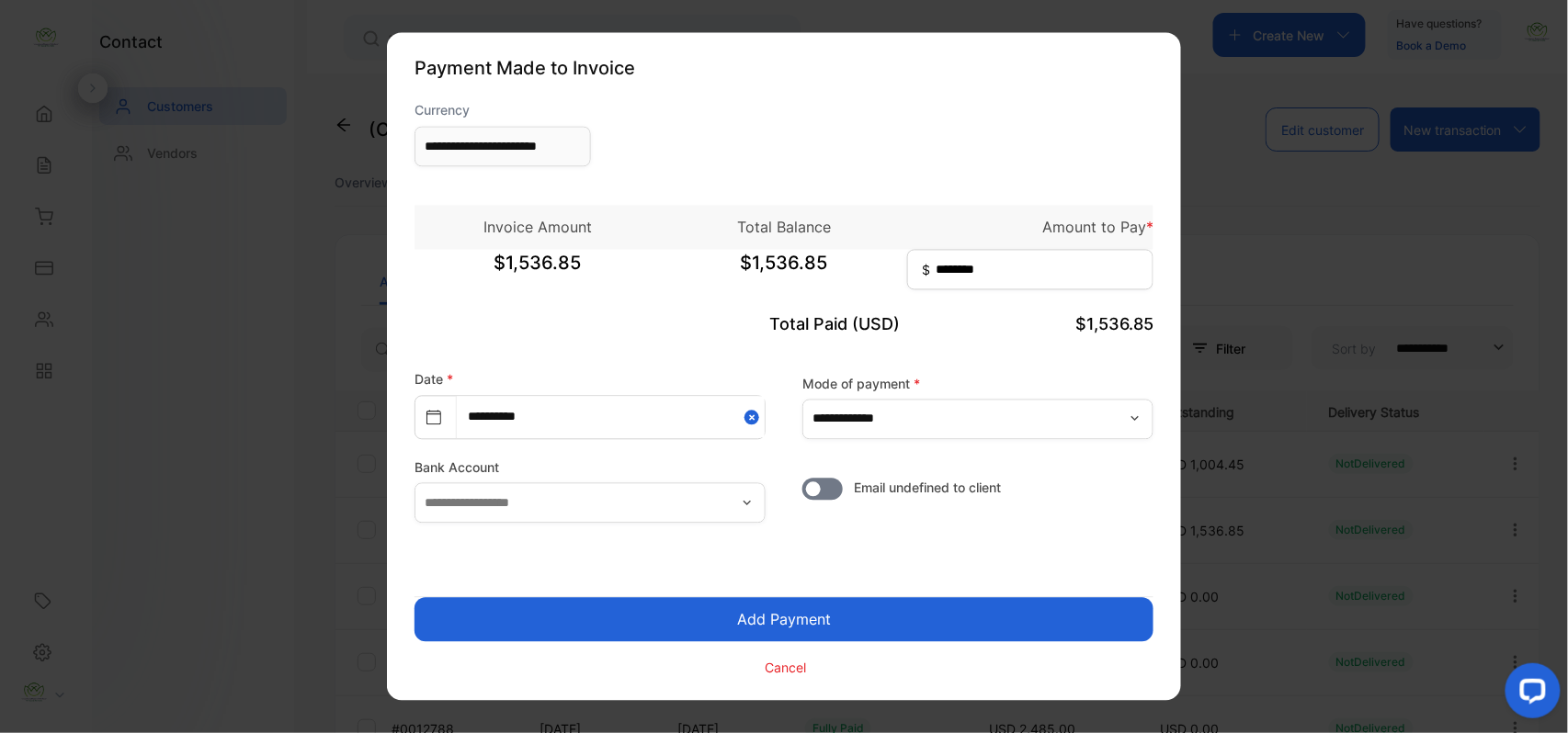
click at [791, 625] on button "Add Payment" at bounding box center [783, 621] width 739 height 44
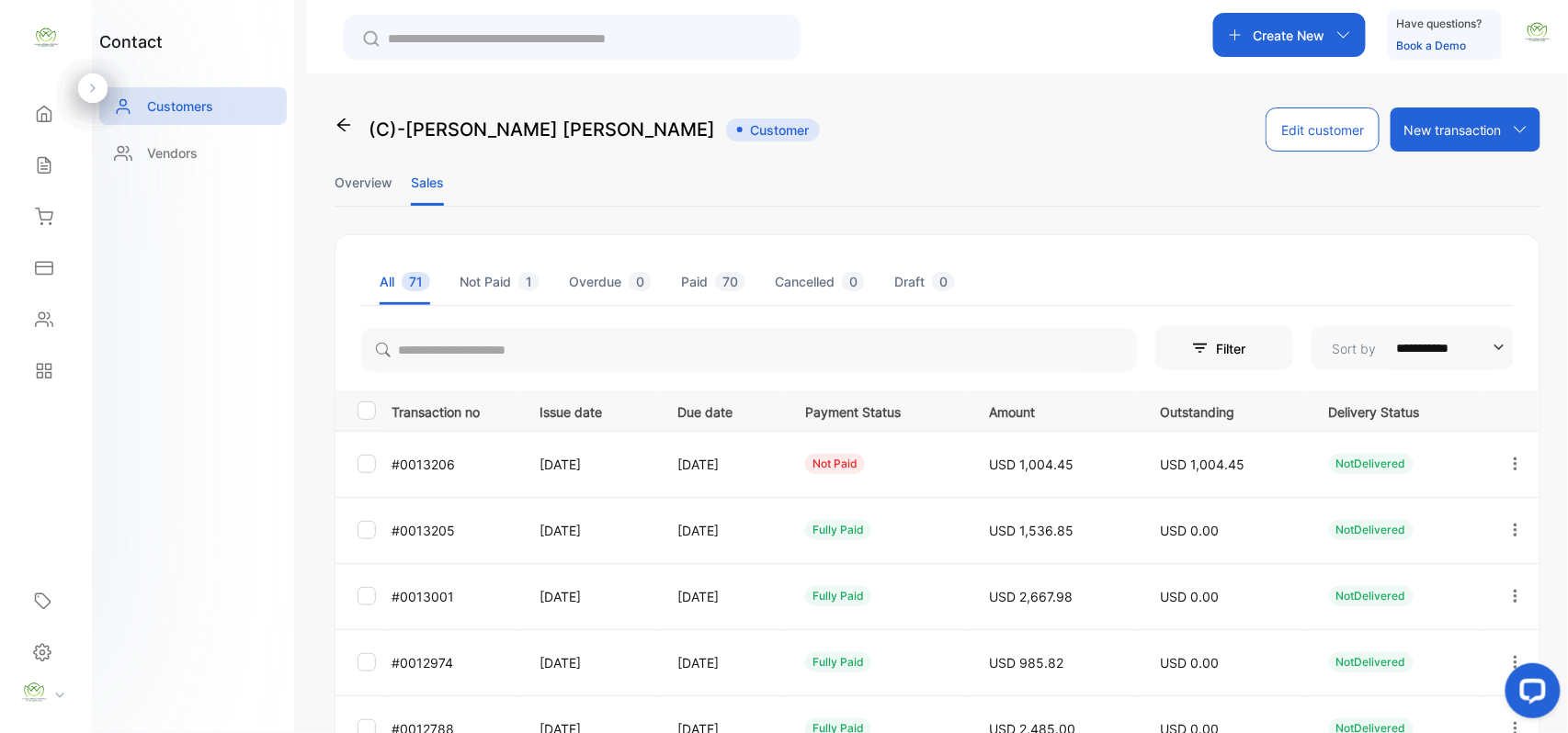
click at [1510, 456] on icon "button" at bounding box center [1516, 464] width 17 height 17
click at [1413, 575] on span "Add payment" at bounding box center [1391, 573] width 94 height 22
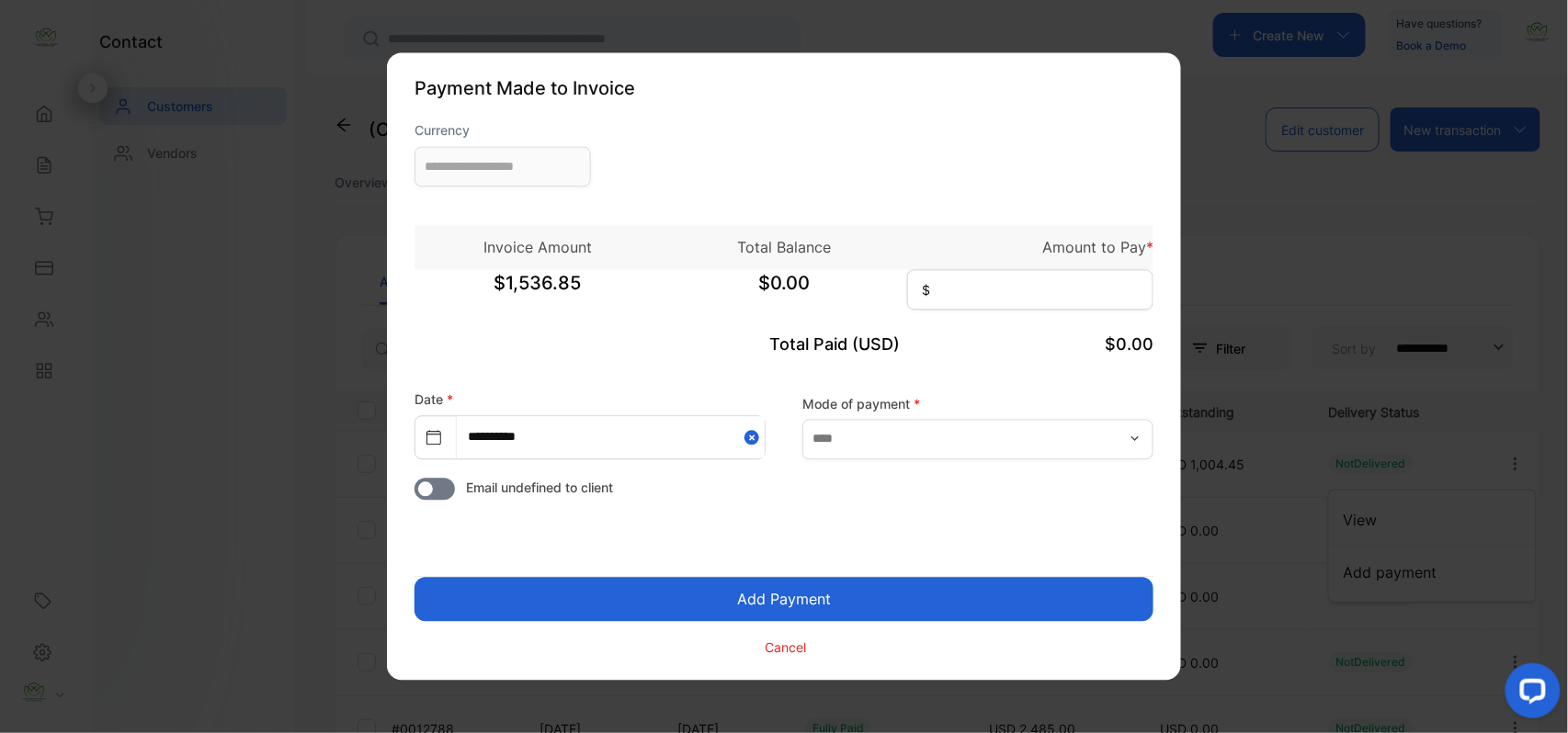
type input "**********"
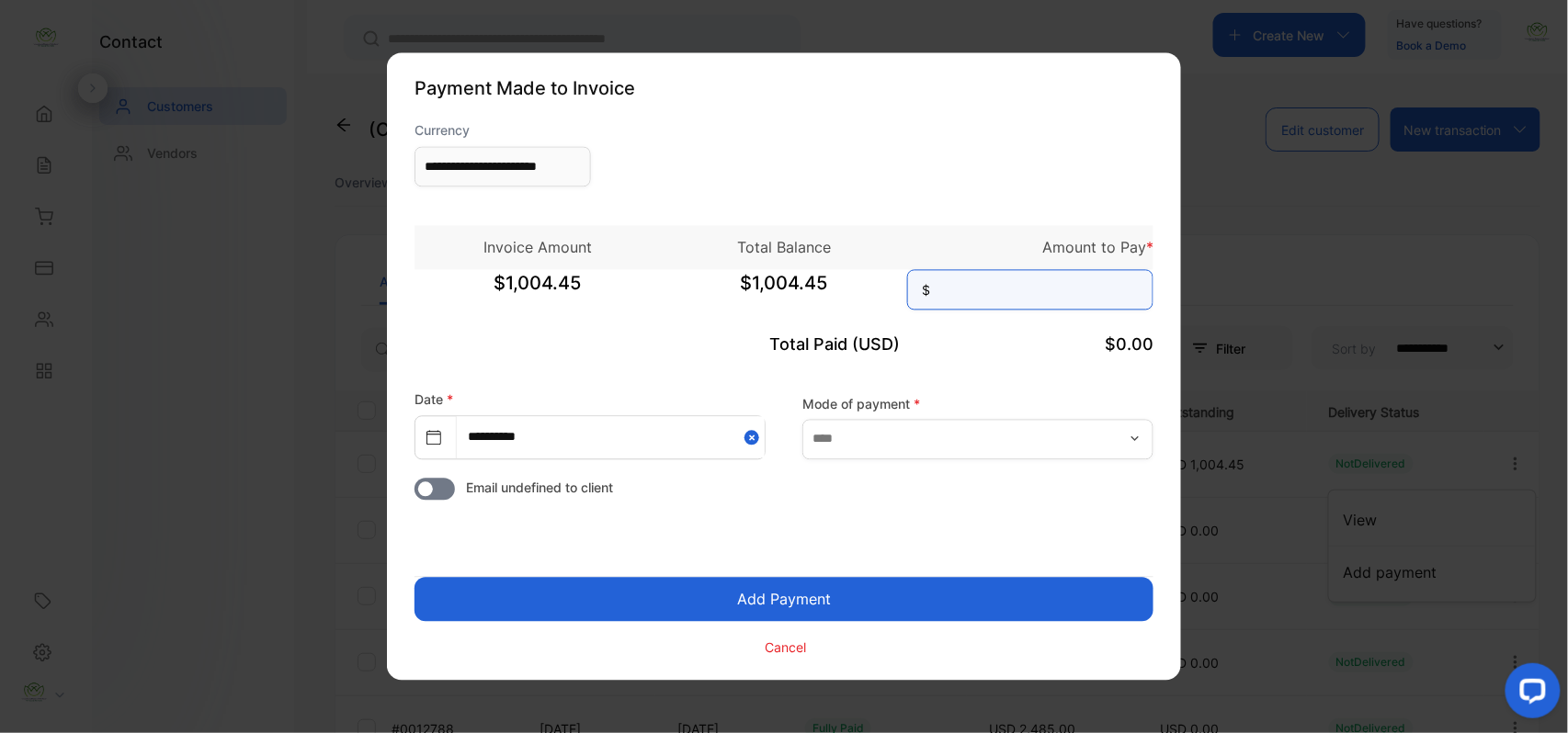
click at [981, 296] on input at bounding box center [1030, 290] width 246 height 41
type input "********"
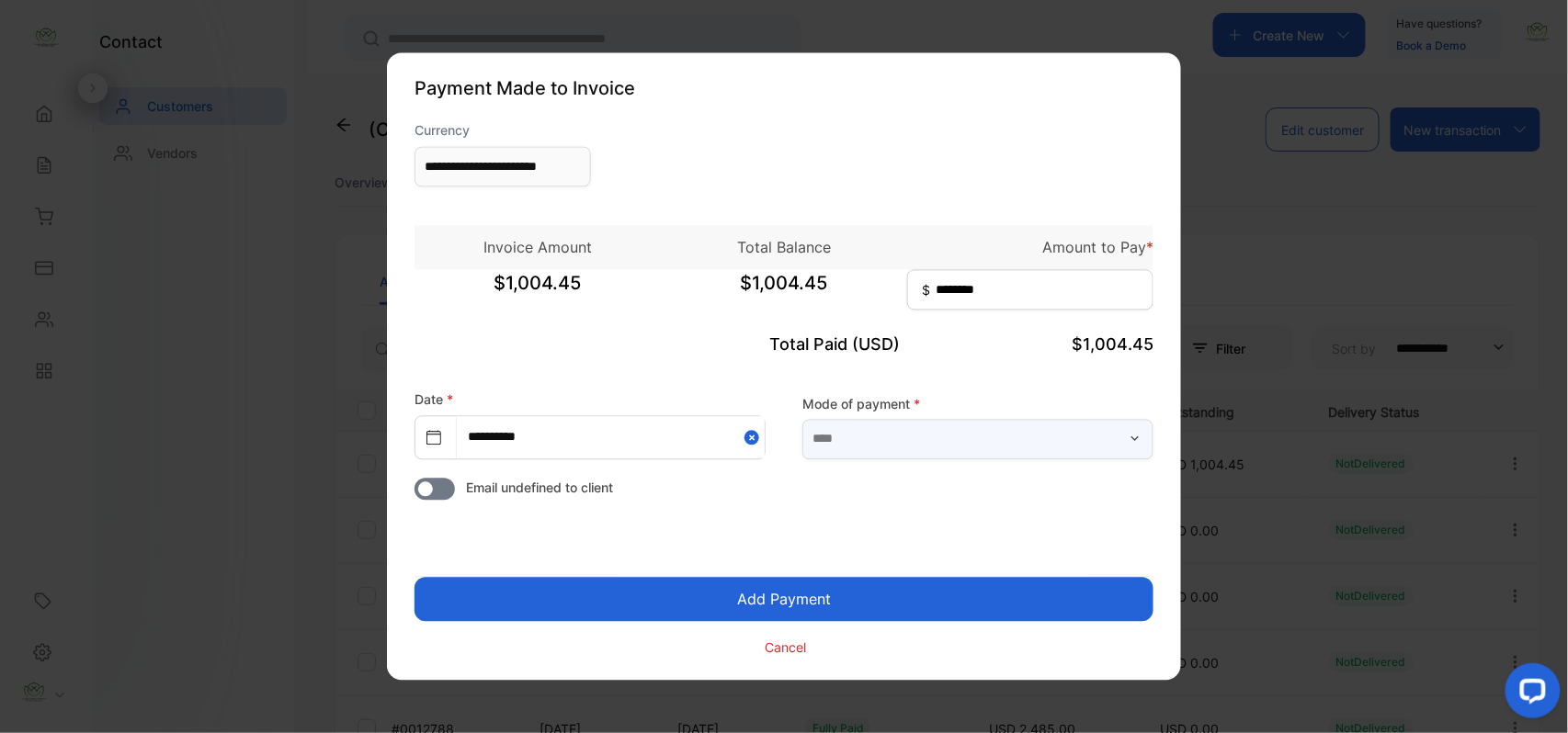
drag, startPoint x: 950, startPoint y: 441, endPoint x: 938, endPoint y: 454, distance: 17.7
click at [950, 441] on input "text" at bounding box center [978, 439] width 351 height 41
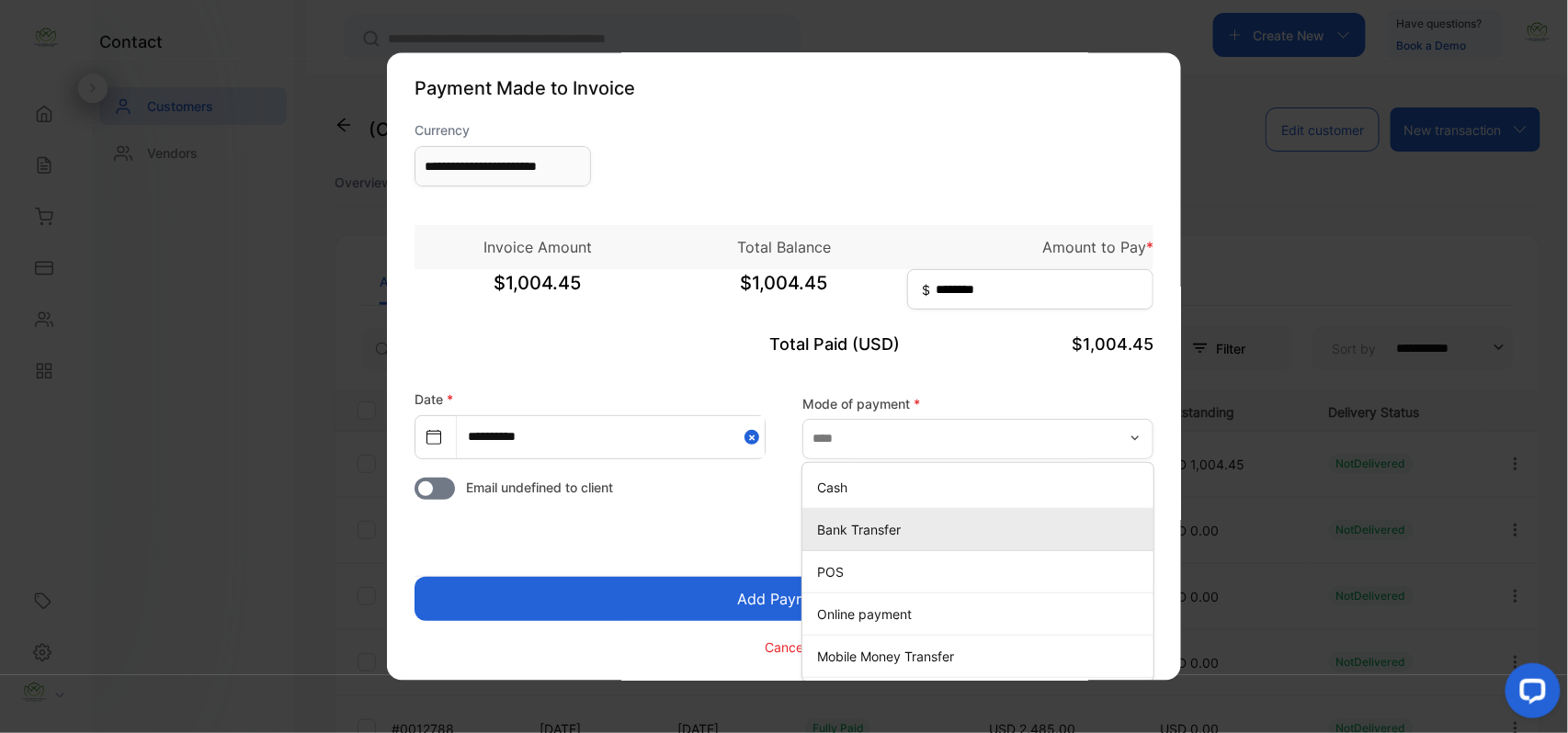
drag, startPoint x: 861, startPoint y: 535, endPoint x: 832, endPoint y: 545, distance: 30.7
click at [861, 538] on p "Bank Transfer" at bounding box center [981, 529] width 329 height 19
type input "**********"
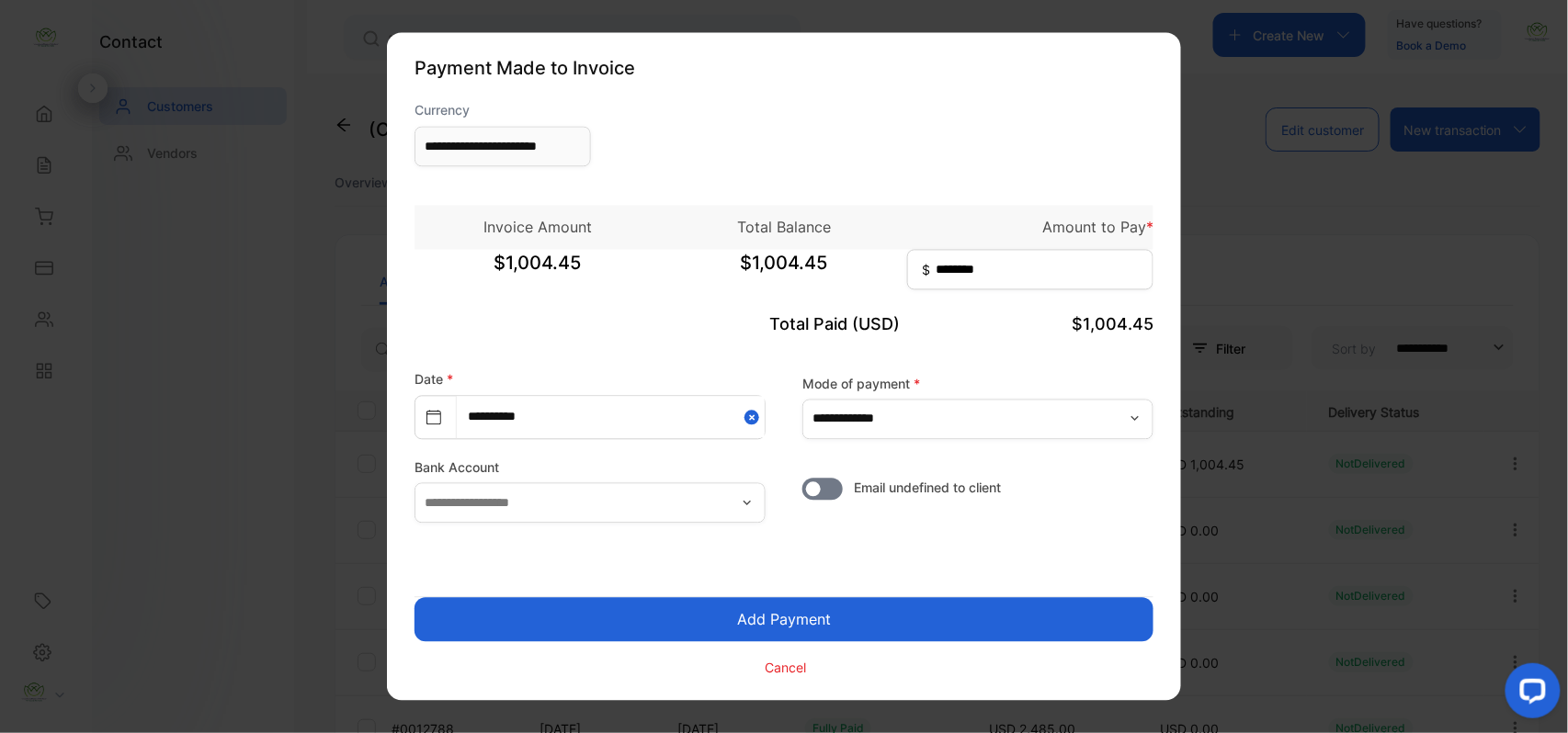
click at [741, 622] on button "Add Payment" at bounding box center [783, 621] width 739 height 44
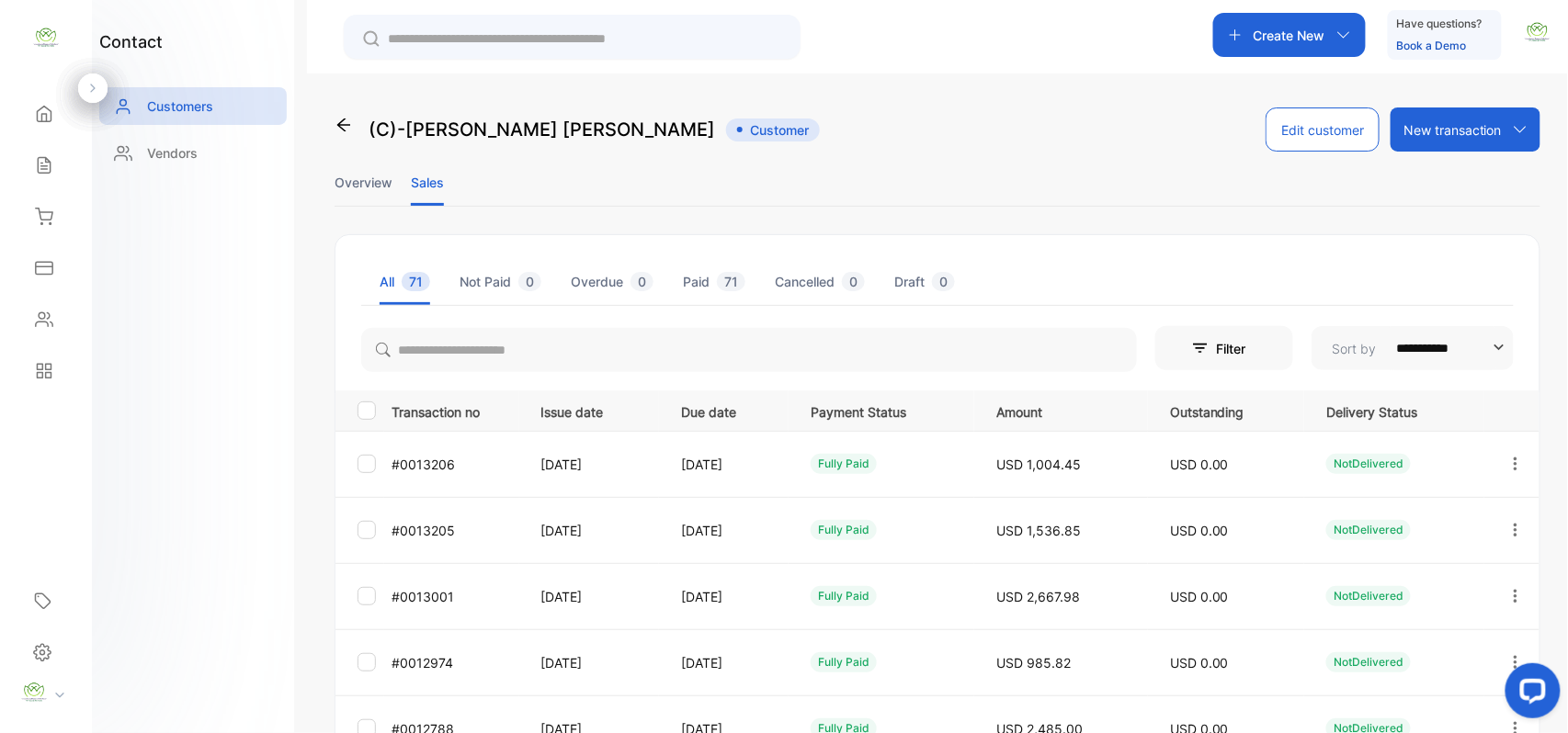
click at [1511, 589] on icon "button" at bounding box center [1516, 597] width 17 height 17
click at [1372, 648] on span "View" at bounding box center [1360, 653] width 34 height 22
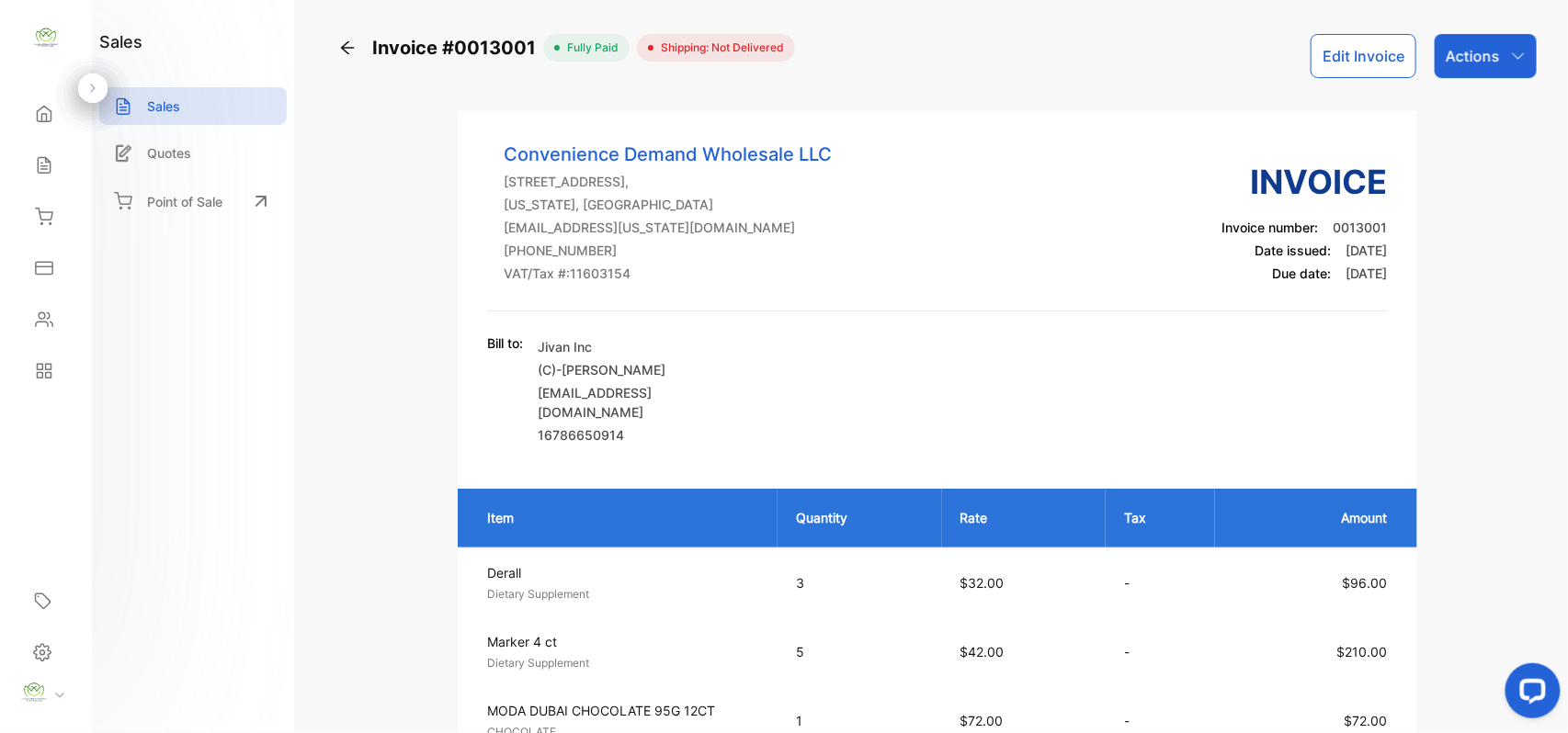
click at [1467, 67] on div "Actions" at bounding box center [1486, 56] width 102 height 44
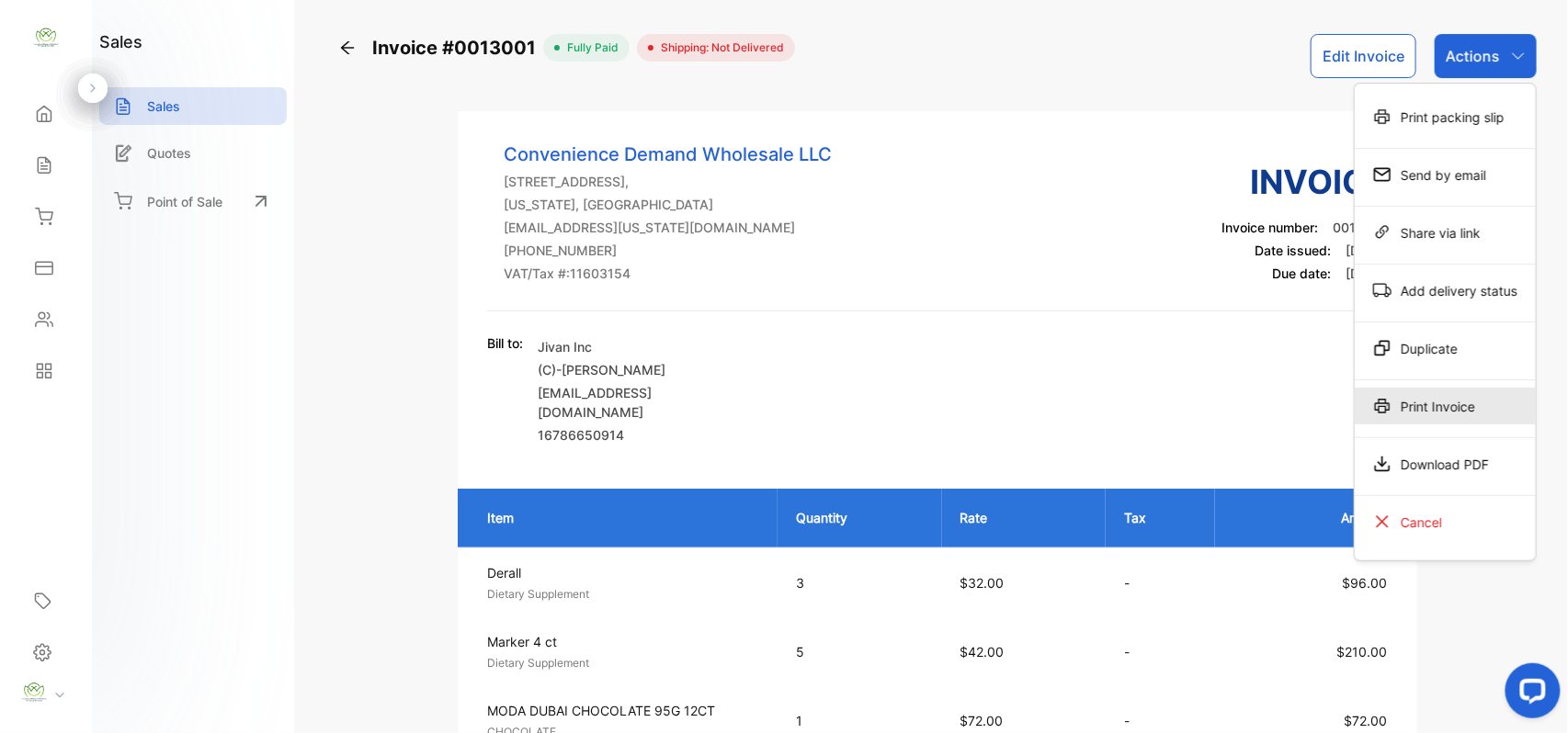
click at [1431, 408] on div "Print Invoice" at bounding box center [1445, 407] width 181 height 37
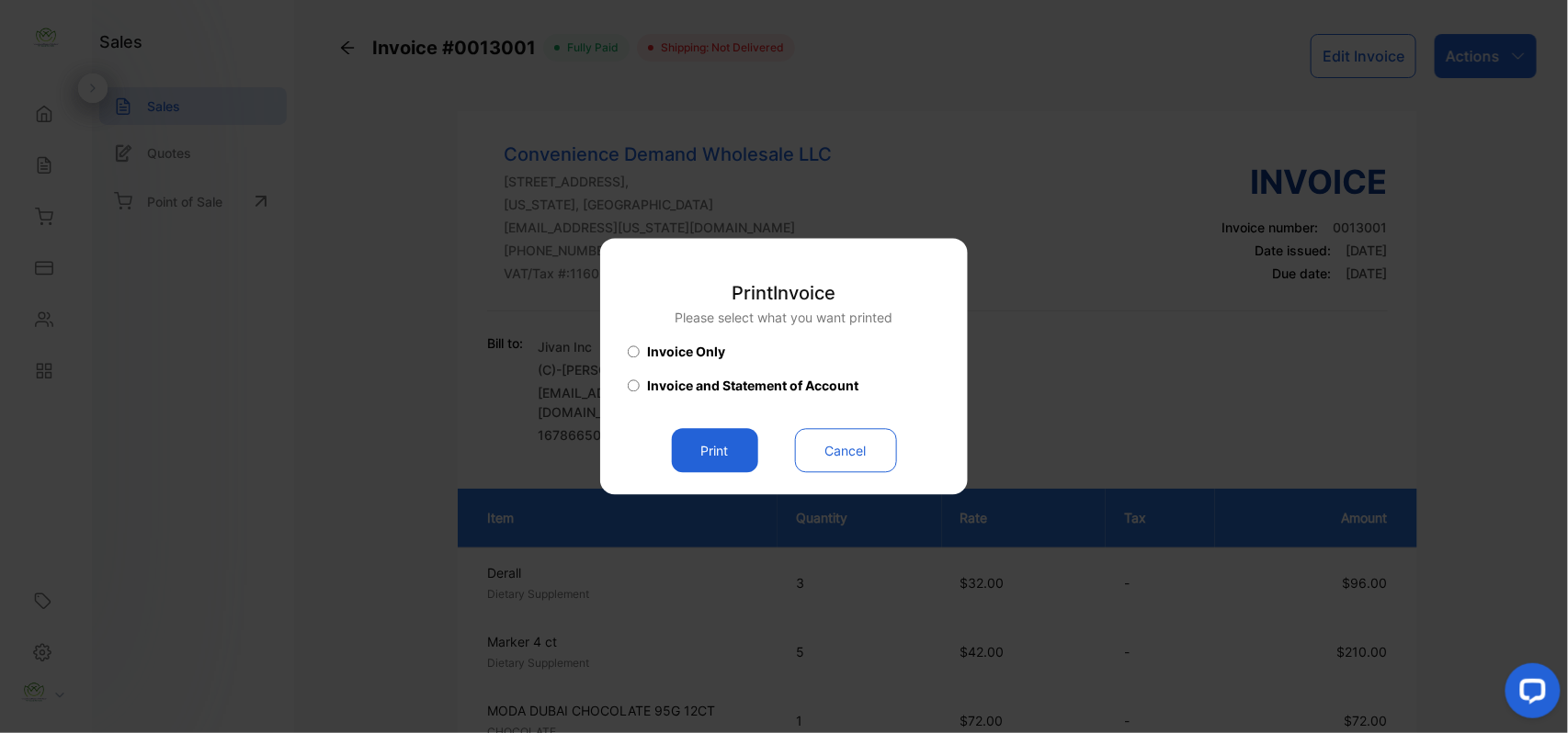
click at [735, 456] on button "Print" at bounding box center [716, 451] width 87 height 44
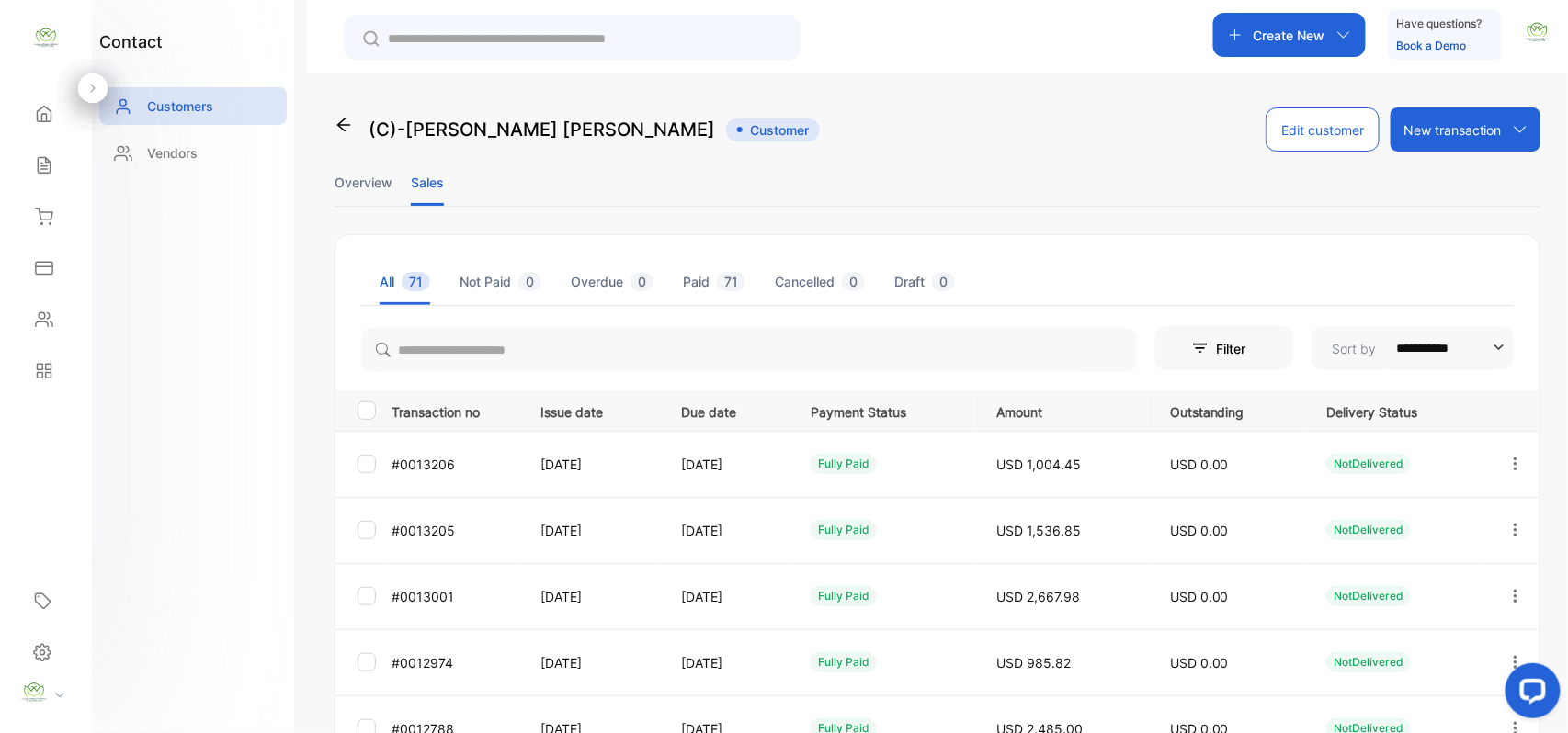
click at [1515, 531] on icon "button" at bounding box center [1516, 530] width 17 height 17
click at [1435, 586] on div "View" at bounding box center [1432, 586] width 207 height 37
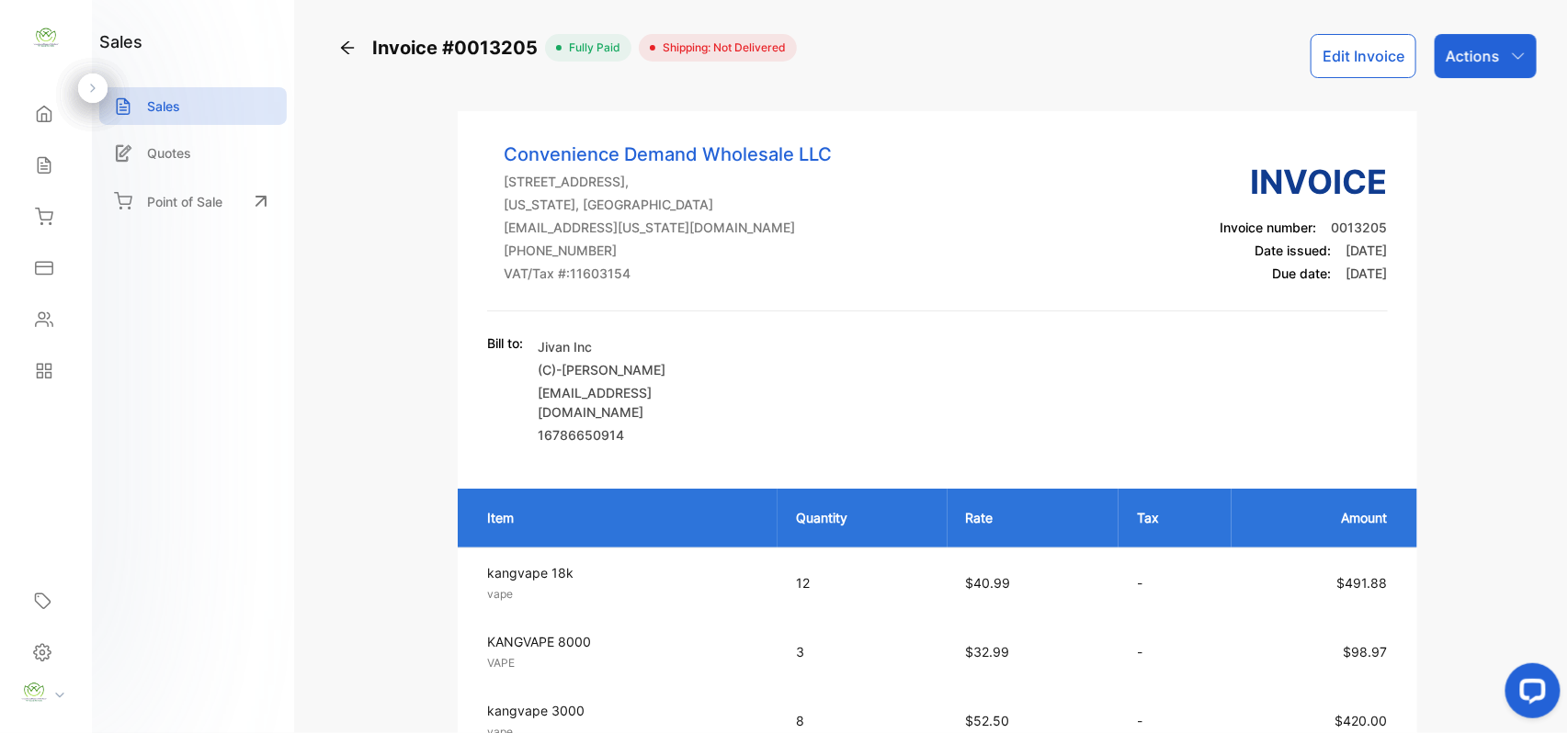
click at [1518, 53] on icon "button" at bounding box center [1518, 56] width 15 height 15
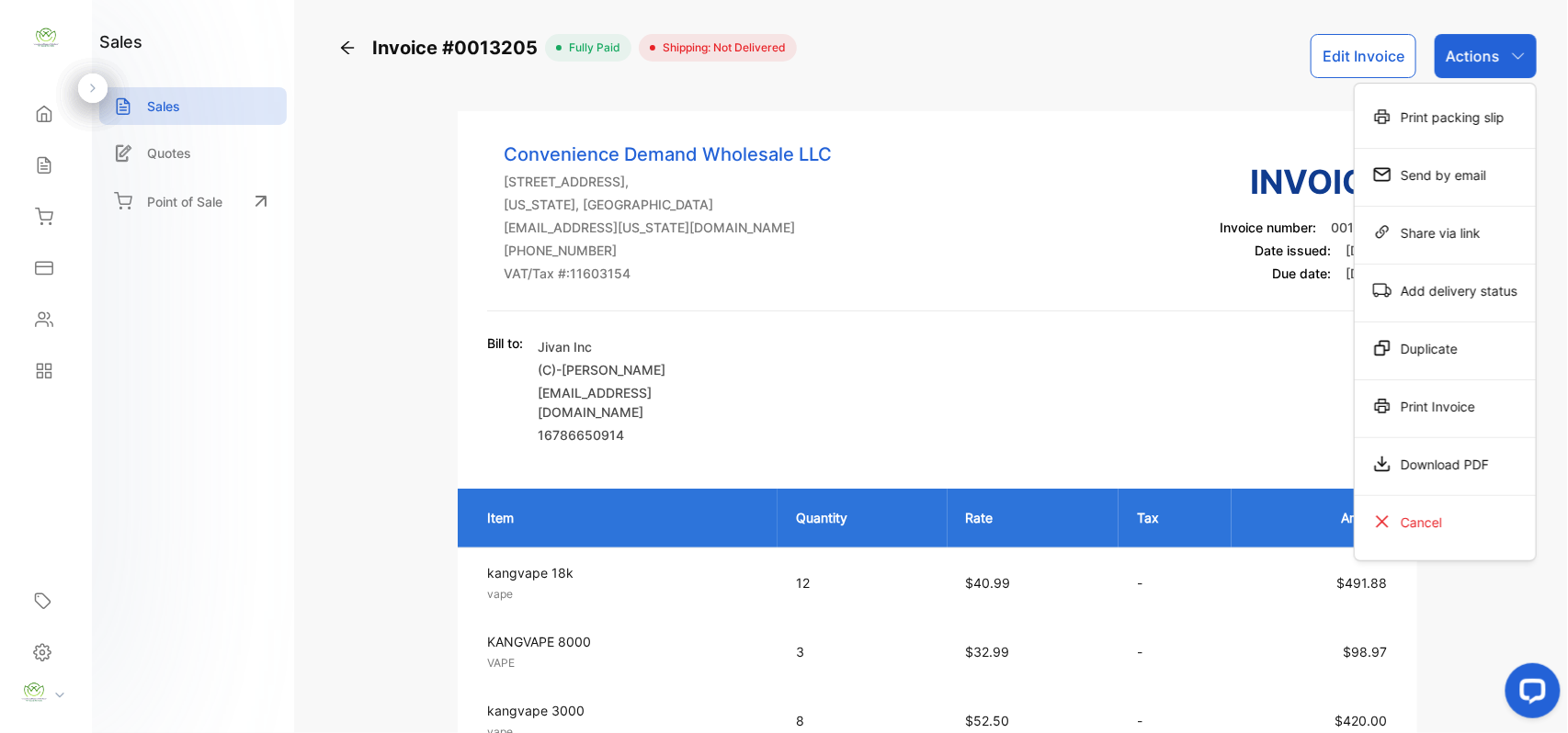
click at [1469, 407] on div "Print Invoice" at bounding box center [1445, 407] width 181 height 37
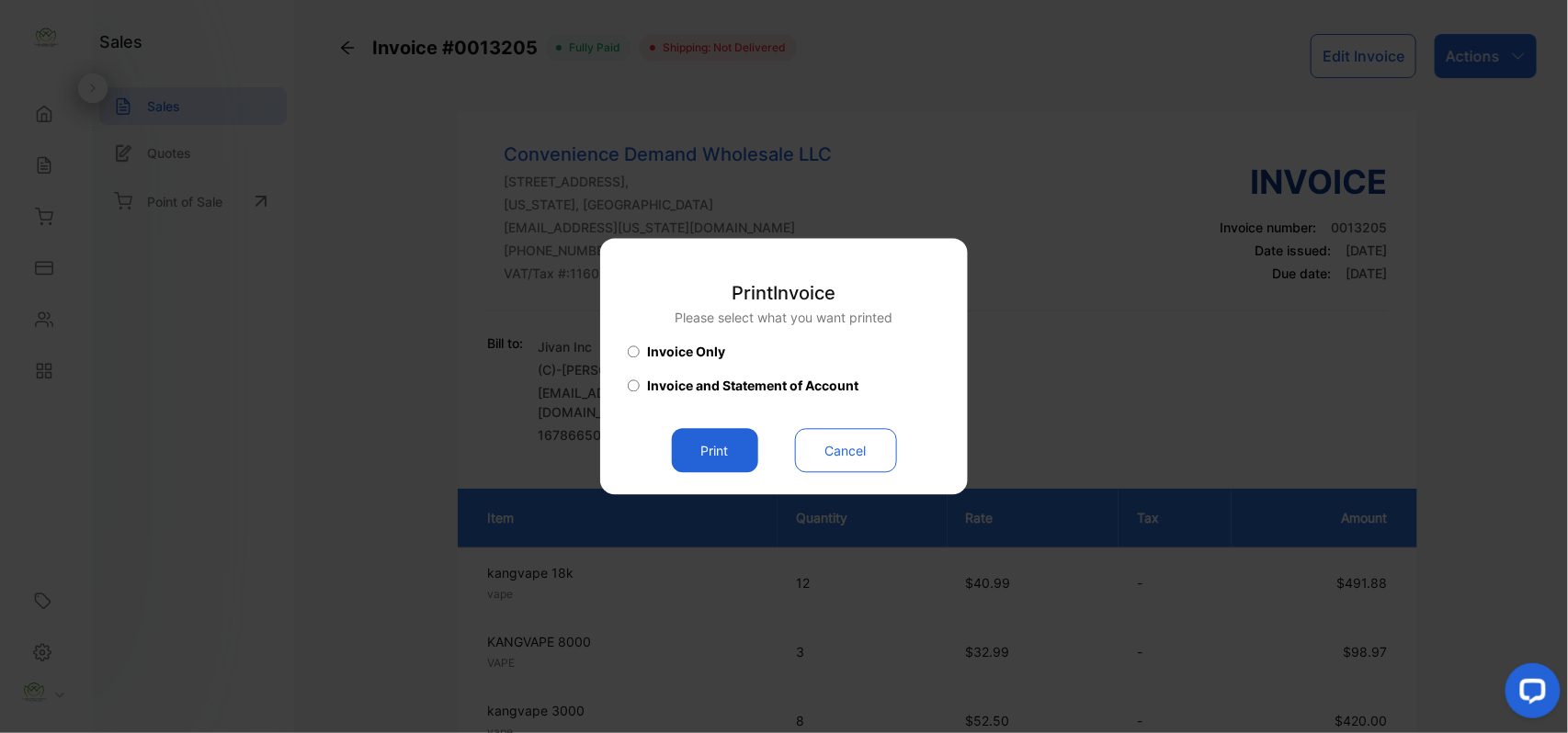
click at [715, 442] on button "Print" at bounding box center [716, 451] width 87 height 44
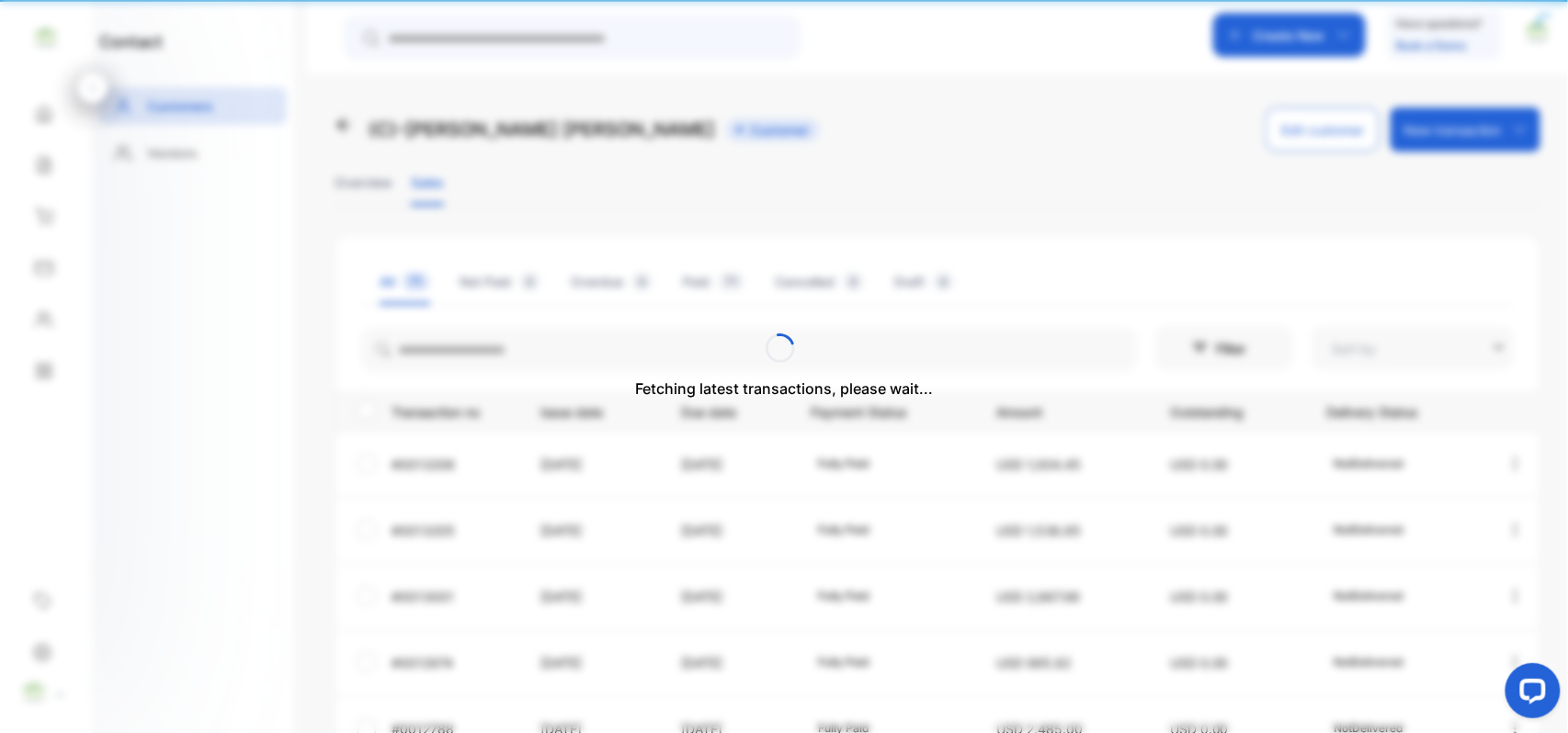
type input "**********"
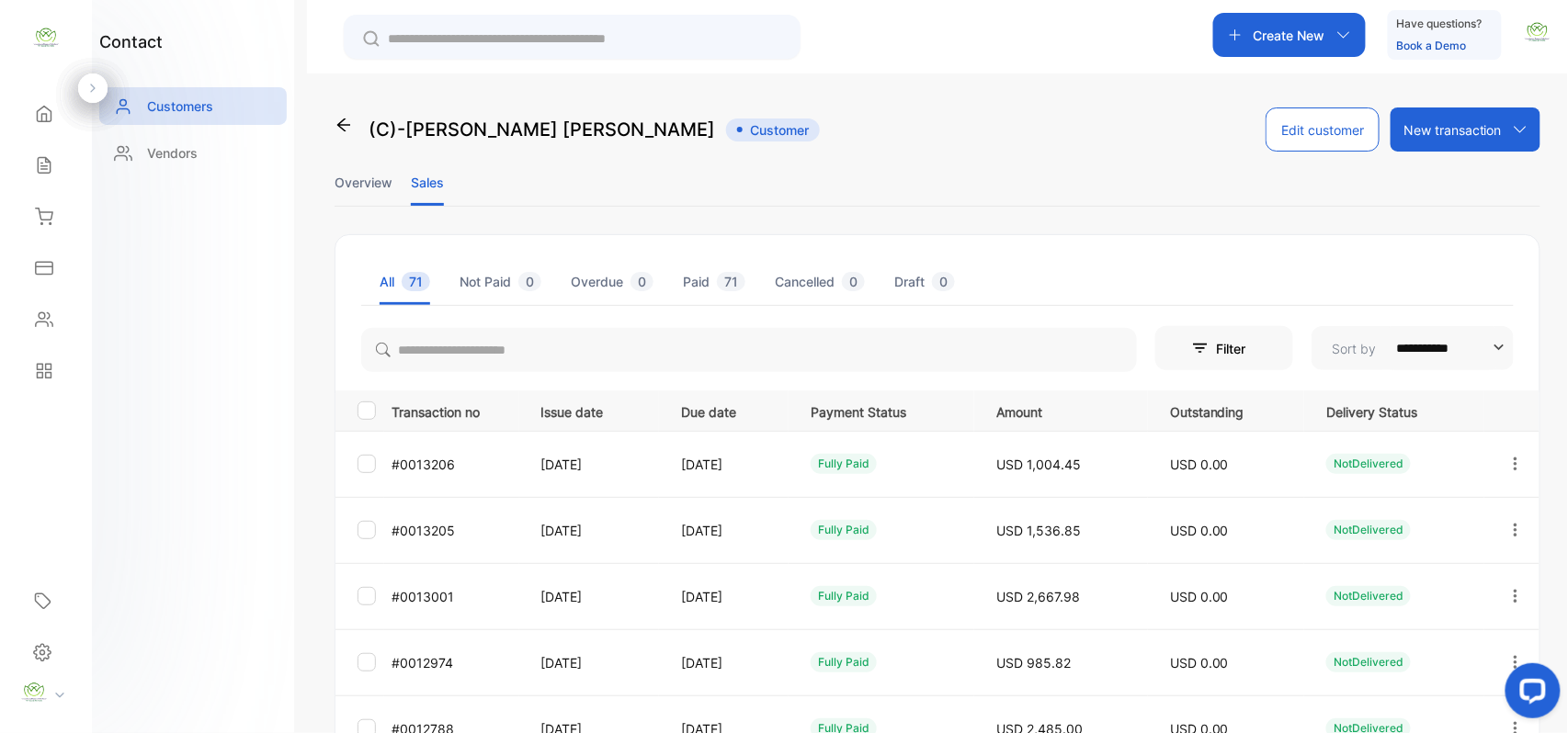
click at [1509, 461] on icon "button" at bounding box center [1516, 464] width 17 height 17
click at [1449, 523] on div "View" at bounding box center [1432, 520] width 207 height 37
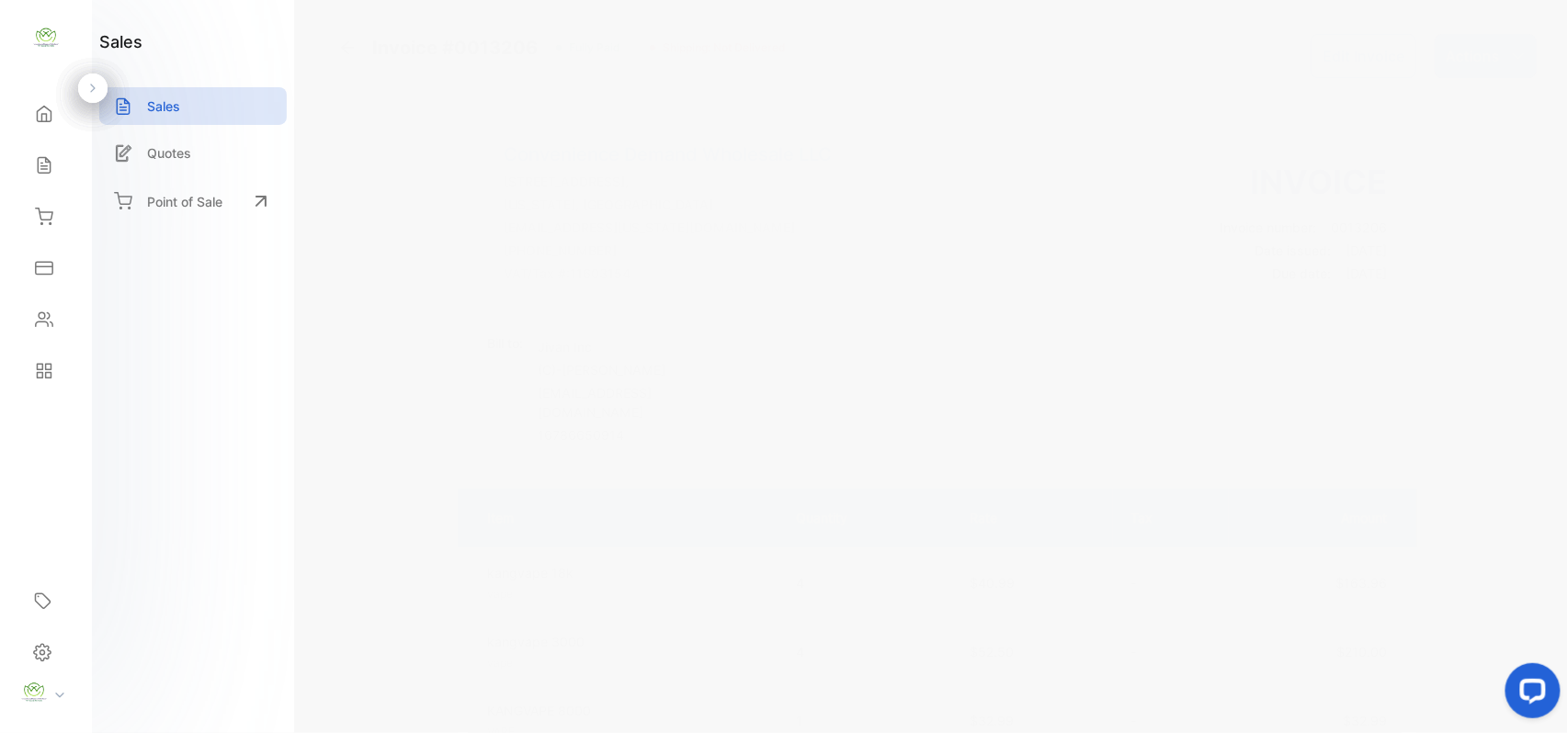
drag, startPoint x: 1473, startPoint y: 56, endPoint x: 1477, endPoint y: 78, distance: 22.4
click at [1476, 65] on p "Actions" at bounding box center [1473, 56] width 54 height 22
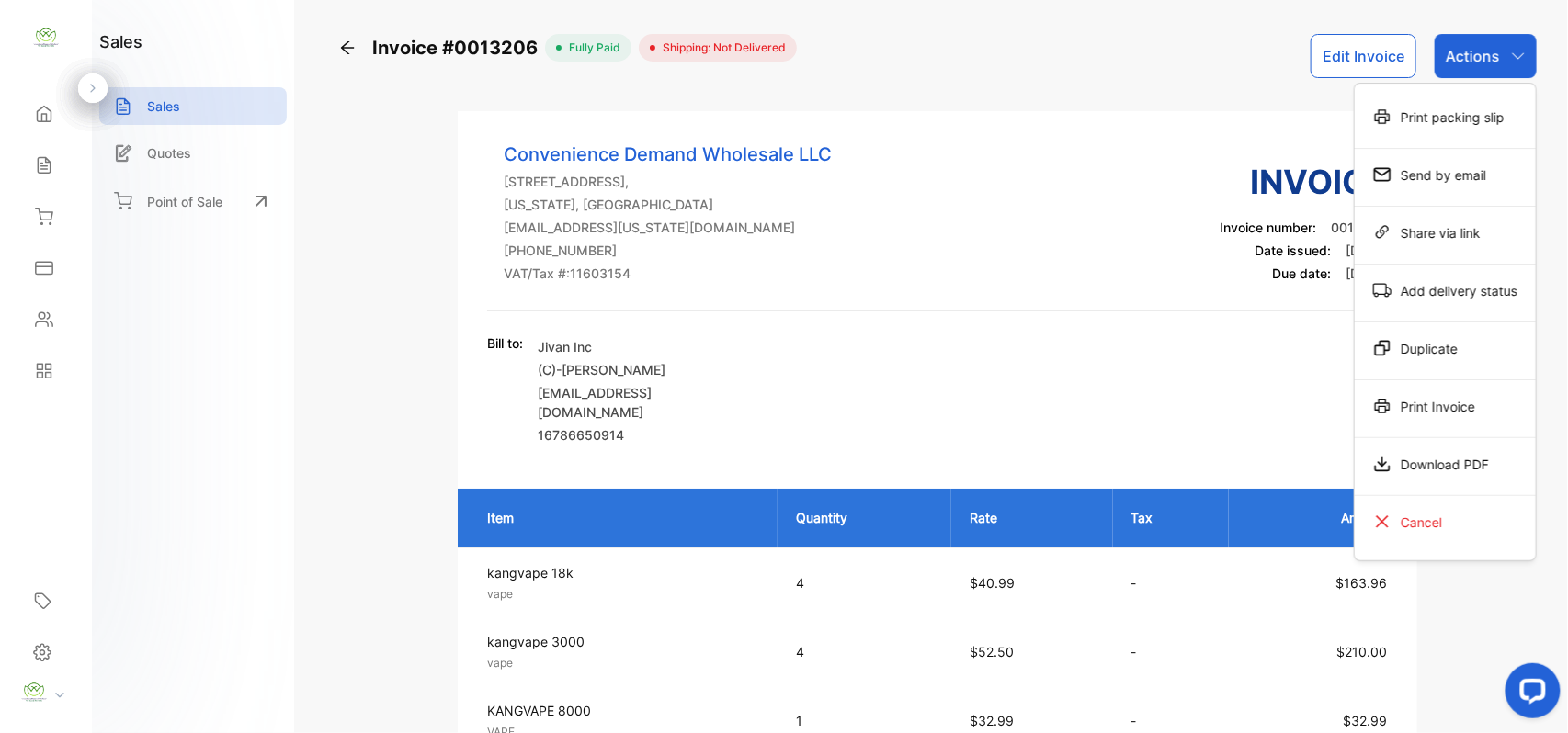
click at [1471, 401] on div "Print Invoice" at bounding box center [1445, 407] width 181 height 37
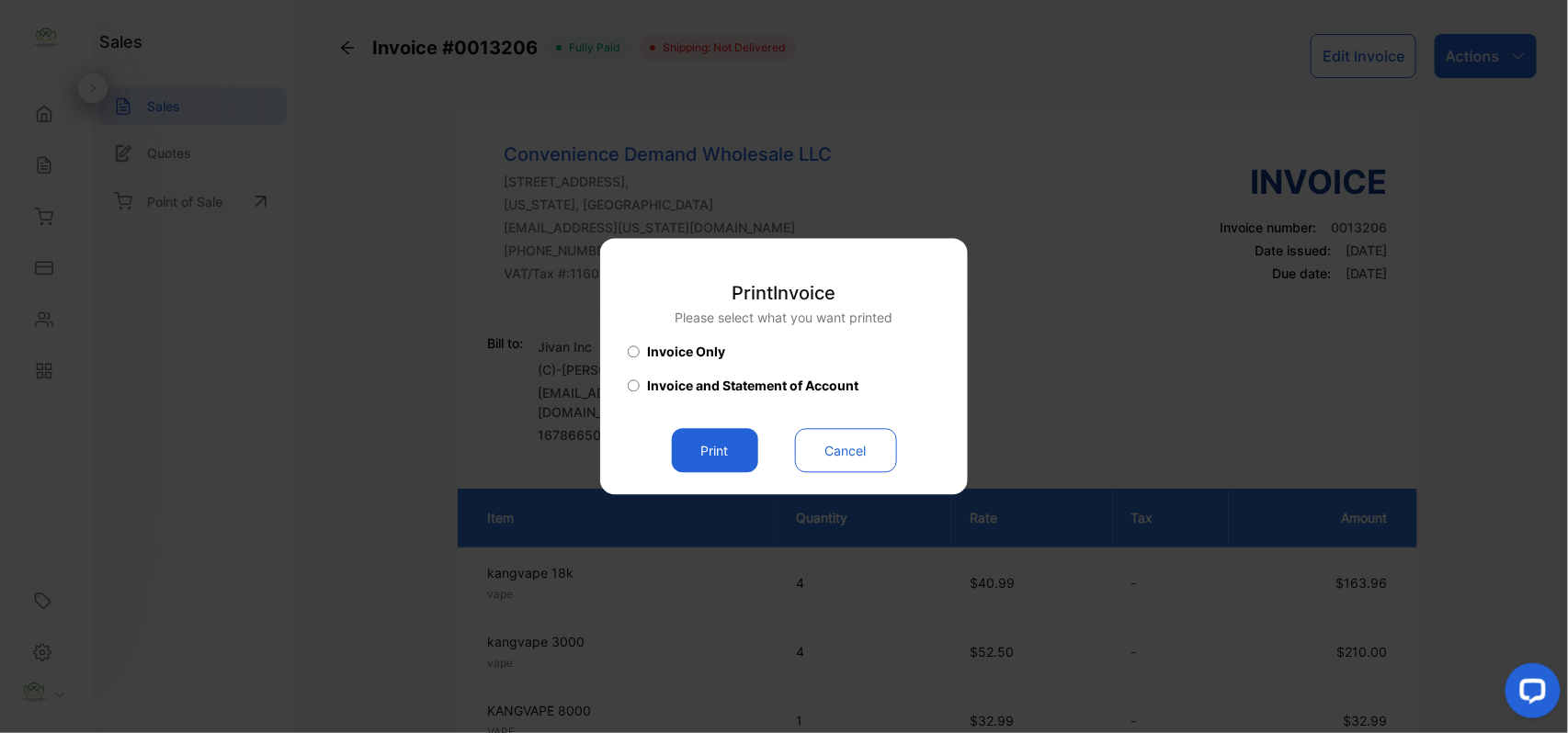
click at [726, 454] on button "Print" at bounding box center [716, 451] width 87 height 44
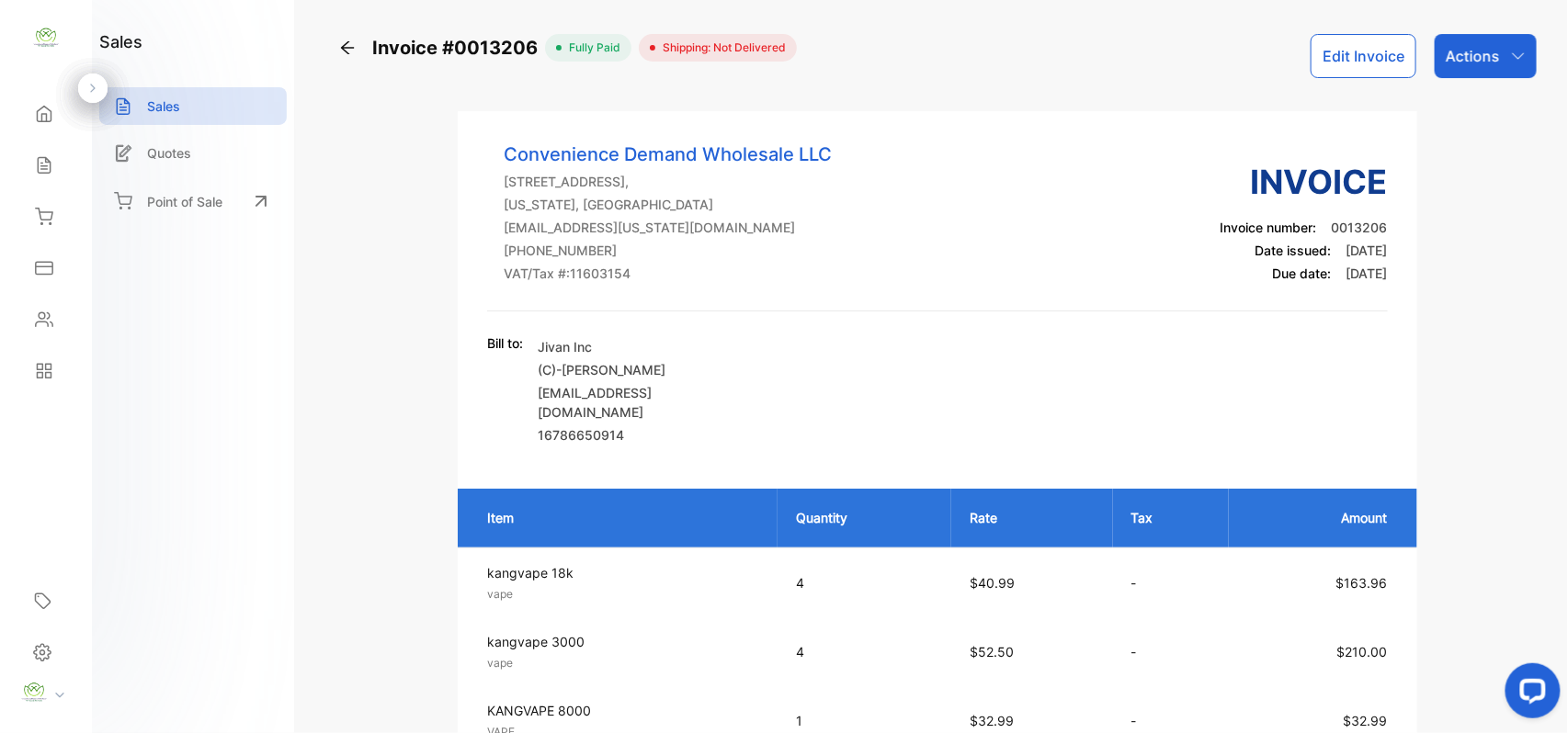
click at [35, 159] on icon at bounding box center [44, 165] width 18 height 18
